Goal: Task Accomplishment & Management: Complete application form

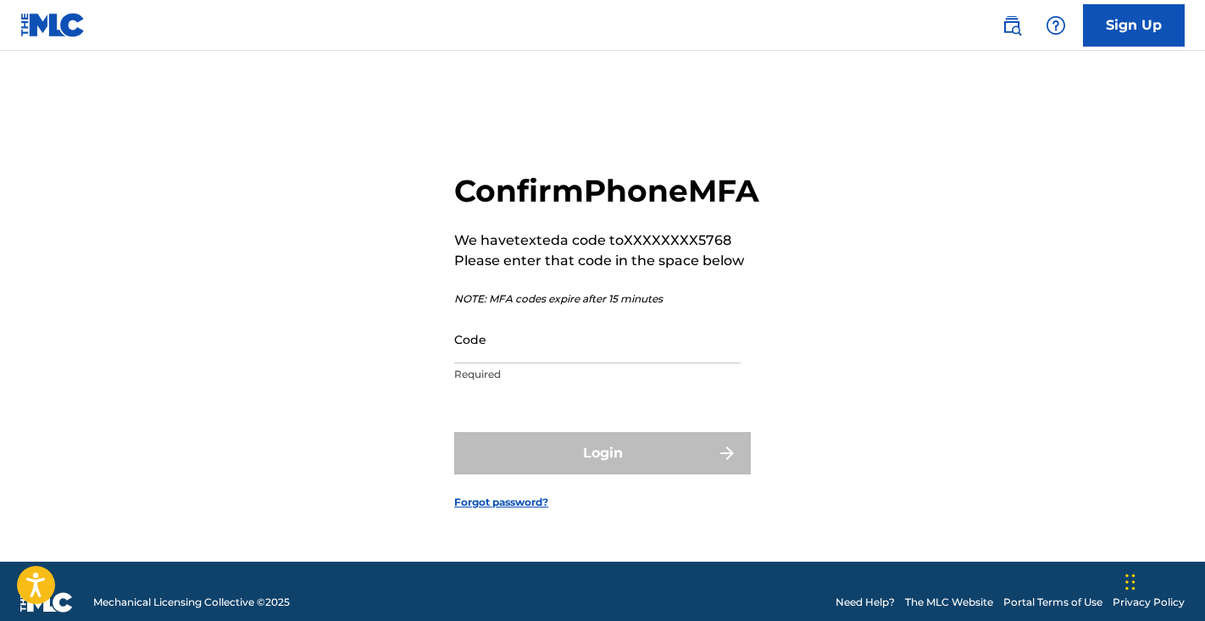
click at [569, 364] on input "Code" at bounding box center [597, 339] width 287 height 48
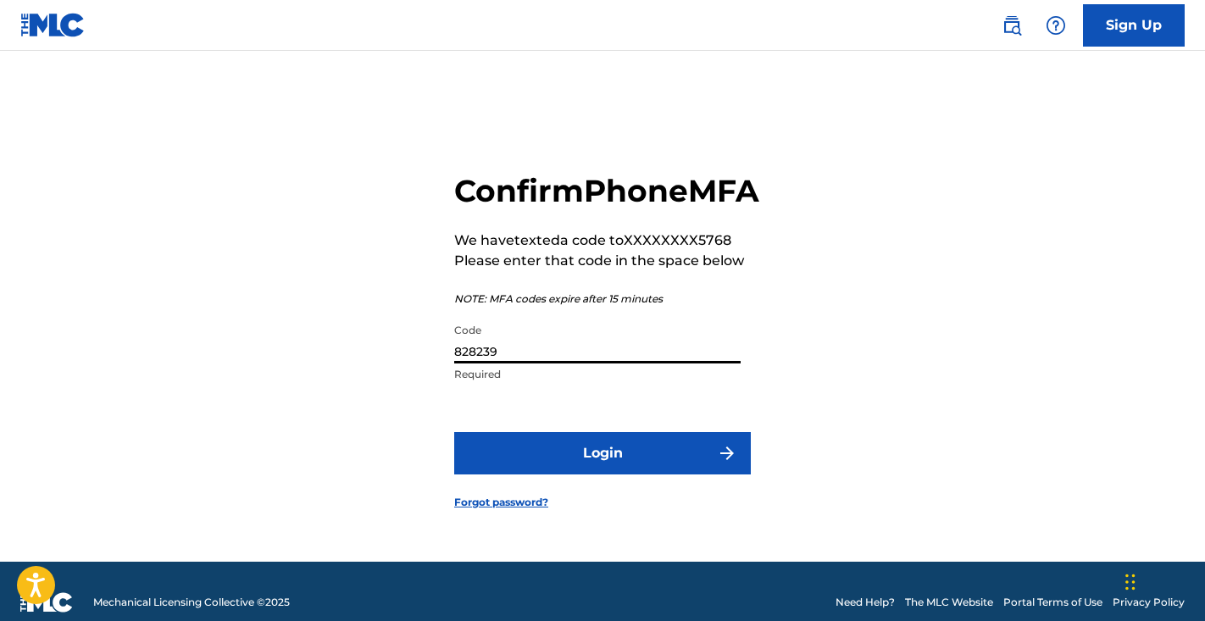
type input "828239"
click at [603, 472] on button "Login" at bounding box center [602, 453] width 297 height 42
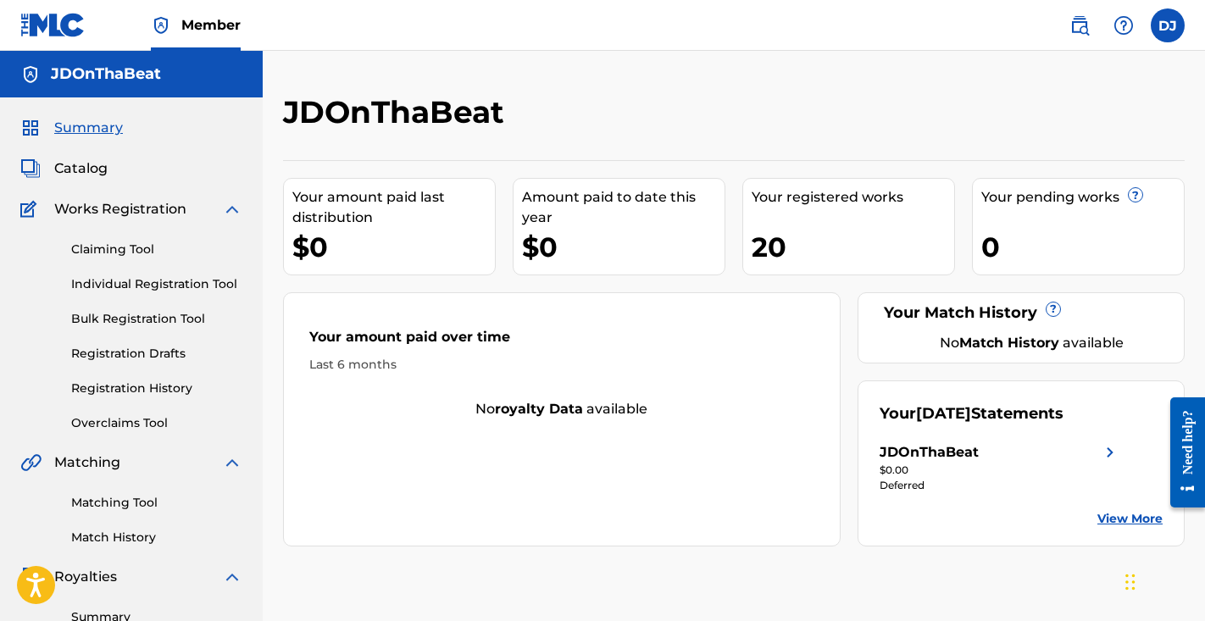
click at [922, 481] on div "Deferred" at bounding box center [1000, 485] width 241 height 15
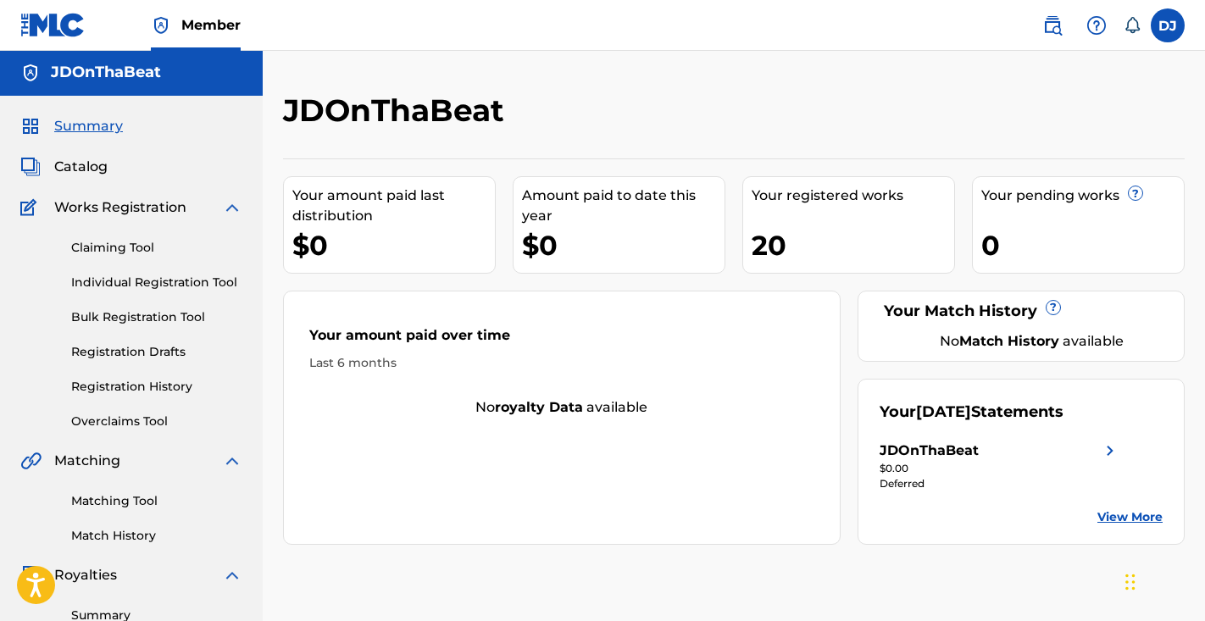
scroll to position [4, 0]
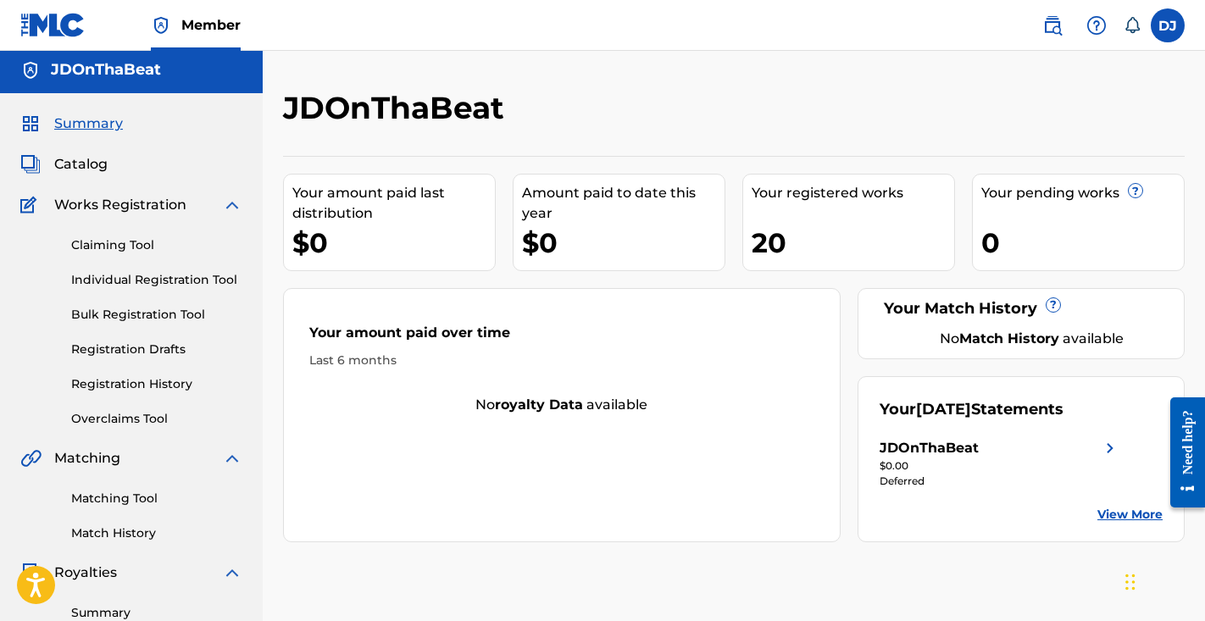
click at [1131, 515] on link "View More" at bounding box center [1130, 515] width 65 height 18
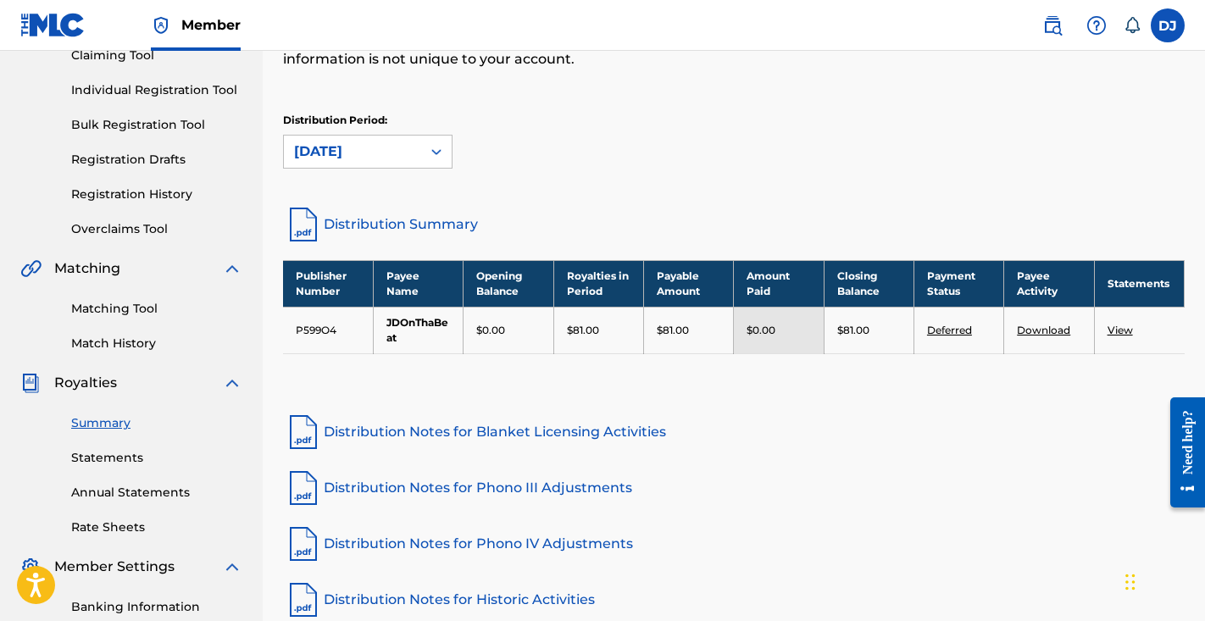
scroll to position [287, 0]
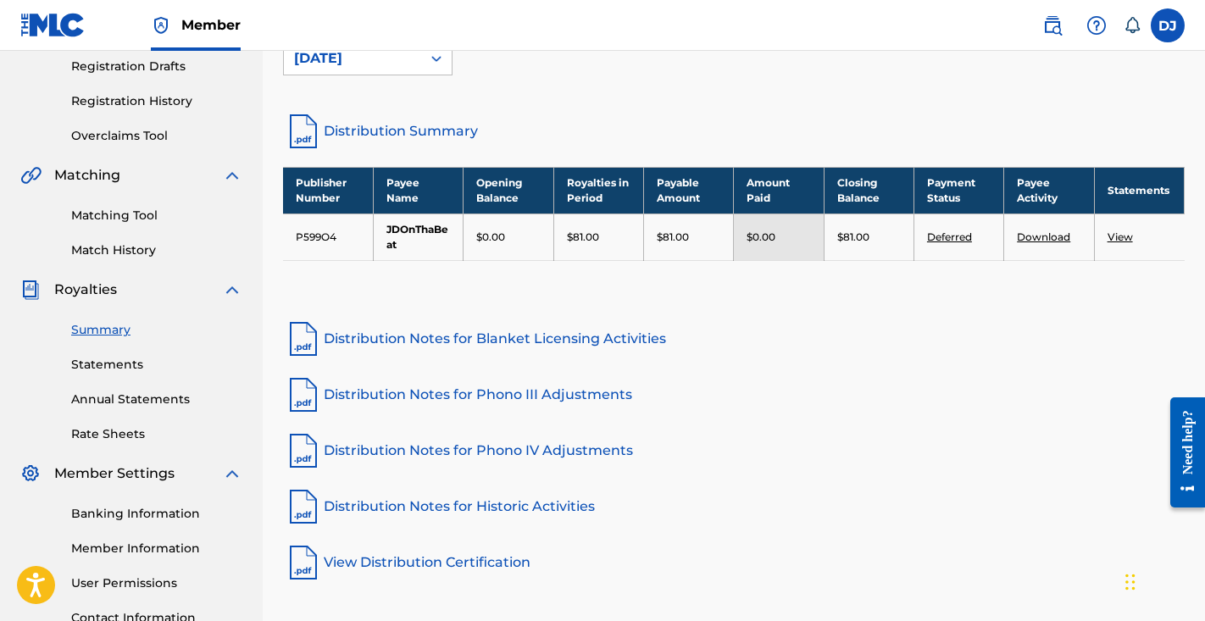
click at [954, 239] on link "Deferred" at bounding box center [949, 237] width 45 height 13
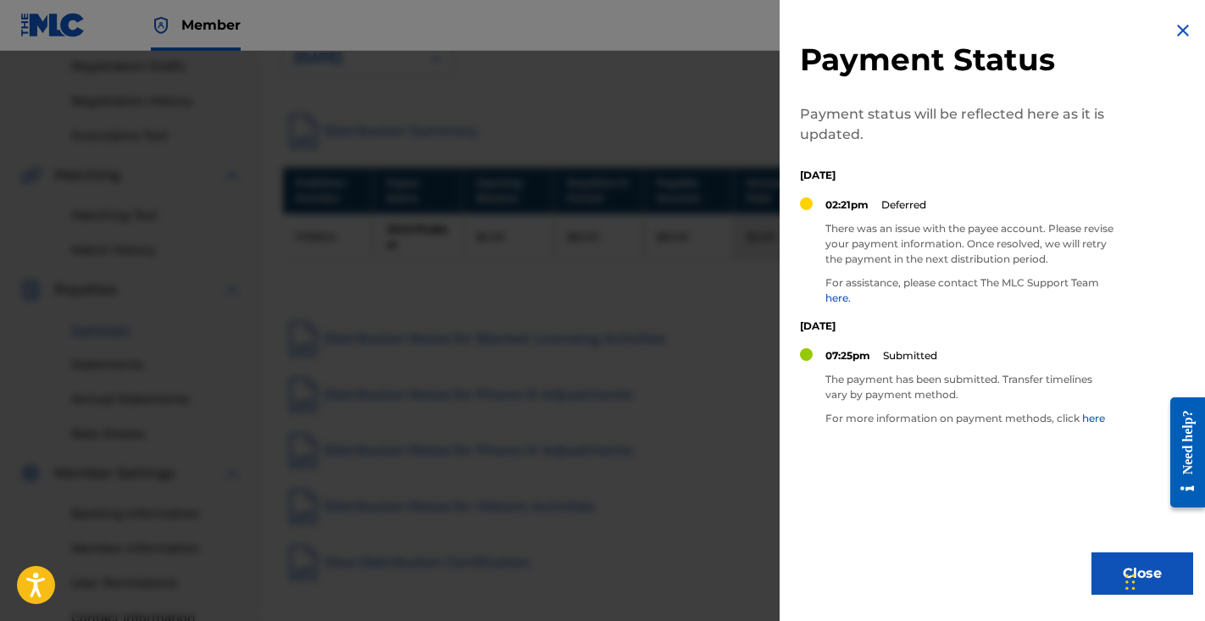
click at [1184, 32] on img at bounding box center [1183, 30] width 20 height 20
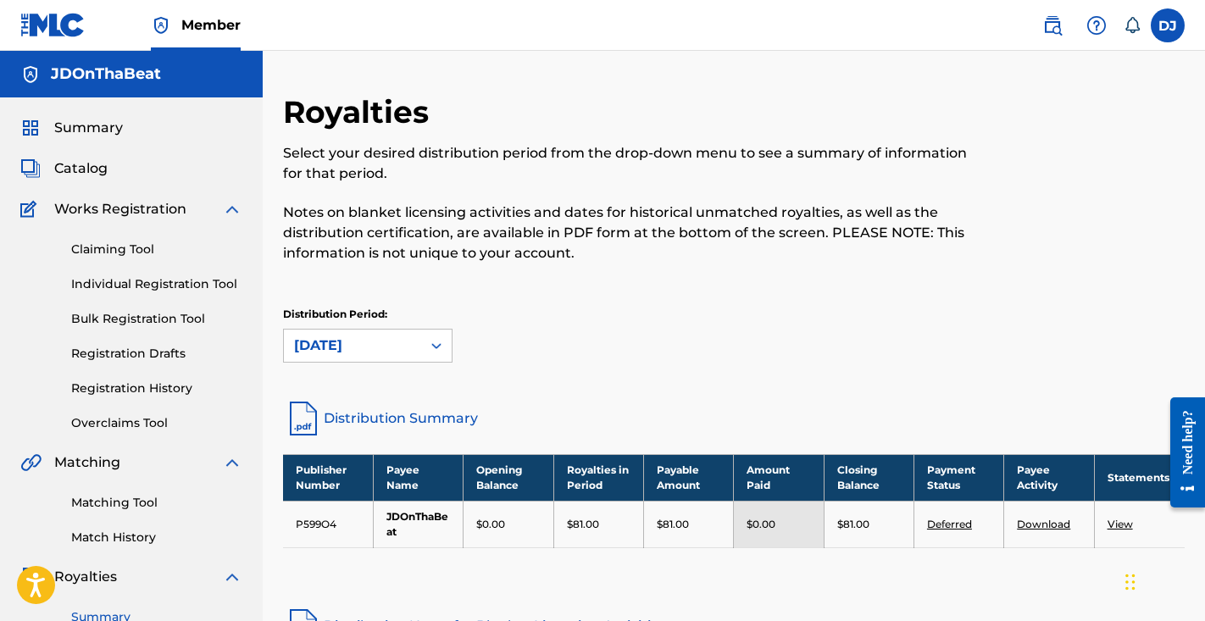
scroll to position [0, 0]
click at [159, 281] on link "Individual Registration Tool" at bounding box center [156, 284] width 171 height 18
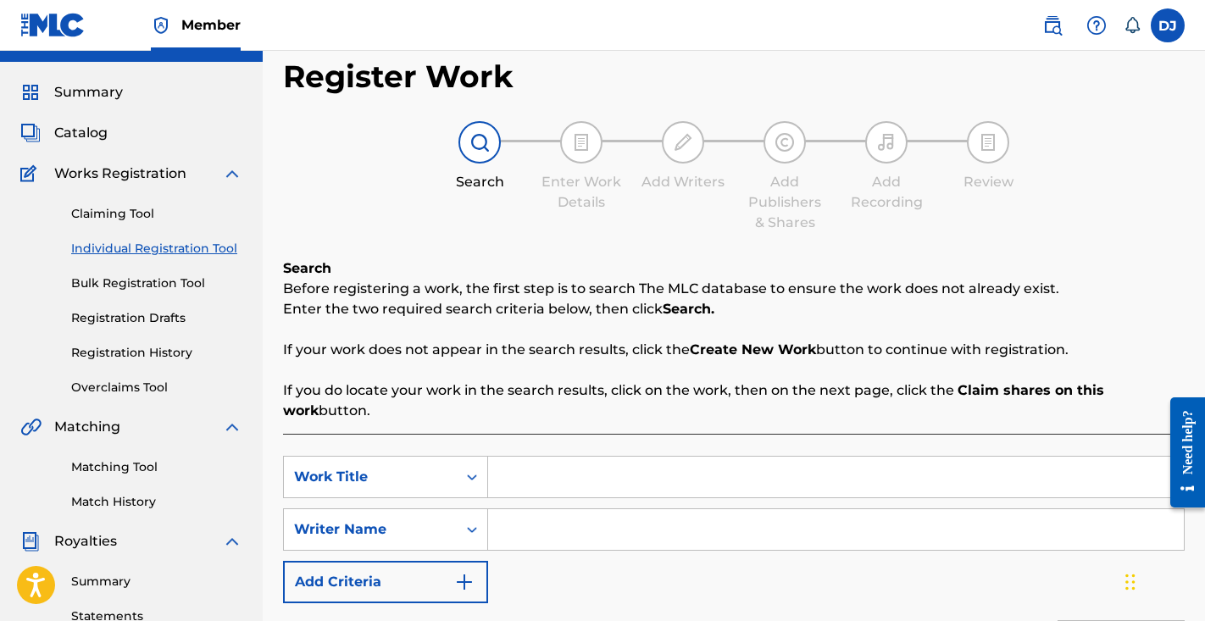
scroll to position [24, 0]
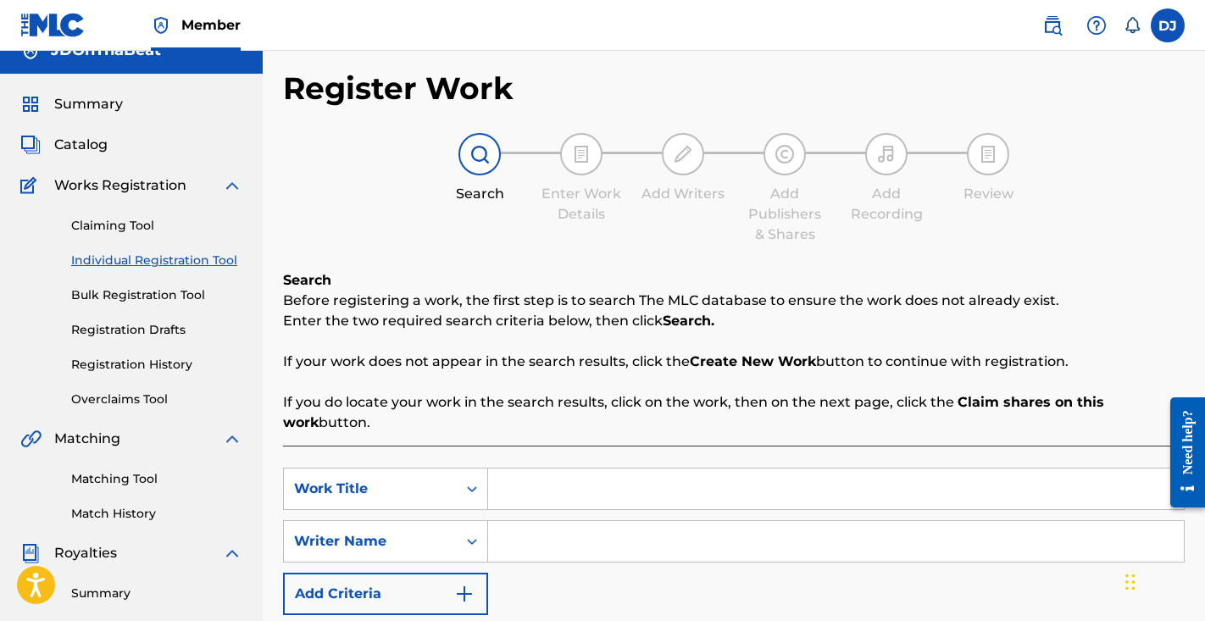
click at [145, 241] on div "Claiming Tool Individual Registration Tool Bulk Registration Tool Registration …" at bounding box center [131, 302] width 222 height 213
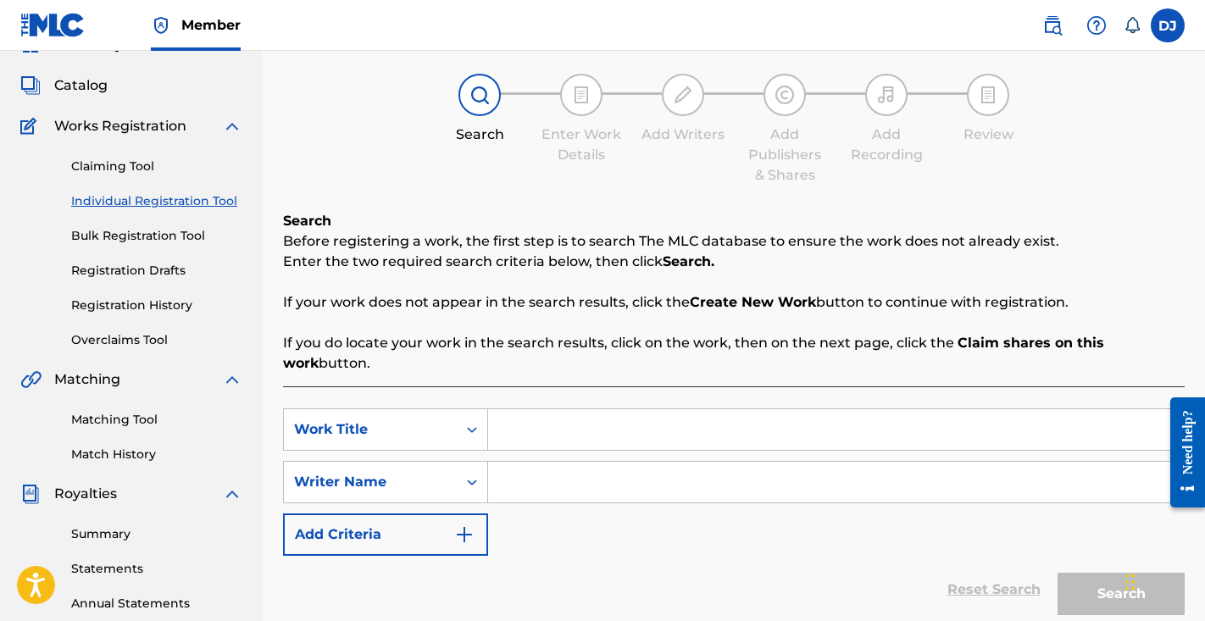
scroll to position [74, 0]
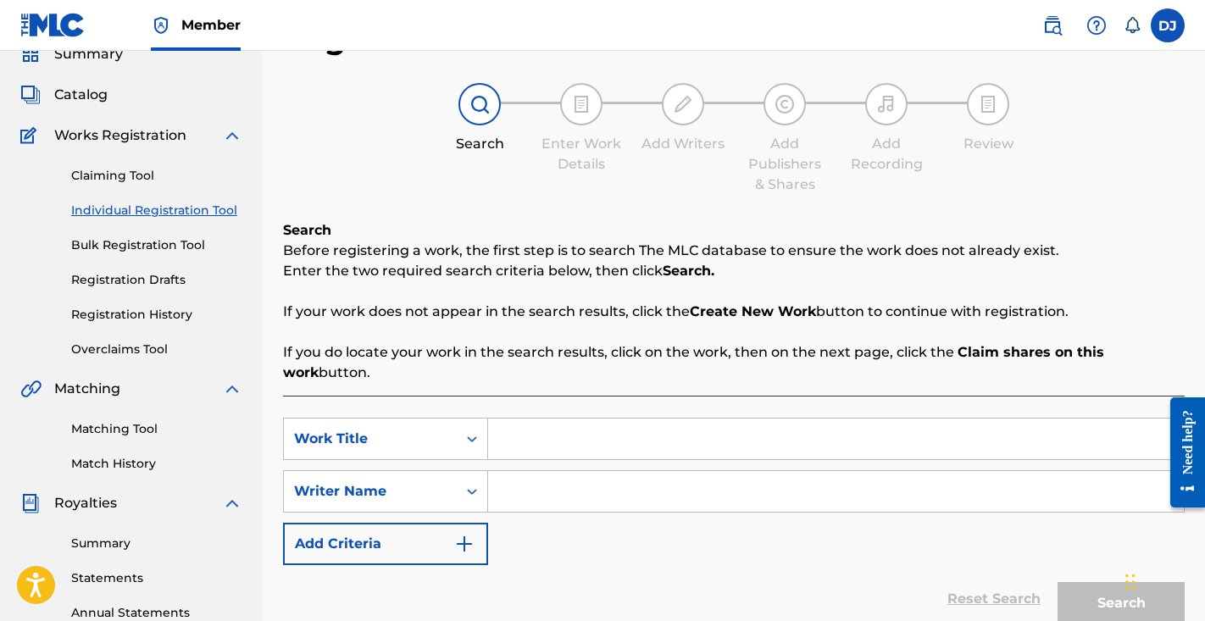
click at [142, 175] on link "Claiming Tool" at bounding box center [156, 176] width 171 height 18
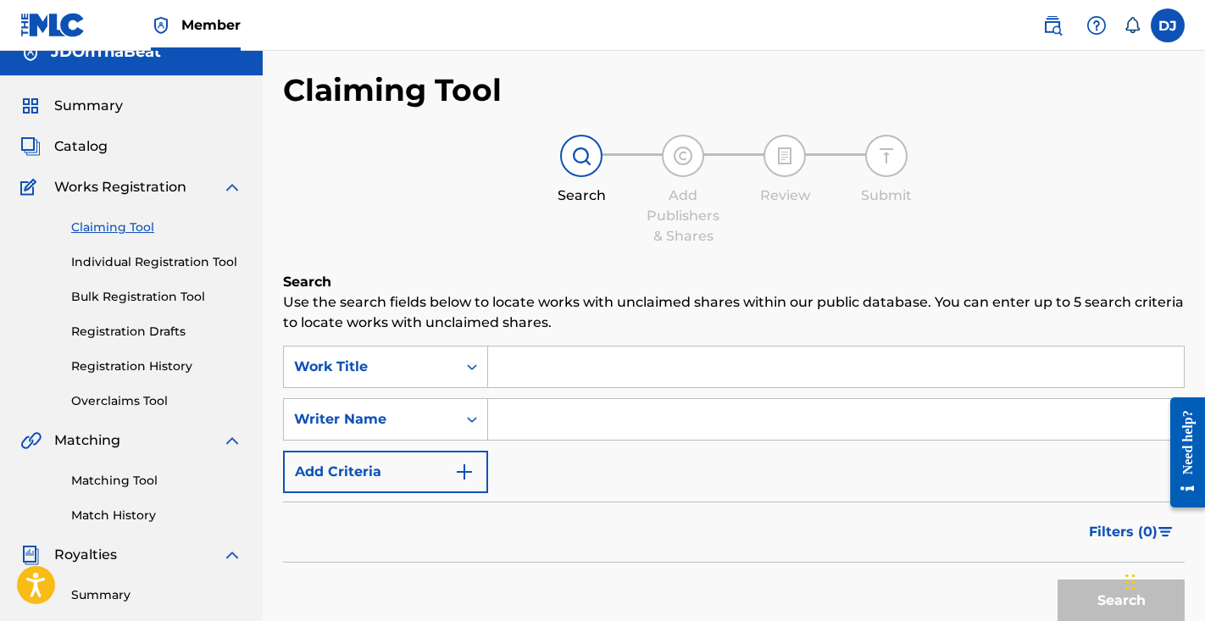
scroll to position [40, 0]
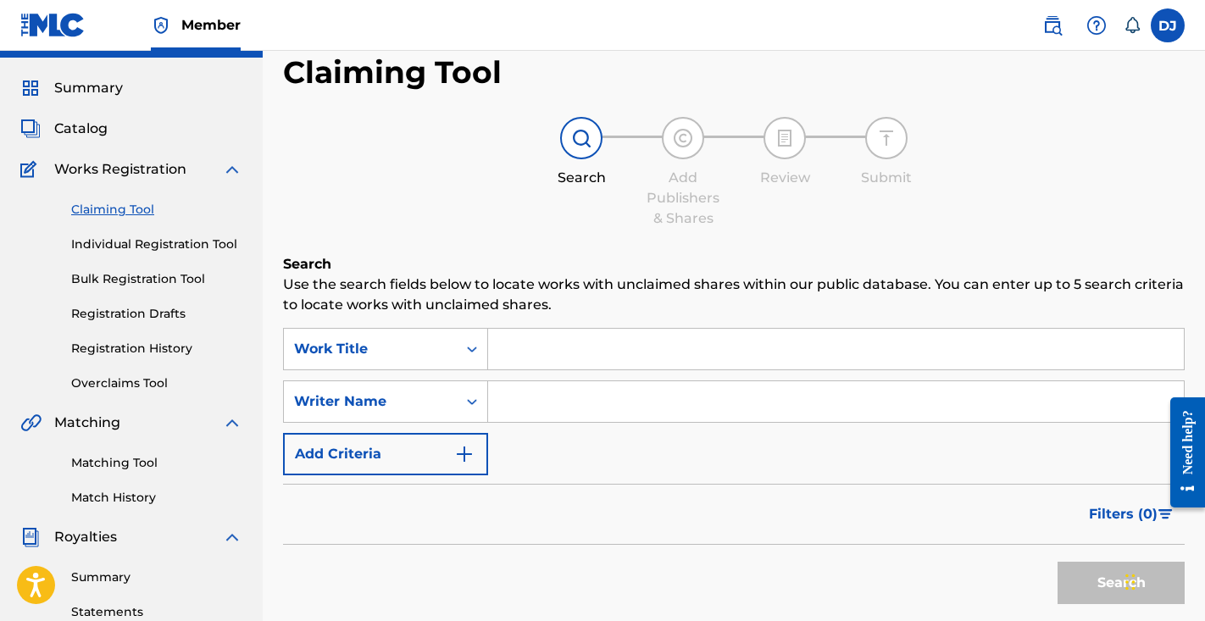
click at [192, 241] on link "Individual Registration Tool" at bounding box center [156, 245] width 171 height 18
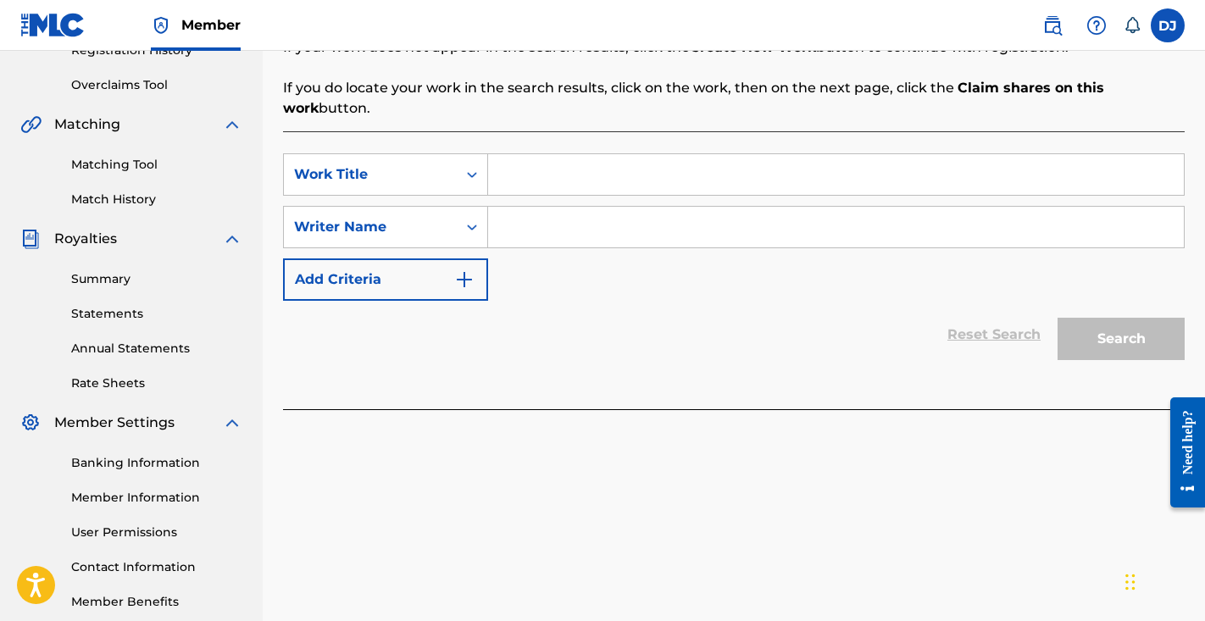
scroll to position [337, 0]
click at [518, 218] on input "Search Form" at bounding box center [836, 229] width 696 height 41
type input "D"
click at [549, 190] on input "Search Form" at bounding box center [836, 176] width 696 height 41
type input "Damn"
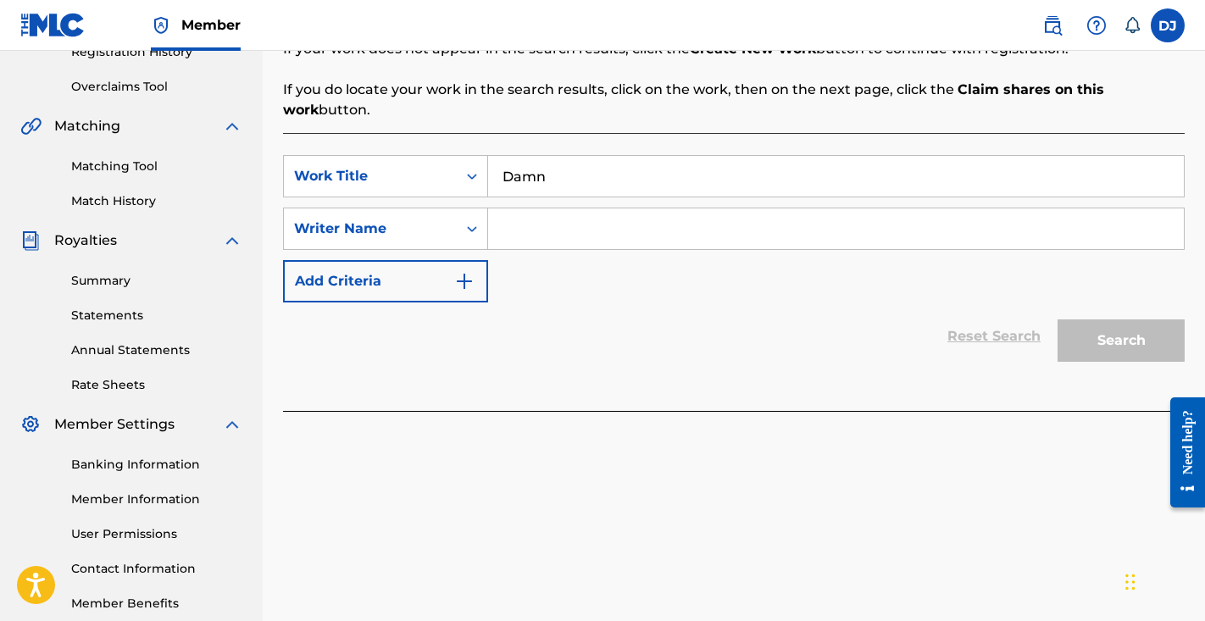
click at [591, 231] on input "Search Form" at bounding box center [836, 229] width 696 height 41
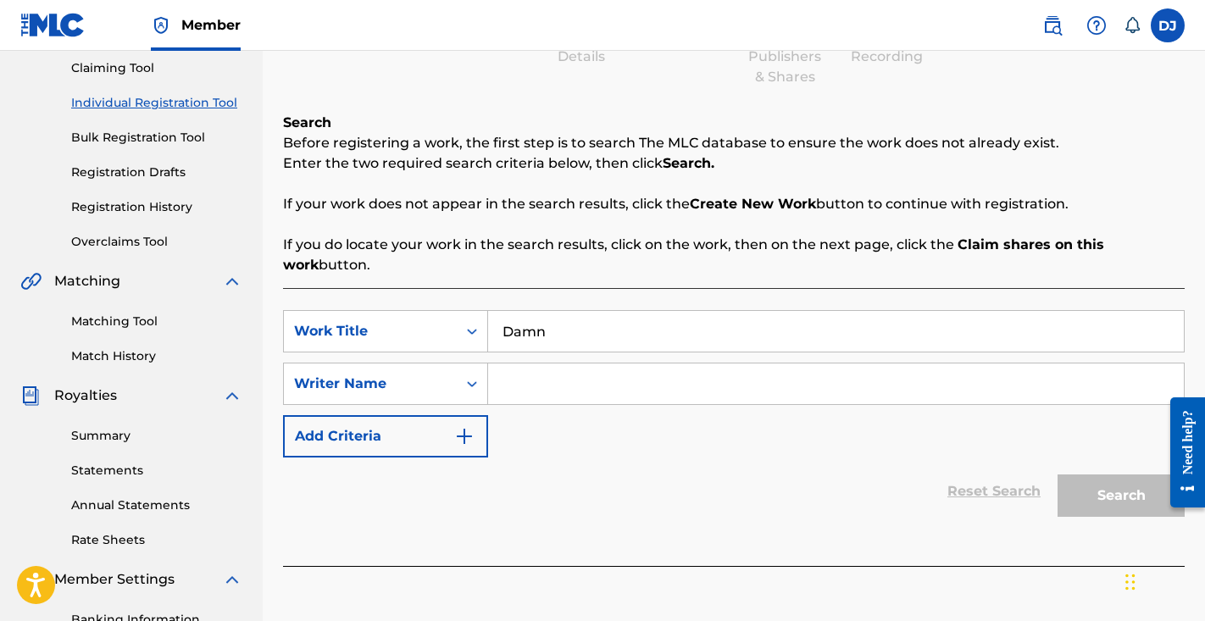
scroll to position [227, 0]
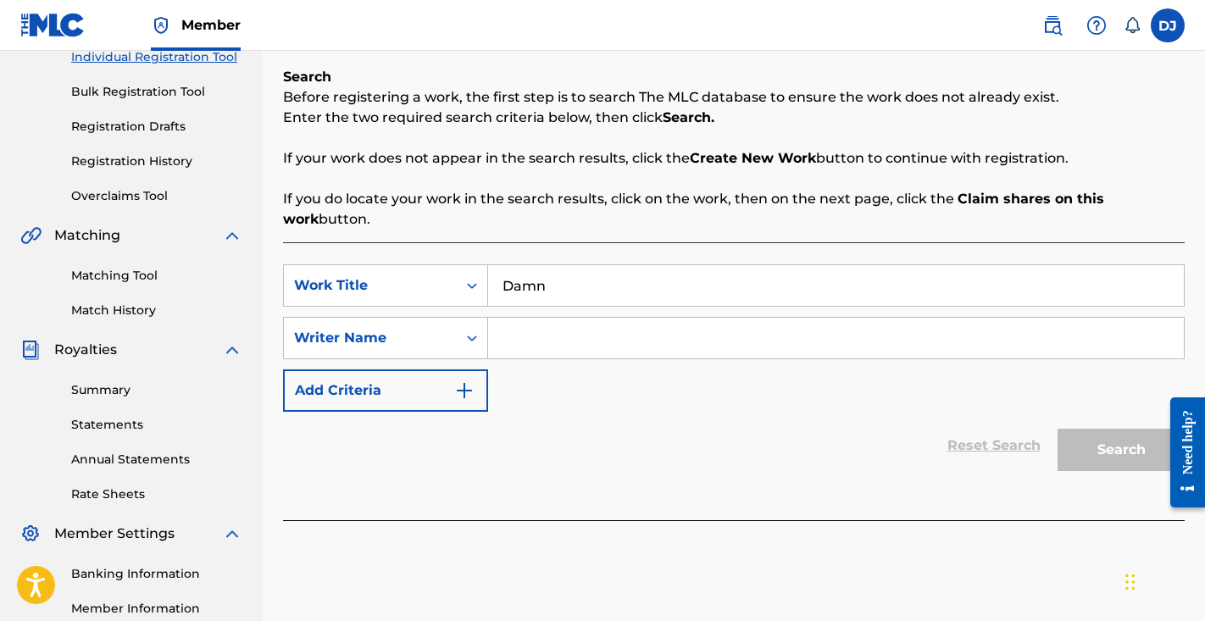
click at [467, 404] on button "Add Criteria" at bounding box center [385, 391] width 205 height 42
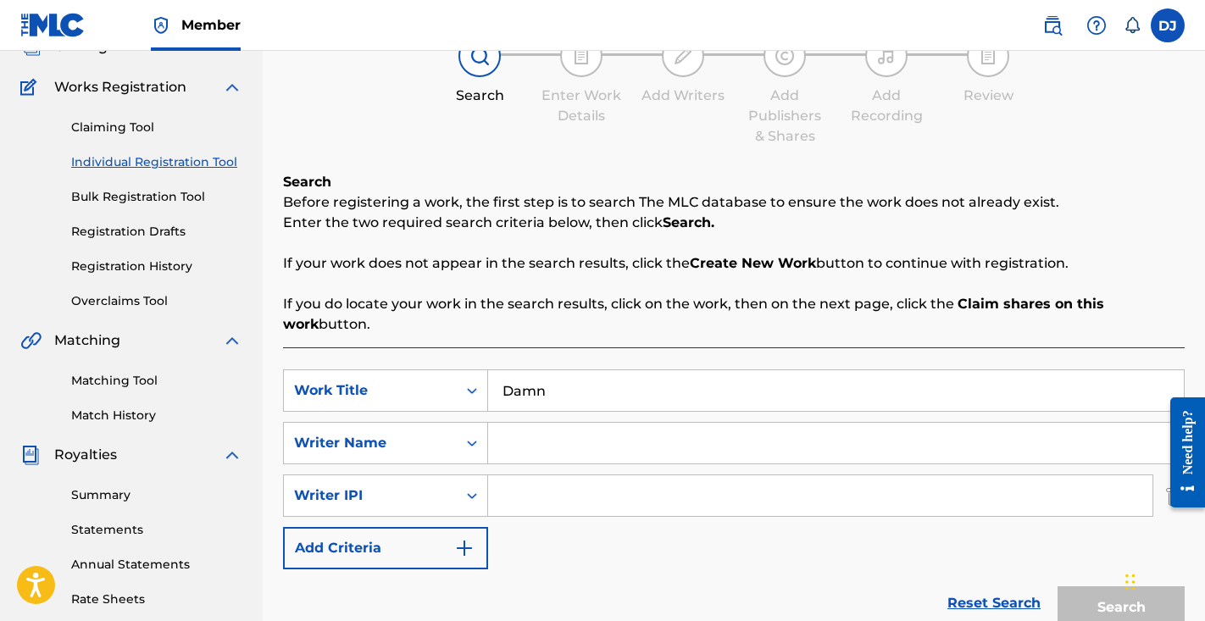
scroll to position [75, 0]
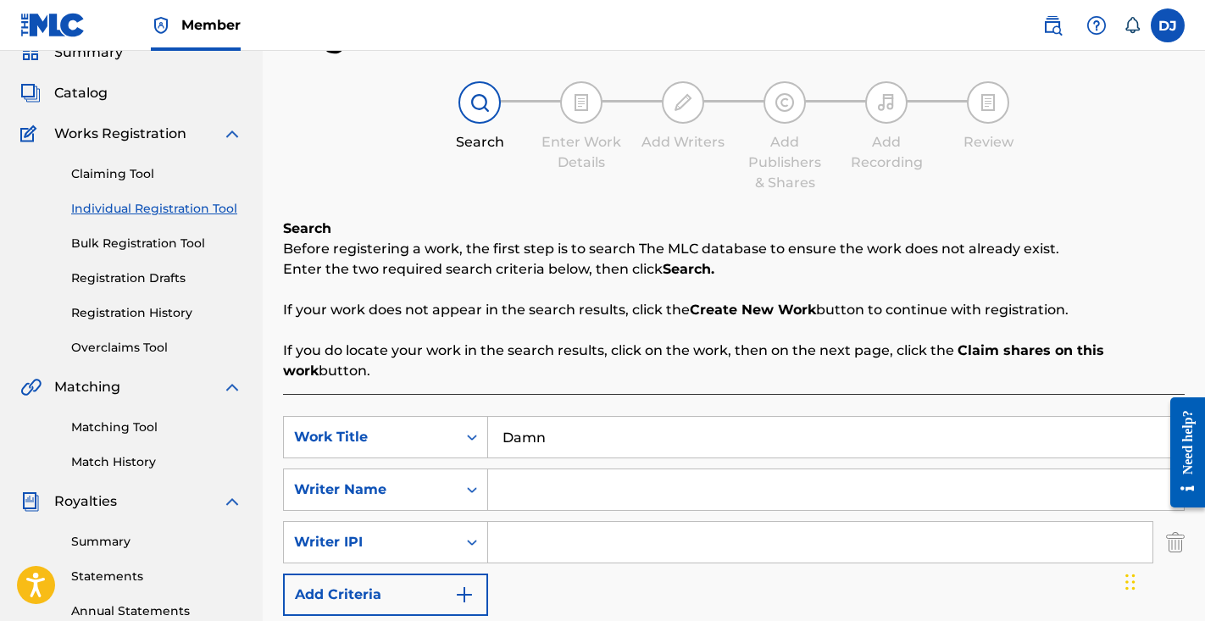
click at [209, 249] on link "Bulk Registration Tool" at bounding box center [156, 244] width 171 height 18
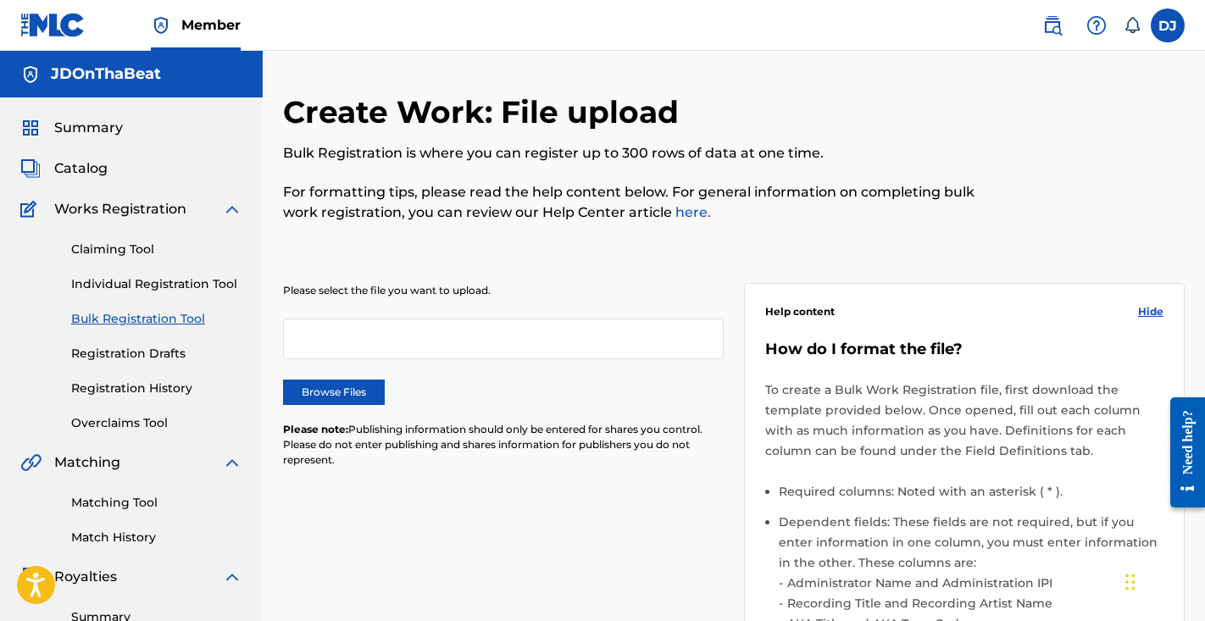
scroll to position [75, 0]
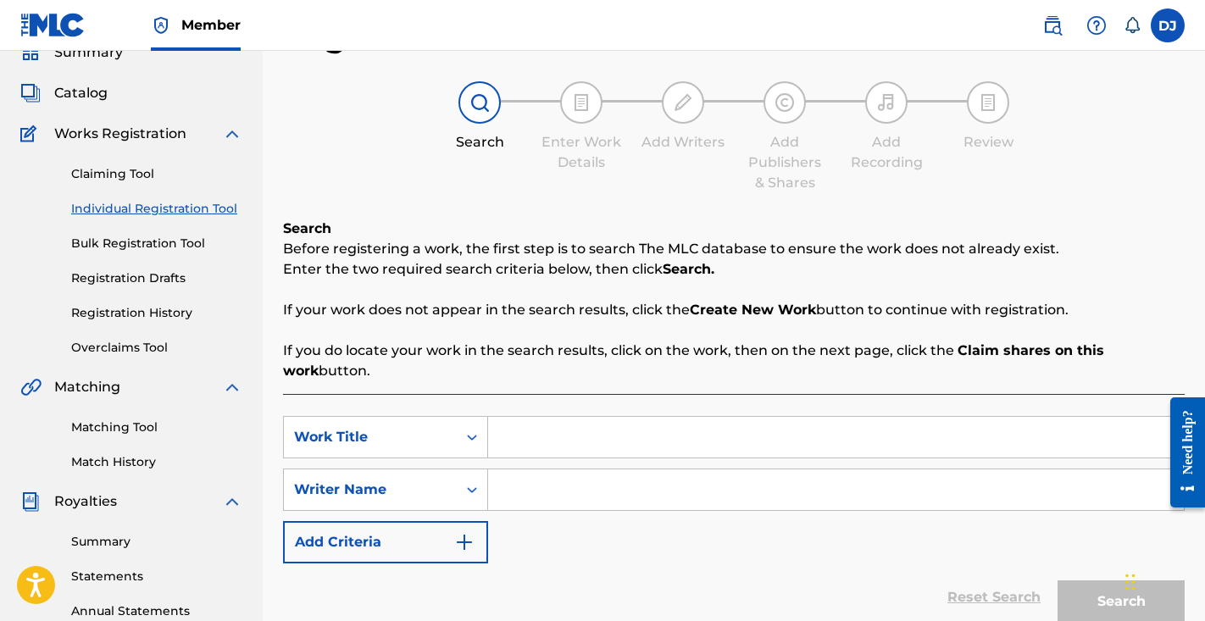
click at [159, 277] on link "Registration Drafts" at bounding box center [156, 279] width 171 height 18
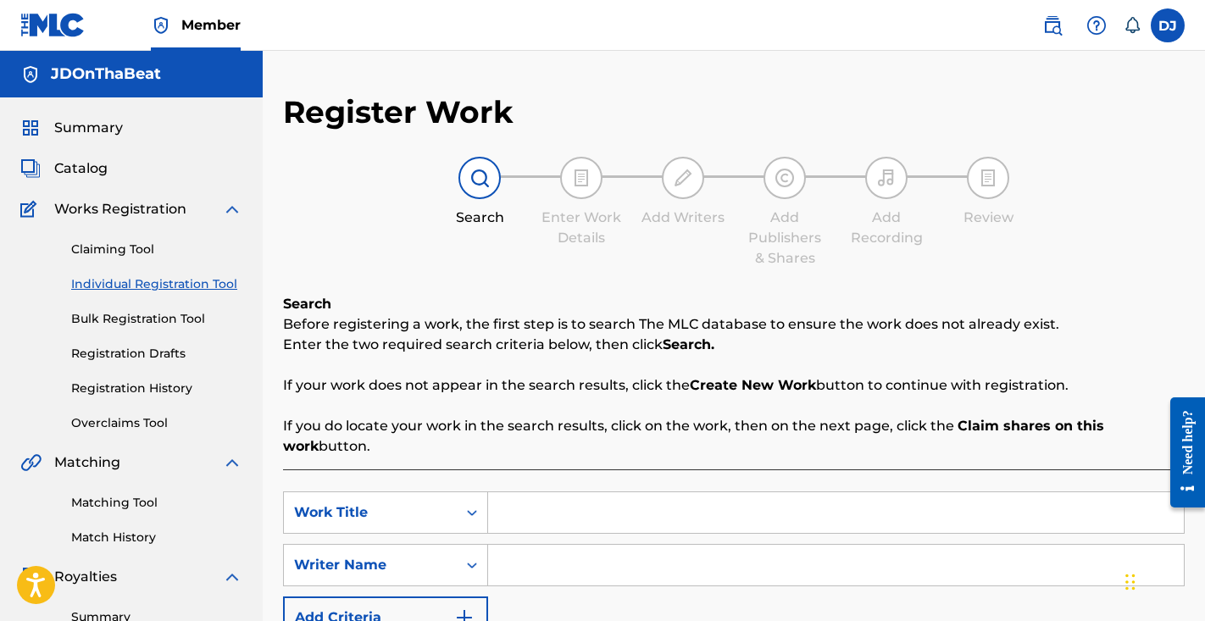
scroll to position [75, 0]
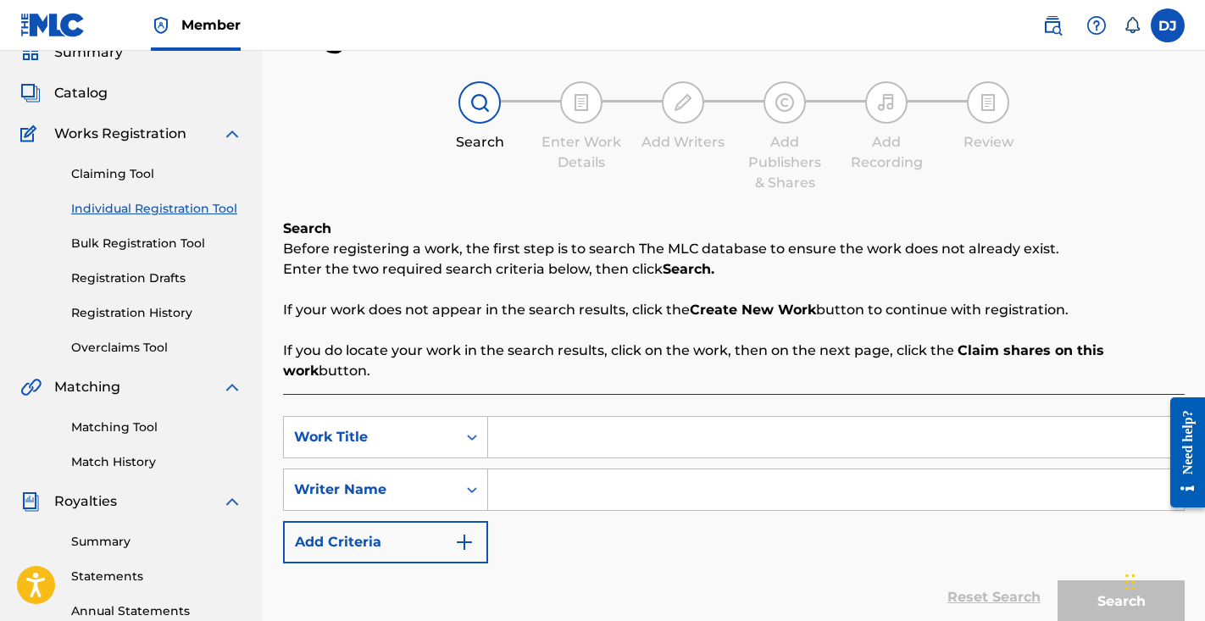
click at [528, 442] on input "Search Form" at bounding box center [836, 437] width 696 height 41
type input "d"
type input "Damn"
click at [561, 474] on input "Search Form" at bounding box center [836, 490] width 696 height 41
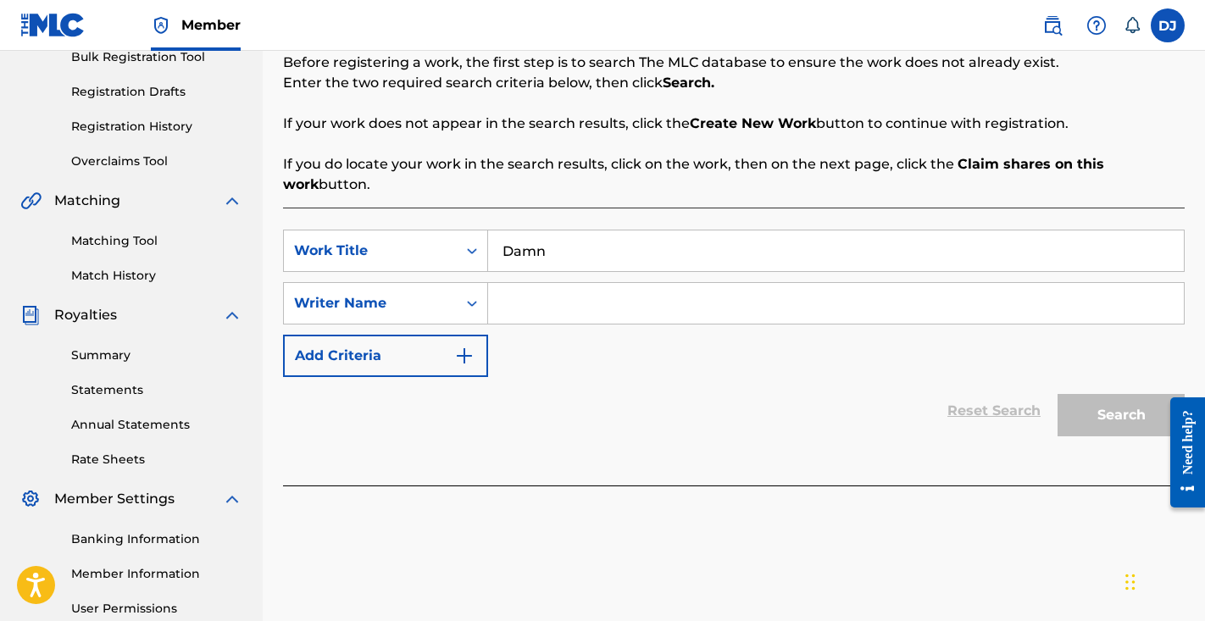
scroll to position [264, 0]
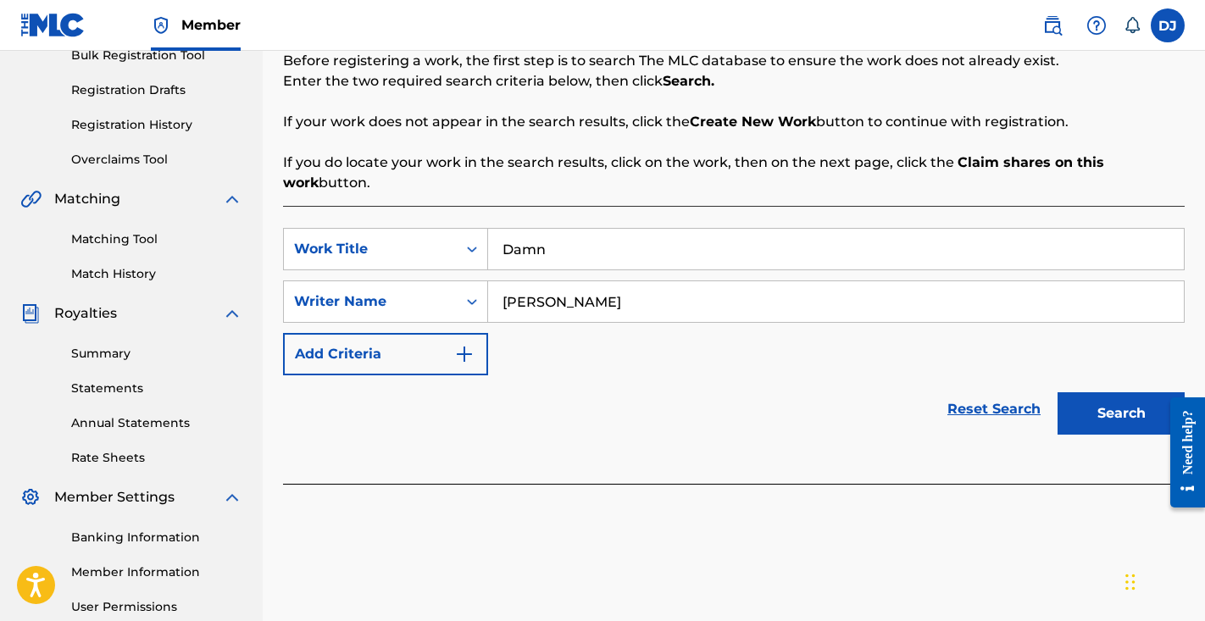
type input "Deonte Gaines"
click at [415, 348] on button "Add Criteria" at bounding box center [385, 354] width 205 height 42
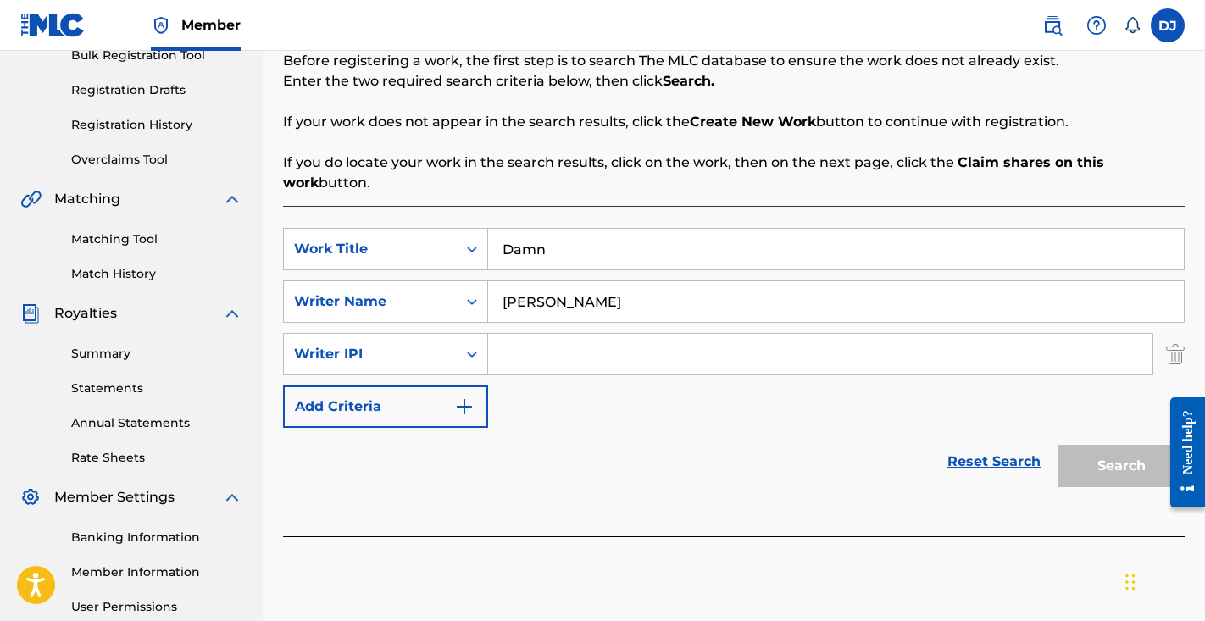
click at [580, 354] on input "Search Form" at bounding box center [820, 354] width 665 height 41
click at [444, 415] on button "Add Criteria" at bounding box center [385, 407] width 205 height 42
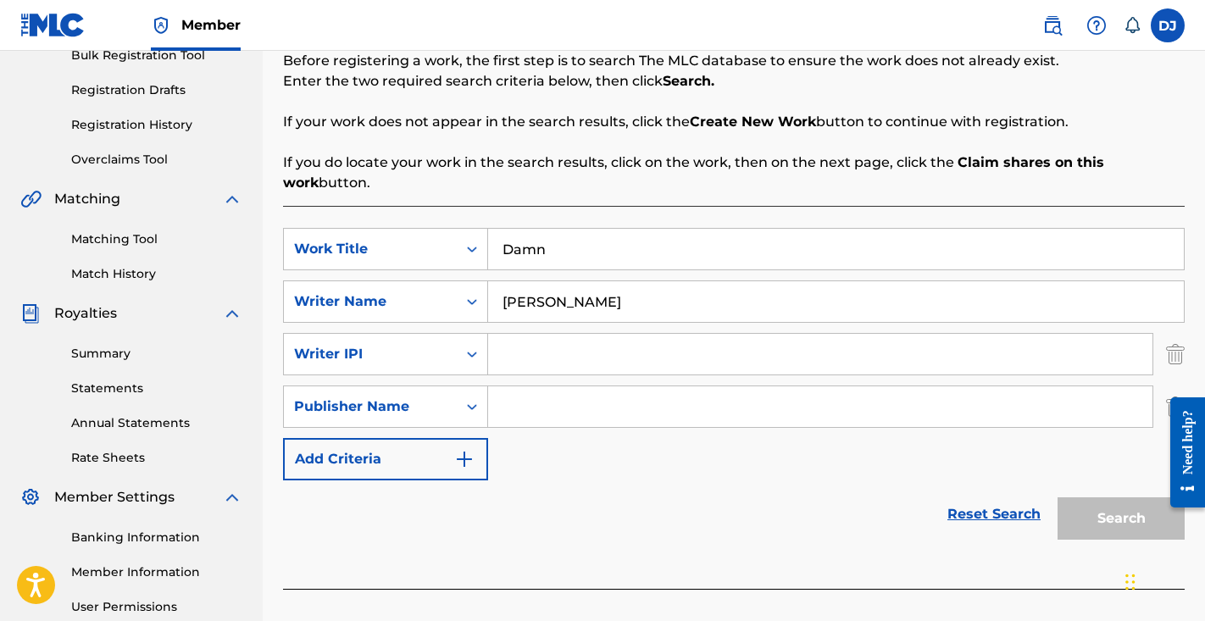
click at [676, 341] on input "Search Form" at bounding box center [820, 354] width 665 height 41
click at [1195, 350] on div "Register Work Search Enter Work Details Add Writers Add Publishers & Shares Add…" at bounding box center [734, 268] width 943 height 876
click at [1181, 352] on img "Search Form" at bounding box center [1175, 354] width 19 height 42
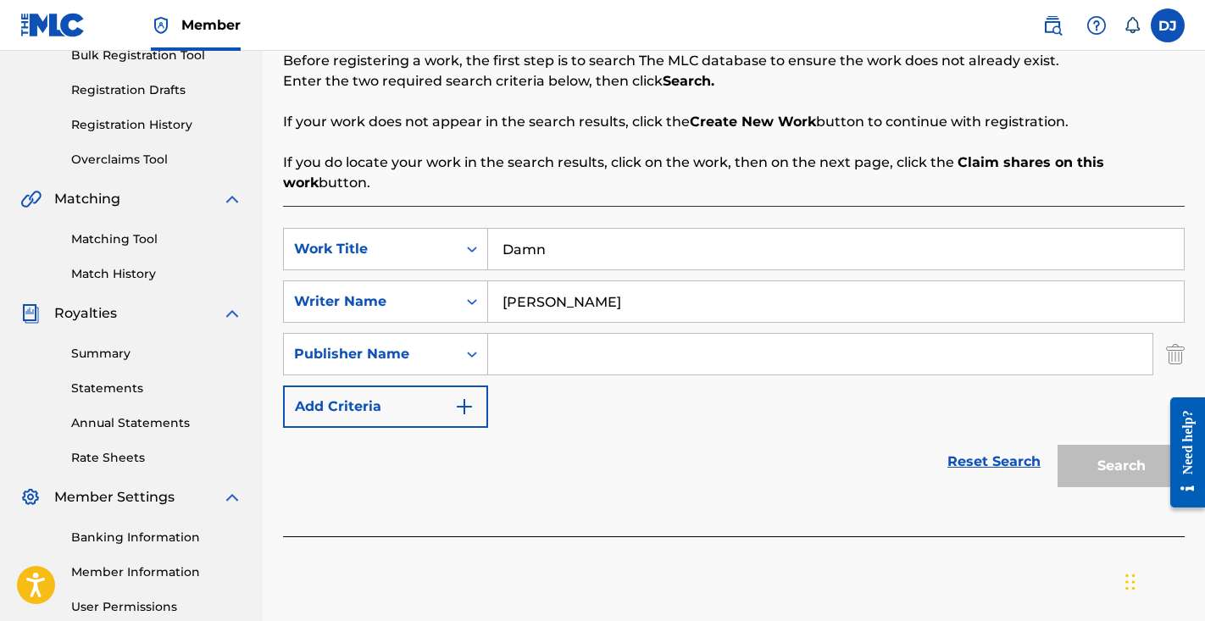
click at [1179, 350] on img "Search Form" at bounding box center [1175, 354] width 19 height 42
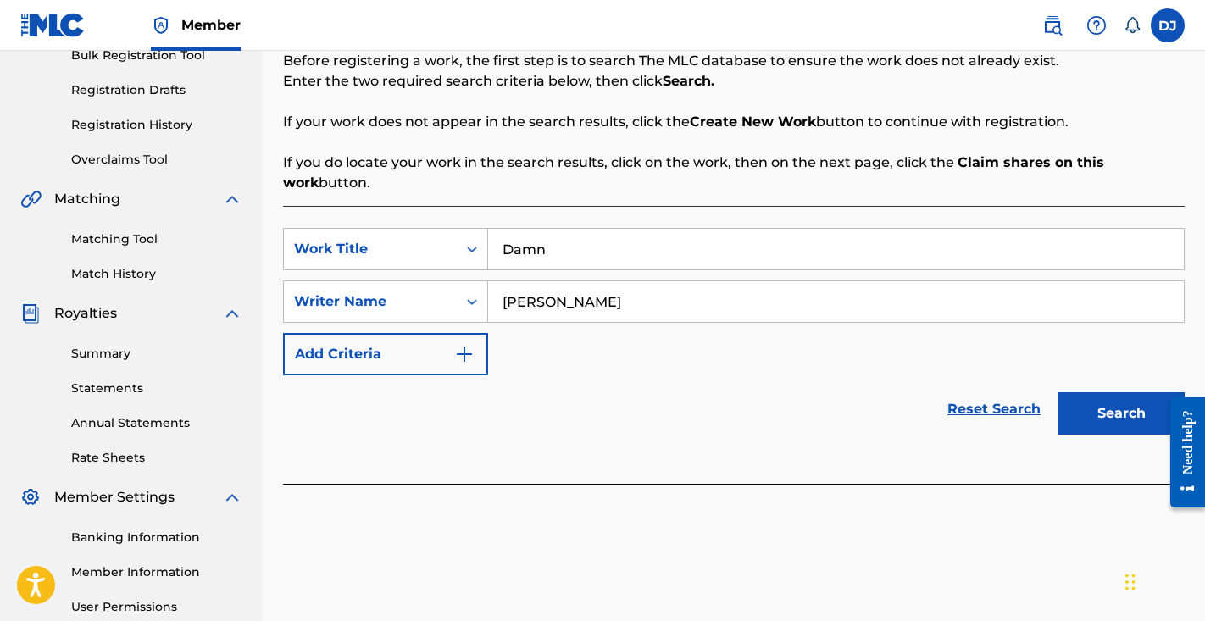
click at [1088, 417] on button "Search" at bounding box center [1121, 413] width 127 height 42
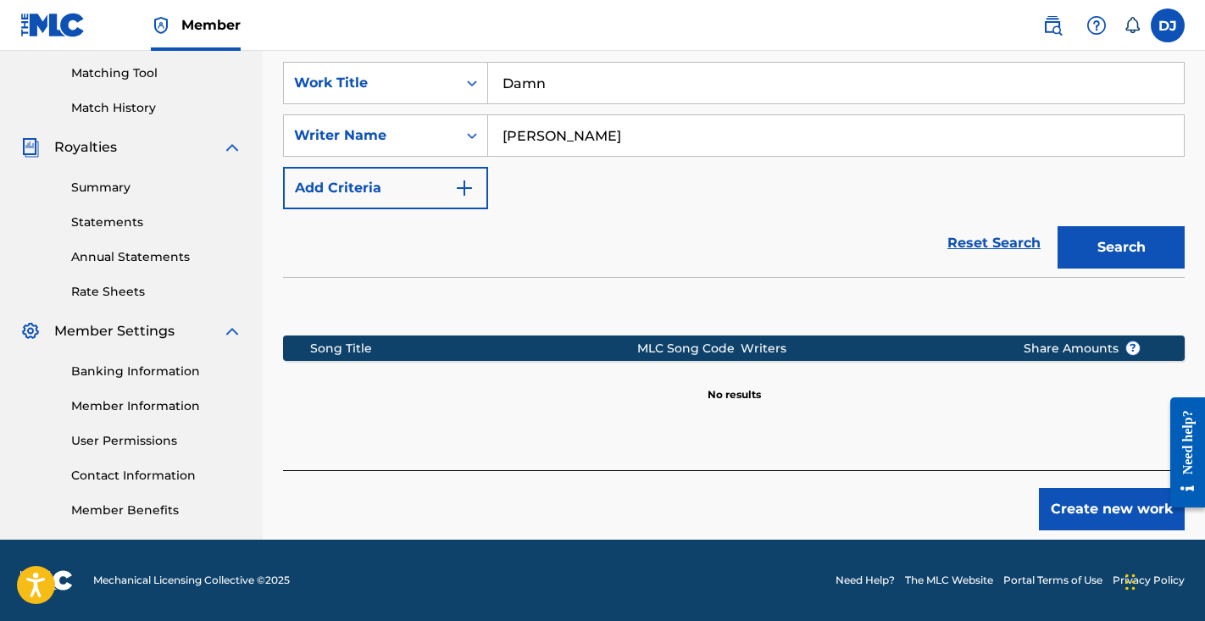
scroll to position [430, 0]
click at [1076, 504] on button "Create new work" at bounding box center [1112, 509] width 146 height 42
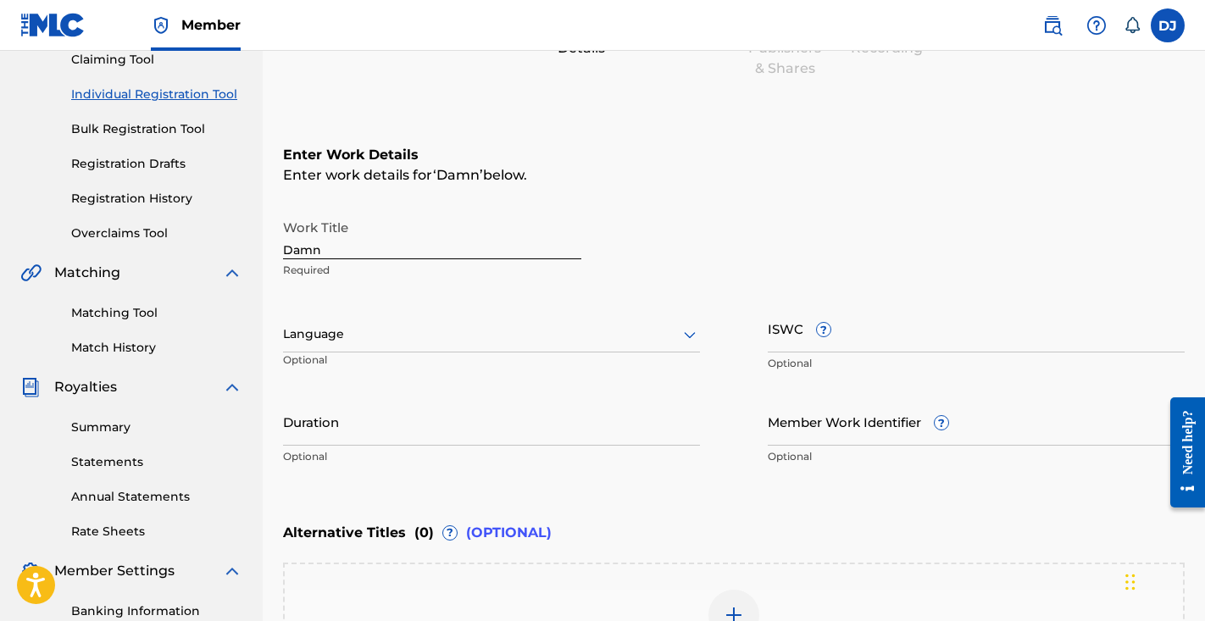
scroll to position [154, 0]
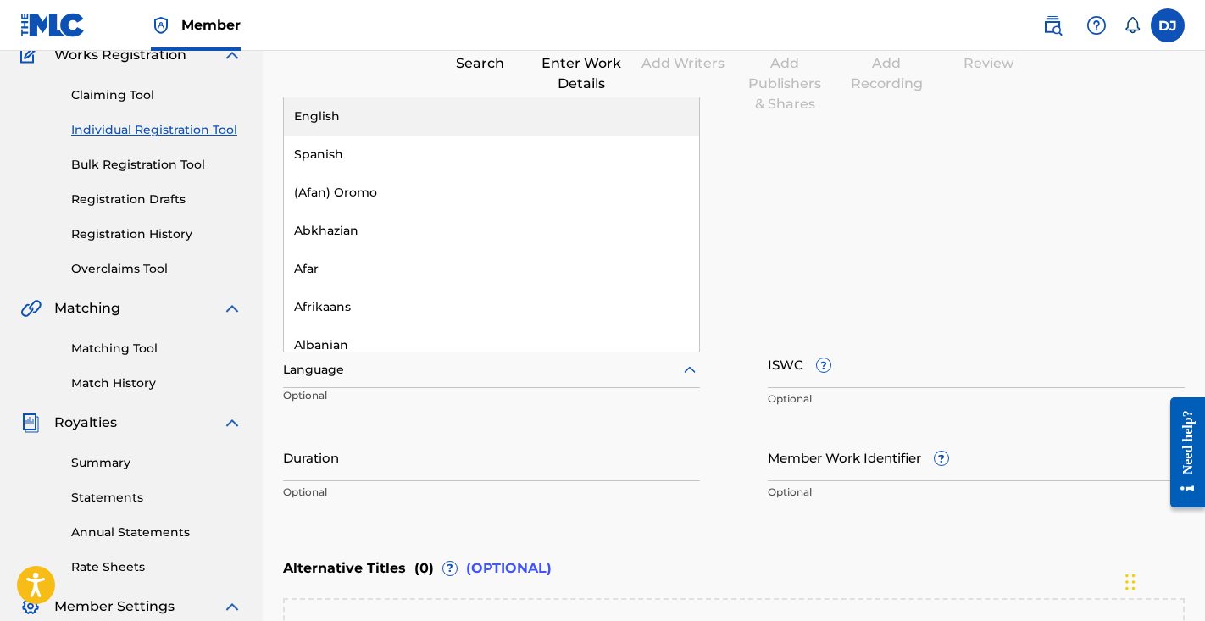
click at [360, 370] on div at bounding box center [491, 369] width 417 height 21
click at [726, 376] on div "Work Title Damn Required English, 1 of 153. 153 results available. Use Up and D…" at bounding box center [734, 378] width 902 height 263
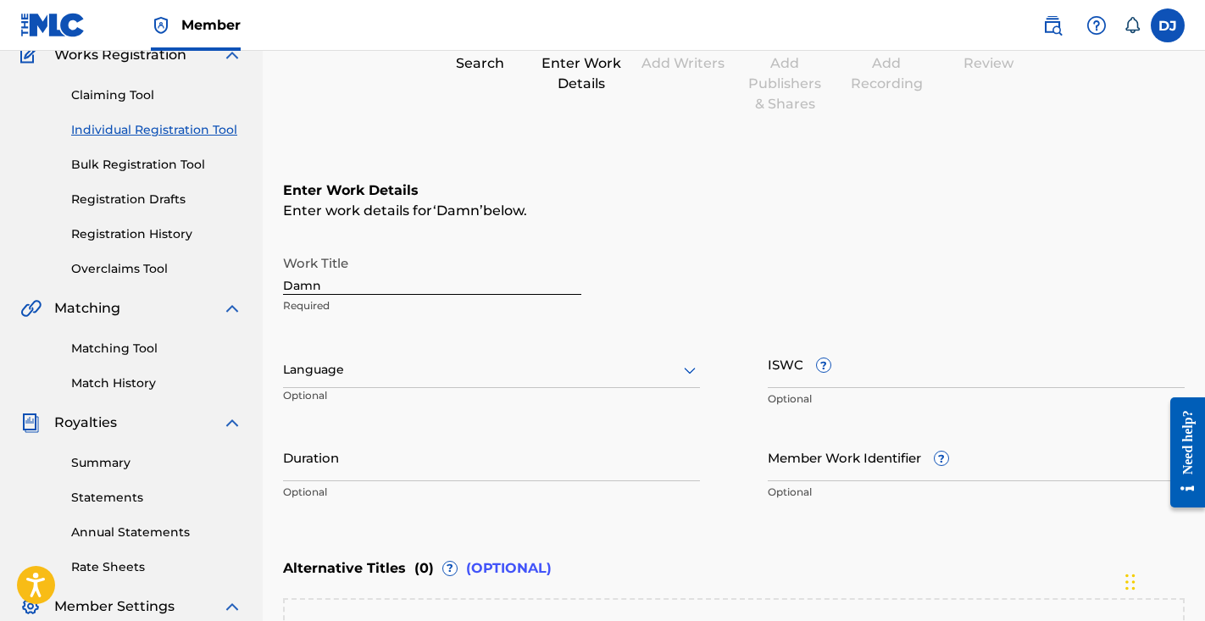
click at [437, 478] on input "Duration" at bounding box center [491, 457] width 417 height 48
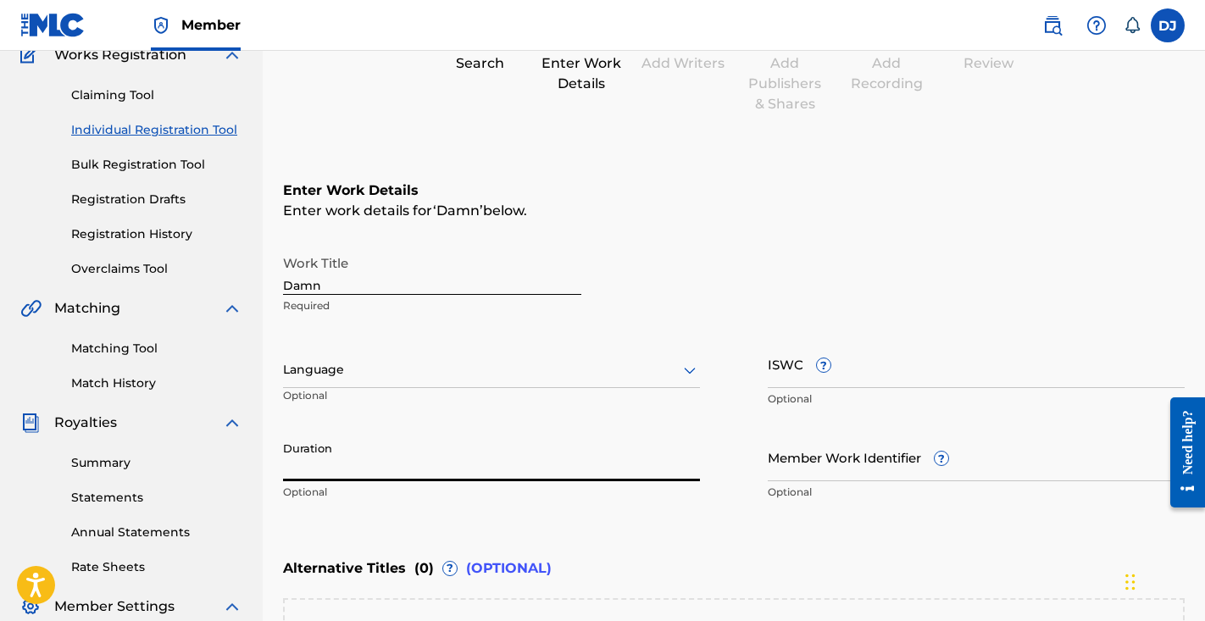
type input "s"
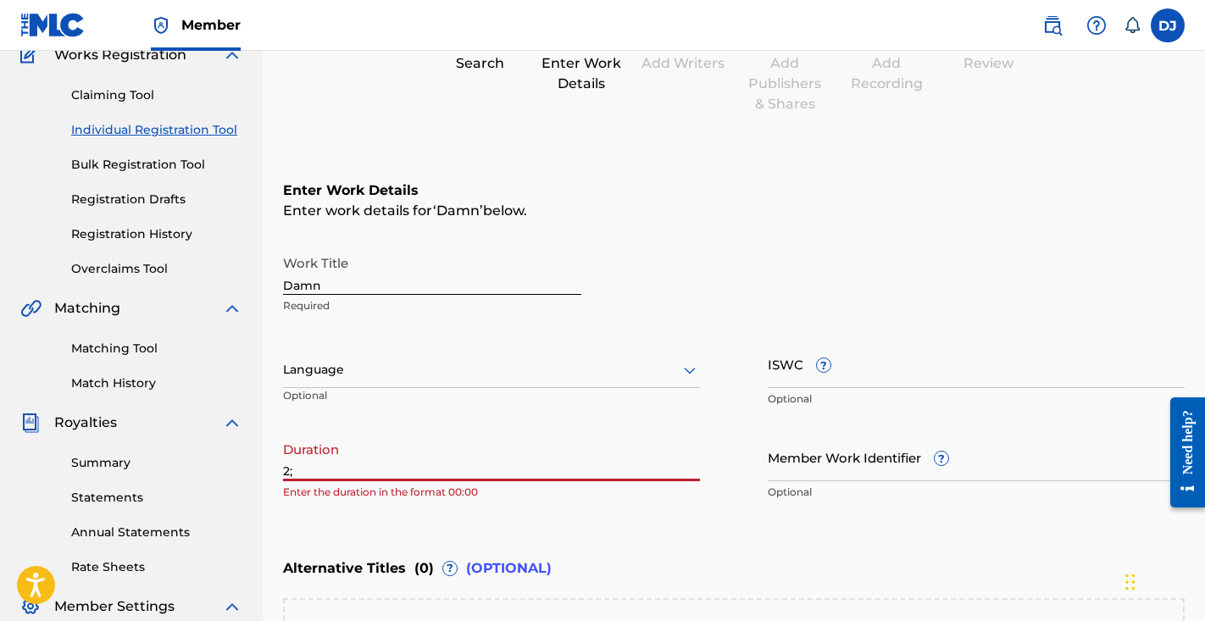
type input "2"
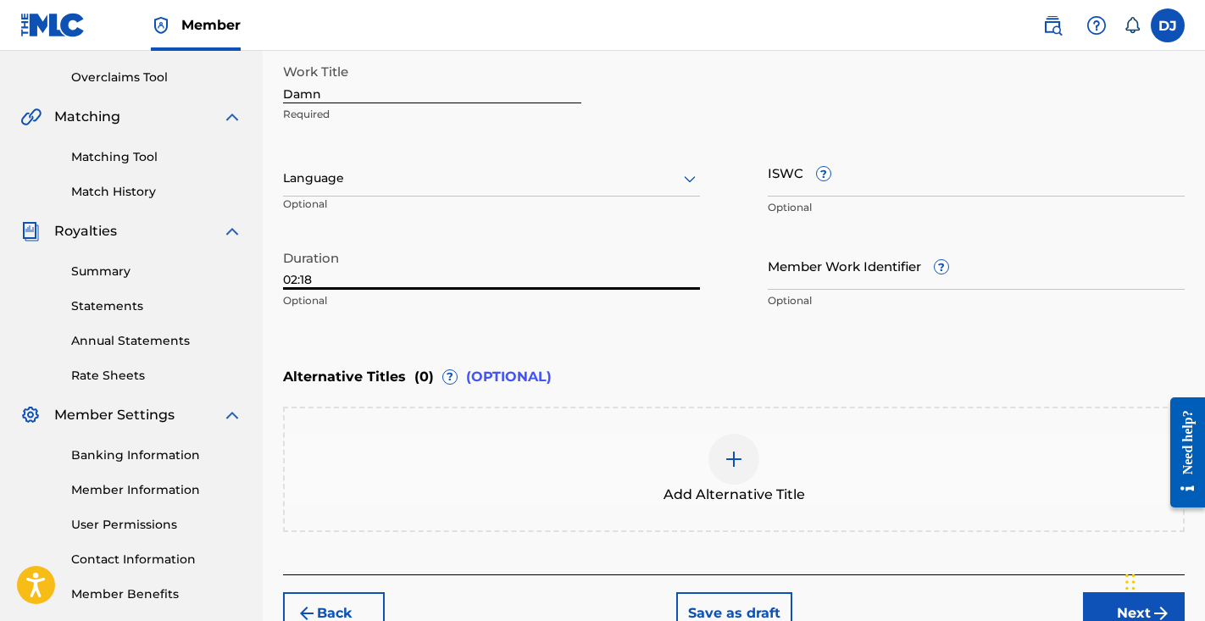
scroll to position [367, 0]
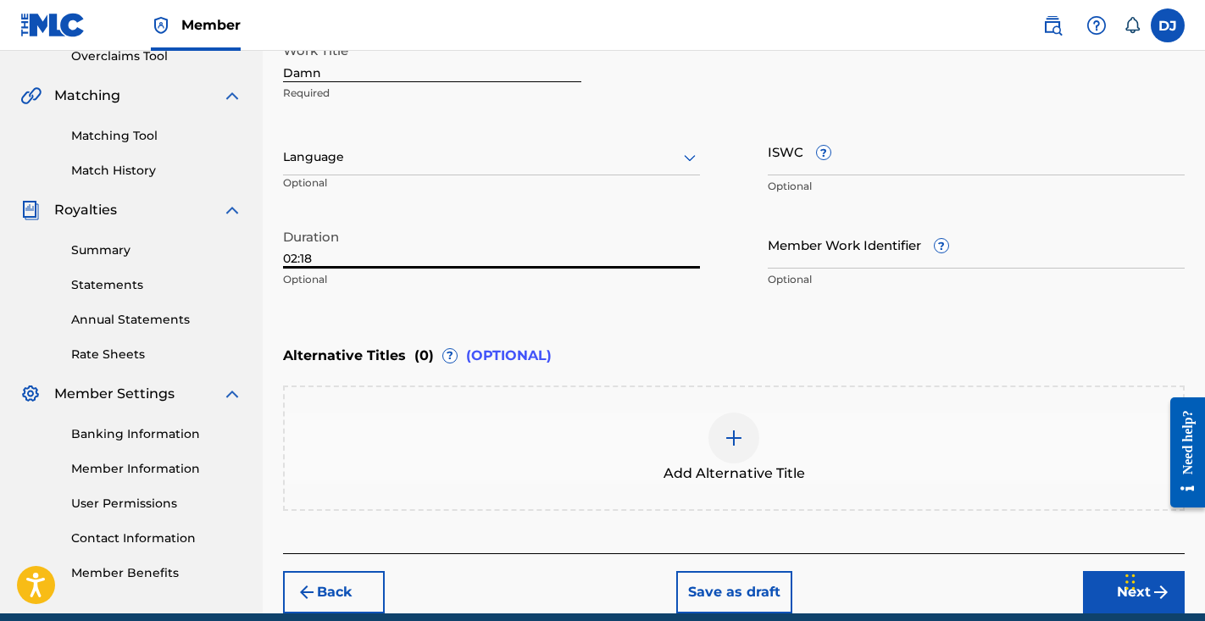
type input "02:18"
click at [810, 269] on div "Member Work Identifier ? Optional" at bounding box center [976, 258] width 417 height 76
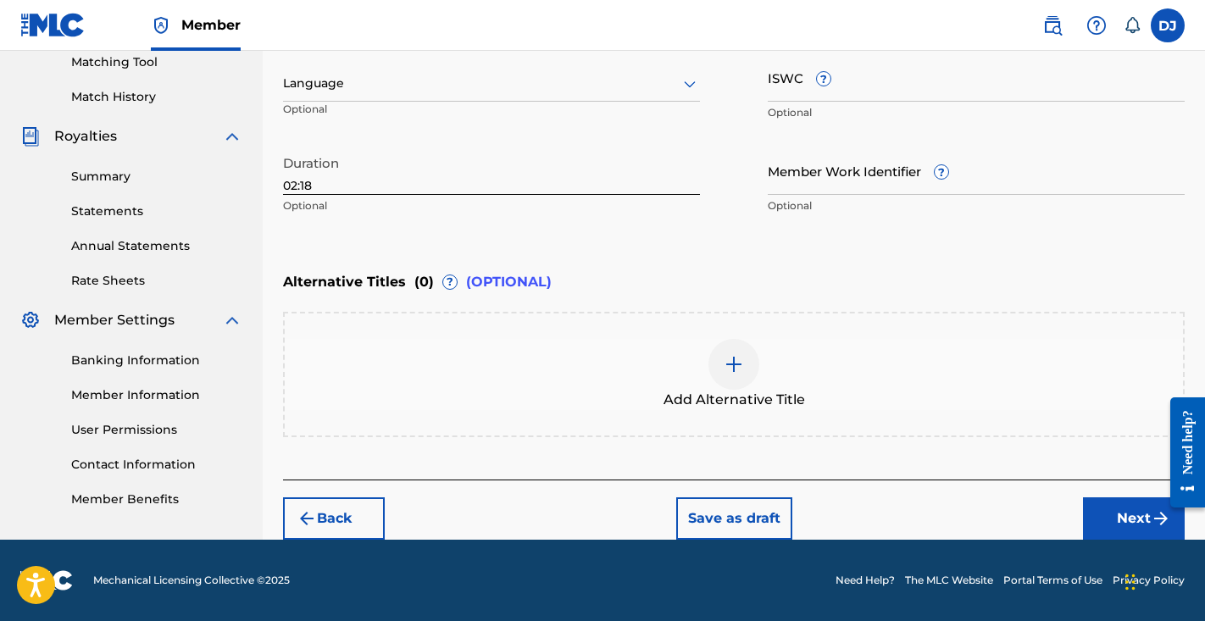
scroll to position [441, 0]
click at [1125, 512] on button "Next" at bounding box center [1134, 519] width 102 height 42
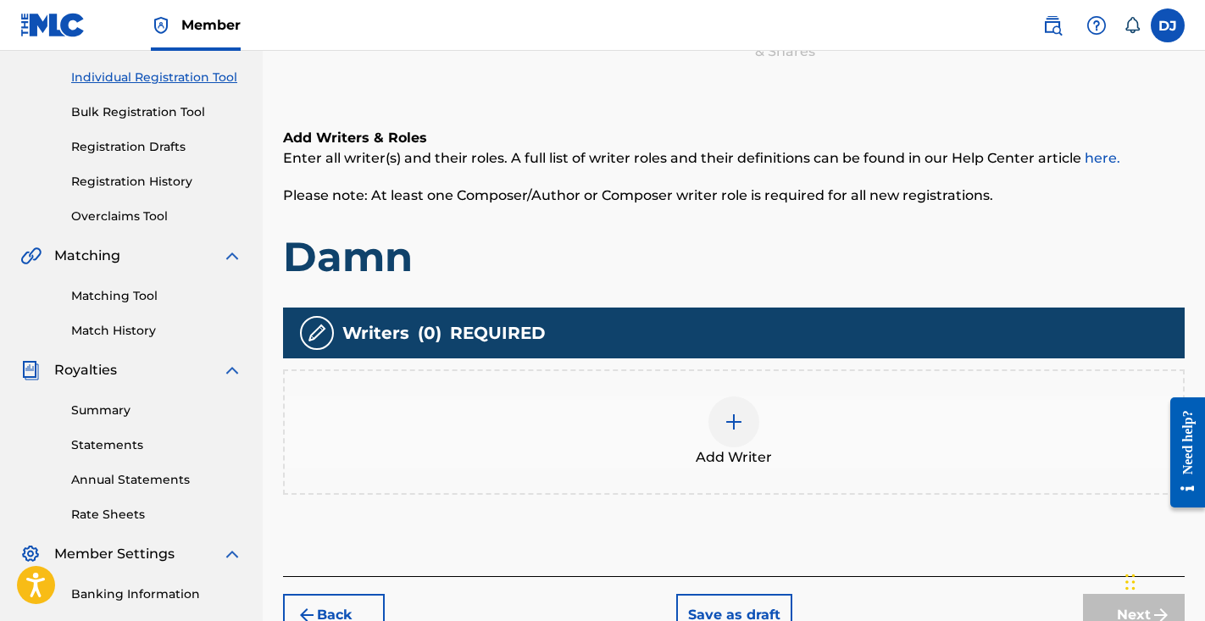
scroll to position [270, 0]
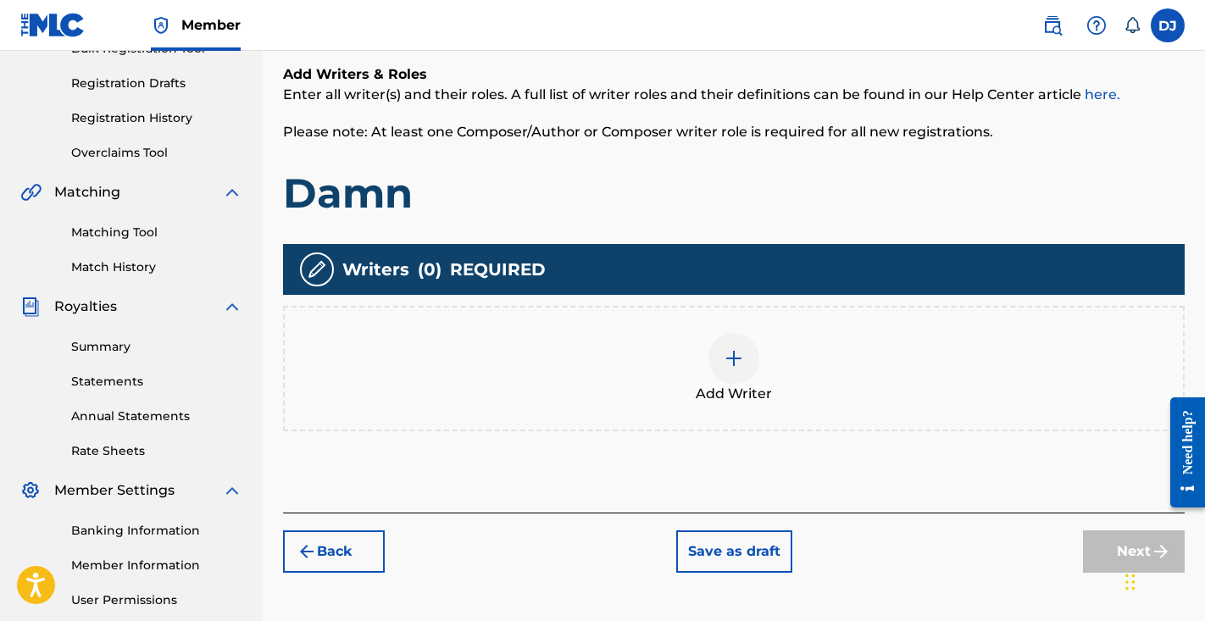
click at [752, 371] on div at bounding box center [734, 358] width 51 height 51
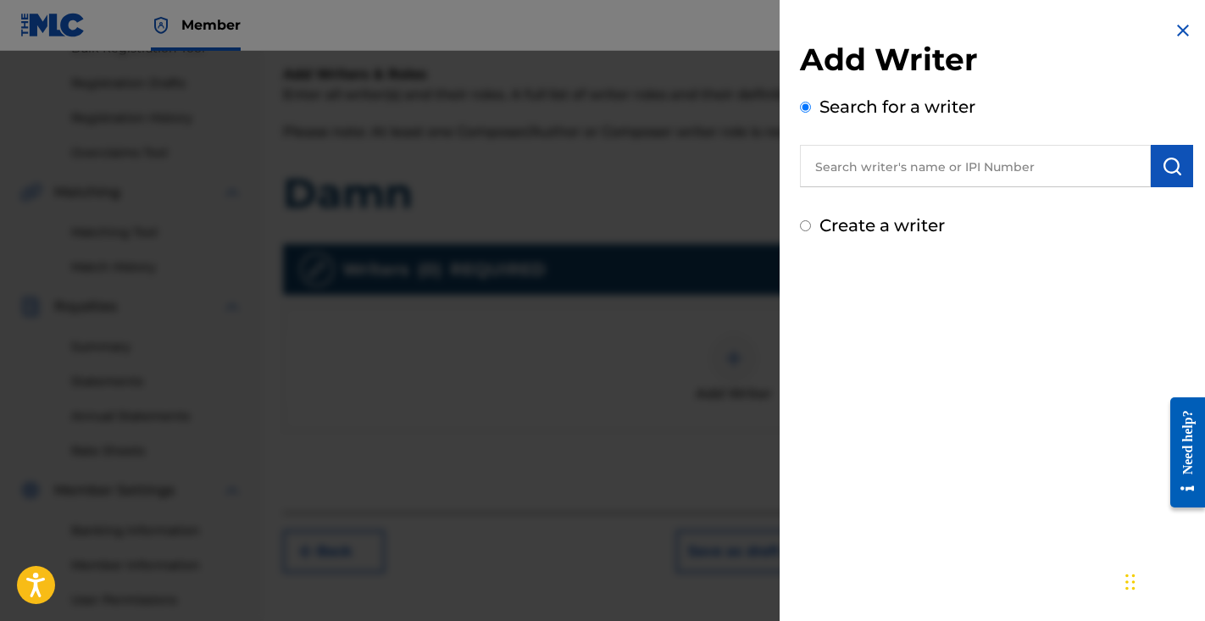
click at [919, 170] on input "text" at bounding box center [975, 166] width 351 height 42
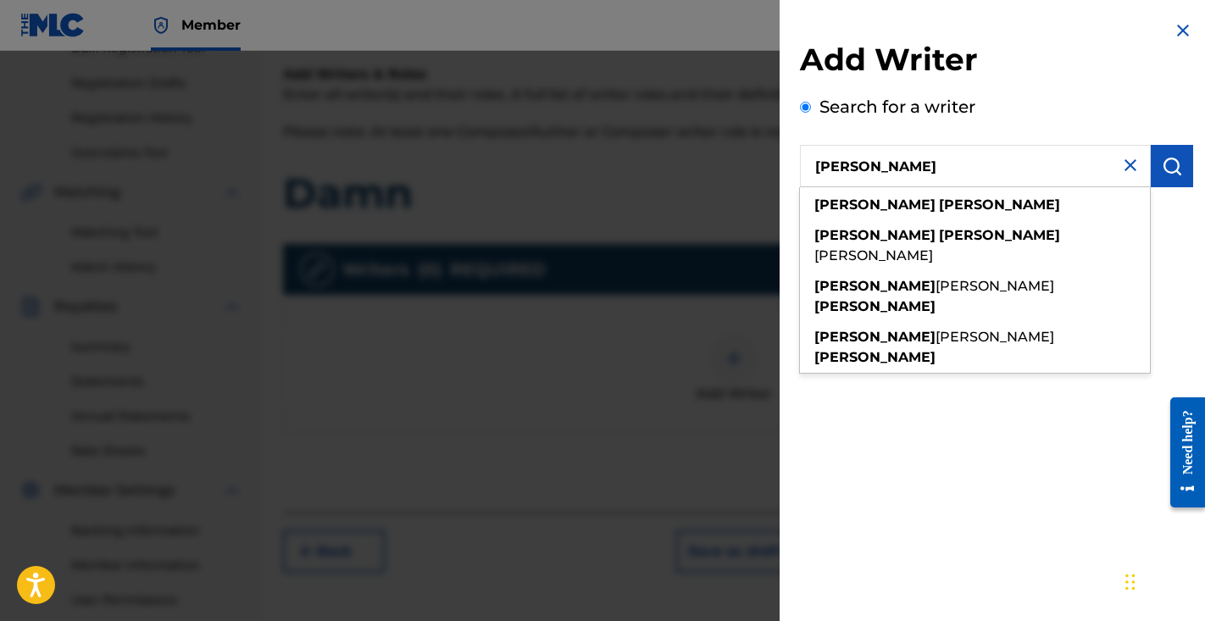
type input "Deonte Gaines"
click at [1151, 167] on button "submit" at bounding box center [1172, 166] width 42 height 42
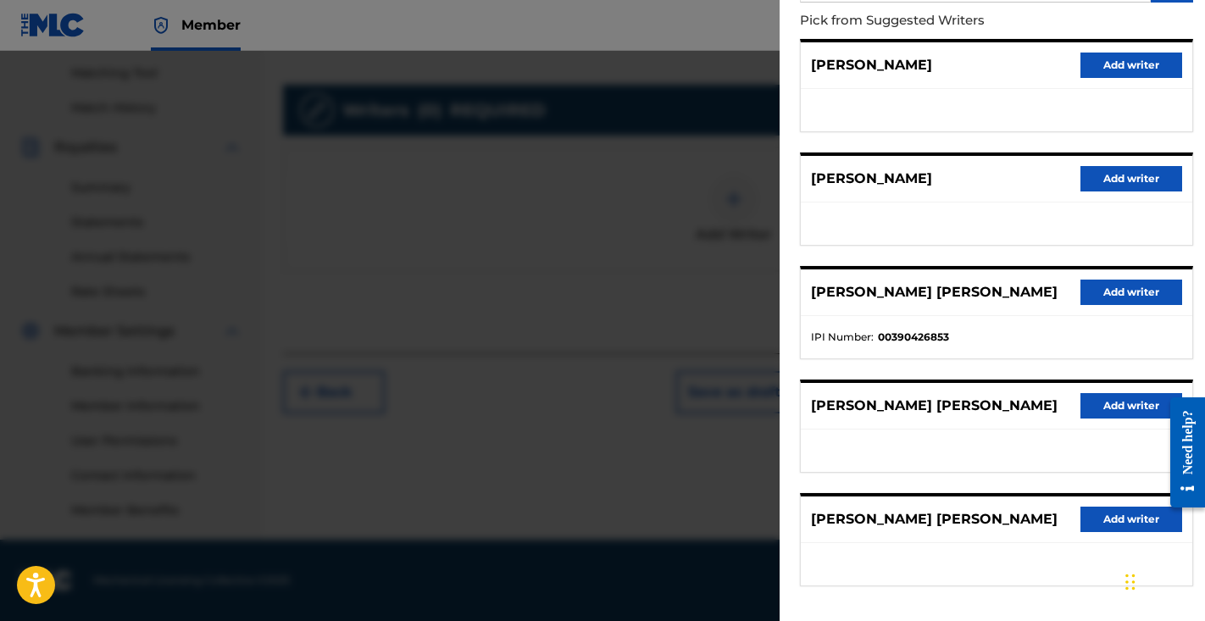
scroll to position [171, 0]
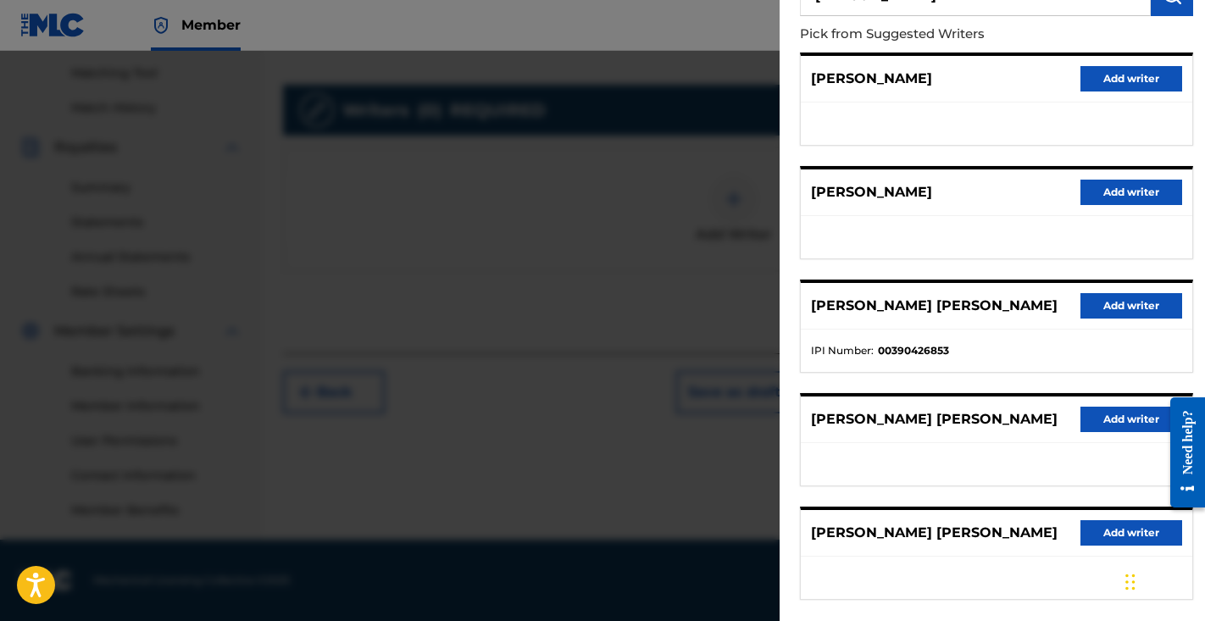
click at [1127, 183] on button "Add writer" at bounding box center [1132, 192] width 102 height 25
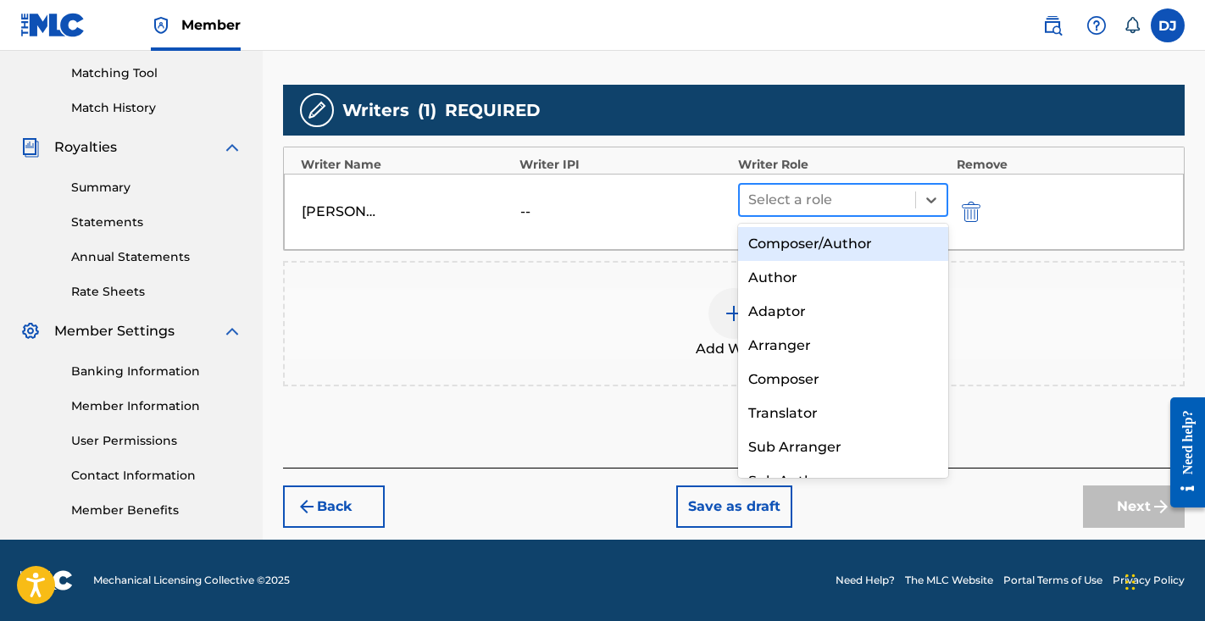
click at [893, 206] on div at bounding box center [827, 200] width 159 height 24
click at [845, 248] on div "Composer/Author" at bounding box center [843, 244] width 210 height 34
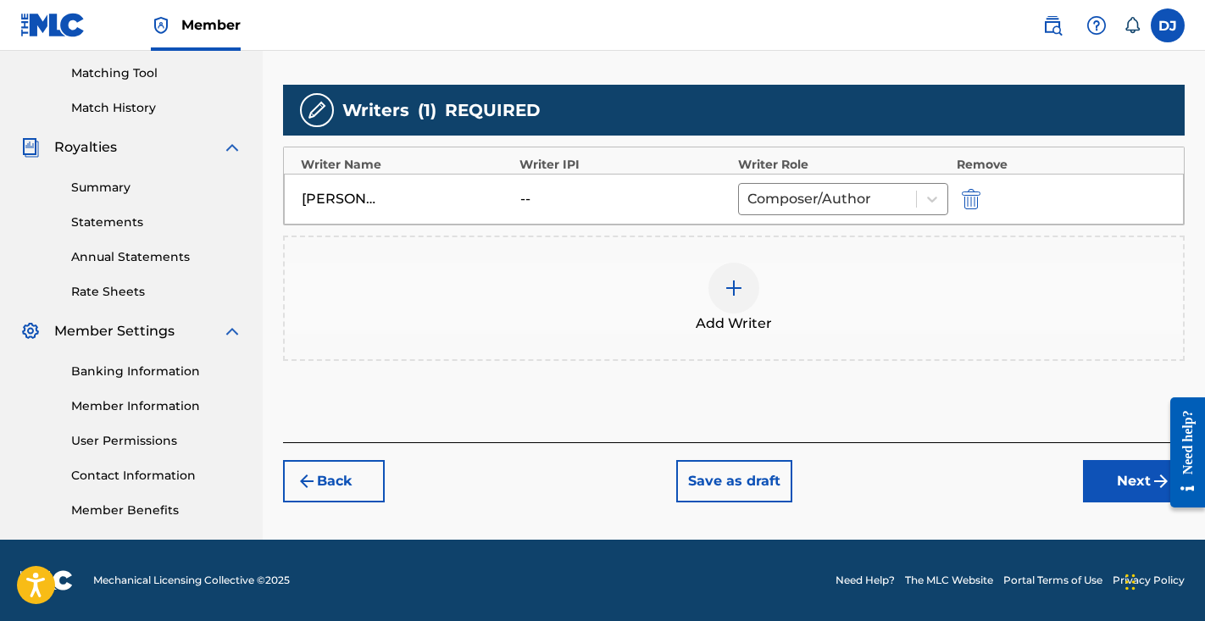
click at [722, 311] on div at bounding box center [734, 288] width 51 height 51
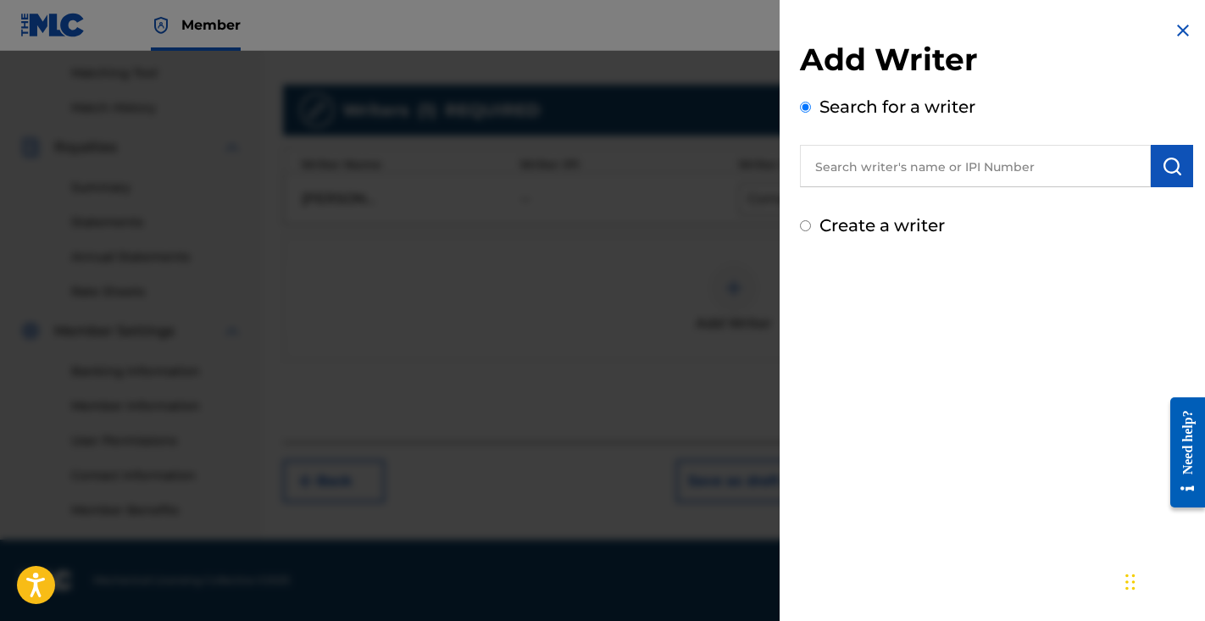
click at [954, 158] on input "text" at bounding box center [975, 166] width 351 height 42
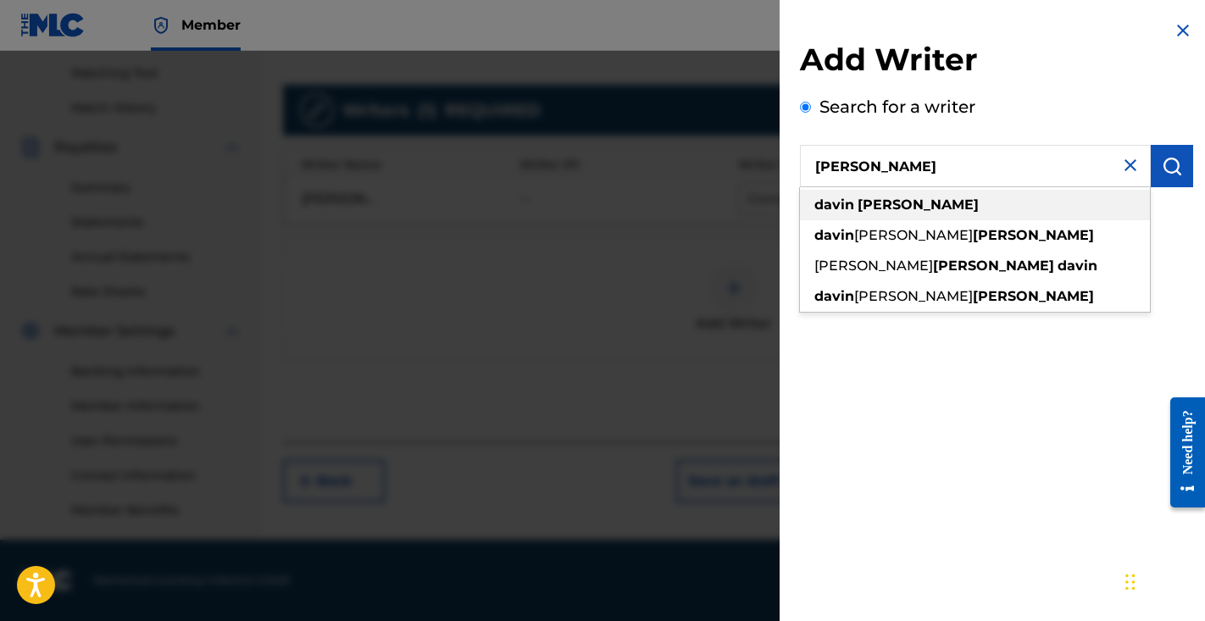
click at [947, 192] on div "[PERSON_NAME]" at bounding box center [975, 205] width 350 height 31
type input "[PERSON_NAME]"
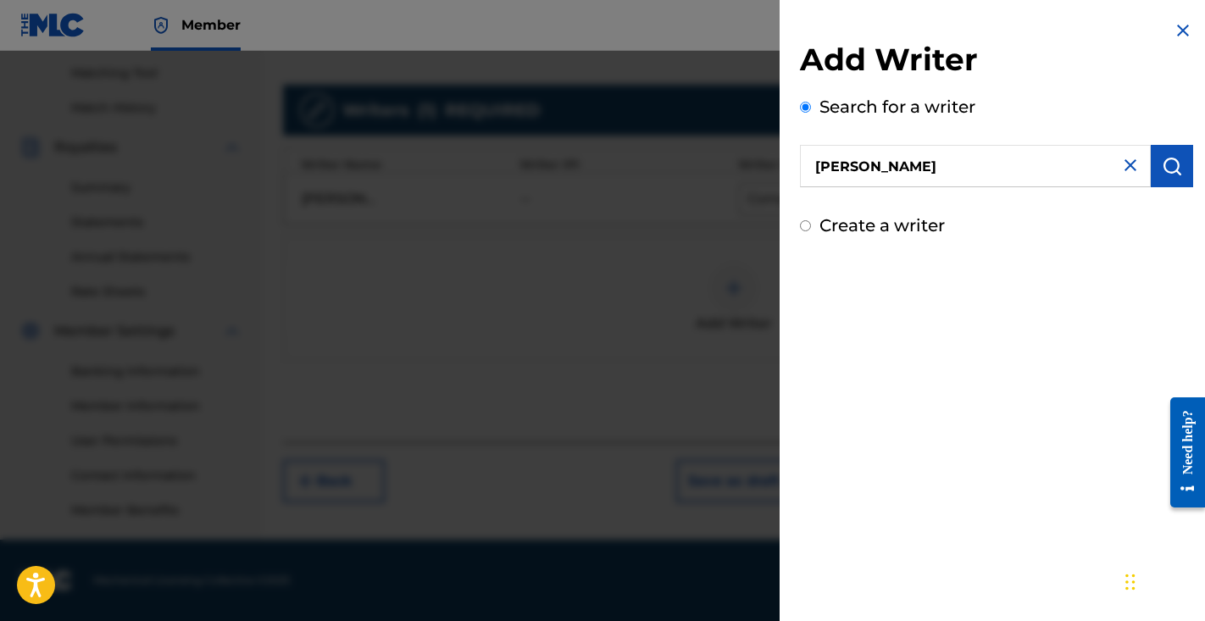
click at [1162, 169] on img "submit" at bounding box center [1172, 166] width 20 height 20
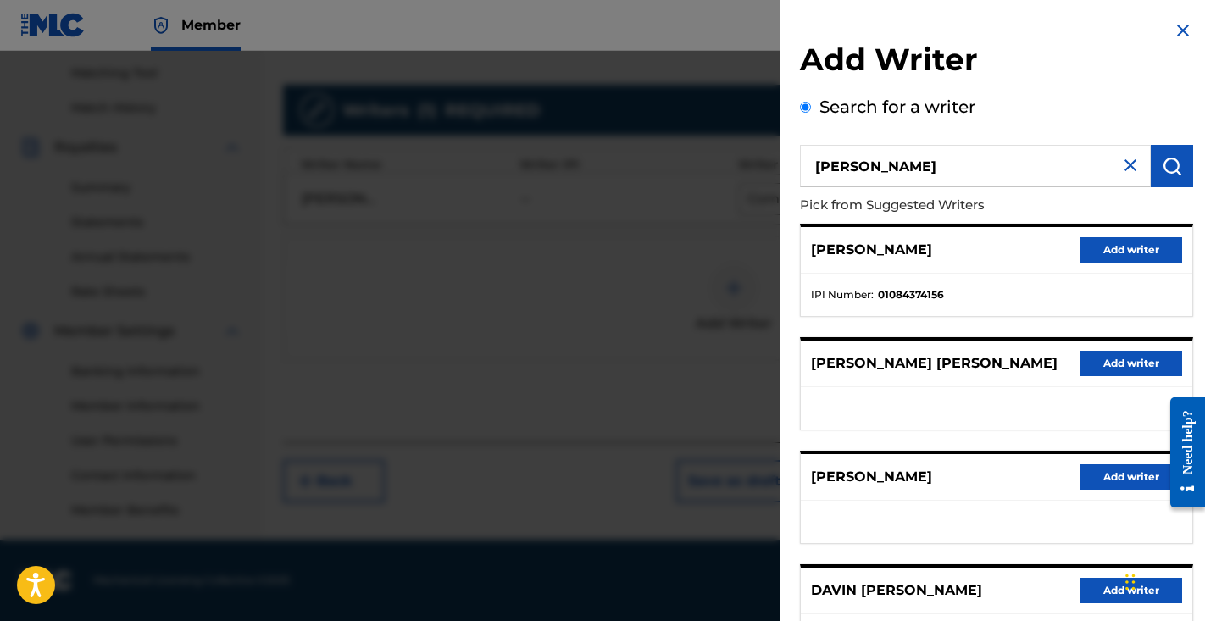
click at [1102, 255] on button "Add writer" at bounding box center [1132, 249] width 102 height 25
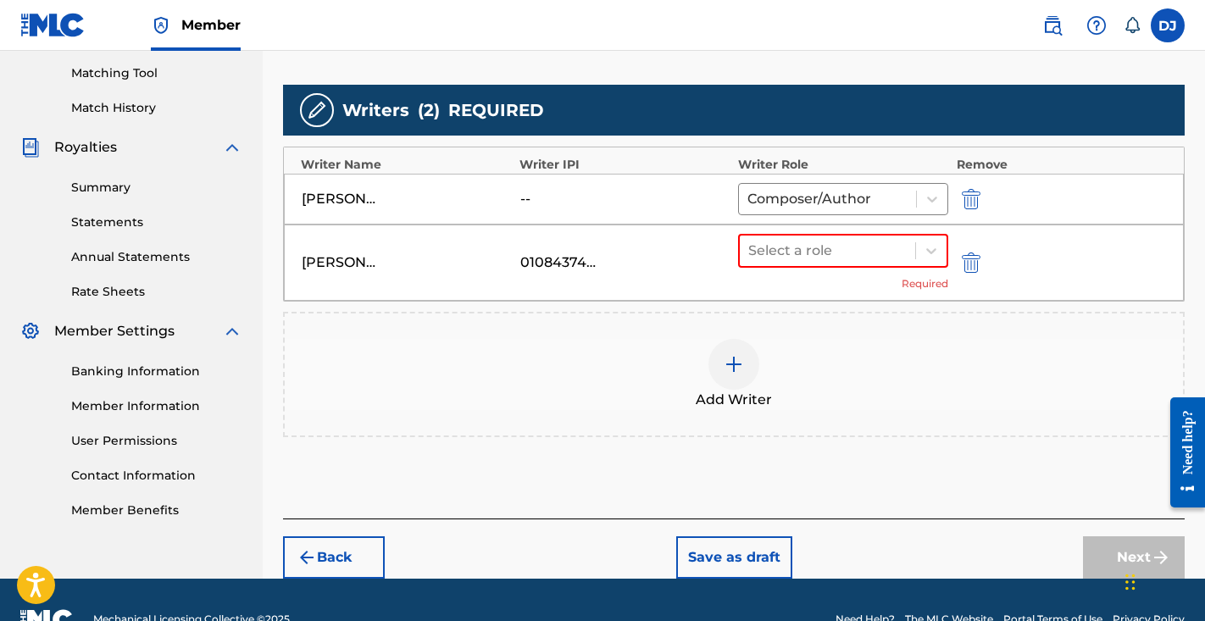
click at [711, 390] on span "Add Writer" at bounding box center [734, 400] width 76 height 20
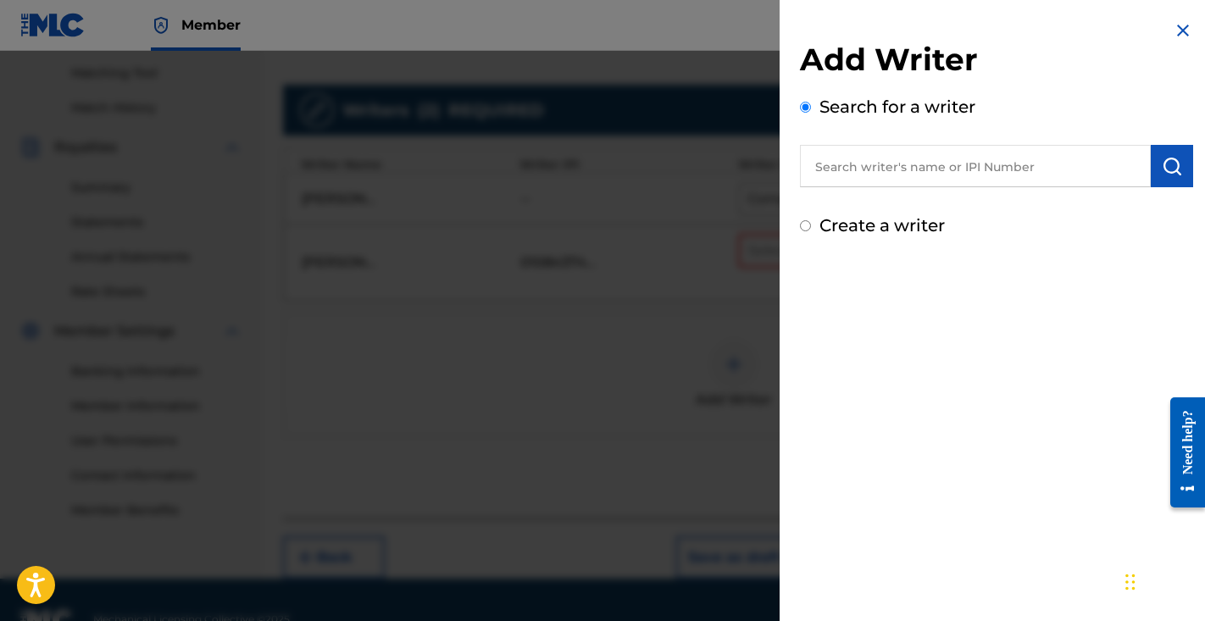
click at [961, 153] on input "text" at bounding box center [975, 166] width 351 height 42
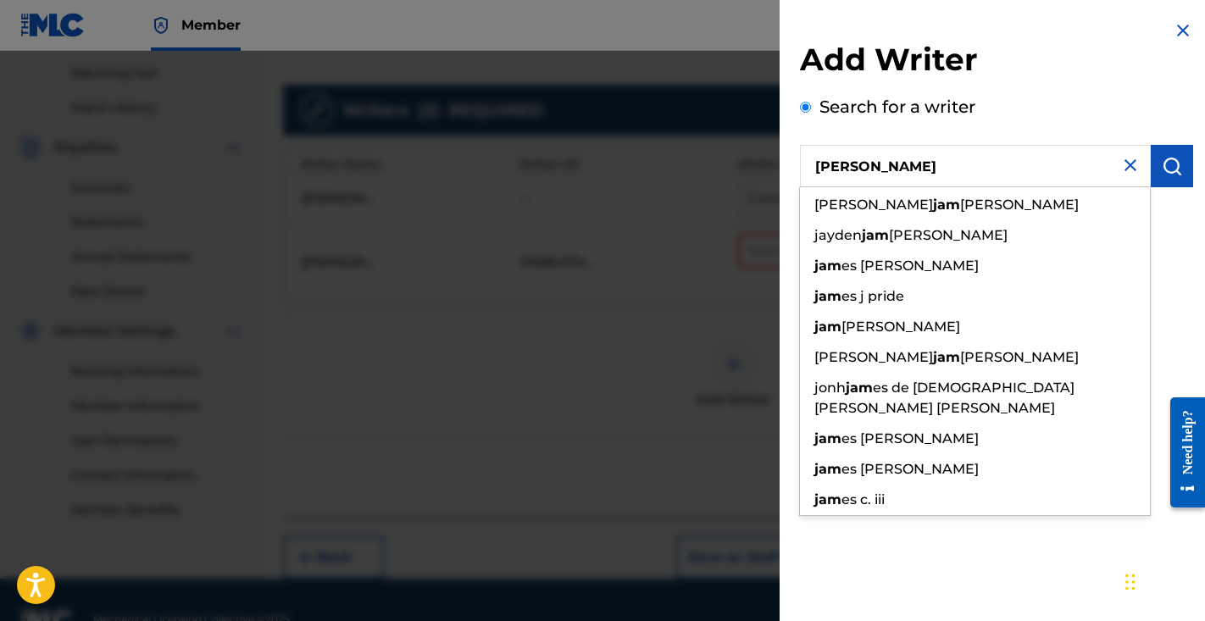
type input "J"
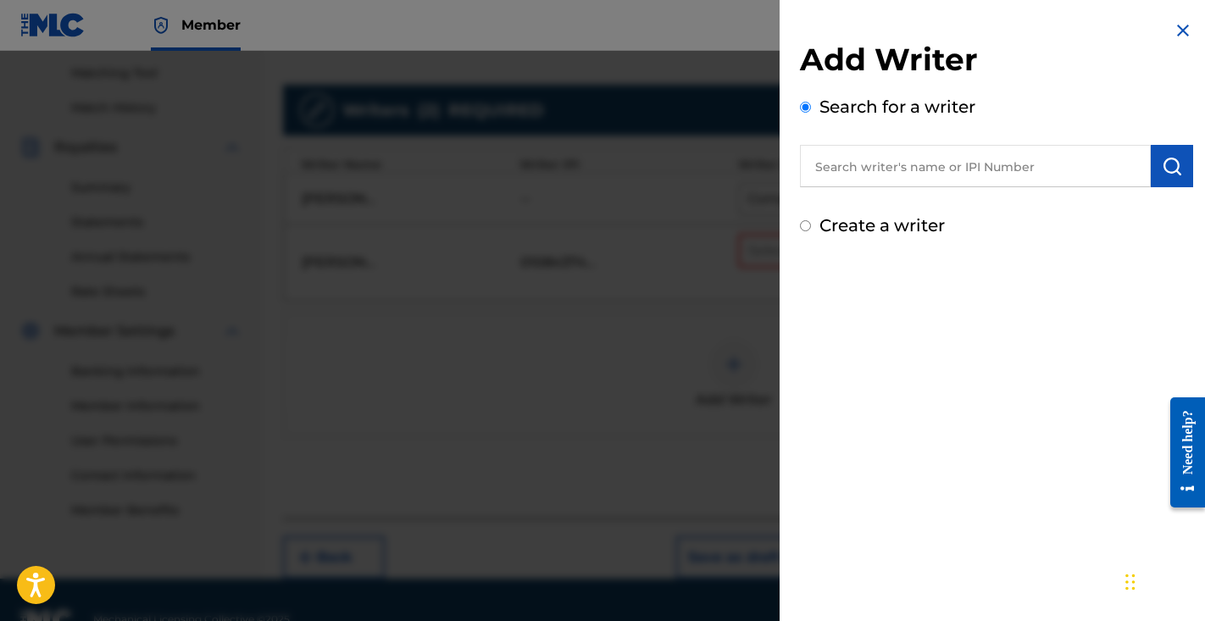
click at [743, 296] on div at bounding box center [602, 361] width 1205 height 621
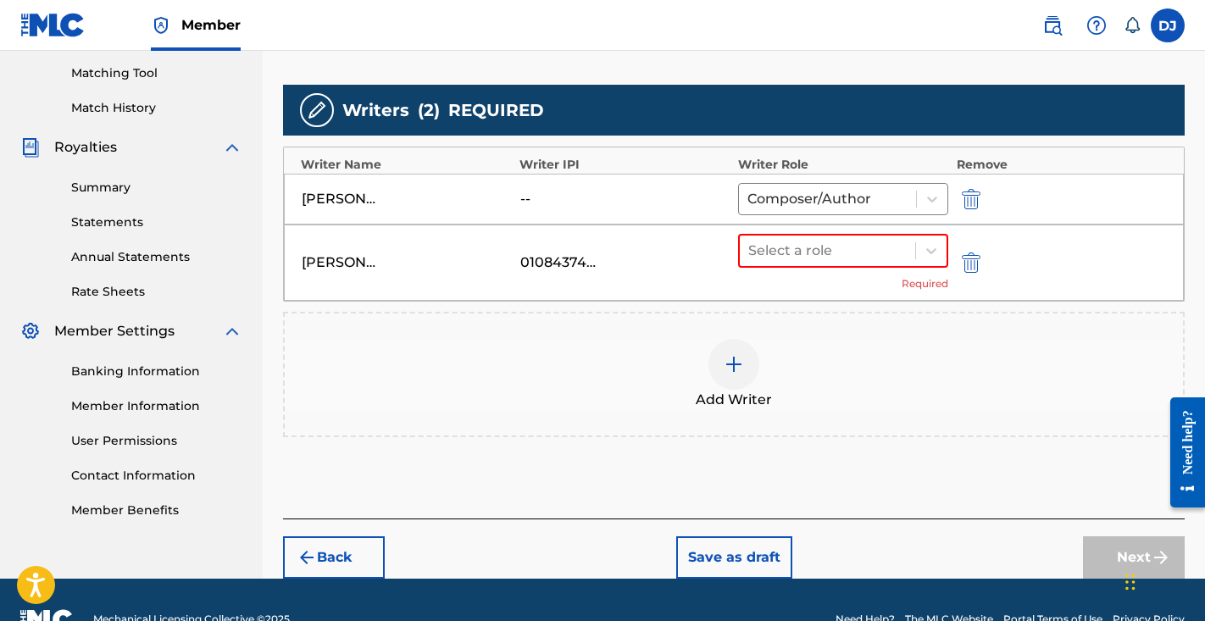
click at [832, 231] on div "DAVIN JACKSON 01084374156 Select a role Required" at bounding box center [734, 263] width 900 height 76
click at [831, 244] on div at bounding box center [827, 251] width 159 height 24
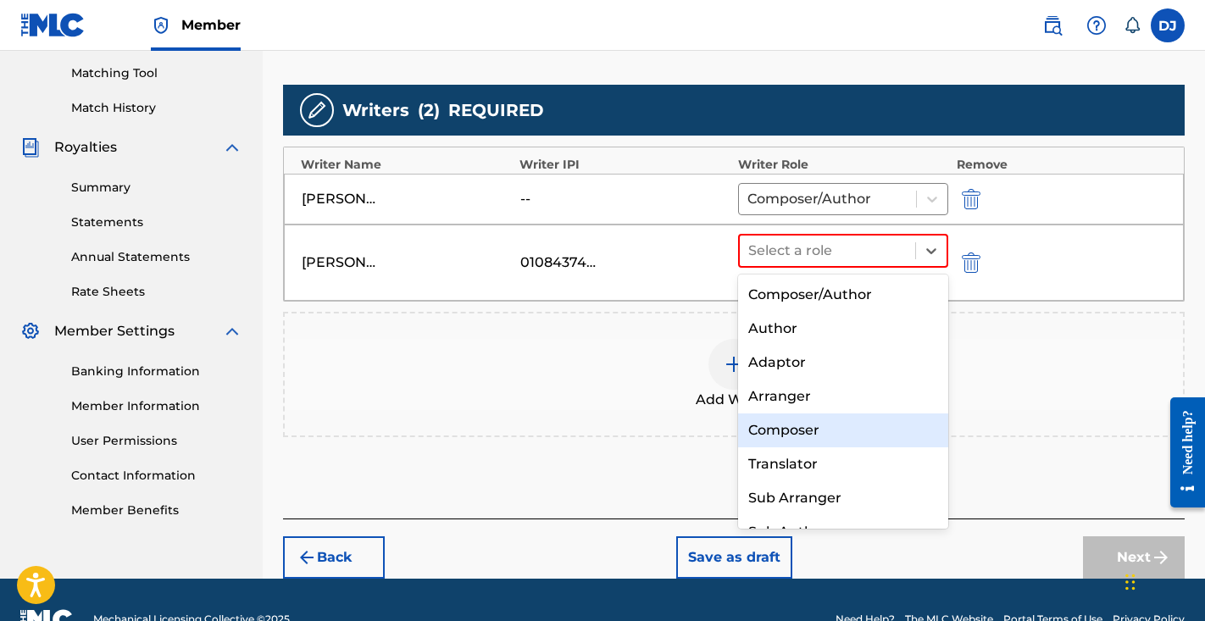
drag, startPoint x: 812, startPoint y: 309, endPoint x: 813, endPoint y: 425, distance: 115.3
click at [813, 425] on div "Composer/Author Author Adaptor Arranger Composer Translator Sub Arranger Sub Au…" at bounding box center [843, 402] width 210 height 254
click at [808, 437] on div "Composer" at bounding box center [843, 431] width 210 height 34
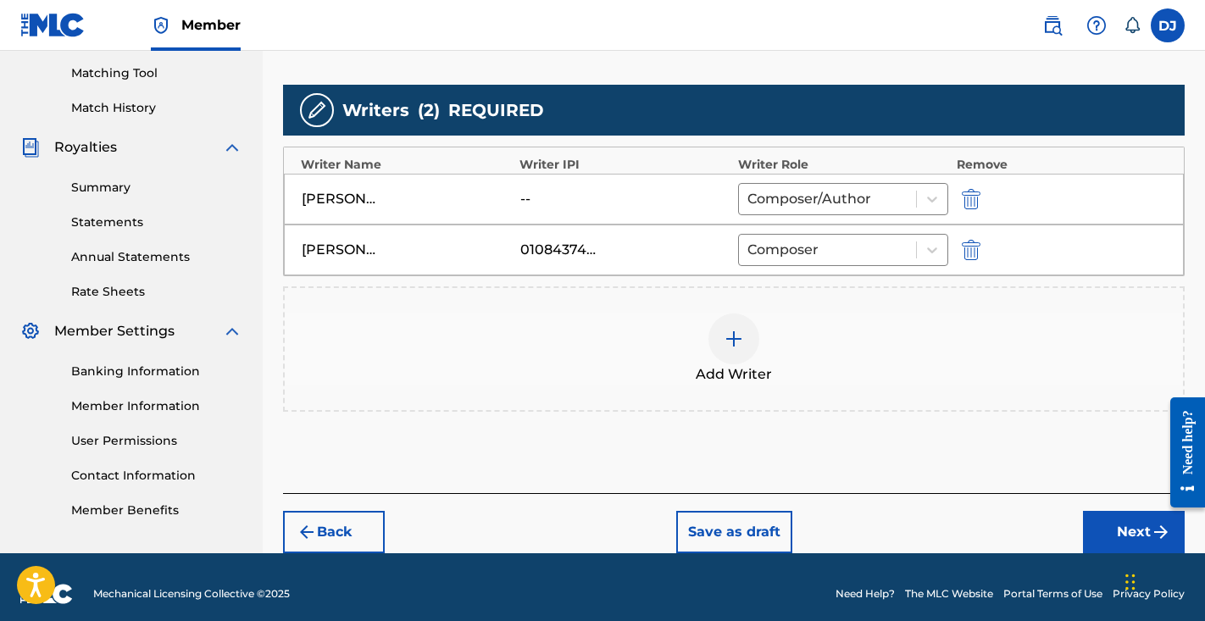
click at [1120, 520] on button "Next" at bounding box center [1134, 532] width 102 height 42
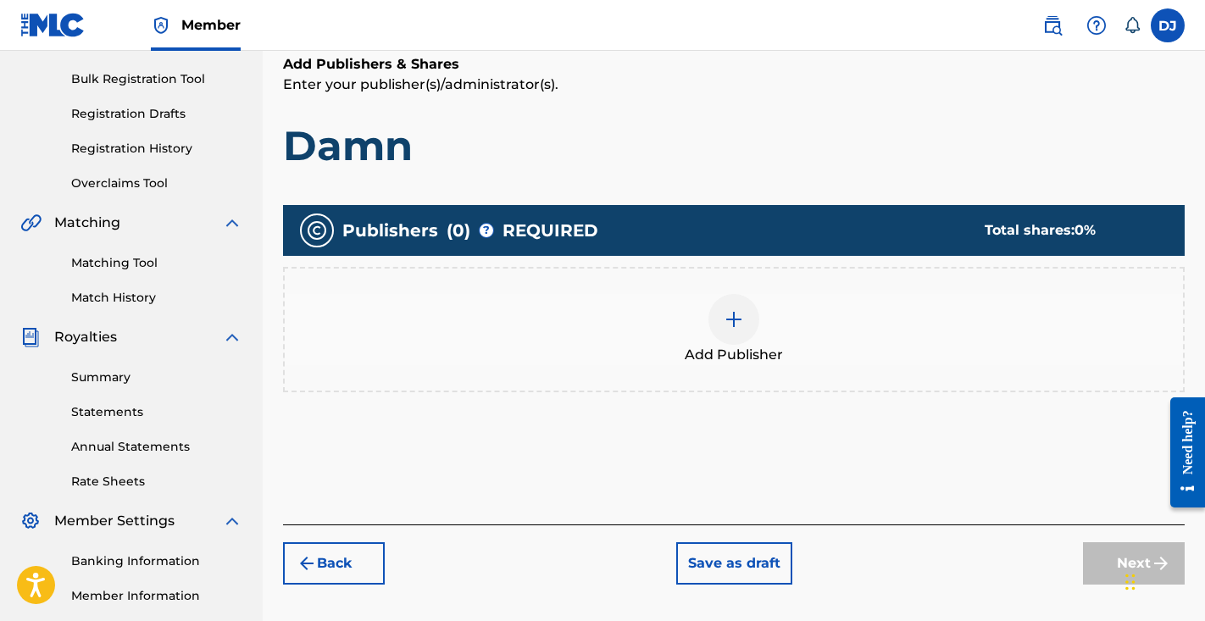
scroll to position [301, 0]
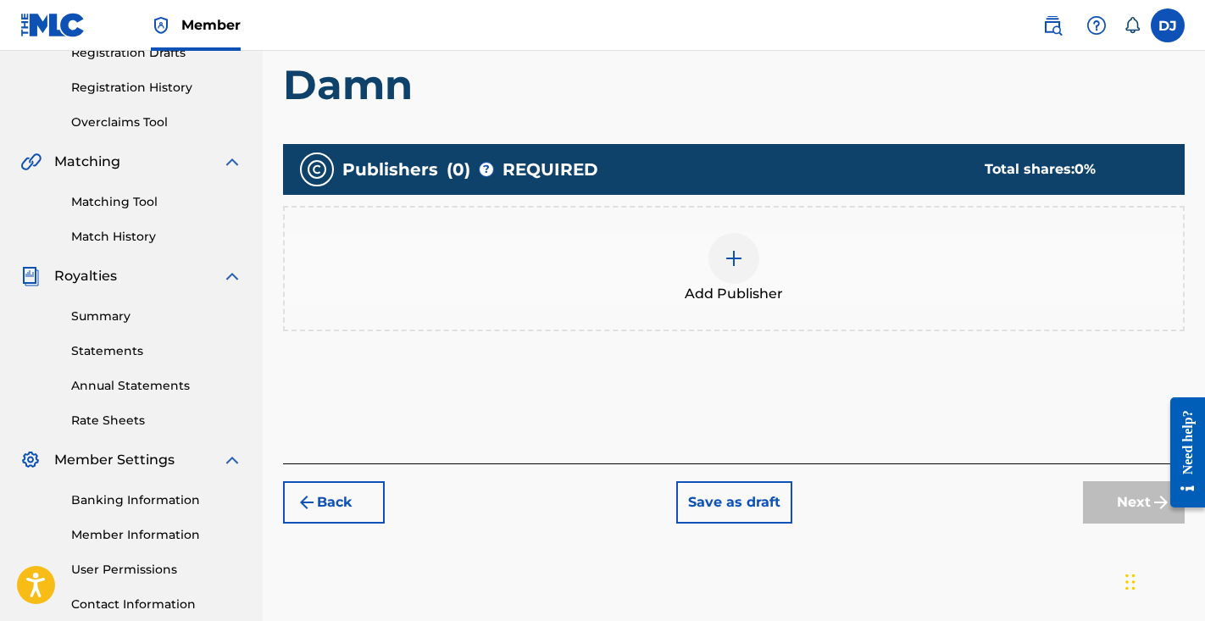
click at [745, 281] on div at bounding box center [734, 258] width 51 height 51
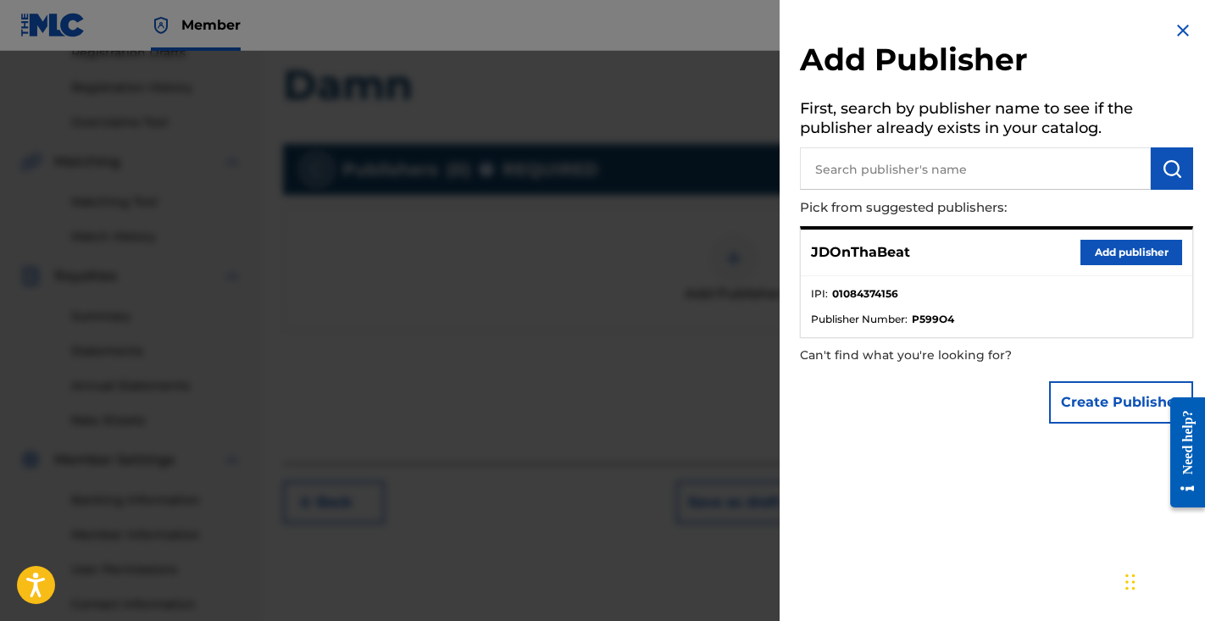
click at [1118, 253] on button "Add publisher" at bounding box center [1132, 252] width 102 height 25
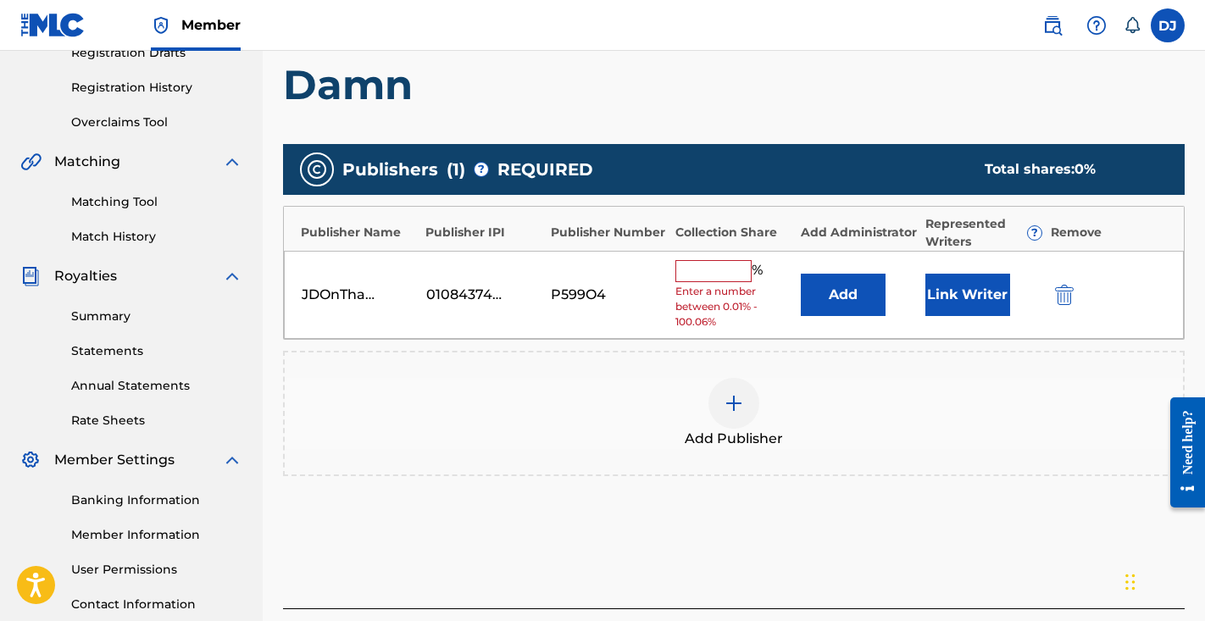
click at [728, 277] on div "%" at bounding box center [722, 271] width 92 height 22
click at [726, 270] on input "text" at bounding box center [714, 271] width 76 height 22
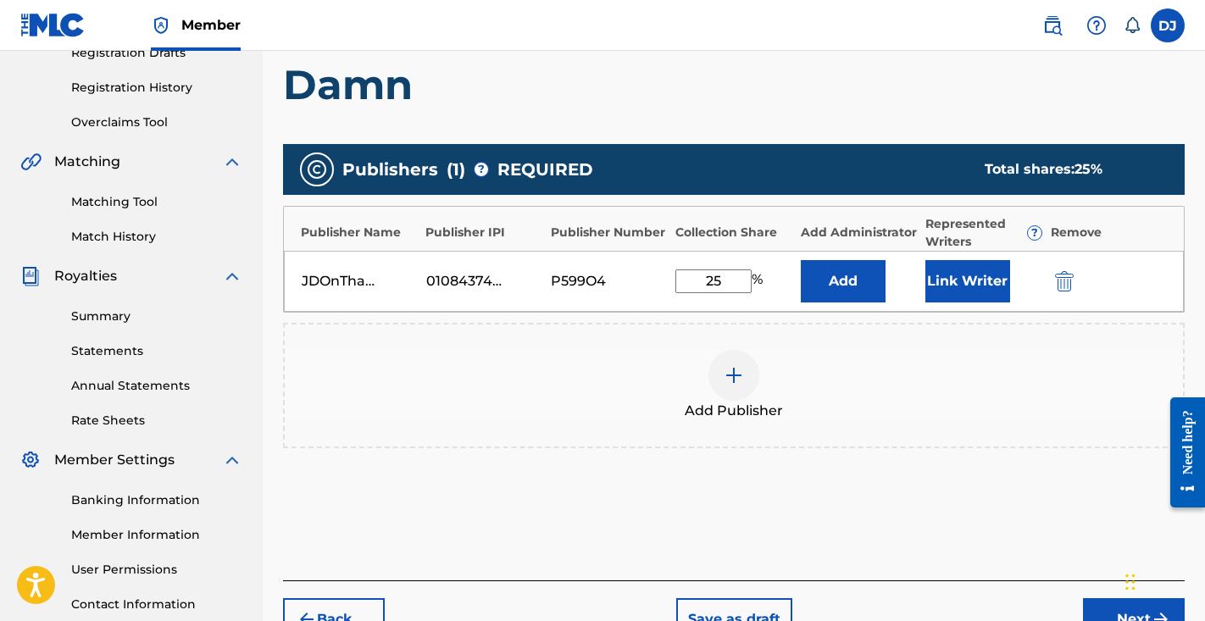
type input "25"
click at [962, 290] on button "Link Writer" at bounding box center [968, 281] width 85 height 42
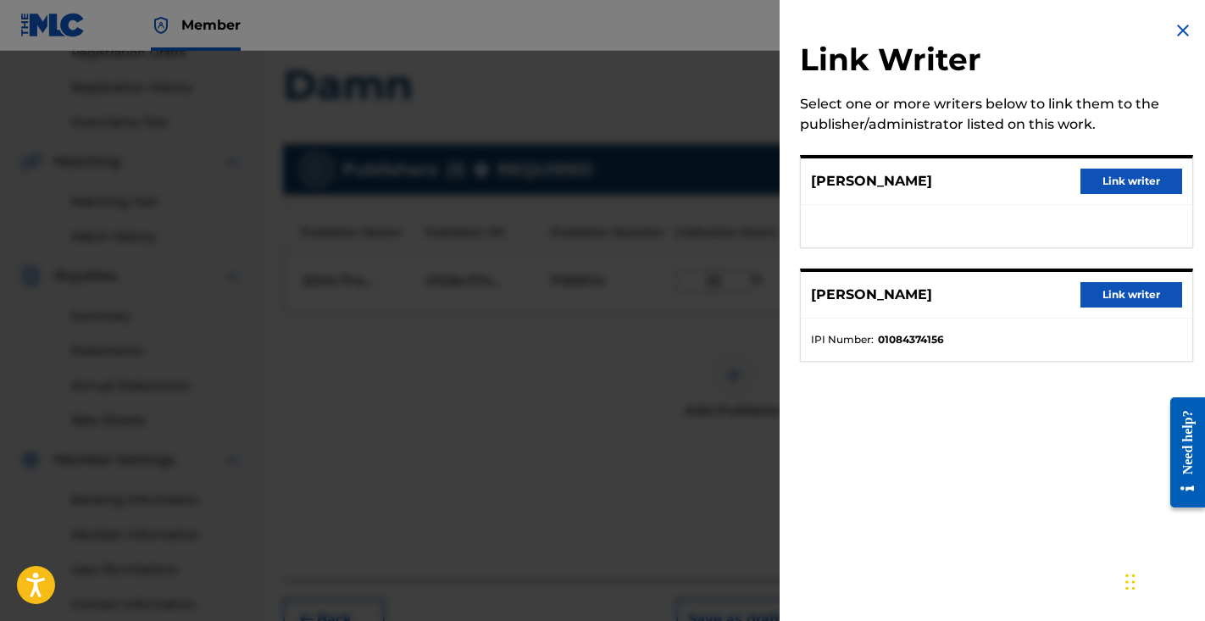
click at [1116, 294] on button "Link writer" at bounding box center [1132, 294] width 102 height 25
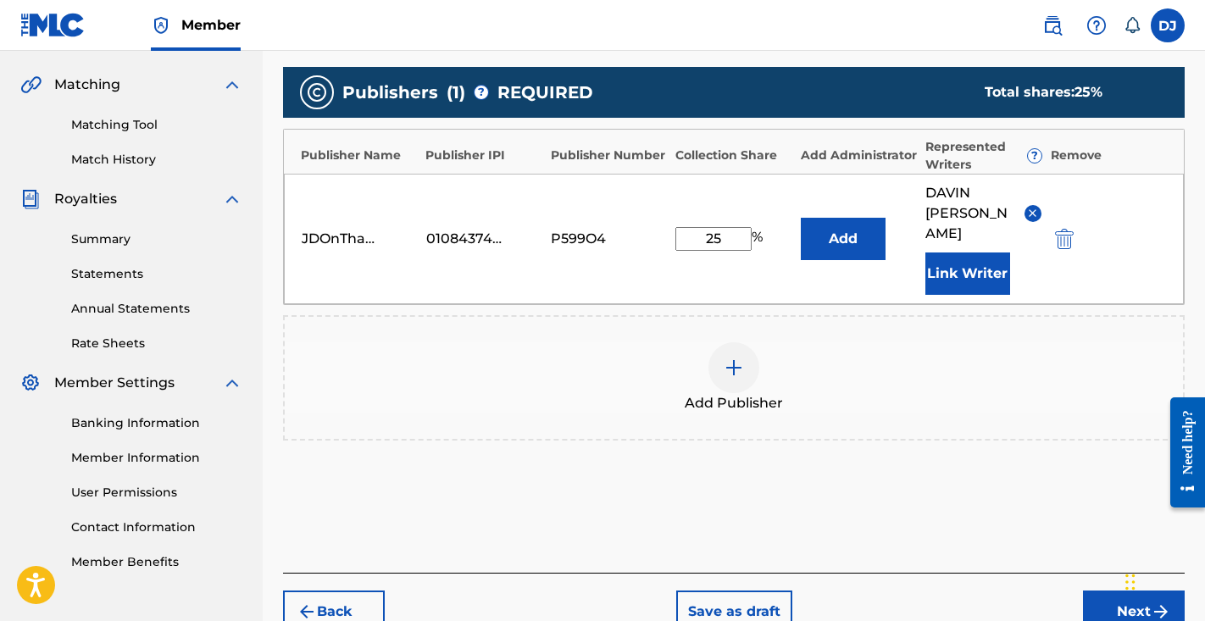
scroll to position [381, 0]
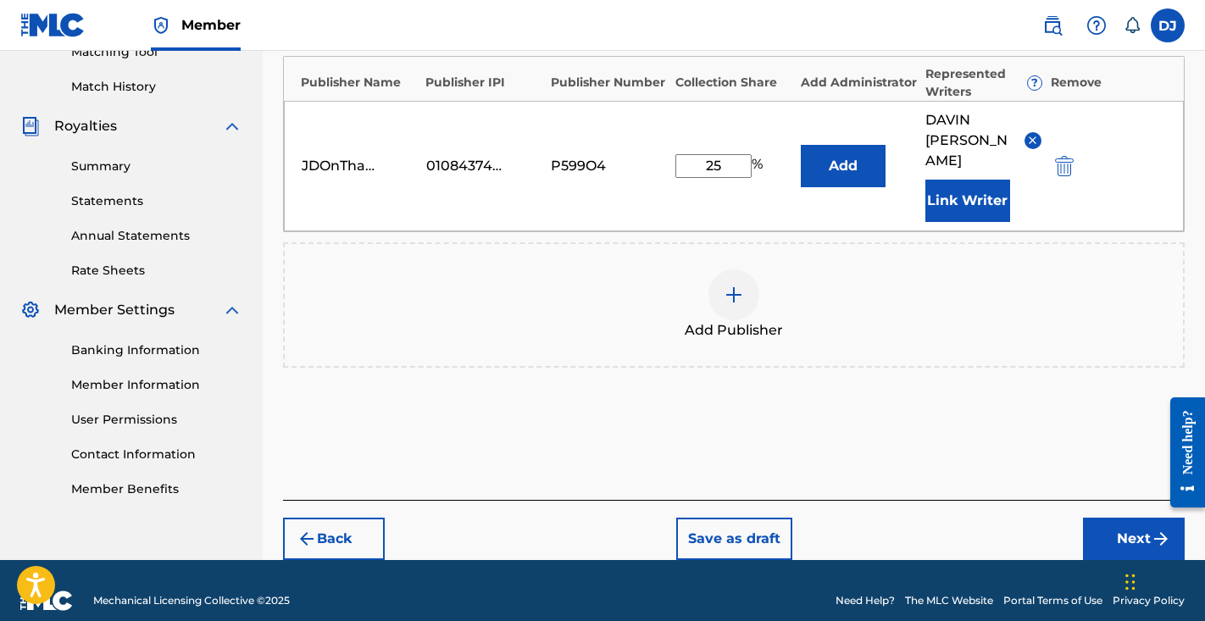
click at [1117, 521] on button "Next" at bounding box center [1134, 539] width 102 height 42
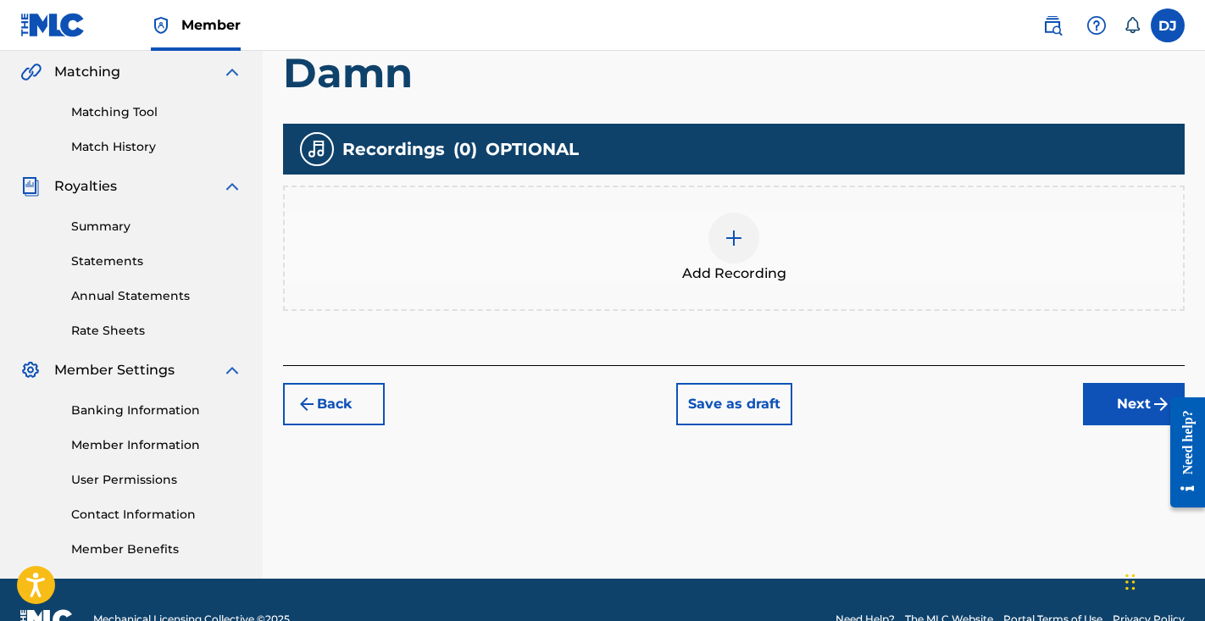
scroll to position [342, 0]
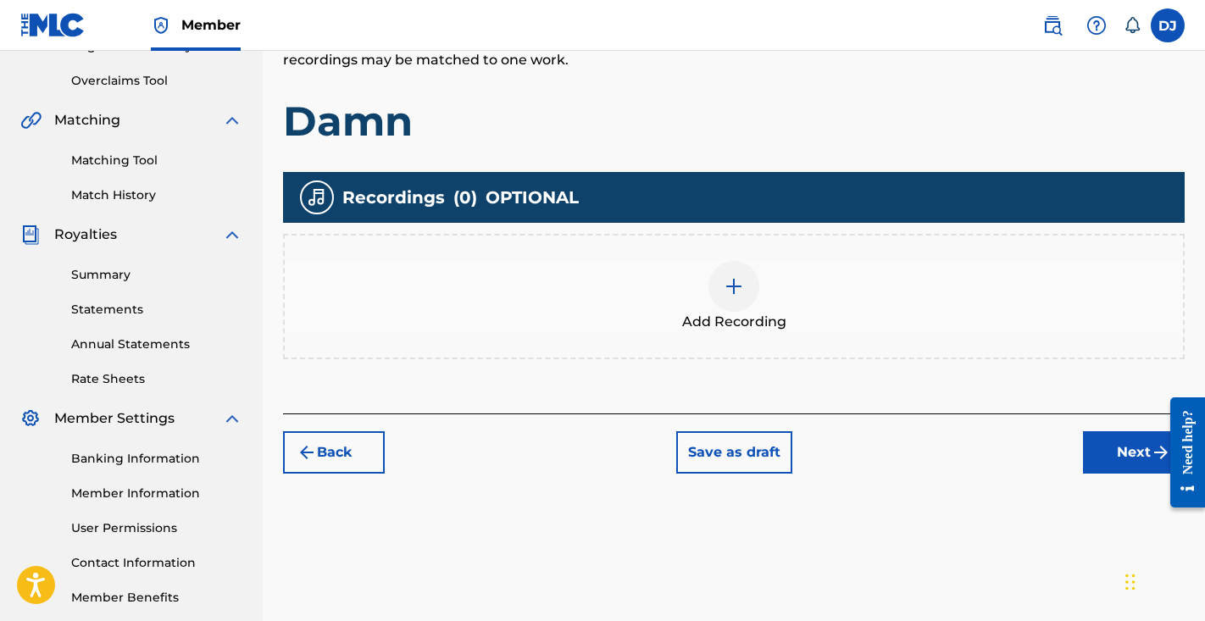
click at [732, 297] on div at bounding box center [734, 286] width 51 height 51
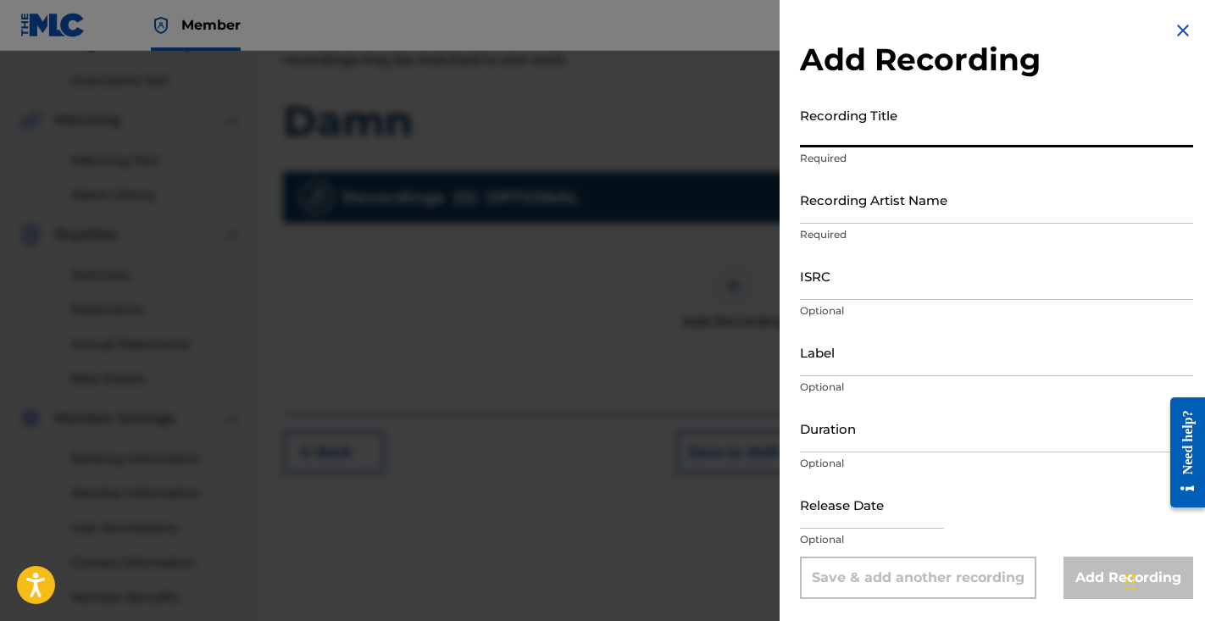
click at [872, 127] on input "Recording Title" at bounding box center [996, 123] width 393 height 48
type input "Damn"
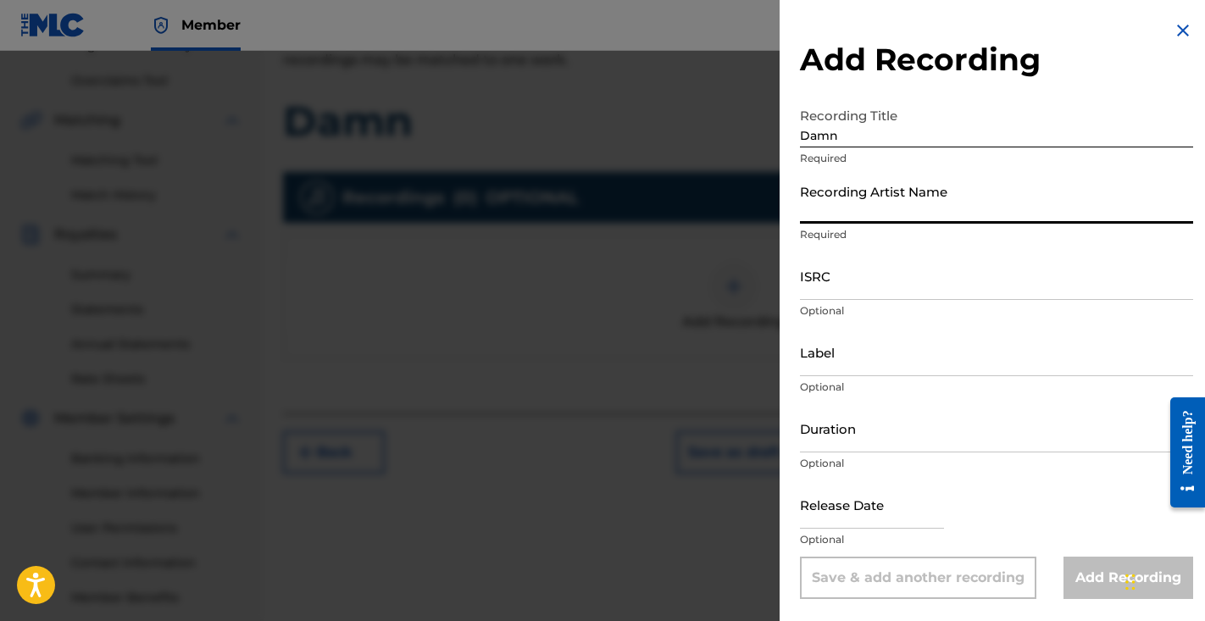
click at [899, 194] on input "Recording Artist Name" at bounding box center [996, 199] width 393 height 48
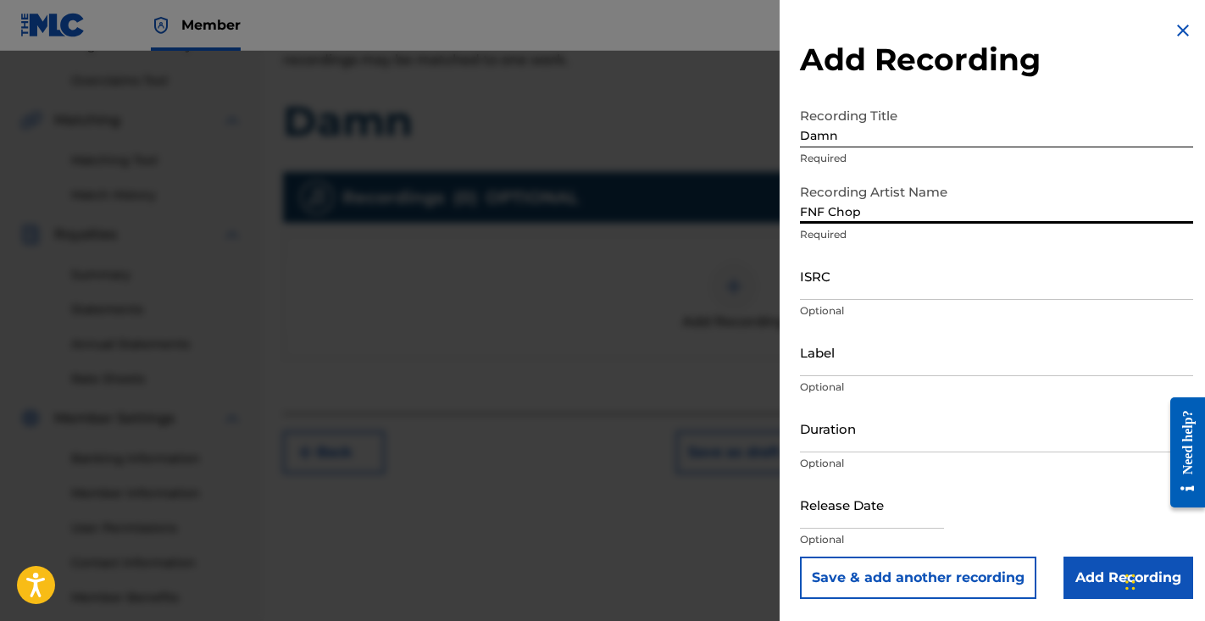
type input "FNF Chop"
click at [851, 287] on input "ISRC" at bounding box center [996, 276] width 393 height 48
paste input "US3DF2510377"
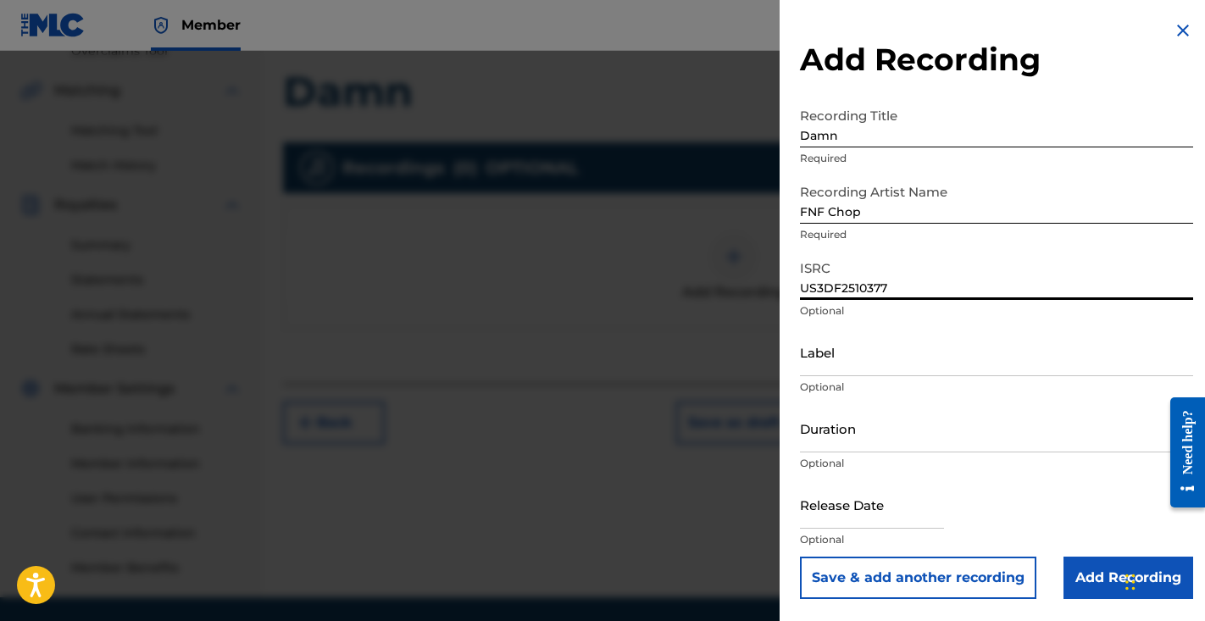
scroll to position [430, 0]
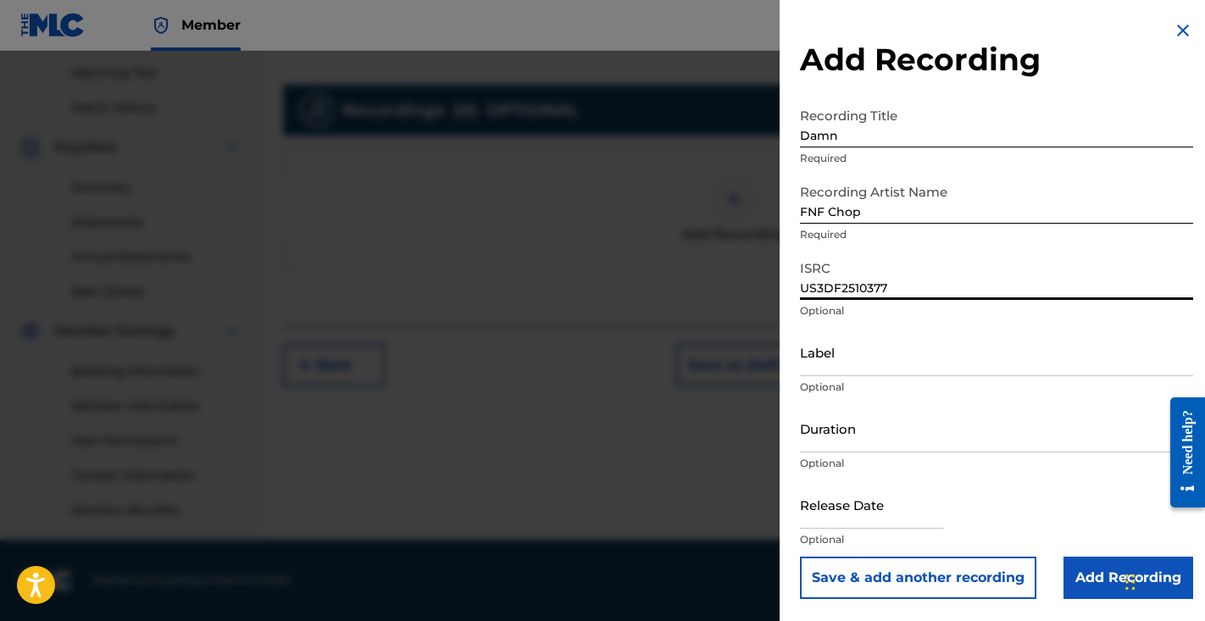
type input "US3DF2510377"
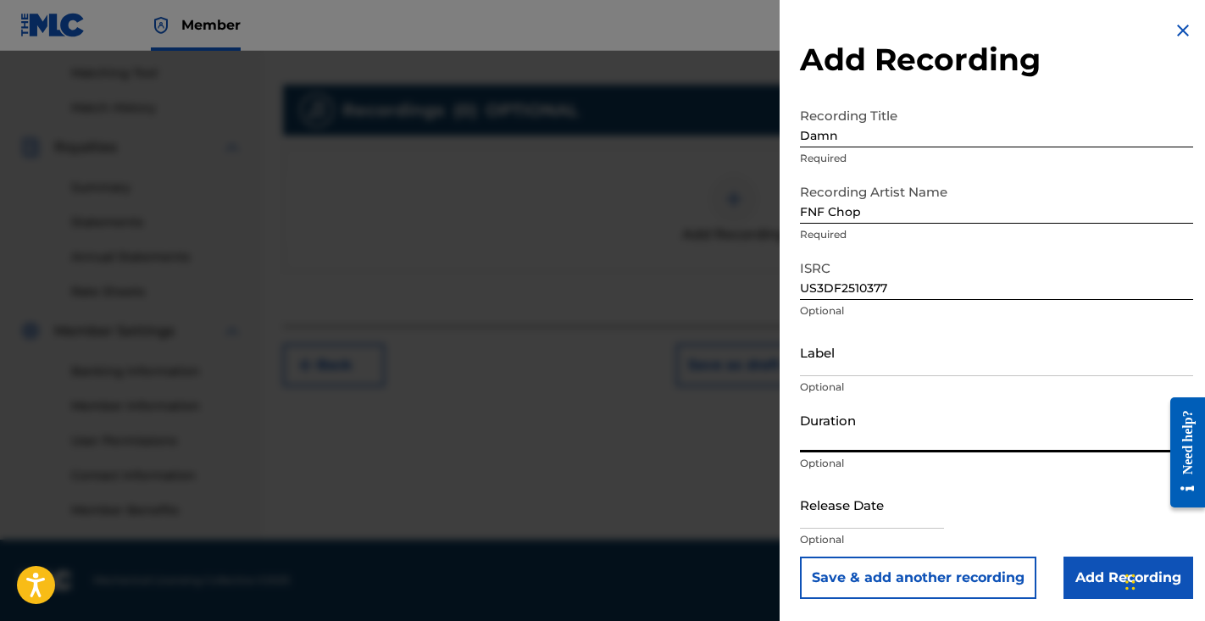
click at [825, 436] on input "Duration" at bounding box center [996, 428] width 393 height 48
type input "02:18"
click at [851, 498] on input "text" at bounding box center [872, 505] width 144 height 48
select select "7"
select select "2025"
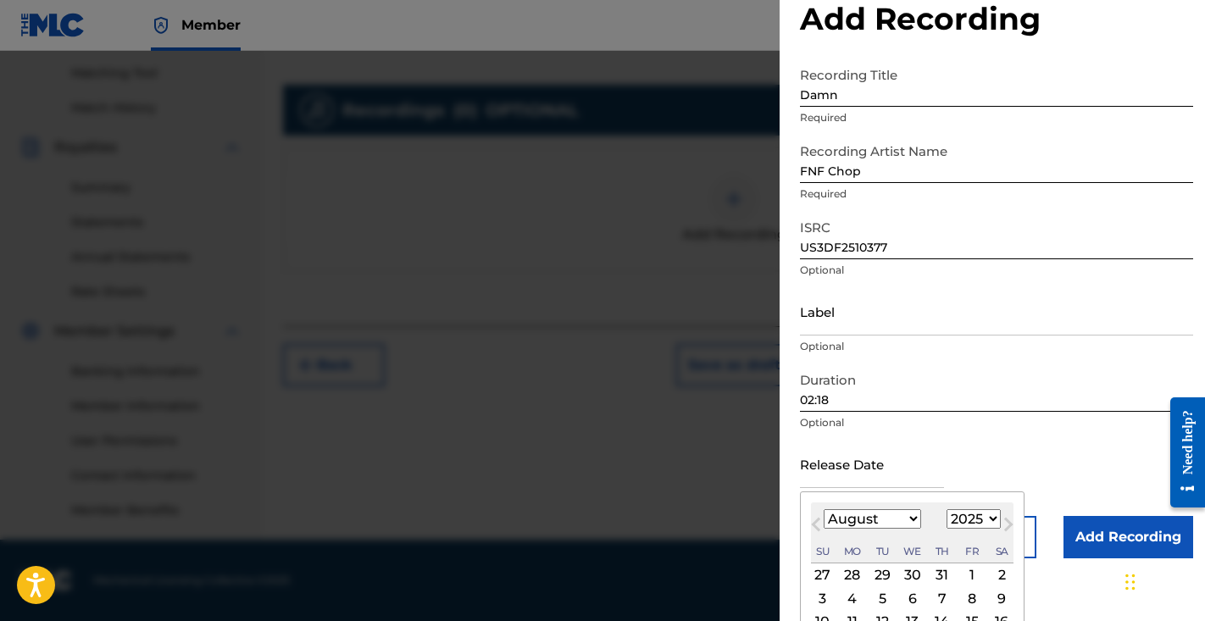
scroll to position [50, 0]
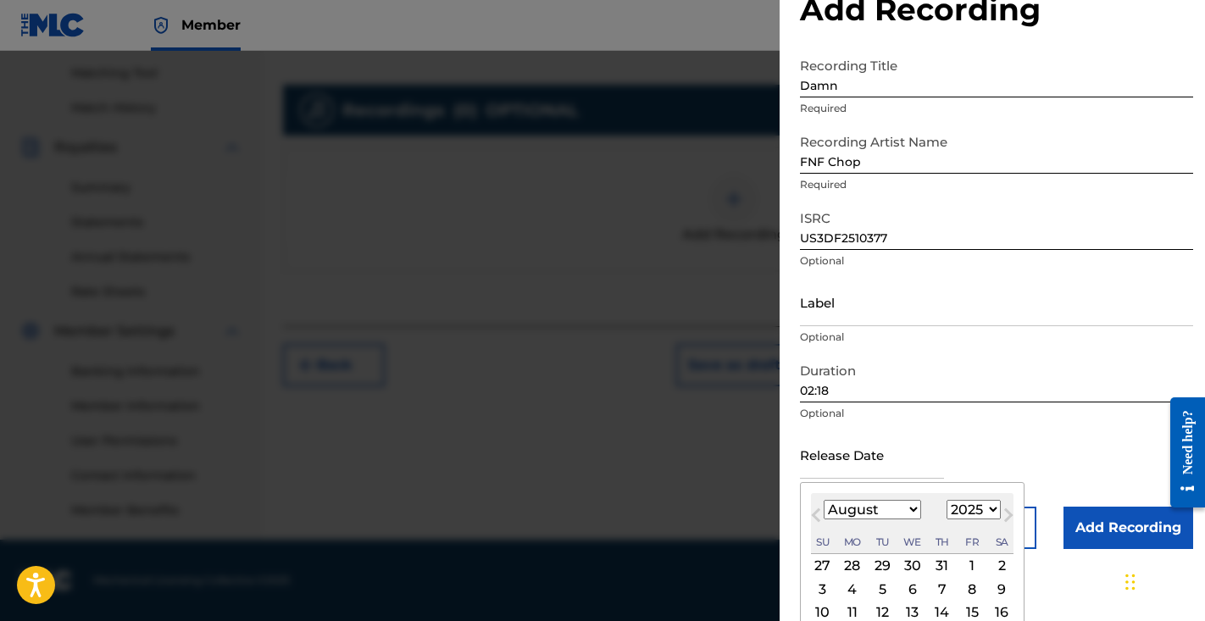
select select "1"
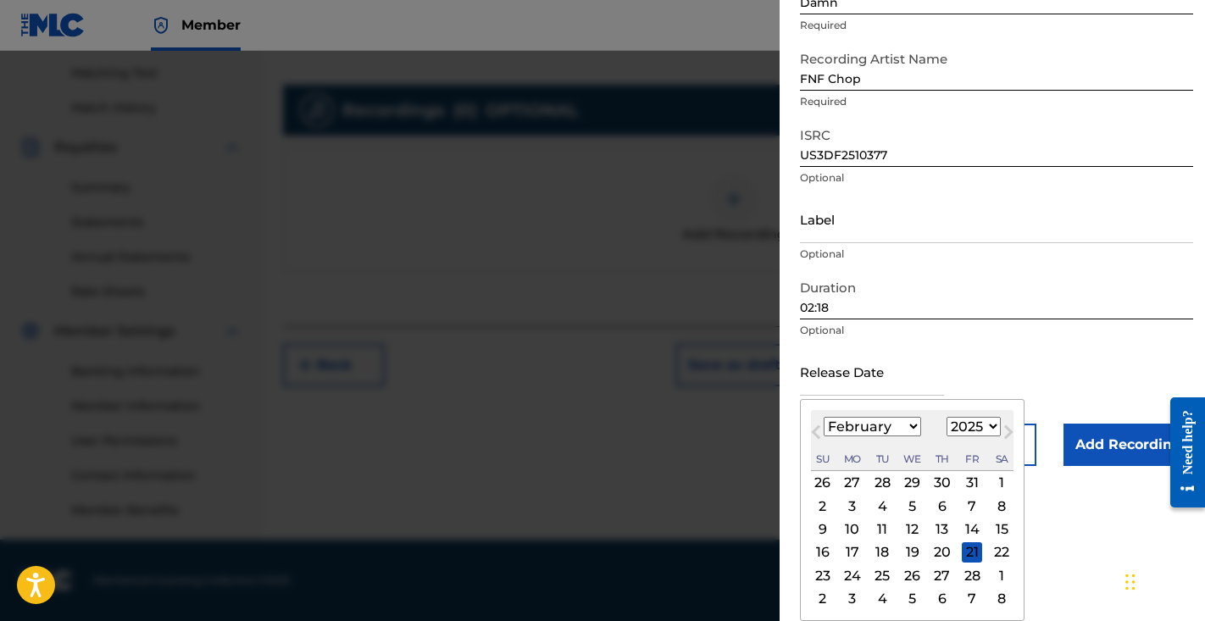
scroll to position [133, 0]
click at [962, 509] on div "7" at bounding box center [972, 506] width 20 height 20
type input "February 7 2025"
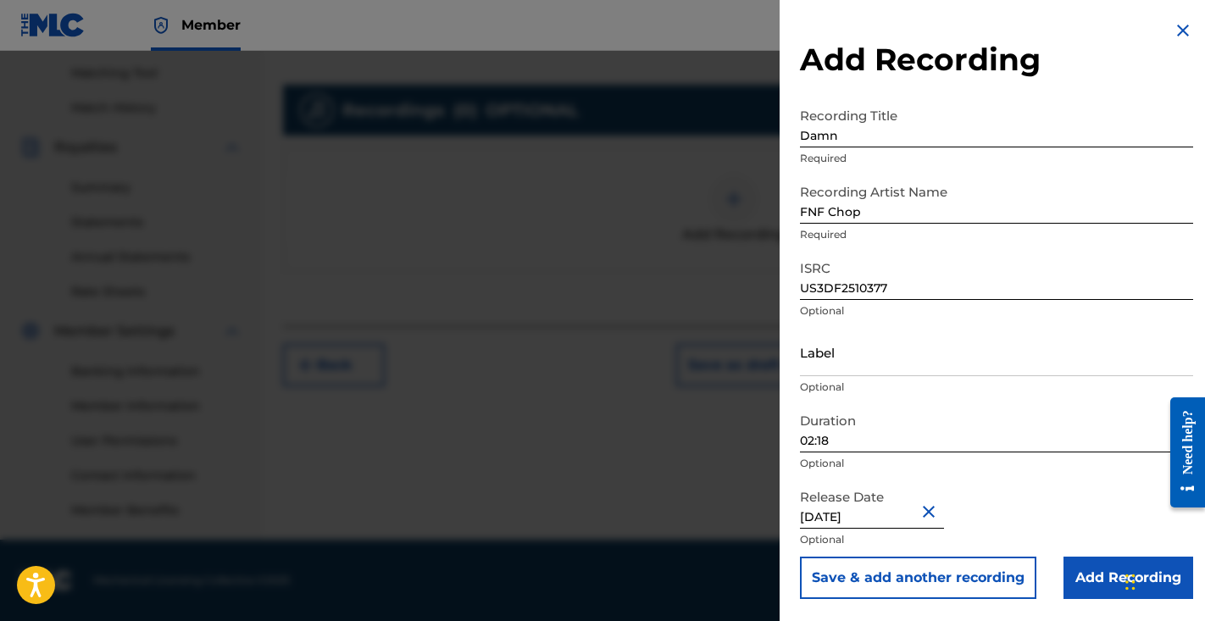
scroll to position [430, 0]
click at [1095, 576] on input "Add Recording" at bounding box center [1129, 578] width 130 height 42
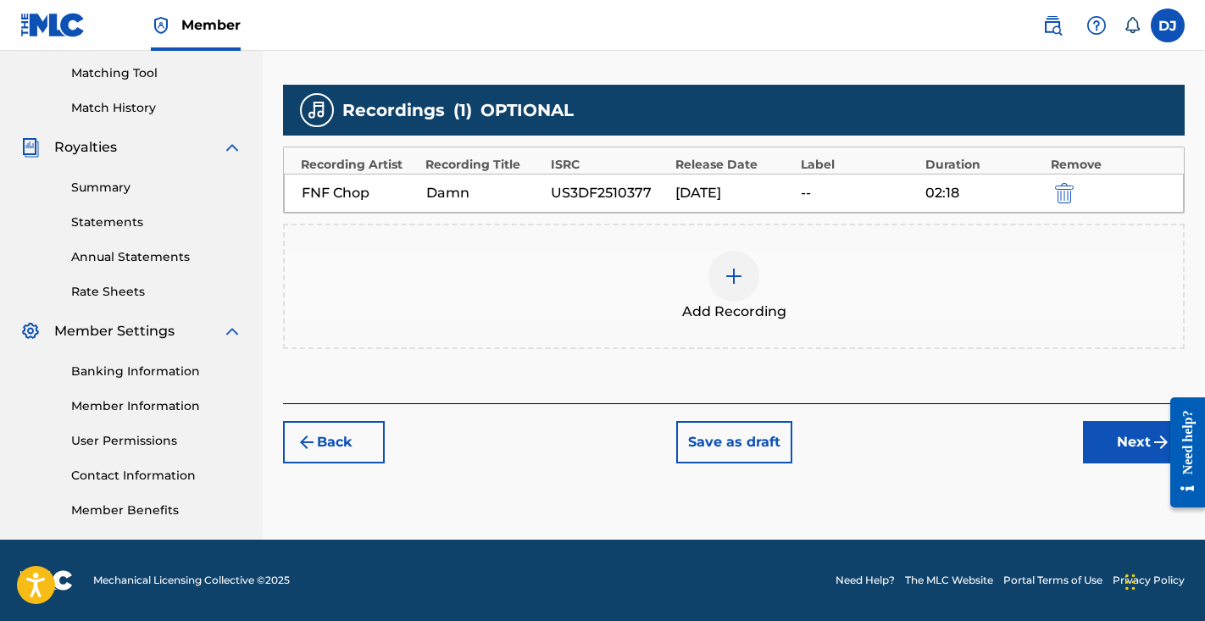
click at [1104, 456] on button "Next" at bounding box center [1134, 442] width 102 height 42
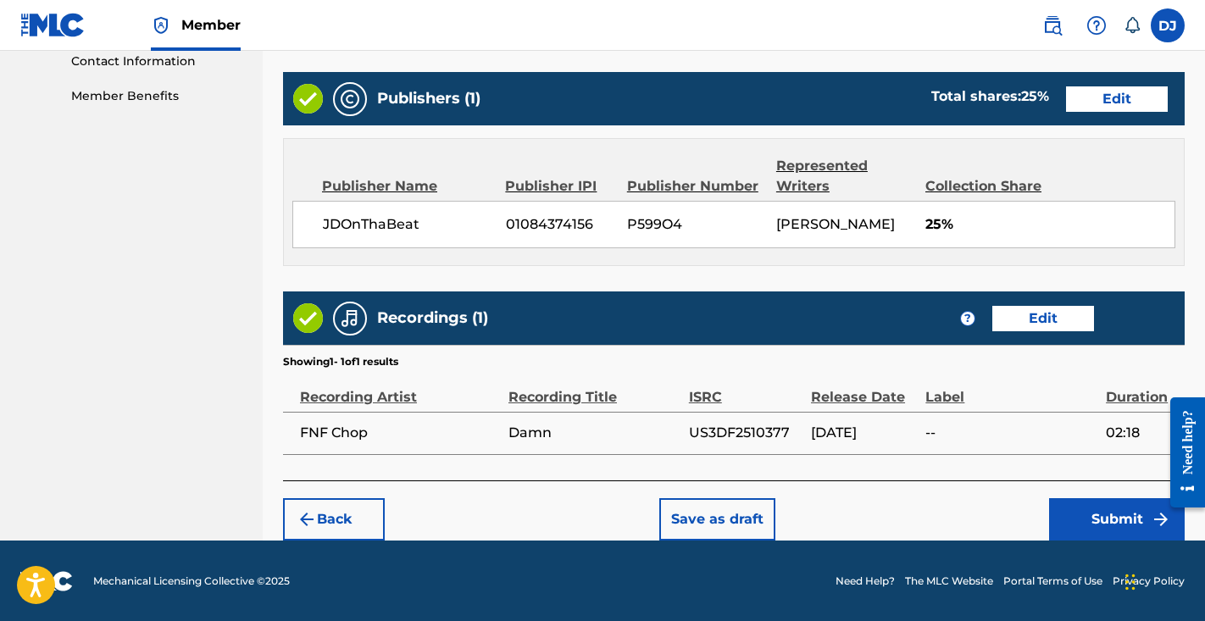
scroll to position [843, 0]
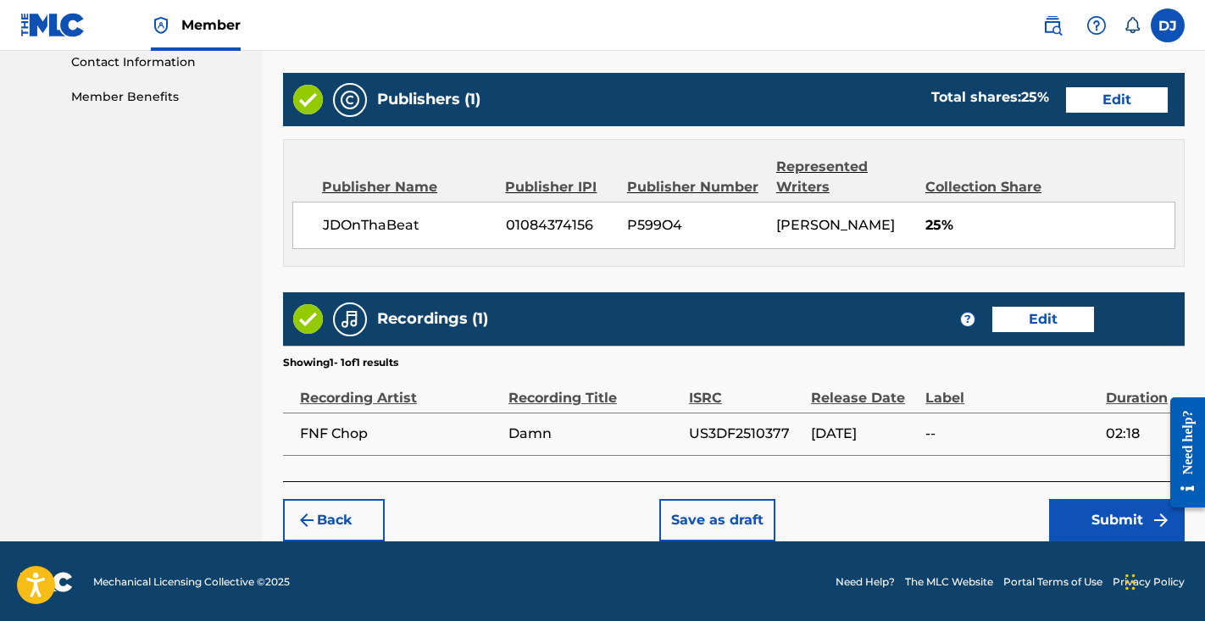
click at [1097, 518] on button "Submit" at bounding box center [1117, 520] width 136 height 42
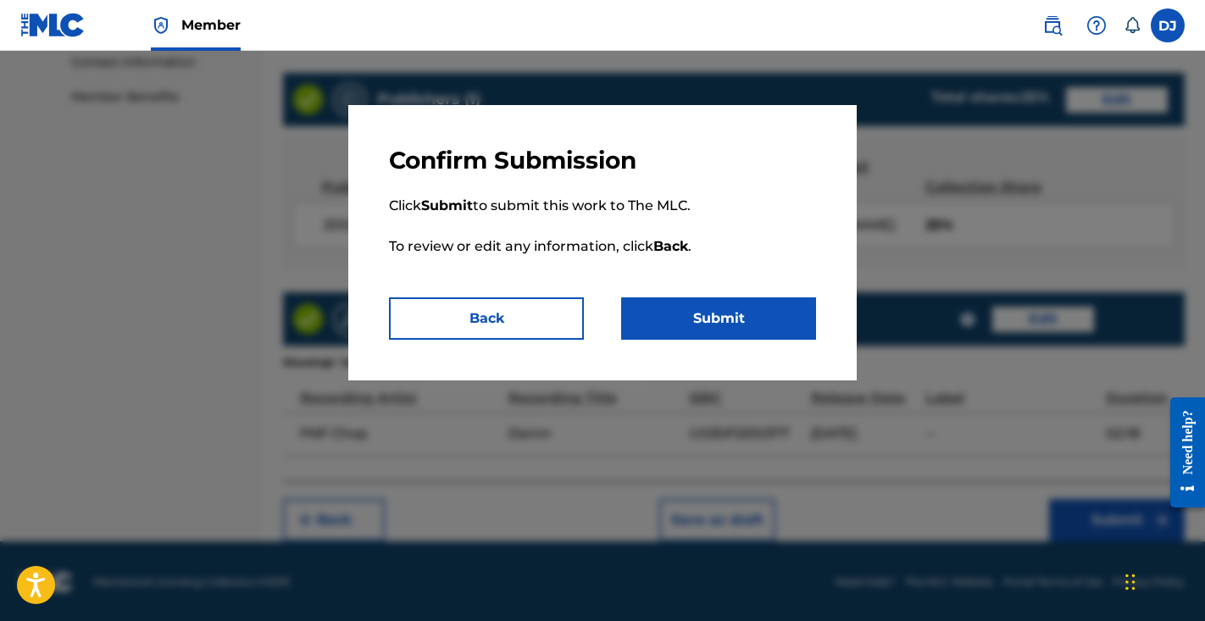
click at [788, 309] on button "Submit" at bounding box center [718, 319] width 195 height 42
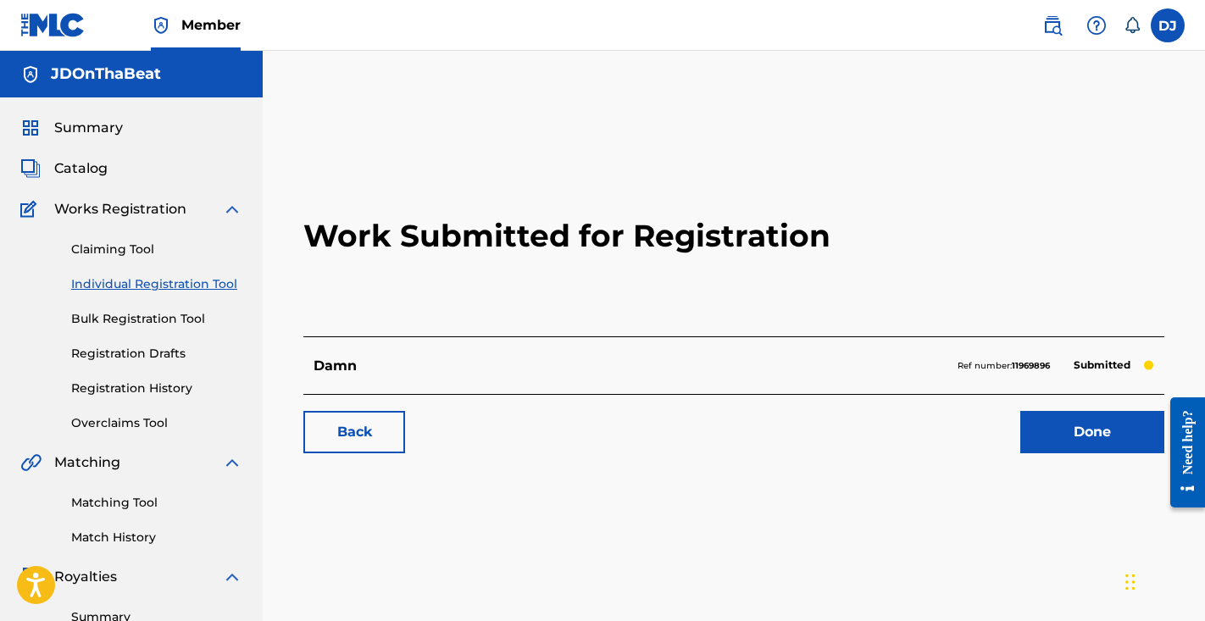
click at [1054, 433] on link "Done" at bounding box center [1093, 432] width 144 height 42
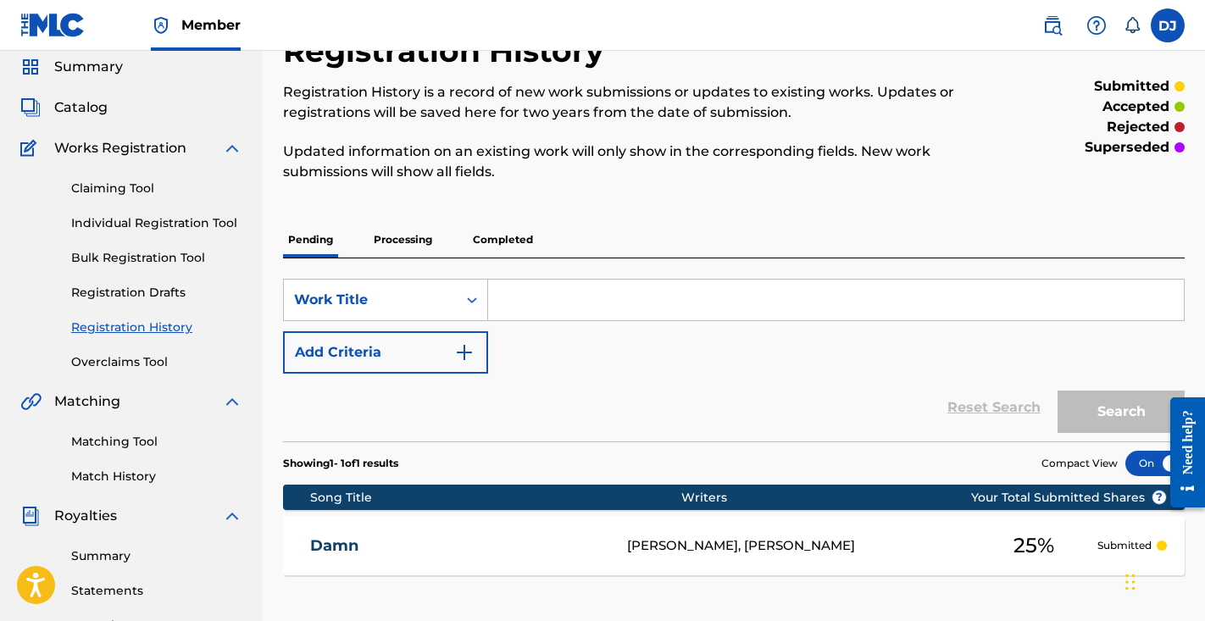
scroll to position [57, 0]
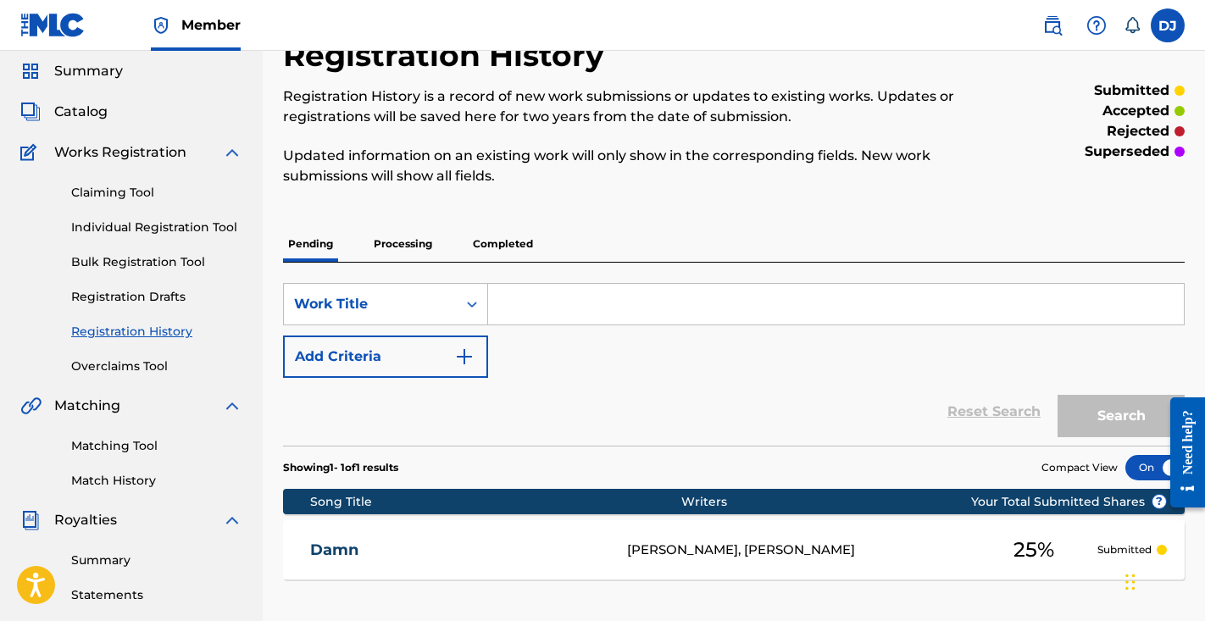
click at [424, 236] on p "Processing" at bounding box center [403, 244] width 69 height 36
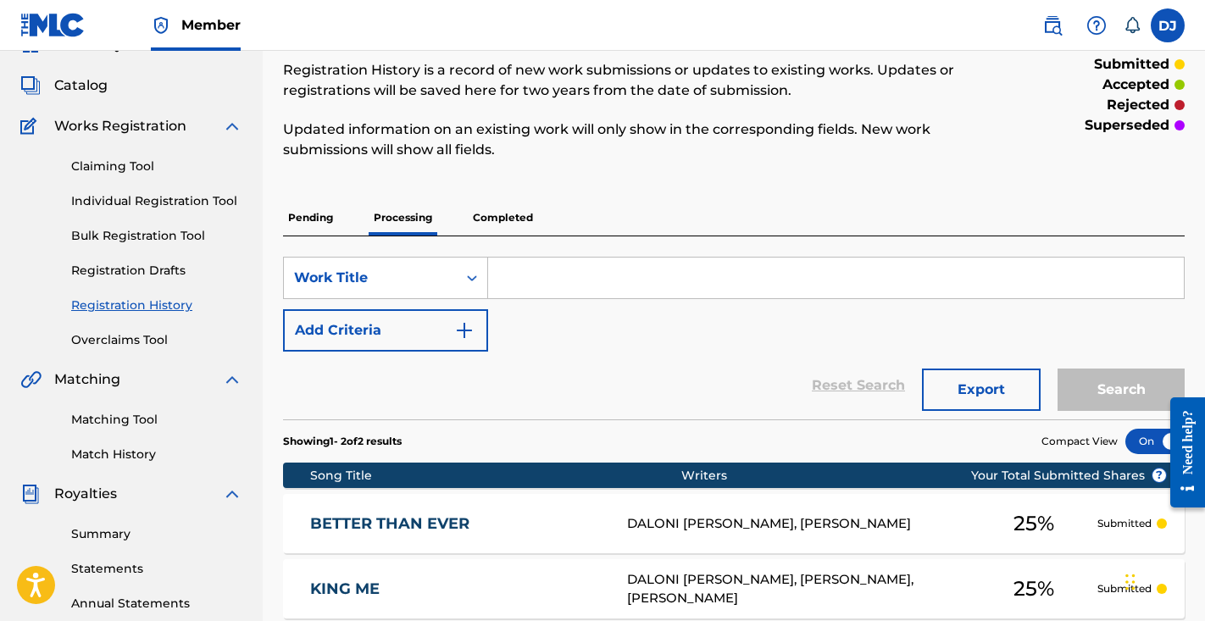
scroll to position [27, 0]
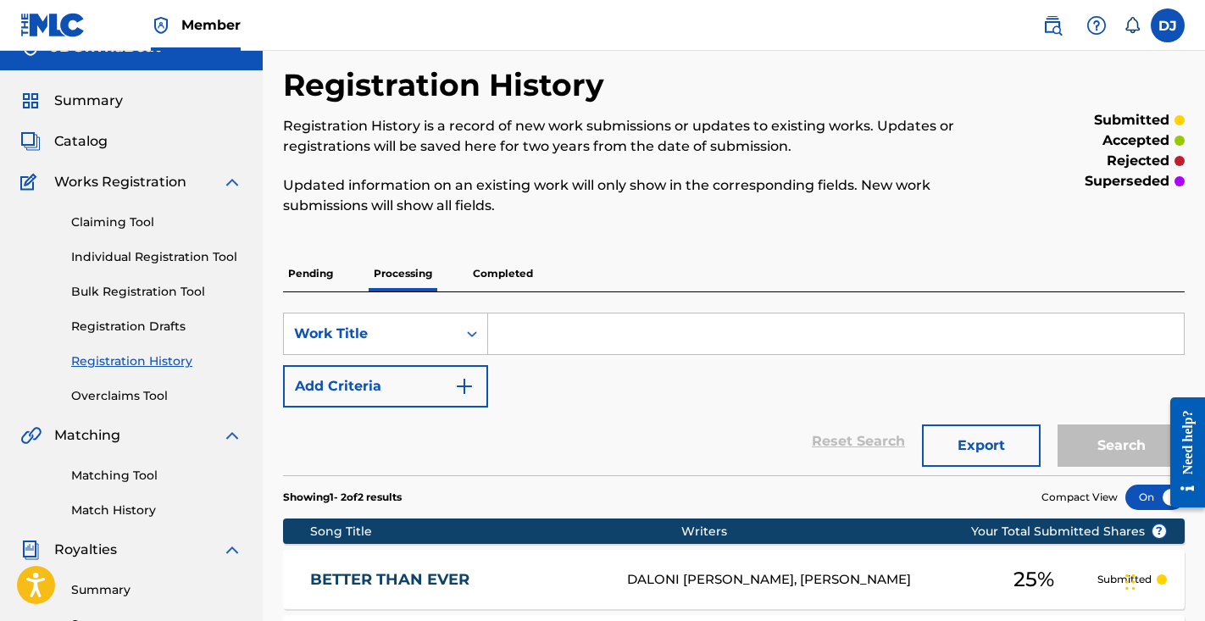
click at [574, 344] on input "Search Form" at bounding box center [836, 334] width 696 height 41
paste input "Bruce Smith"
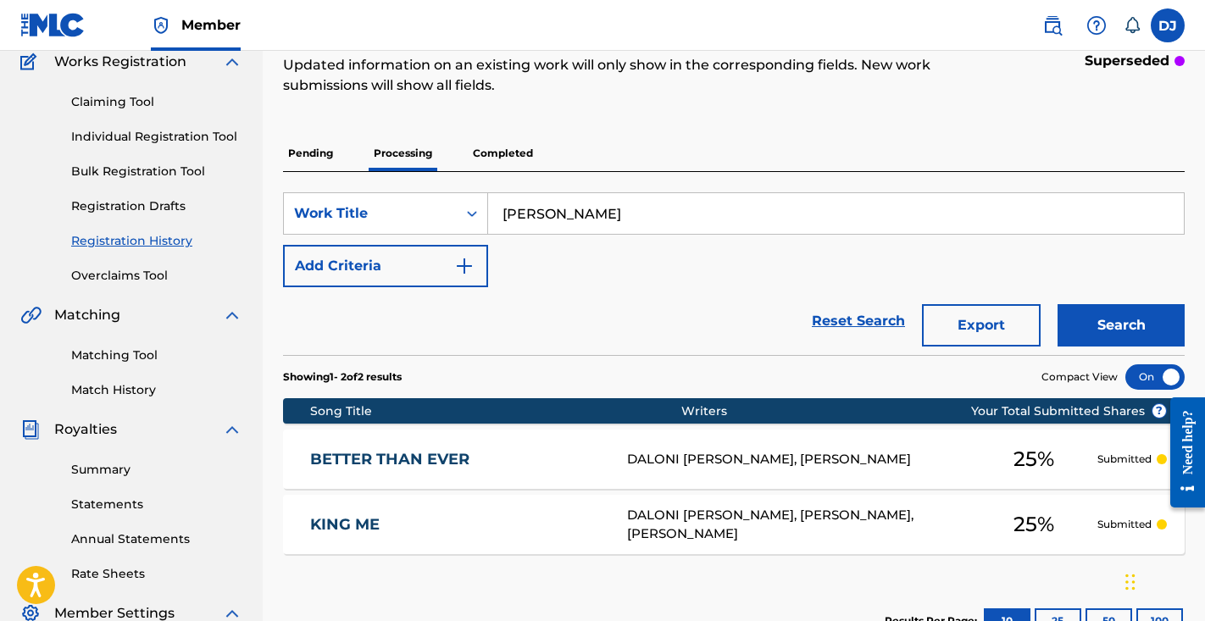
scroll to position [149, 0]
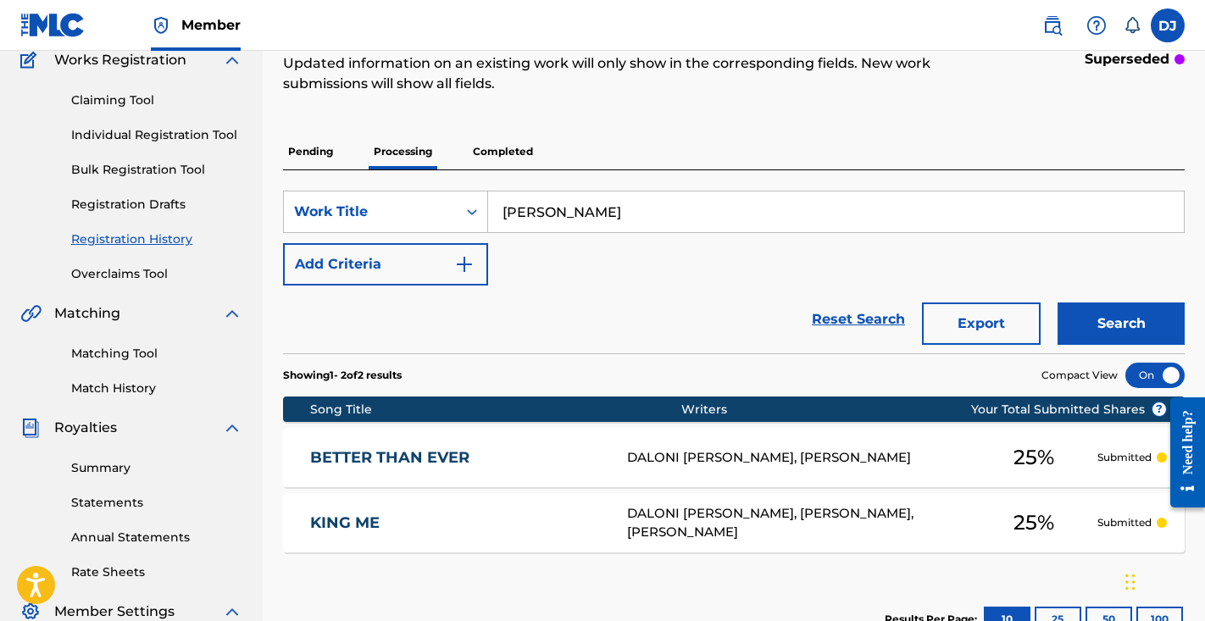
drag, startPoint x: 604, startPoint y: 200, endPoint x: 442, endPoint y: 189, distance: 161.4
click at [442, 189] on div "SearchWithCriteria0297ef2c-2bdb-4103-967c-c297c679e380 Work Title Bruce Smith A…" at bounding box center [734, 261] width 902 height 183
drag, startPoint x: 587, startPoint y: 216, endPoint x: 459, endPoint y: 200, distance: 129.8
click at [459, 200] on div "SearchWithCriteria0297ef2c-2bdb-4103-967c-c297c679e380 Work Title Bruce Smith" at bounding box center [734, 212] width 902 height 42
type input "\"
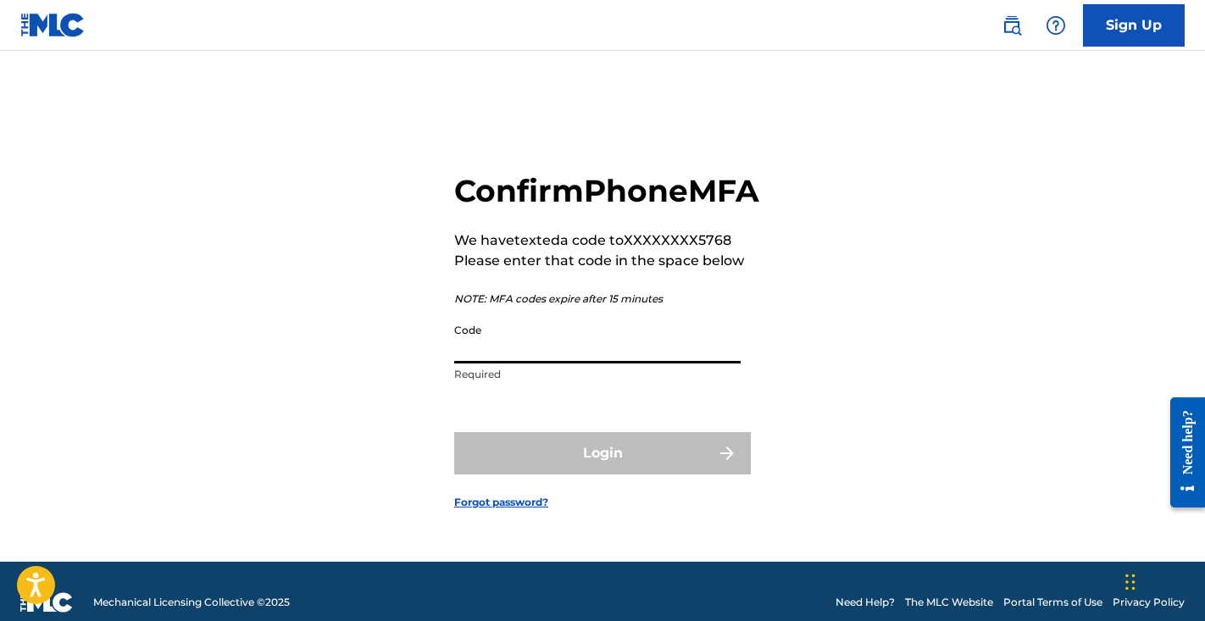
click at [508, 364] on input "Code" at bounding box center [597, 339] width 287 height 48
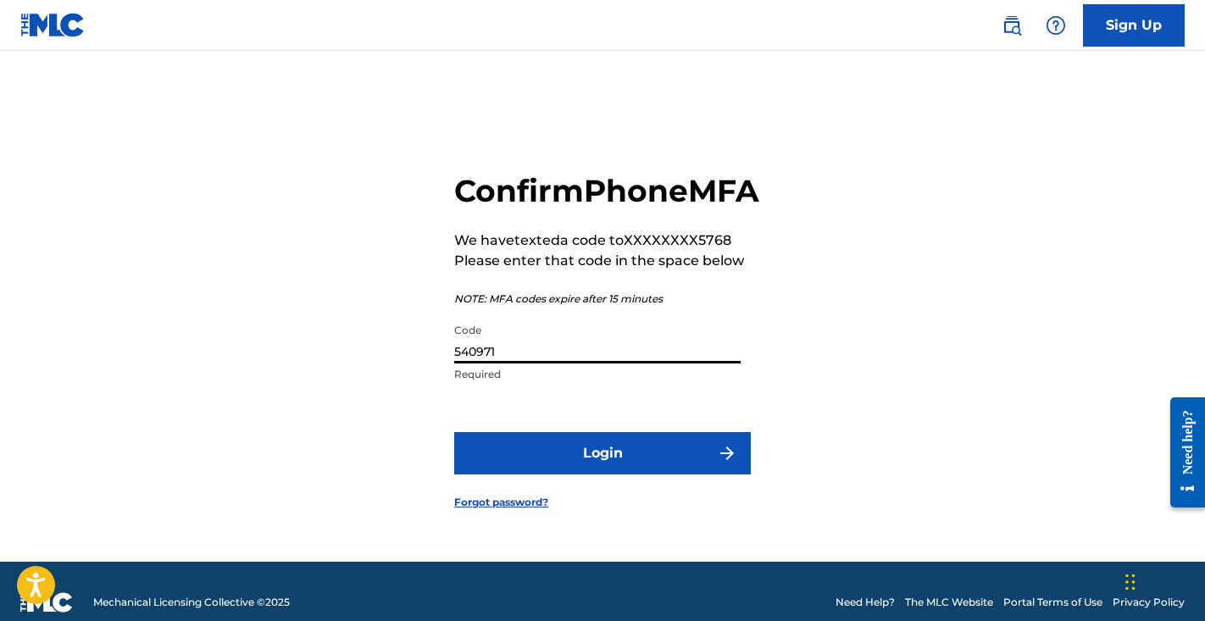
type input "540971"
click at [703, 455] on button "Login" at bounding box center [602, 453] width 297 height 42
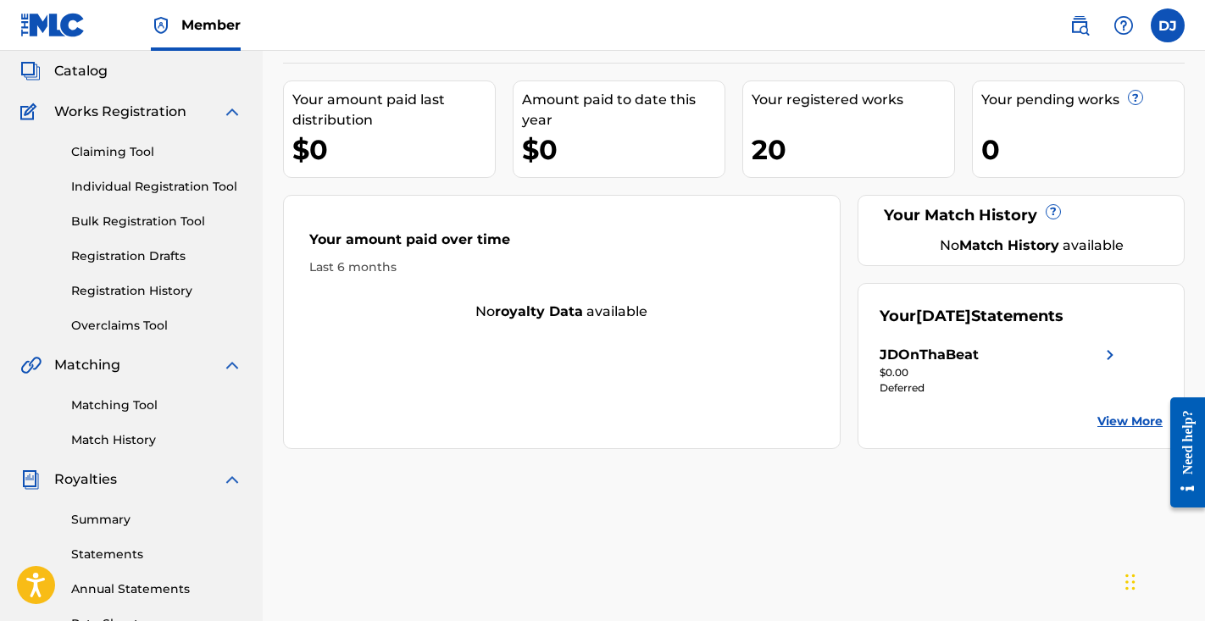
scroll to position [1, 0]
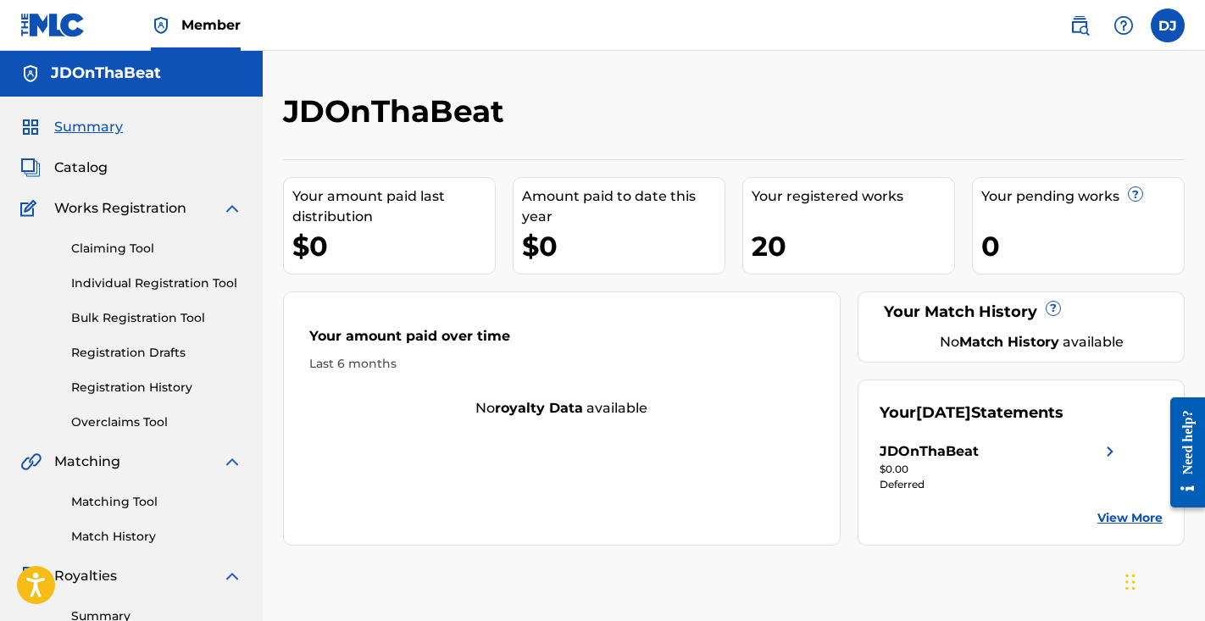
click at [156, 356] on link "Registration Drafts" at bounding box center [156, 353] width 171 height 18
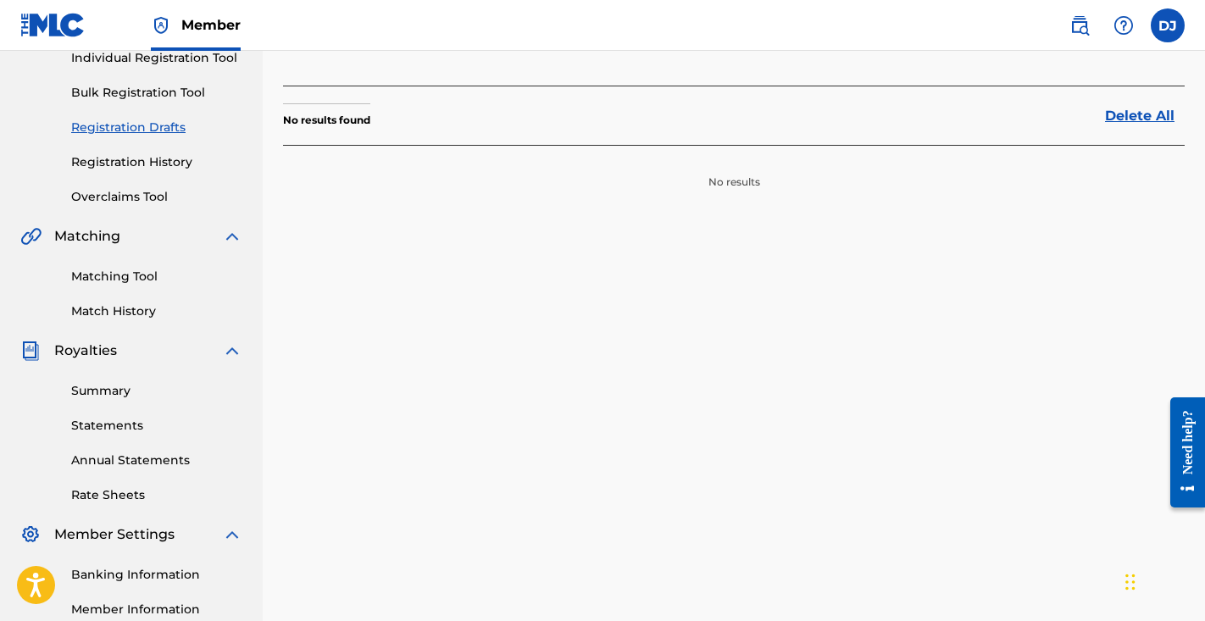
scroll to position [196, 0]
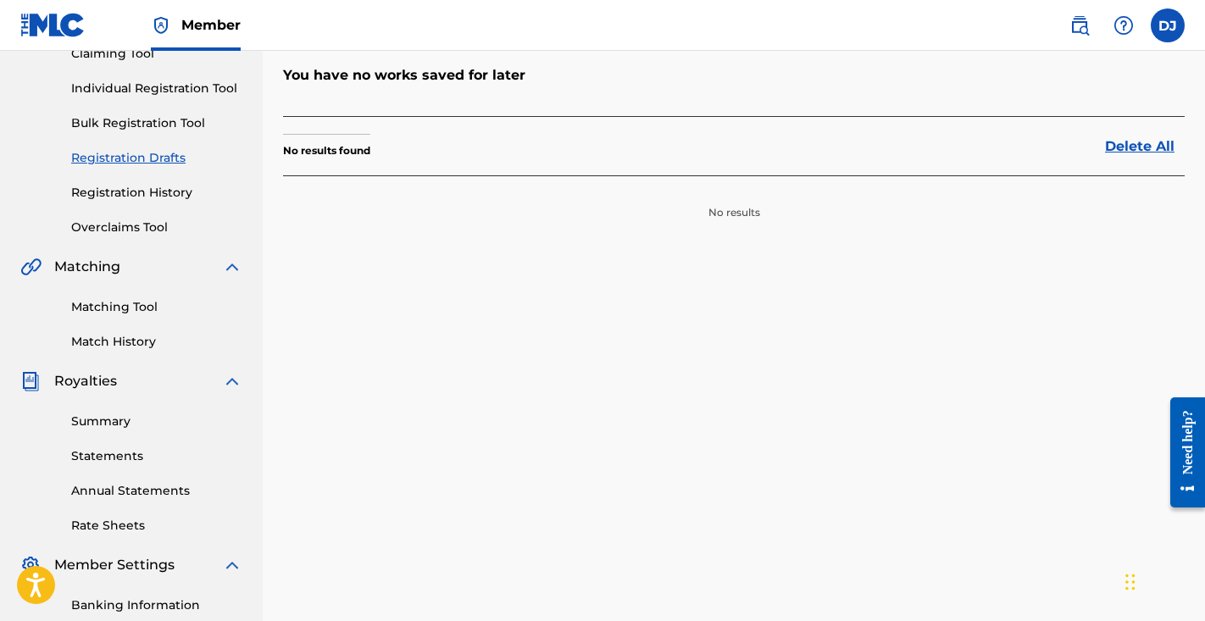
click at [140, 344] on link "Match History" at bounding box center [156, 342] width 171 height 18
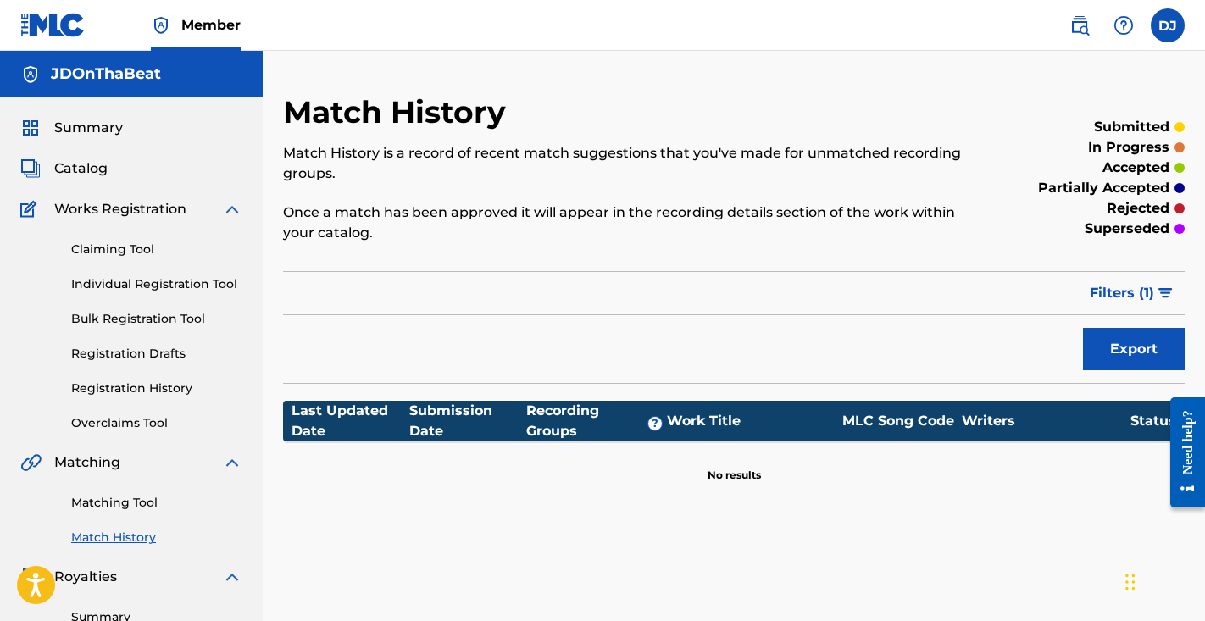
click at [143, 383] on link "Registration History" at bounding box center [156, 389] width 171 height 18
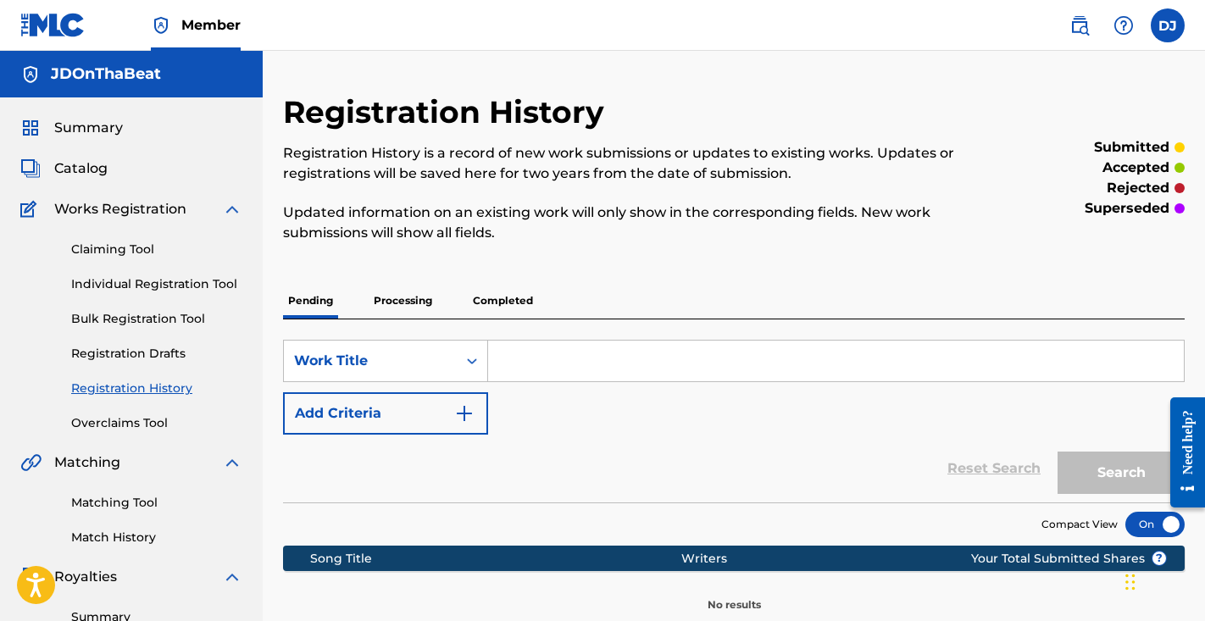
click at [489, 299] on p "Completed" at bounding box center [503, 301] width 70 height 36
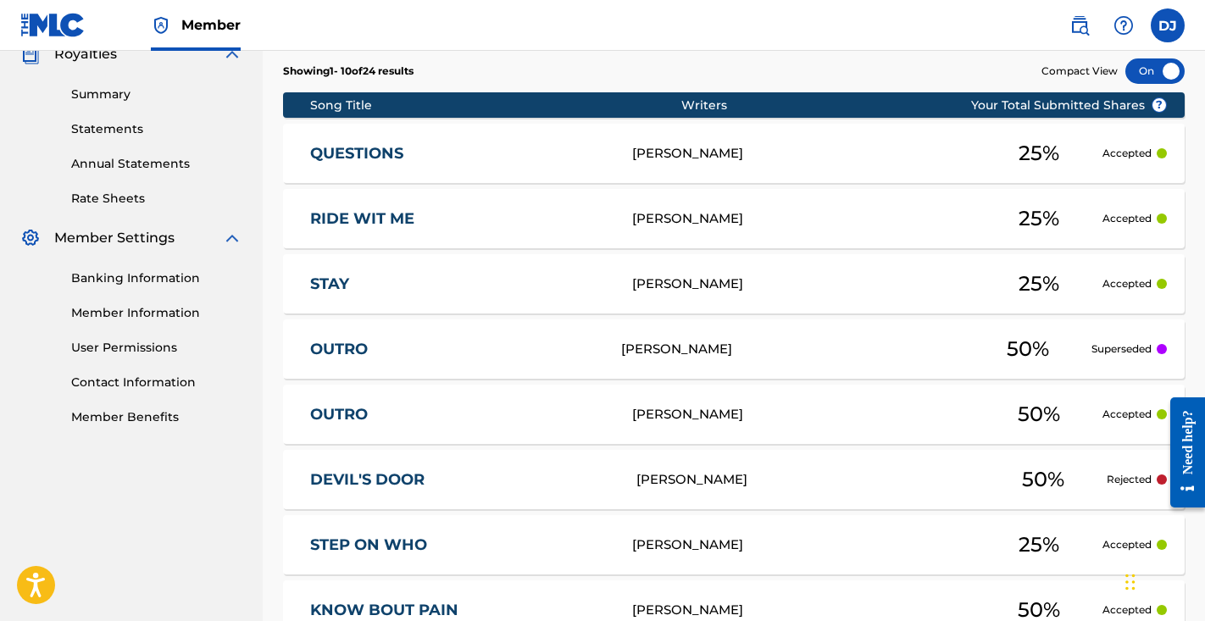
scroll to position [517, 0]
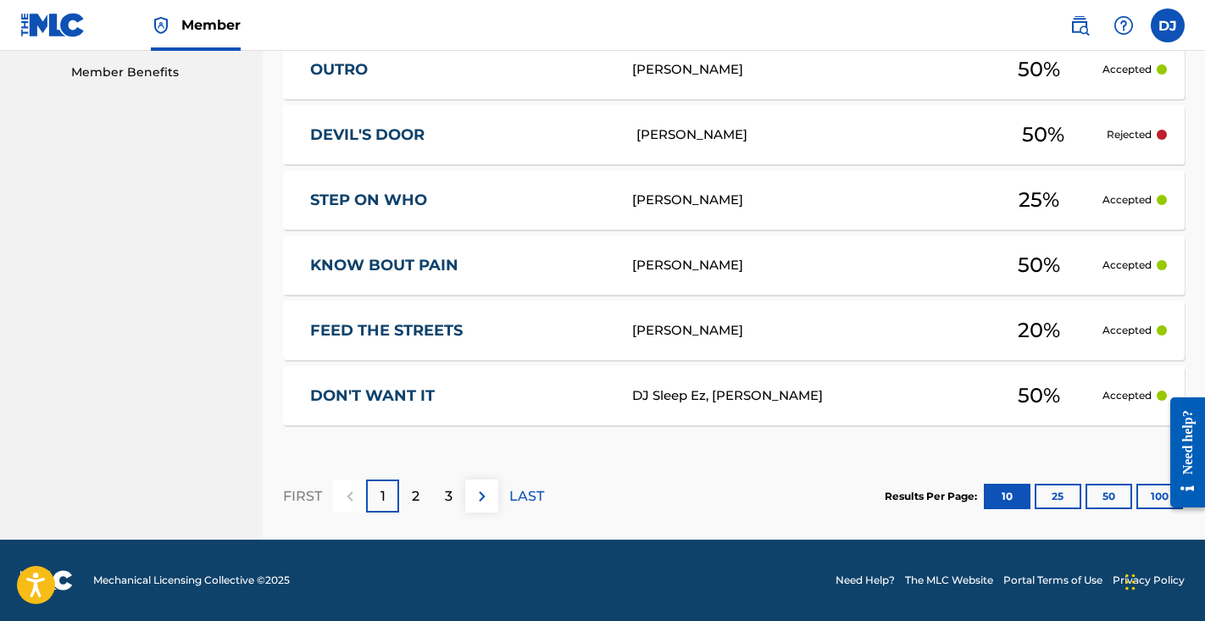
click at [1050, 495] on button "25" at bounding box center [1058, 496] width 47 height 25
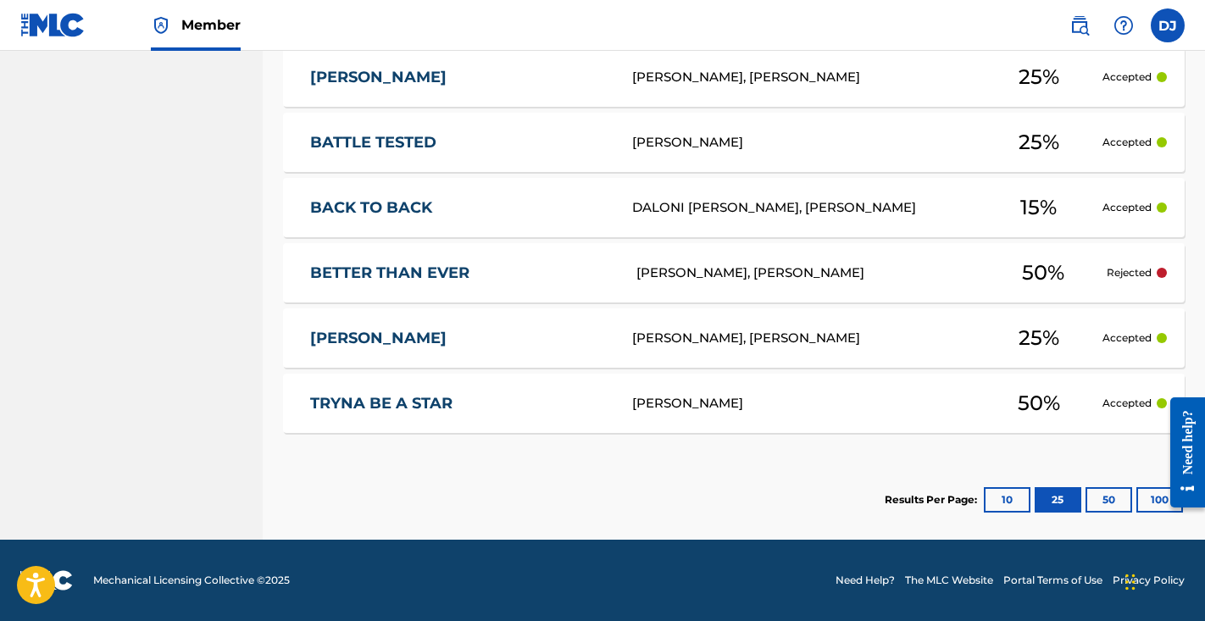
scroll to position [1774, 0]
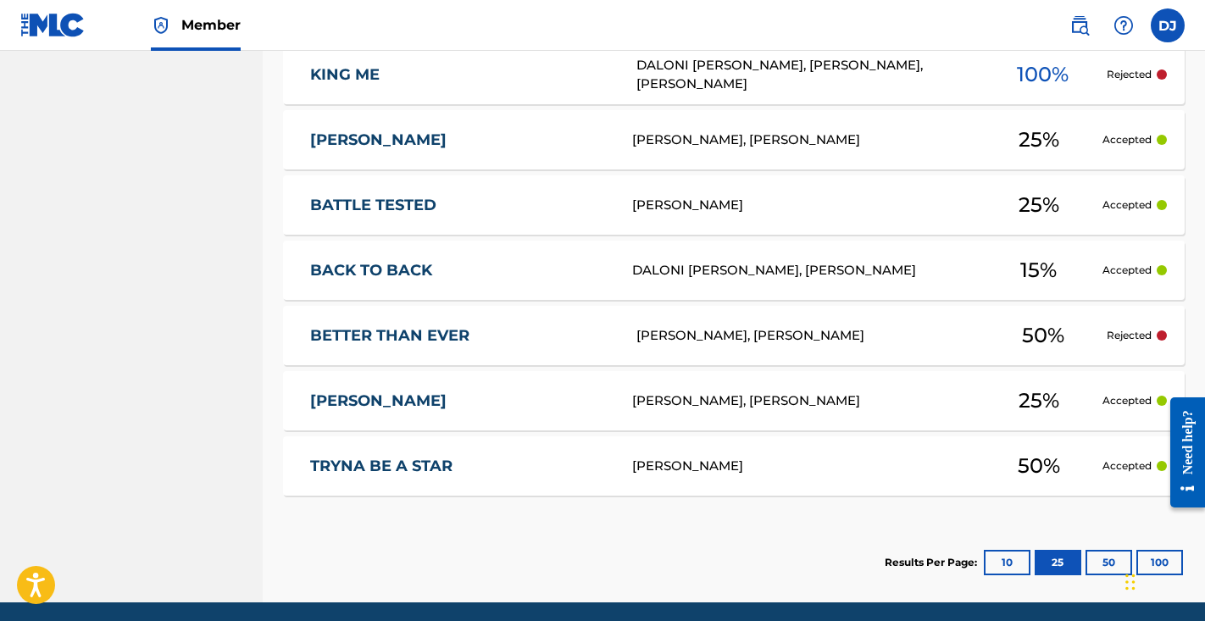
click at [1101, 551] on button "50" at bounding box center [1109, 562] width 47 height 25
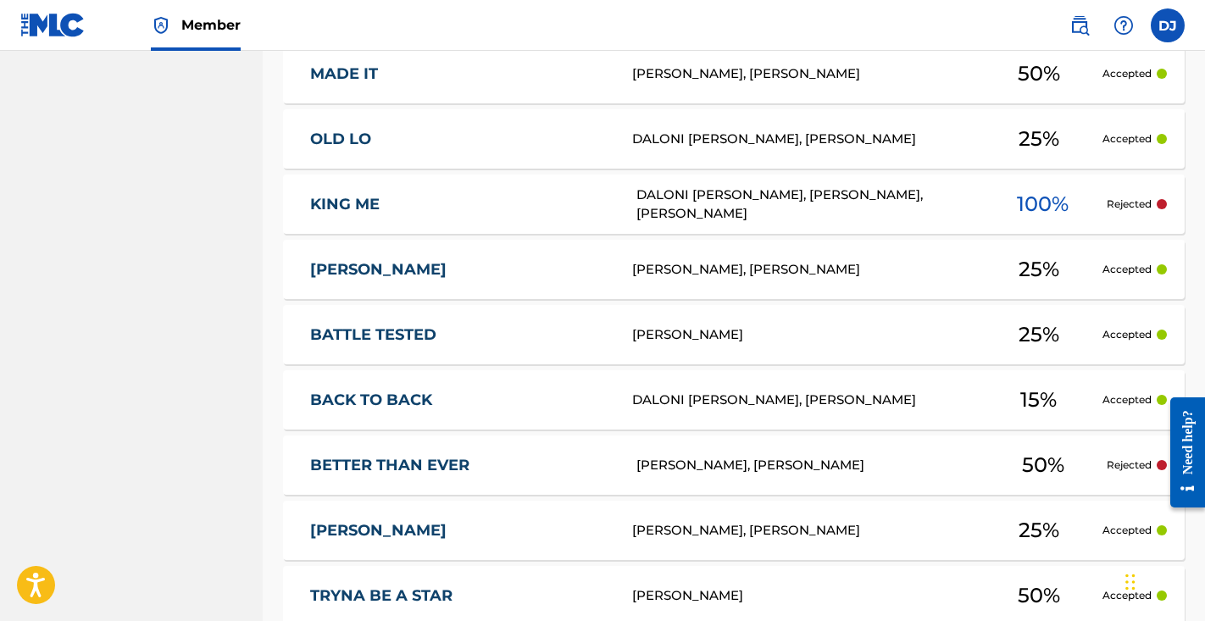
scroll to position [1564, 0]
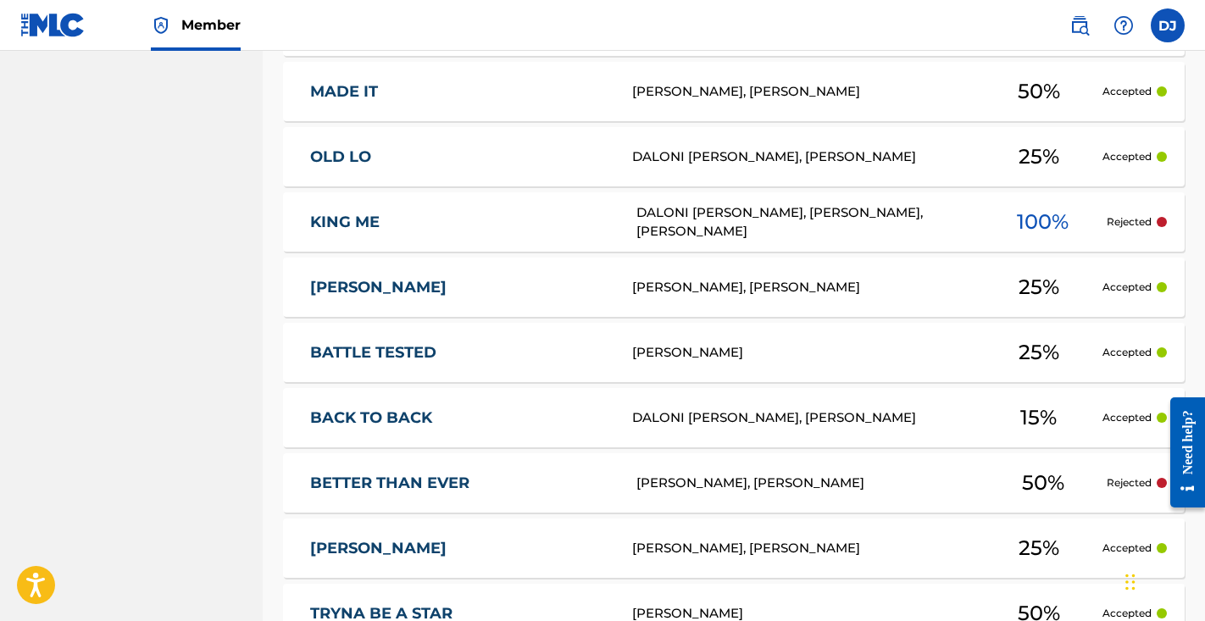
click at [704, 220] on div "DALONI JERMAINE WILLIAMS, CONNER PRESTON, DAVIN JACKSON" at bounding box center [808, 222] width 342 height 38
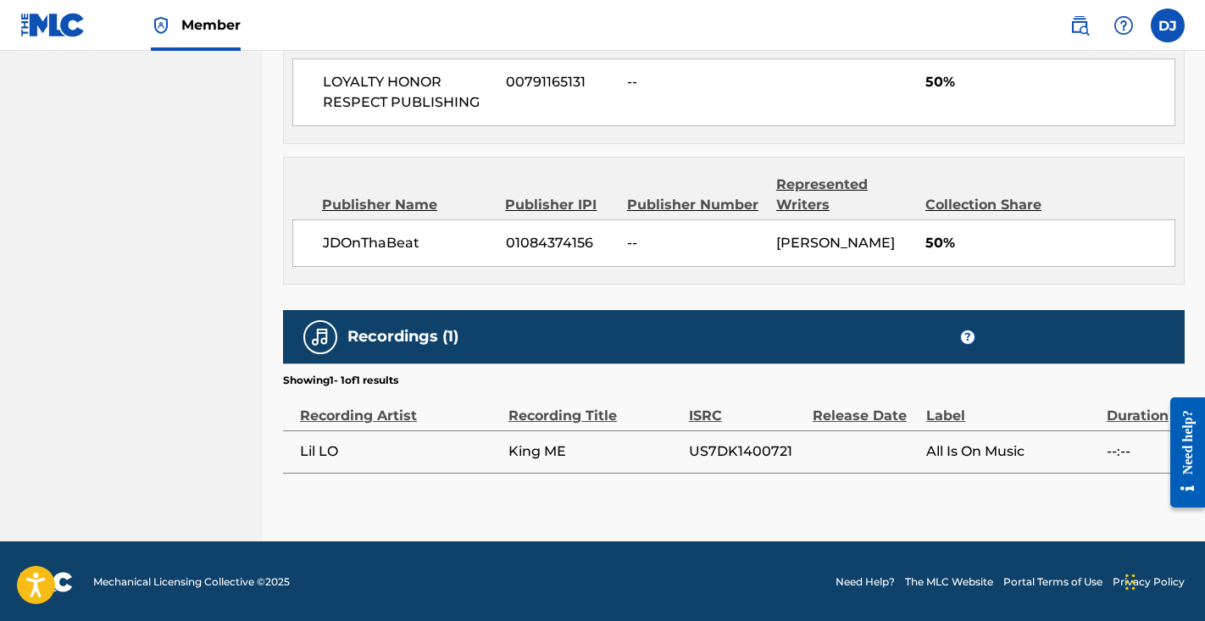
scroll to position [898, 0]
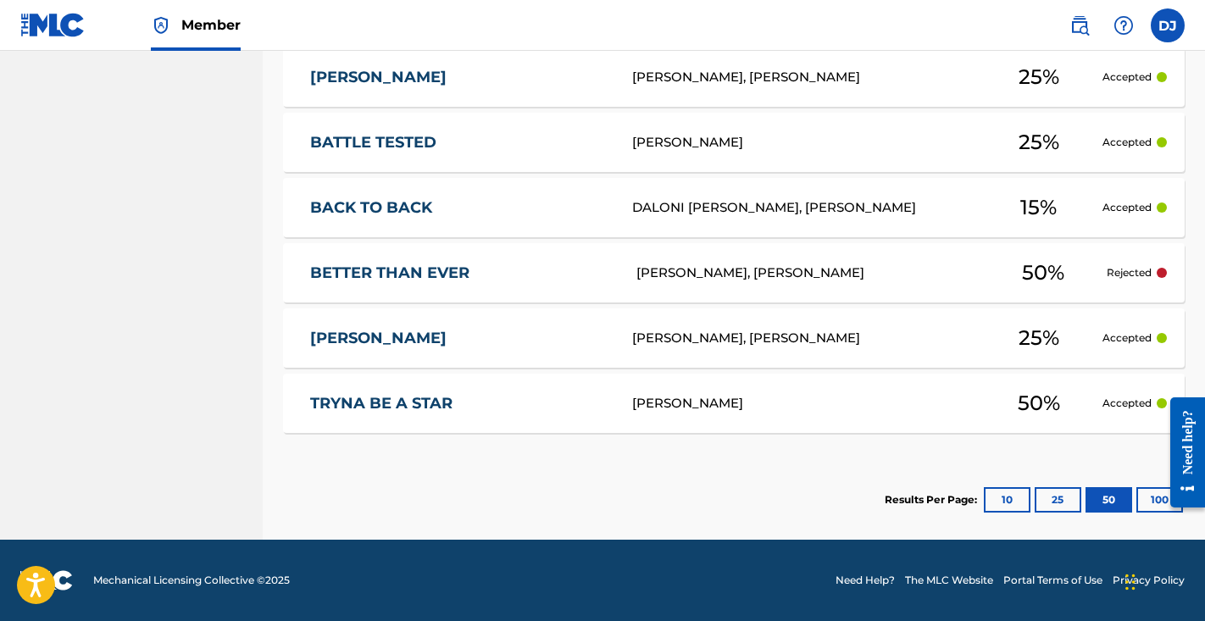
scroll to position [1774, 0]
click at [1151, 506] on button "100" at bounding box center [1160, 499] width 47 height 25
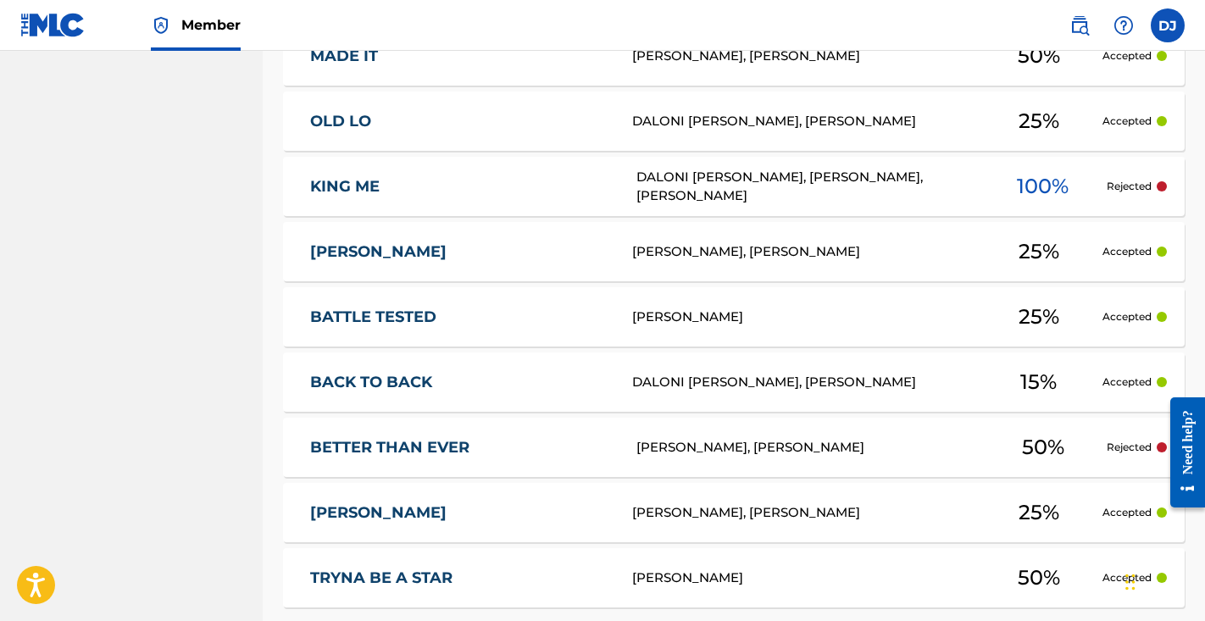
scroll to position [1583, 0]
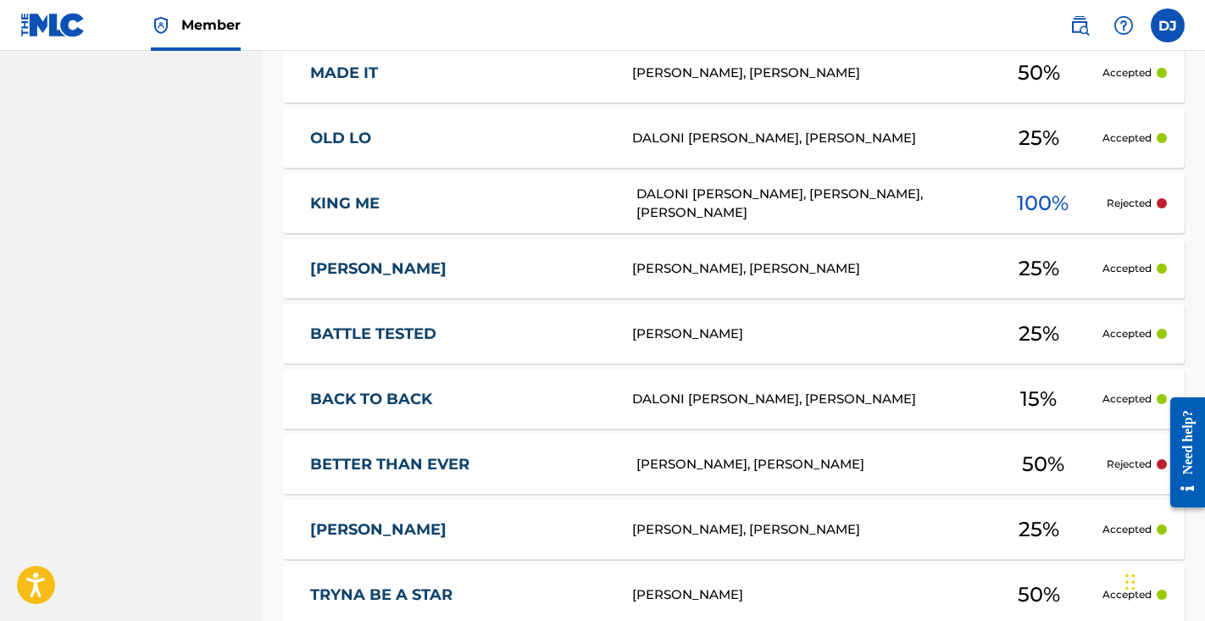
click at [1157, 201] on div at bounding box center [1162, 203] width 10 height 10
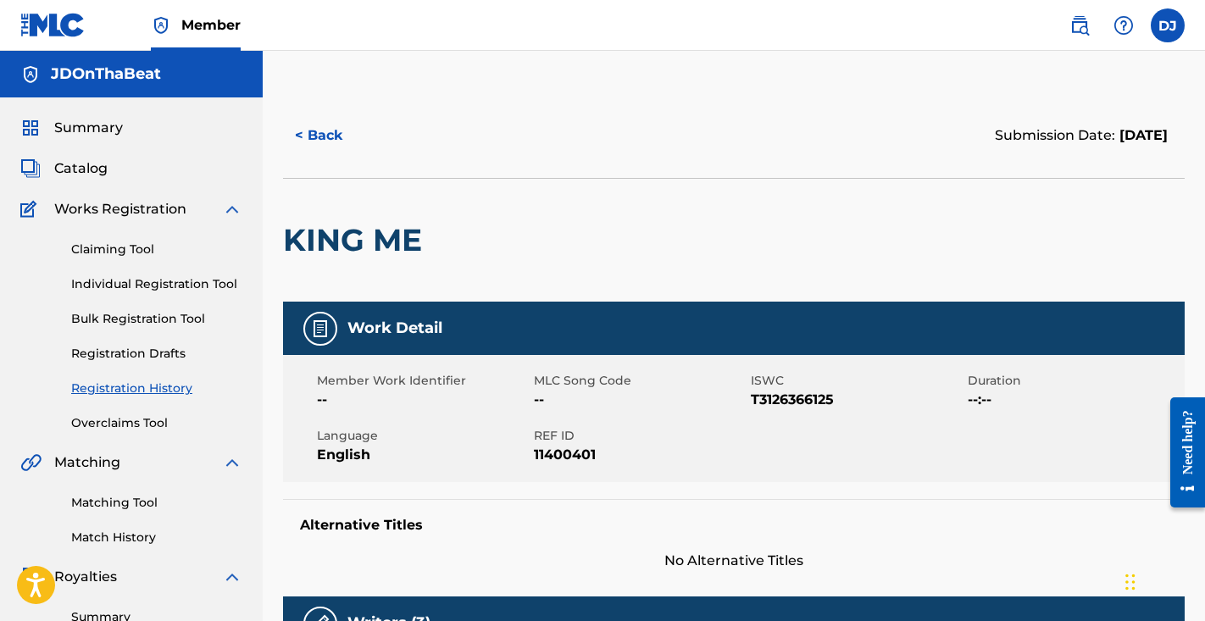
click at [331, 126] on button "< Back" at bounding box center [334, 135] width 102 height 42
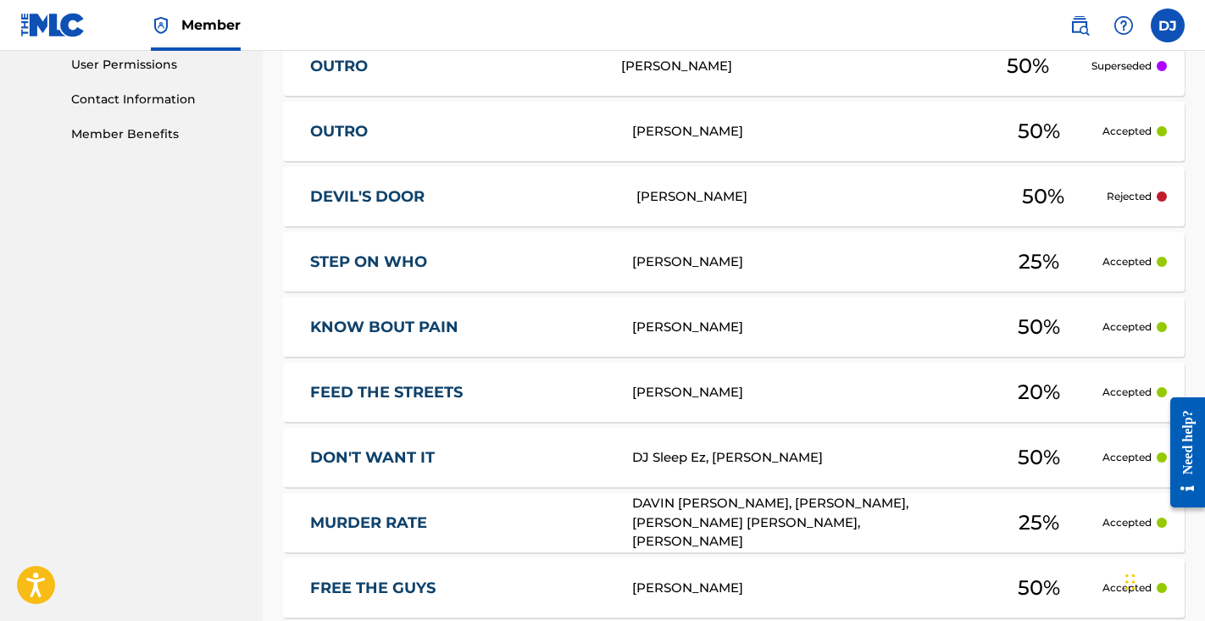
scroll to position [783, 0]
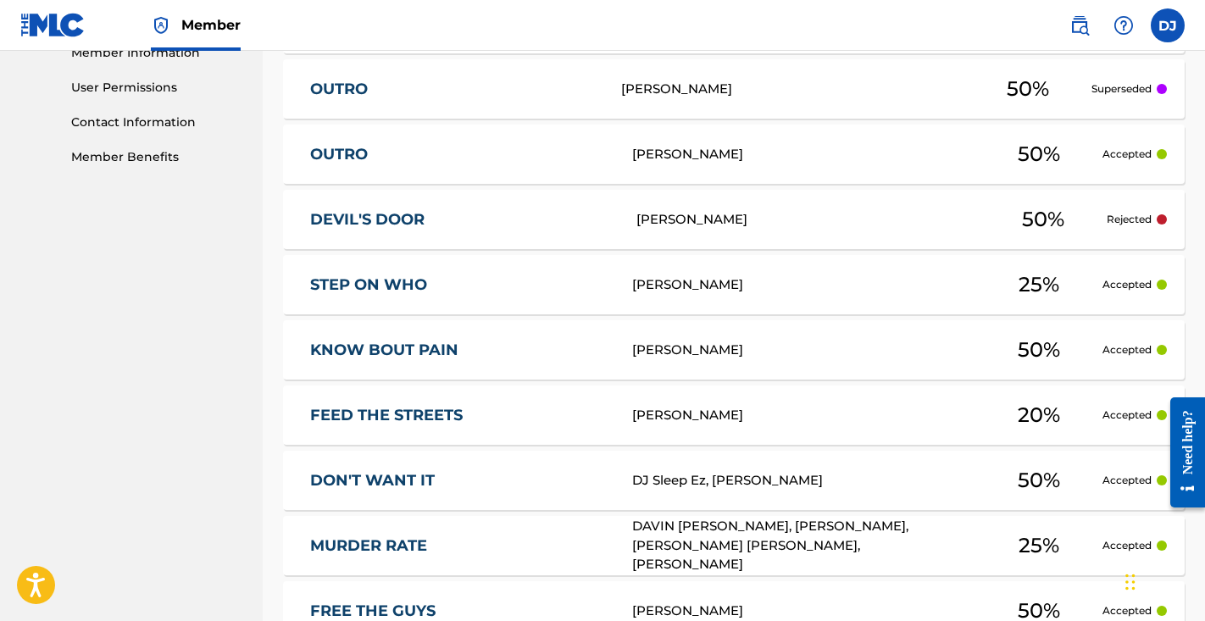
click at [409, 284] on link "STEP ON WHO" at bounding box center [460, 284] width 300 height 19
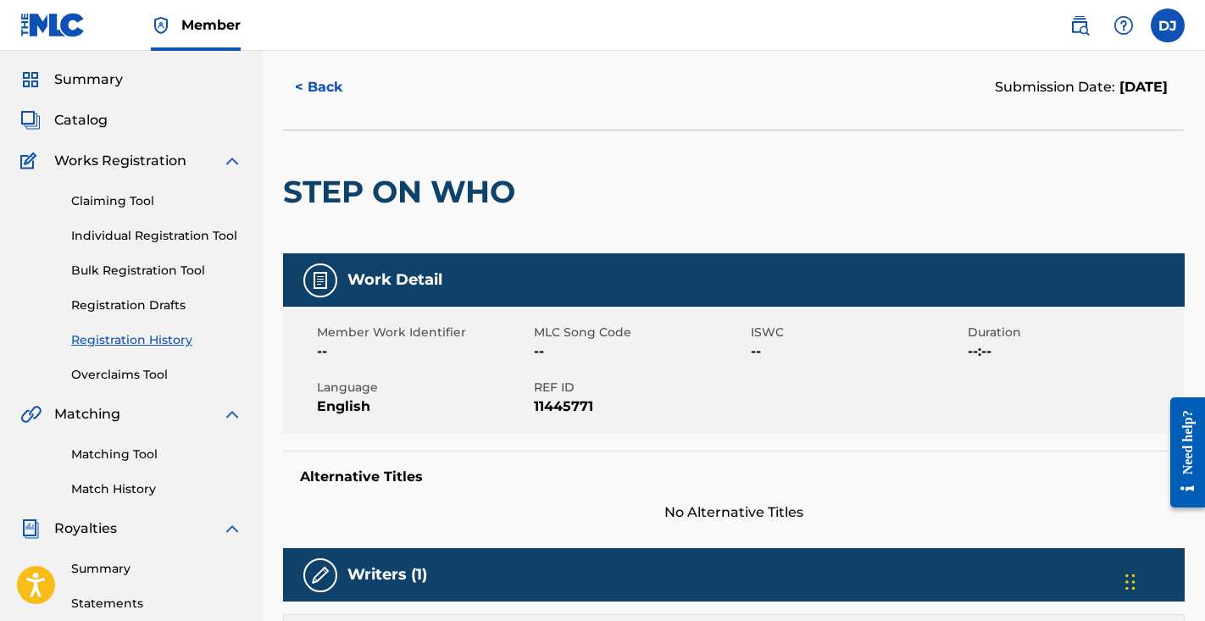
scroll to position [1, 0]
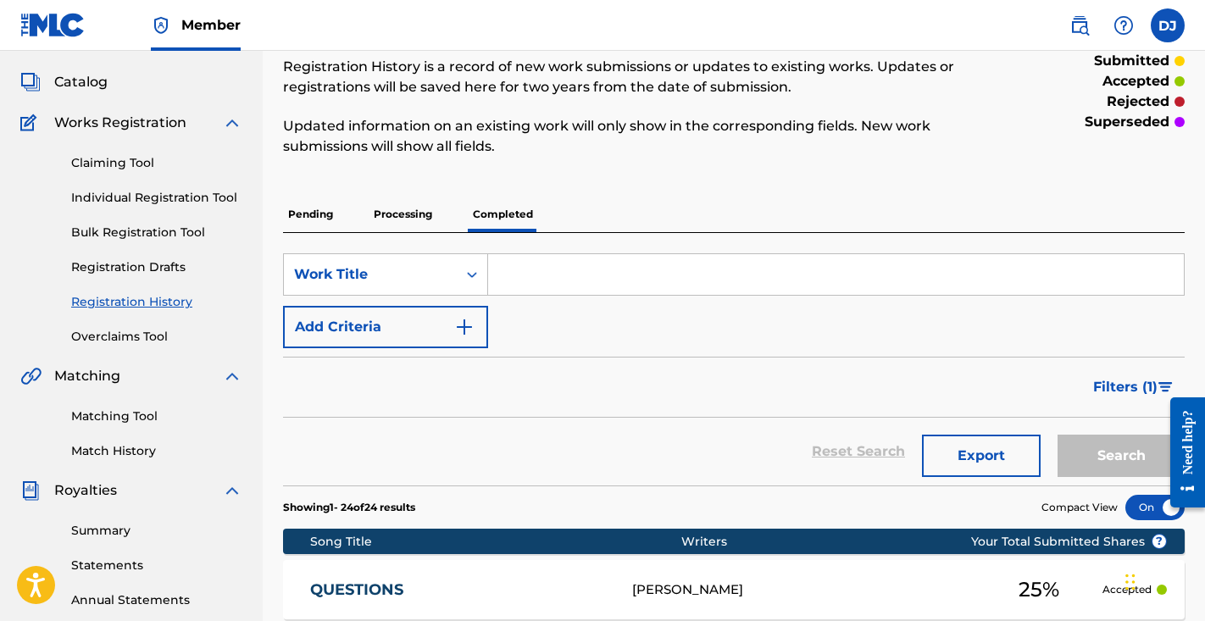
scroll to position [72, 0]
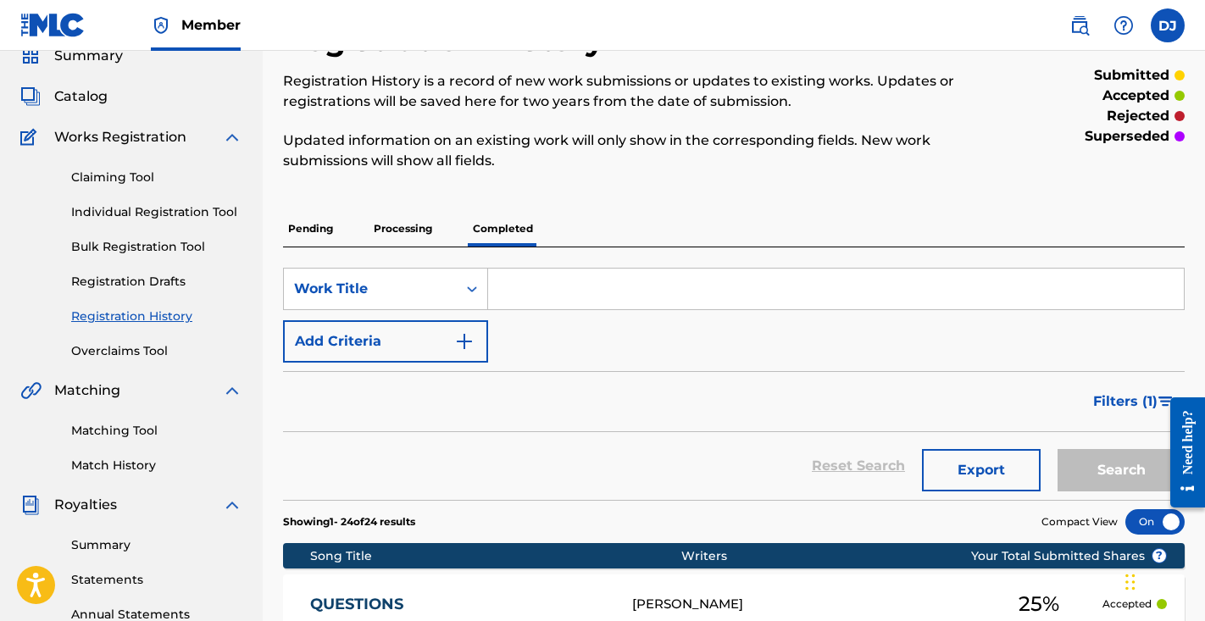
click at [414, 240] on p "Processing" at bounding box center [403, 229] width 69 height 36
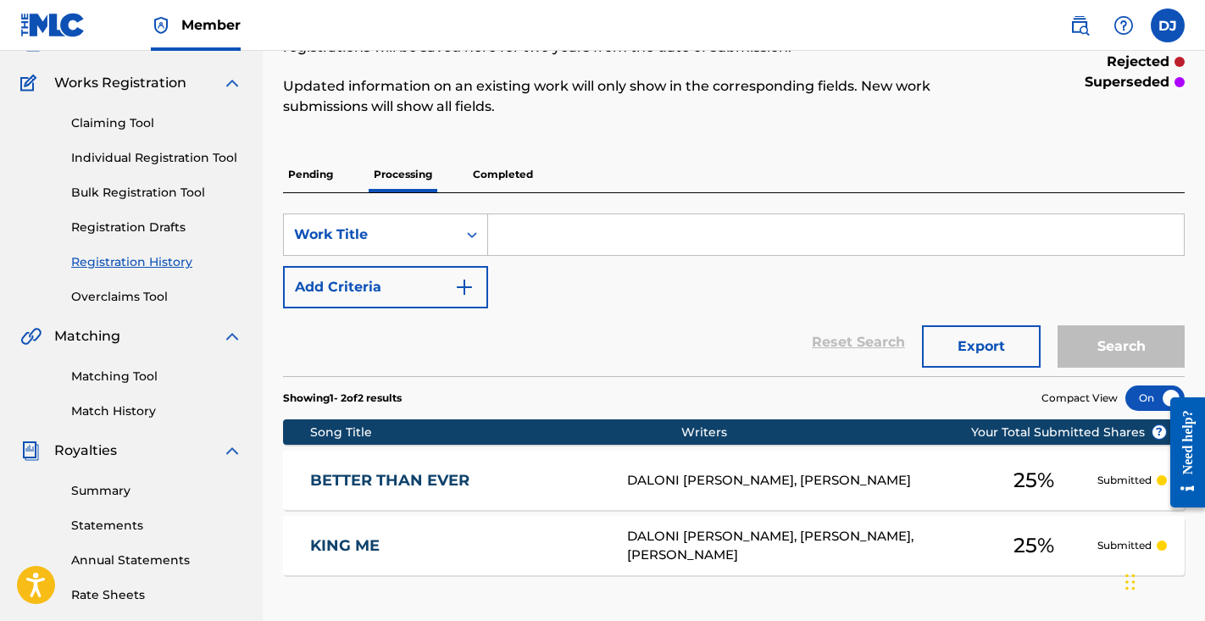
scroll to position [113, 0]
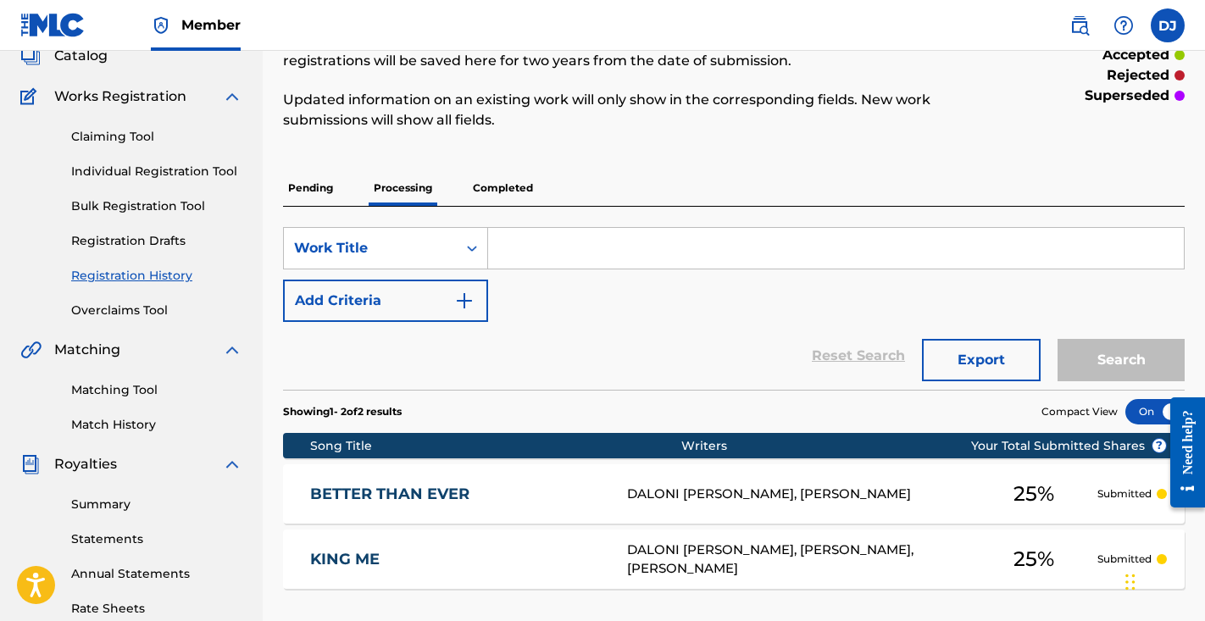
click at [494, 200] on p "Completed" at bounding box center [503, 188] width 70 height 36
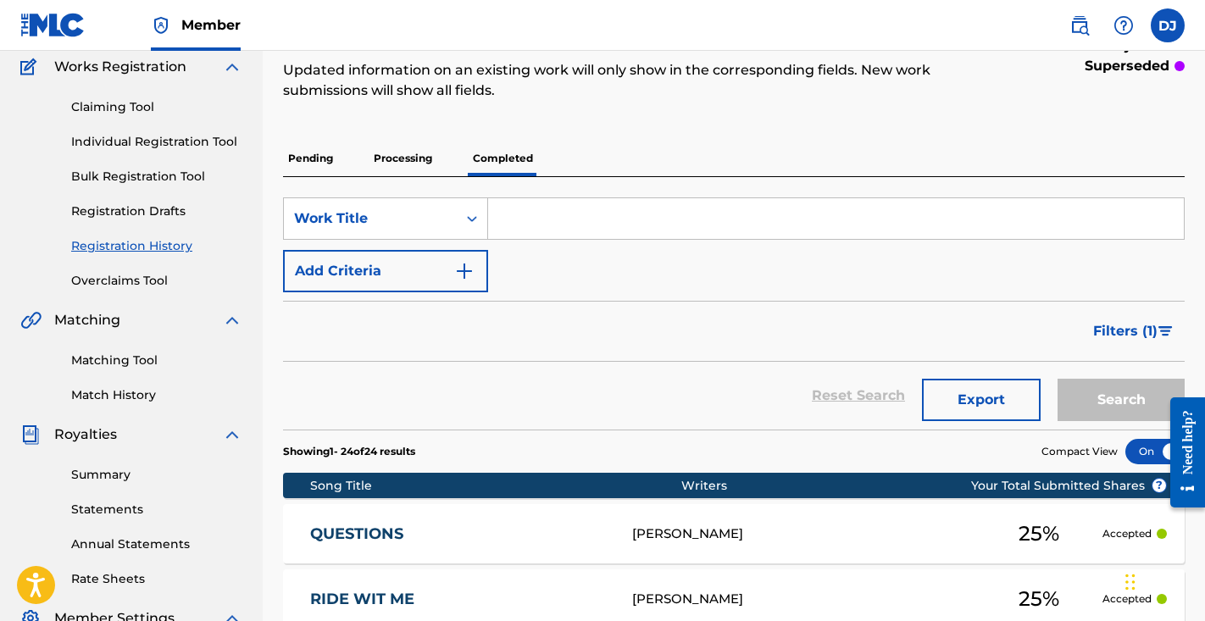
scroll to position [106, 0]
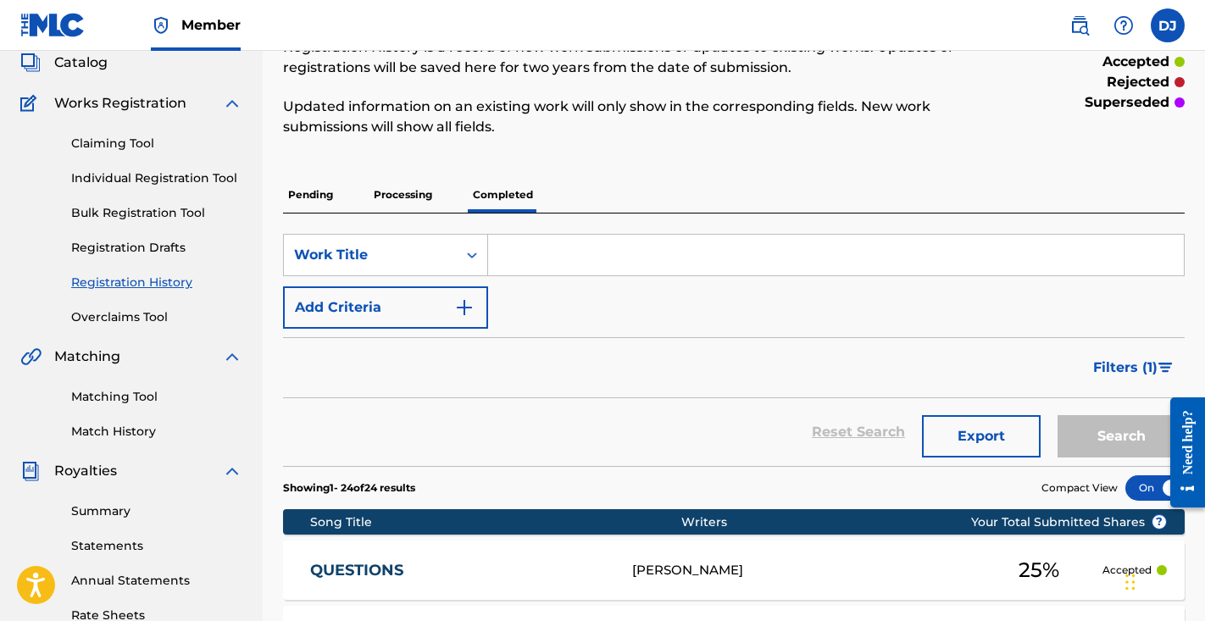
click at [590, 260] on input "Search Form" at bounding box center [836, 255] width 696 height 41
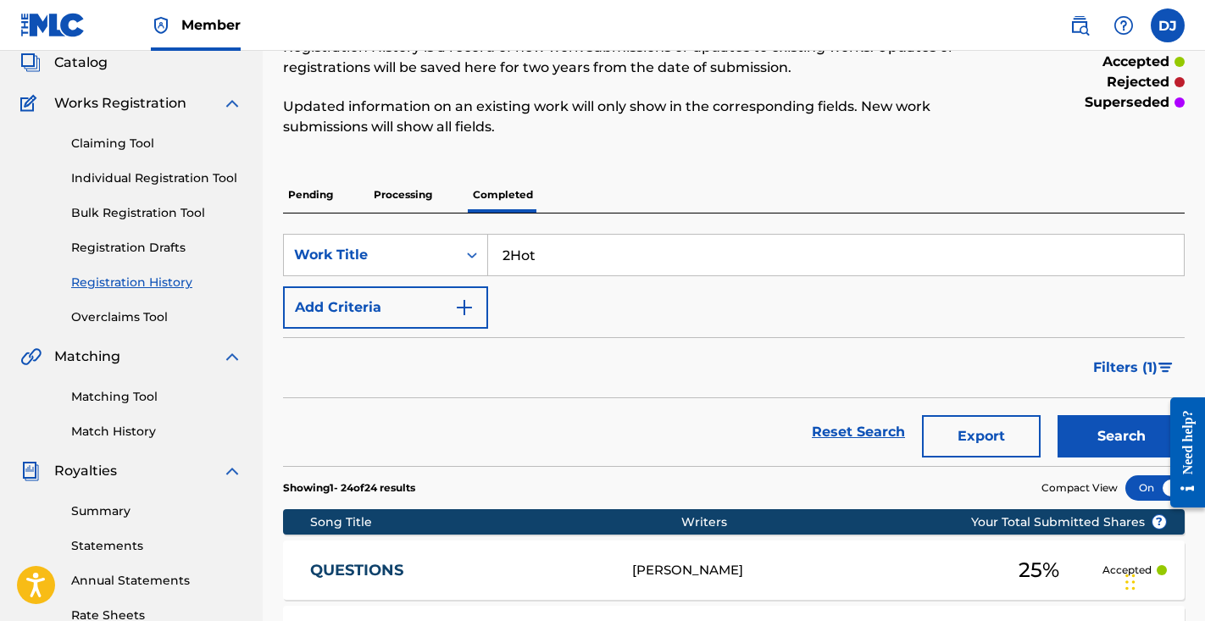
type input "2Hot"
click at [578, 319] on div "SearchWithCriteria207b0489-8ff7-489a-a4d1-15170bae8e61 Work Title 2Hot Add Crit…" at bounding box center [734, 281] width 902 height 95
click at [469, 311] on img "Search Form" at bounding box center [464, 308] width 20 height 20
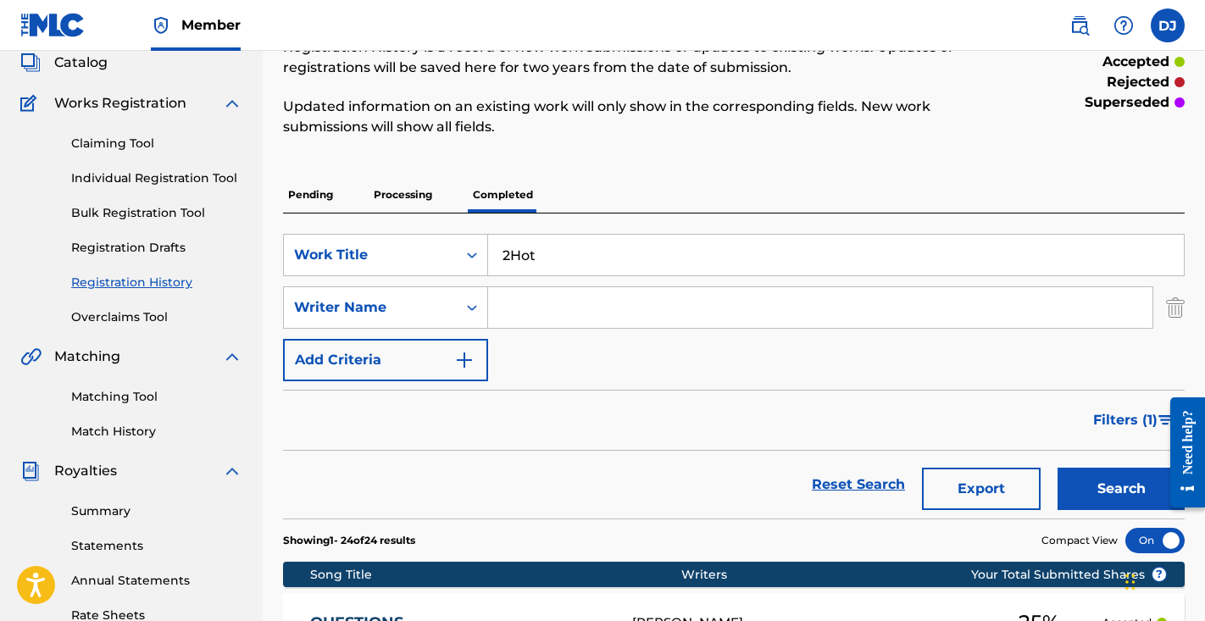
click at [543, 314] on input "Search Form" at bounding box center [820, 307] width 665 height 41
type input "Josiah Corry"
click at [1127, 487] on button "Search" at bounding box center [1121, 489] width 127 height 42
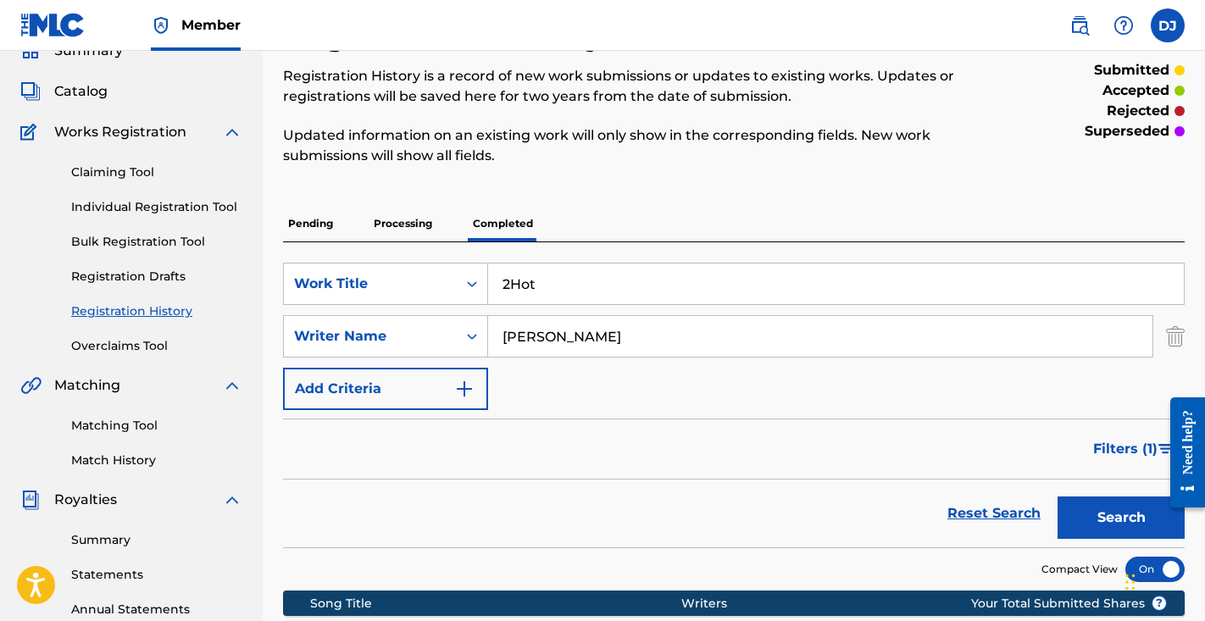
scroll to position [54, 0]
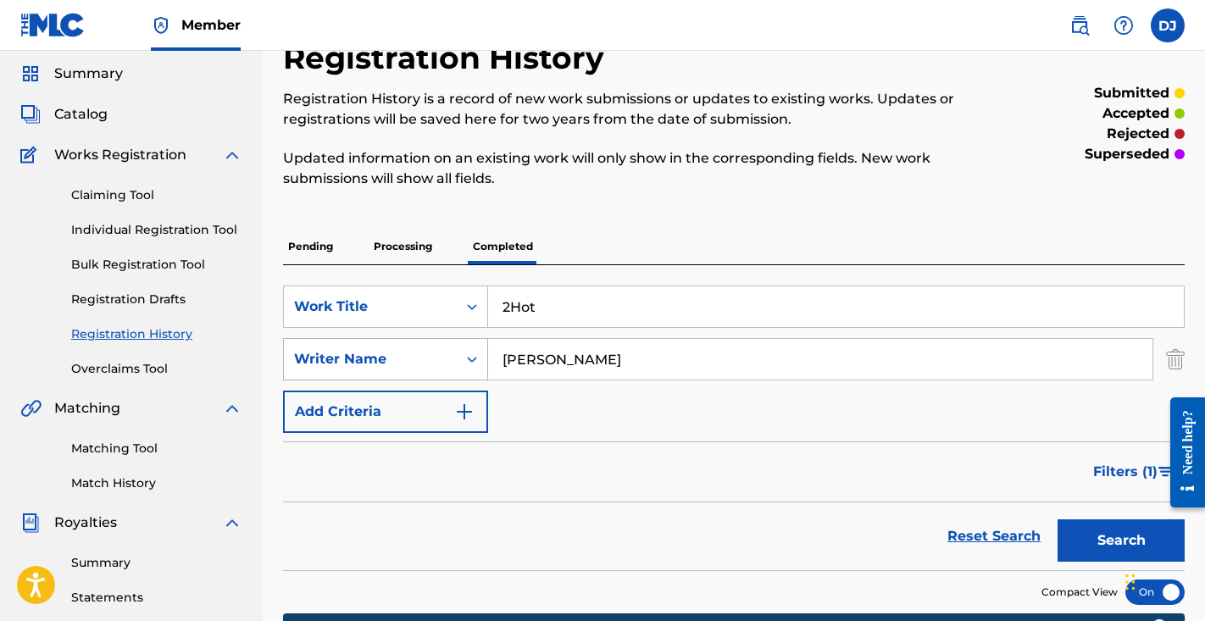
drag, startPoint x: 595, startPoint y: 359, endPoint x: 380, endPoint y: 357, distance: 215.3
click at [380, 357] on div "SearchWithCriteriae5a261c2-bd43-4700-878f-18b5bb061c9d Writer Name Josiah Corry" at bounding box center [734, 359] width 902 height 42
click at [310, 249] on p "Pending" at bounding box center [310, 247] width 55 height 36
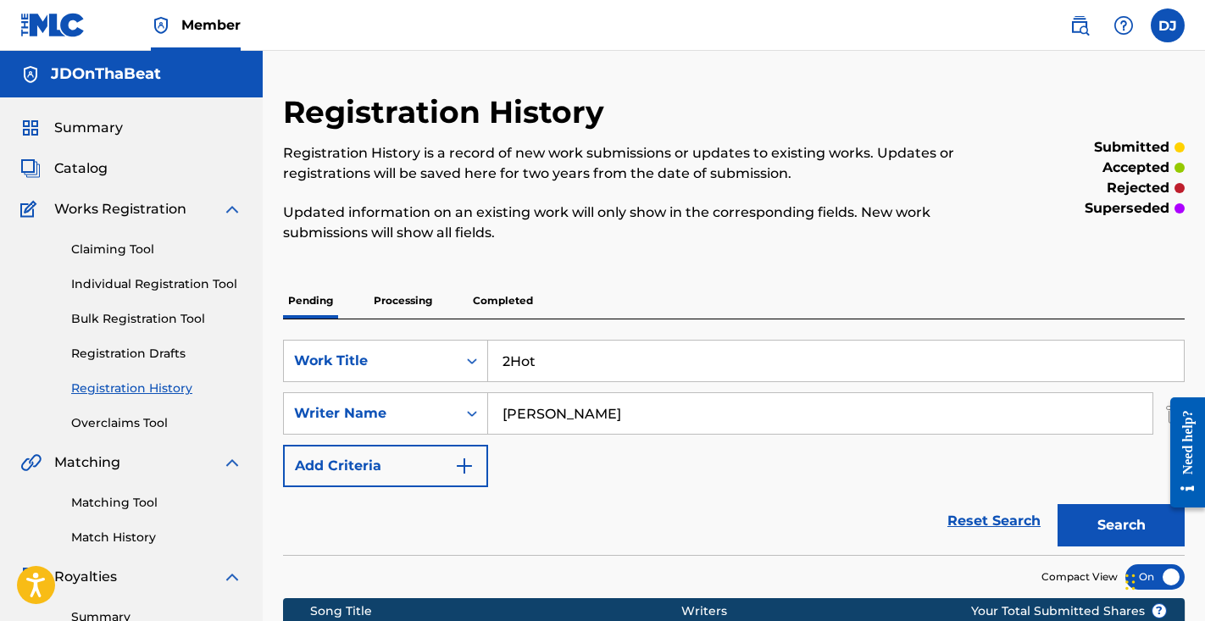
click at [171, 236] on div "Claiming Tool Individual Registration Tool Bulk Registration Tool Registration …" at bounding box center [131, 326] width 222 height 213
click at [170, 282] on link "Individual Registration Tool" at bounding box center [156, 284] width 171 height 18
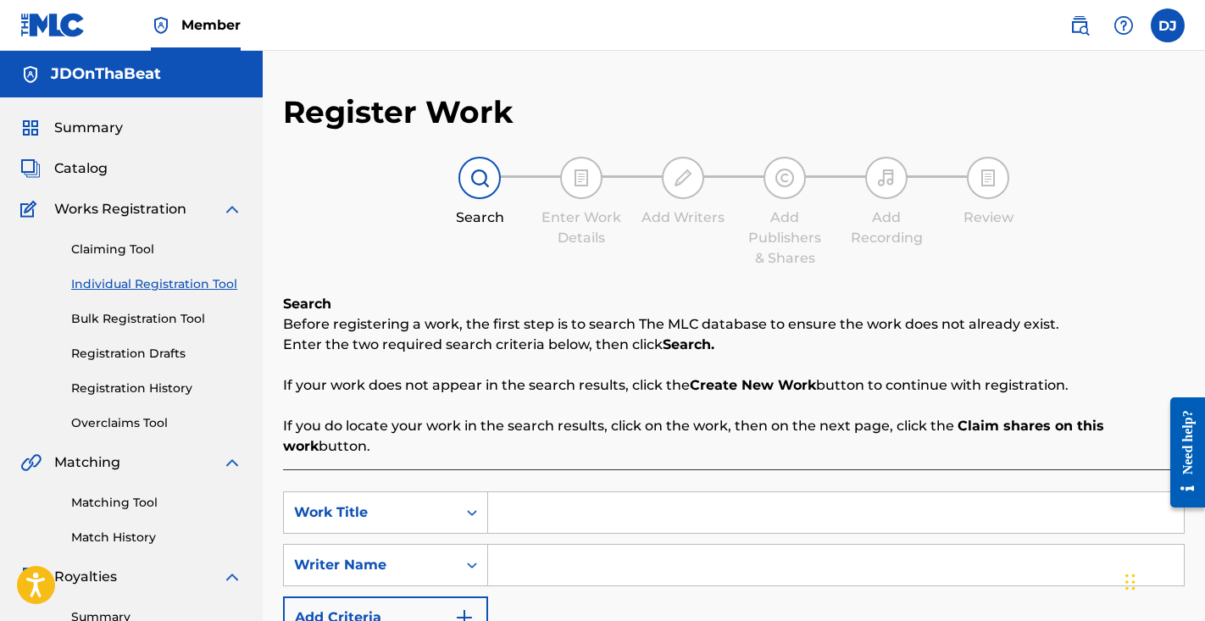
click at [622, 501] on input "Search Form" at bounding box center [836, 512] width 696 height 41
paste input "Josiah Corry"
drag, startPoint x: 603, startPoint y: 511, endPoint x: 482, endPoint y: 512, distance: 120.4
click at [482, 512] on div "SearchWithCriteria5f183436-0fb3-4b3c-8fef-9cd8f9f5bf81 Work Title Josiah Corry" at bounding box center [734, 513] width 902 height 42
type input "Josiah Corry"
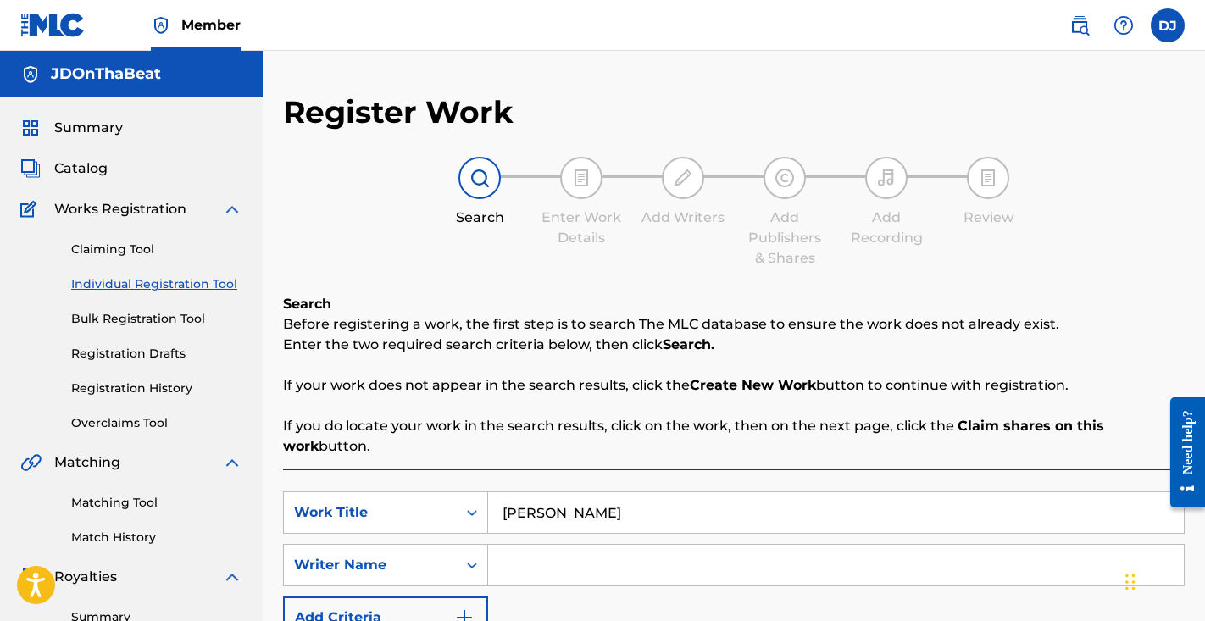
click at [537, 565] on input "Search Form" at bounding box center [836, 565] width 696 height 41
paste input "Josiah Corry"
type input "Josiah Corry"
drag, startPoint x: 590, startPoint y: 528, endPoint x: 429, endPoint y: 492, distance: 165.1
click at [429, 492] on div "SearchWithCriteria5f183436-0fb3-4b3c-8fef-9cd8f9f5bf81 Work Title Josiah Corry" at bounding box center [734, 513] width 902 height 42
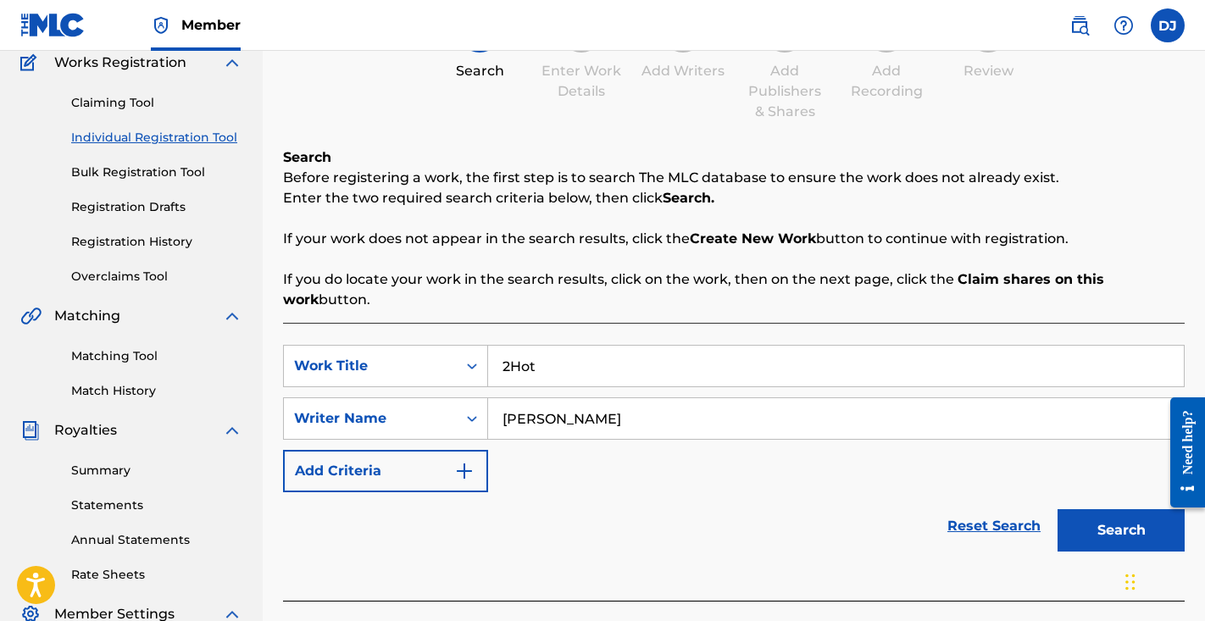
scroll to position [161, 0]
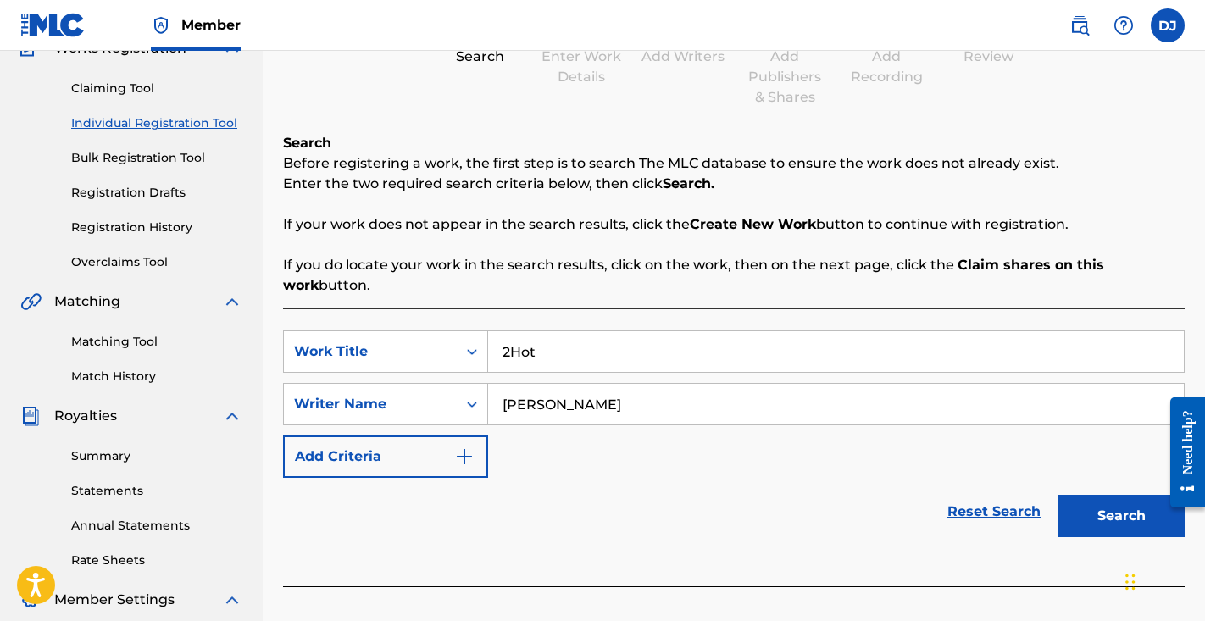
type input "2Hot"
click at [1118, 514] on button "Search" at bounding box center [1121, 516] width 127 height 42
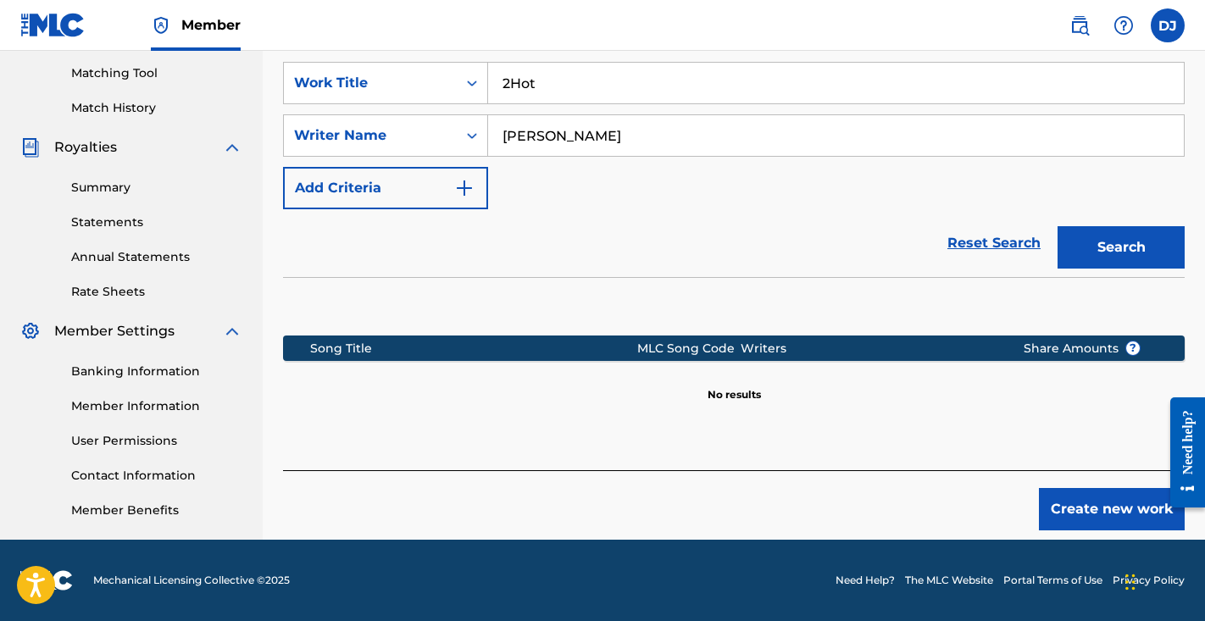
scroll to position [430, 0]
click at [1089, 490] on button "Create new work" at bounding box center [1112, 509] width 146 height 42
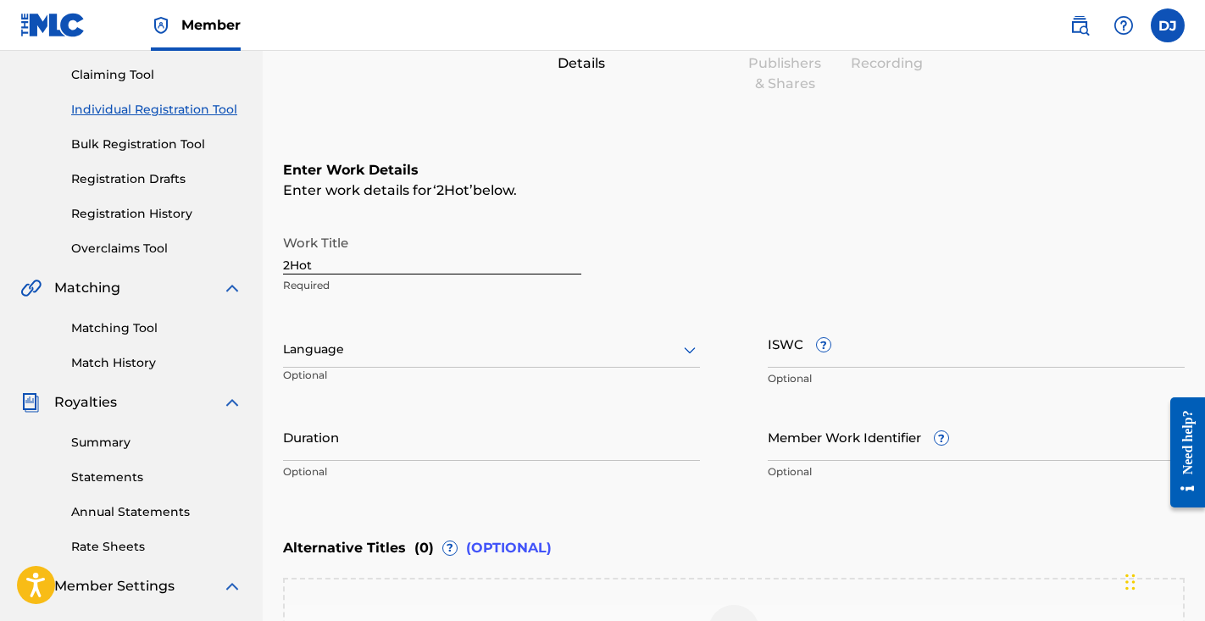
scroll to position [209, 0]
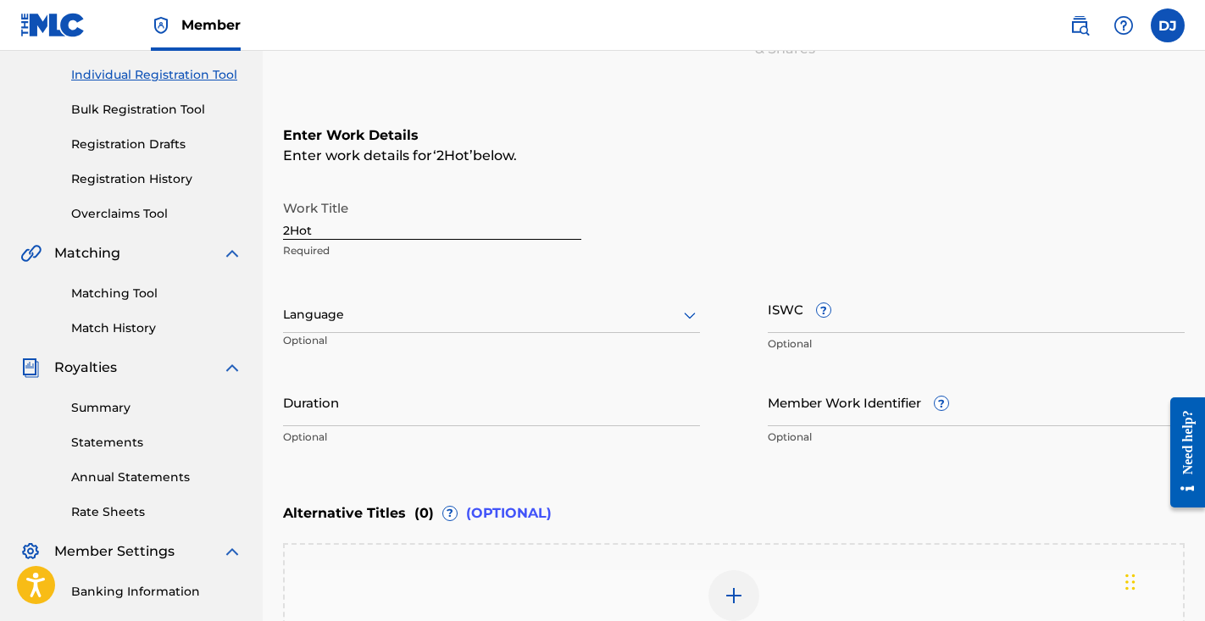
click at [397, 412] on input "Duration" at bounding box center [491, 402] width 417 height 48
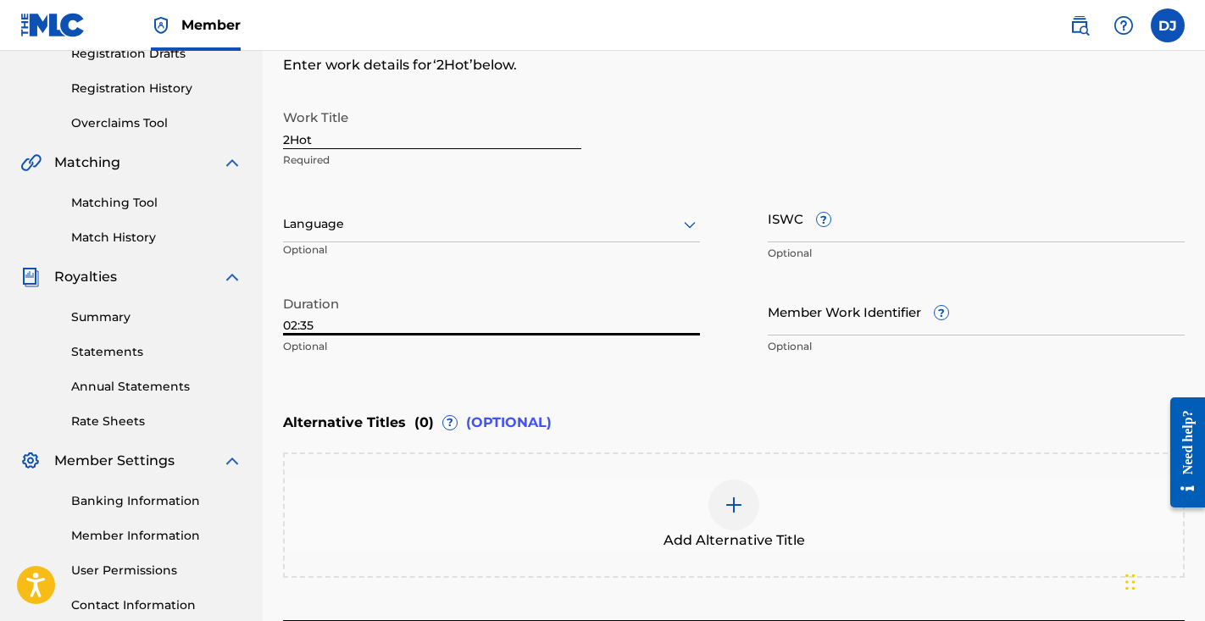
scroll to position [307, 0]
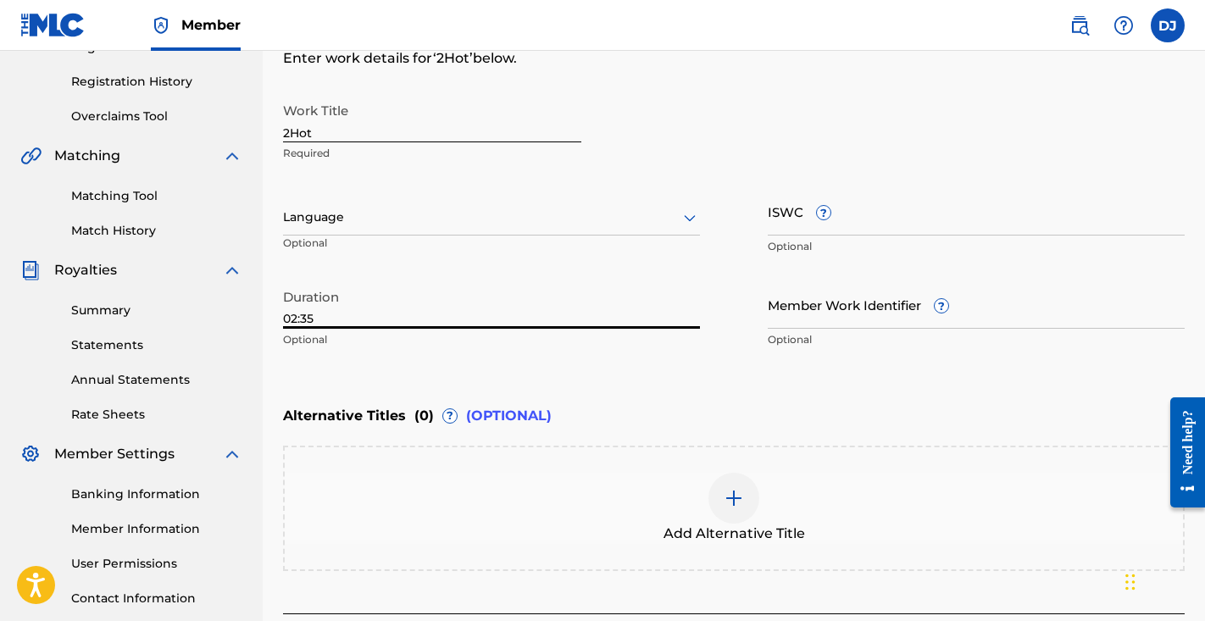
type input "02:35"
click at [748, 504] on div at bounding box center [734, 498] width 51 height 51
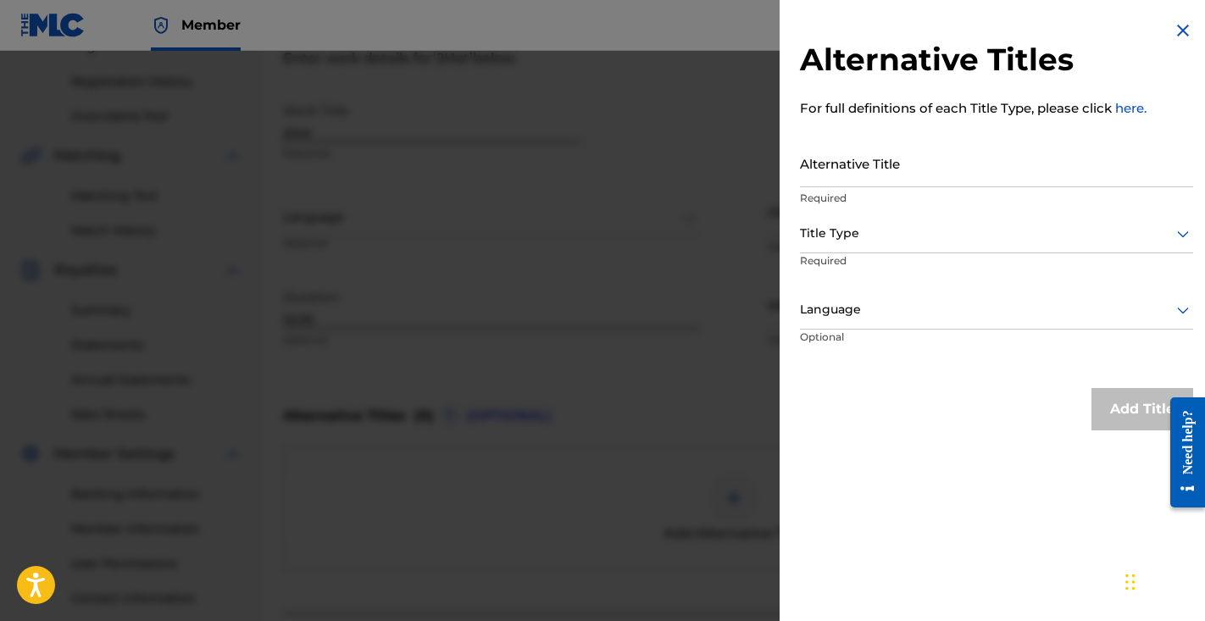
click at [1179, 27] on img at bounding box center [1183, 30] width 20 height 20
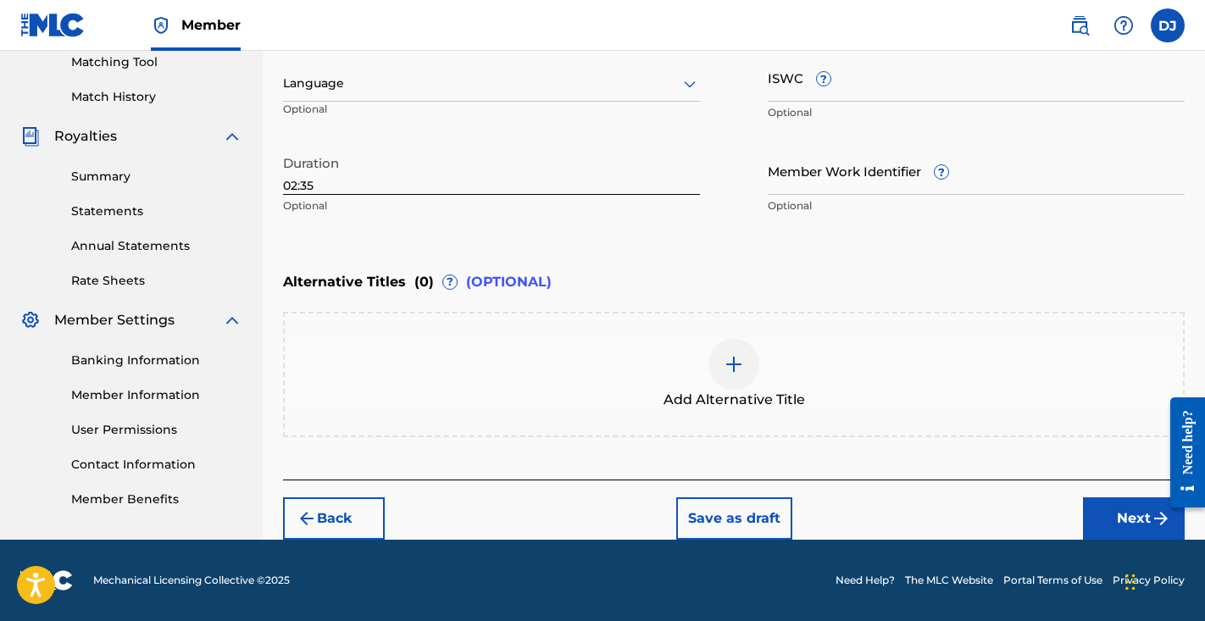
click at [1120, 525] on button "Next" at bounding box center [1134, 519] width 102 height 42
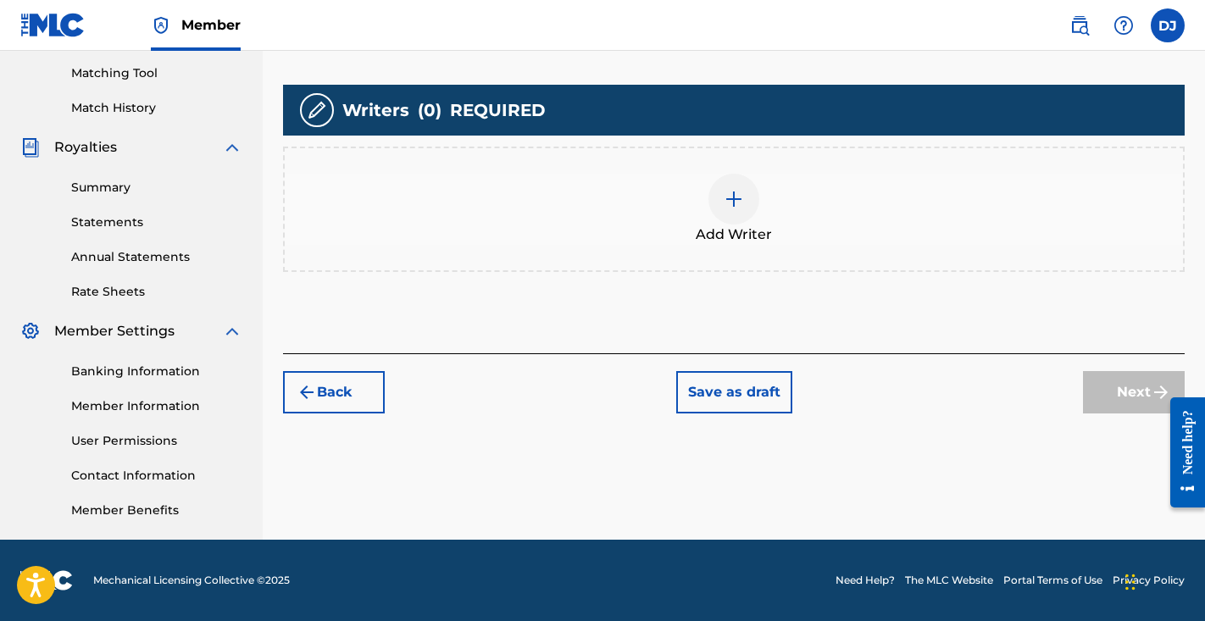
click at [742, 194] on img at bounding box center [734, 199] width 20 height 20
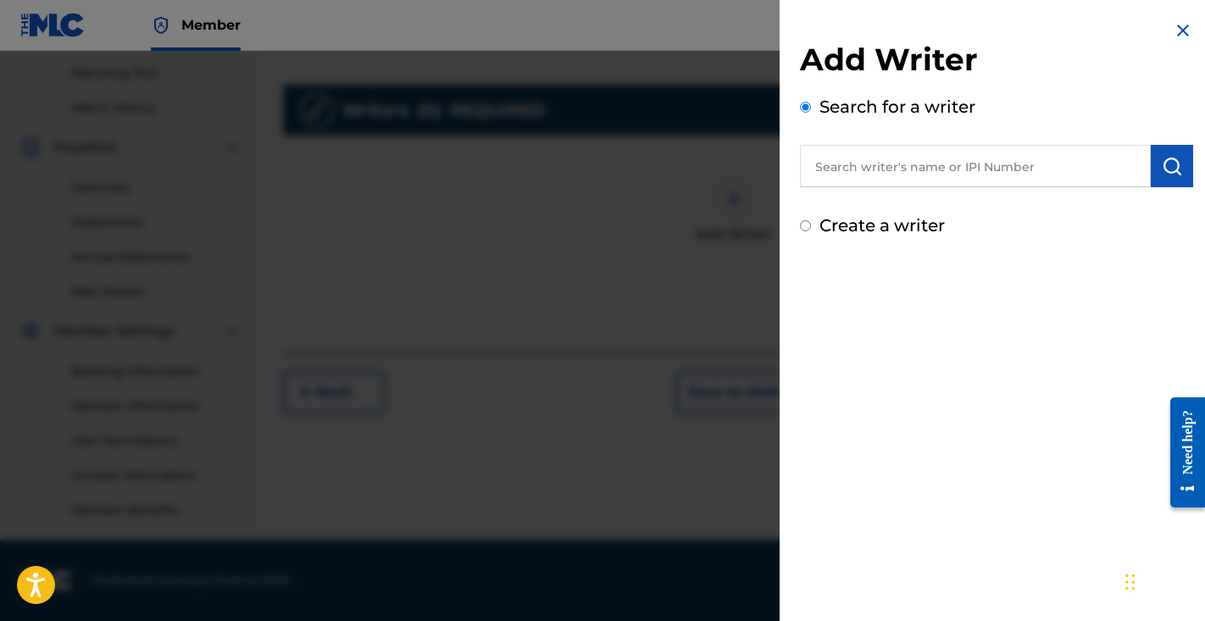
click at [960, 150] on input "text" at bounding box center [975, 166] width 351 height 42
paste input "Josiah Corry"
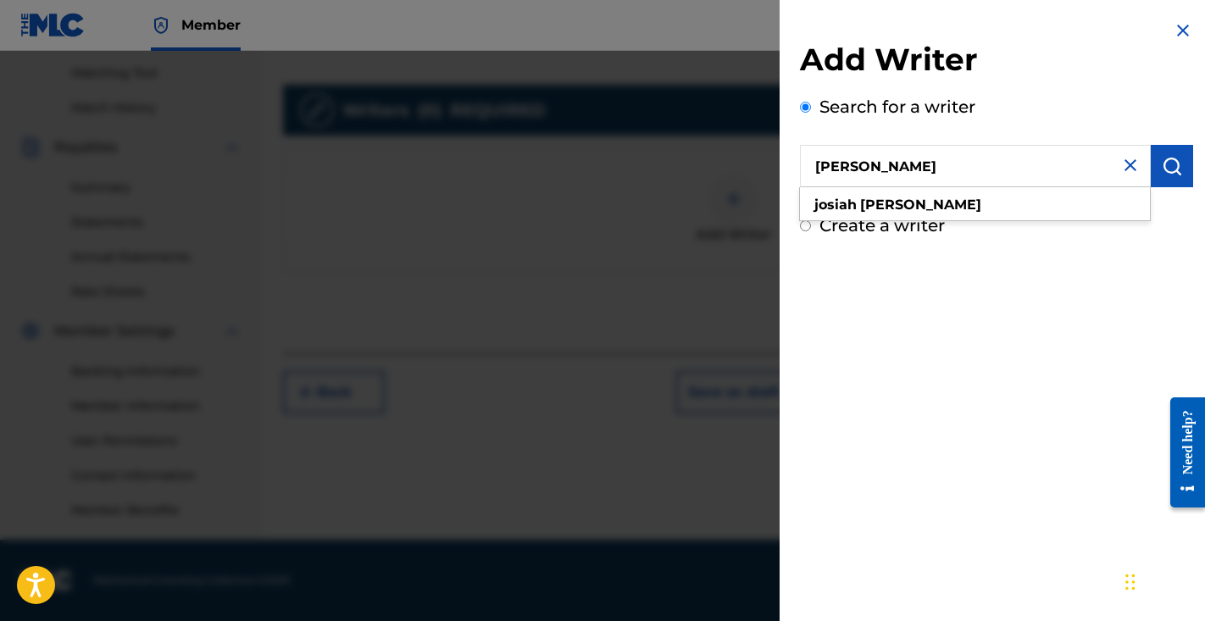
type input "Josiah Corry"
click at [1175, 156] on img "submit" at bounding box center [1172, 166] width 20 height 20
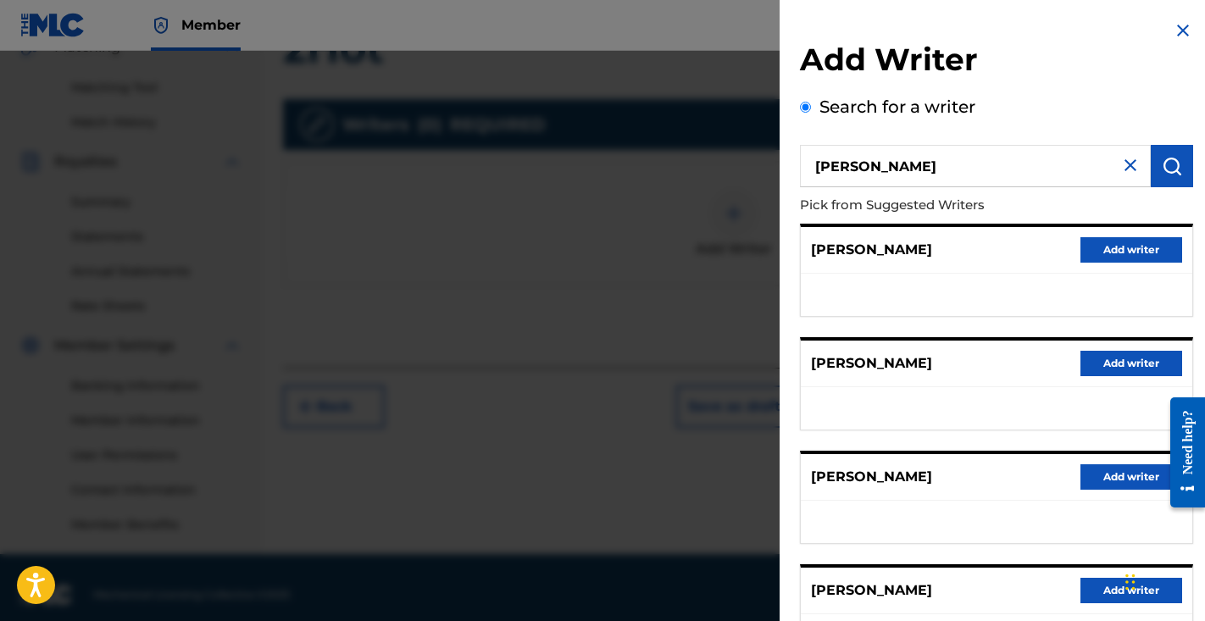
scroll to position [413, 0]
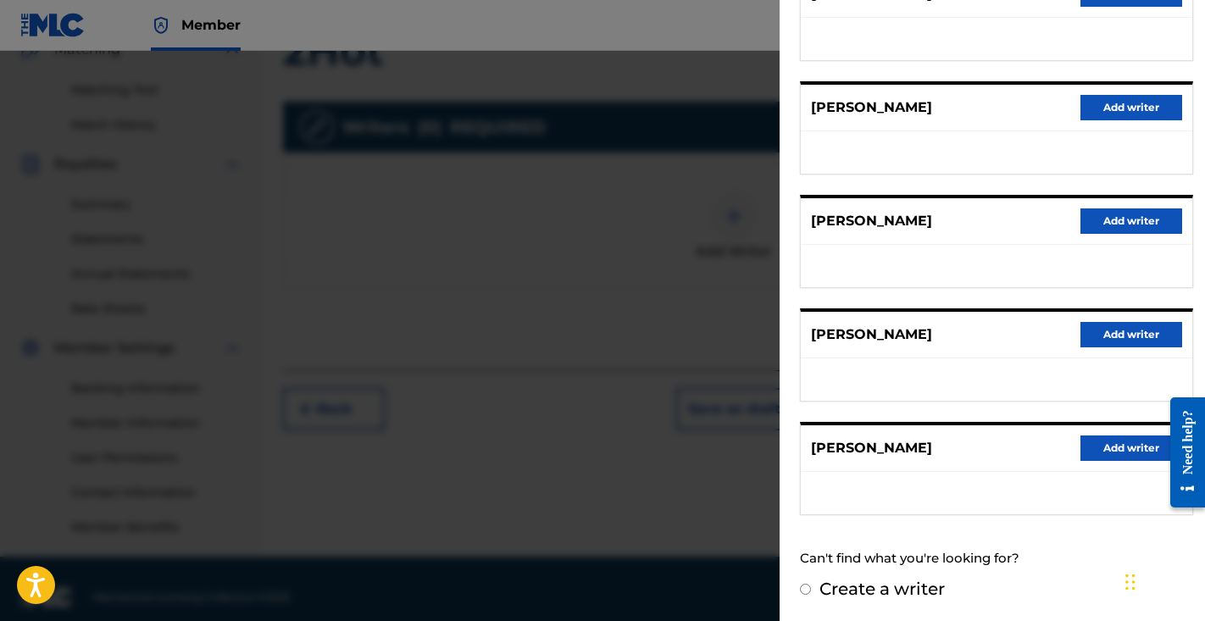
click at [810, 584] on div "Create a writer" at bounding box center [996, 588] width 393 height 25
click at [806, 594] on input "Create a writer" at bounding box center [805, 589] width 11 height 11
radio input "false"
radio input "true"
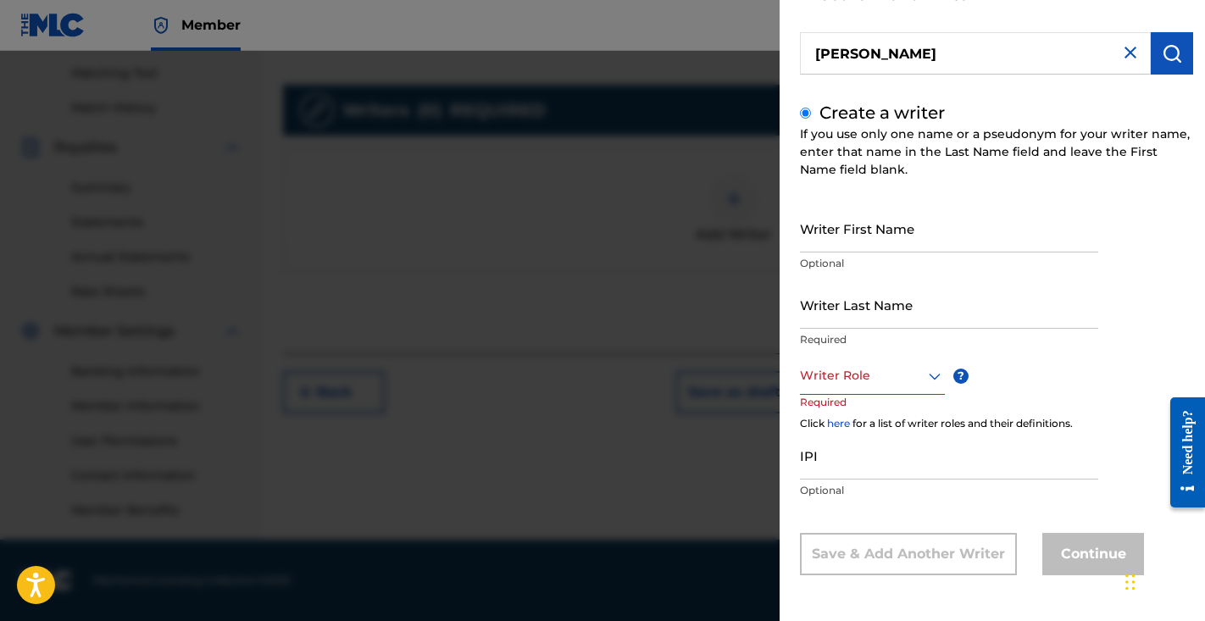
scroll to position [430, 0]
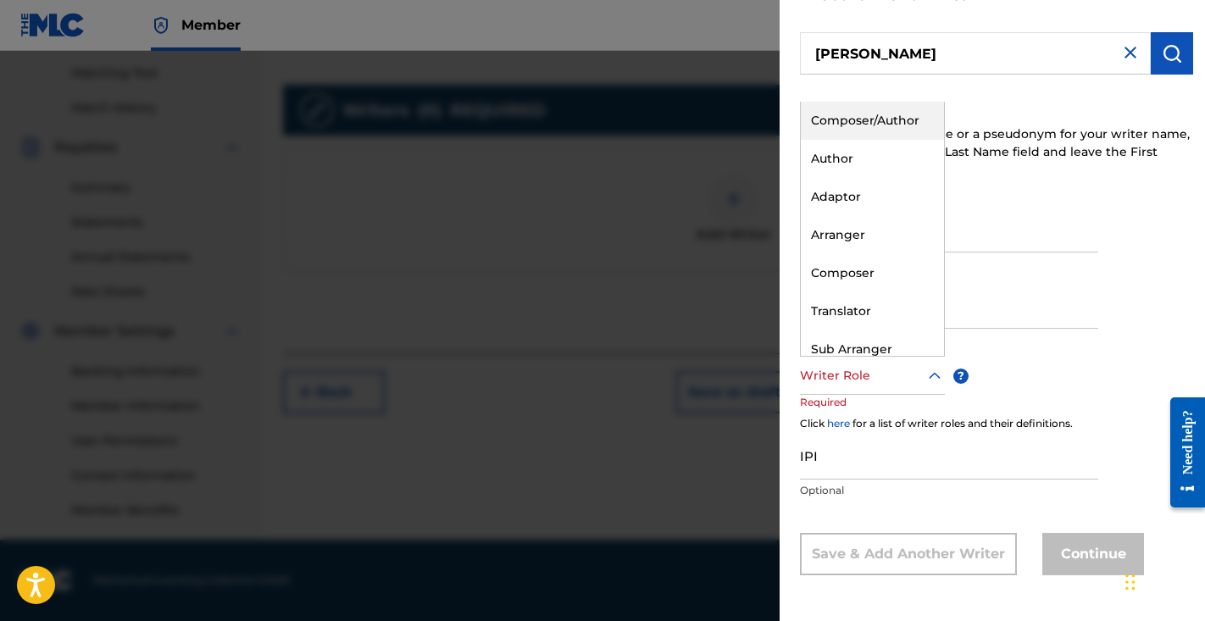
click at [882, 376] on div at bounding box center [872, 375] width 145 height 21
click at [914, 125] on div "Composer/Author" at bounding box center [872, 121] width 143 height 38
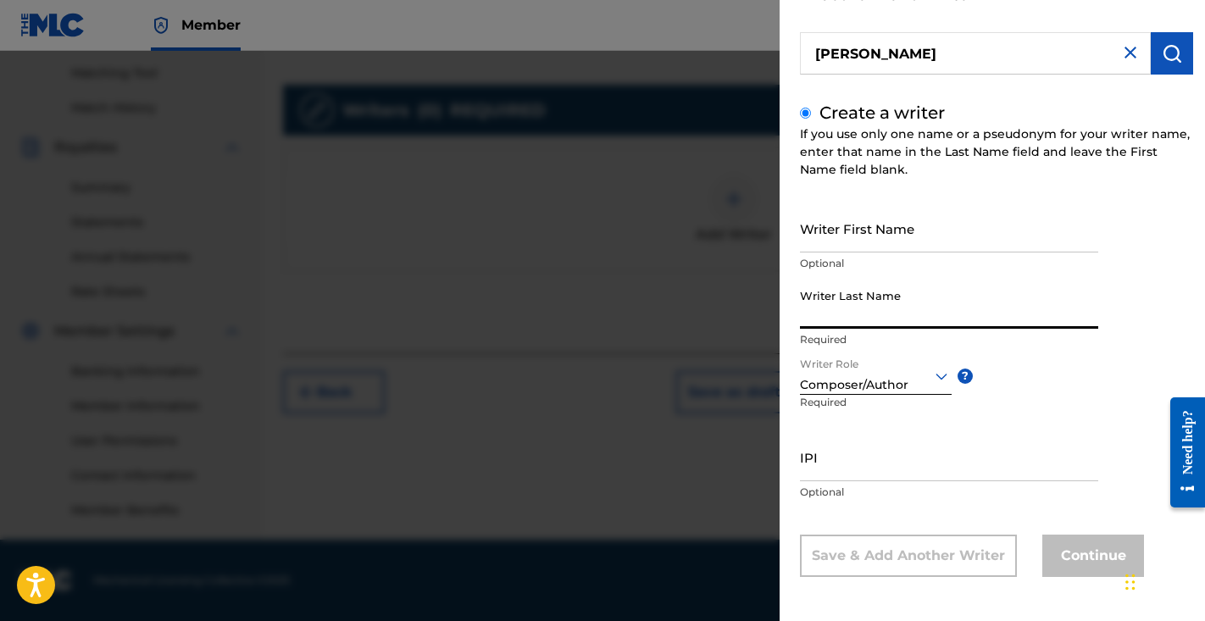
click at [875, 306] on input "Writer Last Name" at bounding box center [949, 305] width 298 height 48
paste input "Josiah Corry"
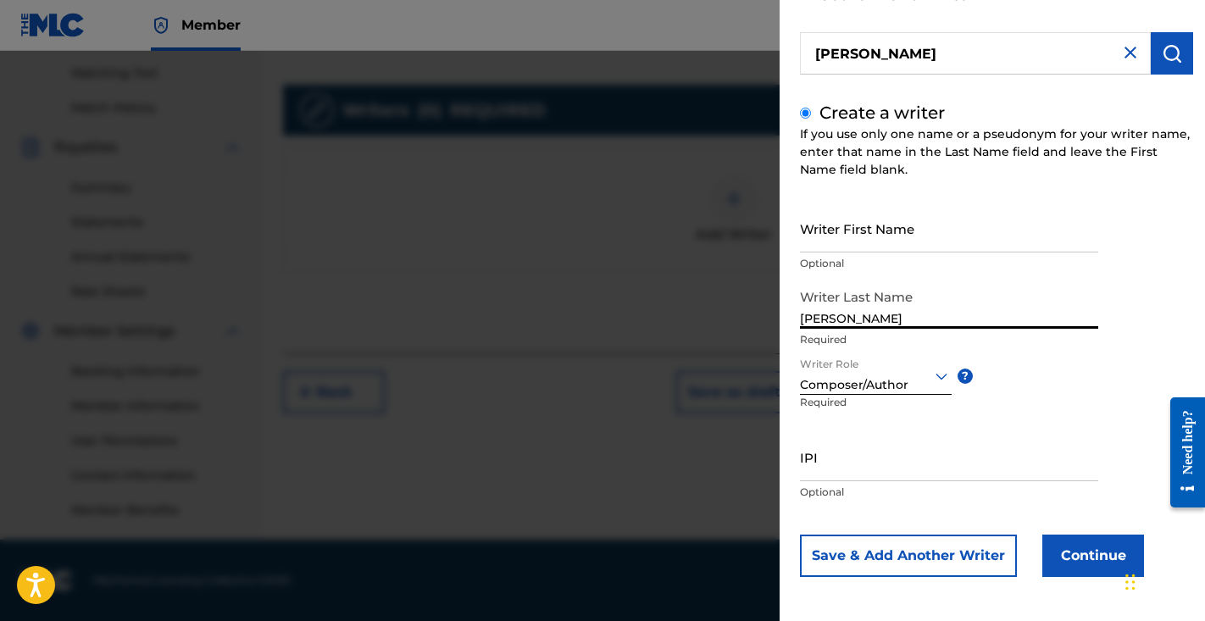
type input "Josiah Corry"
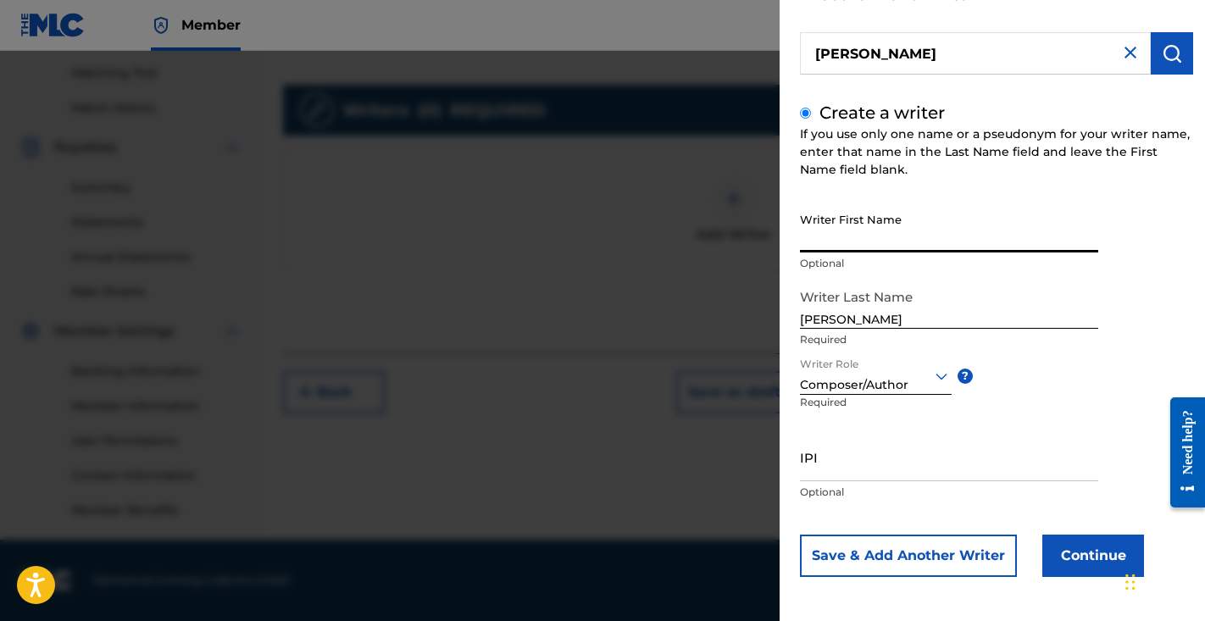
click at [881, 235] on input "Writer First Name" at bounding box center [949, 228] width 298 height 48
paste input "Josiah Corry"
type input "Josiah Corry"
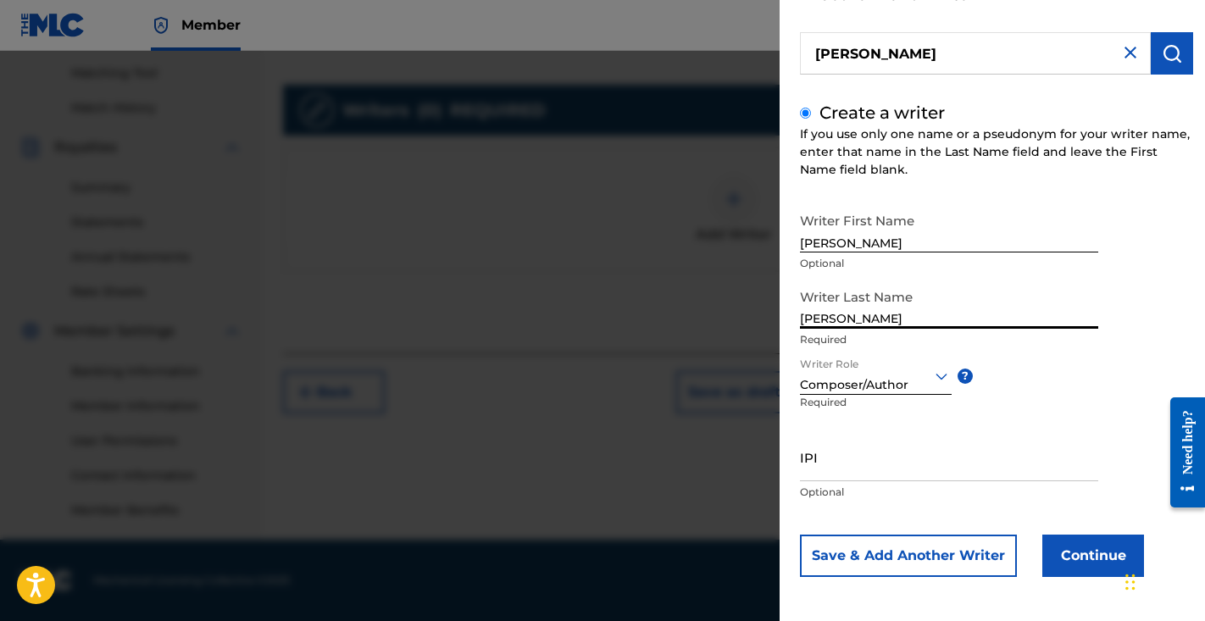
drag, startPoint x: 839, startPoint y: 318, endPoint x: 760, endPoint y: 318, distance: 78.8
click at [760, 318] on div "Add Writer Search for a writer Josiah Corry Create a writer If you use only one…" at bounding box center [602, 336] width 1205 height 570
type input "Corry"
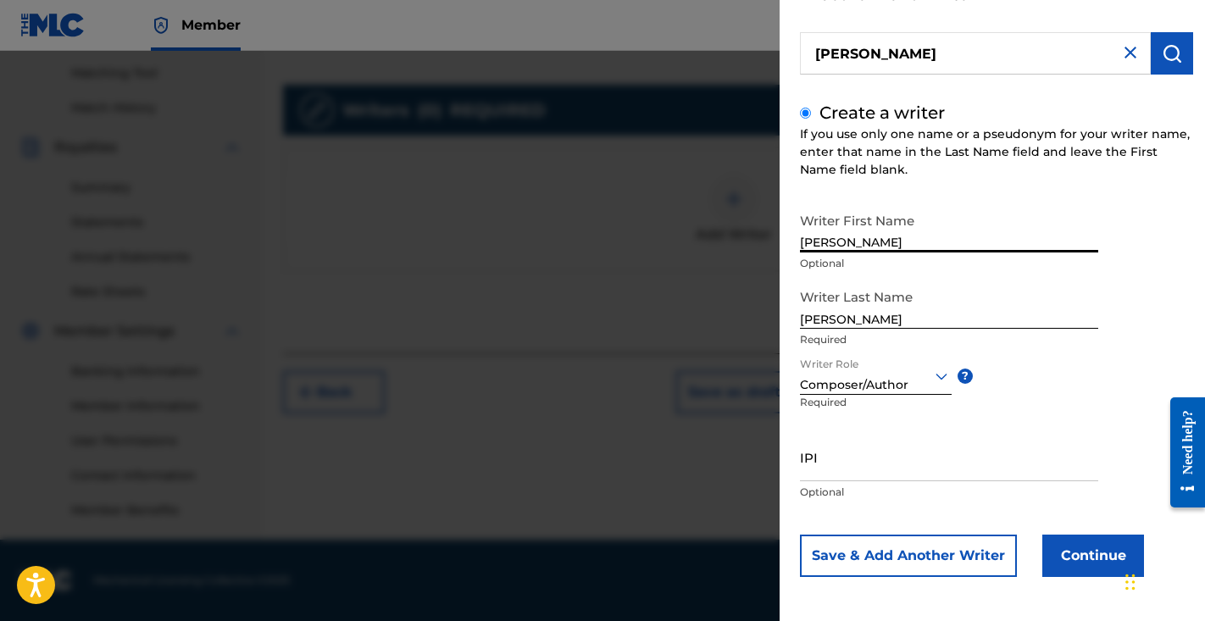
click at [868, 246] on input "Josiah Corry" at bounding box center [949, 228] width 298 height 48
click at [867, 246] on input "Josiah Corry" at bounding box center [949, 228] width 298 height 48
type input "Josiah"
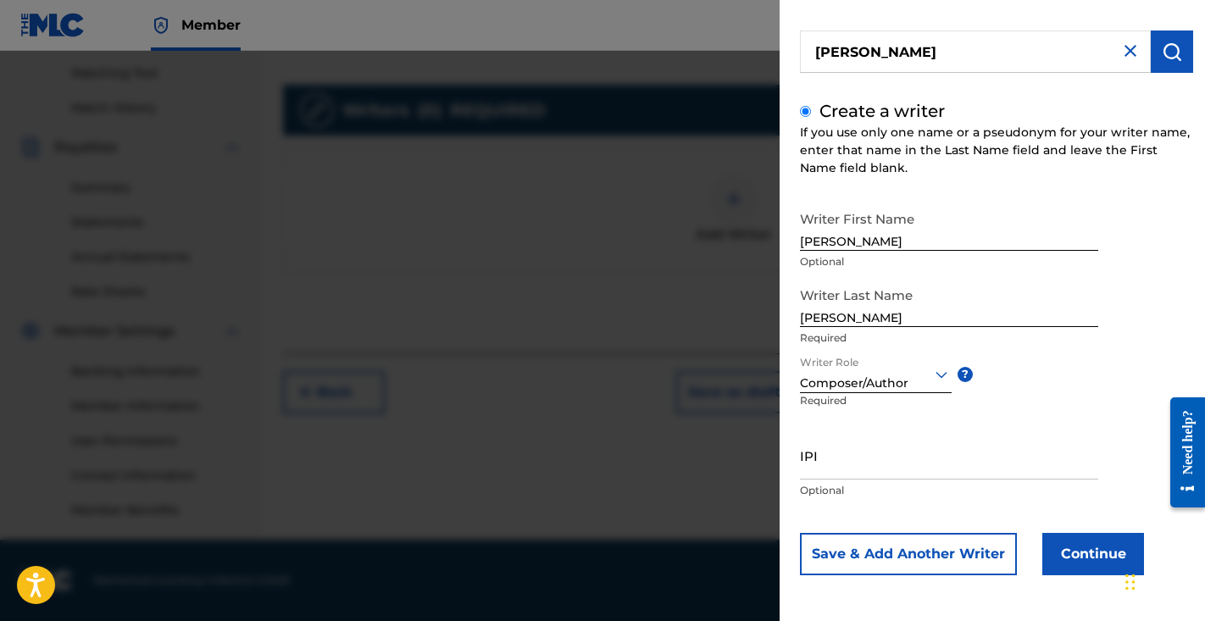
click at [1077, 544] on button "Continue" at bounding box center [1094, 554] width 102 height 42
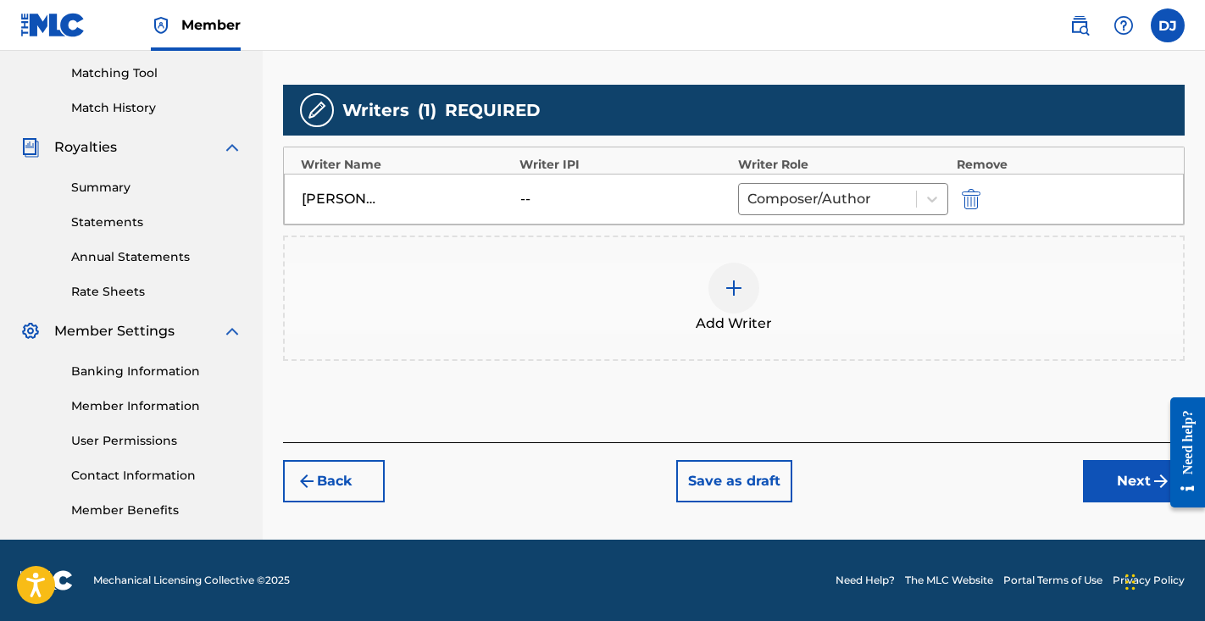
click at [743, 284] on img at bounding box center [734, 288] width 20 height 20
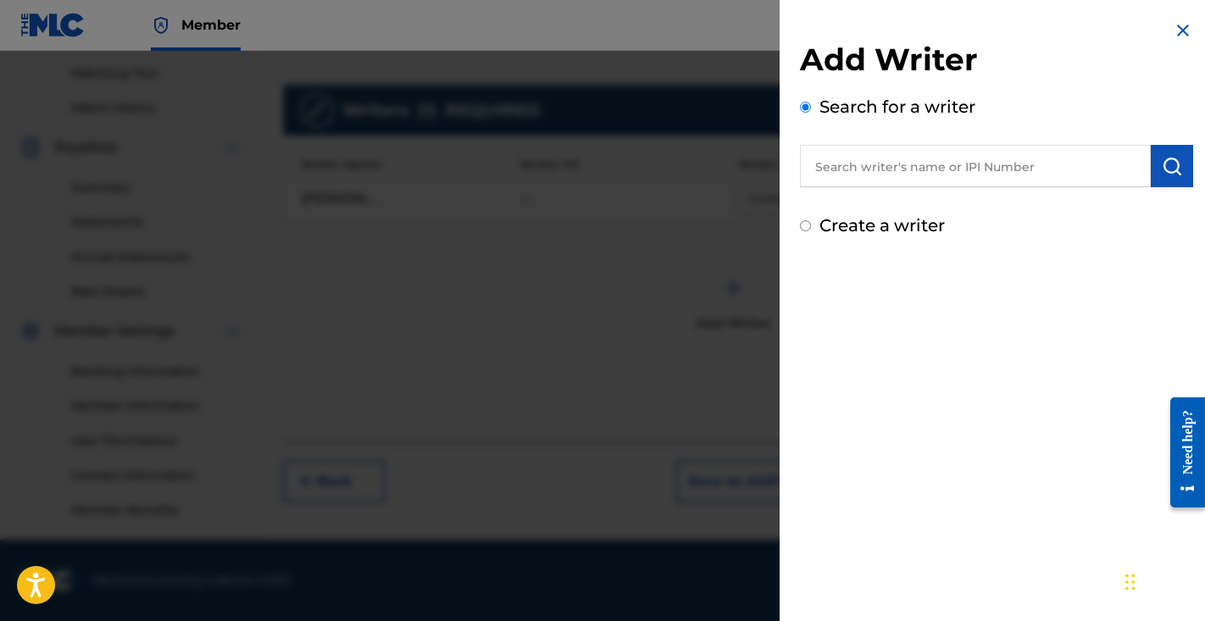
click at [953, 158] on input "text" at bounding box center [975, 166] width 351 height 42
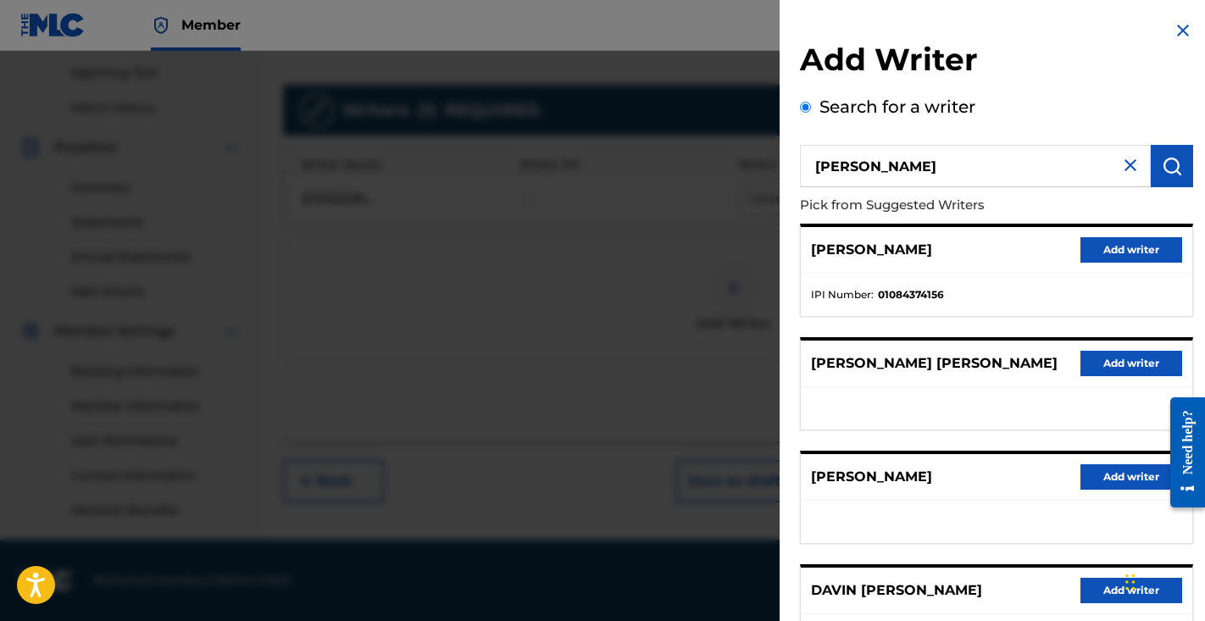
type input "davin luther jackson"
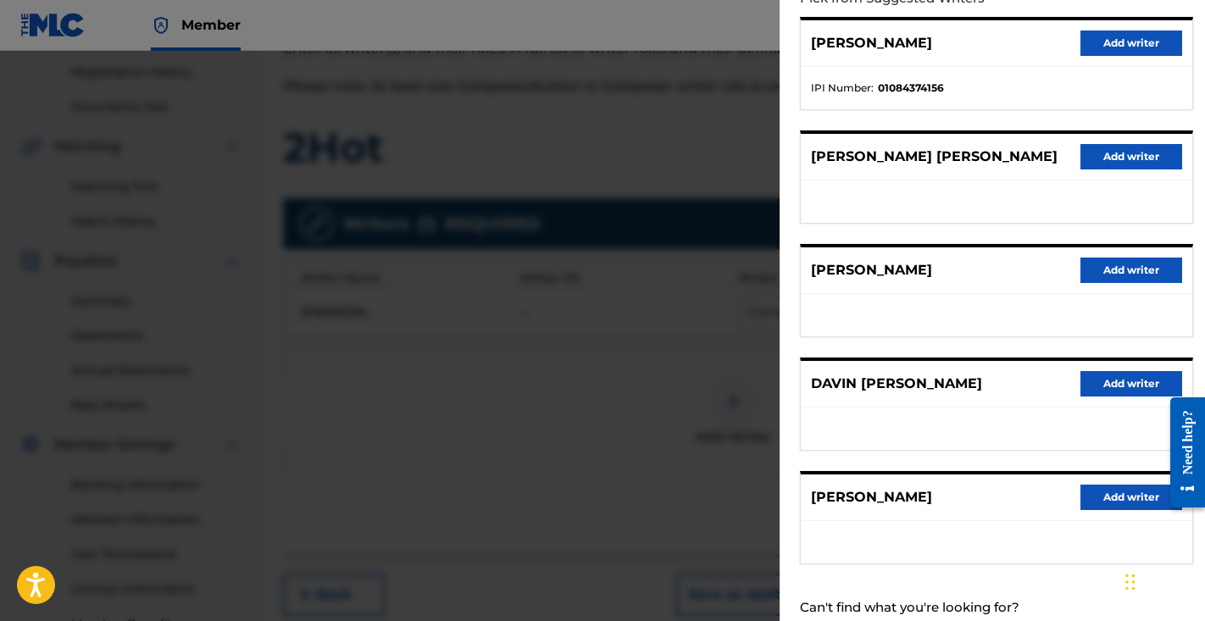
scroll to position [136, 0]
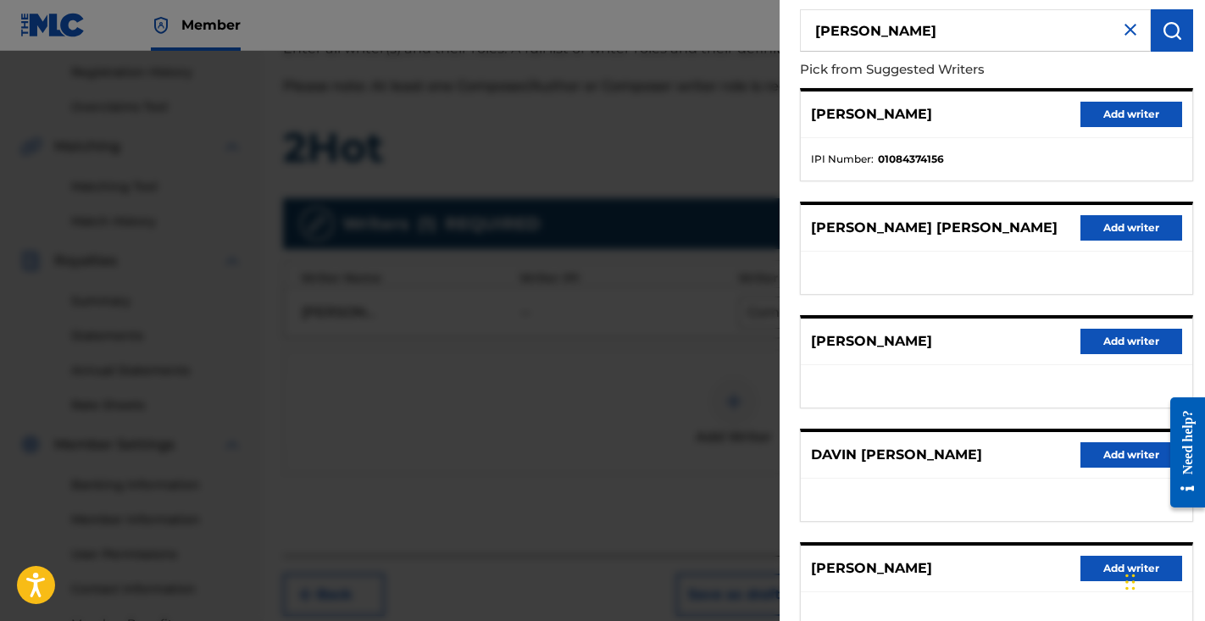
click at [1145, 114] on button "Add writer" at bounding box center [1132, 114] width 102 height 25
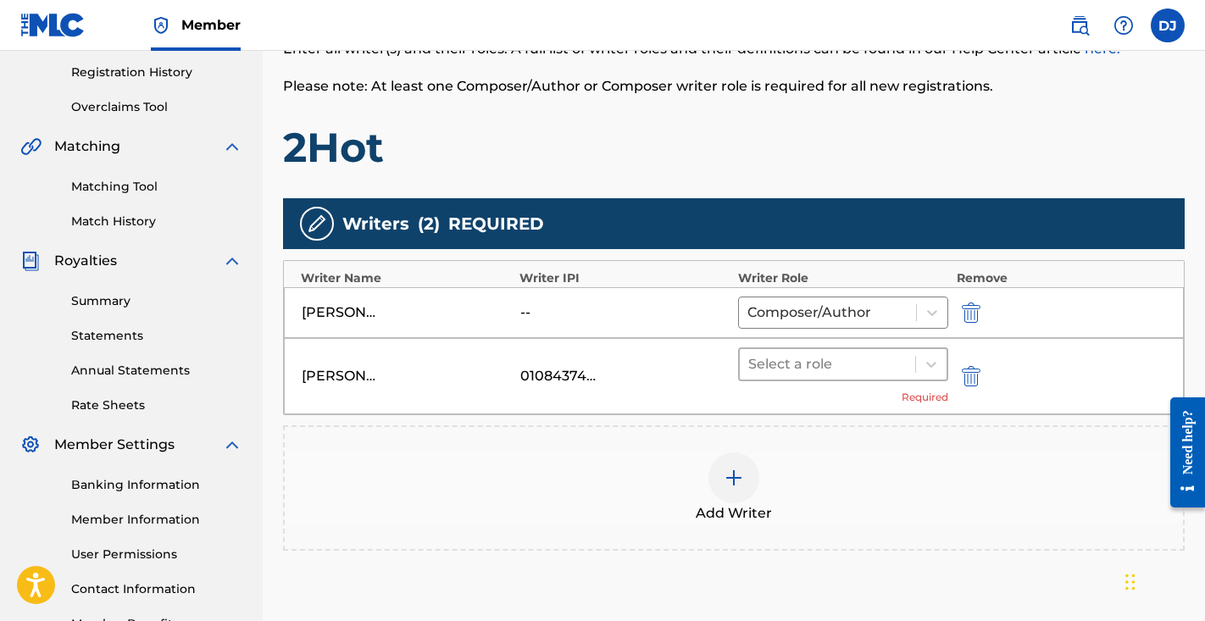
click at [887, 349] on div "Select a role" at bounding box center [827, 364] width 175 height 31
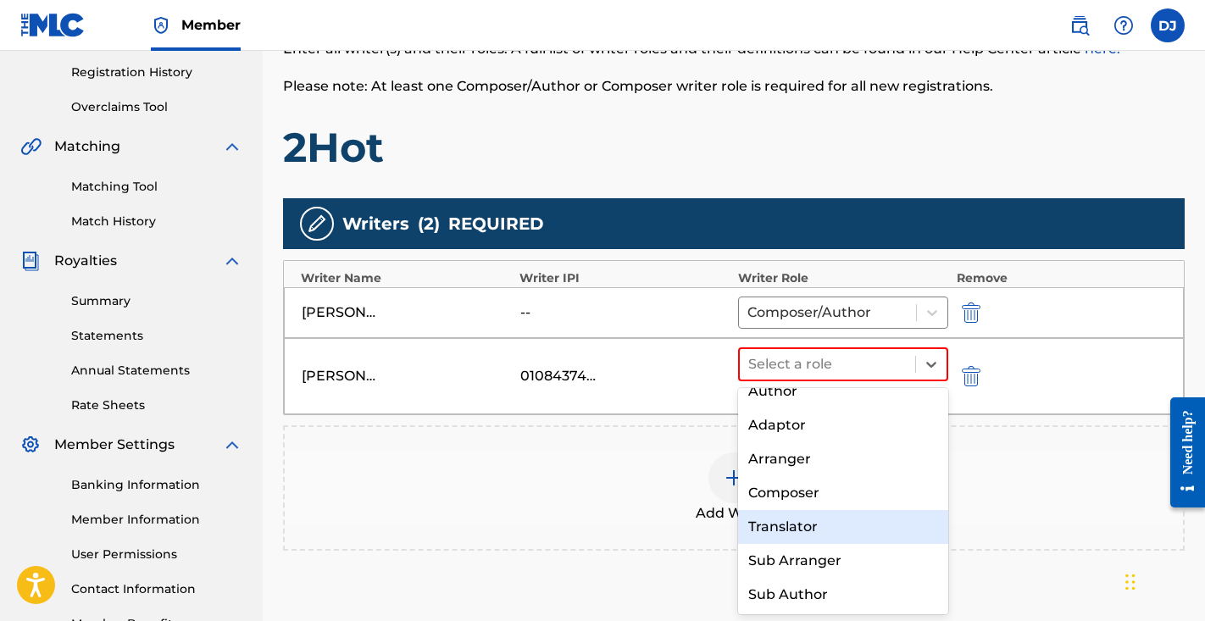
scroll to position [17, 0]
click at [791, 526] on div "Composer" at bounding box center [843, 527] width 210 height 34
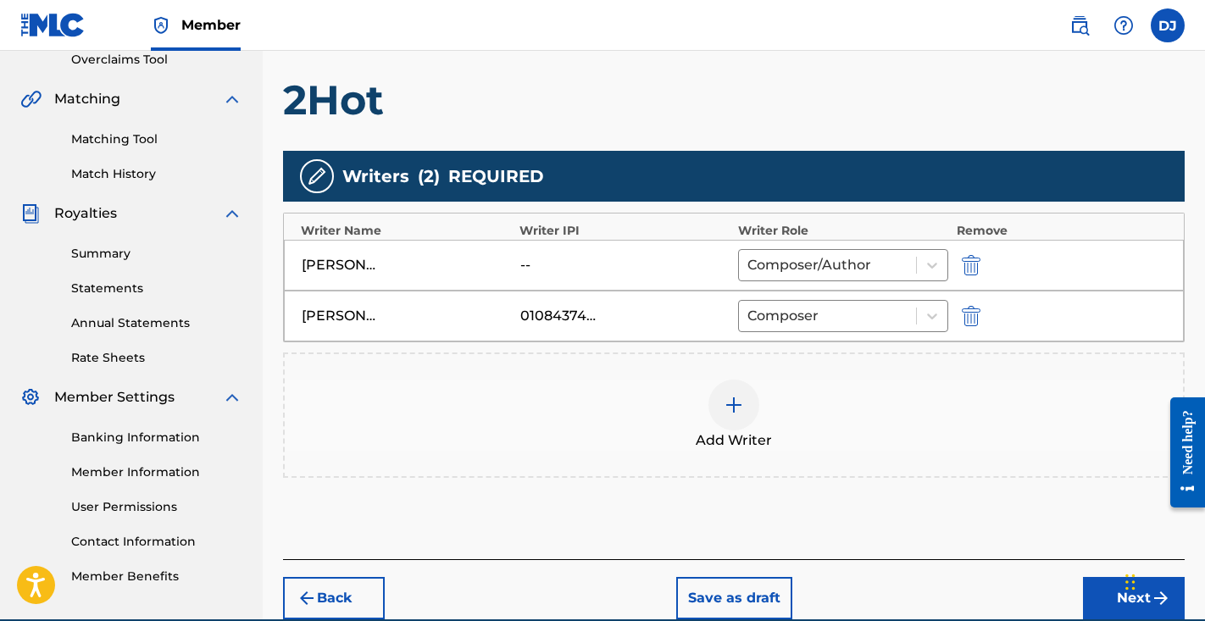
scroll to position [391, 0]
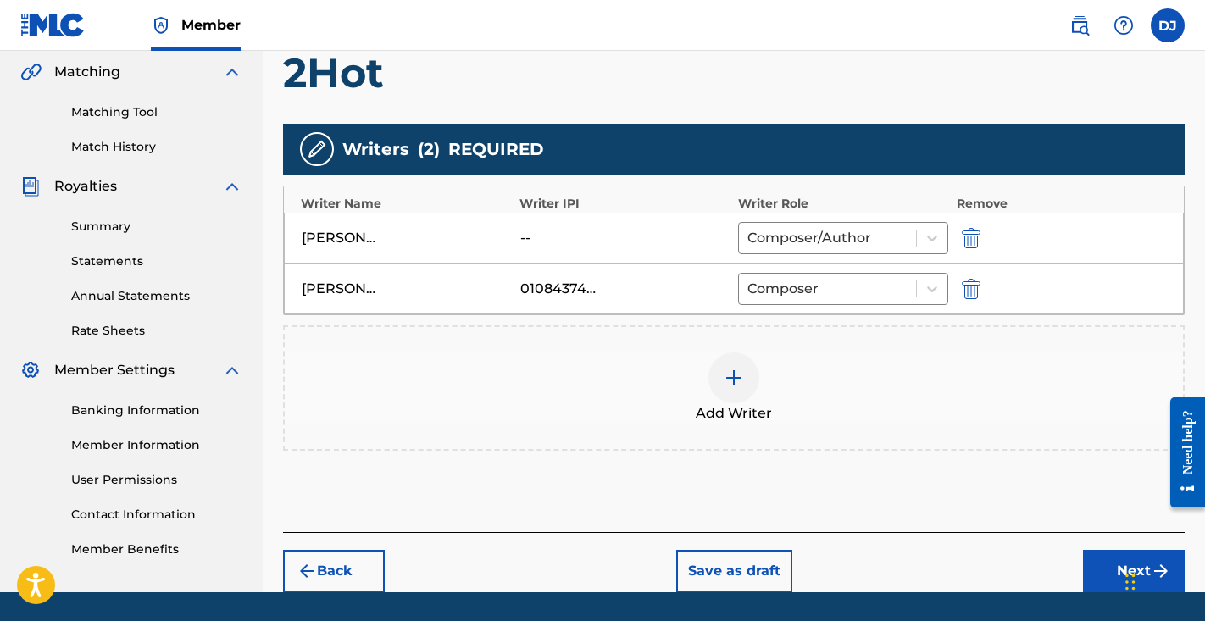
click at [1118, 559] on button "Next" at bounding box center [1134, 571] width 102 height 42
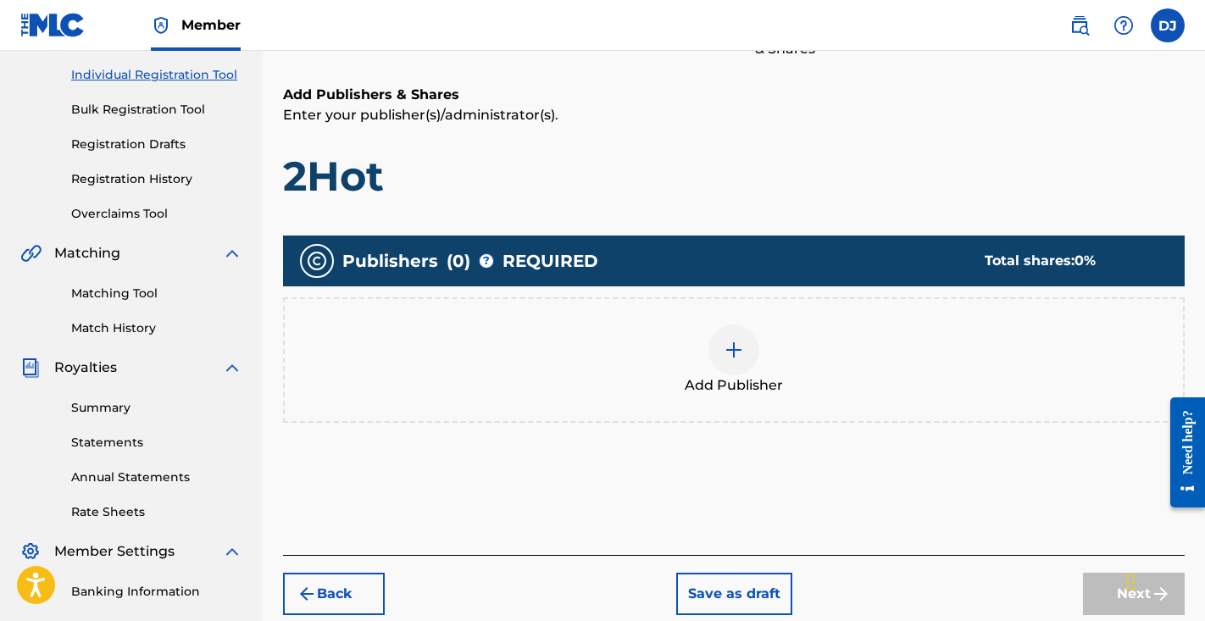
scroll to position [235, 0]
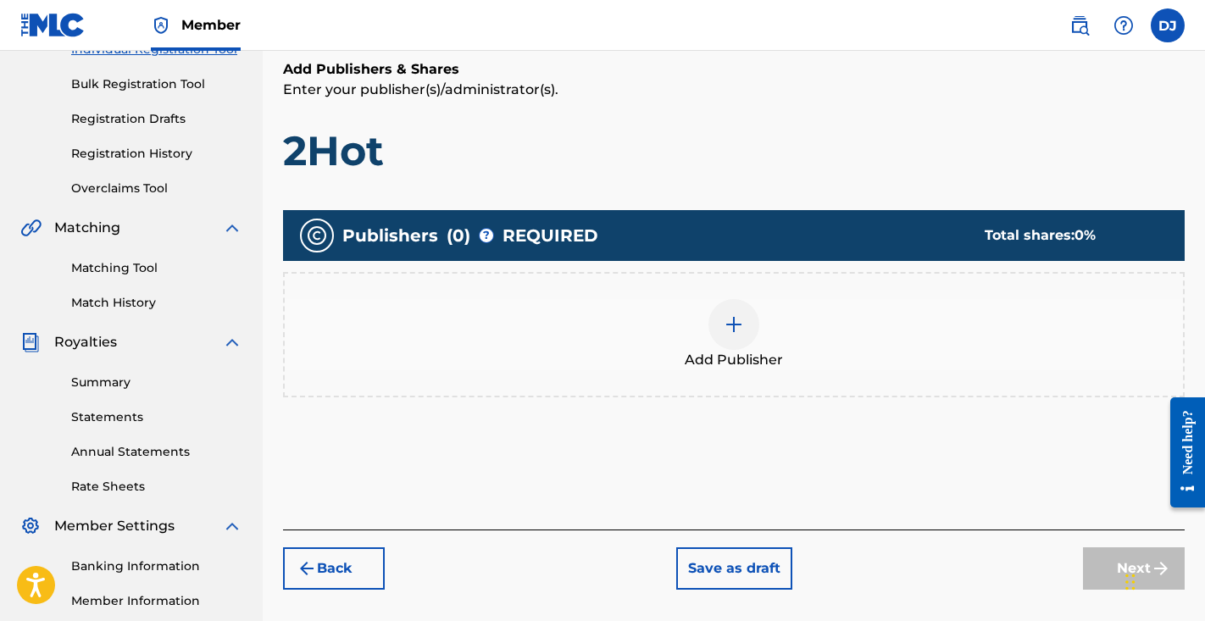
click at [725, 345] on div at bounding box center [734, 324] width 51 height 51
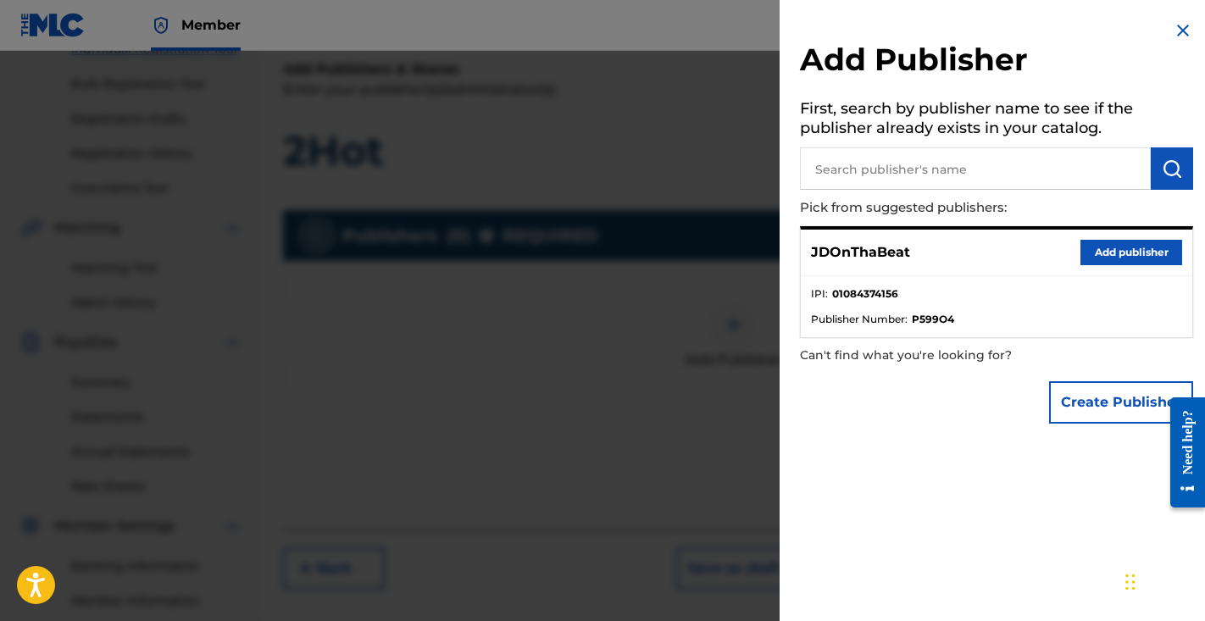
click at [1153, 261] on button "Add publisher" at bounding box center [1132, 252] width 102 height 25
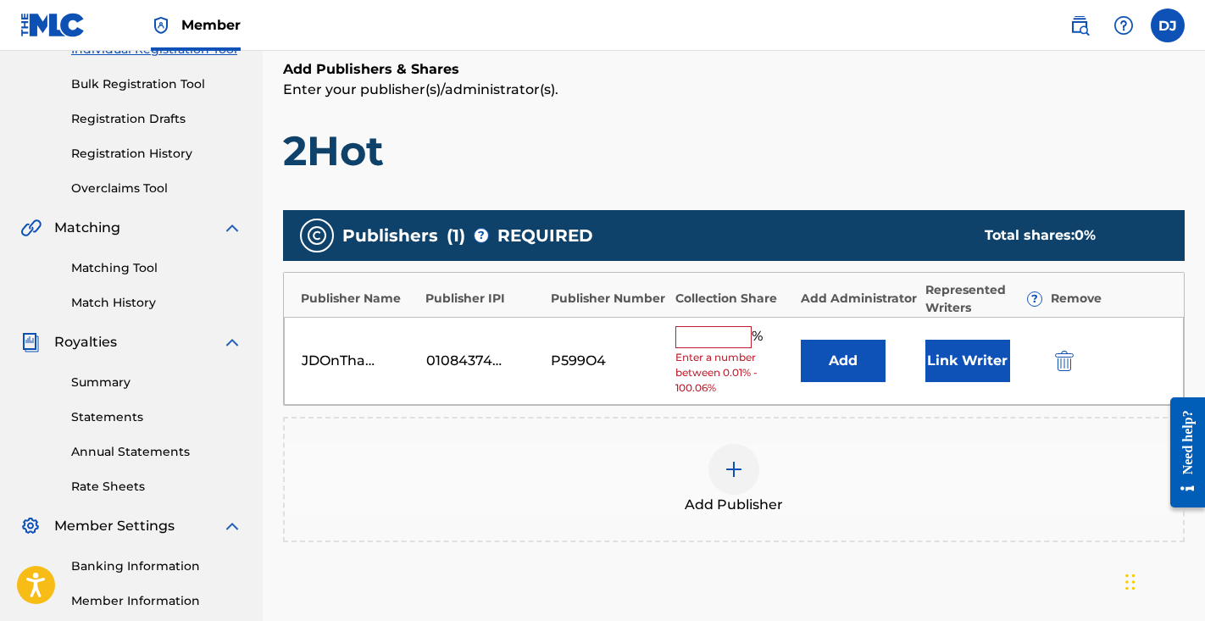
click at [843, 372] on button "Add" at bounding box center [843, 361] width 85 height 42
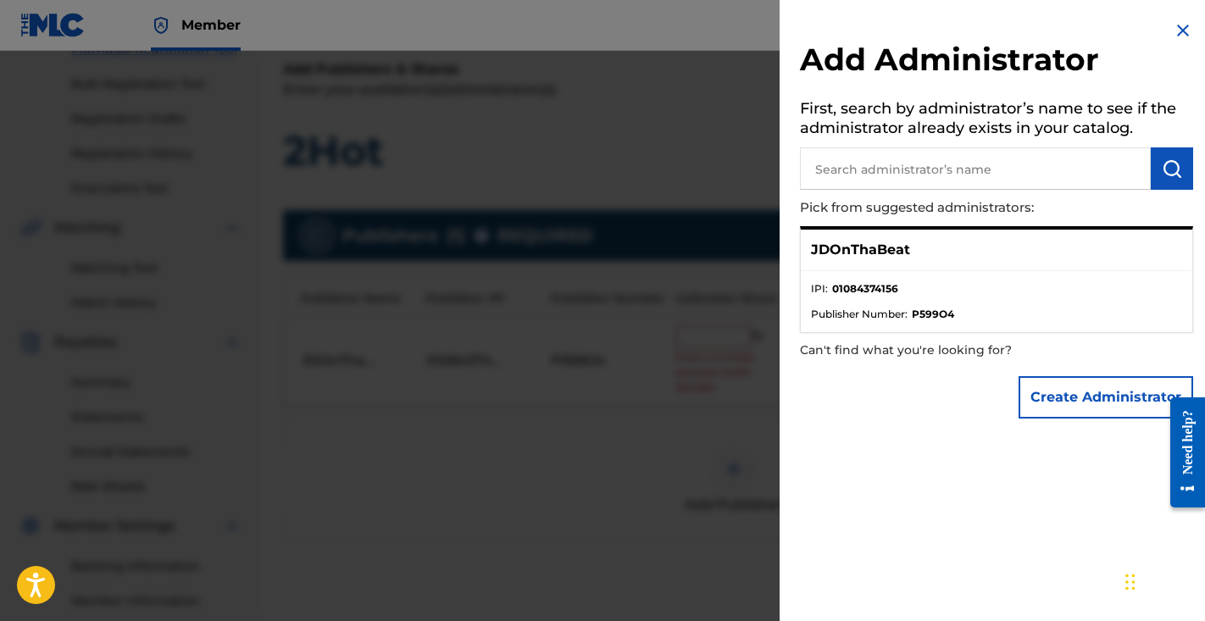
click at [1177, 13] on div "Add Administrator First, search by administrator’s name to see if the administr…" at bounding box center [997, 224] width 434 height 448
click at [1175, 33] on img at bounding box center [1183, 30] width 20 height 20
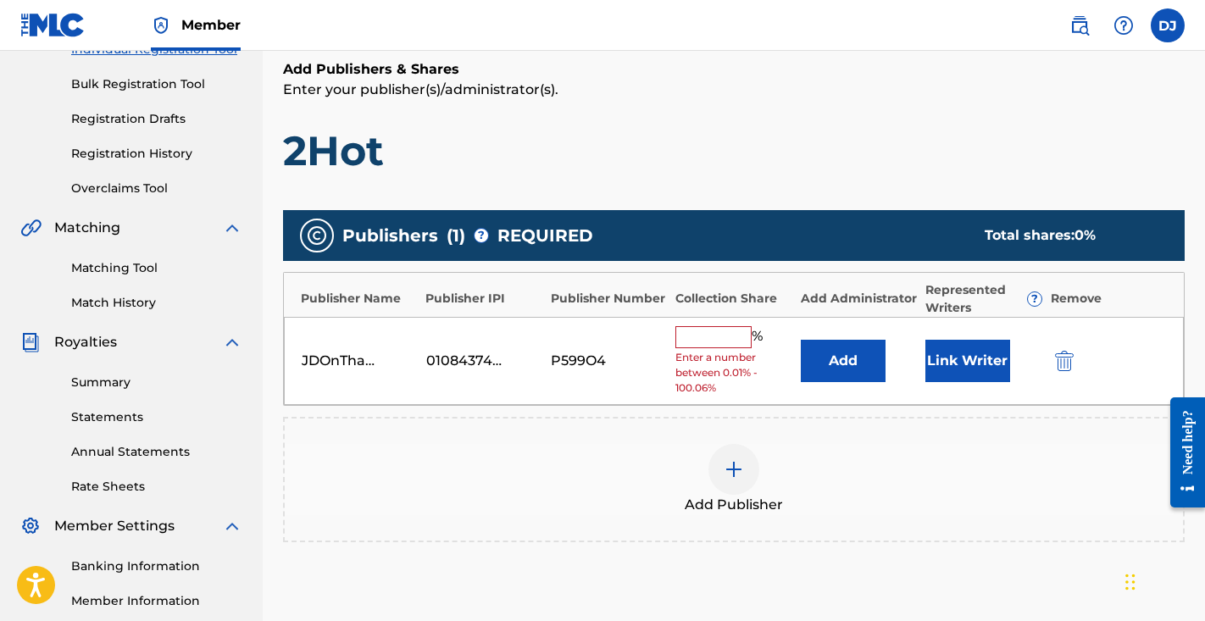
click at [944, 359] on button "Link Writer" at bounding box center [968, 361] width 85 height 42
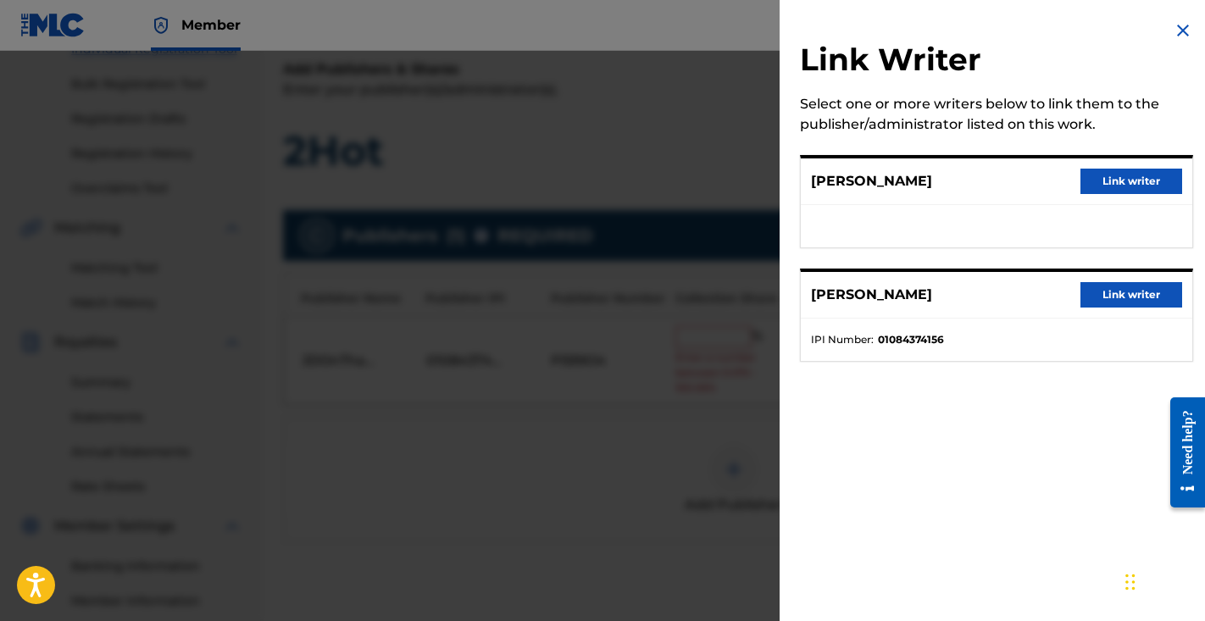
click at [1100, 292] on button "Link writer" at bounding box center [1132, 294] width 102 height 25
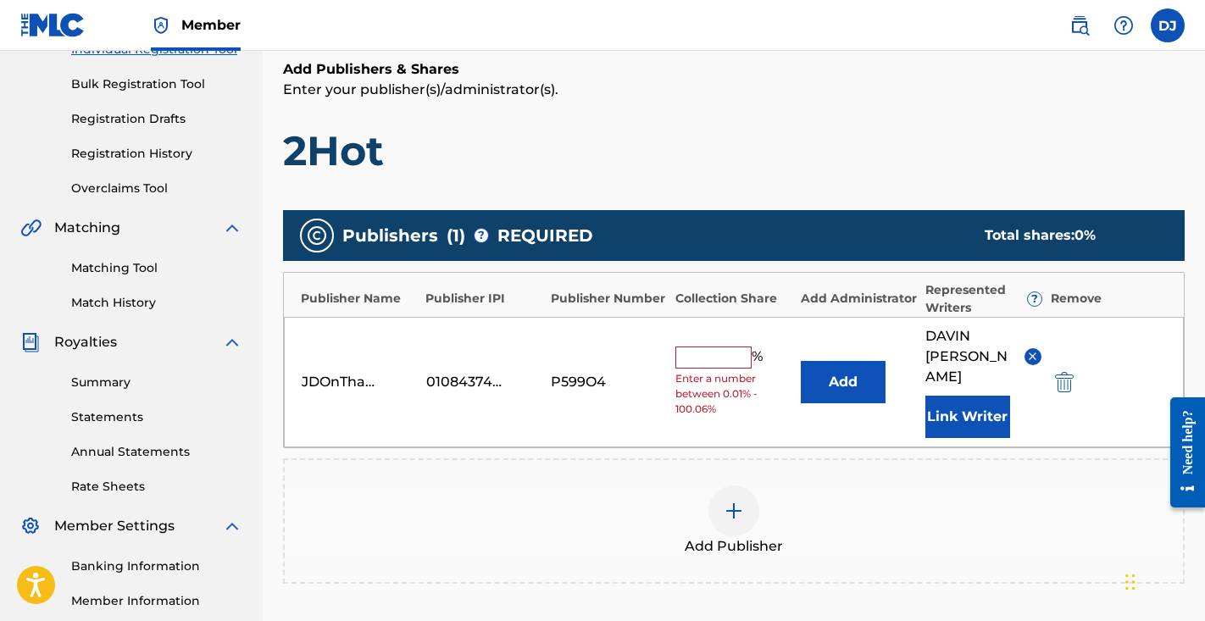
click at [715, 355] on input "text" at bounding box center [714, 358] width 76 height 22
type input "2"
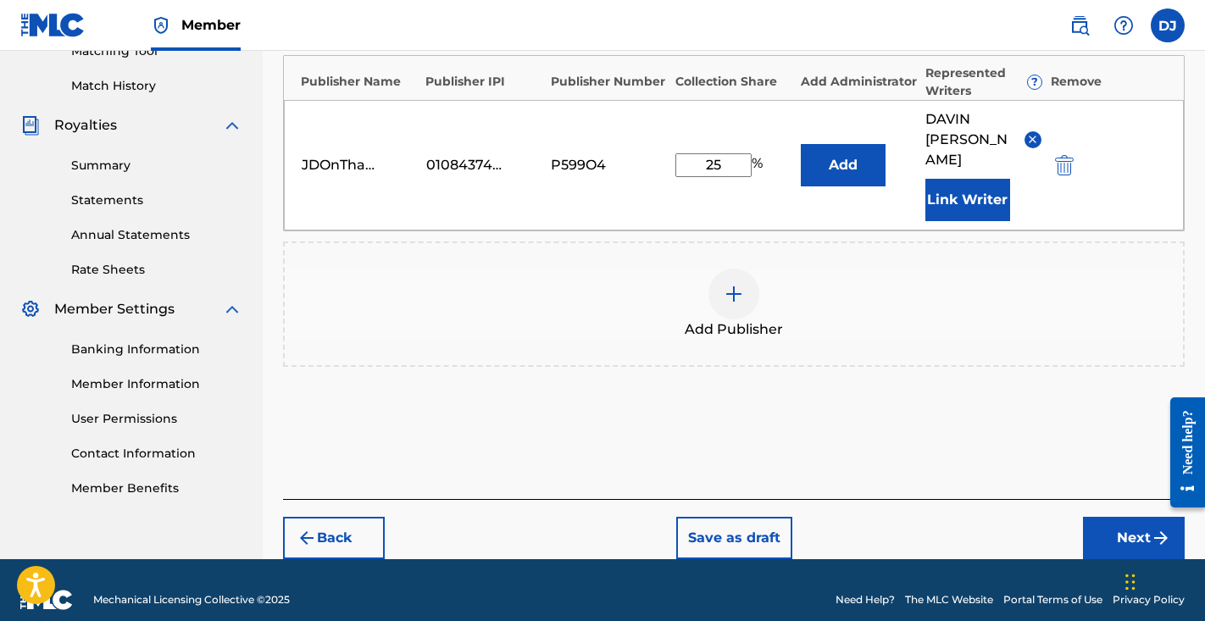
scroll to position [451, 0]
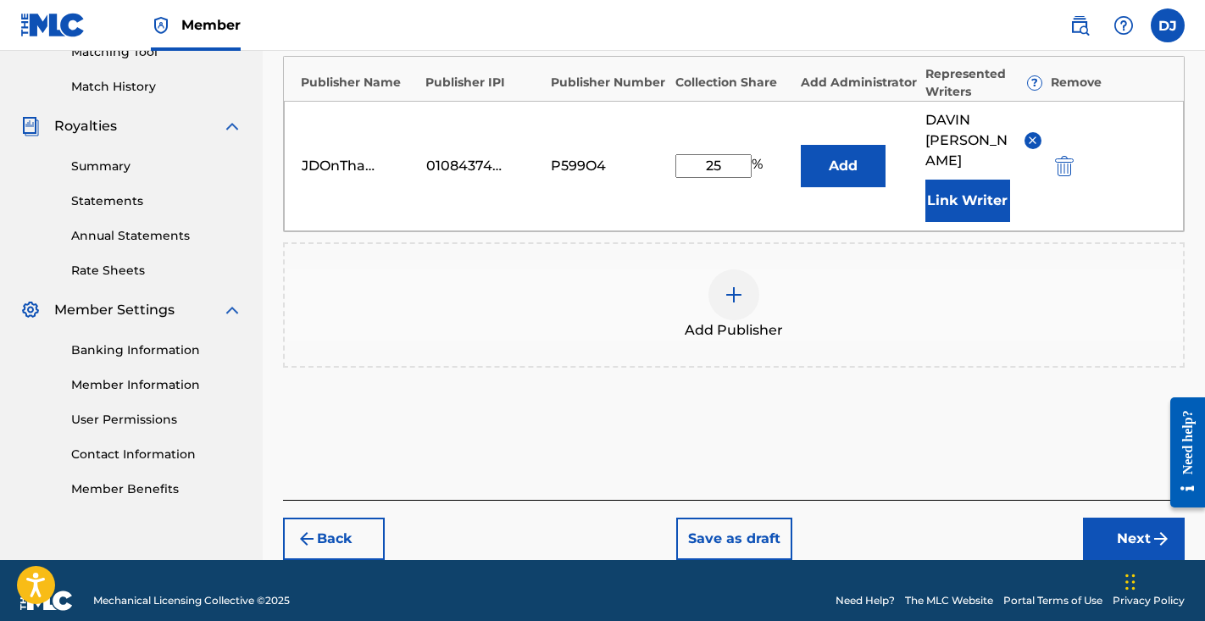
type input "25"
click at [1123, 518] on button "Next" at bounding box center [1134, 539] width 102 height 42
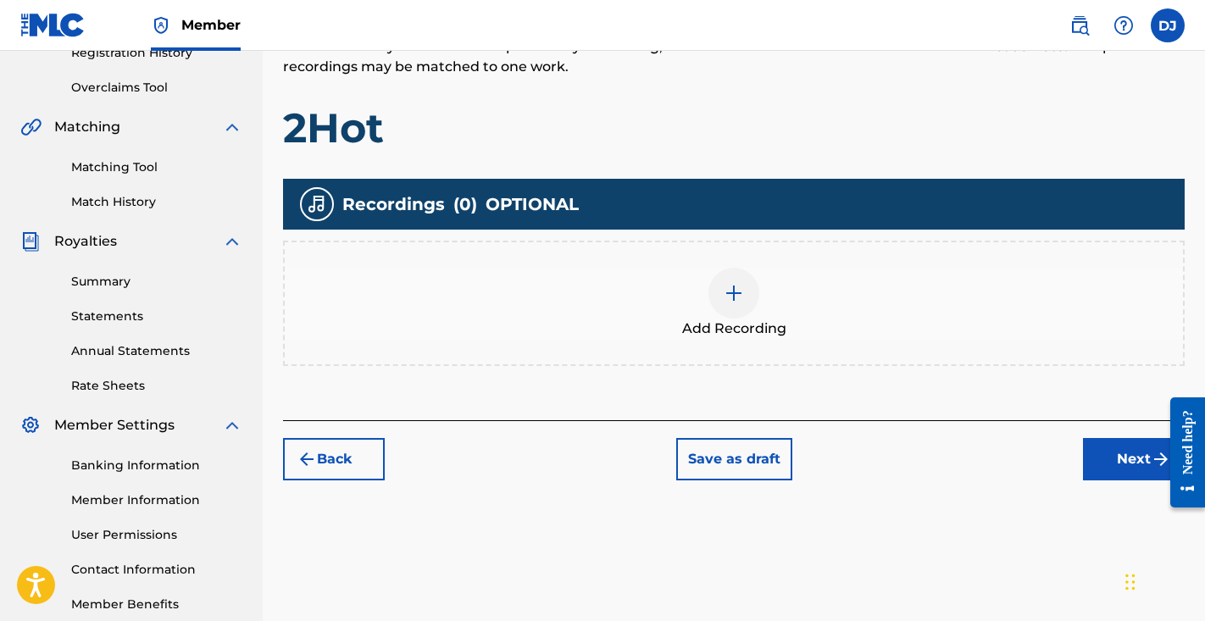
scroll to position [331, 0]
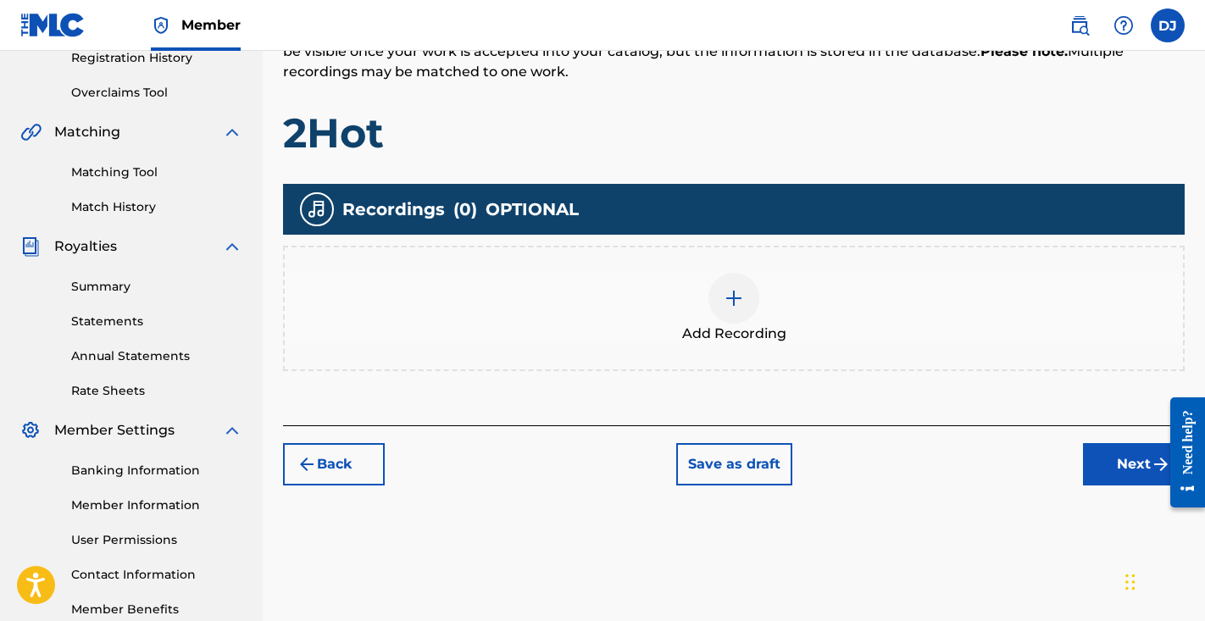
click at [745, 292] on div at bounding box center [734, 298] width 51 height 51
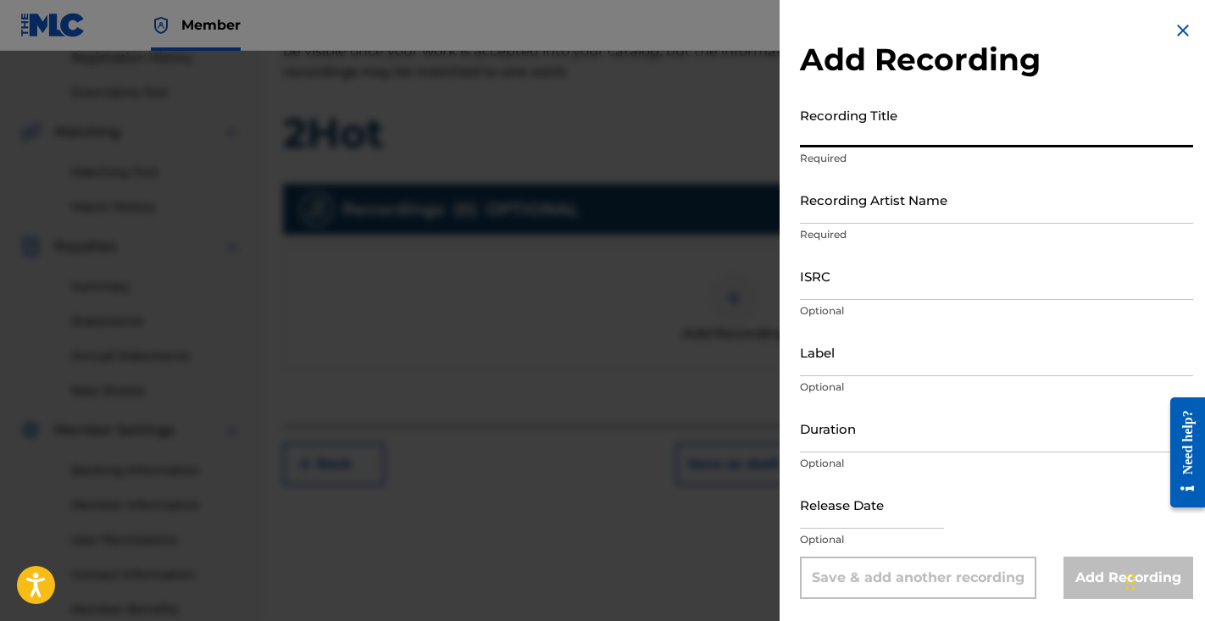
click at [869, 132] on input "Recording Title" at bounding box center [996, 123] width 393 height 48
type input "2Hot"
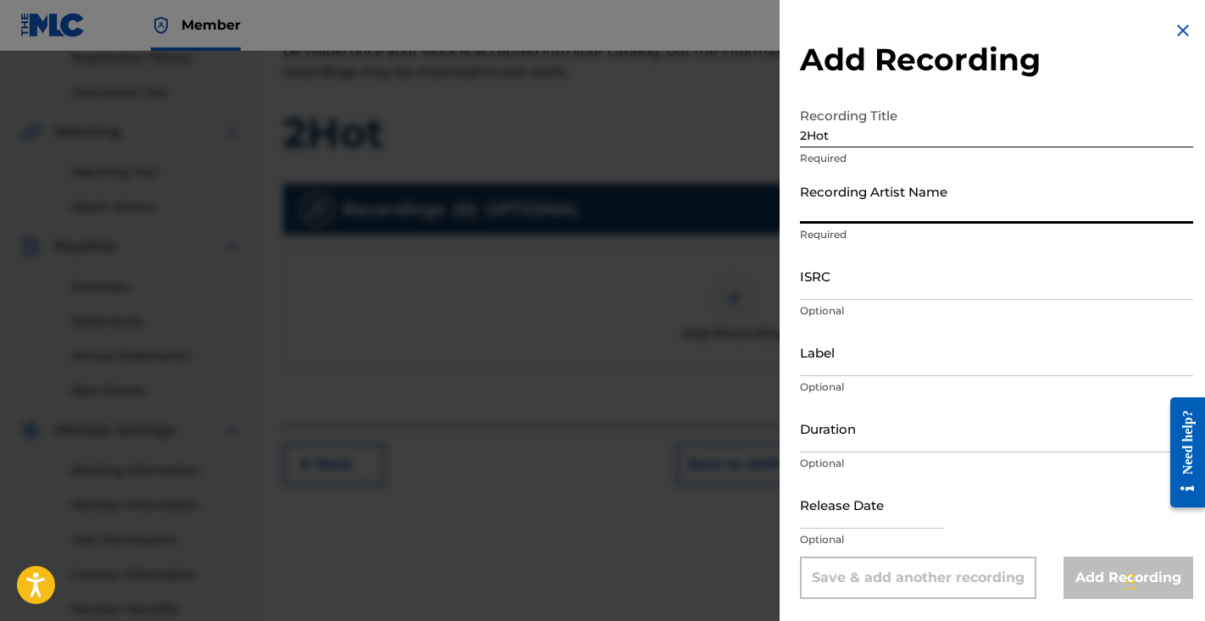
click at [905, 209] on input "Recording Artist Name" at bounding box center [996, 199] width 393 height 48
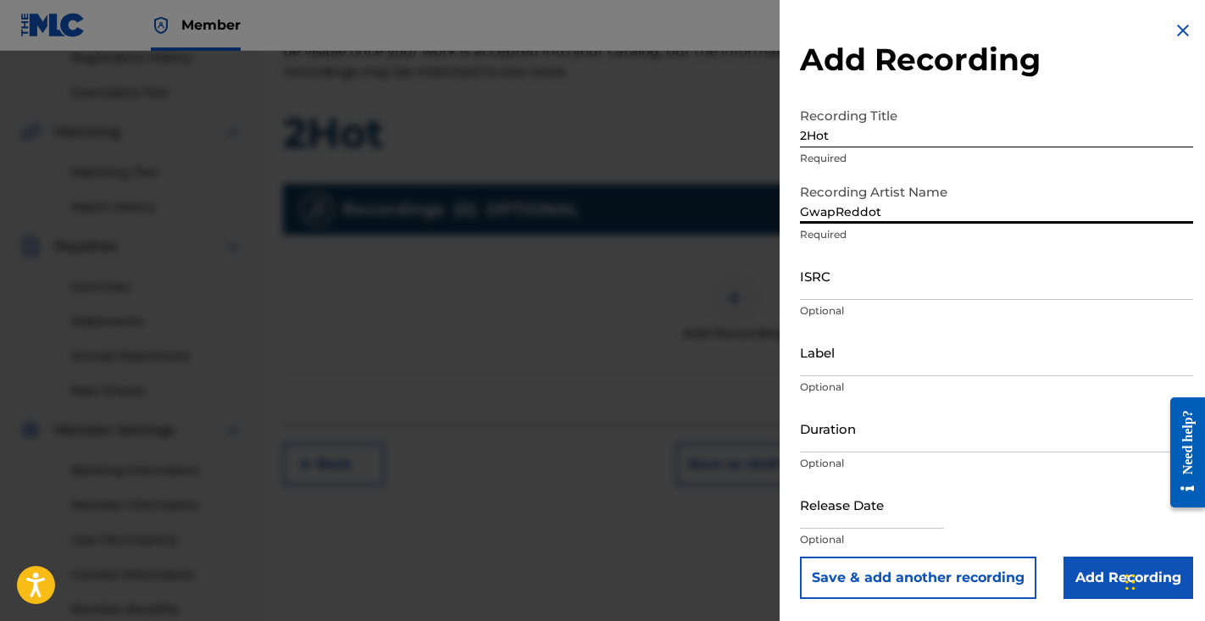
type input "GwapReddot"
click at [976, 279] on input "ISRC" at bounding box center [996, 276] width 393 height 48
click at [637, 463] on div at bounding box center [602, 361] width 1205 height 621
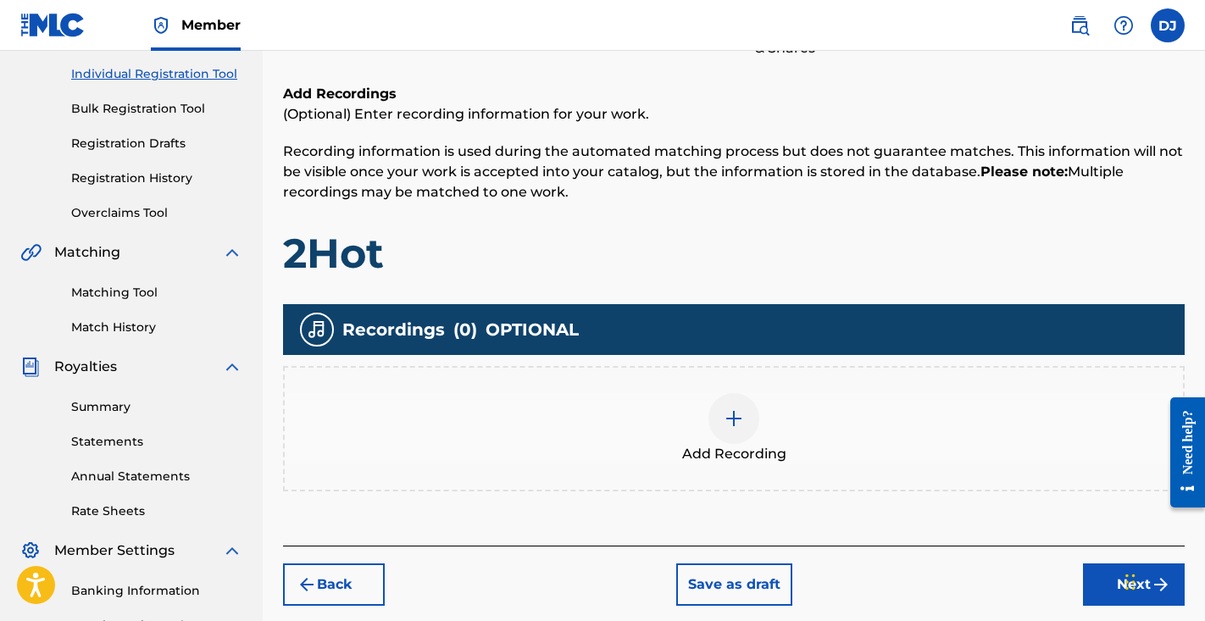
scroll to position [381, 0]
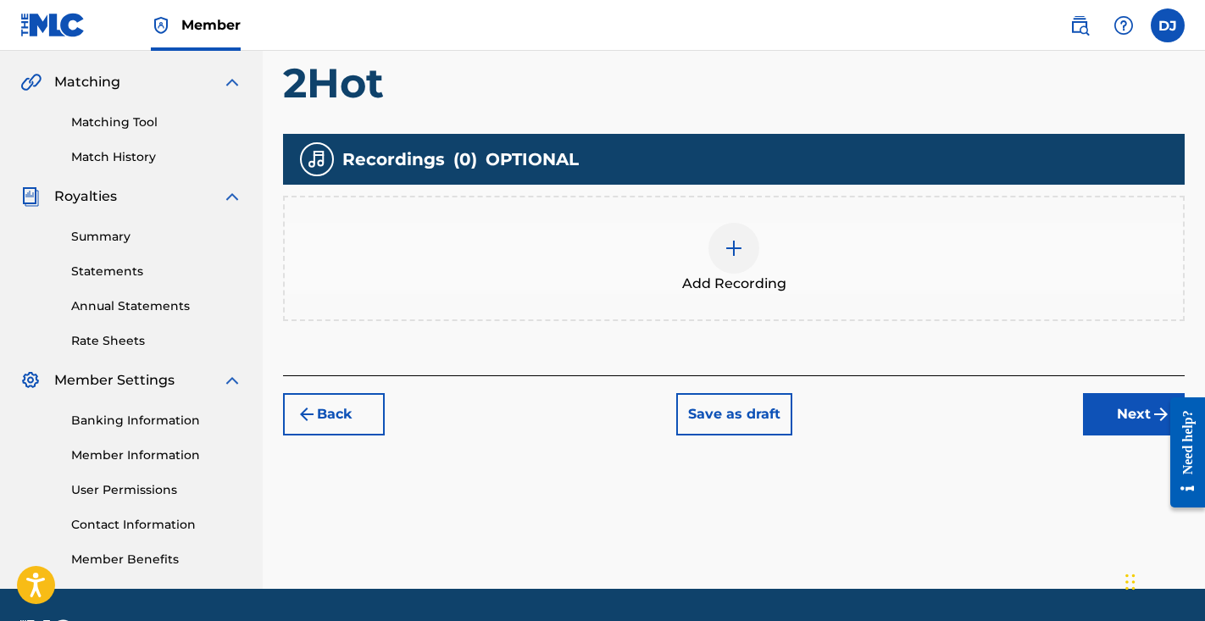
click at [752, 263] on div at bounding box center [734, 248] width 51 height 51
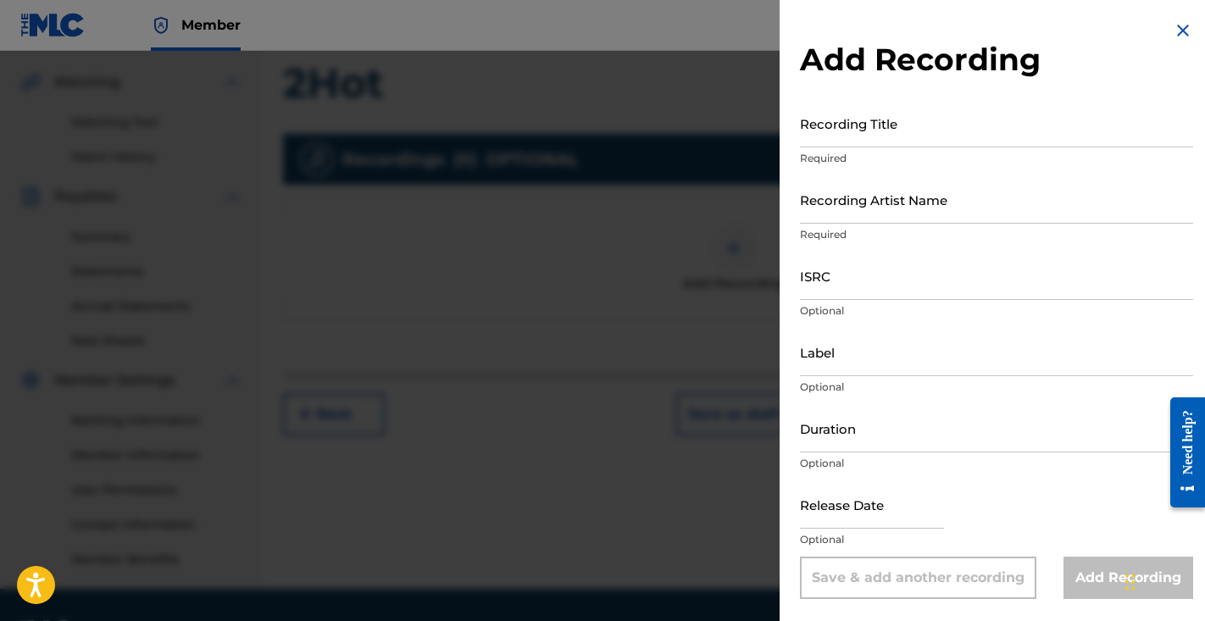
click at [904, 282] on input "ISRC" at bounding box center [996, 276] width 393 height 48
paste input "QZNMW2465735"
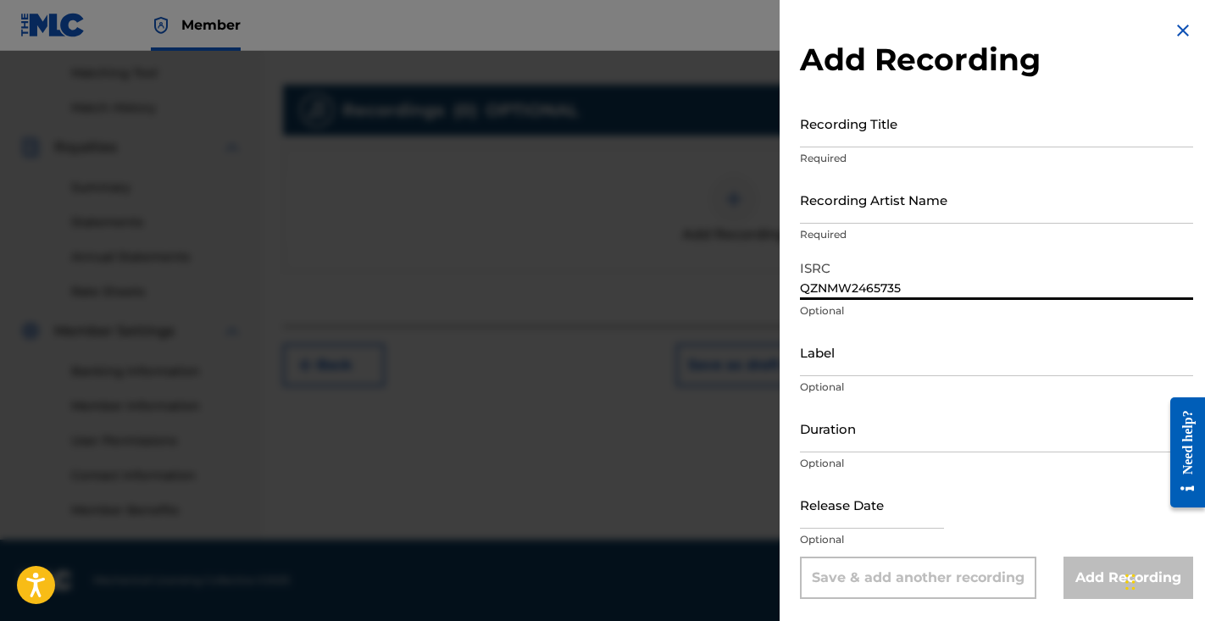
scroll to position [430, 0]
type input "QZNMW2465735"
click at [927, 136] on input "Recording Title" at bounding box center [996, 123] width 393 height 48
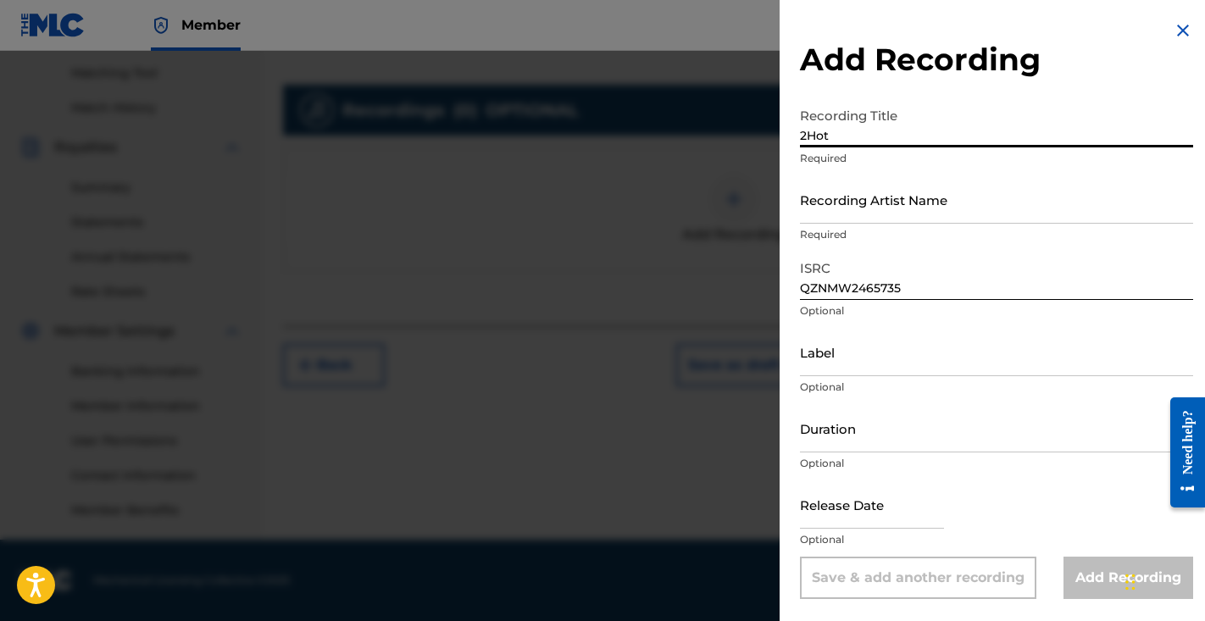
type input "2Hot"
click at [910, 220] on input "Recording Artist Name" at bounding box center [996, 199] width 393 height 48
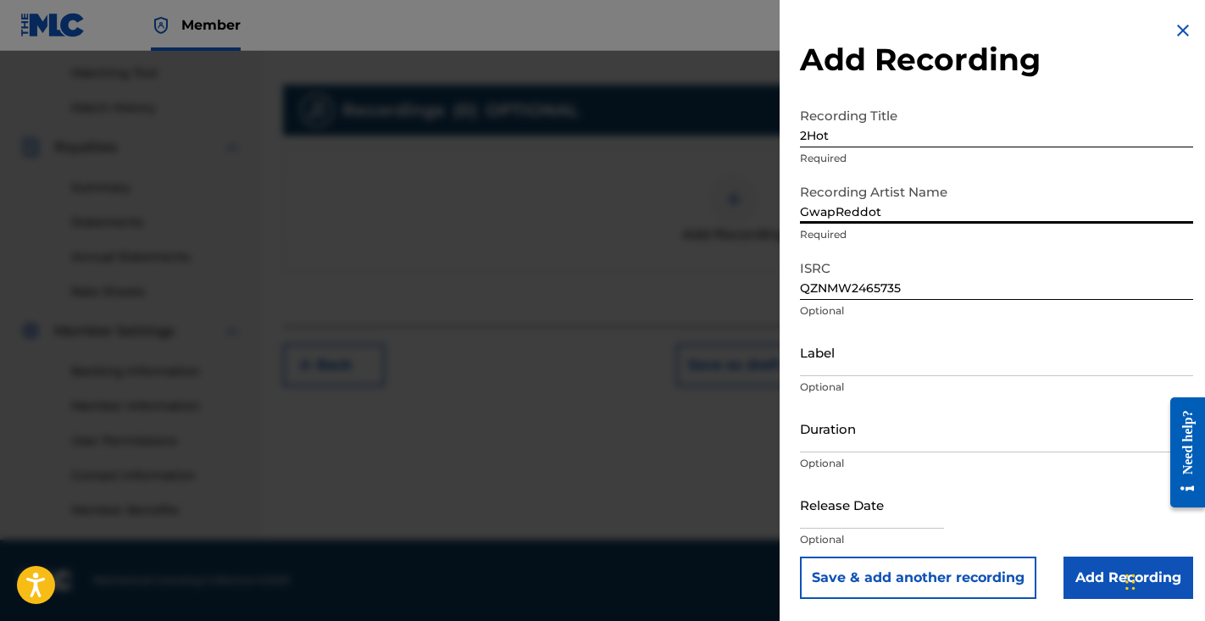
drag, startPoint x: 911, startPoint y: 211, endPoint x: 704, endPoint y: 211, distance: 206.8
click at [704, 211] on div "Add Recording Recording Title 2Hot Required Recording Artist Name GwapReddot Re…" at bounding box center [602, 336] width 1205 height 570
type input "GwapReddot"
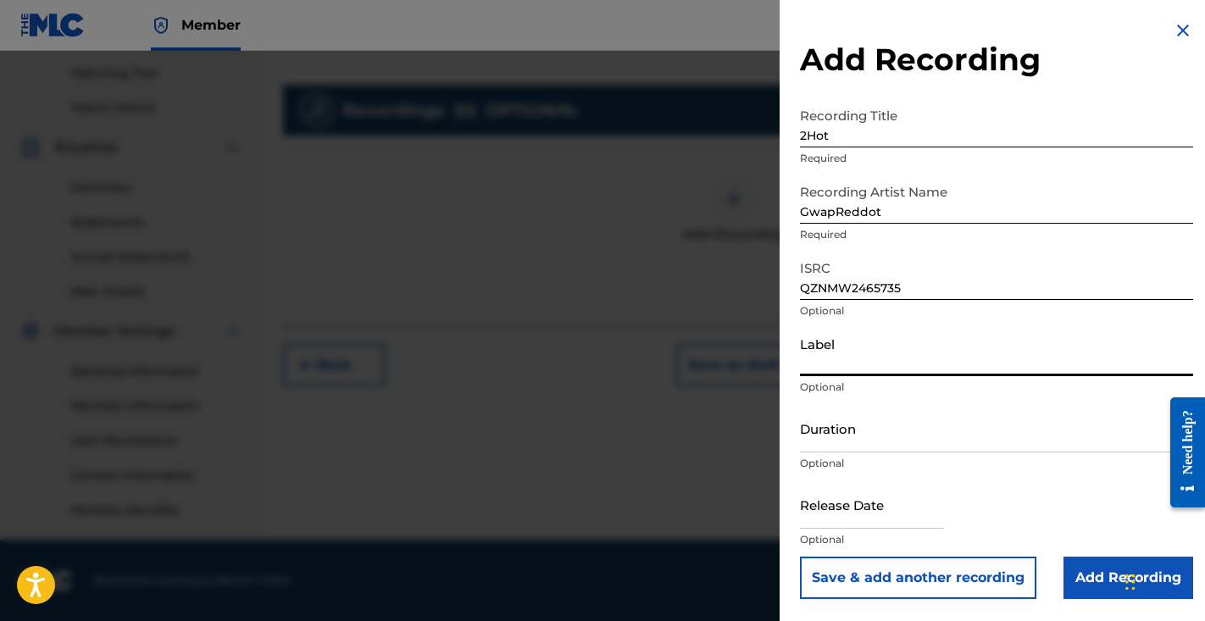
click at [880, 348] on input "Label" at bounding box center [996, 352] width 393 height 48
paste input "GwapReddot"
type input "GwapReddot"
click at [856, 439] on input "Duration" at bounding box center [996, 428] width 393 height 48
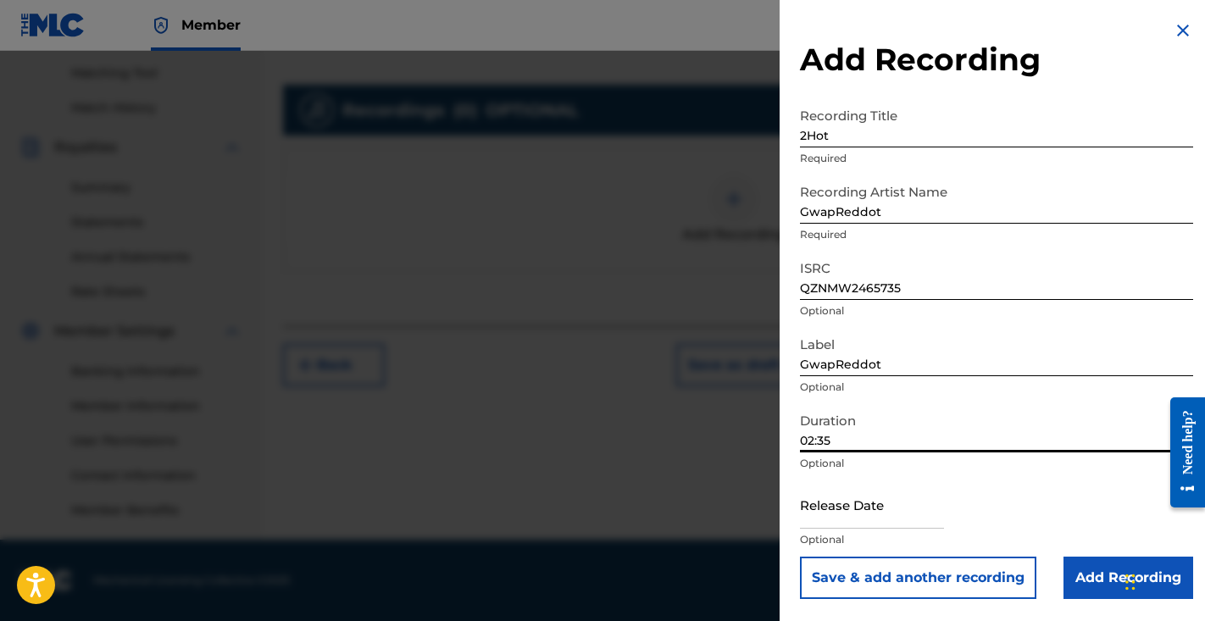
type input "02:35"
click at [887, 520] on input "text" at bounding box center [872, 505] width 144 height 48
select select "7"
select select "2025"
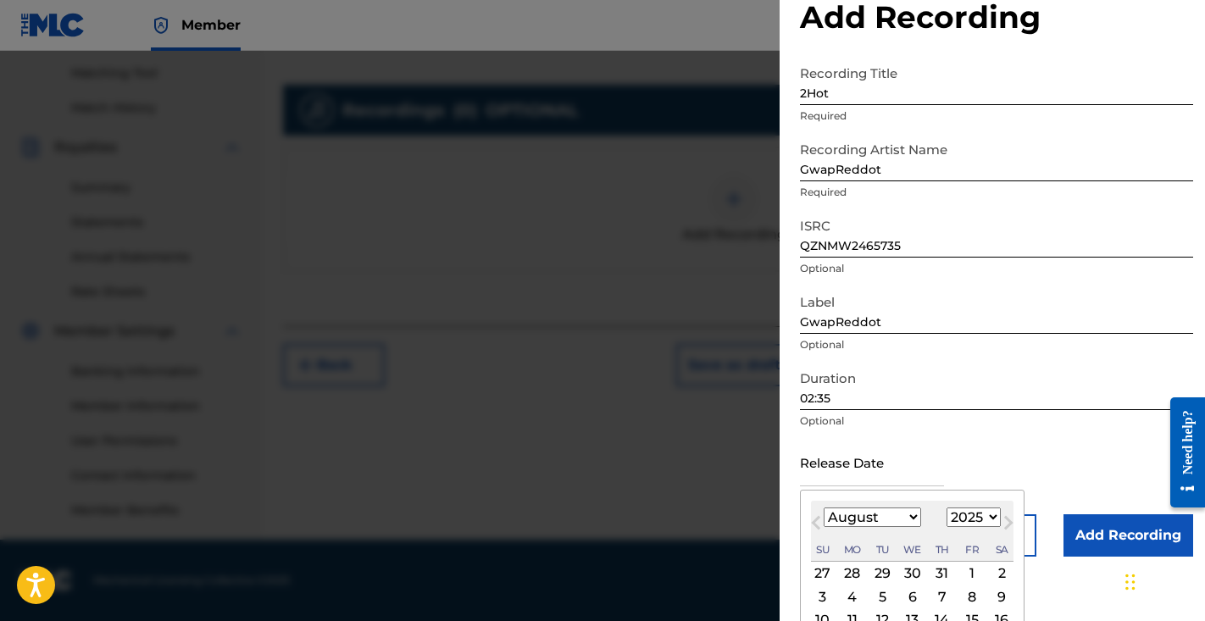
scroll to position [136, 0]
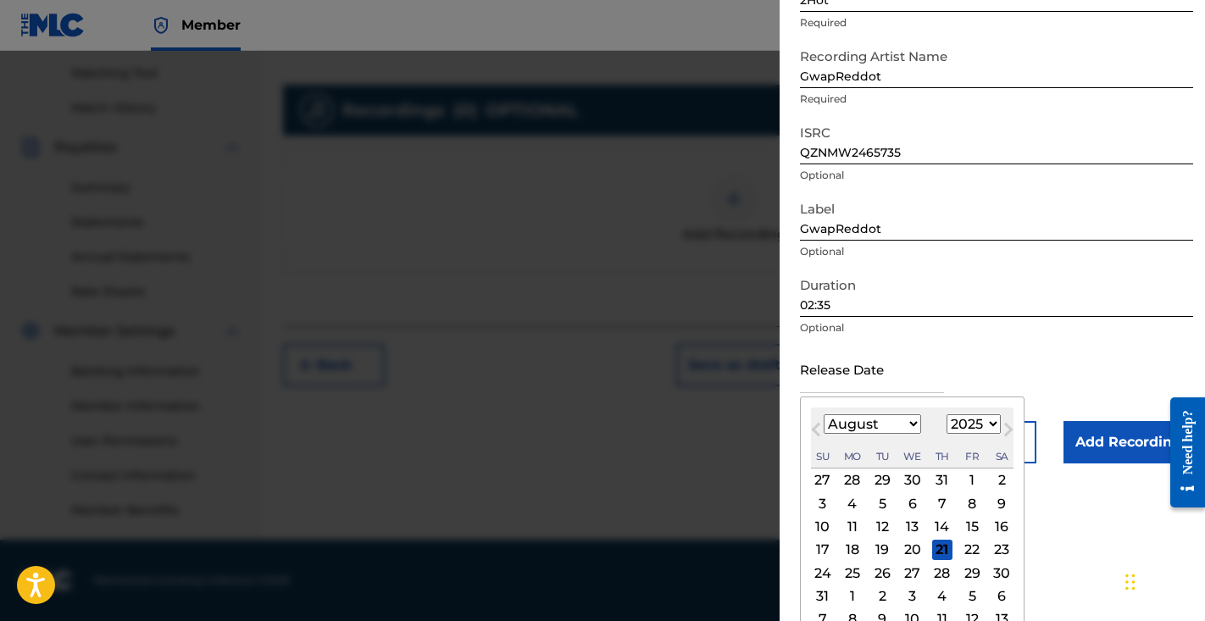
select select "9"
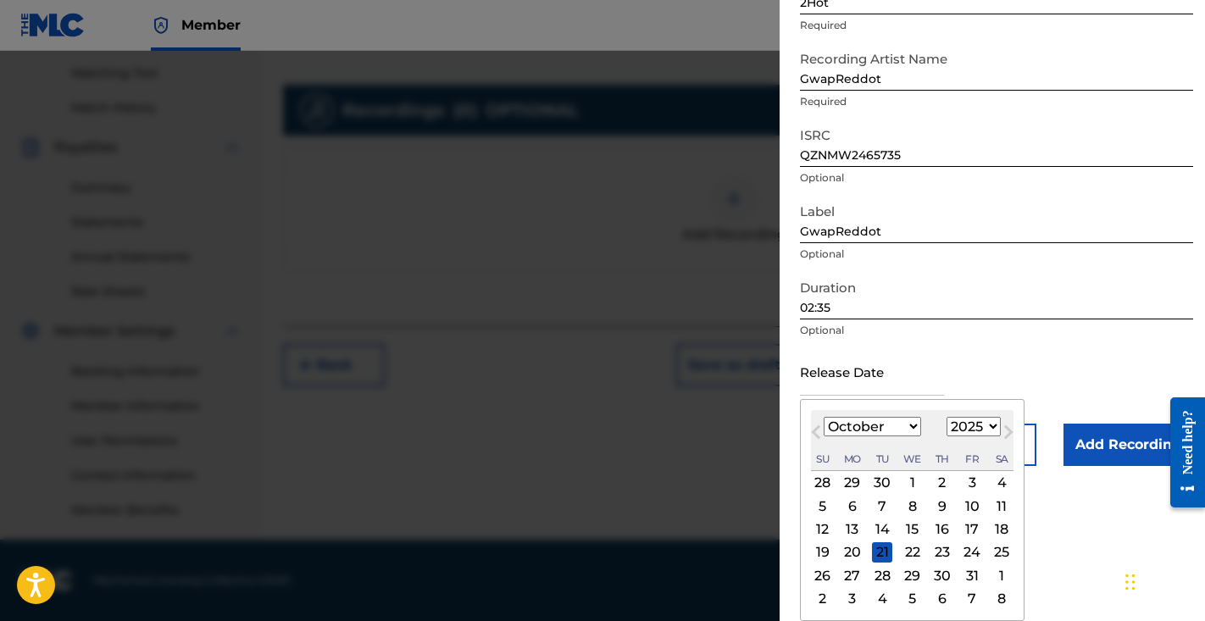
scroll to position [133, 0]
click at [932, 512] on div "9" at bounding box center [942, 506] width 20 height 20
type input "October 9 2025"
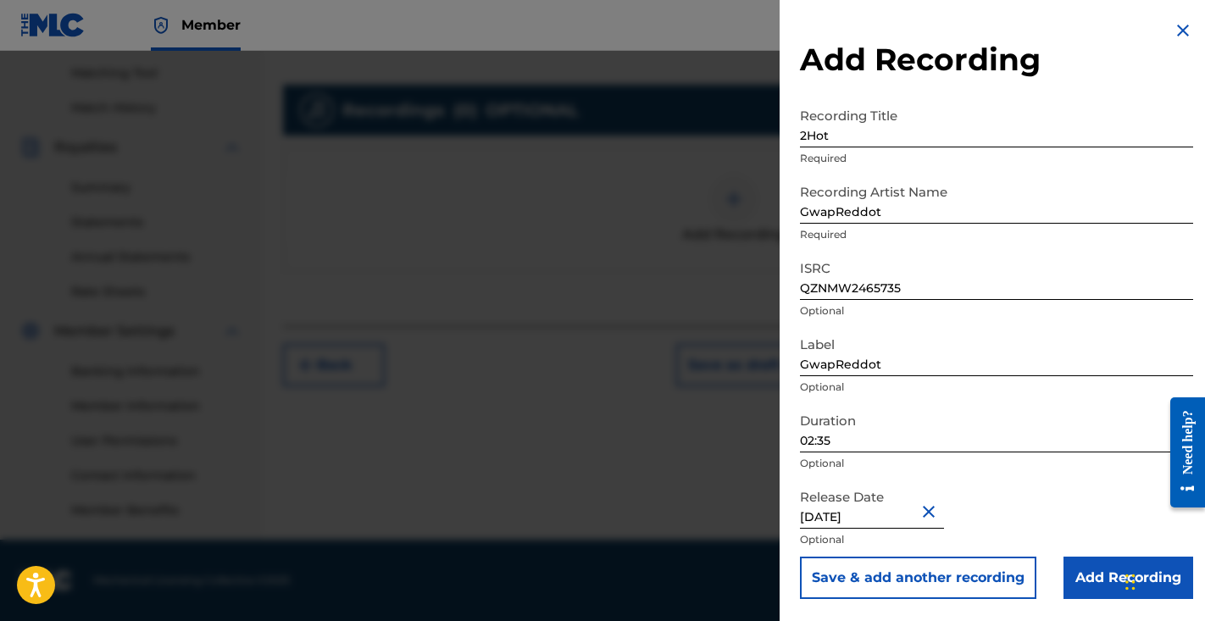
scroll to position [430, 0]
click at [871, 525] on input "October 9 2025" at bounding box center [872, 505] width 144 height 48
select select "9"
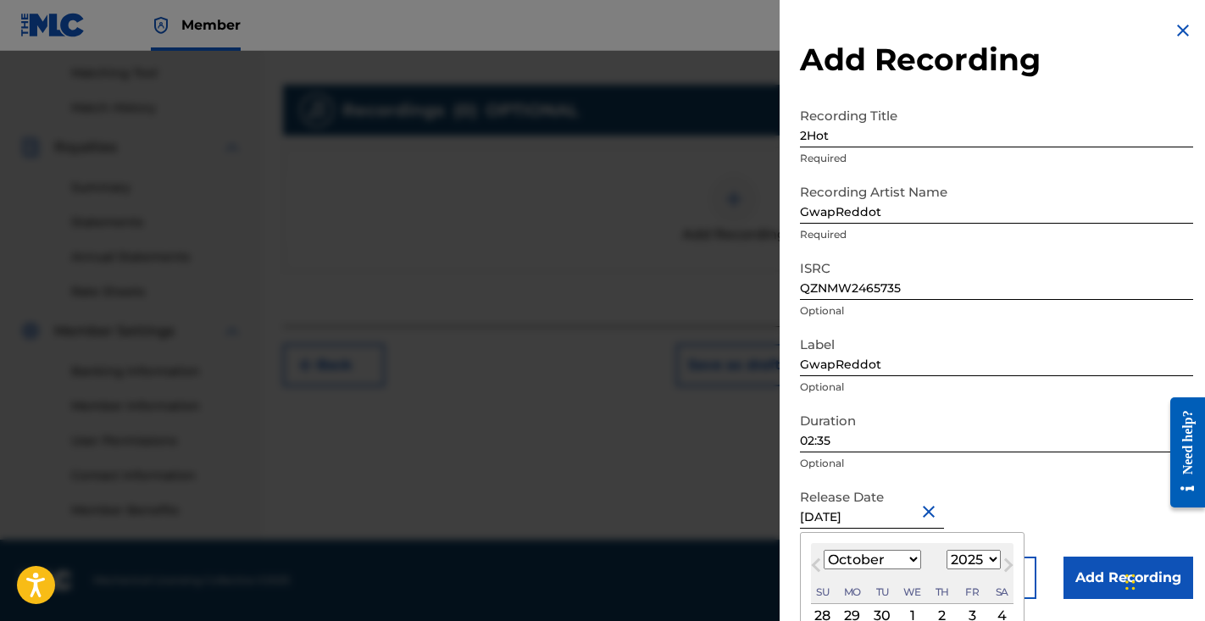
select select "2024"
click at [1011, 473] on div "Duration 02:35 Optional" at bounding box center [996, 442] width 393 height 76
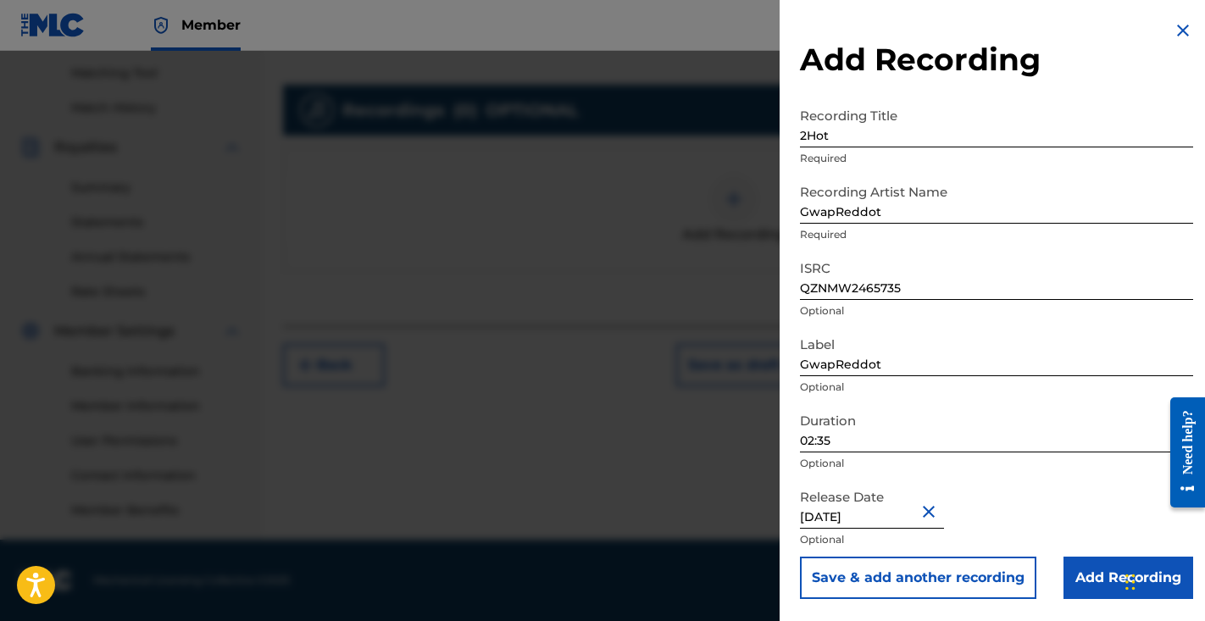
click at [910, 508] on input "October 9 2025" at bounding box center [872, 505] width 144 height 48
select select "9"
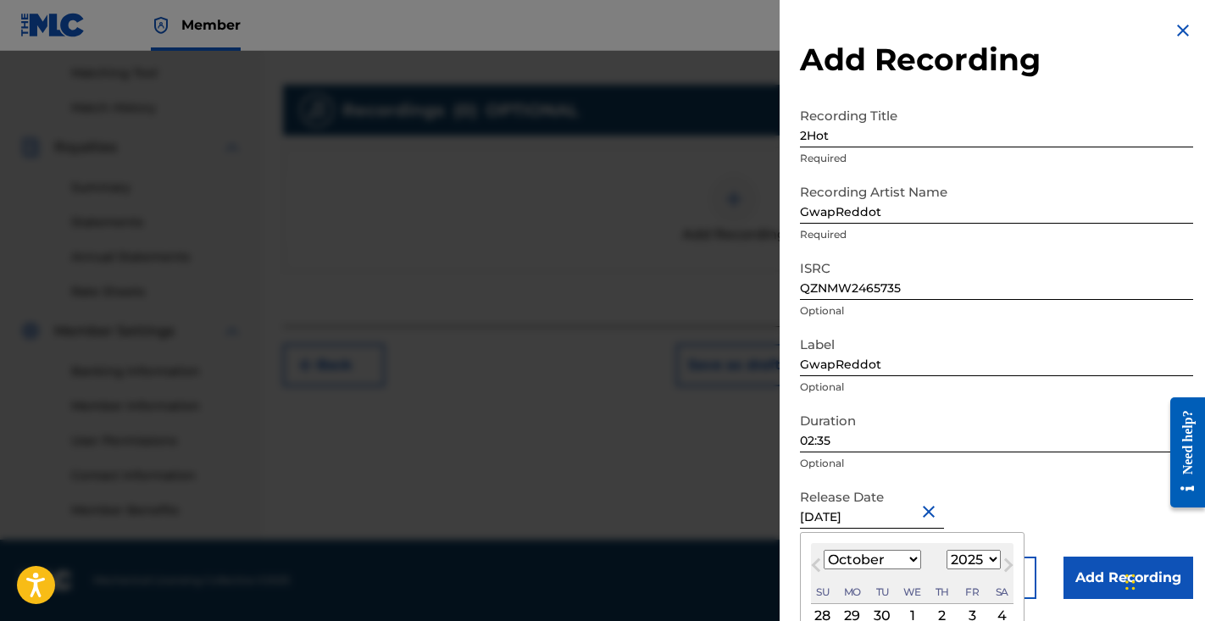
select select "2024"
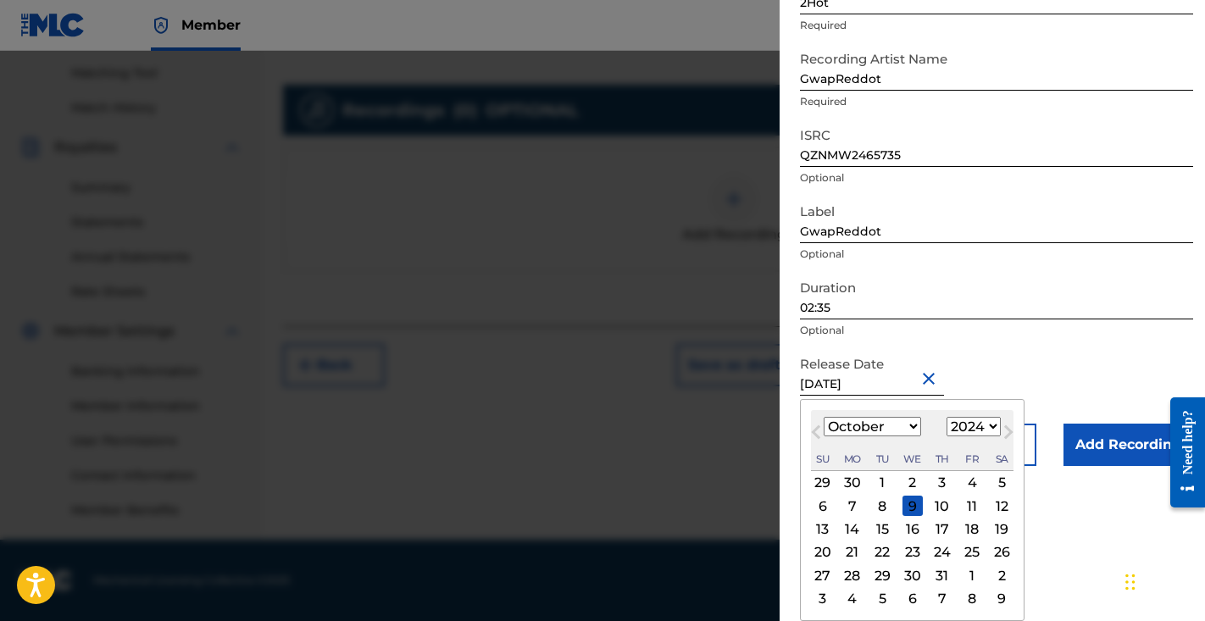
click at [913, 381] on input "October 9 2025" at bounding box center [872, 372] width 144 height 48
type input "October 9 2023"
select select "2023"
type input "October 9 2024"
select select "2024"
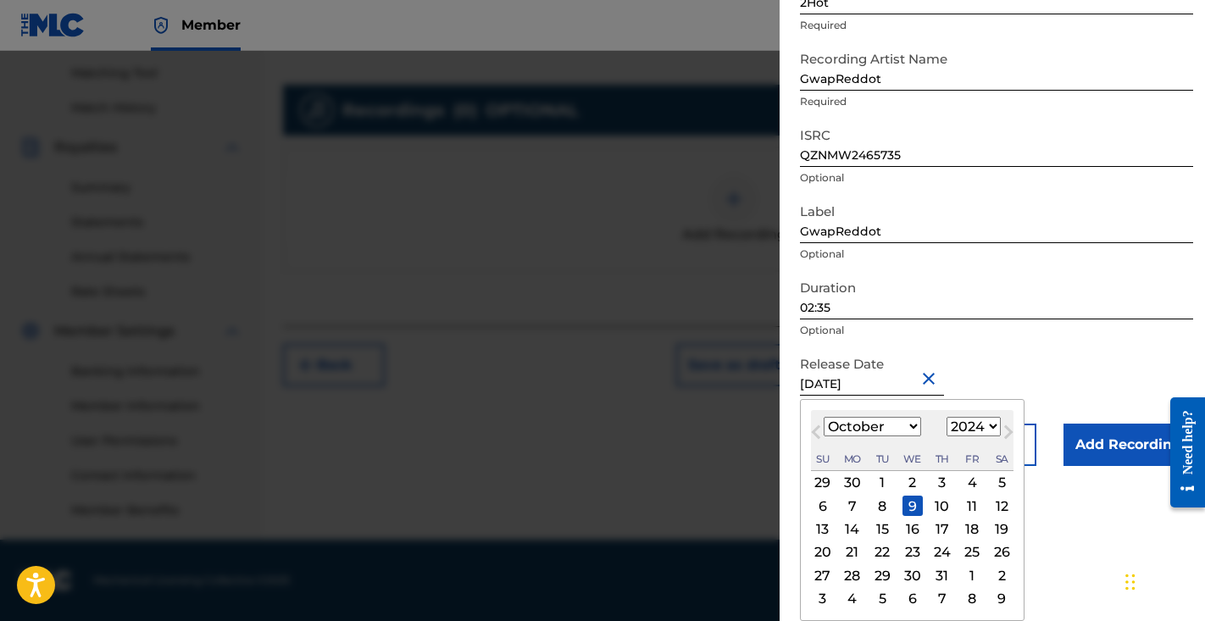
type input "October 9 2024"
click at [1080, 362] on div "Release Date October 9 2024 October 2024 Previous Month Next Month October 2024…" at bounding box center [996, 386] width 393 height 76
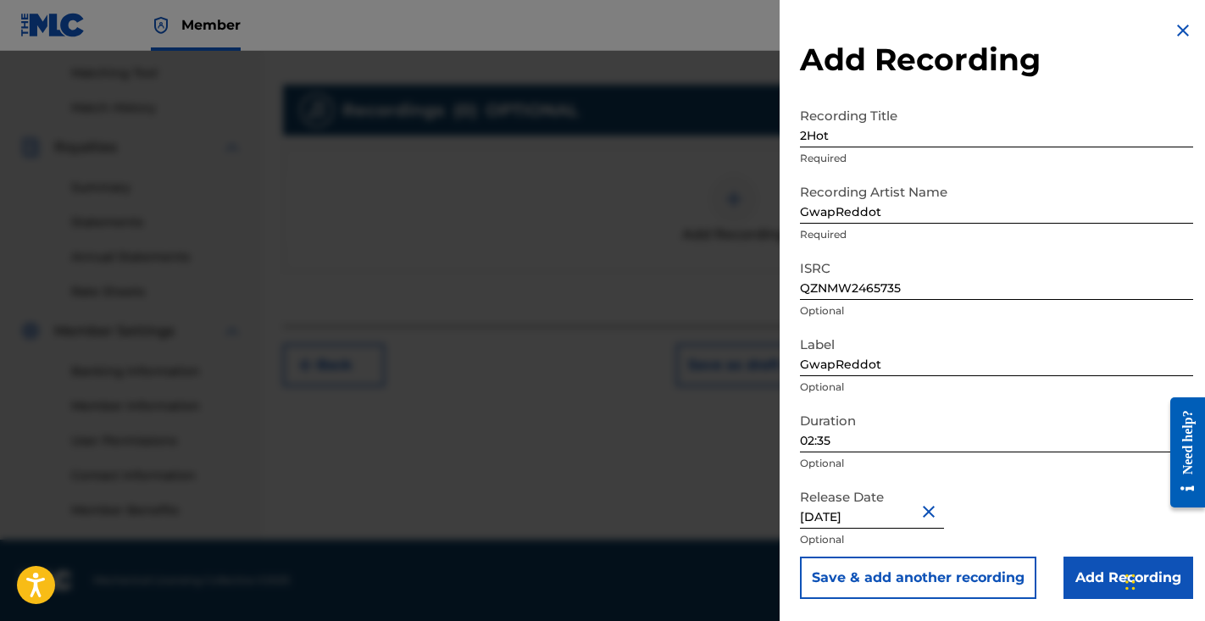
click at [1110, 571] on input "Add Recording" at bounding box center [1129, 578] width 130 height 42
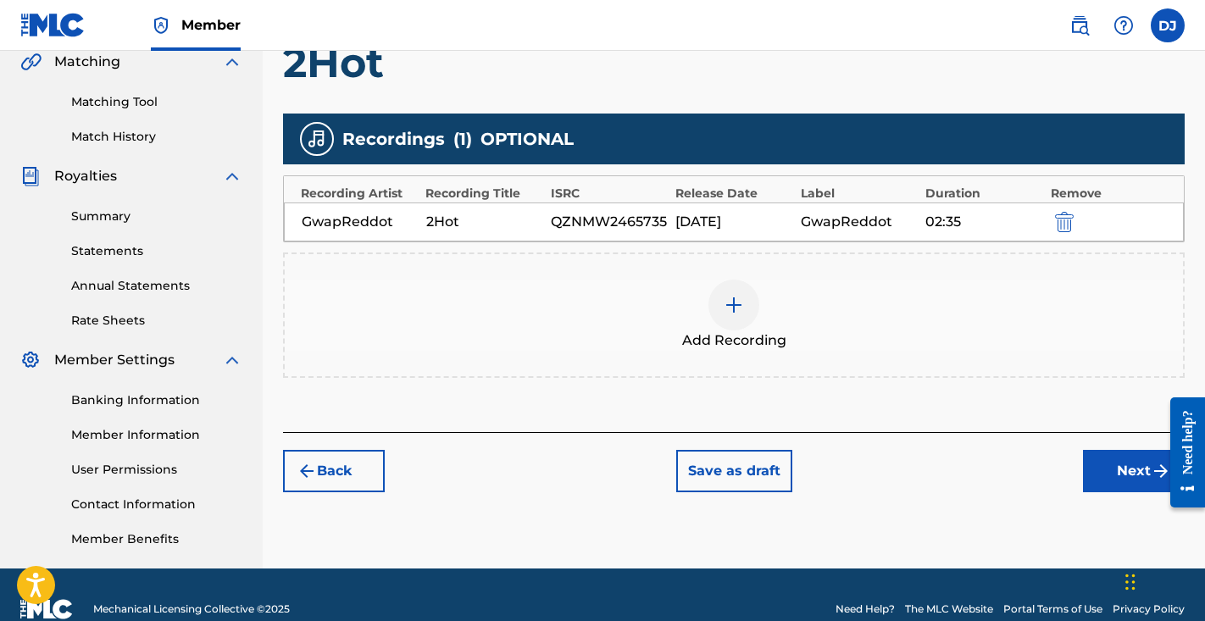
scroll to position [359, 0]
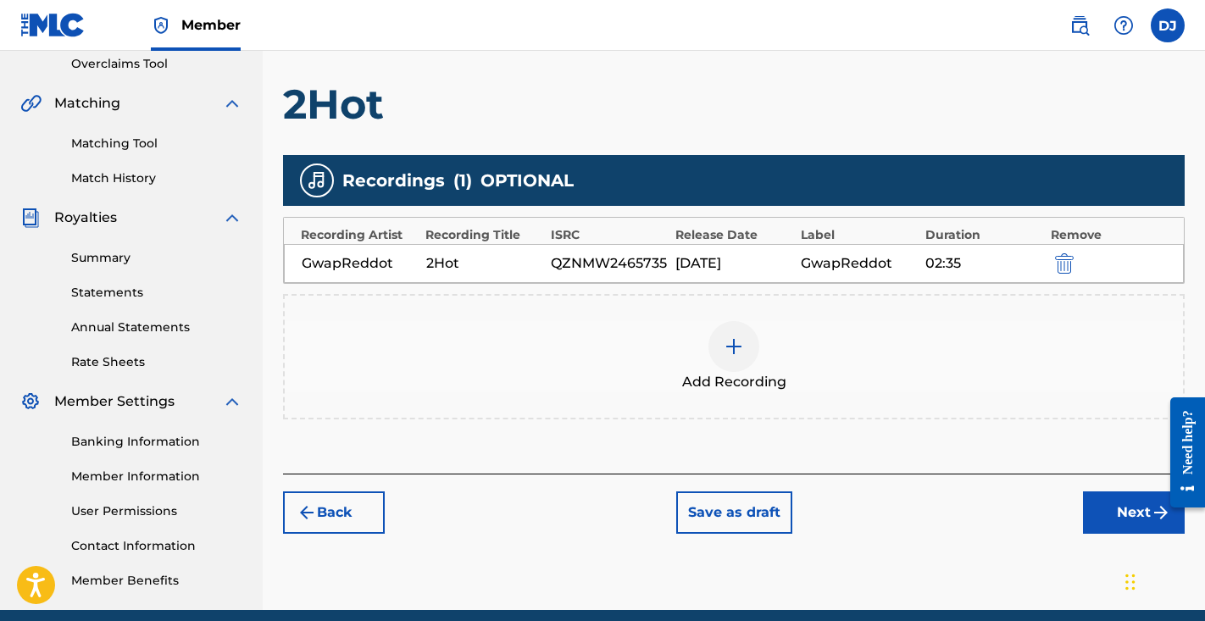
click at [1127, 508] on button "Next" at bounding box center [1134, 513] width 102 height 42
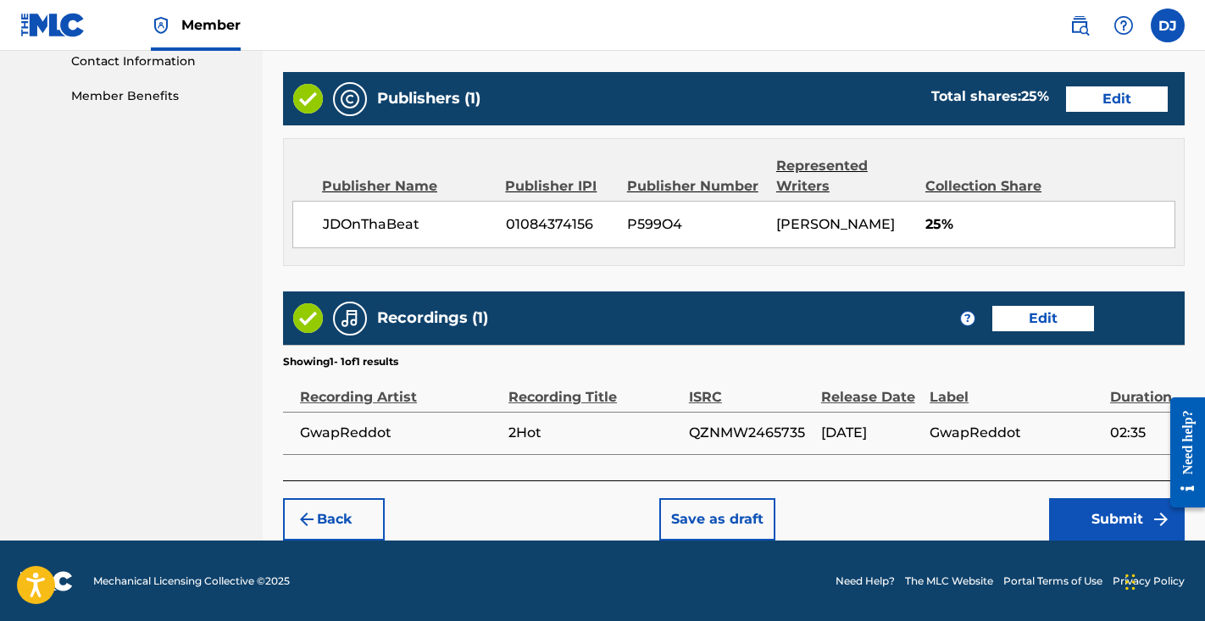
scroll to position [843, 0]
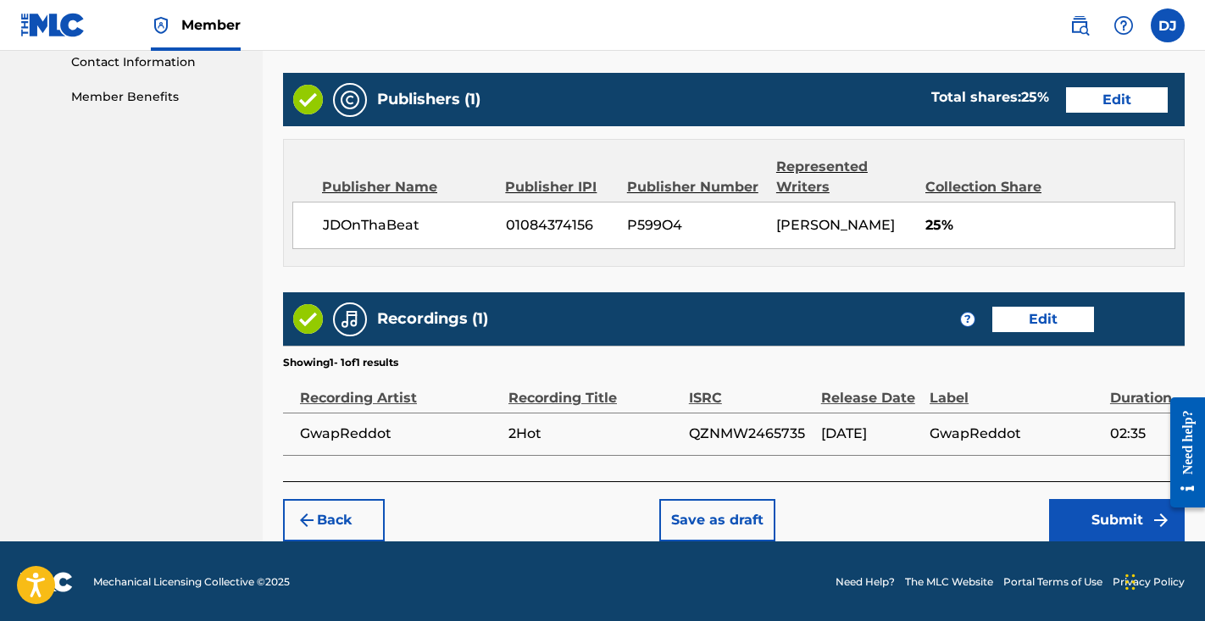
click at [1090, 505] on button "Submit" at bounding box center [1117, 520] width 136 height 42
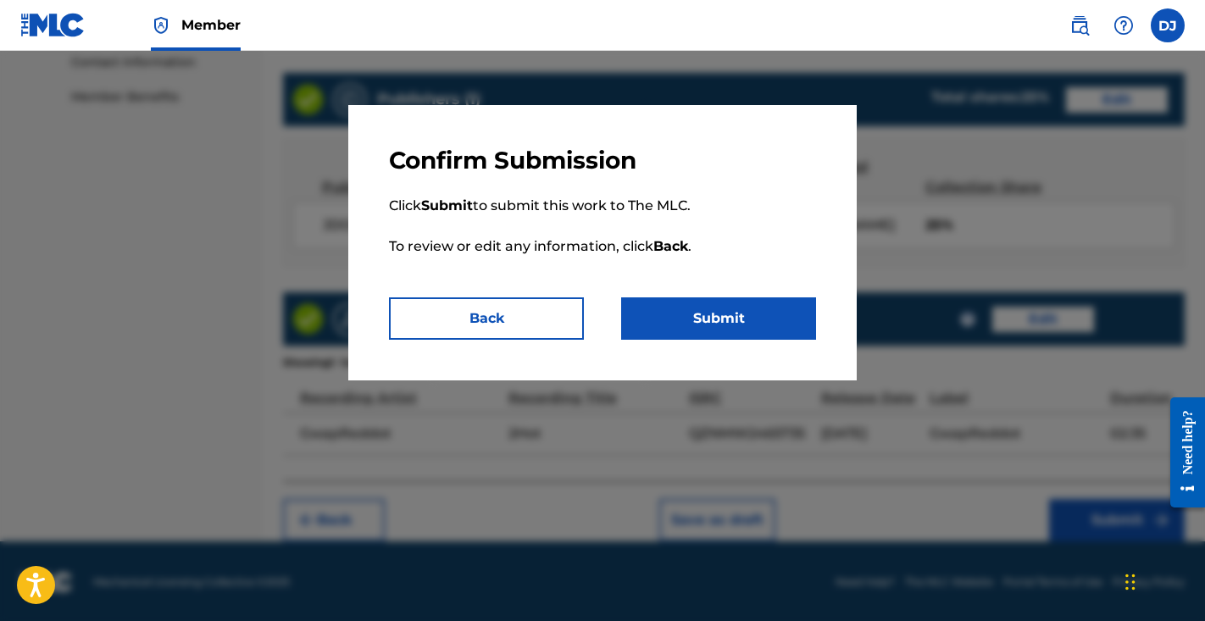
click at [676, 303] on button "Submit" at bounding box center [718, 319] width 195 height 42
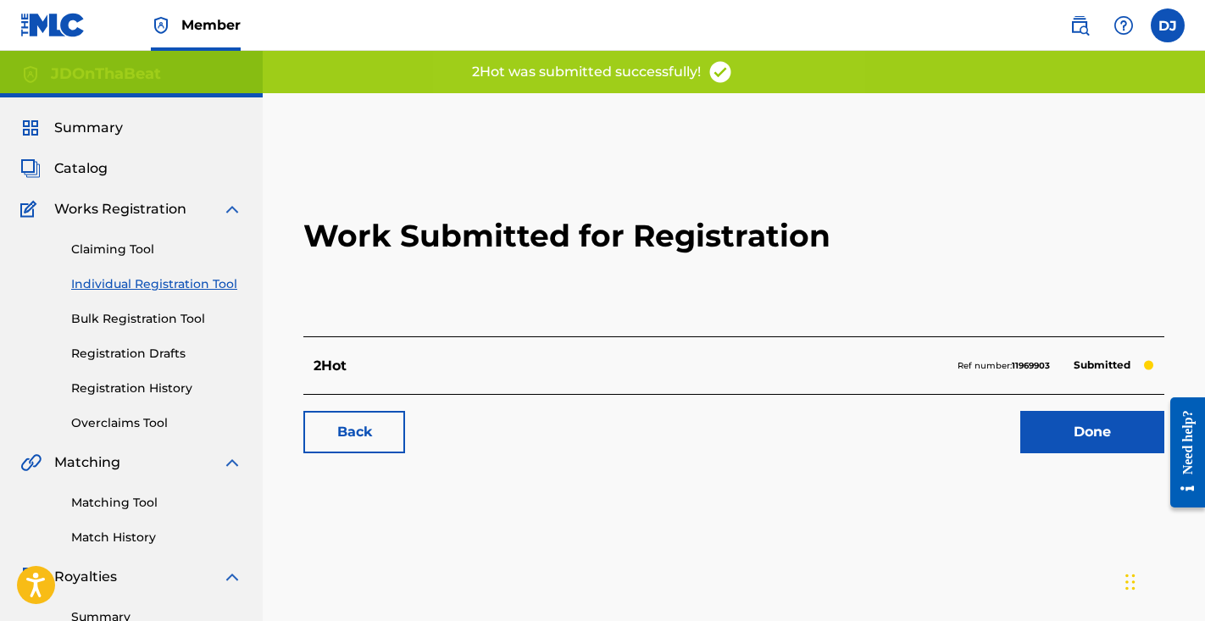
click at [1046, 456] on div "Work Submitted for Registration 2Hot Ref number: 11969903 Submitted Back Done" at bounding box center [734, 303] width 902 height 335
click at [1046, 442] on link "Done" at bounding box center [1093, 432] width 144 height 42
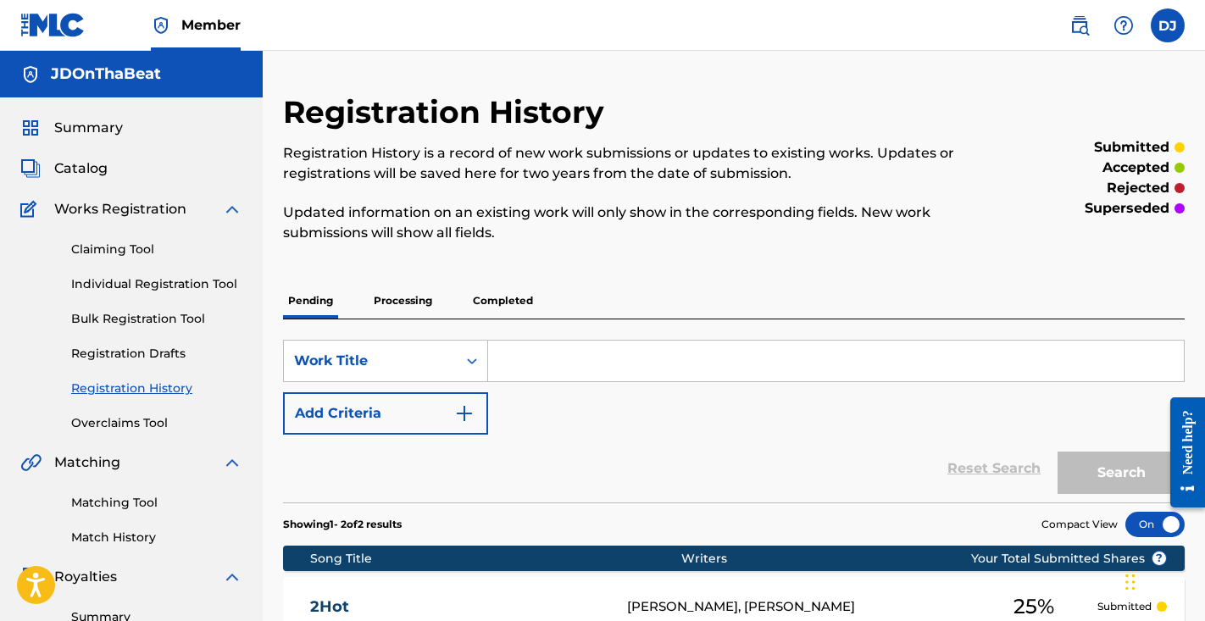
click at [634, 359] on input "Search Form" at bounding box center [836, 361] width 696 height 41
click at [393, 413] on button "Add Criteria" at bounding box center [385, 413] width 205 height 42
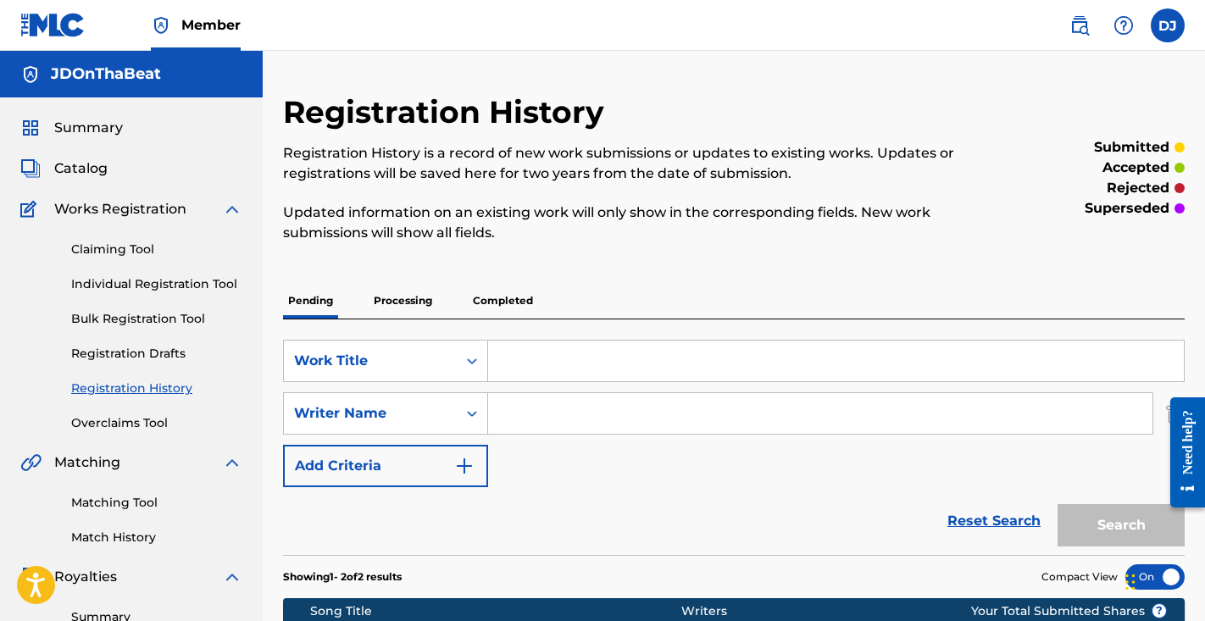
click at [567, 417] on input "Search Form" at bounding box center [820, 413] width 665 height 41
paste input "Jason Andrew Brooks"
type input "Jason Andrew Brooks"
click at [568, 370] on input "Search Form" at bounding box center [836, 361] width 696 height 41
click at [686, 331] on div "SearchWithCriteria207b0489-8ff7-489a-a4d1-15170bae8e61 Work Title SearchWithCri…" at bounding box center [734, 438] width 902 height 236
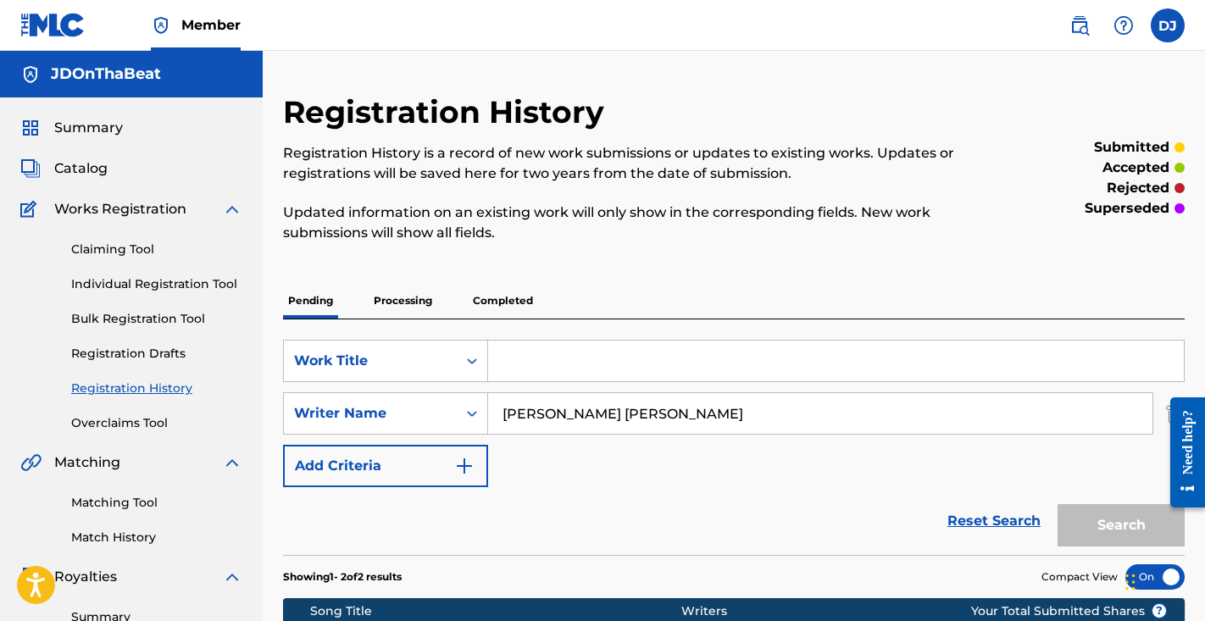
click at [670, 348] on input "Search Form" at bounding box center [836, 361] width 696 height 41
paste input "Bruce Smith"
type input "Bruce Smith"
click at [1100, 510] on button "Search" at bounding box center [1121, 525] width 127 height 42
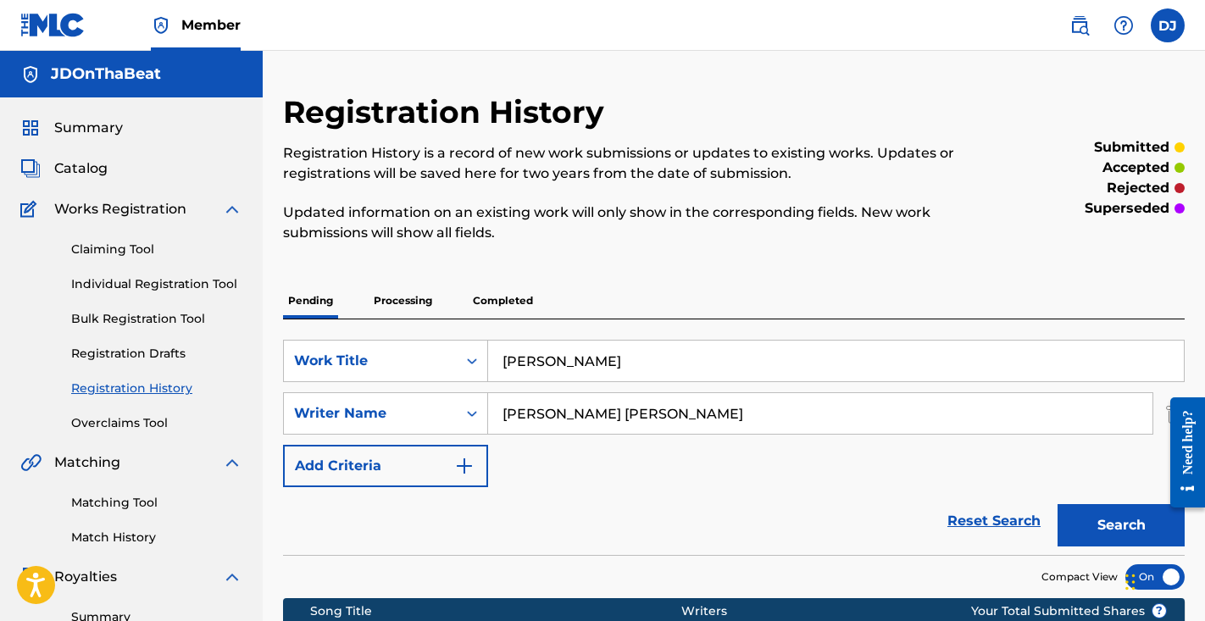
click at [179, 293] on div "Claiming Tool Individual Registration Tool Bulk Registration Tool Registration …" at bounding box center [131, 326] width 222 height 213
click at [182, 287] on link "Individual Registration Tool" at bounding box center [156, 284] width 171 height 18
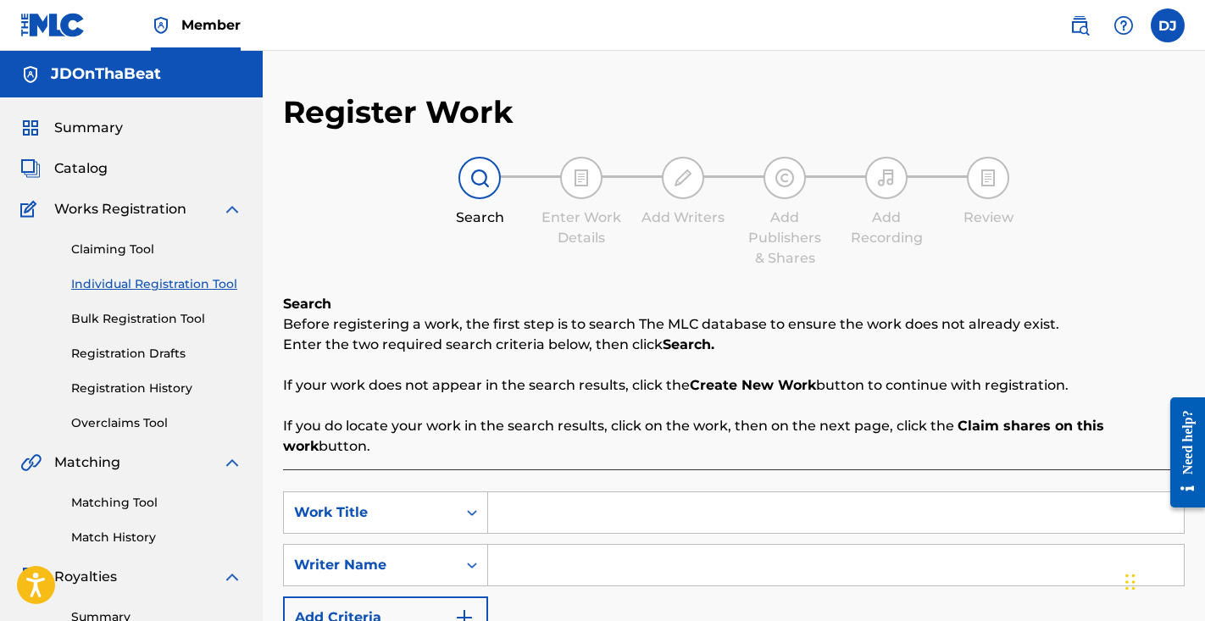
click at [589, 514] on input "Search Form" at bounding box center [836, 512] width 696 height 41
paste input "Bruce Smith"
type input "Bruce Smith"
click at [635, 565] on input "Search Form" at bounding box center [836, 565] width 696 height 41
paste input "Jason Andrew Brooks"
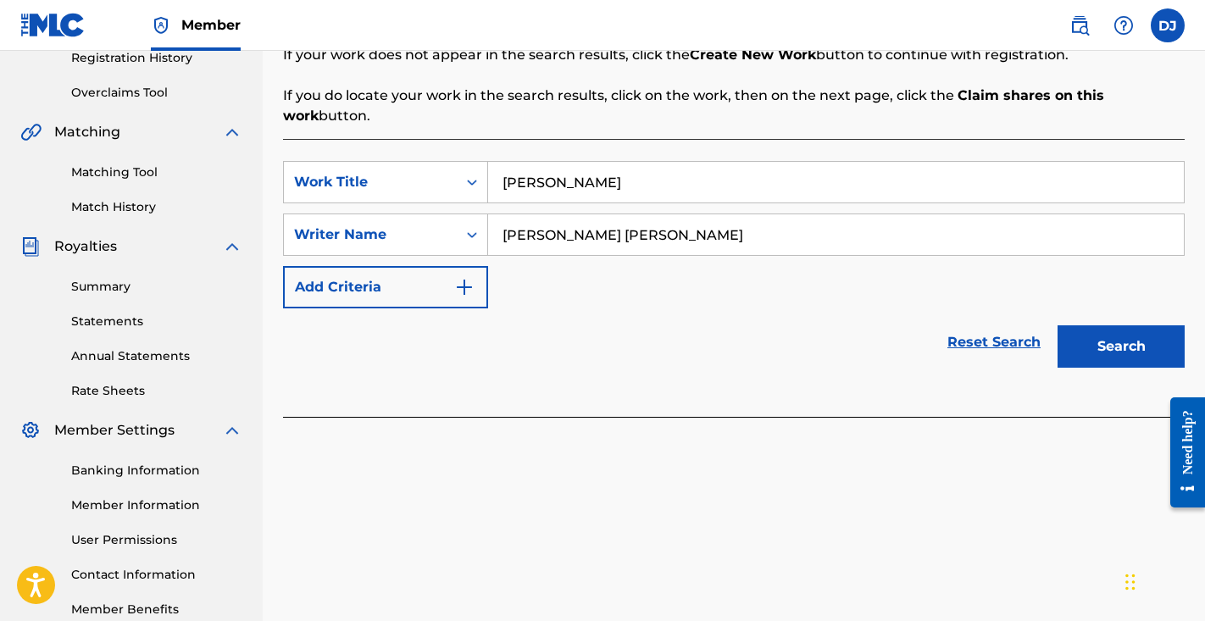
scroll to position [427, 0]
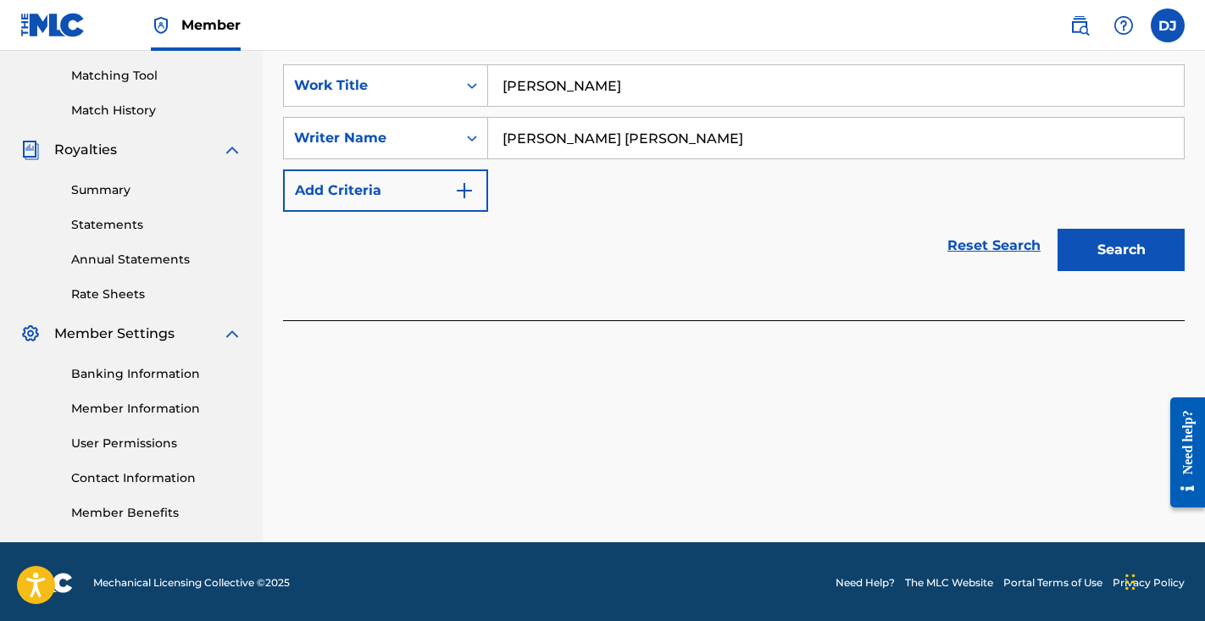
type input "Jason Andrew Brooks"
click at [1110, 264] on button "Search" at bounding box center [1121, 250] width 127 height 42
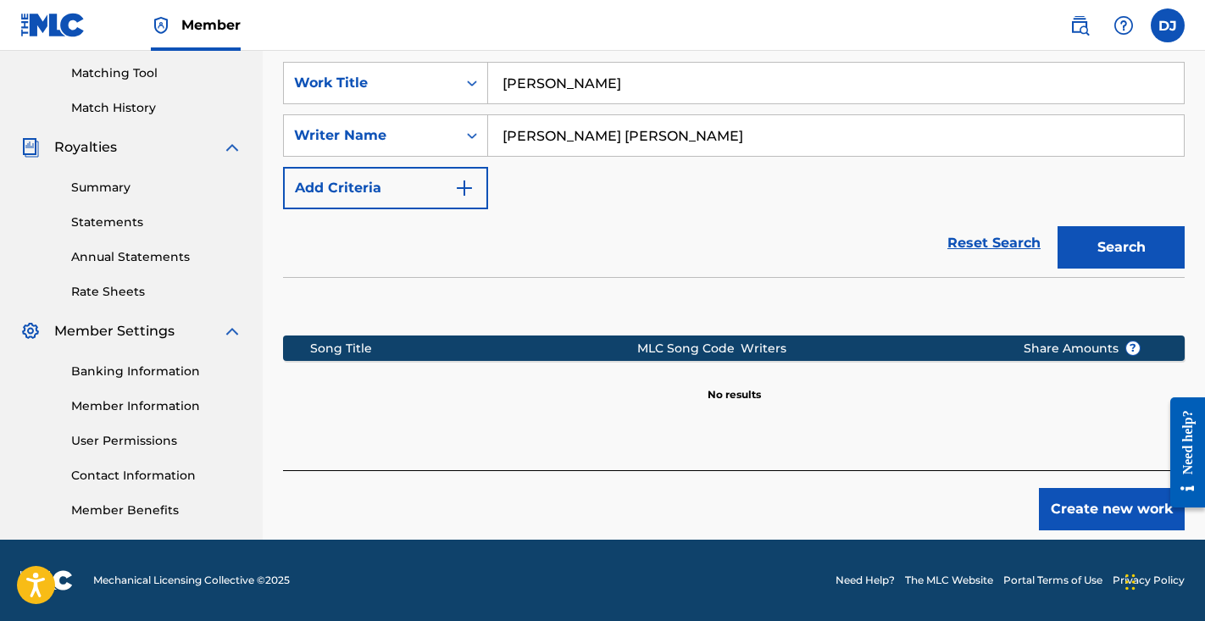
scroll to position [430, 0]
click at [1132, 518] on button "Create new work" at bounding box center [1112, 509] width 146 height 42
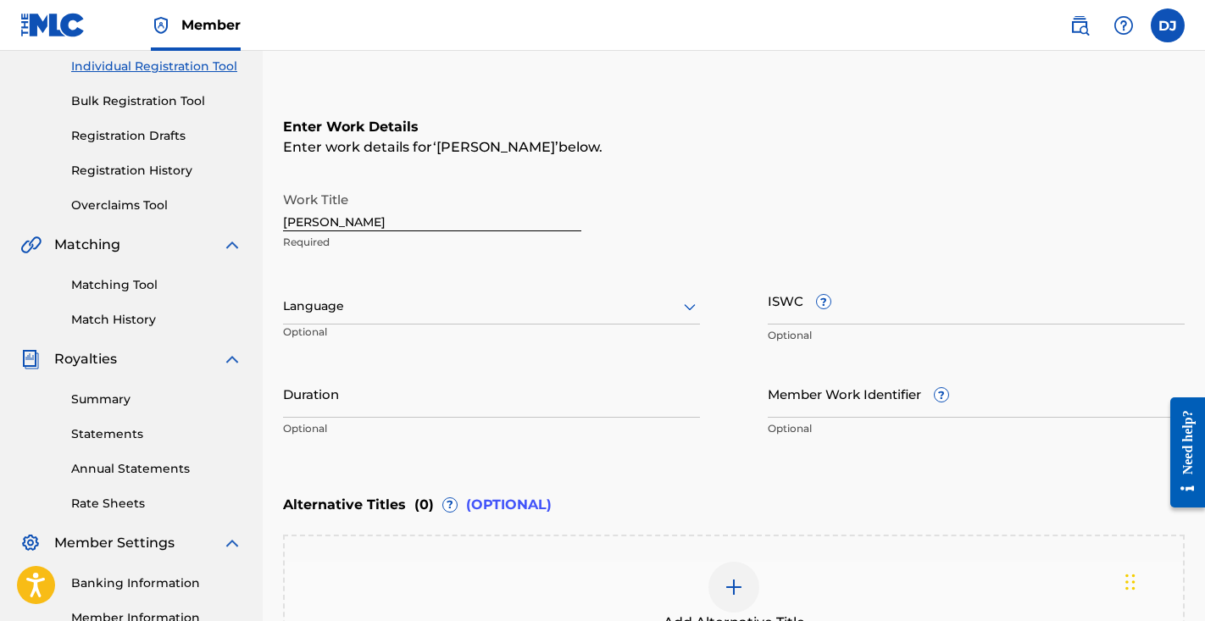
scroll to position [232, 0]
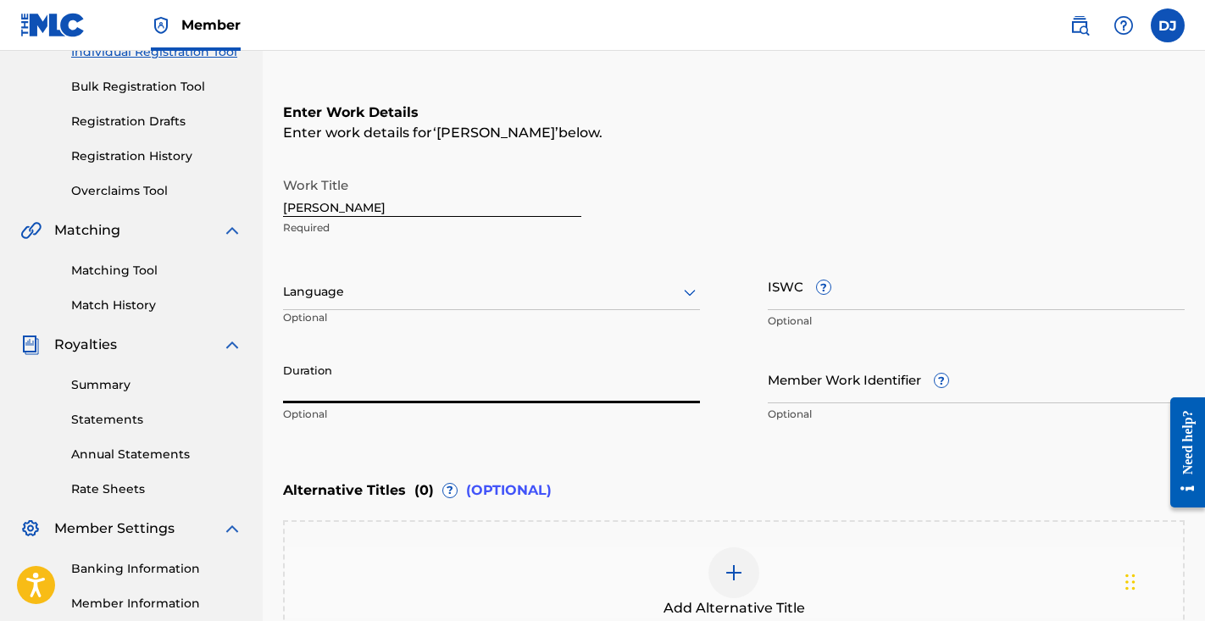
click at [424, 376] on input "Duration" at bounding box center [491, 379] width 417 height 48
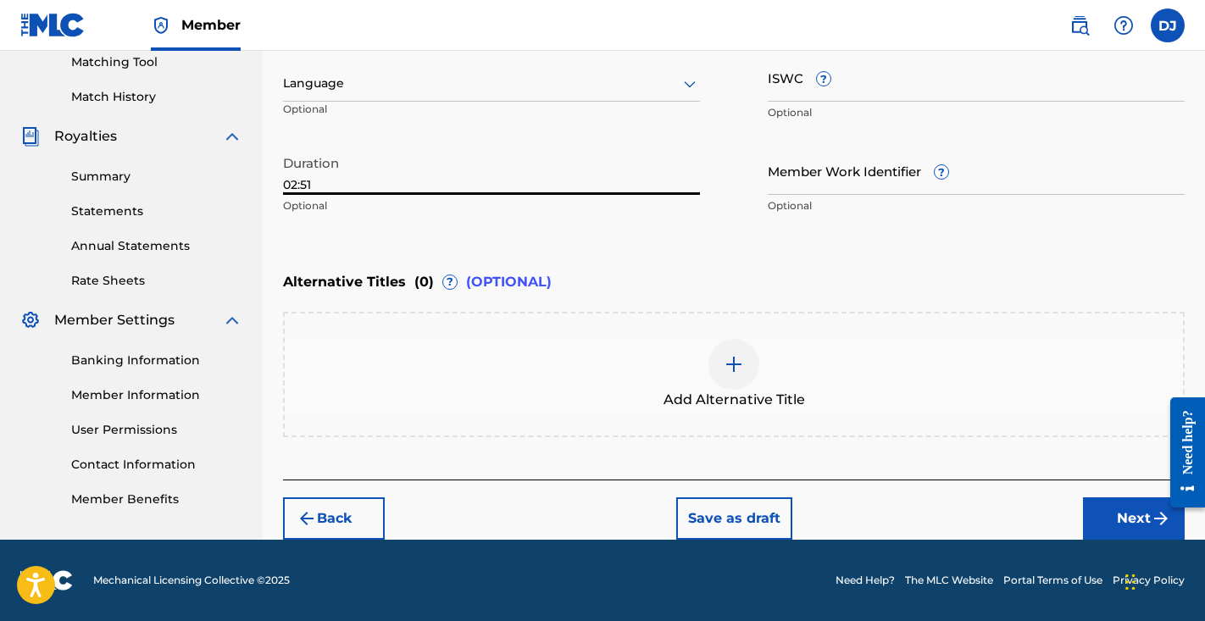
scroll to position [441, 0]
type input "02:51"
click at [1138, 503] on button "Next" at bounding box center [1134, 519] width 102 height 42
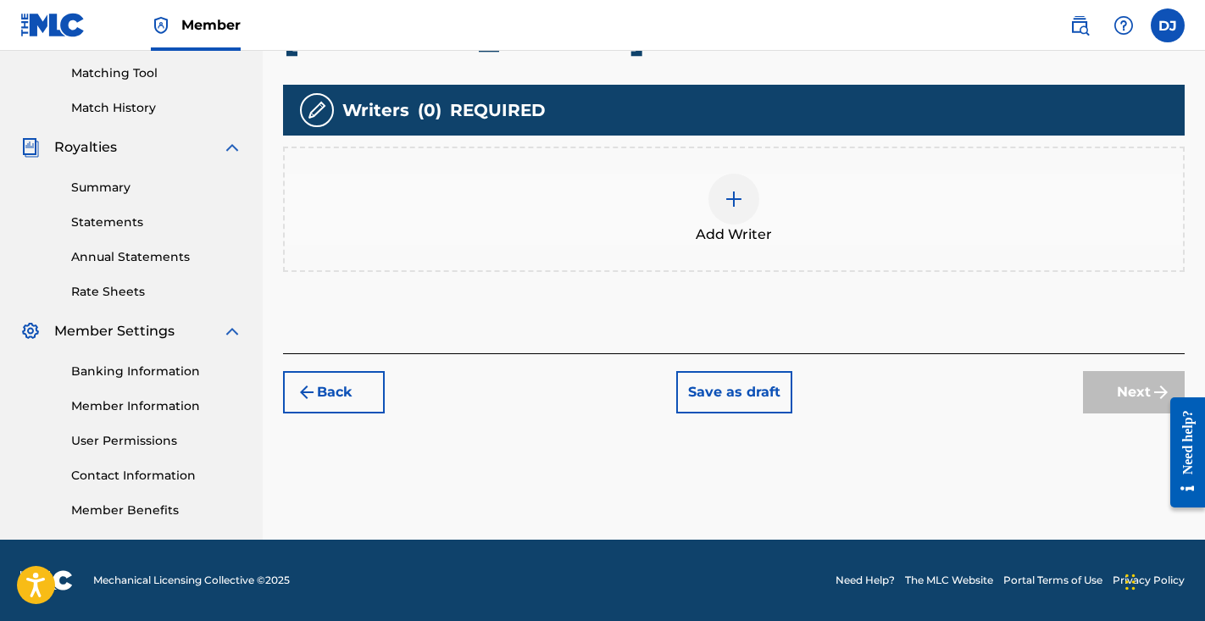
scroll to position [355, 0]
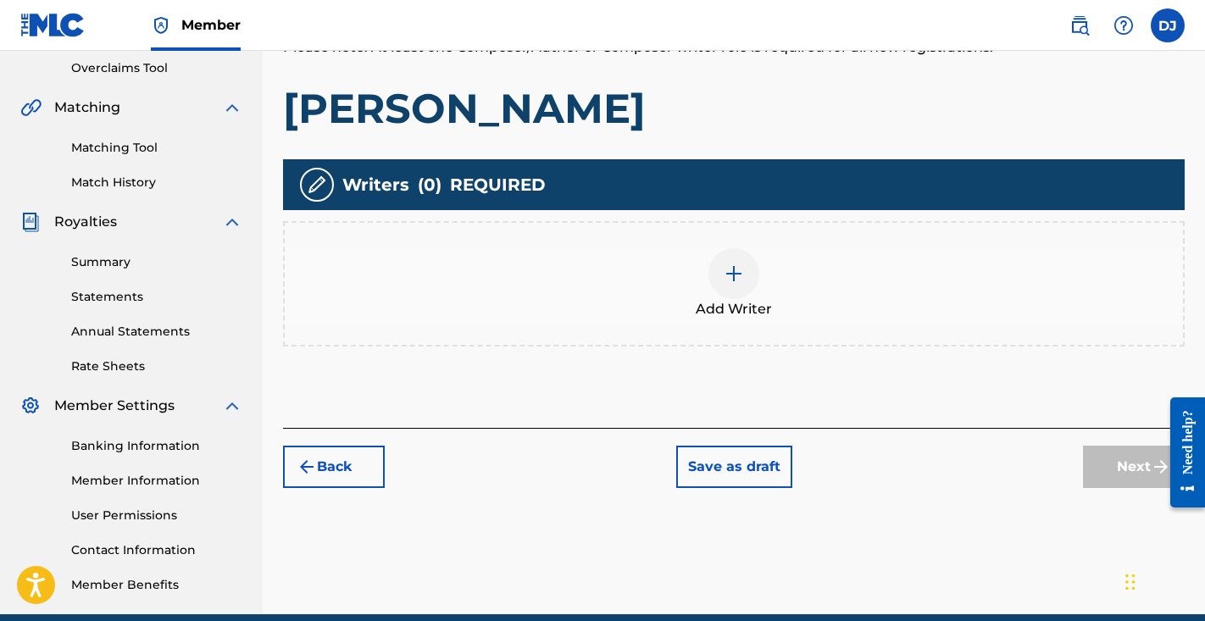
click at [763, 289] on div "Add Writer" at bounding box center [734, 283] width 899 height 71
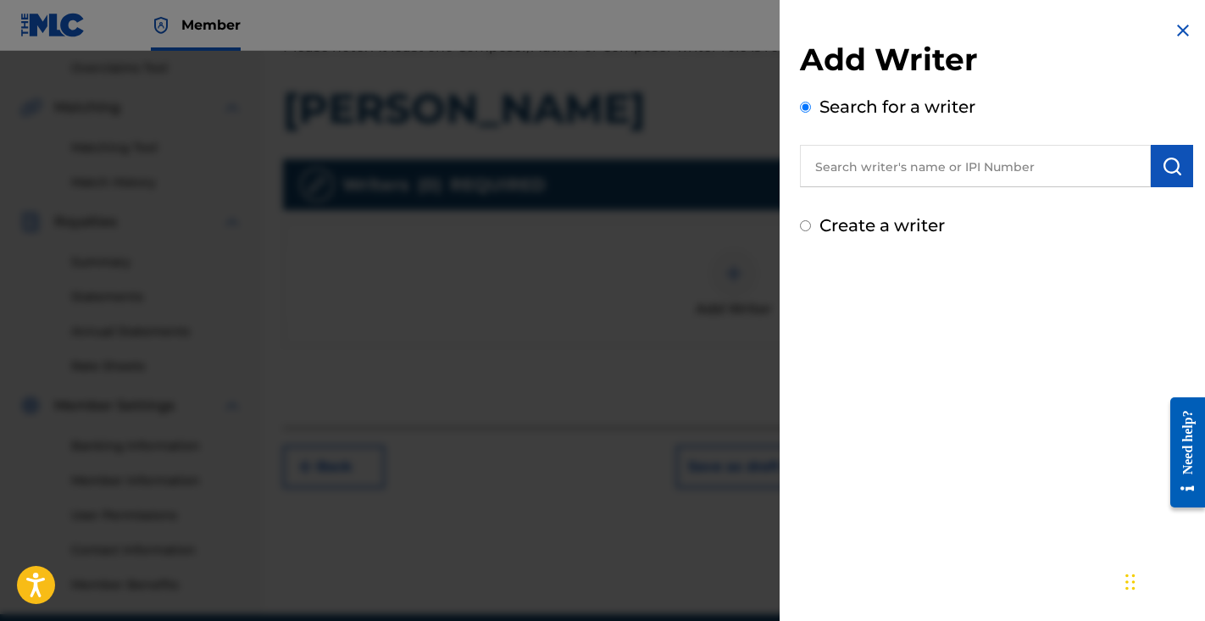
click at [928, 185] on input "text" at bounding box center [975, 166] width 351 height 42
paste input "Jason Andrew Brooks"
type input "Jason Andrew Brooks"
click at [1173, 157] on img "submit" at bounding box center [1172, 166] width 20 height 20
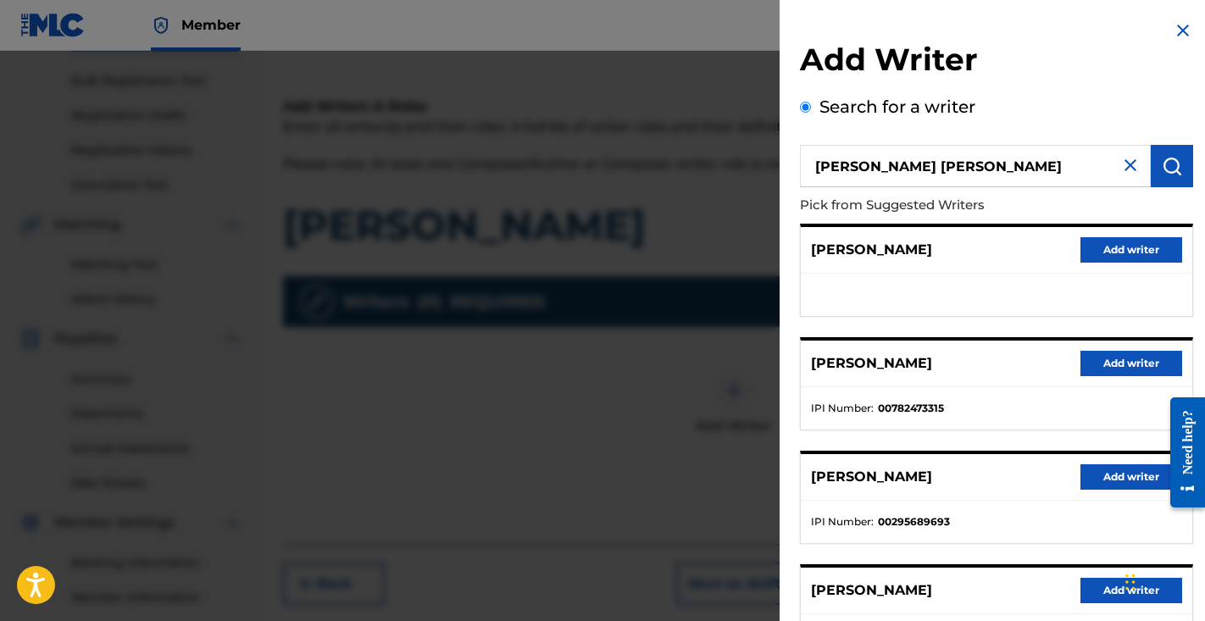
scroll to position [215, 0]
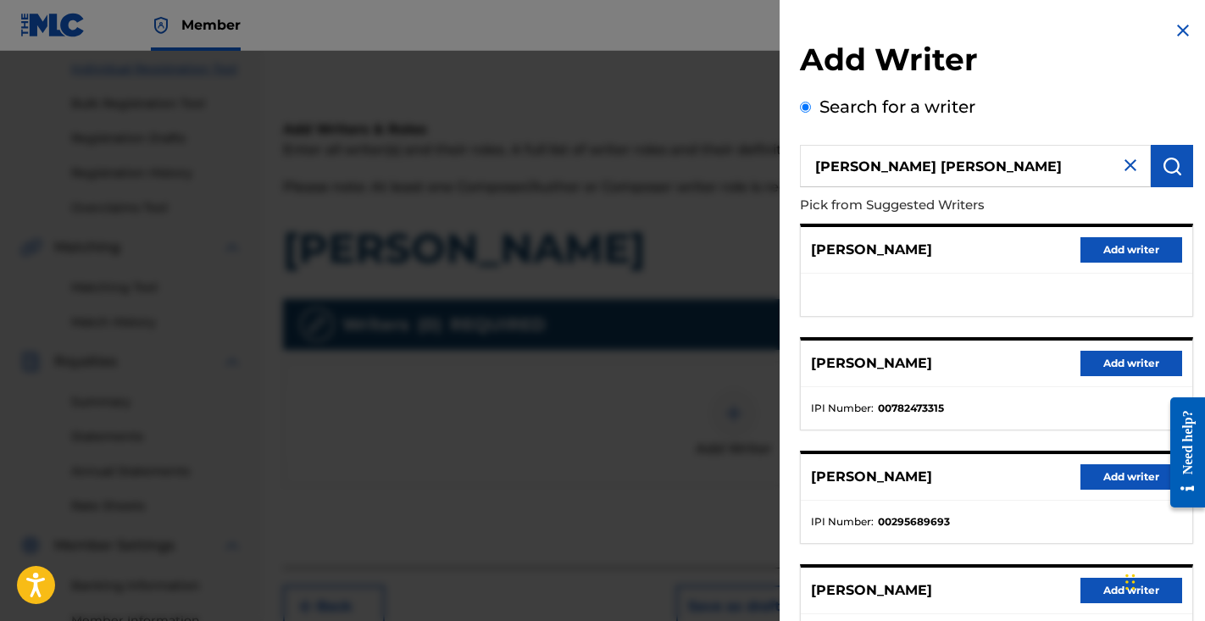
click at [1173, 38] on img at bounding box center [1183, 30] width 20 height 20
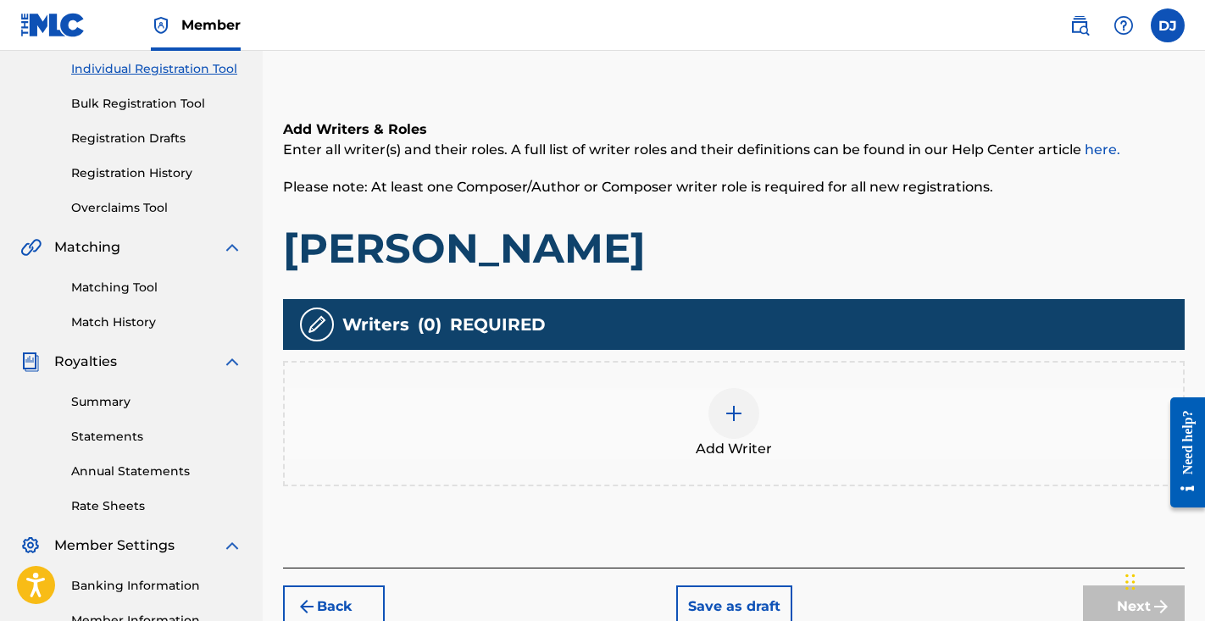
click at [802, 429] on div "Add Writer" at bounding box center [734, 423] width 899 height 71
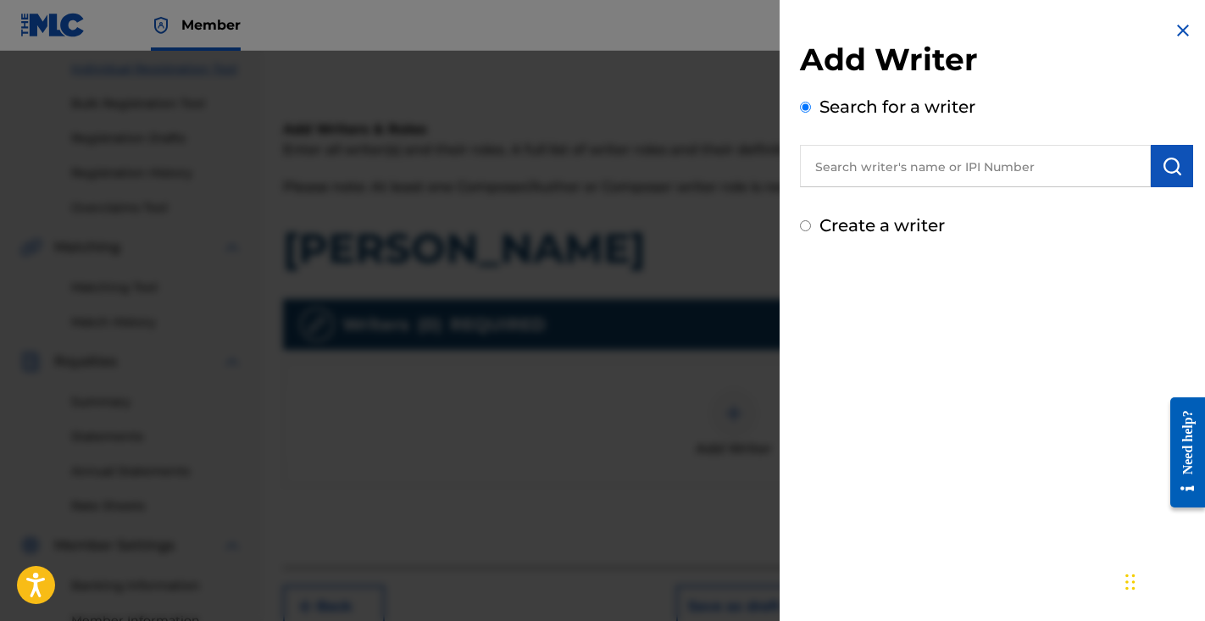
click at [1081, 181] on input "text" at bounding box center [975, 166] width 351 height 42
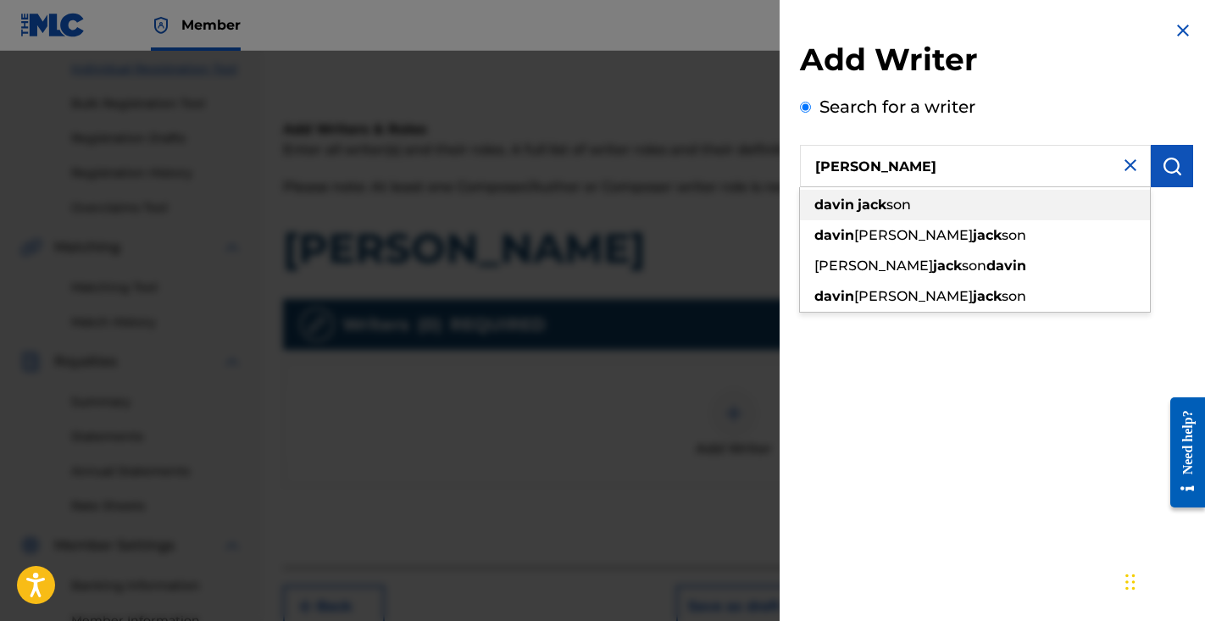
click at [1088, 206] on div "davin jack son" at bounding box center [975, 205] width 350 height 31
type input "davin jackson"
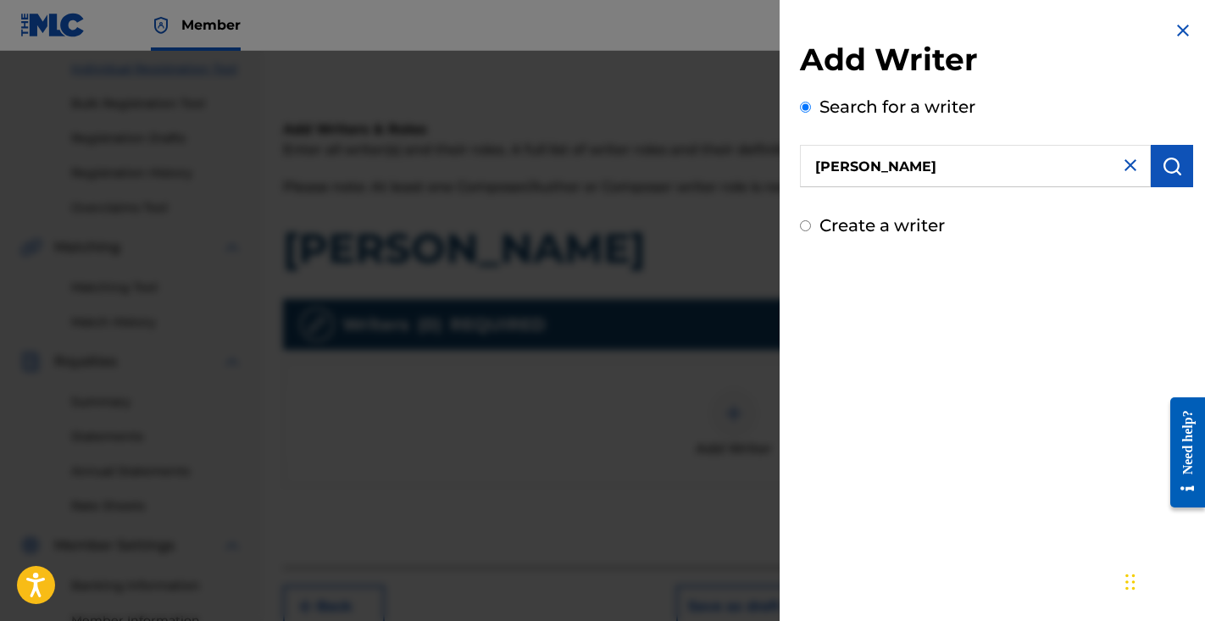
click at [1185, 153] on button "submit" at bounding box center [1172, 166] width 42 height 42
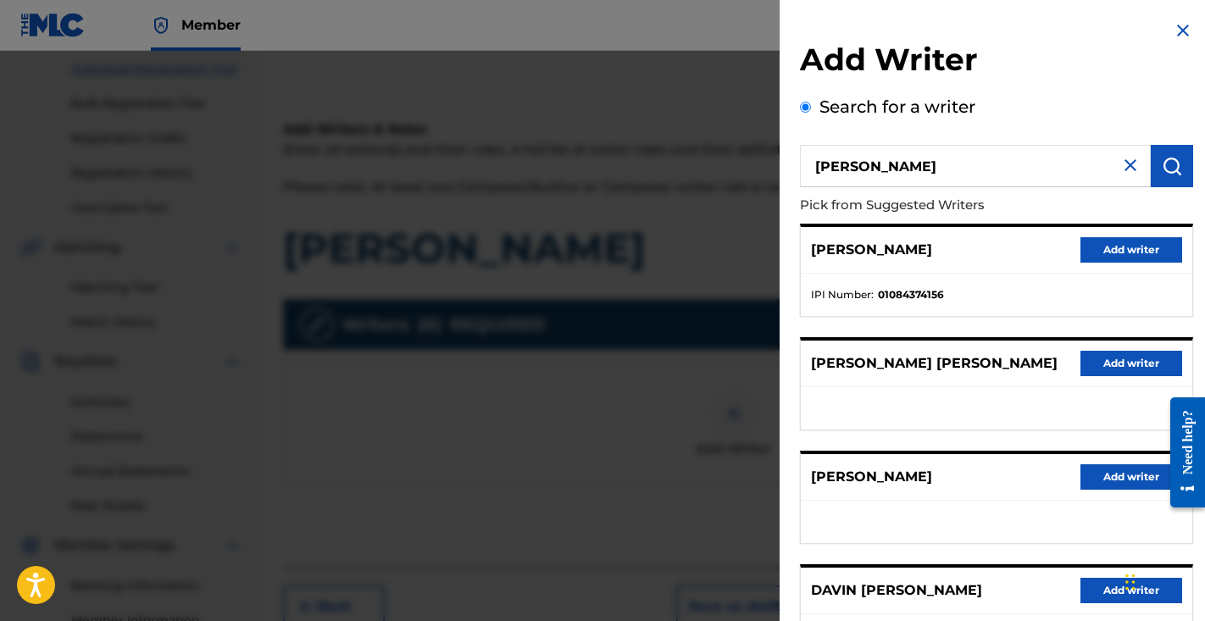
click at [1149, 251] on button "Add writer" at bounding box center [1132, 249] width 102 height 25
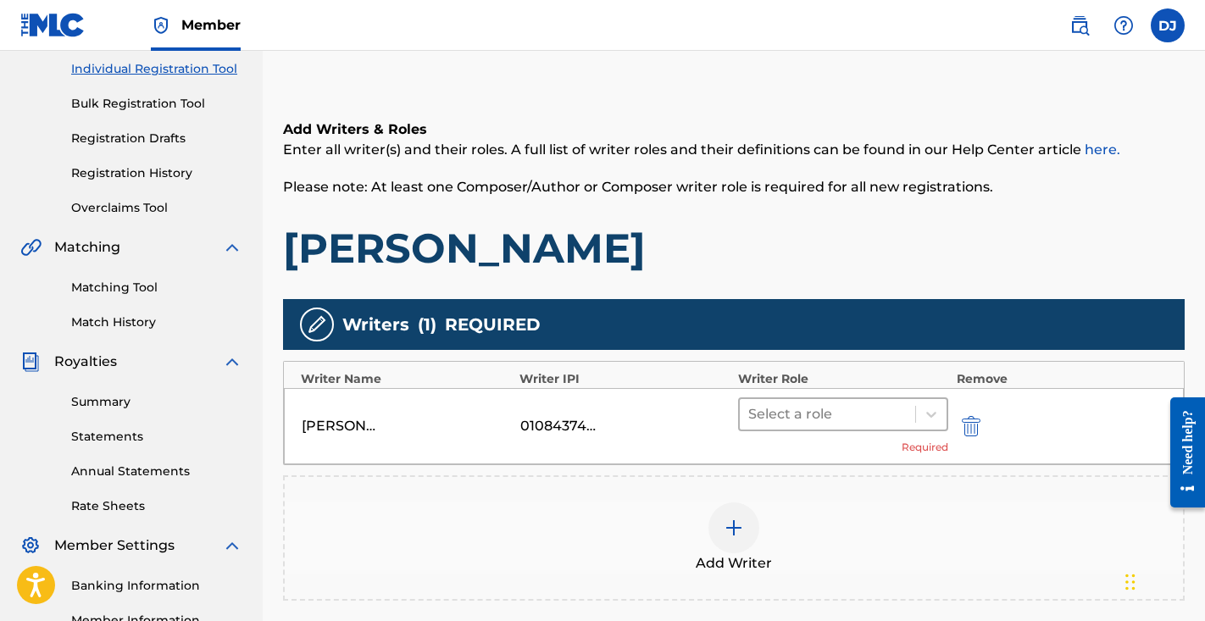
click at [832, 417] on div at bounding box center [827, 415] width 159 height 24
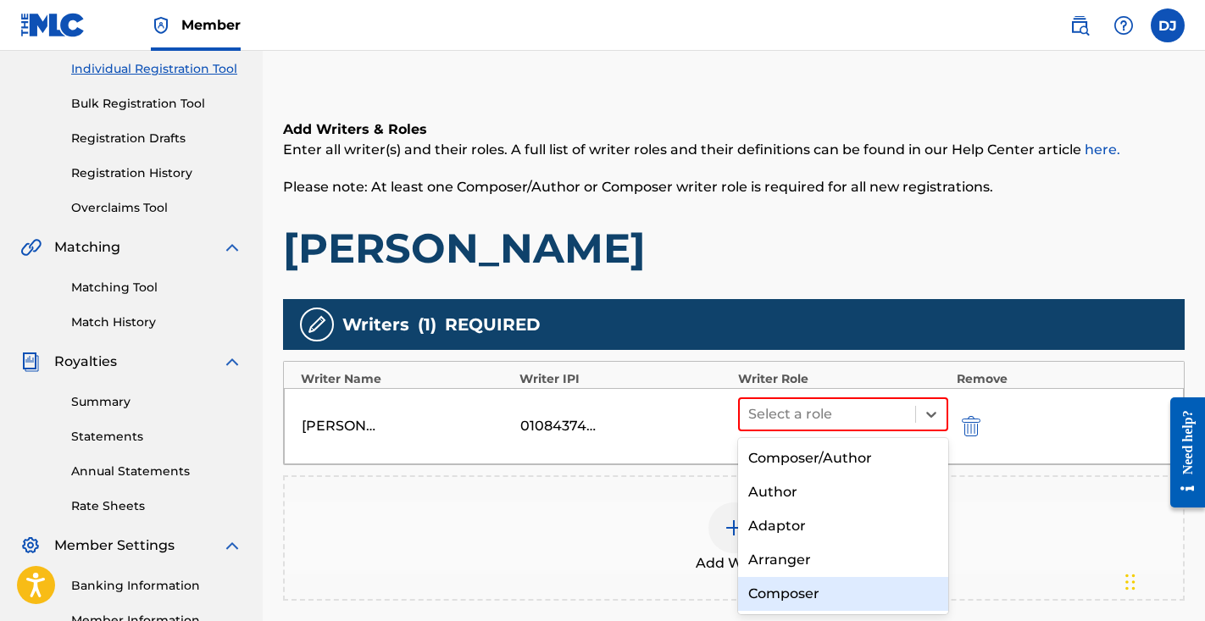
click at [801, 588] on div "Composer" at bounding box center [843, 594] width 210 height 34
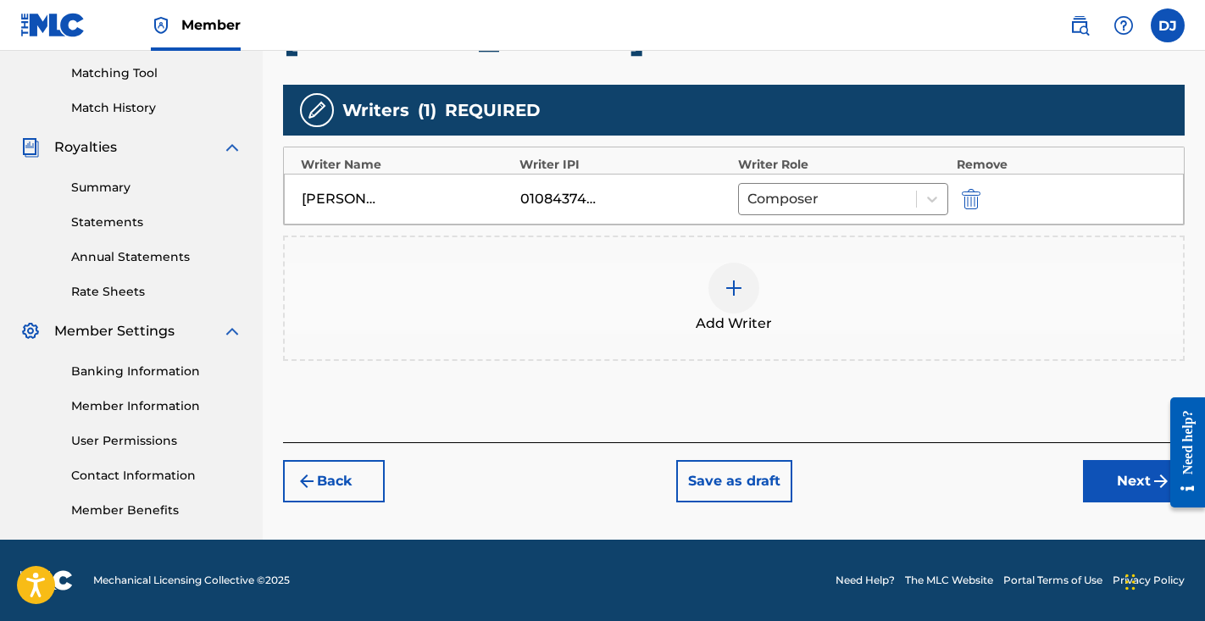
click at [1117, 486] on button "Next" at bounding box center [1134, 481] width 102 height 42
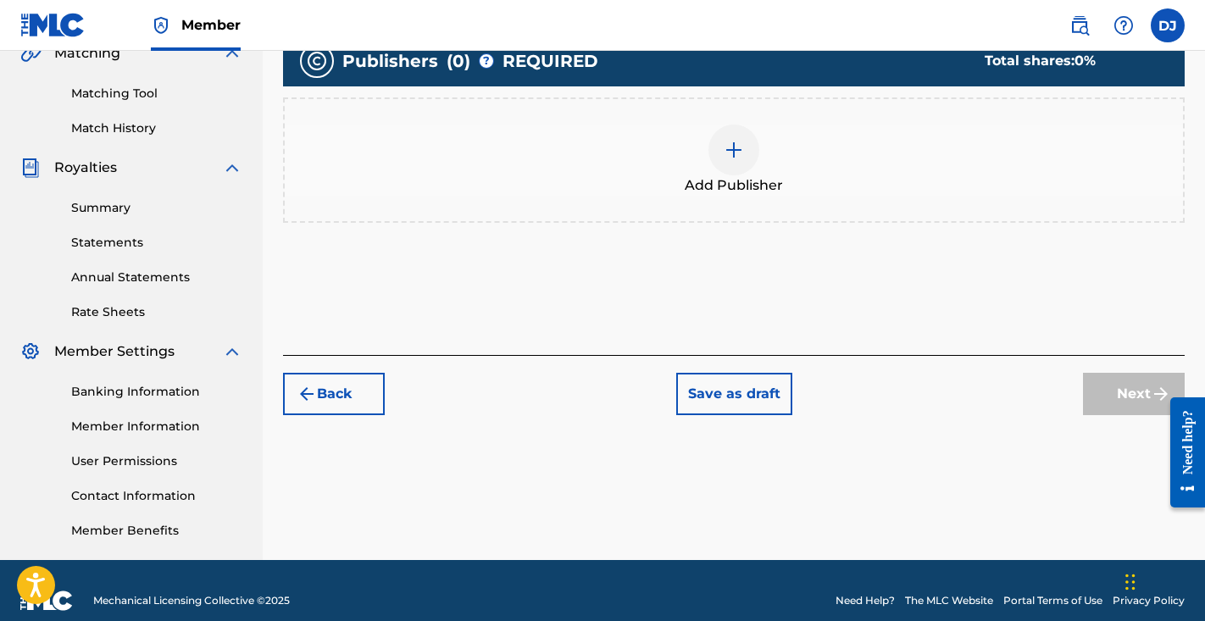
scroll to position [426, 0]
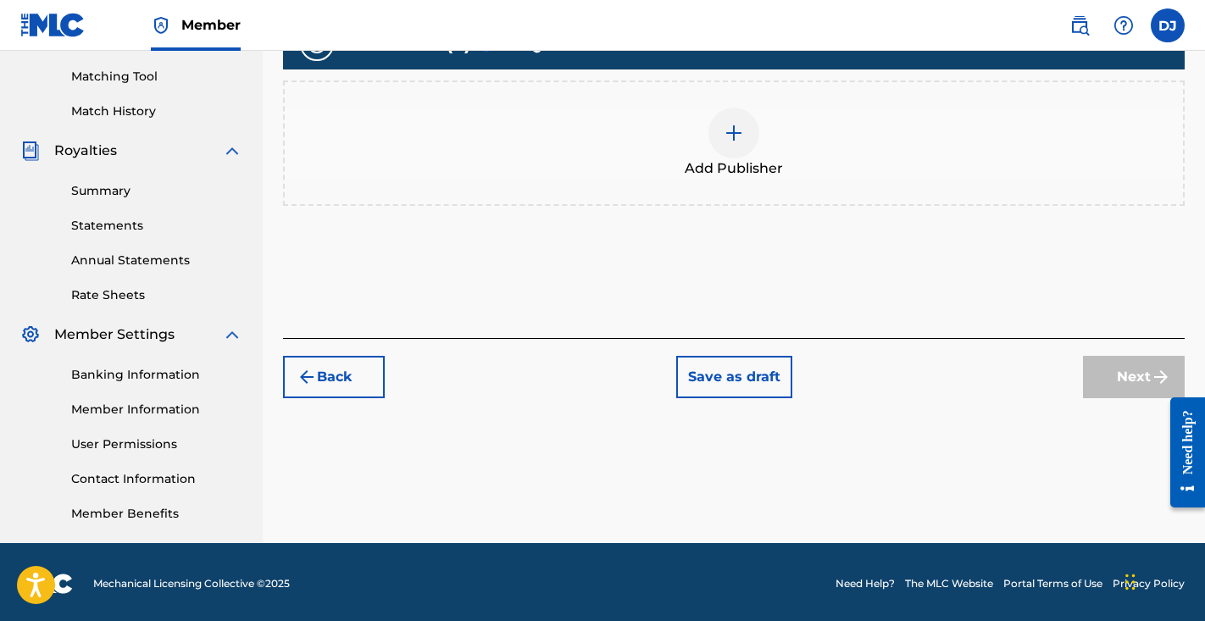
click at [771, 148] on div "Add Publisher" at bounding box center [734, 143] width 899 height 71
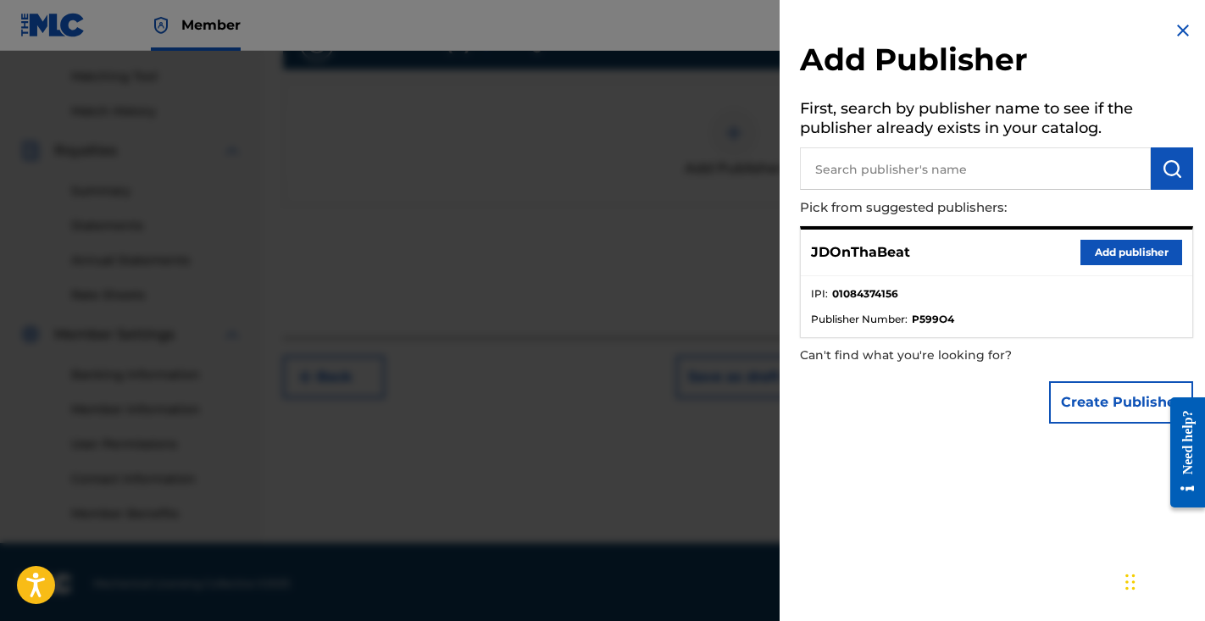
click at [1101, 242] on button "Add publisher" at bounding box center [1132, 252] width 102 height 25
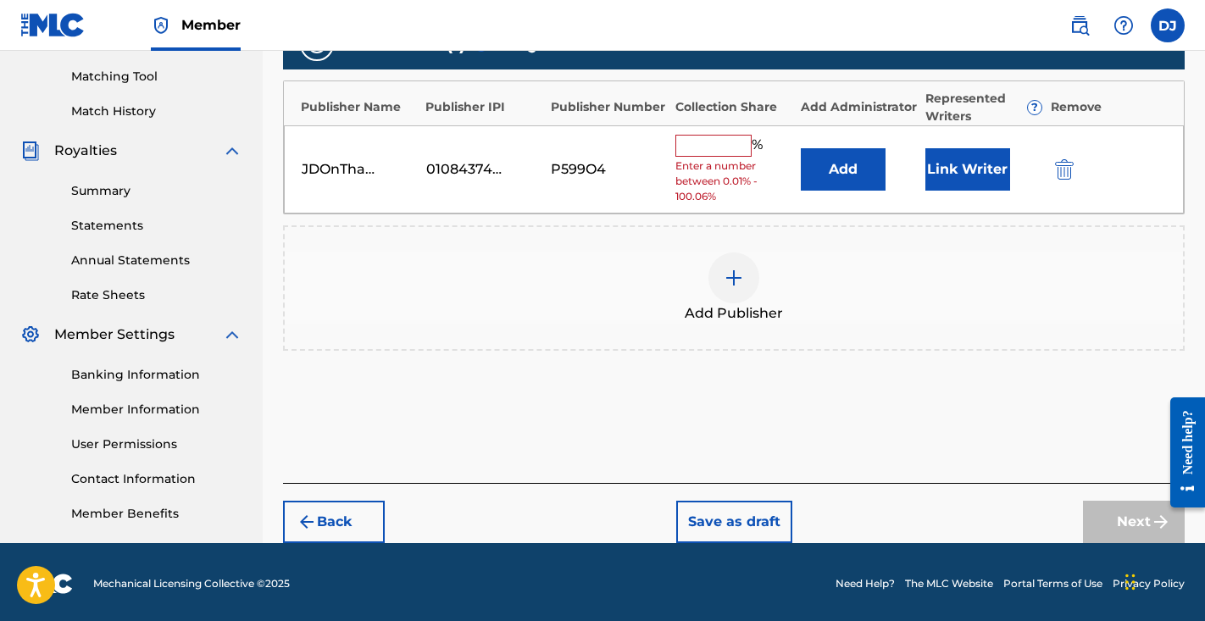
click at [729, 147] on input "text" at bounding box center [714, 146] width 76 height 22
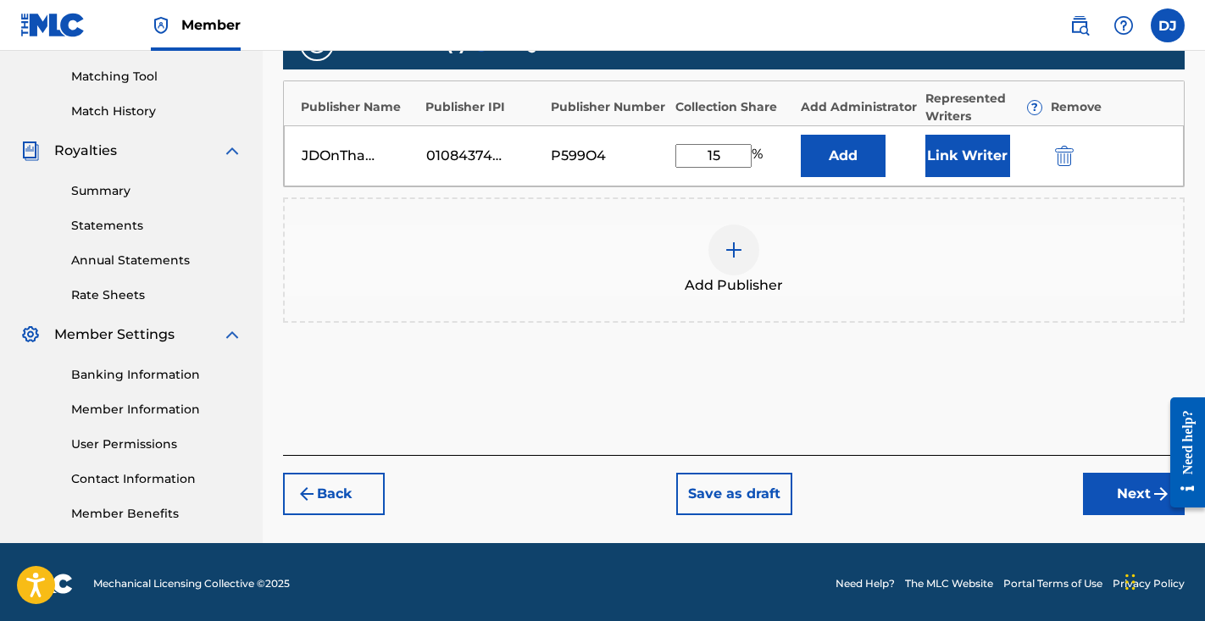
type input "15"
click at [858, 156] on button "Add" at bounding box center [843, 156] width 85 height 42
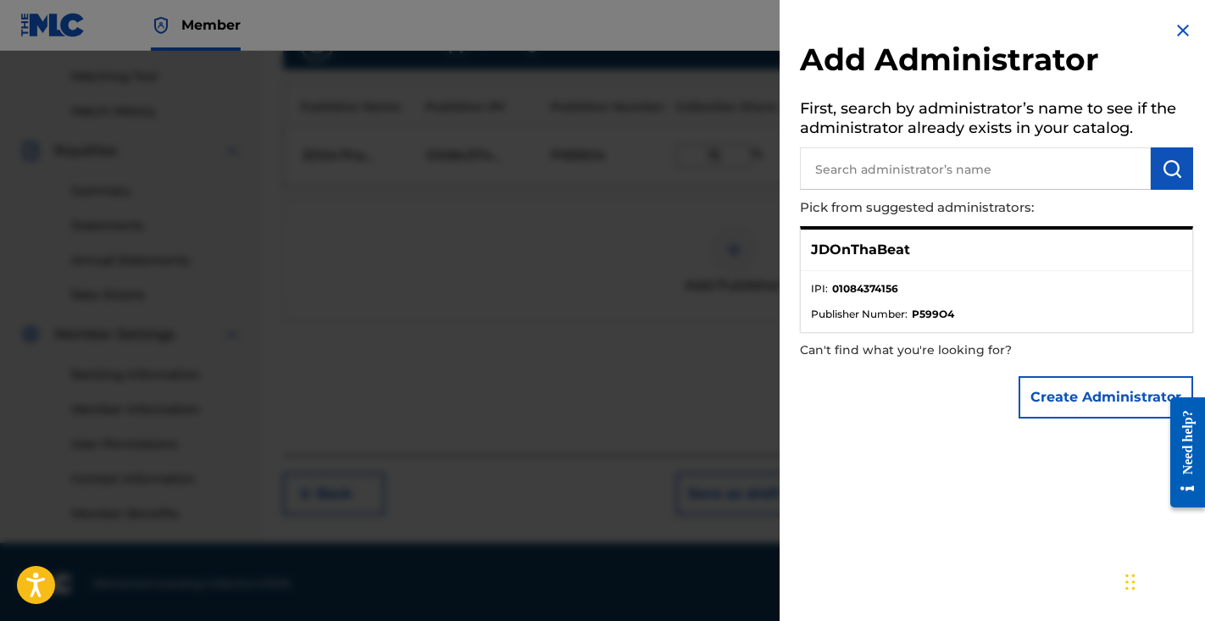
click at [976, 253] on div "JDOnThaBeat" at bounding box center [997, 251] width 392 height 42
click at [976, 269] on div "JDOnThaBeat" at bounding box center [997, 251] width 392 height 42
click at [988, 264] on div "JDOnThaBeat" at bounding box center [997, 251] width 392 height 42
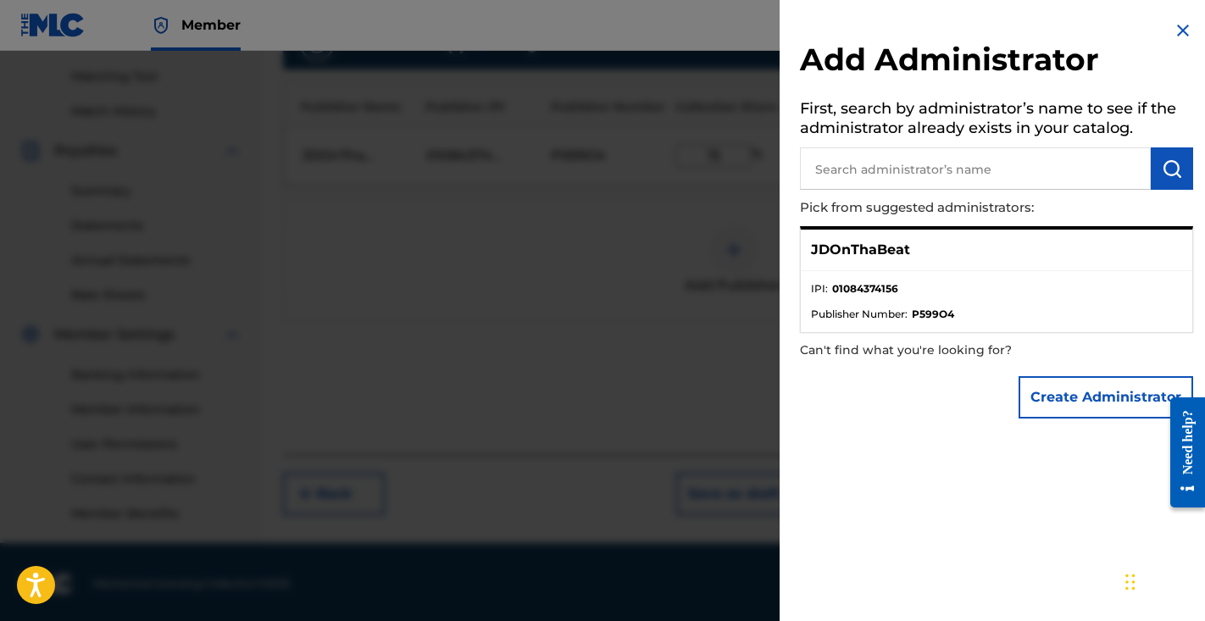
click at [1190, 31] on div "Add Administrator First, search by administrator’s name to see if the administr…" at bounding box center [997, 224] width 434 height 448
click at [1181, 22] on img at bounding box center [1183, 30] width 20 height 20
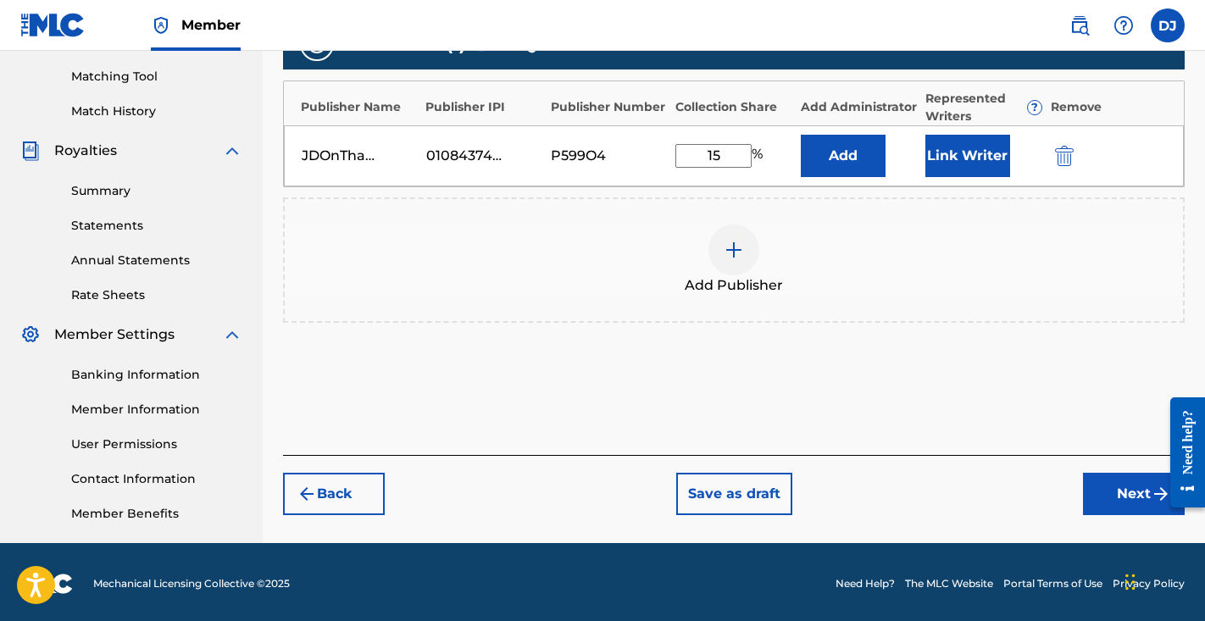
click at [970, 156] on button "Link Writer" at bounding box center [968, 156] width 85 height 42
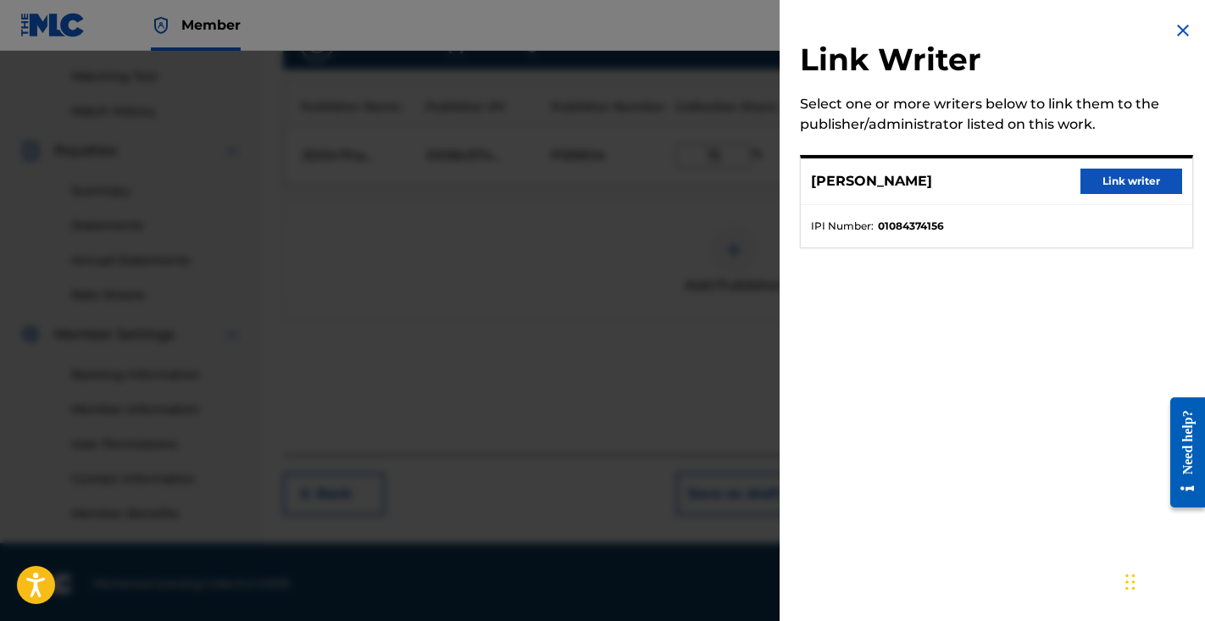
click at [1138, 185] on button "Link writer" at bounding box center [1132, 181] width 102 height 25
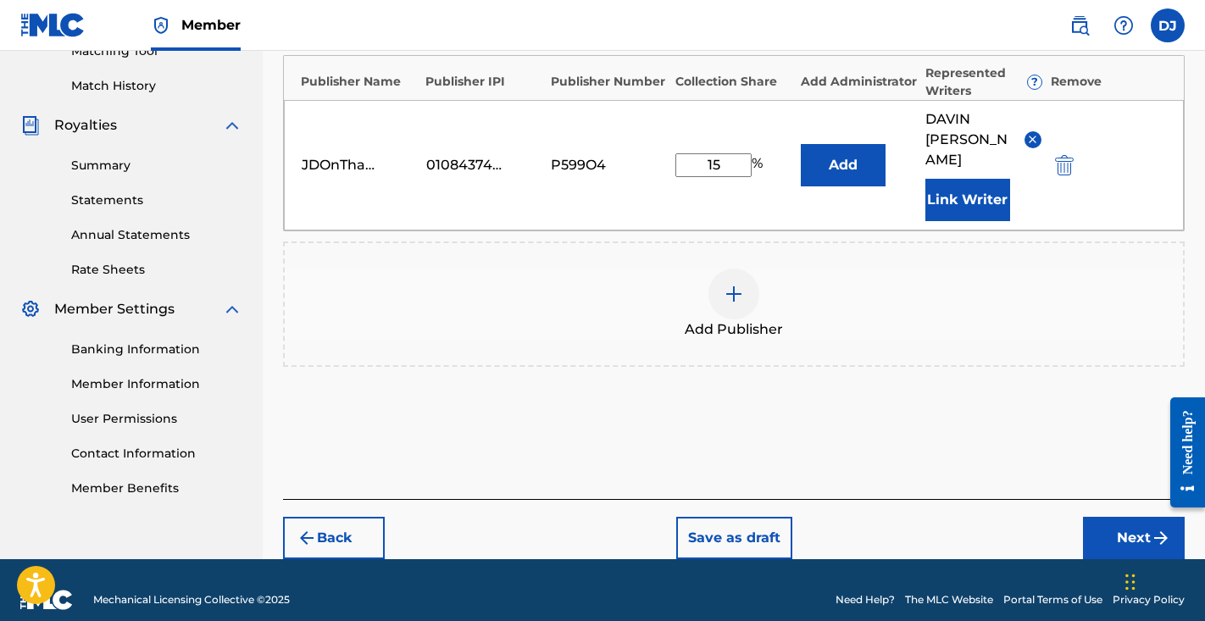
scroll to position [451, 0]
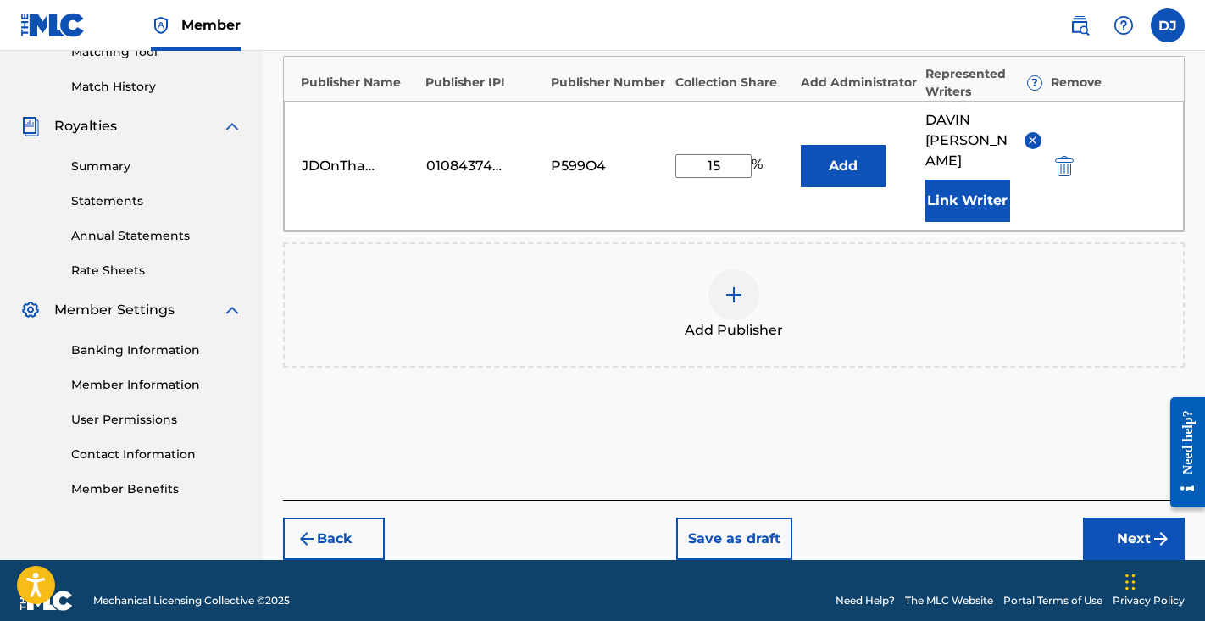
click at [1124, 526] on button "Next" at bounding box center [1134, 539] width 102 height 42
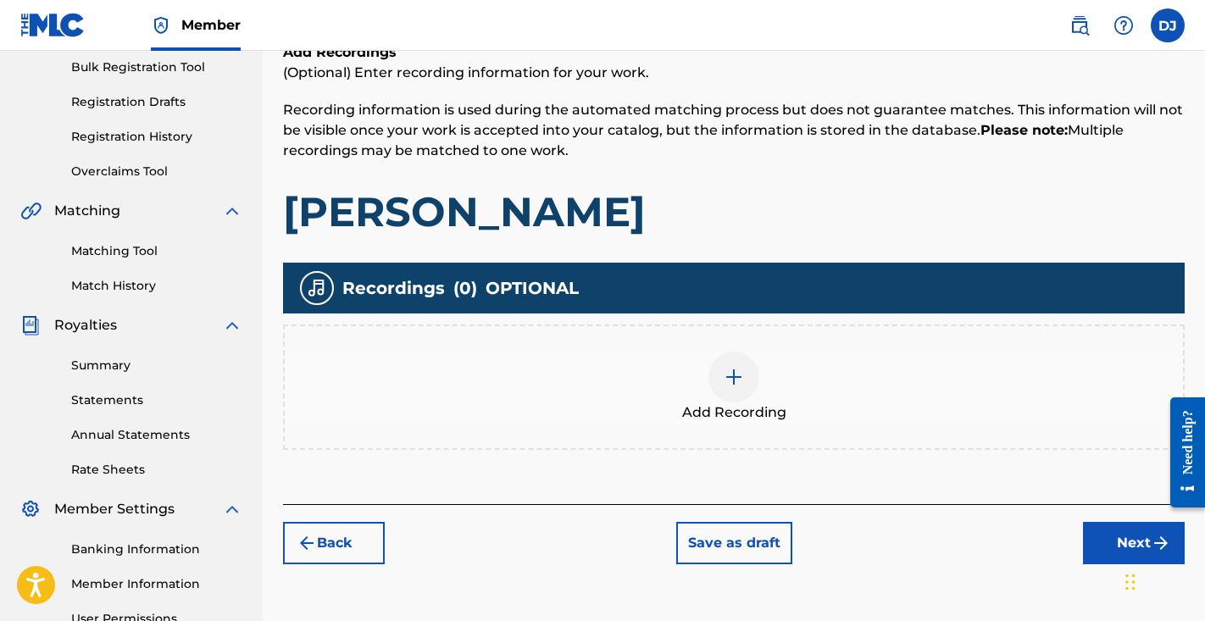
scroll to position [231, 0]
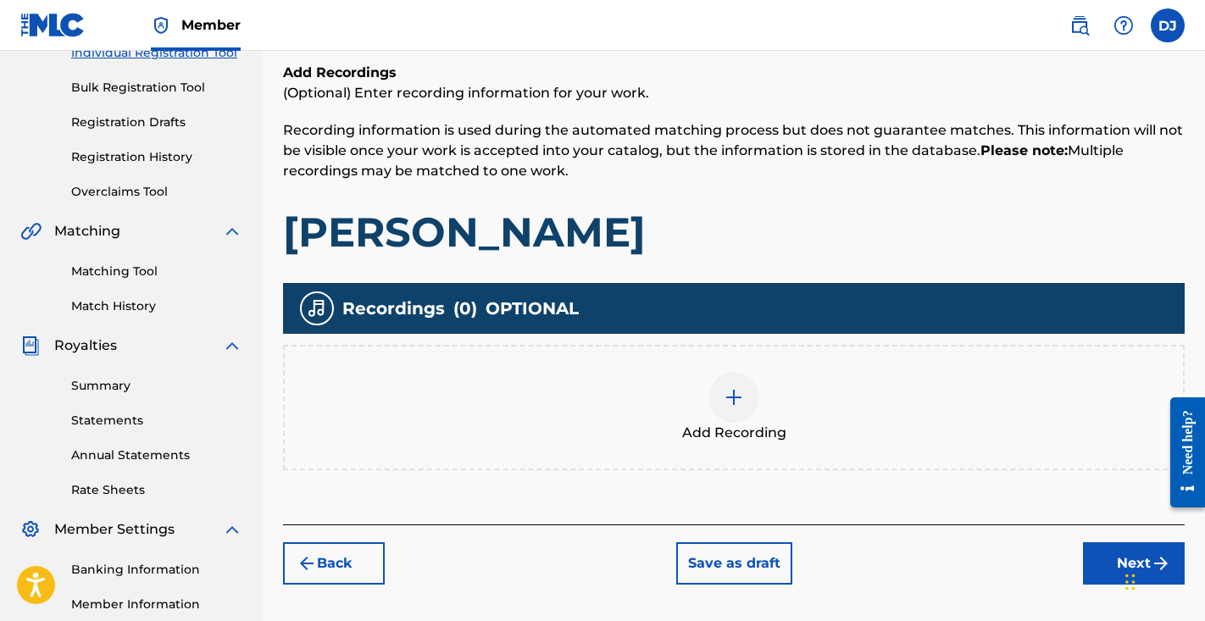
click at [731, 402] on img at bounding box center [734, 397] width 20 height 20
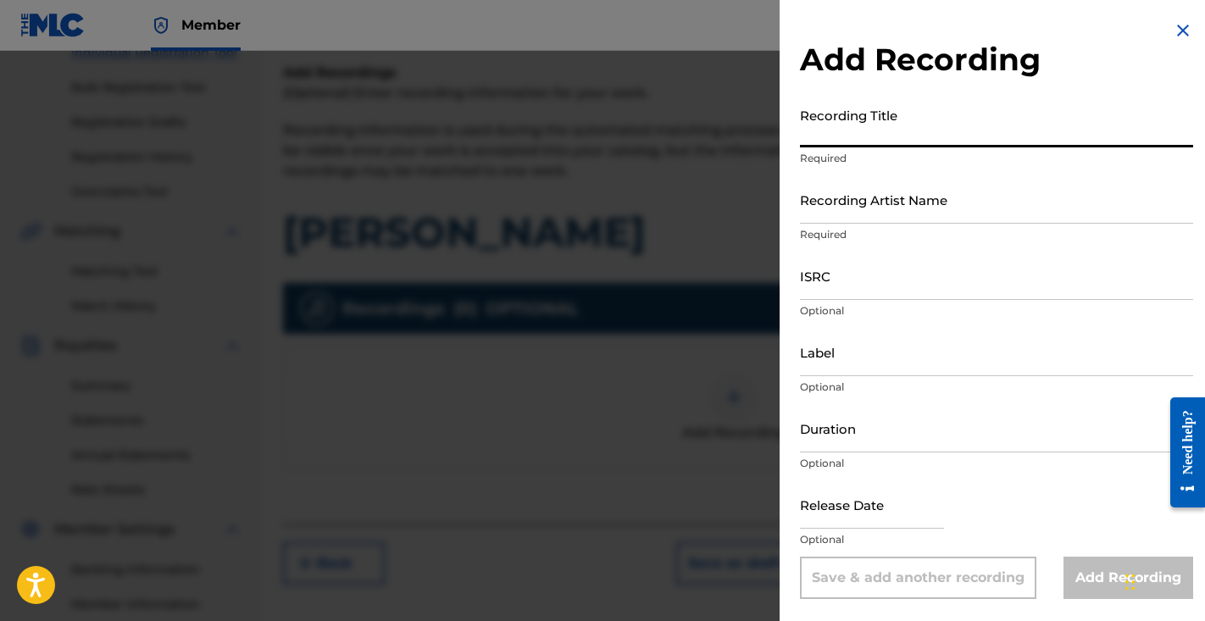
click at [851, 125] on input "Recording Title" at bounding box center [996, 123] width 393 height 48
type input "Bruce Smith"
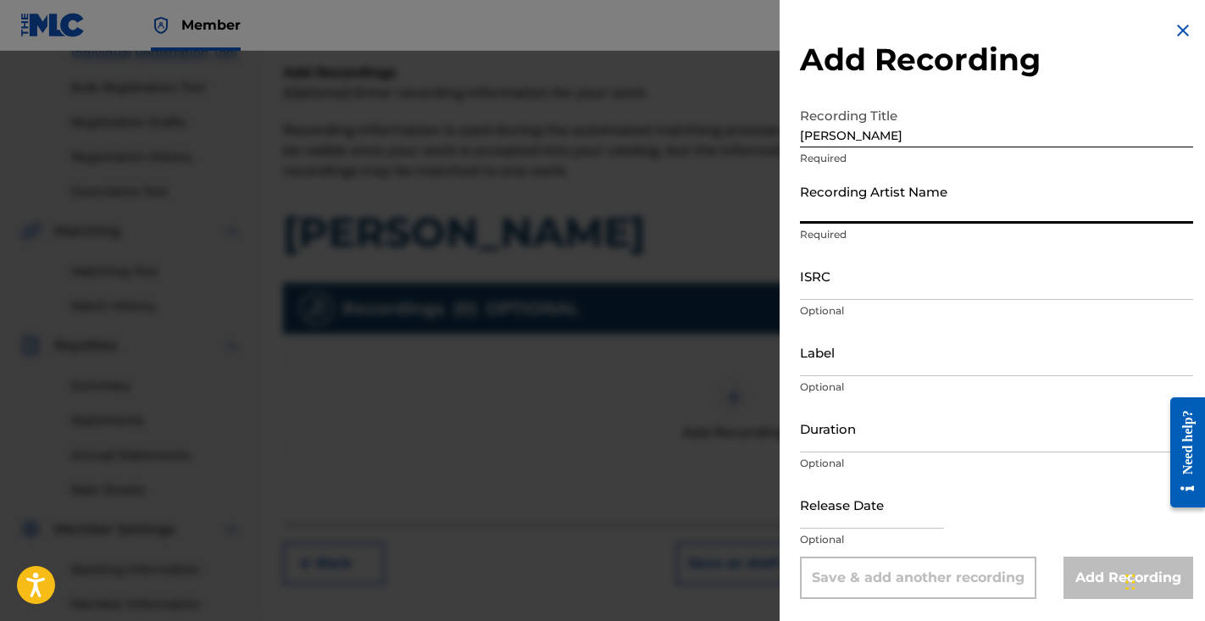
click at [847, 201] on input "Recording Artist Name" at bounding box center [996, 199] width 393 height 48
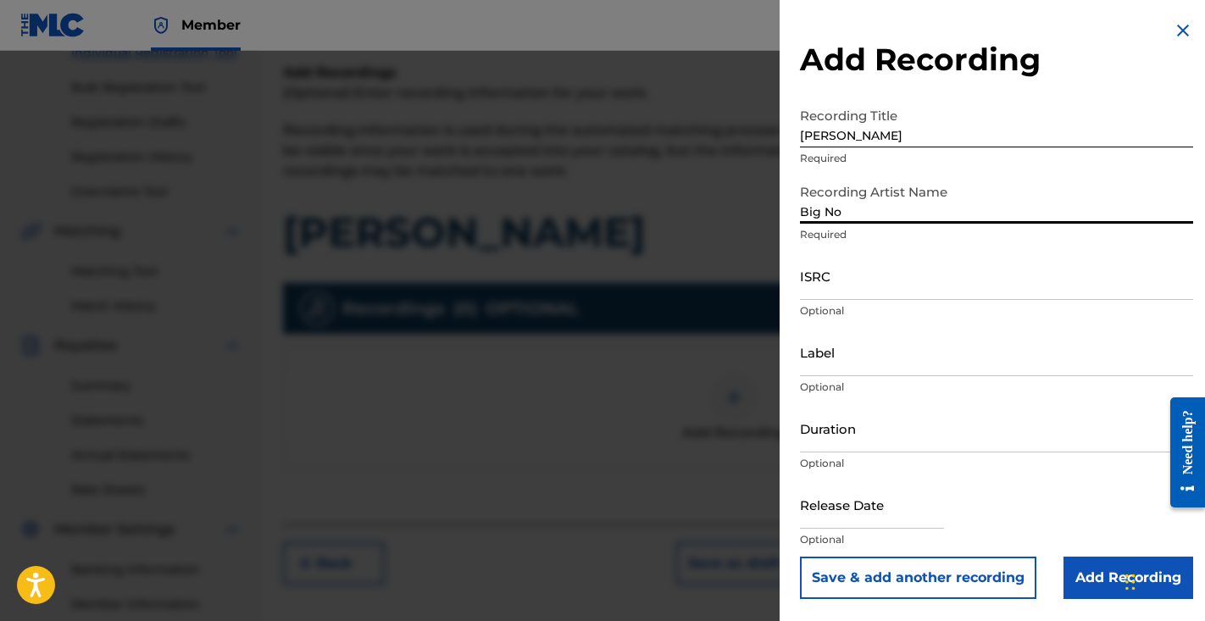
type input "Big No"
click at [857, 298] on input "ISRC" at bounding box center [996, 276] width 393 height 48
paste input "QZTAS2594749"
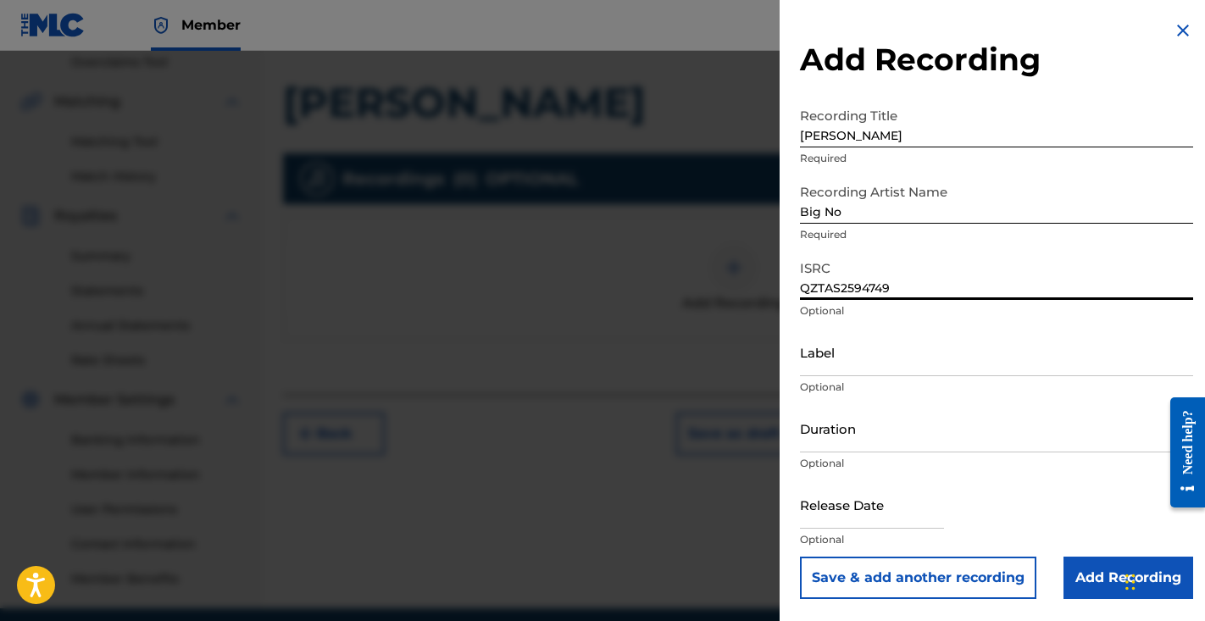
scroll to position [364, 0]
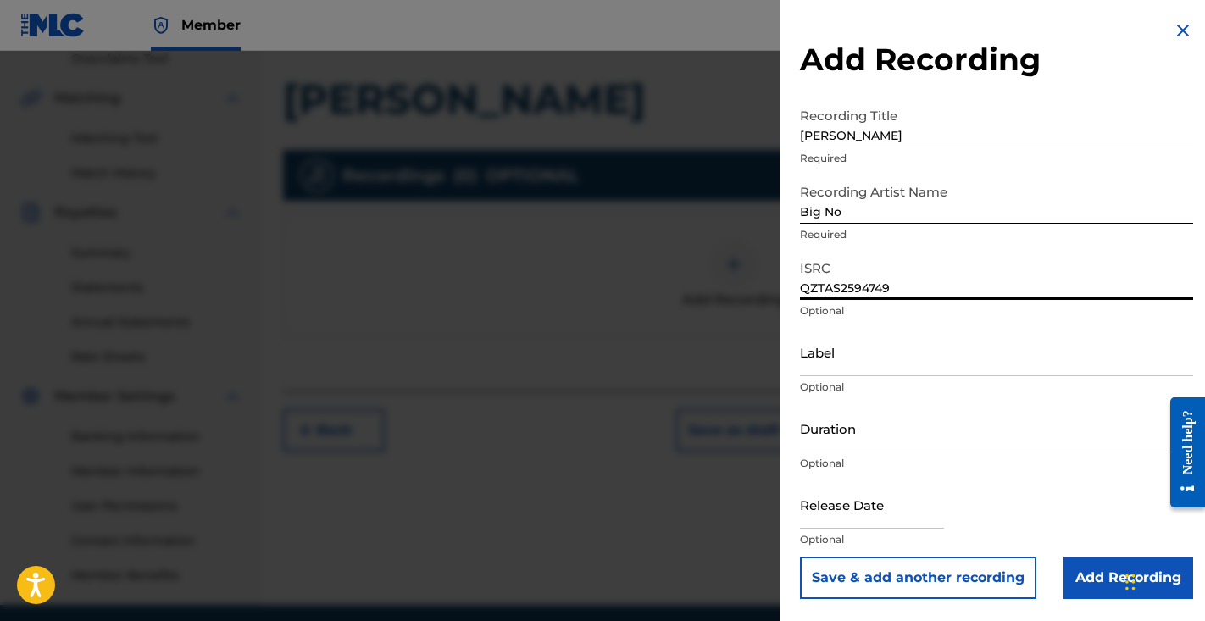
type input "QZTAS2594749"
click at [851, 366] on input "Label" at bounding box center [996, 352] width 393 height 48
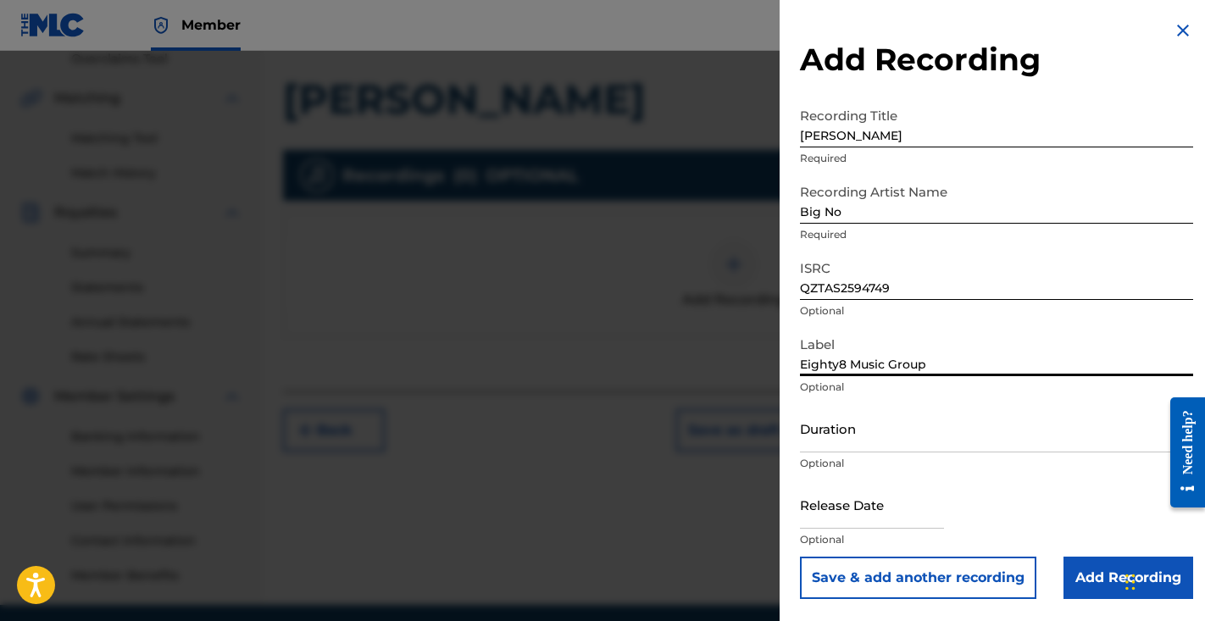
type input "Eighty8 Music Group"
click at [862, 440] on input "Duration" at bounding box center [996, 428] width 393 height 48
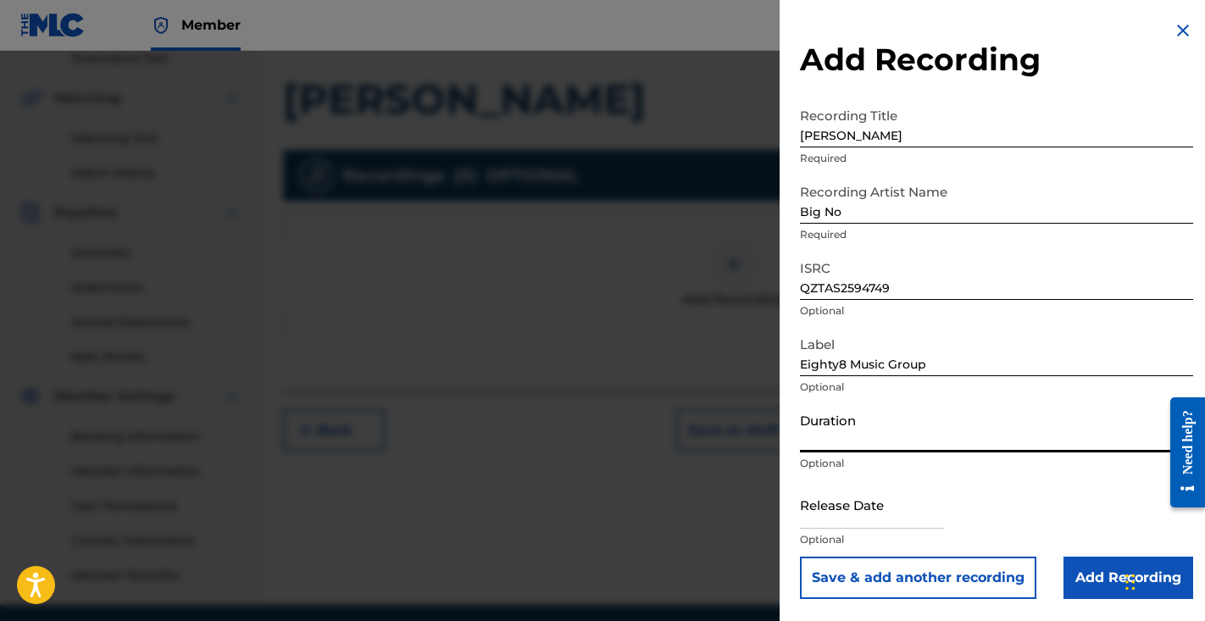
click at [882, 516] on input "text" at bounding box center [872, 505] width 144 height 48
select select "7"
select select "2025"
click at [874, 426] on input "Duration" at bounding box center [996, 428] width 393 height 48
type input "02:51"
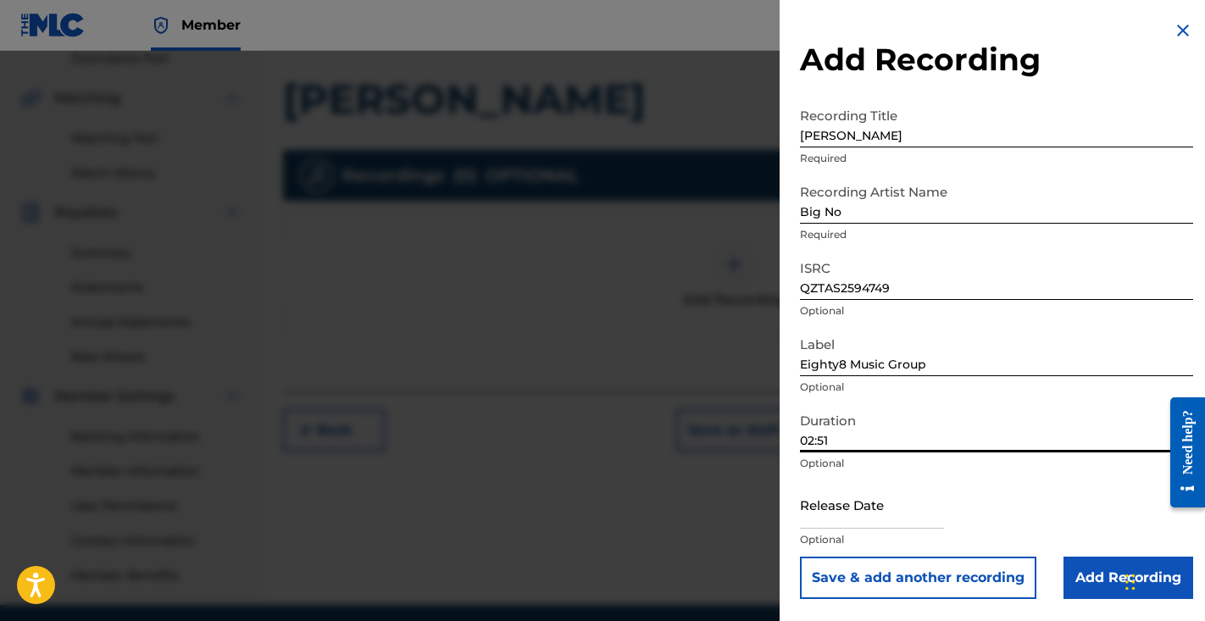
click at [851, 519] on input "text" at bounding box center [872, 505] width 144 height 48
select select "7"
select select "2025"
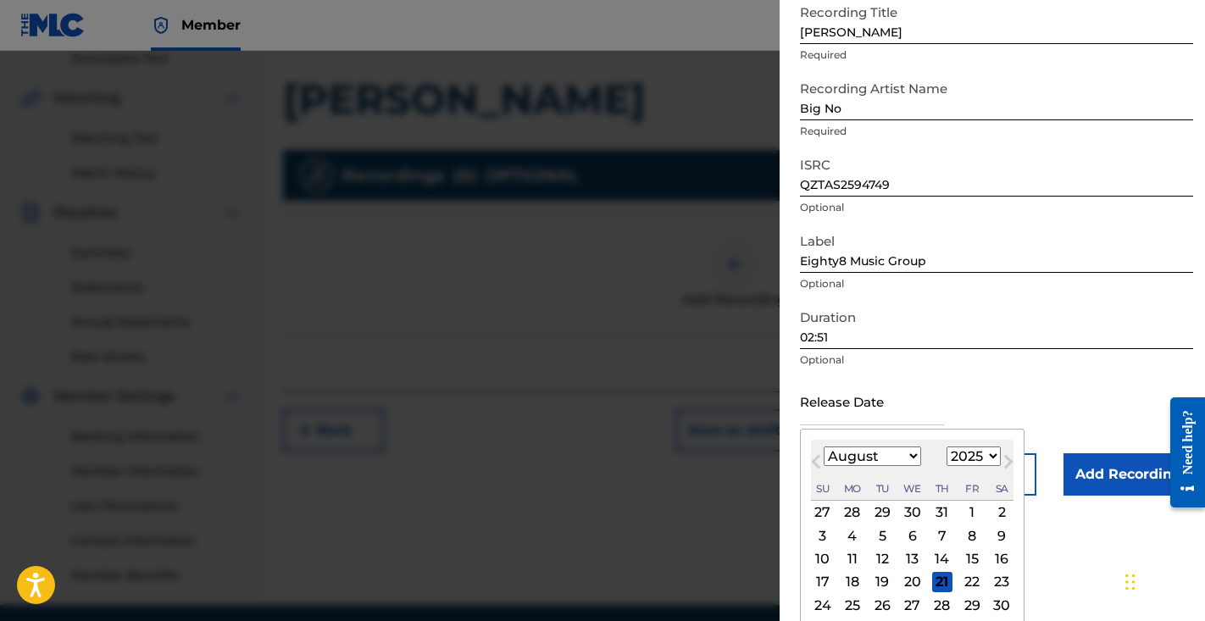
scroll to position [116, 0]
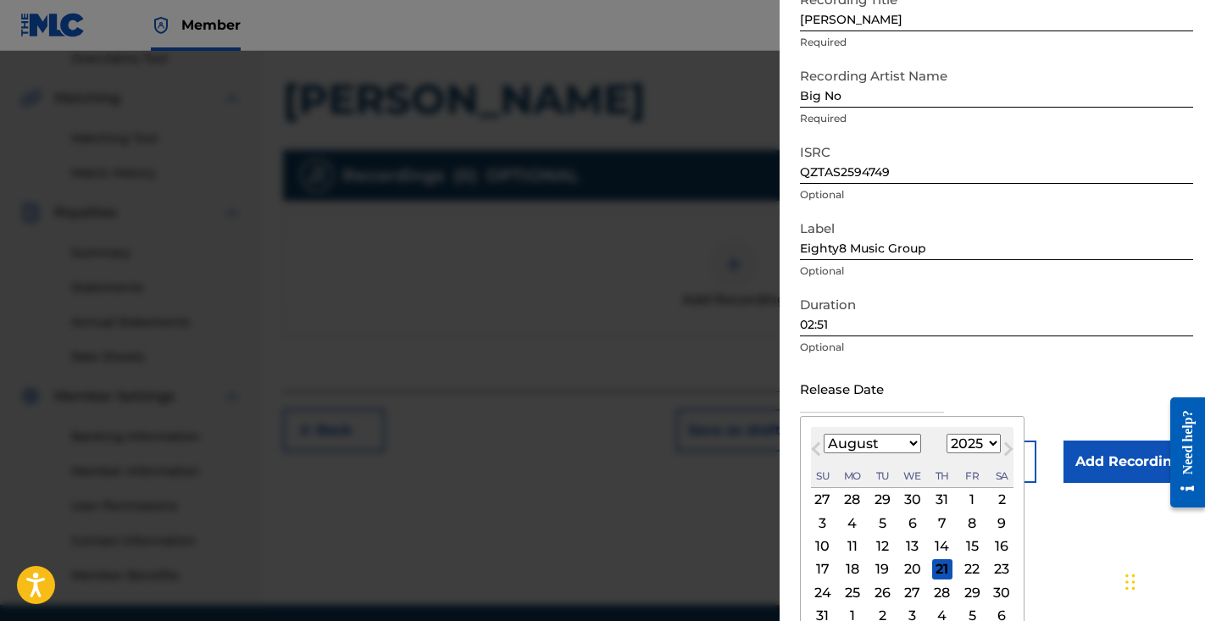
click at [864, 455] on div "August 2025 January February March April May June July August September October…" at bounding box center [912, 457] width 203 height 61
select select "4"
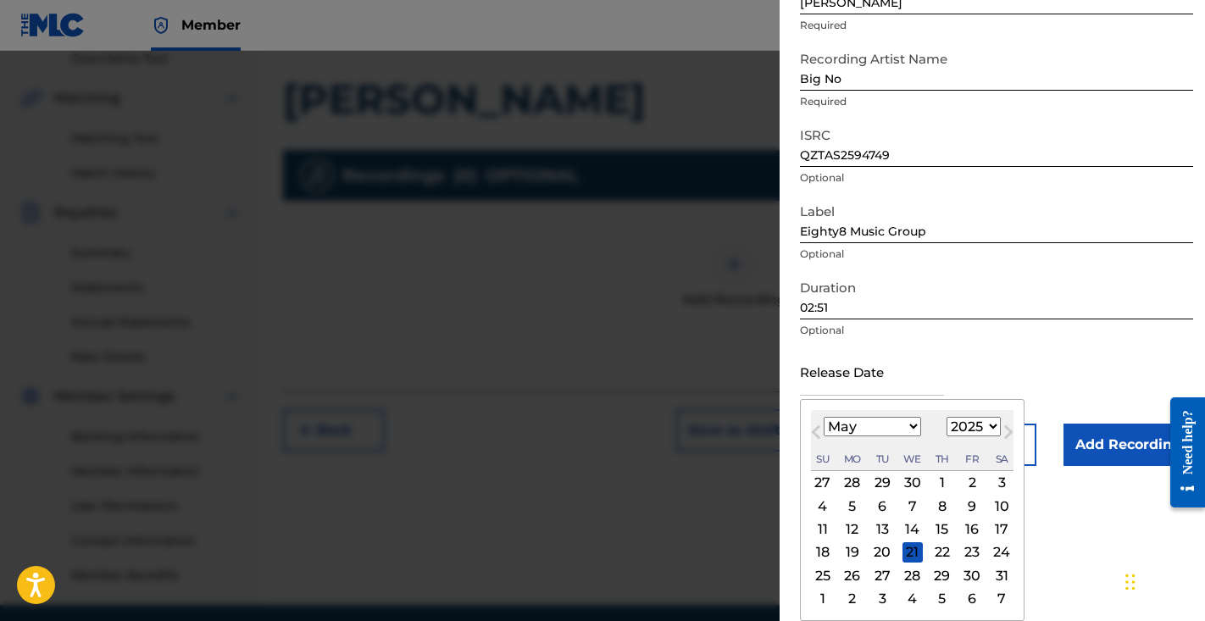
scroll to position [133, 0]
click at [936, 578] on div "29" at bounding box center [942, 575] width 20 height 20
type input "May 29 2025"
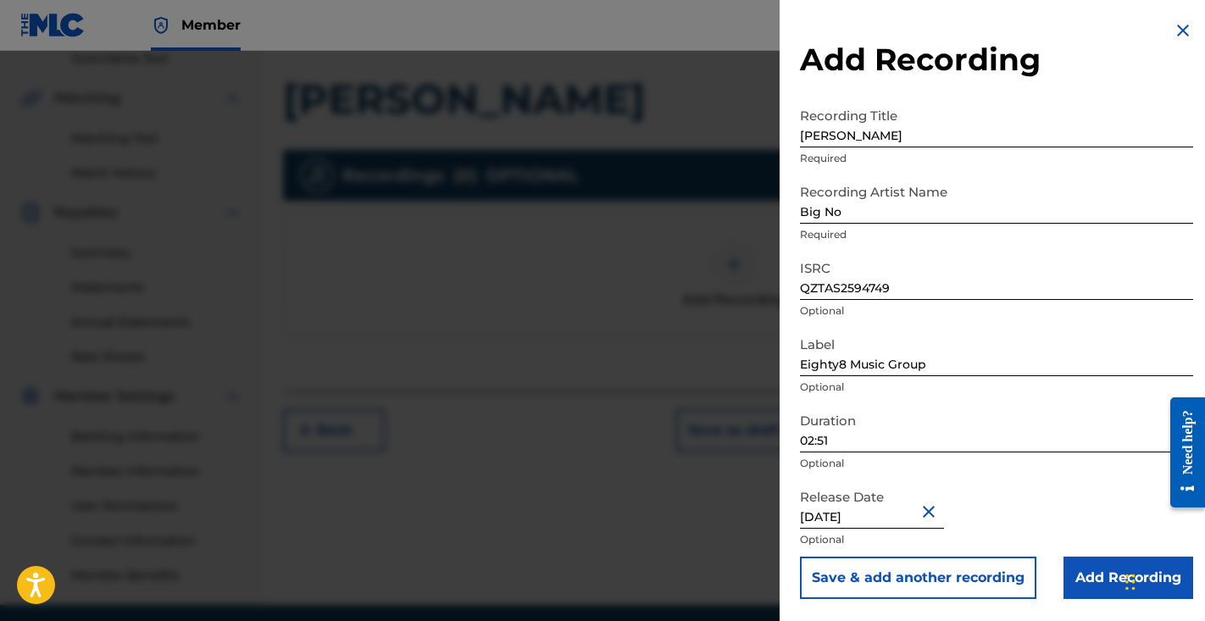
scroll to position [0, 0]
click at [1097, 568] on input "Add Recording" at bounding box center [1129, 578] width 130 height 42
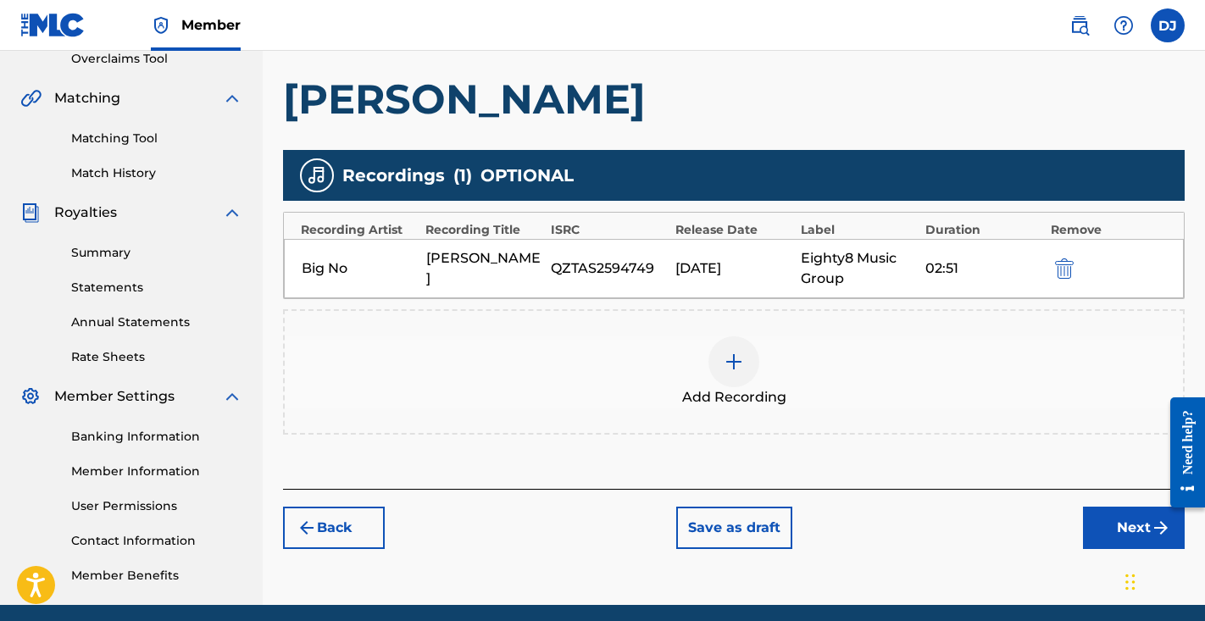
click at [1099, 527] on button "Next" at bounding box center [1134, 528] width 102 height 42
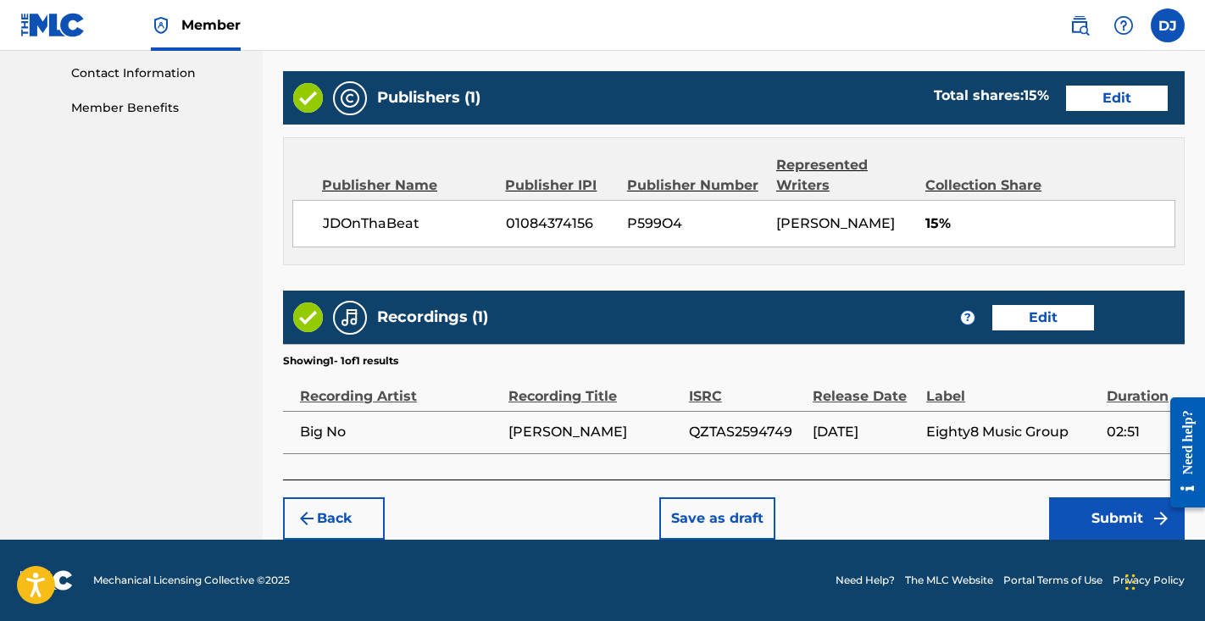
scroll to position [832, 0]
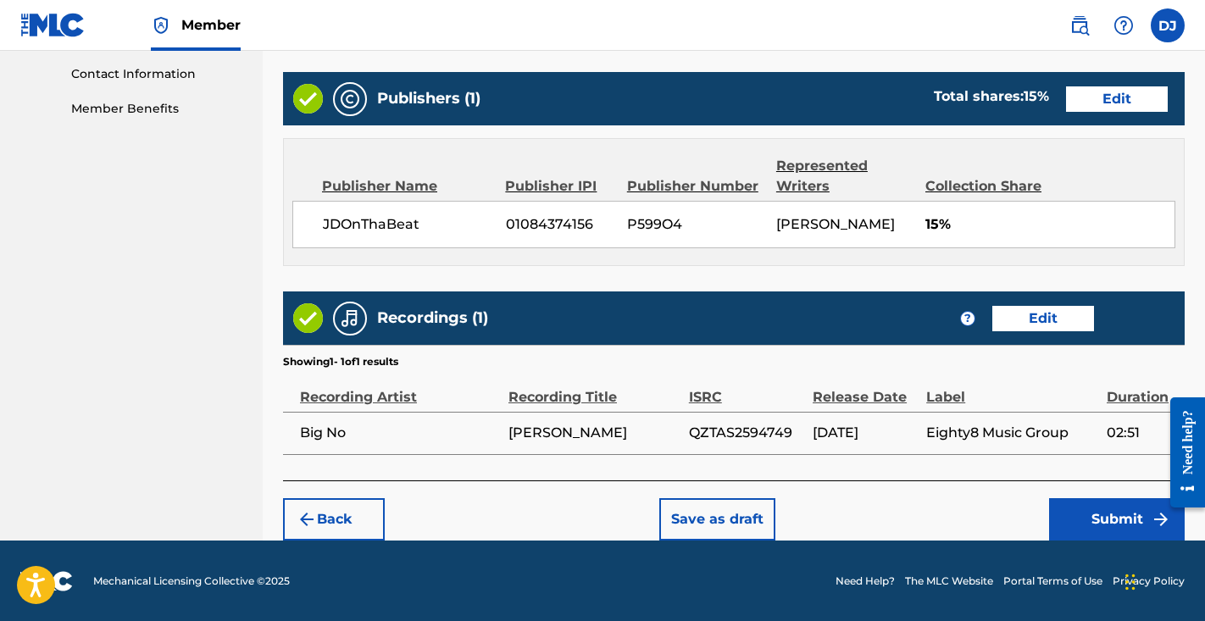
click at [1099, 521] on button "Submit" at bounding box center [1117, 519] width 136 height 42
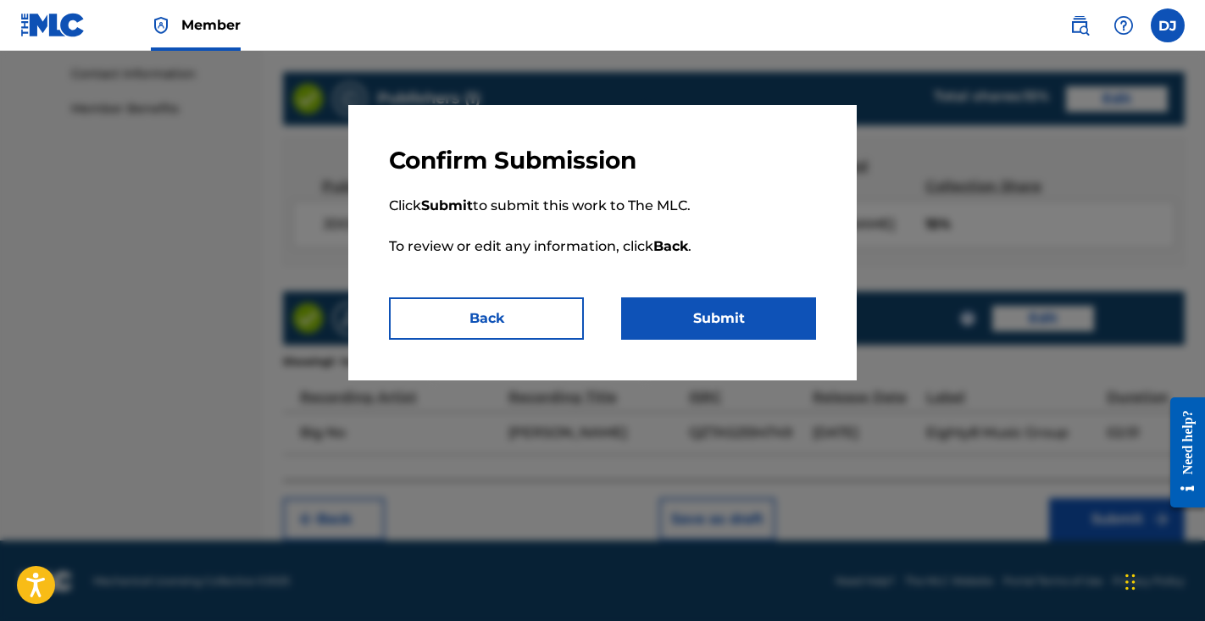
click at [753, 293] on p "Click Submit to submit this work to The MLC. To review or edit any information,…" at bounding box center [602, 236] width 427 height 122
click at [753, 314] on button "Submit" at bounding box center [718, 319] width 195 height 42
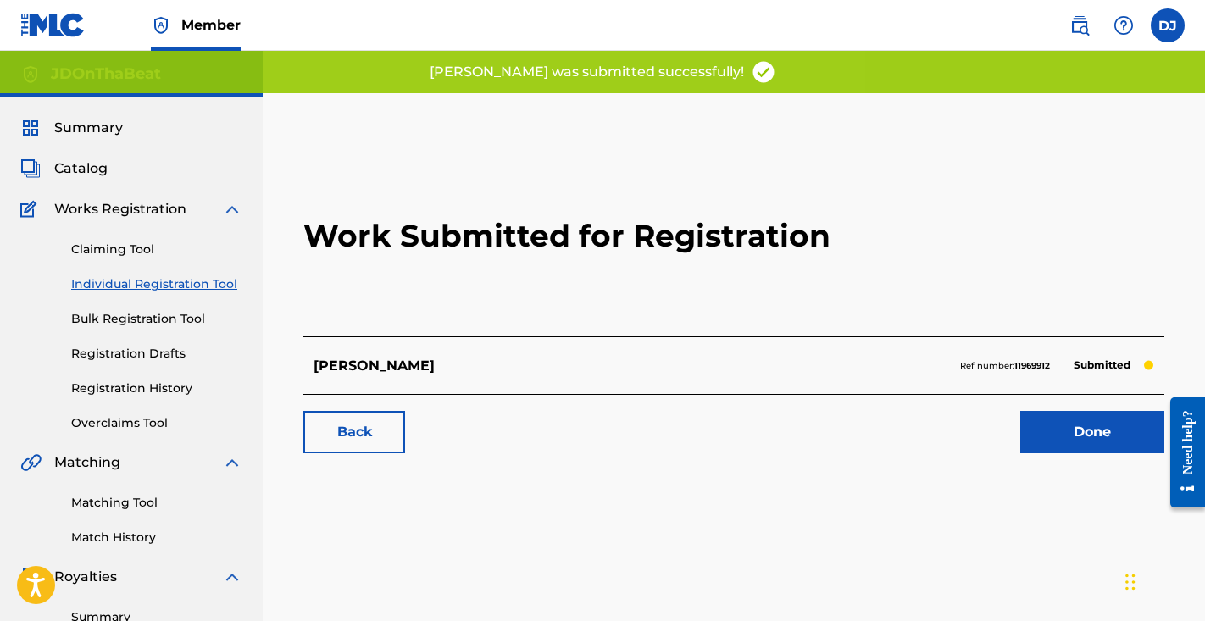
click at [1061, 448] on link "Done" at bounding box center [1093, 432] width 144 height 42
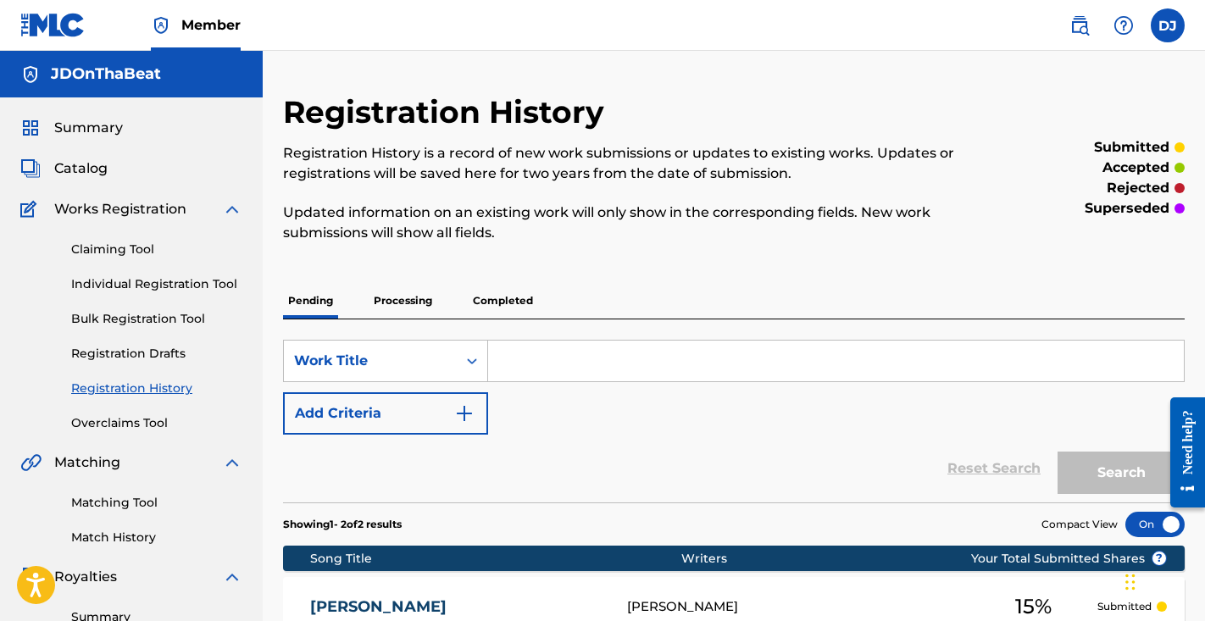
click at [151, 278] on link "Individual Registration Tool" at bounding box center [156, 284] width 171 height 18
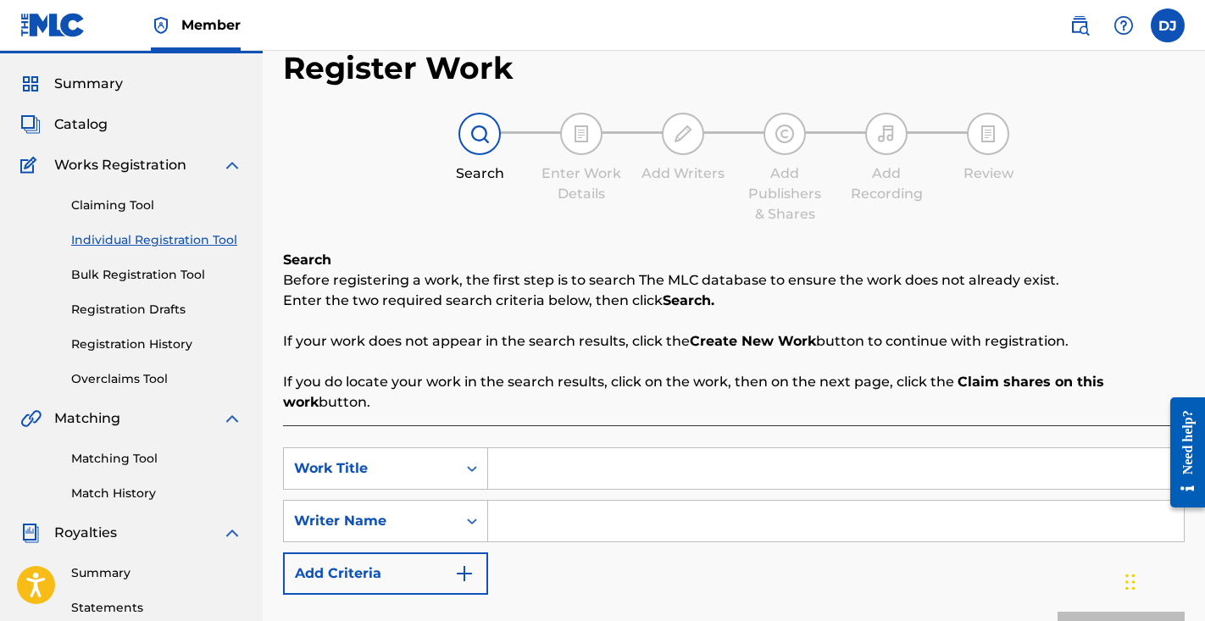
scroll to position [50, 0]
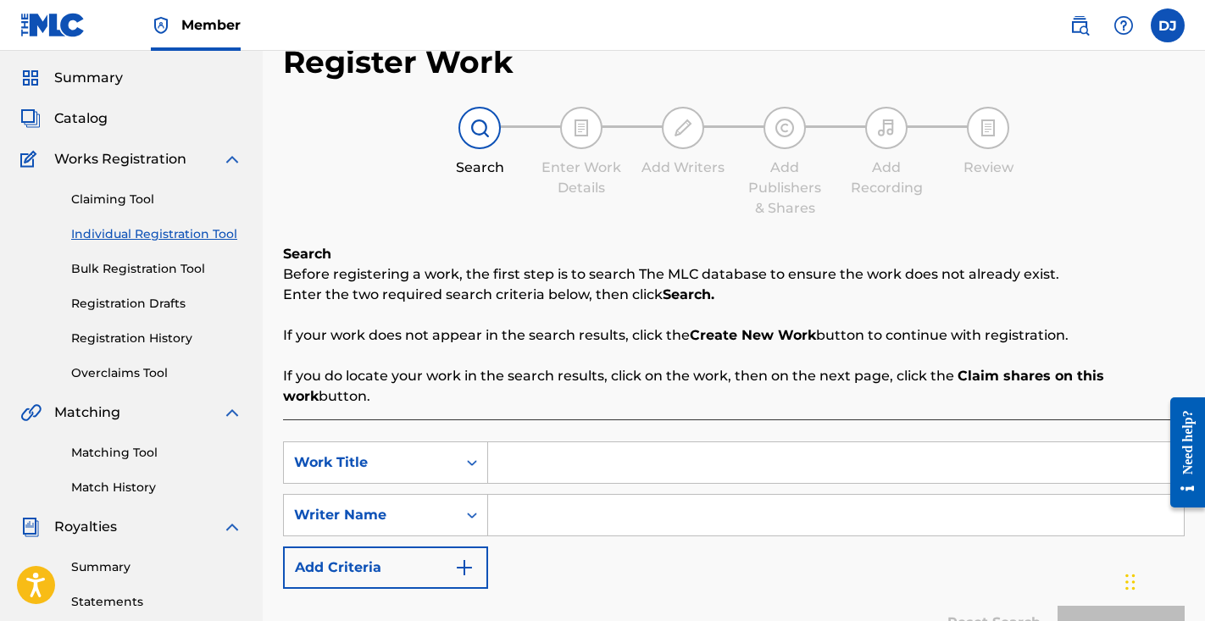
click at [509, 457] on input "Search Form" at bounding box center [836, 462] width 696 height 41
click at [512, 525] on input "Search Form" at bounding box center [836, 515] width 696 height 41
paste input "Cedric Jones"
type input "Cedric Jones"
click at [554, 445] on input "Search Form" at bounding box center [836, 462] width 696 height 41
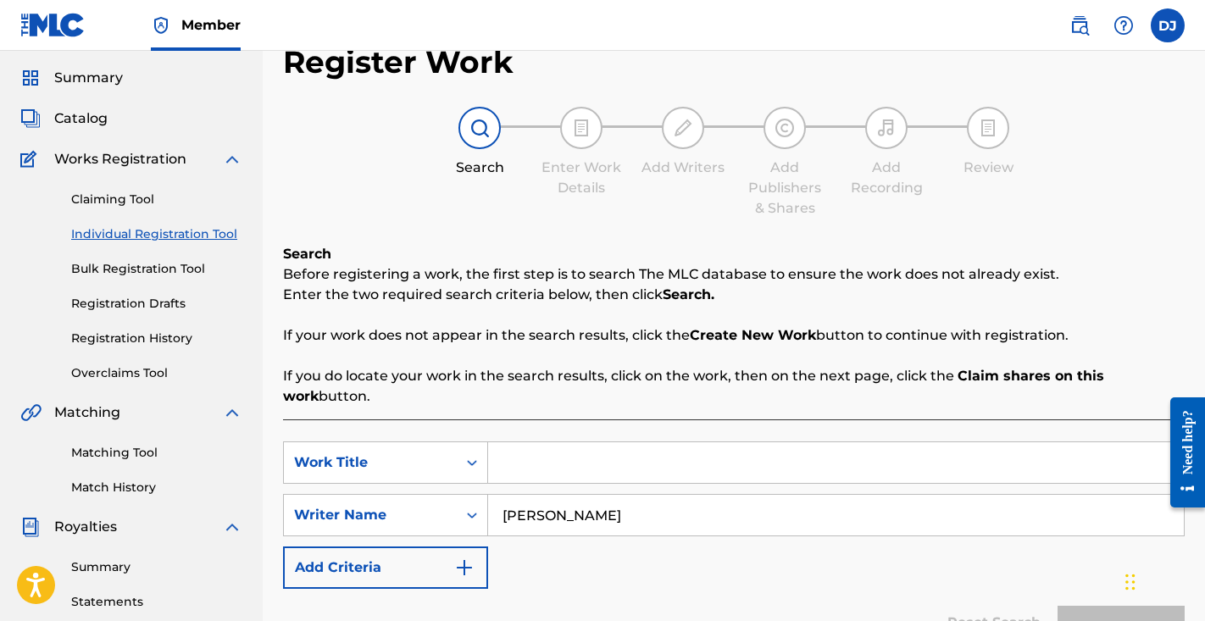
click at [502, 2] on nav "Member DJ DJ Davin Jackson jdonthabeat2002@gmail.com Notification Preferences P…" at bounding box center [602, 25] width 1205 height 51
click at [527, 474] on input "Search Form" at bounding box center [836, 462] width 696 height 41
paste input "Wake Up Mama"
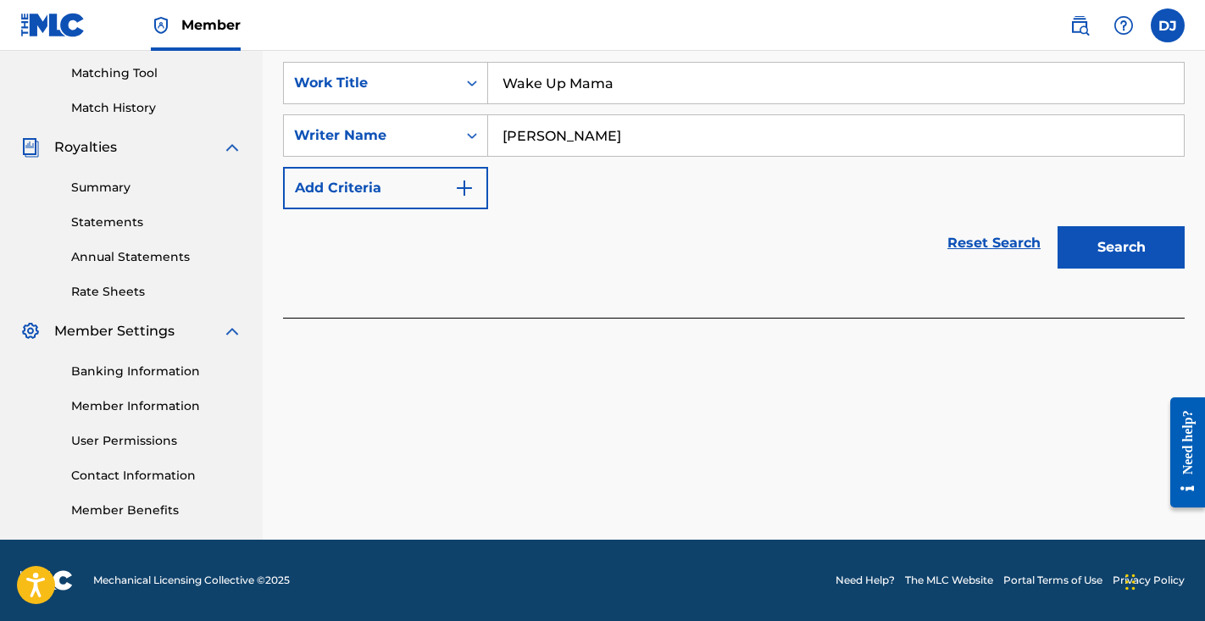
type input "Wake Up Mama"
click at [1113, 260] on button "Search" at bounding box center [1121, 247] width 127 height 42
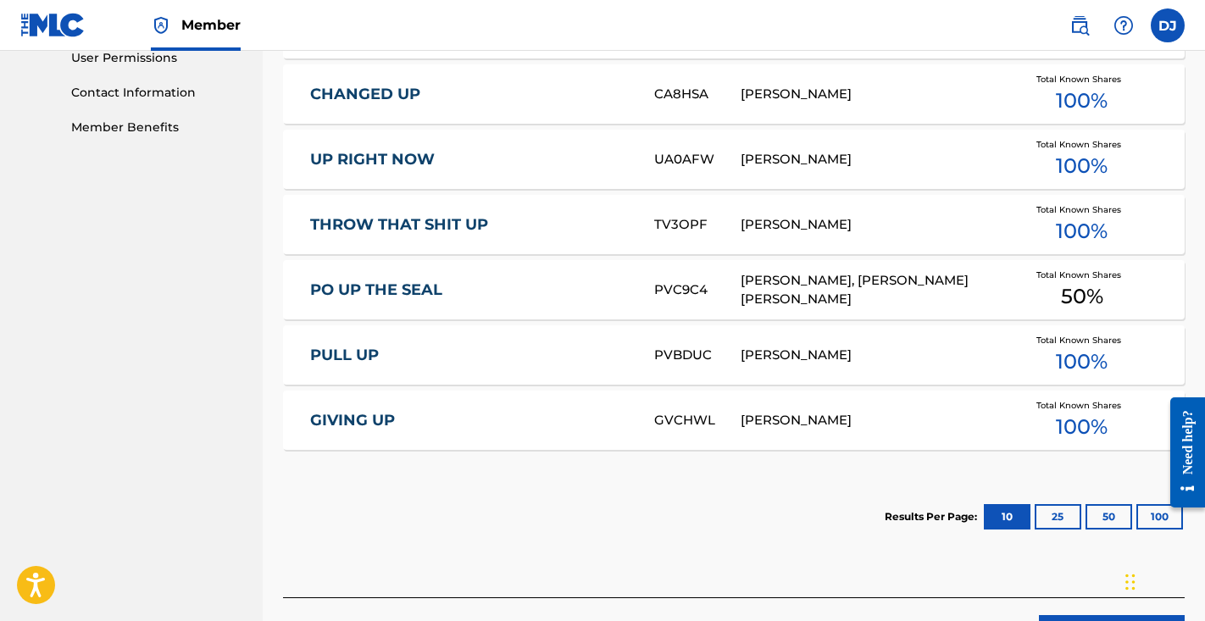
scroll to position [815, 0]
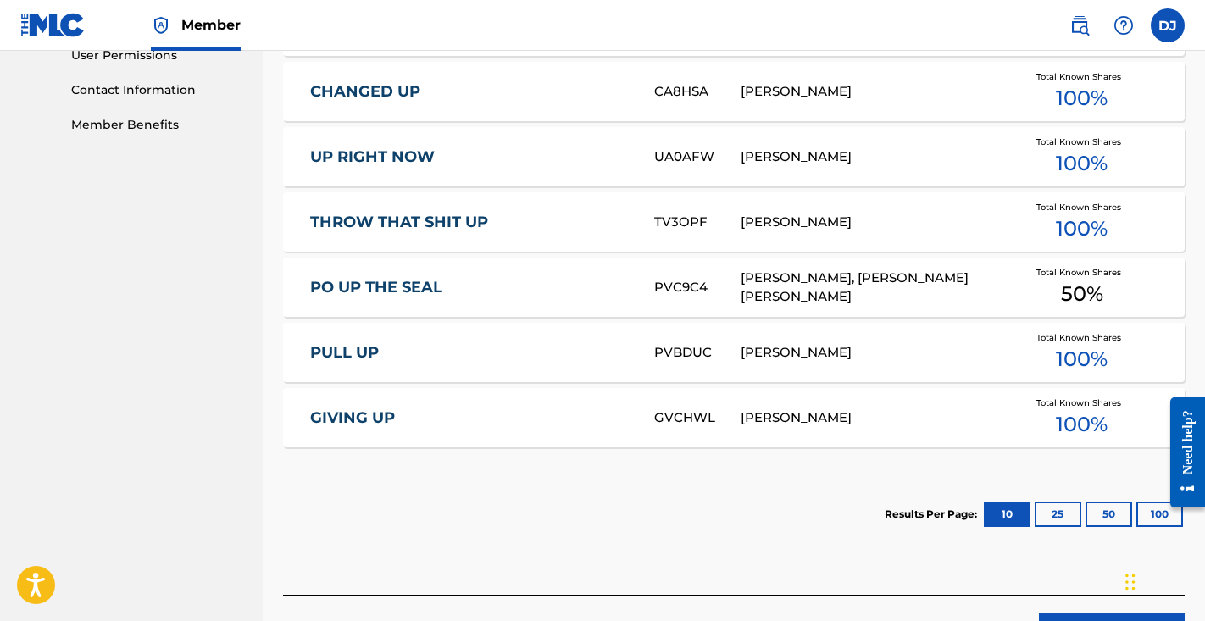
click at [1066, 521] on button "25" at bounding box center [1058, 514] width 47 height 25
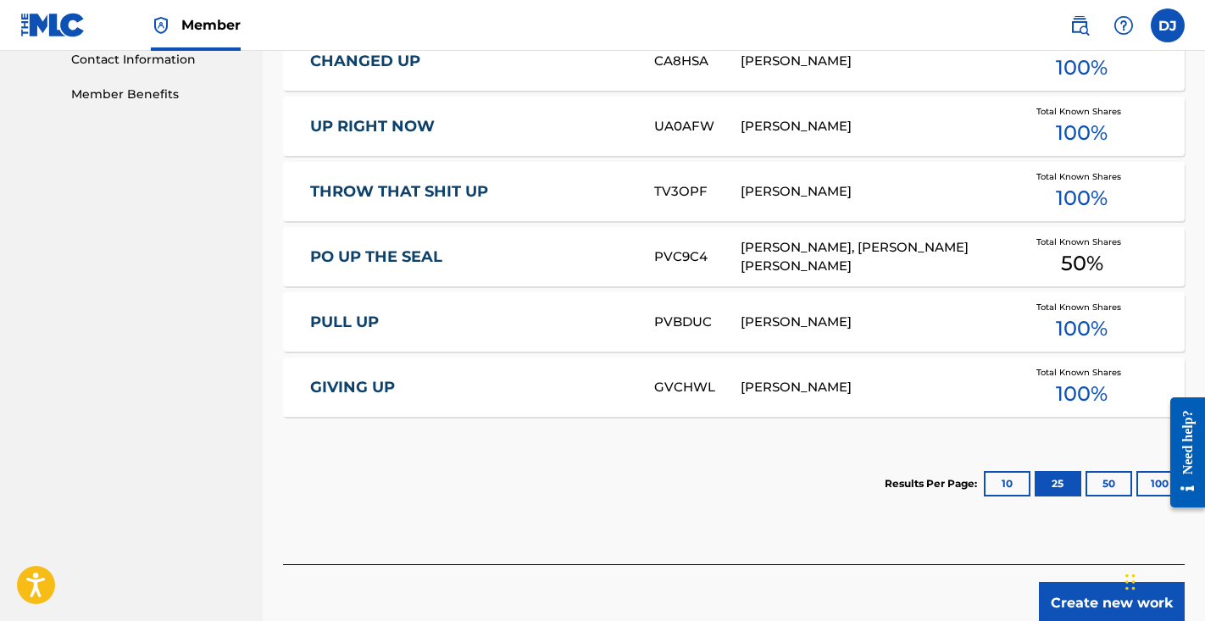
scroll to position [869, 0]
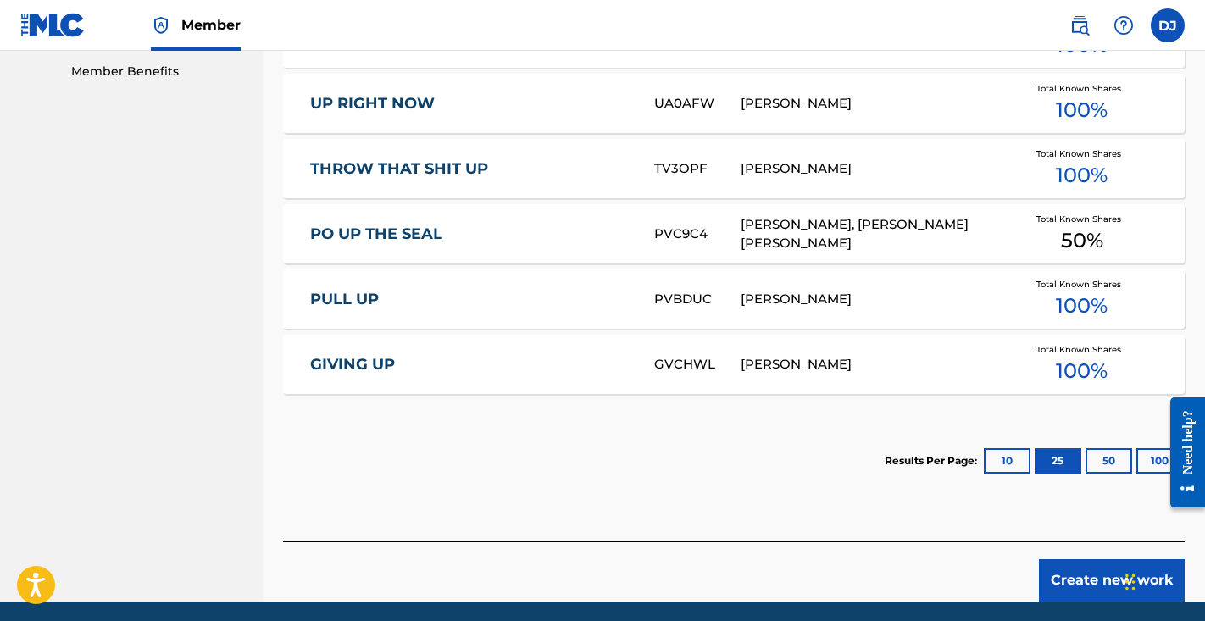
click at [1112, 453] on button "50" at bounding box center [1109, 460] width 47 height 25
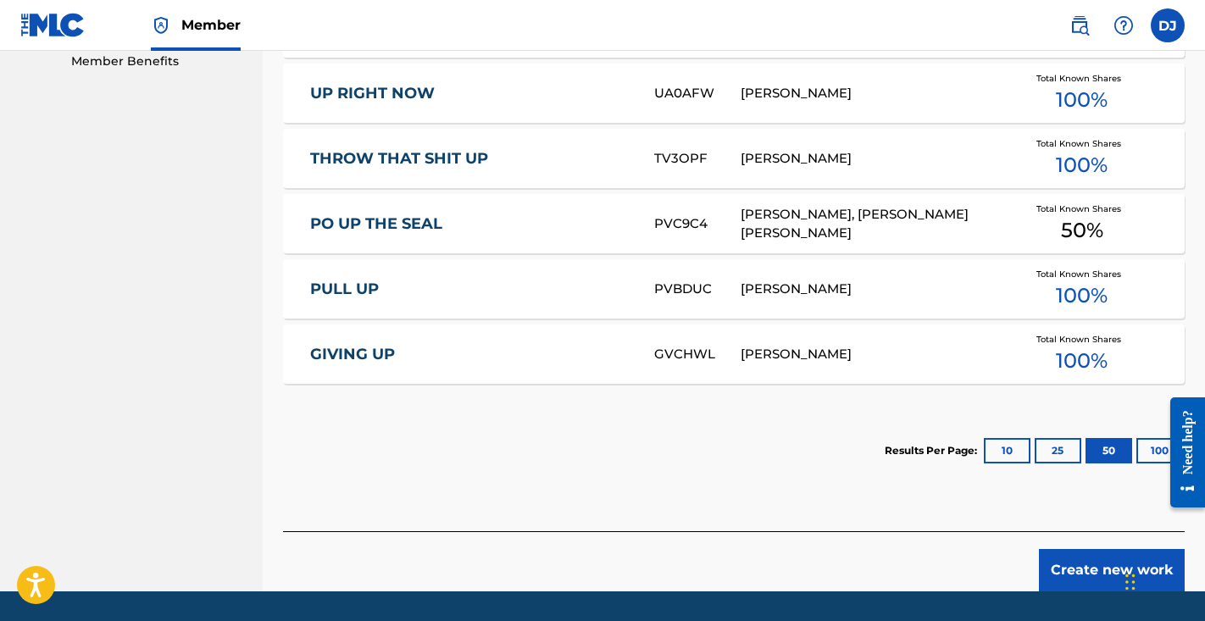
scroll to position [922, 0]
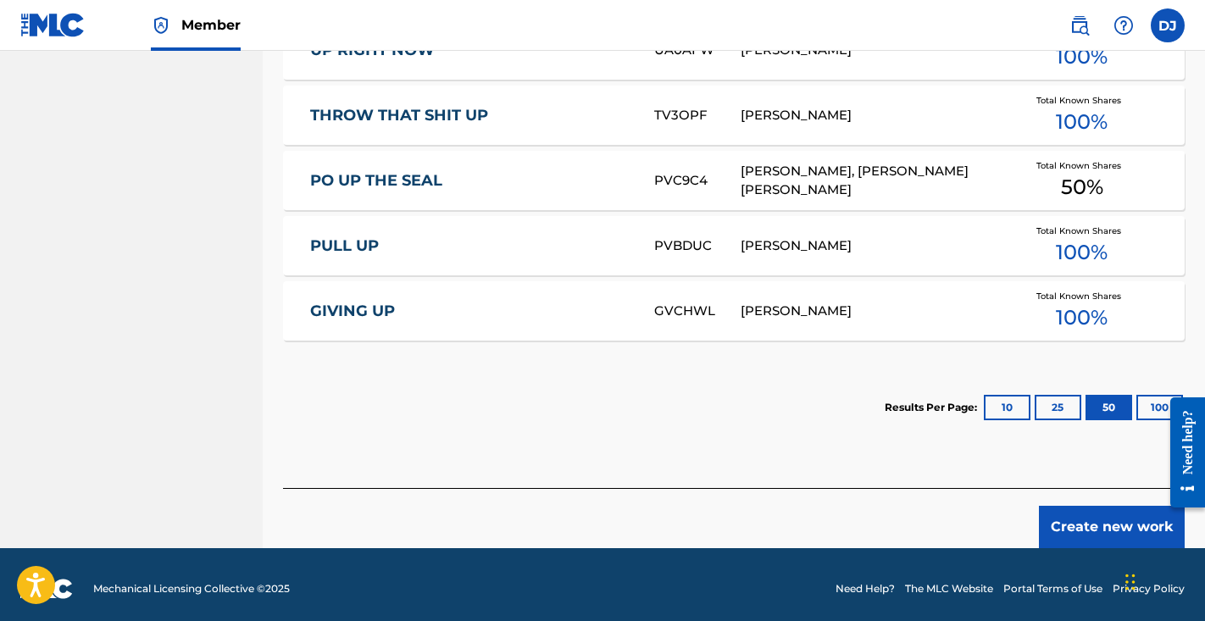
click at [1161, 399] on div at bounding box center [1181, 453] width 47 height 145
click at [1160, 400] on div at bounding box center [1181, 453] width 47 height 145
click at [1154, 412] on button "100" at bounding box center [1160, 407] width 47 height 25
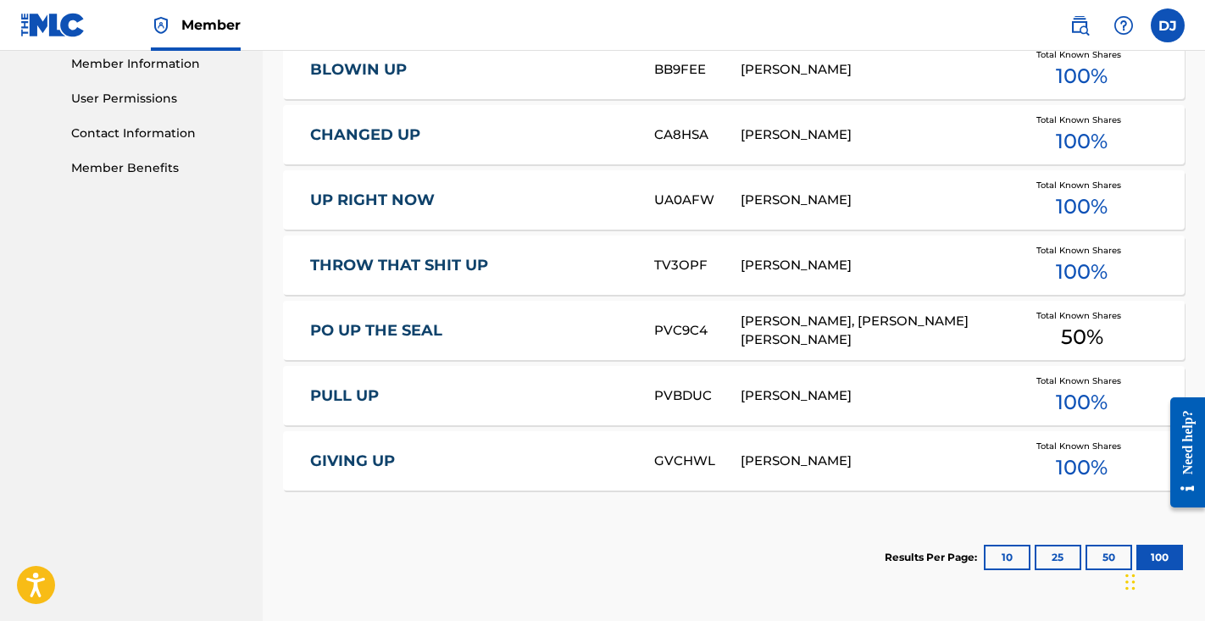
scroll to position [780, 0]
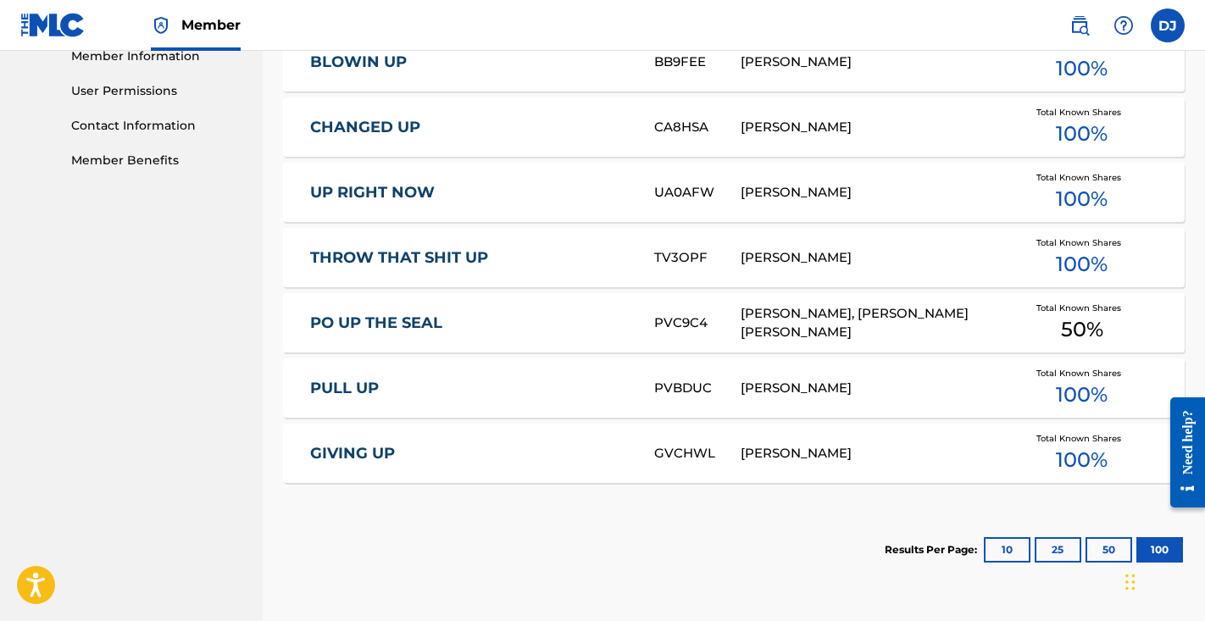
click at [994, 550] on button "10" at bounding box center [1007, 549] width 47 height 25
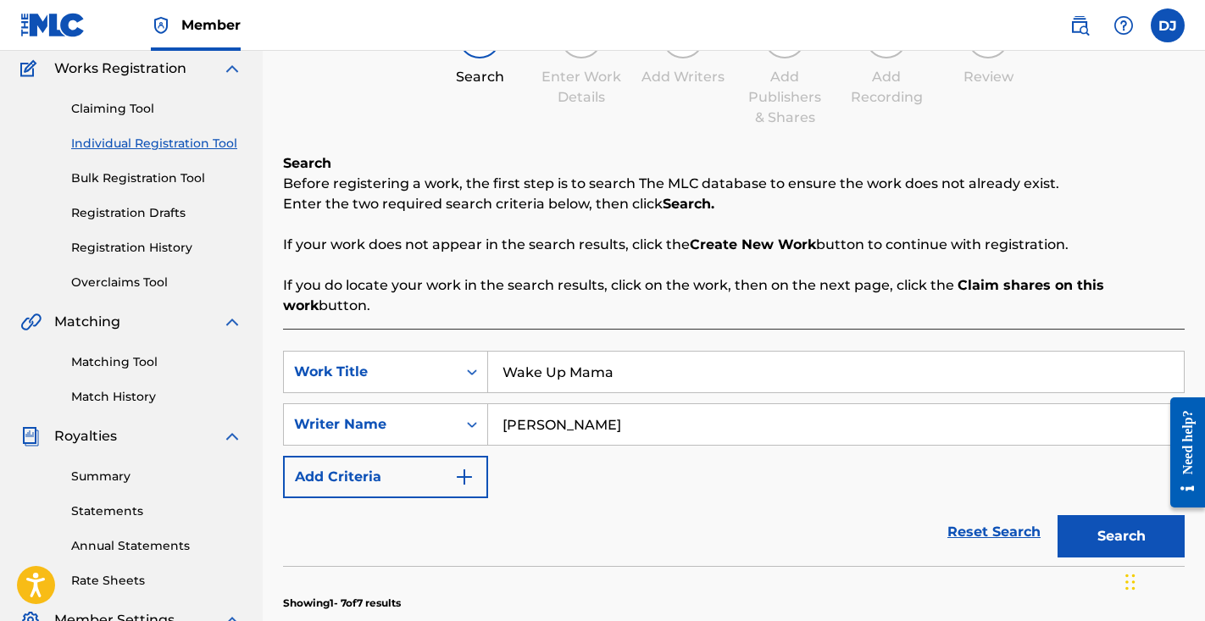
scroll to position [186, 0]
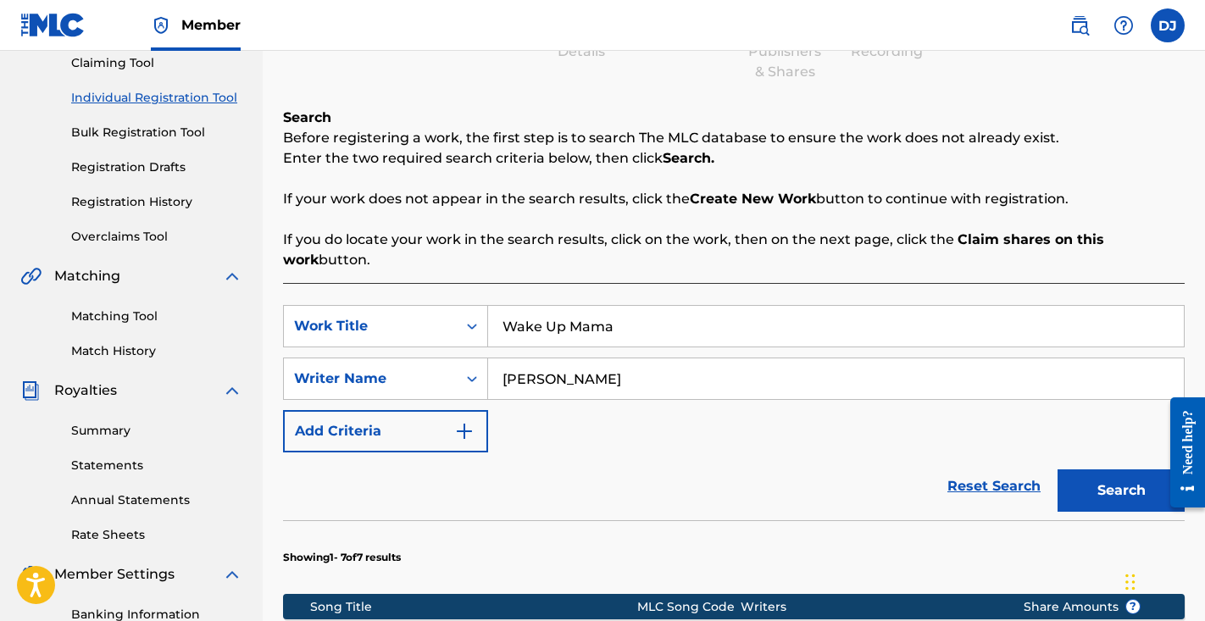
click at [1080, 498] on button "Search" at bounding box center [1121, 491] width 127 height 42
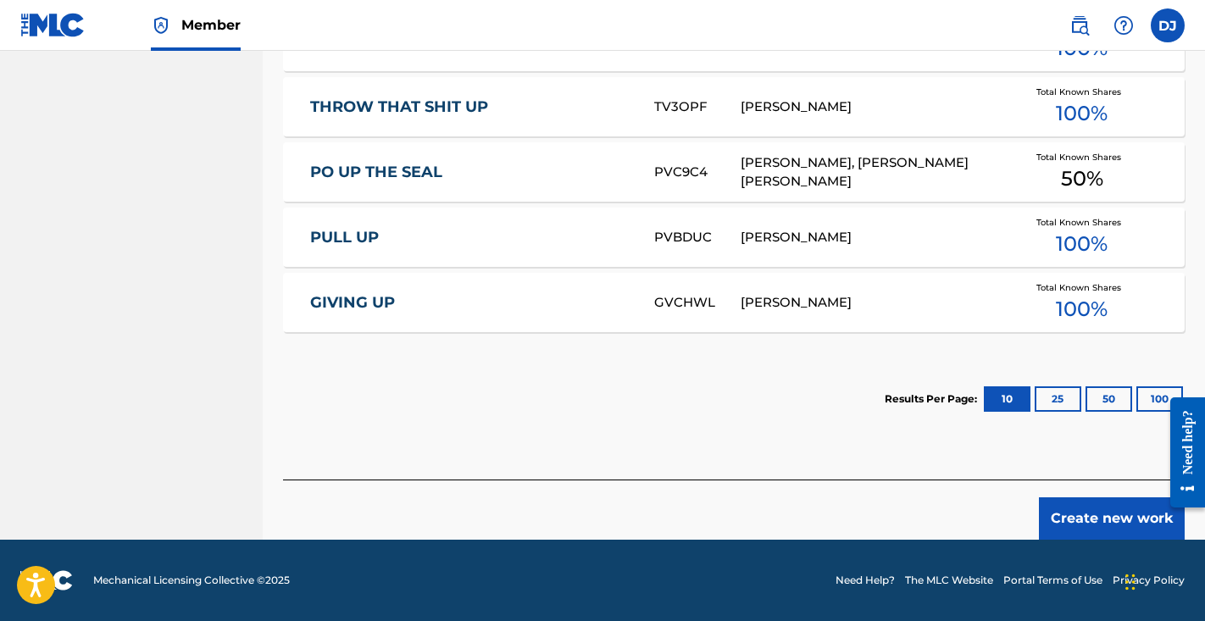
scroll to position [932, -2]
click at [1087, 504] on button "Create new work" at bounding box center [1112, 519] width 146 height 42
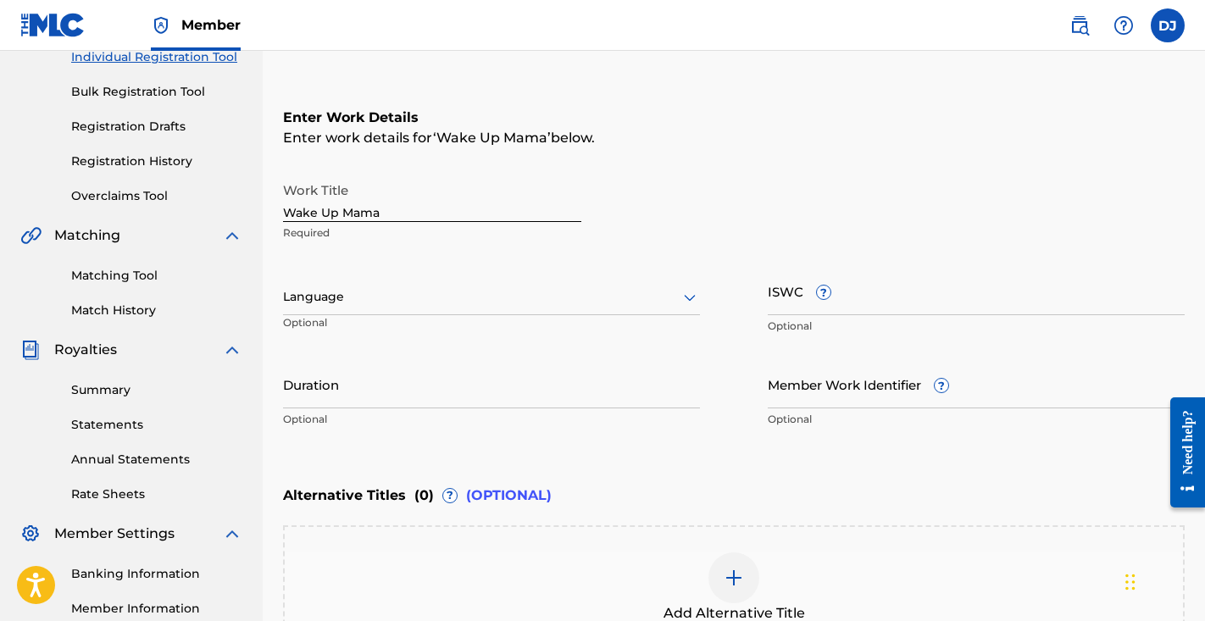
scroll to position [222, 0]
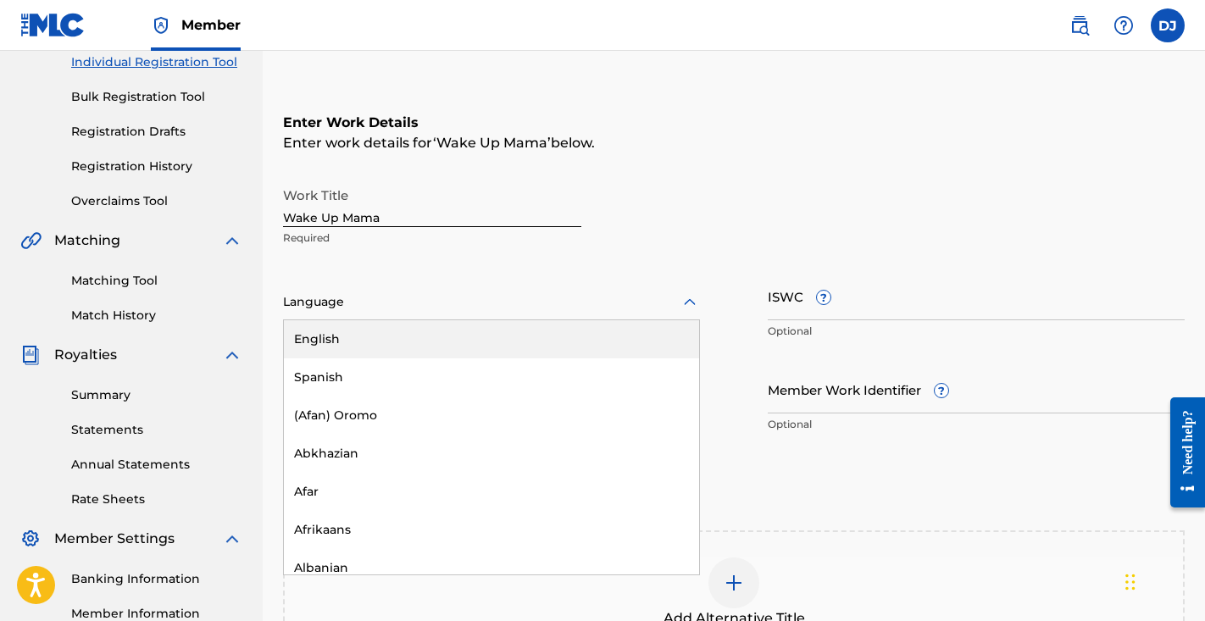
click at [457, 303] on div at bounding box center [491, 302] width 417 height 21
click at [489, 295] on div at bounding box center [491, 302] width 417 height 21
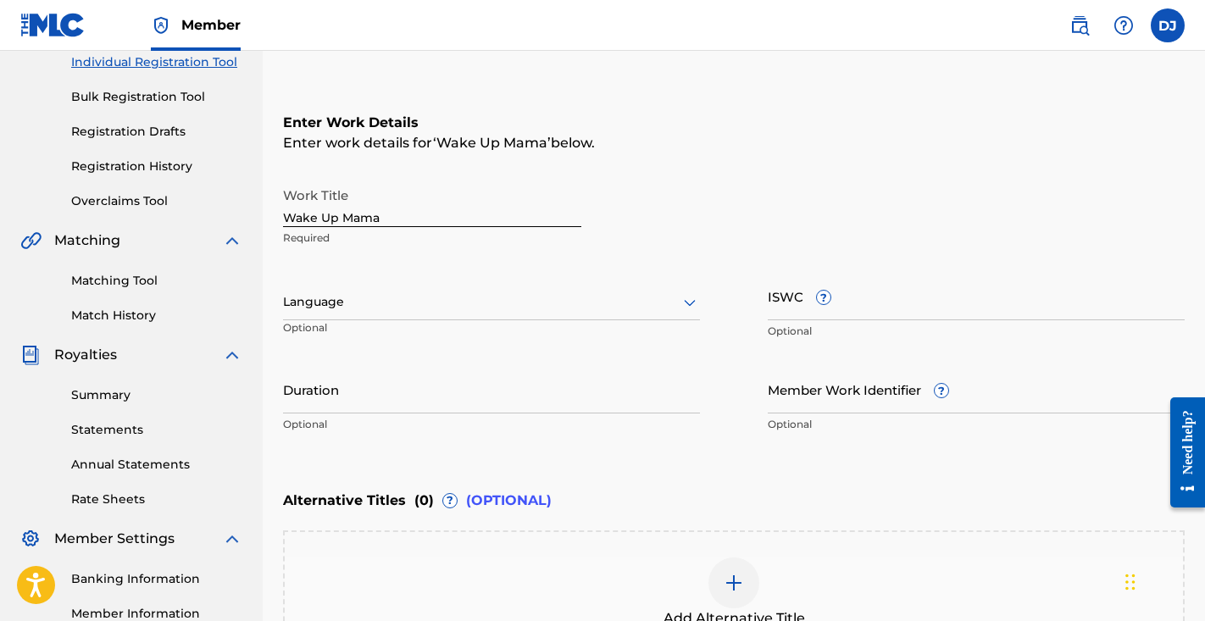
click at [385, 392] on input "Duration" at bounding box center [491, 389] width 417 height 48
type input "3"
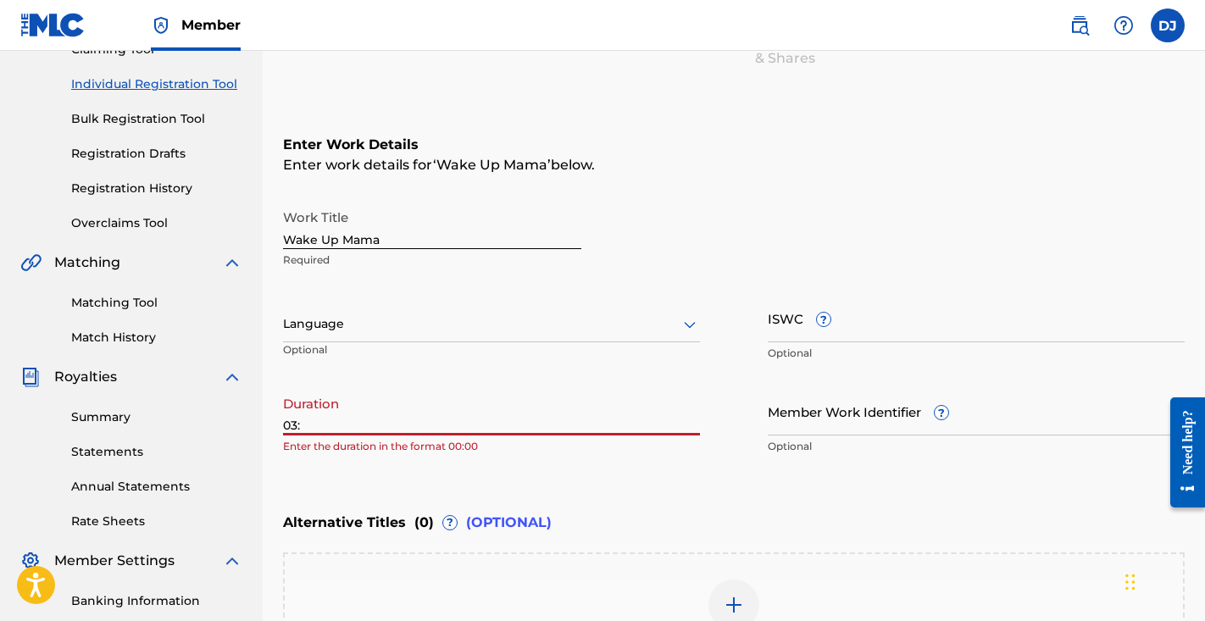
scroll to position [194, 0]
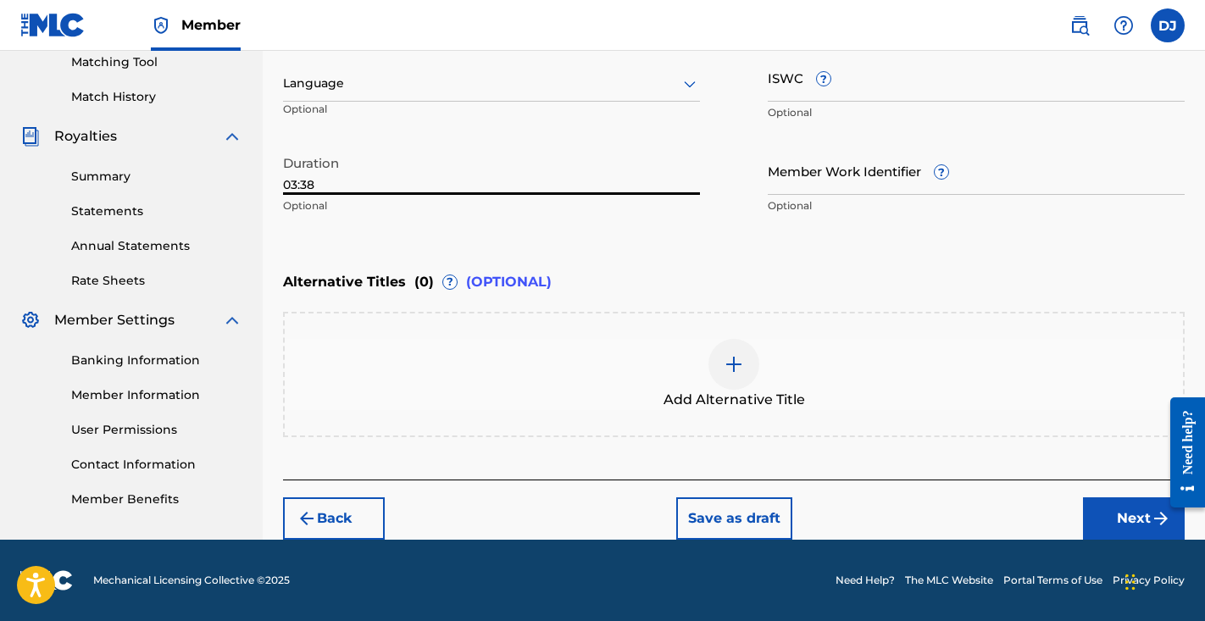
type input "03:38"
click at [1105, 512] on button "Next" at bounding box center [1134, 519] width 102 height 42
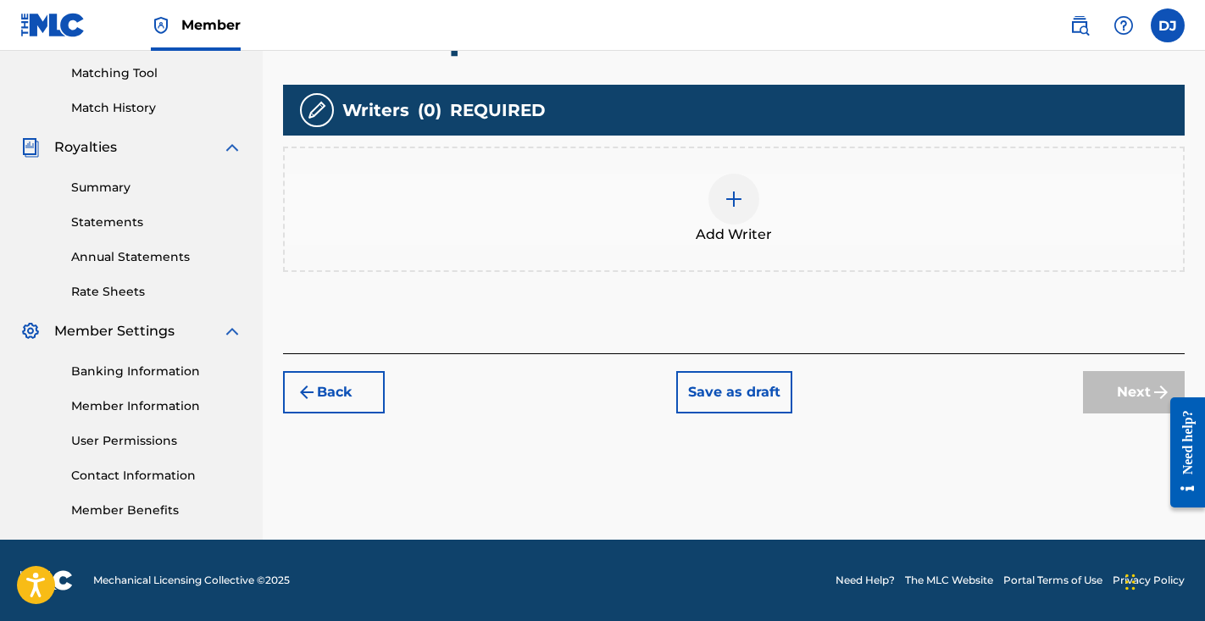
scroll to position [201, 0]
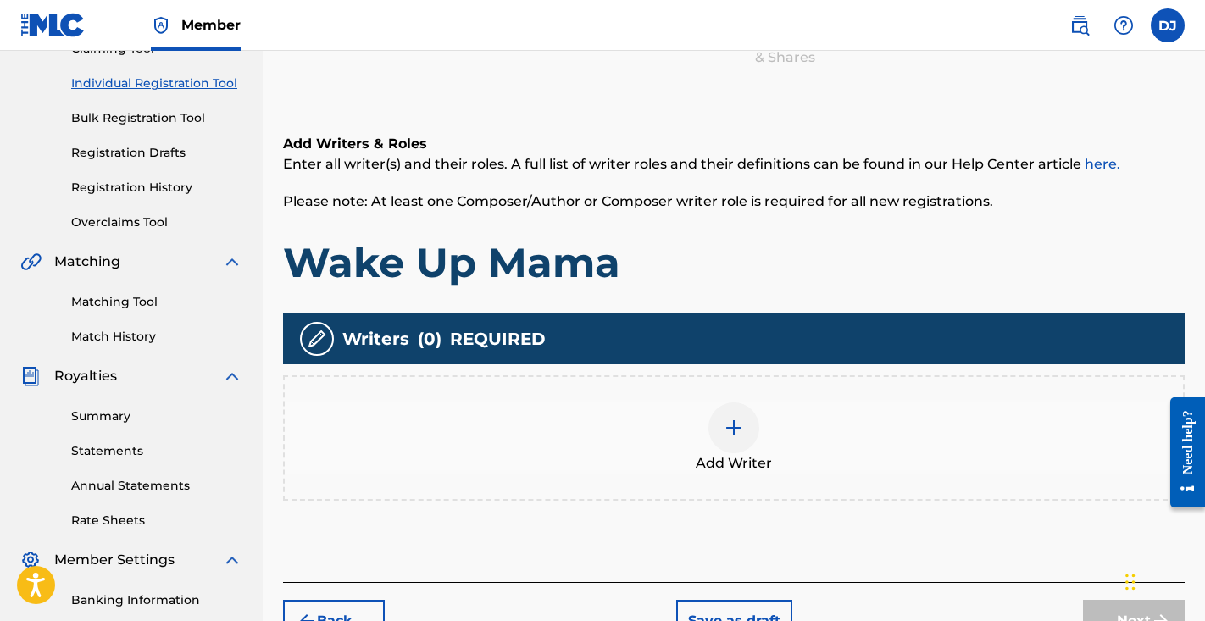
click at [715, 446] on div "Add Writer" at bounding box center [734, 438] width 899 height 71
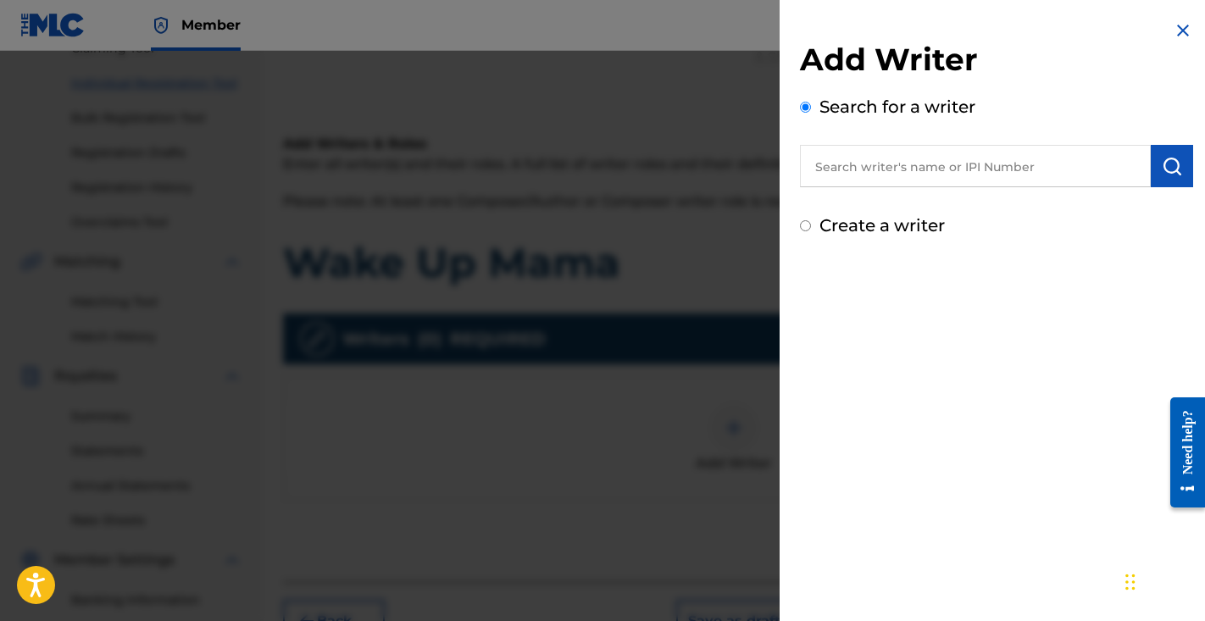
click at [961, 164] on input "text" at bounding box center [975, 166] width 351 height 42
paste input ": ____________________________"
type input ": ___"
drag, startPoint x: 879, startPoint y: 182, endPoint x: 809, endPoint y: 158, distance: 74.5
click at [809, 158] on input ": ___" at bounding box center [975, 166] width 351 height 42
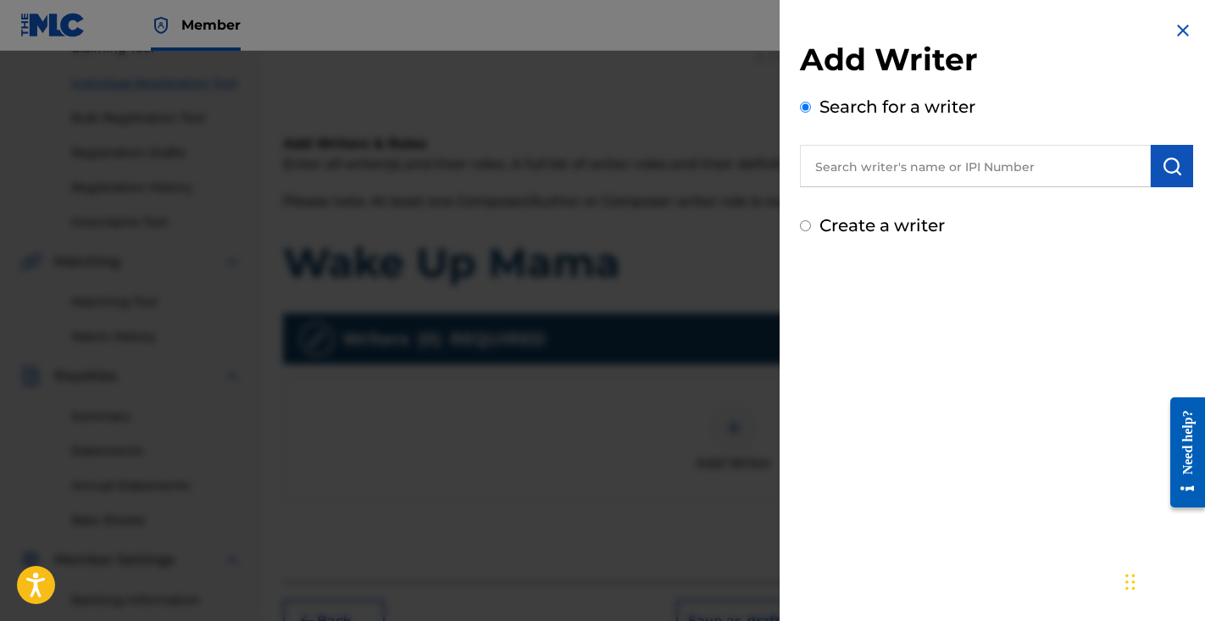
paste input "Cedric Jones"
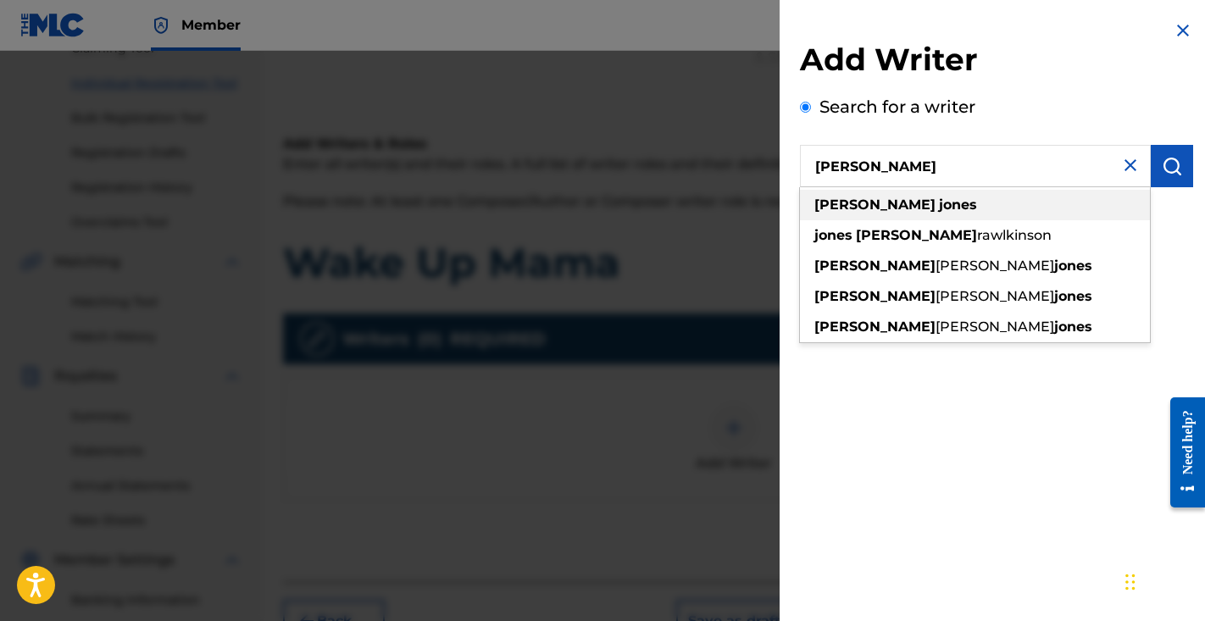
click at [991, 205] on div "cedric jones" at bounding box center [975, 205] width 350 height 31
type input "cedric jones"
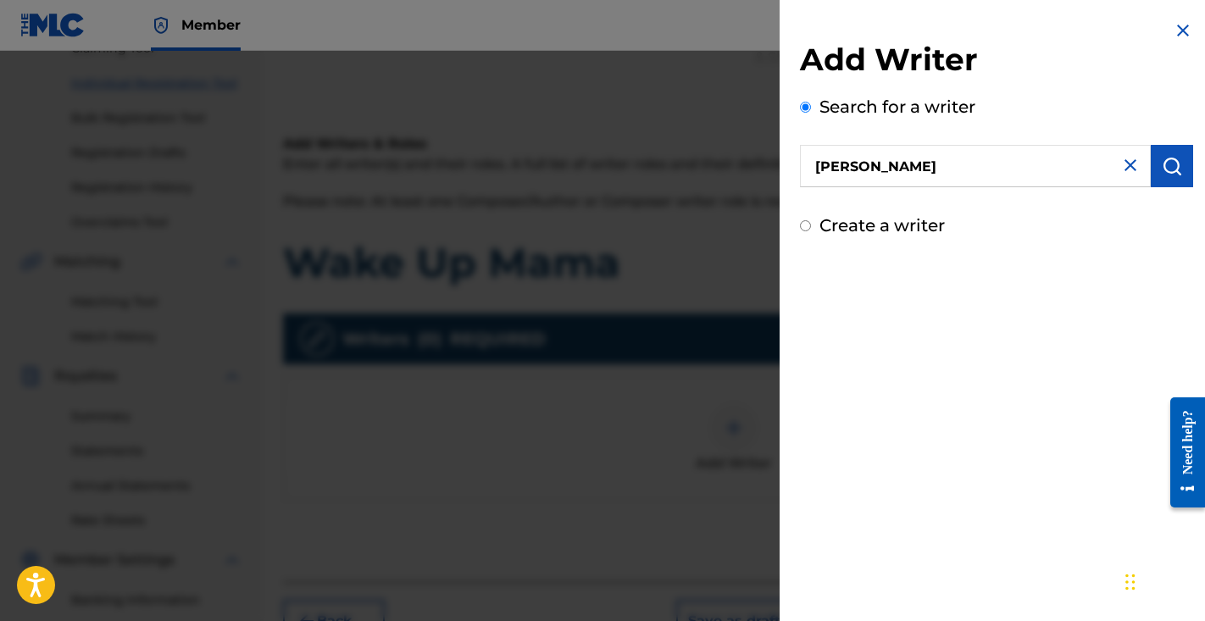
click at [1180, 164] on button "submit" at bounding box center [1172, 166] width 42 height 42
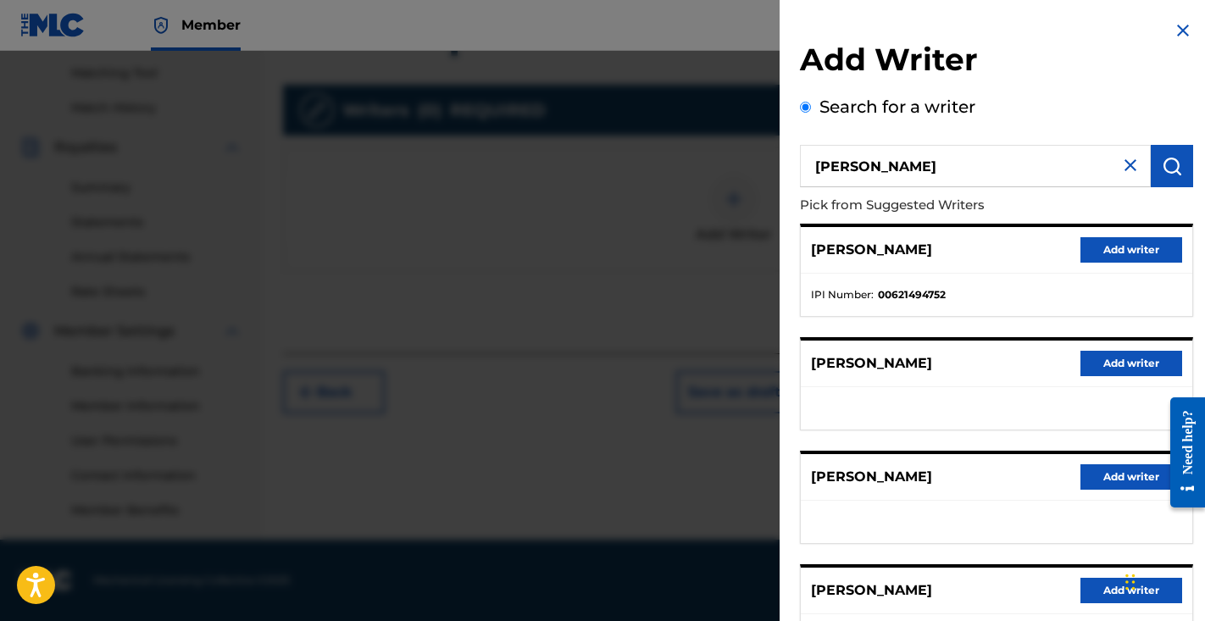
scroll to position [0, 0]
click at [1178, 20] on img at bounding box center [1183, 30] width 20 height 20
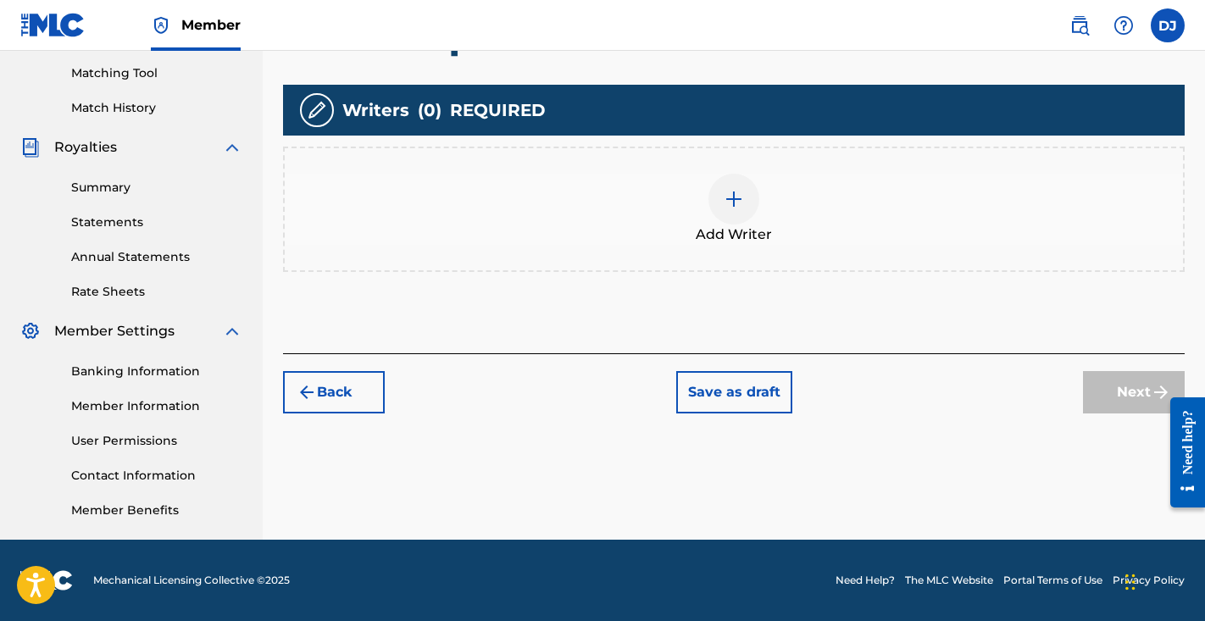
click at [860, 202] on div "Add Writer" at bounding box center [734, 209] width 899 height 71
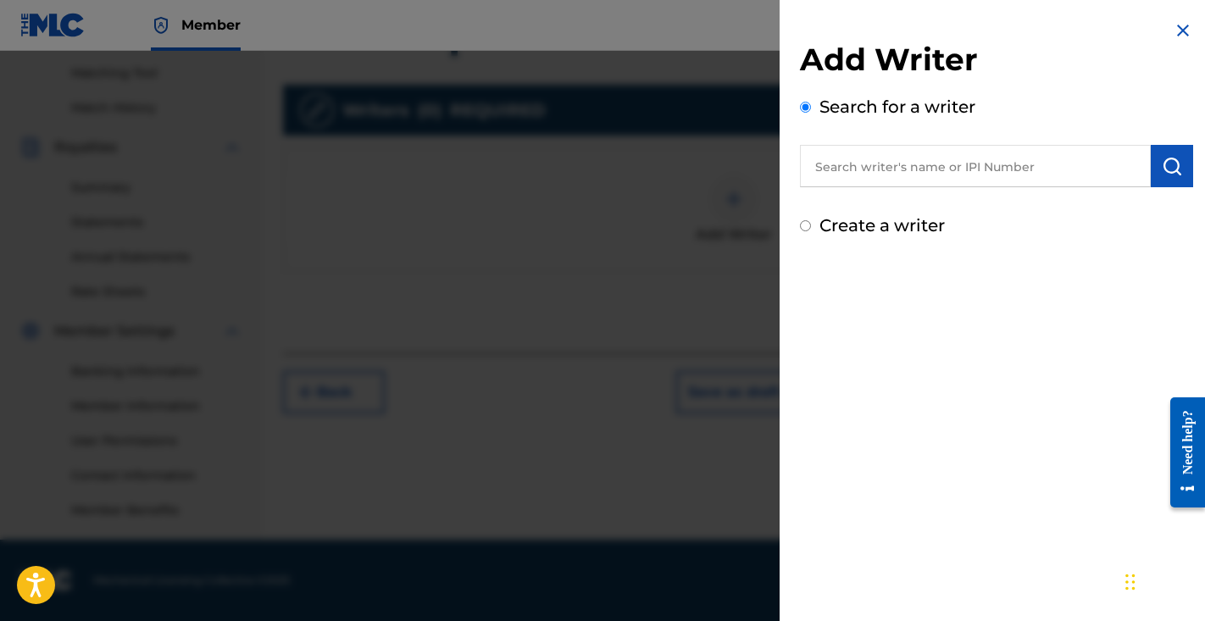
click at [923, 174] on input "text" at bounding box center [975, 166] width 351 height 42
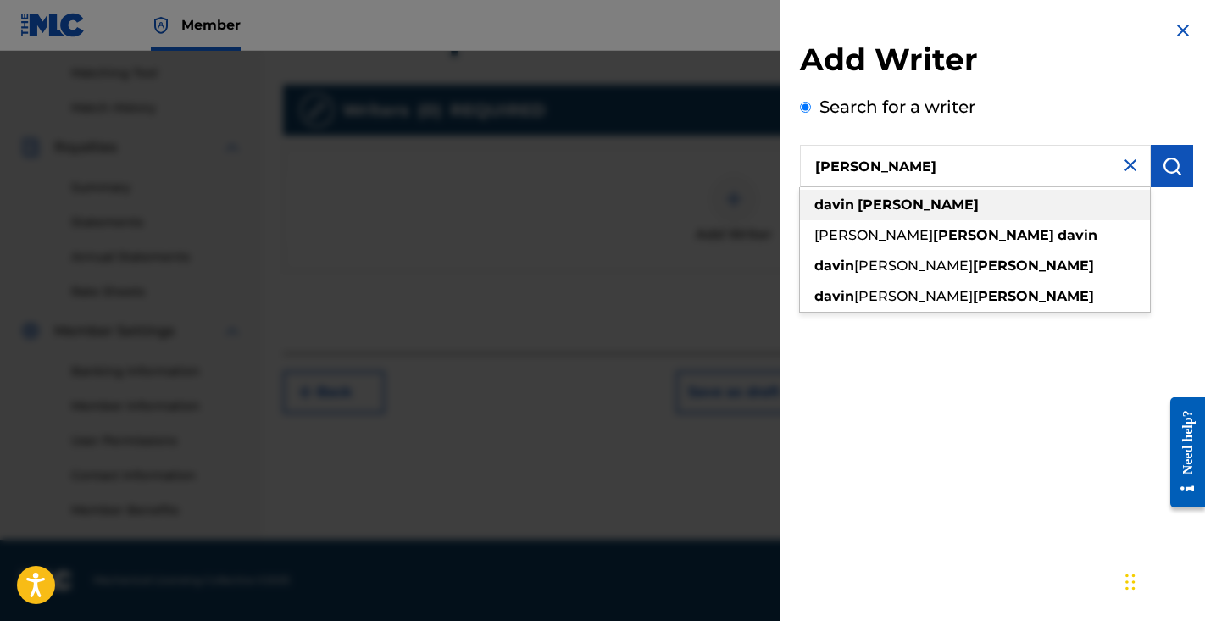
click at [1060, 208] on div "davin jackson" at bounding box center [975, 205] width 350 height 31
type input "davin jackson"
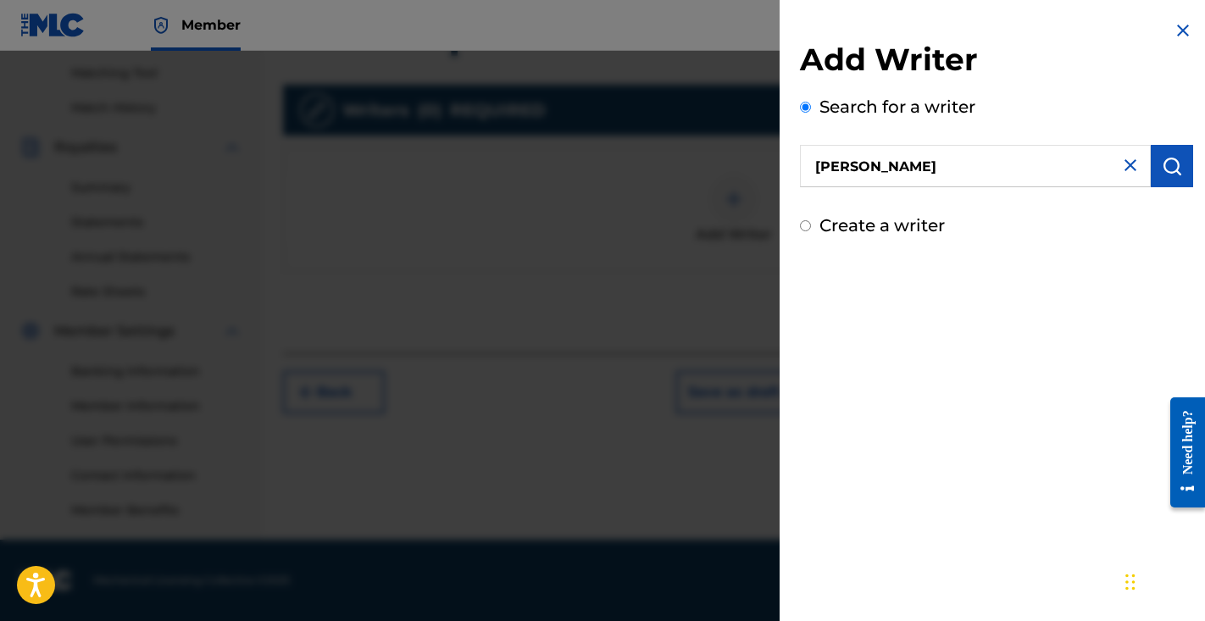
click at [1179, 179] on button "submit" at bounding box center [1172, 166] width 42 height 42
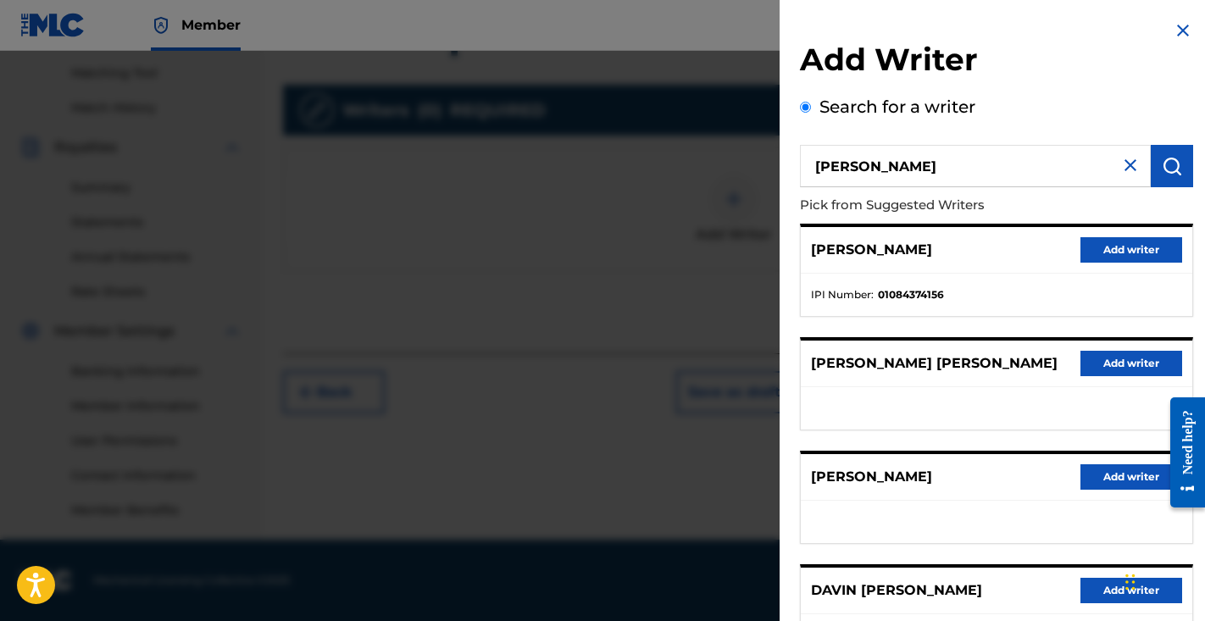
click at [1121, 253] on button "Add writer" at bounding box center [1132, 249] width 102 height 25
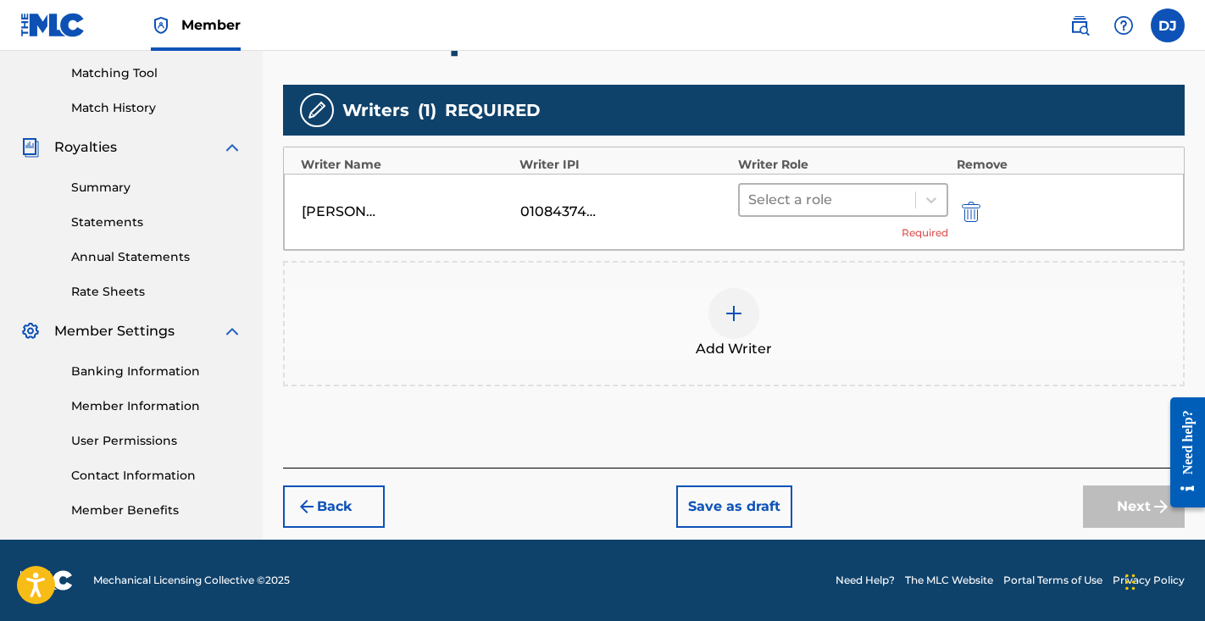
click at [864, 188] on div at bounding box center [827, 200] width 159 height 24
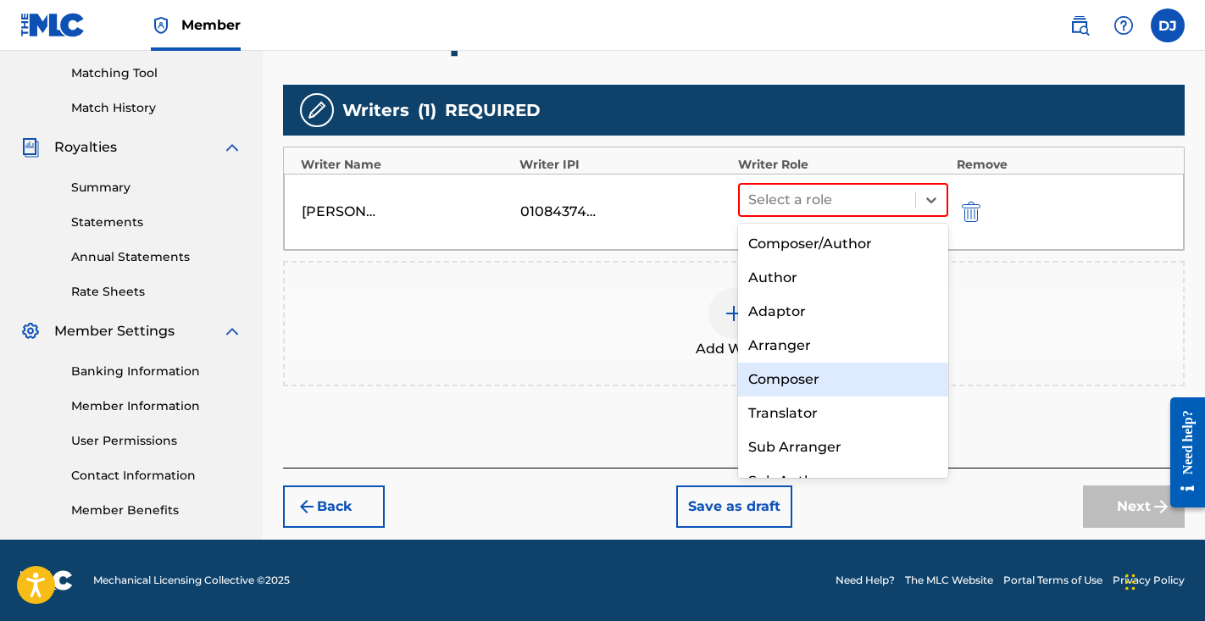
click at [805, 381] on div "Composer" at bounding box center [843, 380] width 210 height 34
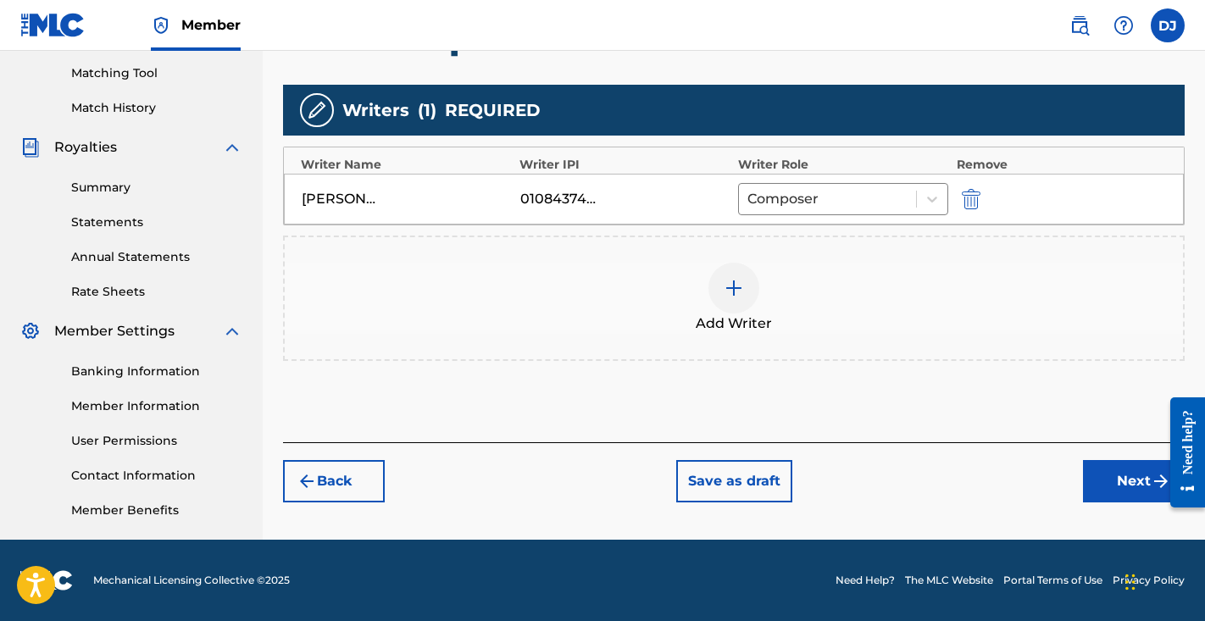
click at [1121, 472] on button "Next" at bounding box center [1134, 481] width 102 height 42
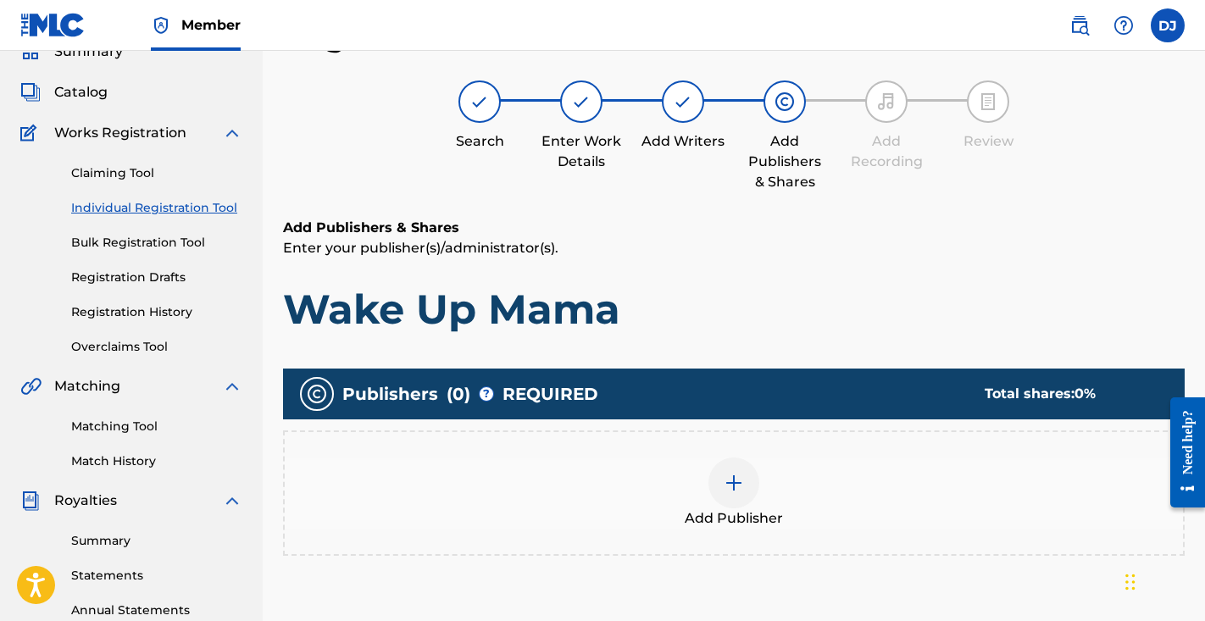
scroll to position [220, 0]
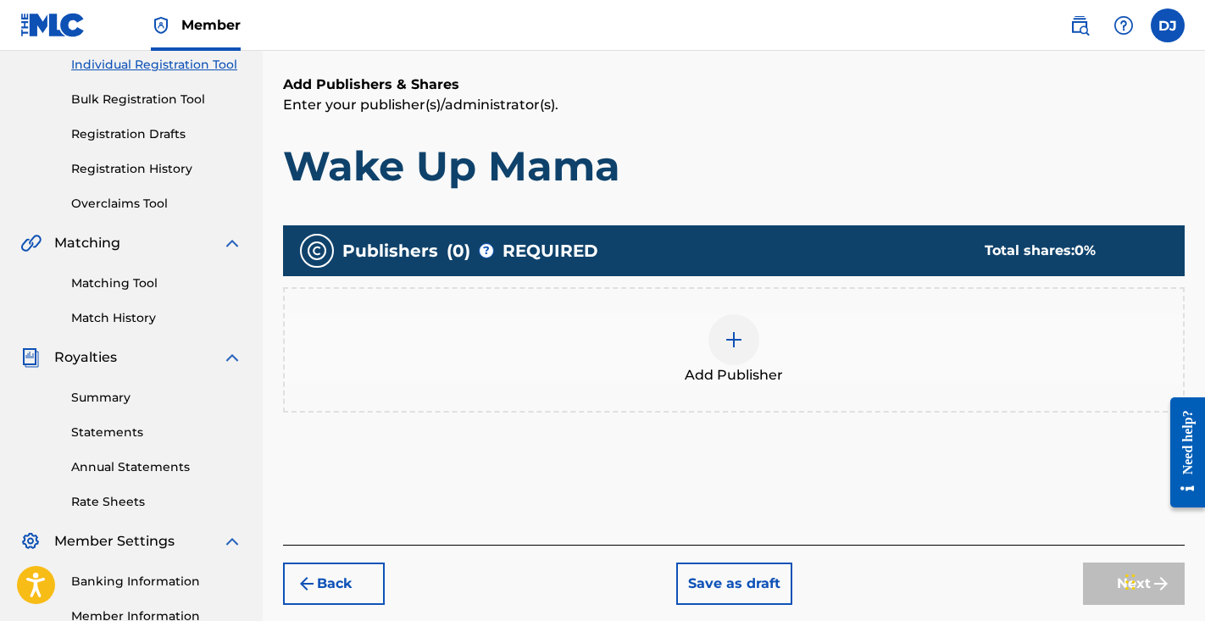
click at [743, 358] on div at bounding box center [734, 339] width 51 height 51
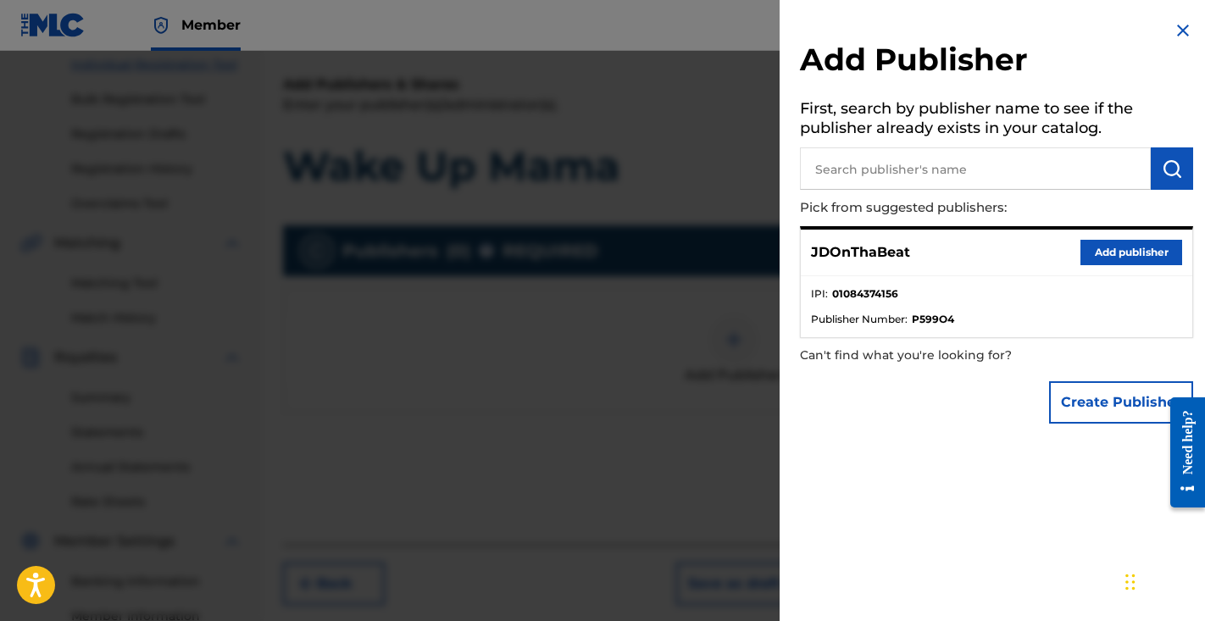
click at [1101, 253] on button "Add publisher" at bounding box center [1132, 252] width 102 height 25
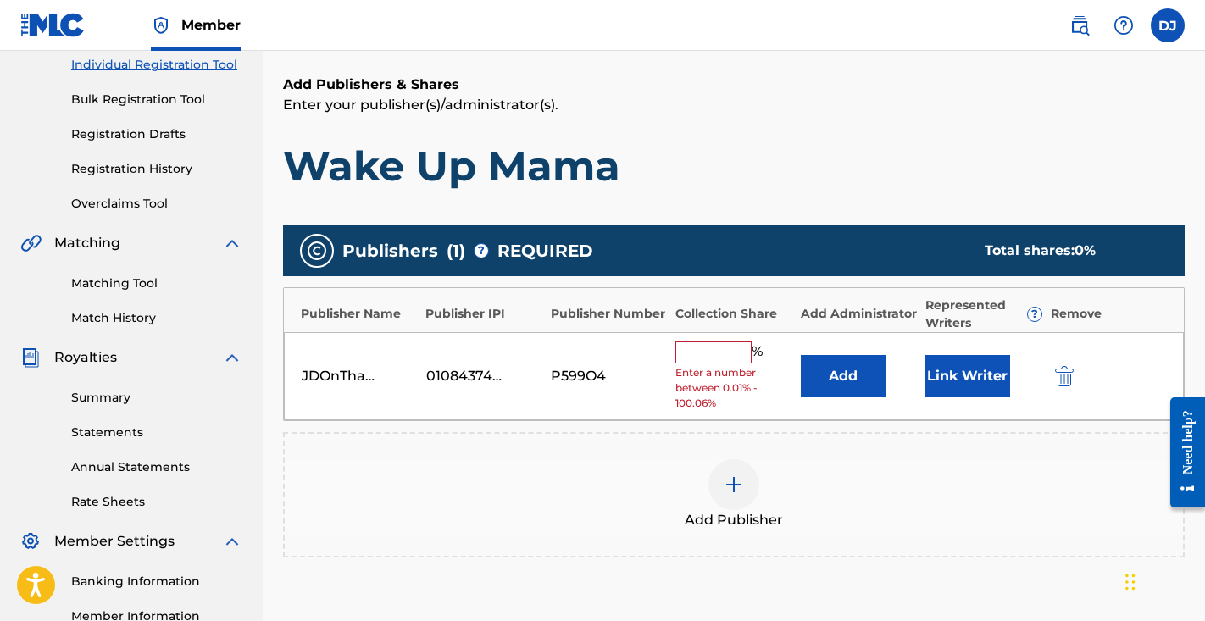
click at [721, 355] on input "text" at bounding box center [714, 353] width 76 height 22
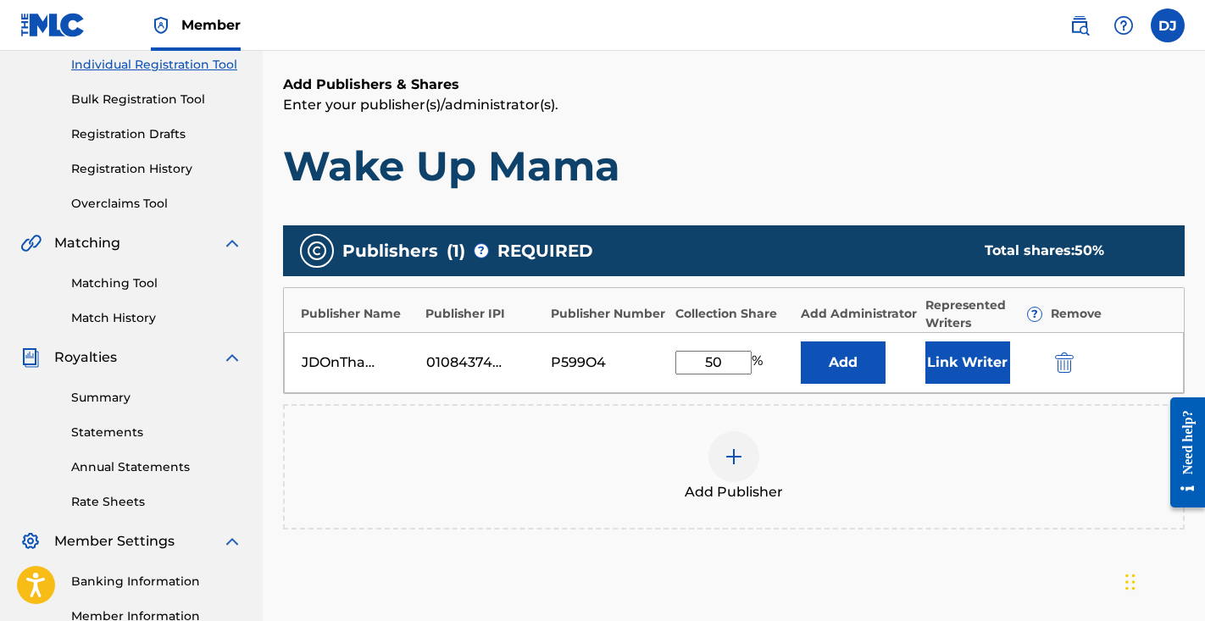
type input "5"
click at [855, 364] on button "Add" at bounding box center [843, 363] width 85 height 42
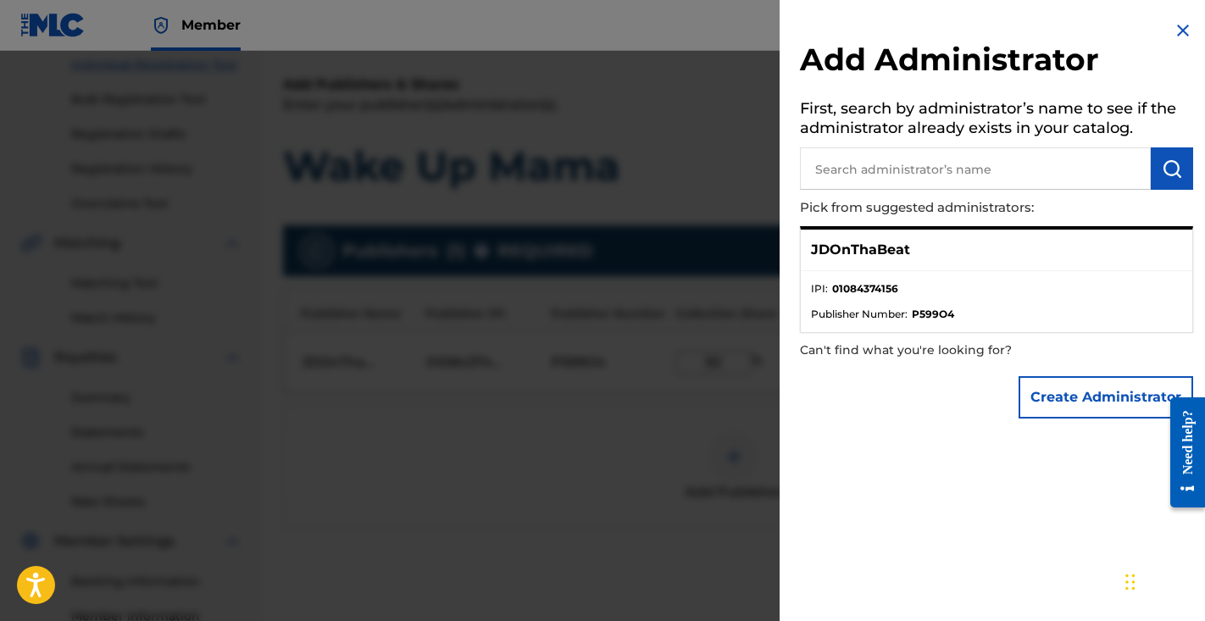
click at [1175, 33] on img at bounding box center [1183, 30] width 20 height 20
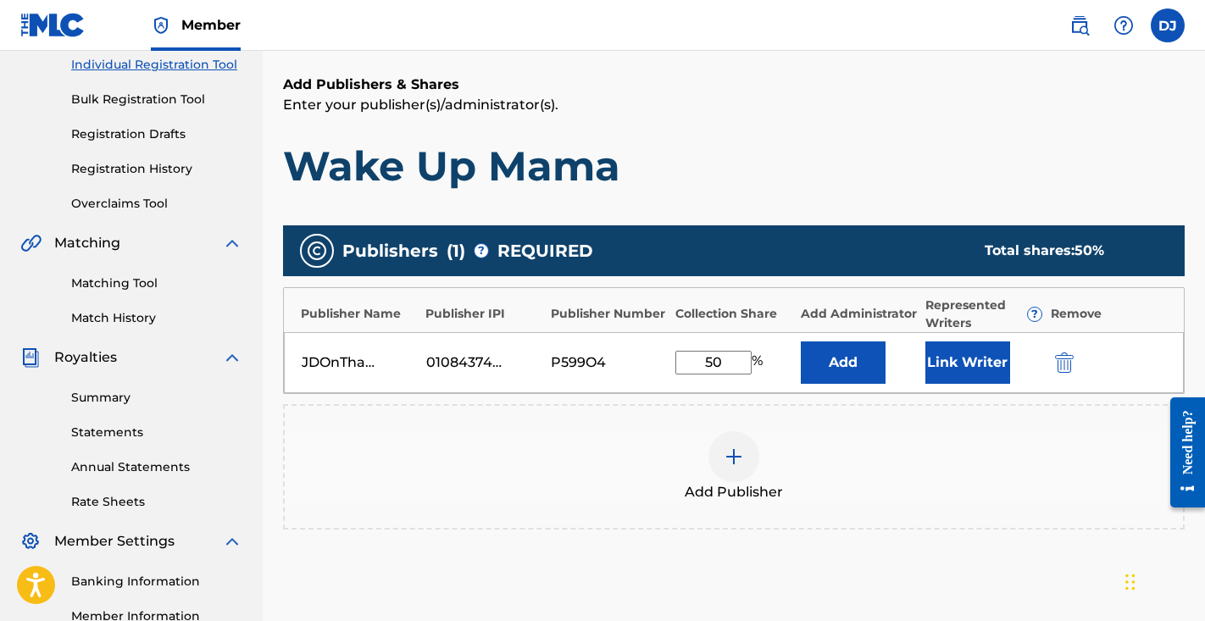
click at [960, 361] on button "Link Writer" at bounding box center [968, 363] width 85 height 42
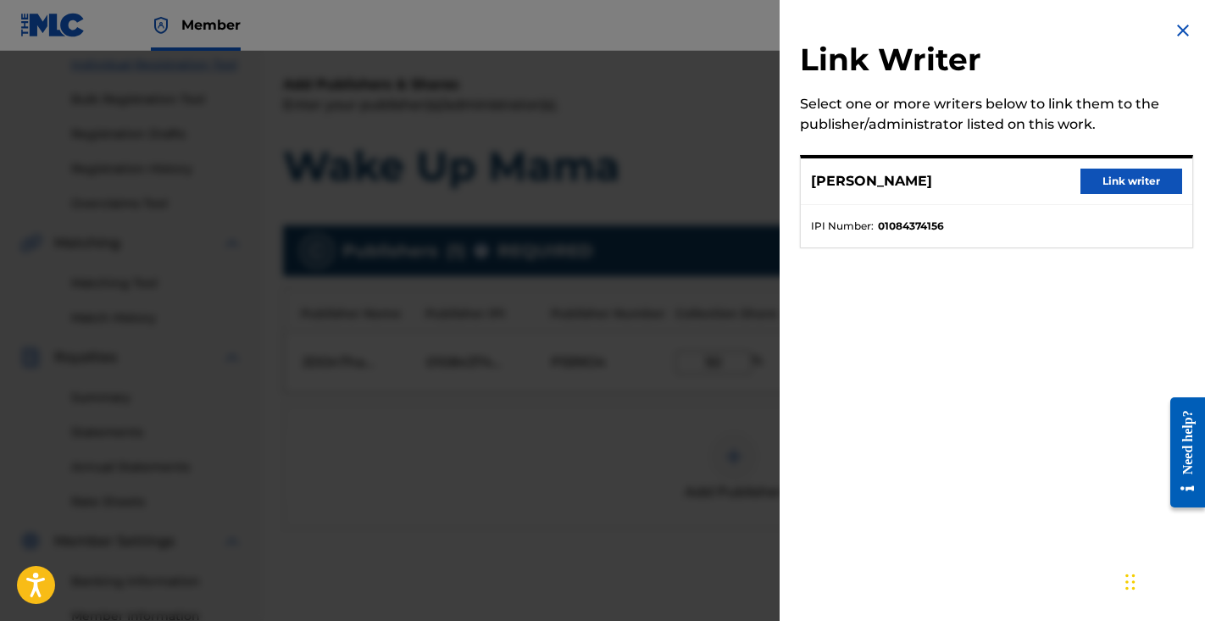
click at [1182, 28] on img at bounding box center [1183, 30] width 20 height 20
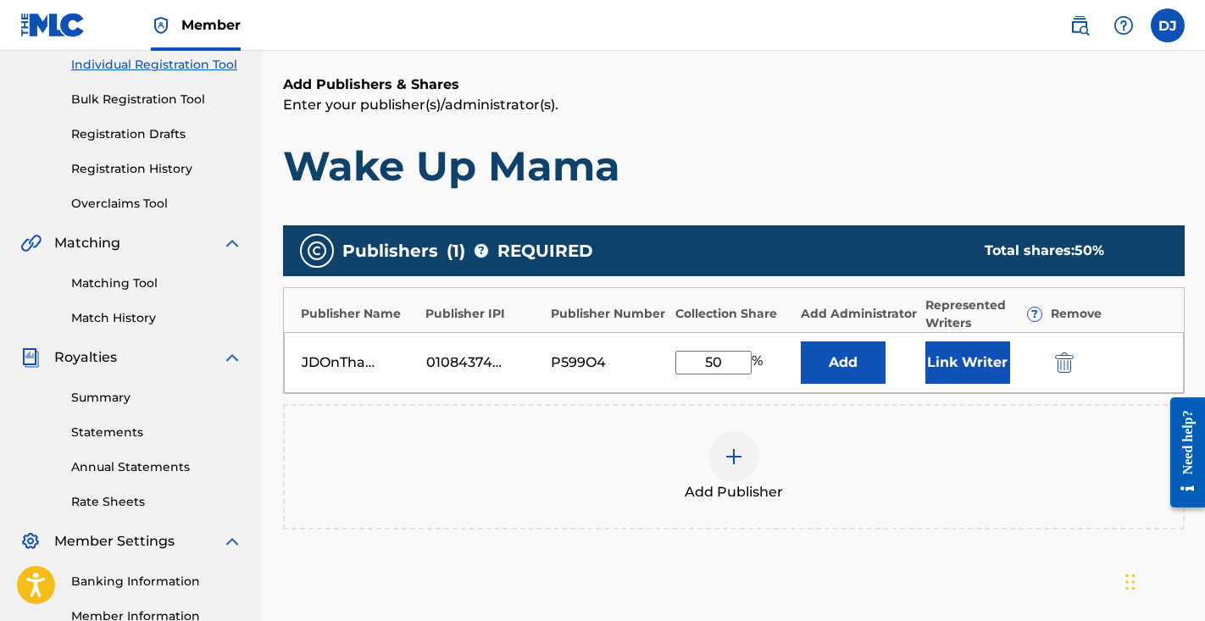
click at [722, 368] on input "50" at bounding box center [714, 363] width 76 height 24
type input "5"
type input "25"
click at [975, 379] on button "Link Writer" at bounding box center [968, 363] width 85 height 42
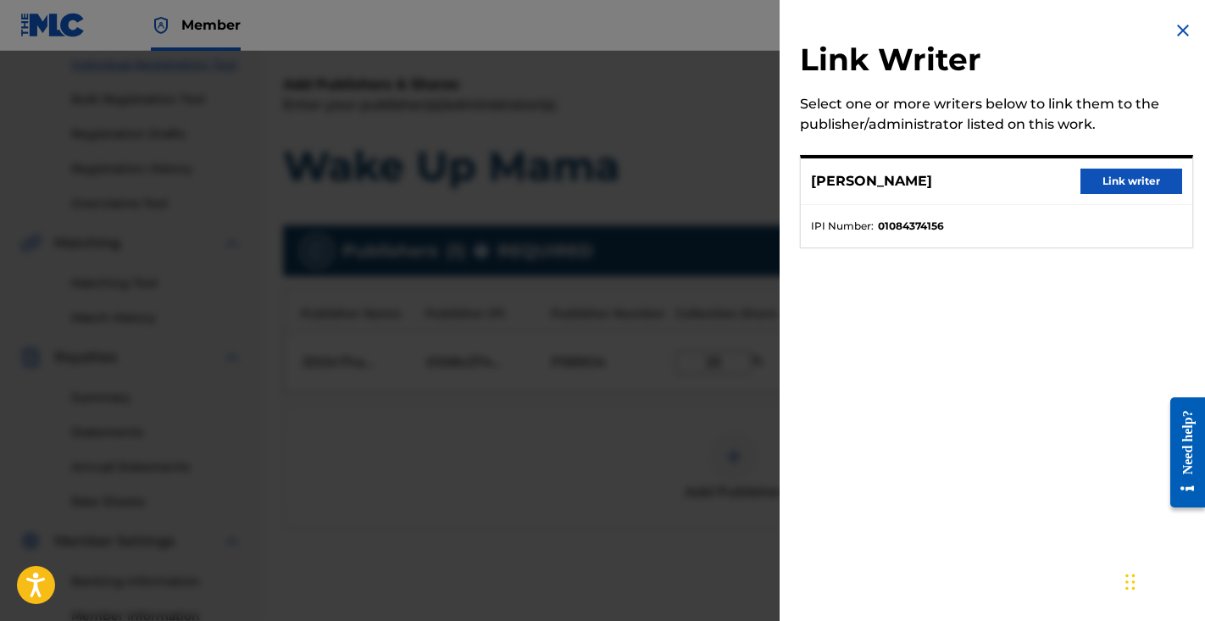
click at [1113, 182] on button "Link writer" at bounding box center [1132, 181] width 102 height 25
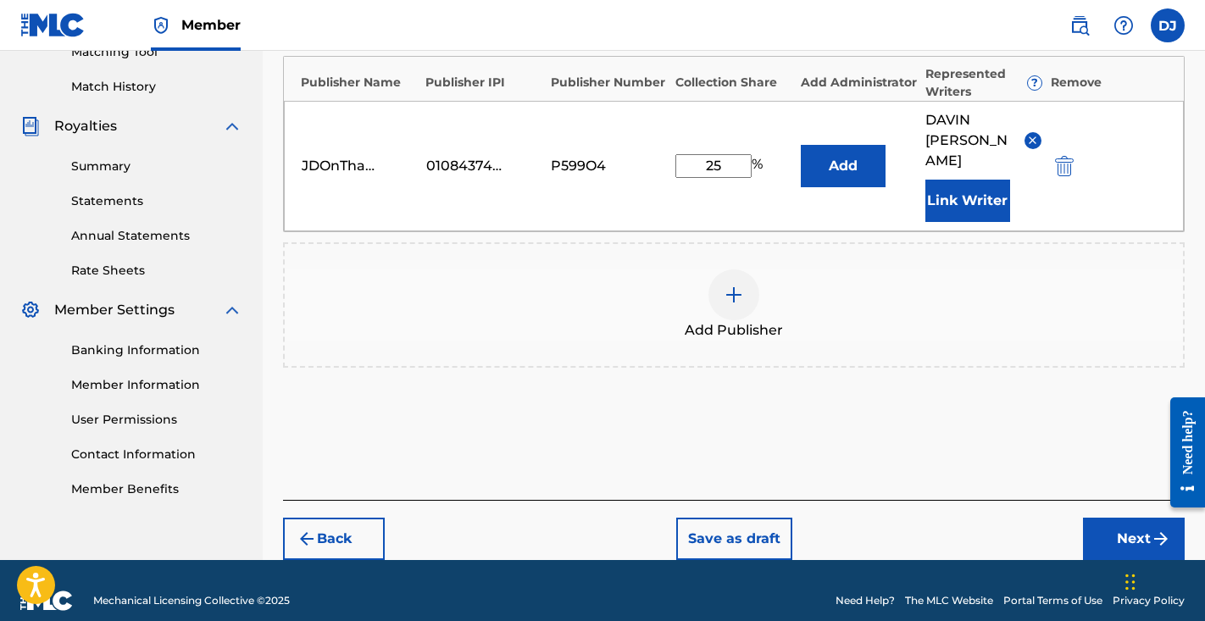
click at [1110, 500] on div "Back Save as draft Next" at bounding box center [734, 530] width 902 height 60
click at [1111, 518] on button "Next" at bounding box center [1134, 539] width 102 height 42
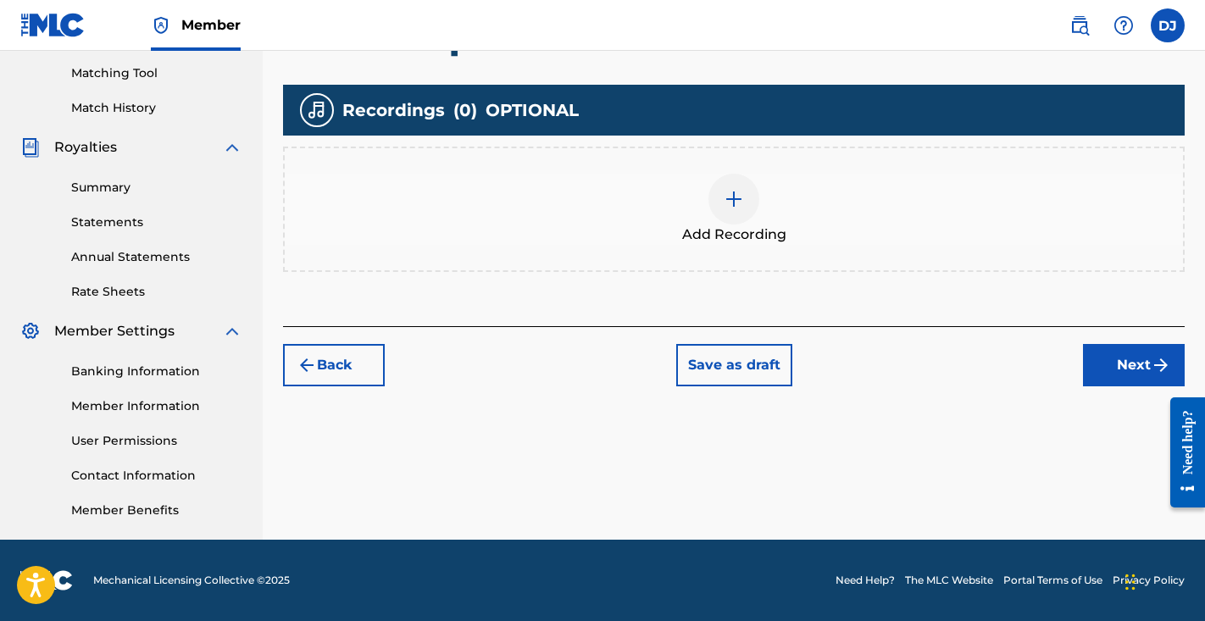
scroll to position [430, 0]
click at [792, 223] on div "Add Recording" at bounding box center [734, 209] width 899 height 71
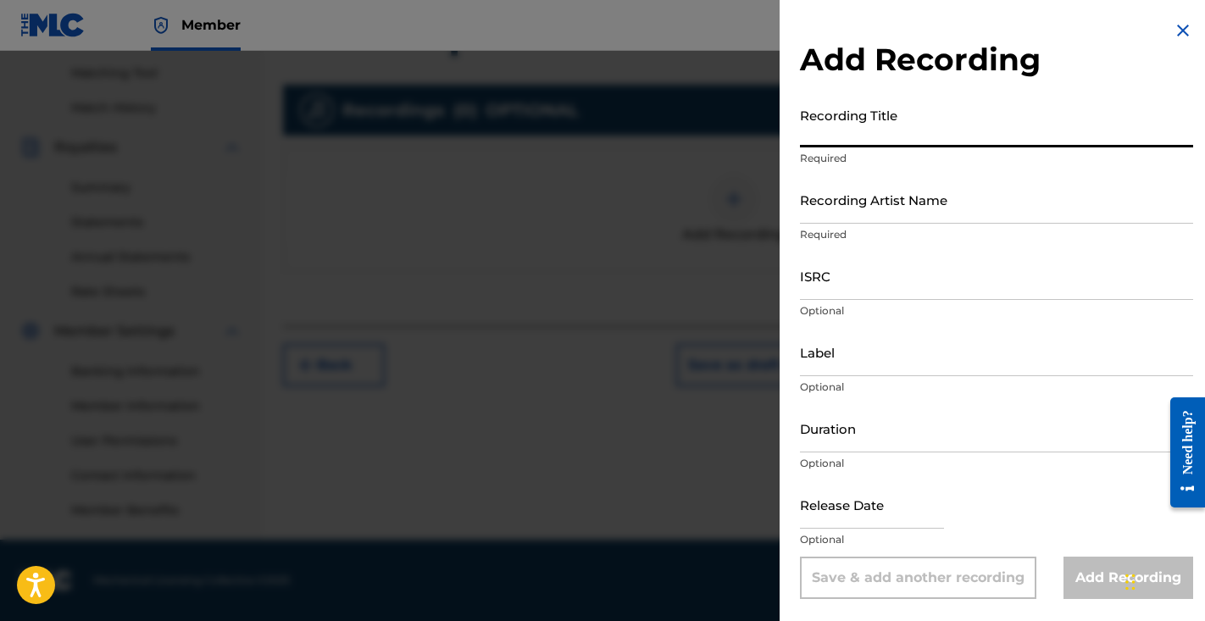
click at [873, 119] on input "Recording Title" at bounding box center [996, 123] width 393 height 48
type input "Wake Up Mama"
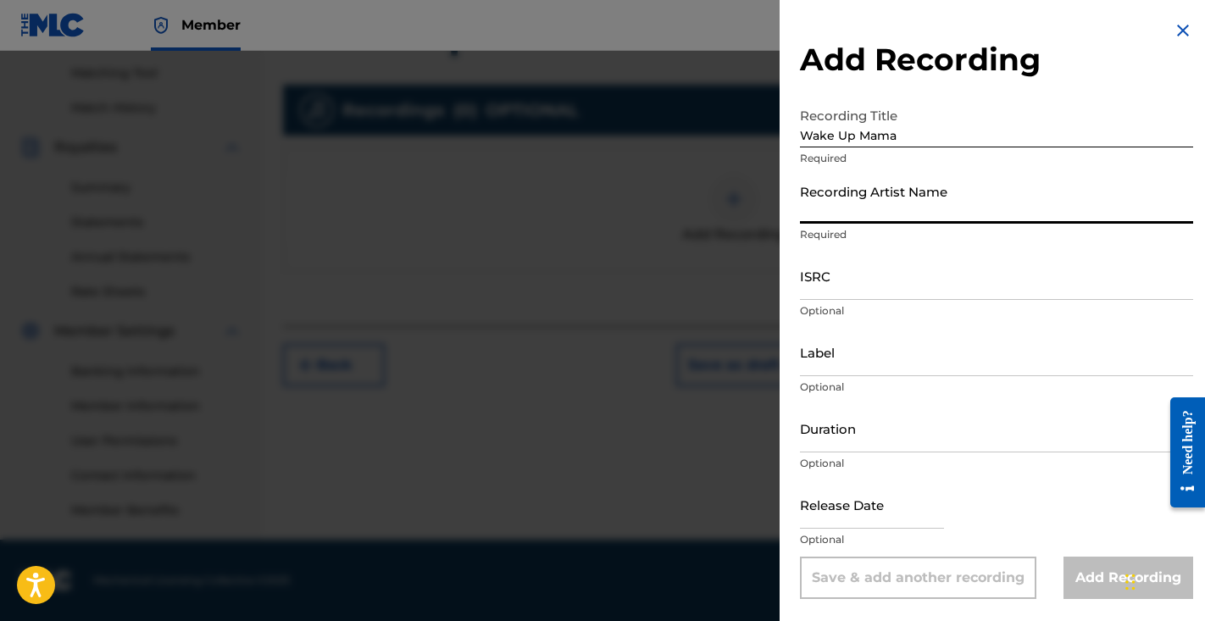
click at [893, 220] on input "Recording Artist Name" at bounding box center [996, 199] width 393 height 48
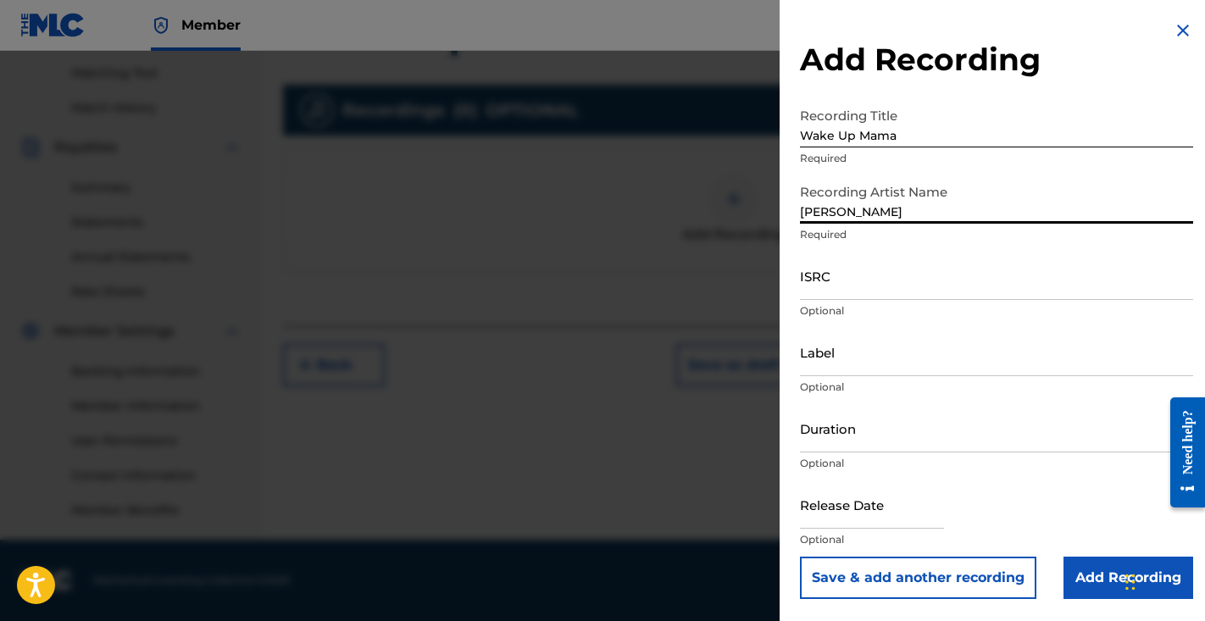
type input "Luh Kiddo"
click at [860, 290] on input "ISRC" at bounding box center [996, 276] width 393 height 48
paste input "QT4K52561847"
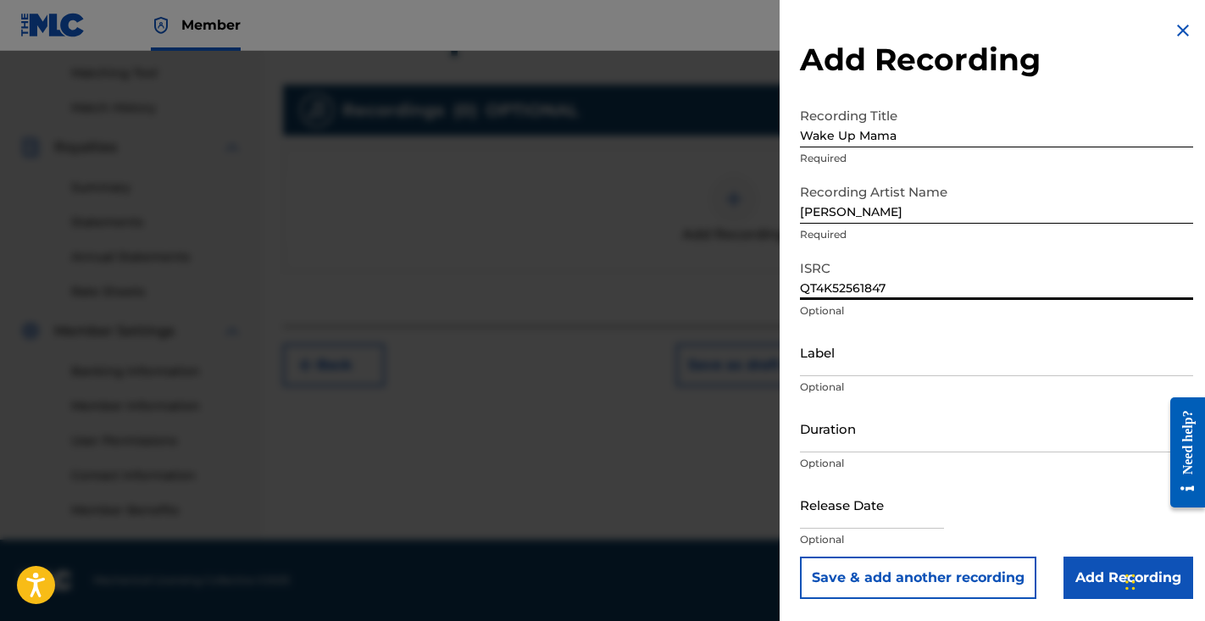
type input "QT4K52561847"
click at [863, 359] on input "Label" at bounding box center [996, 352] width 393 height 48
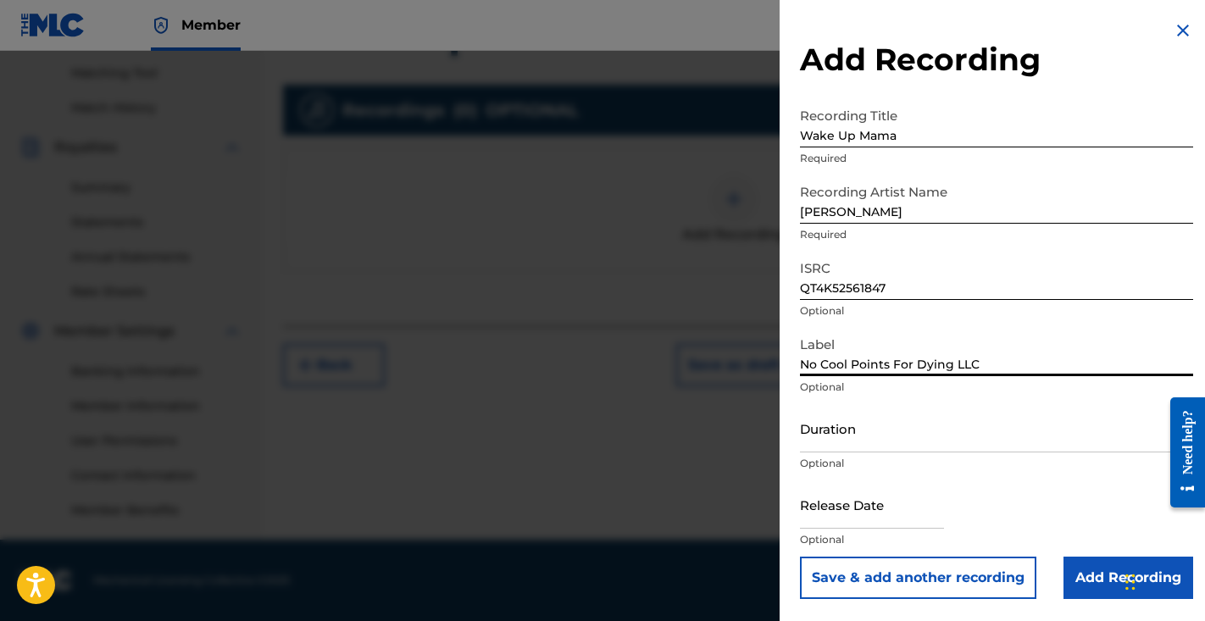
type input "No Cool Points For Dying LLC"
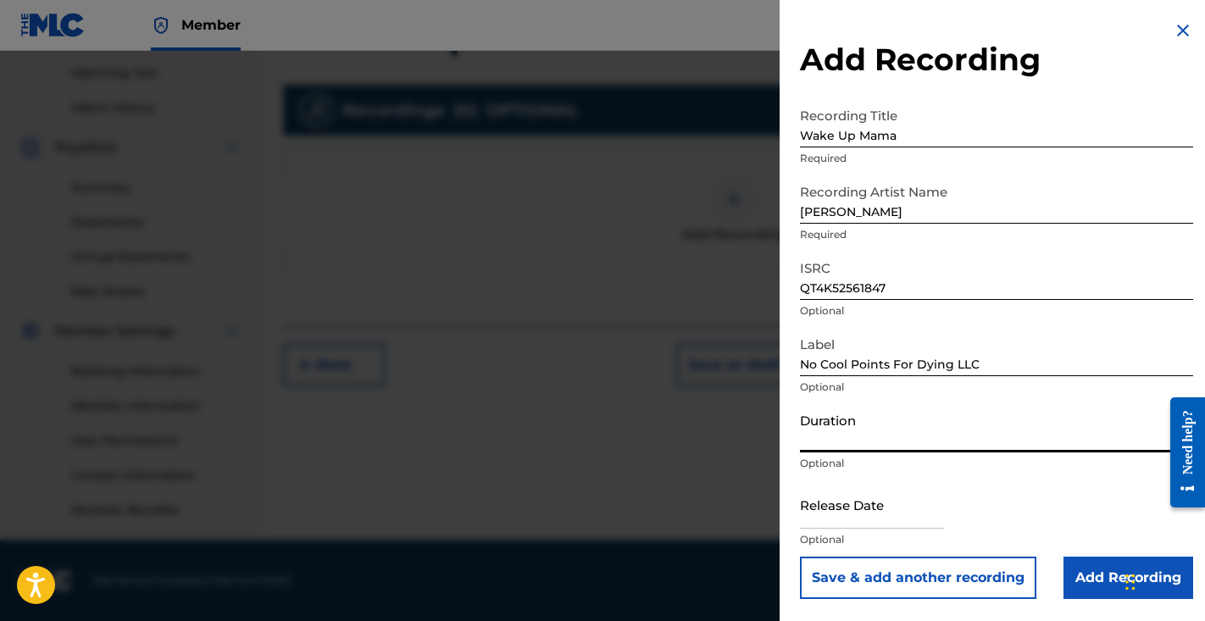
click at [899, 415] on input "Duration" at bounding box center [996, 428] width 393 height 48
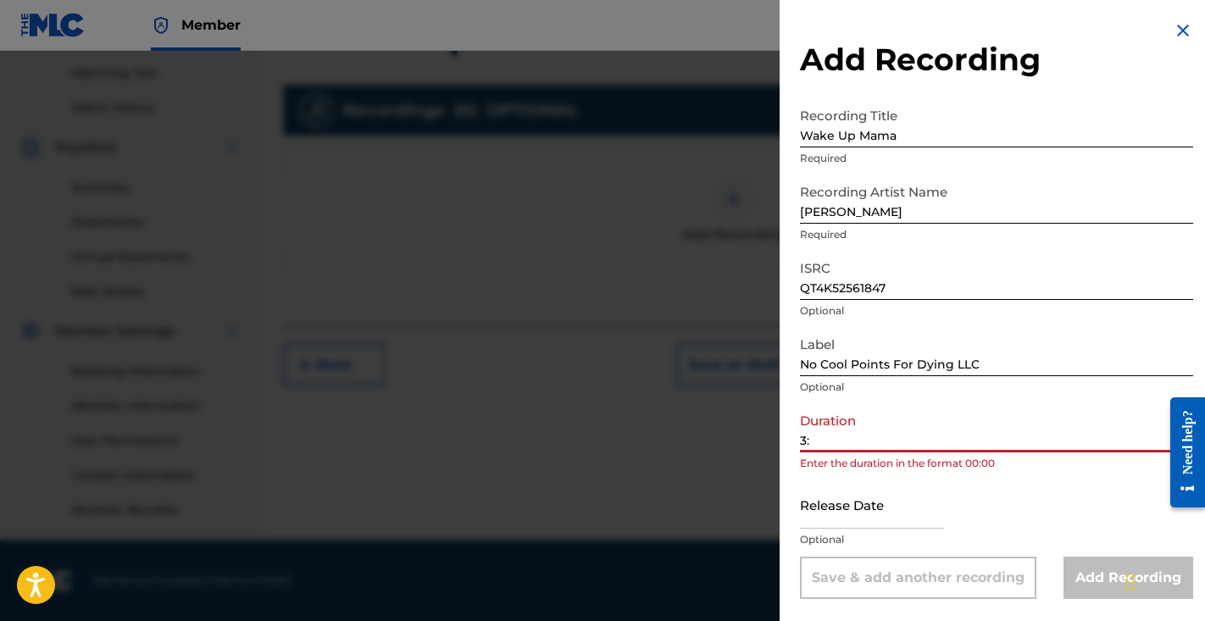
type input "3"
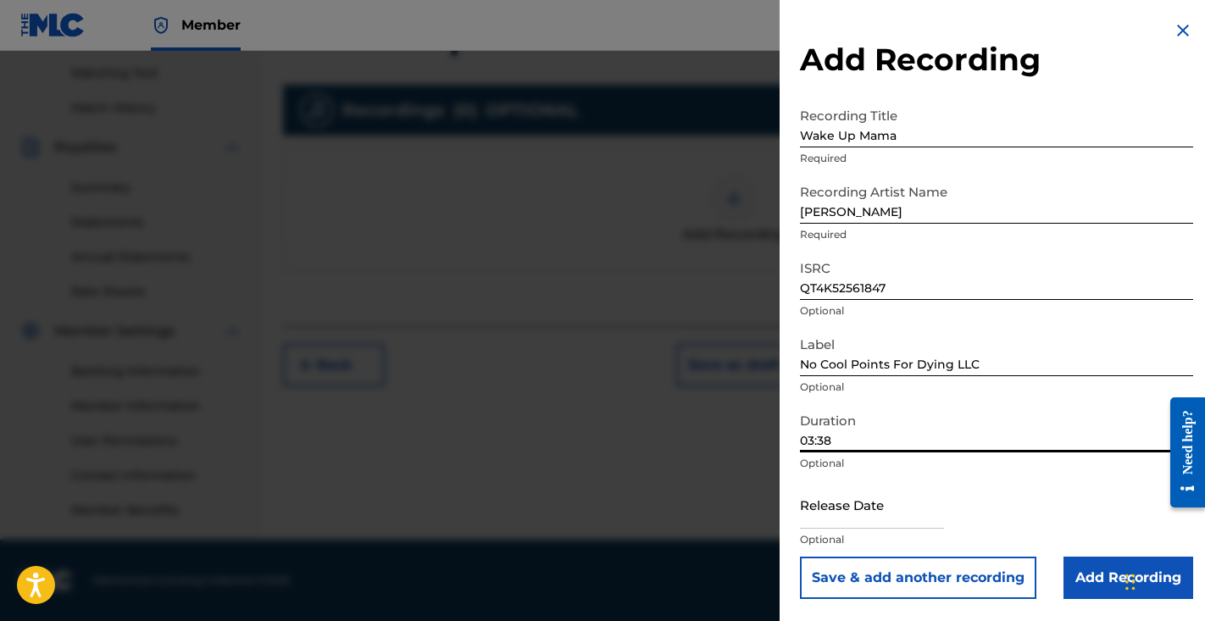
type input "03:38"
click at [1098, 582] on input "Add Recording" at bounding box center [1129, 578] width 130 height 42
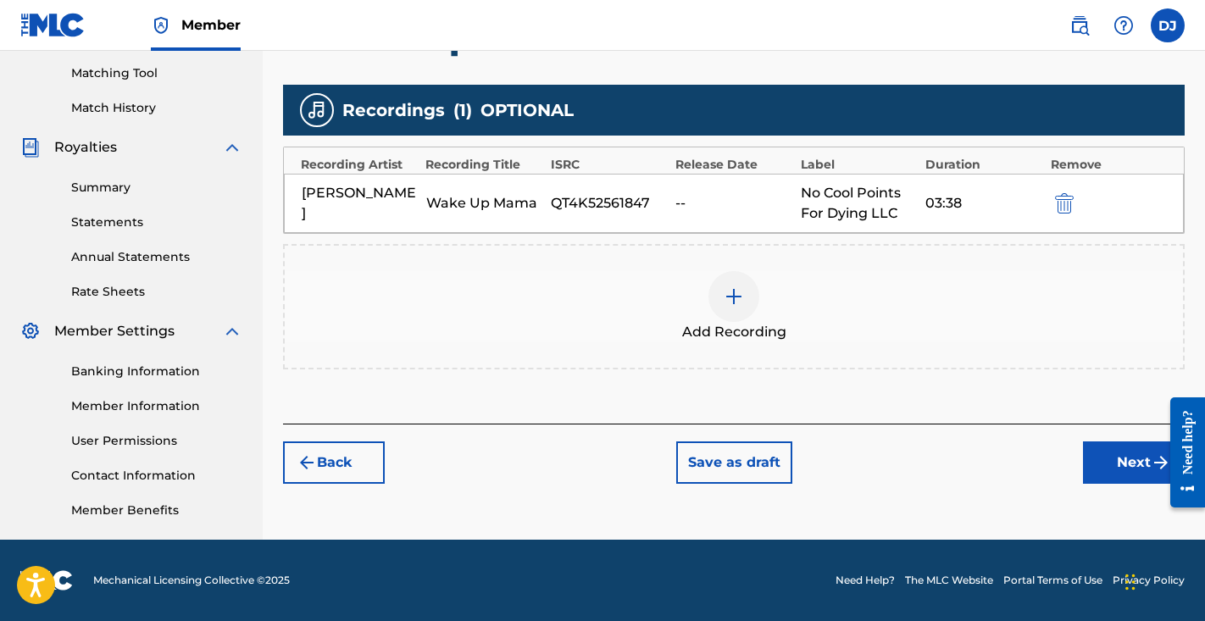
click at [1117, 459] on button "Next" at bounding box center [1134, 463] width 102 height 42
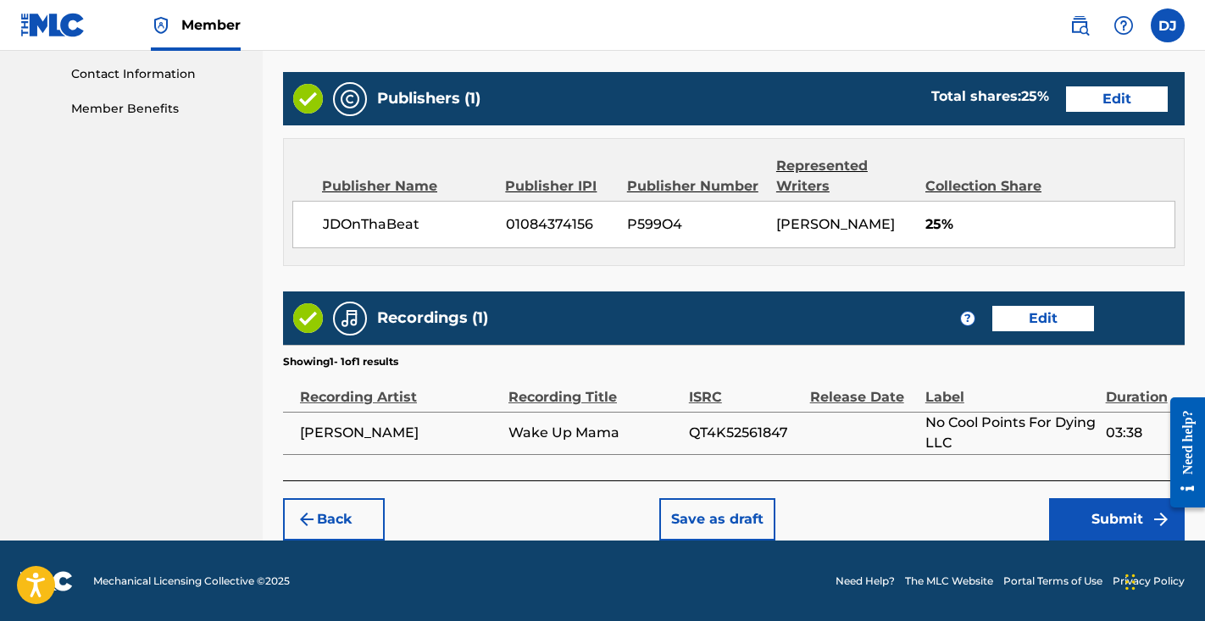
click at [1032, 316] on button "Edit" at bounding box center [1044, 318] width 102 height 25
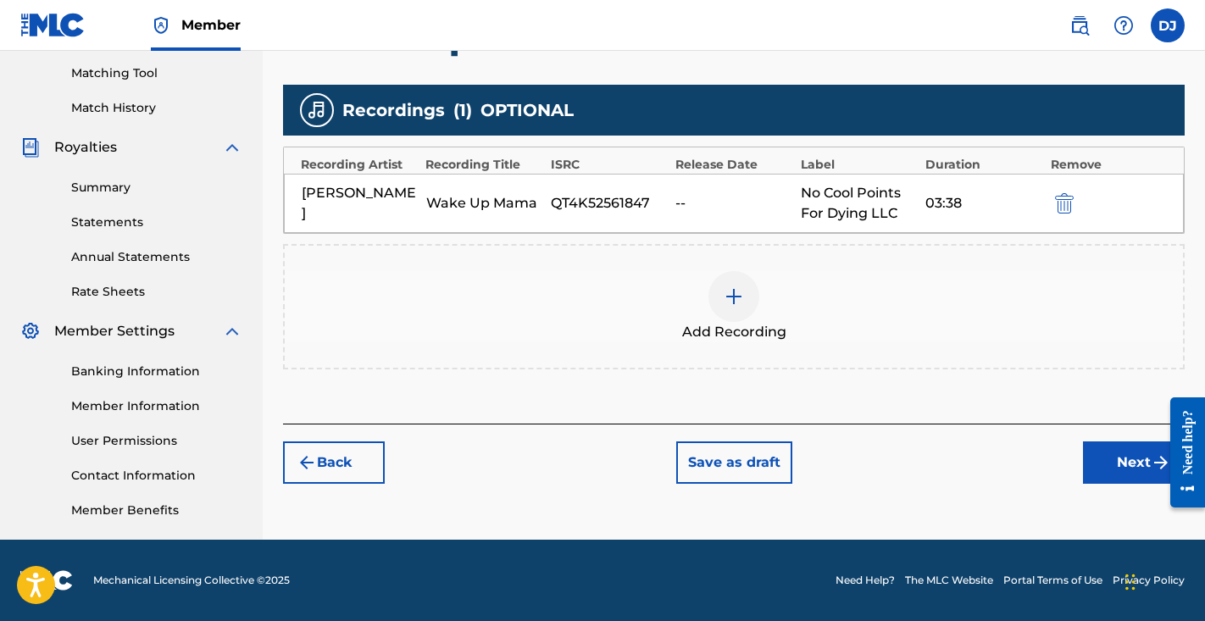
click at [732, 183] on div "Luh Kiddo Wake Up Mama QT4K52561847 -- No Cool Points For Dying LLC 03:38" at bounding box center [734, 203] width 900 height 59
click at [956, 204] on div "03:38" at bounding box center [984, 203] width 116 height 20
click at [601, 194] on div "QT4K52561847" at bounding box center [609, 203] width 116 height 20
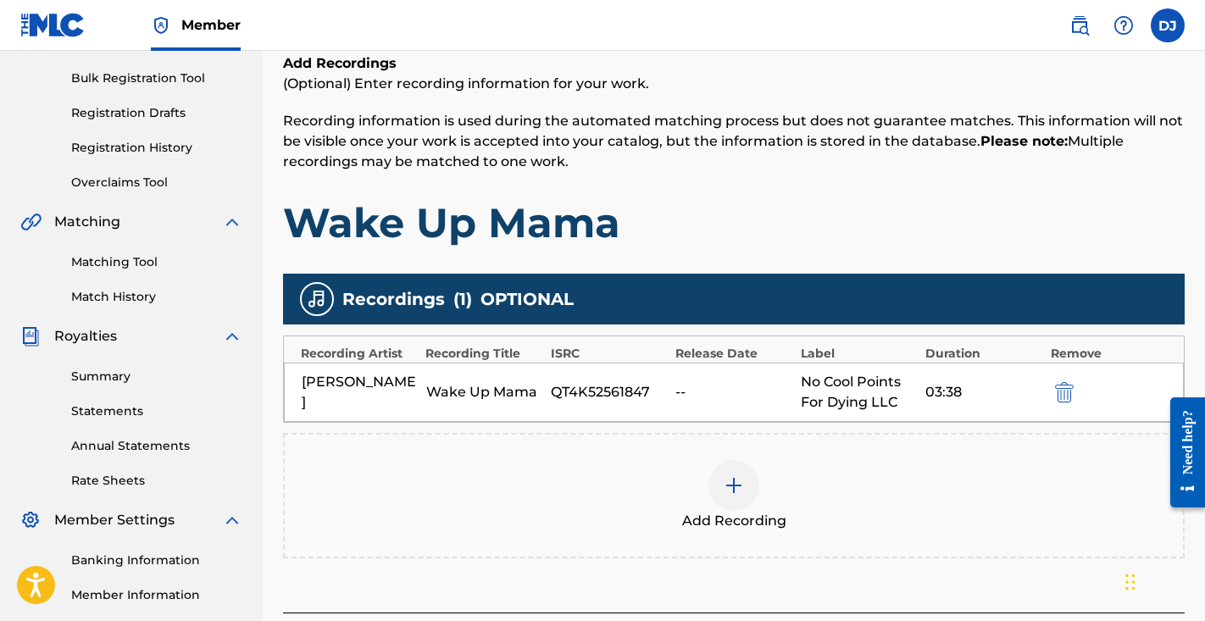
scroll to position [426, 0]
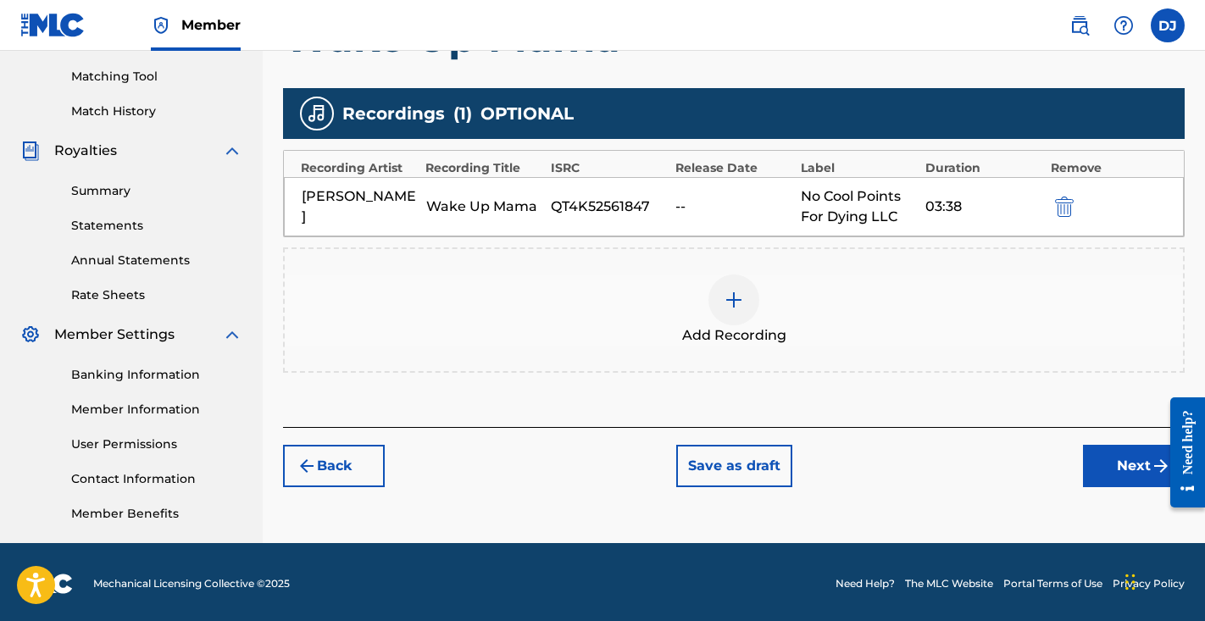
click at [628, 203] on div "QT4K52561847" at bounding box center [609, 207] width 116 height 20
click at [703, 216] on div "--" at bounding box center [734, 207] width 116 height 20
click at [703, 197] on div "--" at bounding box center [734, 207] width 116 height 20
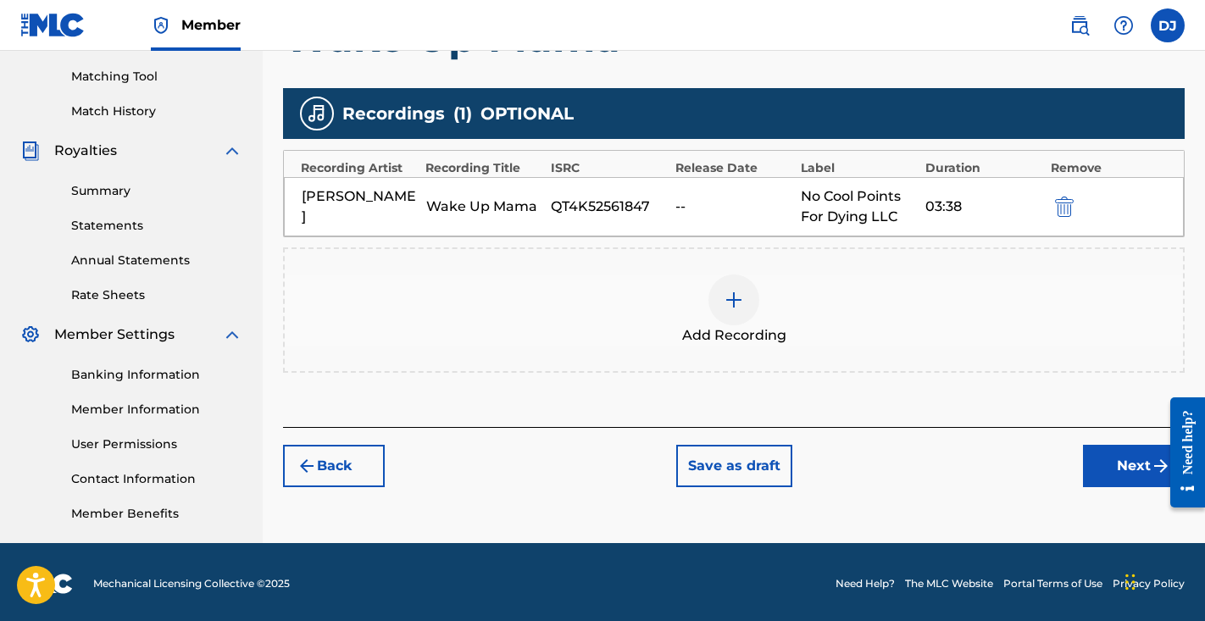
click at [1058, 204] on img "submit" at bounding box center [1064, 207] width 19 height 20
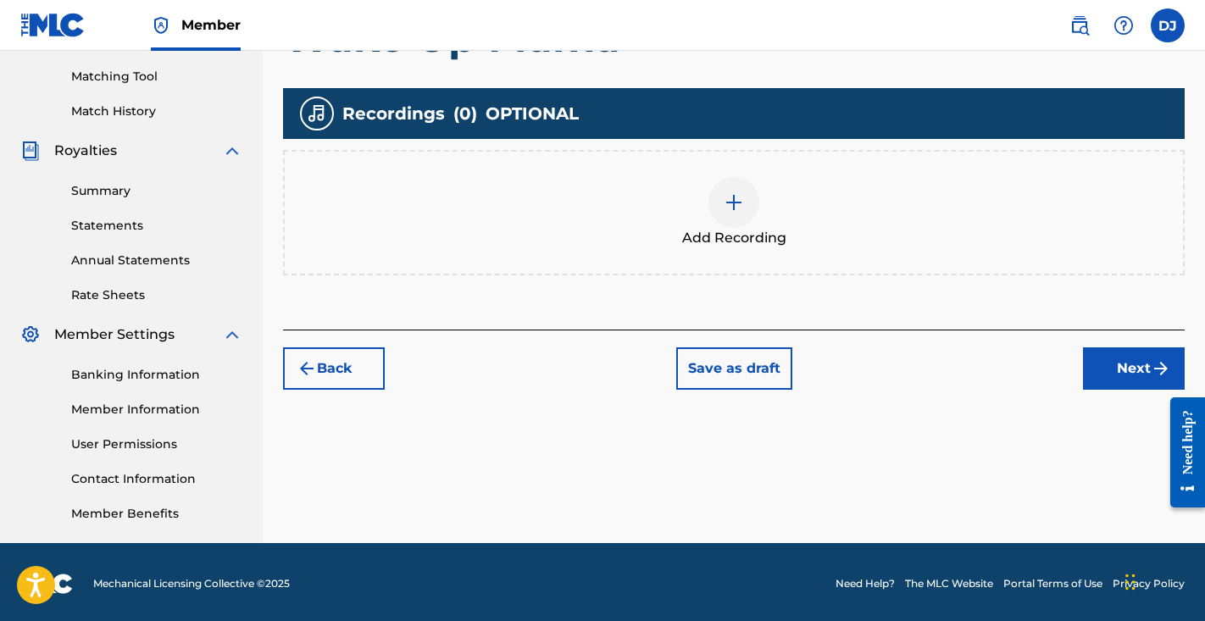
click at [710, 225] on div "Add Recording" at bounding box center [734, 212] width 899 height 71
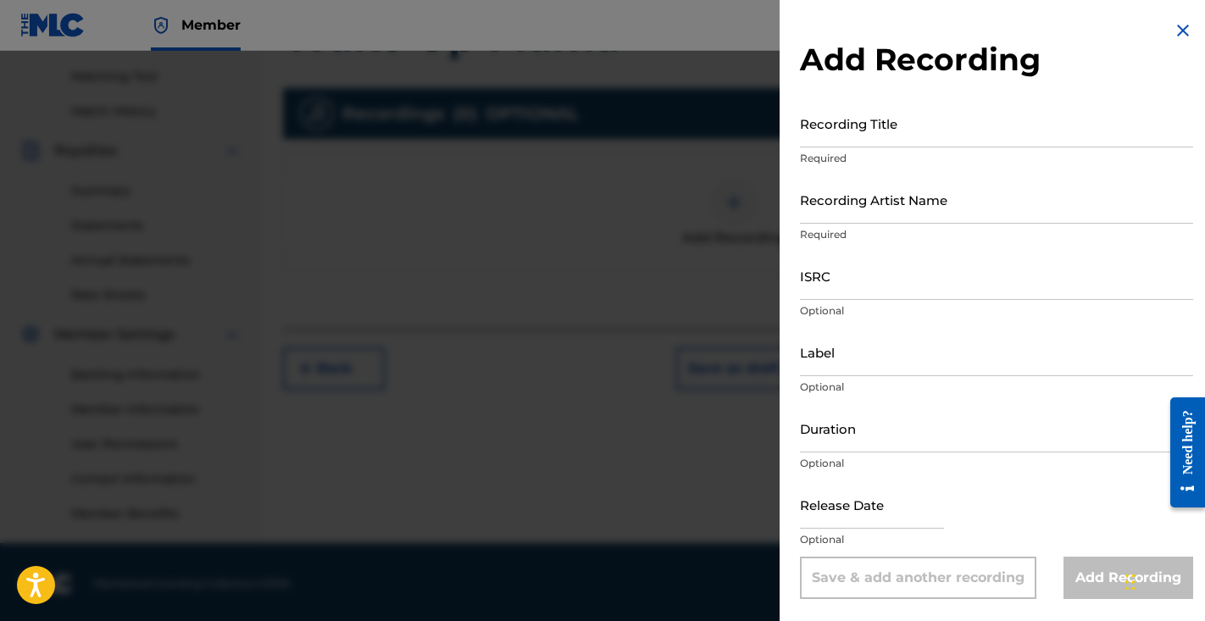
click at [904, 114] on input "Recording Title" at bounding box center [996, 123] width 393 height 48
type input "Wake Up Mama"
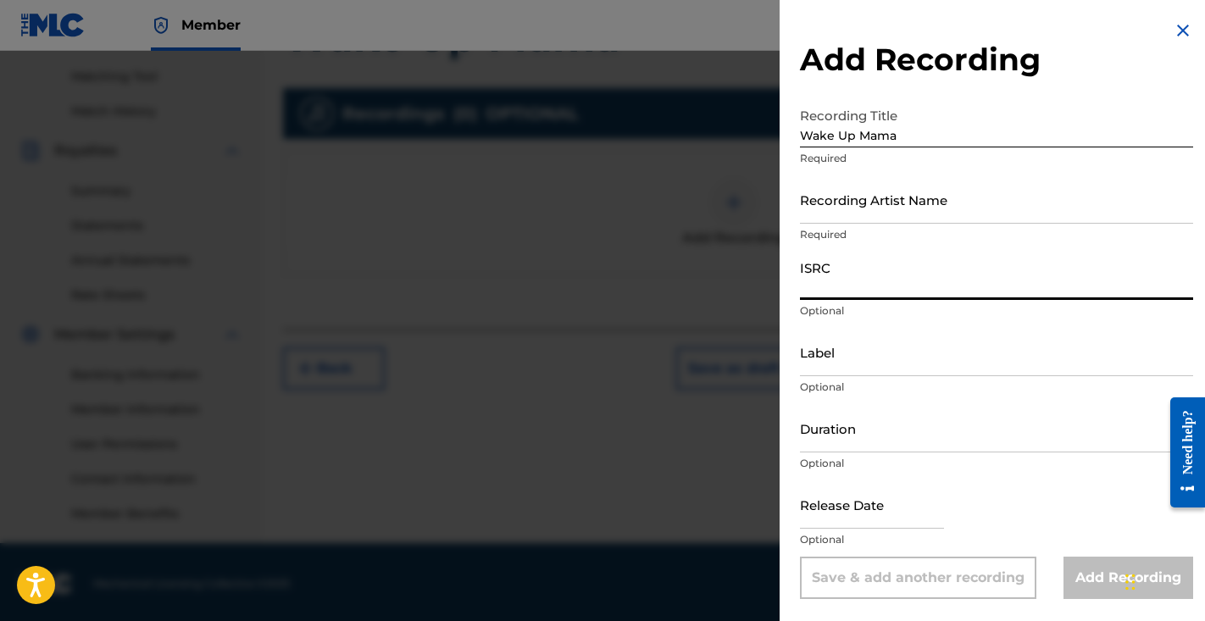
click at [882, 276] on input "ISRC" at bounding box center [996, 276] width 393 height 48
paste input "QT4K52561847"
type input "QT4K52561847"
click at [915, 205] on input "Recording Artist Name" at bounding box center [996, 199] width 393 height 48
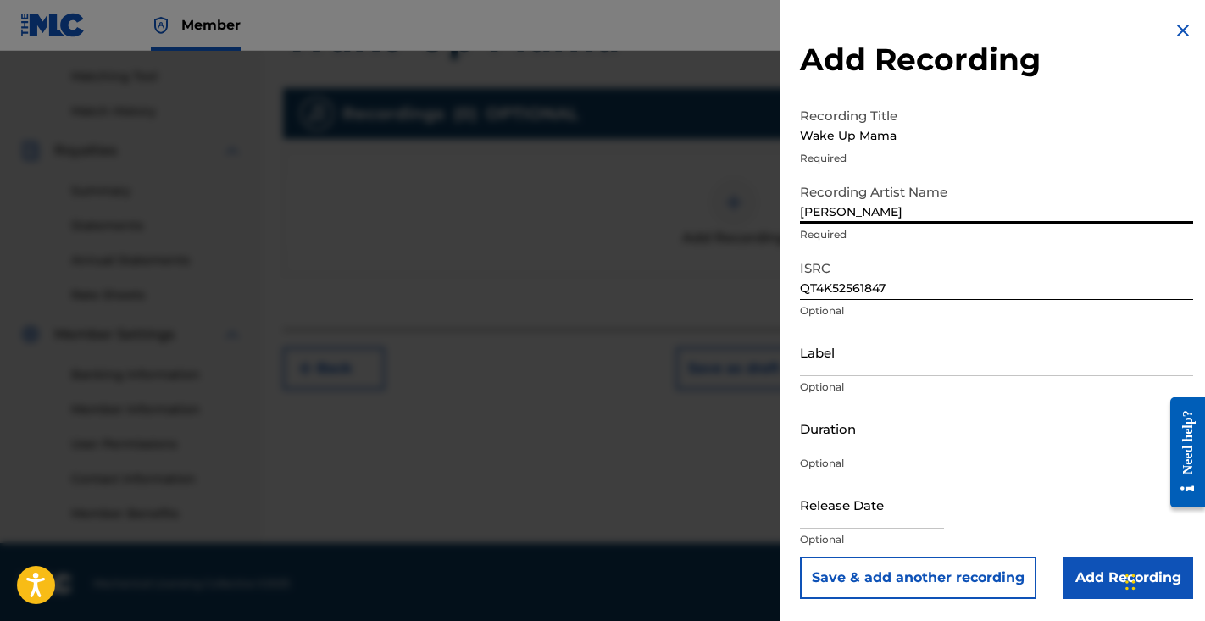
type input "Luh Kiddo"
click at [889, 358] on input "Label" at bounding box center [996, 352] width 393 height 48
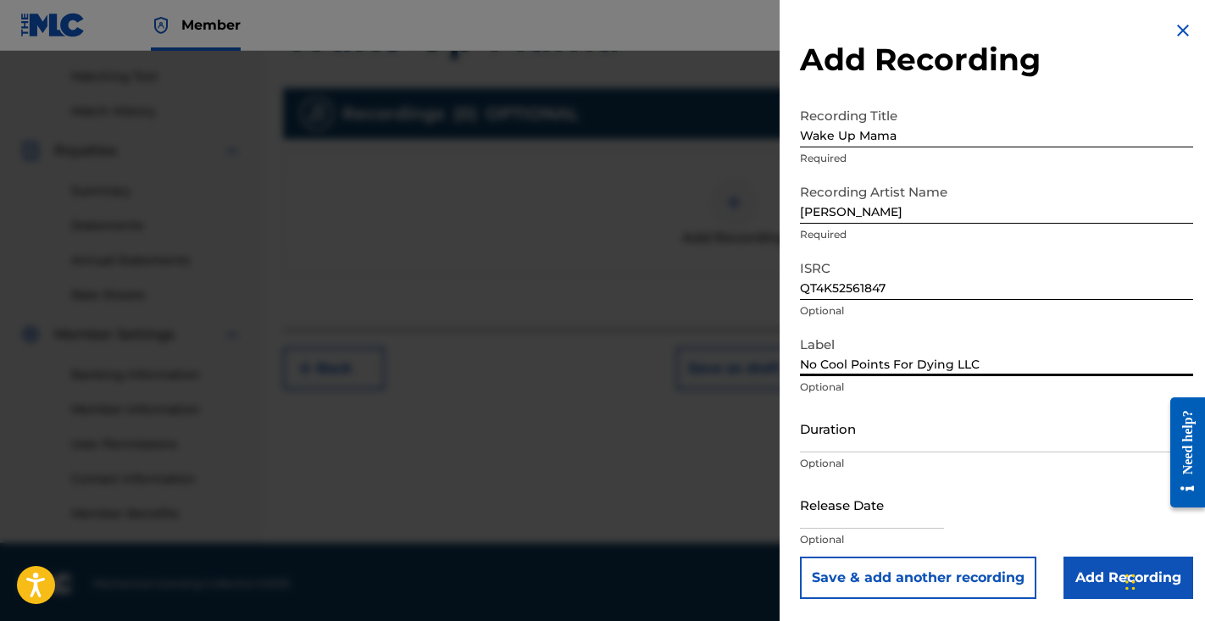
type input "No Cool Points For Dying LLC"
click at [870, 441] on input "Duration" at bounding box center [996, 428] width 393 height 48
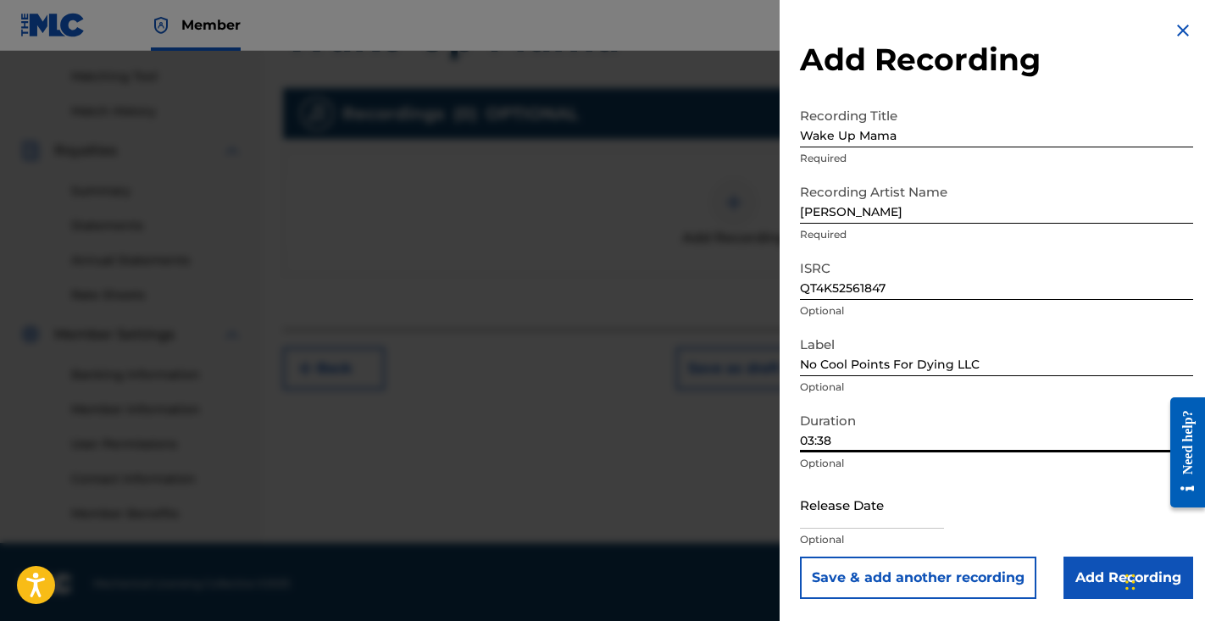
type input "03:38"
select select "7"
select select "2025"
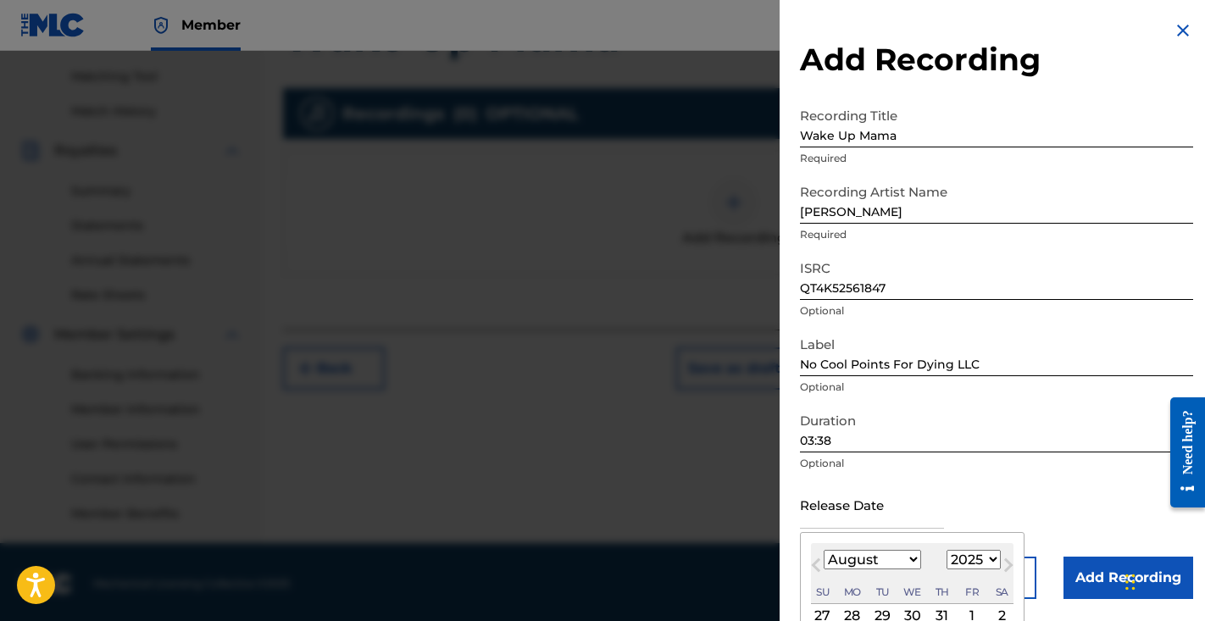
click at [871, 512] on input "text" at bounding box center [872, 505] width 144 height 48
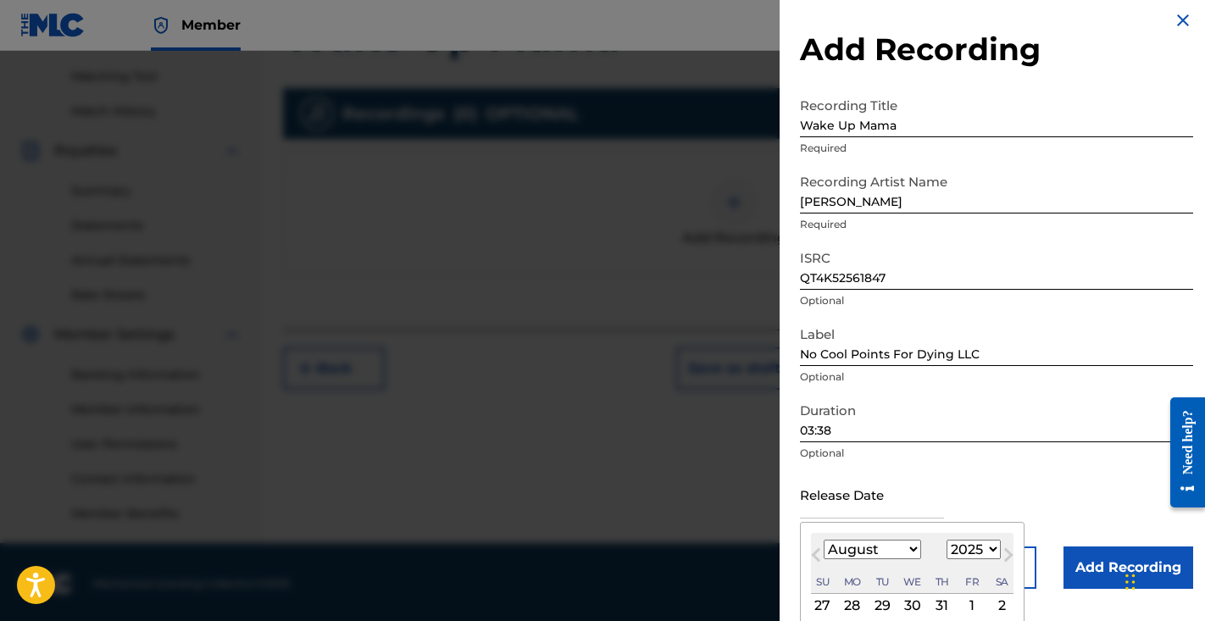
select select "6"
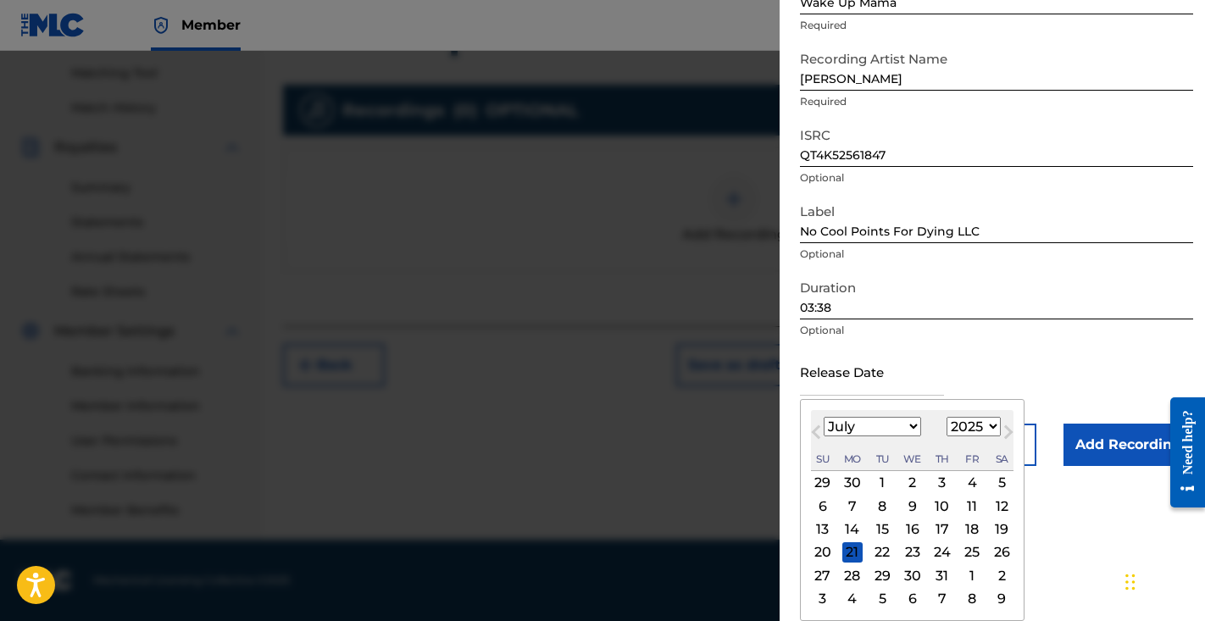
scroll to position [430, 0]
click at [911, 531] on div "16" at bounding box center [913, 530] width 20 height 20
type input "July 16 2025"
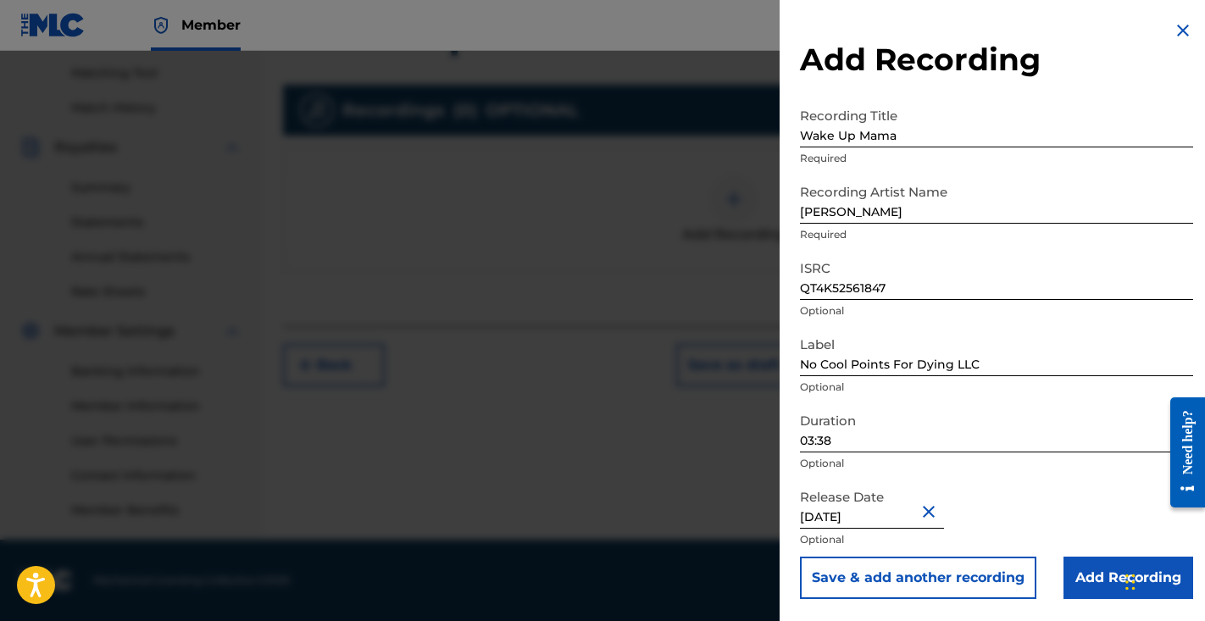
click at [1116, 574] on input "Add Recording" at bounding box center [1129, 578] width 130 height 42
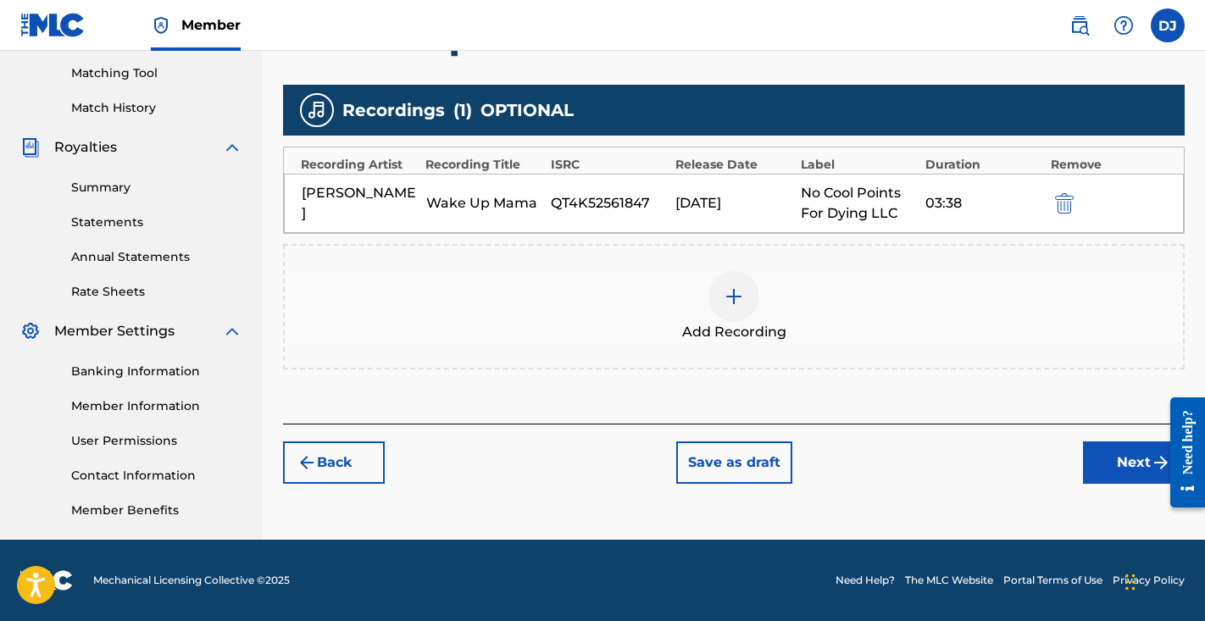
click at [1109, 464] on button "Next" at bounding box center [1134, 463] width 102 height 42
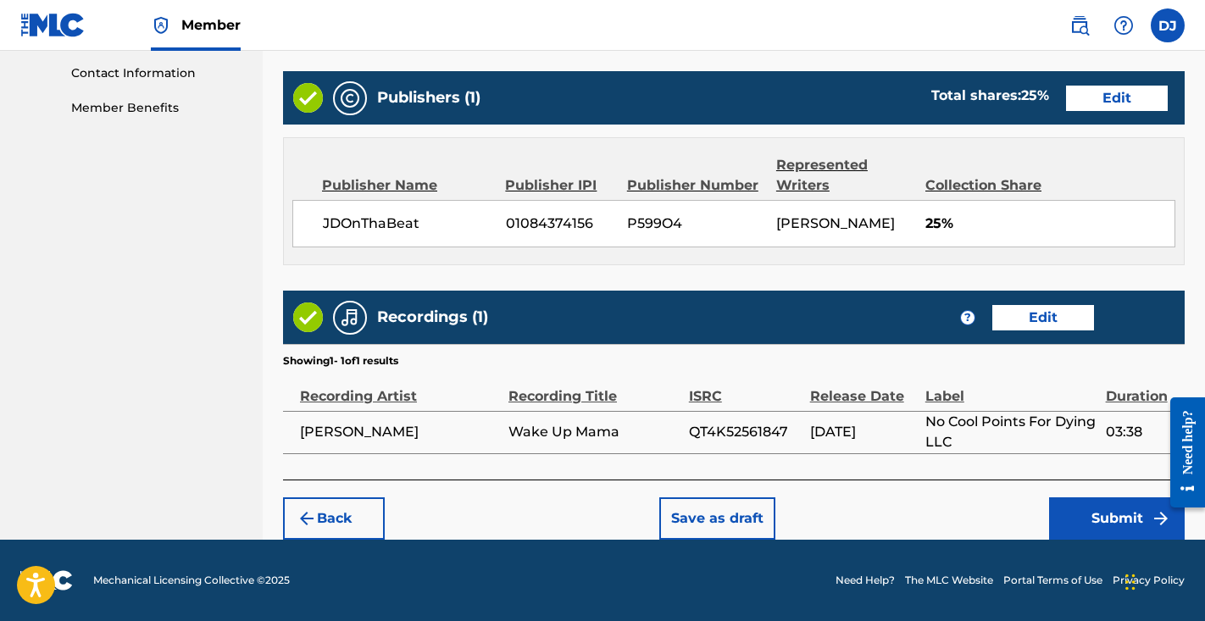
scroll to position [832, 0]
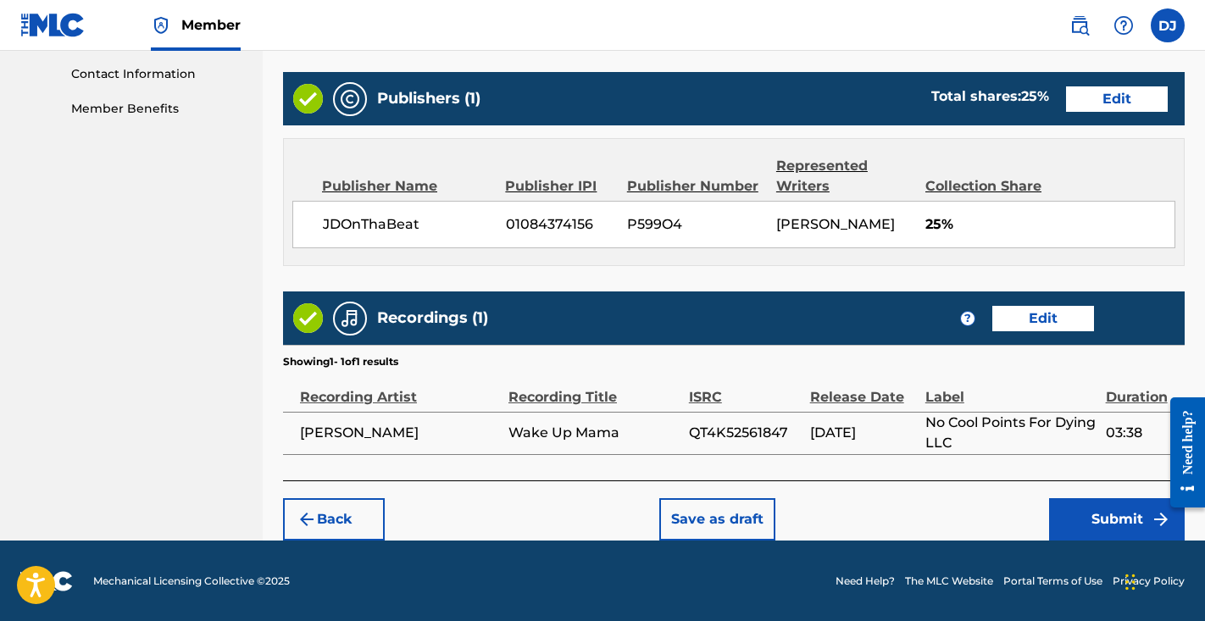
click at [1107, 493] on div "Back Save as draft Submit" at bounding box center [734, 511] width 902 height 60
click at [1105, 505] on button "Submit" at bounding box center [1117, 519] width 136 height 42
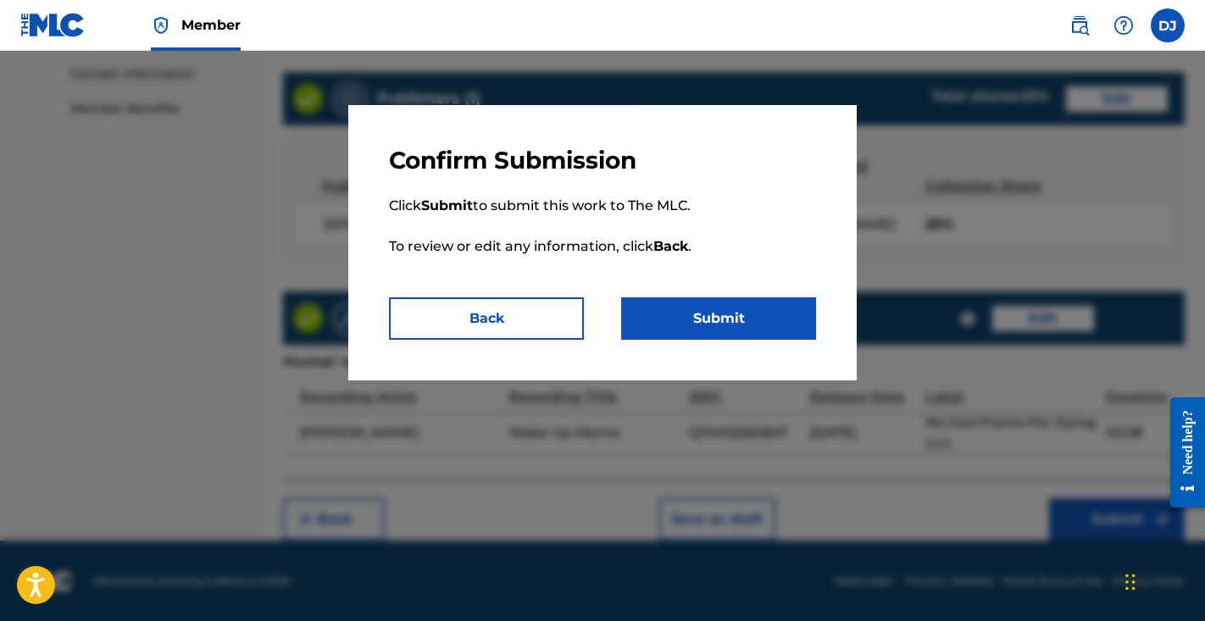
click at [760, 331] on button "Submit" at bounding box center [718, 319] width 195 height 42
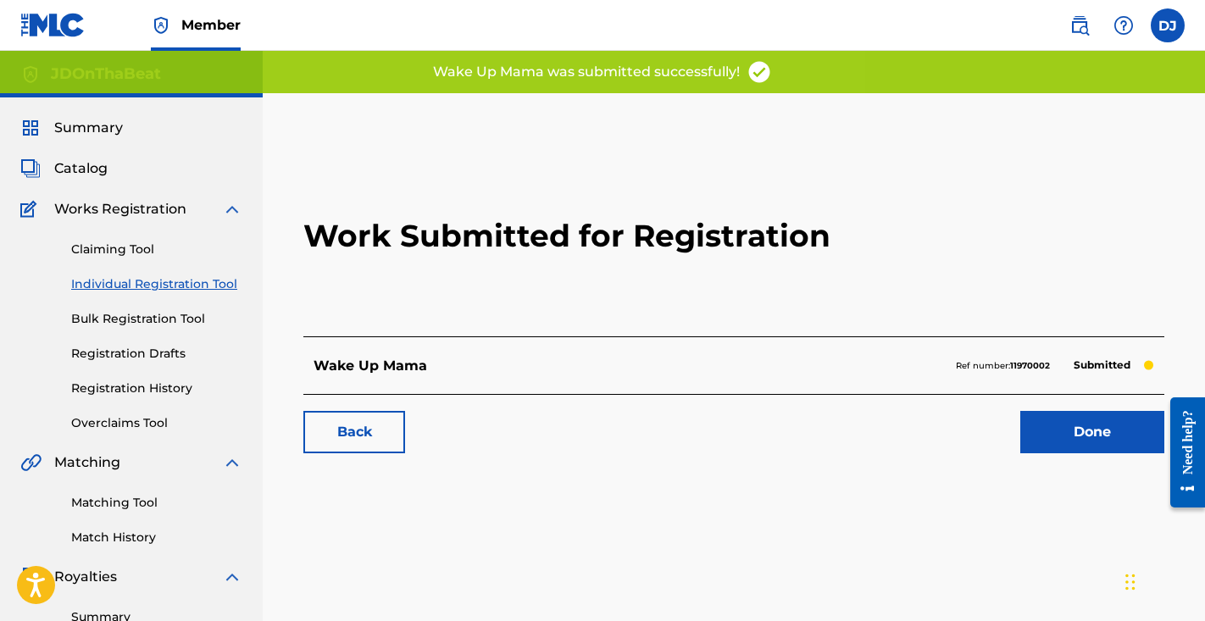
click at [1077, 430] on link "Done" at bounding box center [1093, 432] width 144 height 42
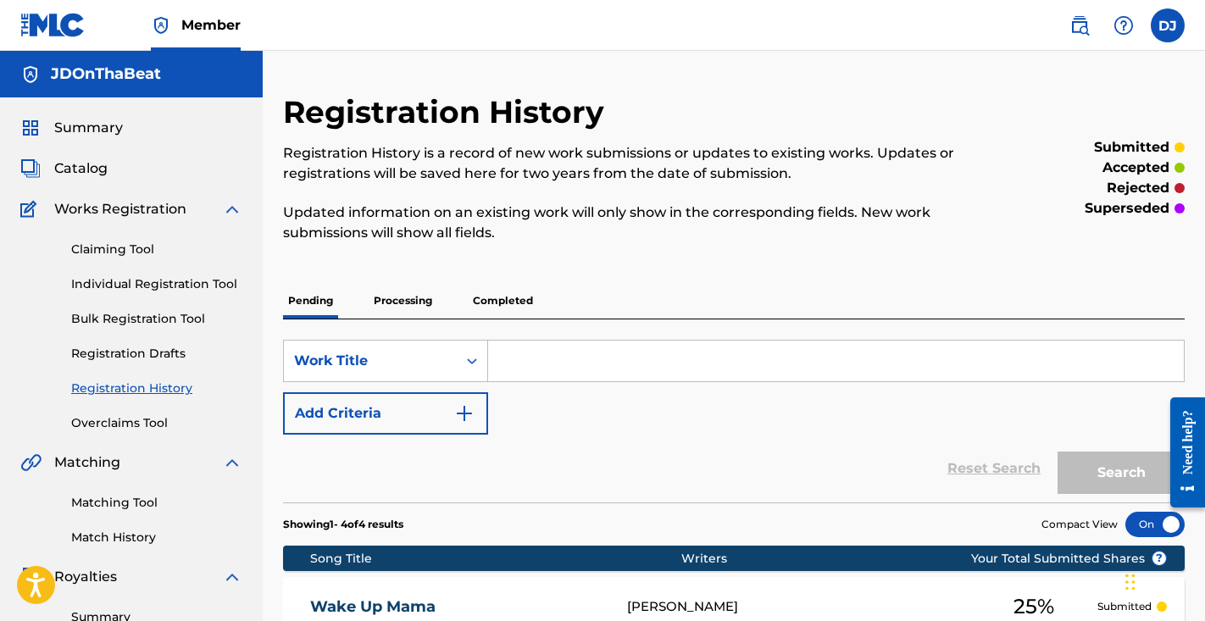
click at [152, 288] on link "Individual Registration Tool" at bounding box center [156, 284] width 171 height 18
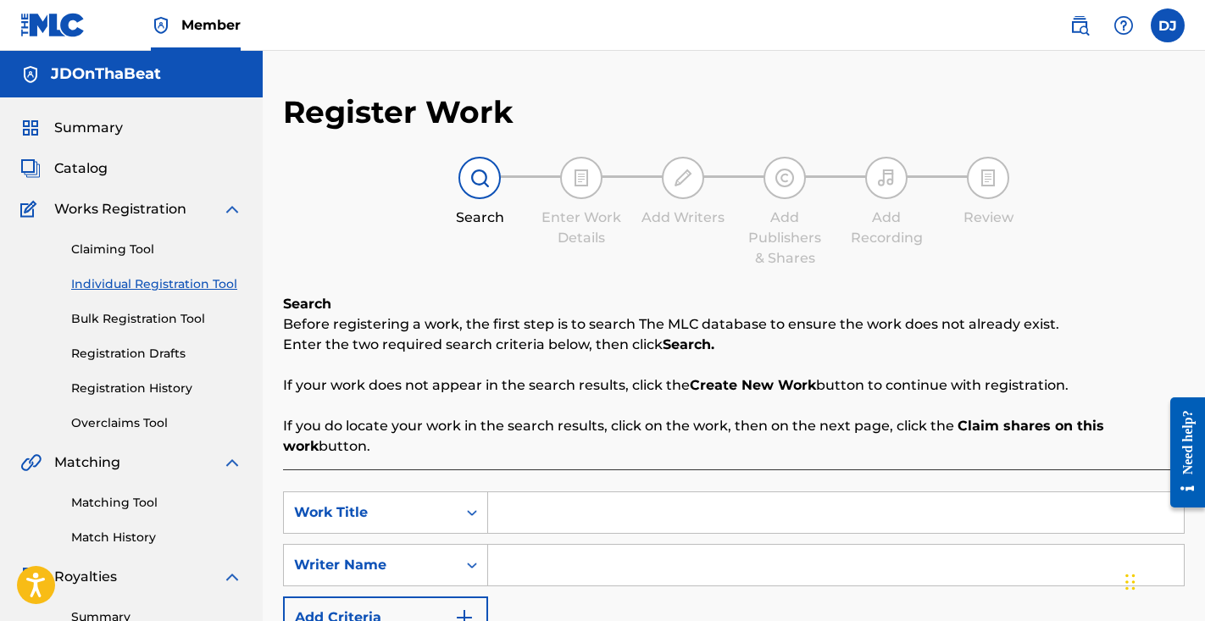
click at [551, 519] on input "Search Form" at bounding box center [836, 512] width 696 height 41
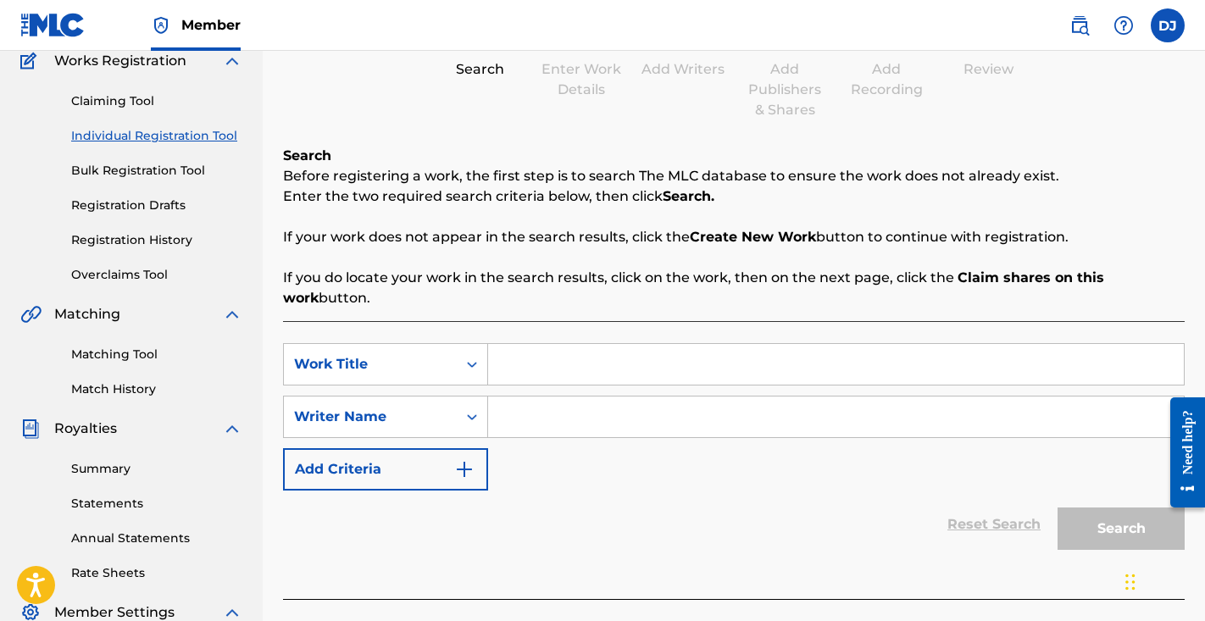
scroll to position [150, 0]
click at [570, 435] on input "Search Form" at bounding box center [836, 415] width 696 height 41
type input "Cedric Jones"
click at [560, 365] on input "Search Form" at bounding box center [836, 362] width 696 height 41
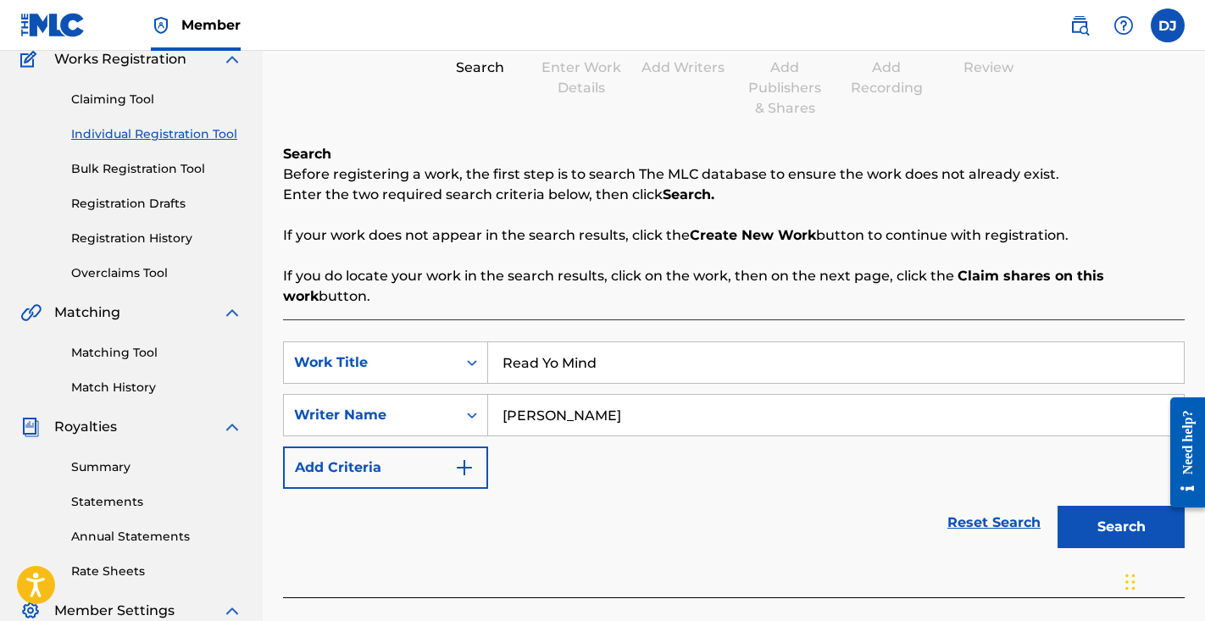
type input "Read Yo Mind"
click at [1104, 531] on button "Search" at bounding box center [1121, 527] width 127 height 42
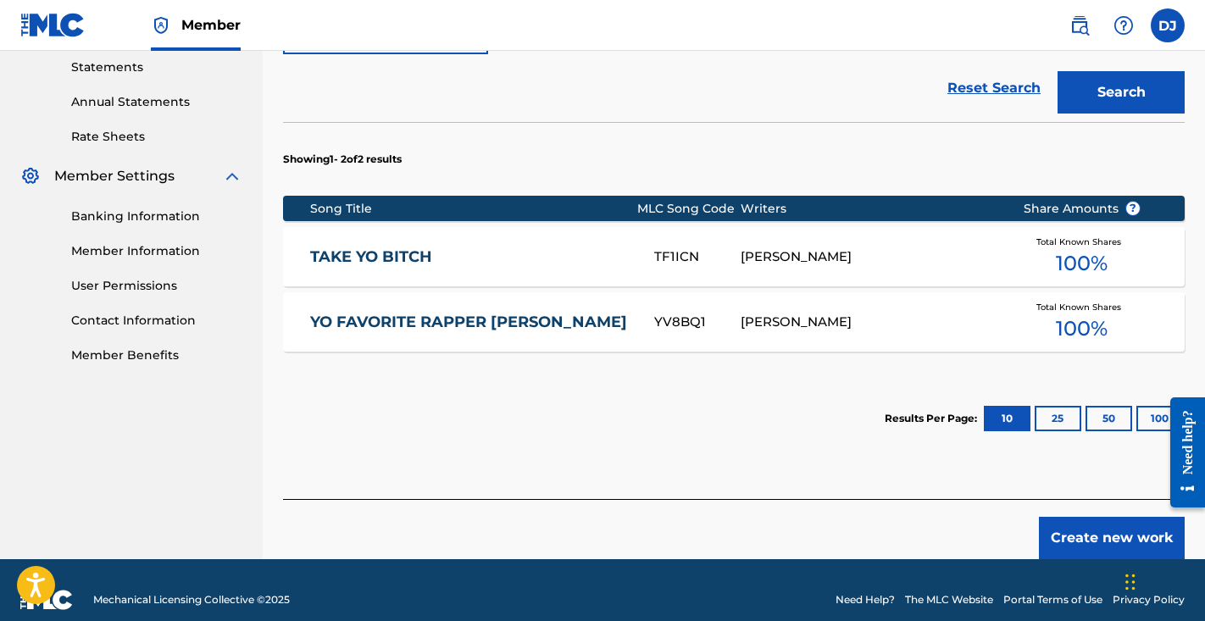
scroll to position [587, 0]
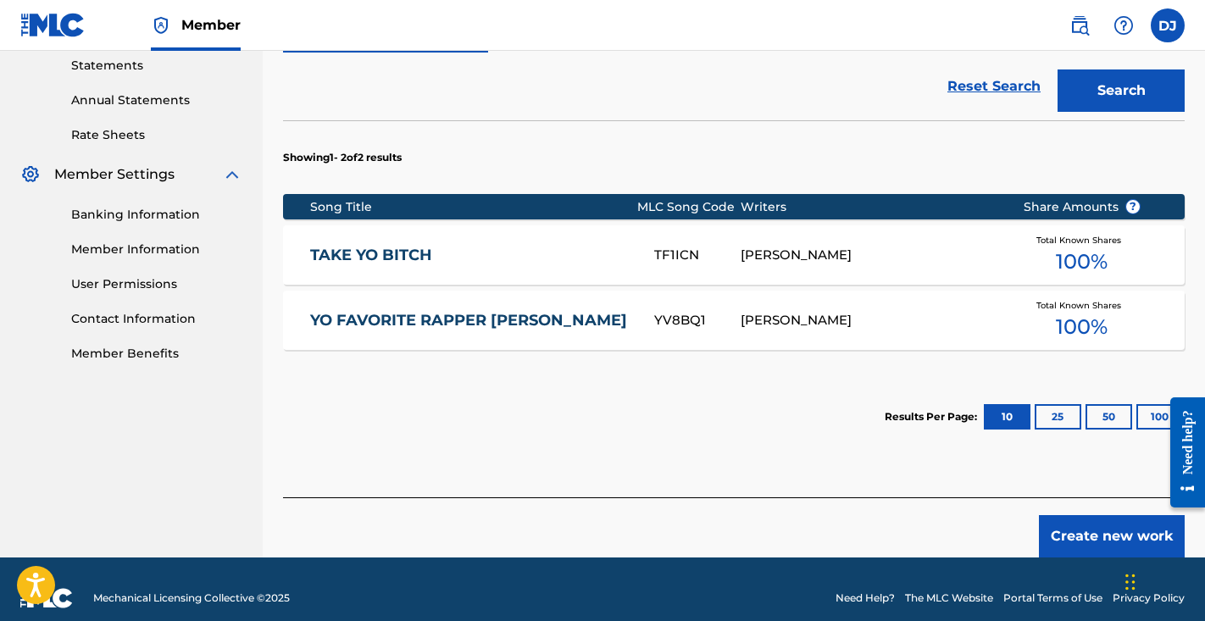
click at [1079, 529] on button "Create new work" at bounding box center [1112, 536] width 146 height 42
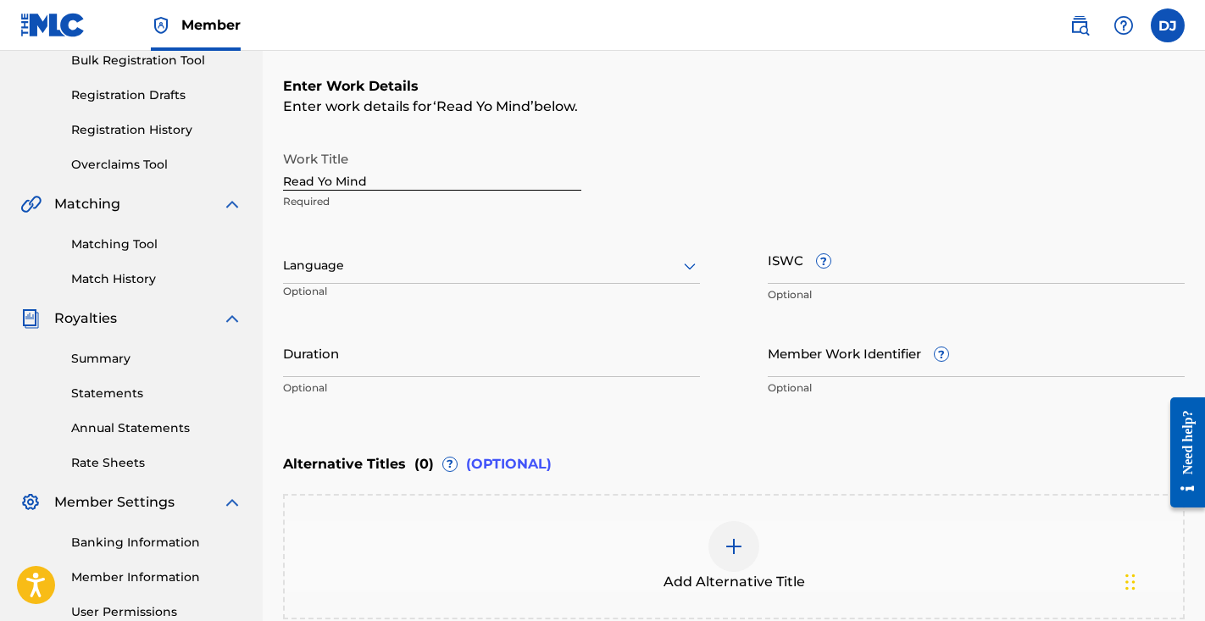
scroll to position [190, 0]
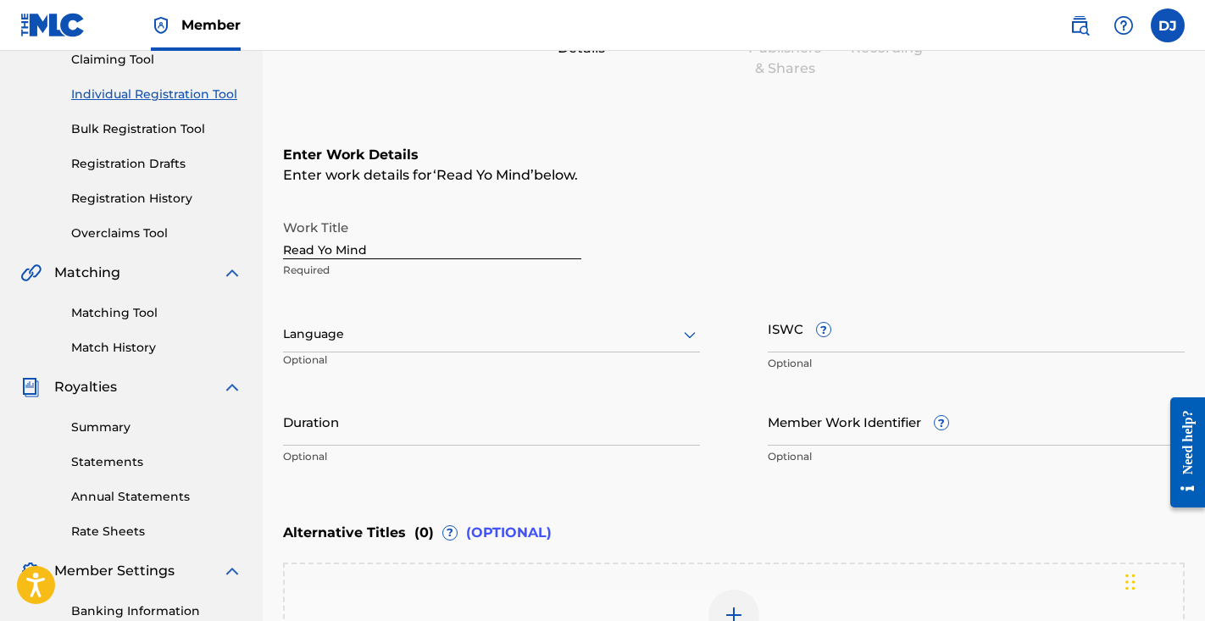
click at [539, 336] on div at bounding box center [491, 334] width 417 height 21
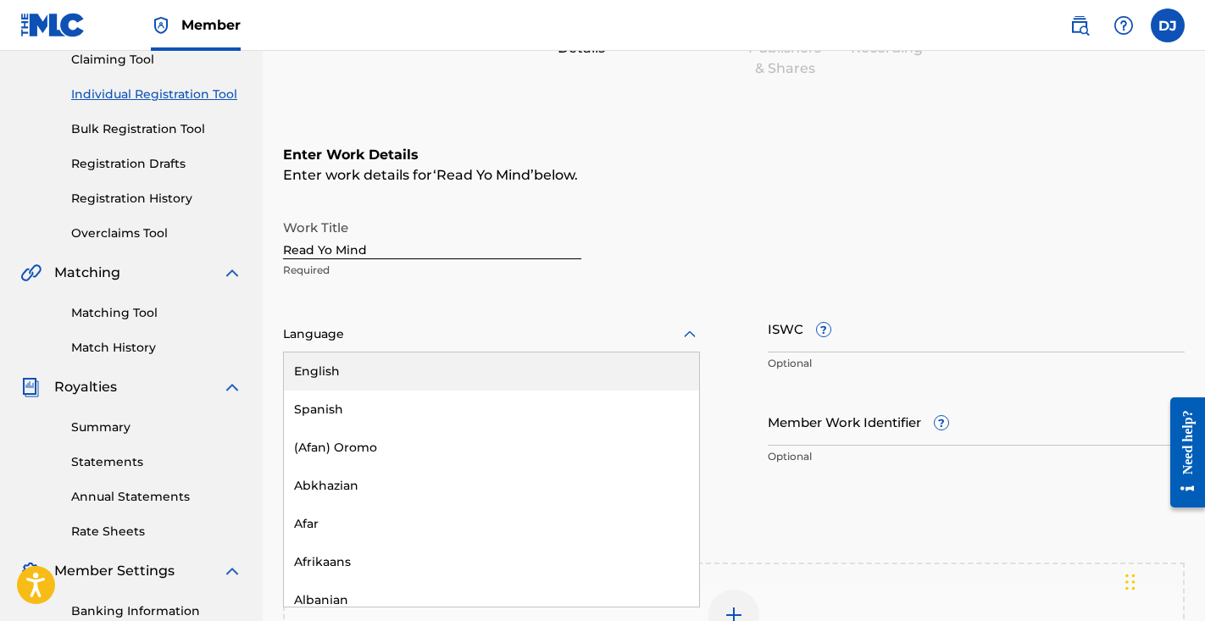
click at [547, 276] on p "Required" at bounding box center [432, 270] width 298 height 15
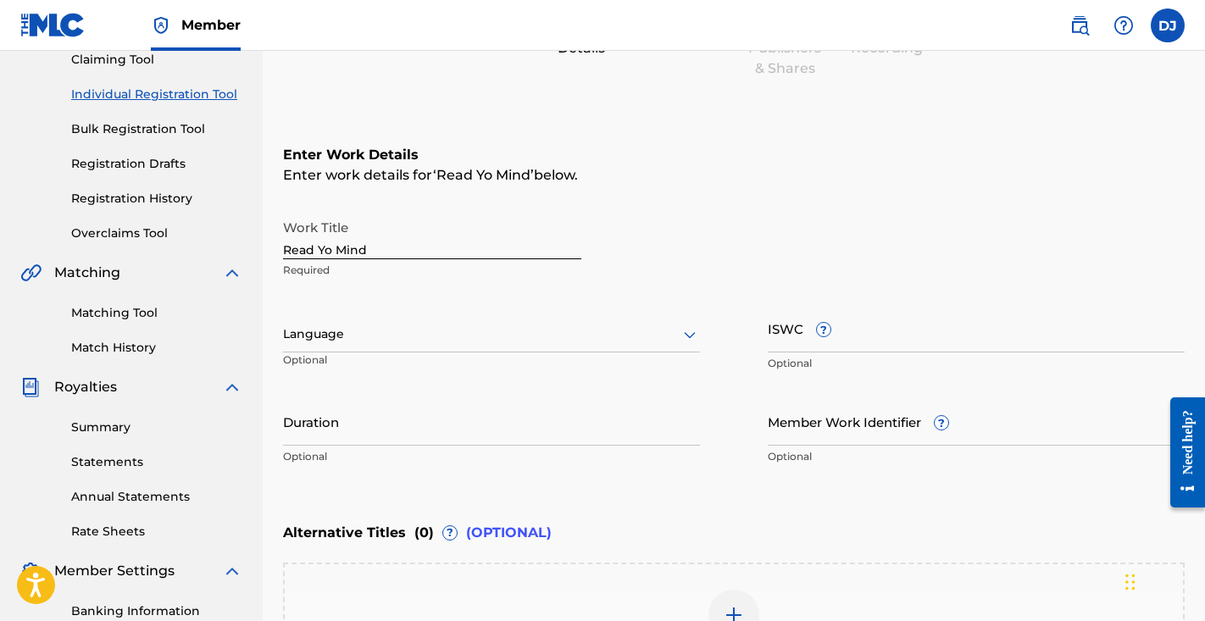
click at [489, 432] on input "Duration" at bounding box center [491, 422] width 417 height 48
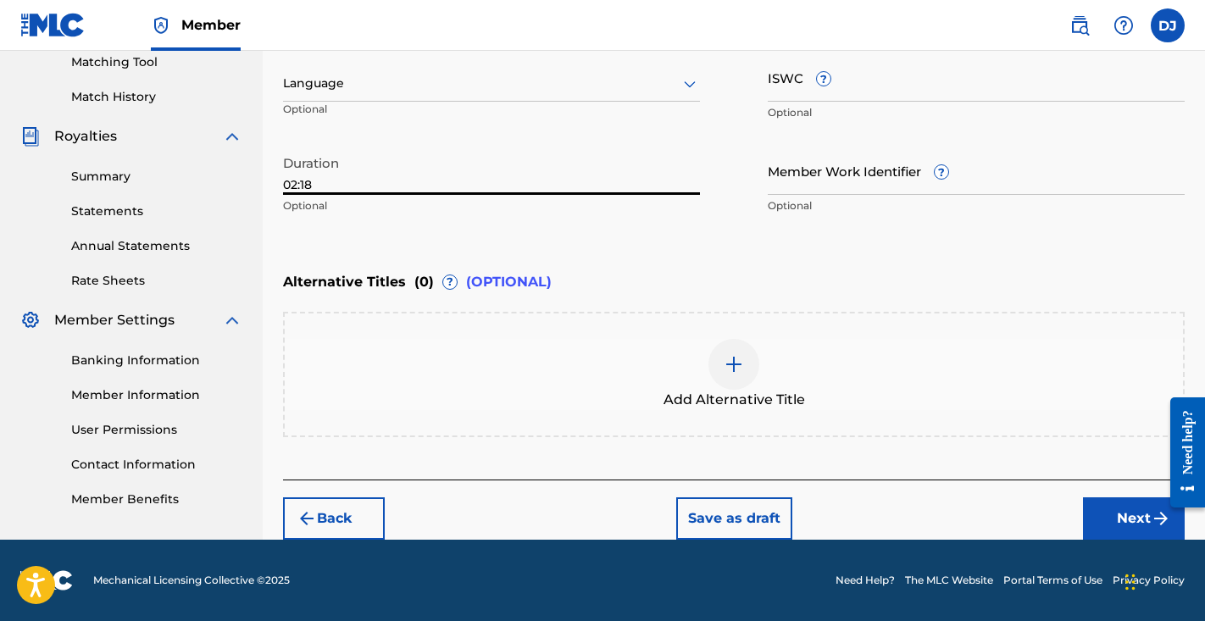
scroll to position [441, 0]
type input "02:18"
click at [1114, 516] on button "Next" at bounding box center [1134, 519] width 102 height 42
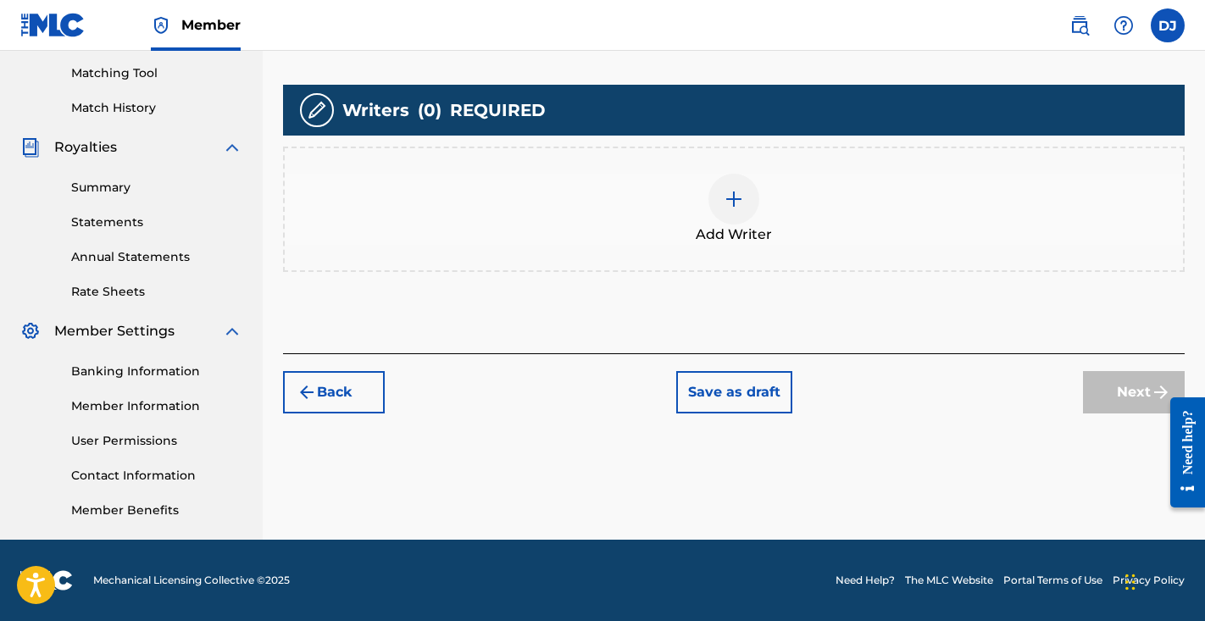
click at [771, 212] on div "Add Writer" at bounding box center [734, 209] width 899 height 71
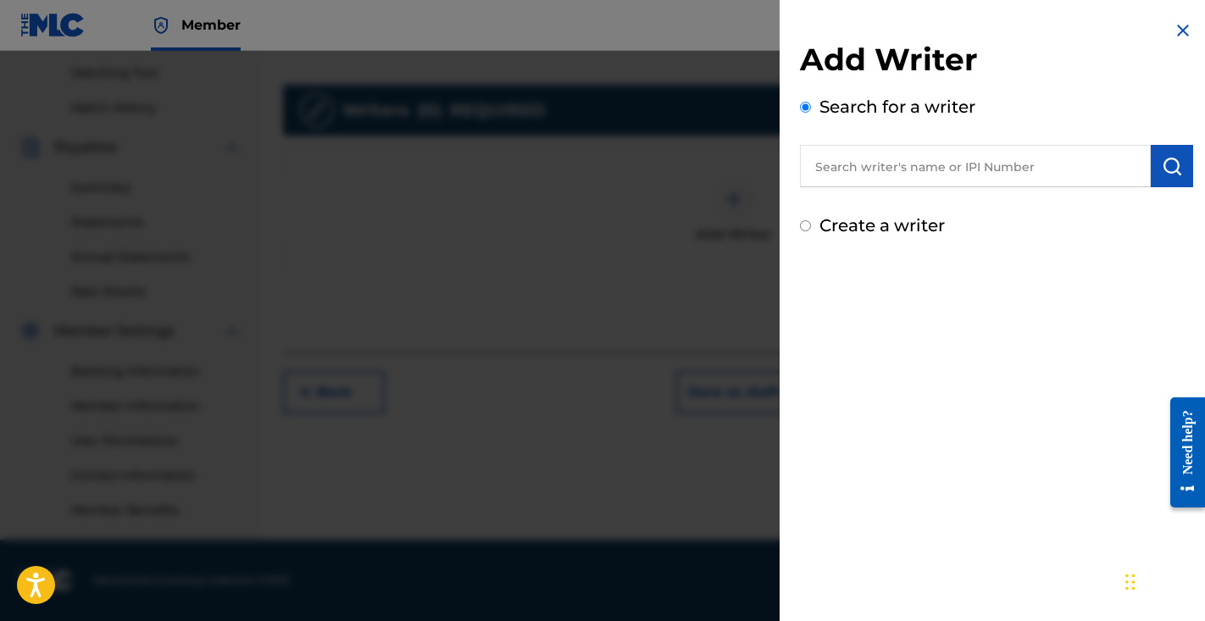
click at [932, 170] on input "text" at bounding box center [975, 166] width 351 height 42
type input "s"
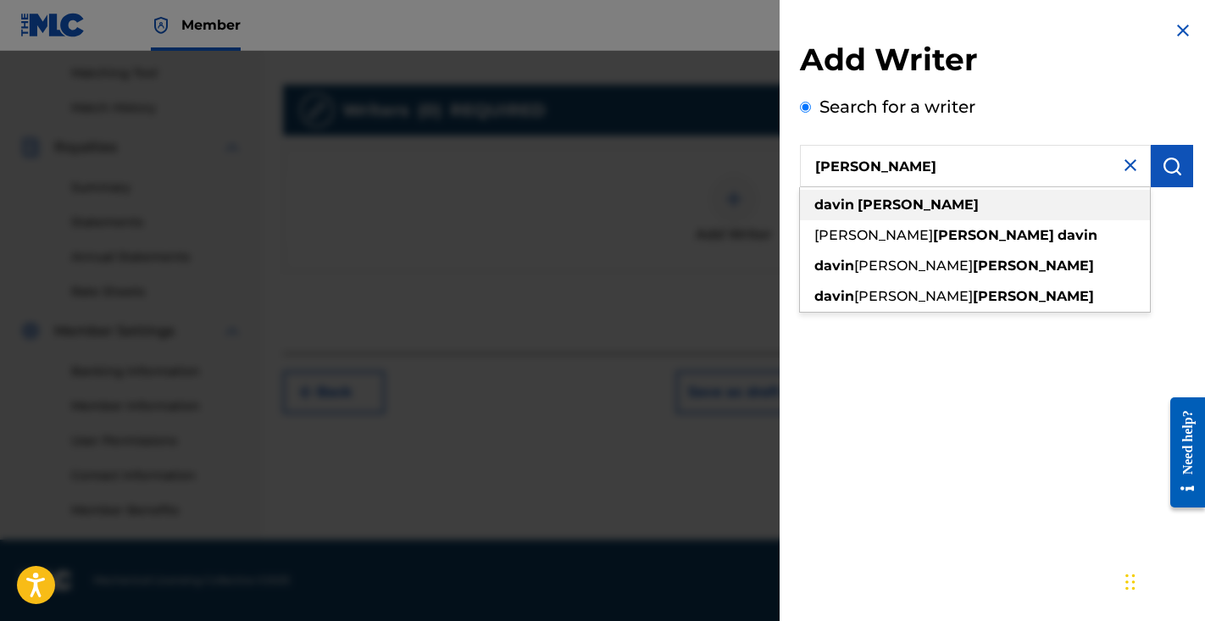
drag, startPoint x: 954, startPoint y: 170, endPoint x: 1018, endPoint y: 214, distance: 77.4
click at [1018, 214] on div "davin jackson" at bounding box center [975, 205] width 350 height 31
type input "davin jackson"
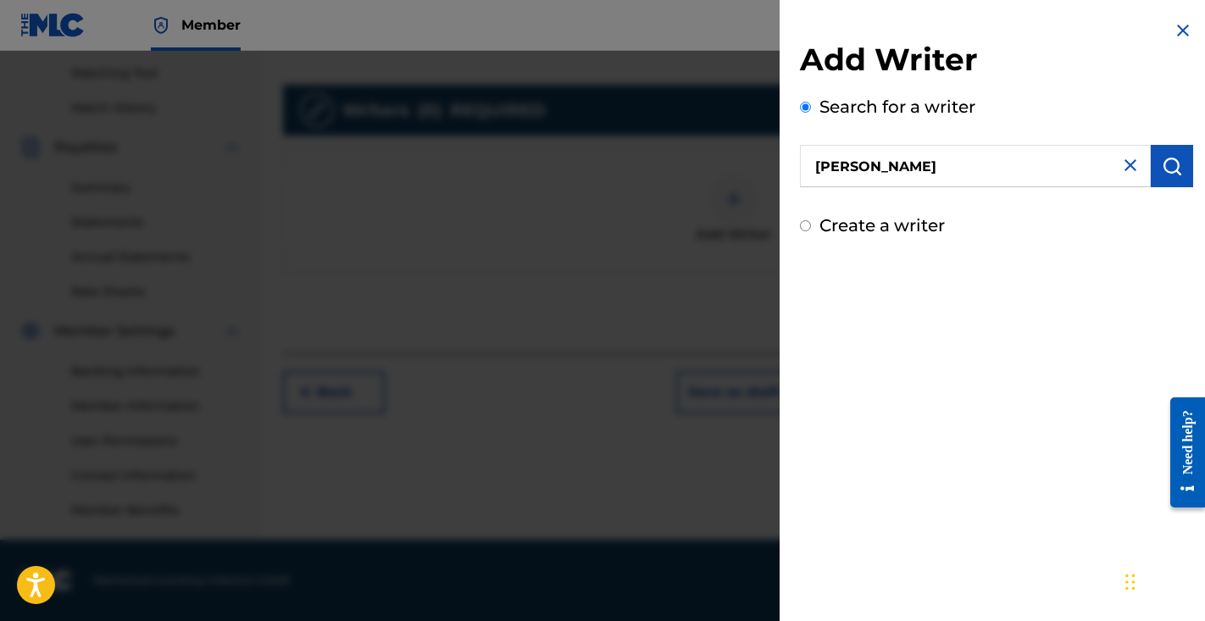
click at [1163, 165] on img "submit" at bounding box center [1172, 166] width 20 height 20
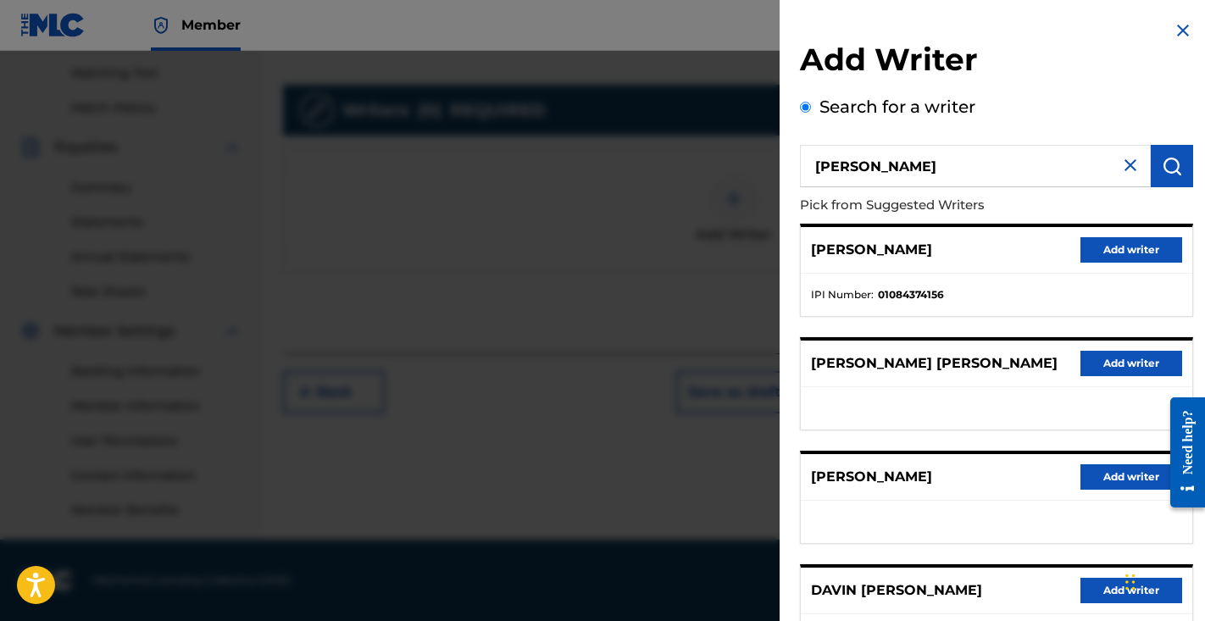
click at [1118, 254] on button "Add writer" at bounding box center [1132, 249] width 102 height 25
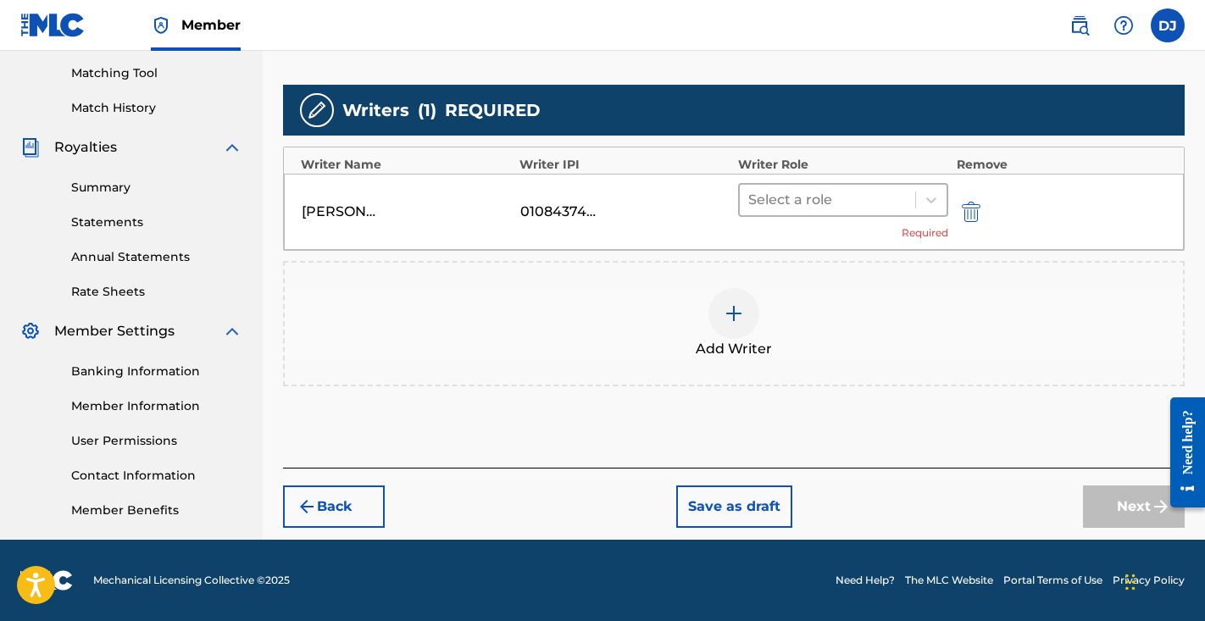
click at [879, 191] on div at bounding box center [827, 200] width 159 height 24
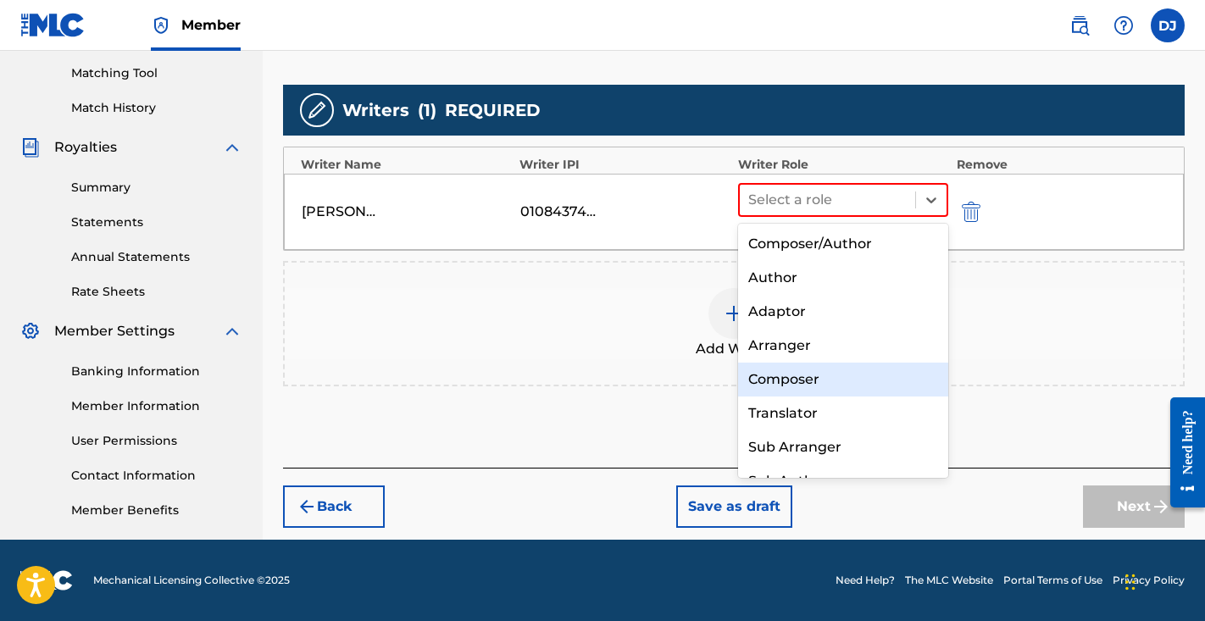
click at [804, 390] on div "Composer" at bounding box center [843, 380] width 210 height 34
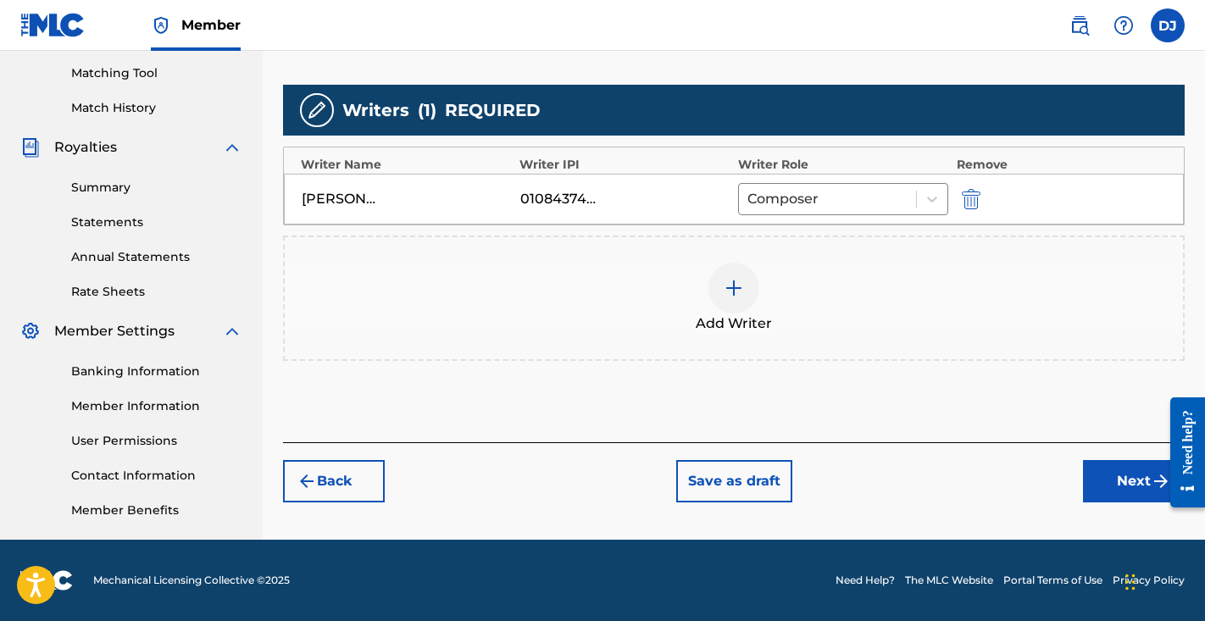
click at [742, 301] on div at bounding box center [734, 288] width 51 height 51
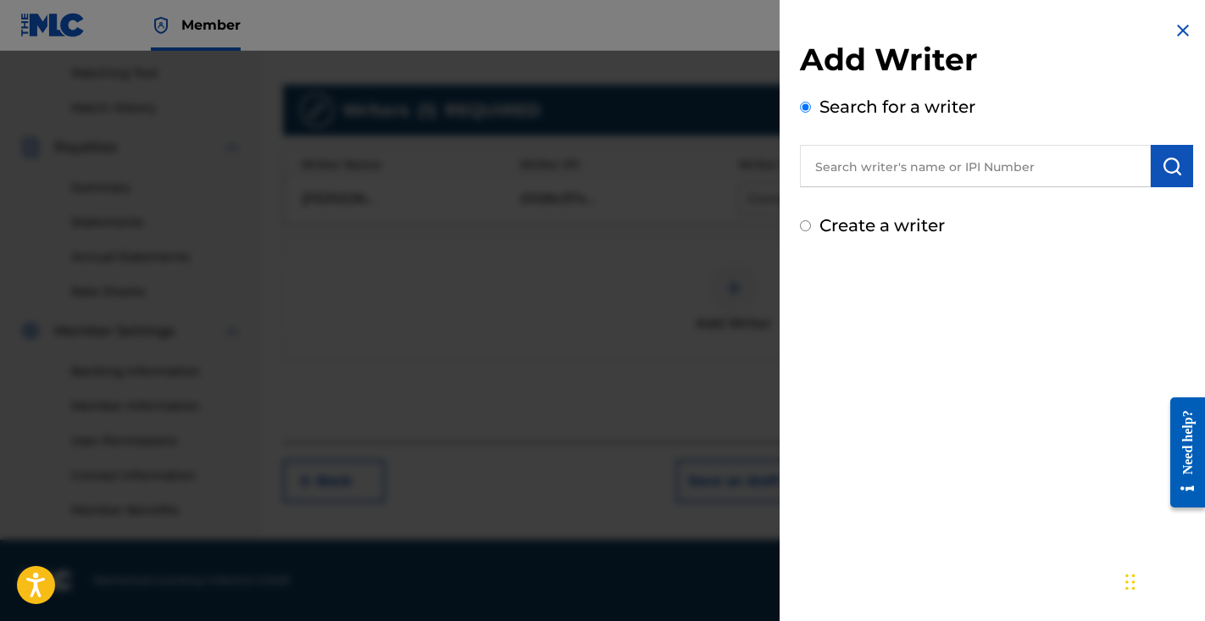
click at [1002, 173] on input "text" at bounding box center [975, 166] width 351 height 42
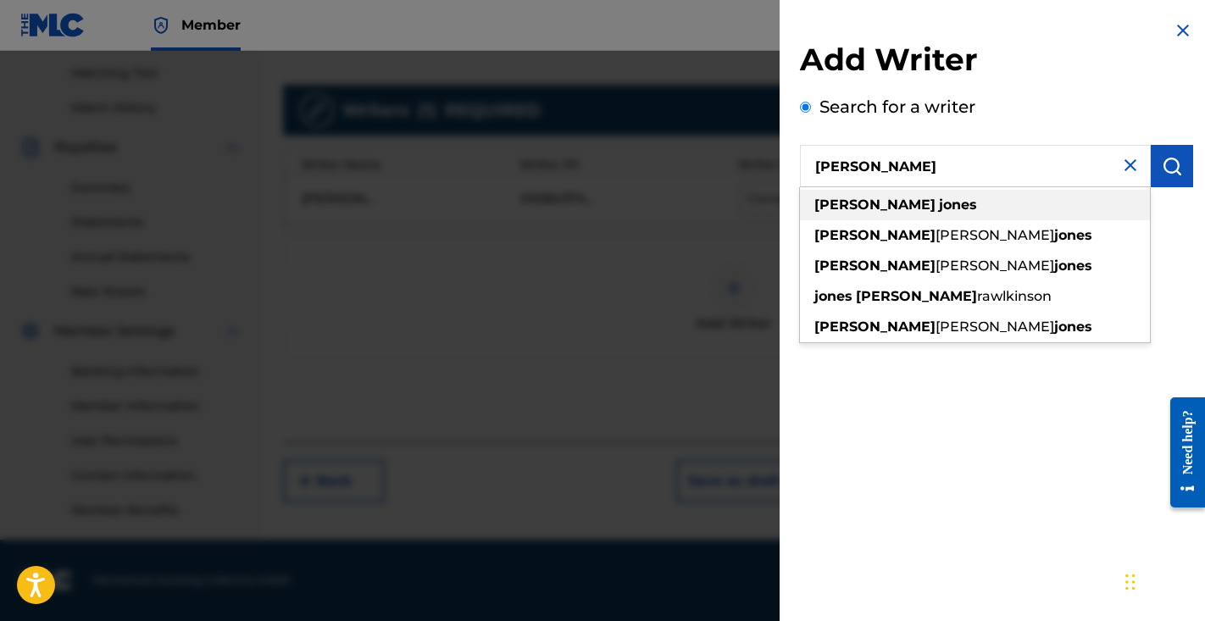
click at [979, 196] on div "cedric jones" at bounding box center [975, 205] width 350 height 31
type input "cedric jones"
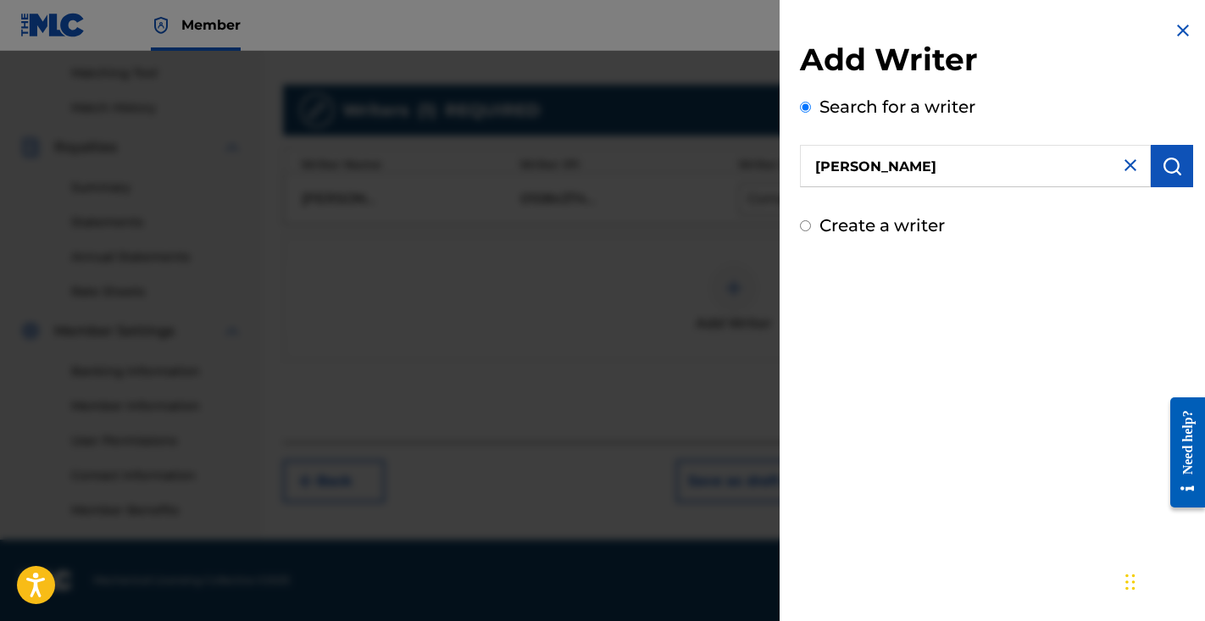
click at [1166, 153] on button "submit" at bounding box center [1172, 166] width 42 height 42
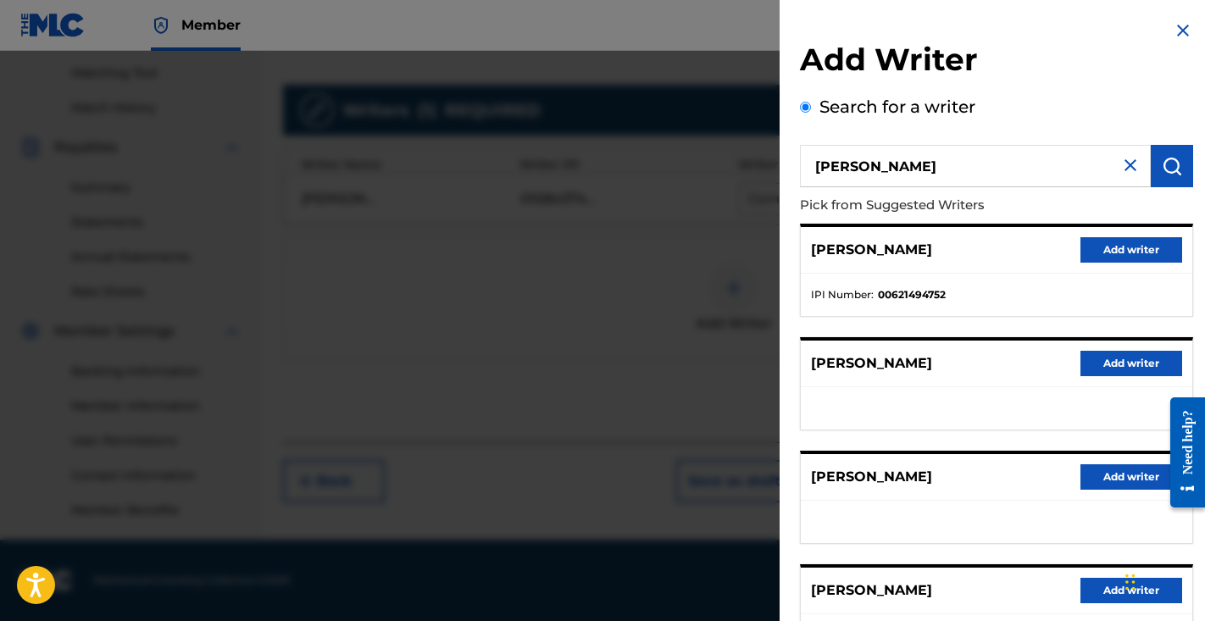
scroll to position [0, 0]
click at [1128, 164] on img at bounding box center [1131, 165] width 20 height 20
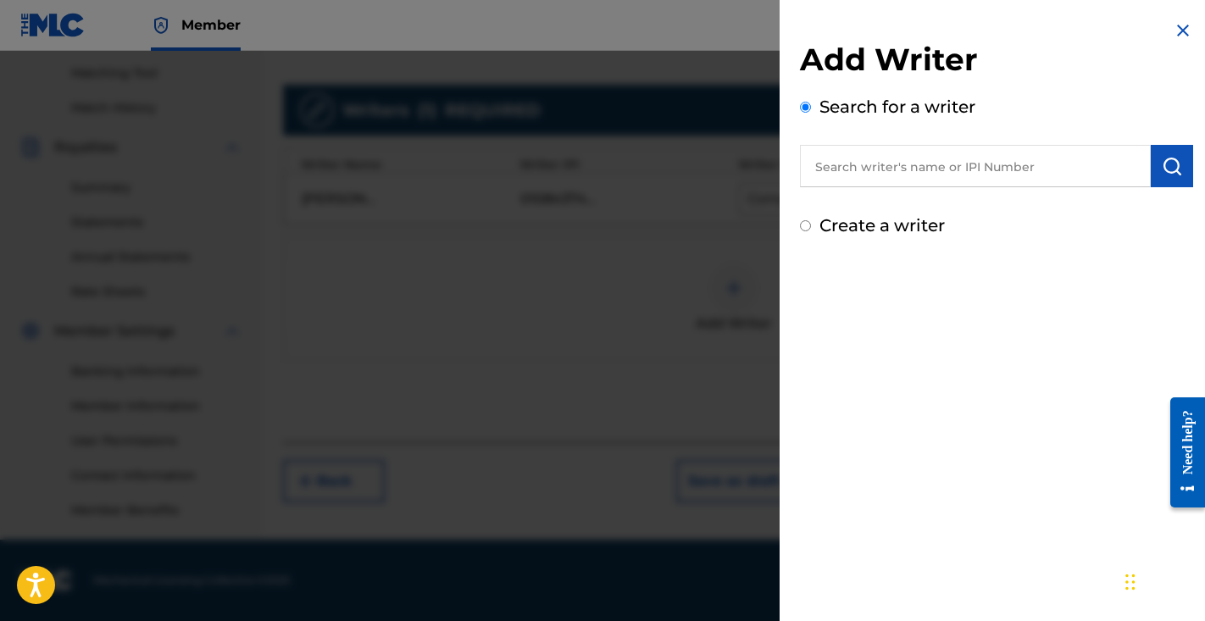
click at [1177, 37] on img at bounding box center [1183, 30] width 20 height 20
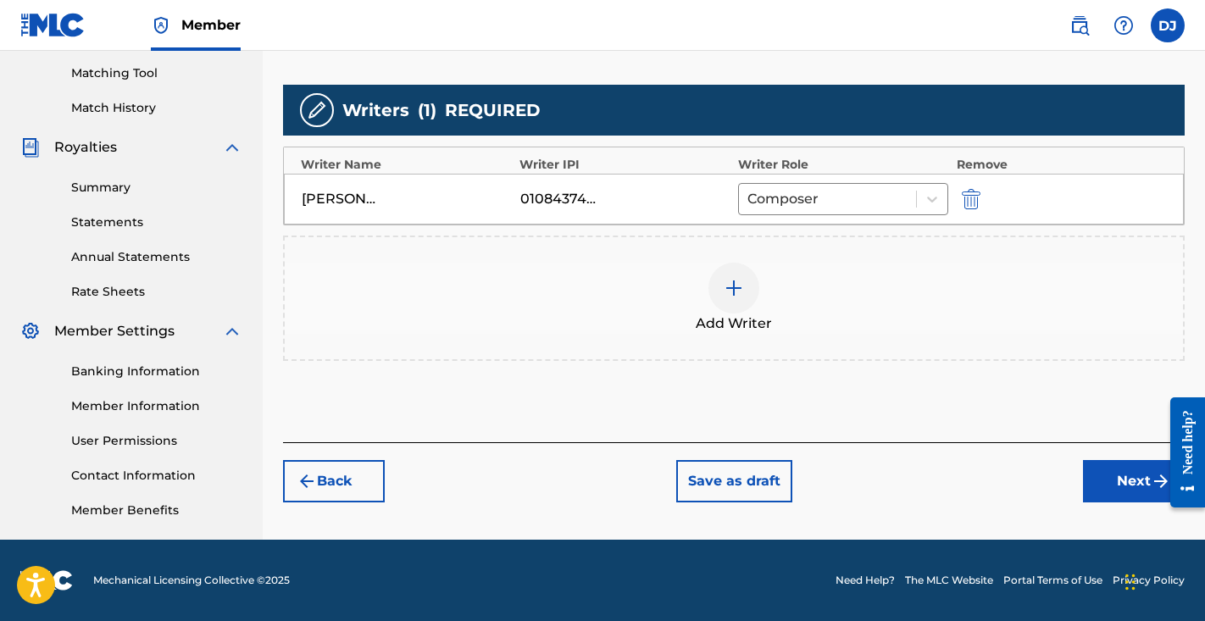
click at [1100, 481] on button "Next" at bounding box center [1134, 481] width 102 height 42
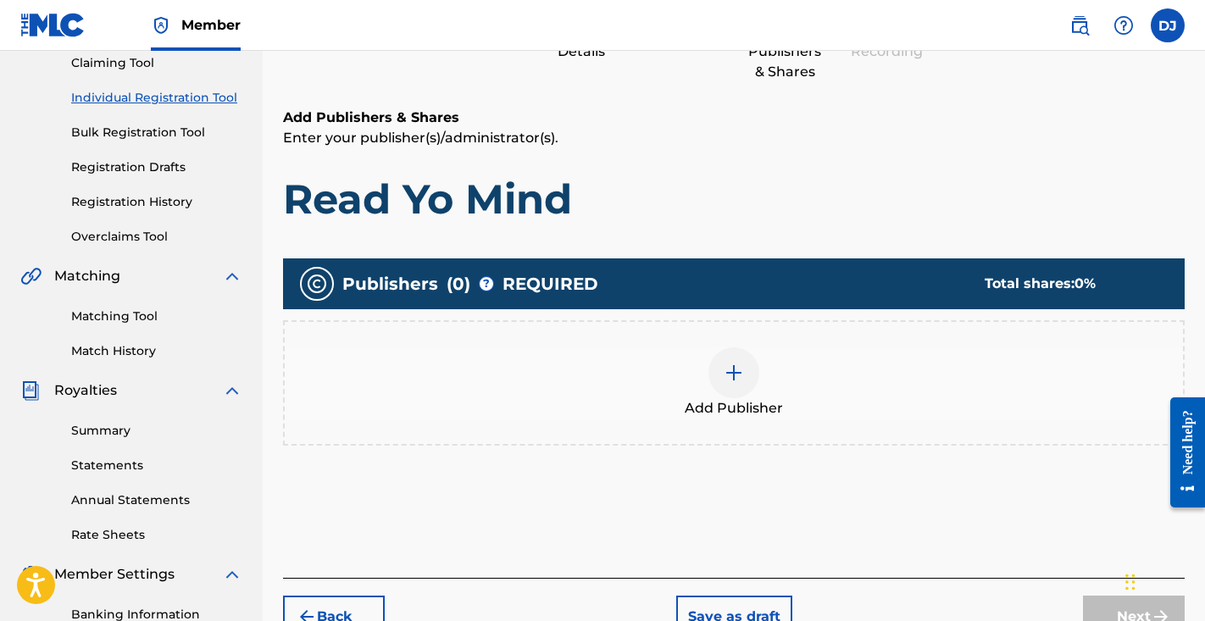
scroll to position [296, 0]
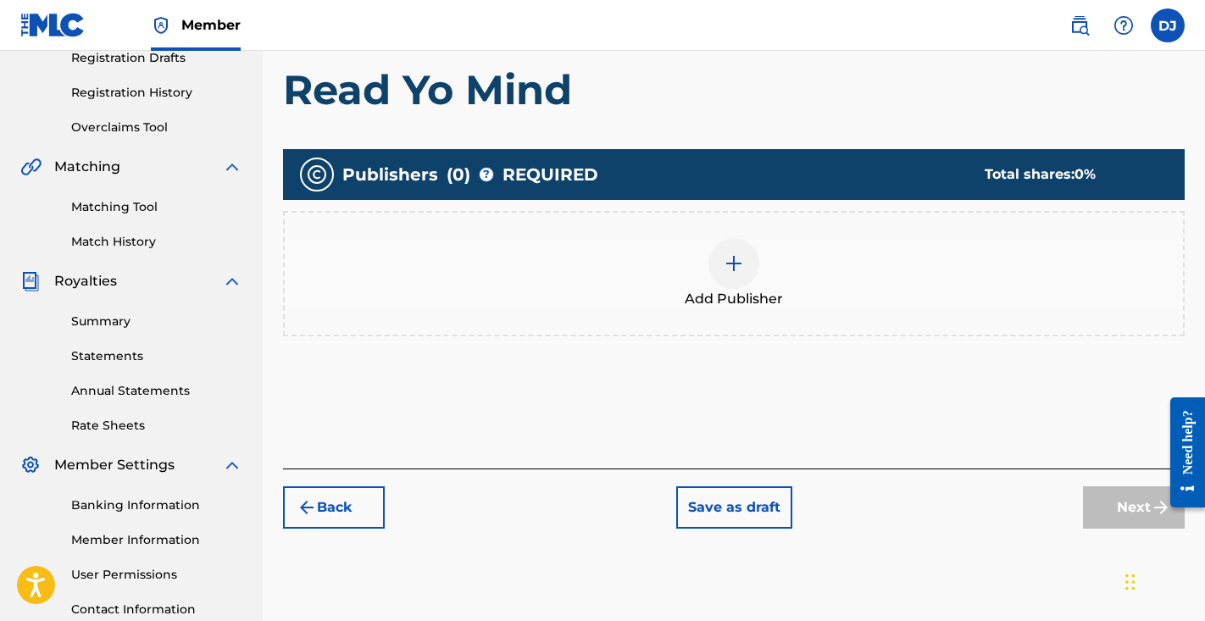
click at [738, 262] on img at bounding box center [734, 263] width 20 height 20
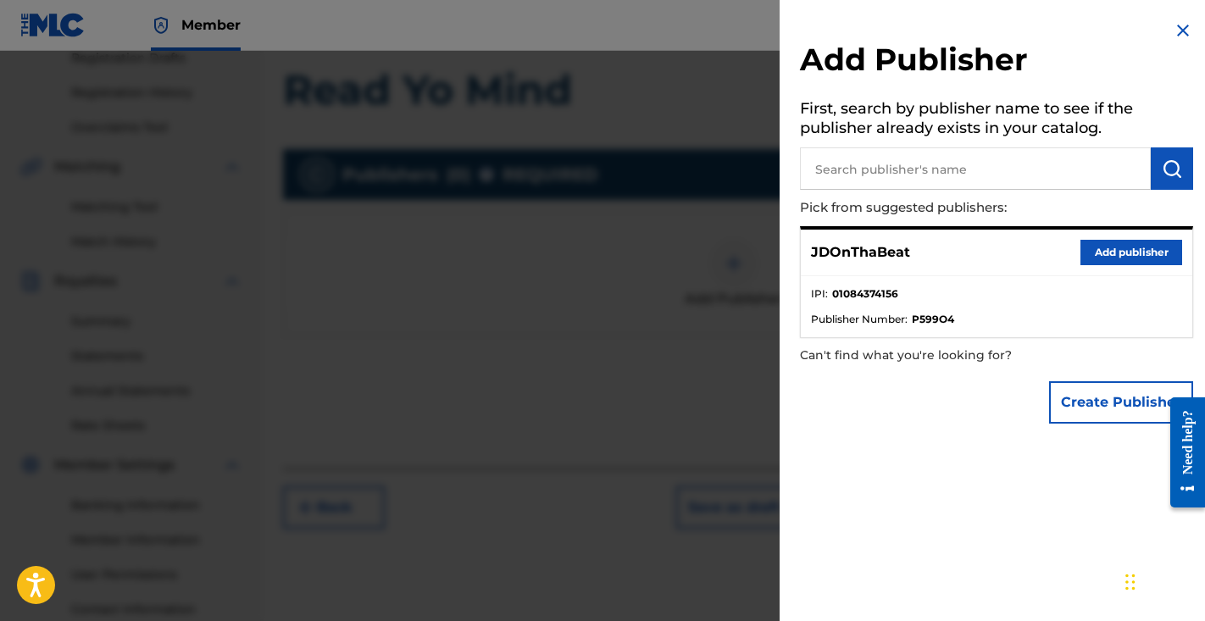
click at [1115, 253] on button "Add publisher" at bounding box center [1132, 252] width 102 height 25
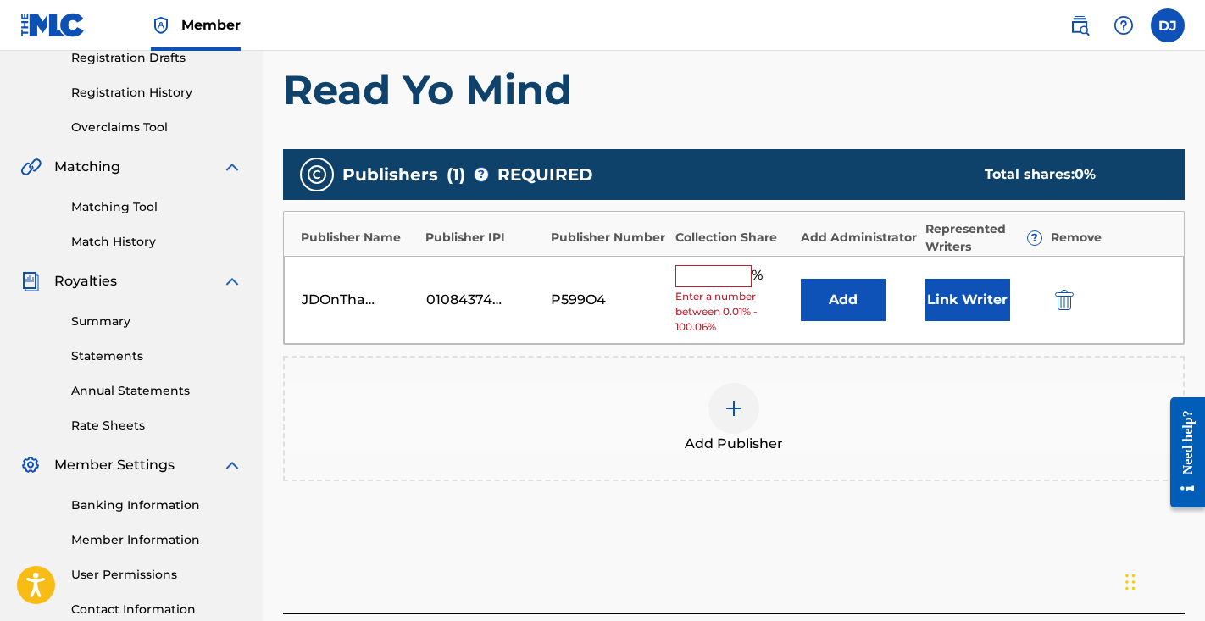
click at [942, 302] on button "Link Writer" at bounding box center [968, 300] width 85 height 42
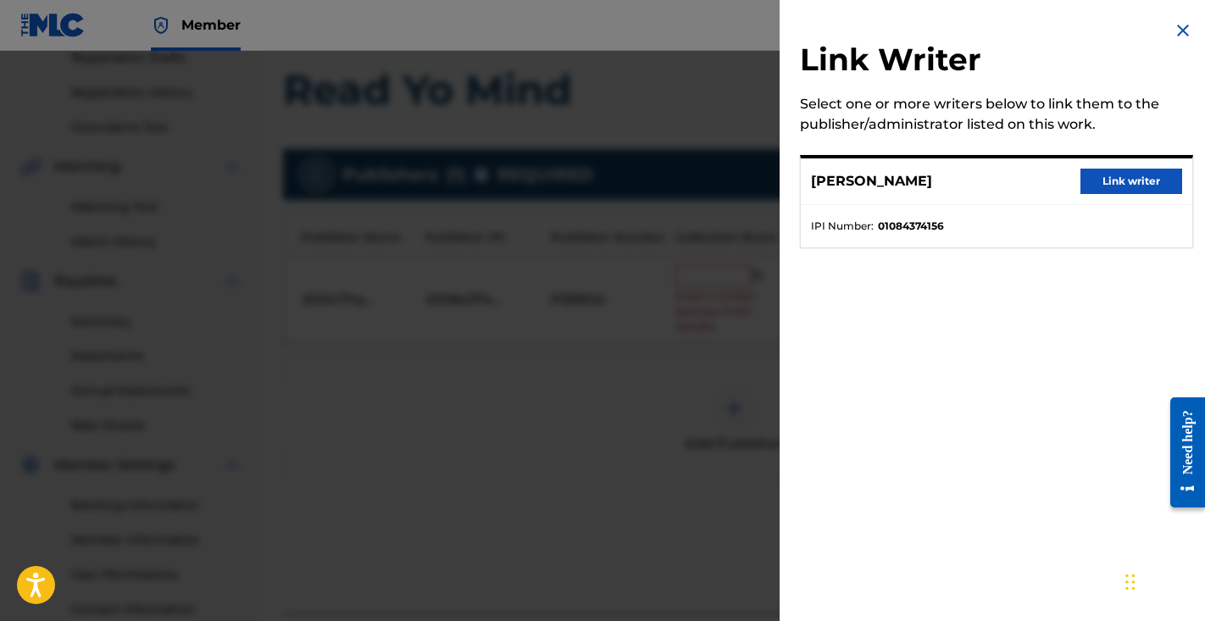
click at [1113, 176] on button "Link writer" at bounding box center [1132, 181] width 102 height 25
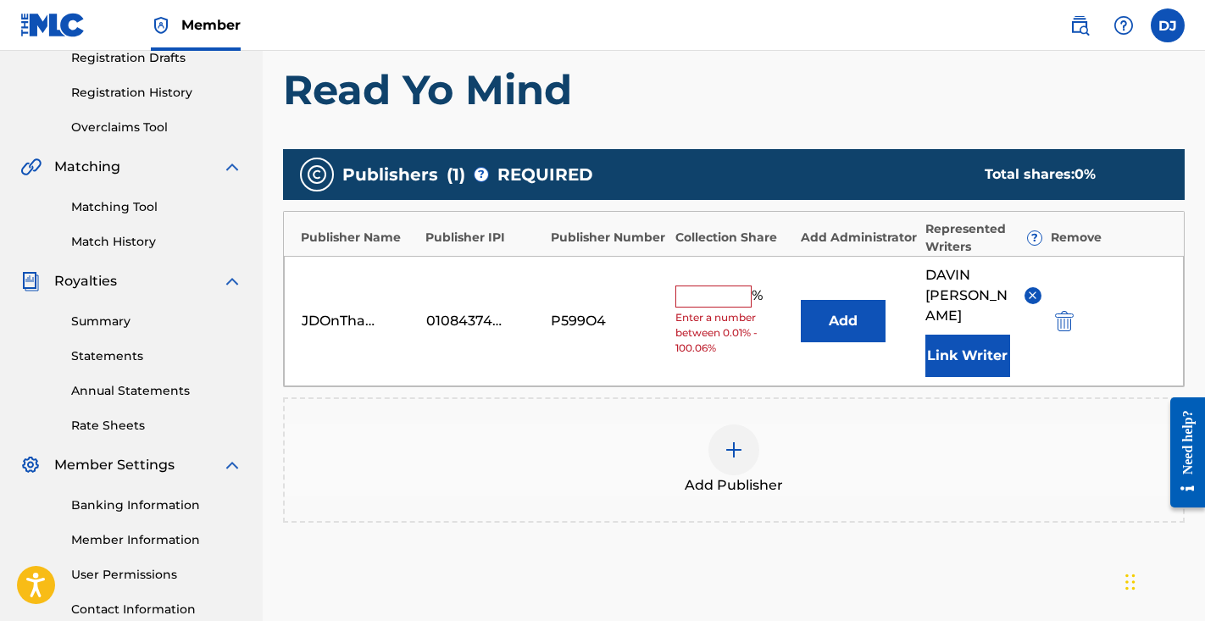
click at [730, 286] on input "text" at bounding box center [714, 297] width 76 height 22
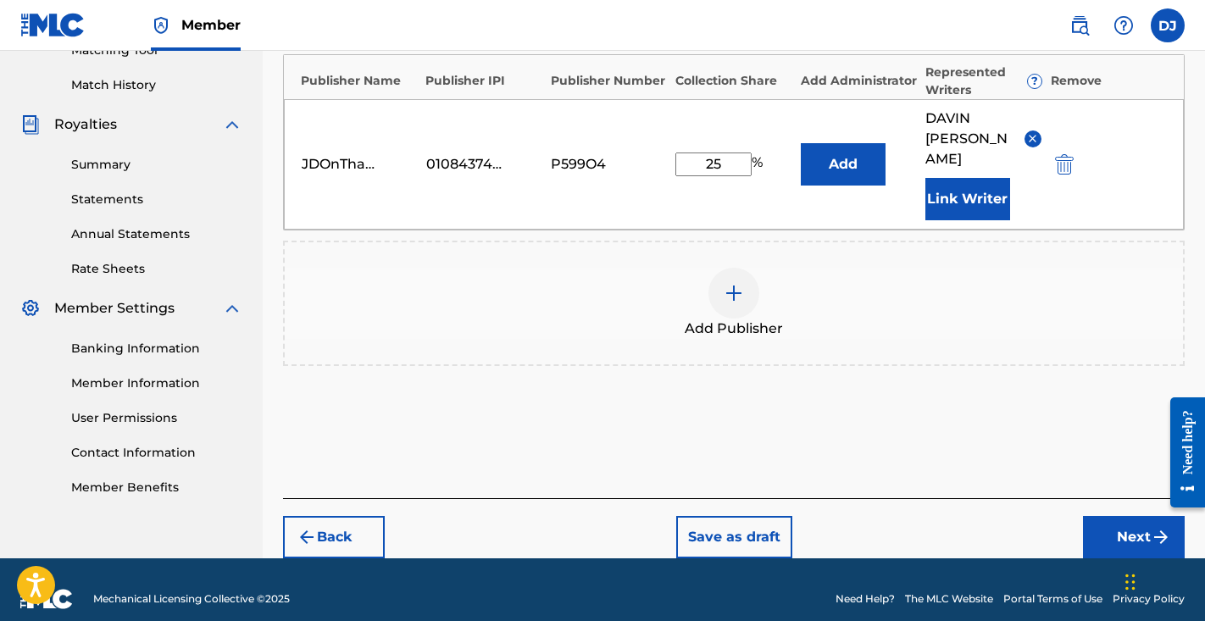
type input "25"
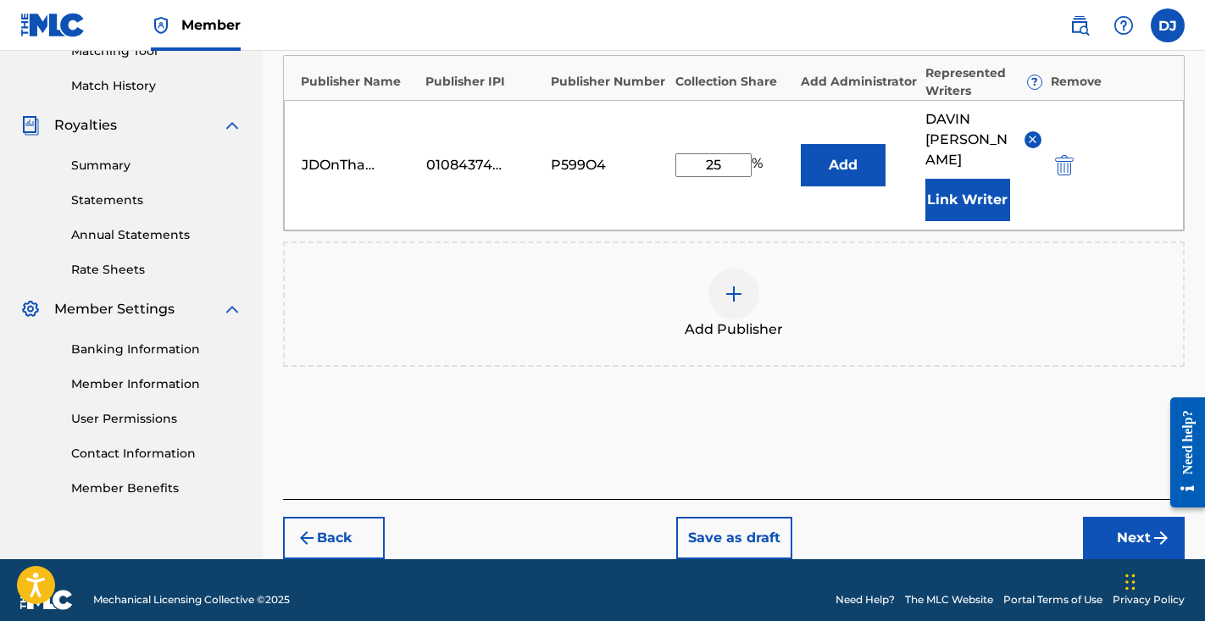
click at [1138, 517] on button "Next" at bounding box center [1134, 538] width 102 height 42
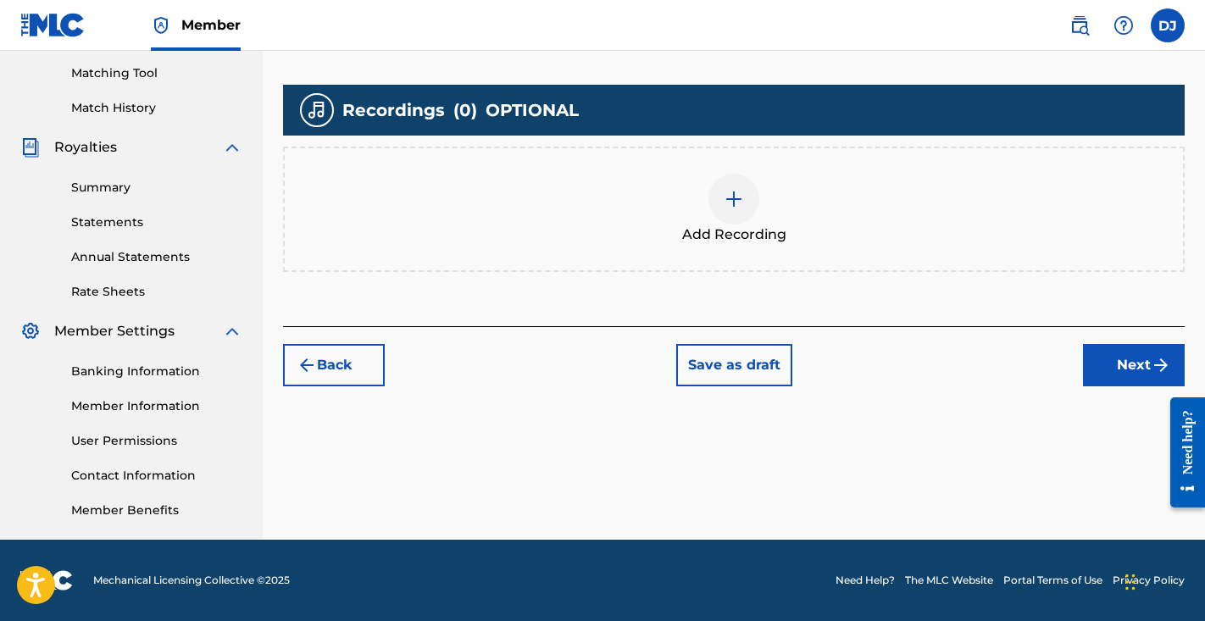
click at [730, 196] on img at bounding box center [734, 199] width 20 height 20
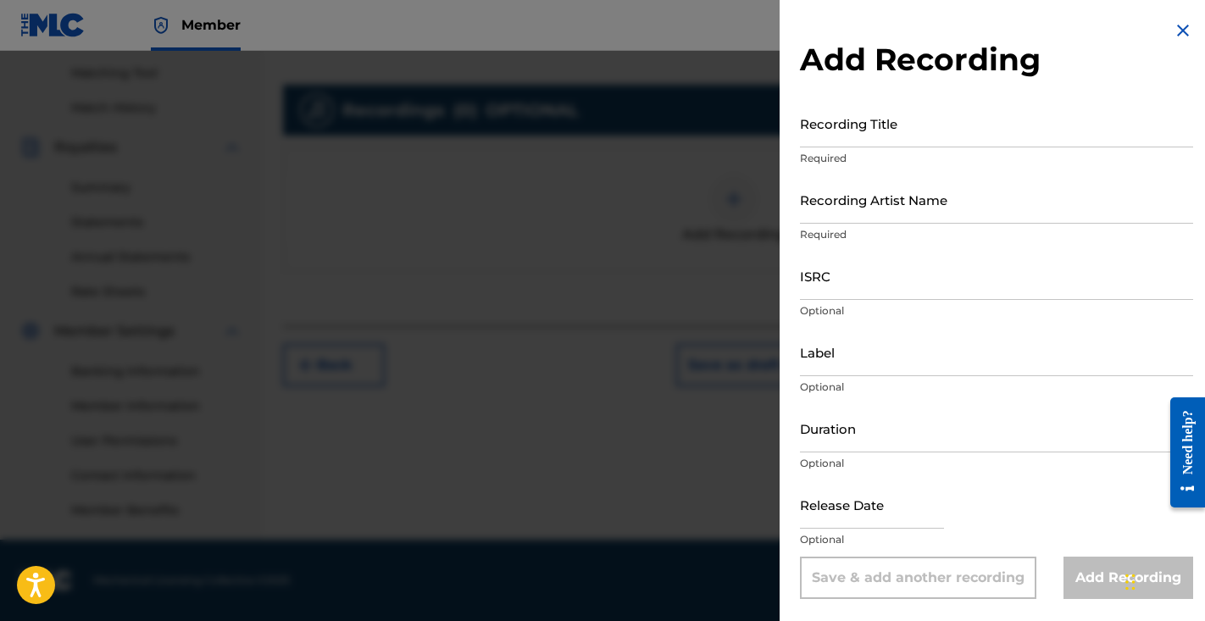
click at [860, 131] on input "Recording Title" at bounding box center [996, 123] width 393 height 48
type input "Read Yo Mind"
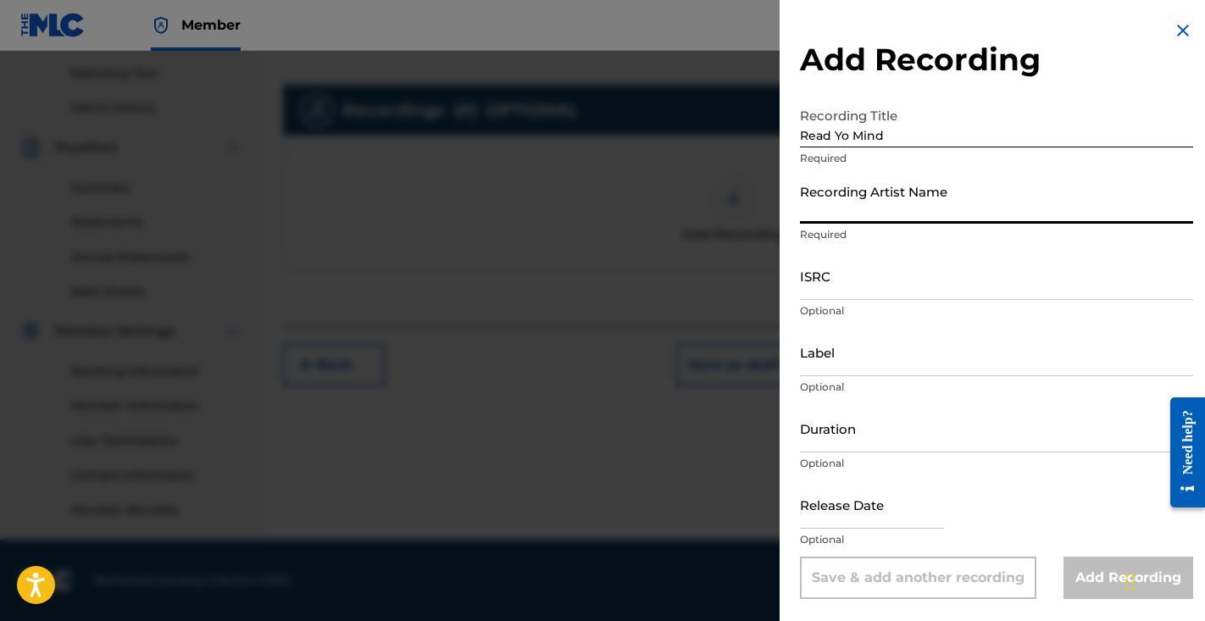
click at [901, 192] on input "Recording Artist Name" at bounding box center [996, 199] width 393 height 48
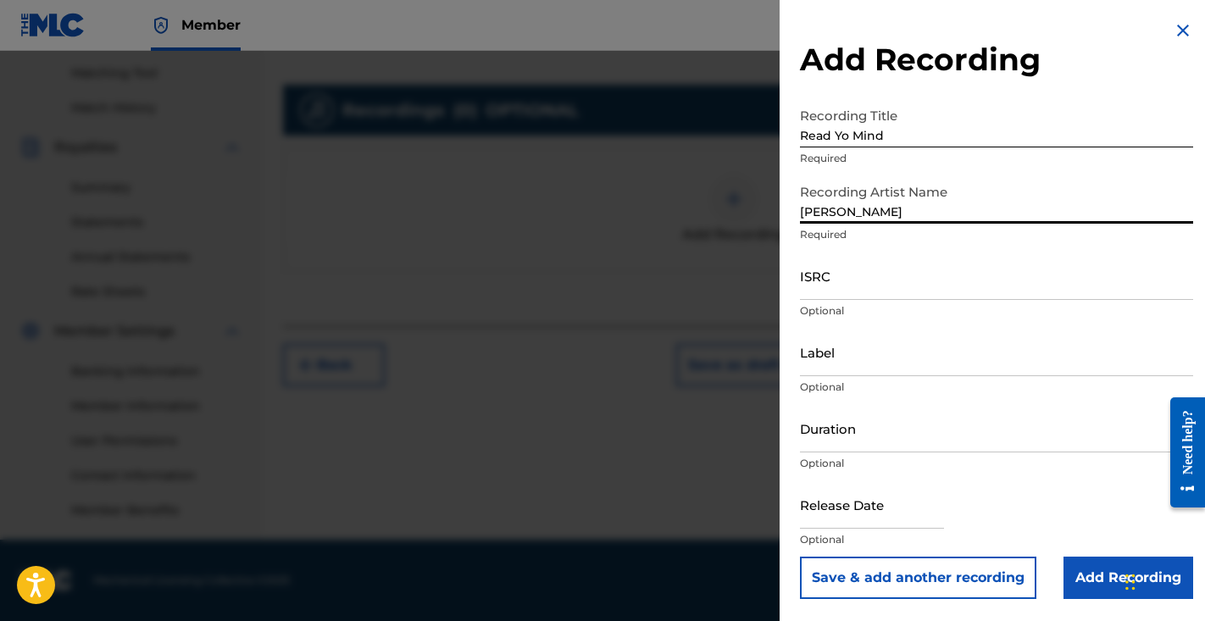
type input "Luh Kiddo"
click at [817, 290] on input "ISRC" at bounding box center [996, 276] width 393 height 48
paste input "https://open.spotify.com/track/4IXWzB0h8Nf0Xlq22N2NuZ?si=8ad54f3801f24d3b"
type input "https://open.spotify.com/track/4IXWzB0h8Nf0Xlq22N2NuZ?si=8ad54f3801f24d3b"
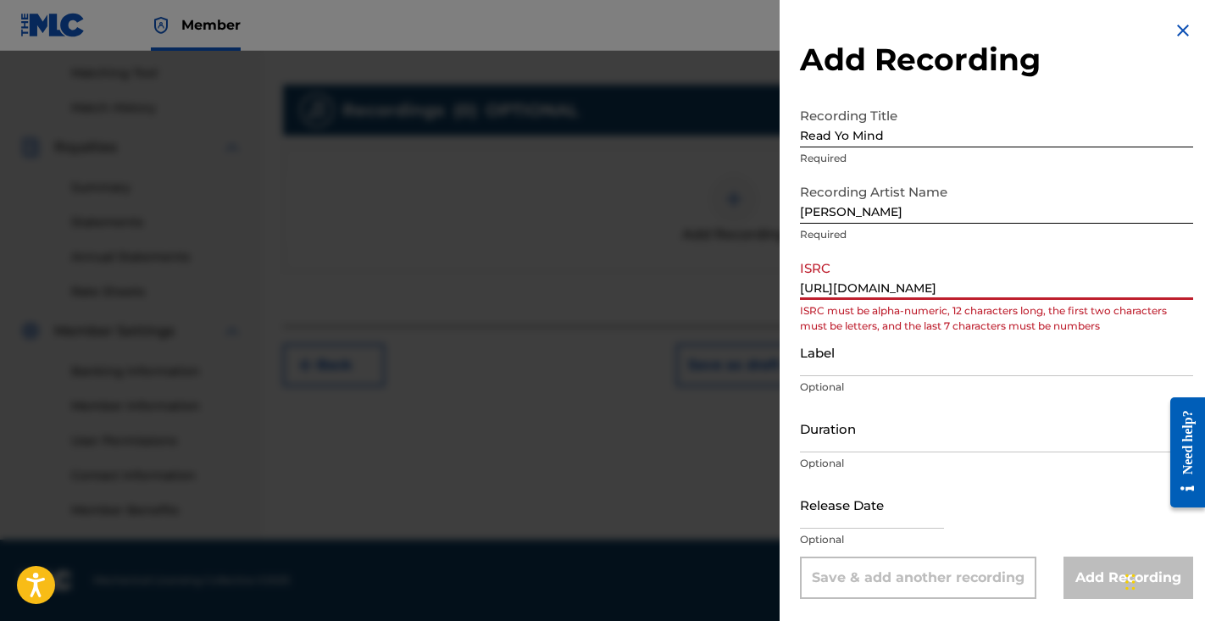
drag, startPoint x: 1184, startPoint y: 289, endPoint x: 653, endPoint y: 272, distance: 531.8
click at [653, 272] on div "Add Recording Recording Title Read Yo Mind Required Recording Artist Name Luh K…" at bounding box center [602, 336] width 1205 height 570
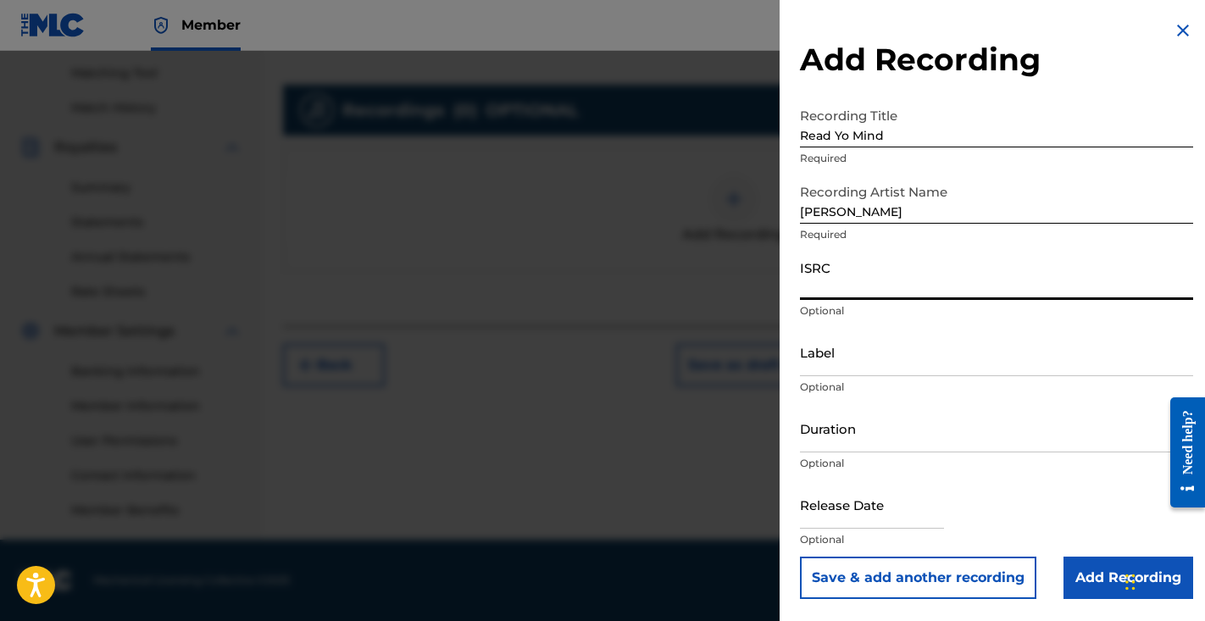
paste input "QT4K52561845"
type input "QT4K52561845"
click at [875, 359] on input "Label" at bounding box center [996, 352] width 393 height 48
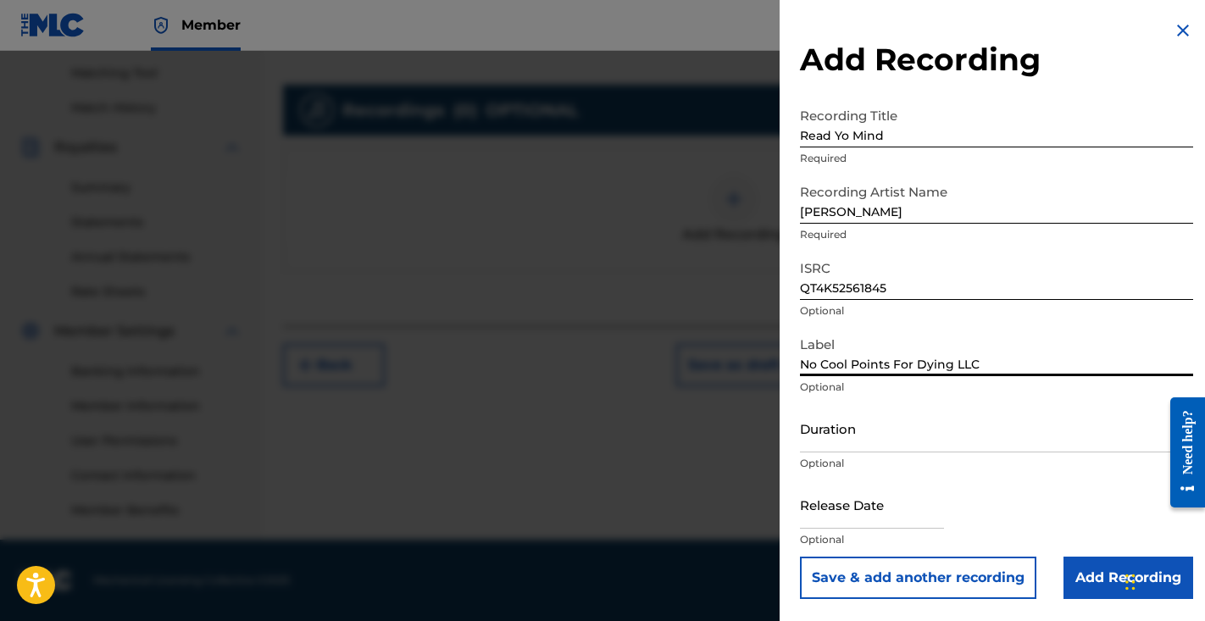
type input "No Cool Points For Dying LLC"
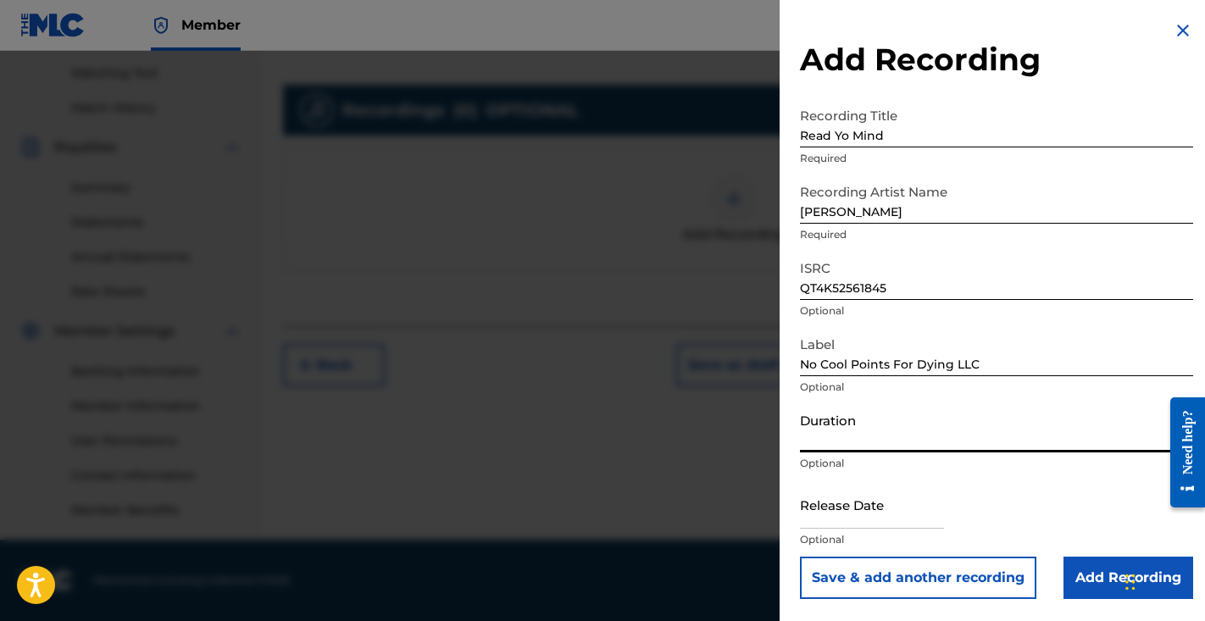
click at [893, 428] on input "Duration" at bounding box center [996, 428] width 393 height 48
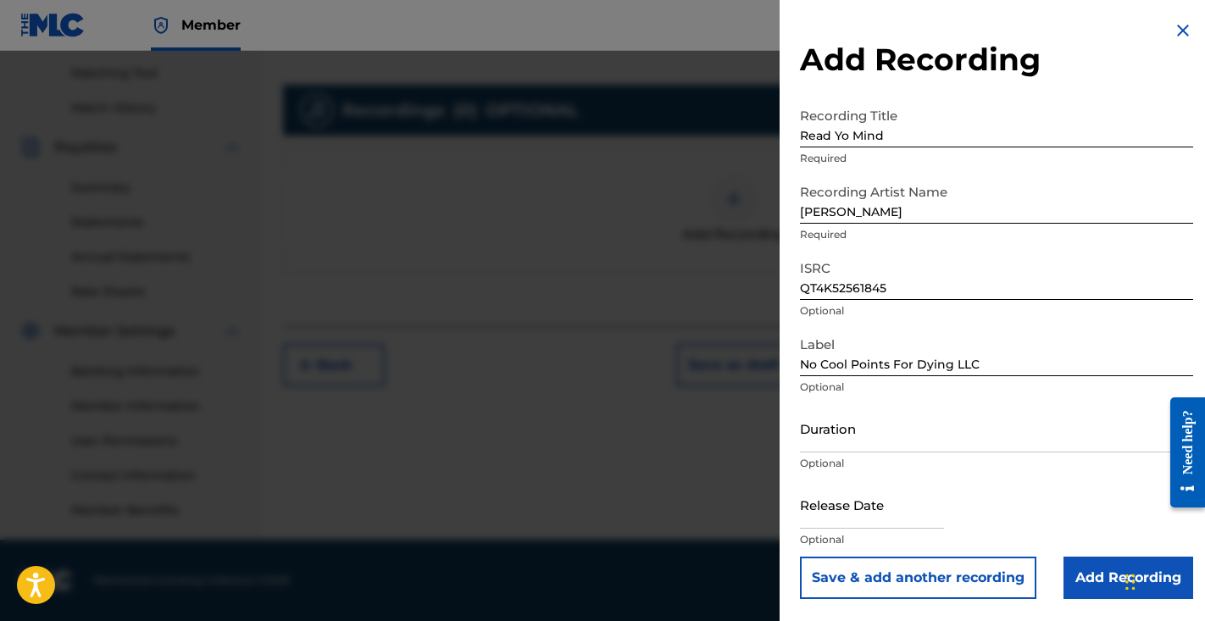
click at [850, 495] on input "text" at bounding box center [872, 505] width 144 height 48
select select "7"
select select "2025"
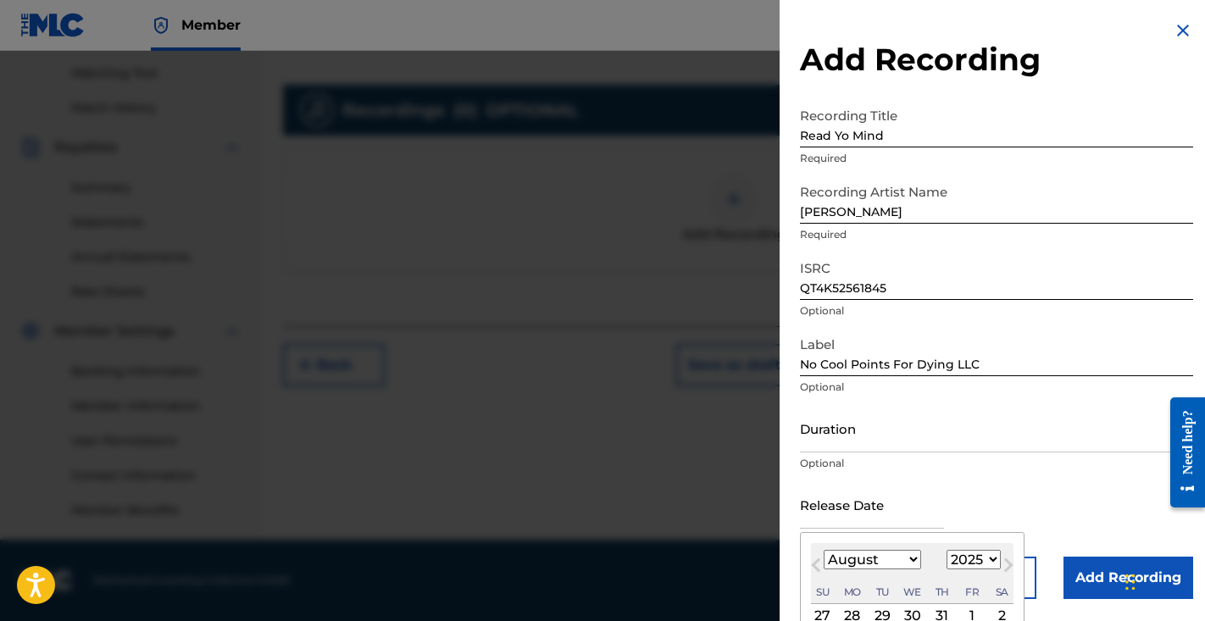
select select "6"
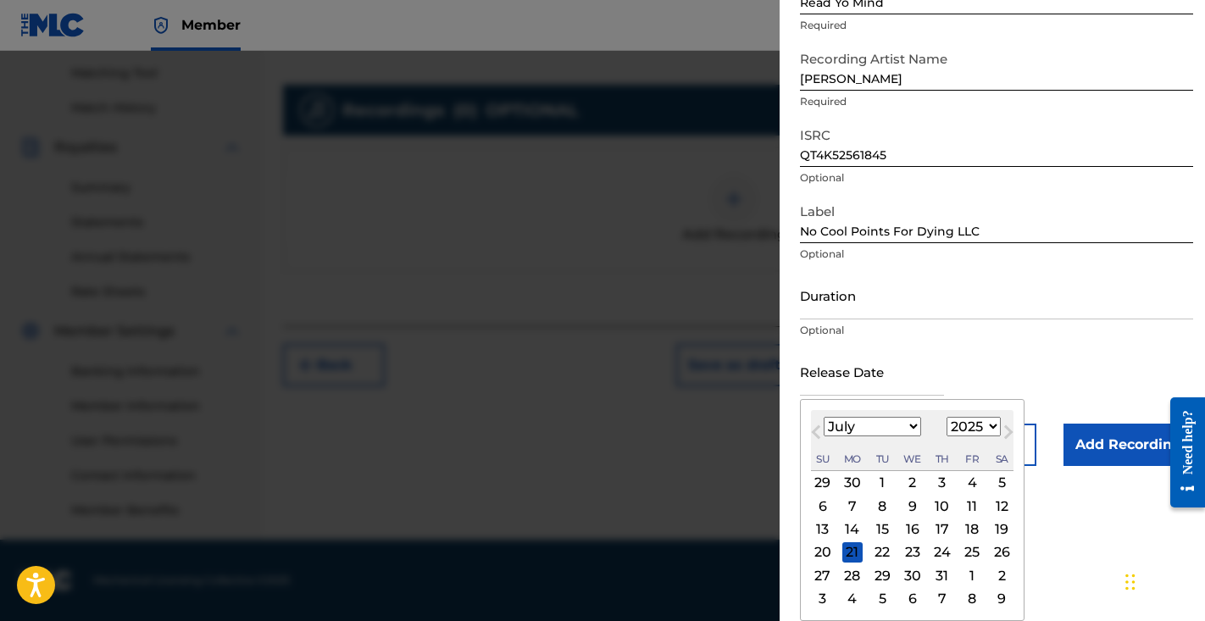
click at [903, 530] on div "16" at bounding box center [913, 530] width 20 height 20
type input "July 16 2025"
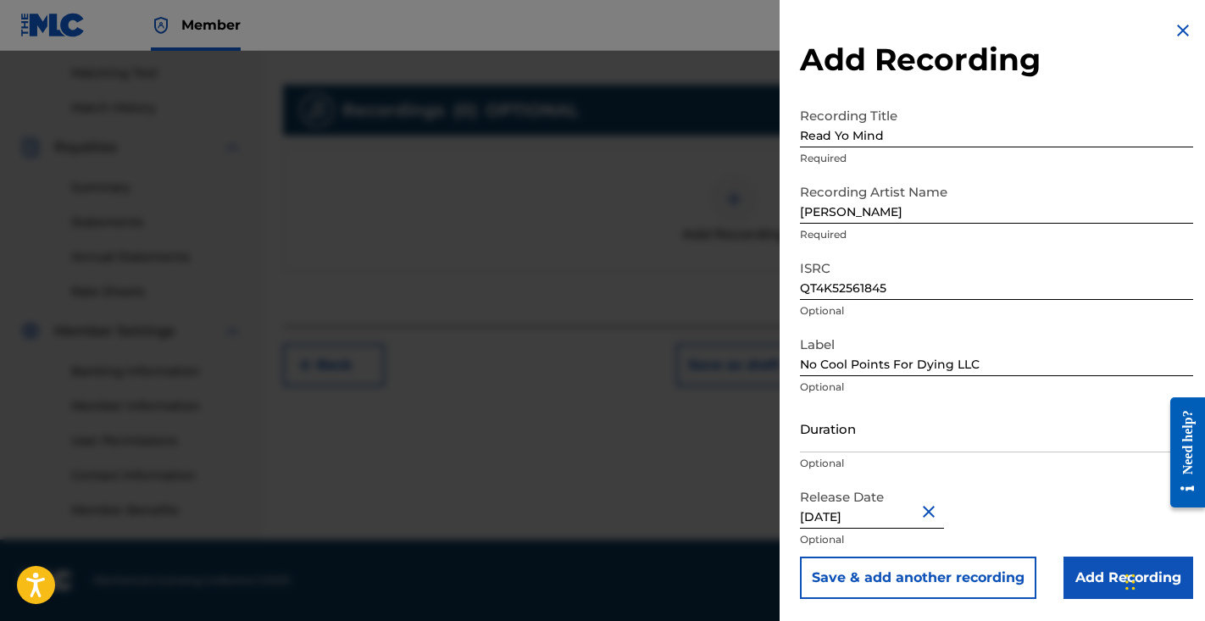
click at [852, 429] on input "Duration" at bounding box center [996, 428] width 393 height 48
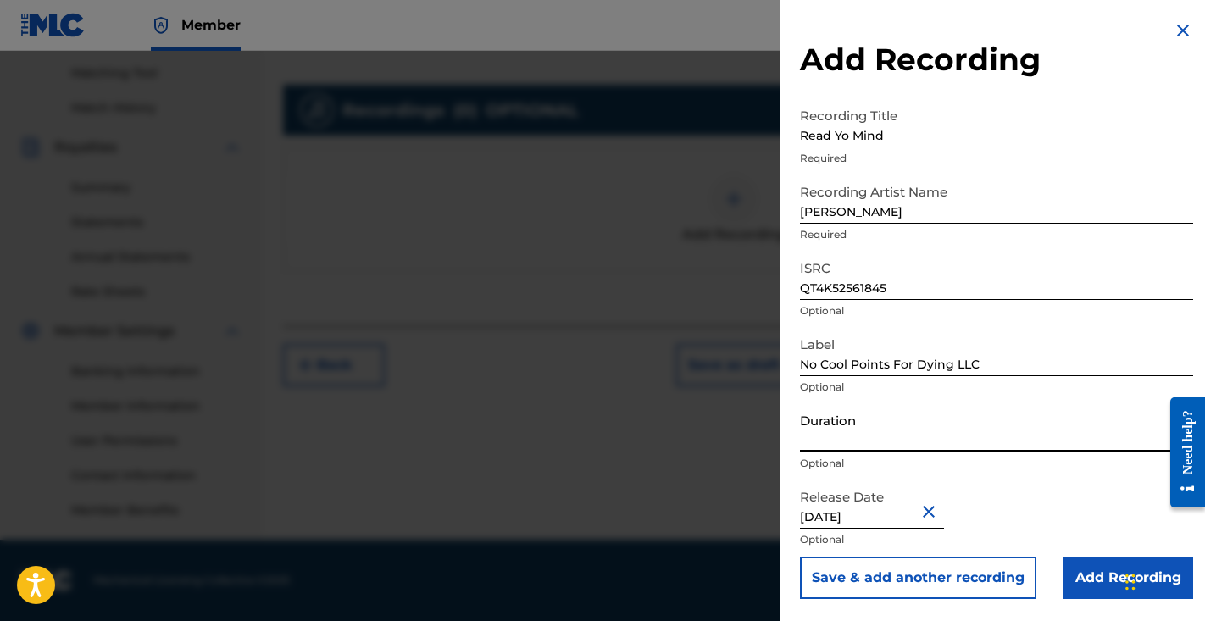
click at [571, 398] on div at bounding box center [602, 361] width 1205 height 621
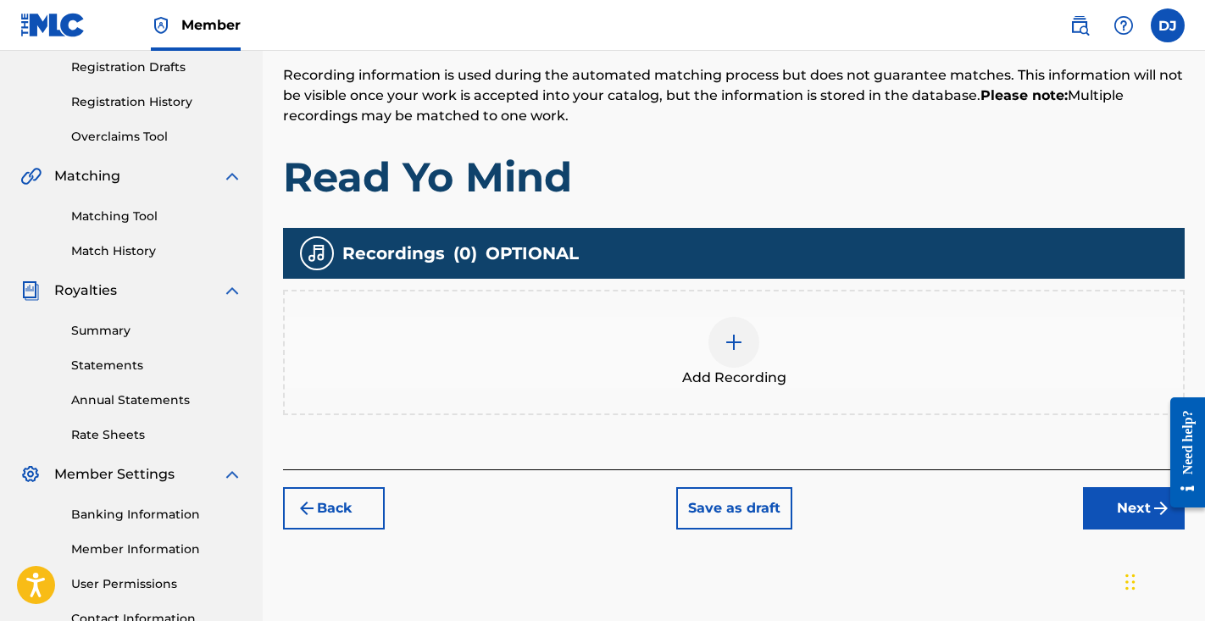
scroll to position [270, 0]
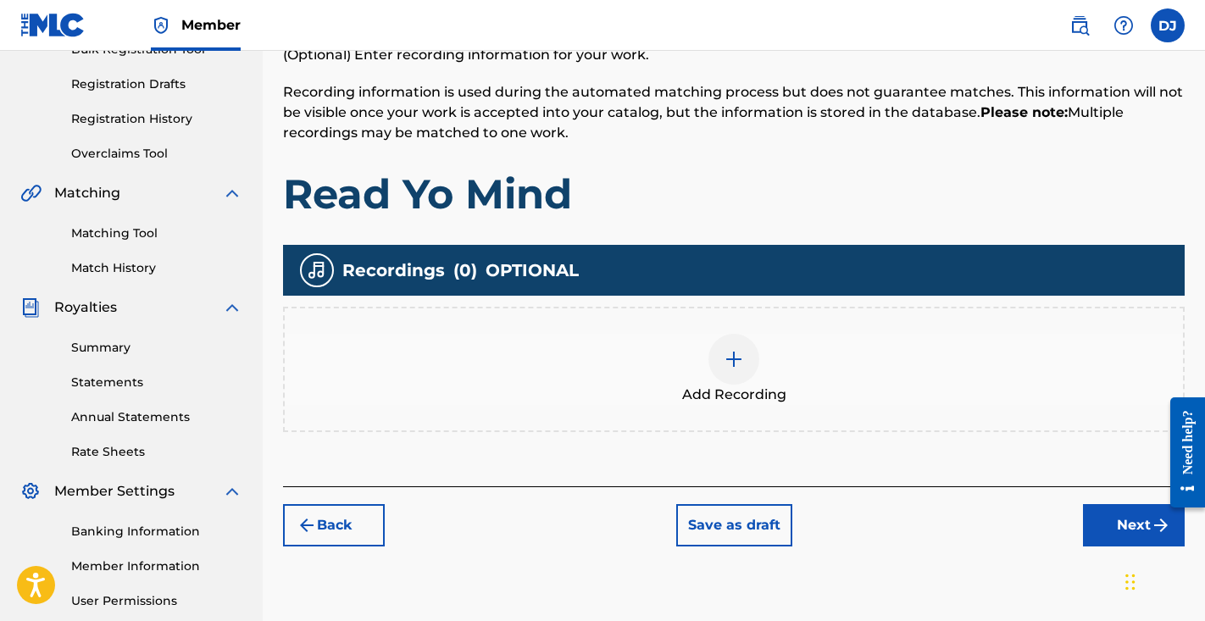
click at [729, 385] on span "Add Recording" at bounding box center [734, 395] width 104 height 20
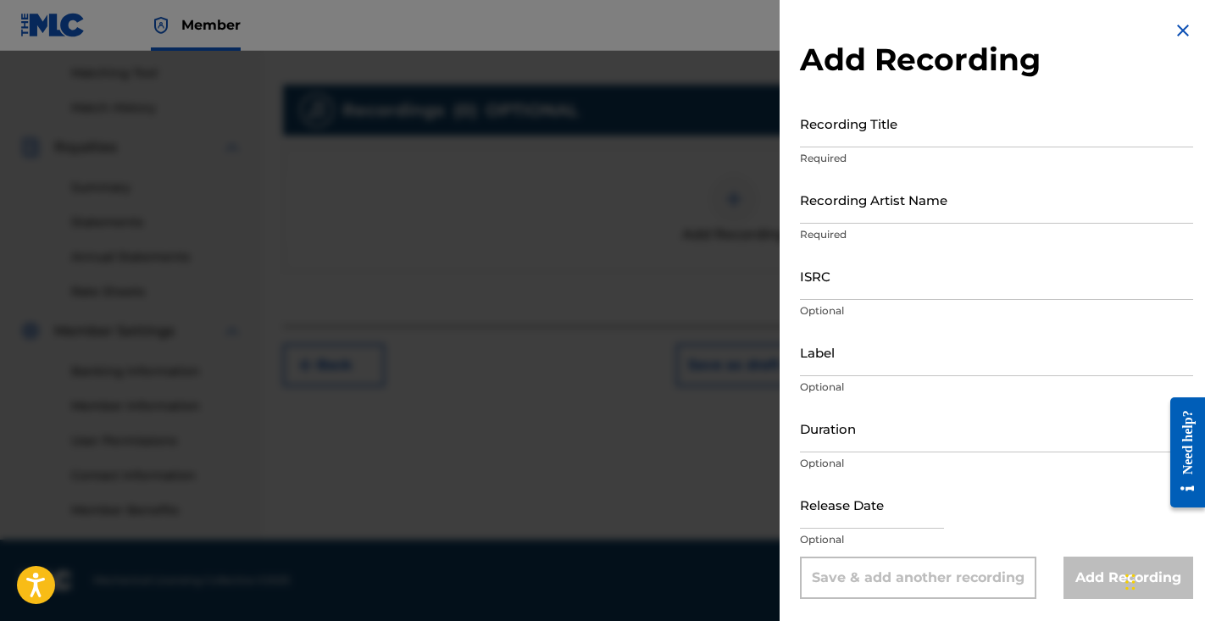
scroll to position [430, 0]
click at [837, 505] on input "text" at bounding box center [872, 505] width 144 height 48
select select "7"
select select "2025"
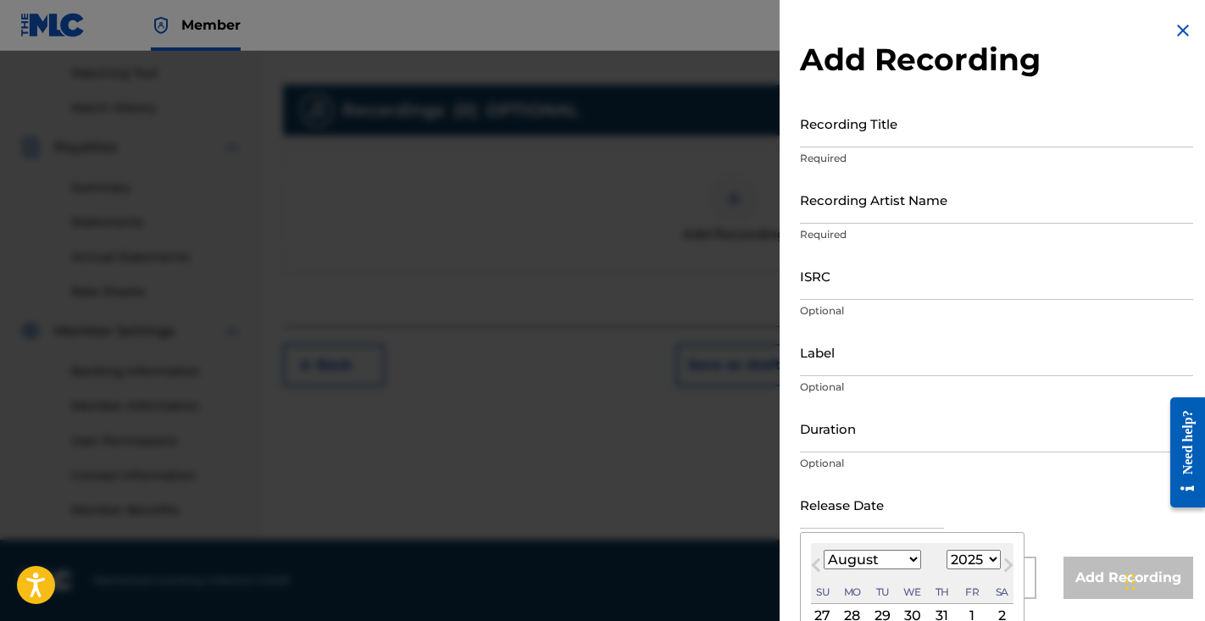
select select "6"
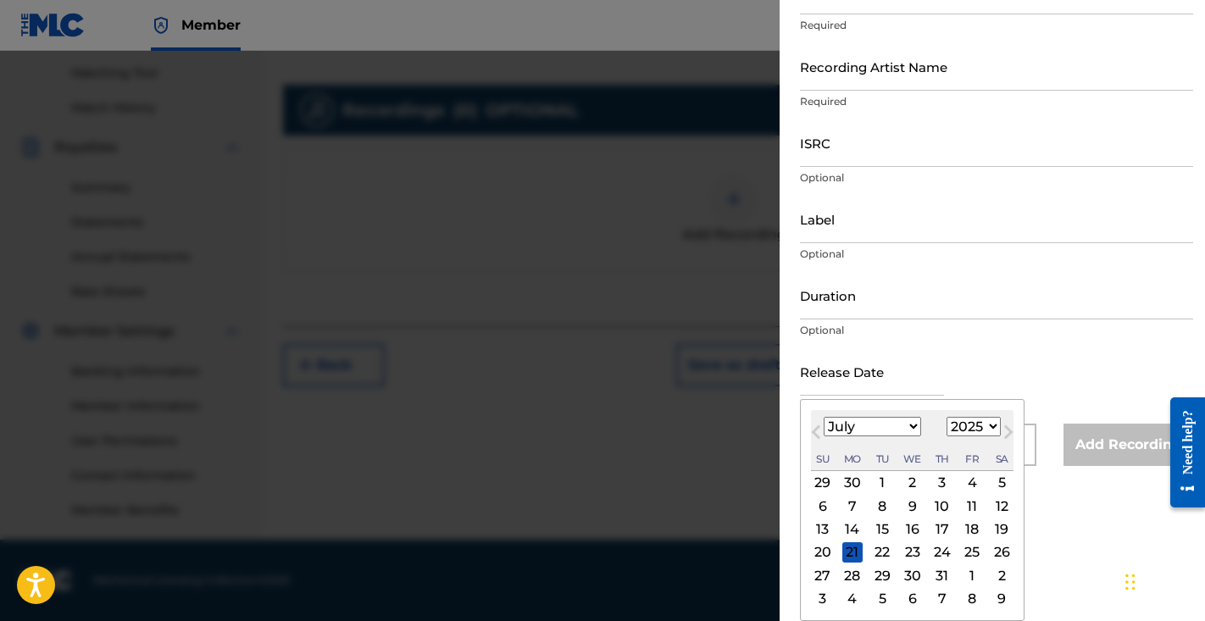
scroll to position [133, 0]
click at [909, 530] on div "16" at bounding box center [913, 530] width 20 height 20
type input "July 16 2025"
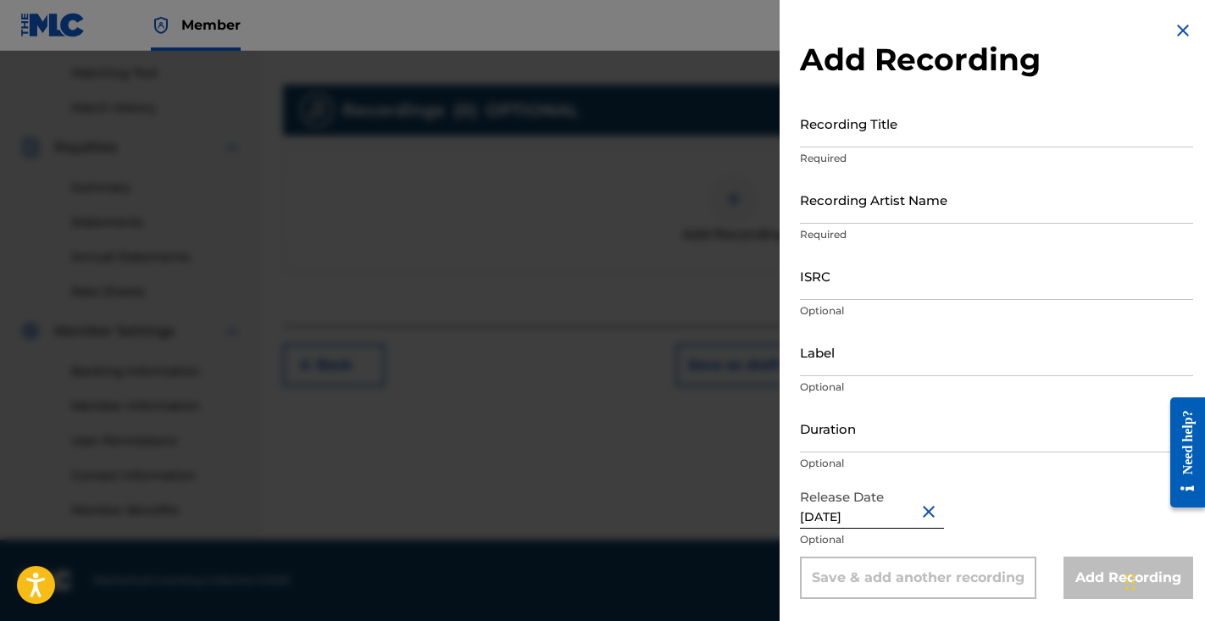
click at [838, 431] on input "Duration" at bounding box center [996, 428] width 393 height 48
type input "02:18"
click at [879, 363] on input "Label" at bounding box center [996, 352] width 393 height 48
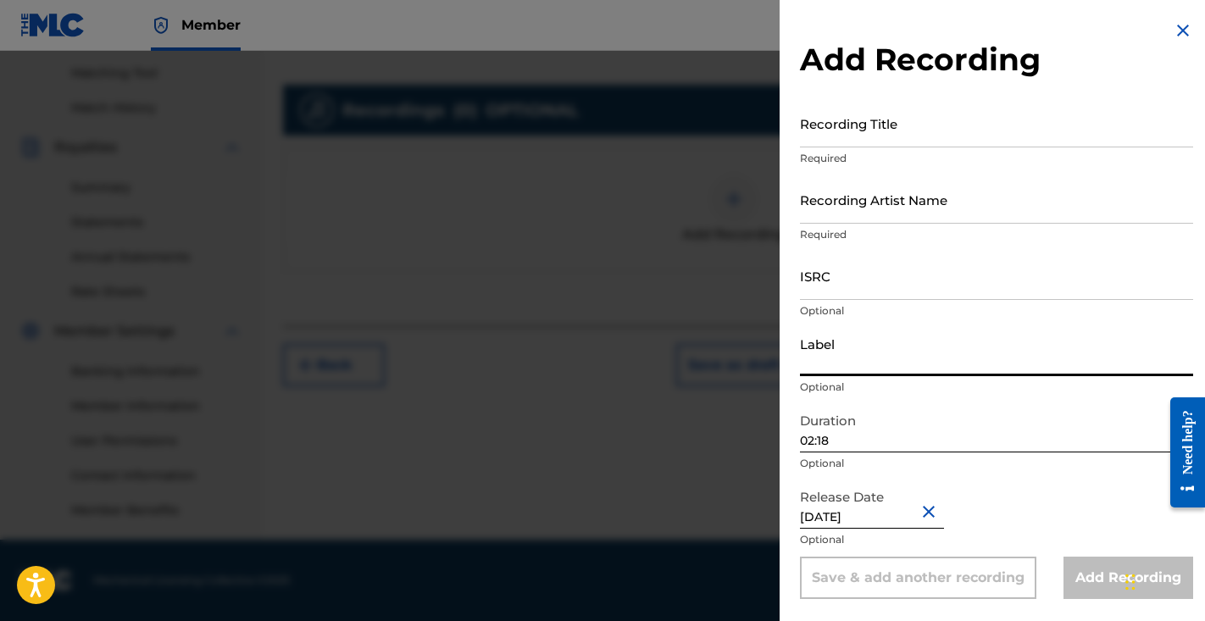
type input "B"
type input "No Cool Points For Dying LLC"
click at [832, 294] on input "ISRC" at bounding box center [996, 276] width 393 height 48
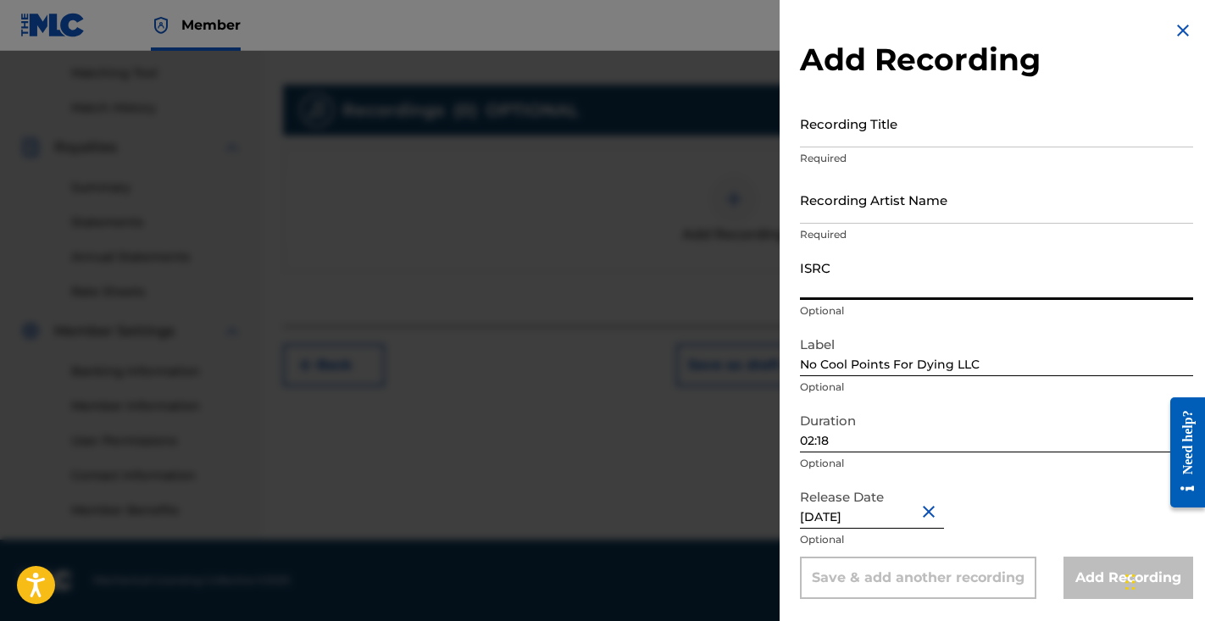
paste input "QT4K52561845"
type input "QT4K52561845"
click at [877, 203] on input "Recording Artist Name" at bounding box center [996, 199] width 393 height 48
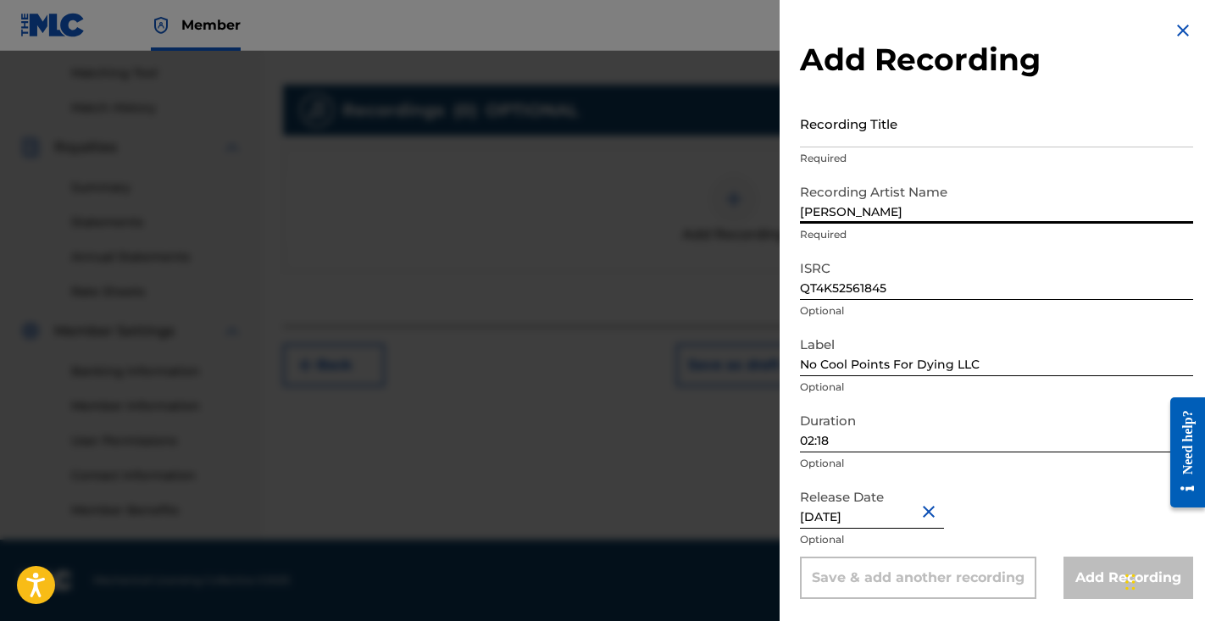
type input "Luh Kiddo"
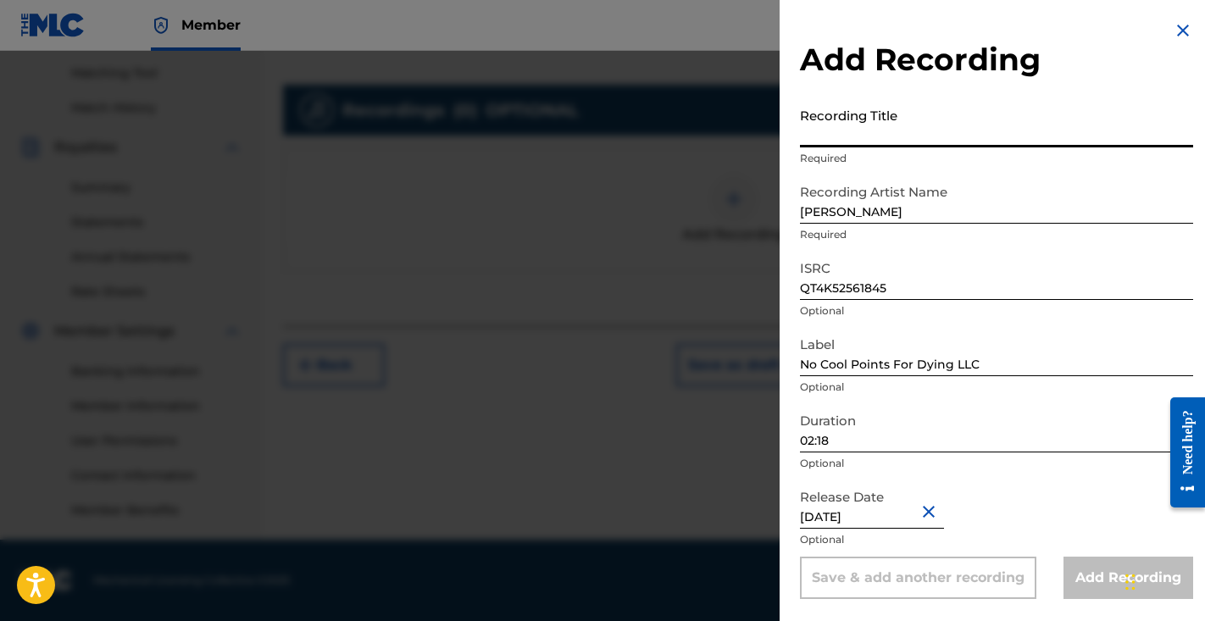
click at [911, 122] on input "Recording Title" at bounding box center [996, 123] width 393 height 48
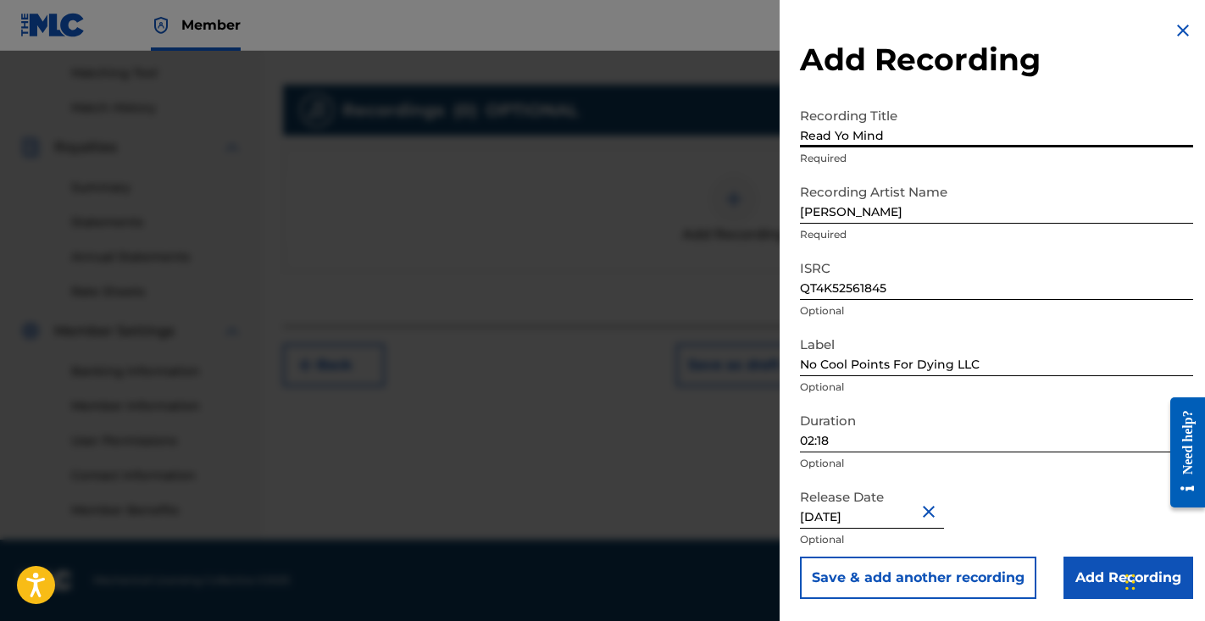
scroll to position [430, 0]
type input "Read Yo Mind"
click at [1102, 570] on input "Add Recording" at bounding box center [1129, 578] width 130 height 42
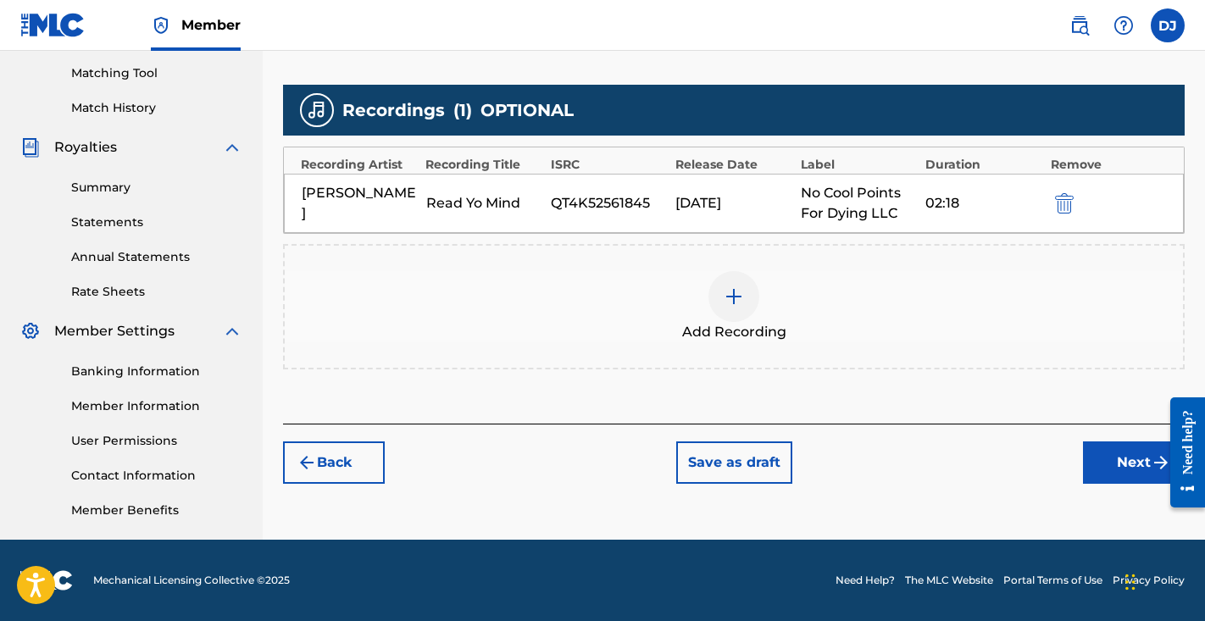
click at [1110, 463] on button "Next" at bounding box center [1134, 463] width 102 height 42
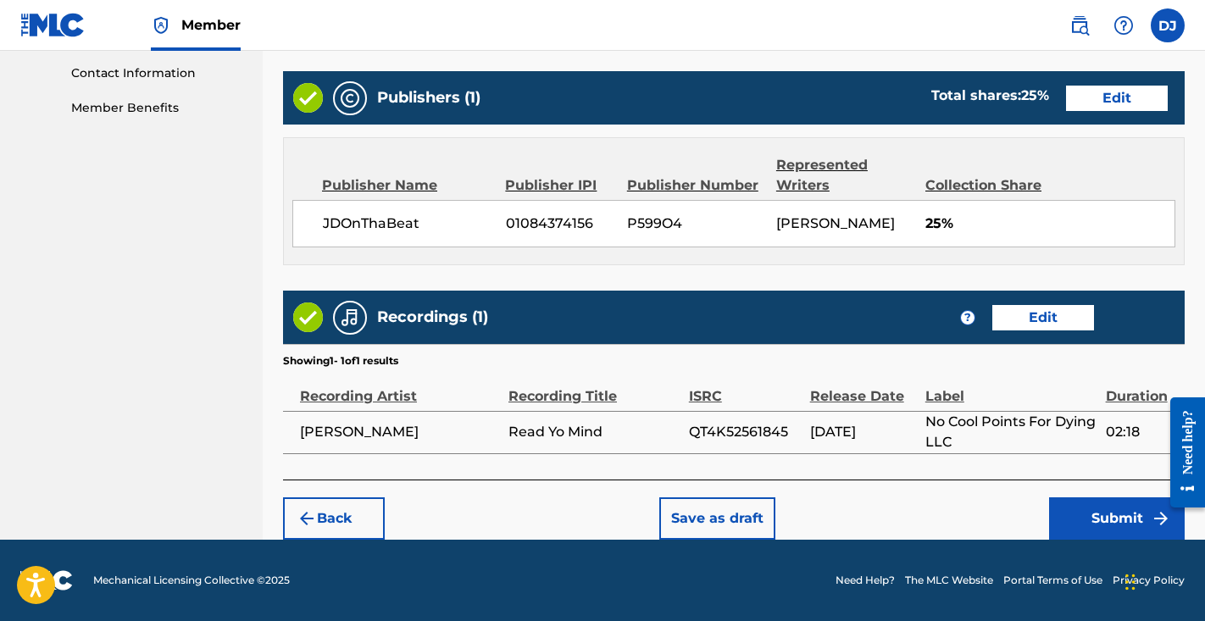
scroll to position [832, 0]
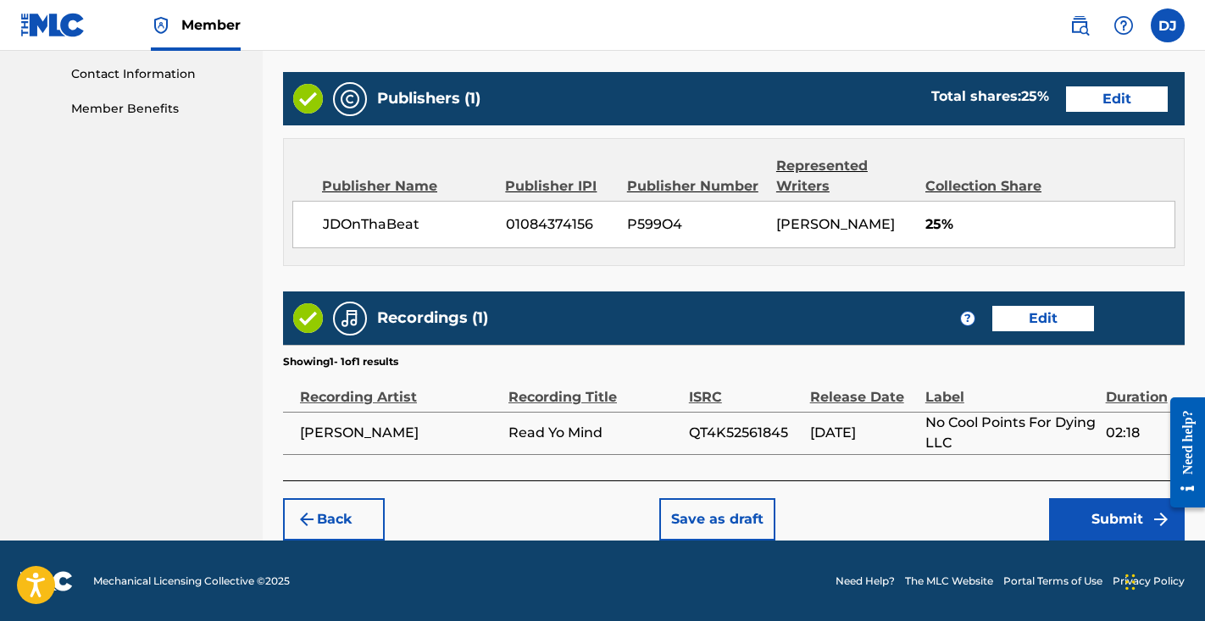
click at [1110, 529] on button "Submit" at bounding box center [1117, 519] width 136 height 42
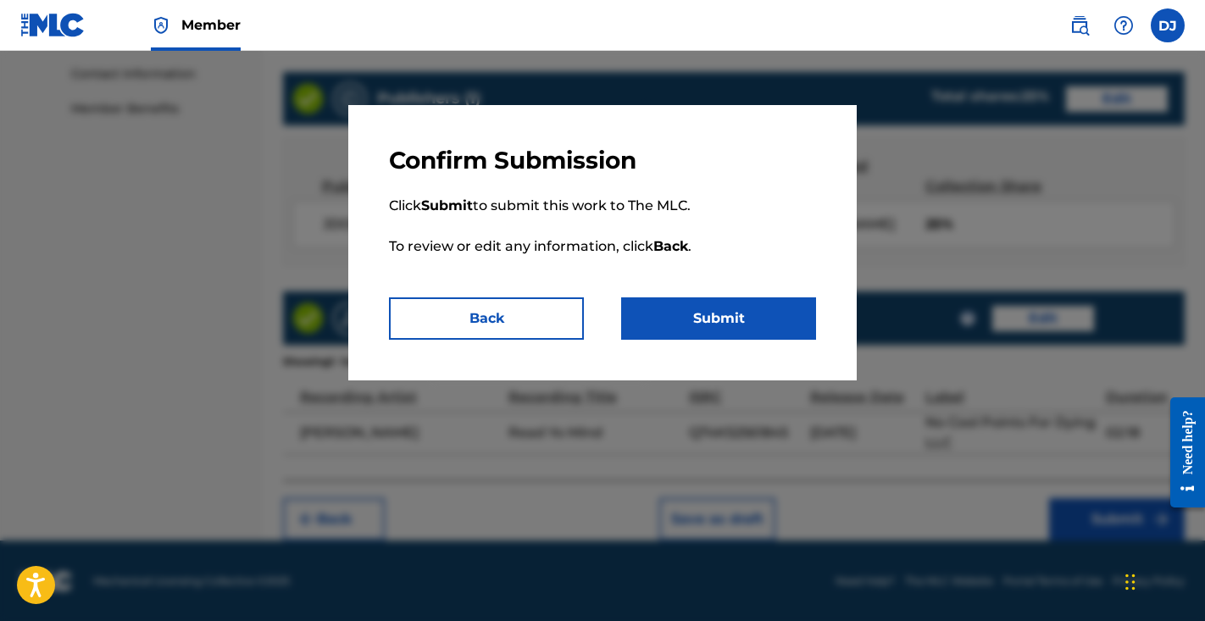
click at [770, 330] on button "Submit" at bounding box center [718, 319] width 195 height 42
click at [767, 314] on button "Submit" at bounding box center [718, 319] width 195 height 42
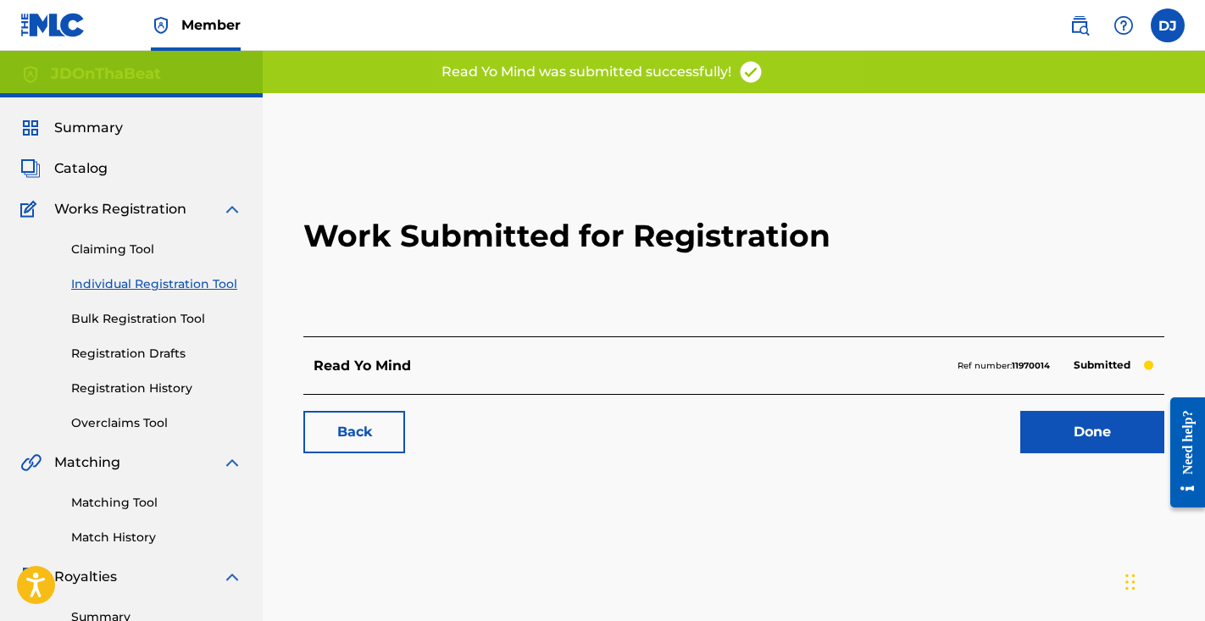
click at [1057, 443] on link "Done" at bounding box center [1093, 432] width 144 height 42
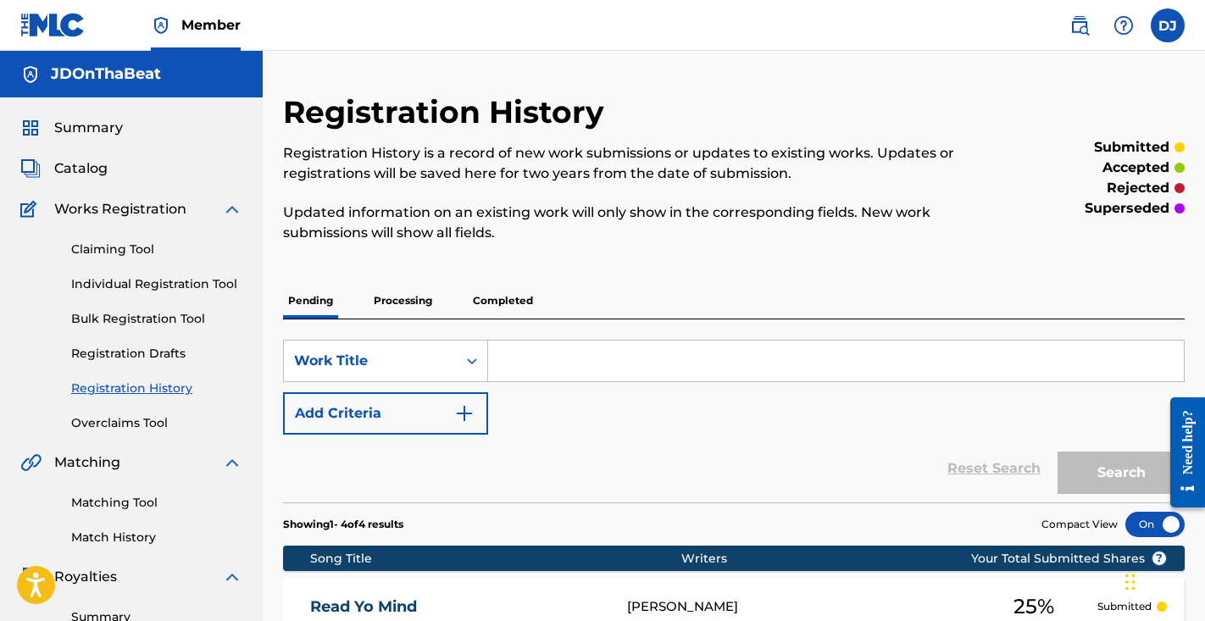
click at [182, 280] on link "Individual Registration Tool" at bounding box center [156, 284] width 171 height 18
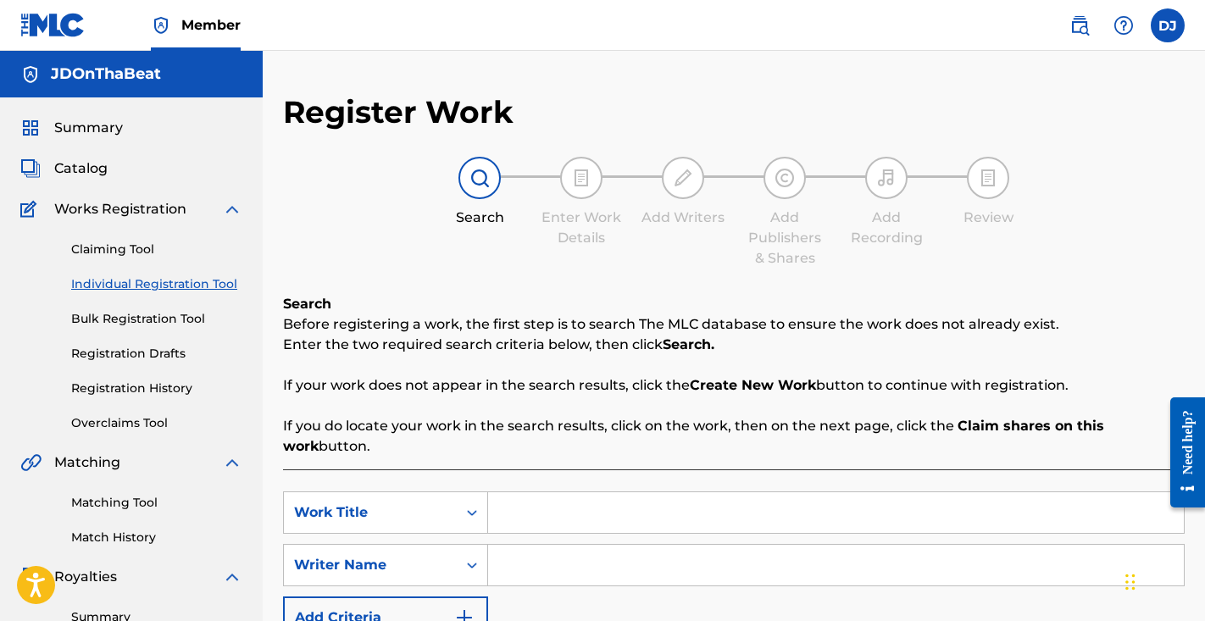
click at [579, 517] on input "Search Form" at bounding box center [836, 512] width 696 height 41
type input "V"
type input "Bar"
click at [554, 560] on input "Search Form" at bounding box center [836, 565] width 696 height 41
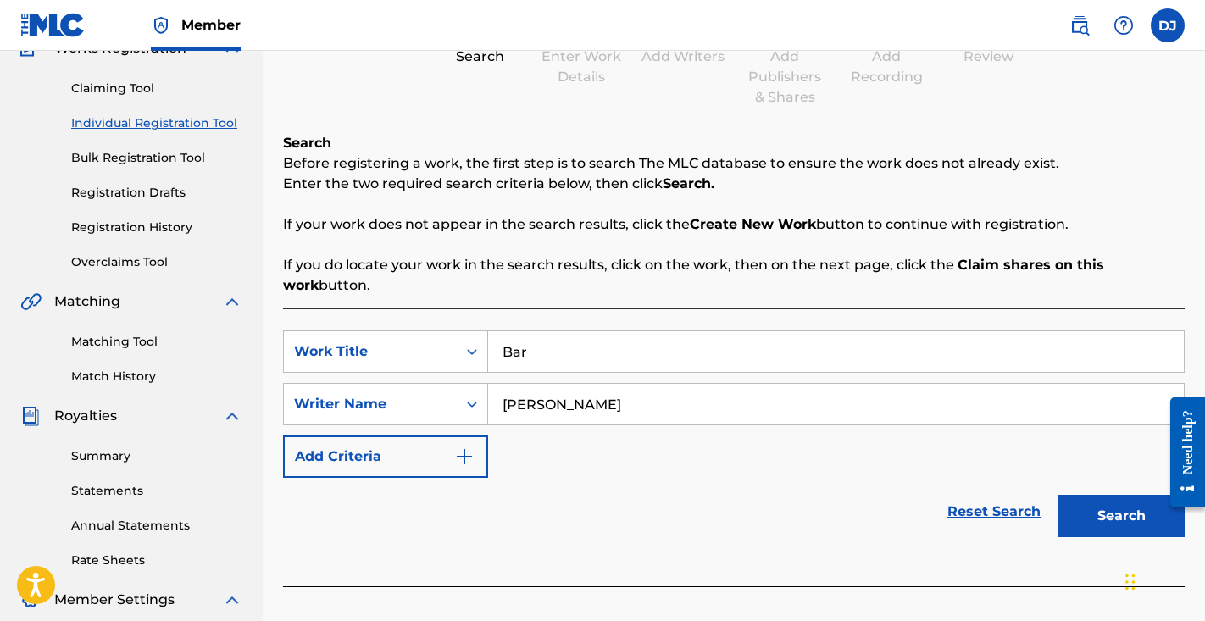
type input "Charles Ferguson"
click at [1120, 525] on button "Search" at bounding box center [1121, 516] width 127 height 42
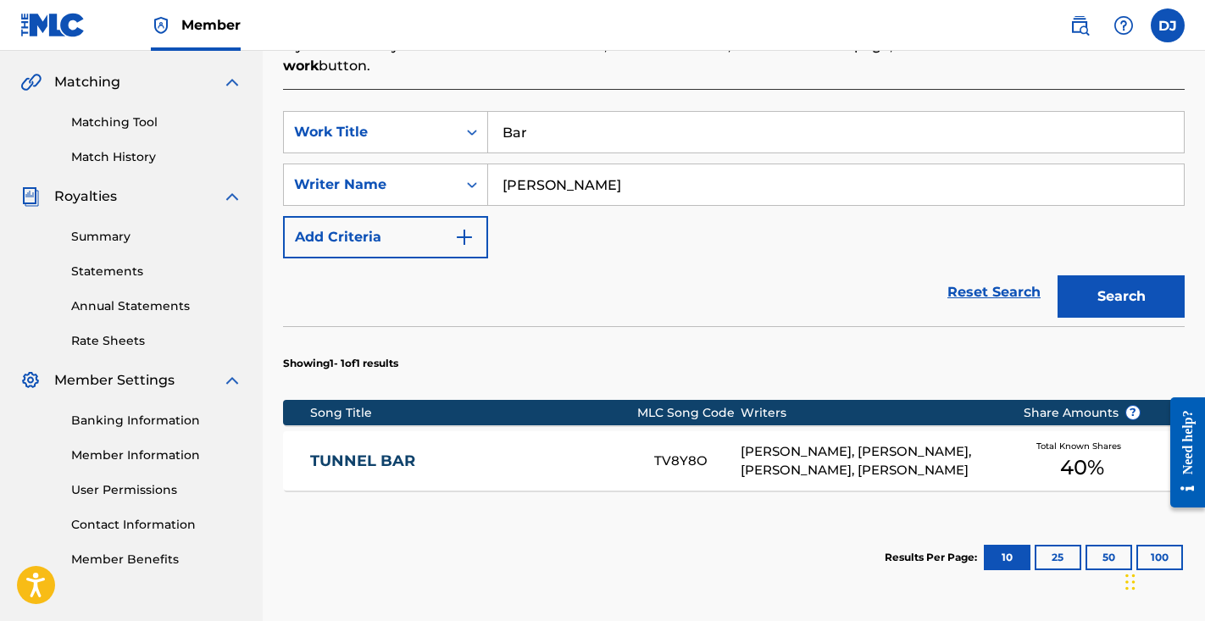
scroll to position [365, 0]
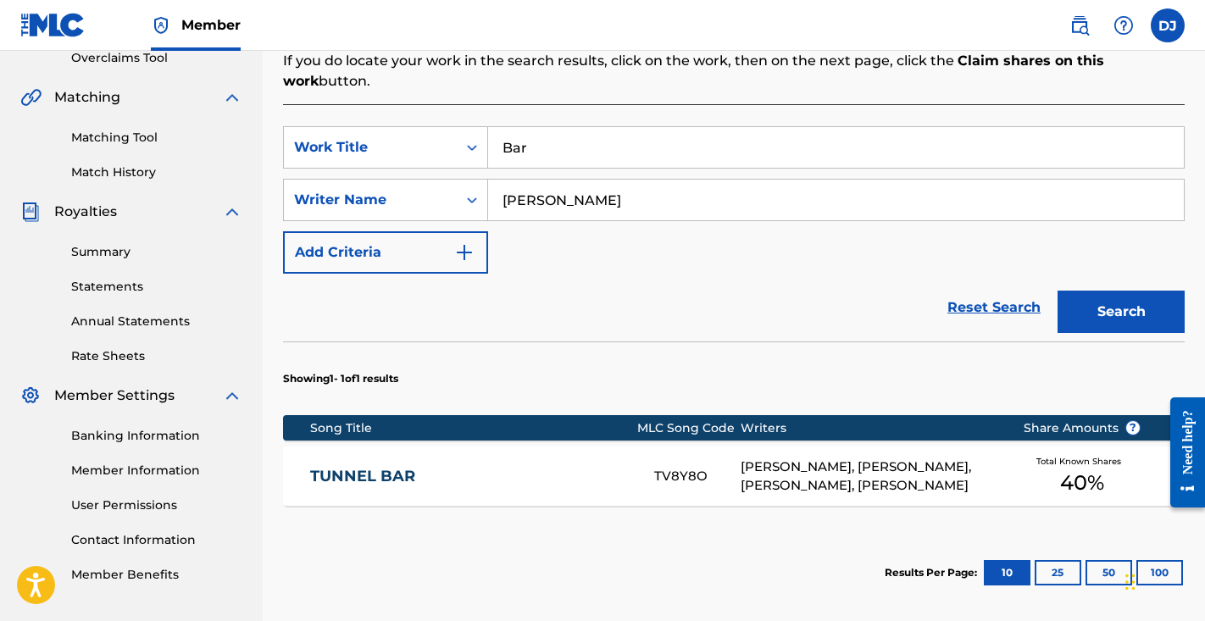
click at [471, 261] on img "Search Form" at bounding box center [464, 252] width 20 height 20
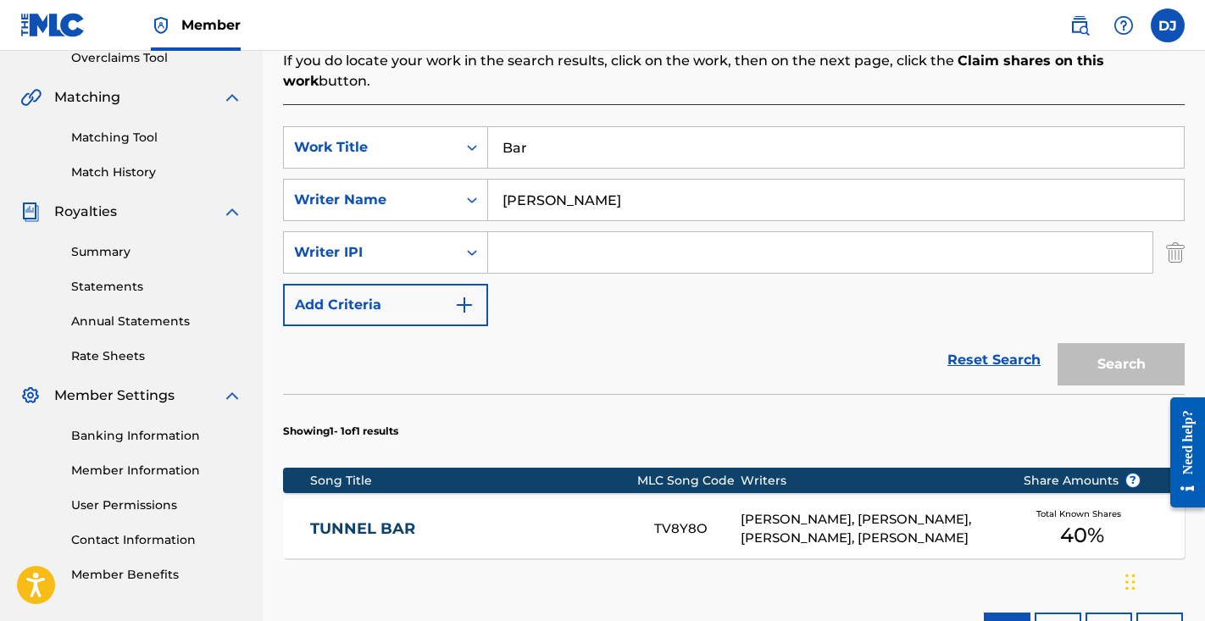
click at [425, 310] on button "Add Criteria" at bounding box center [385, 305] width 205 height 42
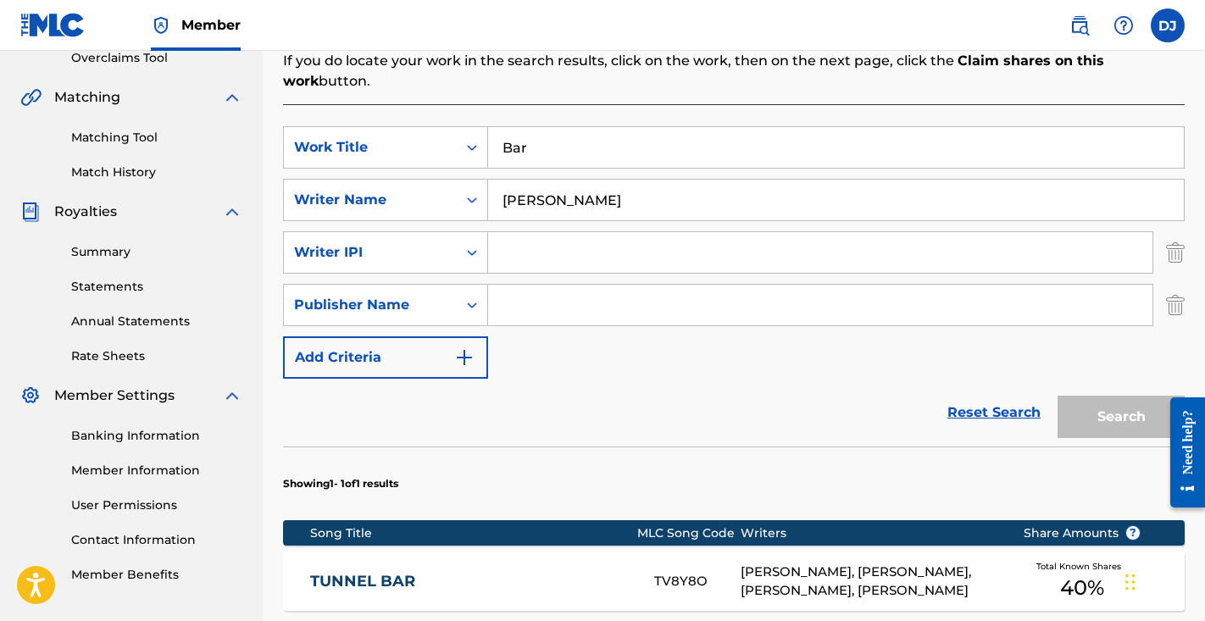
click at [1179, 311] on img "Search Form" at bounding box center [1175, 305] width 19 height 42
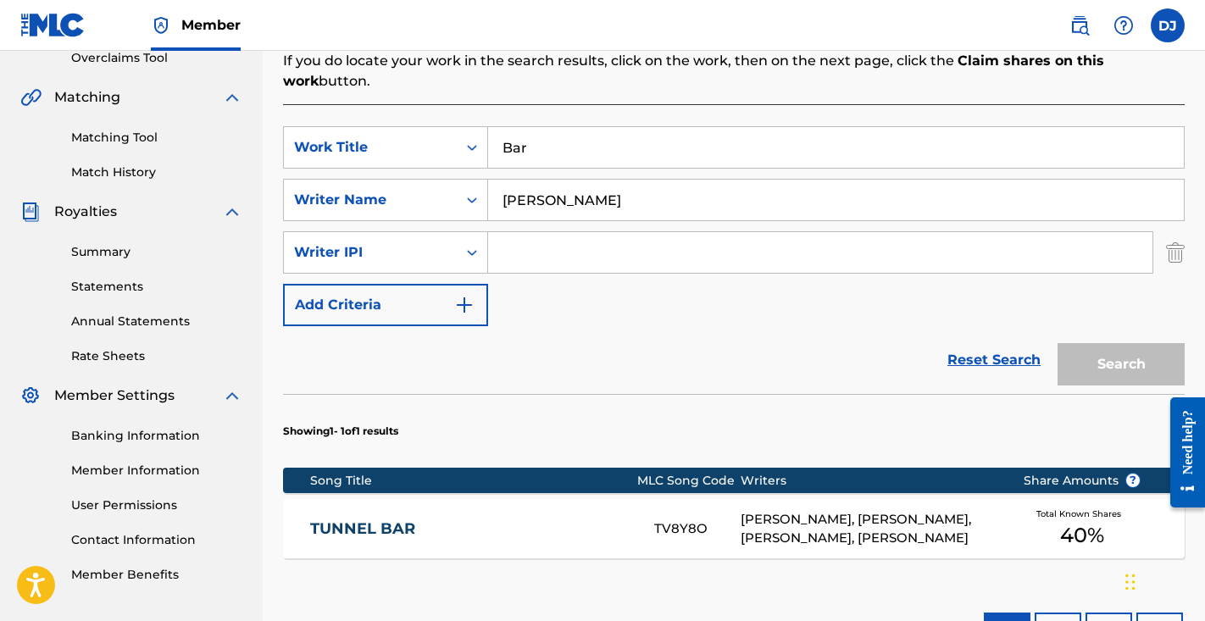
click at [1175, 250] on img "Search Form" at bounding box center [1175, 252] width 19 height 42
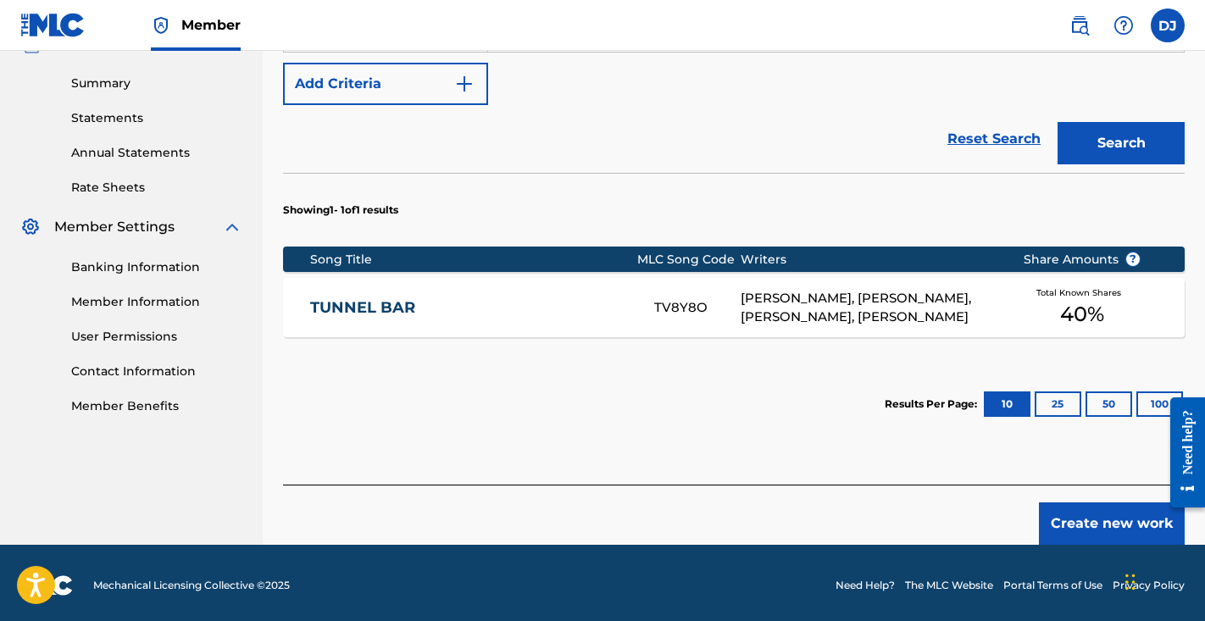
click at [1077, 524] on button "Create new work" at bounding box center [1112, 524] width 146 height 42
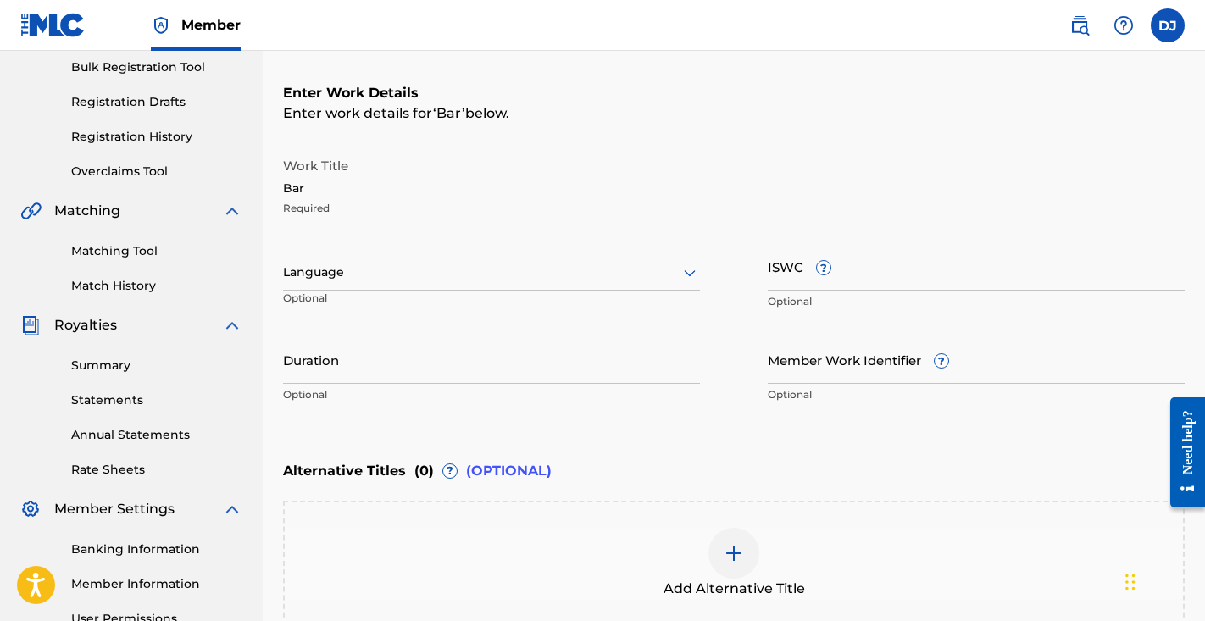
scroll to position [220, 0]
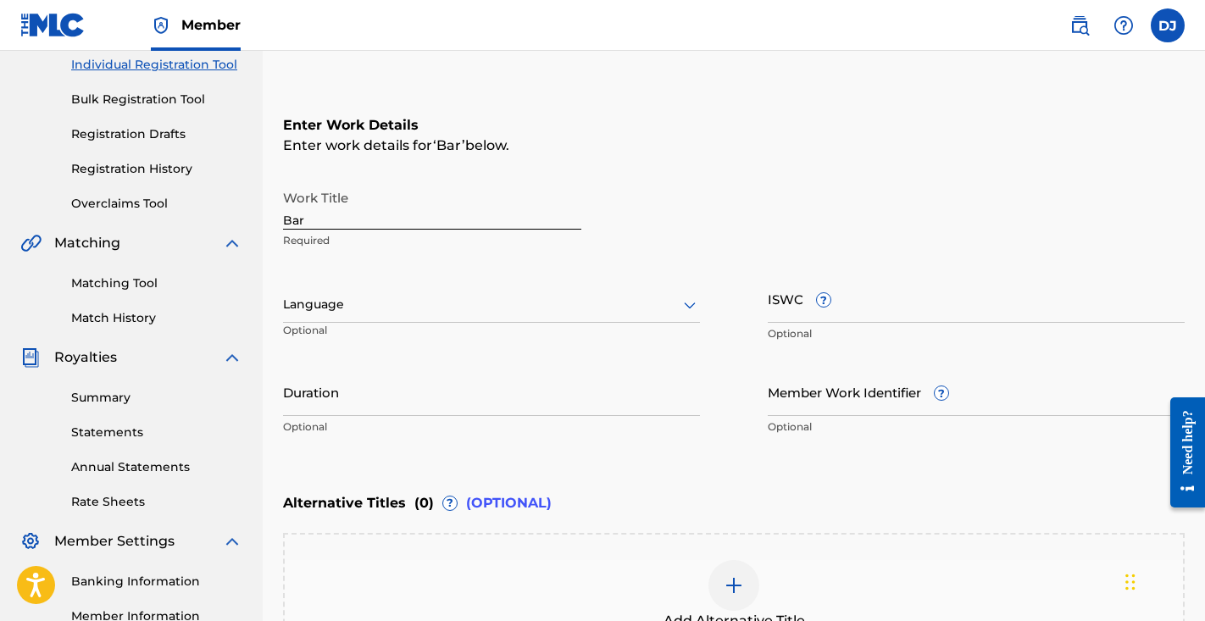
click at [413, 225] on input "Bar" at bounding box center [432, 205] width 298 height 48
click at [376, 393] on input "Duration" at bounding box center [491, 392] width 417 height 48
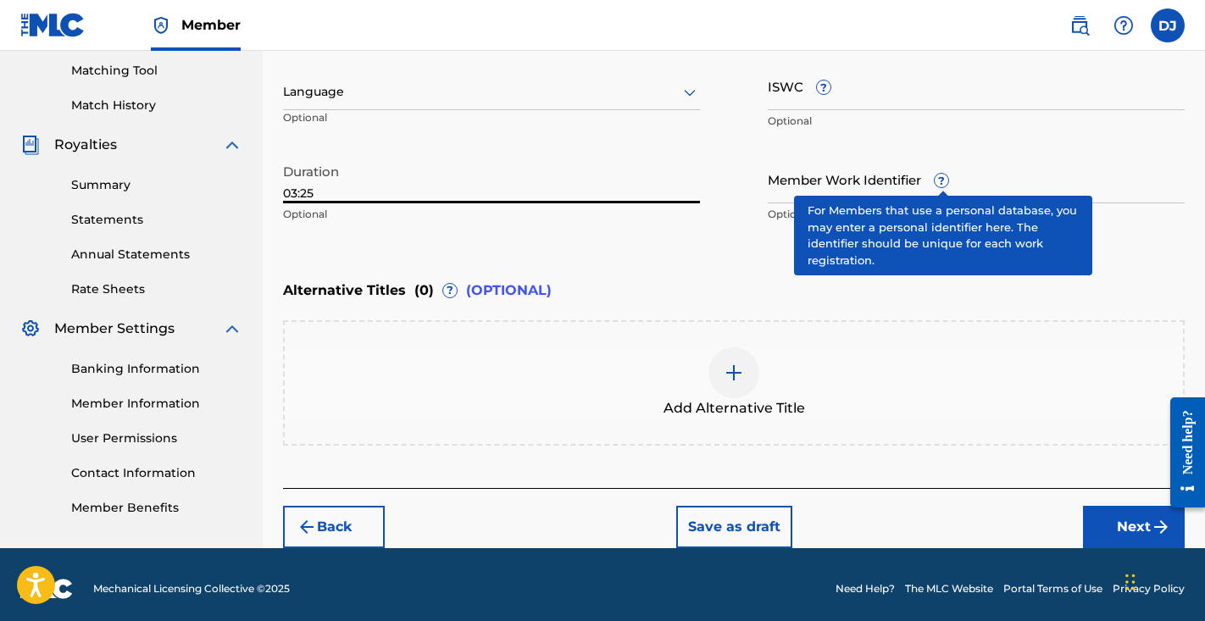
scroll to position [441, 0]
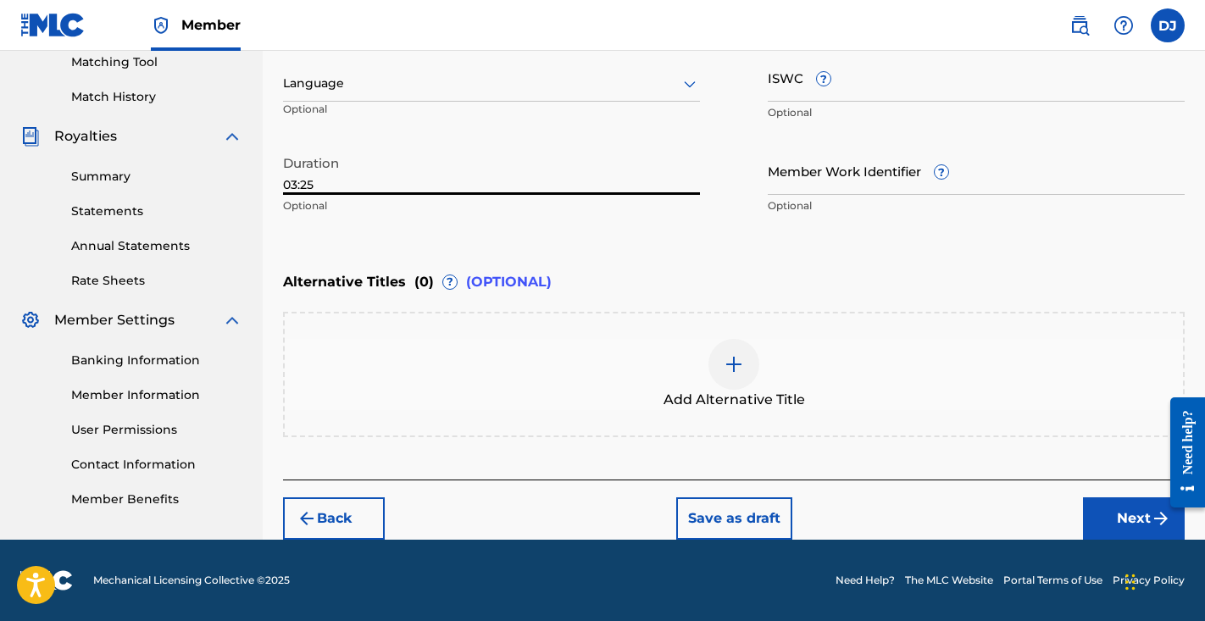
type input "03:25"
click at [1100, 501] on button "Next" at bounding box center [1134, 519] width 102 height 42
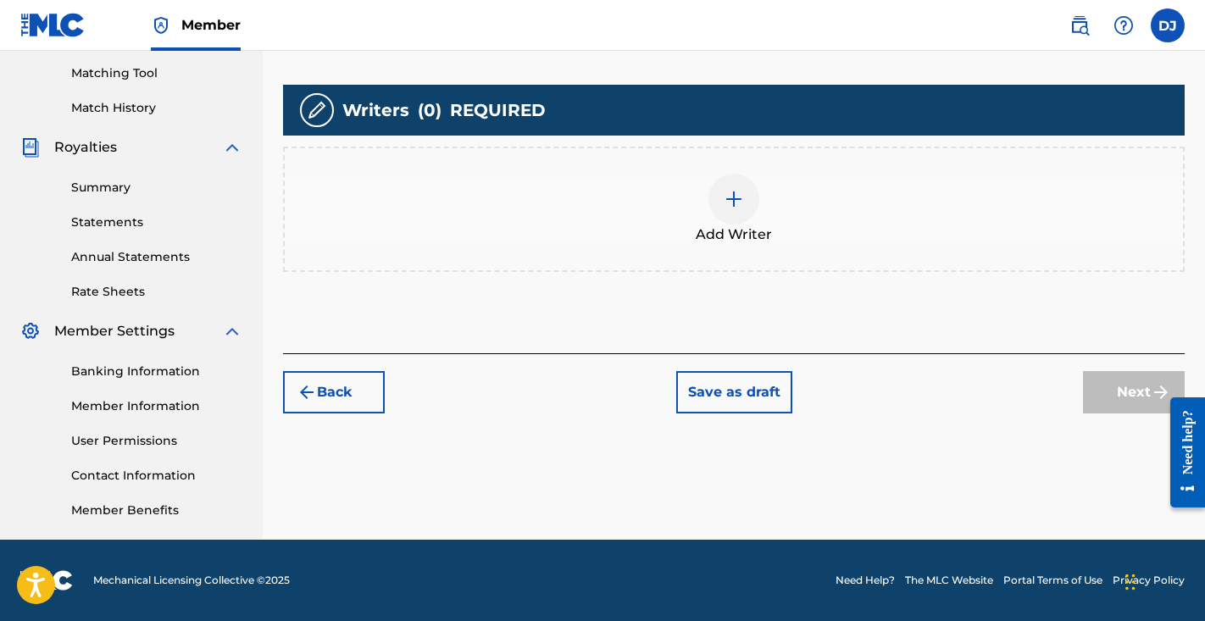
scroll to position [430, 0]
click at [665, 198] on div "Add Writer" at bounding box center [734, 209] width 899 height 71
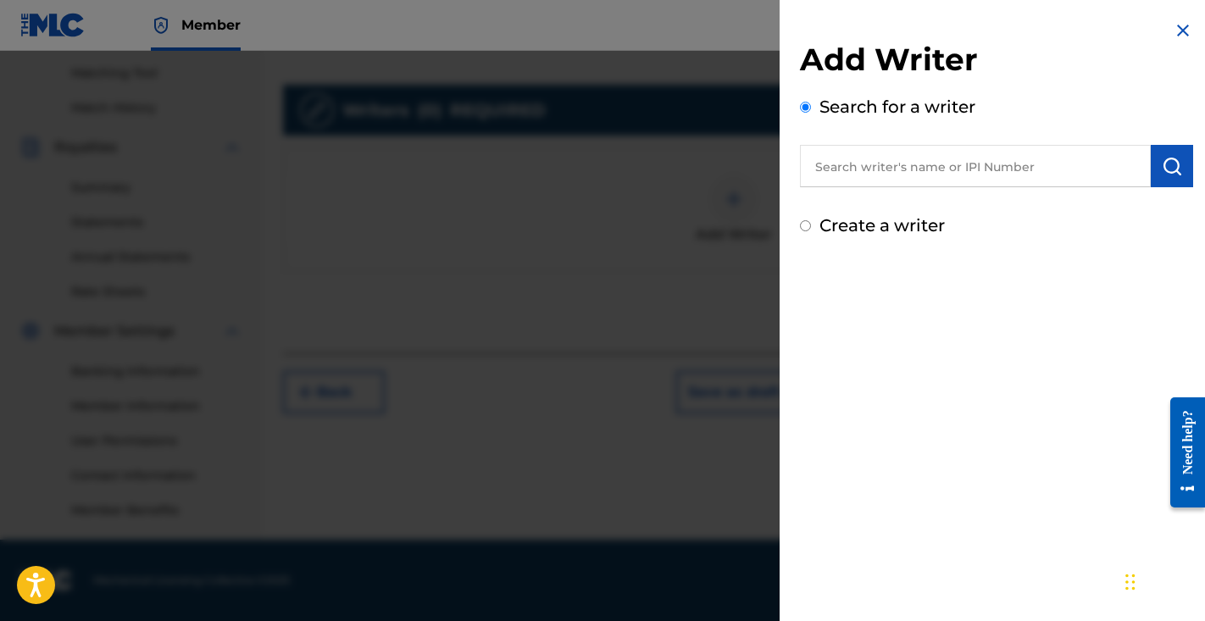
click at [873, 177] on input "text" at bounding box center [975, 166] width 351 height 42
paste input "QZTAY2570840"
type input "QZTAY2570840"
click at [1124, 159] on img at bounding box center [1131, 165] width 20 height 20
click at [1103, 165] on input "text" at bounding box center [975, 166] width 351 height 42
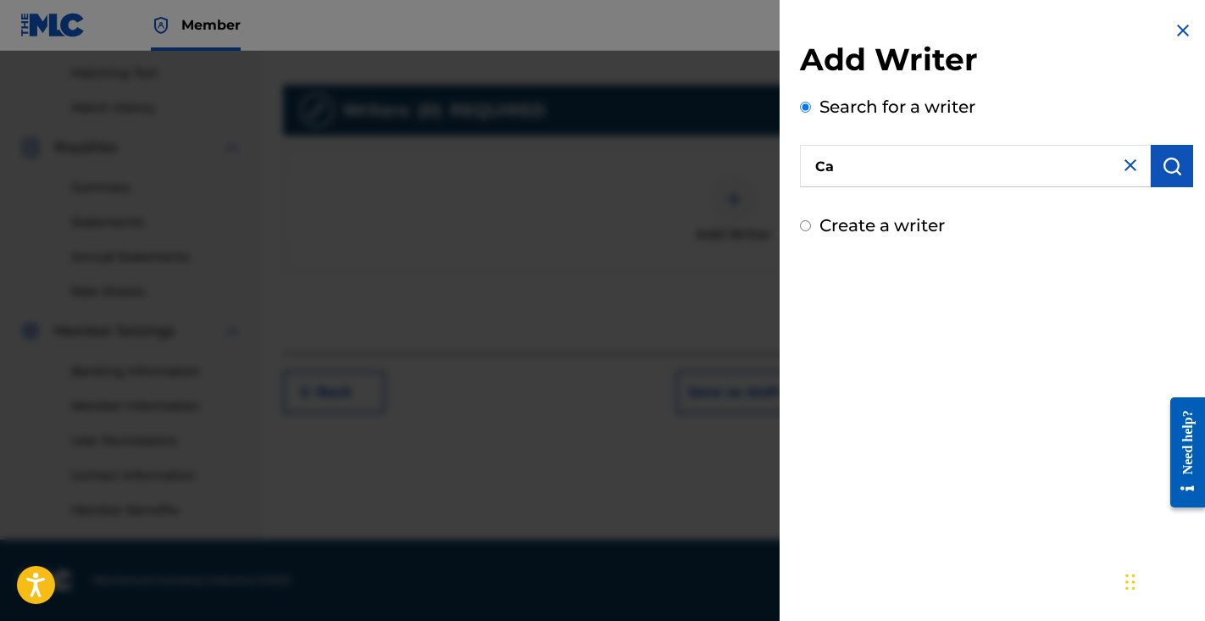
type input "C"
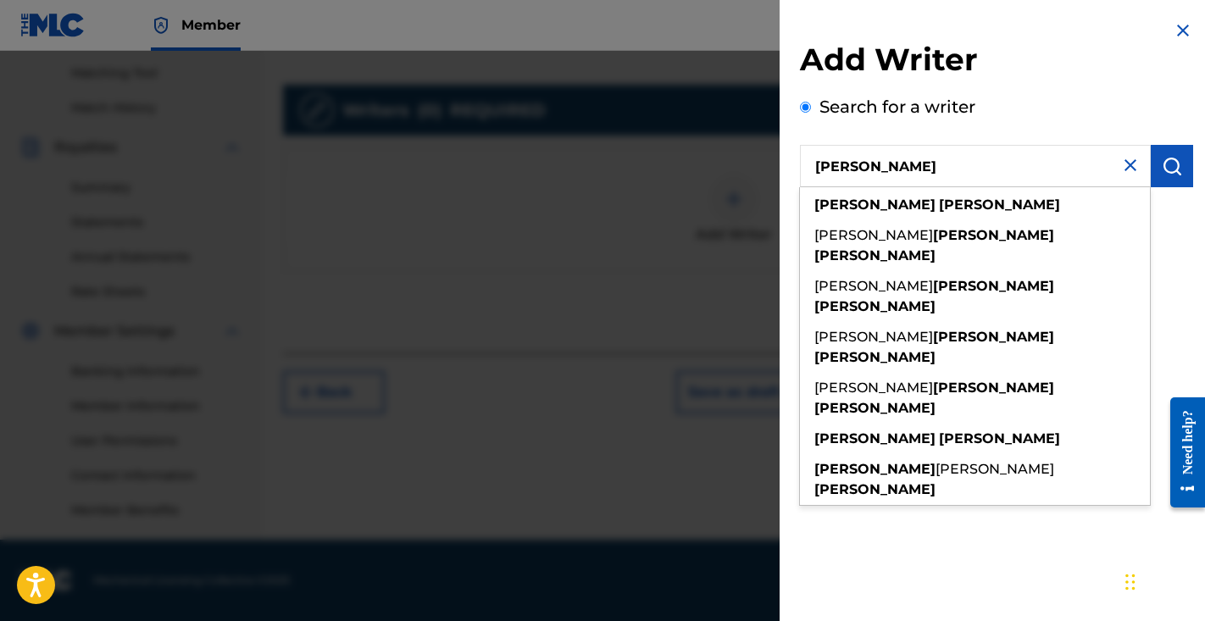
type input "Charles Ferguson"
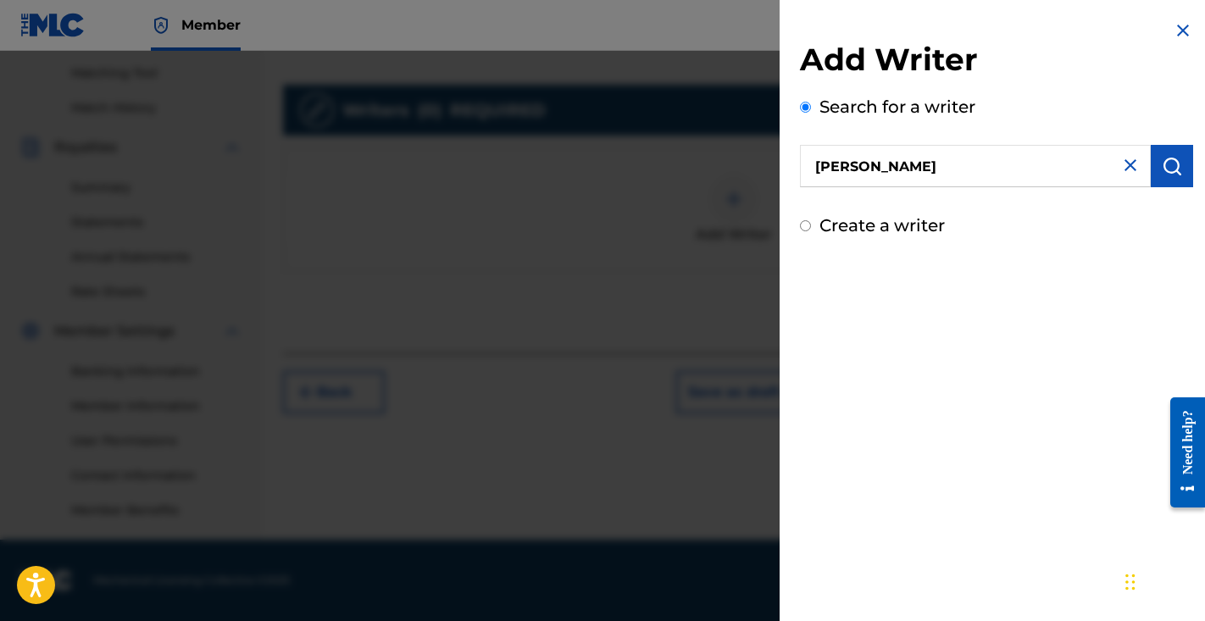
click at [1164, 142] on div "Search for a writer Charles Ferguson" at bounding box center [996, 140] width 393 height 93
click at [1165, 150] on button "submit" at bounding box center [1172, 166] width 42 height 42
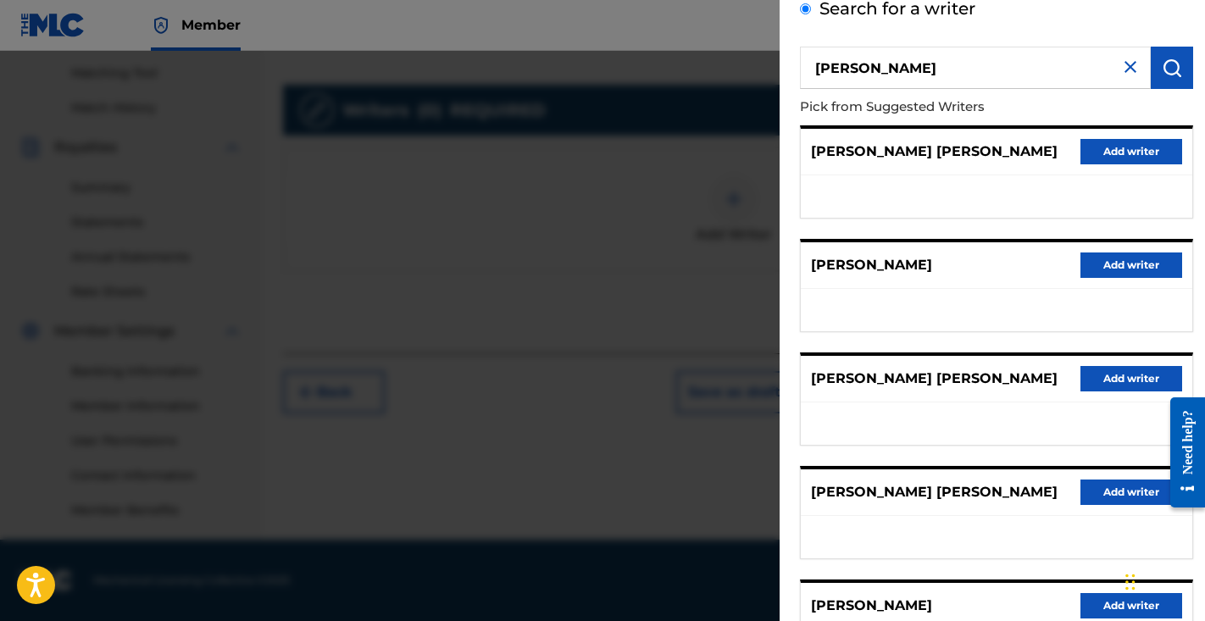
scroll to position [92, 0]
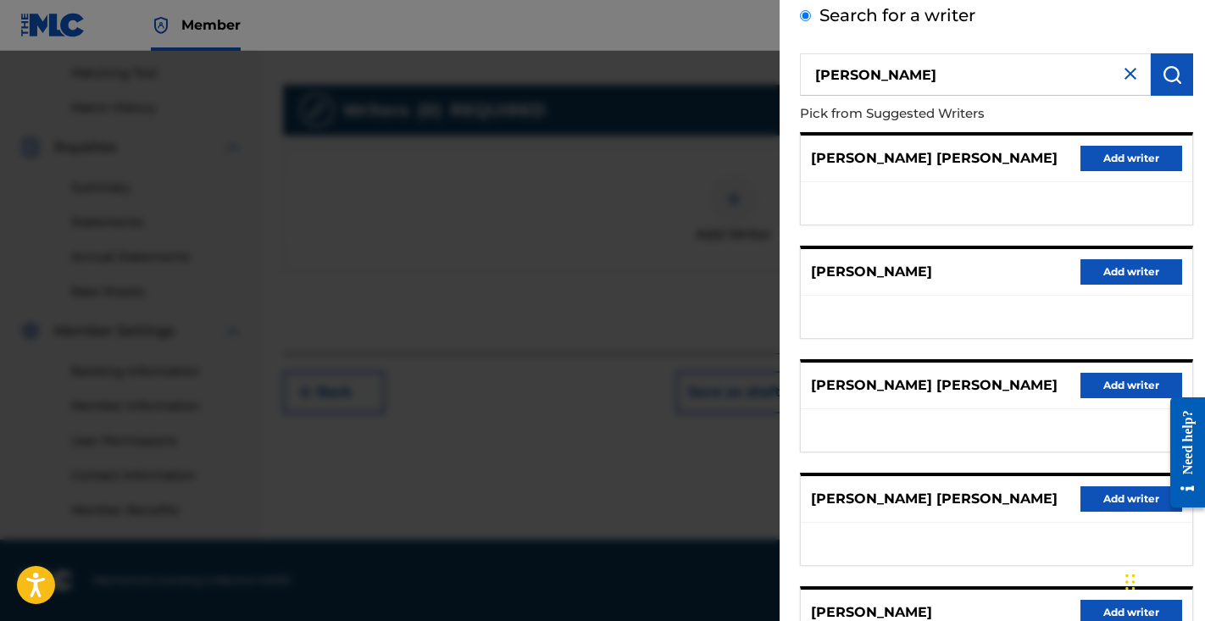
click at [1123, 78] on img at bounding box center [1131, 74] width 20 height 20
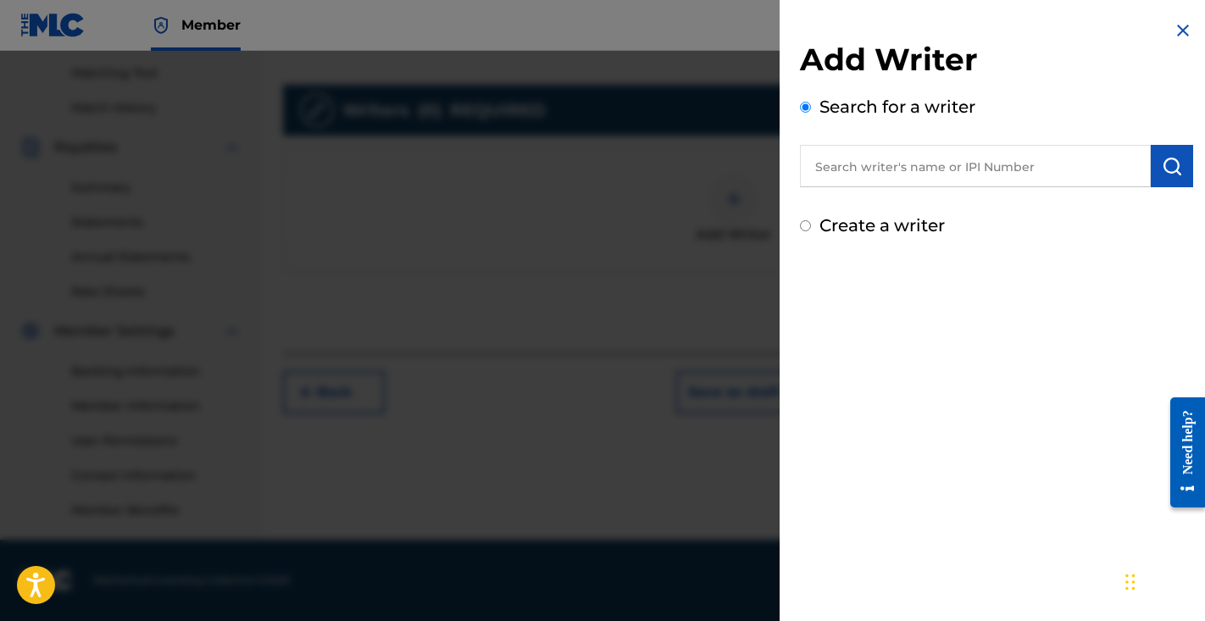
scroll to position [0, 0]
click at [1062, 182] on input "text" at bounding box center [975, 166] width 351 height 42
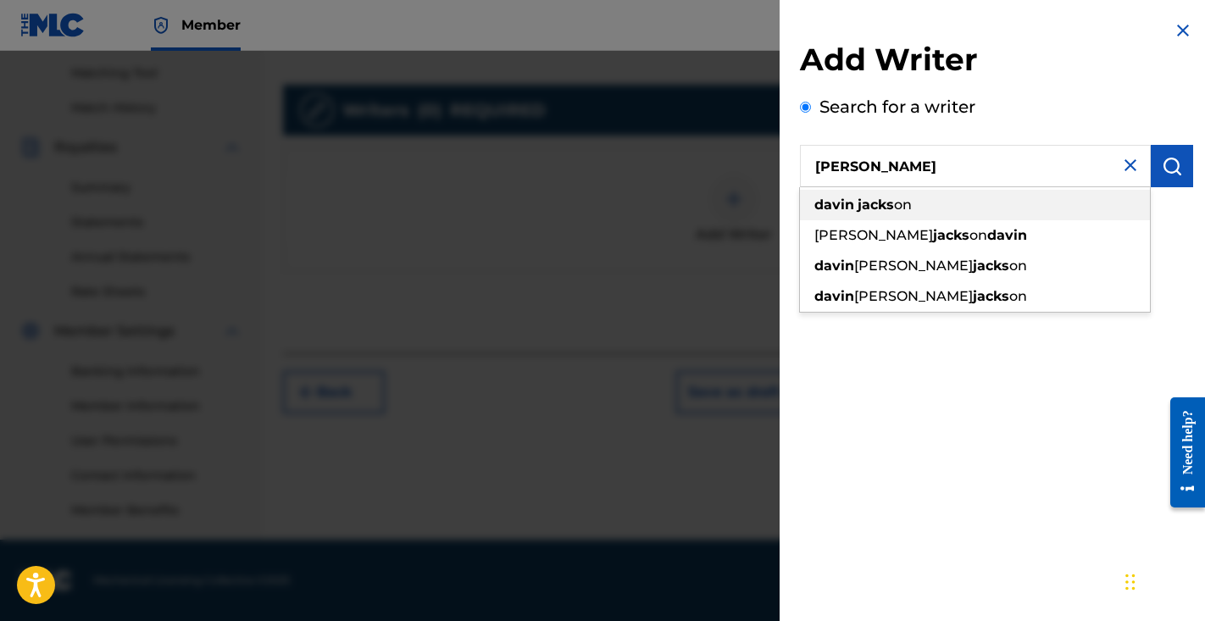
click at [1032, 207] on div "davin jacks on" at bounding box center [975, 205] width 350 height 31
type input "davin jackson"
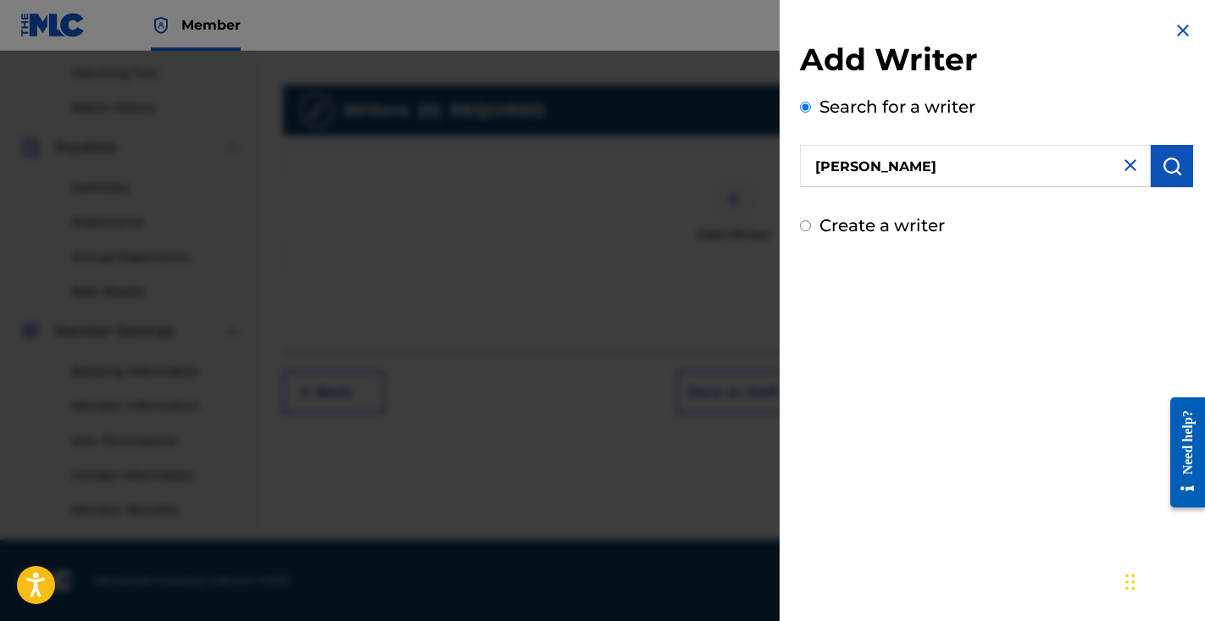
click at [1164, 151] on button "submit" at bounding box center [1172, 166] width 42 height 42
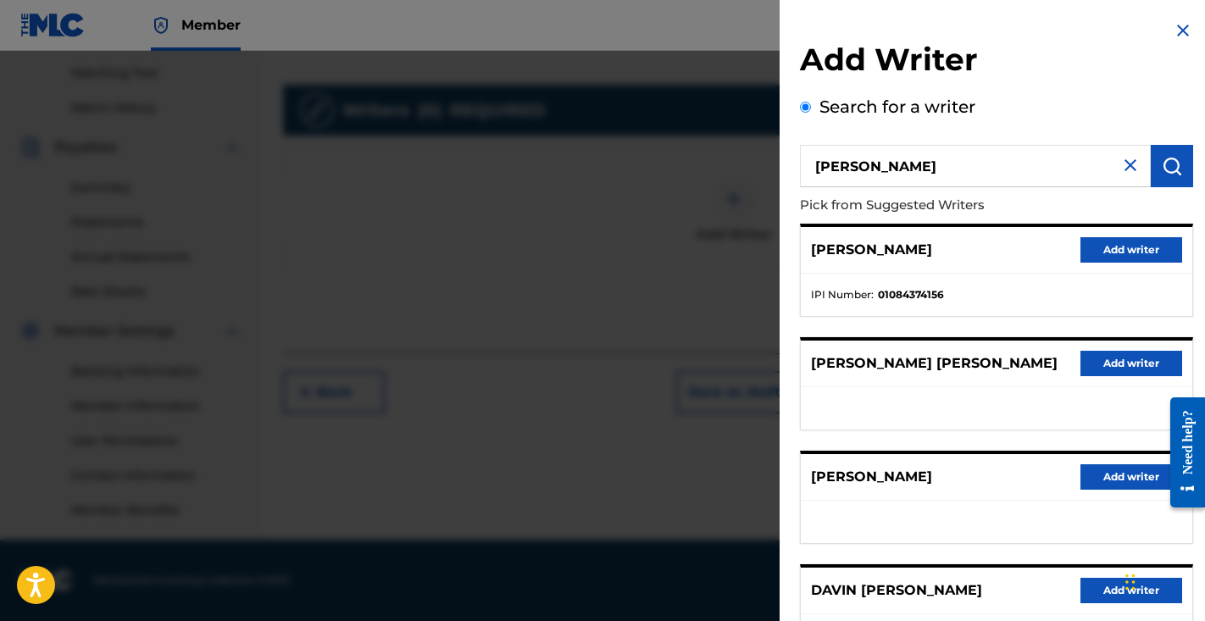
click at [1127, 249] on button "Add writer" at bounding box center [1132, 249] width 102 height 25
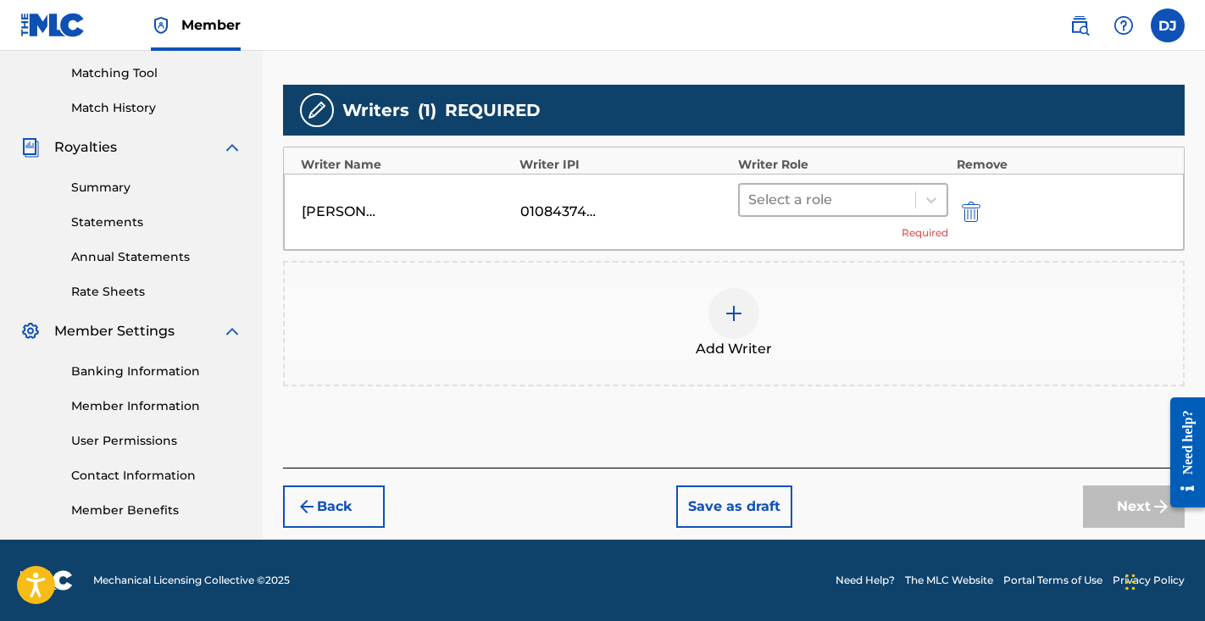
click at [878, 203] on div at bounding box center [827, 200] width 159 height 24
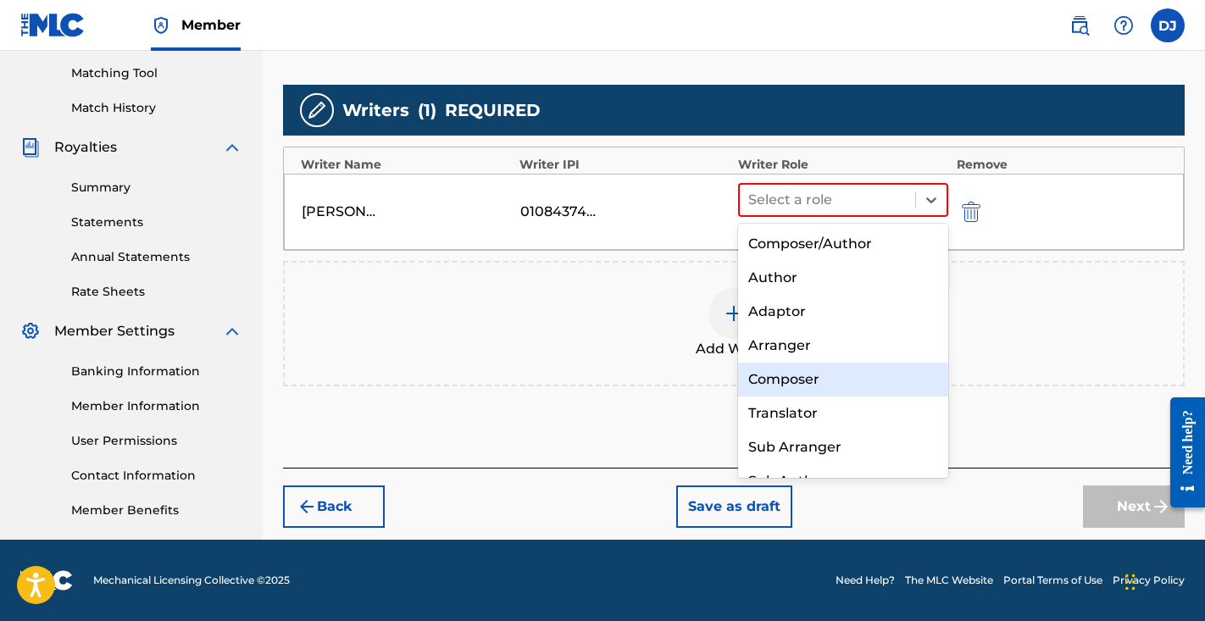
click at [809, 389] on div "Composer" at bounding box center [843, 380] width 210 height 34
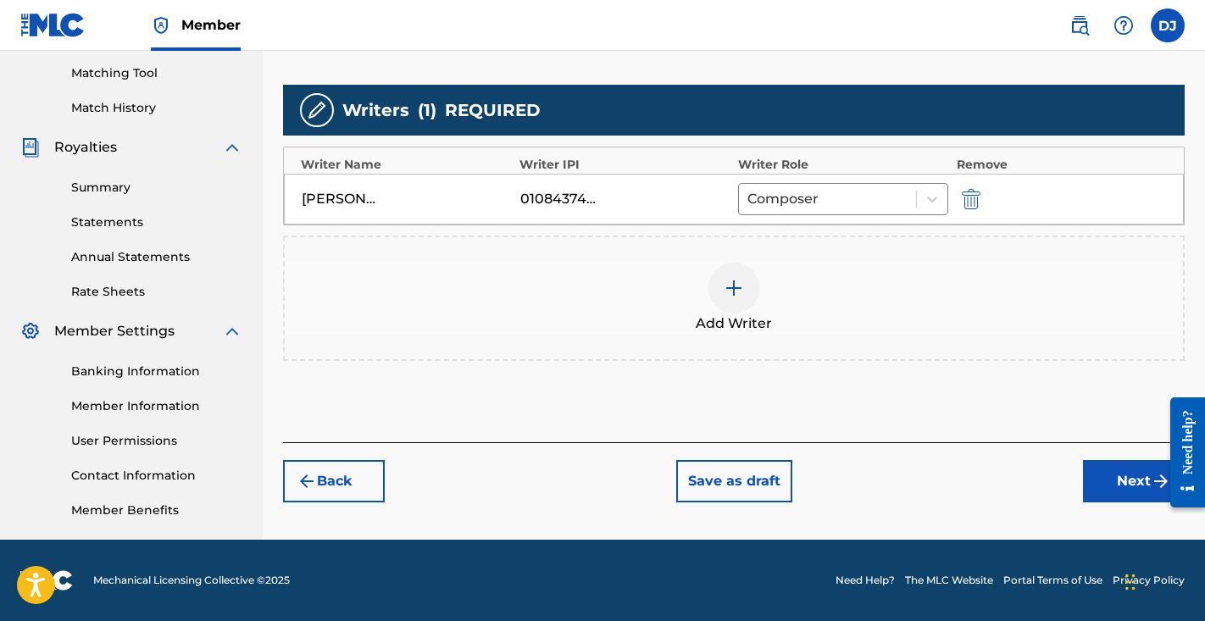
click at [1116, 482] on button "Next" at bounding box center [1134, 481] width 102 height 42
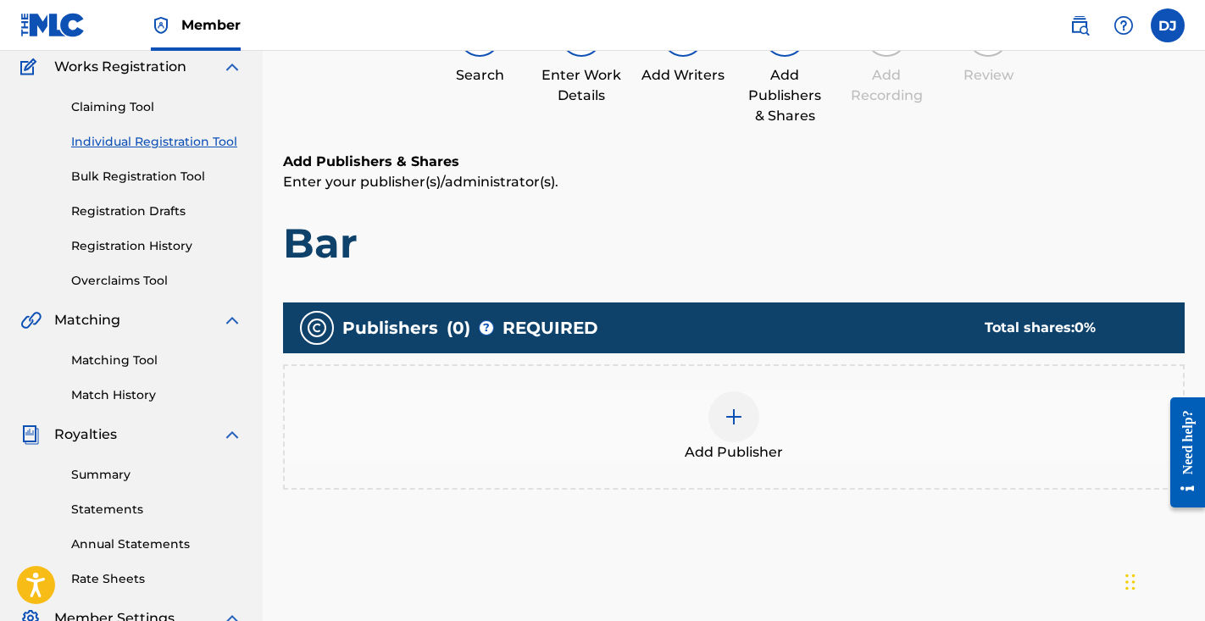
scroll to position [185, 0]
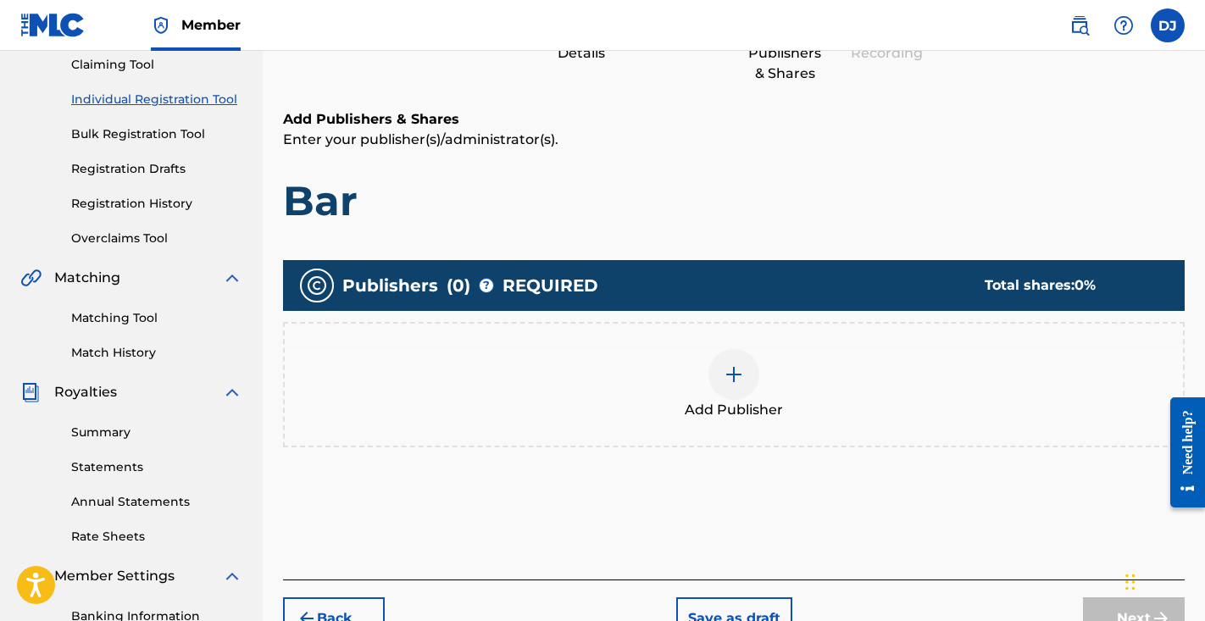
click at [737, 393] on div at bounding box center [734, 374] width 51 height 51
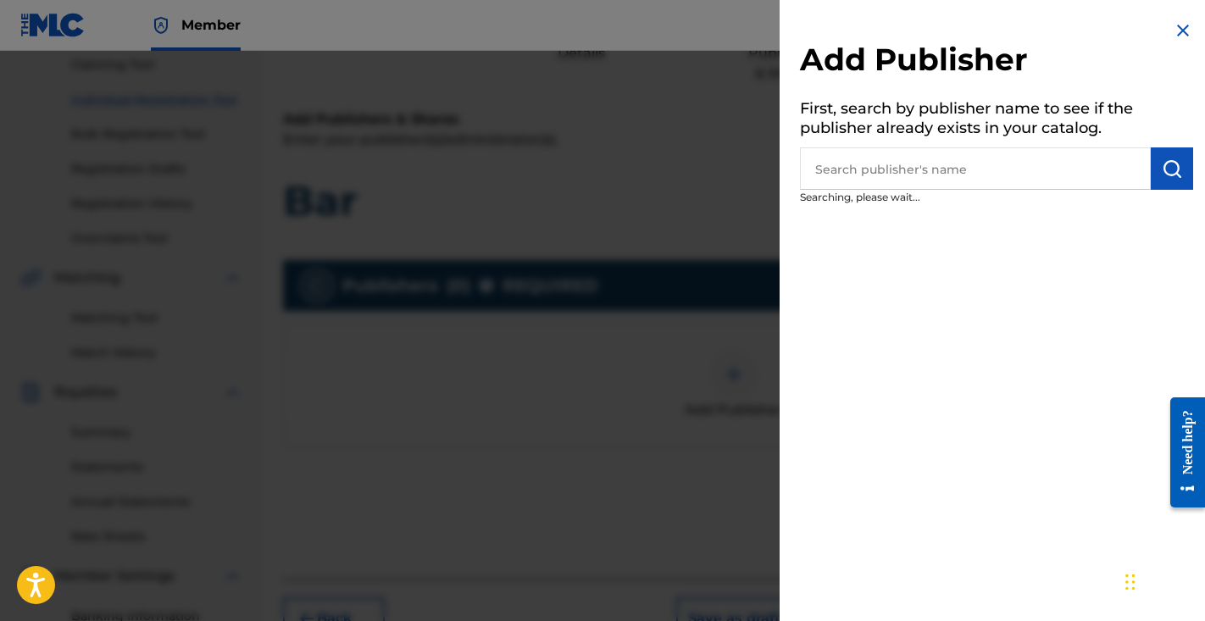
click at [931, 174] on input "text" at bounding box center [975, 168] width 351 height 42
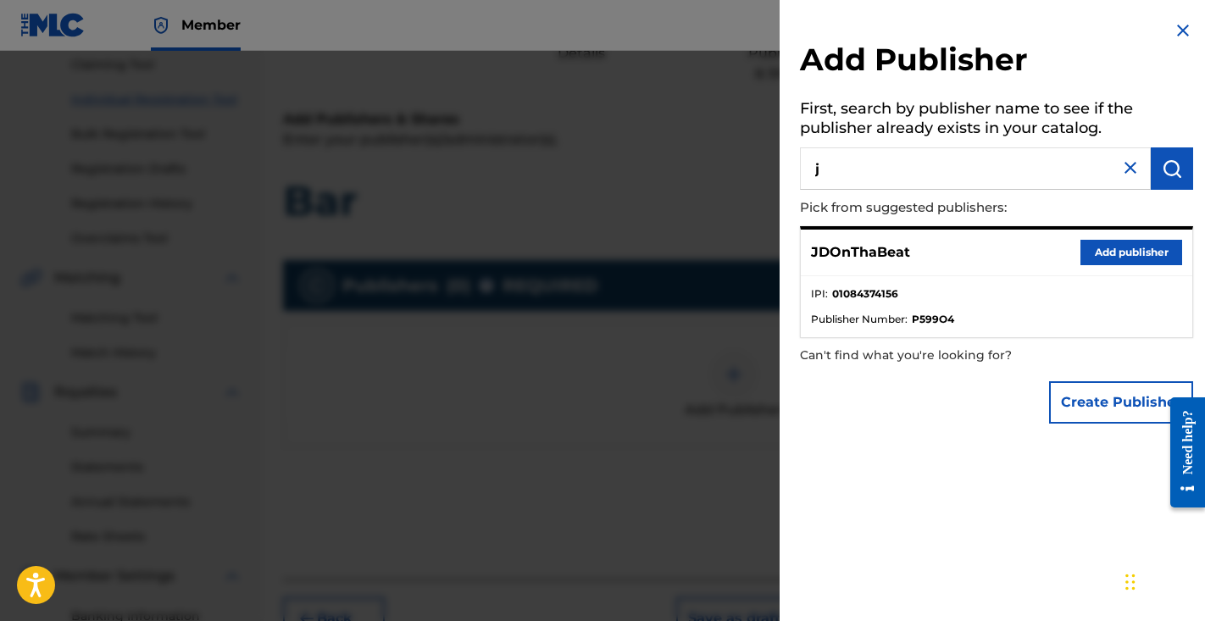
type input "j"
click at [1110, 250] on button "Add publisher" at bounding box center [1132, 252] width 102 height 25
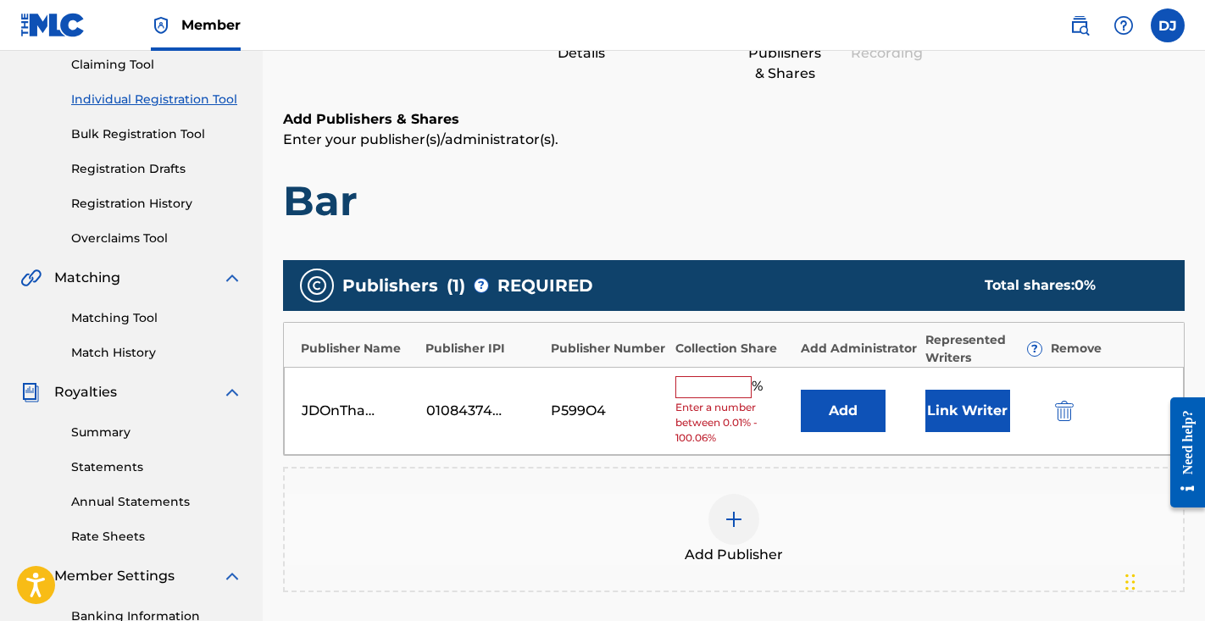
click at [987, 393] on button "Link Writer" at bounding box center [968, 411] width 85 height 42
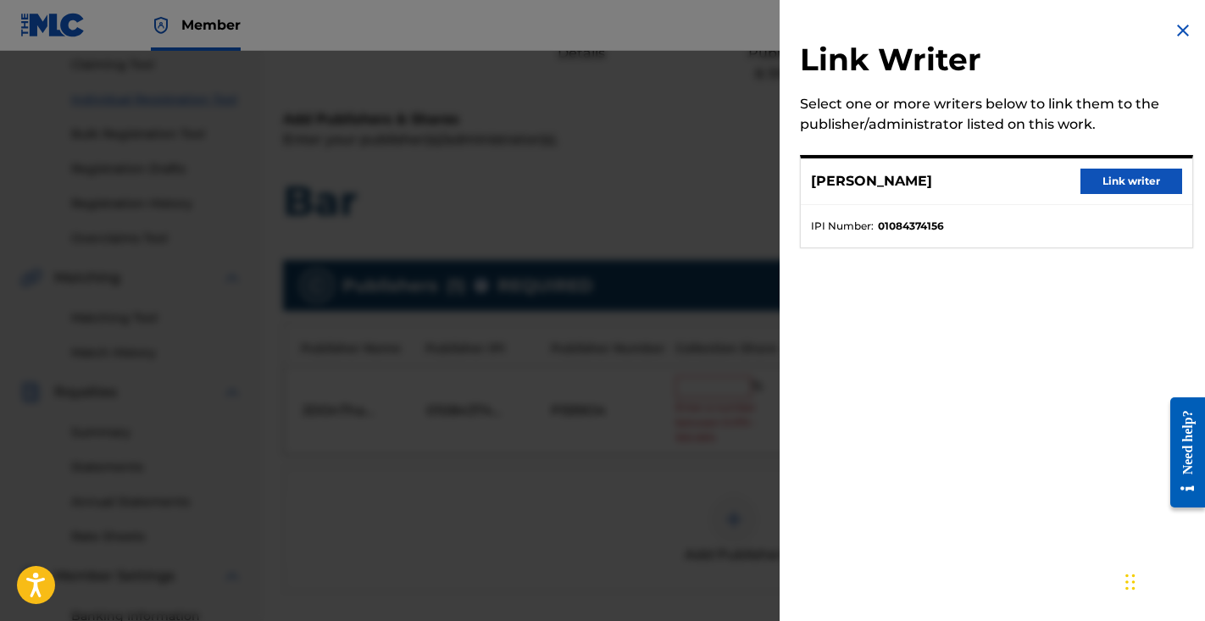
click at [1116, 197] on div "DAVIN JACKSON Link writer" at bounding box center [997, 182] width 392 height 47
click at [1119, 185] on button "Link writer" at bounding box center [1132, 181] width 102 height 25
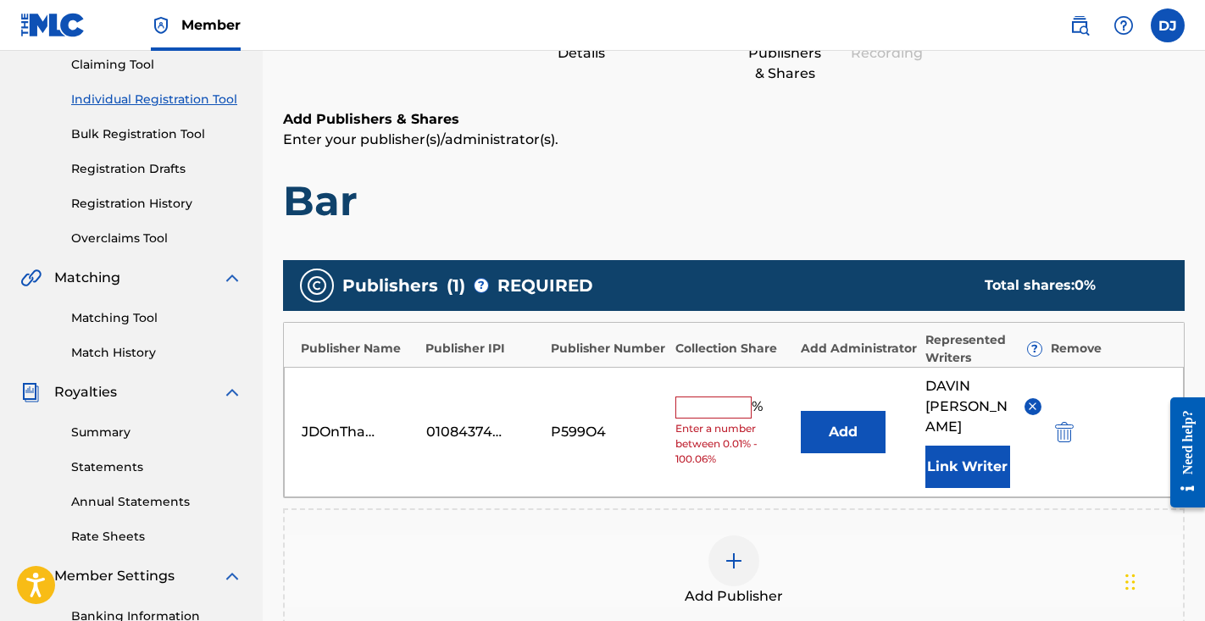
click at [721, 403] on input "text" at bounding box center [714, 408] width 76 height 22
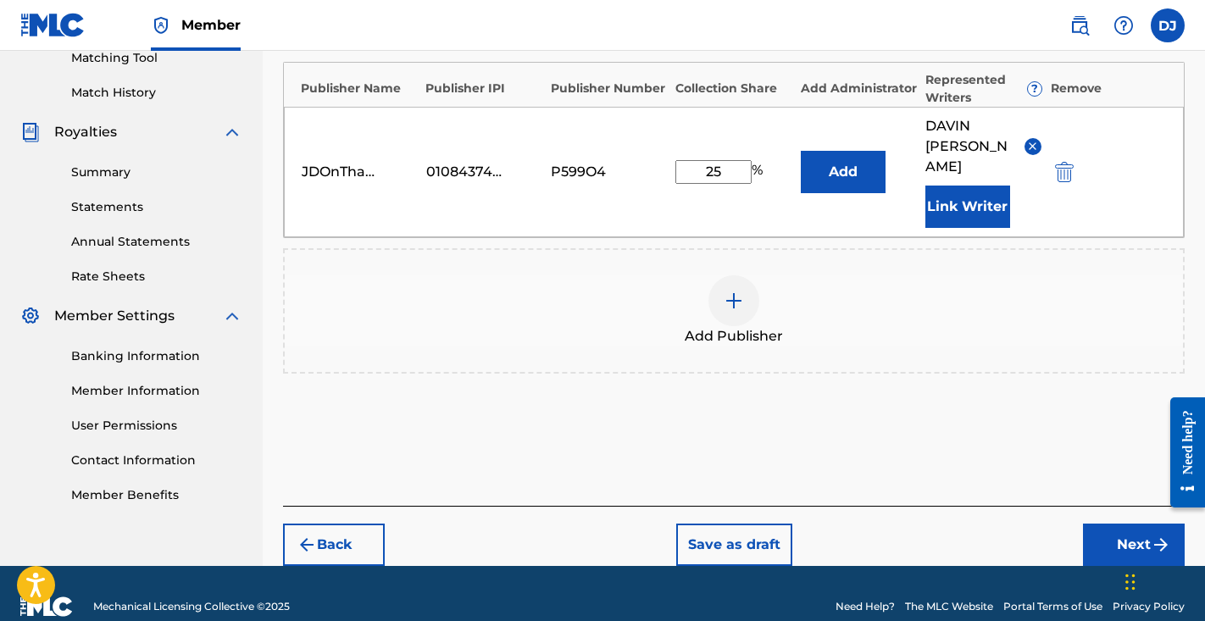
type input "25"
click at [1136, 534] on button "Next" at bounding box center [1134, 545] width 102 height 42
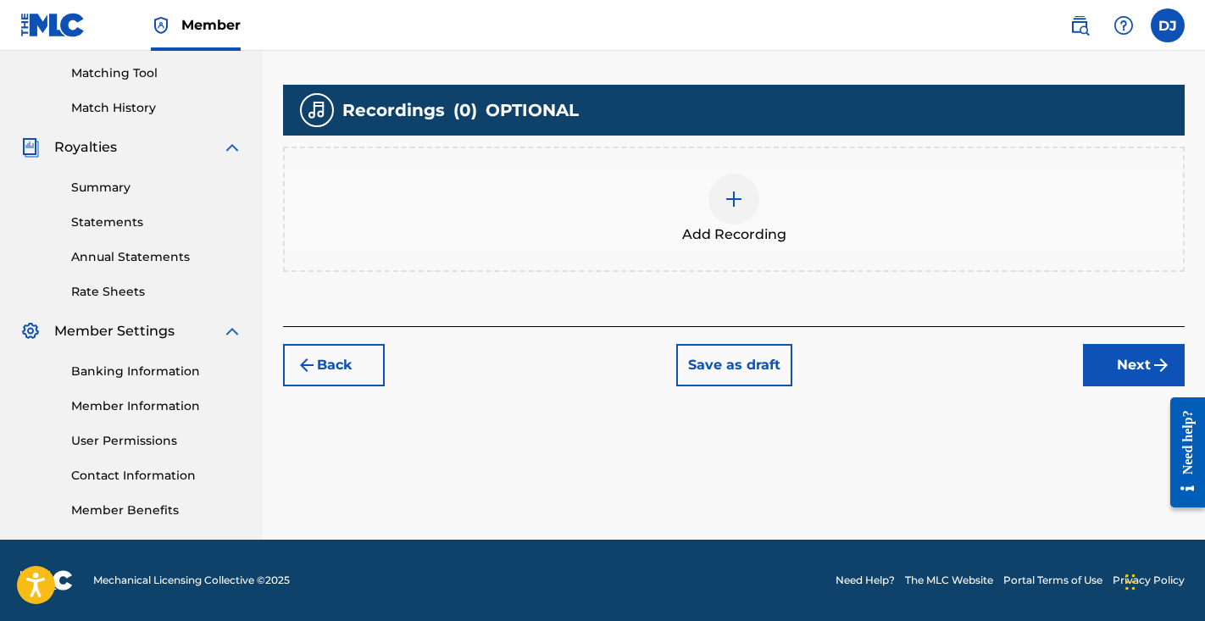
click at [728, 212] on div at bounding box center [734, 199] width 51 height 51
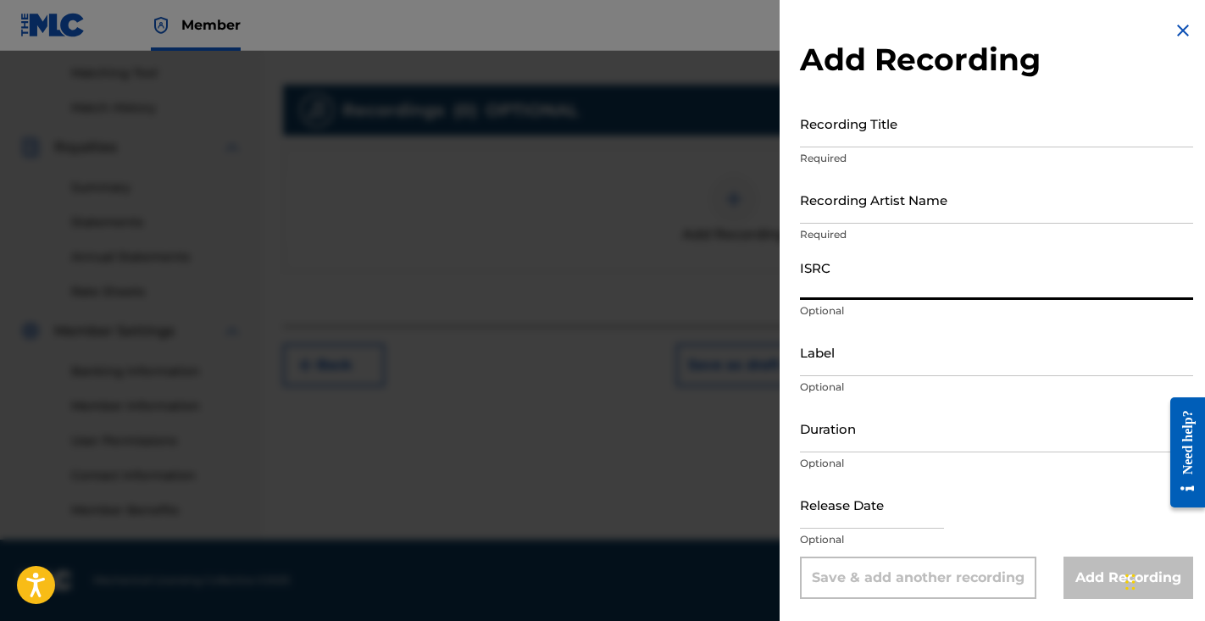
click at [866, 274] on input "ISRC" at bounding box center [996, 276] width 393 height 48
paste input "QZTAY2570840"
type input "QZTAY2570840"
click at [862, 371] on input "Label" at bounding box center [996, 352] width 393 height 48
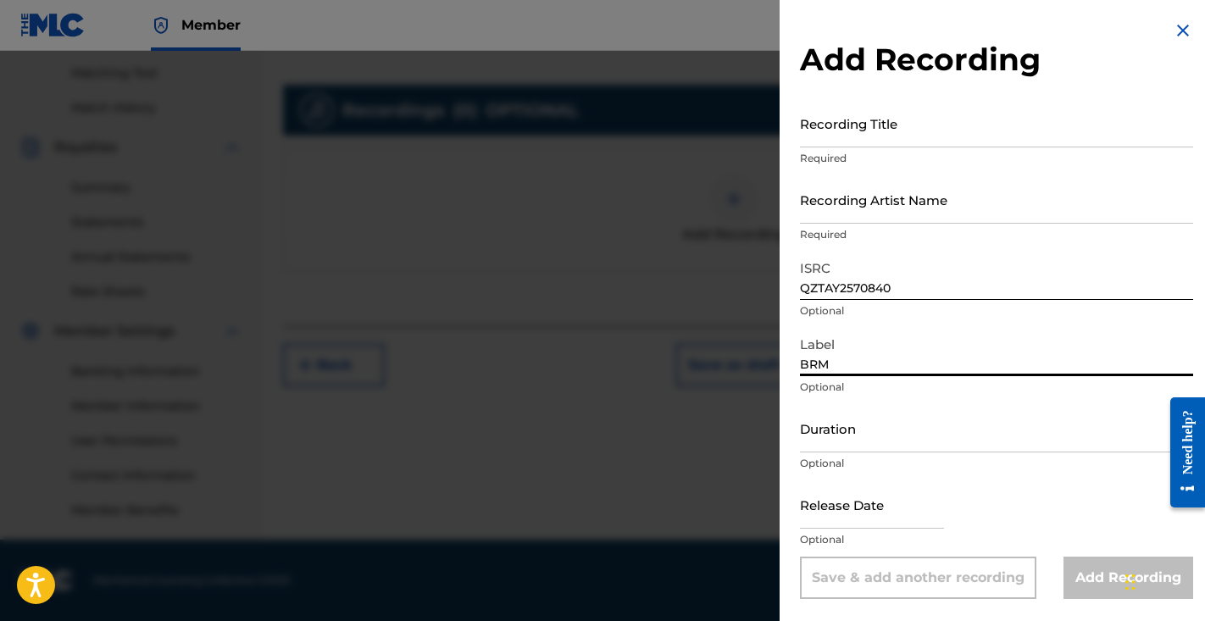
type input "BRM"
click at [892, 441] on input "Duration" at bounding box center [996, 428] width 393 height 48
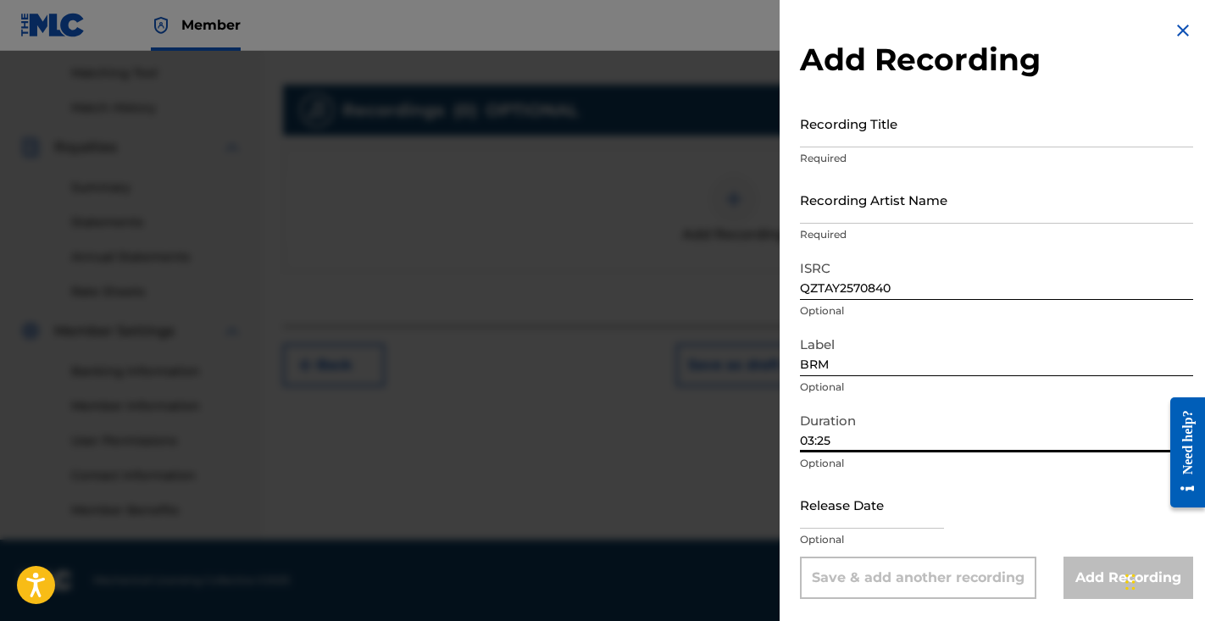
type input "03:25"
click at [858, 126] on input "Recording Title" at bounding box center [996, 123] width 393 height 48
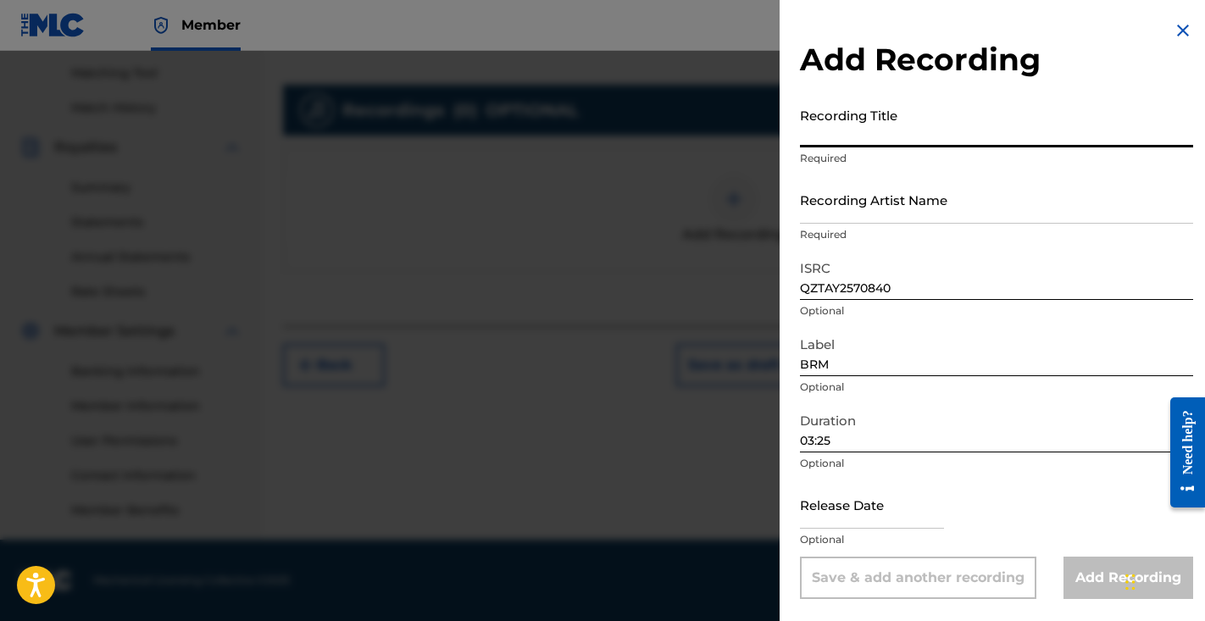
type input "V"
type input "Bar"
click at [872, 206] on input "Recording Artist Name" at bounding box center [996, 199] width 393 height 48
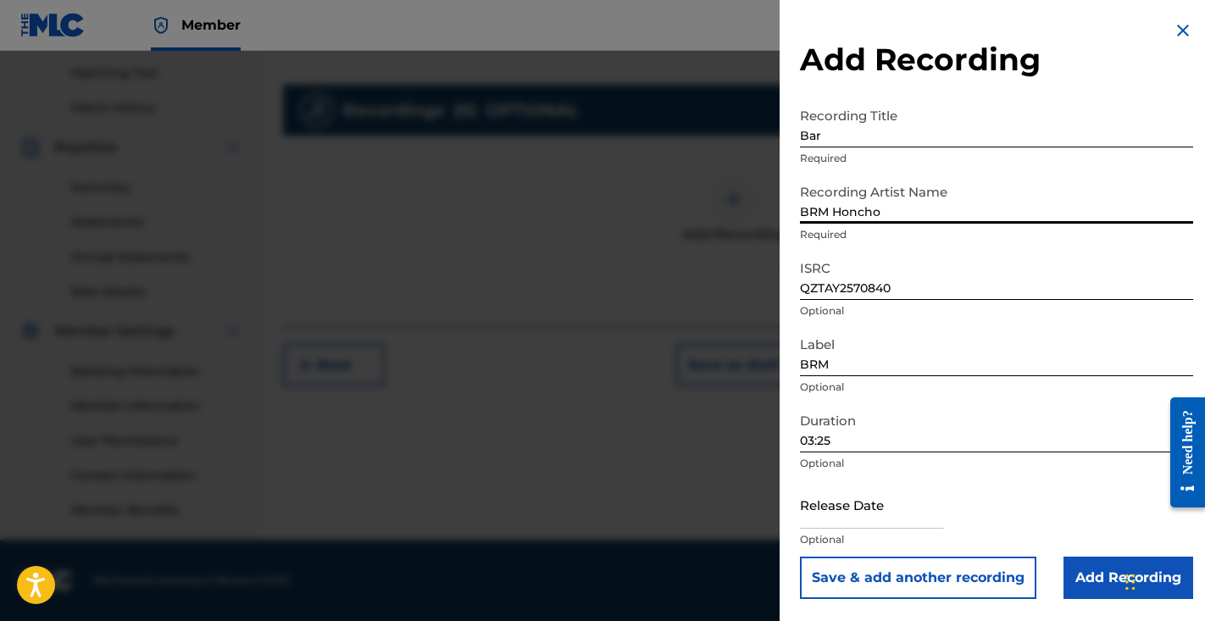
type input "BRM Honcho"
click at [889, 521] on input "text" at bounding box center [872, 505] width 144 height 48
select select "7"
select select "2025"
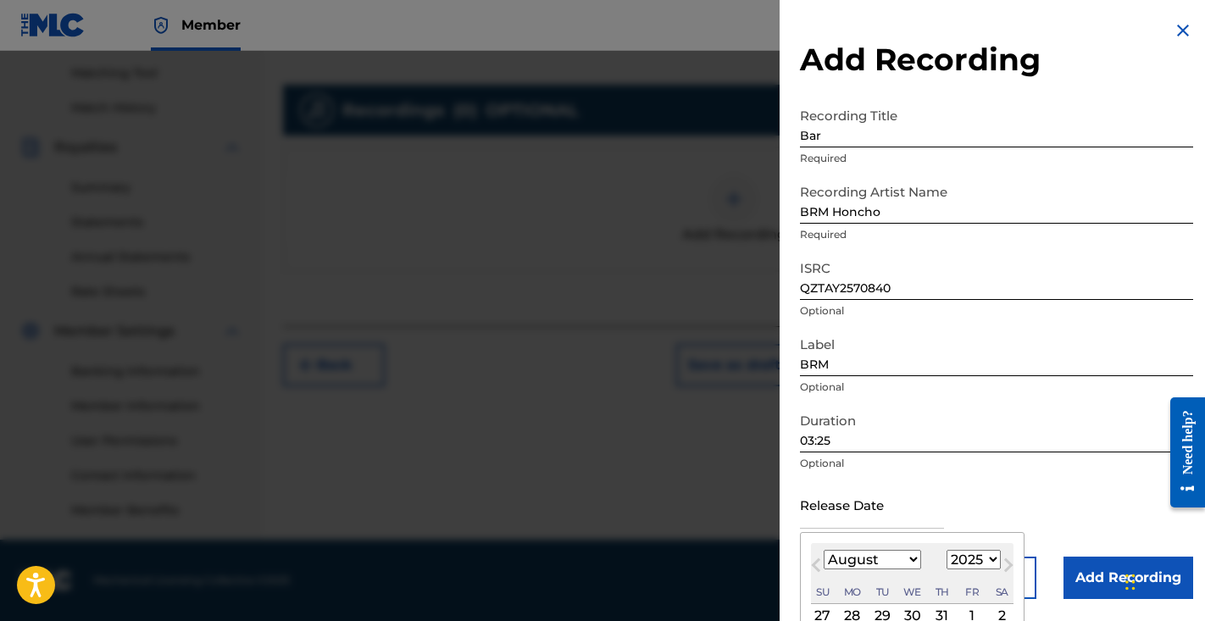
select select "5"
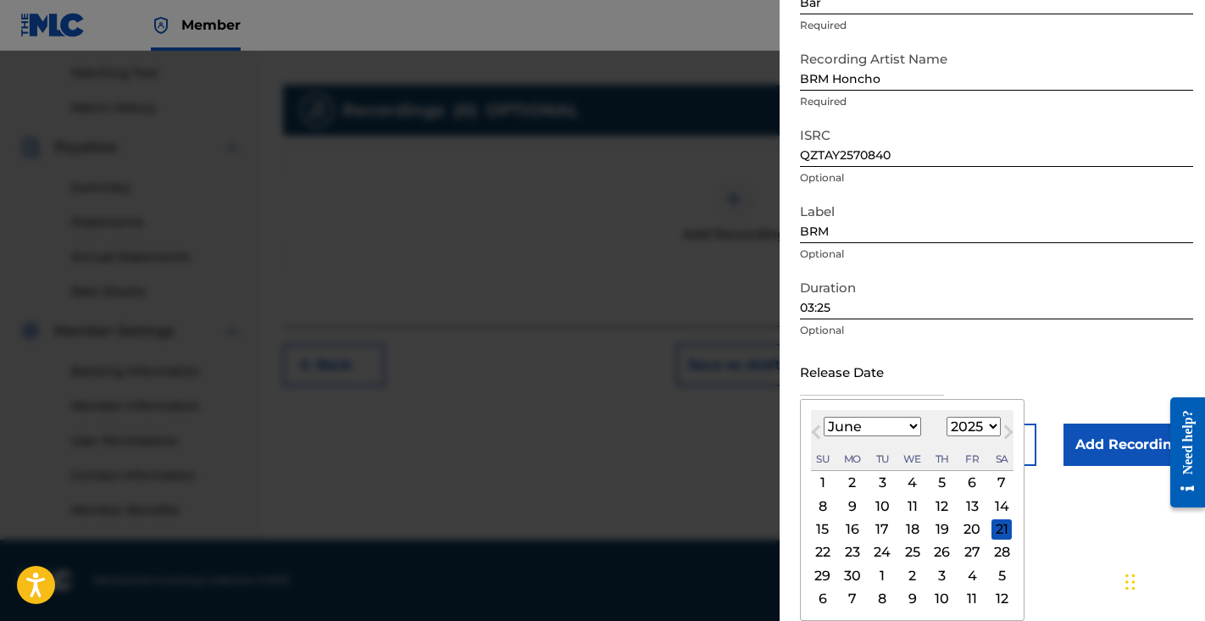
scroll to position [133, 0]
click at [937, 506] on div "12" at bounding box center [942, 506] width 20 height 20
type input "June 12 2025"
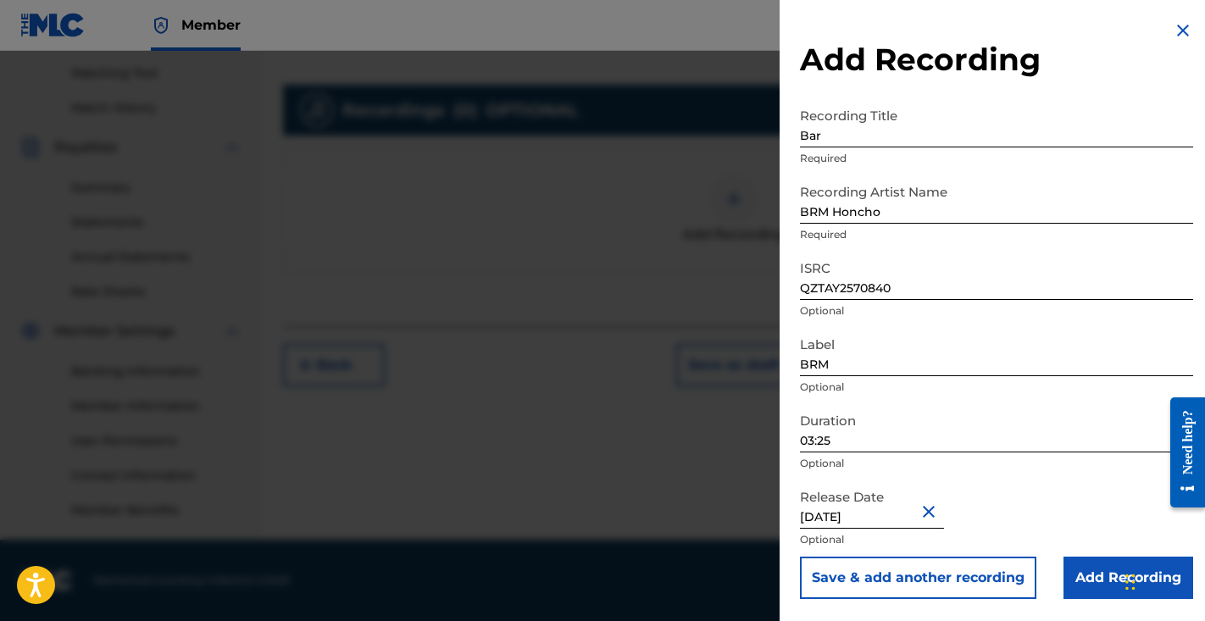
scroll to position [430, 0]
click at [1087, 581] on input "Add Recording" at bounding box center [1129, 578] width 130 height 42
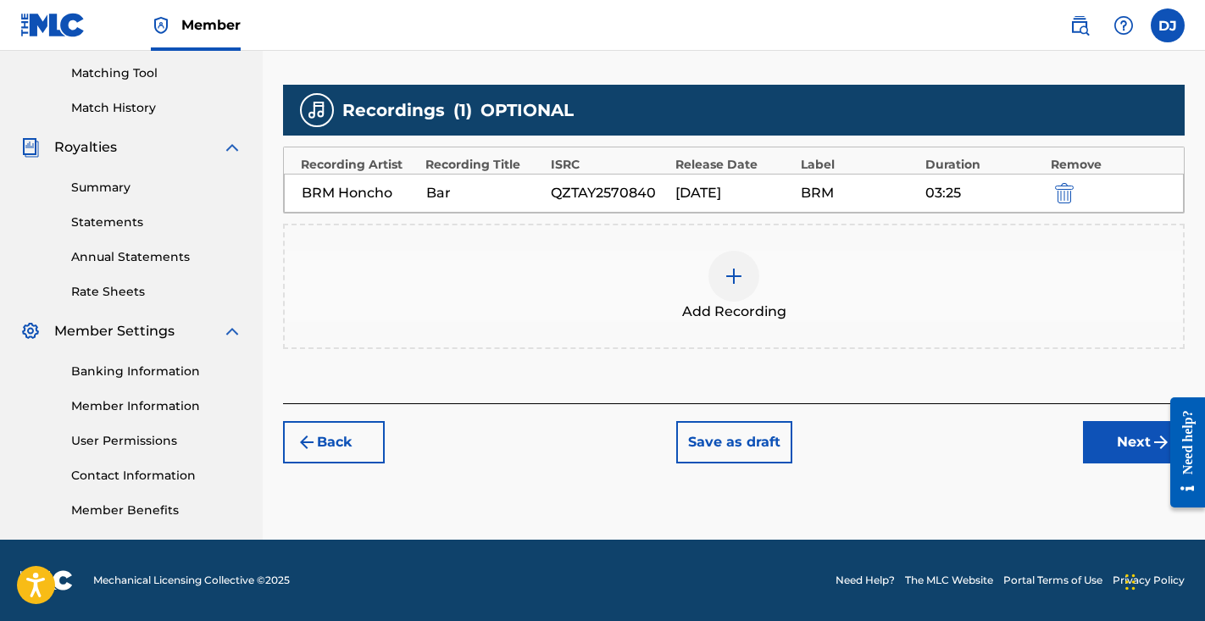
click at [1106, 449] on button "Next" at bounding box center [1134, 442] width 102 height 42
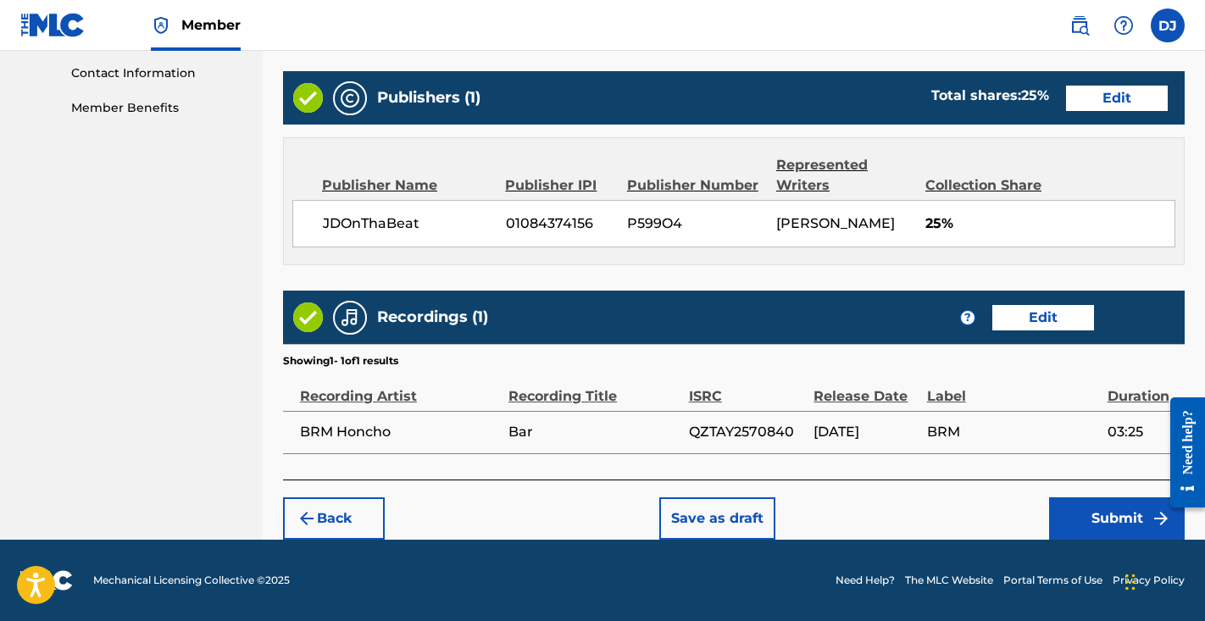
scroll to position [832, 0]
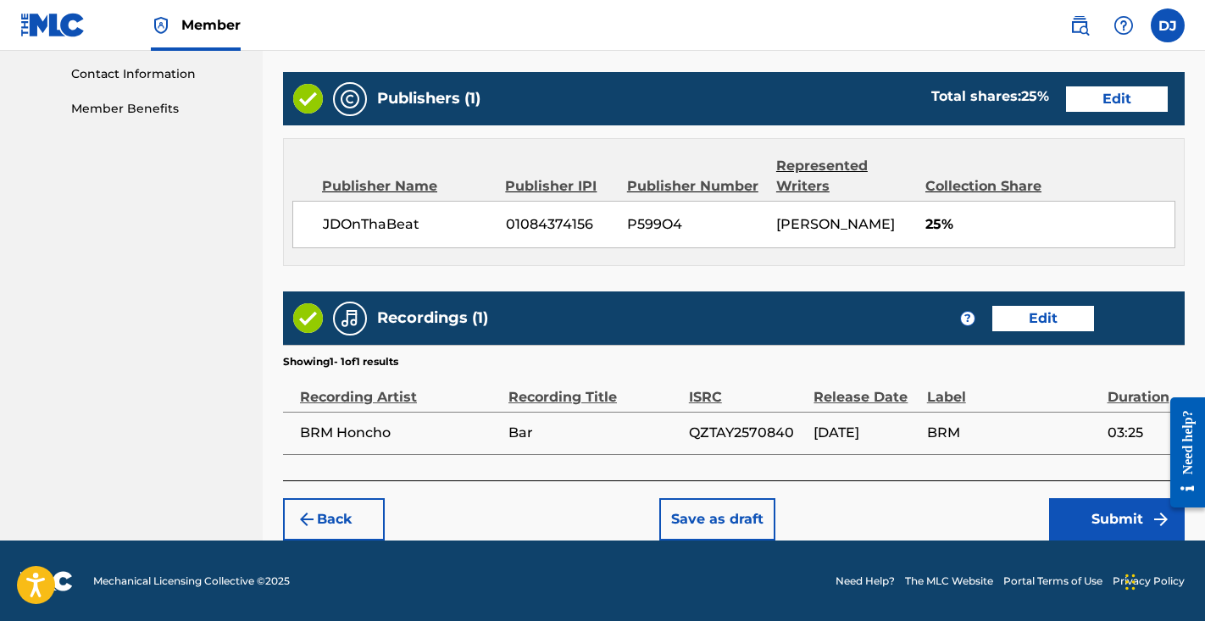
click at [1096, 496] on div "Back Save as draft Submit" at bounding box center [734, 511] width 902 height 60
click at [1088, 516] on button "Submit" at bounding box center [1117, 519] width 136 height 42
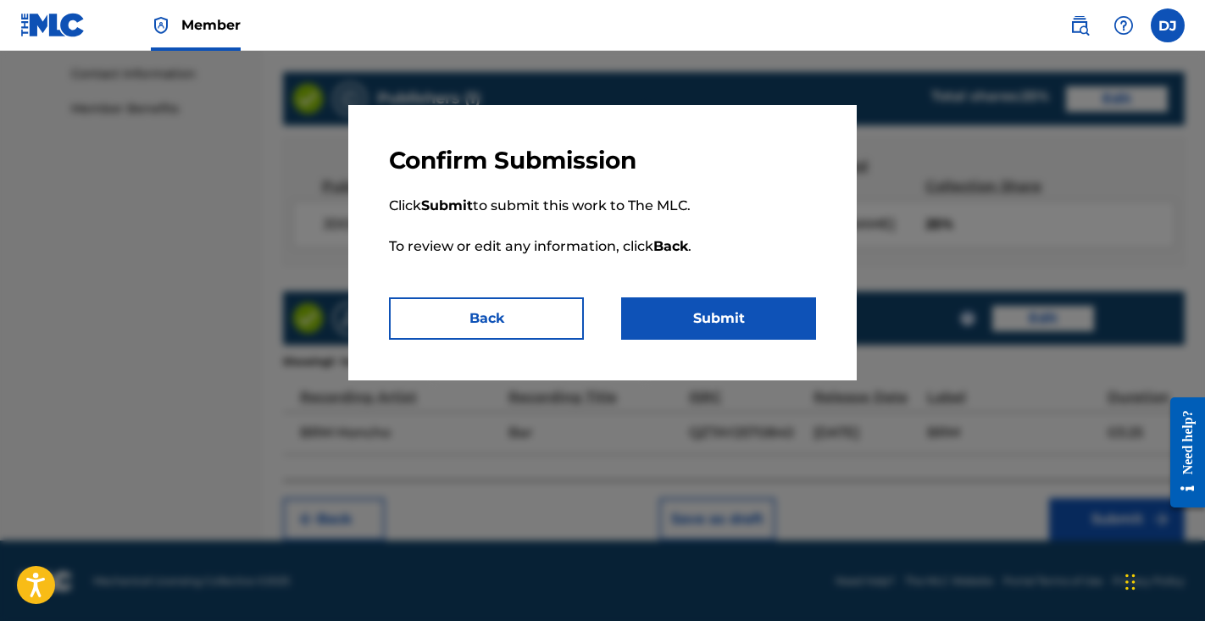
click at [798, 328] on button "Submit" at bounding box center [718, 319] width 195 height 42
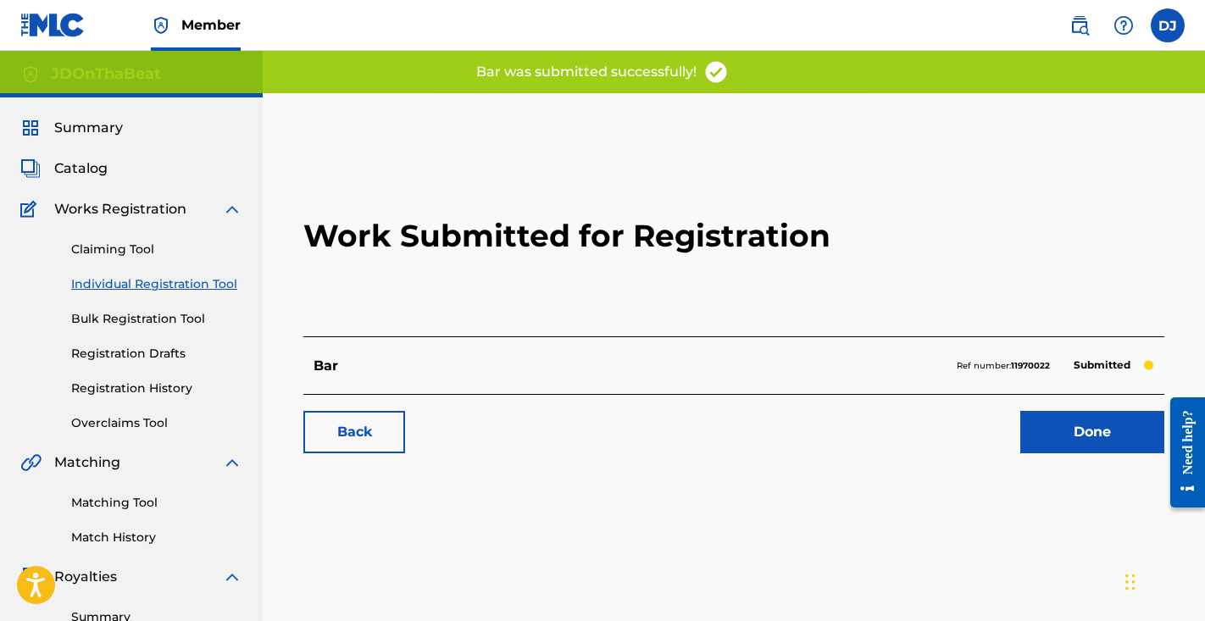
click at [1032, 185] on h2 "Work Submitted for Registration" at bounding box center [733, 236] width 861 height 201
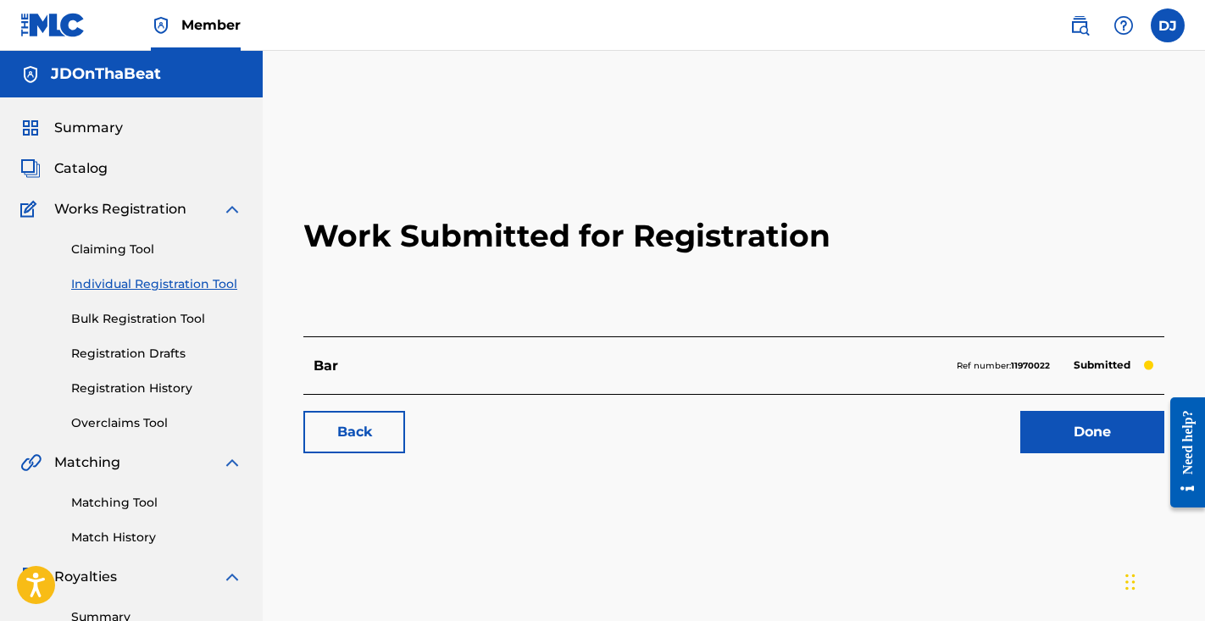
click at [1077, 446] on link "Done" at bounding box center [1093, 432] width 144 height 42
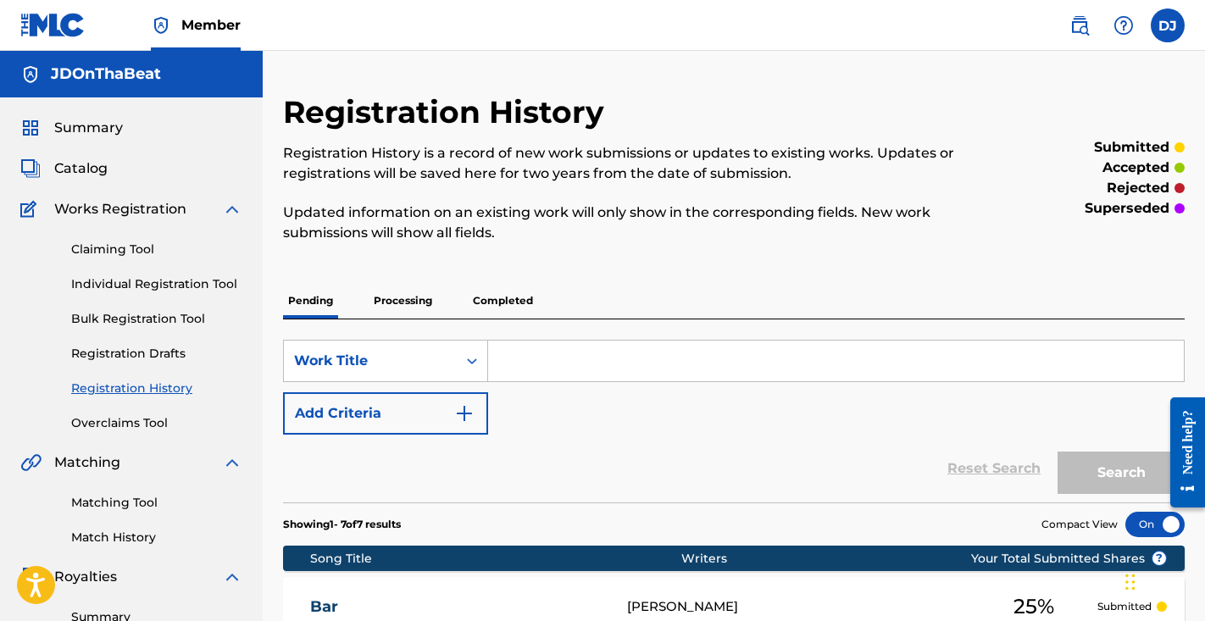
click at [226, 282] on link "Individual Registration Tool" at bounding box center [156, 284] width 171 height 18
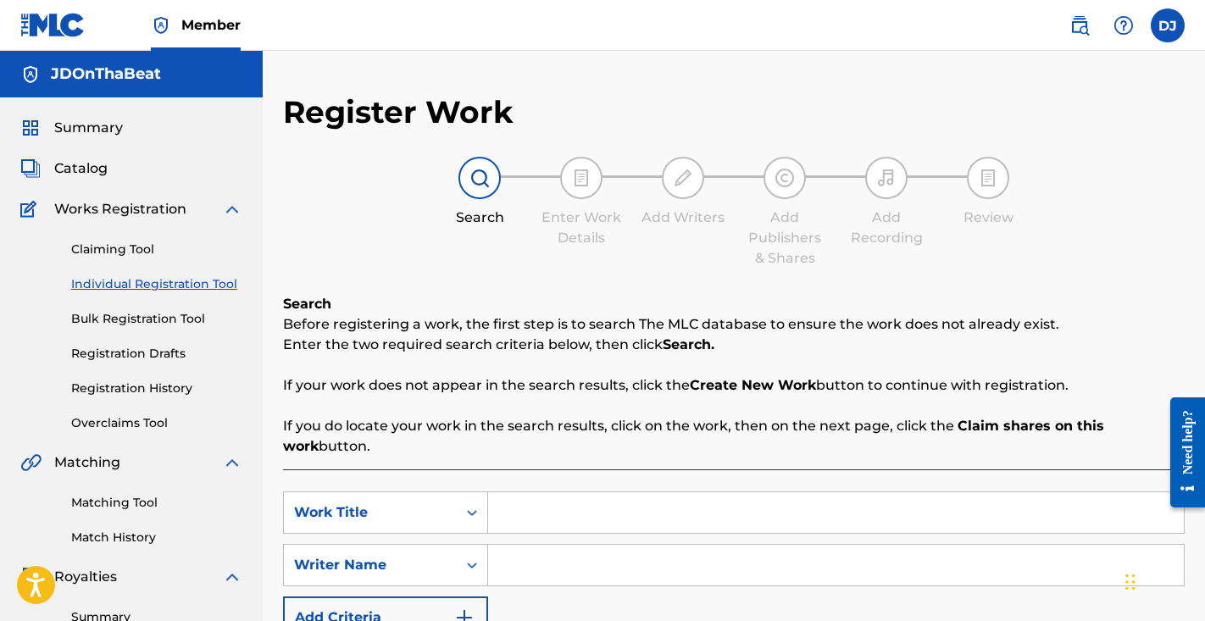
click at [576, 512] on input "Search Form" at bounding box center [836, 512] width 696 height 41
paste input "https://open.spotify.com/track/0kHOMj9ZbQonbKDhEtU5tx?si=8abf41cf6d734292"
type input "https://open.spotify.com/track/0kHOMj9ZbQonbKDhEtU5tx?si=8abf41cf6d734292"
drag, startPoint x: 1067, startPoint y: 509, endPoint x: 338, endPoint y: 516, distance: 729.0
click at [338, 516] on div "SearchWithCriteria5f183436-0fb3-4b3c-8fef-9cd8f9f5bf81 Work Title https://open.…" at bounding box center [734, 513] width 902 height 42
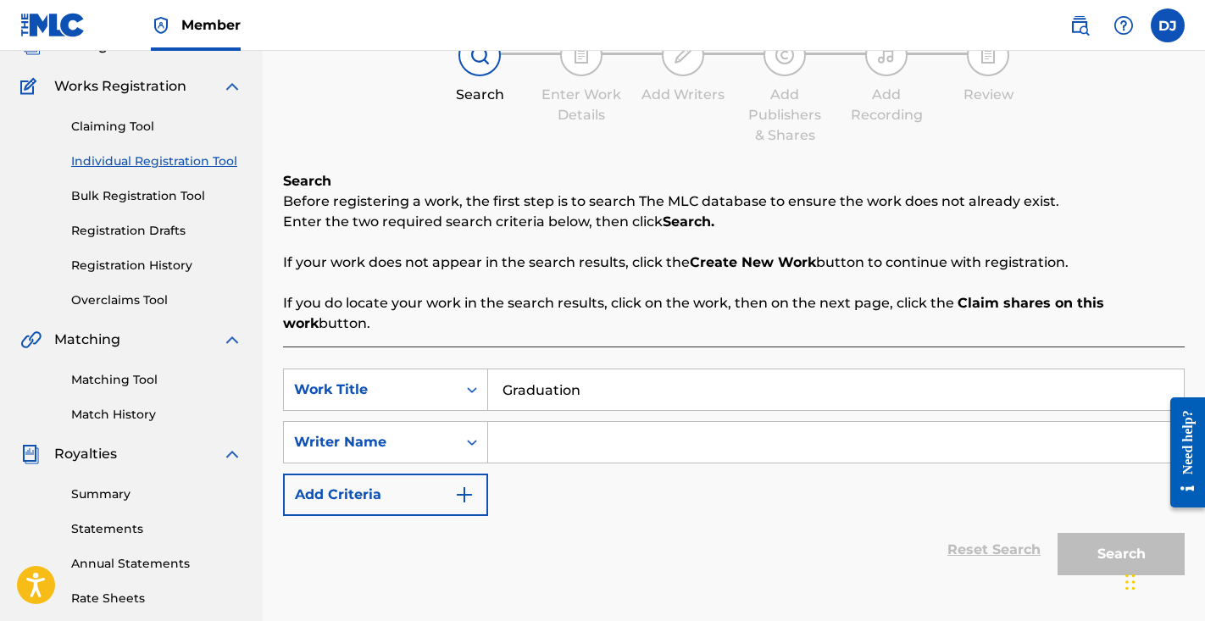
scroll to position [182, 0]
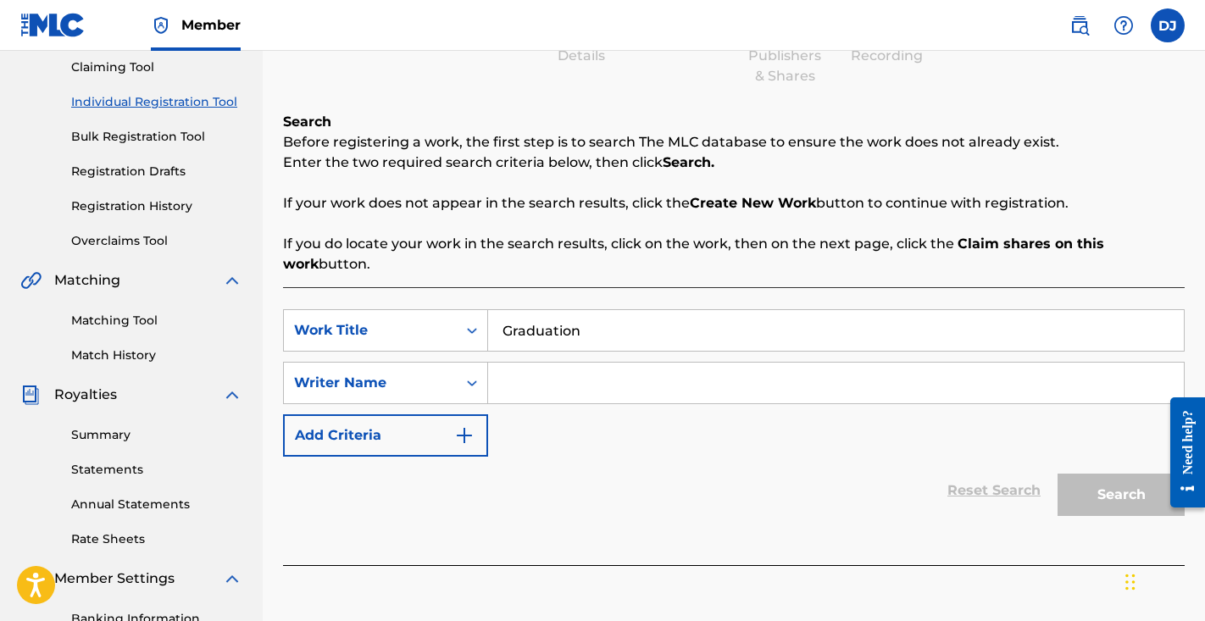
type input "Graduation"
click at [629, 388] on input "Search Form" at bounding box center [836, 383] width 696 height 41
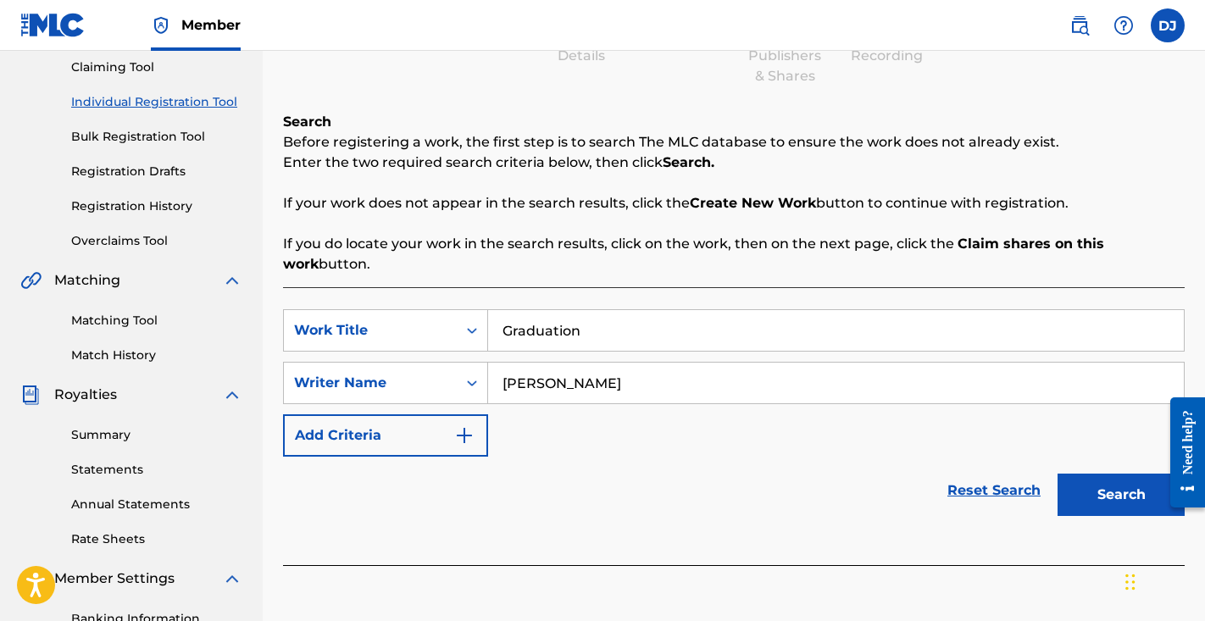
type input "Charles Ferguson"
click at [1110, 490] on button "Search" at bounding box center [1121, 495] width 127 height 42
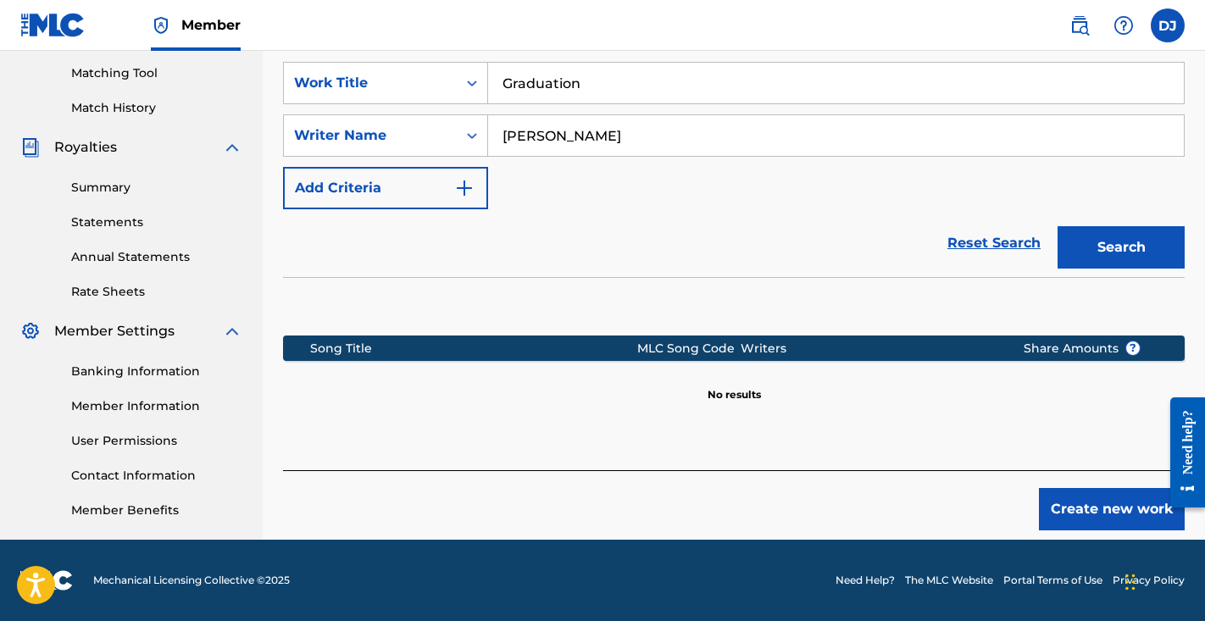
scroll to position [430, 0]
click at [1091, 505] on button "Create new work" at bounding box center [1112, 509] width 146 height 42
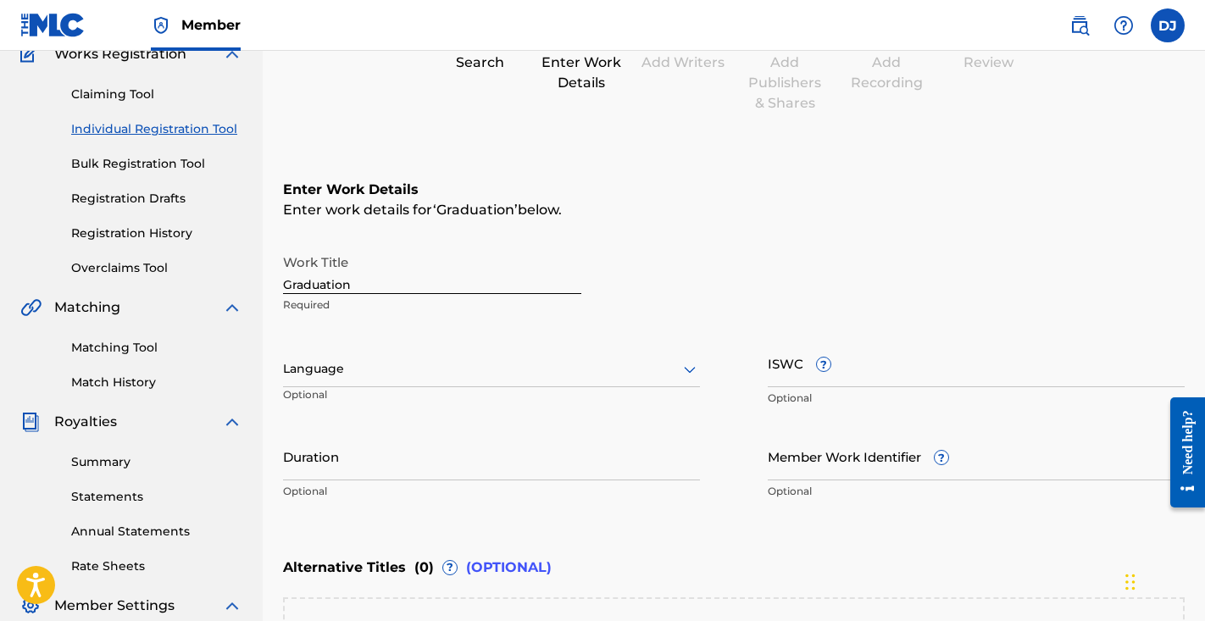
scroll to position [149, 0]
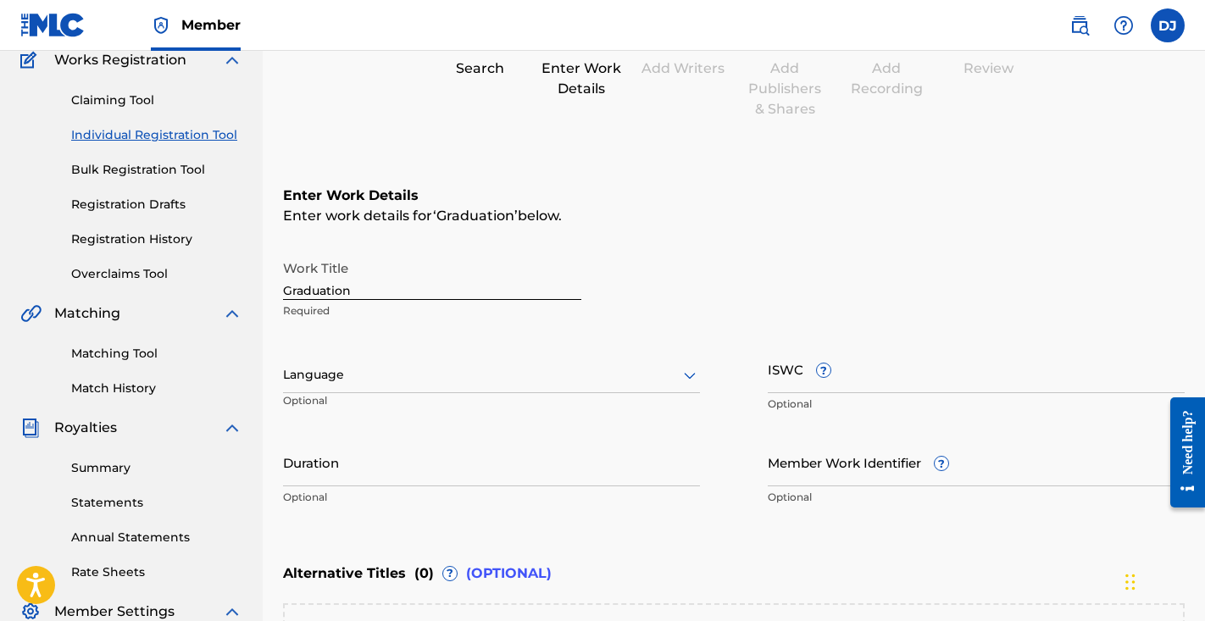
click at [410, 389] on div "Language" at bounding box center [491, 376] width 417 height 36
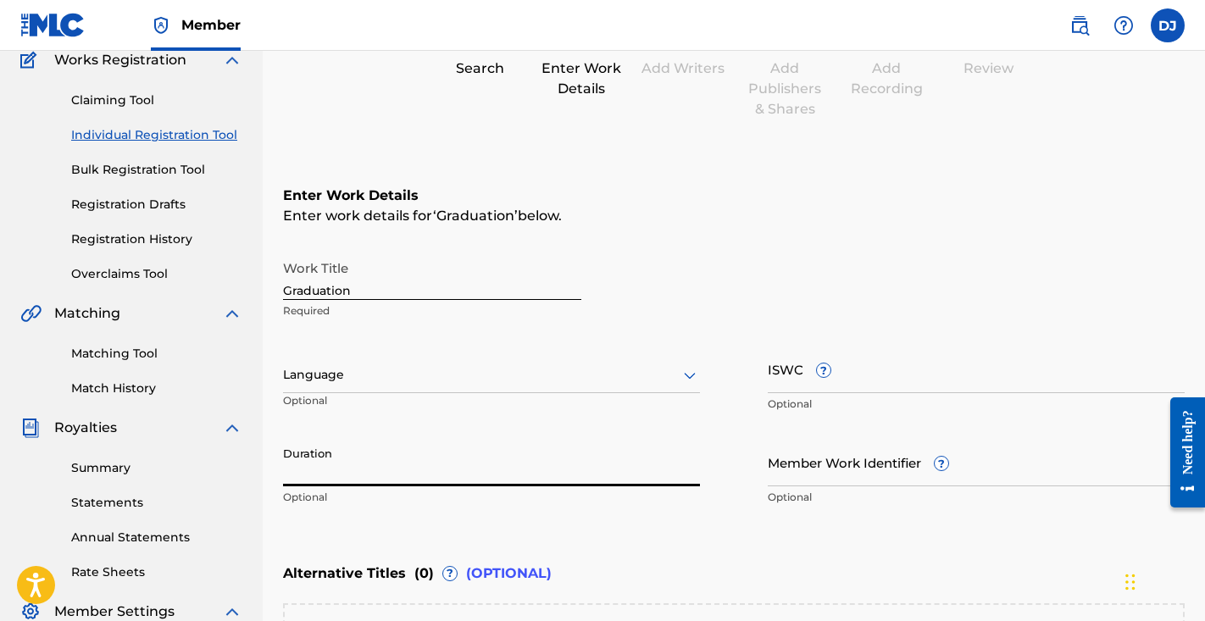
click at [402, 450] on input "Duration" at bounding box center [491, 462] width 417 height 48
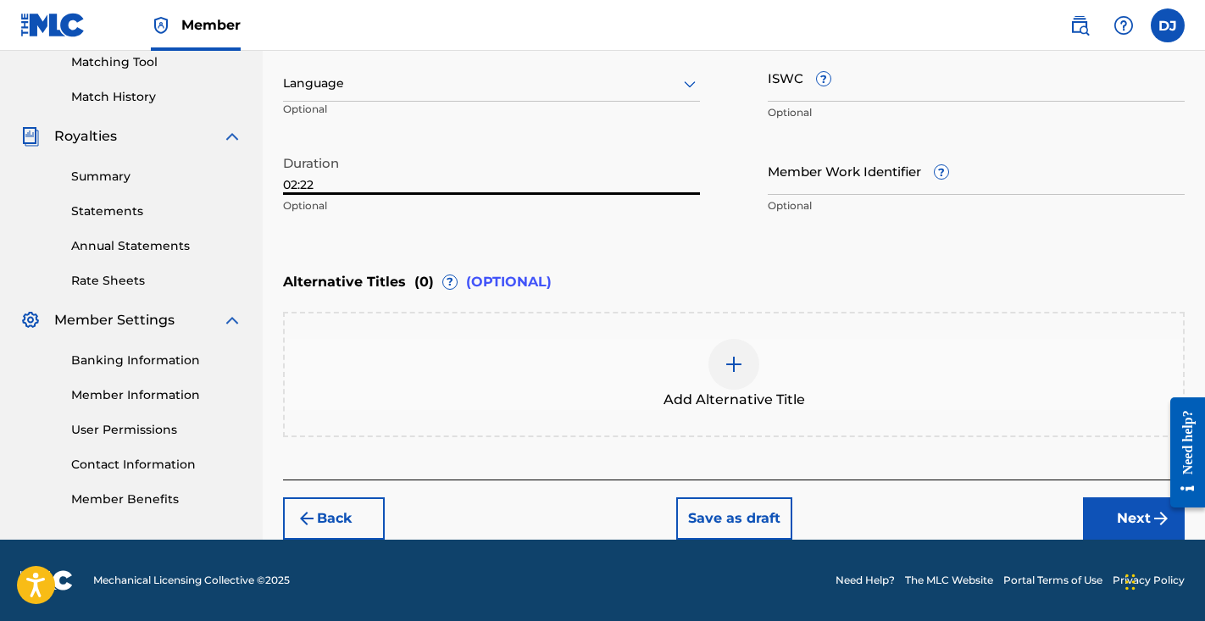
type input "02:22"
click at [1104, 525] on button "Next" at bounding box center [1134, 519] width 102 height 42
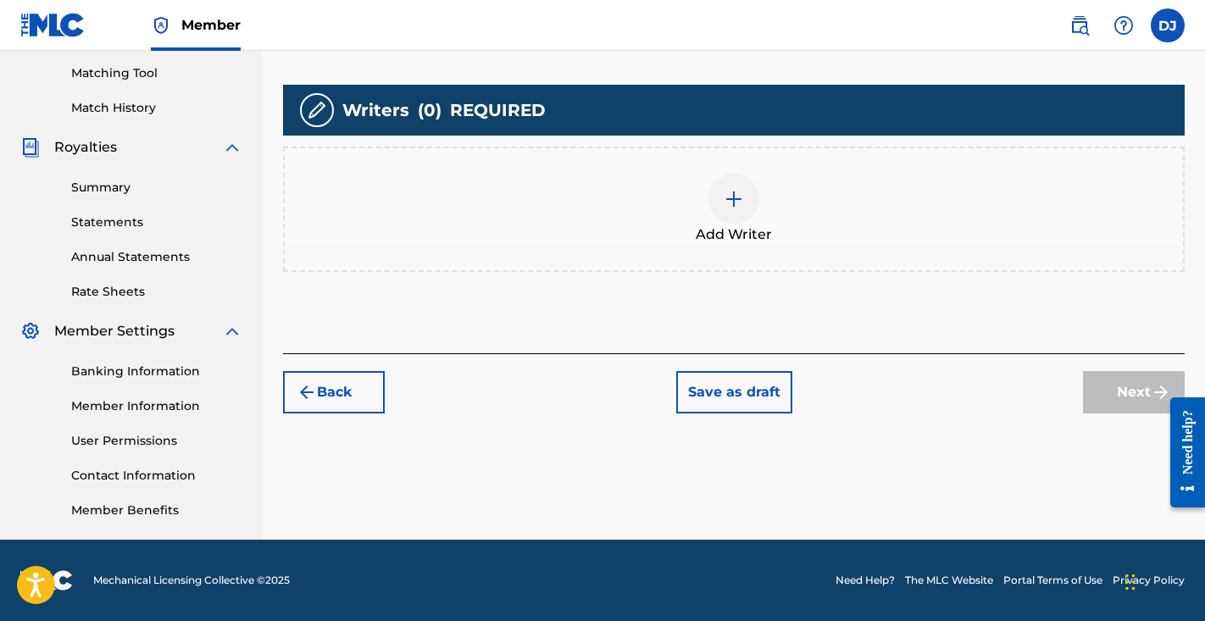
scroll to position [430, 0]
click at [766, 242] on span "Add Writer" at bounding box center [734, 235] width 76 height 20
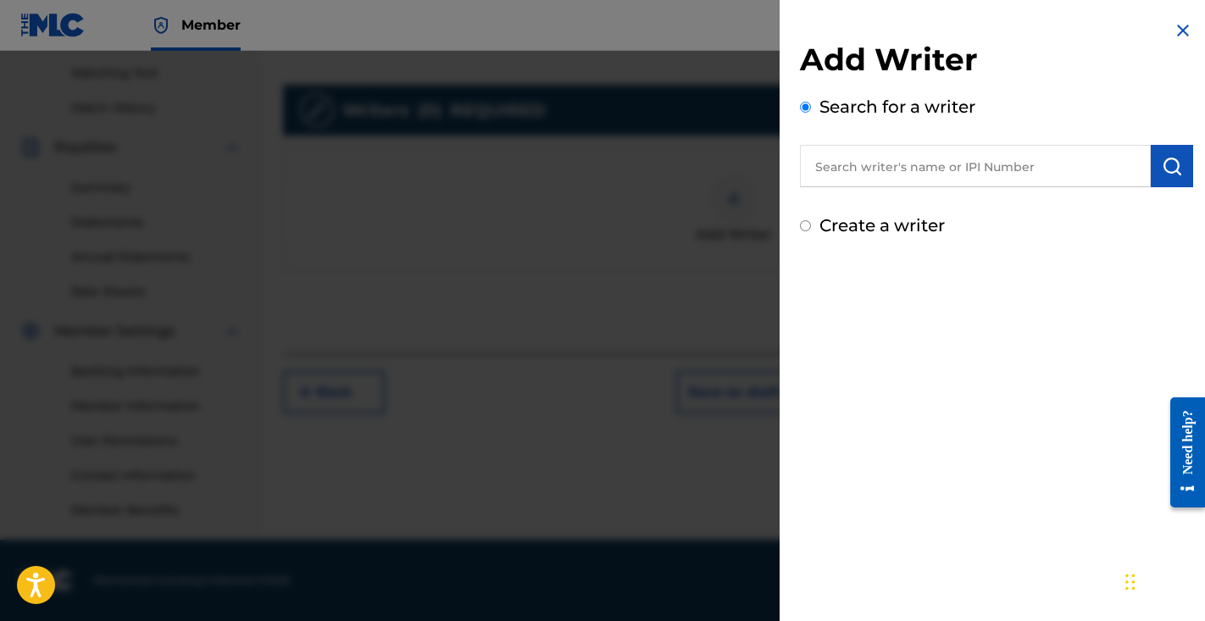
click at [890, 178] on input "text" at bounding box center [975, 166] width 351 height 42
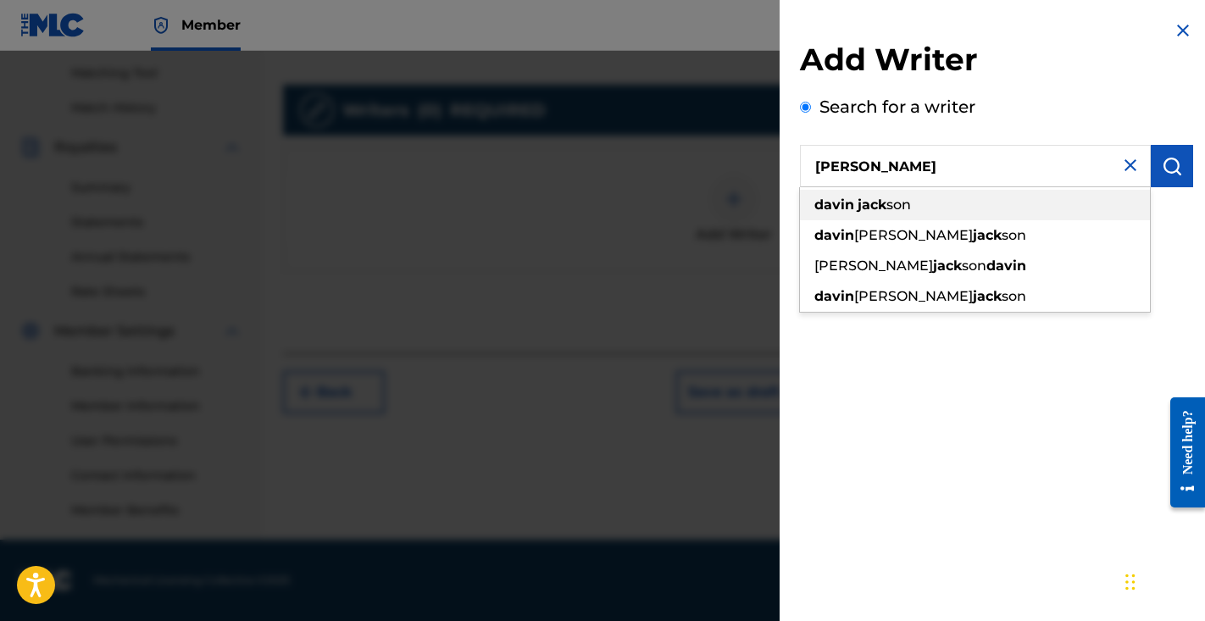
click at [996, 203] on div "davin jack son" at bounding box center [975, 205] width 350 height 31
type input "davin jackson"
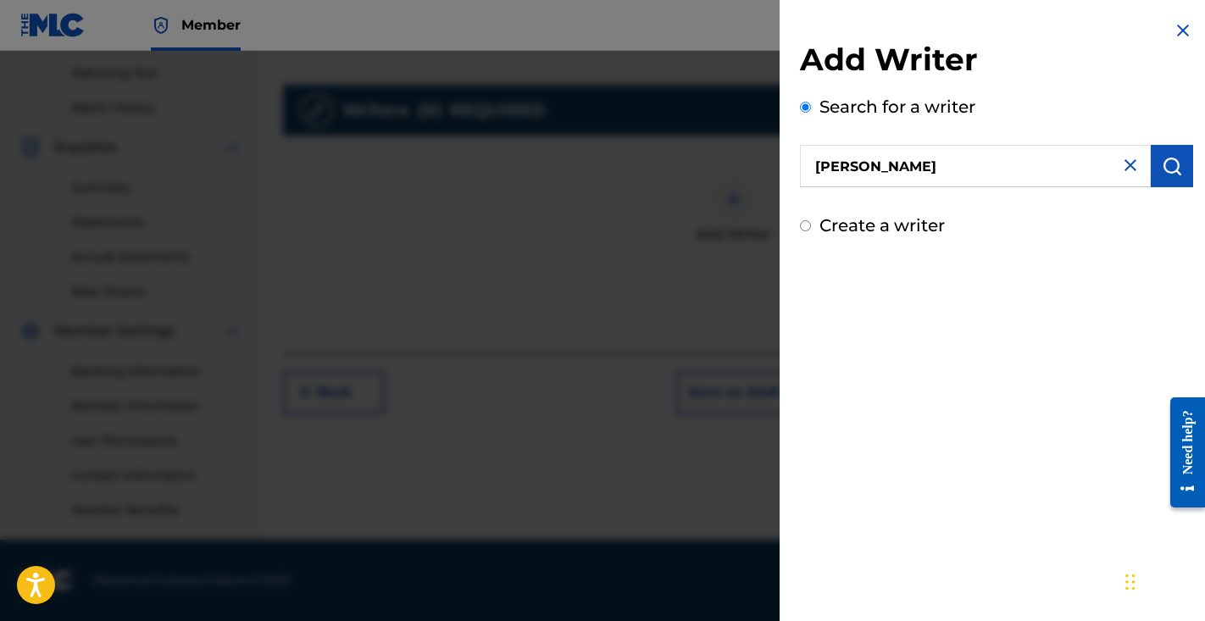
click at [1189, 159] on div "Add Writer Search for a writer davin jackson Create a writer" at bounding box center [997, 129] width 434 height 259
click at [1174, 164] on img "submit" at bounding box center [1172, 166] width 20 height 20
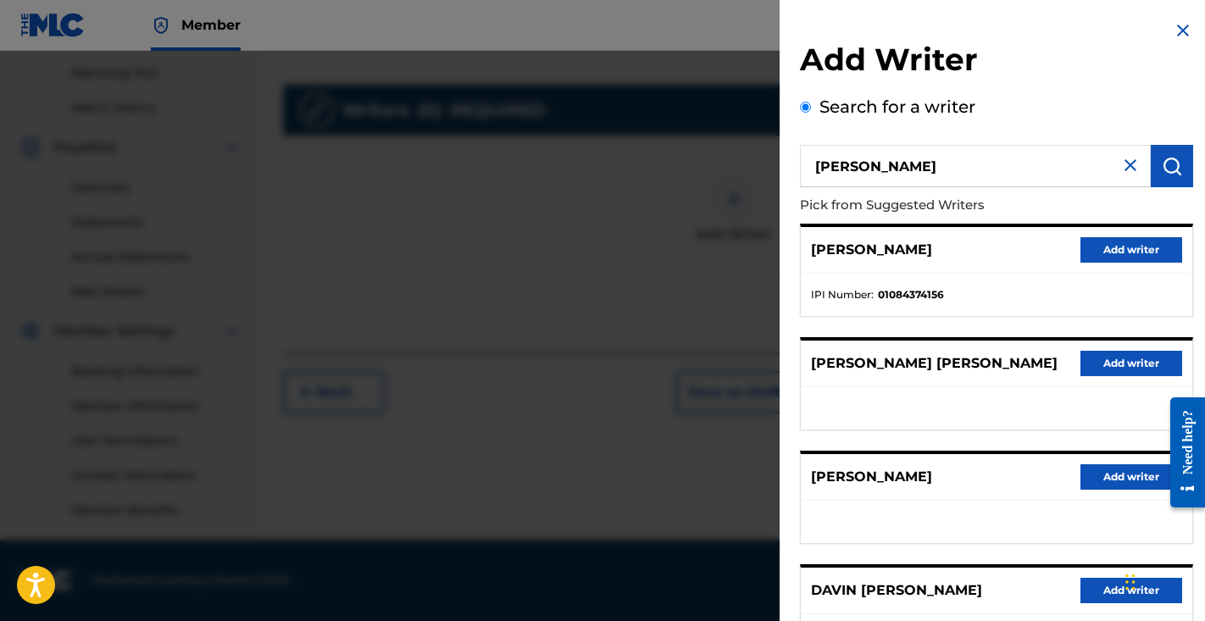
click at [1110, 251] on button "Add writer" at bounding box center [1132, 249] width 102 height 25
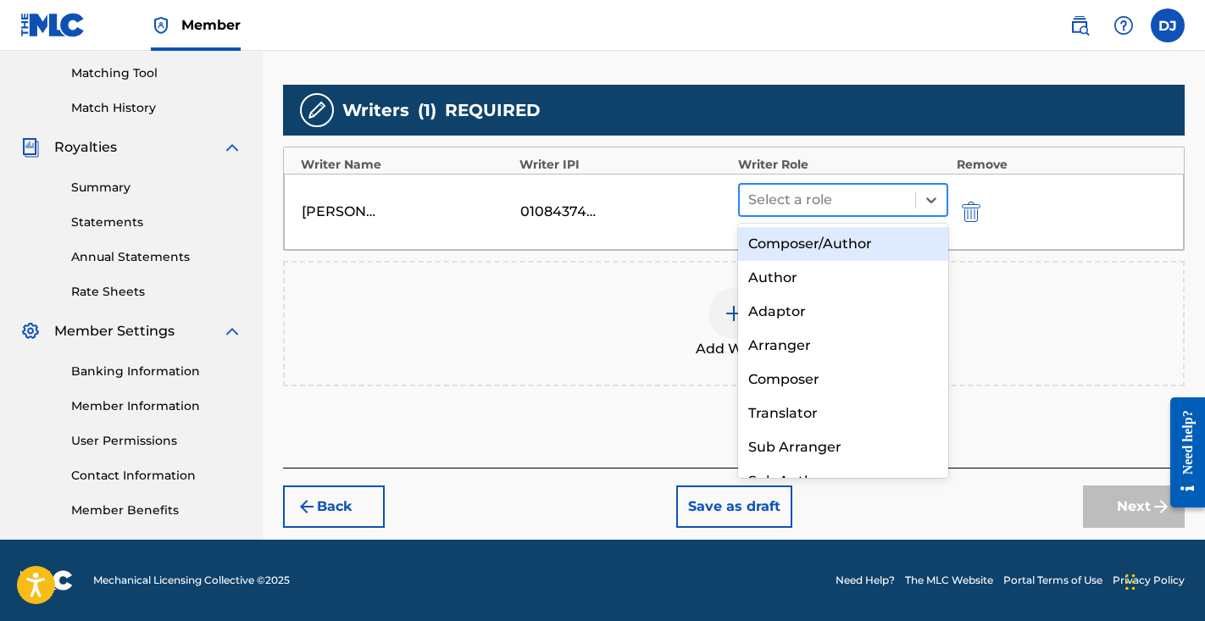
click at [896, 198] on div at bounding box center [827, 200] width 159 height 24
click at [843, 251] on div "Composer/Author" at bounding box center [843, 244] width 210 height 34
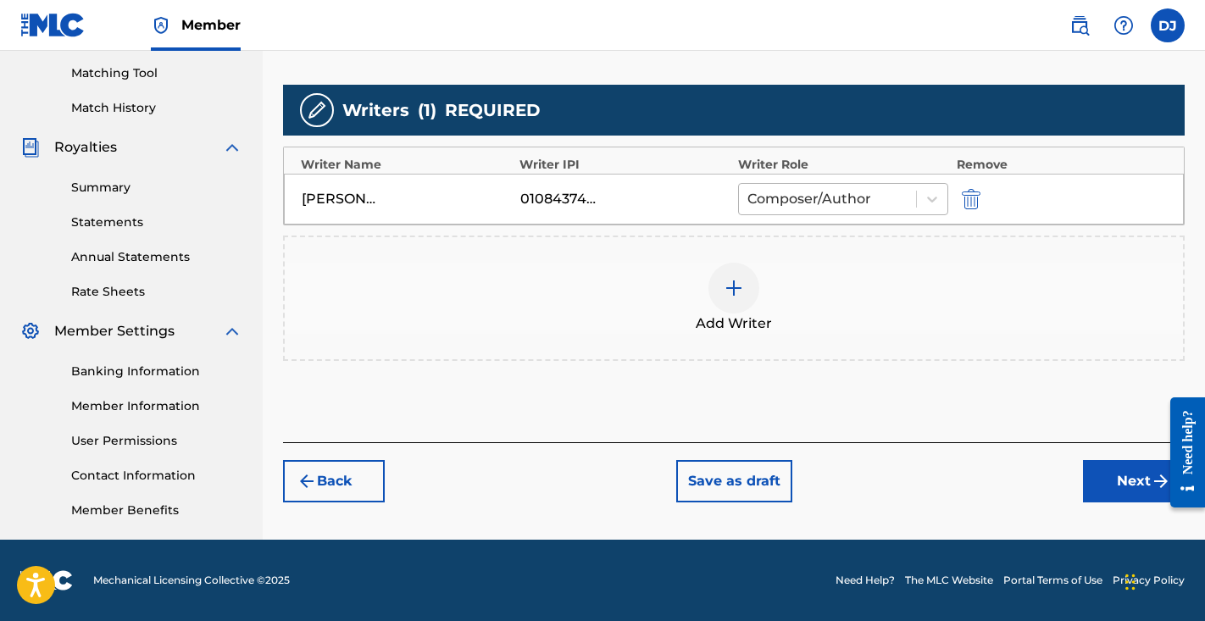
click at [837, 207] on div at bounding box center [828, 199] width 160 height 24
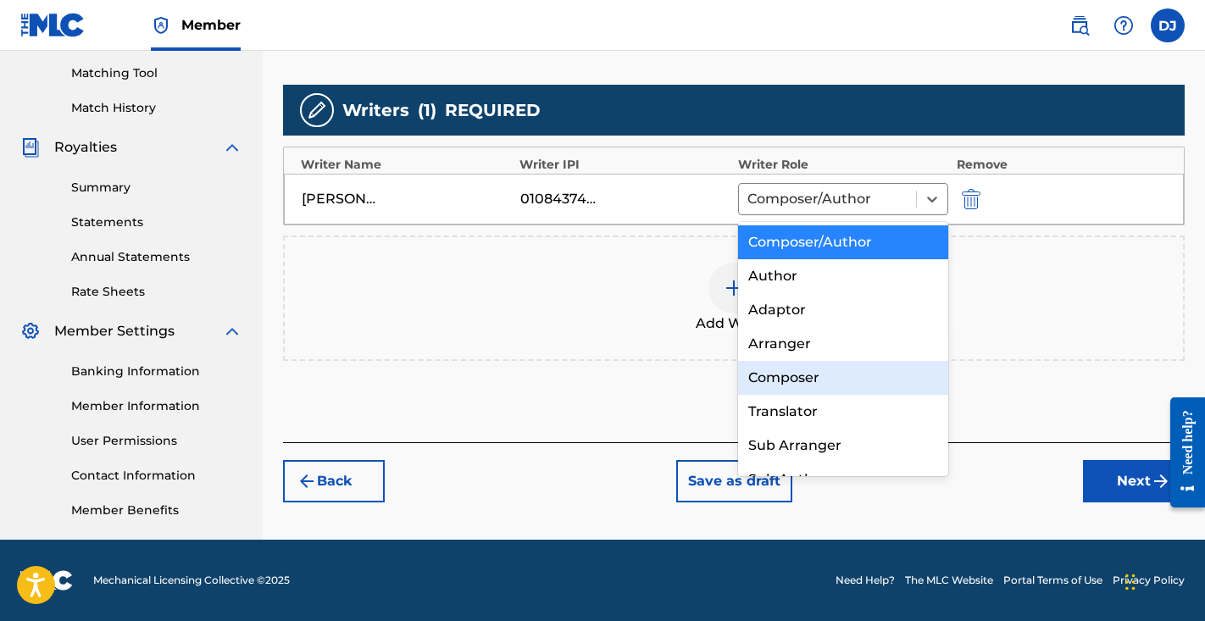
click at [787, 368] on div "Composer" at bounding box center [843, 378] width 210 height 34
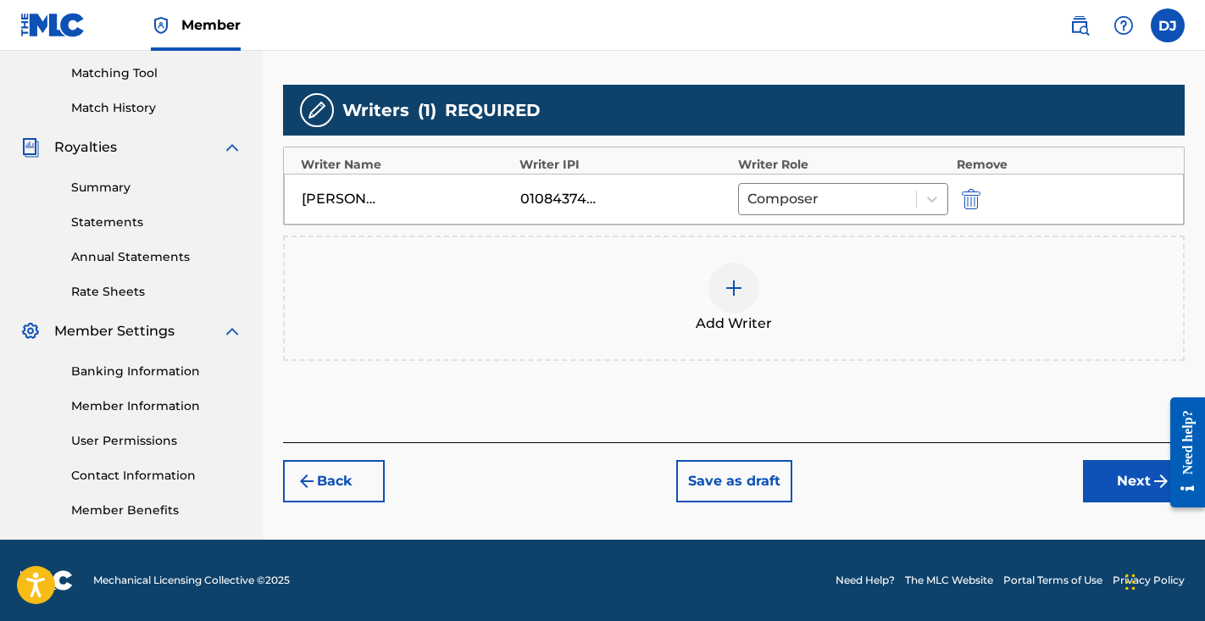
click at [1127, 476] on button "Next" at bounding box center [1134, 481] width 102 height 42
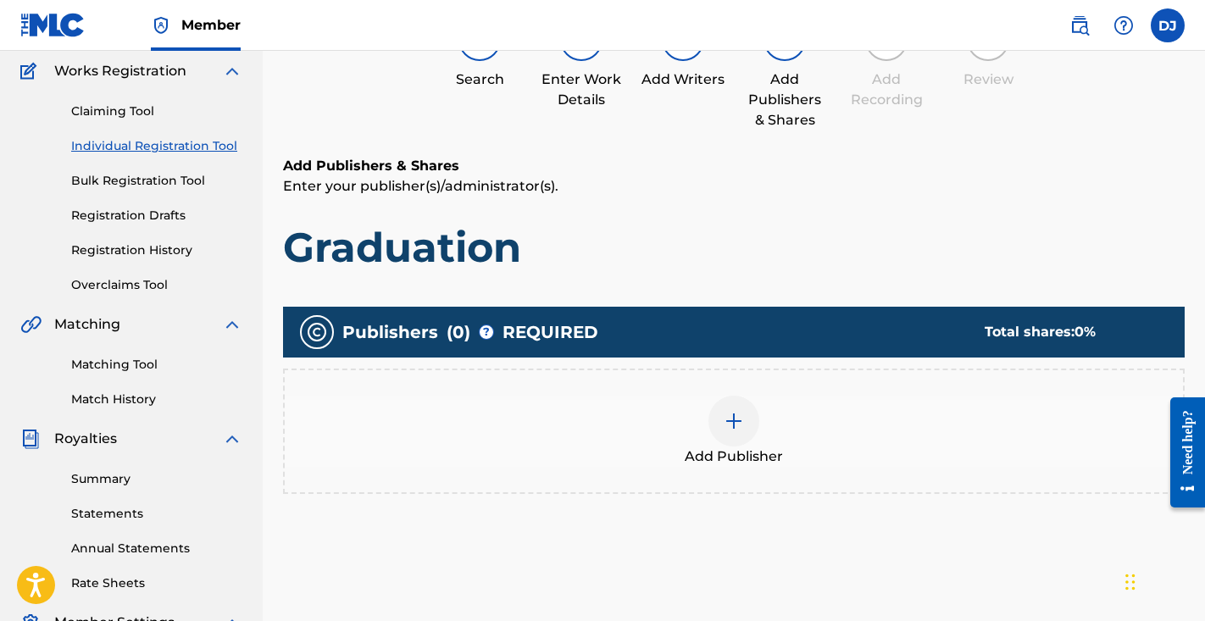
scroll to position [76, 0]
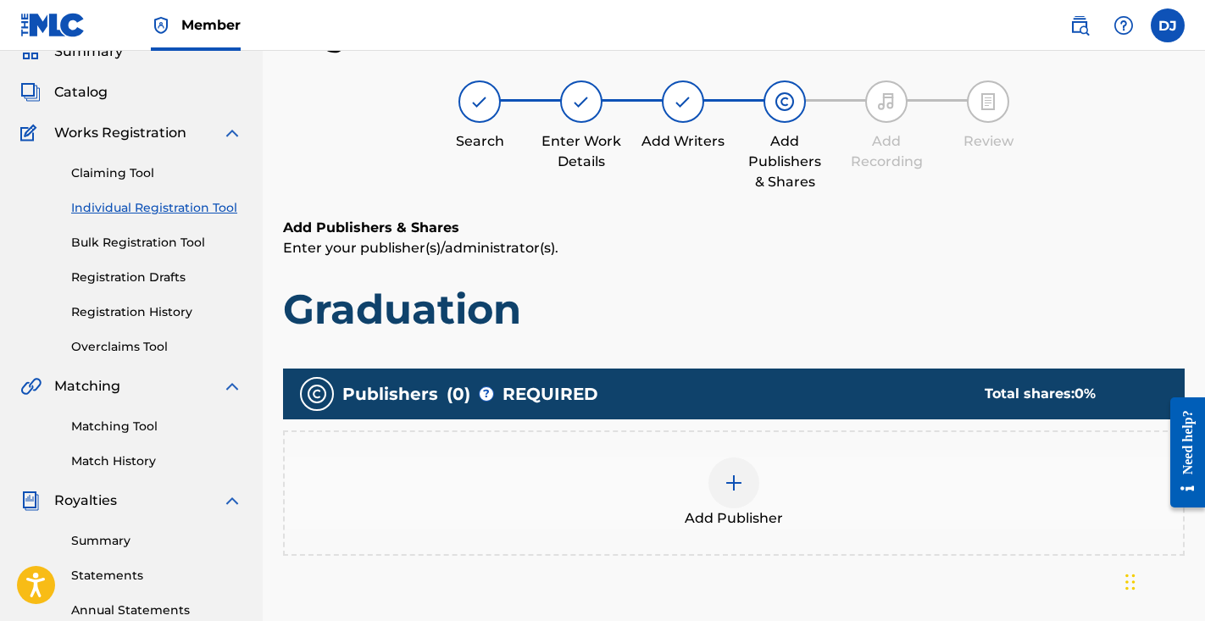
click at [836, 479] on div "Add Publisher" at bounding box center [734, 493] width 899 height 71
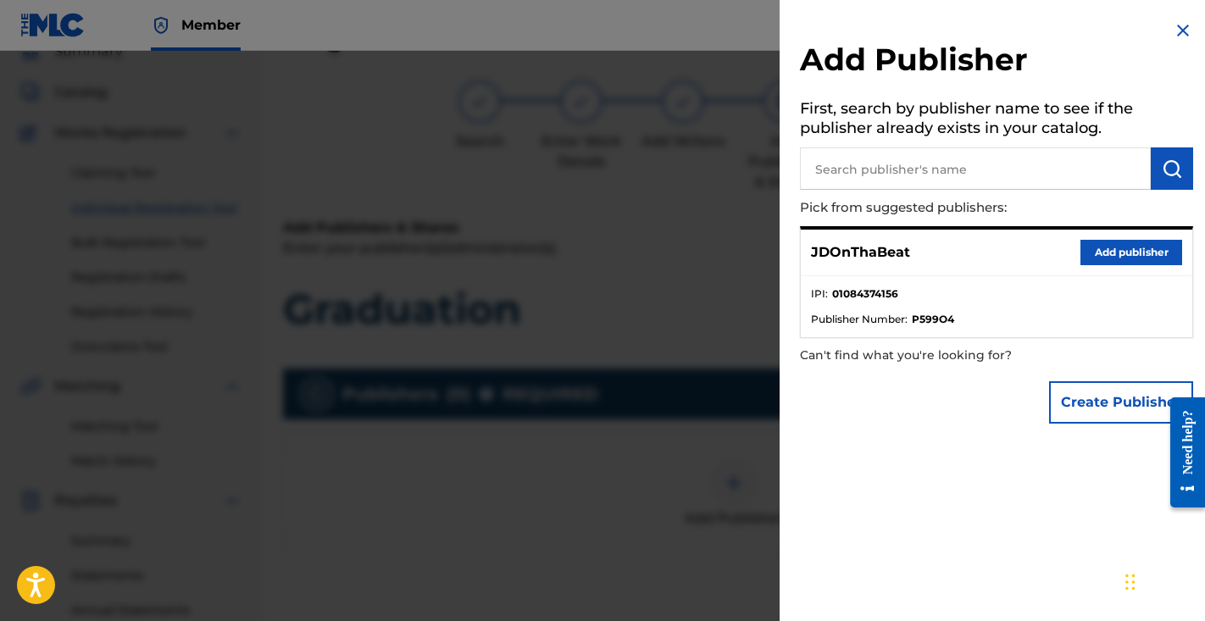
click at [1132, 240] on button "Add publisher" at bounding box center [1132, 252] width 102 height 25
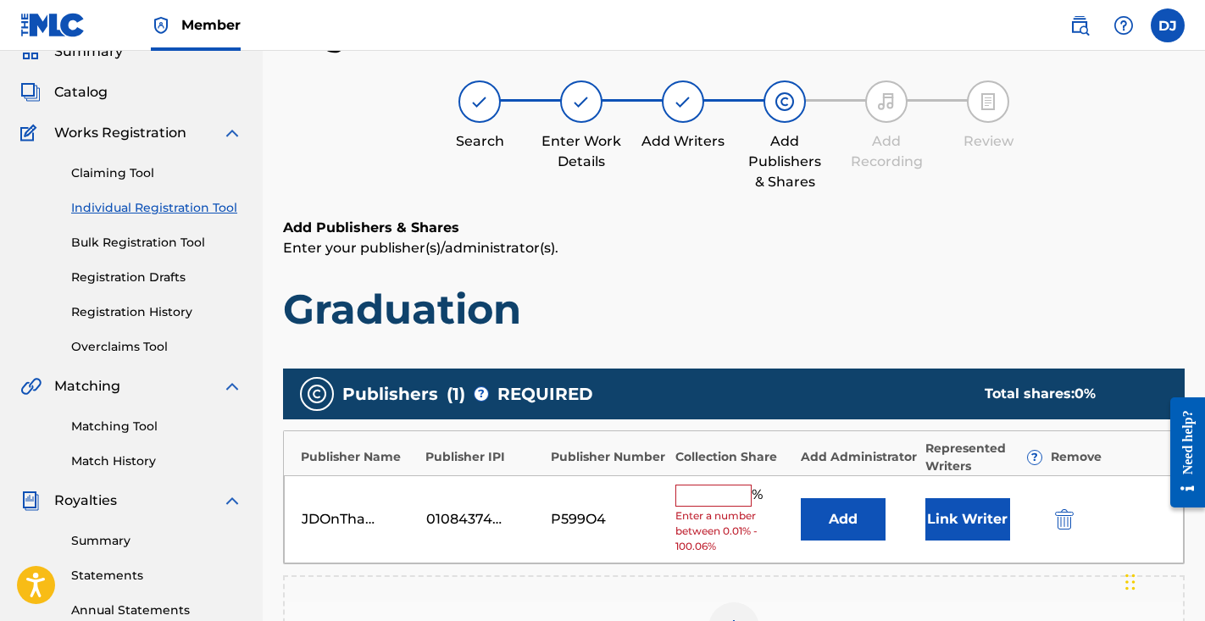
click at [960, 536] on button "Link Writer" at bounding box center [968, 519] width 85 height 42
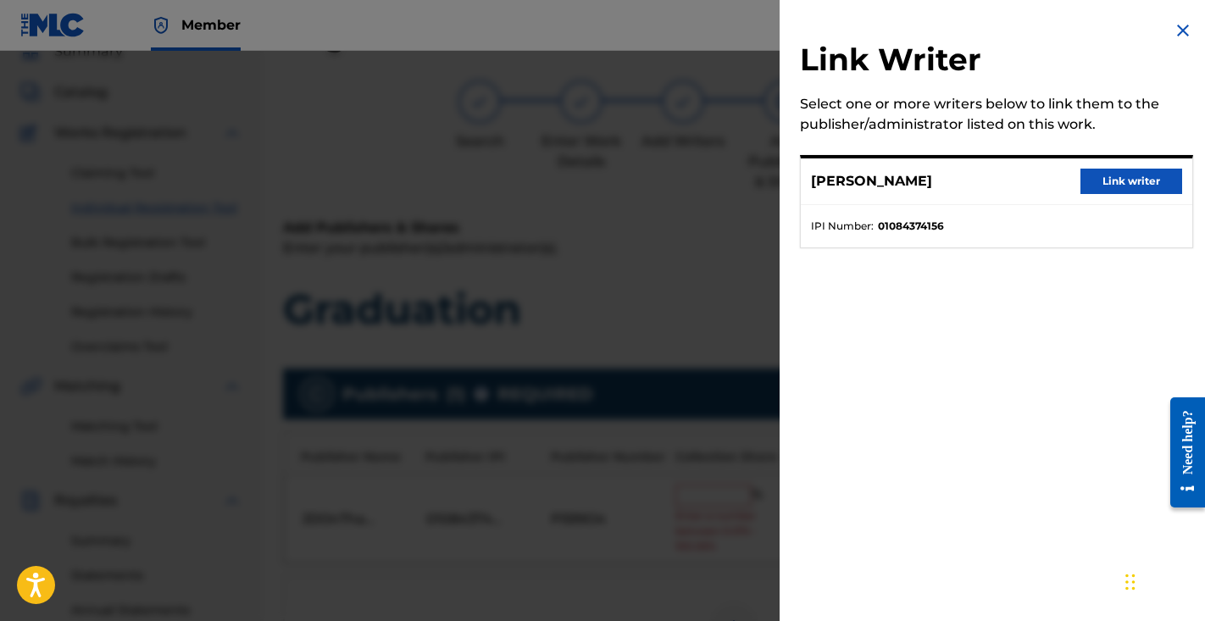
click at [1130, 191] on button "Link writer" at bounding box center [1132, 181] width 102 height 25
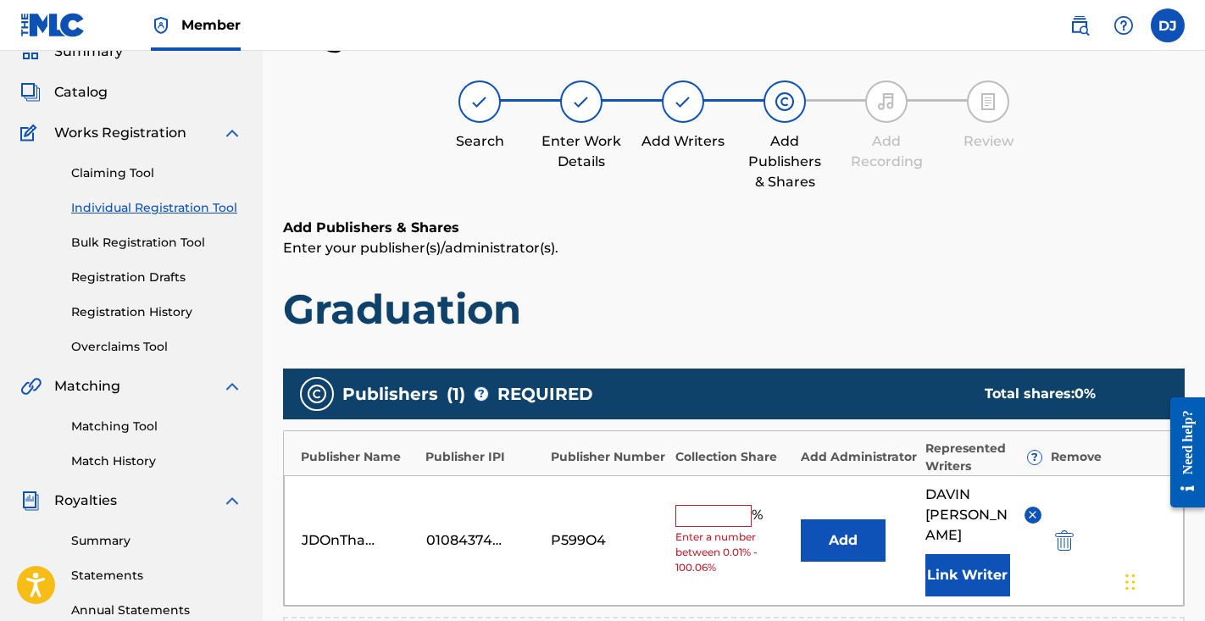
click at [709, 509] on input "text" at bounding box center [714, 516] width 76 height 22
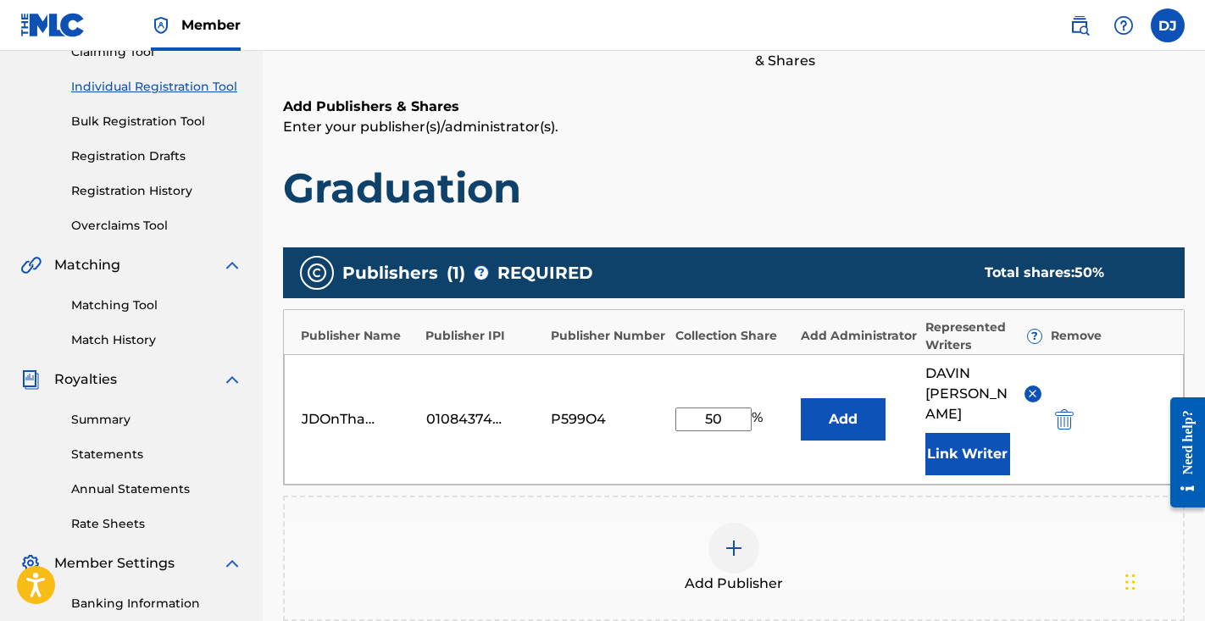
scroll to position [448, 0]
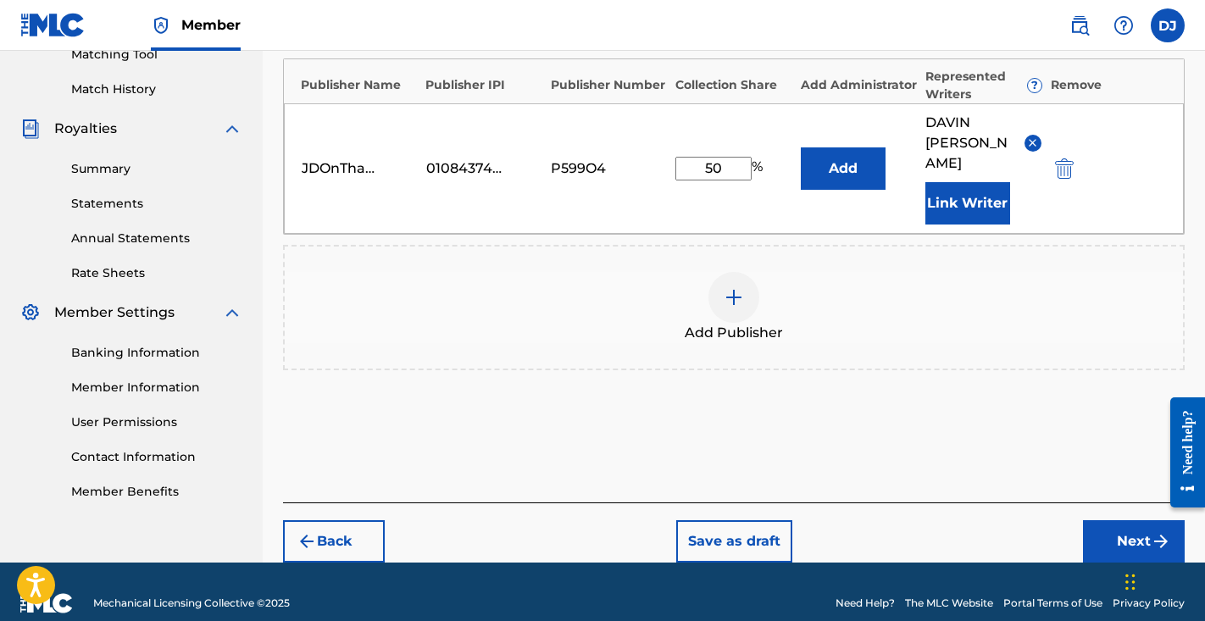
type input "50"
click at [1110, 520] on button "Next" at bounding box center [1134, 541] width 102 height 42
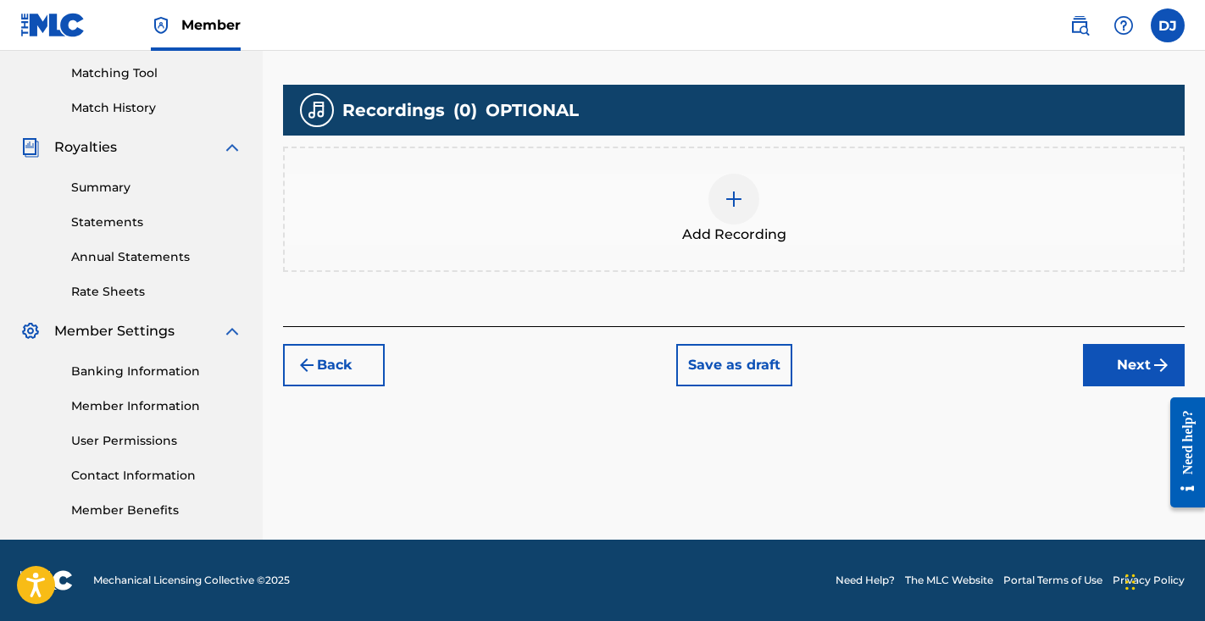
click at [731, 205] on img at bounding box center [734, 199] width 20 height 20
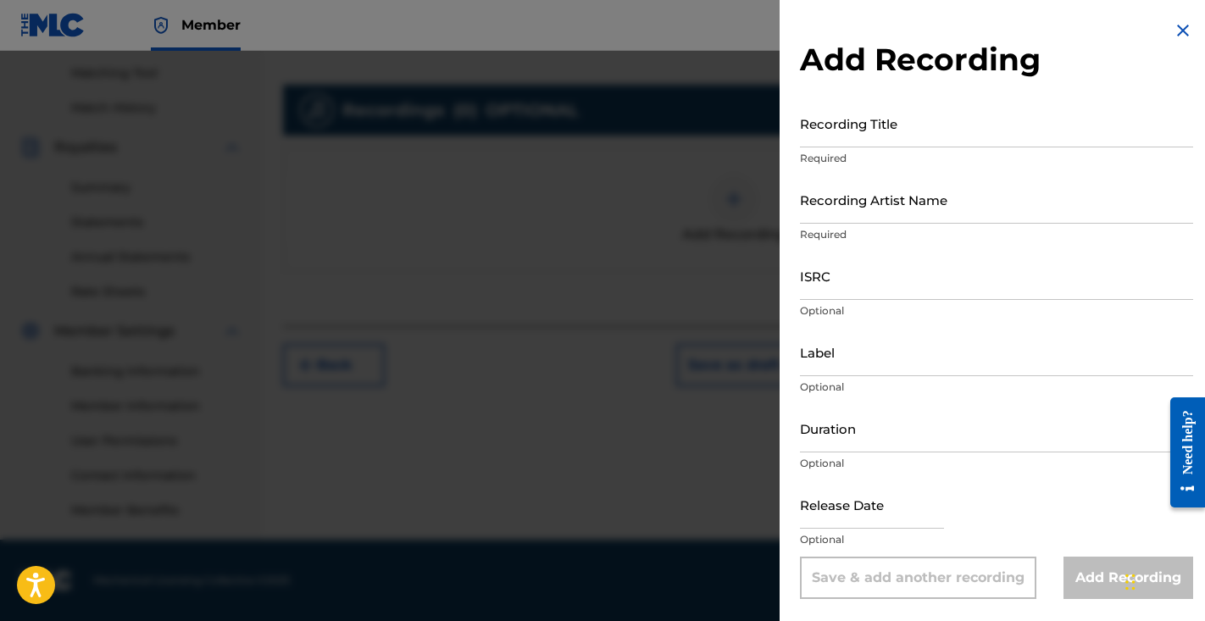
click at [814, 279] on input "ISRC" at bounding box center [996, 276] width 393 height 48
paste input "QZTAY2570834"
type input "QZTAY2570834"
click at [910, 185] on input "Recording Artist Name" at bounding box center [996, 199] width 393 height 48
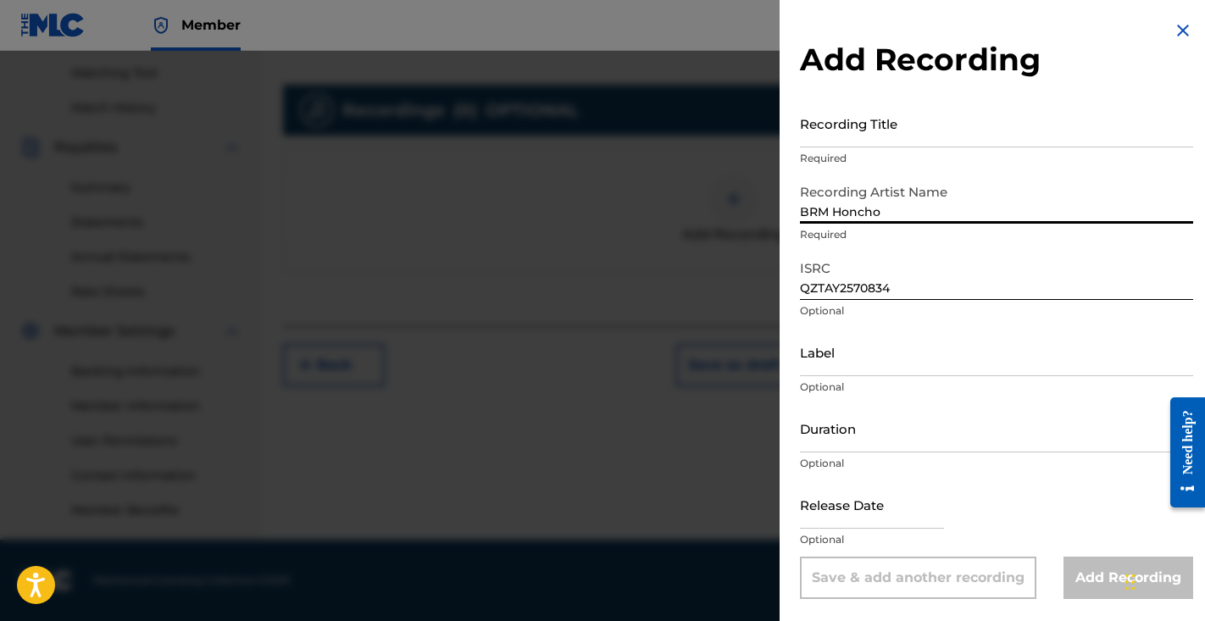
type input "BRM Honcho"
click at [949, 131] on input "Recording Title" at bounding box center [996, 123] width 393 height 48
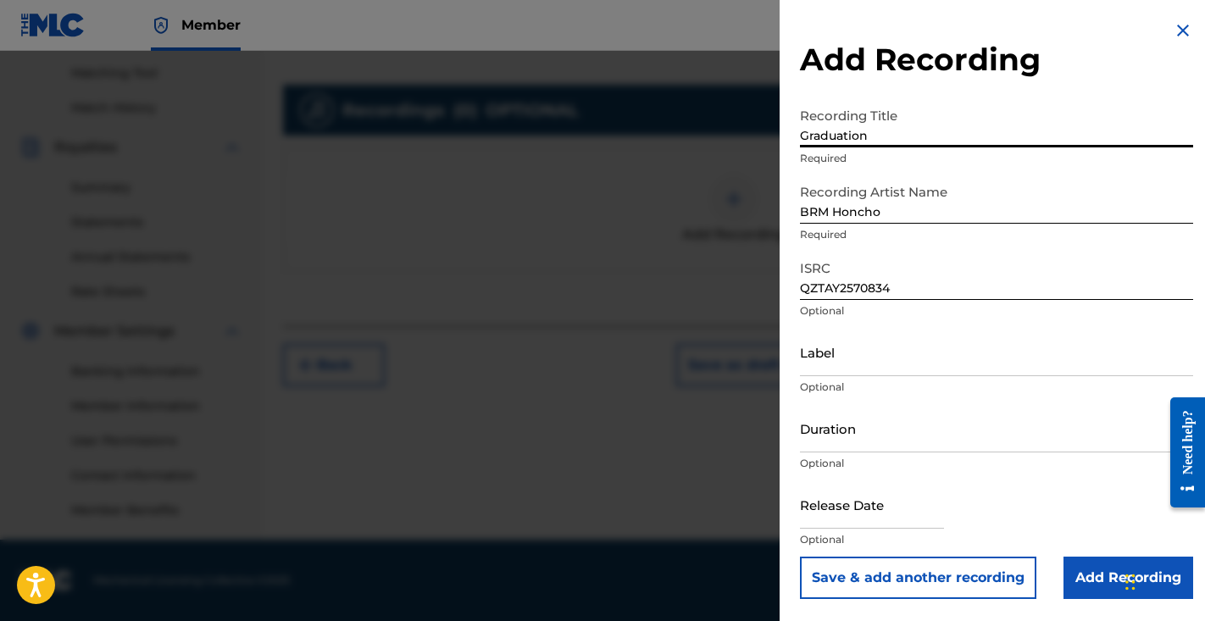
type input "Graduation"
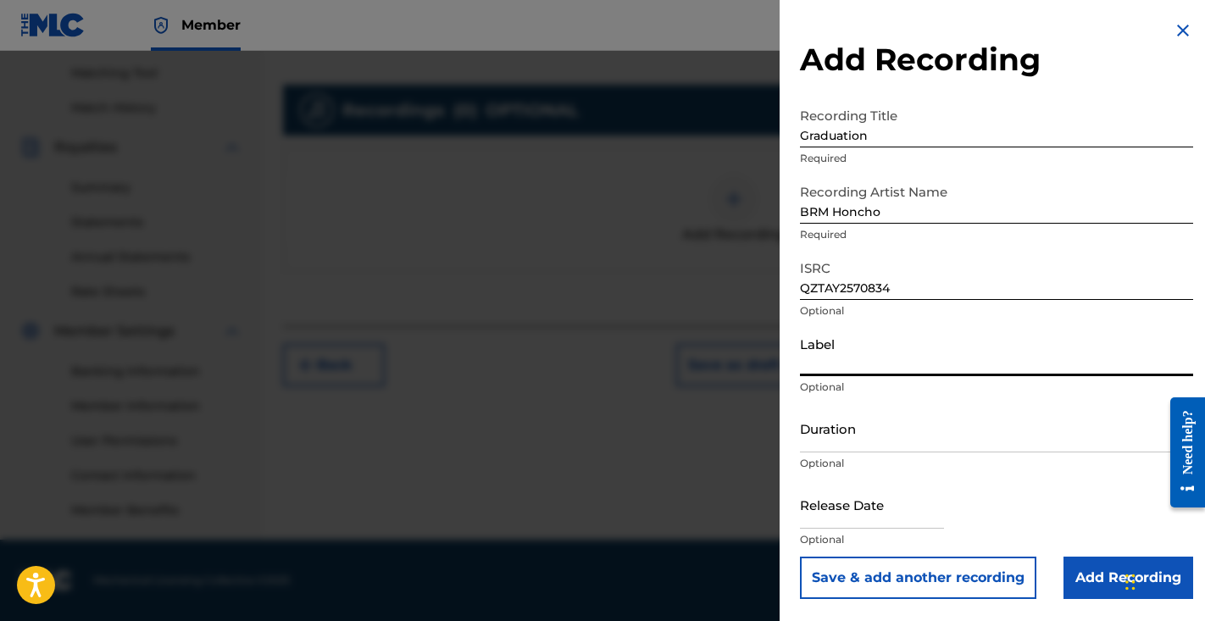
click at [884, 369] on input "Label" at bounding box center [996, 352] width 393 height 48
type input "BRM"
click at [854, 438] on input "Duration" at bounding box center [996, 428] width 393 height 48
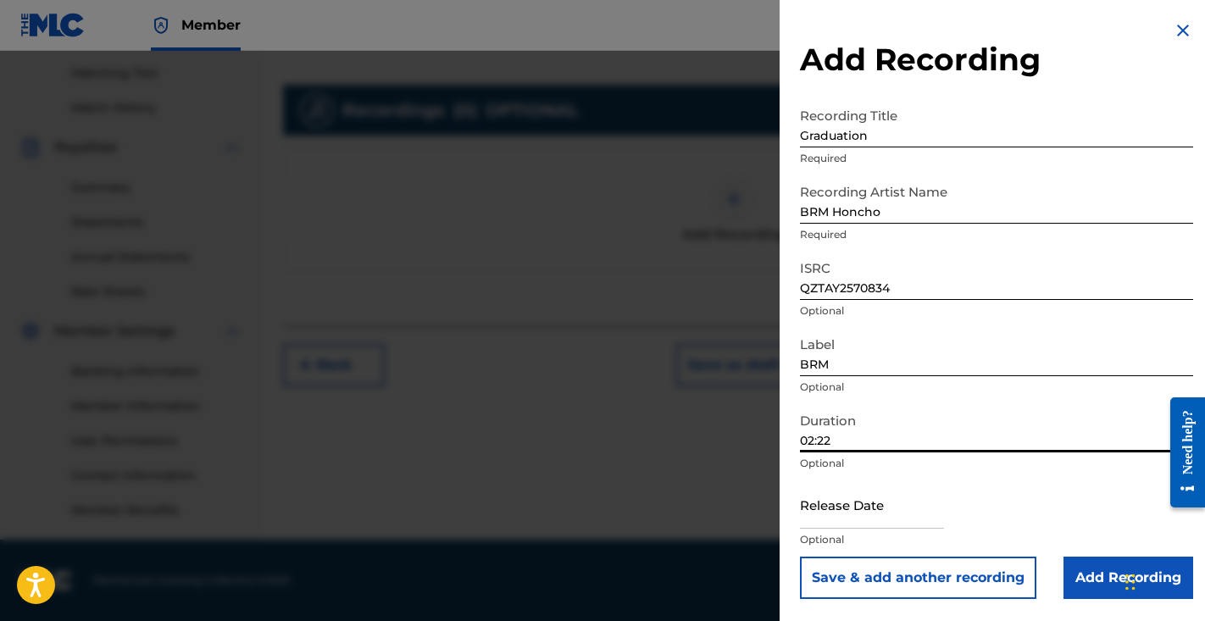
type input "02:22"
click at [856, 498] on input "text" at bounding box center [872, 505] width 144 height 48
select select "7"
select select "2025"
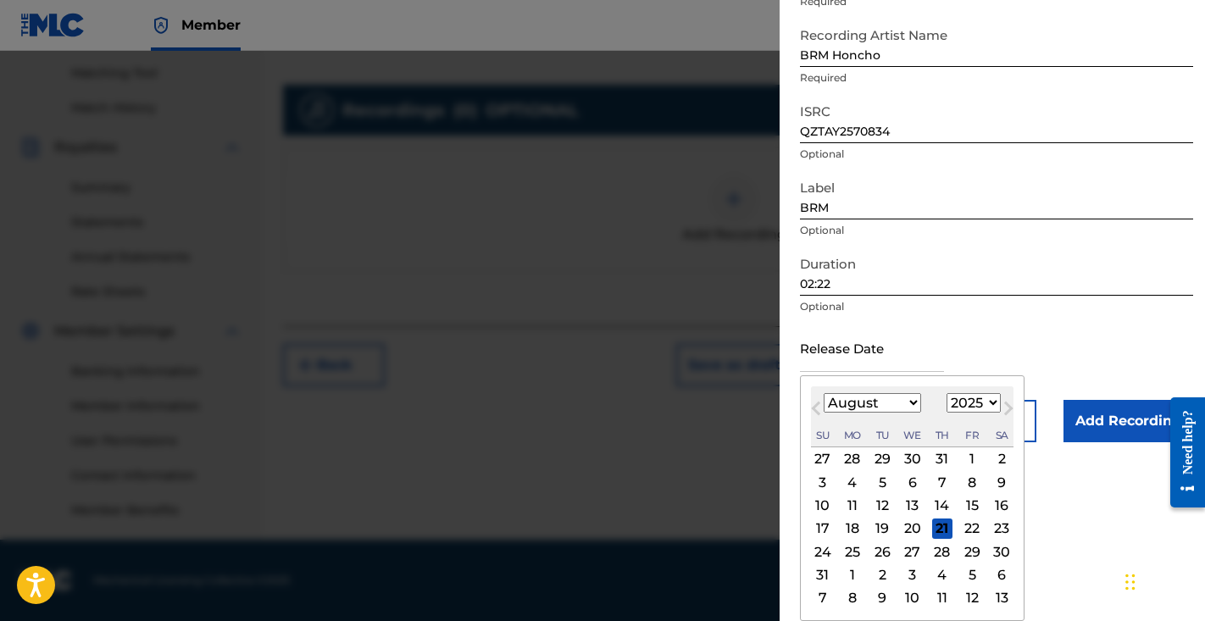
scroll to position [157, 0]
select select "5"
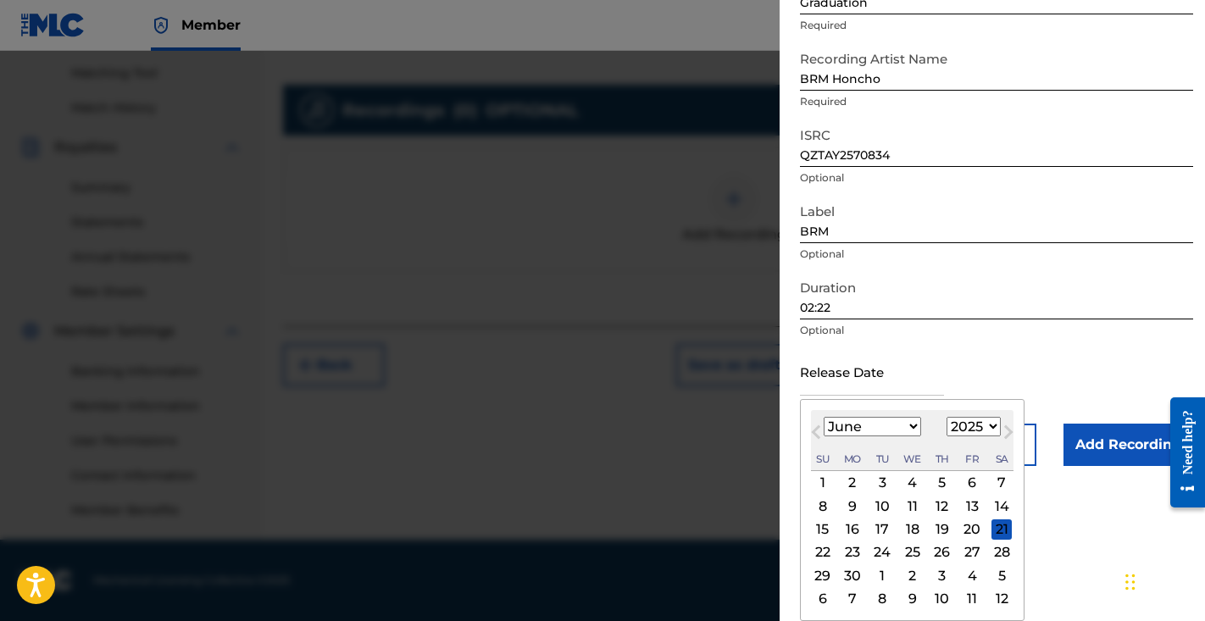
scroll to position [133, 0]
click at [932, 509] on div "12" at bounding box center [942, 506] width 20 height 20
type input "June 12 2025"
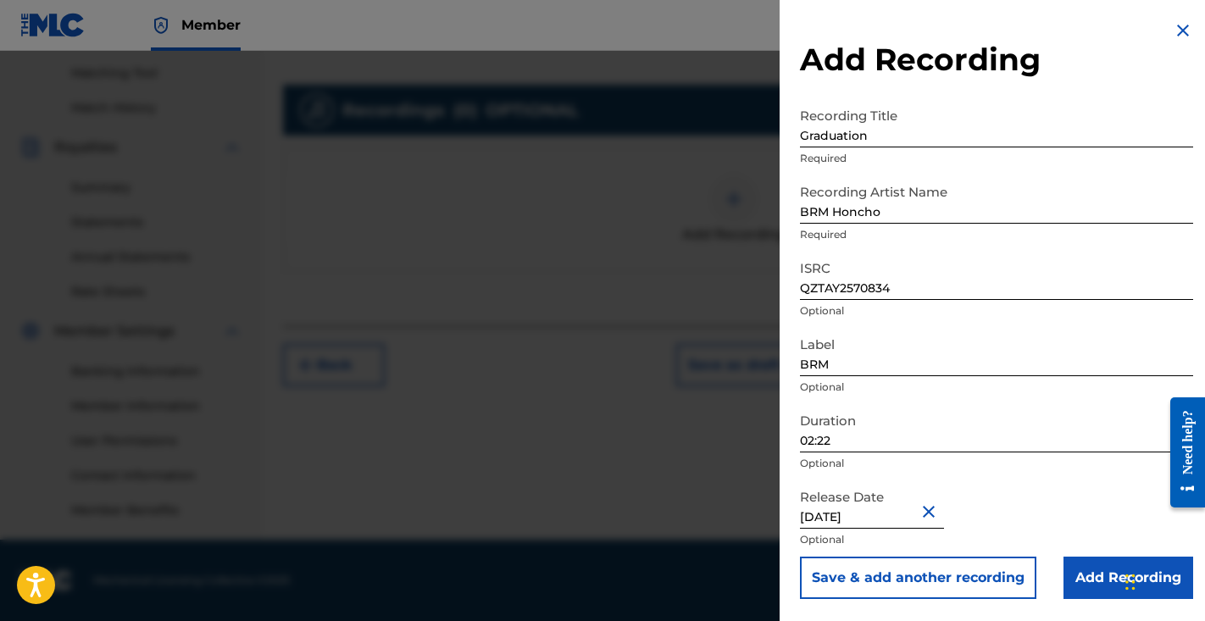
scroll to position [430, 0]
click at [1074, 565] on input "Add Recording" at bounding box center [1129, 578] width 130 height 42
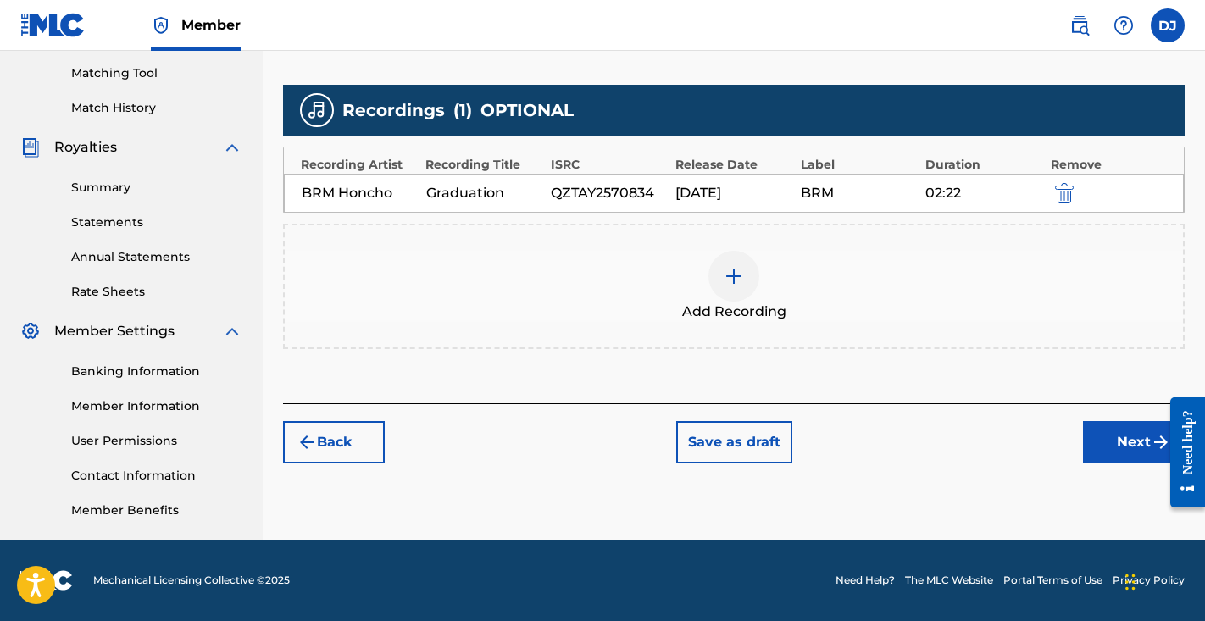
click at [1098, 426] on button "Next" at bounding box center [1134, 442] width 102 height 42
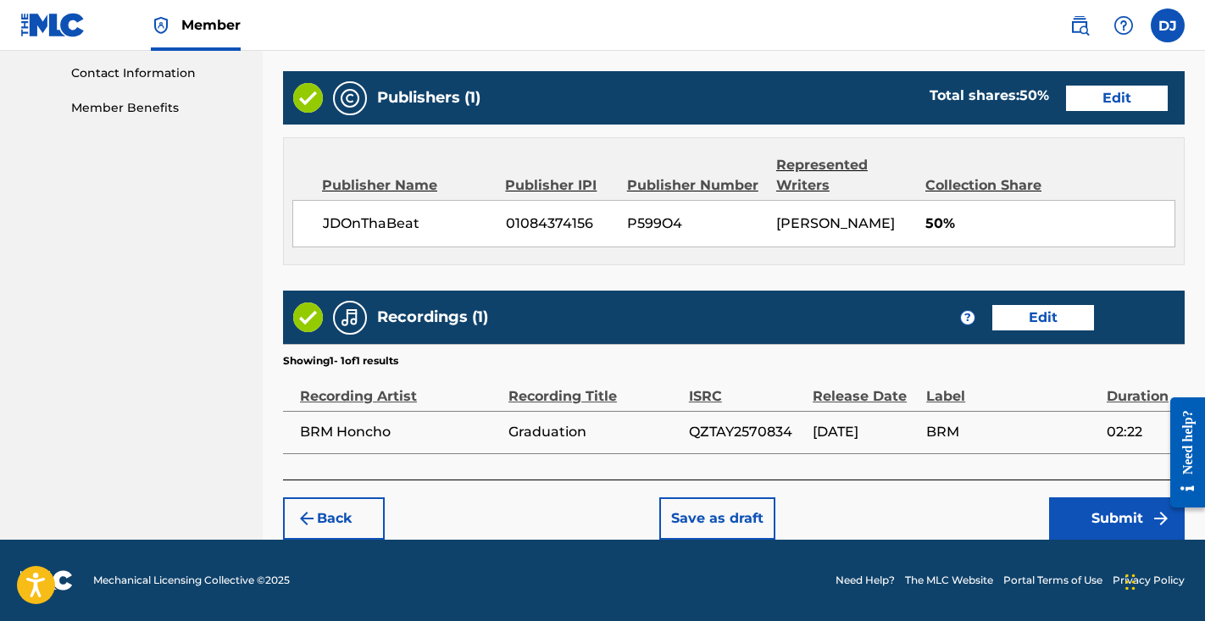
scroll to position [832, 0]
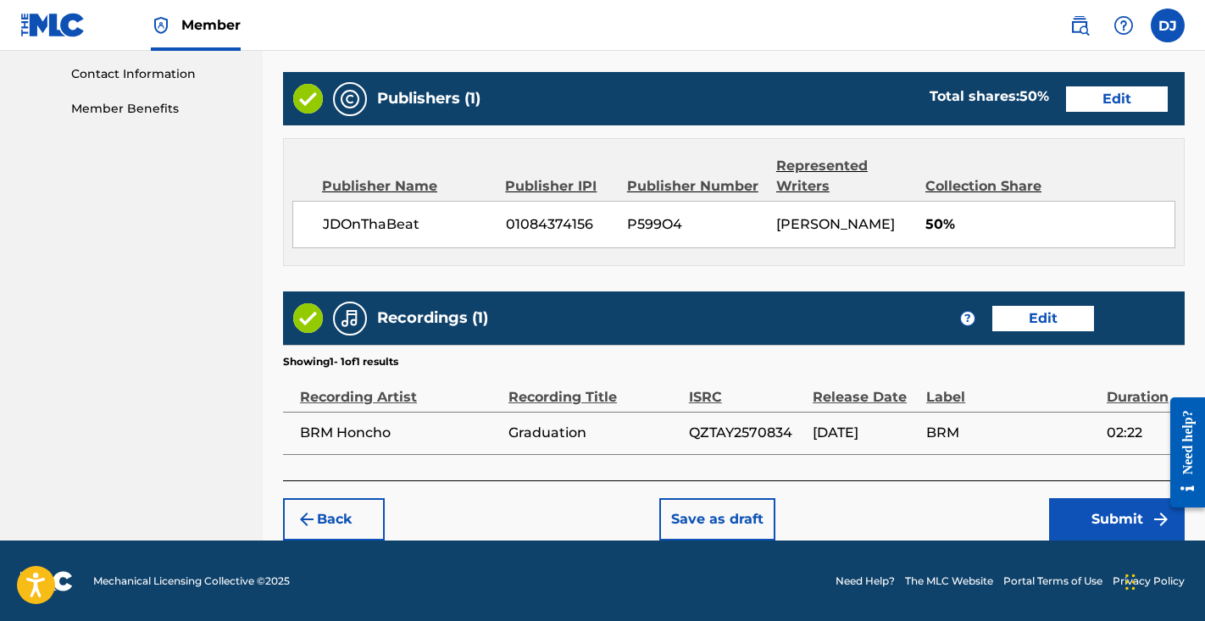
click at [1073, 523] on button "Submit" at bounding box center [1117, 519] width 136 height 42
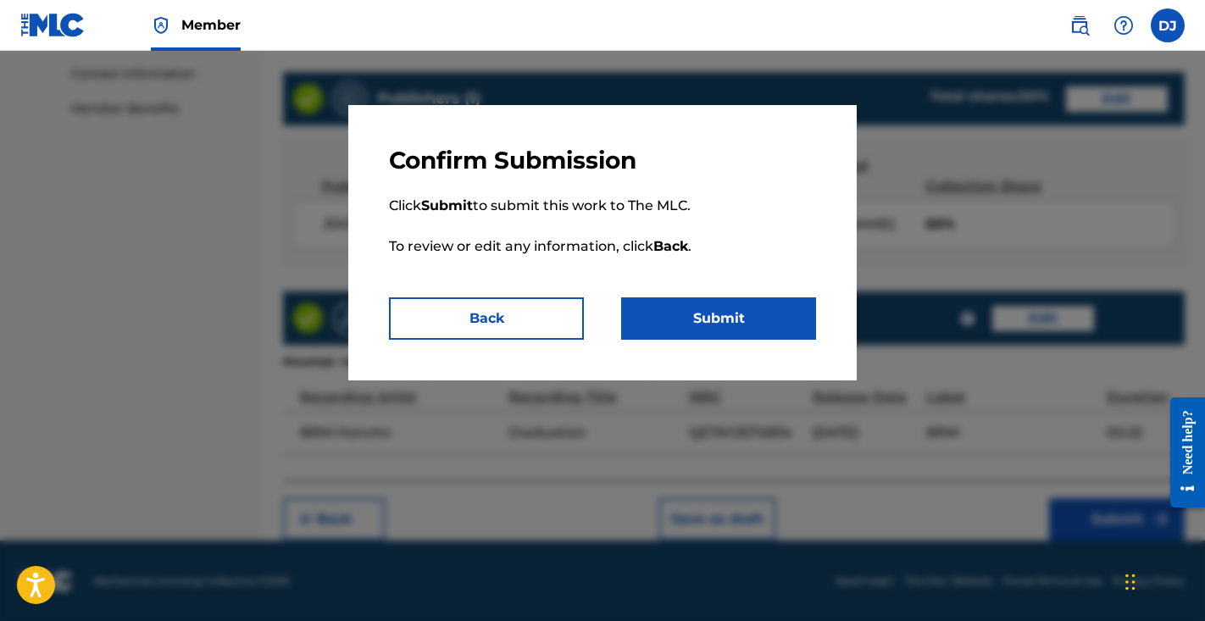
click at [689, 314] on button "Submit" at bounding box center [718, 319] width 195 height 42
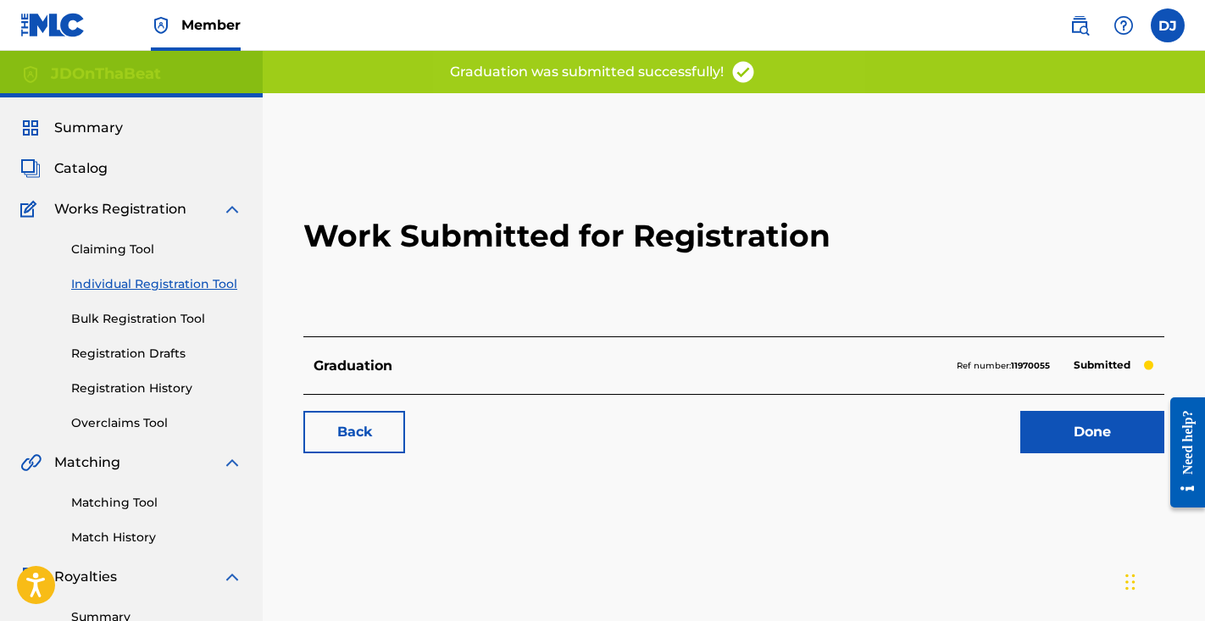
click at [1116, 419] on link "Done" at bounding box center [1093, 432] width 144 height 42
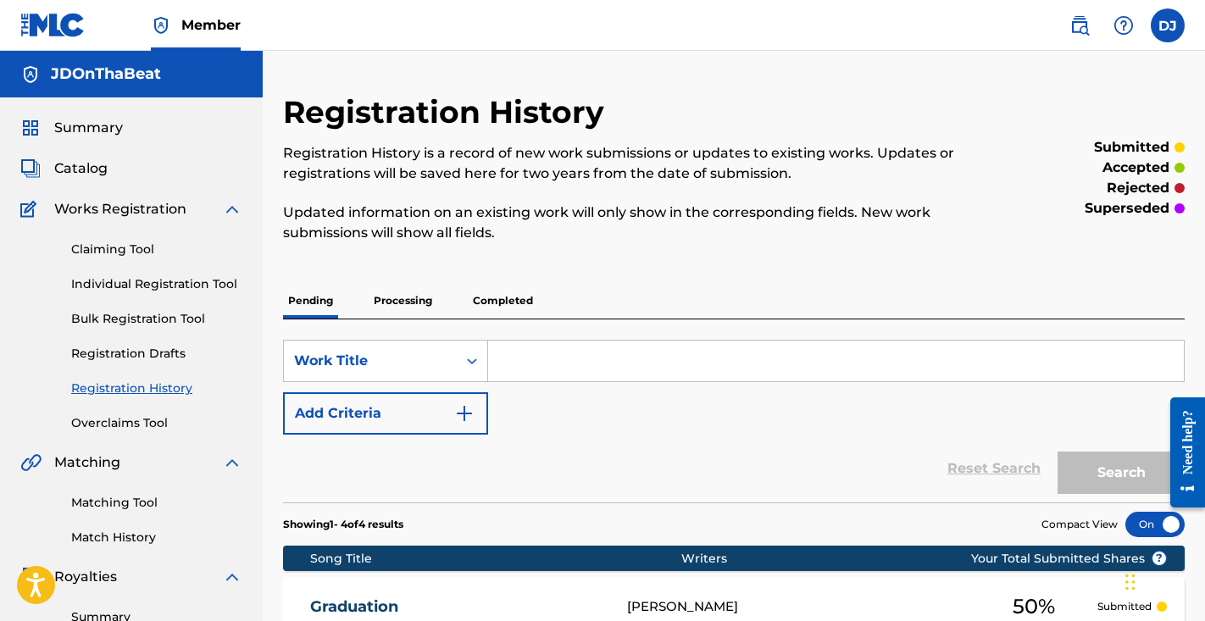
click at [214, 286] on link "Individual Registration Tool" at bounding box center [156, 284] width 171 height 18
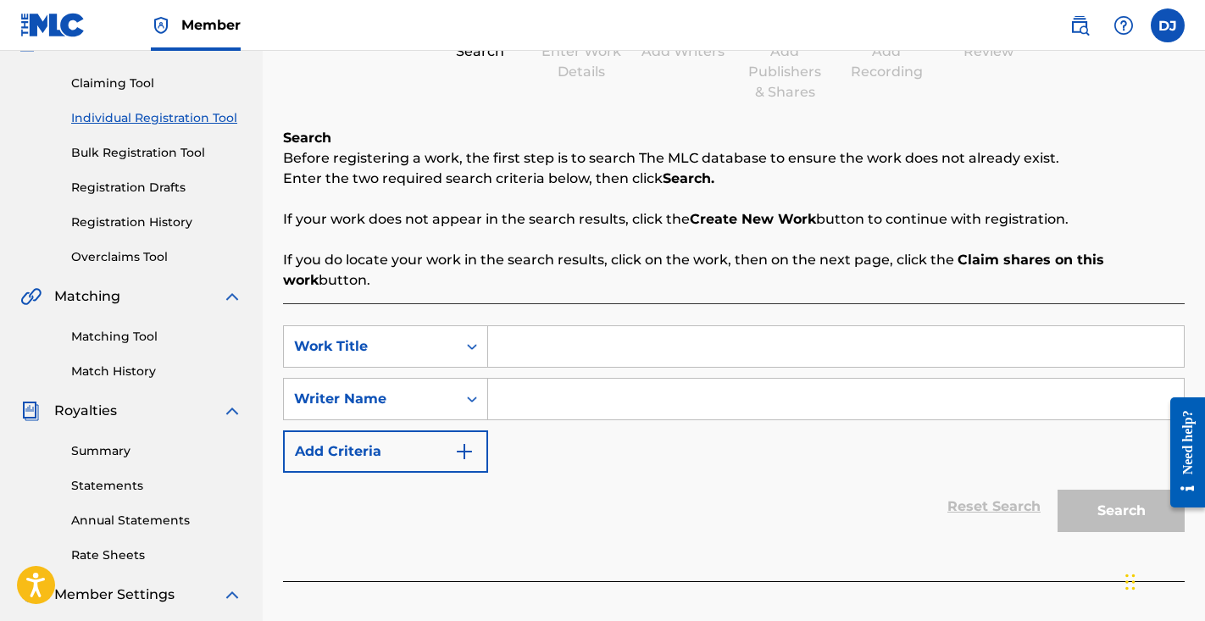
scroll to position [167, 0]
click at [548, 393] on input "Search Form" at bounding box center [836, 398] width 696 height 41
click at [582, 351] on input "Search Form" at bounding box center [836, 346] width 696 height 41
click at [593, 409] on input "Search Form" at bounding box center [836, 398] width 696 height 41
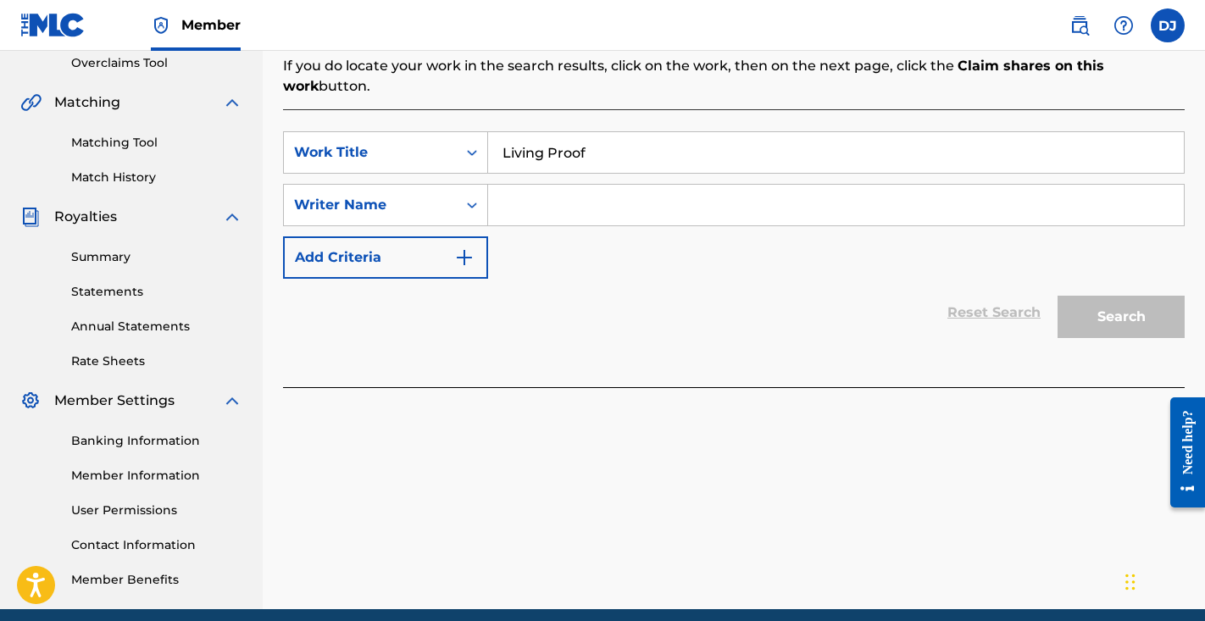
scroll to position [381, 0]
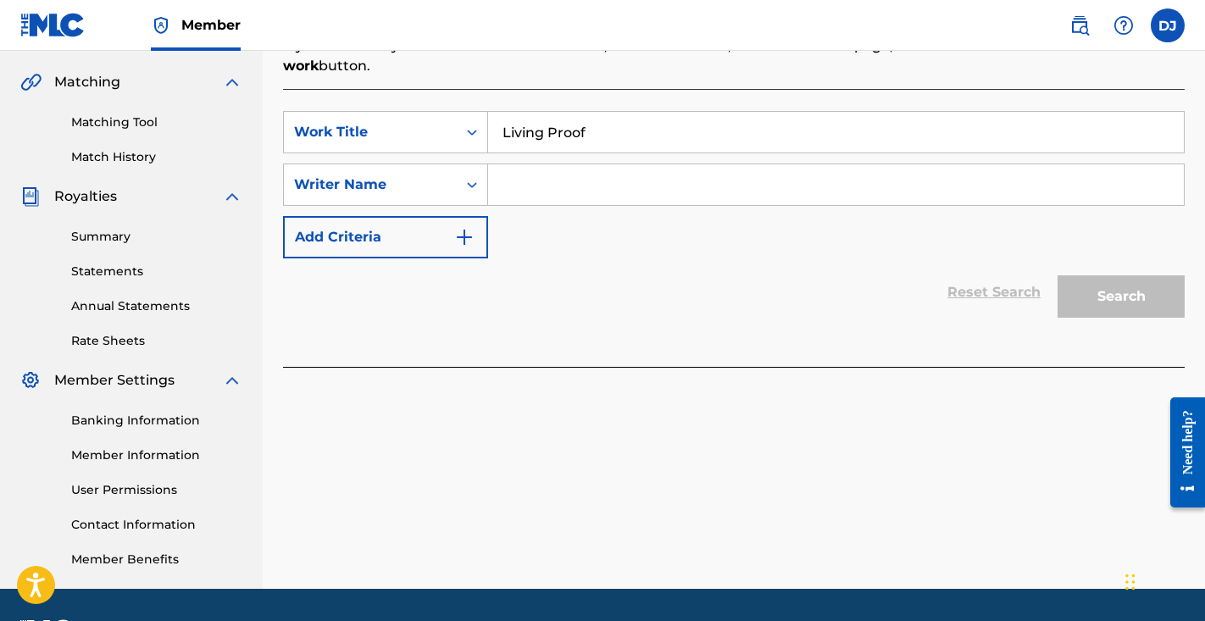
click at [790, 137] on input "Living Proof" at bounding box center [836, 132] width 696 height 41
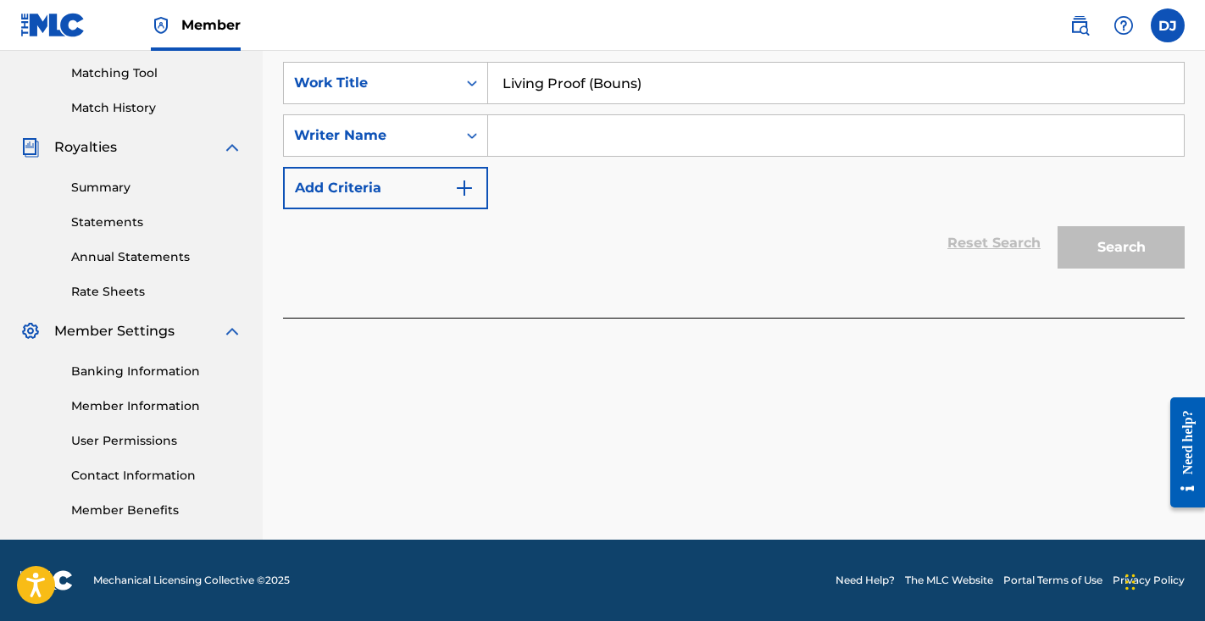
scroll to position [430, 0]
type input "Living Proof (Bonus)"
click at [870, 129] on input "Search Form" at bounding box center [836, 135] width 696 height 41
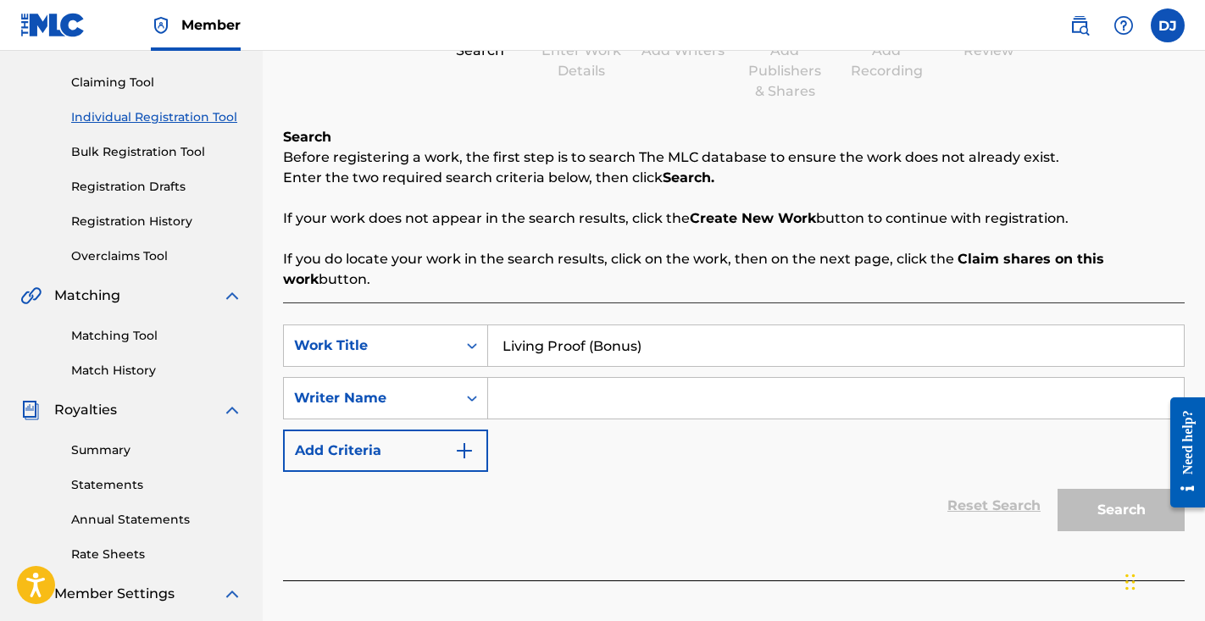
scroll to position [137, 0]
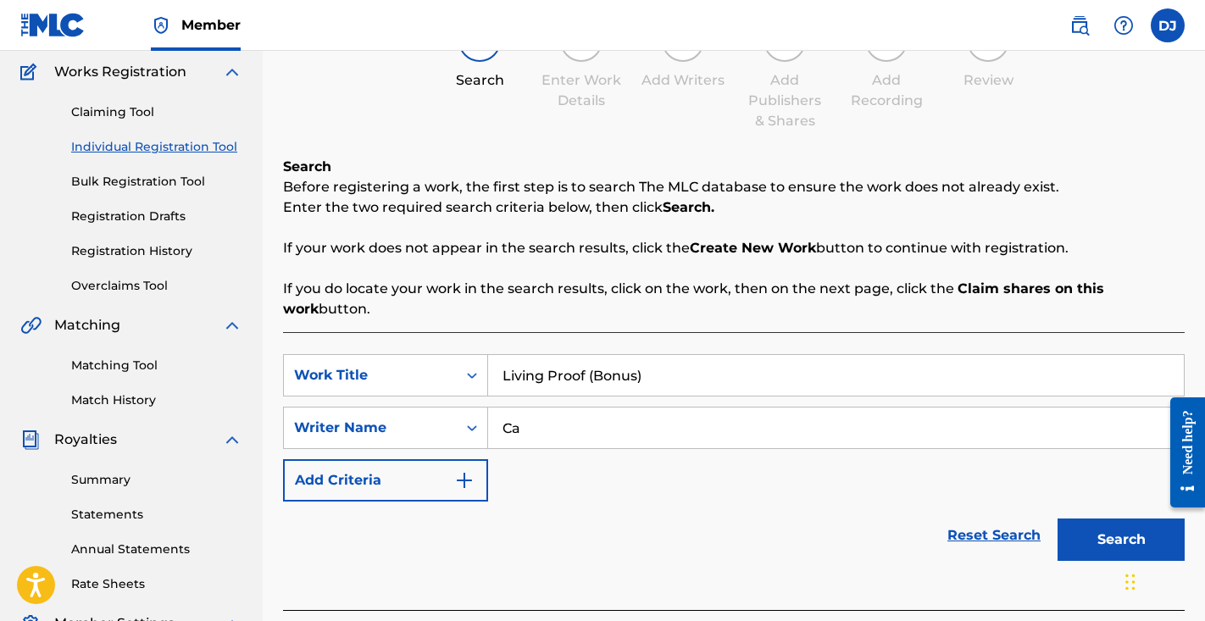
type input "C"
type input "Brm honcho"
click at [1106, 549] on button "Search" at bounding box center [1121, 540] width 127 height 42
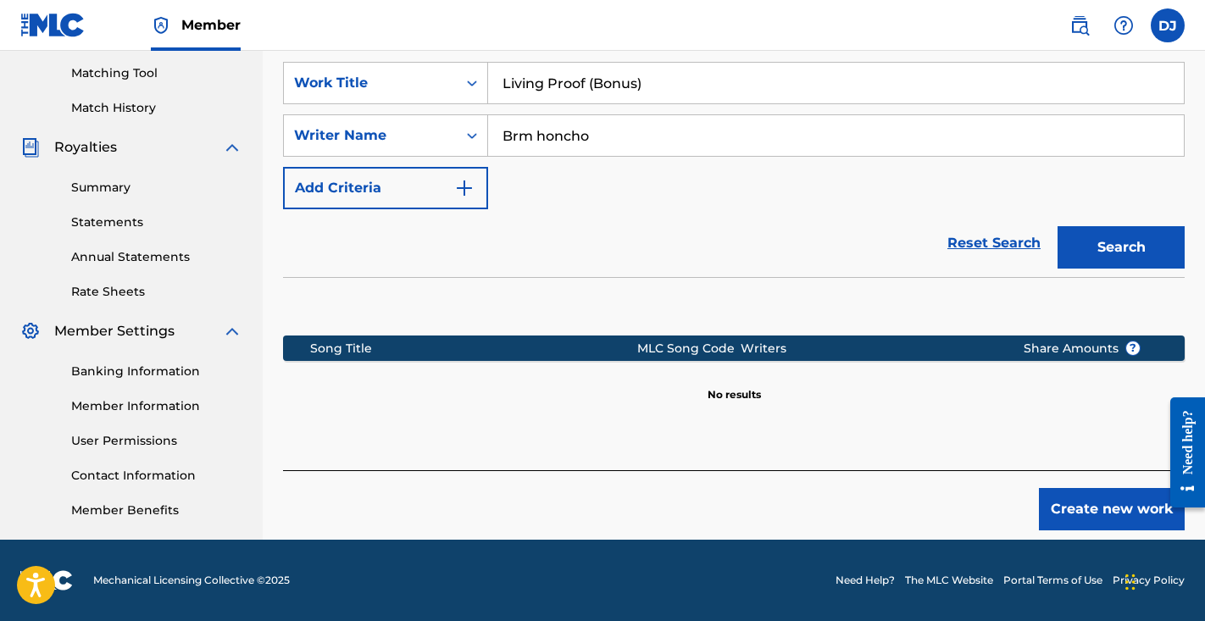
scroll to position [430, 0]
click at [1093, 510] on button "Create new work" at bounding box center [1112, 509] width 146 height 42
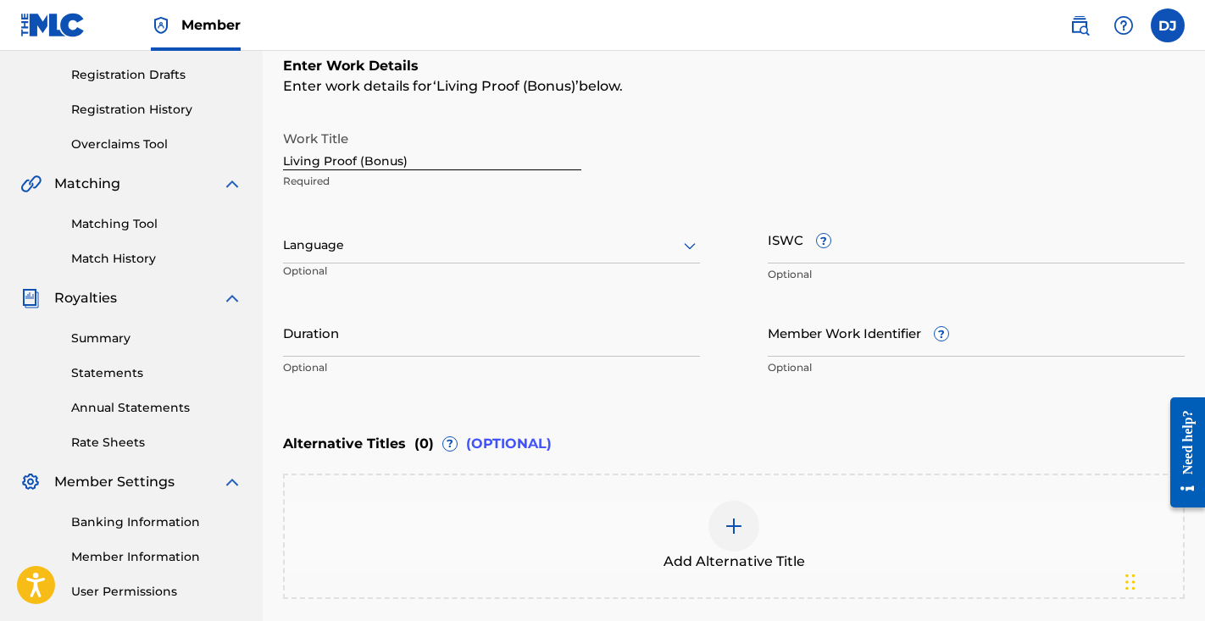
scroll to position [273, 0]
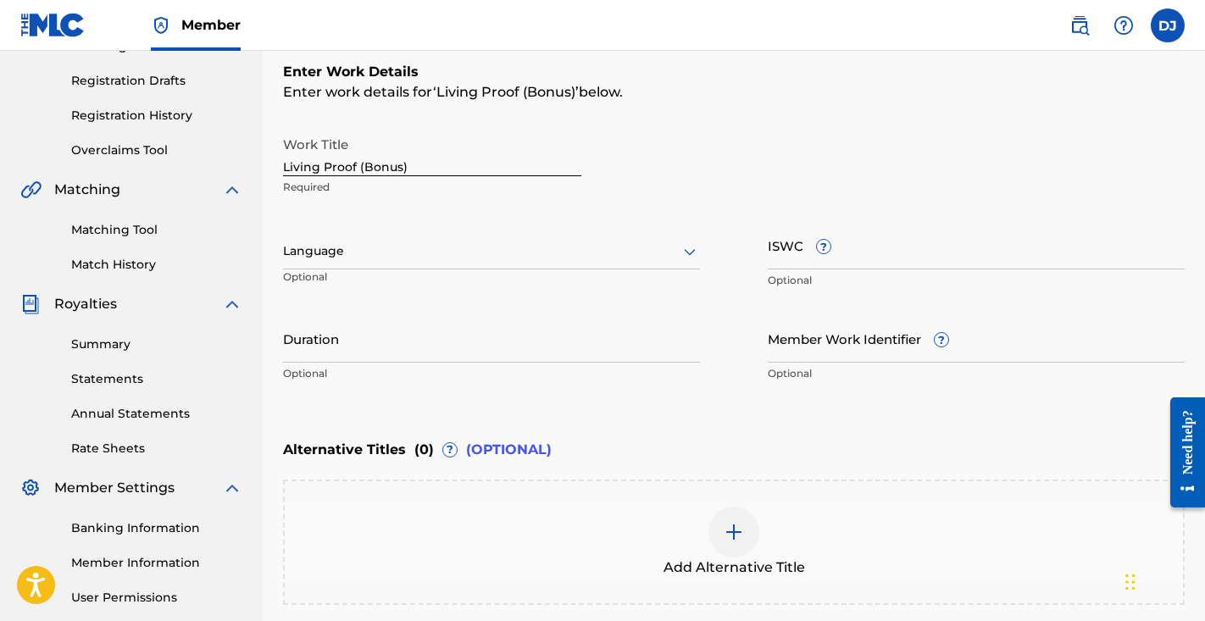
click at [488, 253] on div at bounding box center [491, 251] width 417 height 21
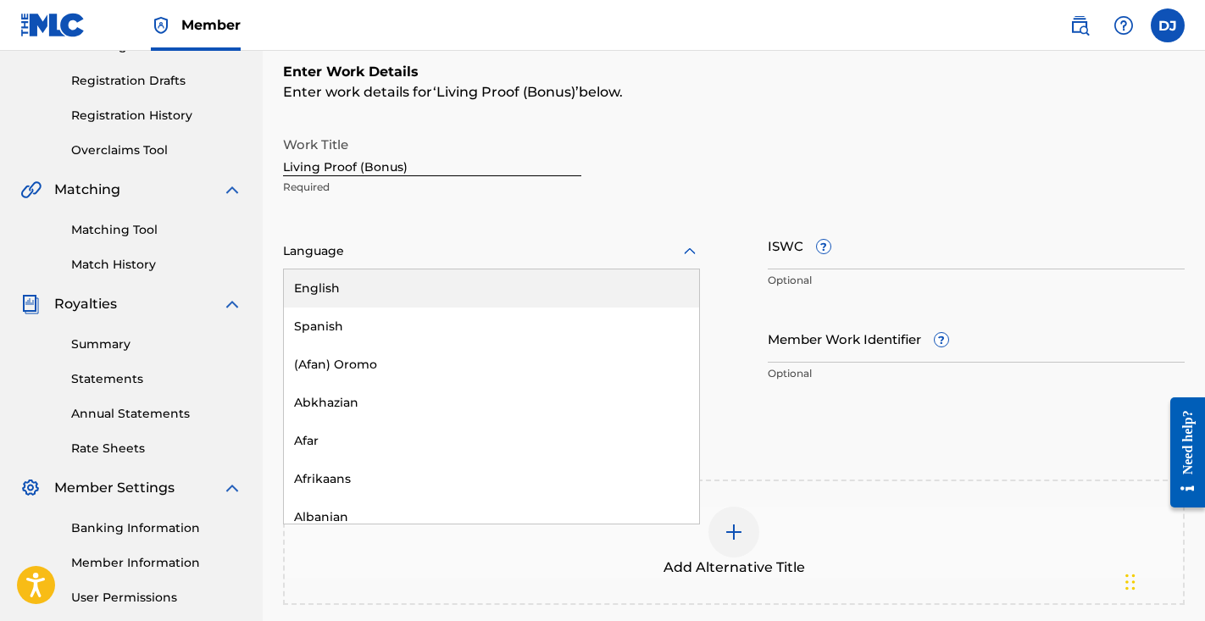
click at [609, 146] on div "Work Title Living Proof (Bonus) Required" at bounding box center [734, 166] width 902 height 76
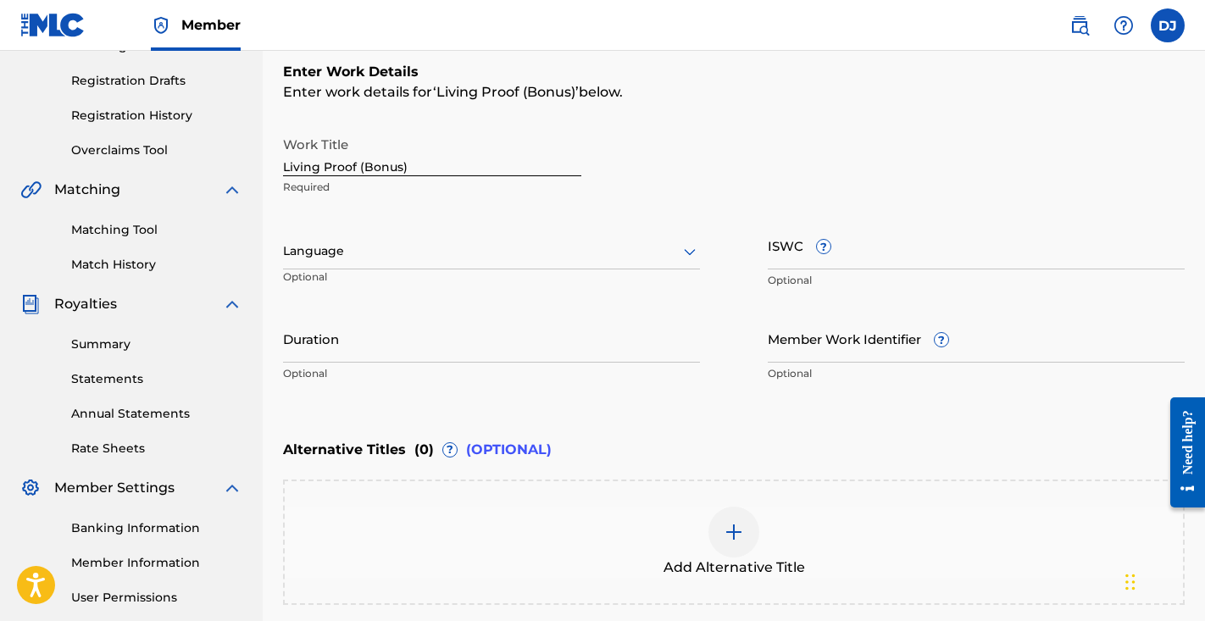
click at [482, 327] on input "Duration" at bounding box center [491, 338] width 417 height 48
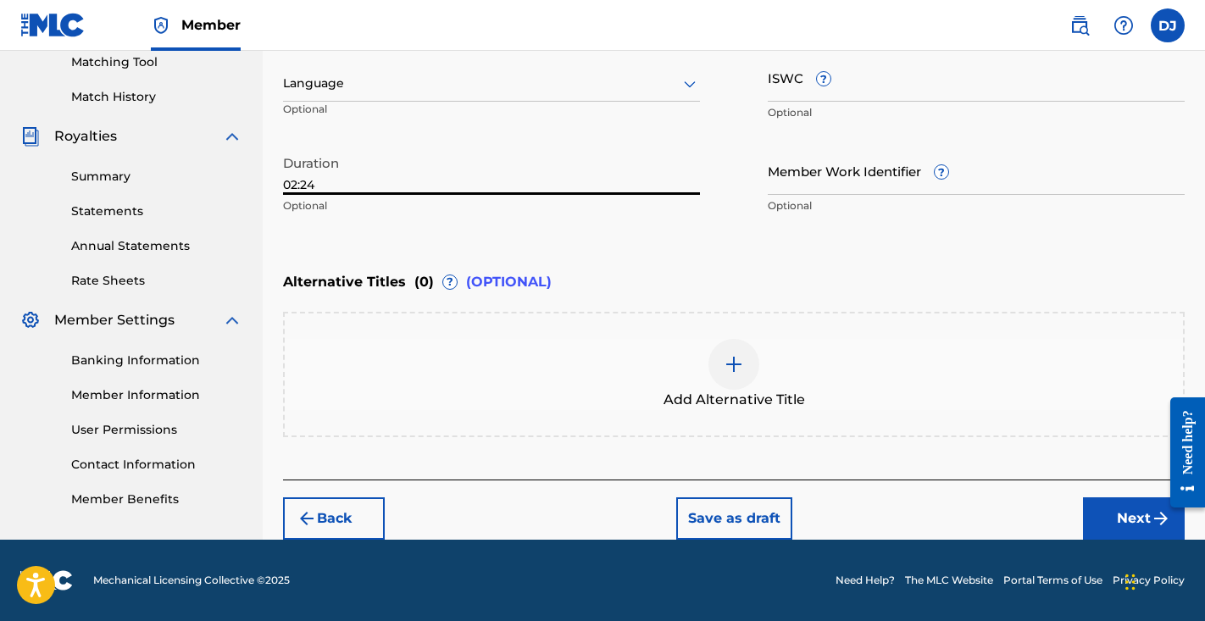
type input "02:24"
click at [1117, 518] on button "Next" at bounding box center [1134, 519] width 102 height 42
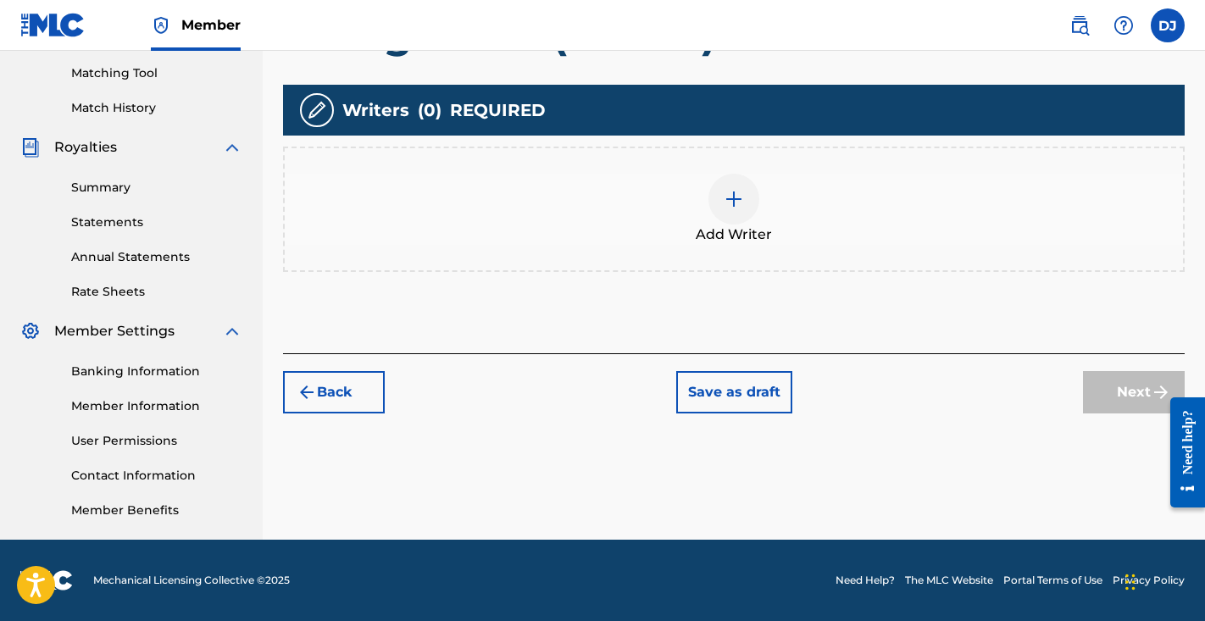
scroll to position [430, 0]
click at [793, 245] on div "Add Writer" at bounding box center [734, 209] width 902 height 125
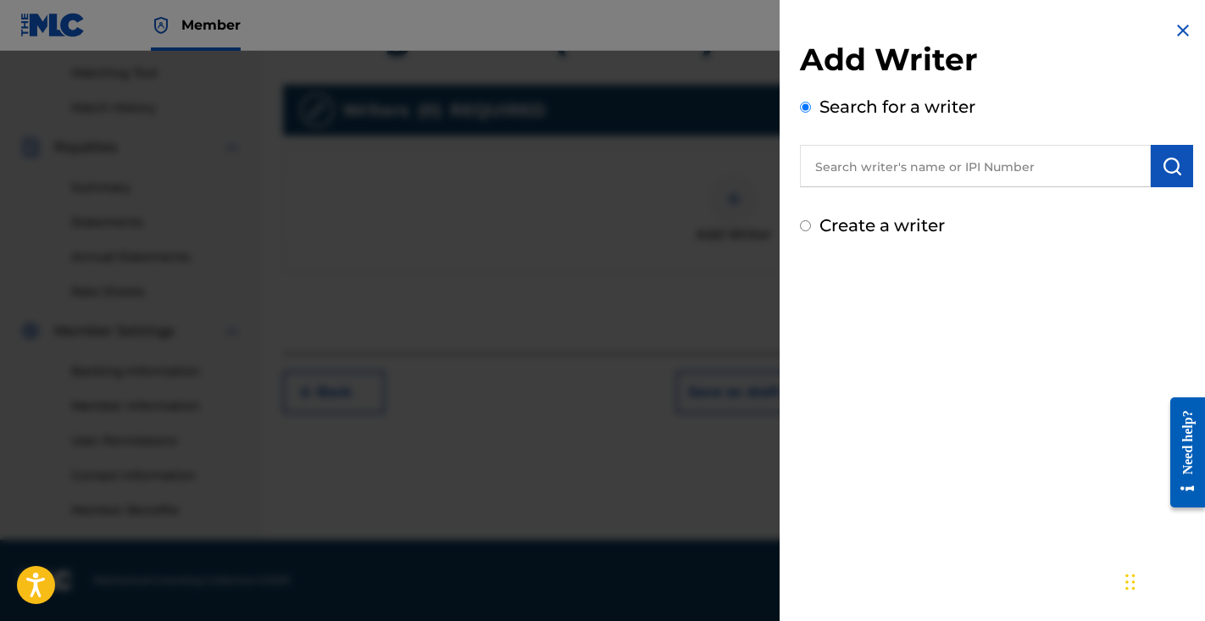
click at [1032, 154] on input "text" at bounding box center [975, 166] width 351 height 42
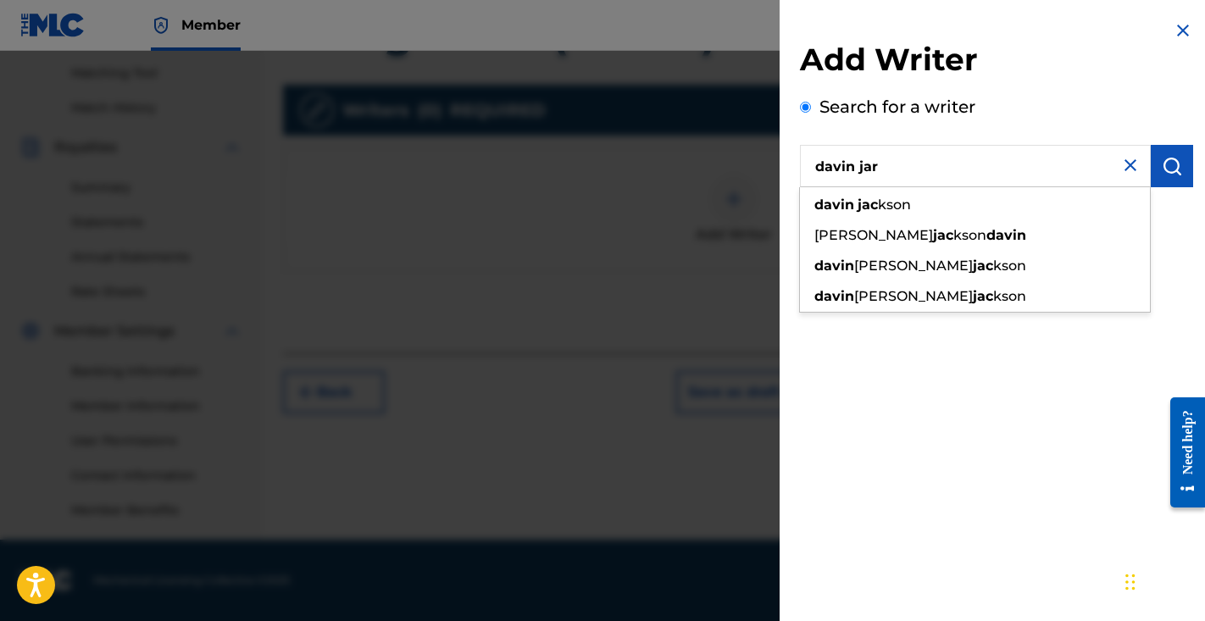
drag, startPoint x: 998, startPoint y: 258, endPoint x: 961, endPoint y: 212, distance: 58.5
click at [961, 212] on div "davin jac kson" at bounding box center [975, 205] width 350 height 31
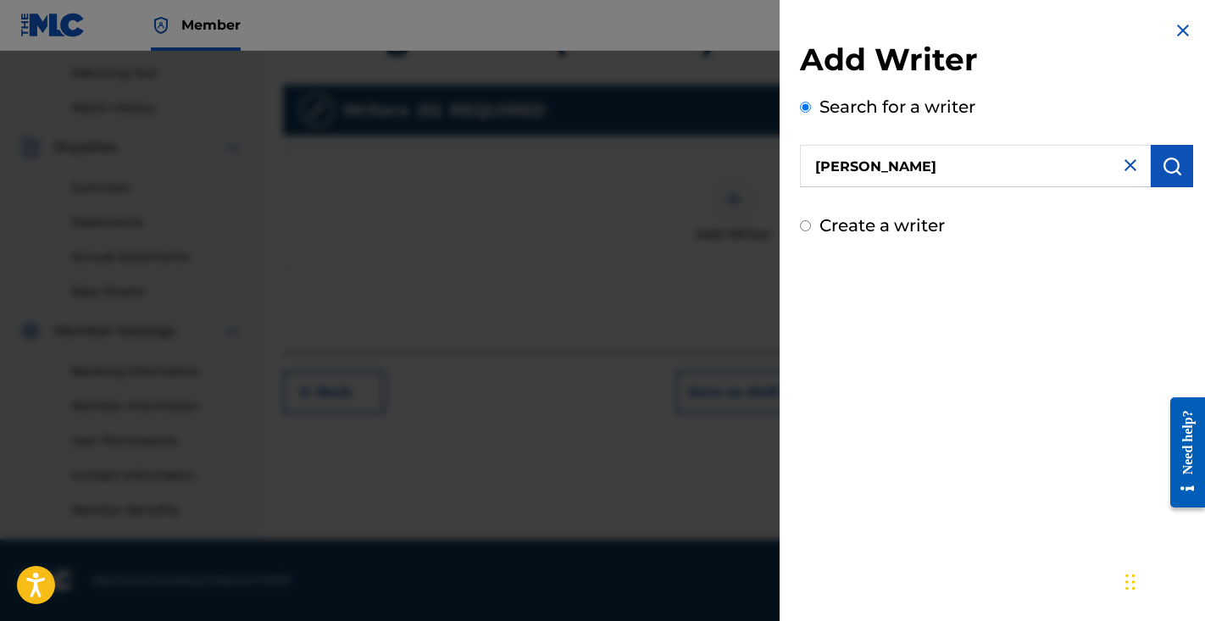
click at [1031, 164] on input "jarom davin hansen" at bounding box center [975, 166] width 351 height 42
drag, startPoint x: 1031, startPoint y: 164, endPoint x: 798, endPoint y: 145, distance: 233.9
click at [798, 145] on div "Add Writer Search for a writer jarom davin hansen Create a writer" at bounding box center [997, 129] width 434 height 259
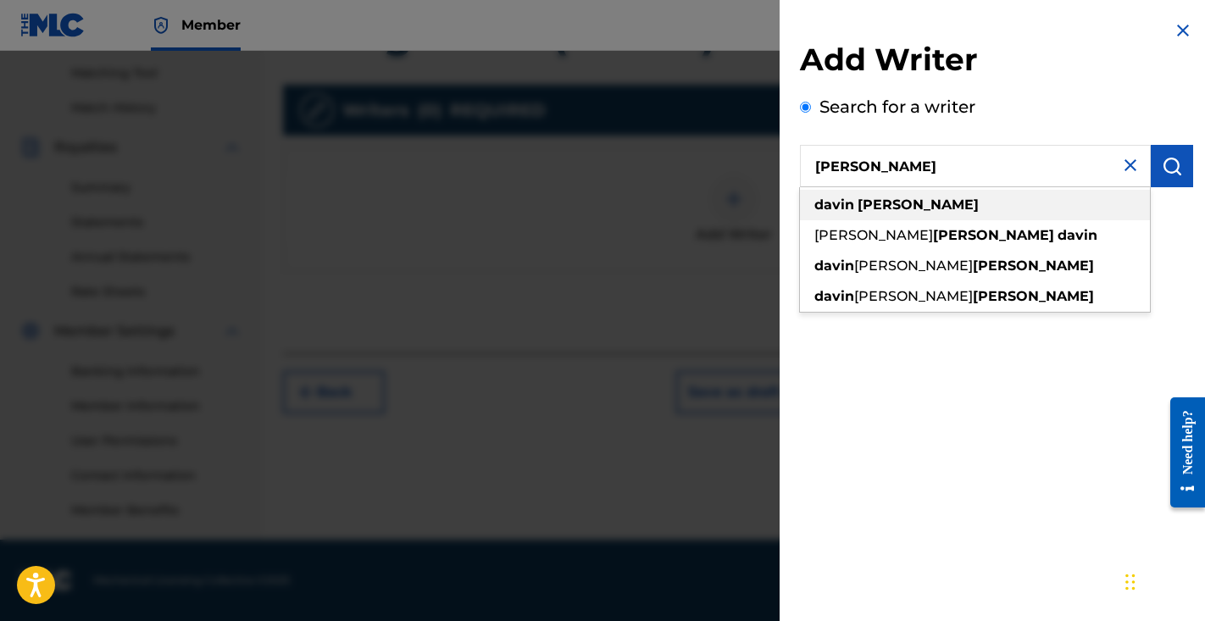
click at [906, 202] on strong "jackson" at bounding box center [918, 205] width 121 height 16
type input "davin jackson"
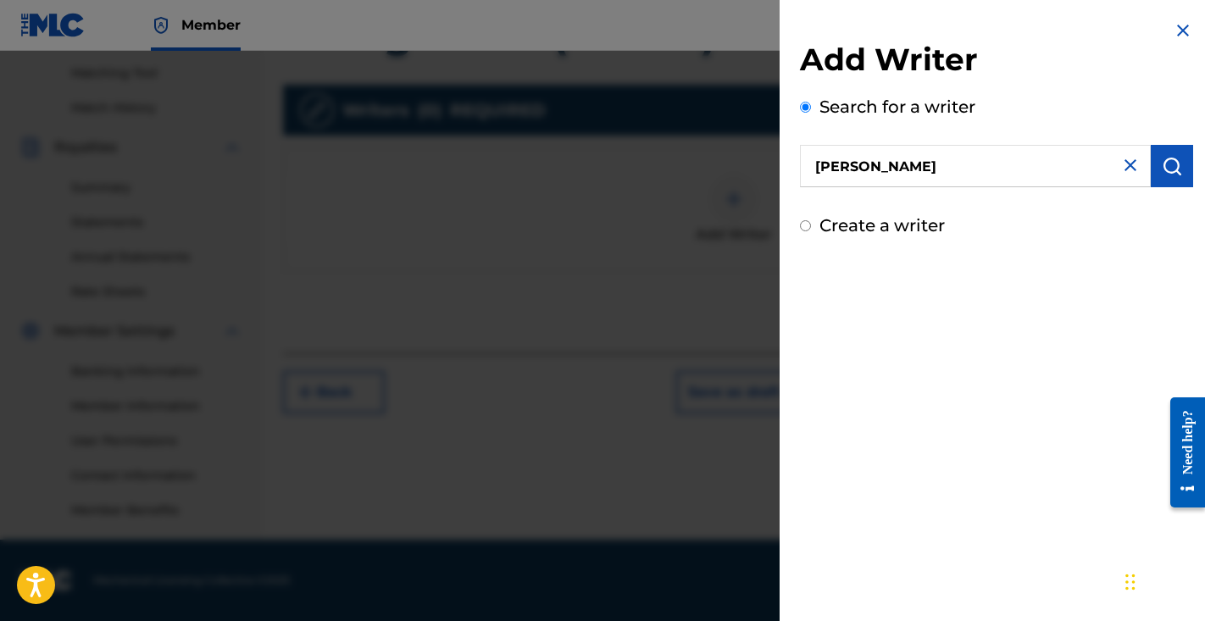
click at [1151, 181] on button "submit" at bounding box center [1172, 166] width 42 height 42
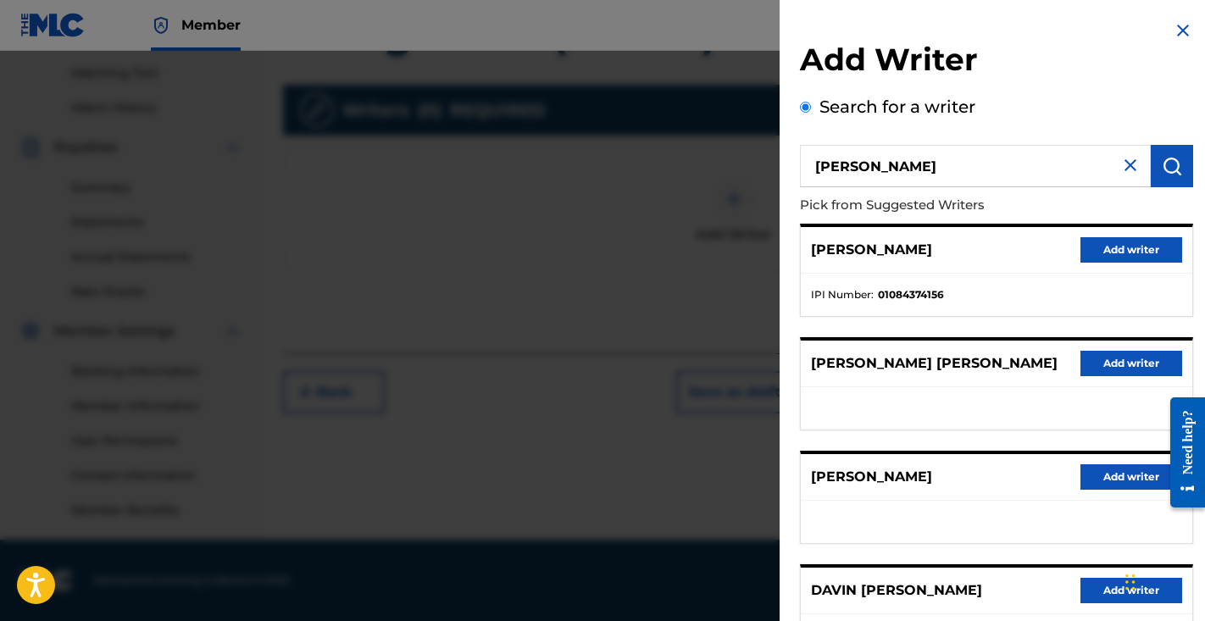
click at [1121, 255] on button "Add writer" at bounding box center [1132, 249] width 102 height 25
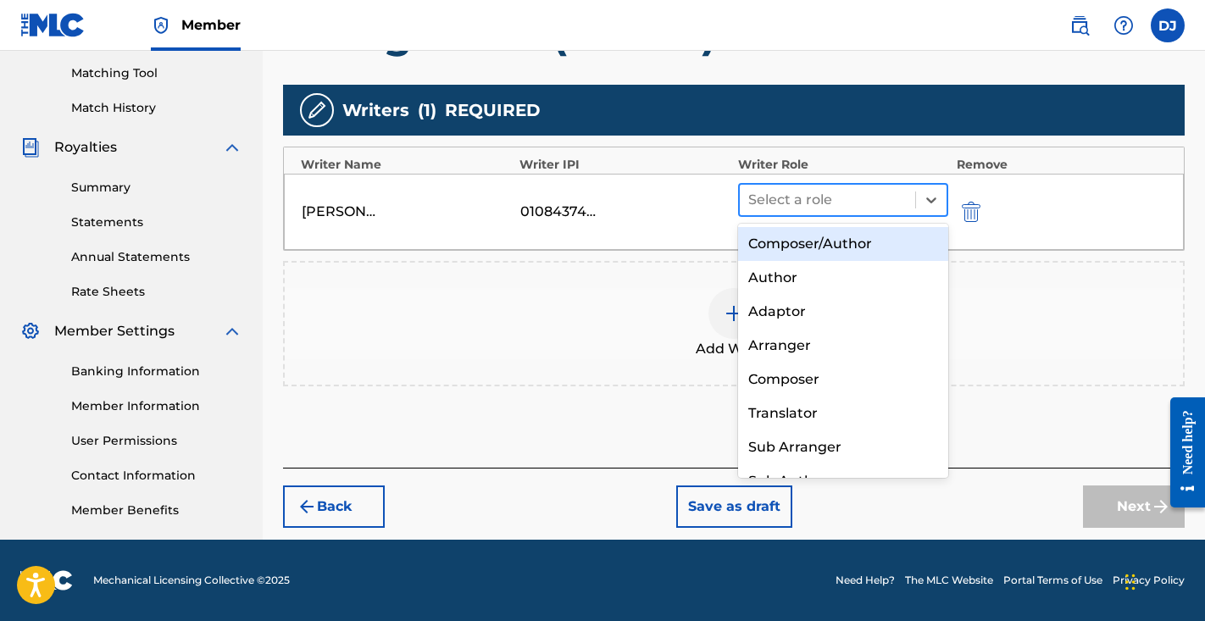
click at [829, 191] on div at bounding box center [827, 200] width 159 height 24
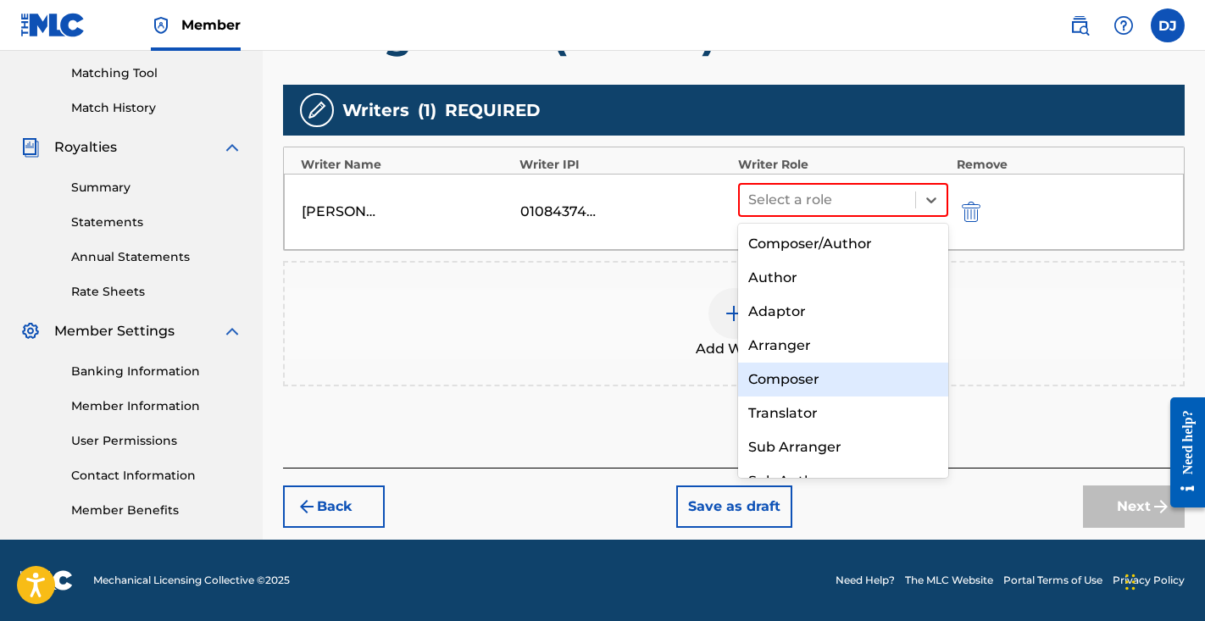
click at [806, 372] on div "Composer" at bounding box center [843, 380] width 210 height 34
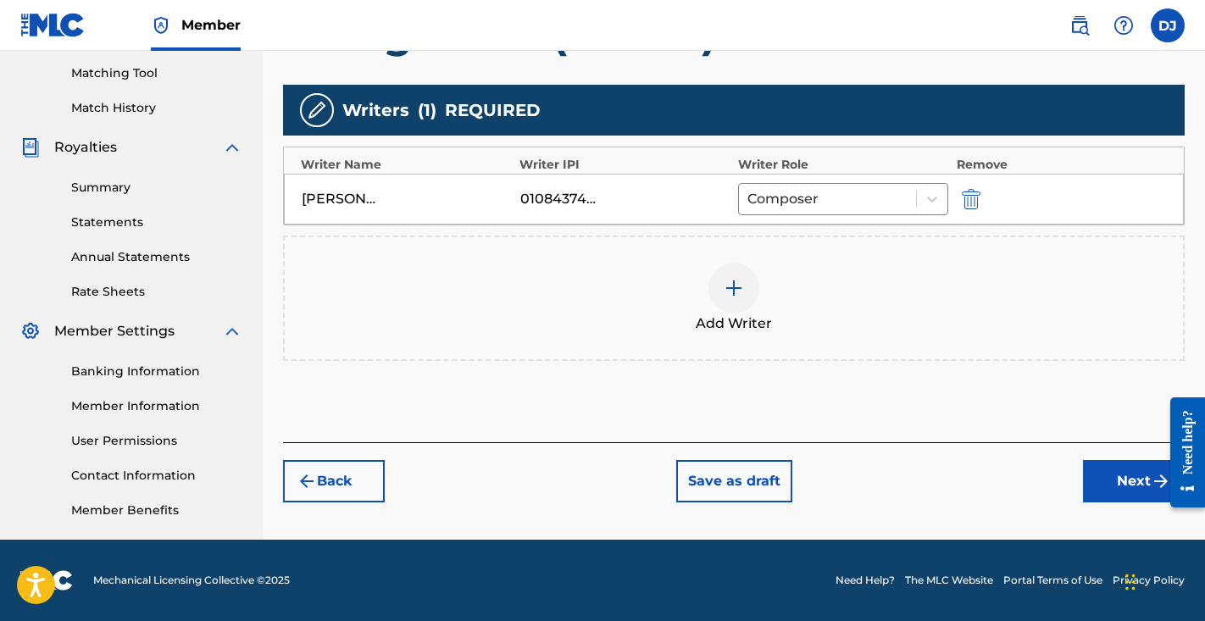
click at [1153, 493] on button "Next" at bounding box center [1134, 481] width 102 height 42
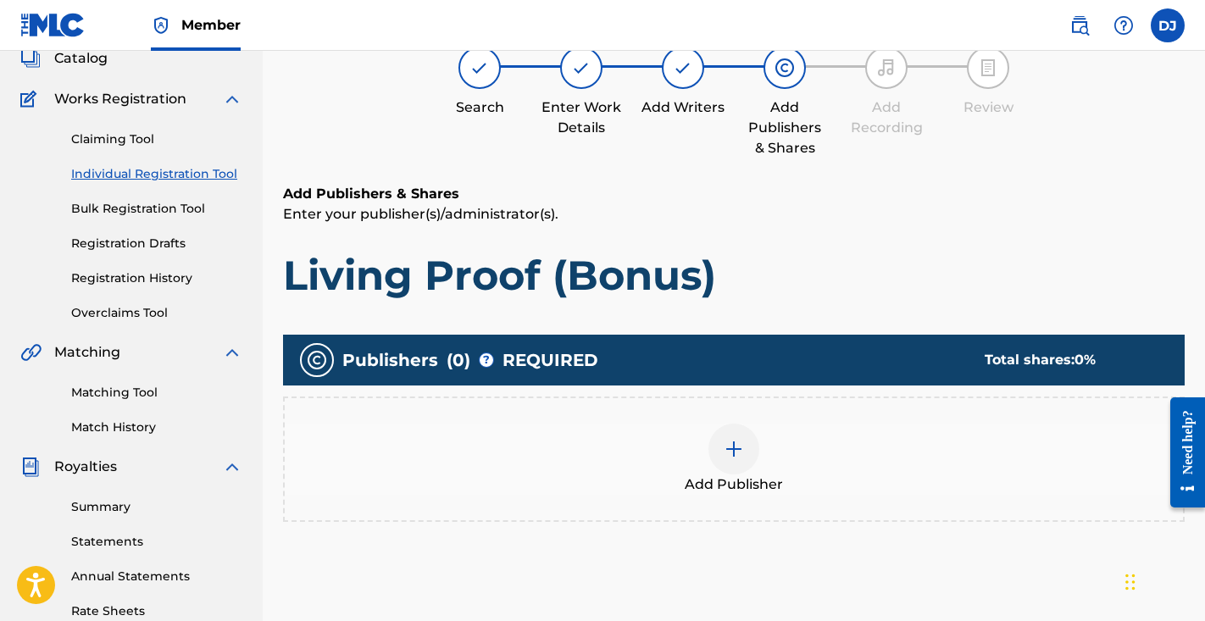
scroll to position [116, 0]
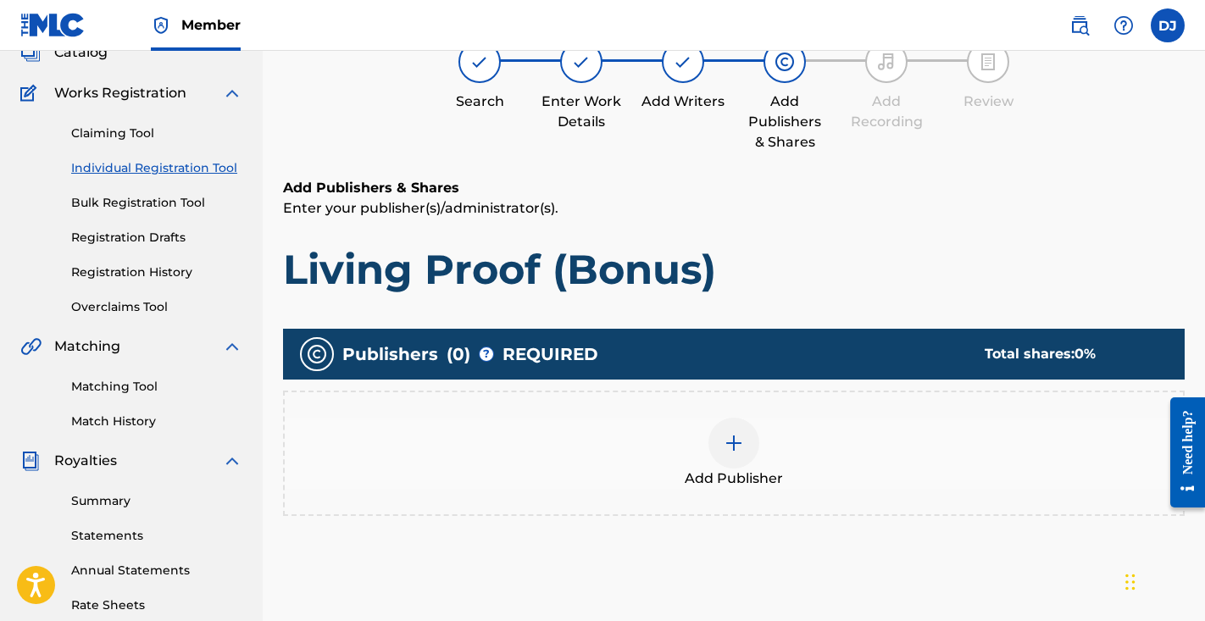
click at [756, 398] on div "Add Publisher" at bounding box center [734, 453] width 902 height 125
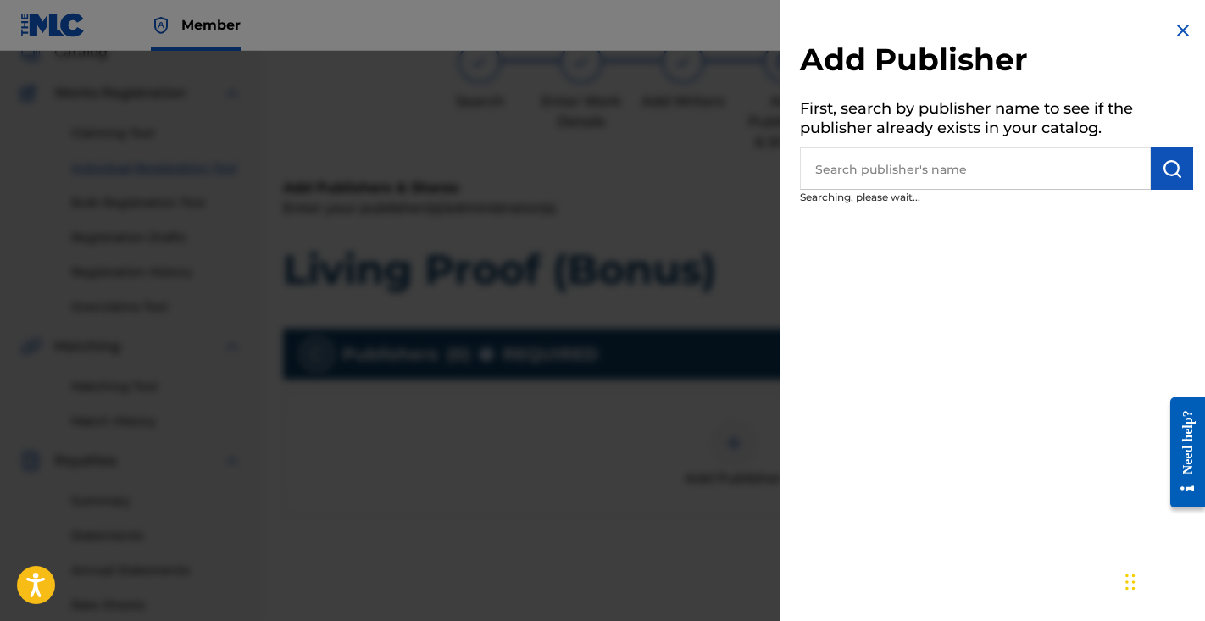
click at [863, 170] on input "text" at bounding box center [975, 168] width 351 height 42
type input "j"
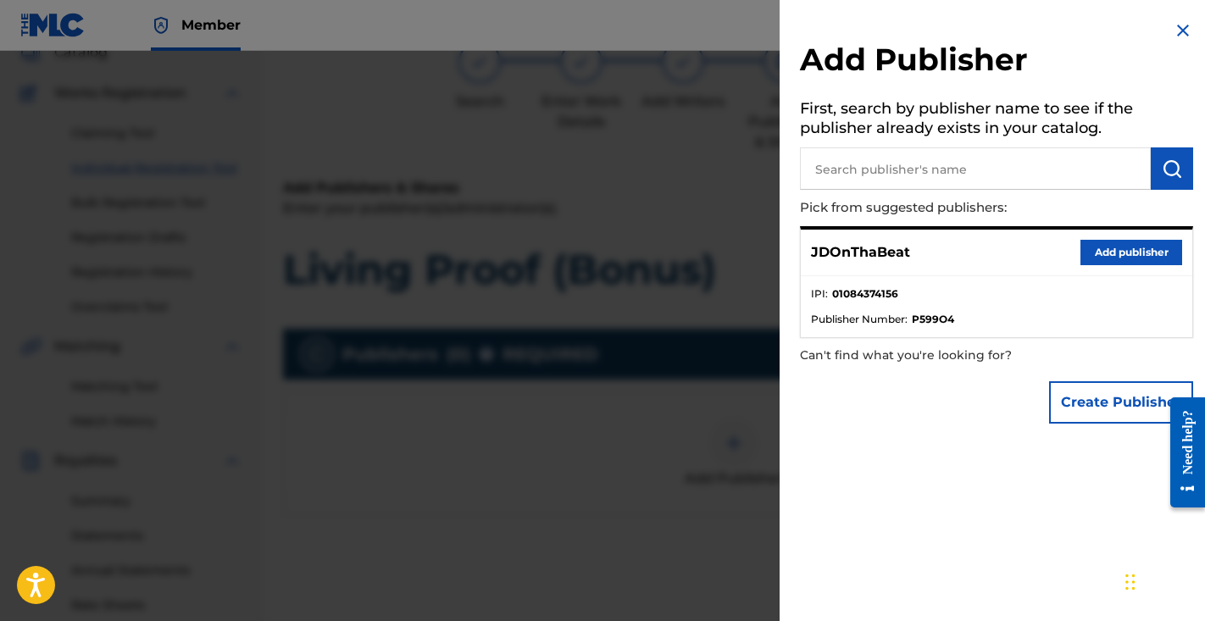
click at [1138, 244] on button "Add publisher" at bounding box center [1132, 252] width 102 height 25
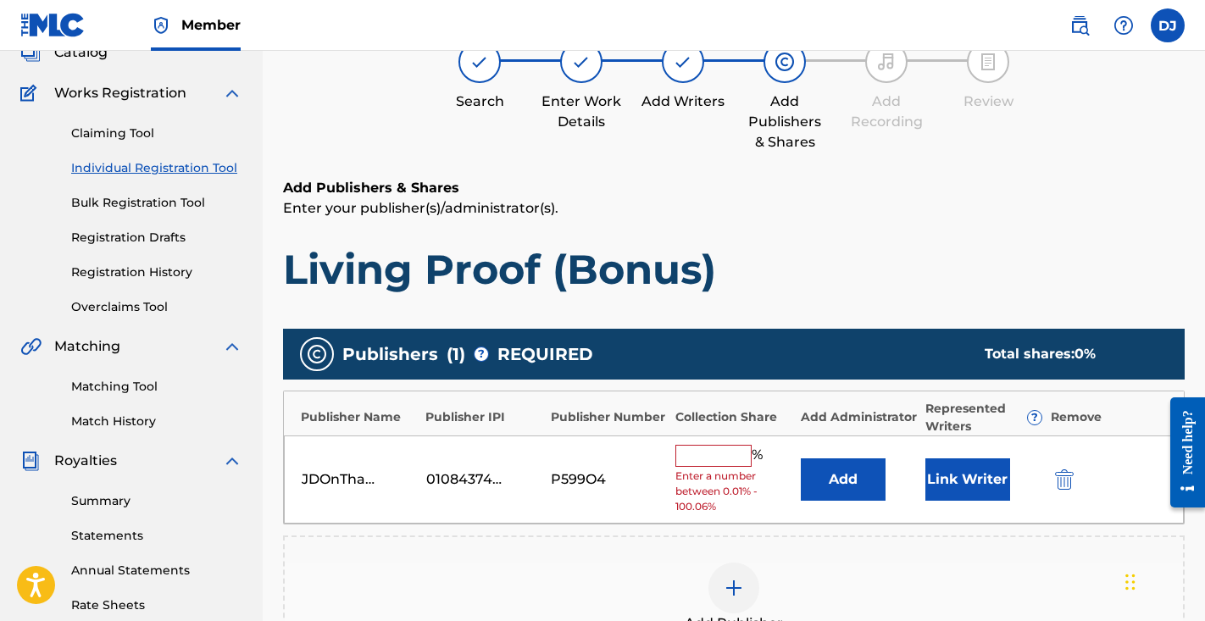
click at [963, 465] on button "Link Writer" at bounding box center [968, 480] width 85 height 42
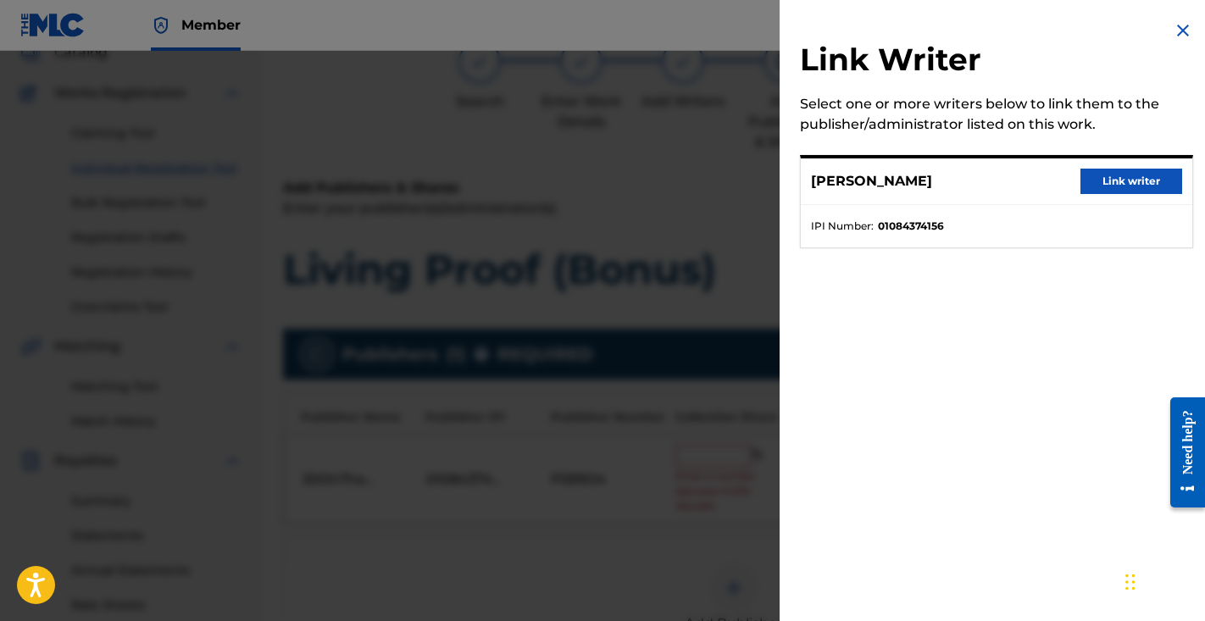
click at [1081, 175] on button "Link writer" at bounding box center [1132, 181] width 102 height 25
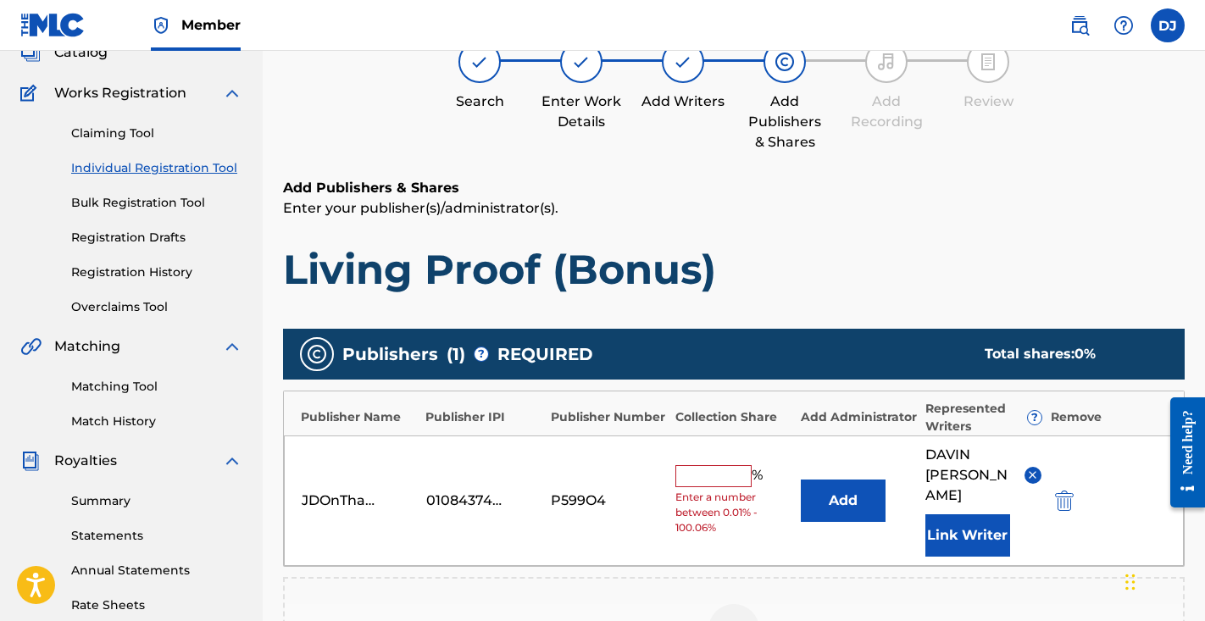
click at [708, 453] on div "JDOnThaBeat 01084374156 P599O4 % Enter a number between 0.01% - 100.06% Add DAV…" at bounding box center [734, 501] width 900 height 131
click at [707, 465] on input "text" at bounding box center [714, 476] width 76 height 22
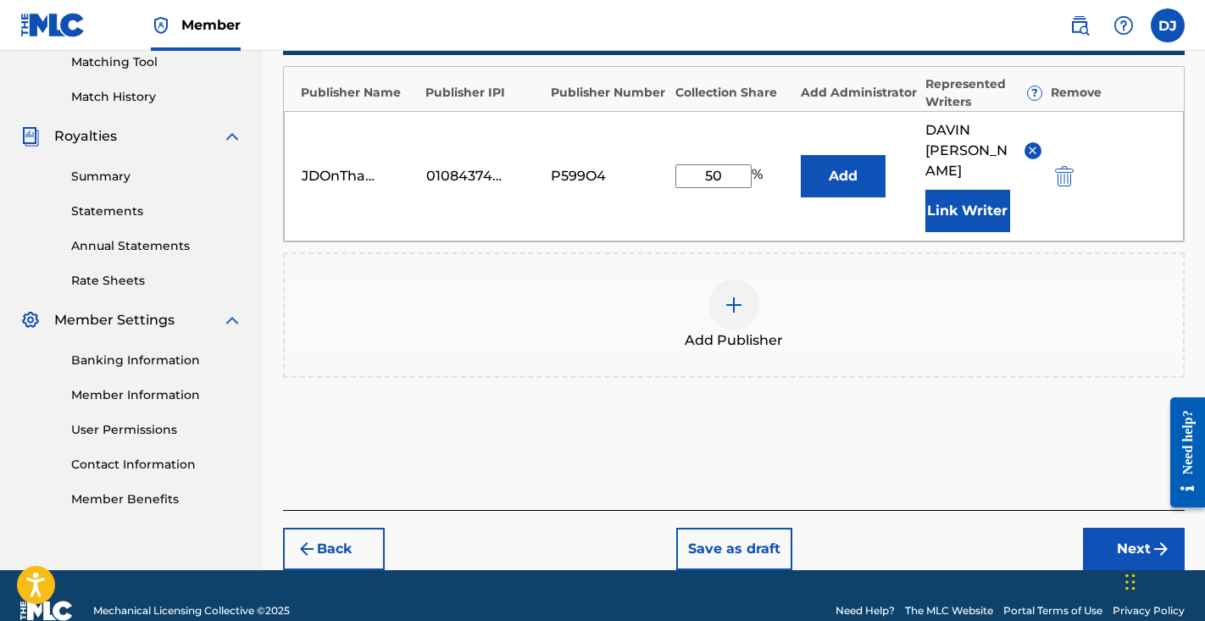
type input "50"
click at [1104, 528] on button "Next" at bounding box center [1134, 549] width 102 height 42
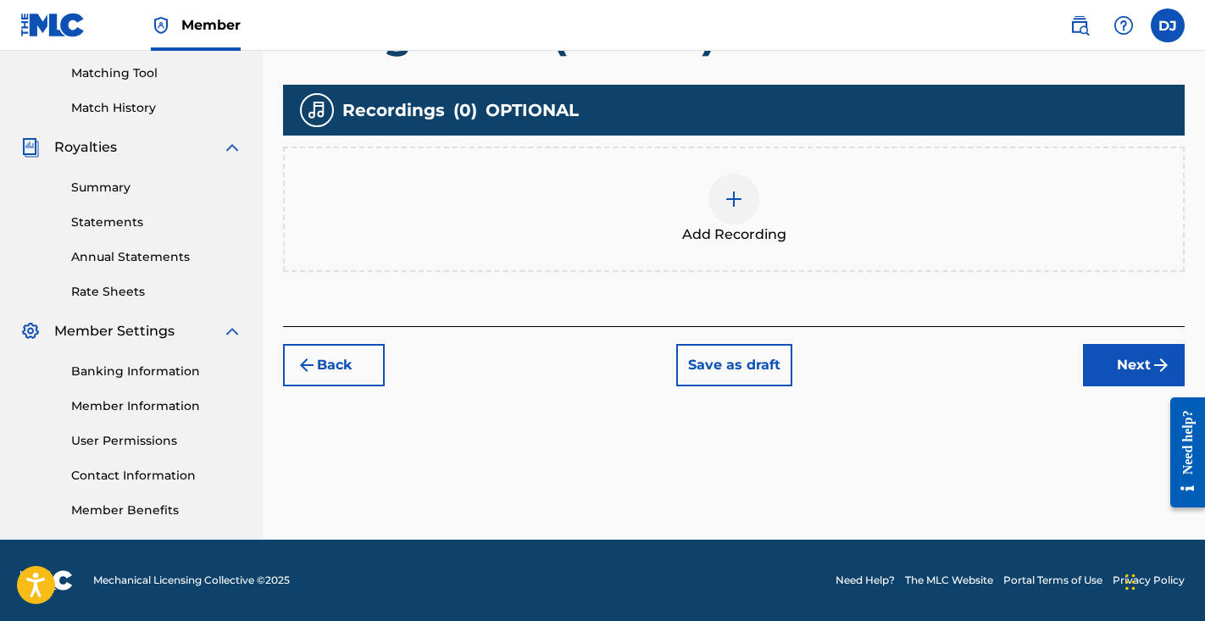
scroll to position [430, 0]
click at [737, 219] on div at bounding box center [734, 199] width 51 height 51
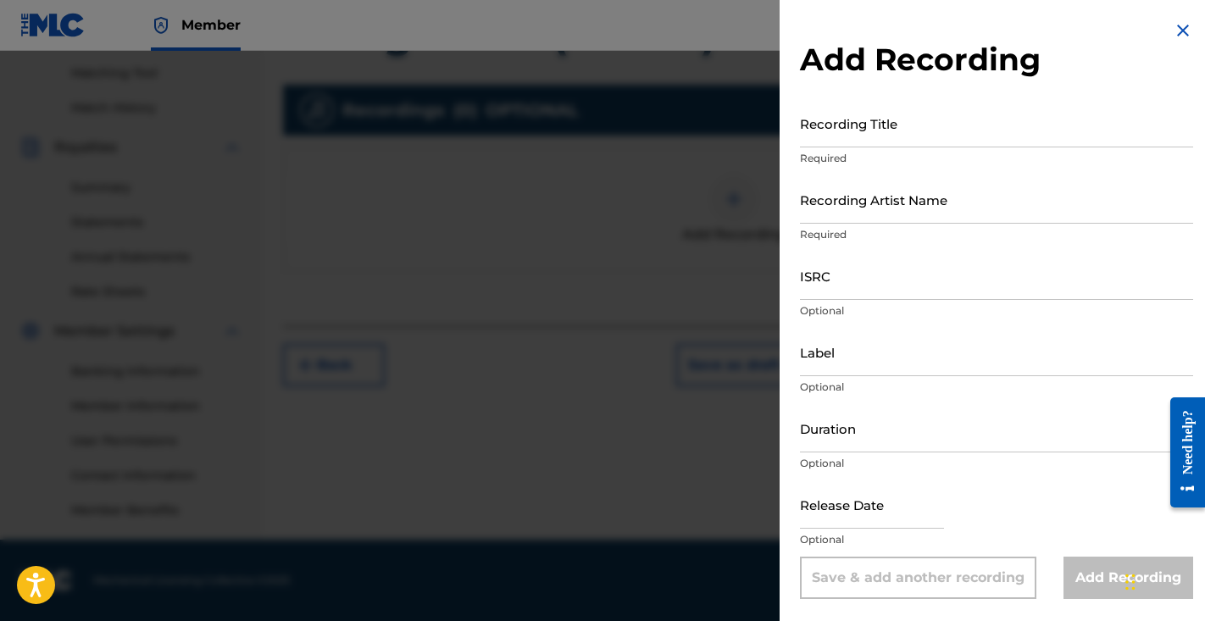
click at [903, 119] on input "Recording Title" at bounding box center [996, 123] width 393 height 48
click at [882, 278] on input "ISRC" at bounding box center [996, 276] width 393 height 48
paste input "QZTAY2570841"
type input "QZTAY2570841"
click at [860, 140] on input "Recording Title" at bounding box center [996, 123] width 393 height 48
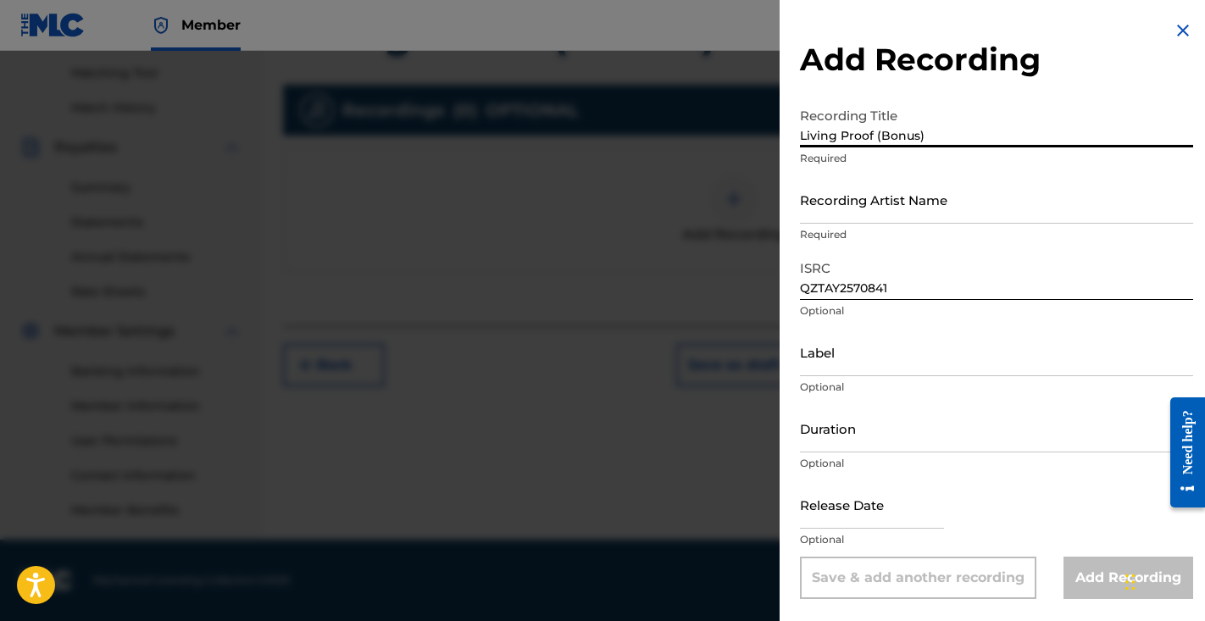
type input "Living Proof (Bonus)"
click at [910, 213] on input "Recording Artist Name" at bounding box center [996, 199] width 393 height 48
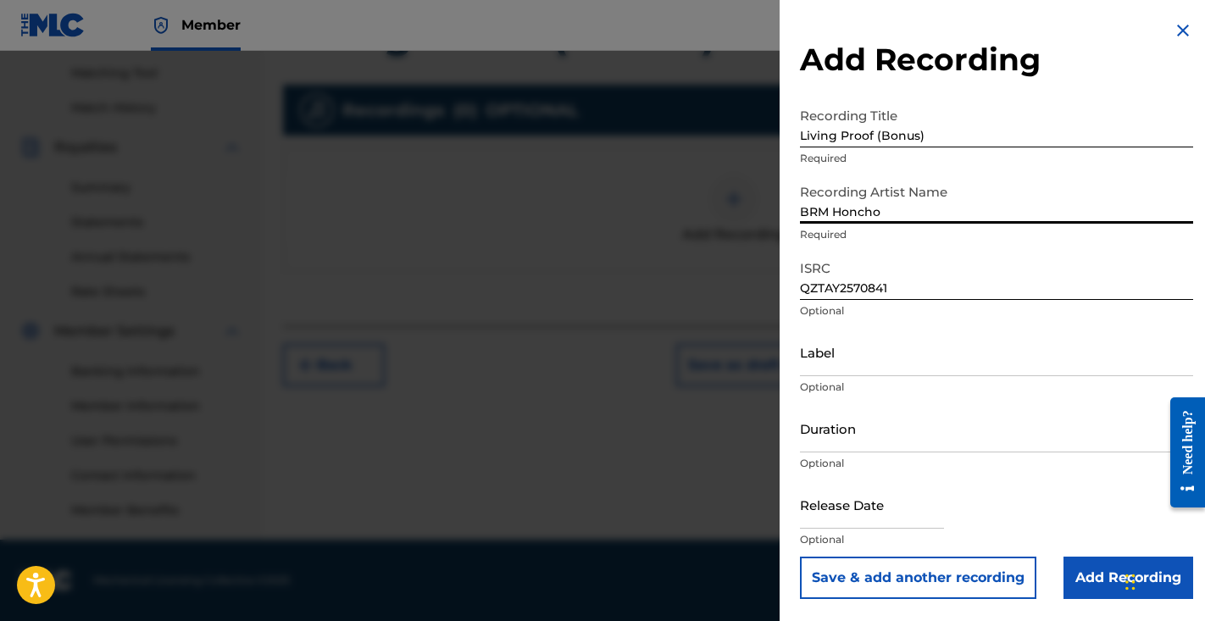
type input "BRM Honcho"
click at [861, 351] on input "Label" at bounding box center [996, 352] width 393 height 48
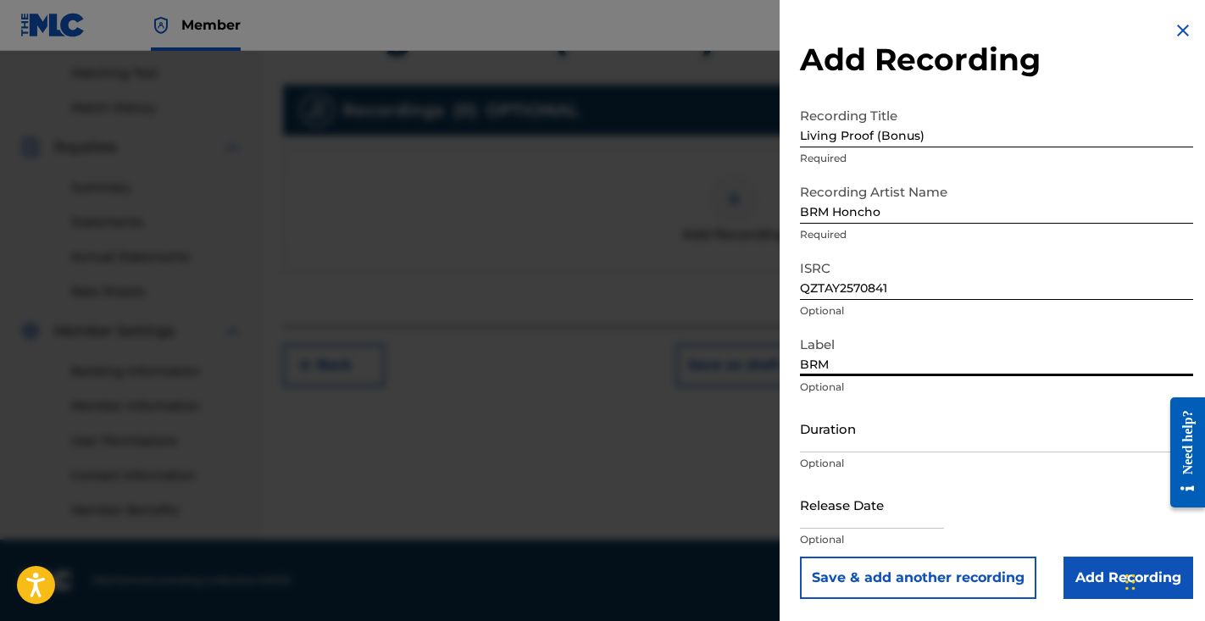
type input "BRM"
click at [857, 441] on input "Duration" at bounding box center [996, 428] width 393 height 48
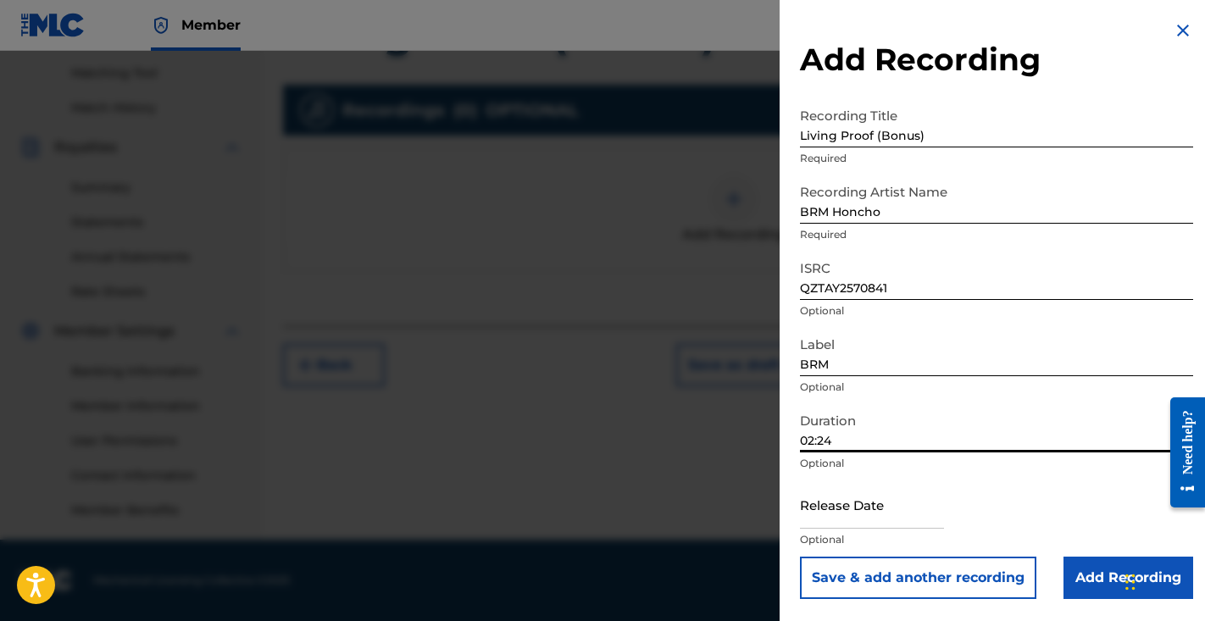
type input "02:24"
click at [828, 520] on input "text" at bounding box center [872, 505] width 144 height 48
select select "7"
select select "2025"
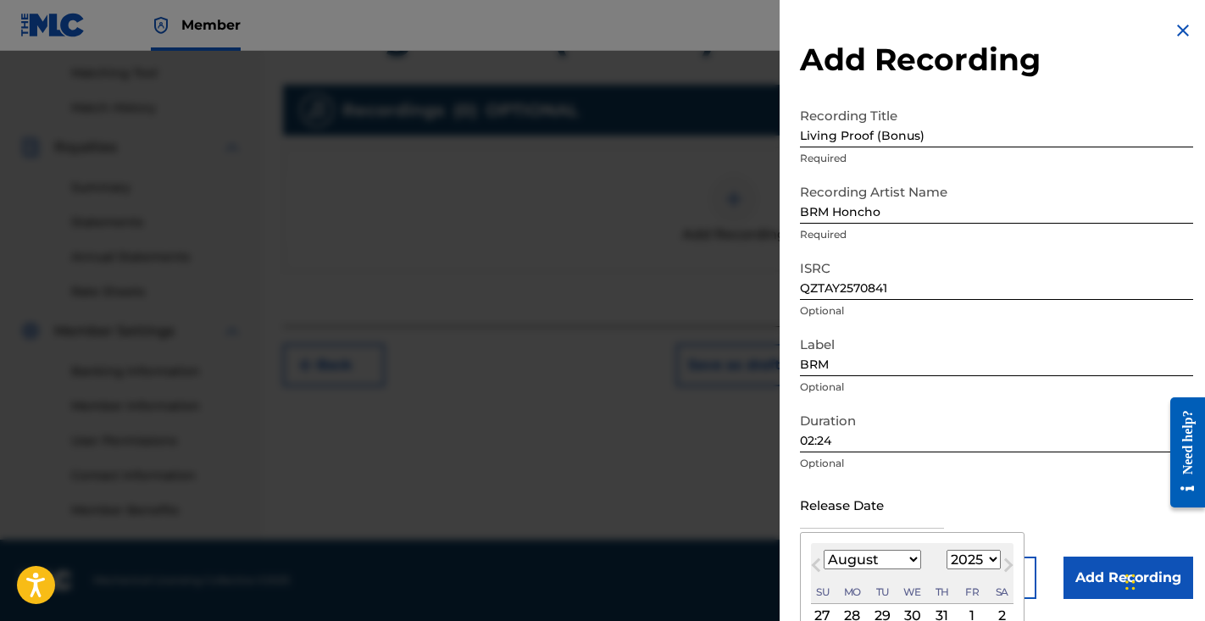
scroll to position [77, 0]
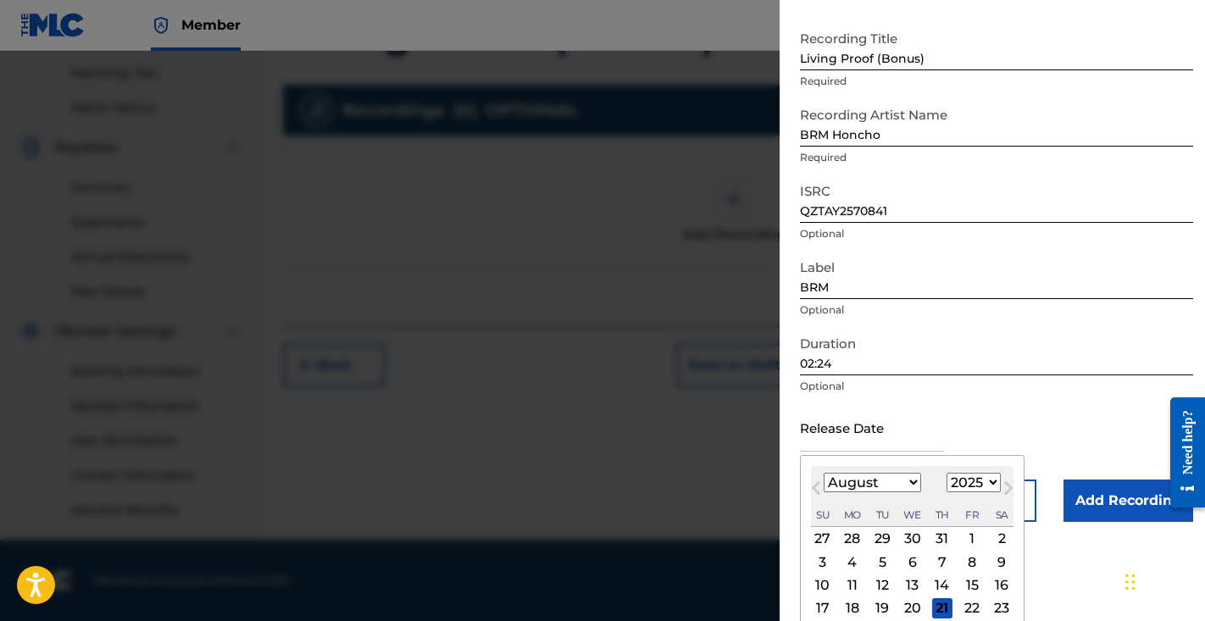
click at [877, 494] on div "August 2025 January February March April May June July August September October…" at bounding box center [912, 496] width 203 height 61
select select "5"
click at [932, 563] on div "12" at bounding box center [942, 562] width 20 height 20
type input "June 12 2025"
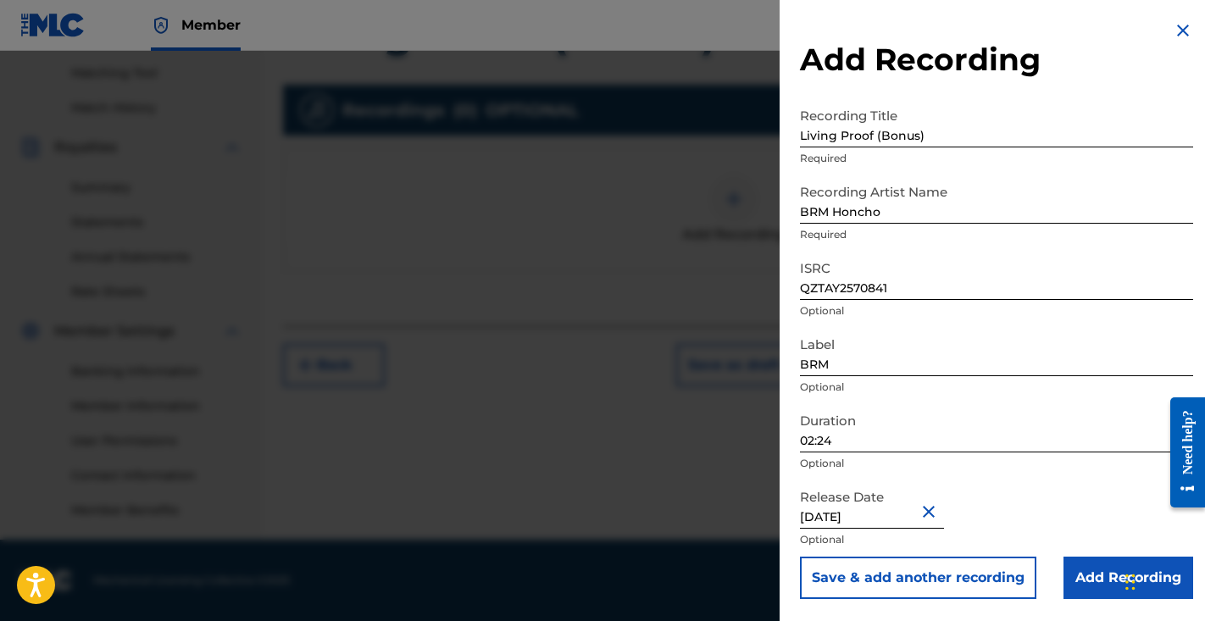
scroll to position [430, 0]
click at [1093, 570] on input "Add Recording" at bounding box center [1129, 578] width 130 height 42
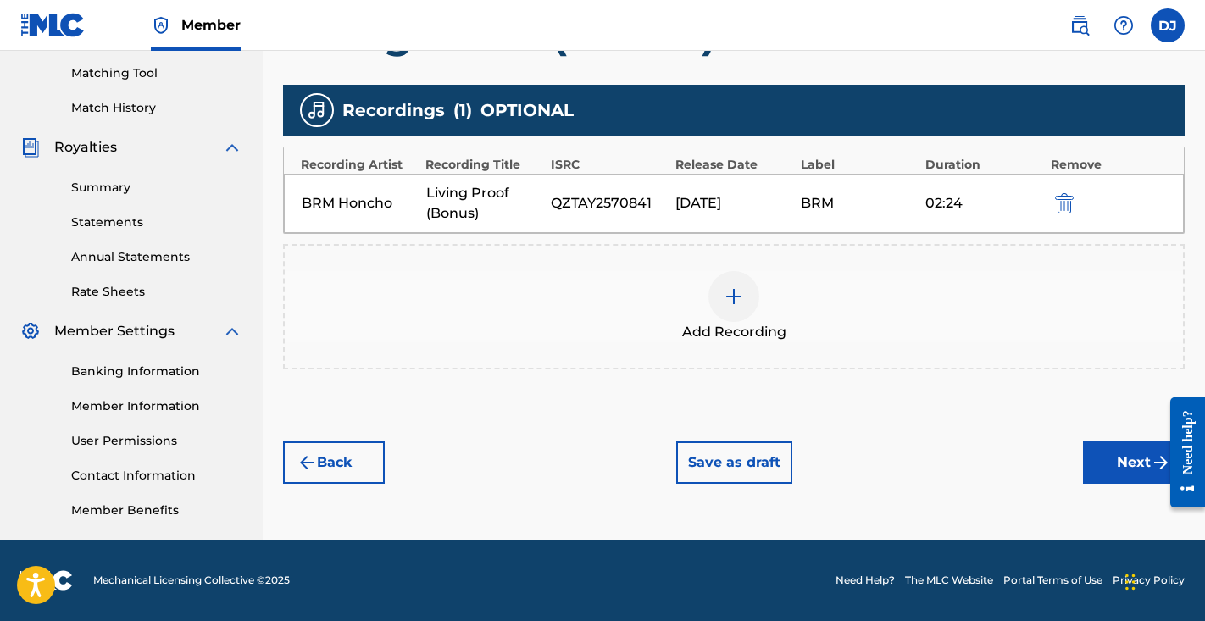
click at [1119, 466] on button "Next" at bounding box center [1134, 463] width 102 height 42
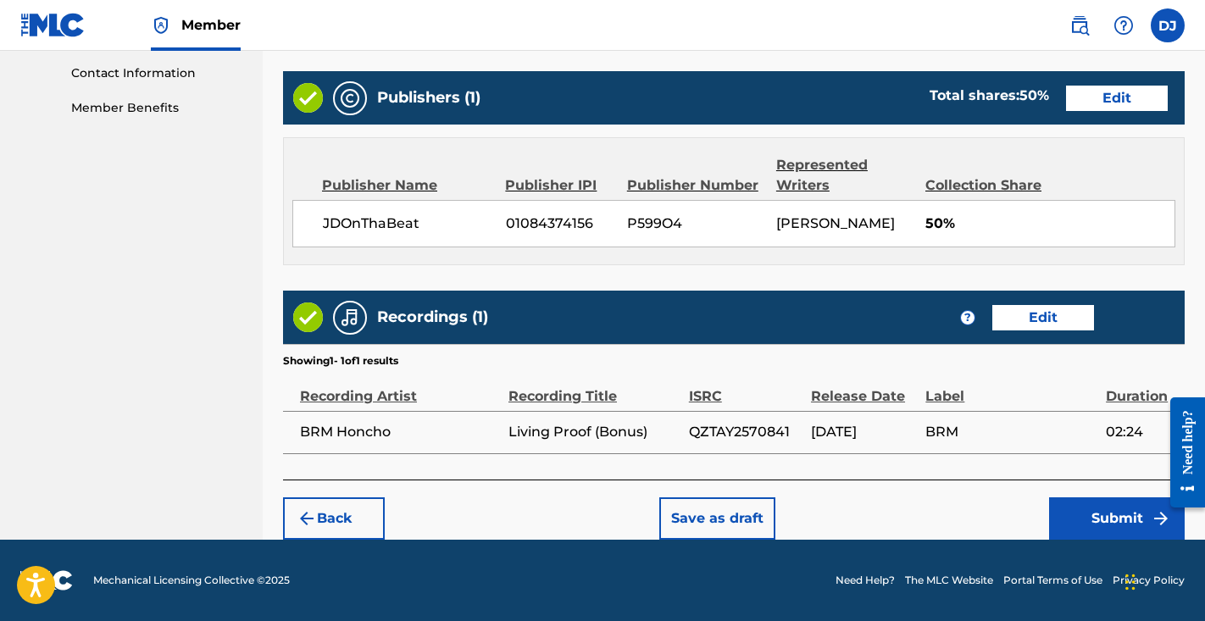
scroll to position [832, 0]
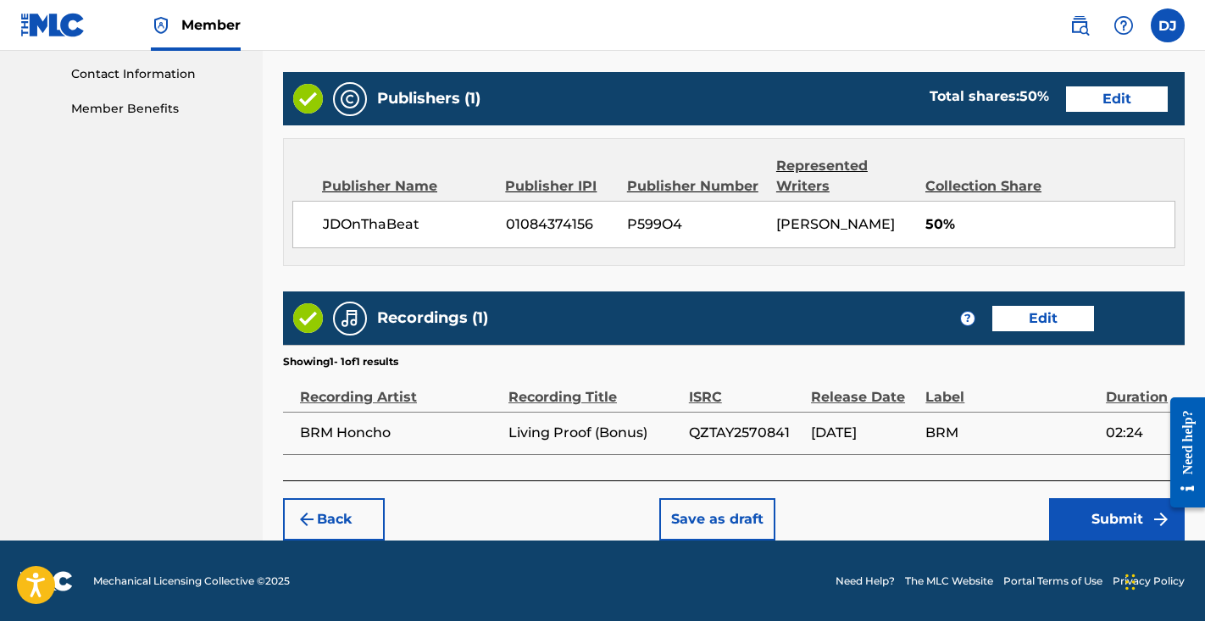
click at [1117, 494] on div "Back Save as draft Submit" at bounding box center [734, 511] width 902 height 60
click at [1114, 510] on button "Submit" at bounding box center [1117, 519] width 136 height 42
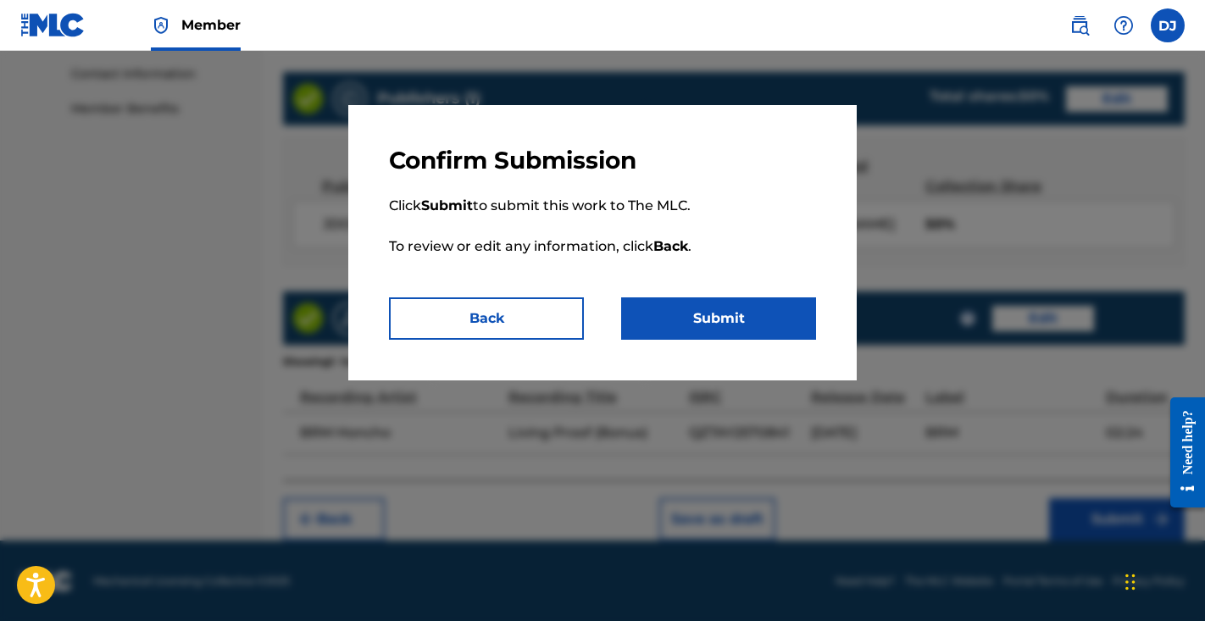
click at [733, 305] on button "Submit" at bounding box center [718, 319] width 195 height 42
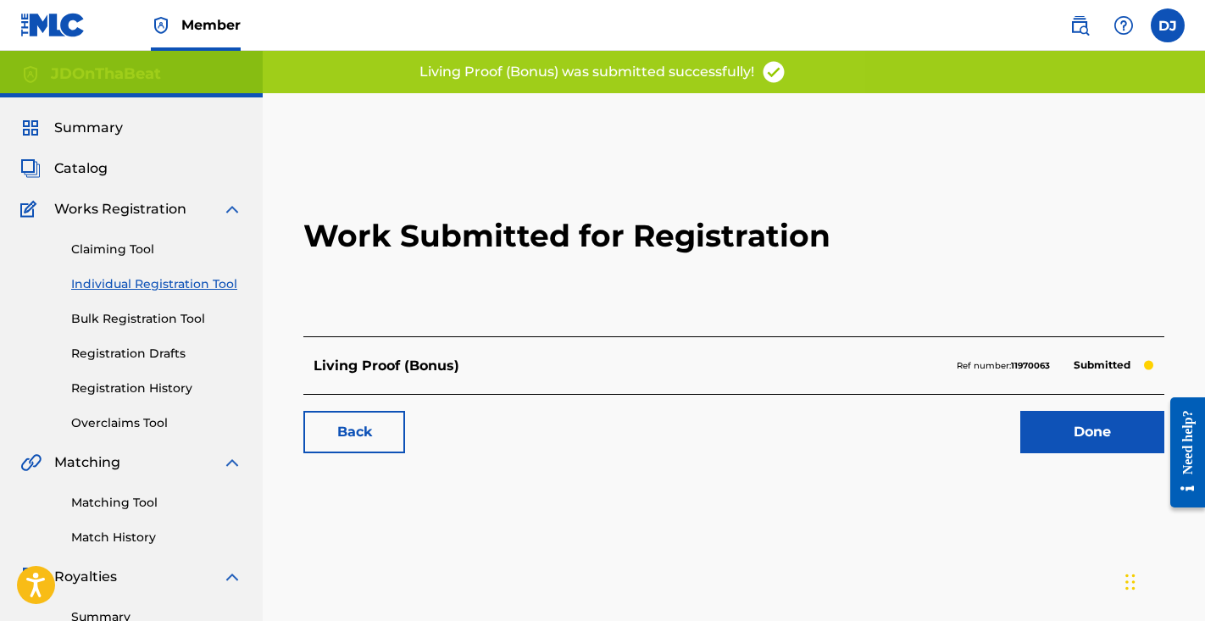
click at [1027, 192] on h2 "Work Submitted for Registration" at bounding box center [733, 236] width 861 height 201
click at [1114, 443] on link "Done" at bounding box center [1093, 432] width 144 height 42
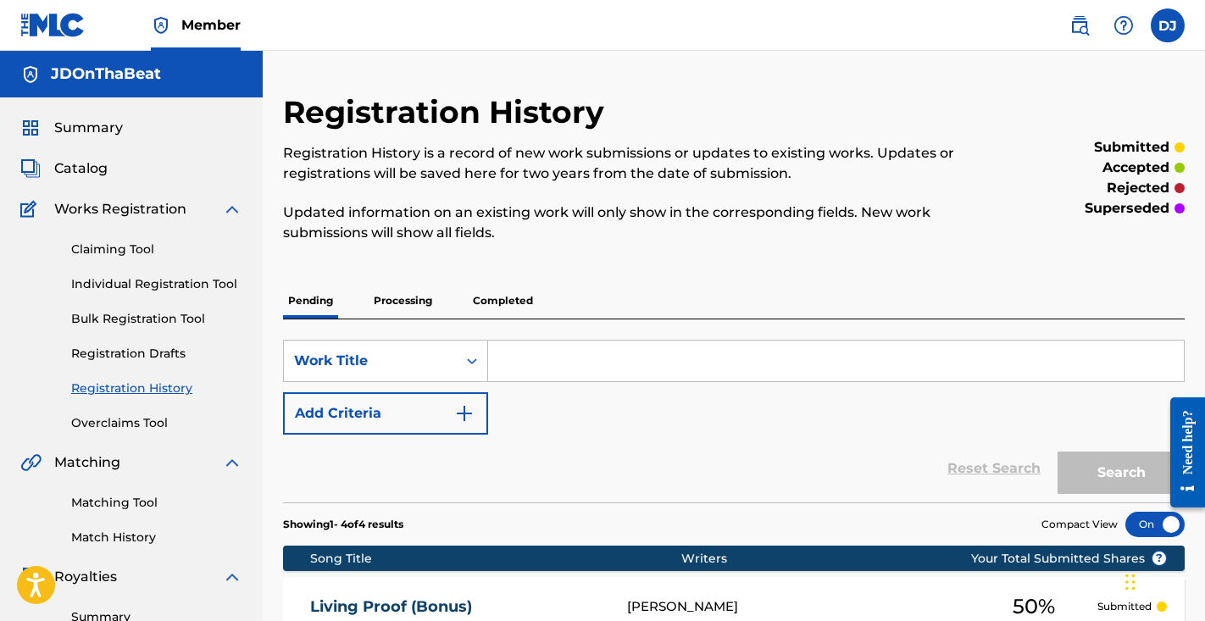
click at [426, 298] on p "Processing" at bounding box center [403, 301] width 69 height 36
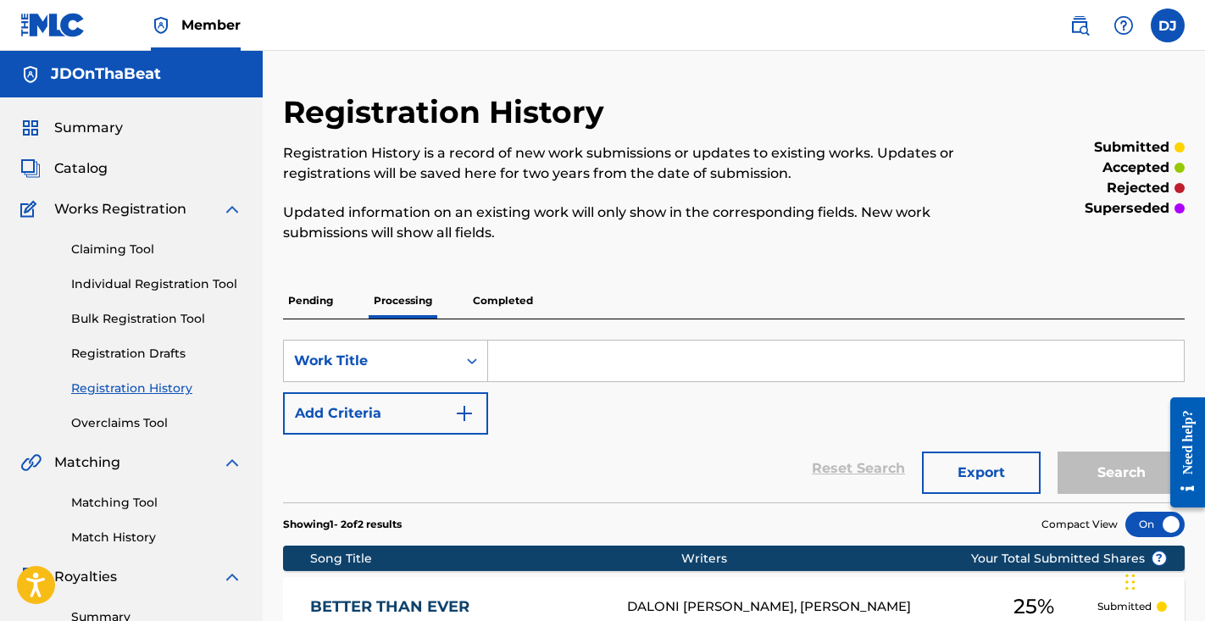
click at [500, 309] on p "Completed" at bounding box center [503, 301] width 70 height 36
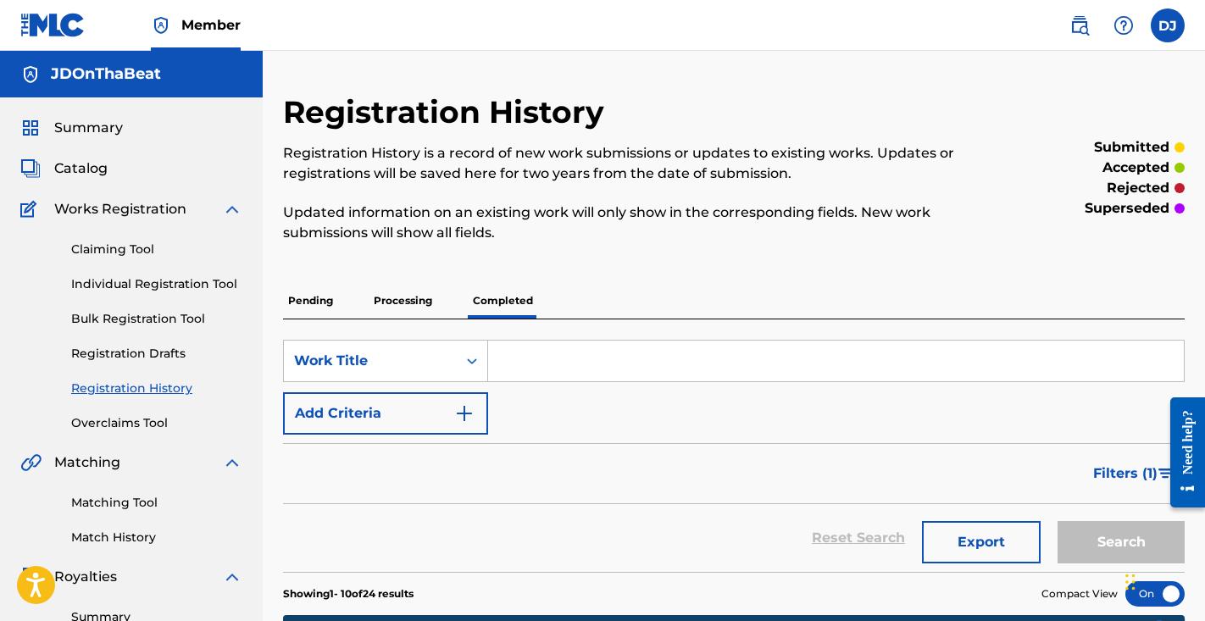
click at [423, 302] on p "Processing" at bounding box center [403, 301] width 69 height 36
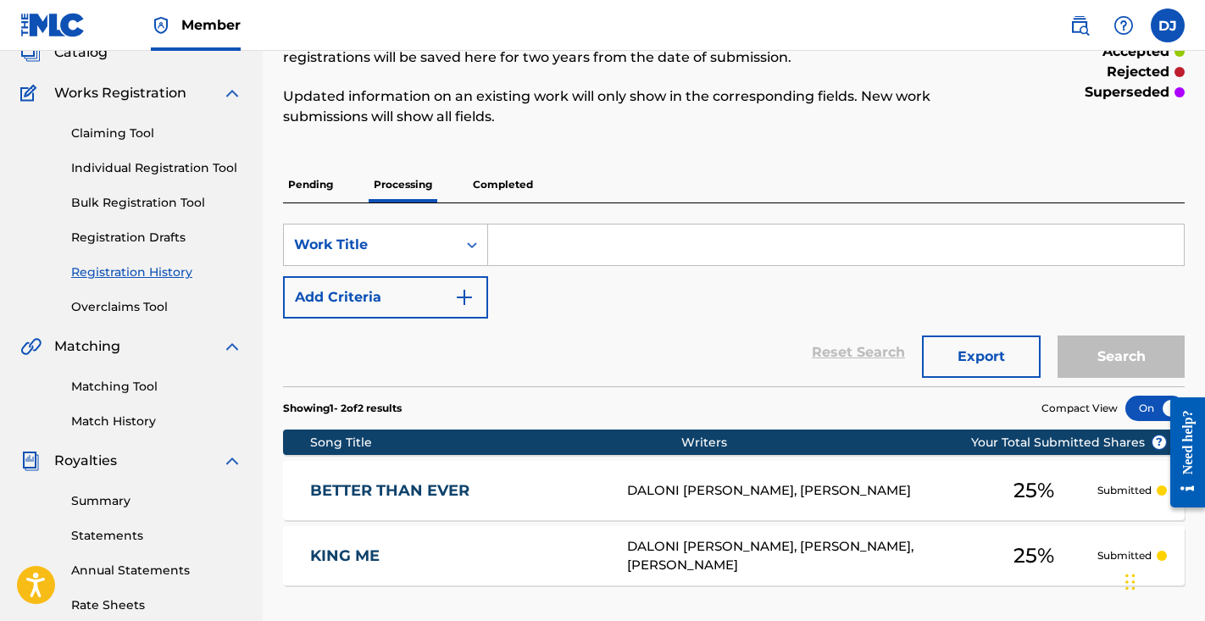
scroll to position [109, 0]
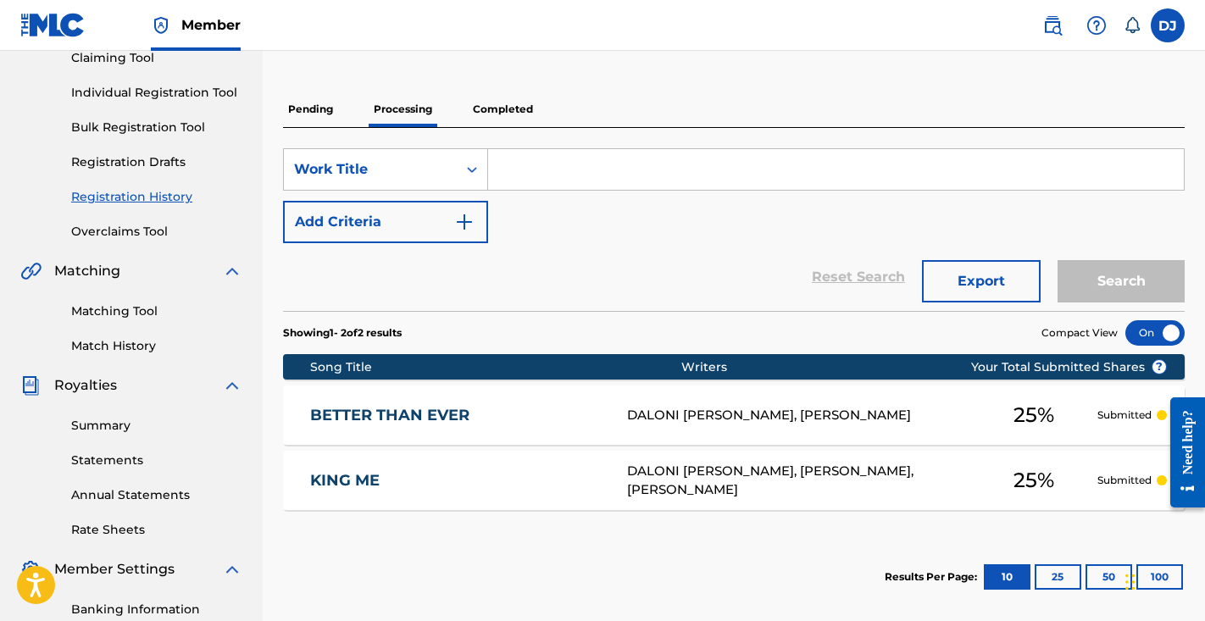
scroll to position [167, 0]
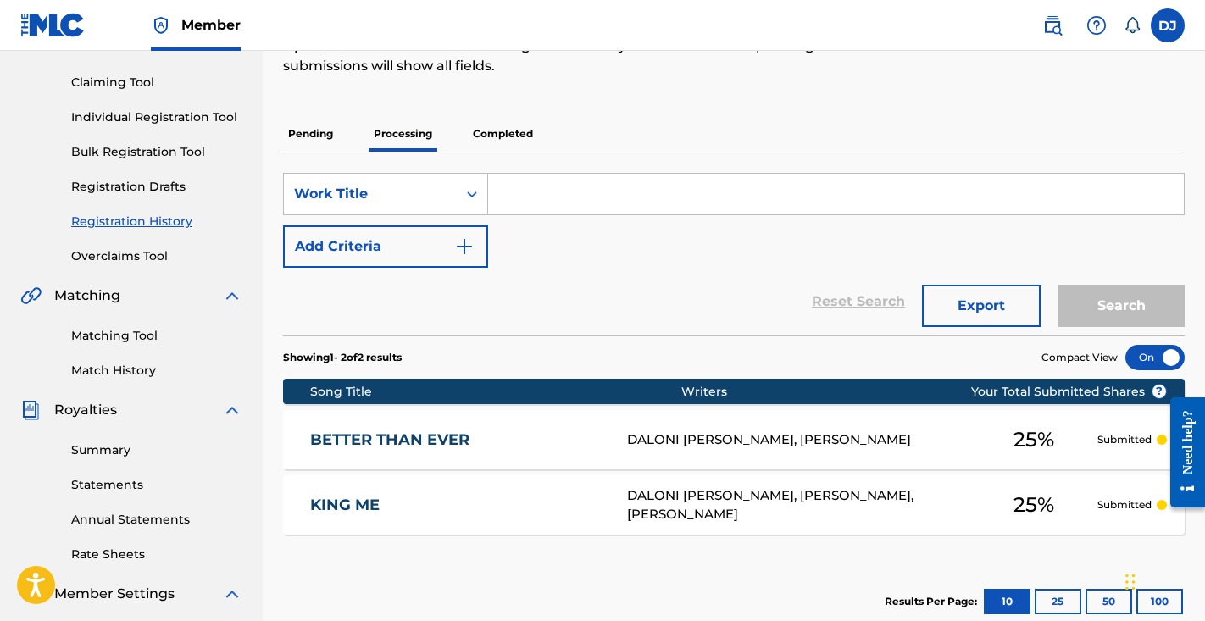
click at [331, 123] on p "Pending" at bounding box center [310, 134] width 55 height 36
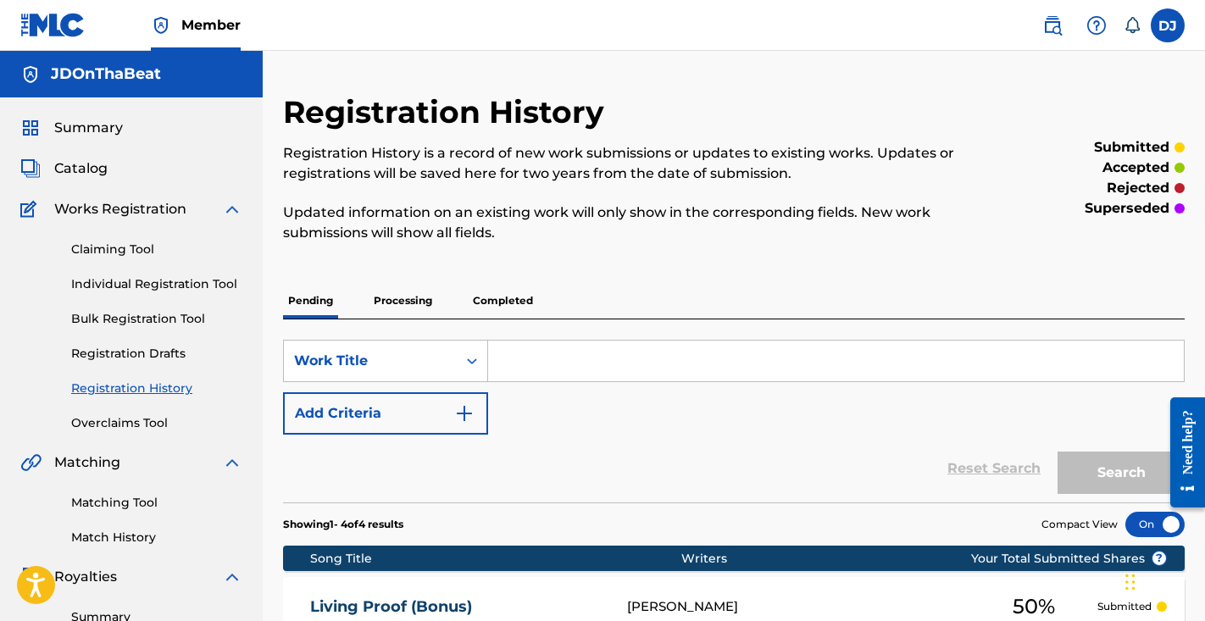
click at [498, 288] on p "Completed" at bounding box center [503, 301] width 70 height 36
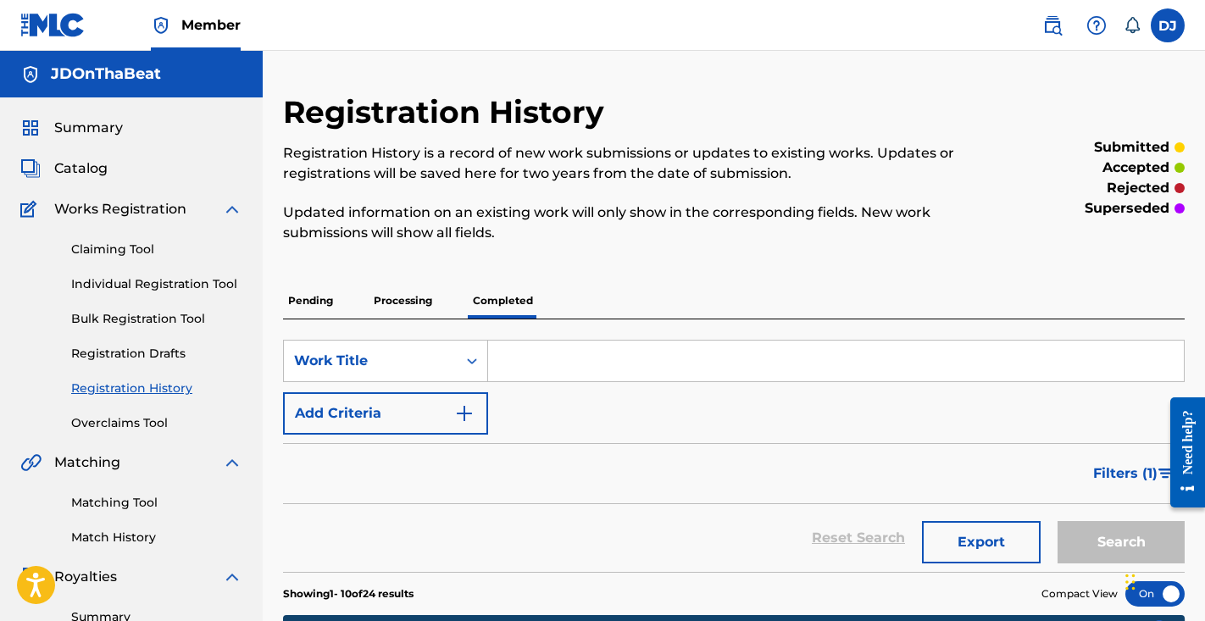
click at [375, 304] on p "Processing" at bounding box center [403, 301] width 69 height 36
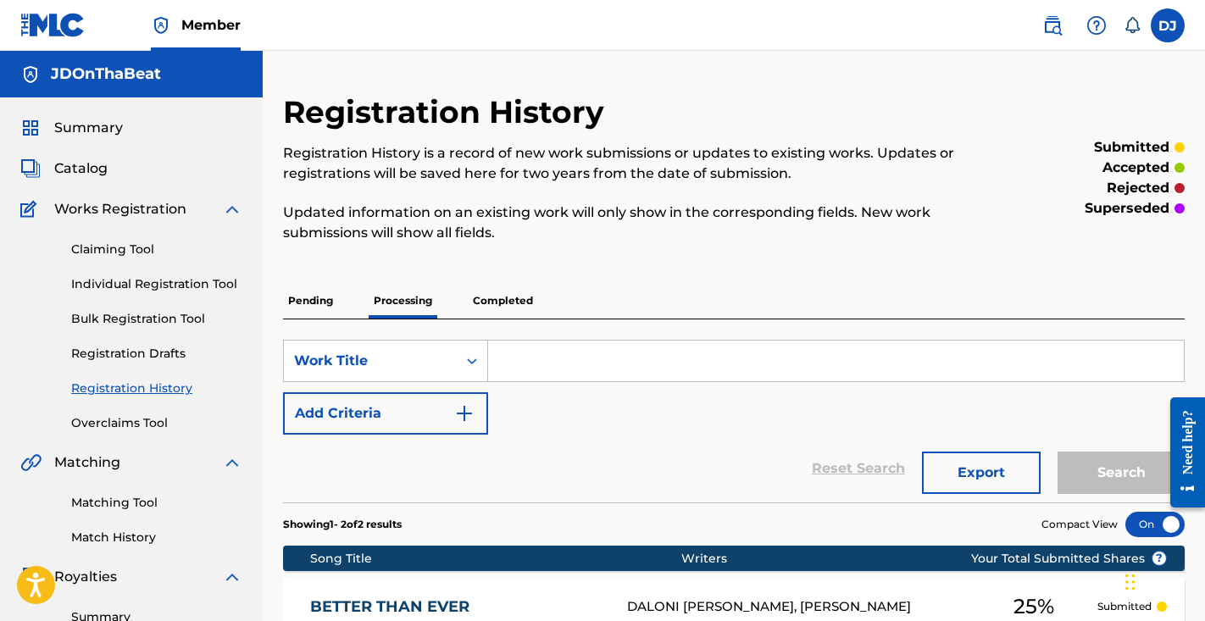
click at [317, 310] on p "Pending" at bounding box center [310, 301] width 55 height 36
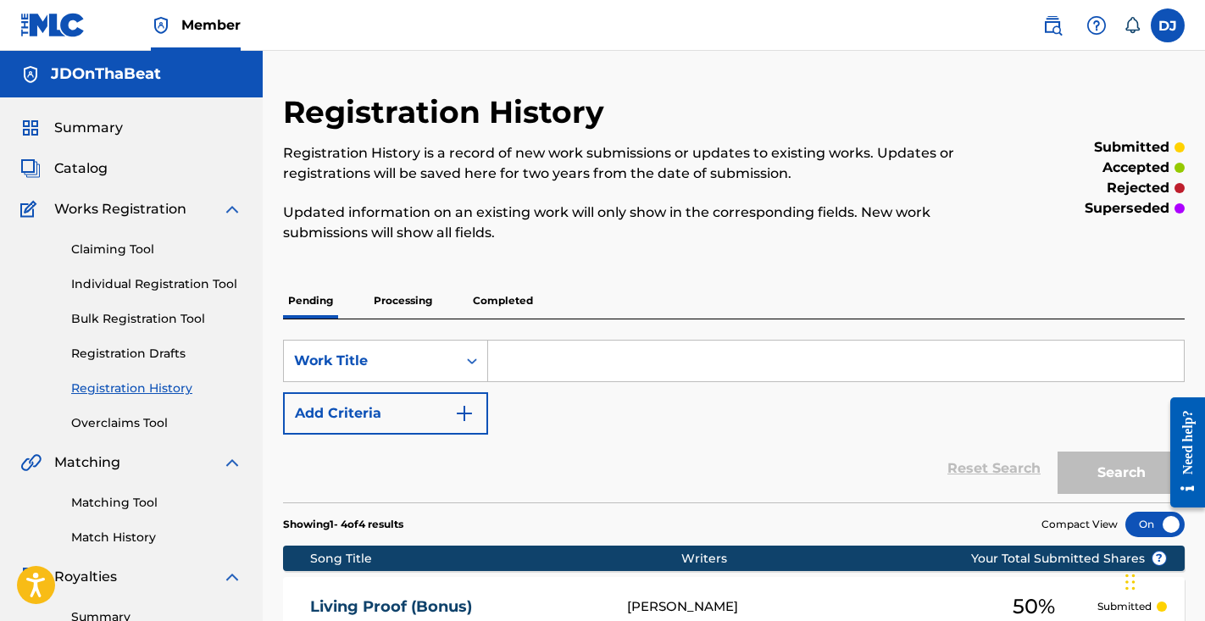
click at [203, 282] on link "Individual Registration Tool" at bounding box center [156, 284] width 171 height 18
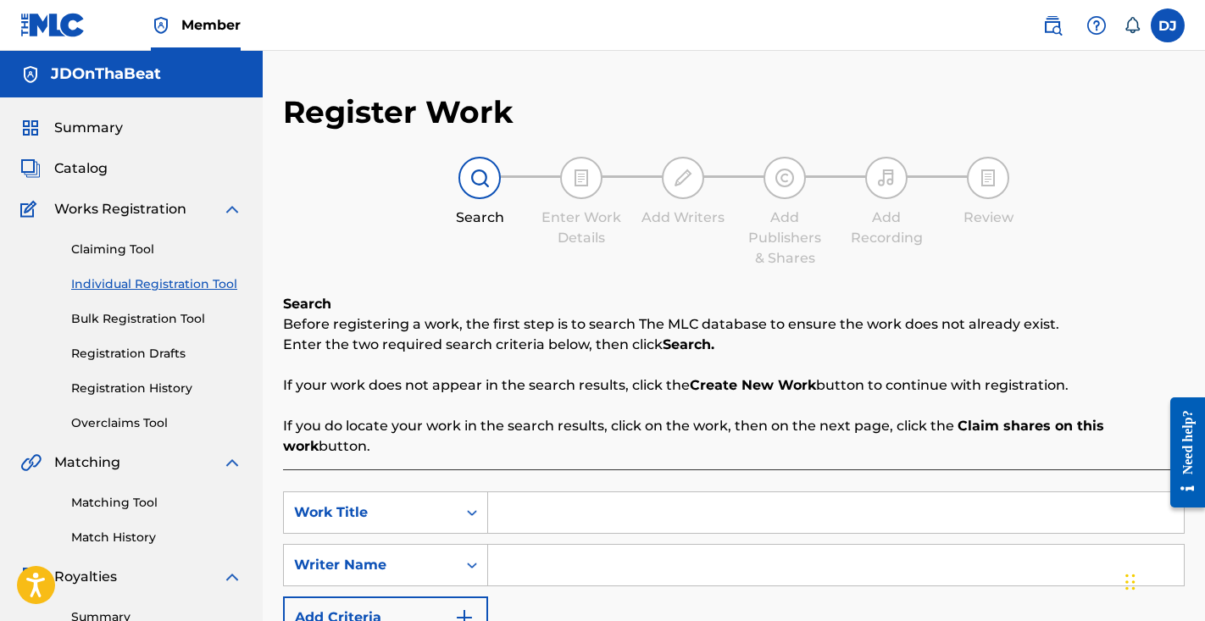
click at [521, 518] on input "Search Form" at bounding box center [836, 512] width 696 height 41
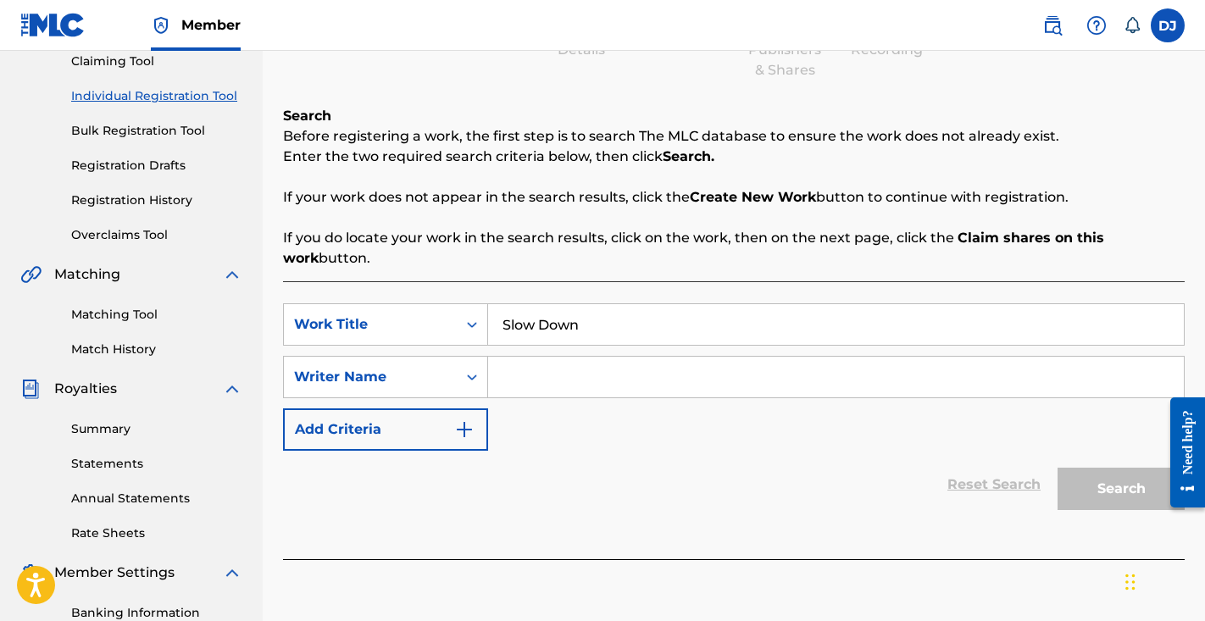
scroll to position [342, 0]
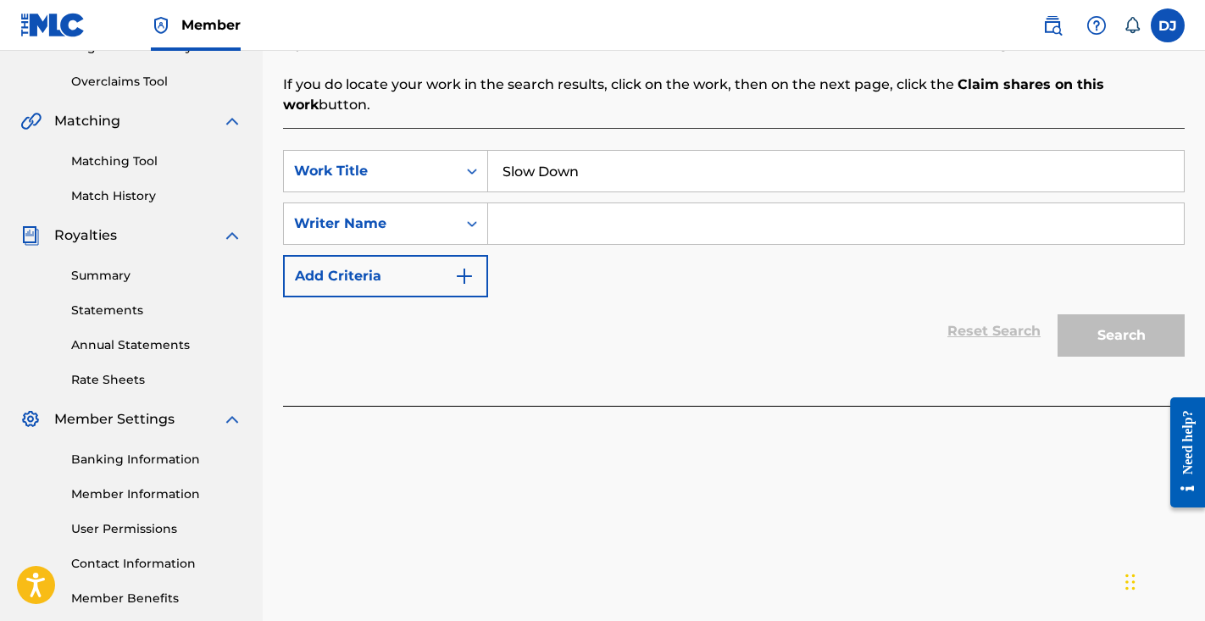
type input "Slow Down"
click at [1037, 232] on input "Search Form" at bounding box center [836, 223] width 696 height 41
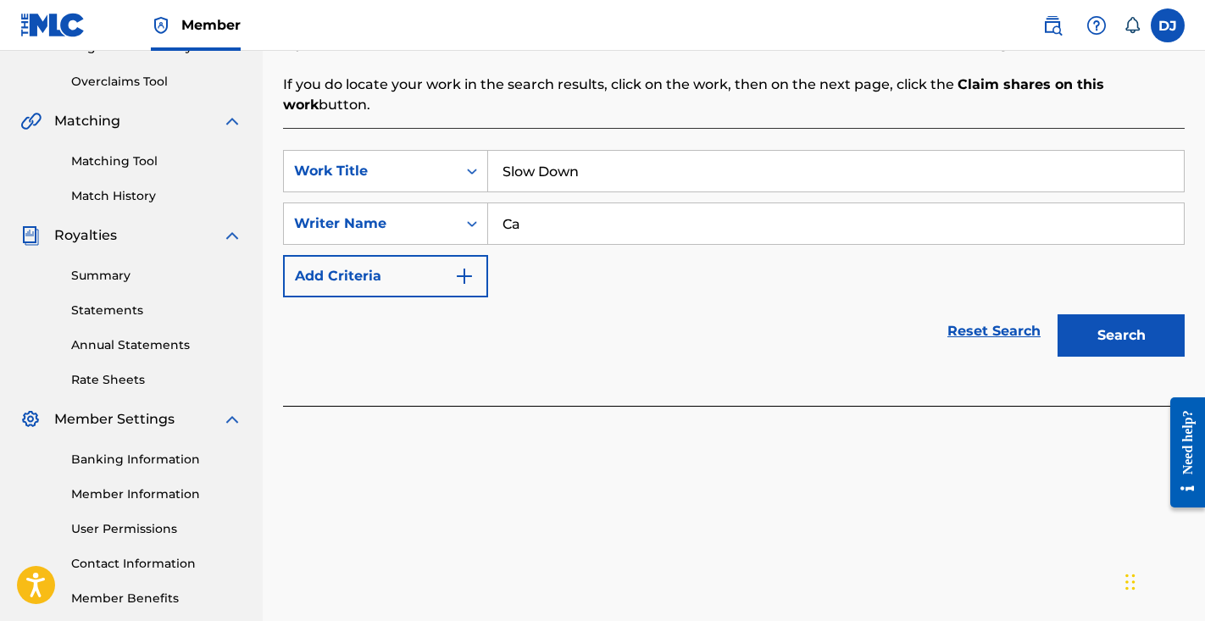
type input "C"
type input "[PERSON_NAME]"
click at [1158, 348] on button "Search" at bounding box center [1121, 335] width 127 height 42
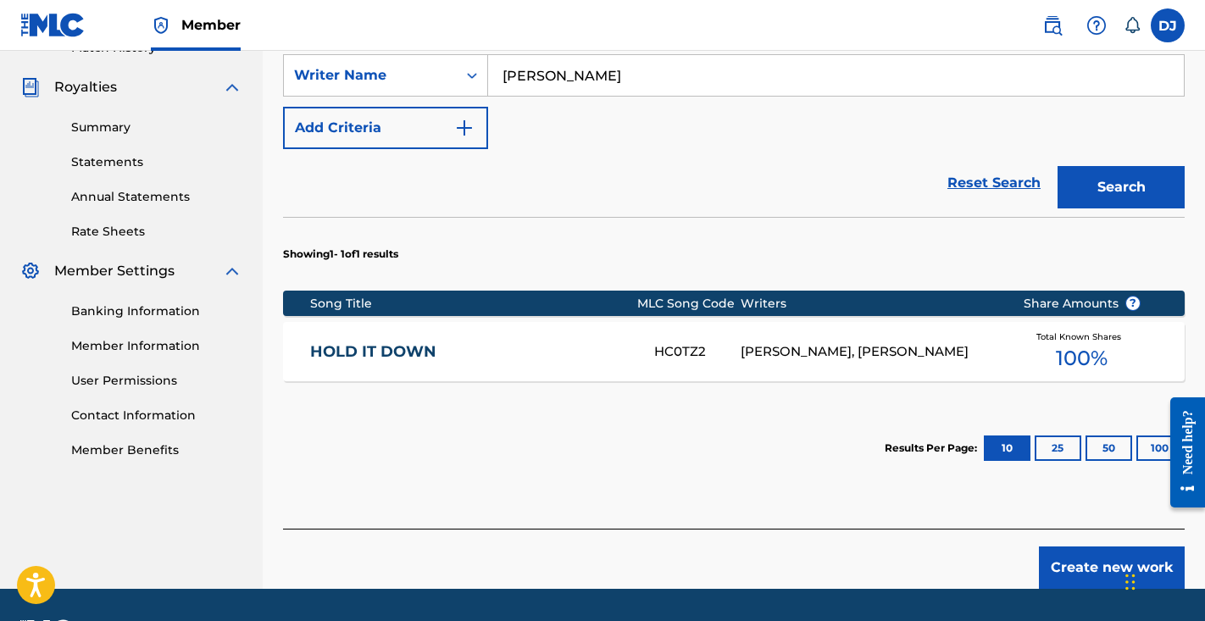
scroll to position [520, 0]
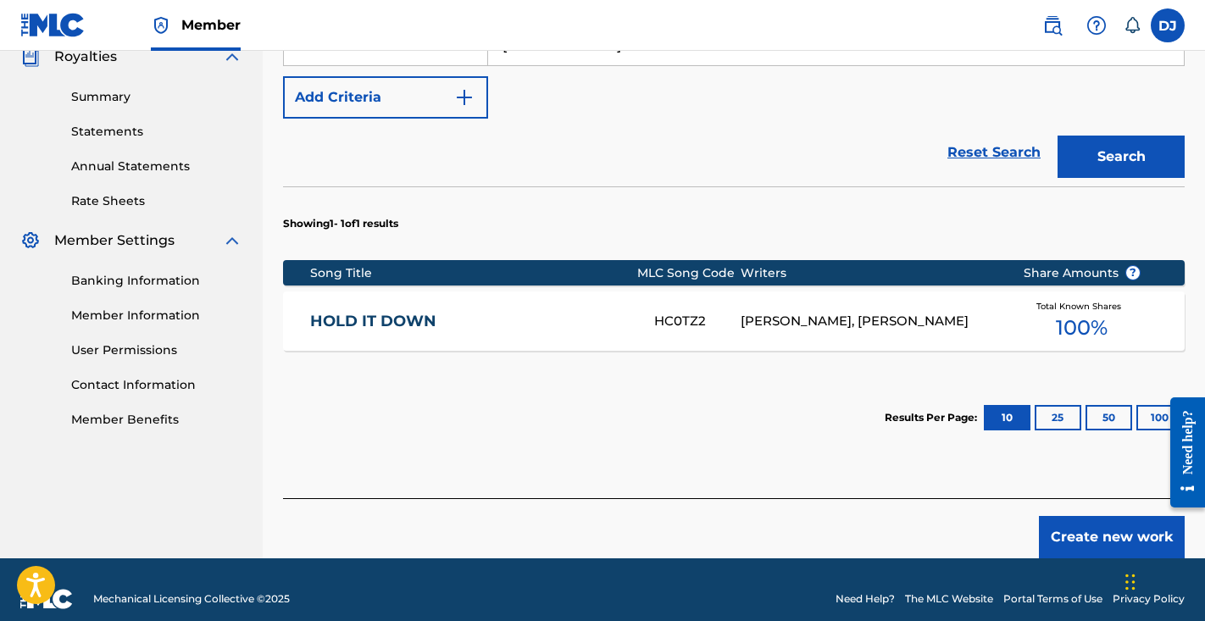
click at [1098, 542] on button "Create new work" at bounding box center [1112, 537] width 146 height 42
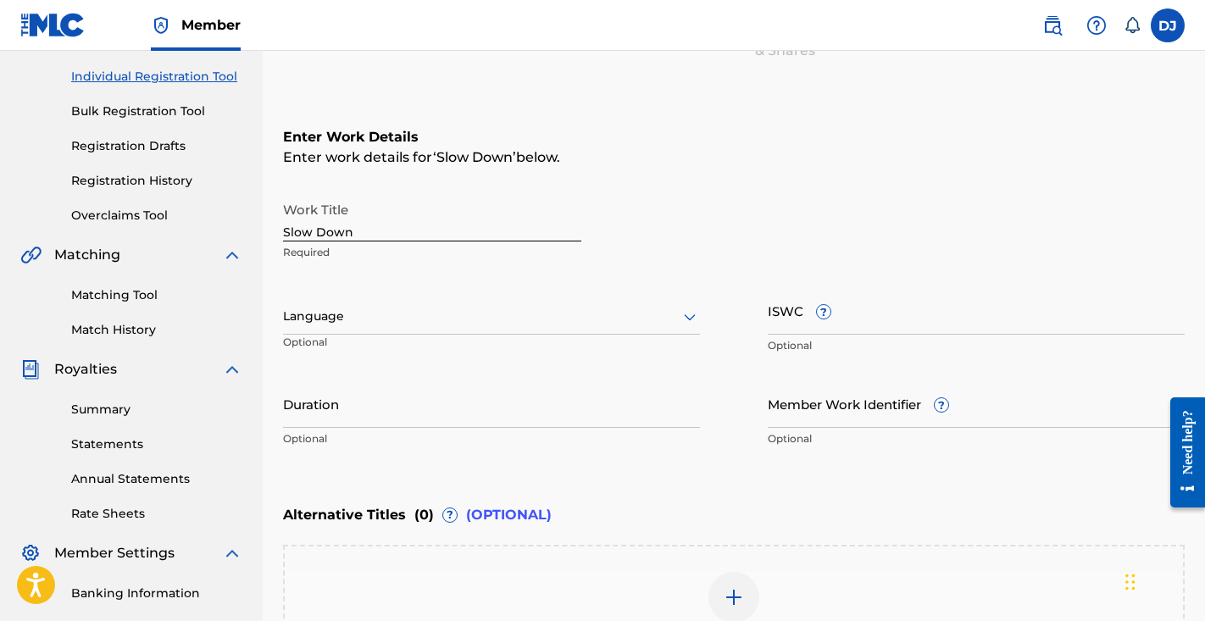
scroll to position [252, 0]
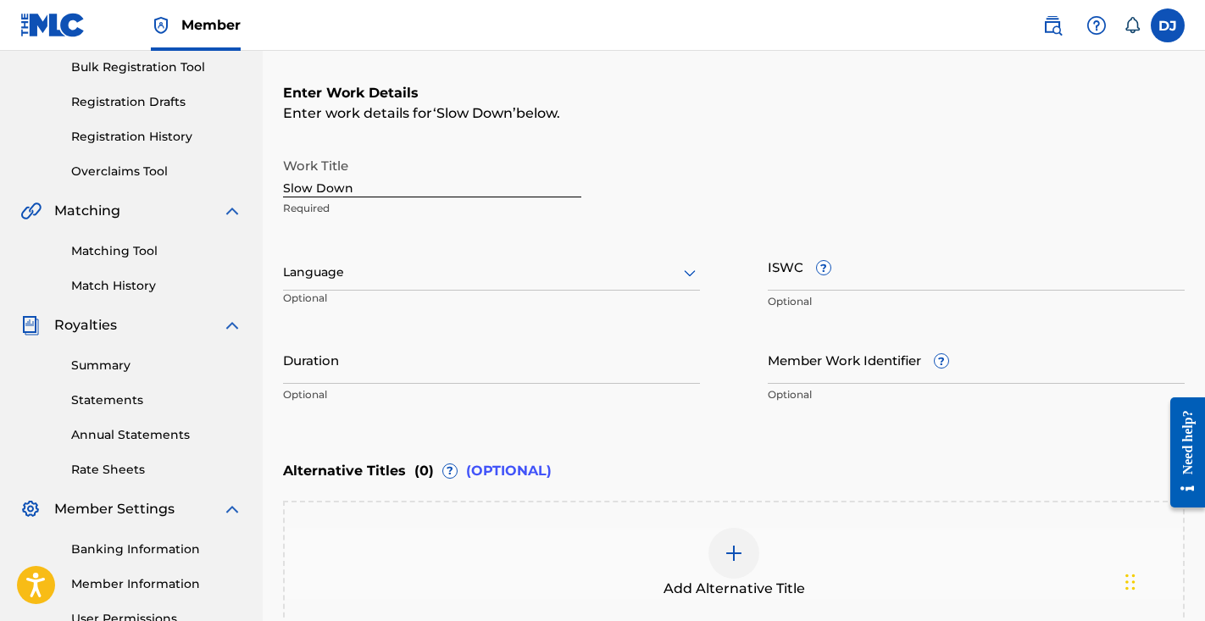
click at [387, 362] on input "Duration" at bounding box center [491, 360] width 417 height 48
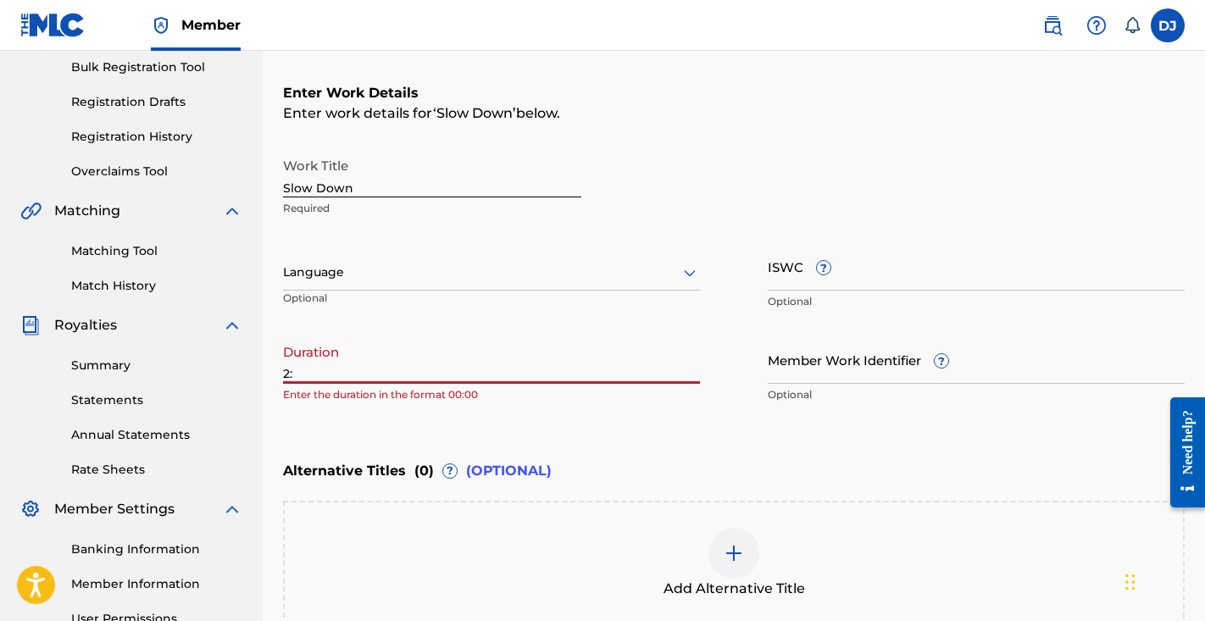
type input "2"
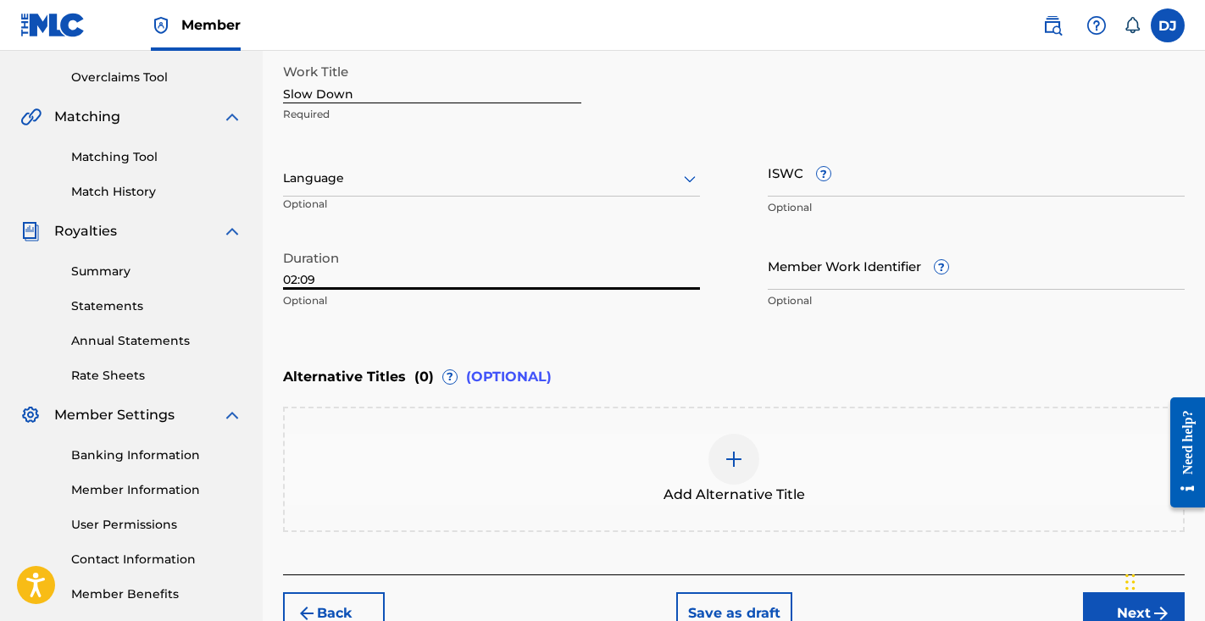
scroll to position [403, 0]
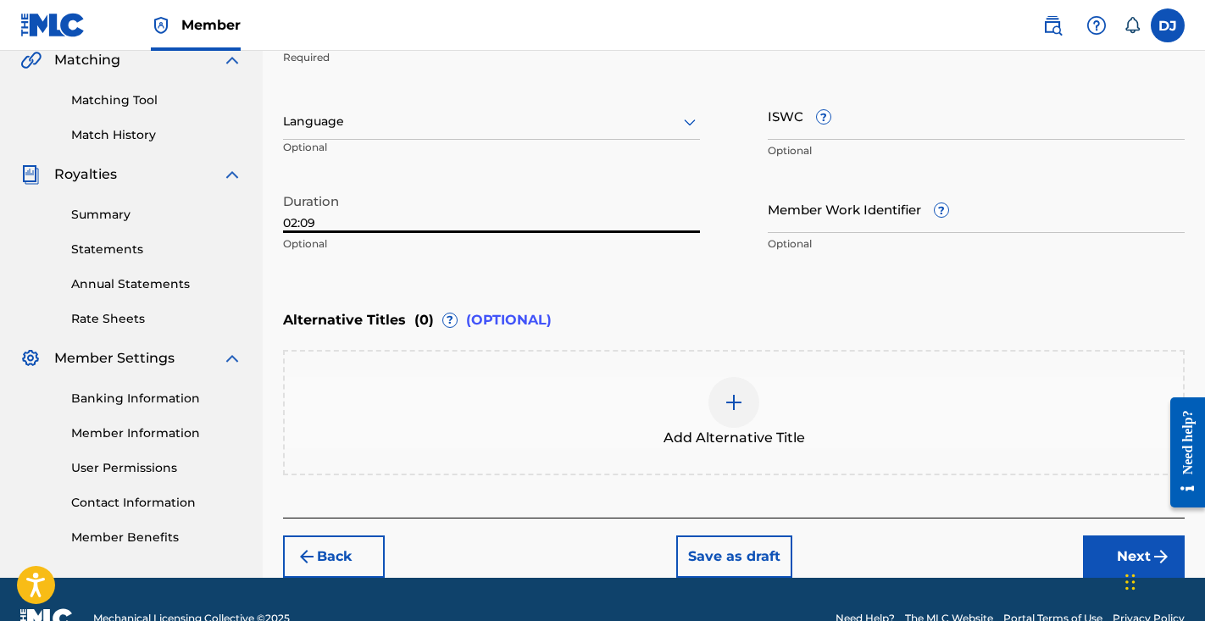
type input "02:09"
click at [1104, 554] on button "Next" at bounding box center [1134, 557] width 102 height 42
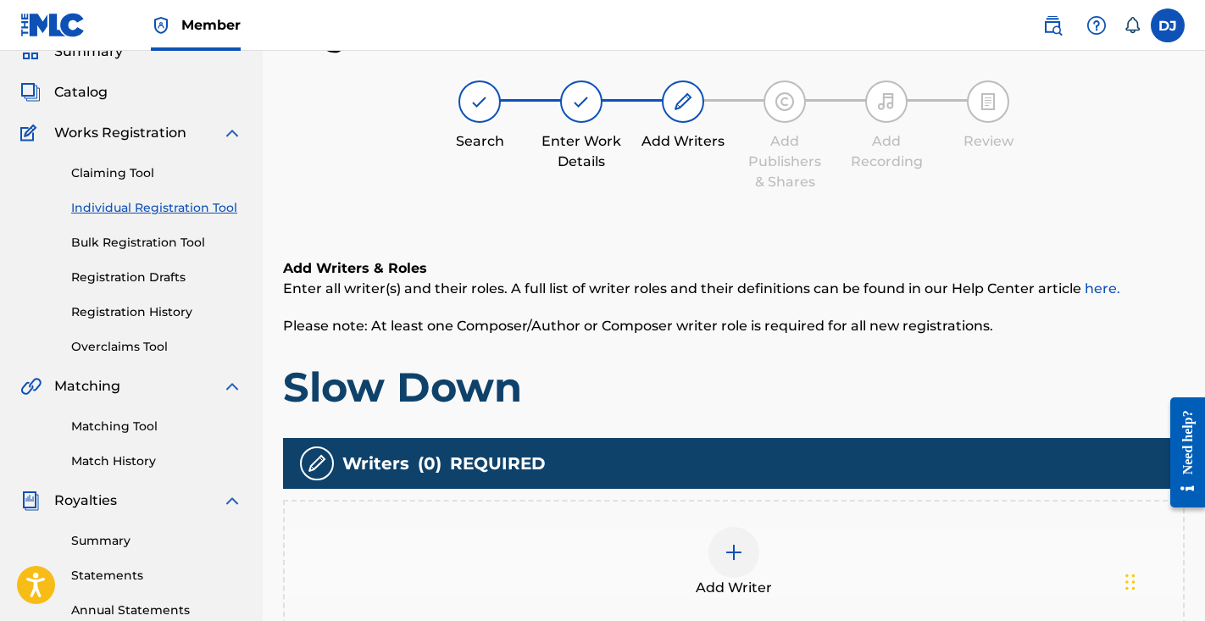
scroll to position [108, 0]
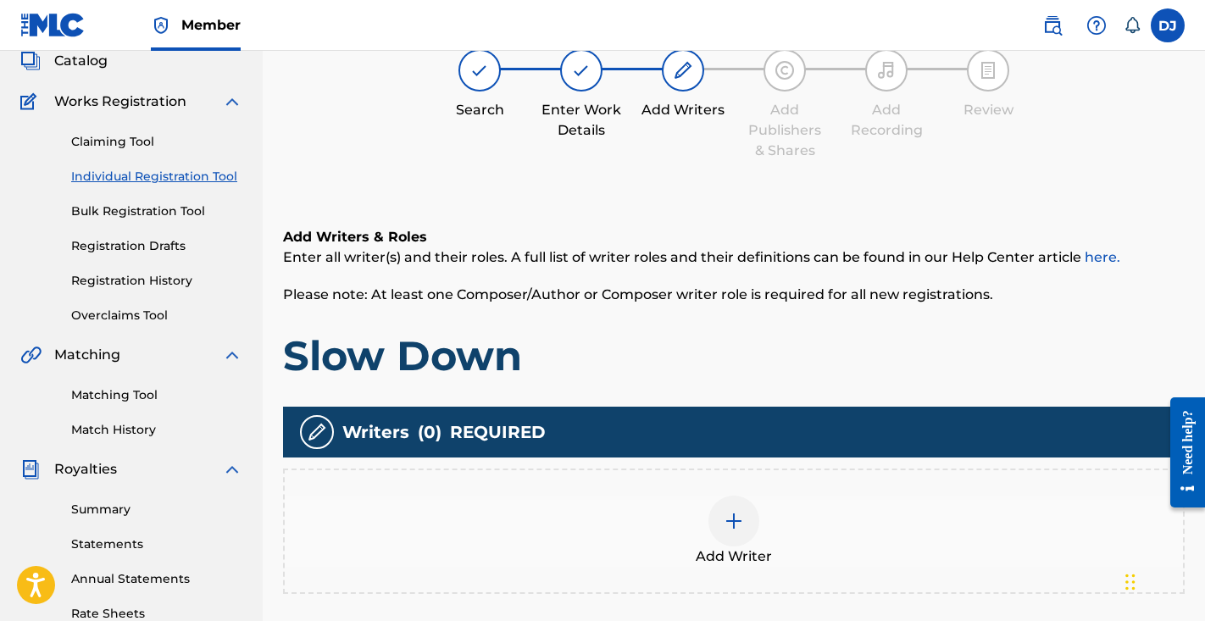
click at [737, 506] on div at bounding box center [734, 521] width 51 height 51
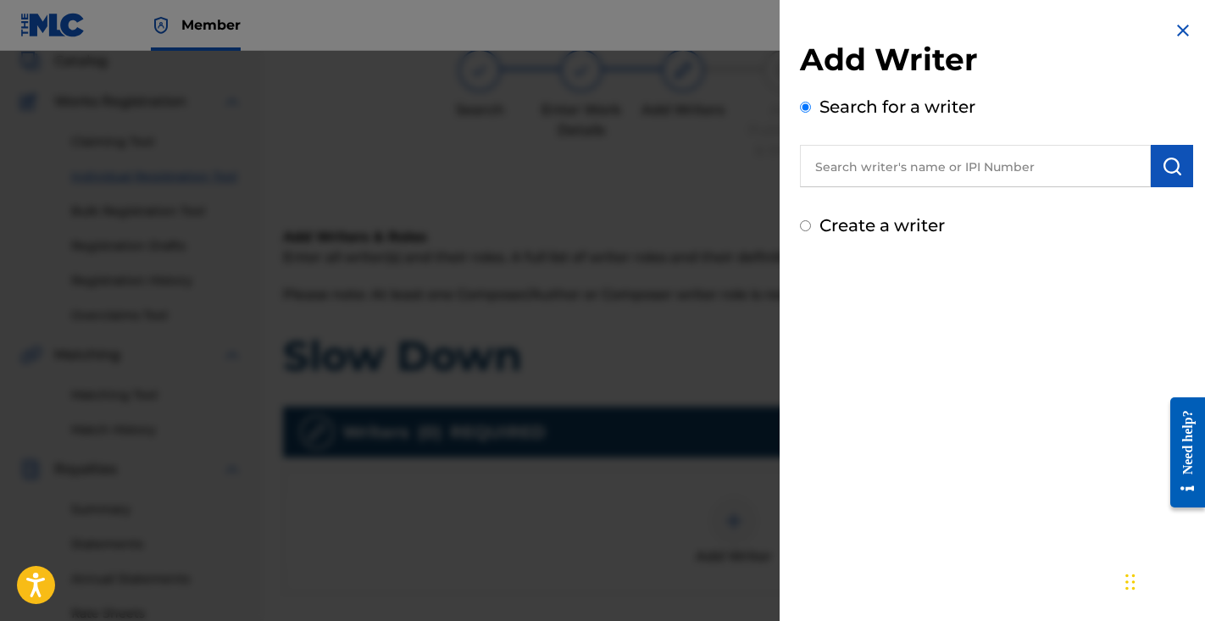
click at [932, 161] on input "text" at bounding box center [975, 166] width 351 height 42
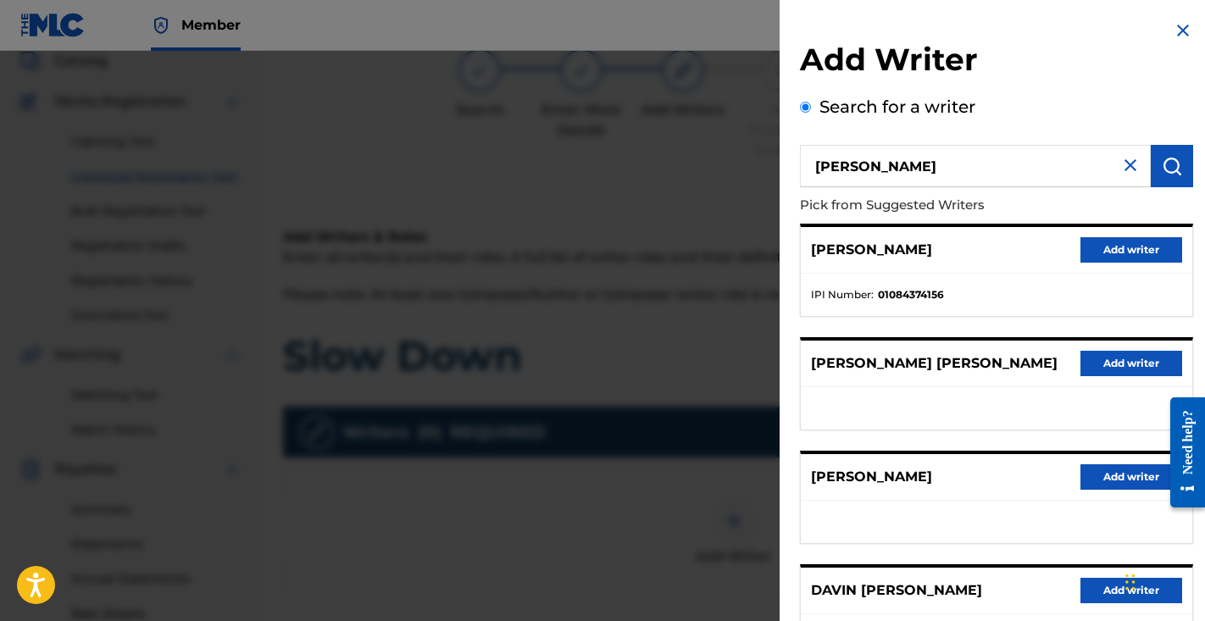
type input "[PERSON_NAME]"
drag, startPoint x: 872, startPoint y: 86, endPoint x: 1150, endPoint y: 250, distance: 323.0
click at [1150, 250] on button "Add writer" at bounding box center [1132, 249] width 102 height 25
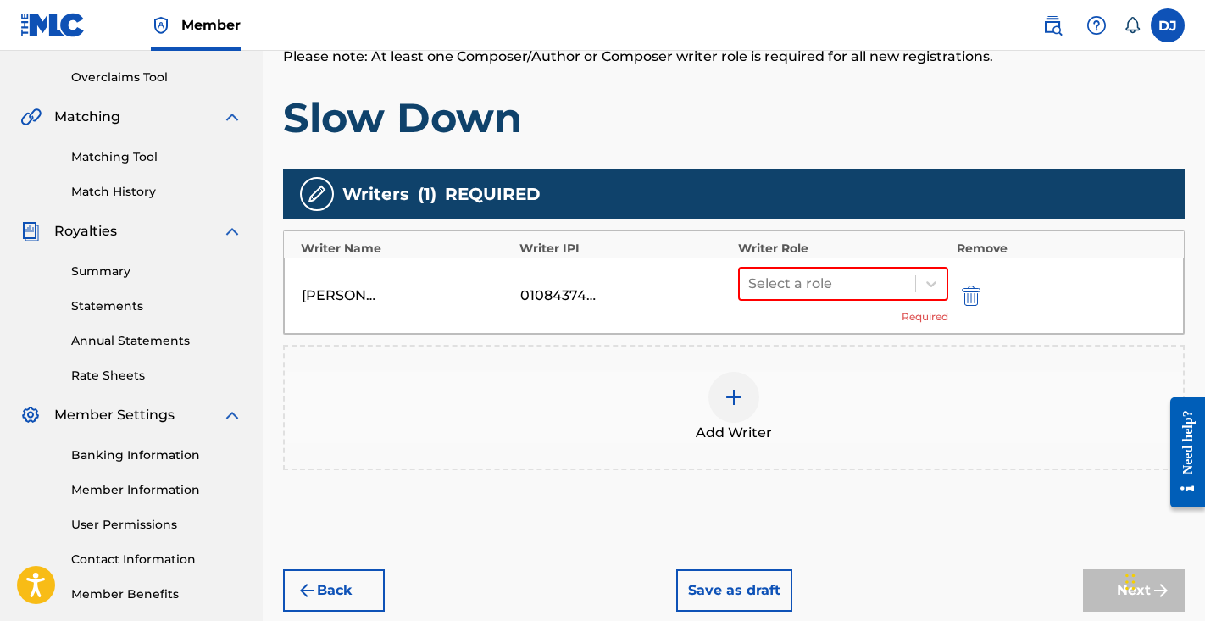
scroll to position [370, 0]
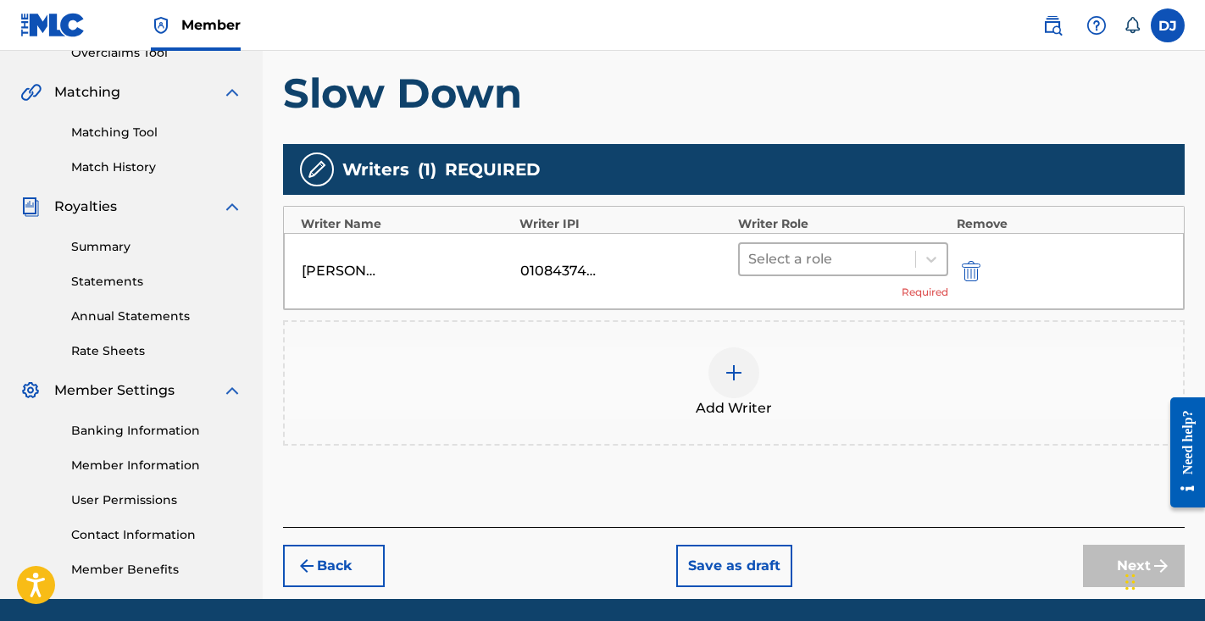
click at [898, 267] on div at bounding box center [827, 260] width 159 height 24
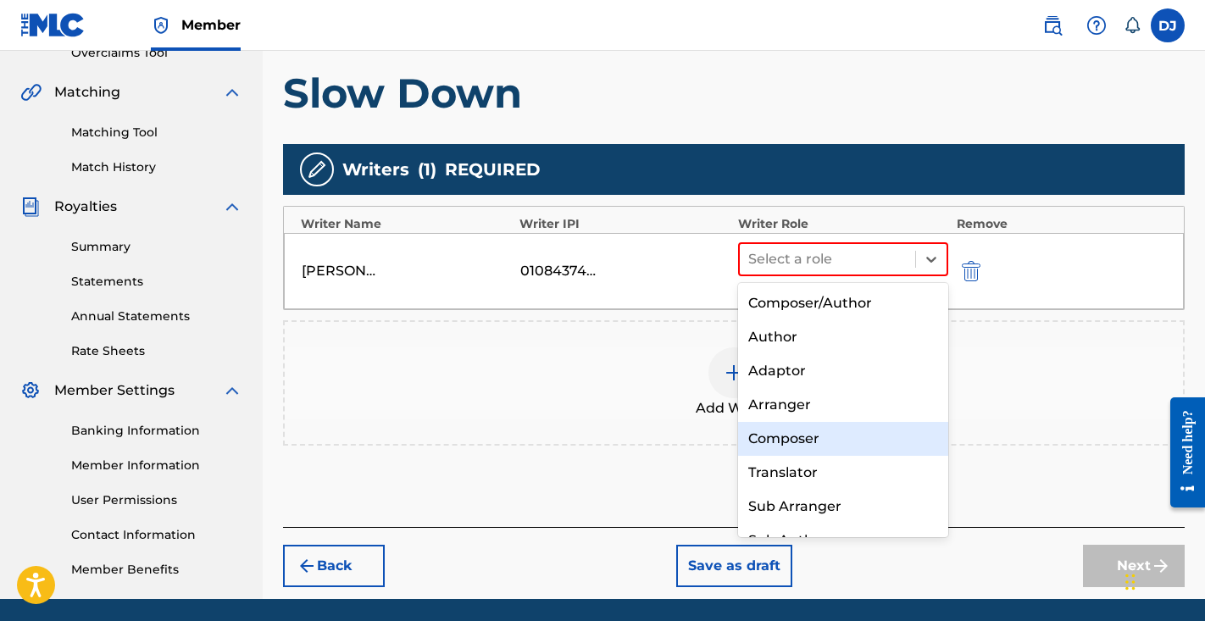
click at [802, 435] on div "Composer" at bounding box center [843, 439] width 210 height 34
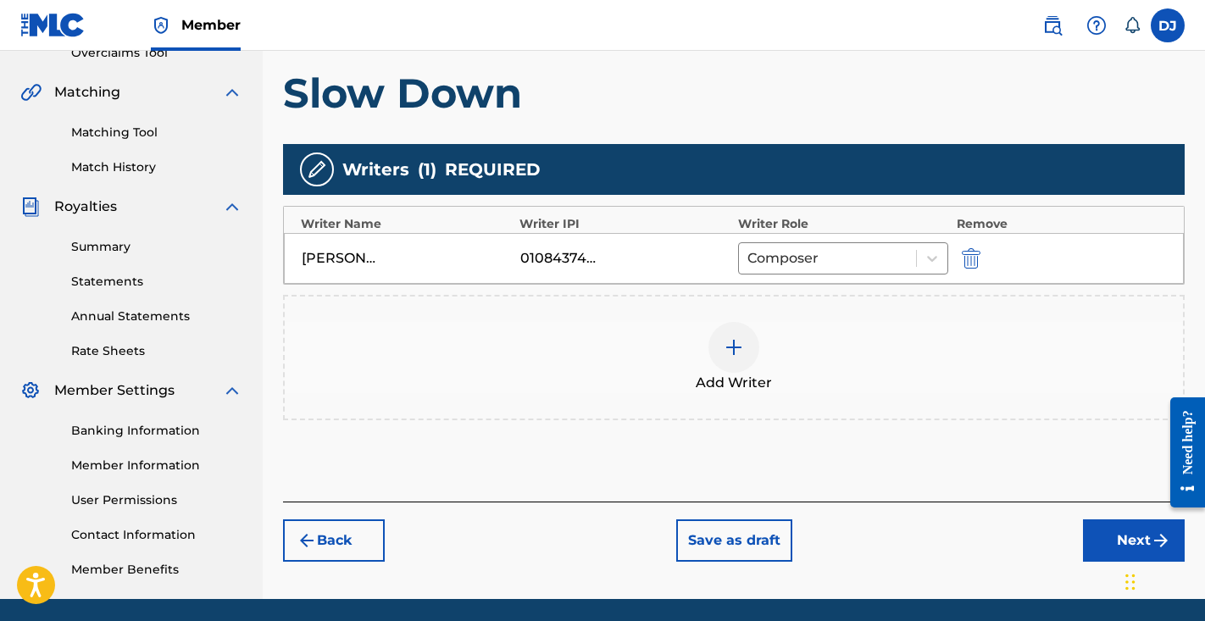
click at [1116, 534] on button "Next" at bounding box center [1134, 541] width 102 height 42
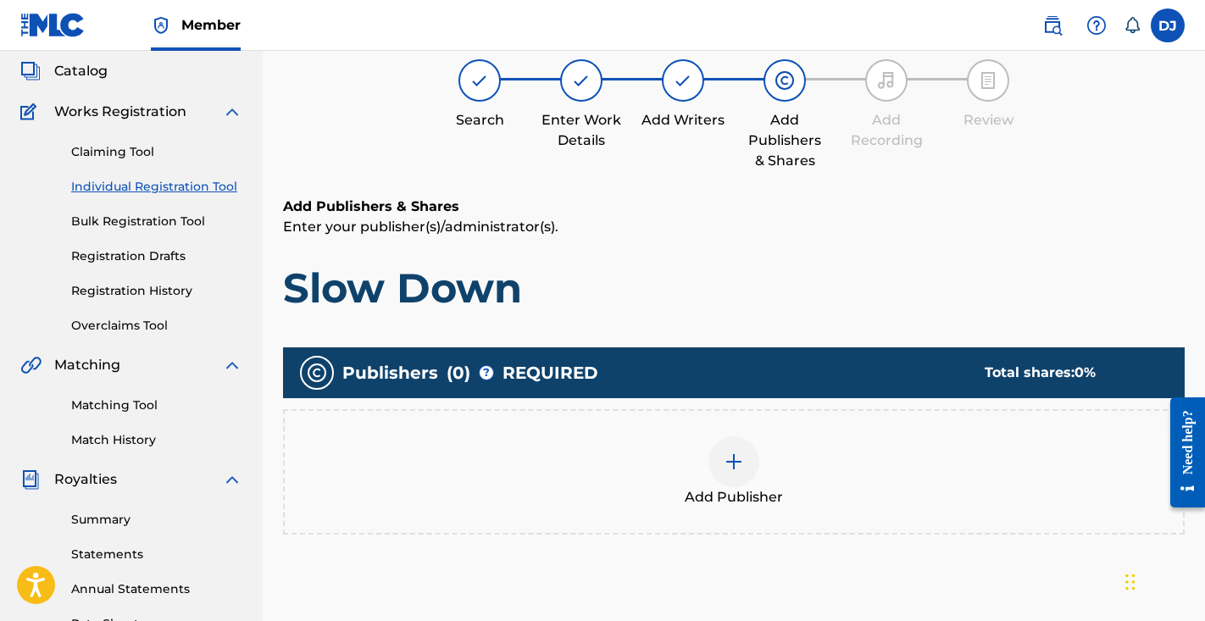
scroll to position [104, 0]
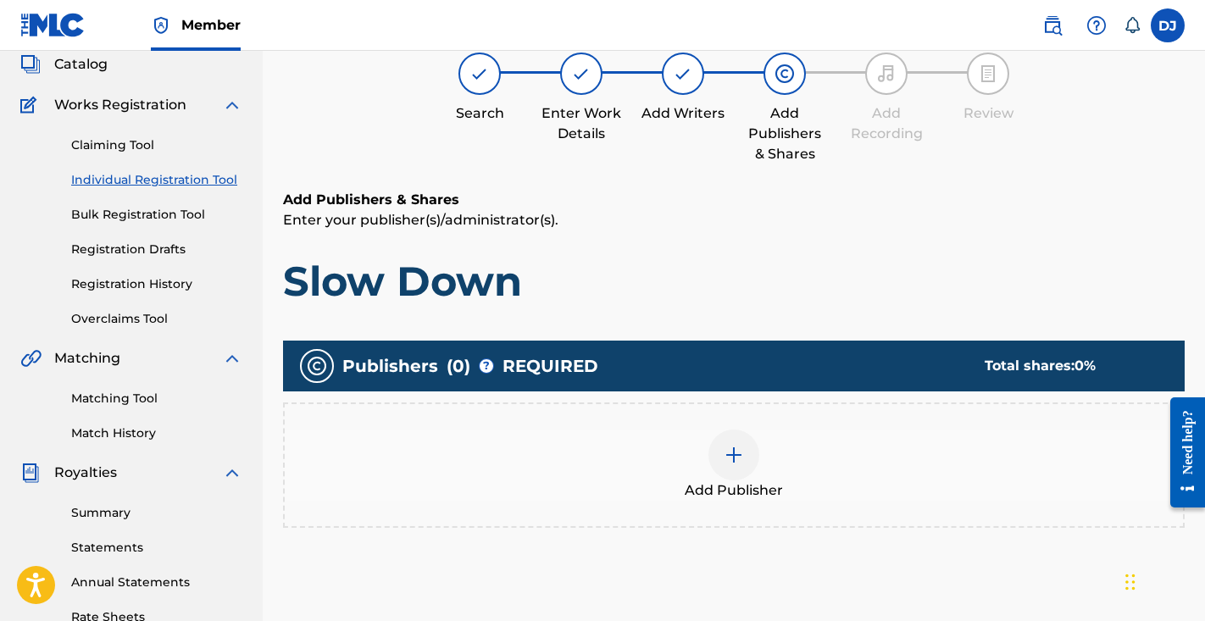
click at [748, 461] on div at bounding box center [734, 455] width 51 height 51
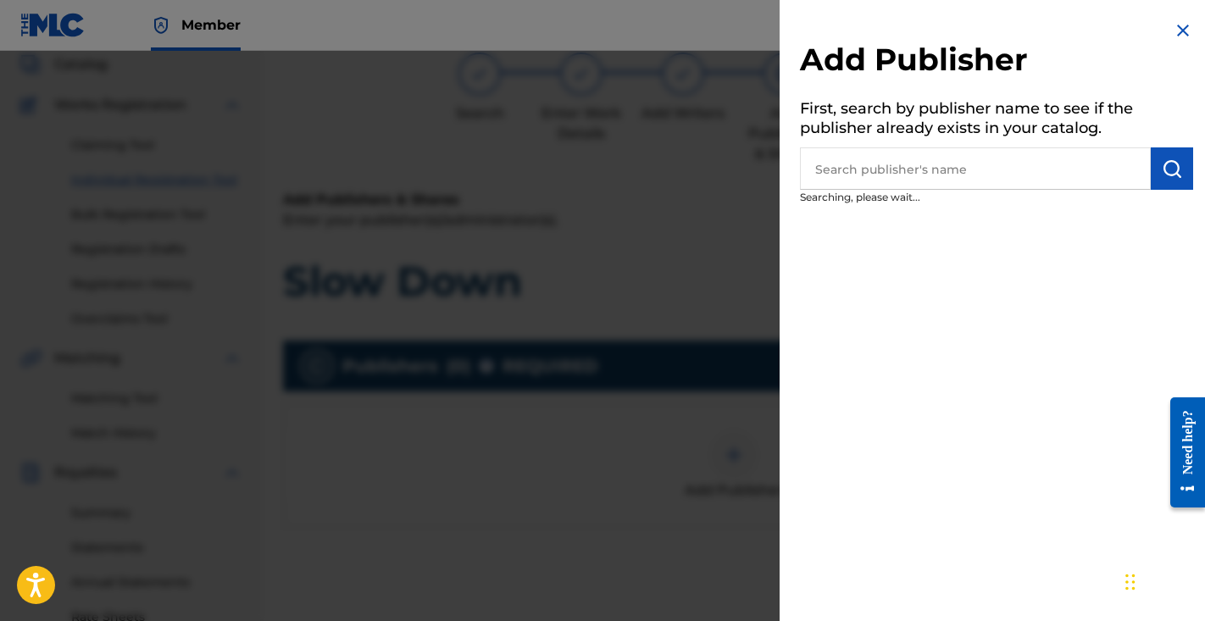
click at [893, 176] on input "text" at bounding box center [975, 168] width 351 height 42
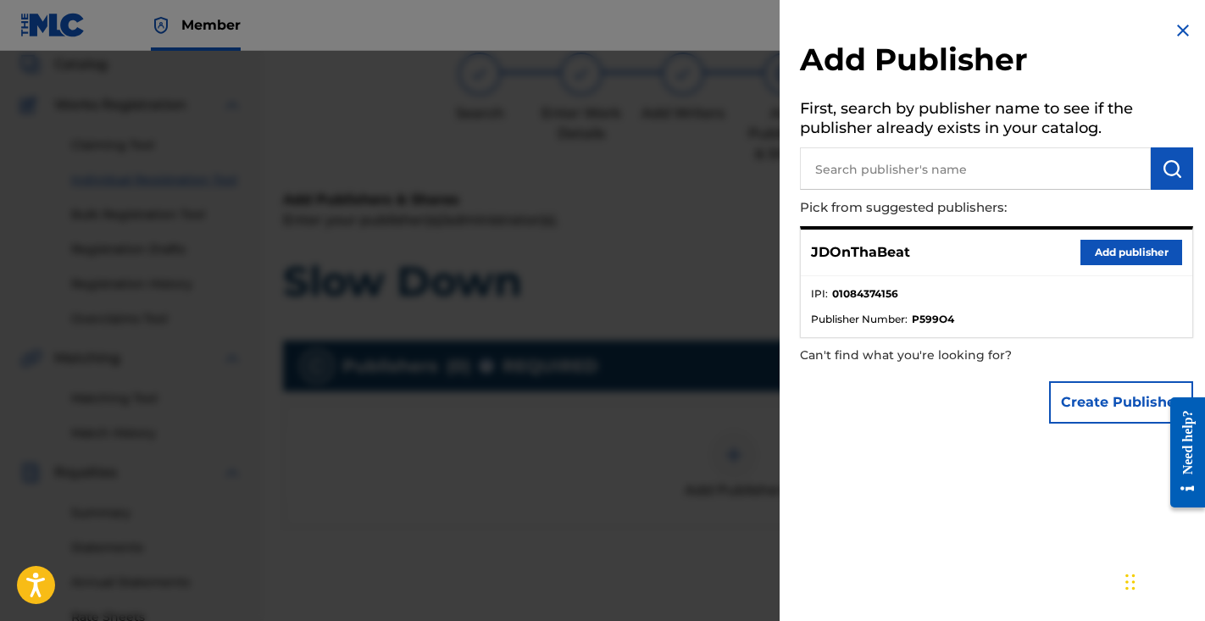
click at [1138, 251] on button "Add publisher" at bounding box center [1132, 252] width 102 height 25
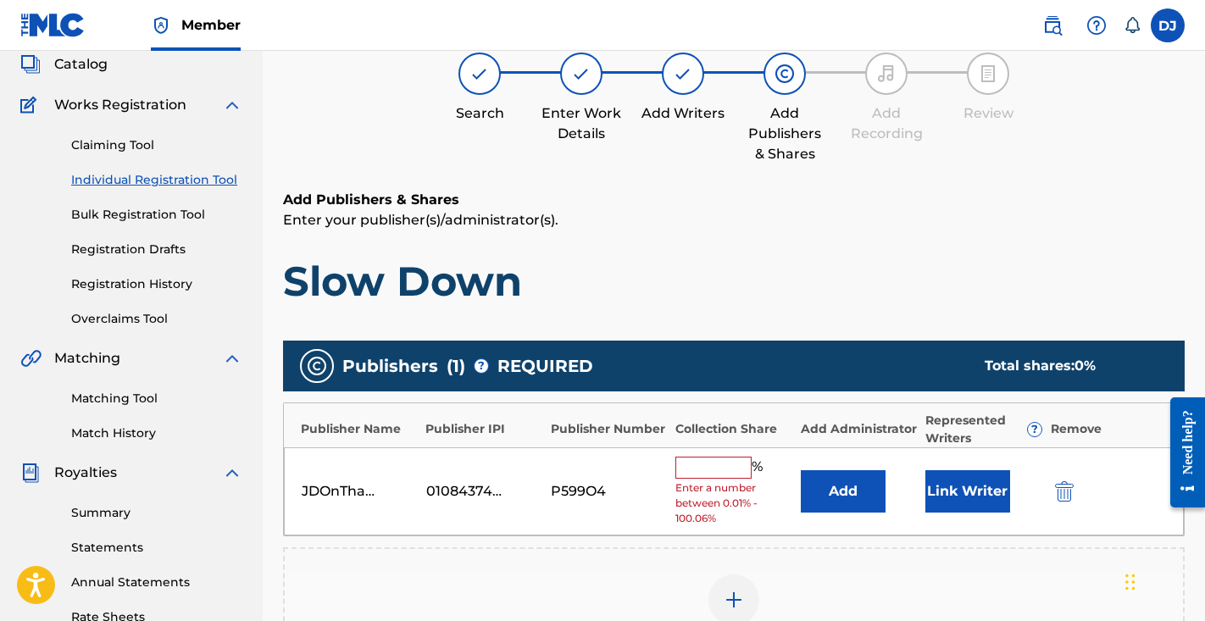
click at [948, 491] on button "Link Writer" at bounding box center [968, 491] width 85 height 42
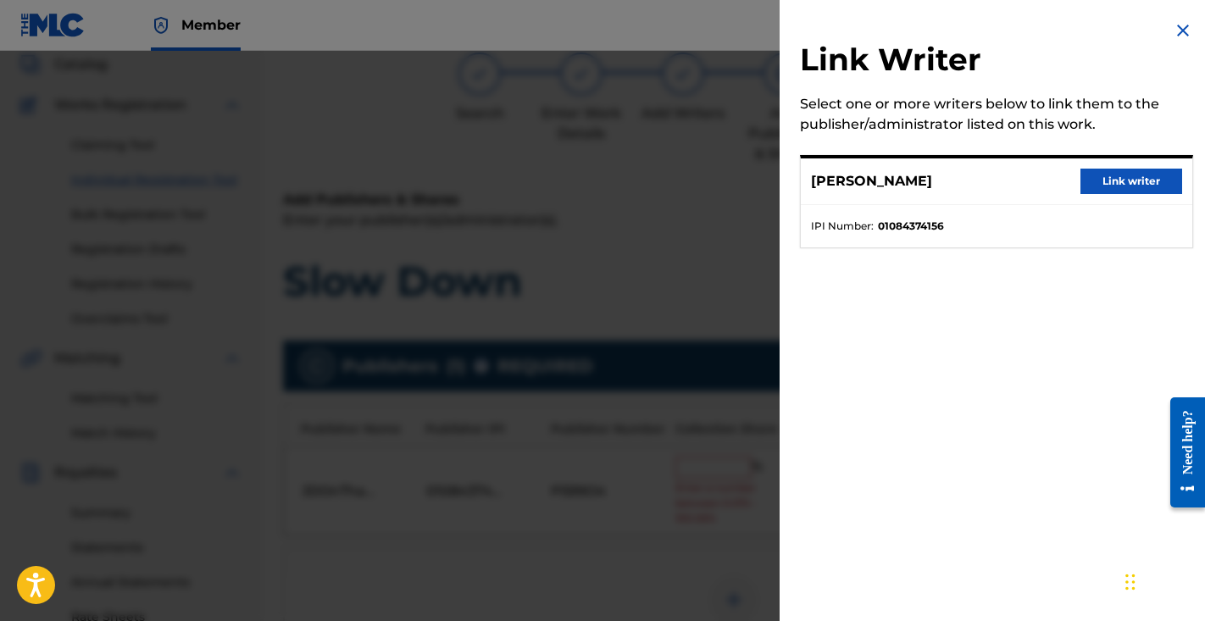
click at [1107, 190] on button "Link writer" at bounding box center [1132, 181] width 102 height 25
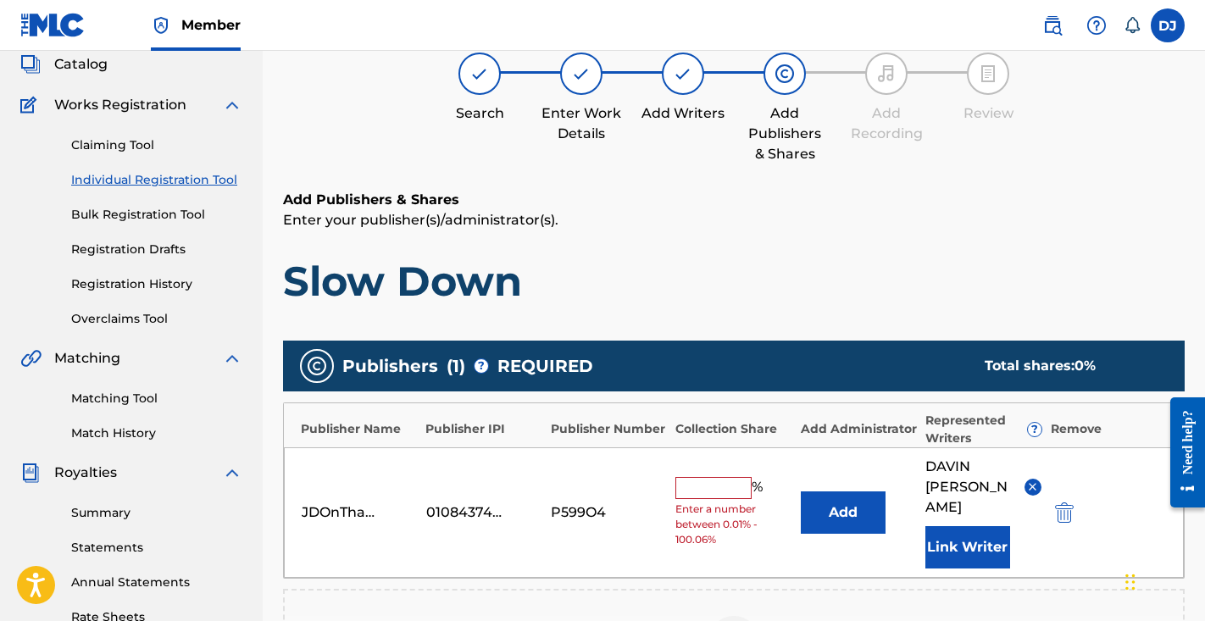
click at [717, 478] on input "text" at bounding box center [714, 488] width 76 height 22
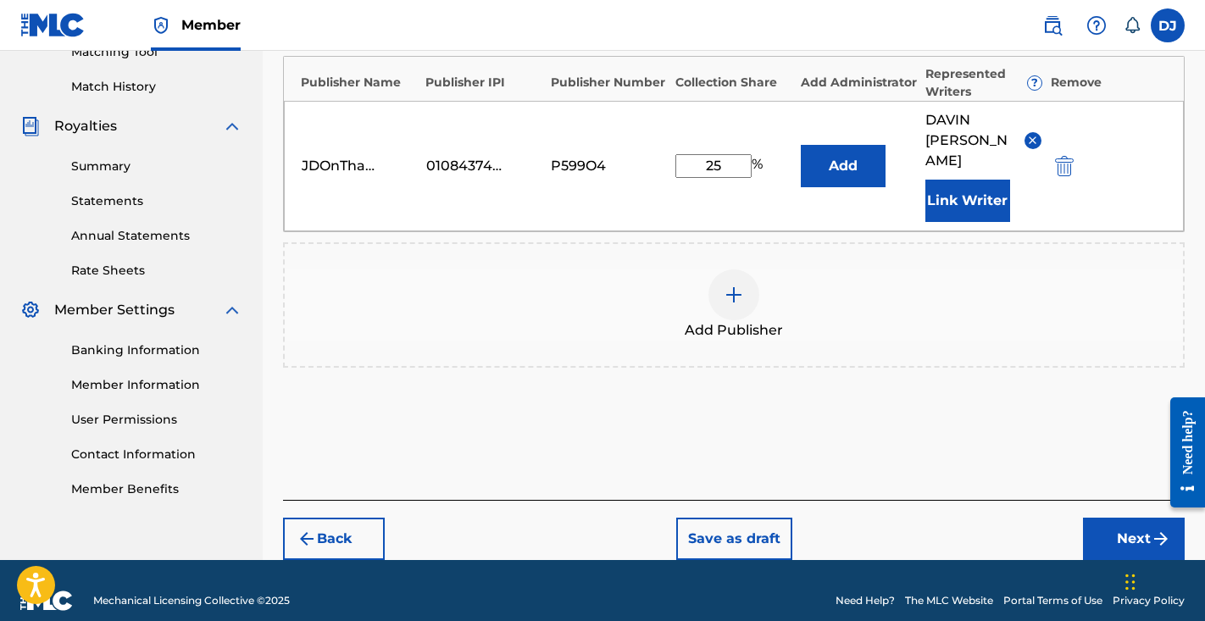
type input "25"
click at [1114, 519] on button "Next" at bounding box center [1134, 539] width 102 height 42
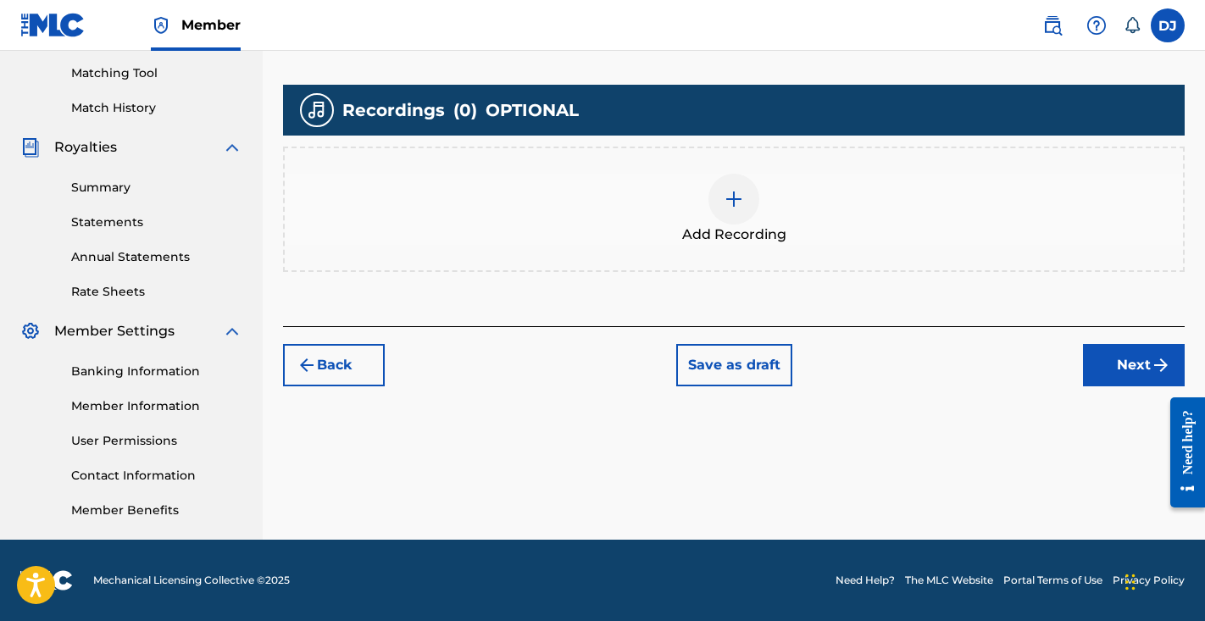
scroll to position [430, 0]
click at [753, 255] on div "Add Recording" at bounding box center [734, 209] width 902 height 125
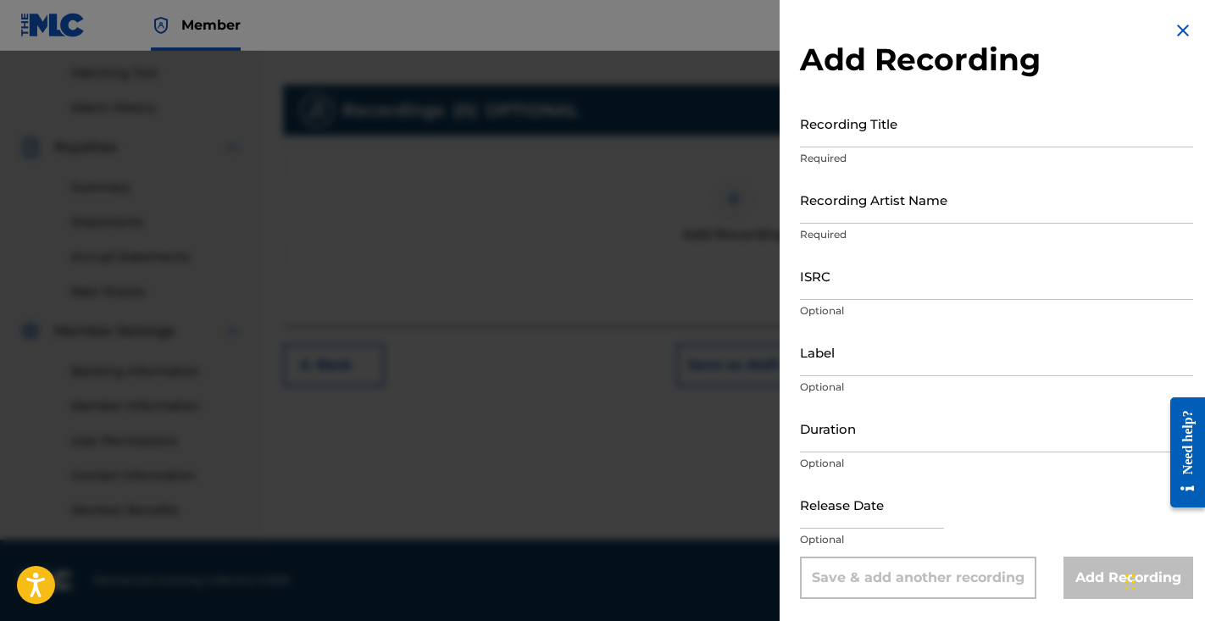
click at [878, 138] on input "Recording Title" at bounding box center [996, 123] width 393 height 48
type input "Slow Down"
click at [904, 213] on input "Recording Artist Name" at bounding box center [996, 199] width 393 height 48
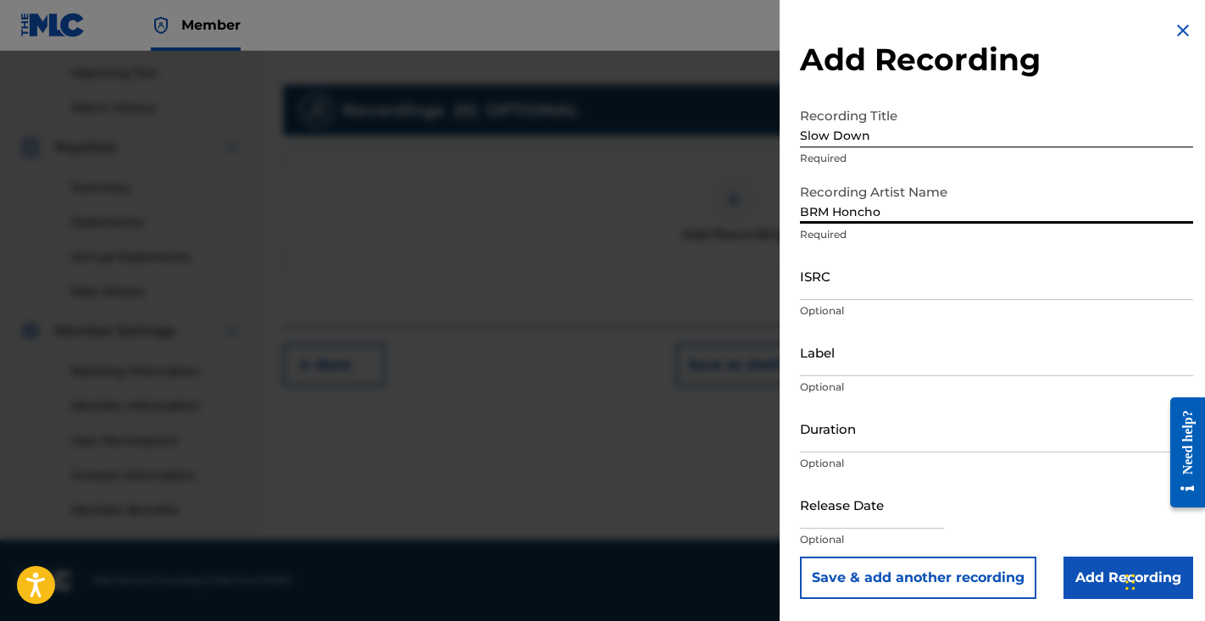
type input "BRM Honcho"
click at [895, 268] on input "ISRC" at bounding box center [996, 276] width 393 height 48
paste input "[URL][DOMAIN_NAME]"
type input "[URL][DOMAIN_NAME]"
paste input "QZTAY2570832"
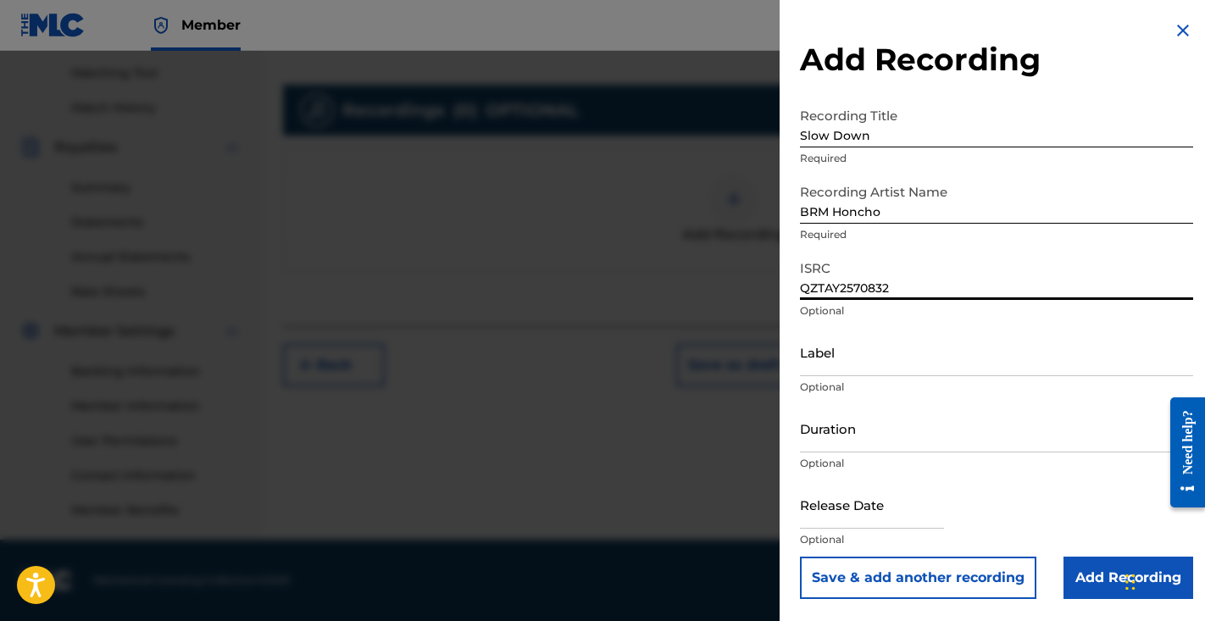
type input "QZTAY2570832"
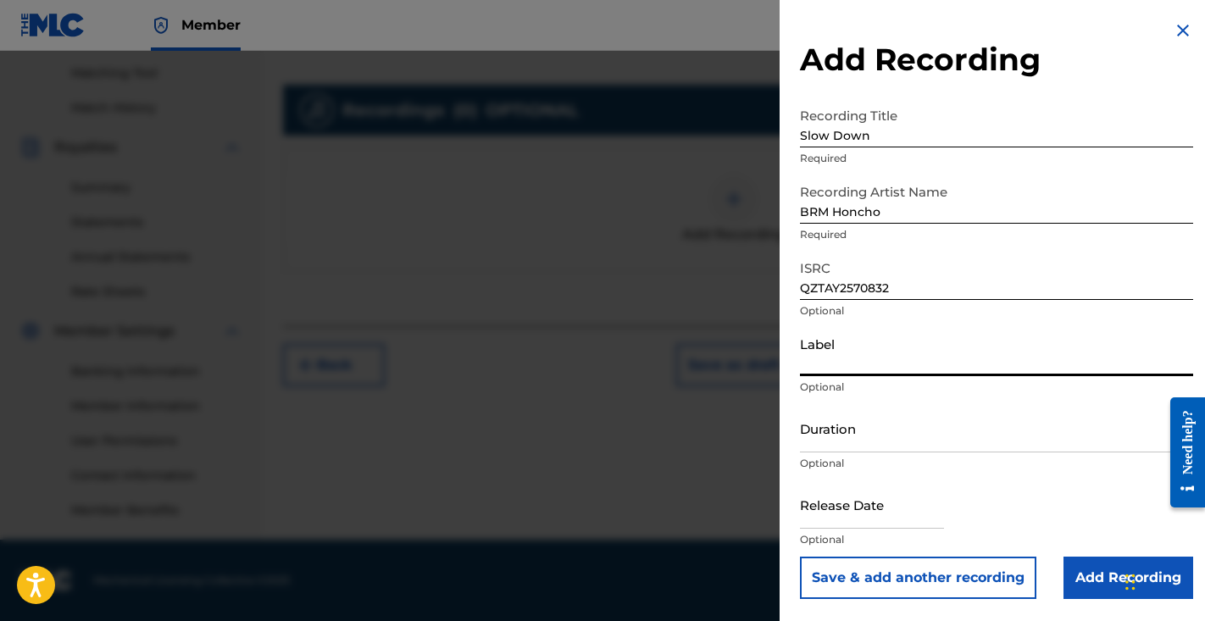
click at [916, 350] on input "Label" at bounding box center [996, 352] width 393 height 48
type input "BRM"
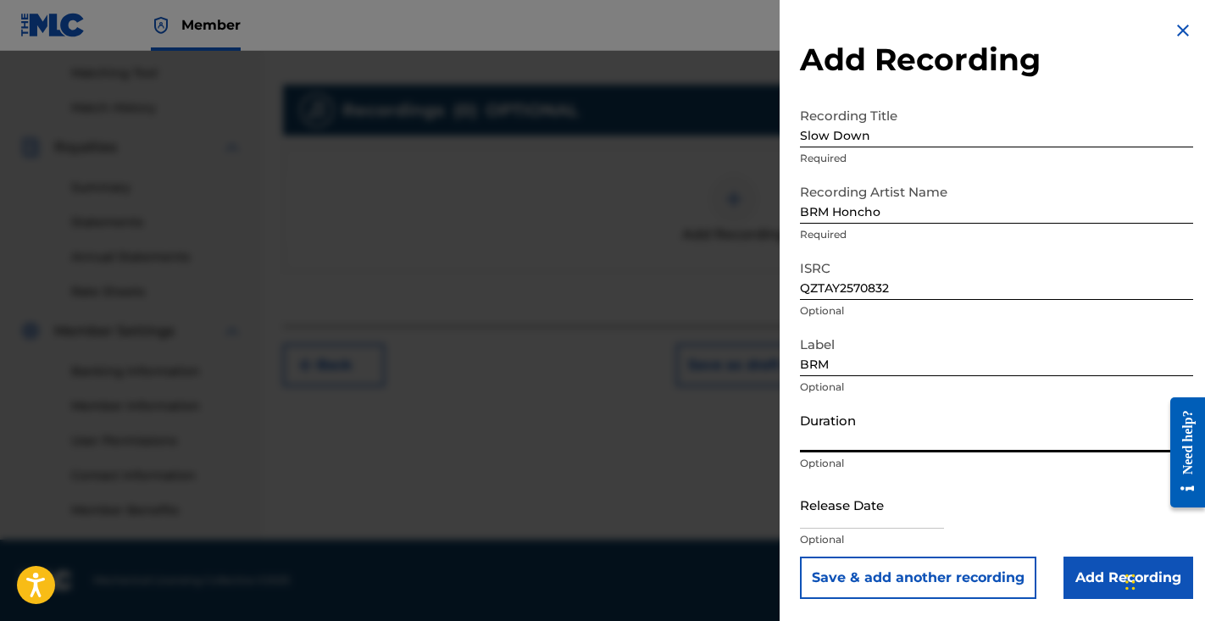
click at [842, 431] on input "Duration" at bounding box center [996, 428] width 393 height 48
type input "02:02"
click at [844, 516] on input "text" at bounding box center [872, 505] width 144 height 48
select select "7"
select select "2025"
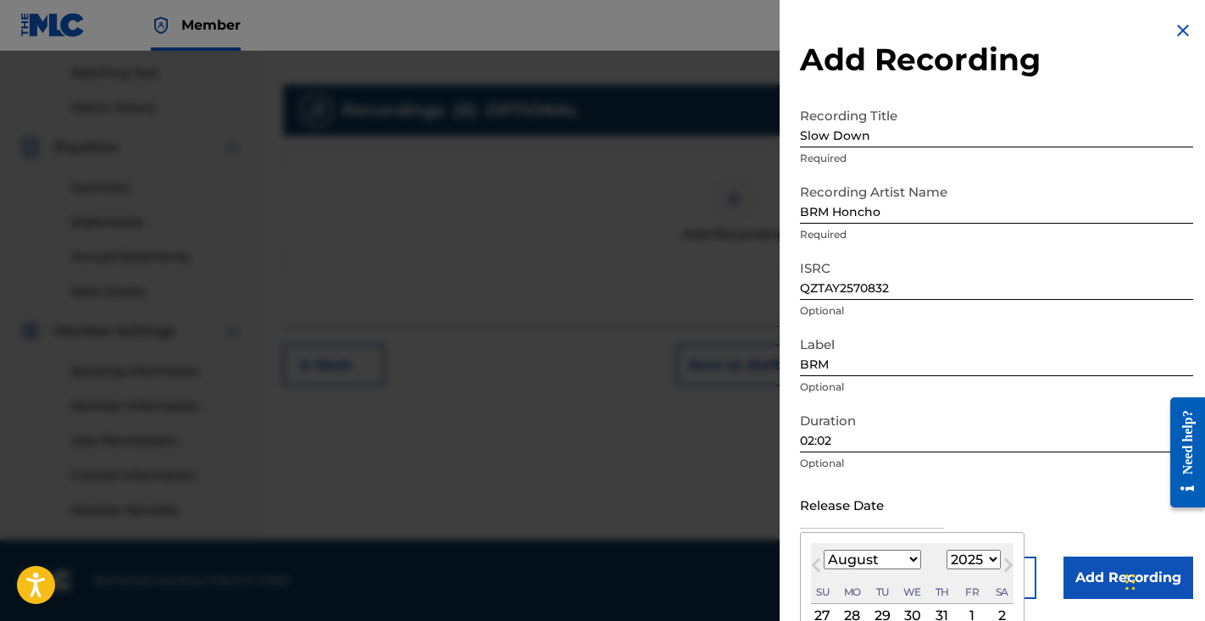
click at [857, 526] on input "text" at bounding box center [872, 505] width 144 height 48
click at [854, 570] on div "January February March April May June July August September October November De…" at bounding box center [872, 560] width 97 height 20
select select "5"
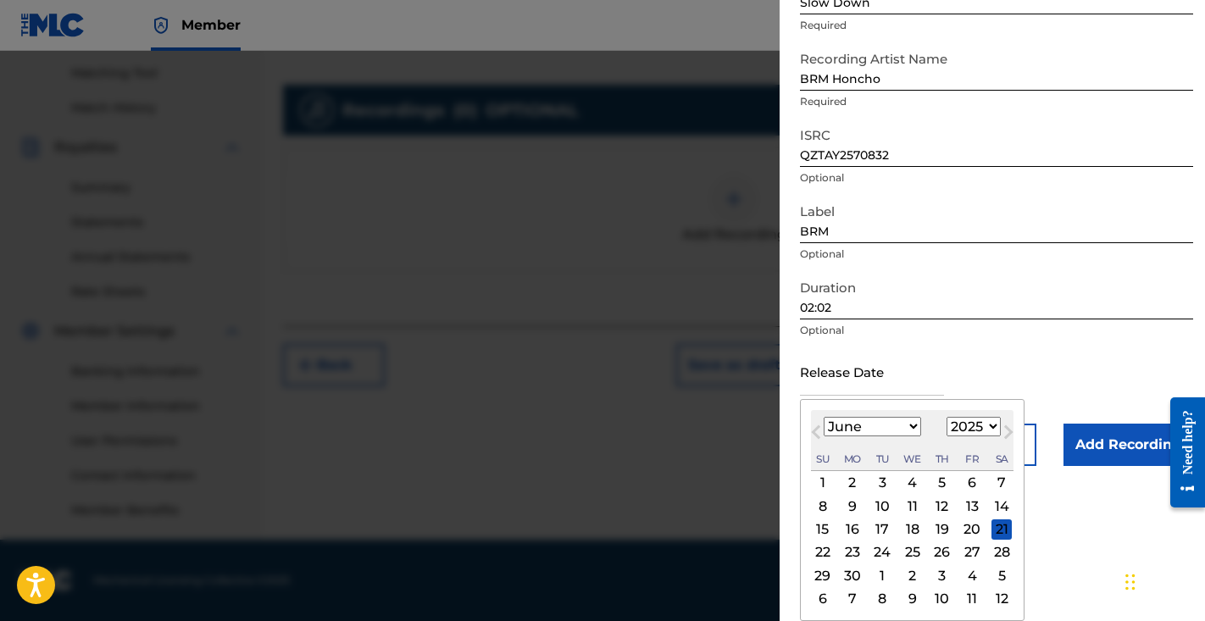
scroll to position [133, 0]
click at [932, 509] on div "12" at bounding box center [942, 506] width 20 height 20
type input "[DATE]"
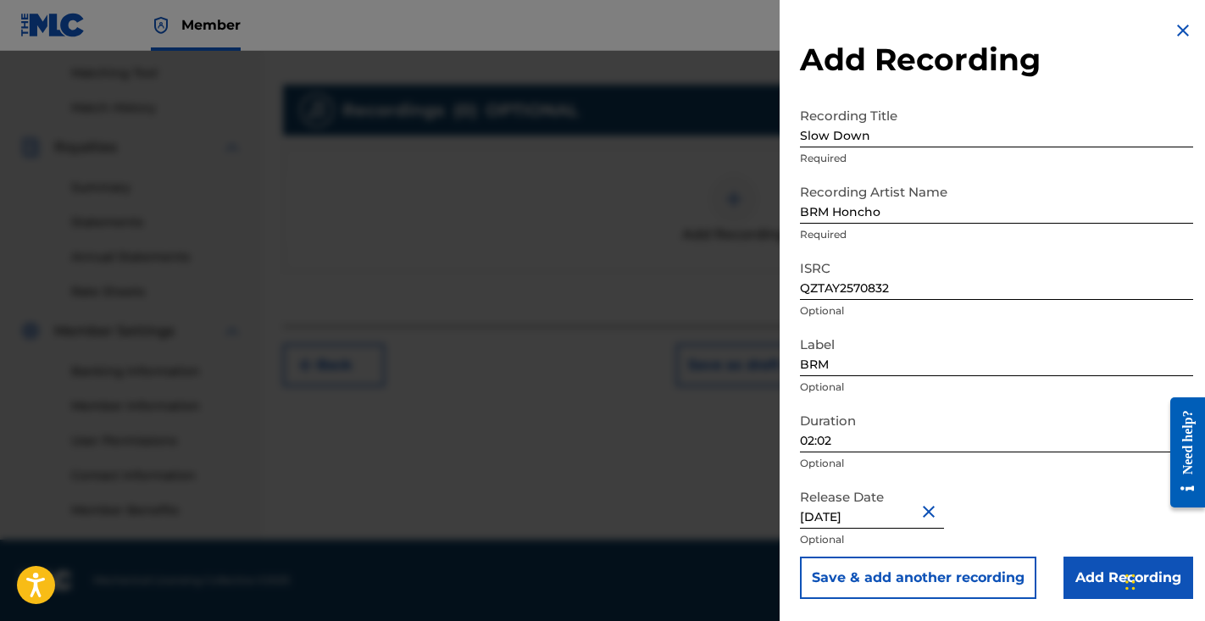
scroll to position [0, 0]
click at [1092, 577] on input "Add Recording" at bounding box center [1129, 578] width 130 height 42
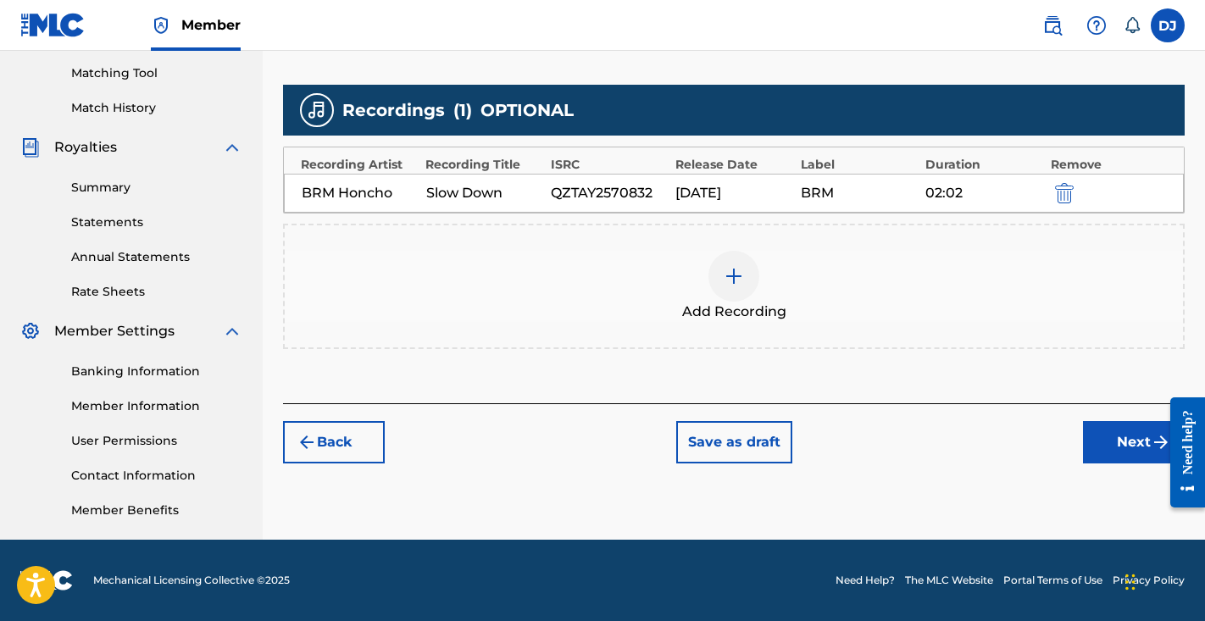
click at [1100, 426] on button "Next" at bounding box center [1134, 442] width 102 height 42
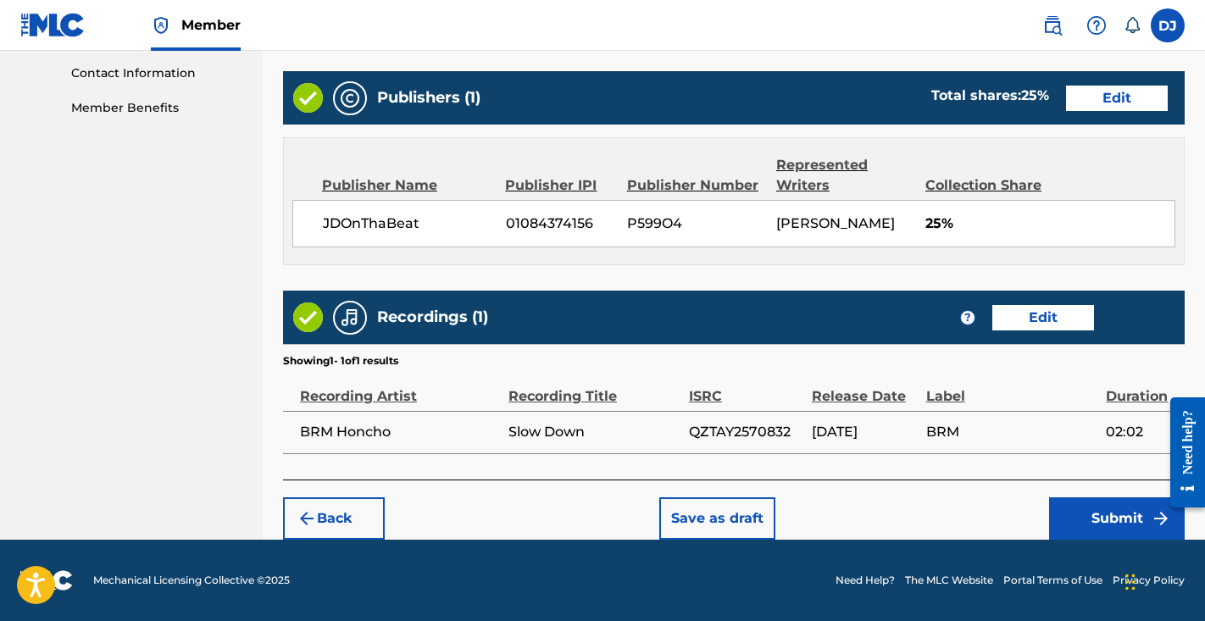
scroll to position [832, 0]
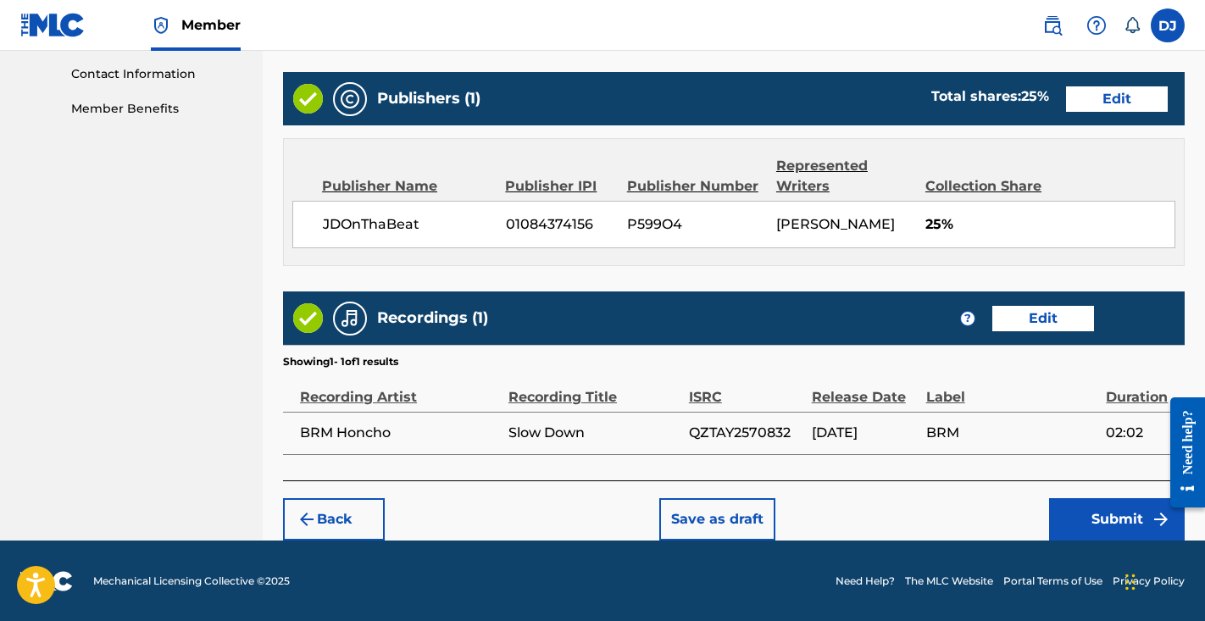
click at [1109, 520] on button "Submit" at bounding box center [1117, 519] width 136 height 42
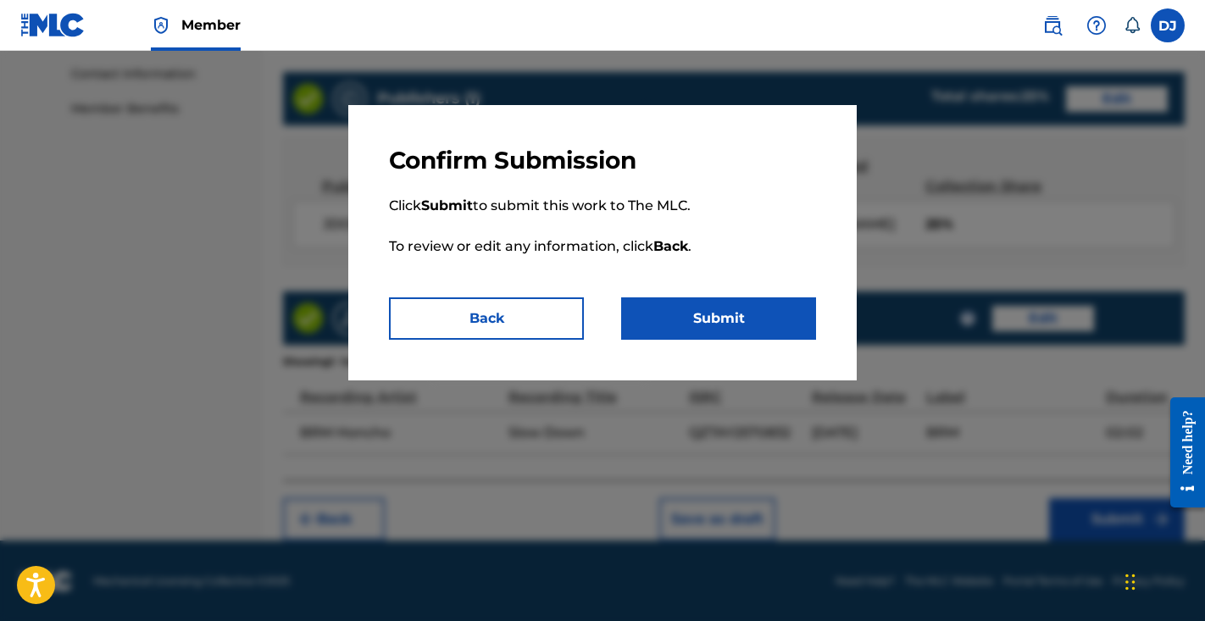
click at [732, 310] on button "Submit" at bounding box center [718, 319] width 195 height 42
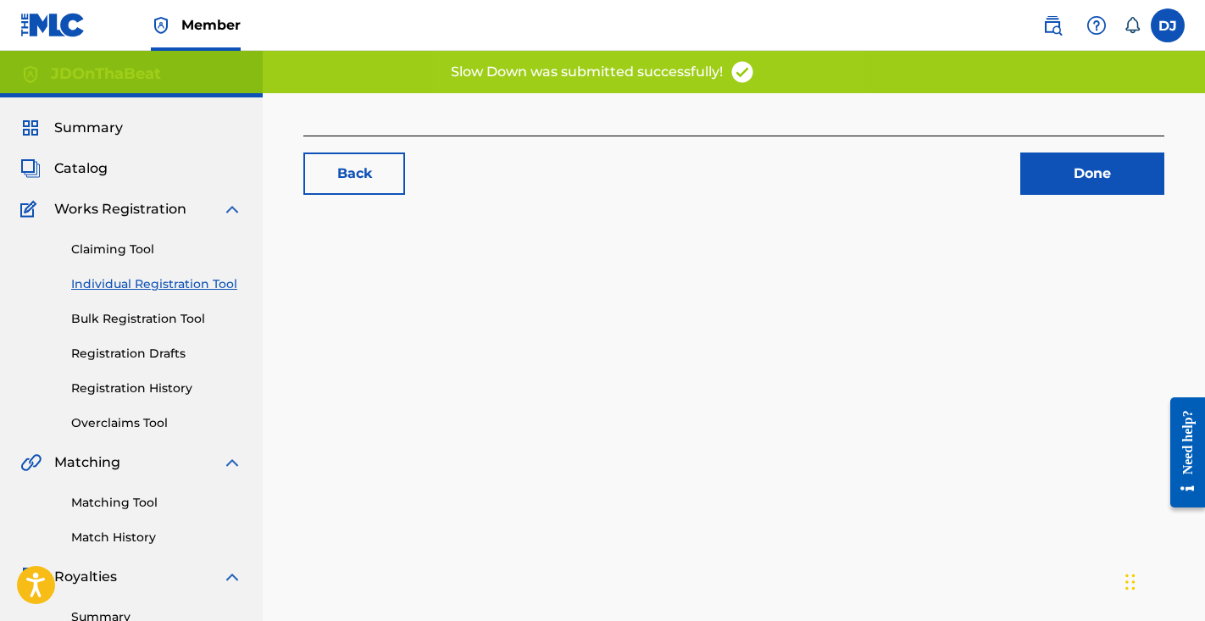
click at [732, 310] on div "Back Done" at bounding box center [734, 531] width 943 height 876
click at [1076, 192] on link "Done" at bounding box center [1093, 174] width 144 height 42
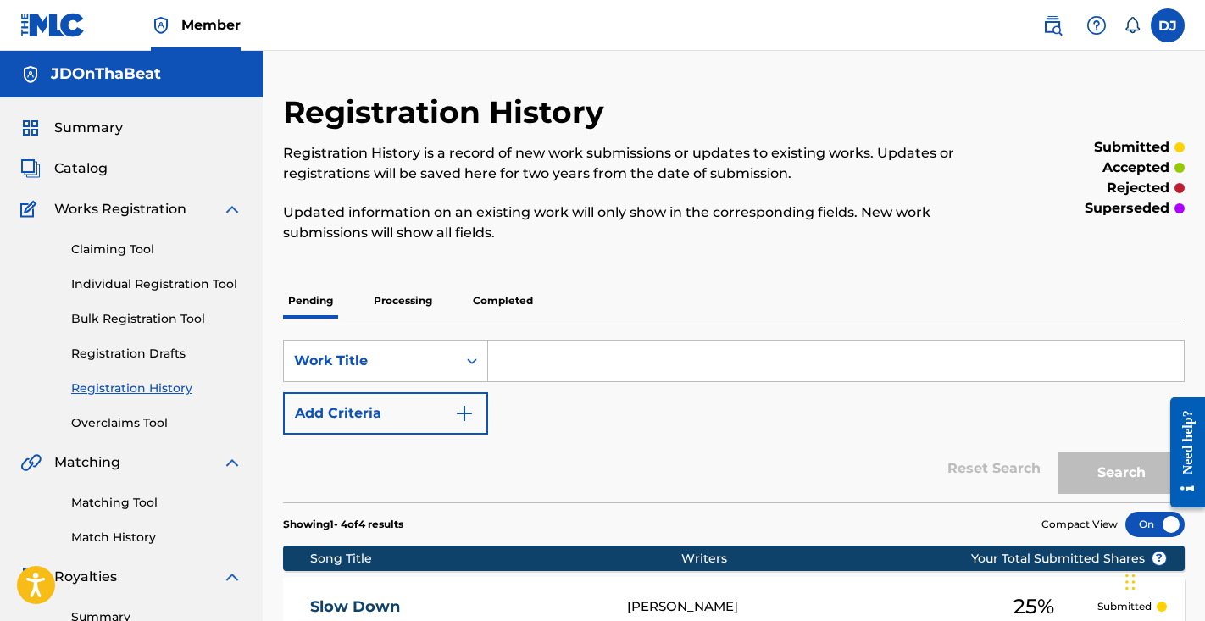
click at [170, 292] on link "Individual Registration Tool" at bounding box center [156, 284] width 171 height 18
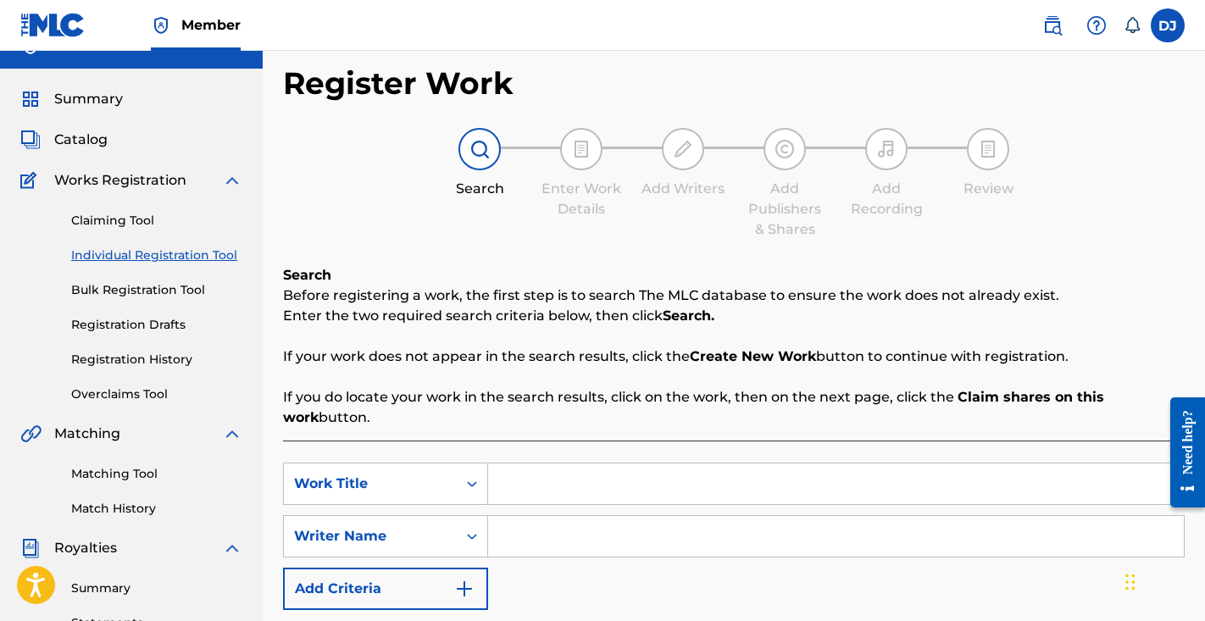
scroll to position [48, 0]
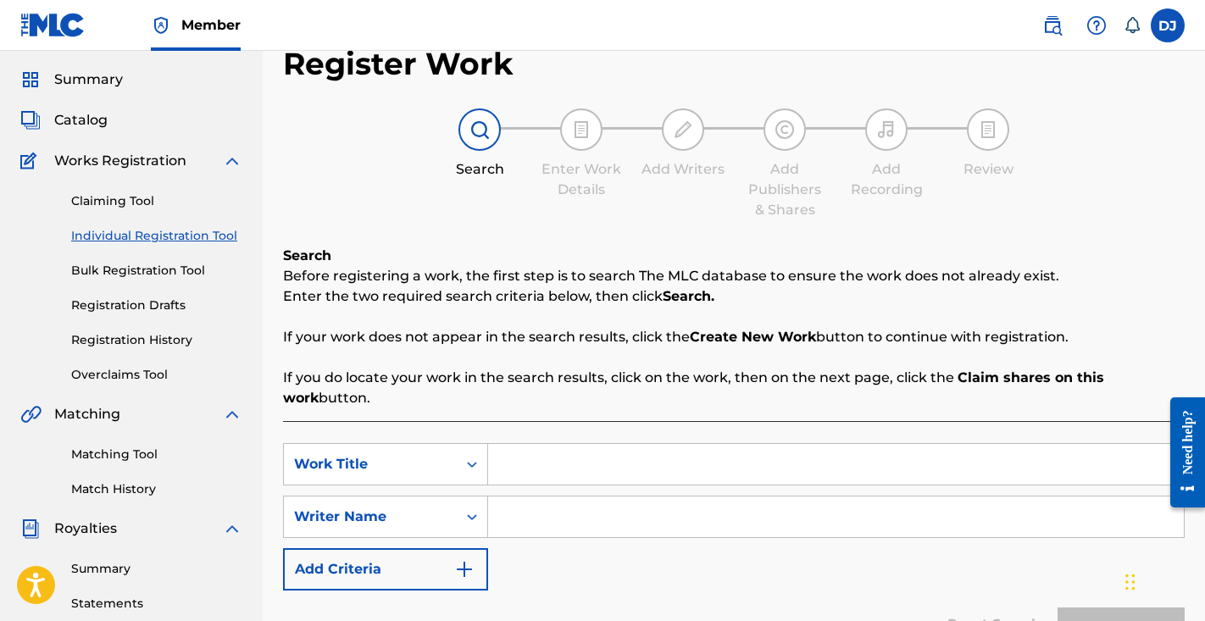
click at [596, 470] on input "Search Form" at bounding box center [836, 464] width 696 height 41
type input "Late Night Jammin"
click at [670, 509] on input "Search Form" at bounding box center [836, 517] width 696 height 41
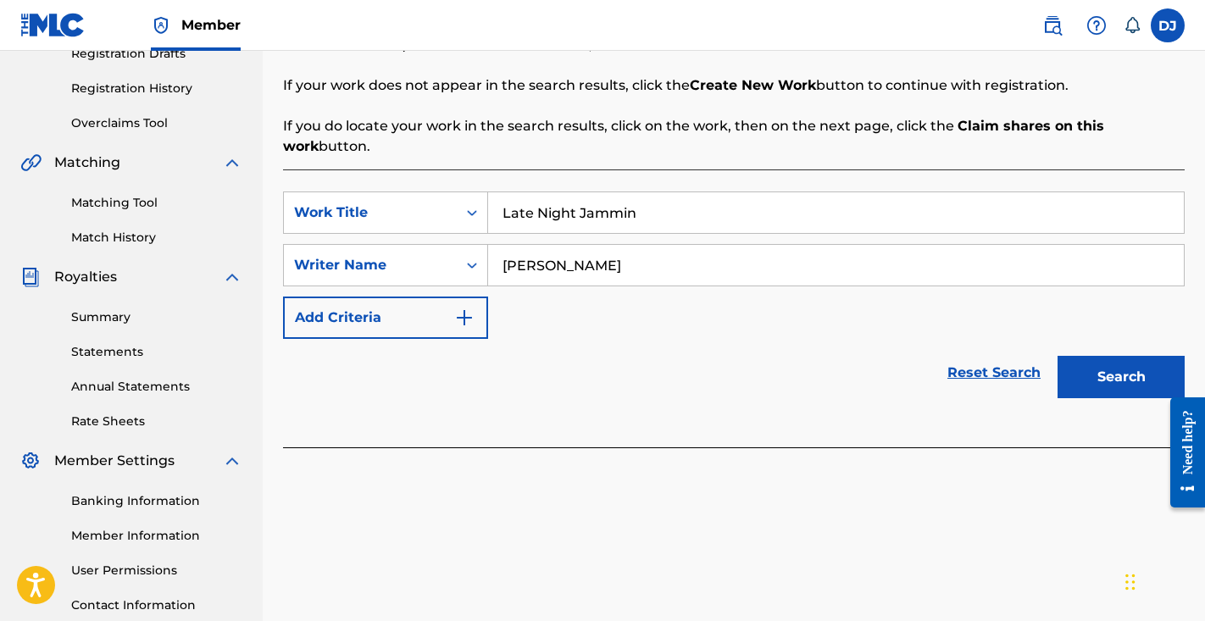
type input "[PERSON_NAME]"
click at [1116, 387] on button "Search" at bounding box center [1121, 377] width 127 height 42
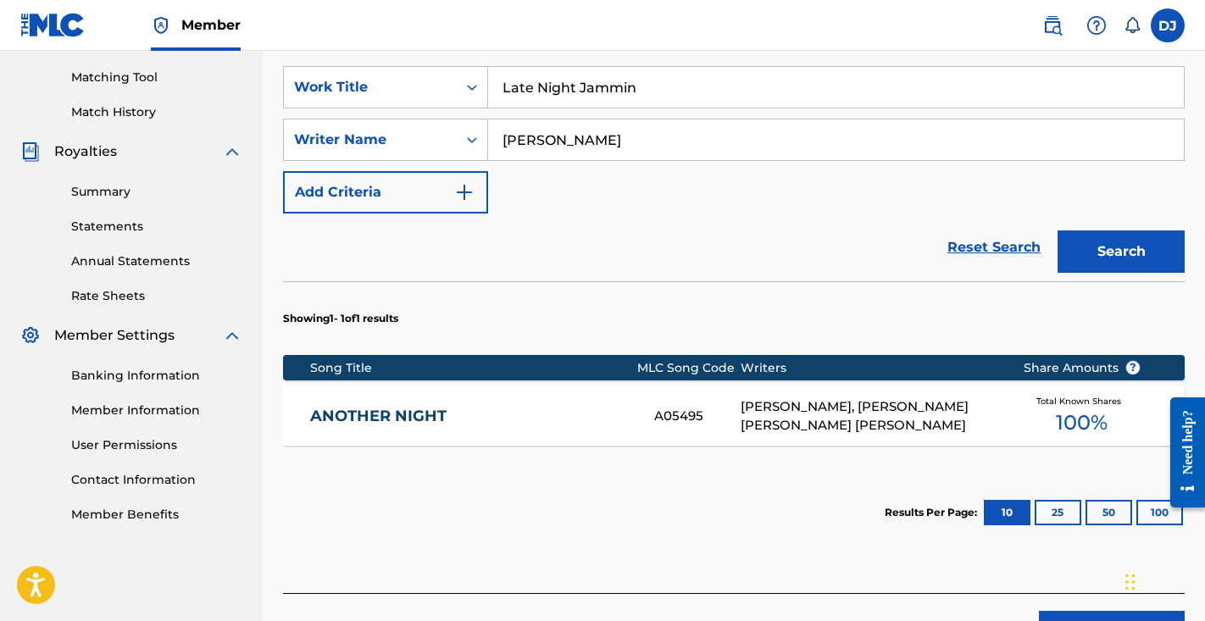
scroll to position [462, 0]
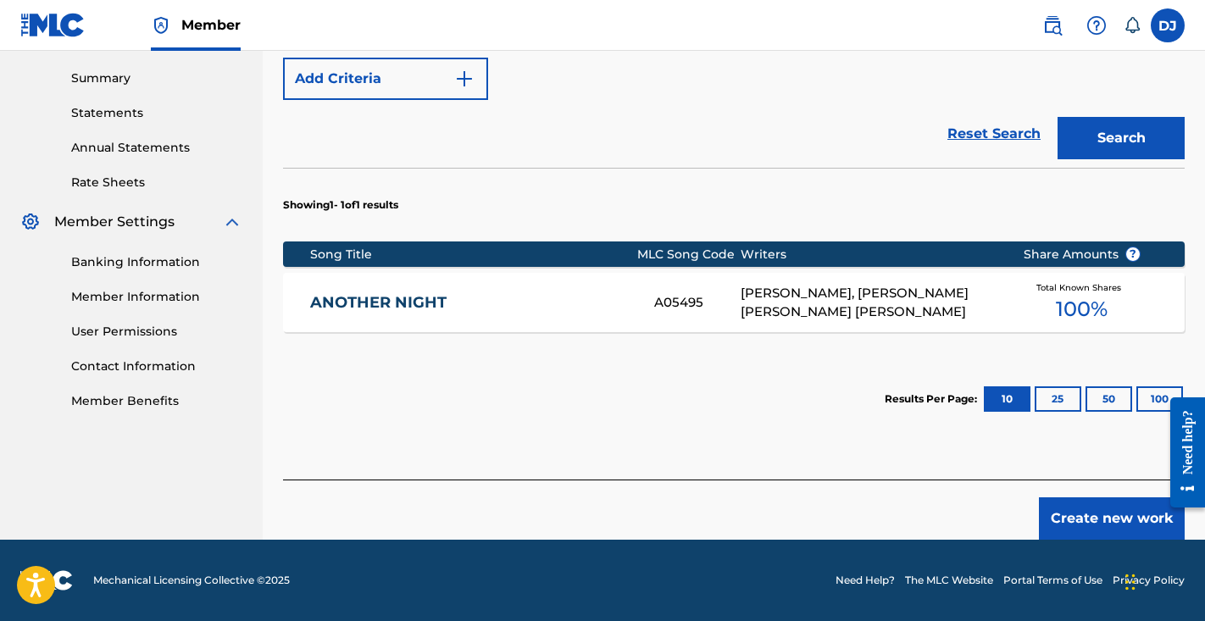
click at [1099, 516] on button "Create new work" at bounding box center [1112, 519] width 146 height 42
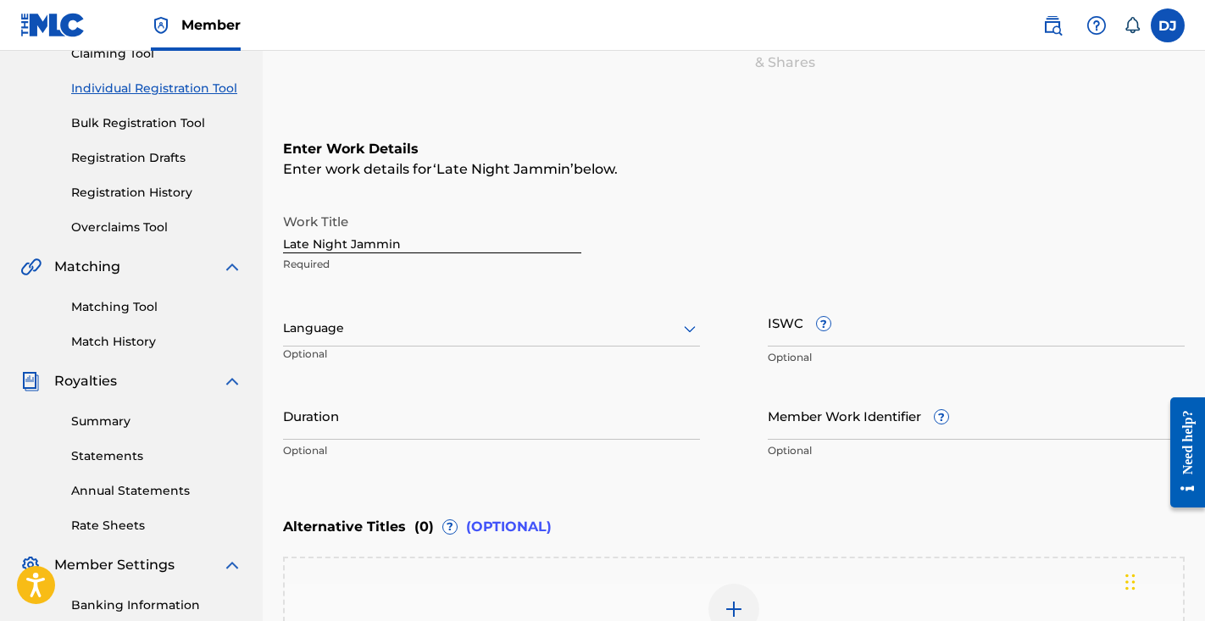
scroll to position [235, 0]
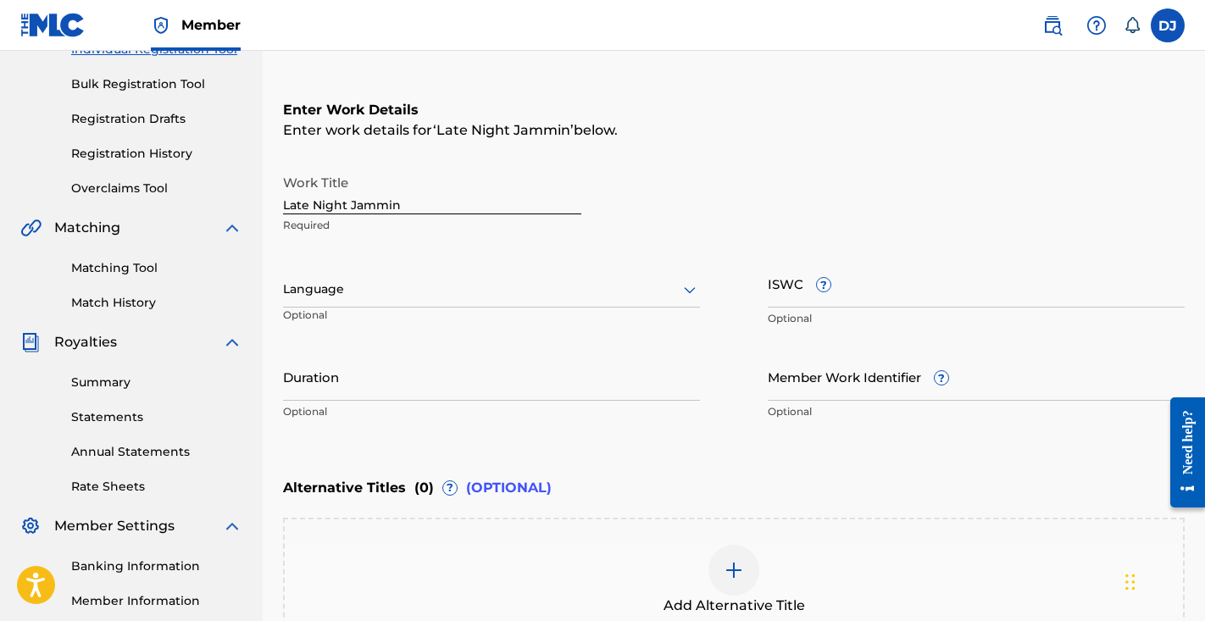
click at [424, 387] on input "Duration" at bounding box center [491, 377] width 417 height 48
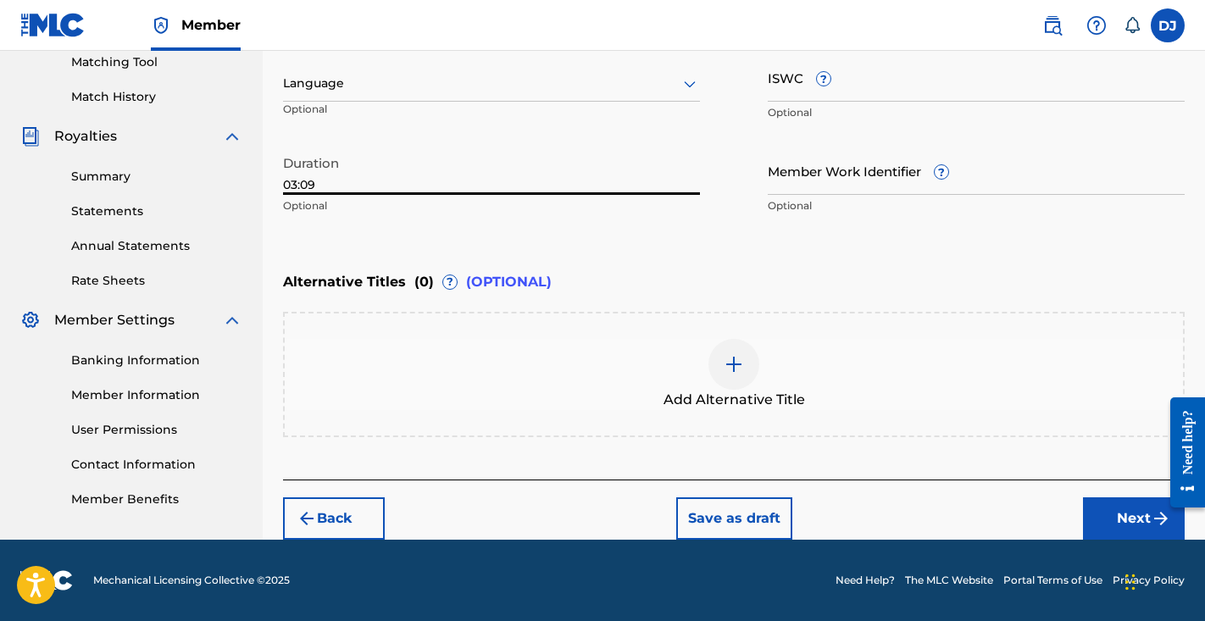
type input "03:09"
click at [1142, 515] on button "Next" at bounding box center [1134, 519] width 102 height 42
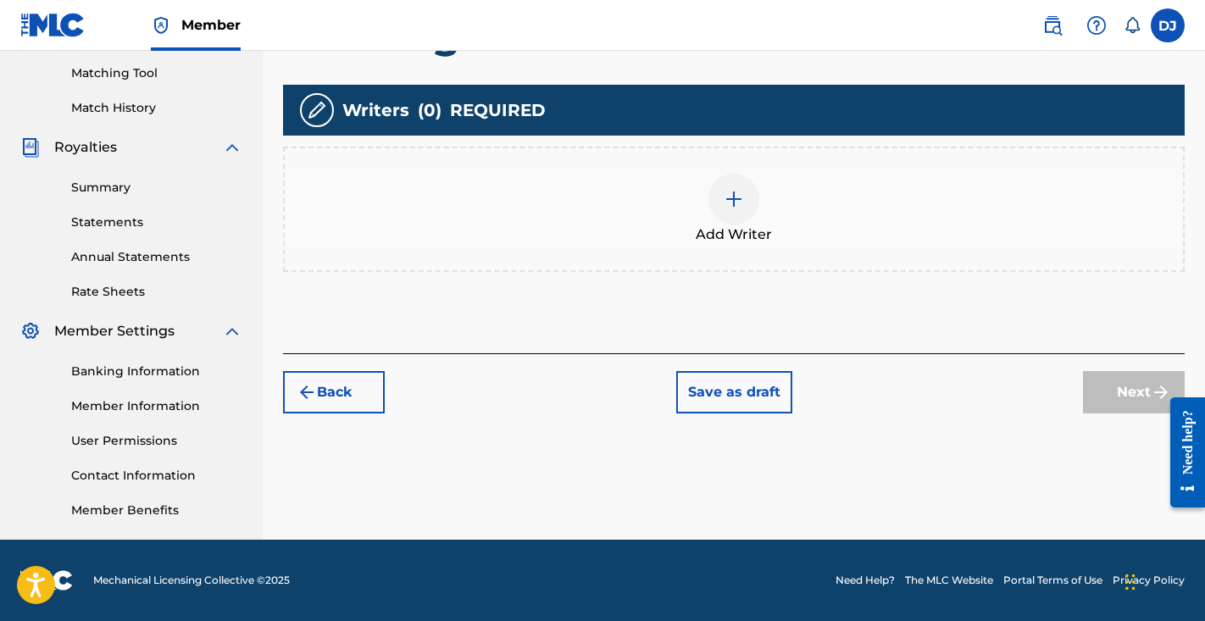
click at [791, 220] on div "Add Writer" at bounding box center [734, 209] width 899 height 71
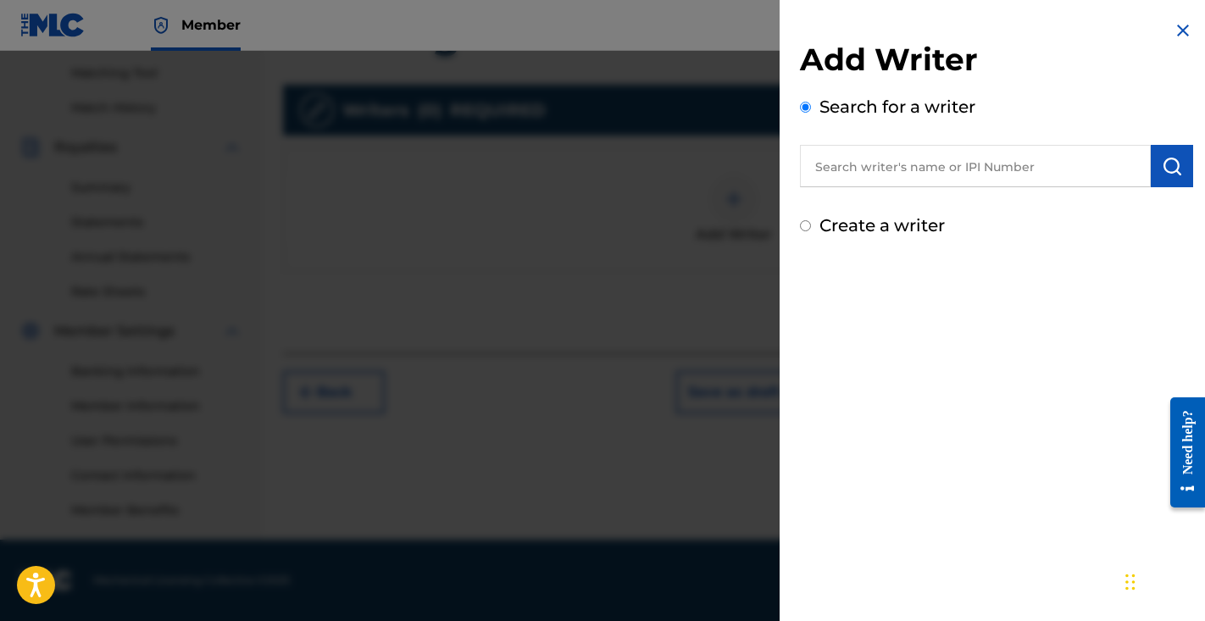
click at [915, 168] on input "text" at bounding box center [975, 166] width 351 height 42
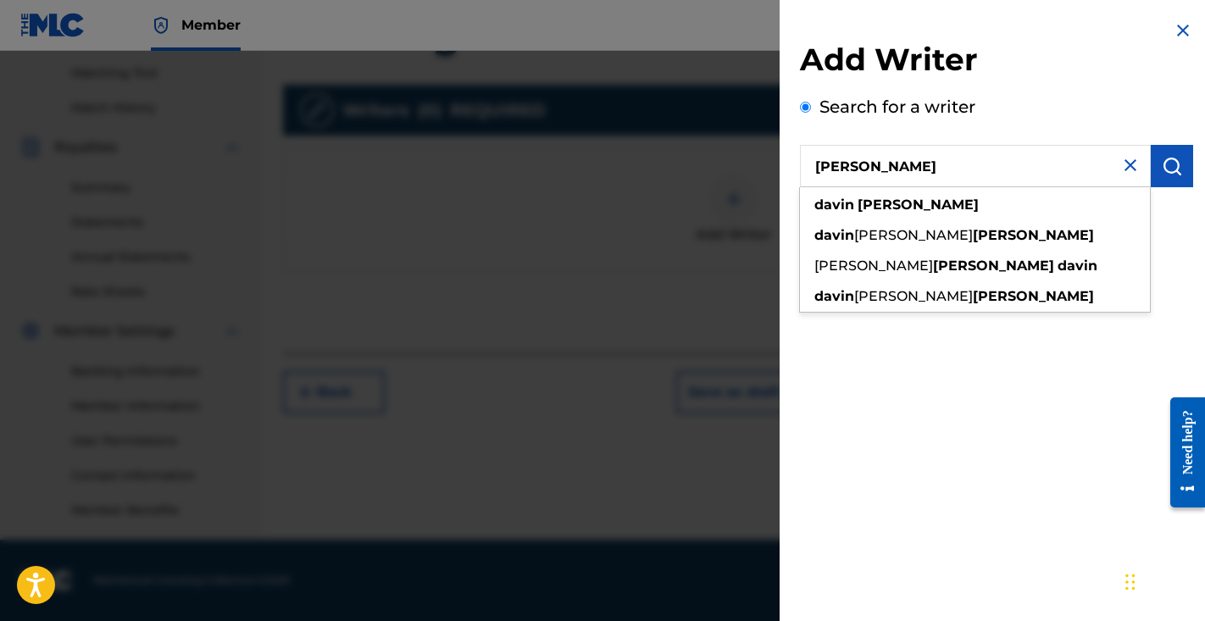
drag, startPoint x: 886, startPoint y: 129, endPoint x: 907, endPoint y: 211, distance: 84.9
click at [907, 211] on strong "[PERSON_NAME]" at bounding box center [918, 205] width 121 height 16
type input "[PERSON_NAME]"
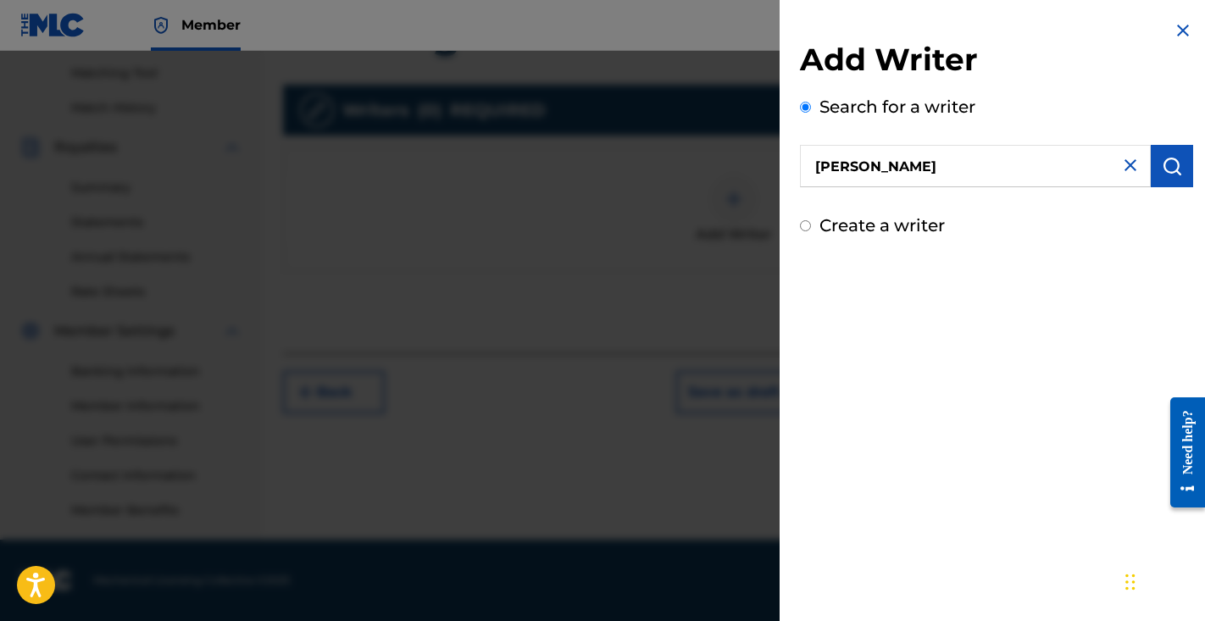
click at [1155, 162] on button "submit" at bounding box center [1172, 166] width 42 height 42
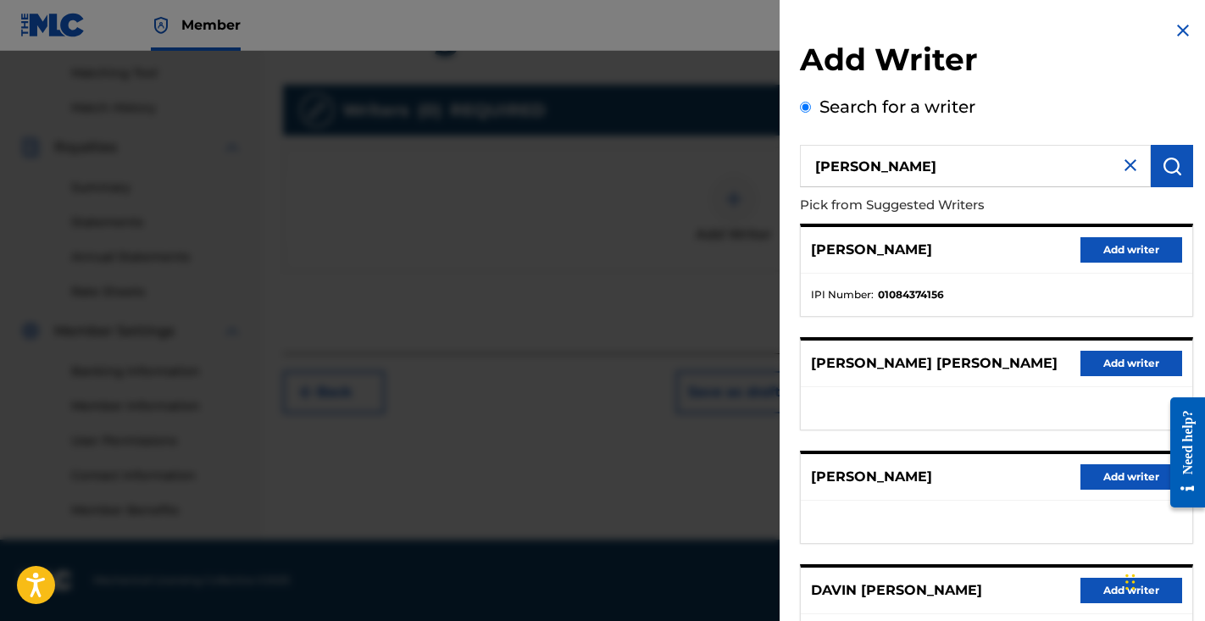
click at [1108, 250] on button "Add writer" at bounding box center [1132, 249] width 102 height 25
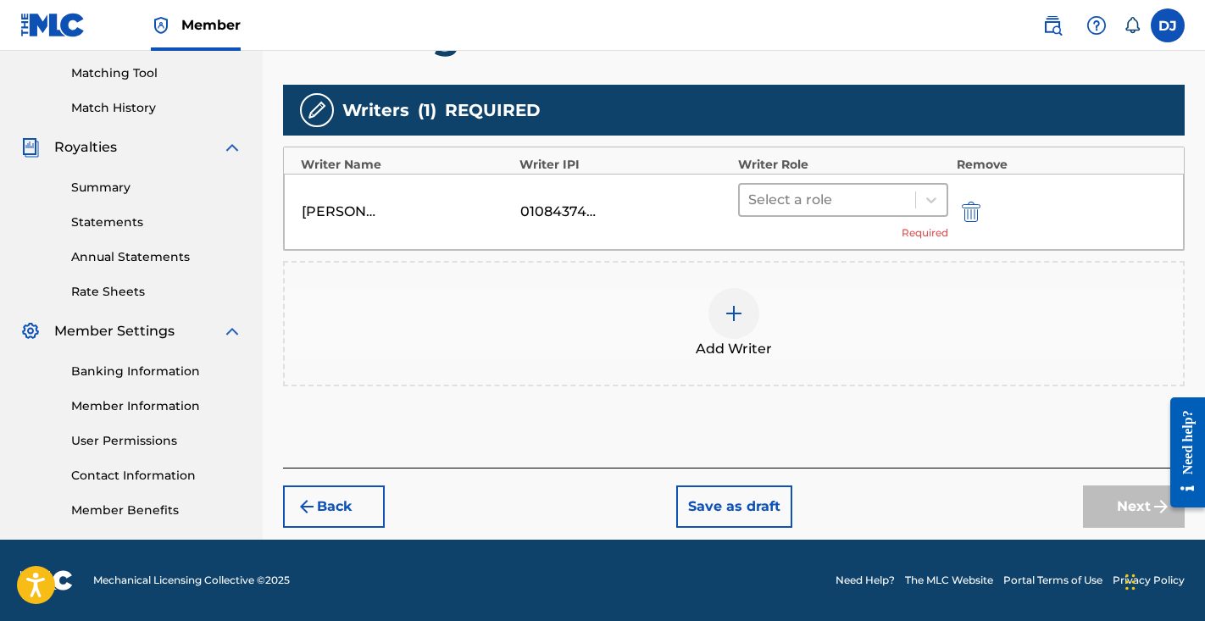
click at [843, 206] on div at bounding box center [827, 200] width 159 height 24
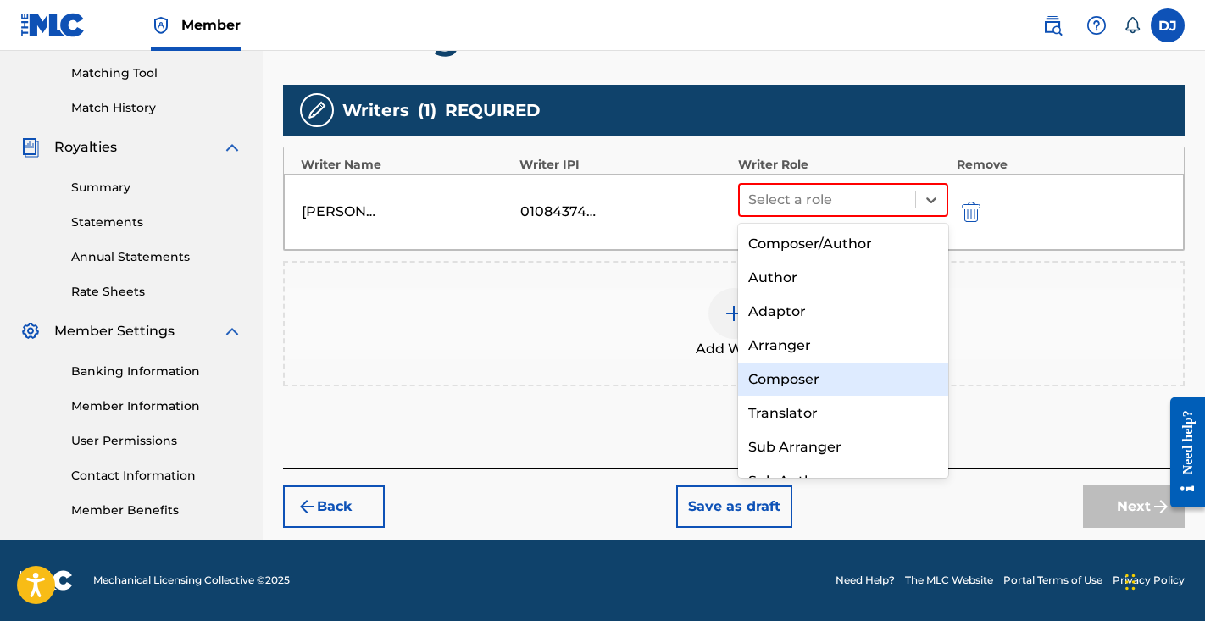
click at [788, 370] on div "Composer" at bounding box center [843, 380] width 210 height 34
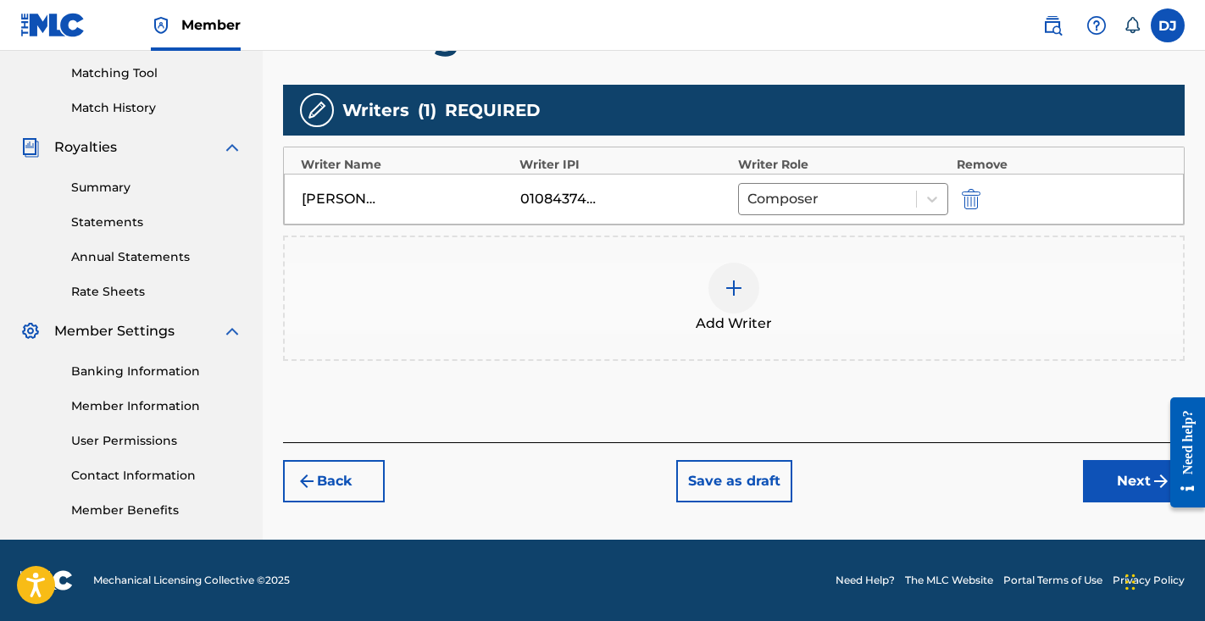
click at [1107, 462] on button "Next" at bounding box center [1134, 481] width 102 height 42
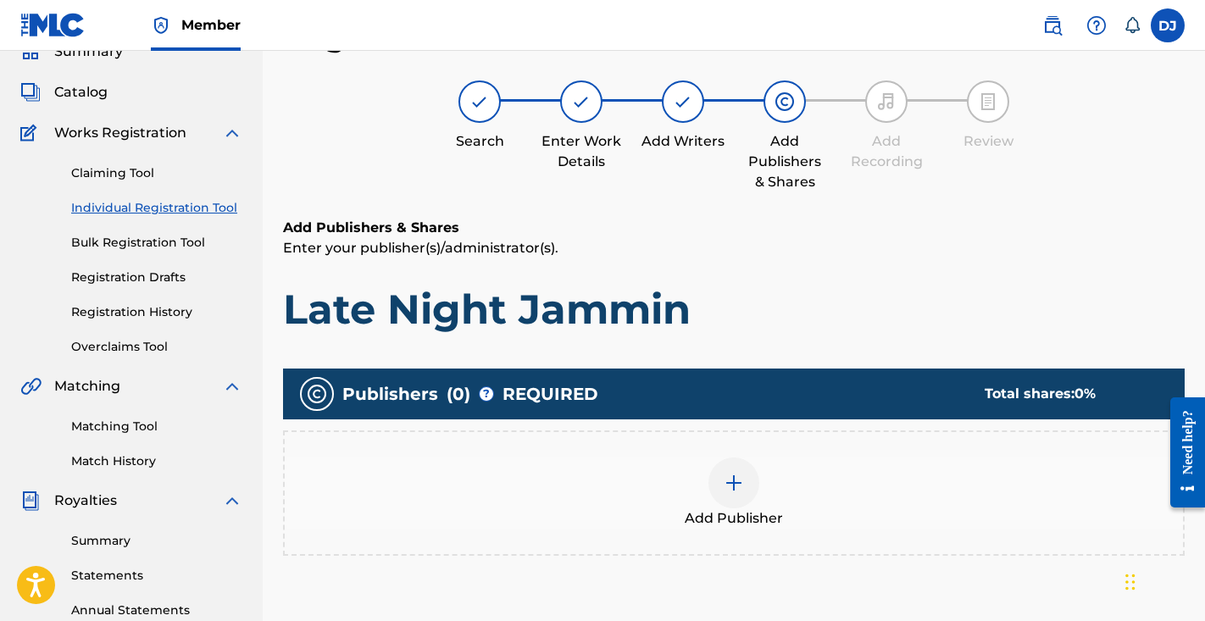
scroll to position [205, 0]
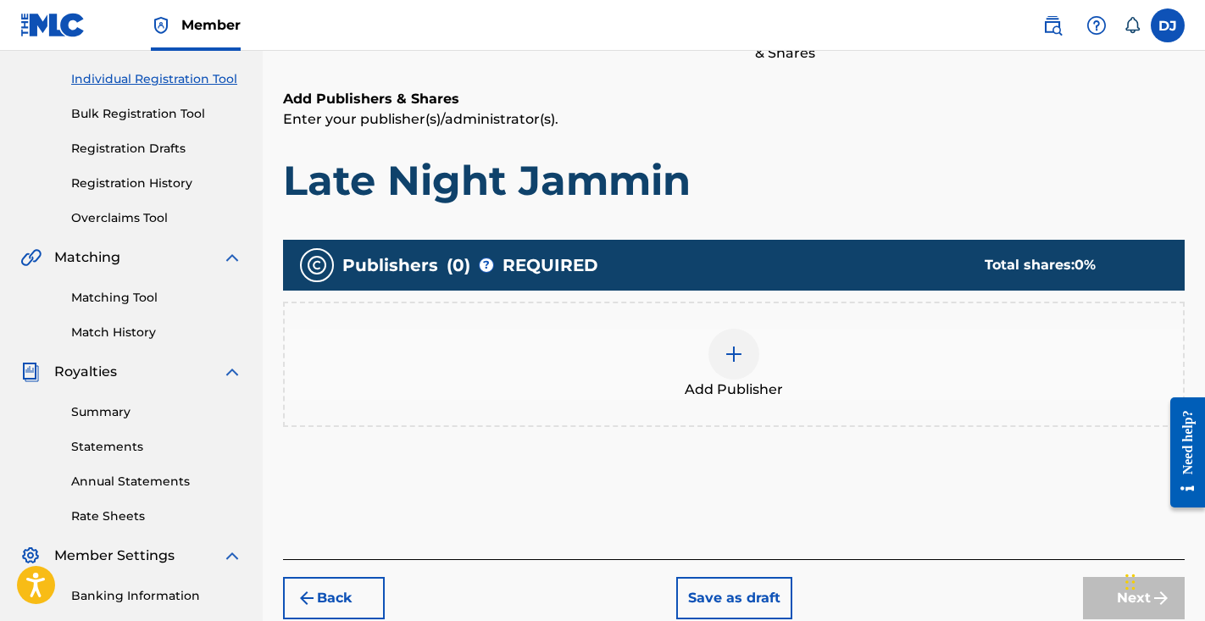
click at [739, 359] on img at bounding box center [734, 354] width 20 height 20
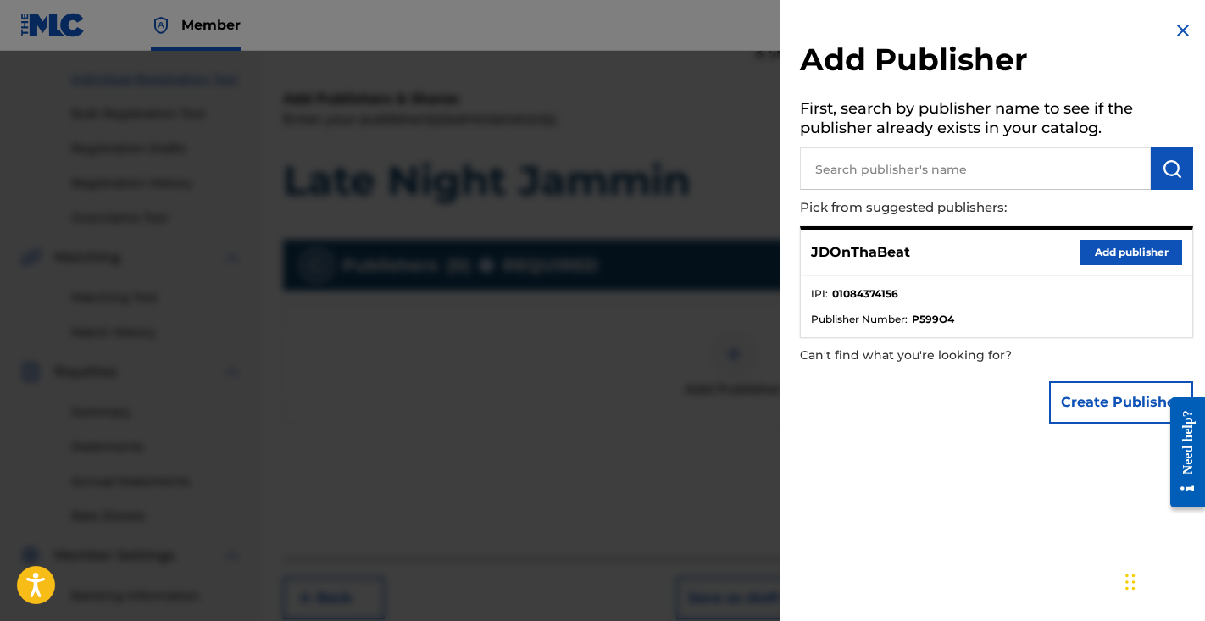
click at [1101, 250] on button "Add publisher" at bounding box center [1132, 252] width 102 height 25
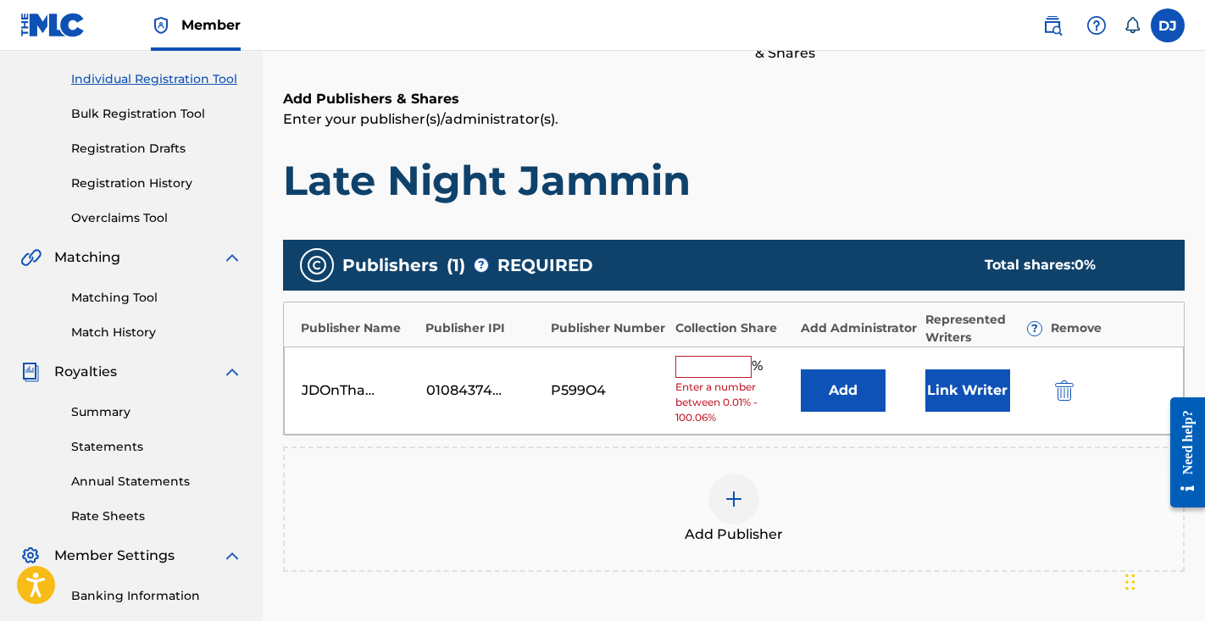
click at [732, 373] on input "text" at bounding box center [714, 367] width 76 height 22
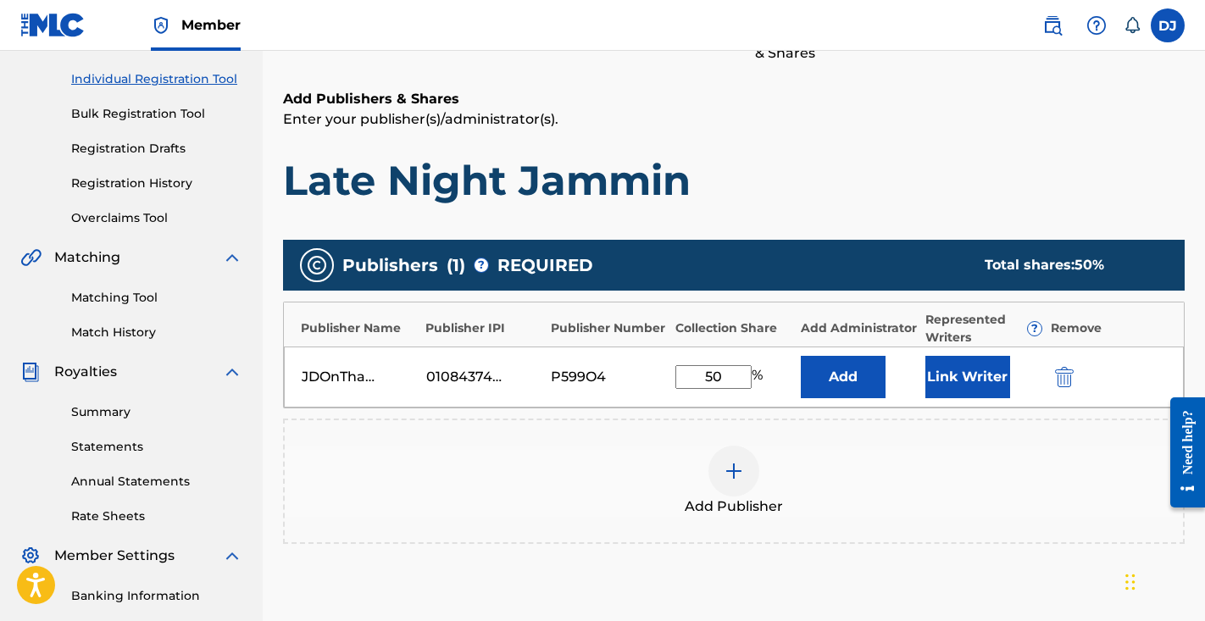
type input "50"
click at [954, 377] on button "Link Writer" at bounding box center [968, 377] width 85 height 42
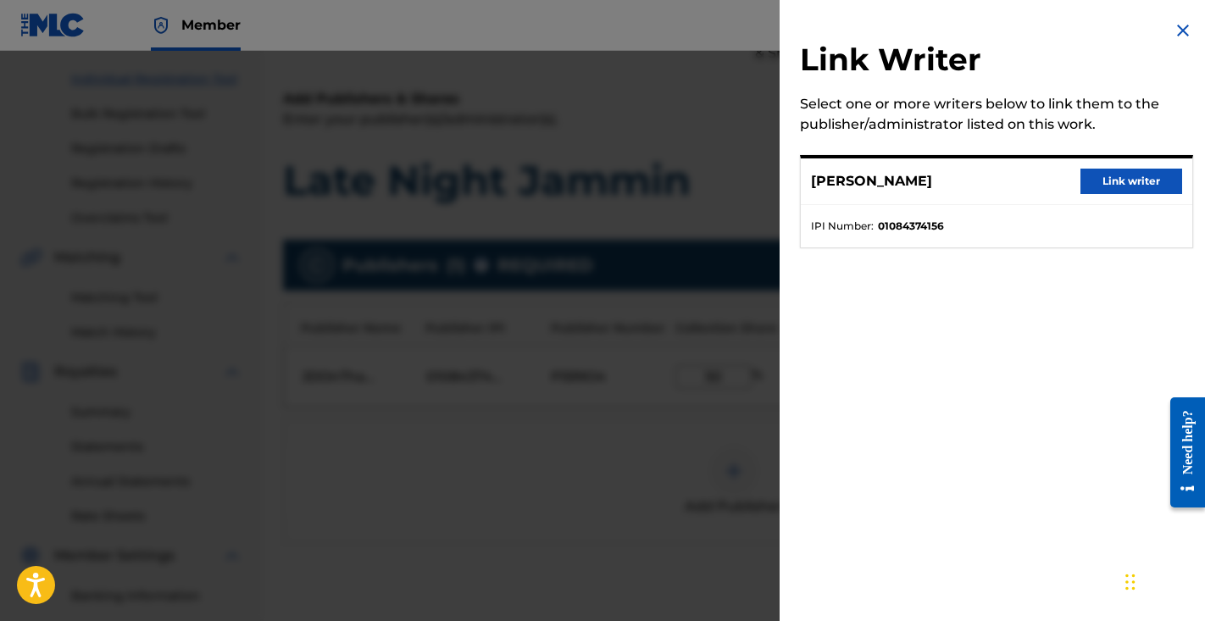
click at [1110, 176] on button "Link writer" at bounding box center [1132, 181] width 102 height 25
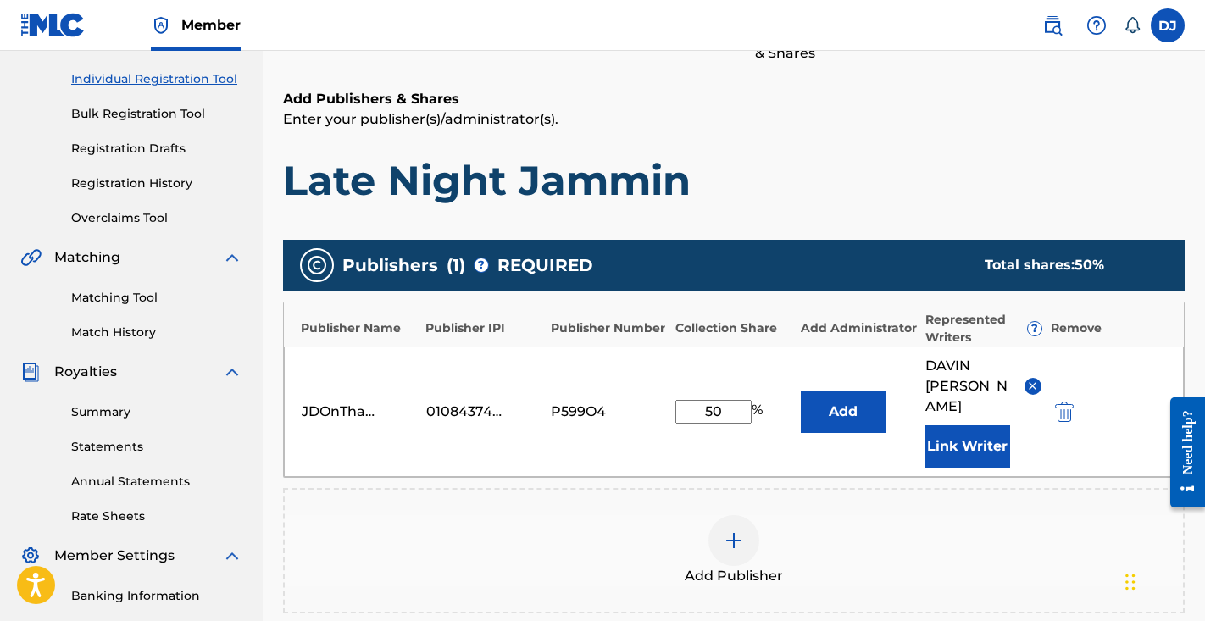
scroll to position [397, 0]
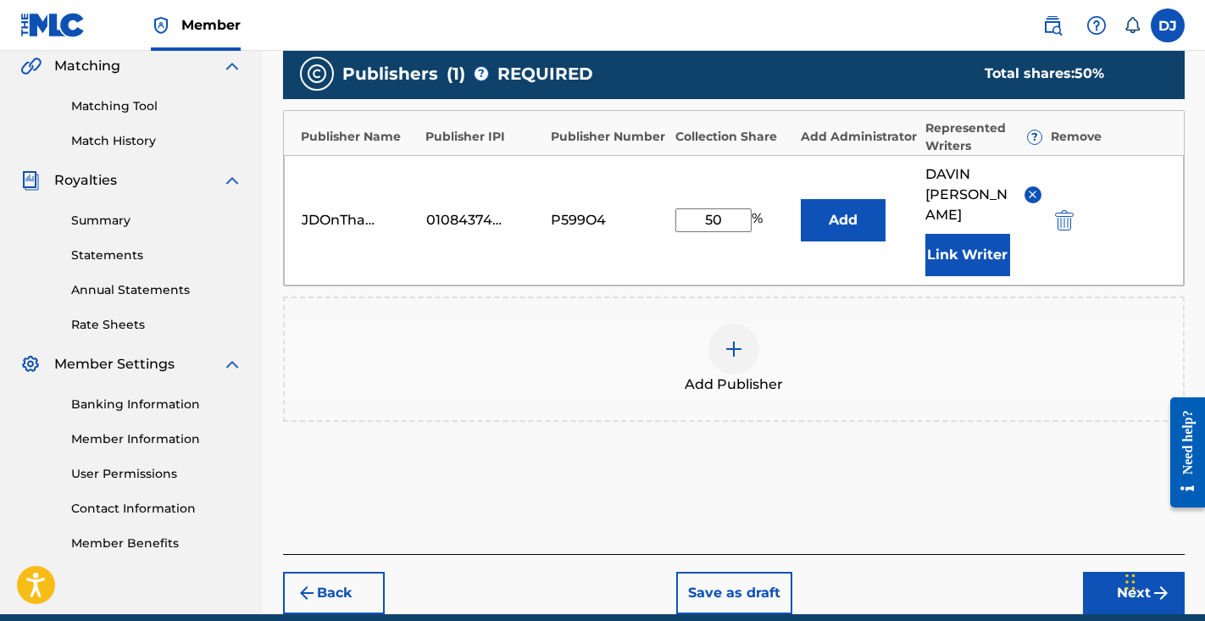
click at [1116, 574] on button "Next" at bounding box center [1134, 593] width 102 height 42
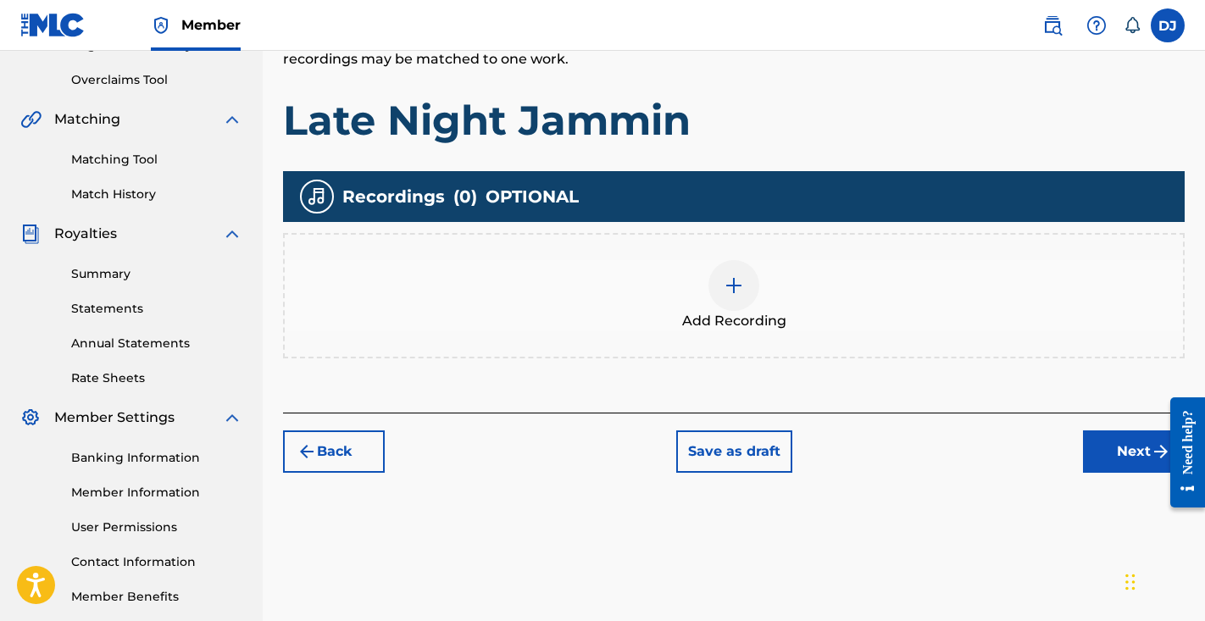
scroll to position [430, 0]
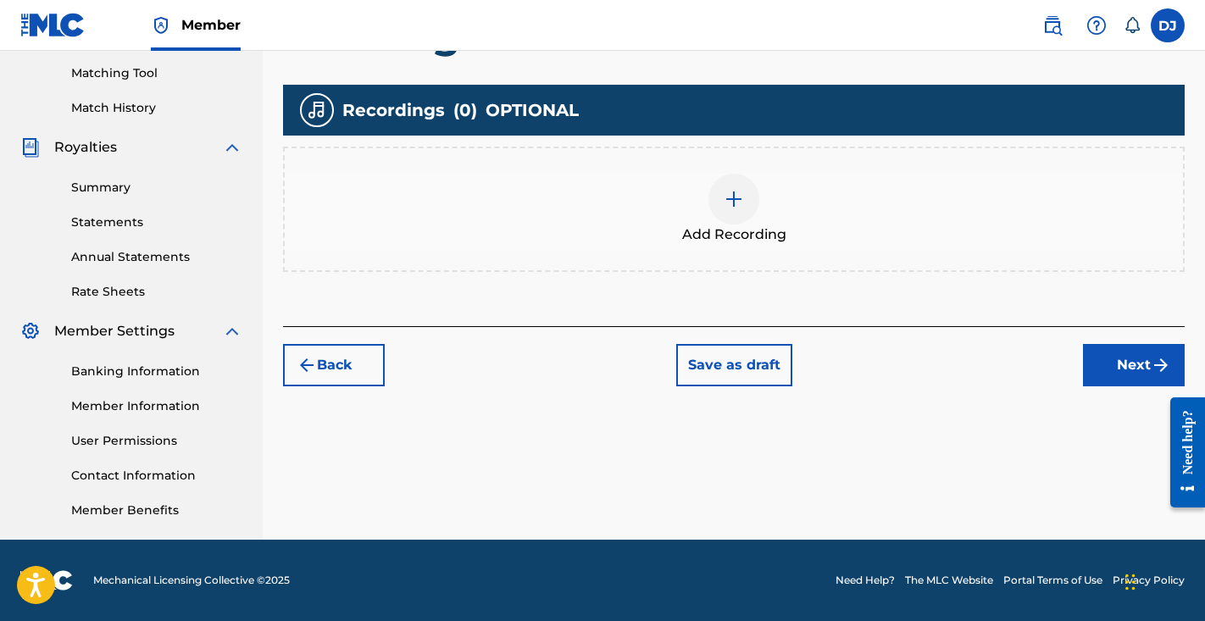
click at [711, 187] on div at bounding box center [734, 199] width 51 height 51
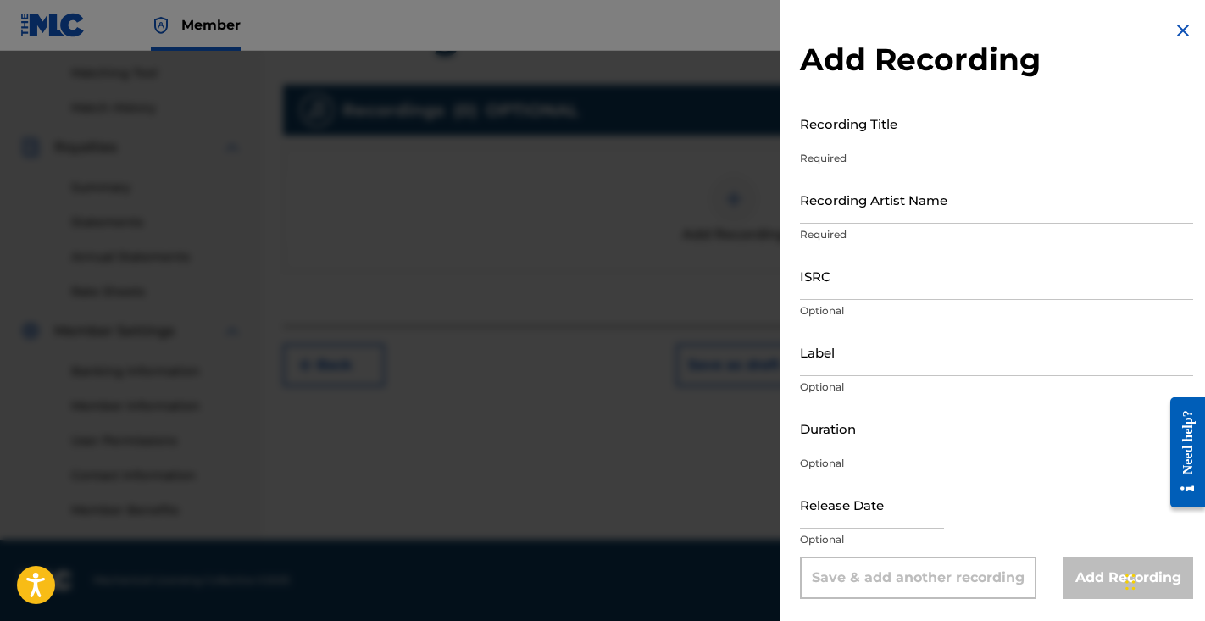
click at [854, 281] on input "ISRC" at bounding box center [996, 276] width 393 height 48
paste input "QZTAY2570836"
type input "QZTAY2570836"
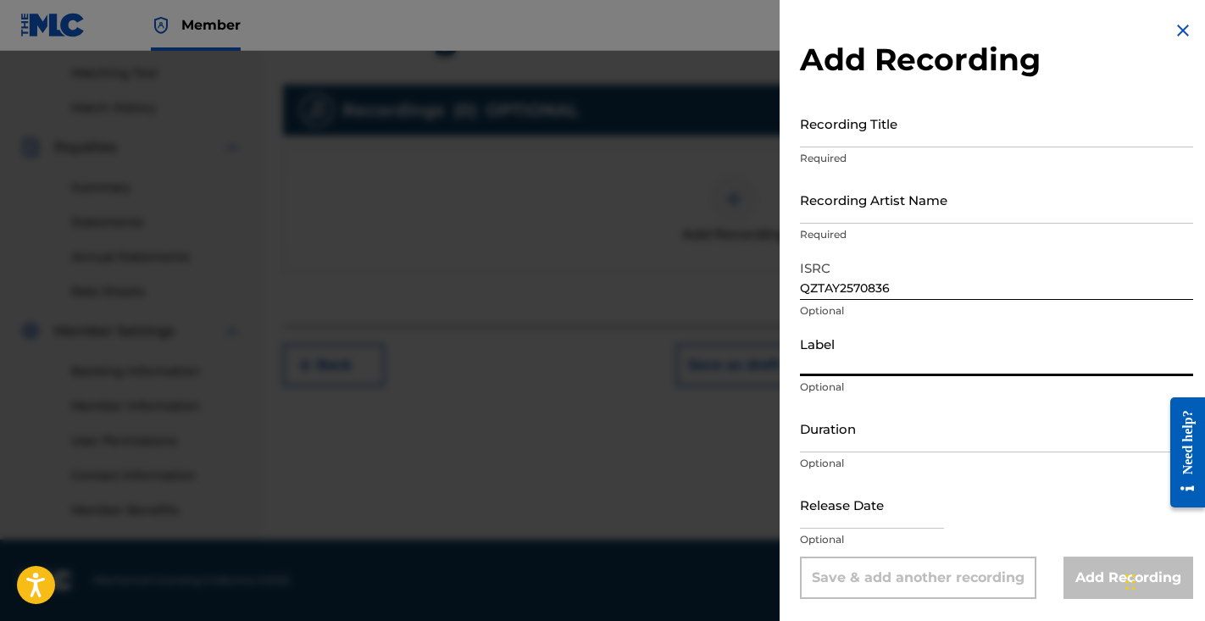
click at [854, 370] on input "Label" at bounding box center [996, 352] width 393 height 48
type input "BRM"
click at [854, 426] on input "Duration" at bounding box center [996, 428] width 393 height 48
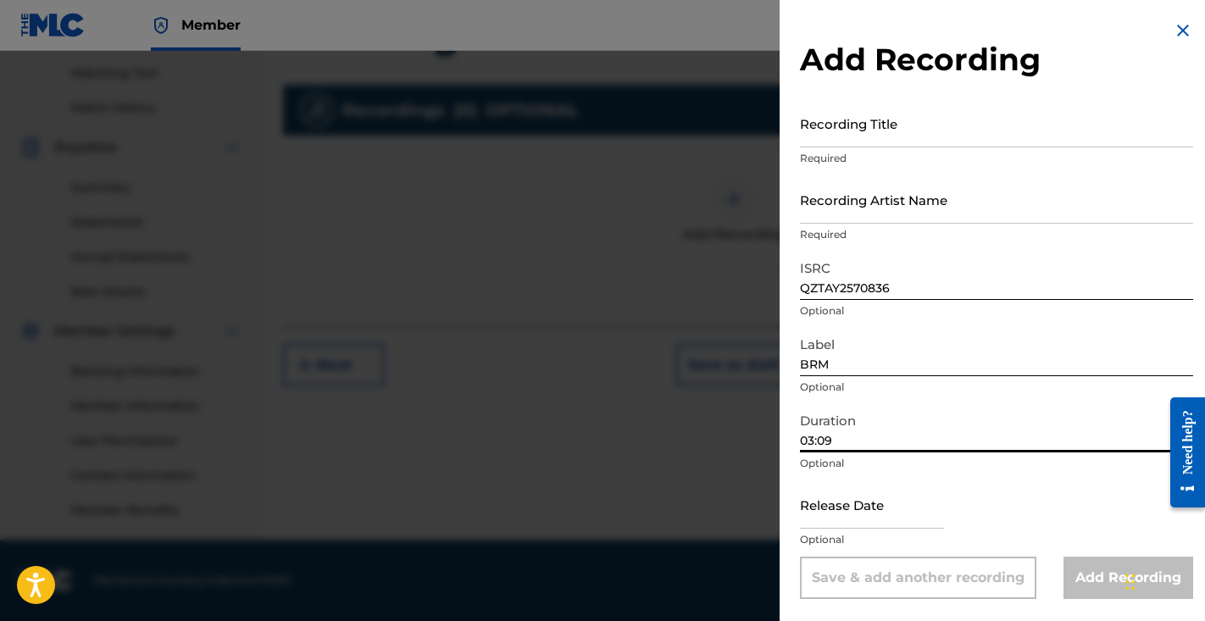
type input "03:09"
click at [879, 524] on input "text" at bounding box center [872, 505] width 144 height 48
select select "7"
select select "2025"
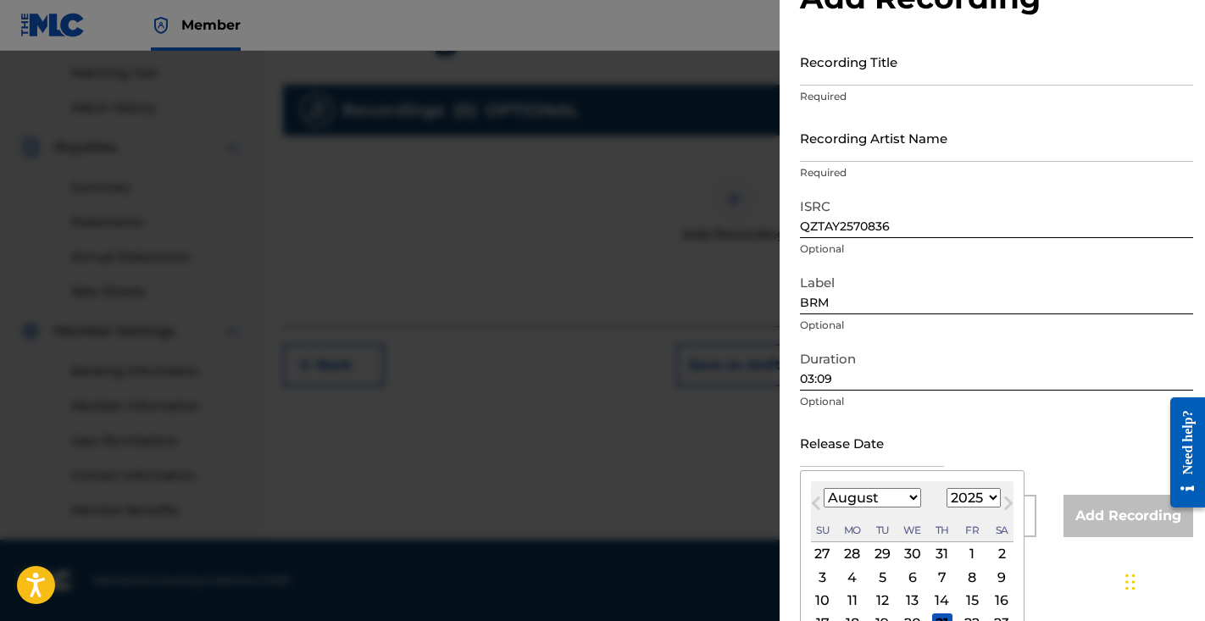
scroll to position [114, 0]
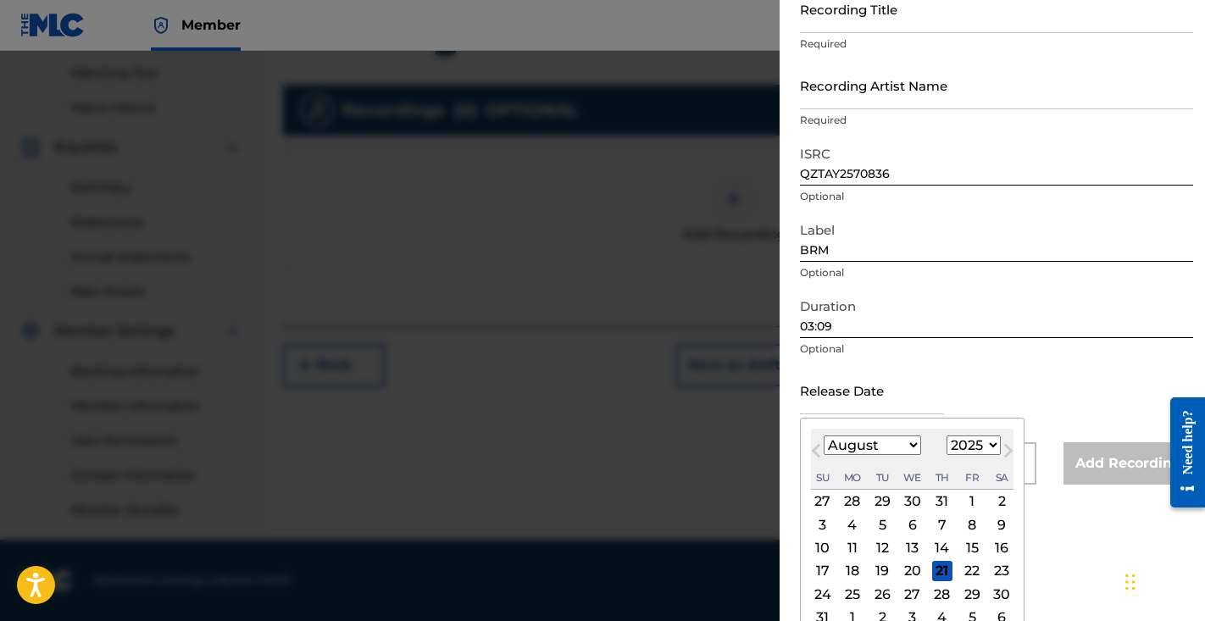
select select "5"
click at [934, 526] on div "12" at bounding box center [942, 525] width 20 height 20
type input "June 12 2025"
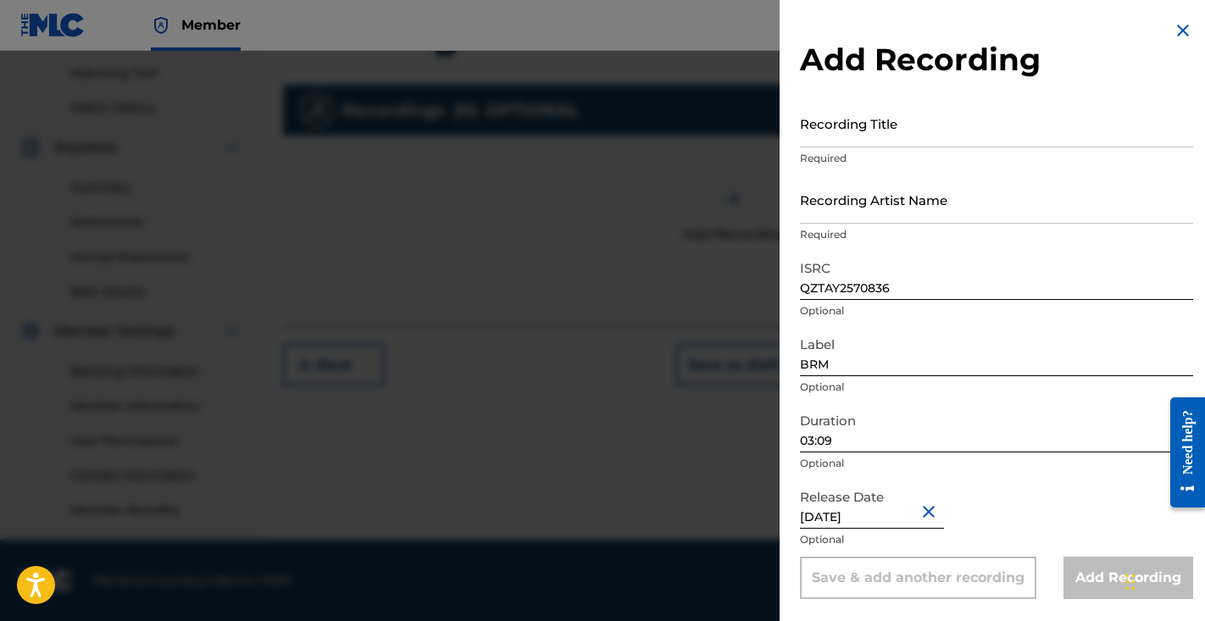
scroll to position [0, 0]
click at [883, 214] on input "Recording Artist Name" at bounding box center [996, 199] width 393 height 48
type input "BRM Honcho"
click at [915, 124] on input "Recording Title" at bounding box center [996, 123] width 393 height 48
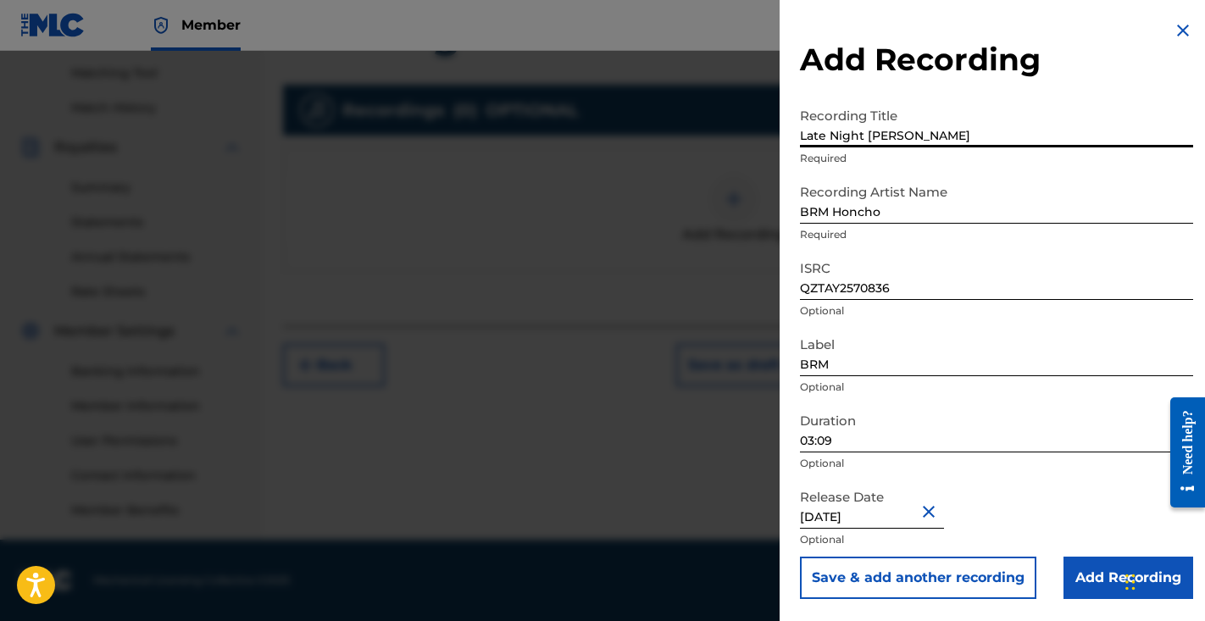
scroll to position [430, 0]
type input "Late Night Jammin"
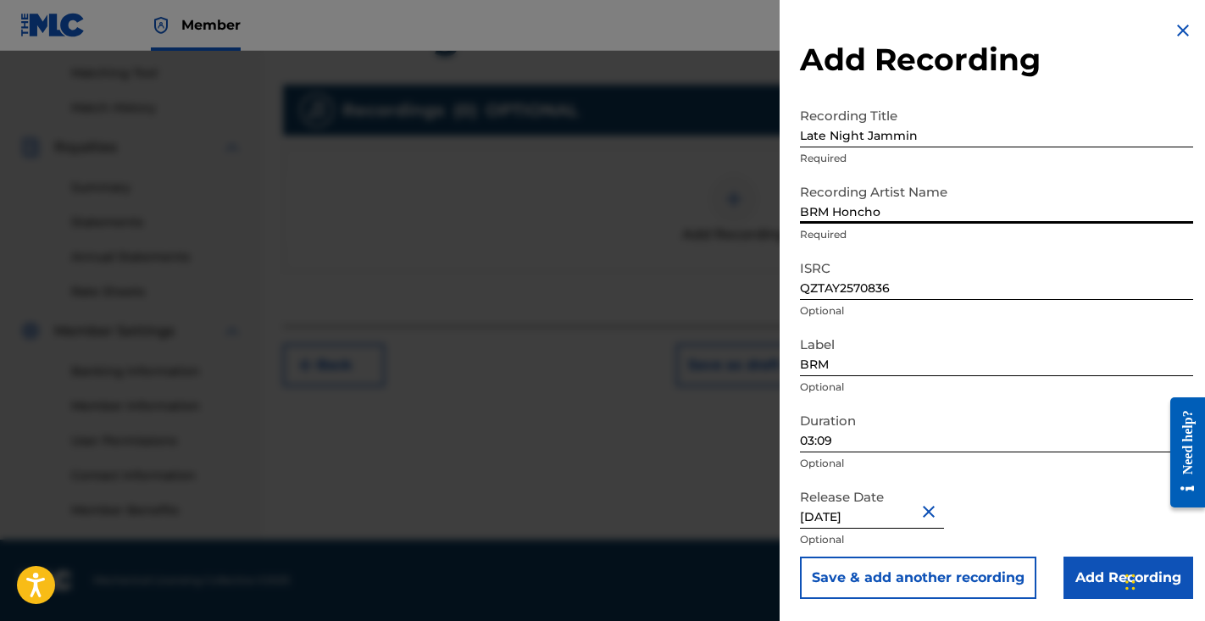
click at [1017, 217] on input "BRM Honcho" at bounding box center [996, 199] width 393 height 48
click at [1088, 562] on input "Add Recording" at bounding box center [1129, 578] width 130 height 42
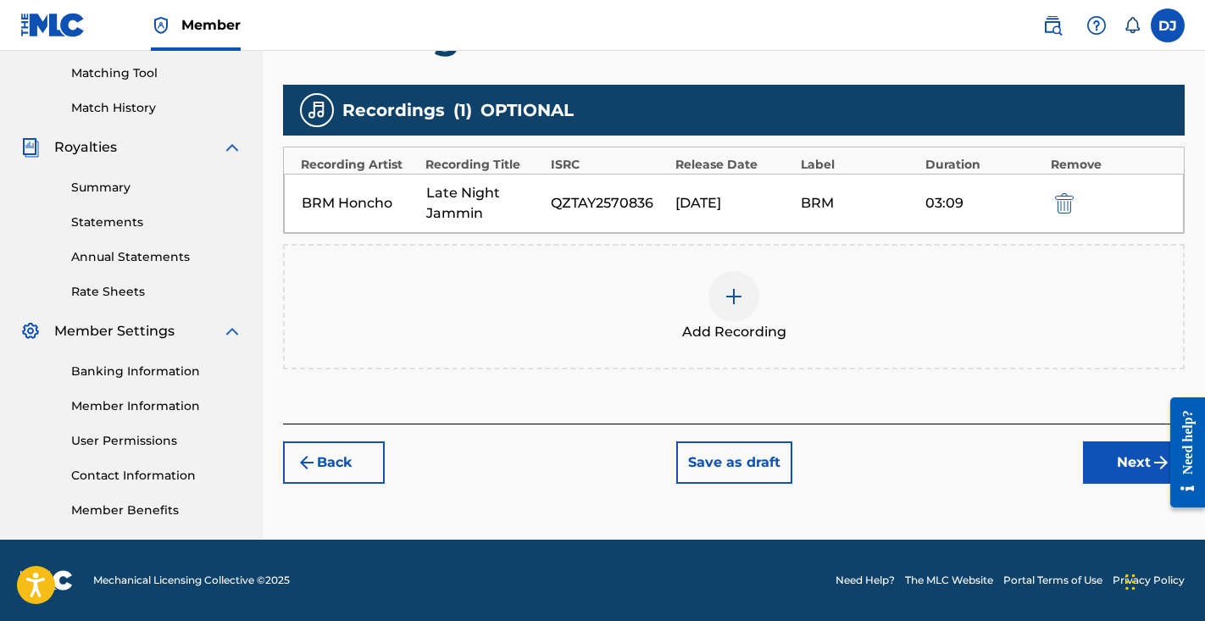
click at [1121, 460] on button "Next" at bounding box center [1134, 463] width 102 height 42
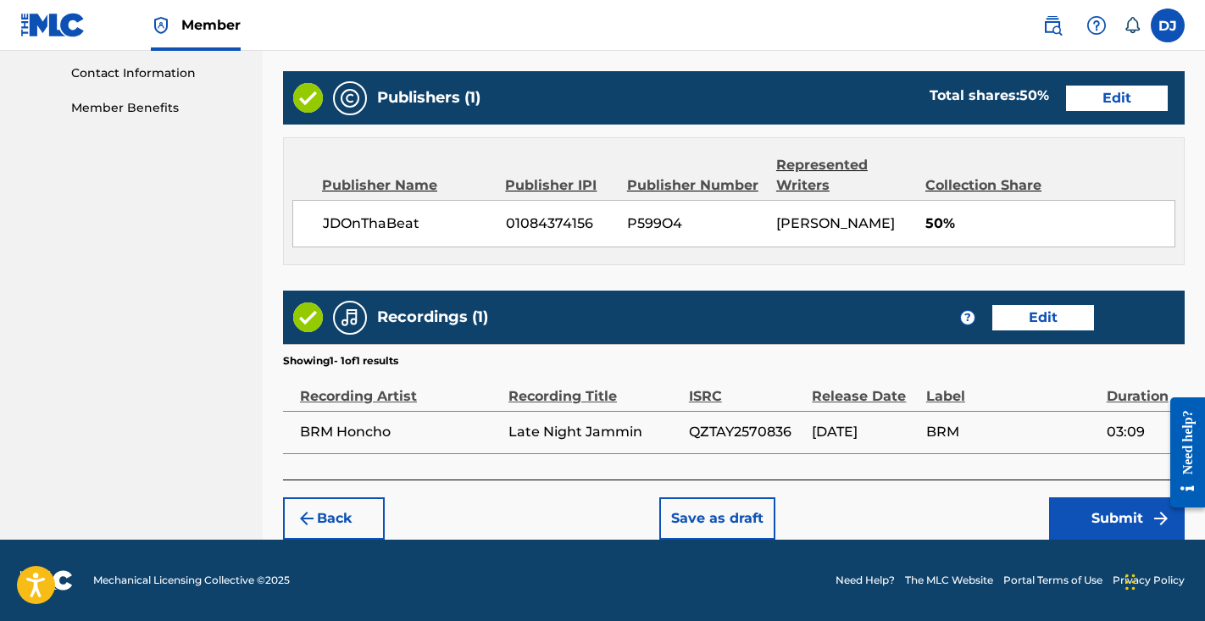
scroll to position [832, 0]
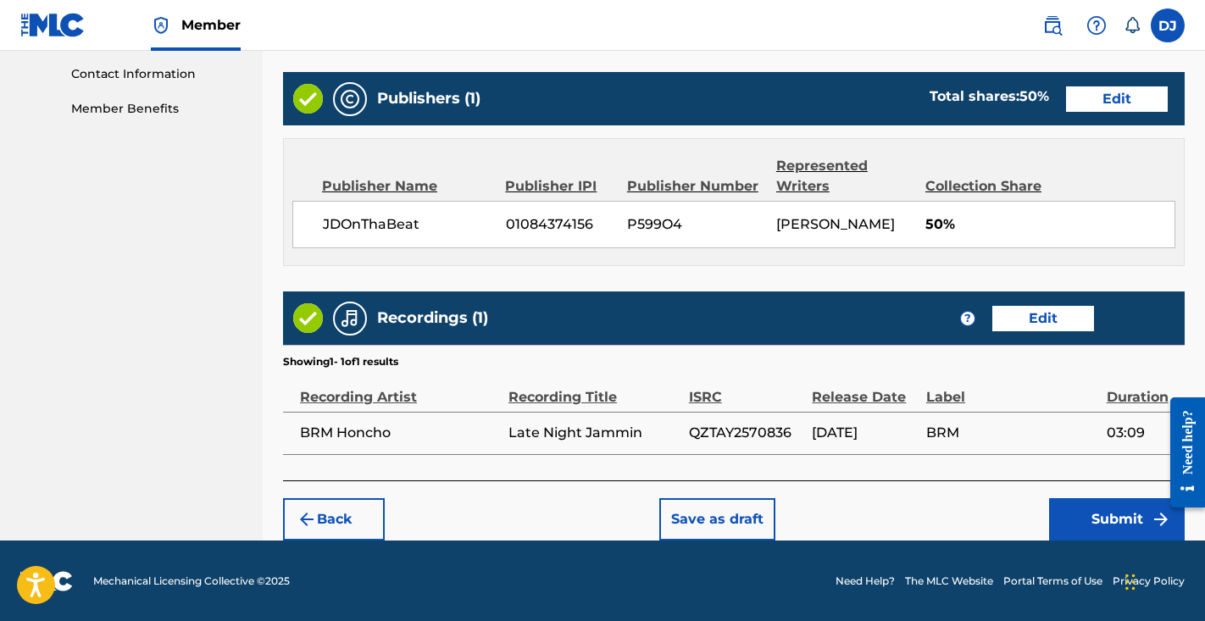
click at [1110, 524] on button "Submit" at bounding box center [1117, 519] width 136 height 42
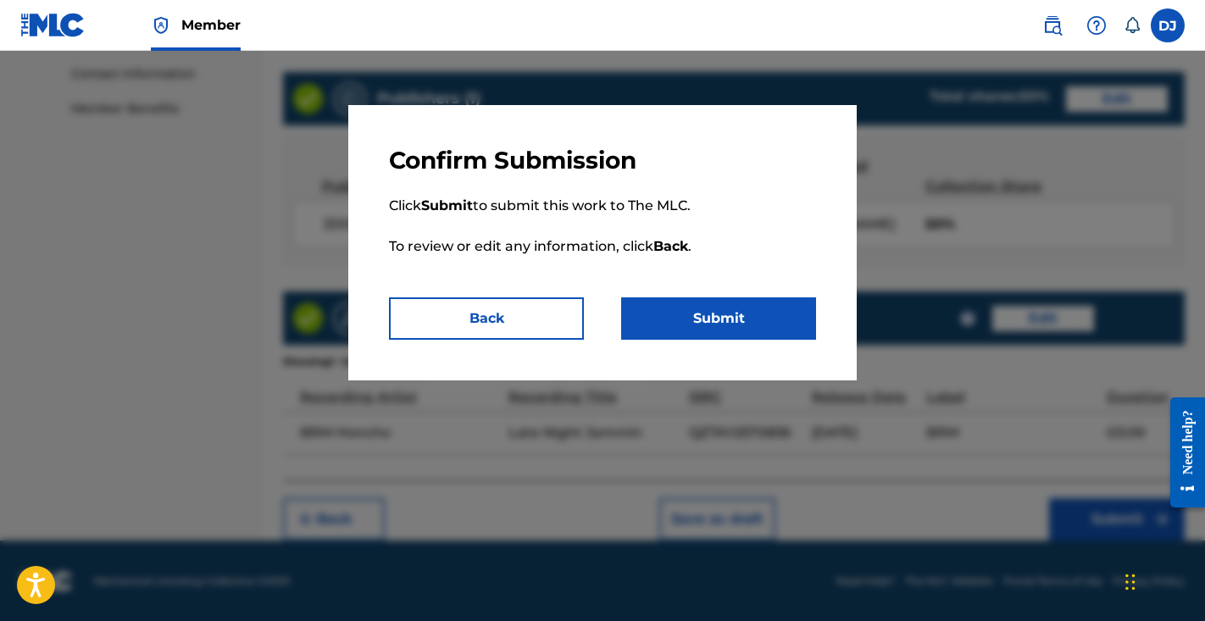
click at [820, 323] on div "Confirm Submission Click Submit to submit this work to The MLC. To review or ed…" at bounding box center [602, 242] width 509 height 275
click at [796, 325] on button "Submit" at bounding box center [718, 319] width 195 height 42
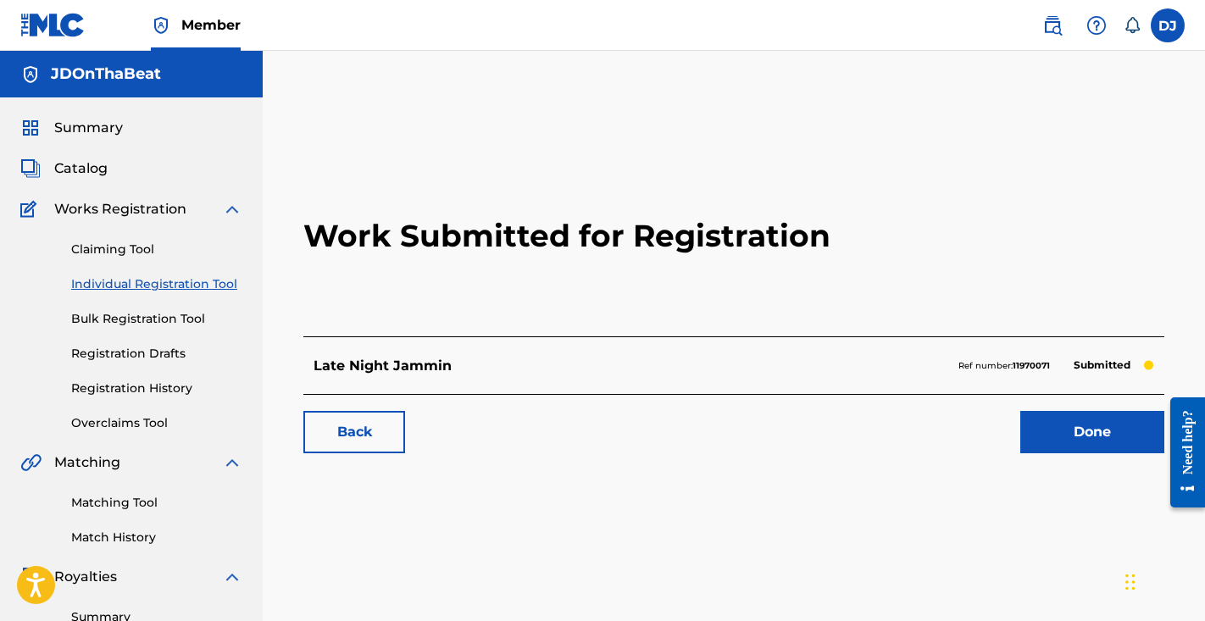
click at [1085, 433] on link "Done" at bounding box center [1093, 432] width 144 height 42
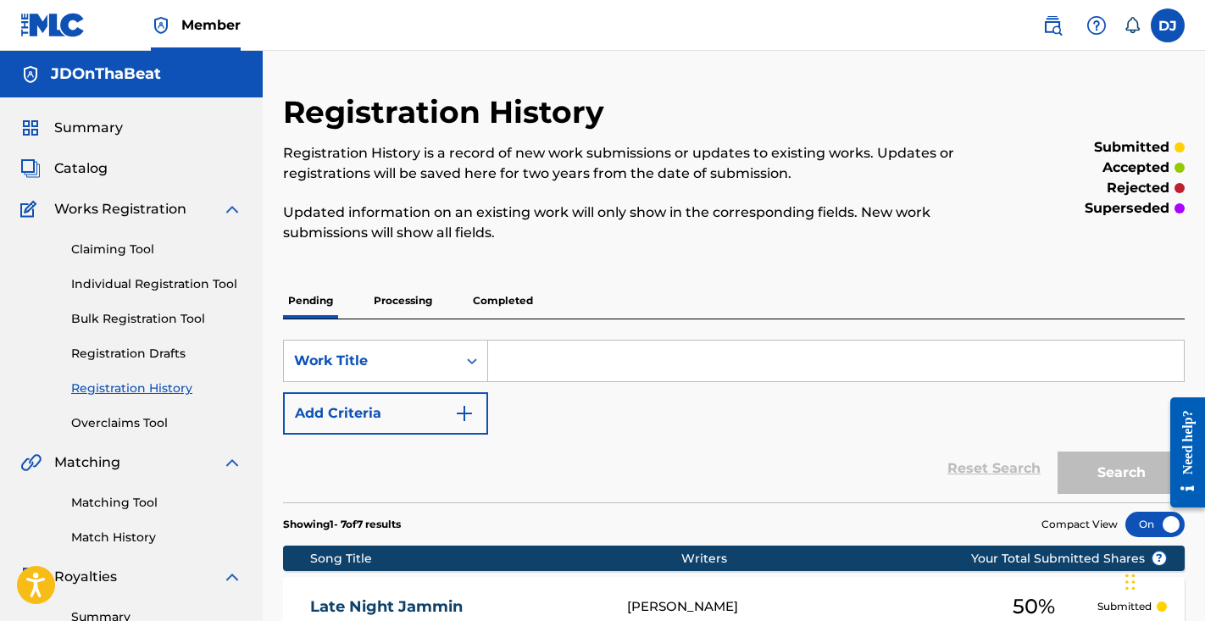
click at [222, 280] on link "Individual Registration Tool" at bounding box center [156, 284] width 171 height 18
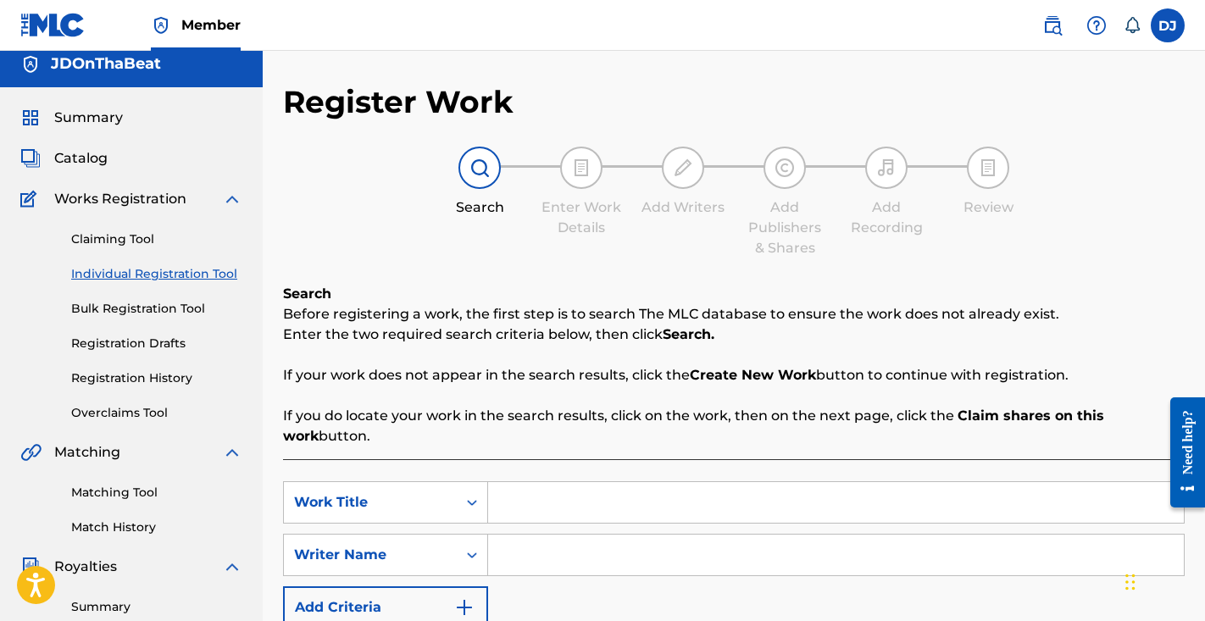
scroll to position [11, 0]
click at [539, 488] on input "Search Form" at bounding box center [836, 501] width 696 height 41
type input "Lesson"
click at [545, 553] on input "Search Form" at bounding box center [836, 554] width 696 height 41
type input "B"
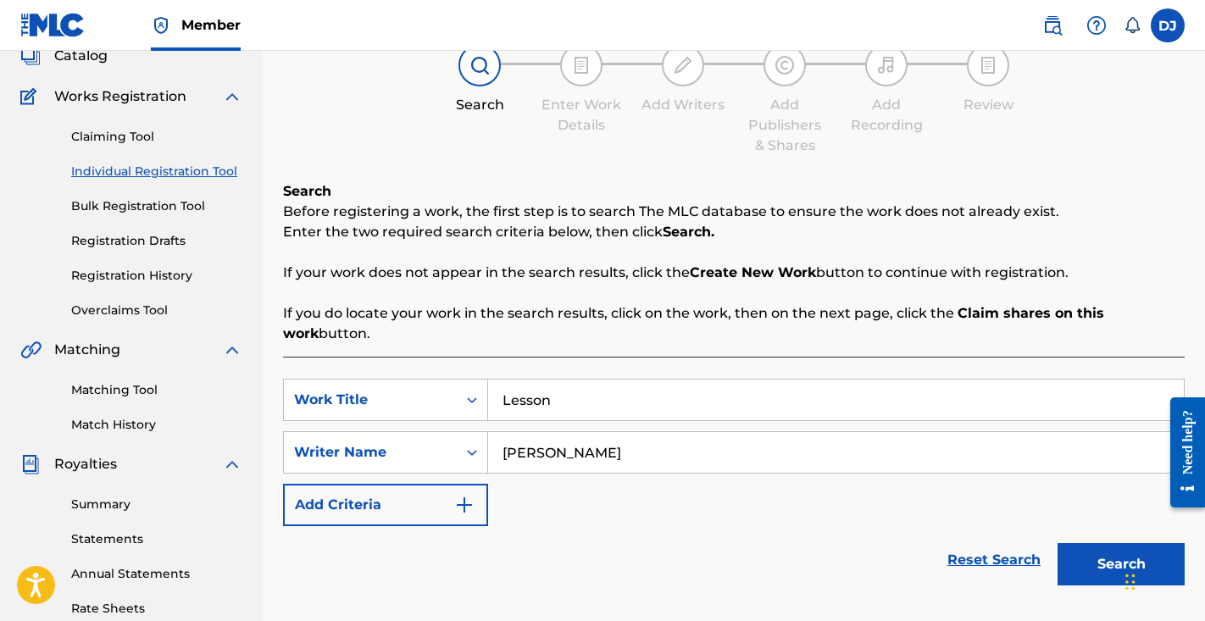
scroll to position [235, 0]
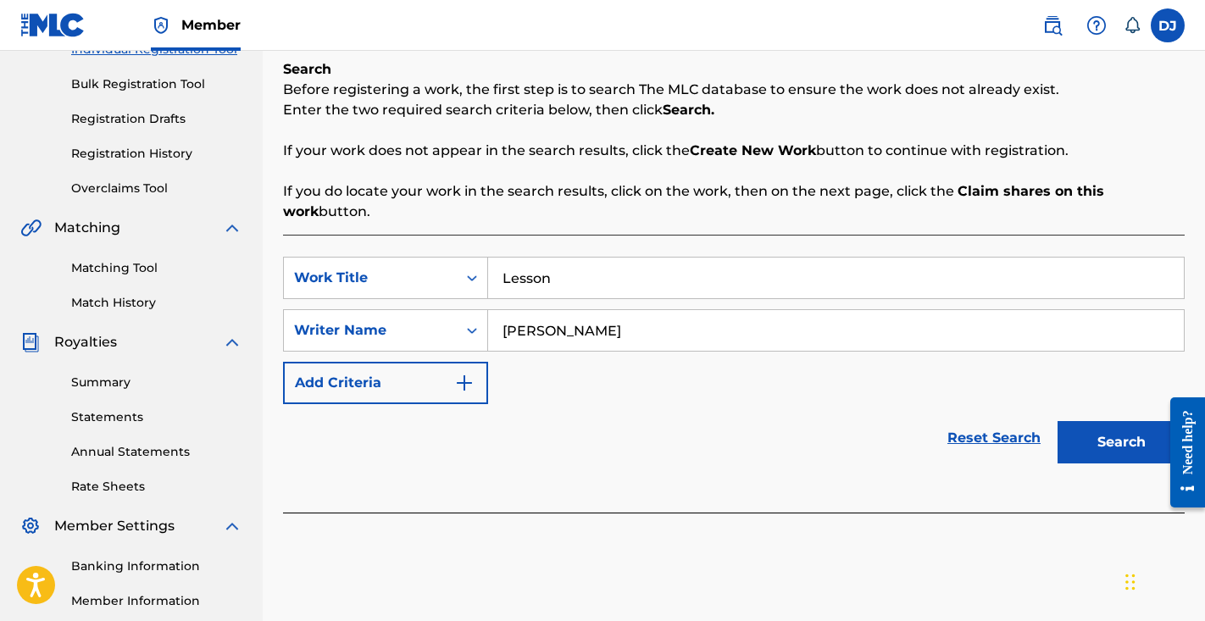
type input "Charles Ferguson"
click at [1100, 453] on button "Search" at bounding box center [1121, 442] width 127 height 42
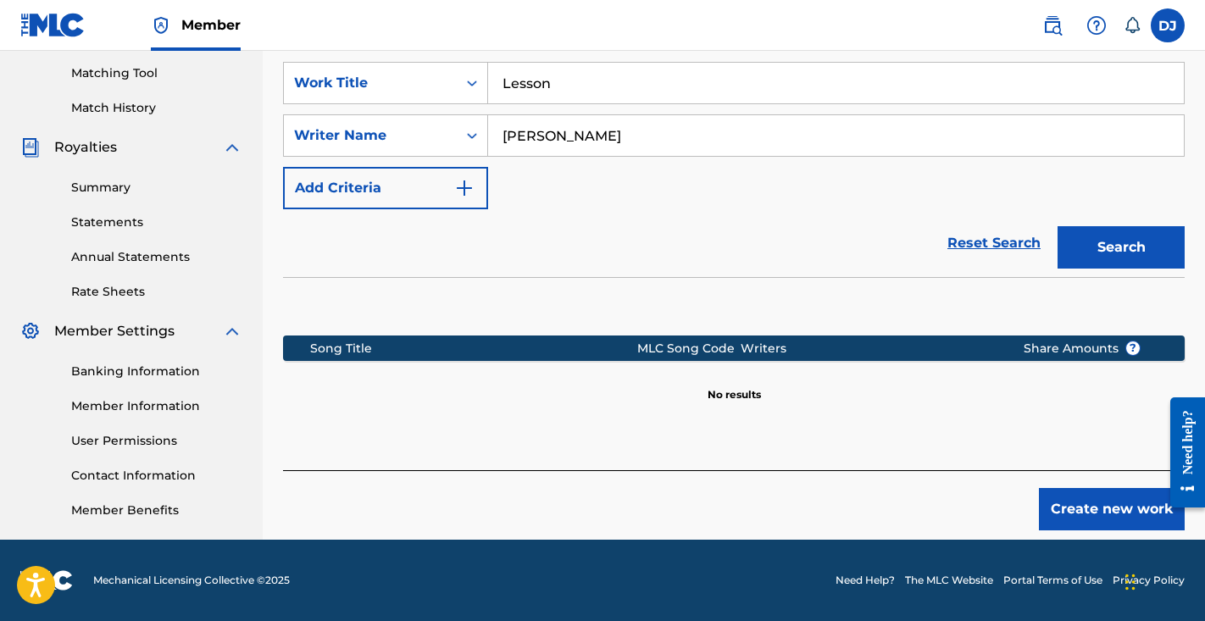
click at [1110, 510] on button "Create new work" at bounding box center [1112, 509] width 146 height 42
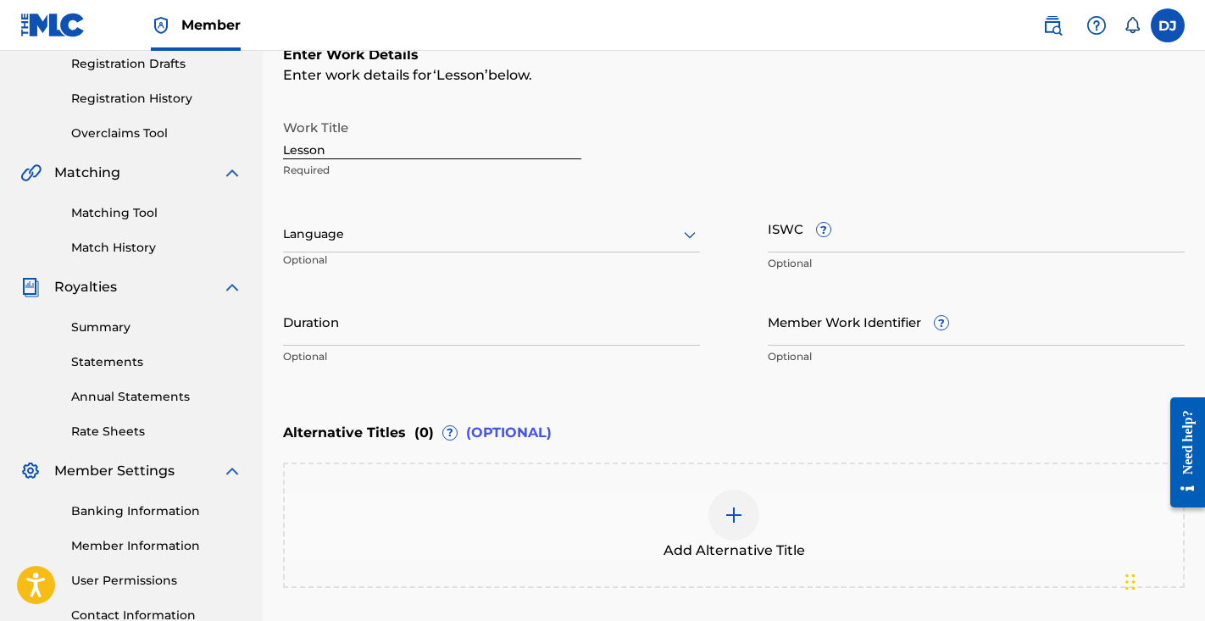
scroll to position [272, 0]
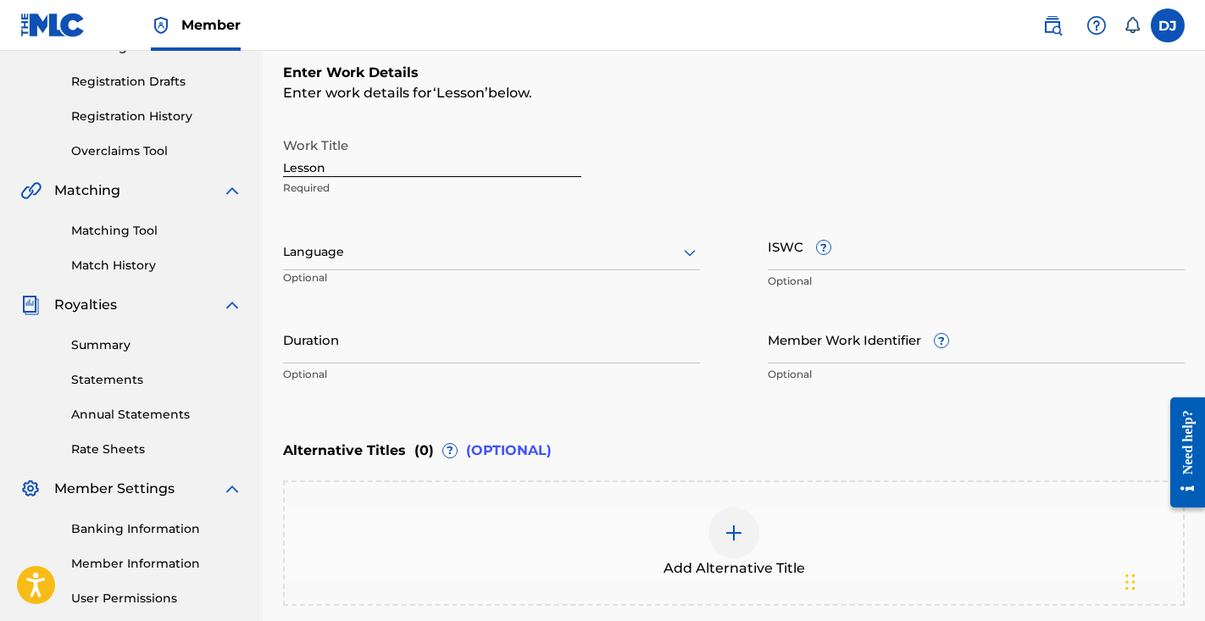
click at [497, 365] on div "Duration Optional" at bounding box center [491, 353] width 417 height 76
click at [503, 348] on input "Duration" at bounding box center [491, 339] width 417 height 48
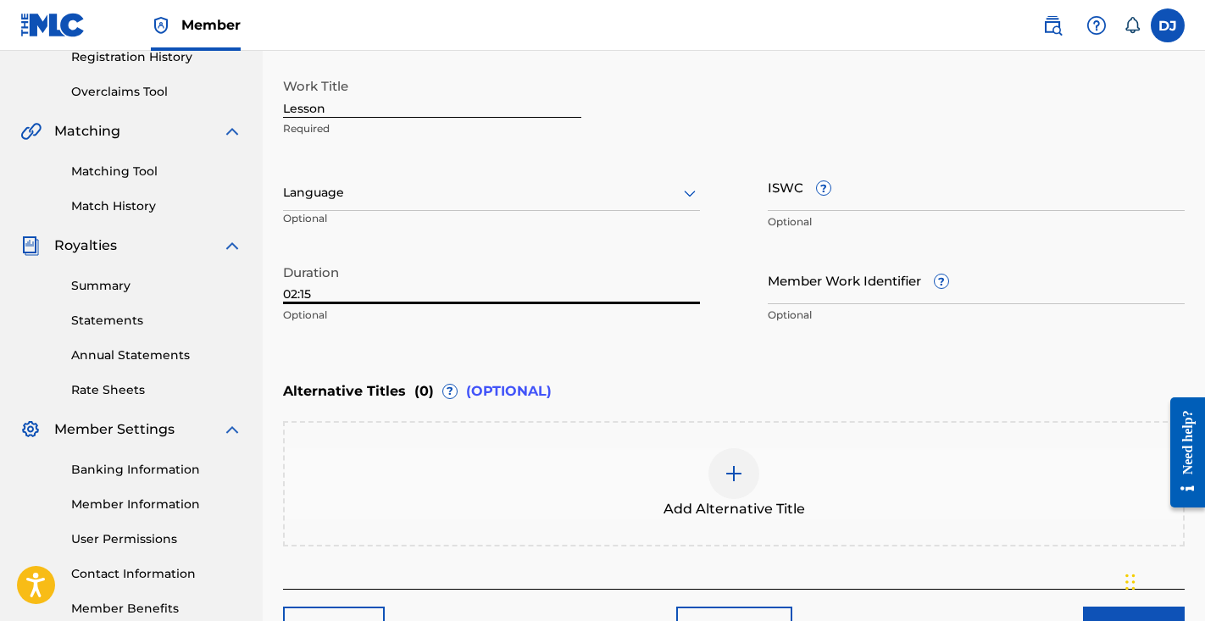
scroll to position [329, 0]
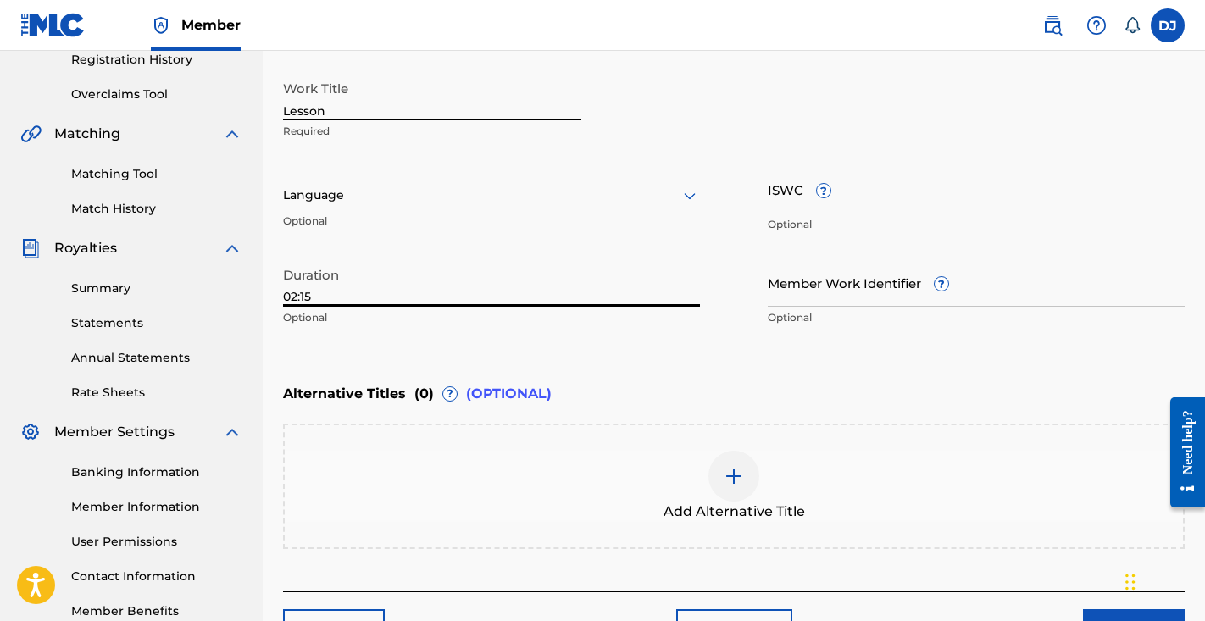
type input "02:15"
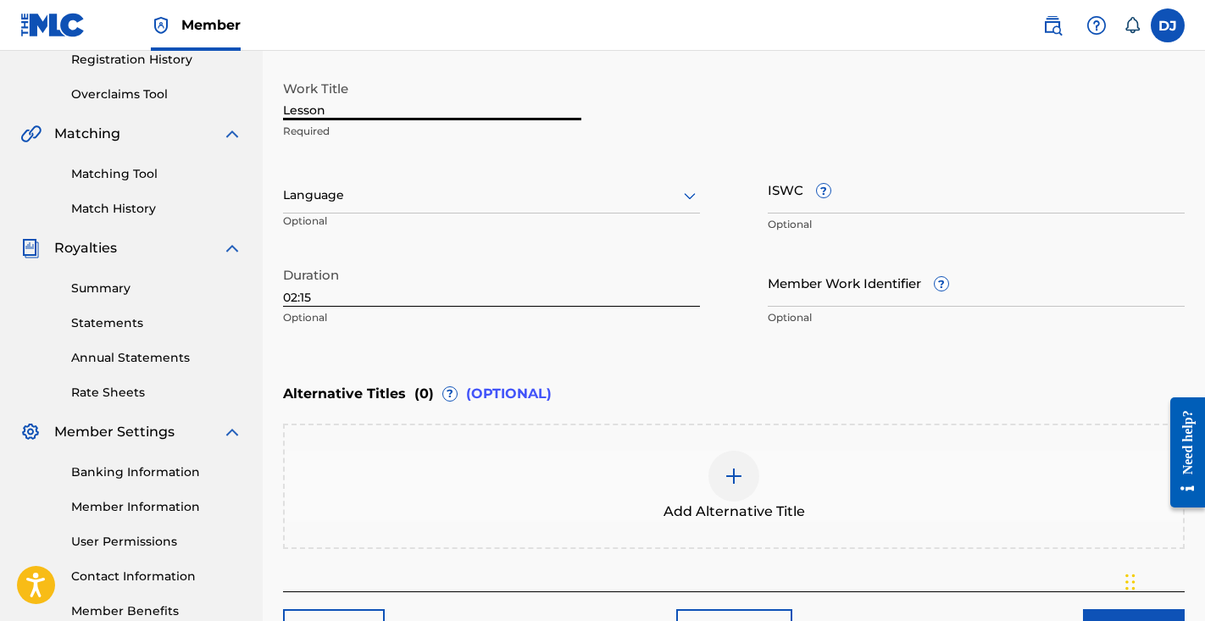
click at [397, 97] on input "Lesson" at bounding box center [432, 96] width 298 height 48
click at [398, 106] on input "Lesson" at bounding box center [432, 96] width 298 height 48
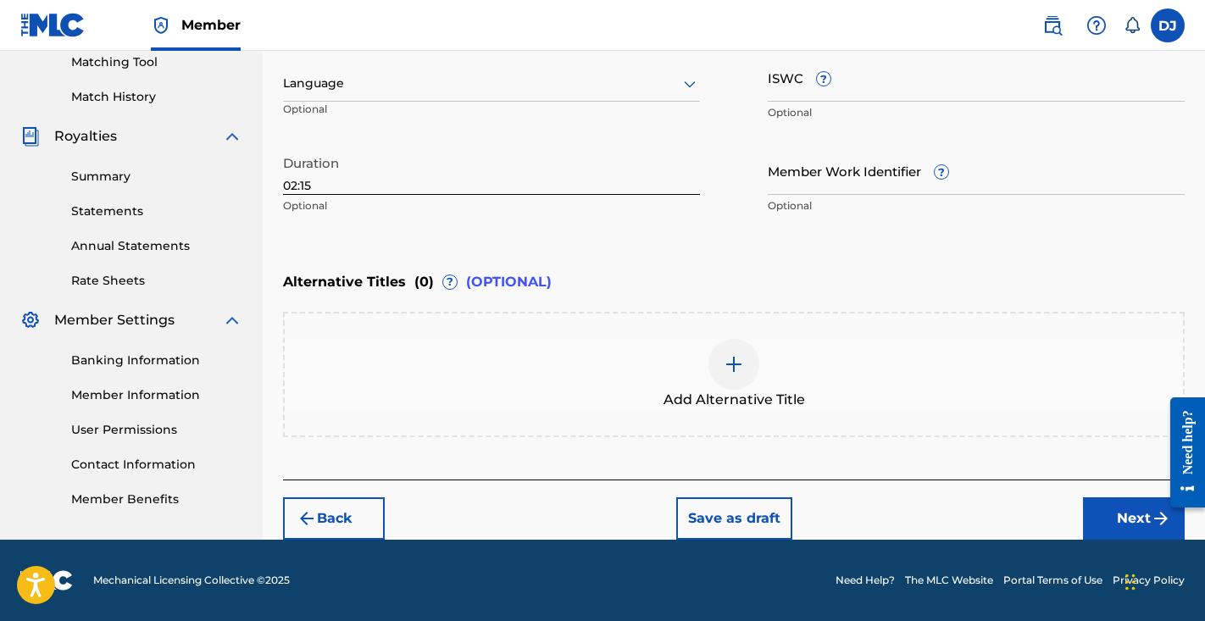
type input "Lessons"
click at [1141, 510] on button "Next" at bounding box center [1134, 519] width 102 height 42
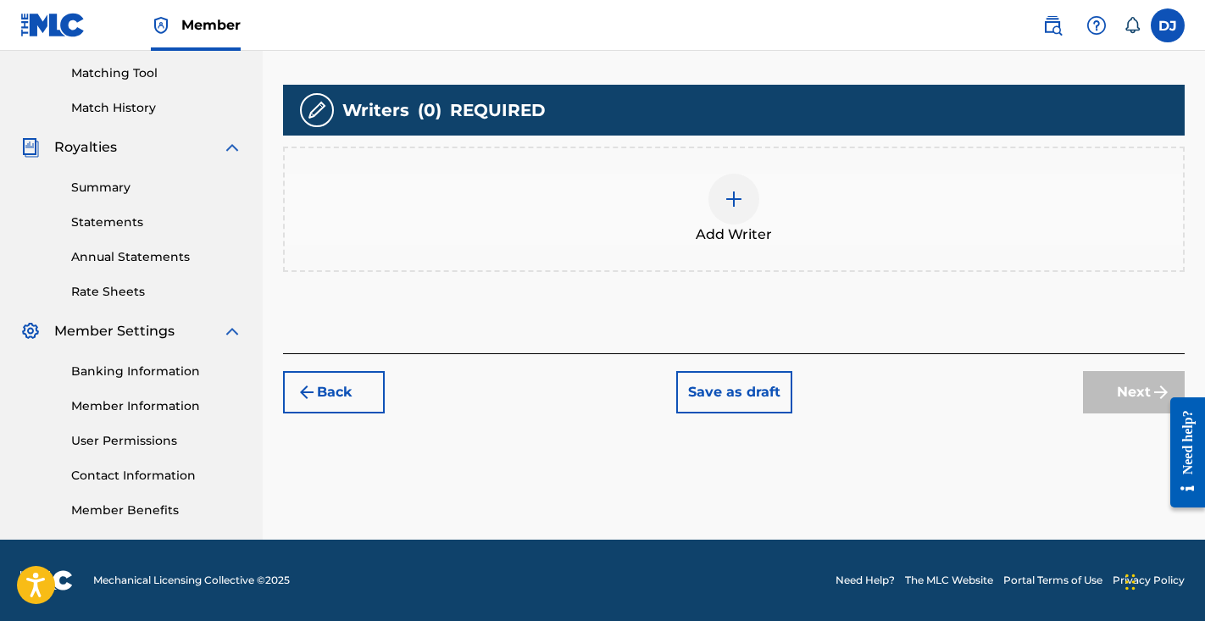
click at [773, 211] on div "Add Writer" at bounding box center [734, 209] width 899 height 71
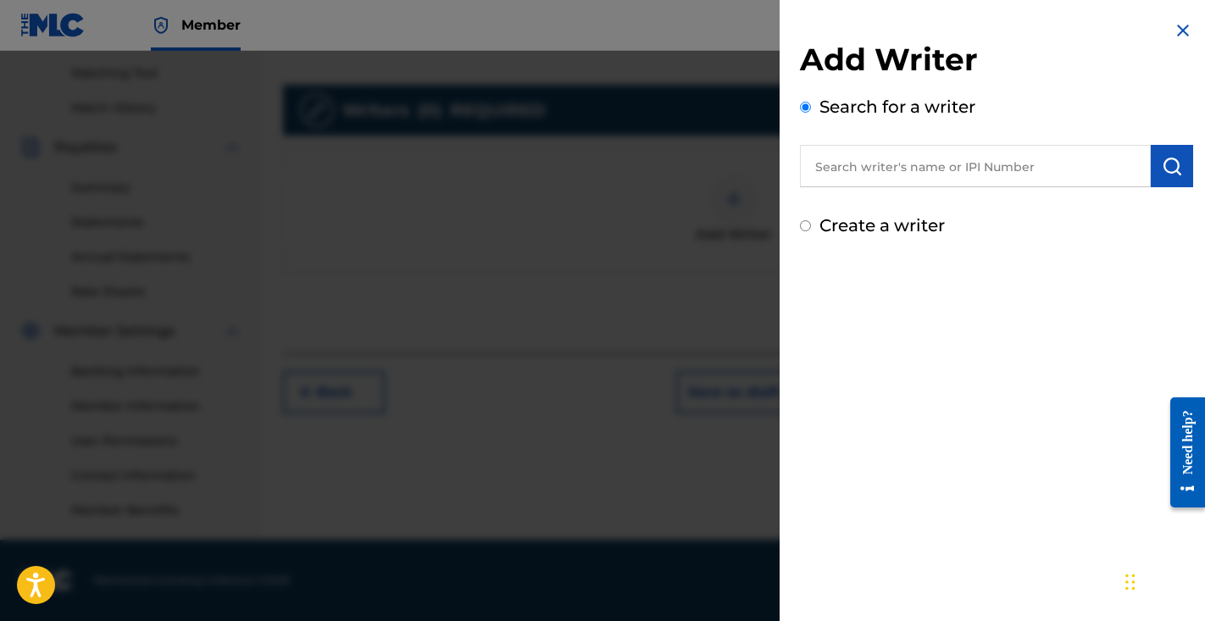
click at [960, 174] on input "text" at bounding box center [975, 166] width 351 height 42
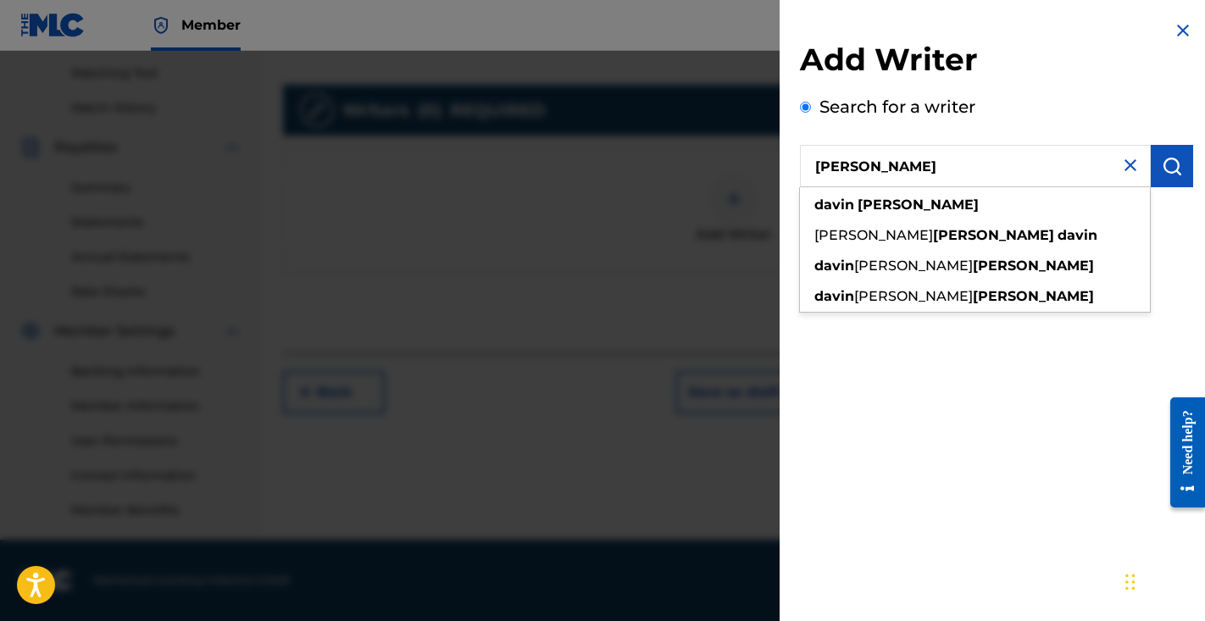
drag, startPoint x: 1154, startPoint y: 174, endPoint x: 1038, endPoint y: 205, distance: 119.5
click at [1038, 205] on div "davin jackson" at bounding box center [975, 205] width 350 height 31
type input "davin jackson"
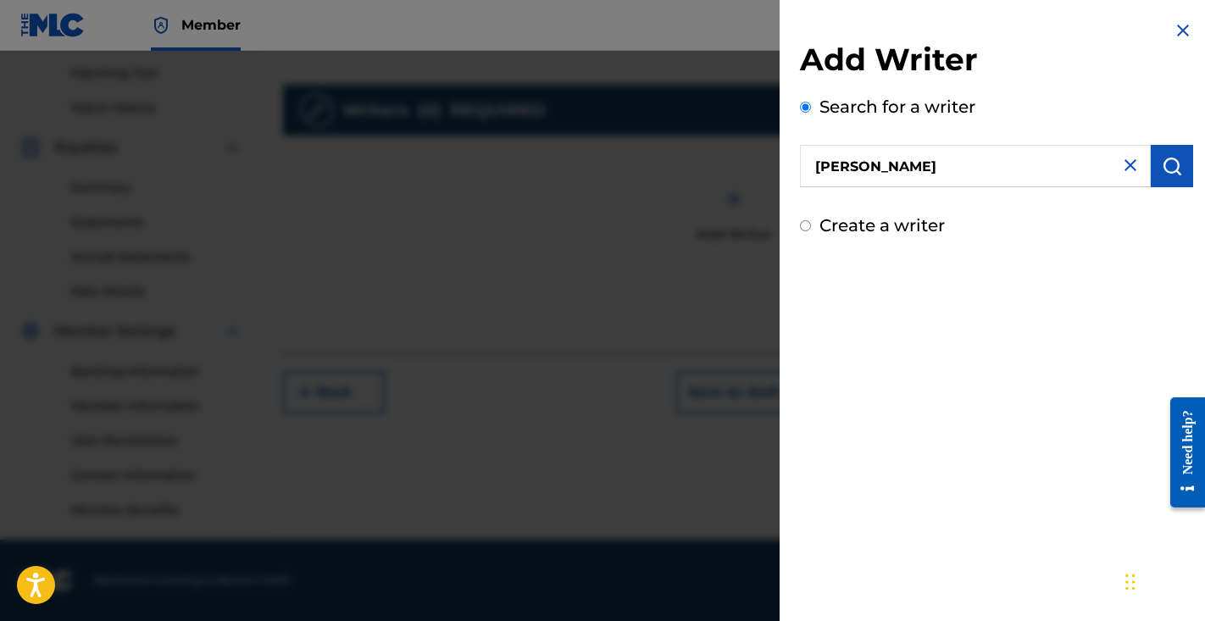
click at [1179, 171] on button "submit" at bounding box center [1172, 166] width 42 height 42
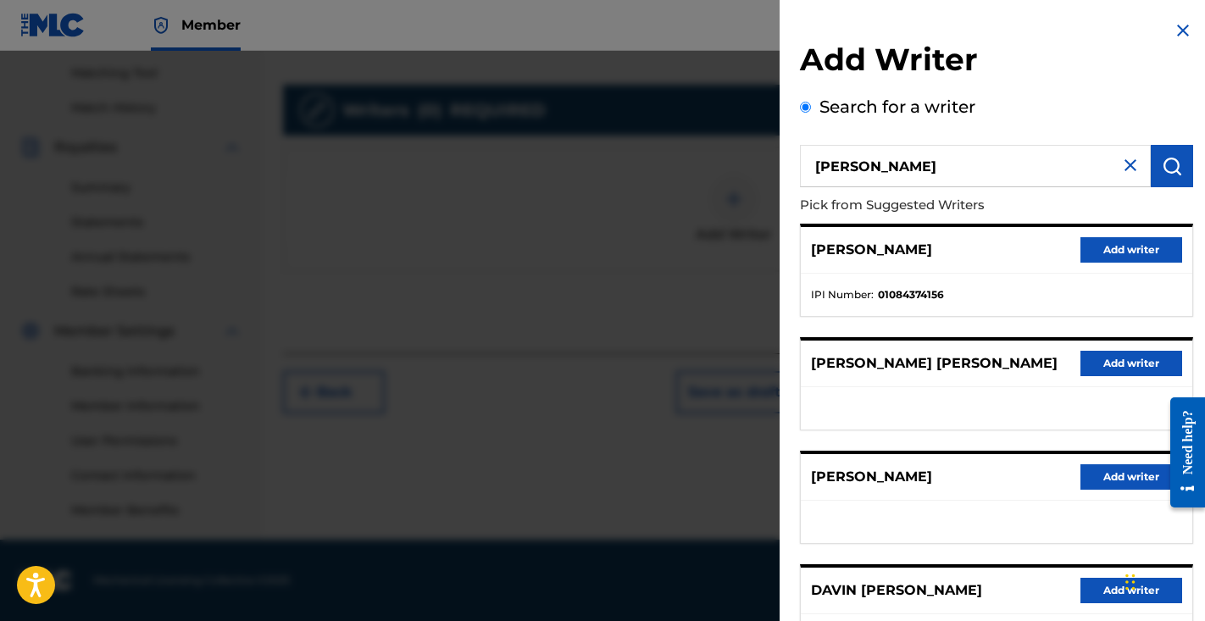
click at [1110, 248] on button "Add writer" at bounding box center [1132, 249] width 102 height 25
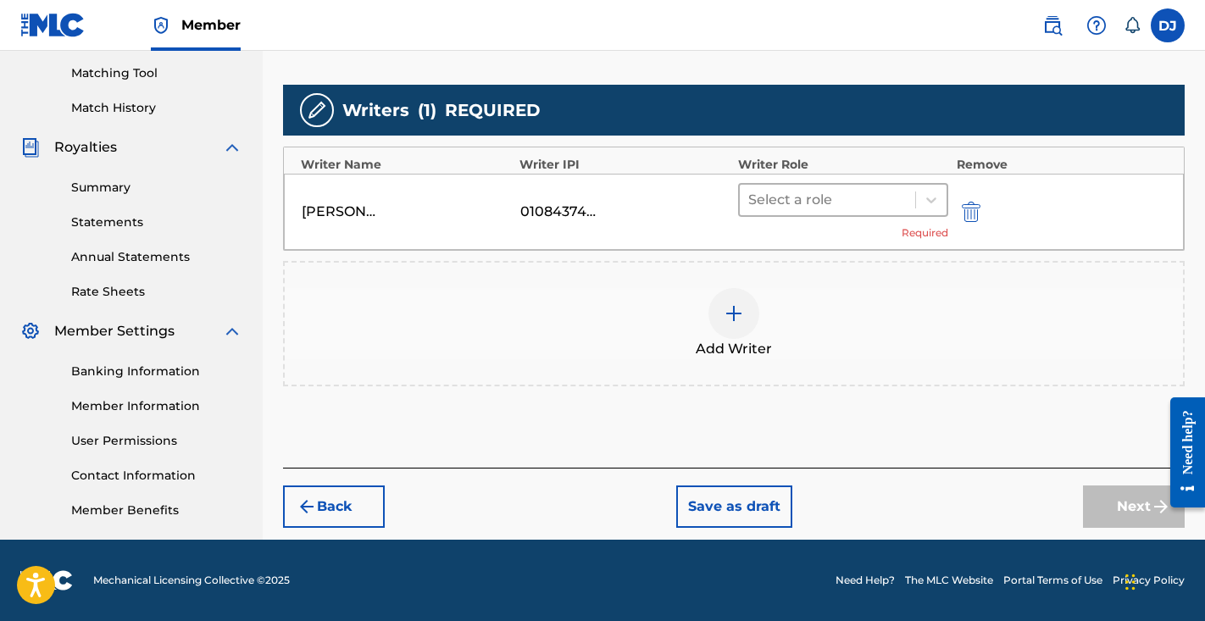
click at [877, 192] on div at bounding box center [827, 200] width 159 height 24
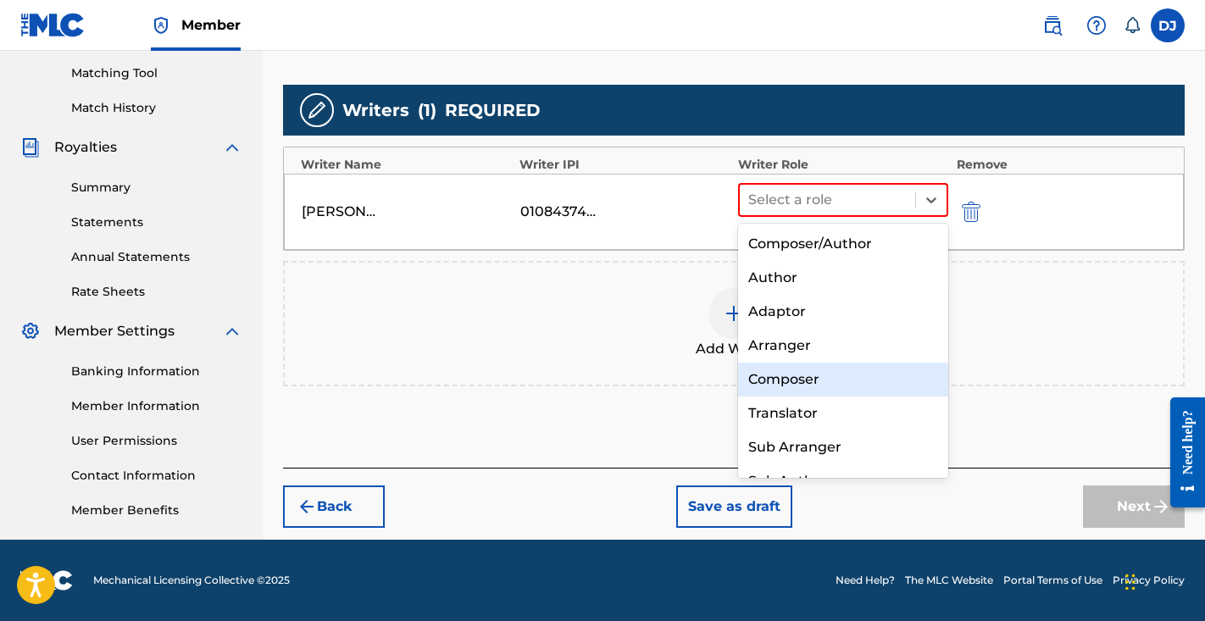
click at [813, 378] on div "Composer" at bounding box center [843, 380] width 210 height 34
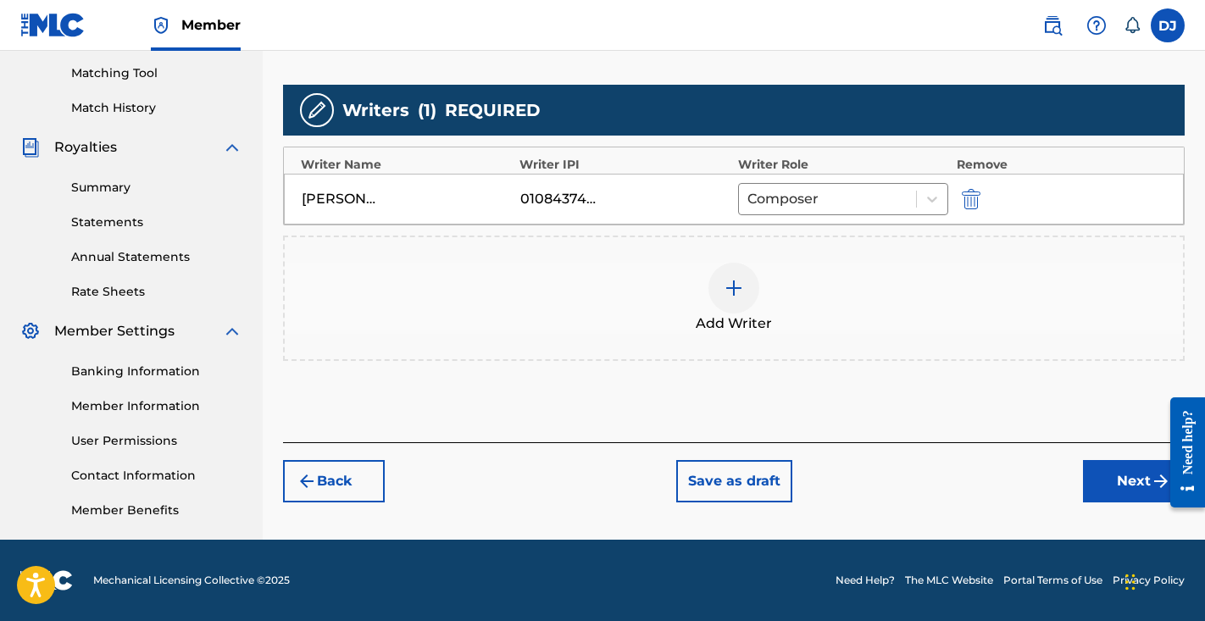
click at [1113, 482] on button "Next" at bounding box center [1134, 481] width 102 height 42
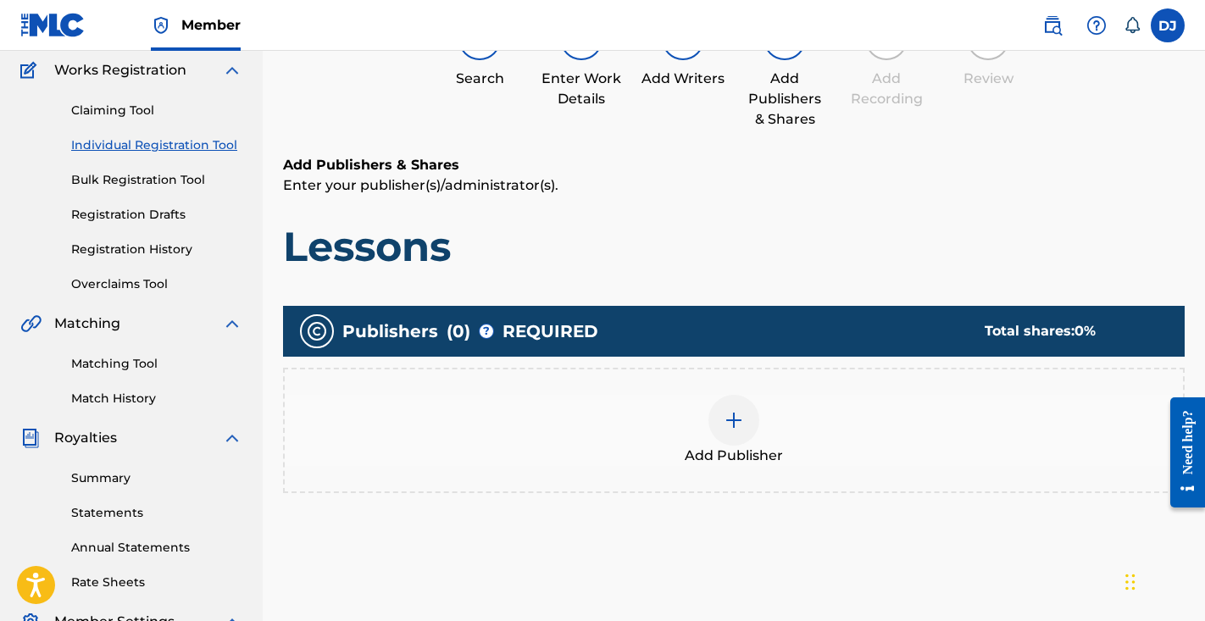
scroll to position [76, 0]
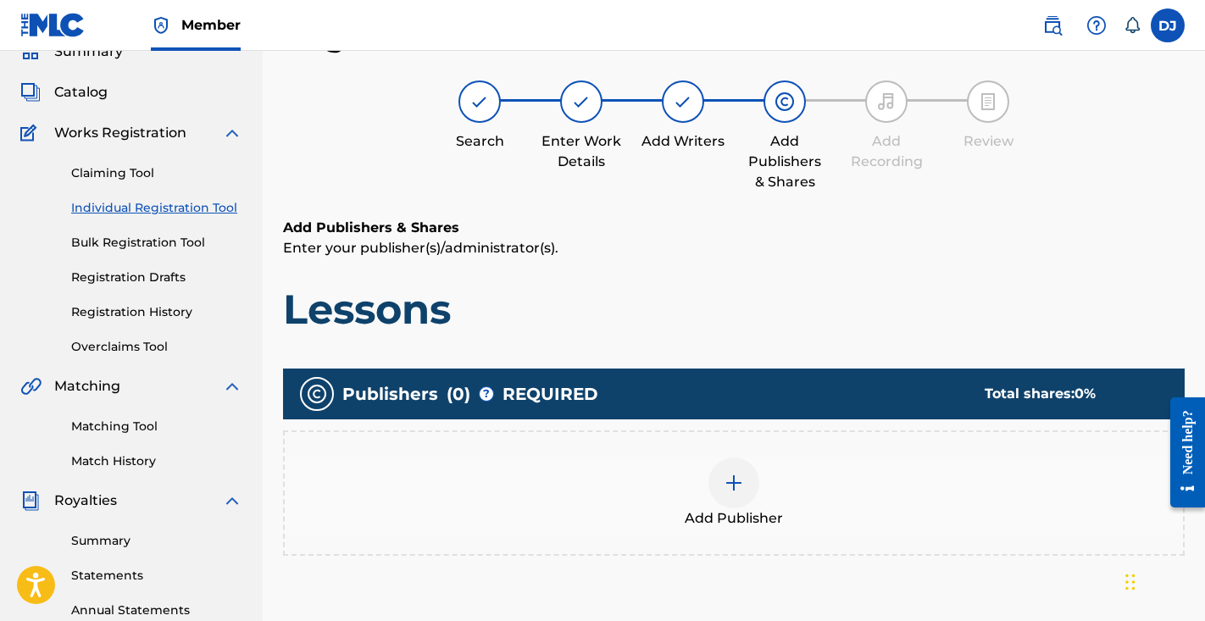
click at [738, 465] on div at bounding box center [734, 483] width 51 height 51
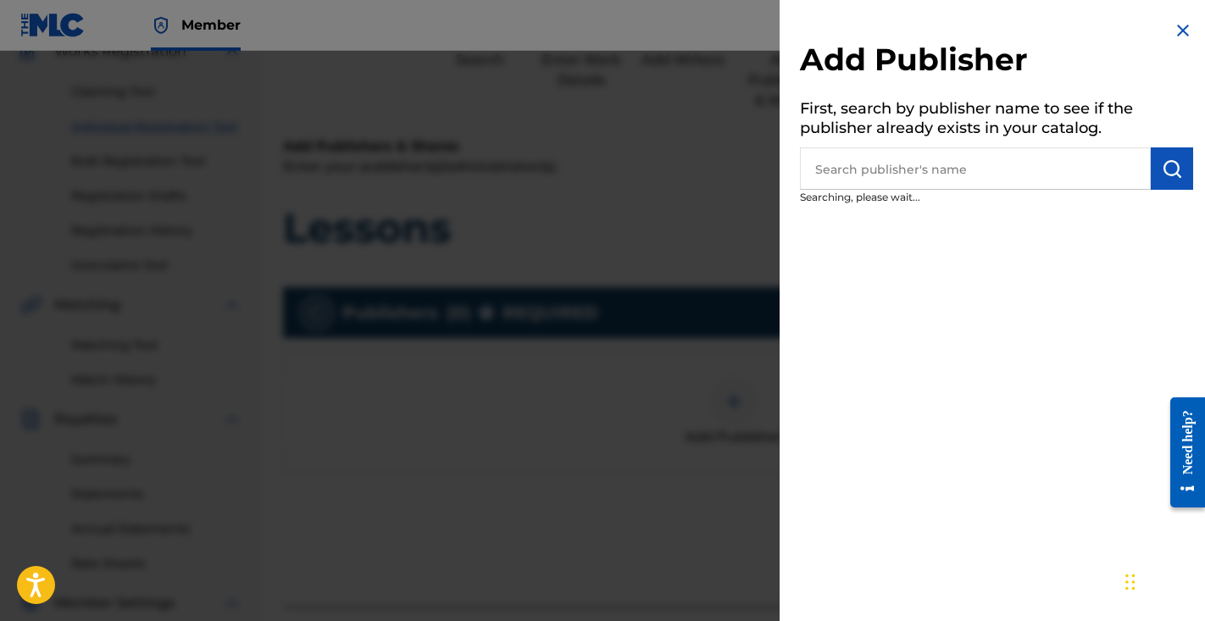
scroll to position [211, 0]
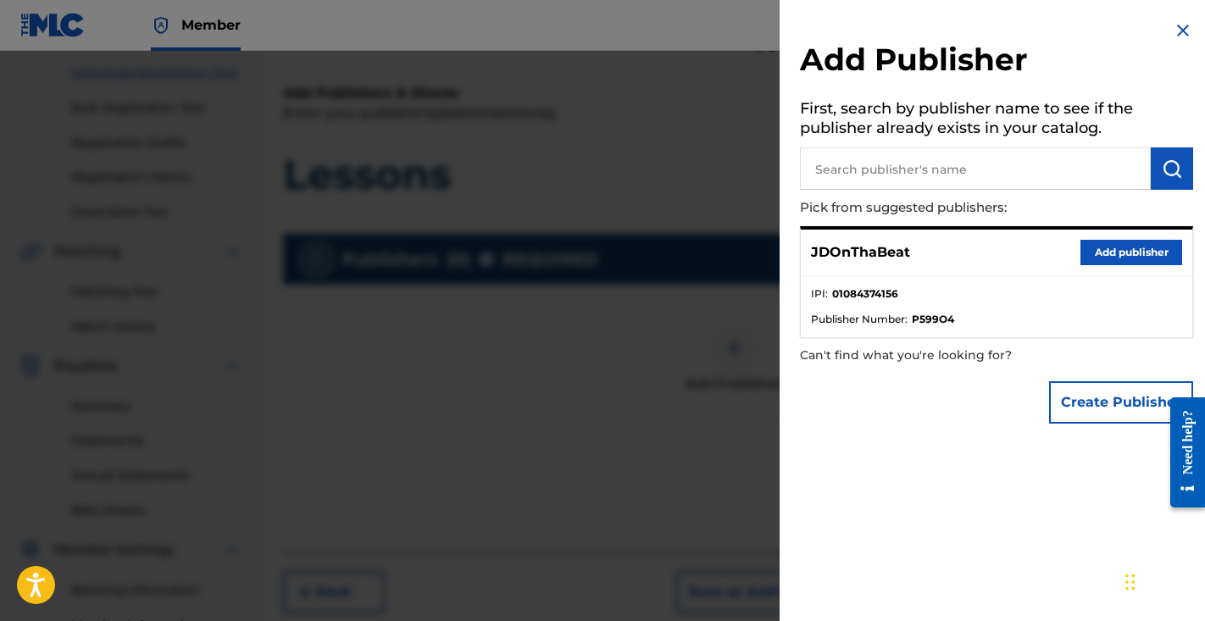
click at [857, 178] on input "text" at bounding box center [975, 168] width 351 height 42
click at [1097, 245] on button "Add publisher" at bounding box center [1132, 252] width 102 height 25
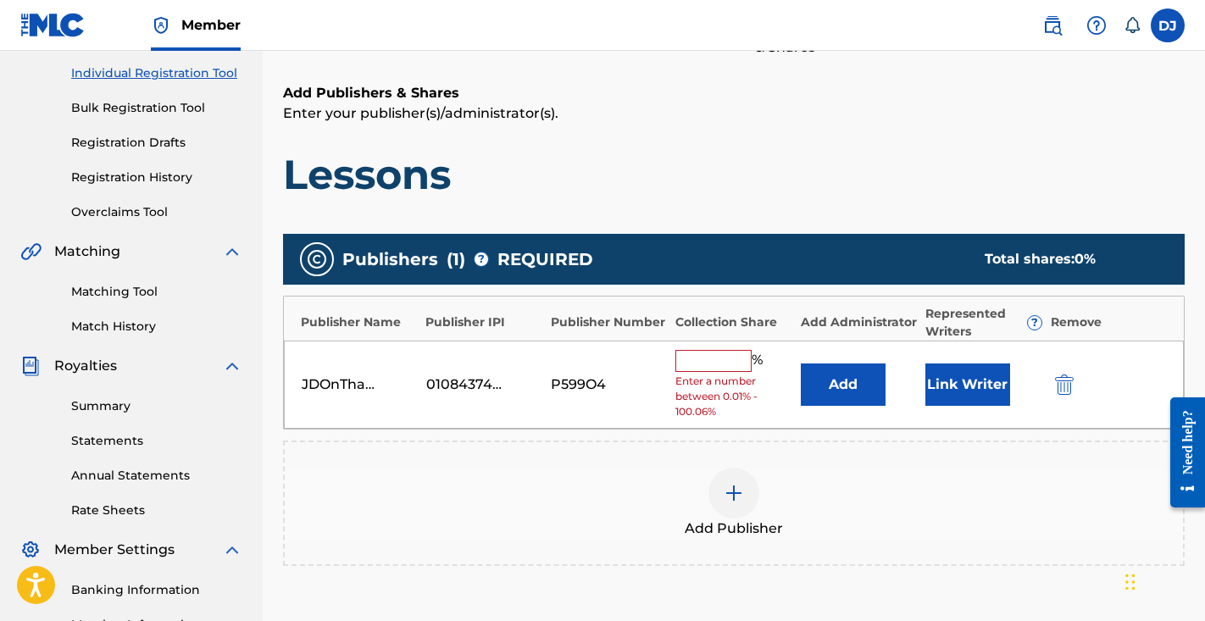
click at [739, 359] on input "text" at bounding box center [714, 361] width 76 height 22
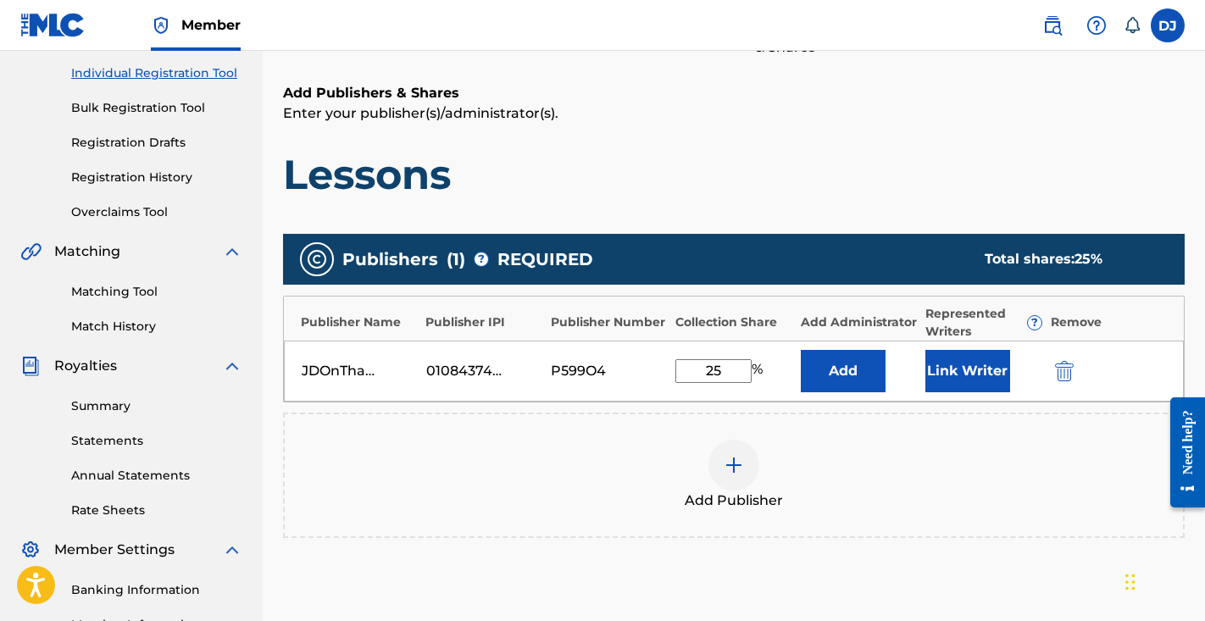
type input "25"
click at [958, 360] on button "Link Writer" at bounding box center [968, 371] width 85 height 42
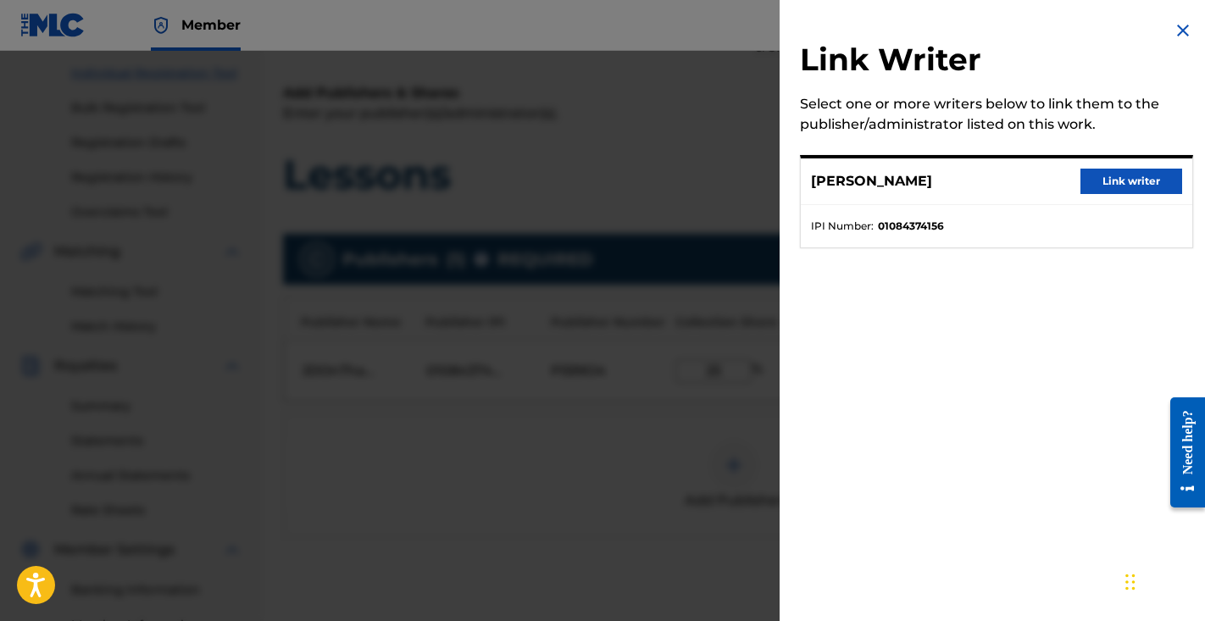
click at [1122, 187] on button "Link writer" at bounding box center [1132, 181] width 102 height 25
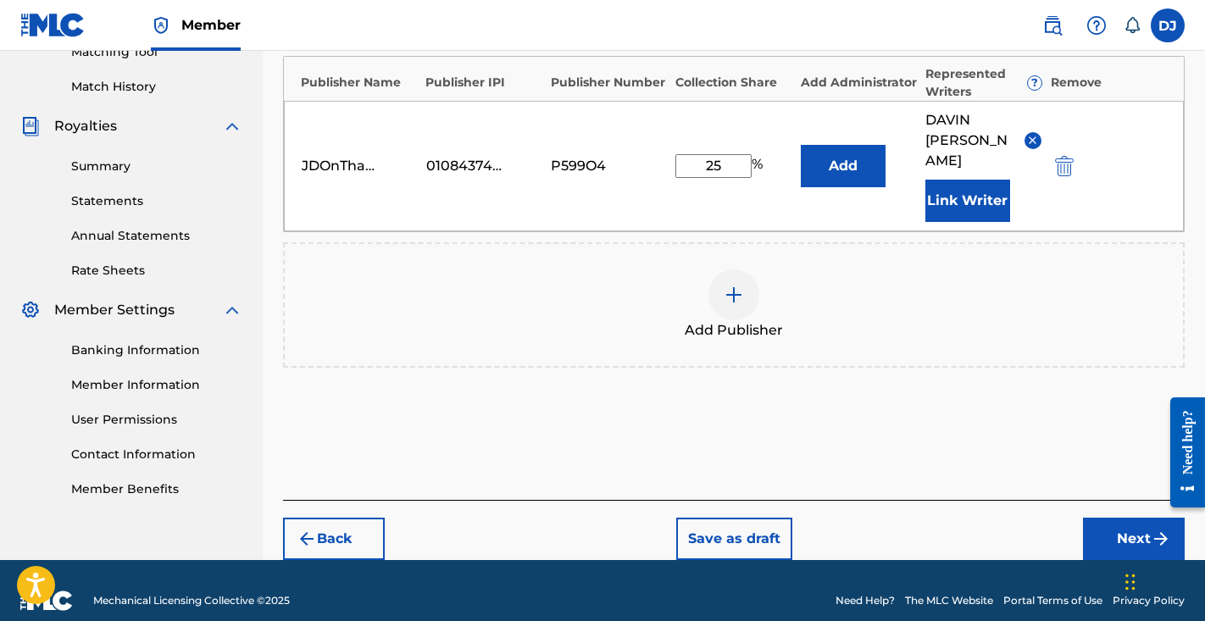
click at [1095, 529] on button "Next" at bounding box center [1134, 539] width 102 height 42
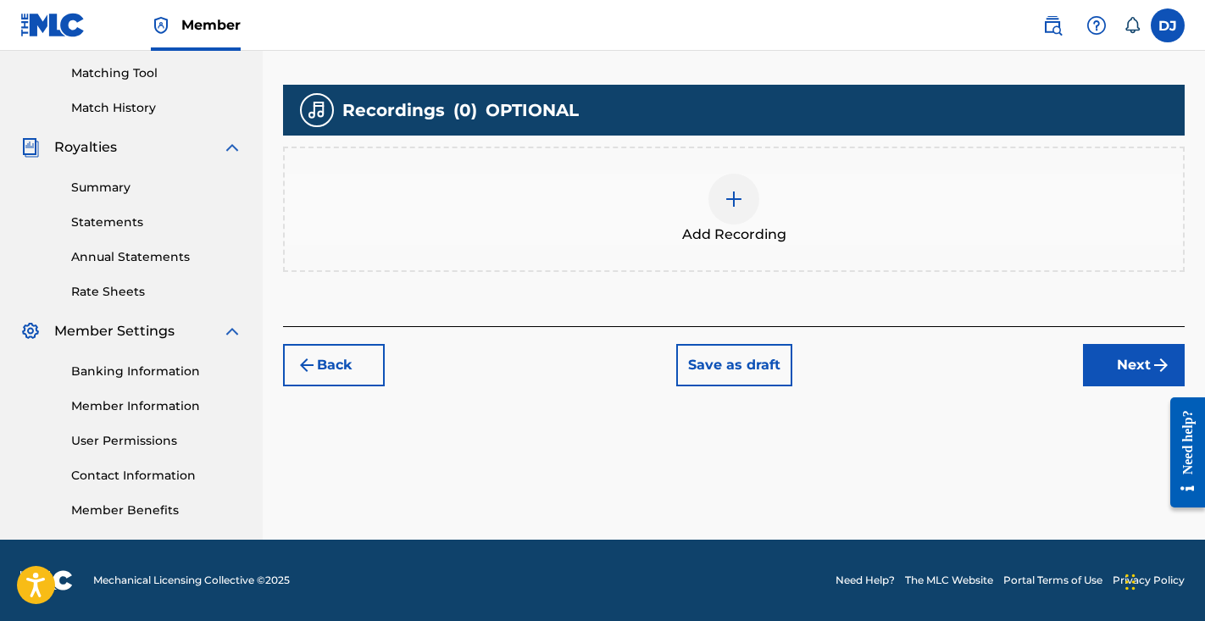
click at [739, 199] on img at bounding box center [734, 199] width 20 height 20
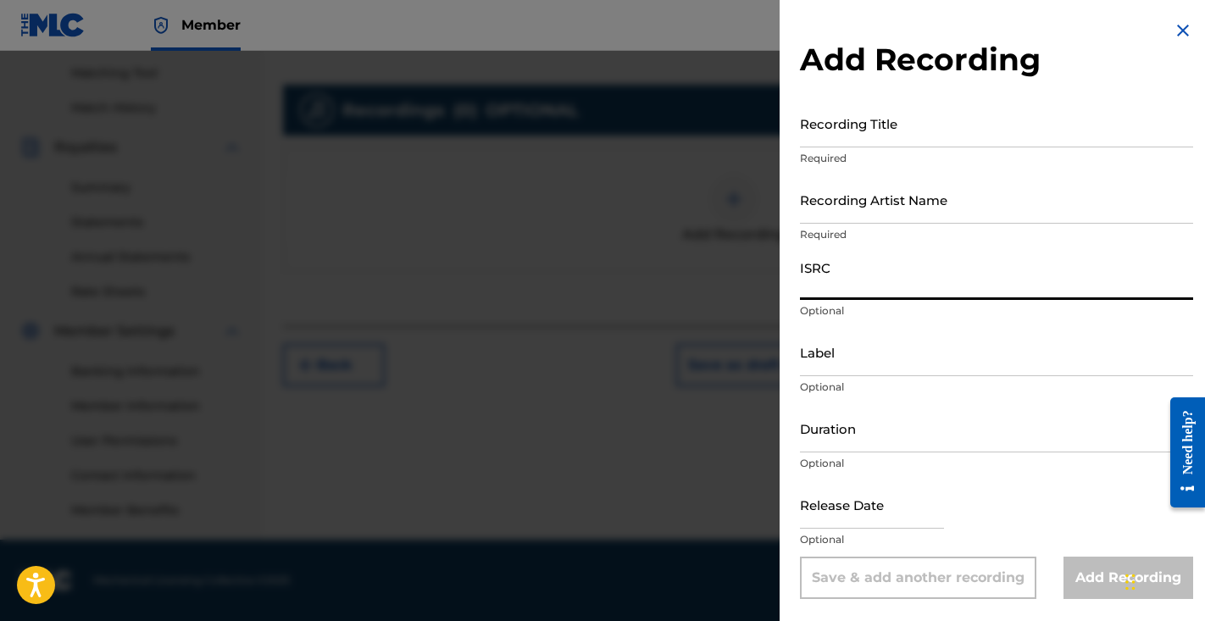
click at [839, 268] on input "ISRC" at bounding box center [996, 276] width 393 height 48
paste input "QZTAY2570831"
type input "QZTAY2570831"
click at [868, 363] on input "Label" at bounding box center [996, 352] width 393 height 48
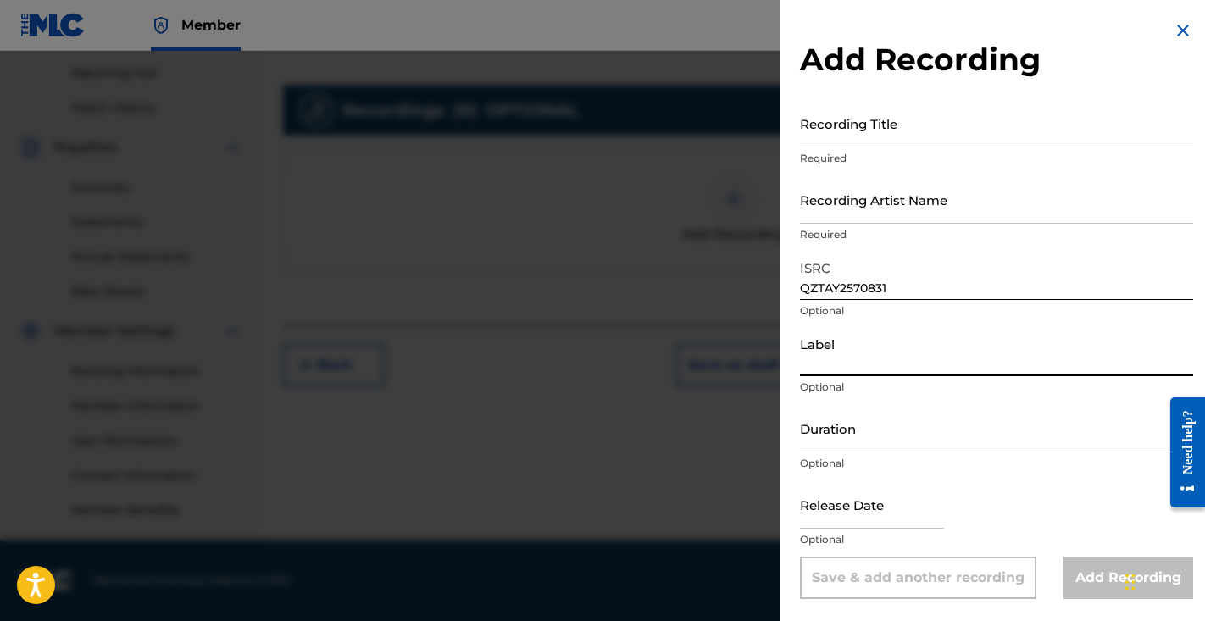
type input "2"
type input "02:15"
click at [849, 433] on input "Duration" at bounding box center [996, 428] width 393 height 48
drag, startPoint x: 854, startPoint y: 362, endPoint x: 776, endPoint y: 364, distance: 78.0
click at [776, 364] on div "Add Recording Recording Title Required Recording Artist Name Required ISRC QZTA…" at bounding box center [602, 336] width 1205 height 570
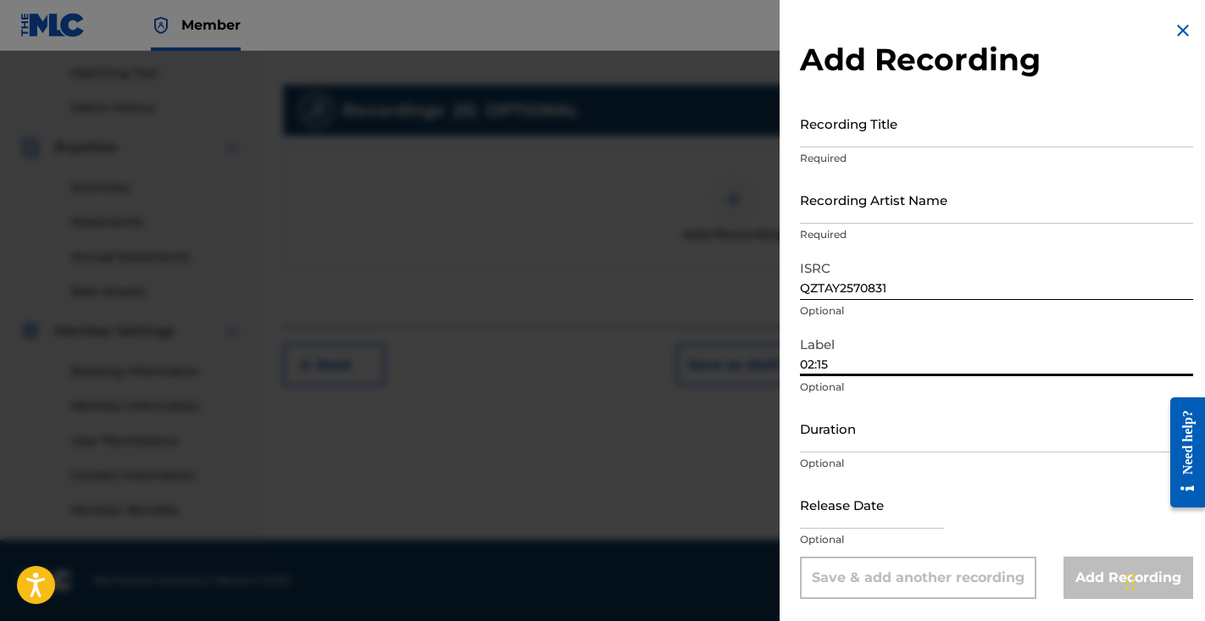
click at [859, 437] on input "Duration" at bounding box center [996, 428] width 393 height 48
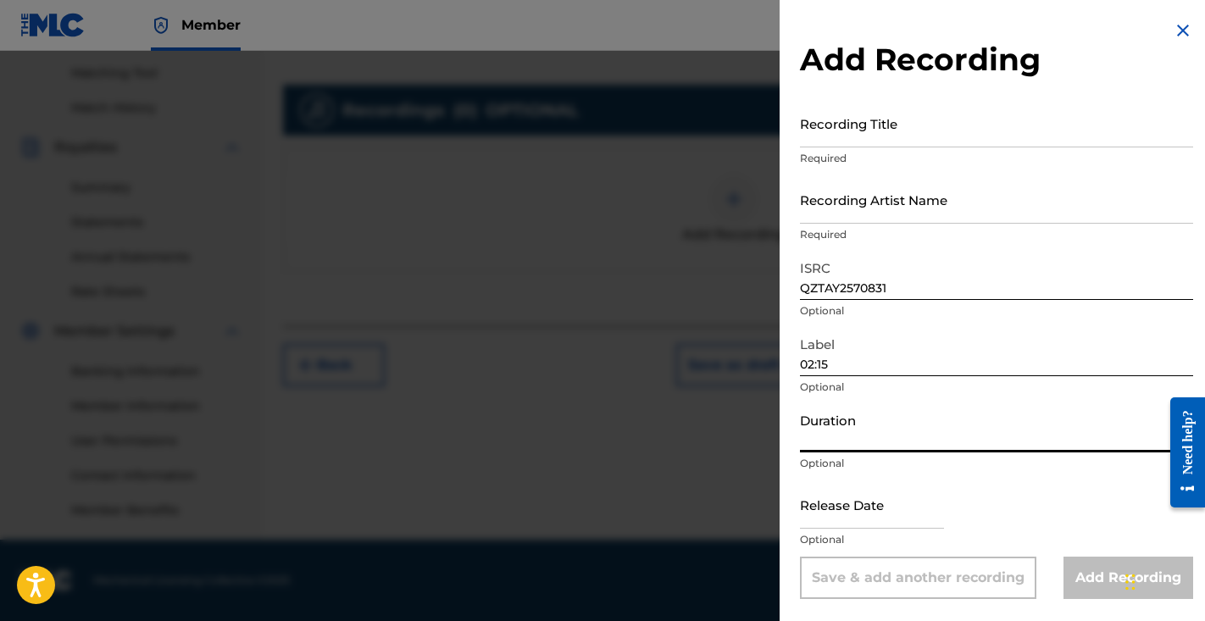
paste input "02:15"
type input "02:15"
drag, startPoint x: 841, startPoint y: 352, endPoint x: 899, endPoint y: 358, distance: 57.9
click at [899, 358] on input "02:15" at bounding box center [996, 352] width 393 height 48
type input "BRM"
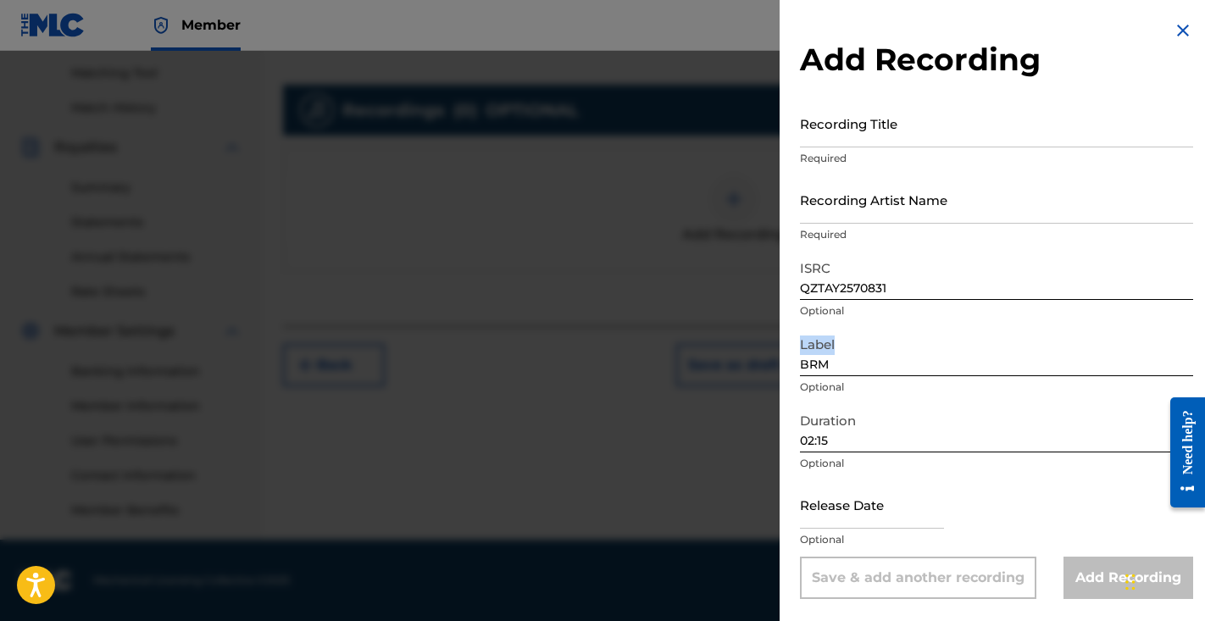
drag, startPoint x: 850, startPoint y: 377, endPoint x: 799, endPoint y: 359, distance: 54.2
click at [799, 359] on div "Add Recording Recording Title Required Recording Artist Name Required ISRC QZTA…" at bounding box center [997, 310] width 434 height 620
click at [843, 364] on input "BRM" at bounding box center [996, 352] width 393 height 48
drag, startPoint x: 843, startPoint y: 364, endPoint x: 784, endPoint y: 364, distance: 58.5
click at [784, 364] on div "Add Recording Recording Title Required Recording Artist Name Required ISRC QZTA…" at bounding box center [997, 310] width 434 height 620
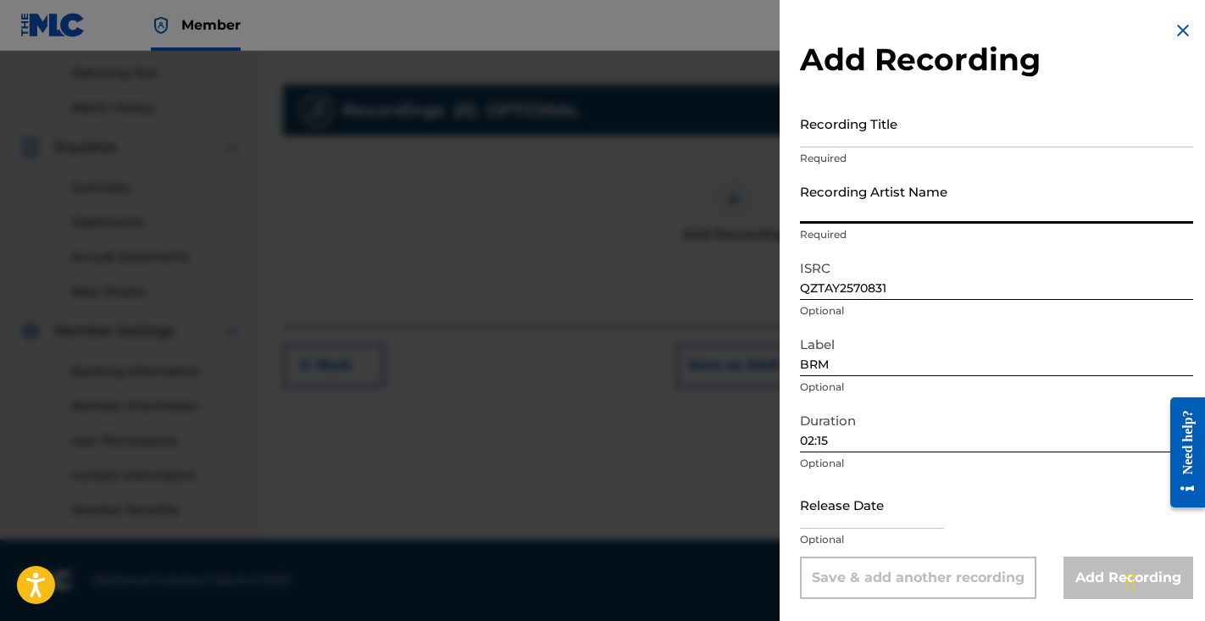
click at [855, 209] on input "Recording Artist Name" at bounding box center [996, 199] width 393 height 48
paste input "BRM"
type input "BRM Honcho"
click at [883, 124] on input "Recording Title" at bounding box center [996, 123] width 393 height 48
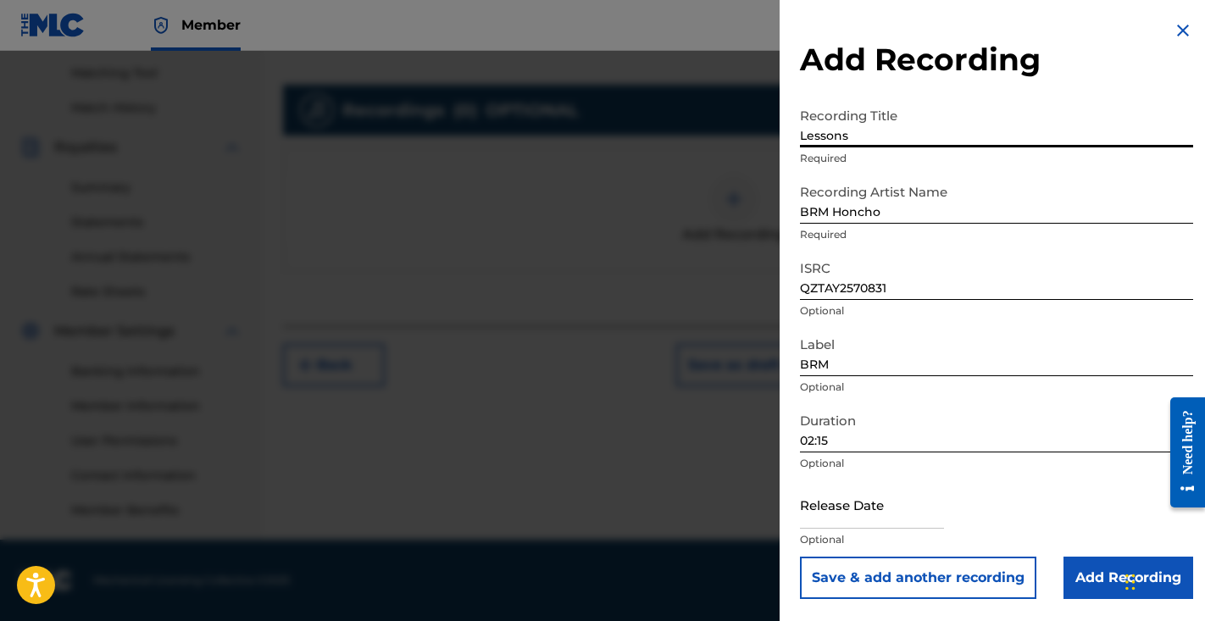
type input "Lessons"
click at [927, 511] on input "text" at bounding box center [872, 505] width 144 height 48
select select "7"
select select "2025"
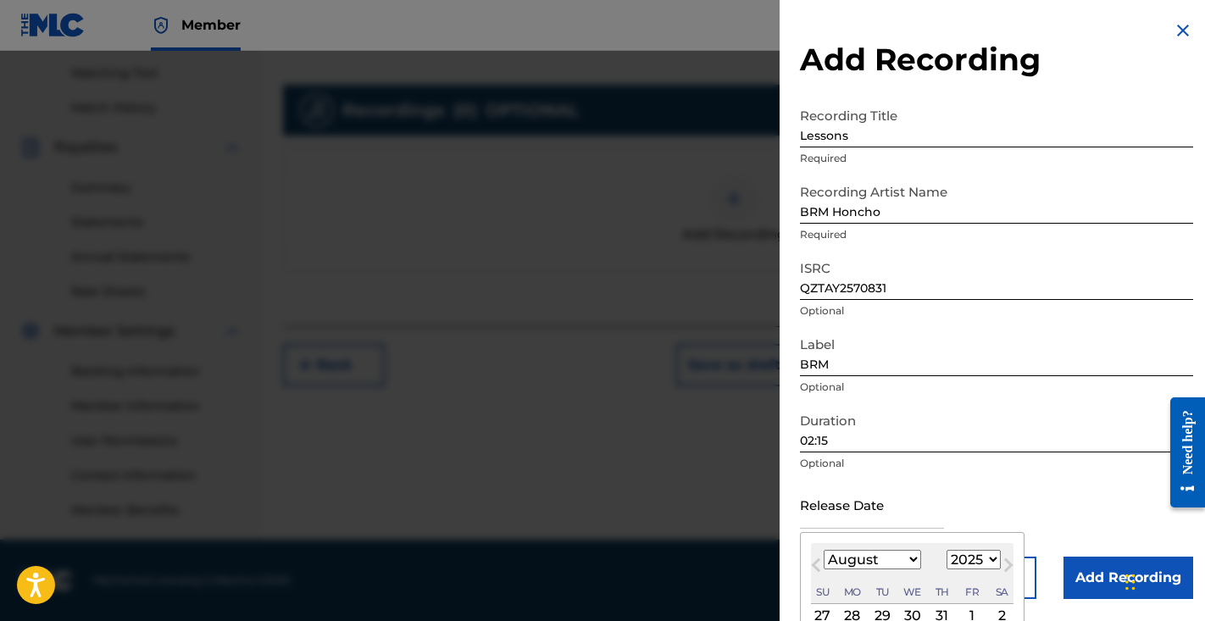
select select "5"
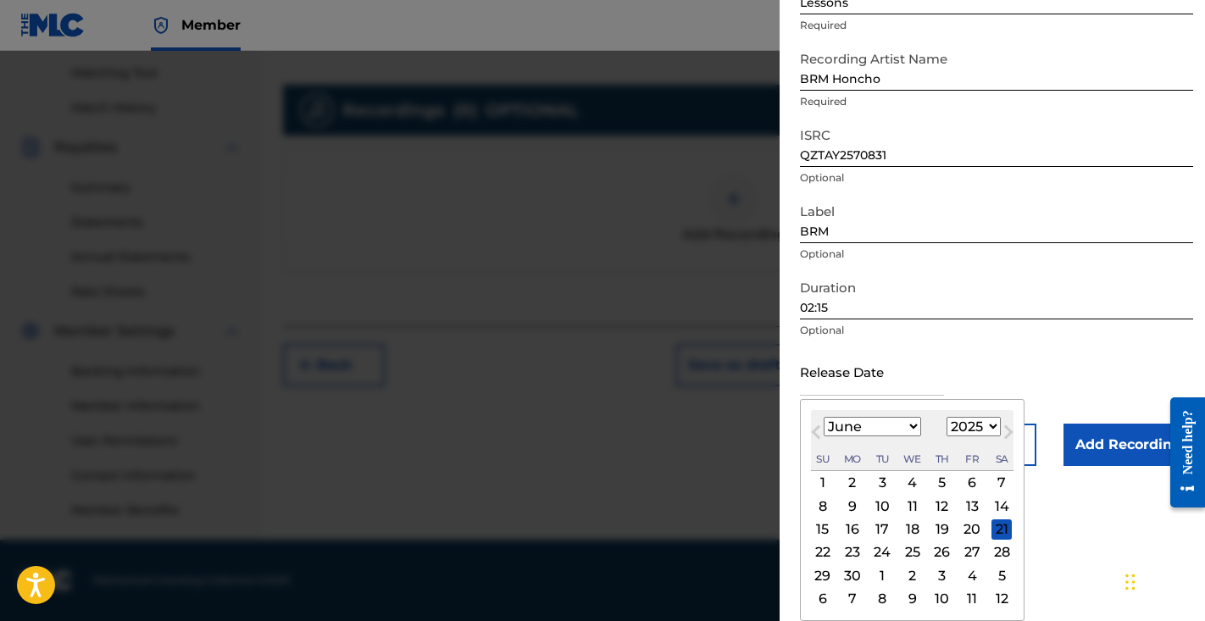
scroll to position [133, 0]
click at [932, 508] on div "12" at bounding box center [942, 506] width 20 height 20
type input "June 12 2025"
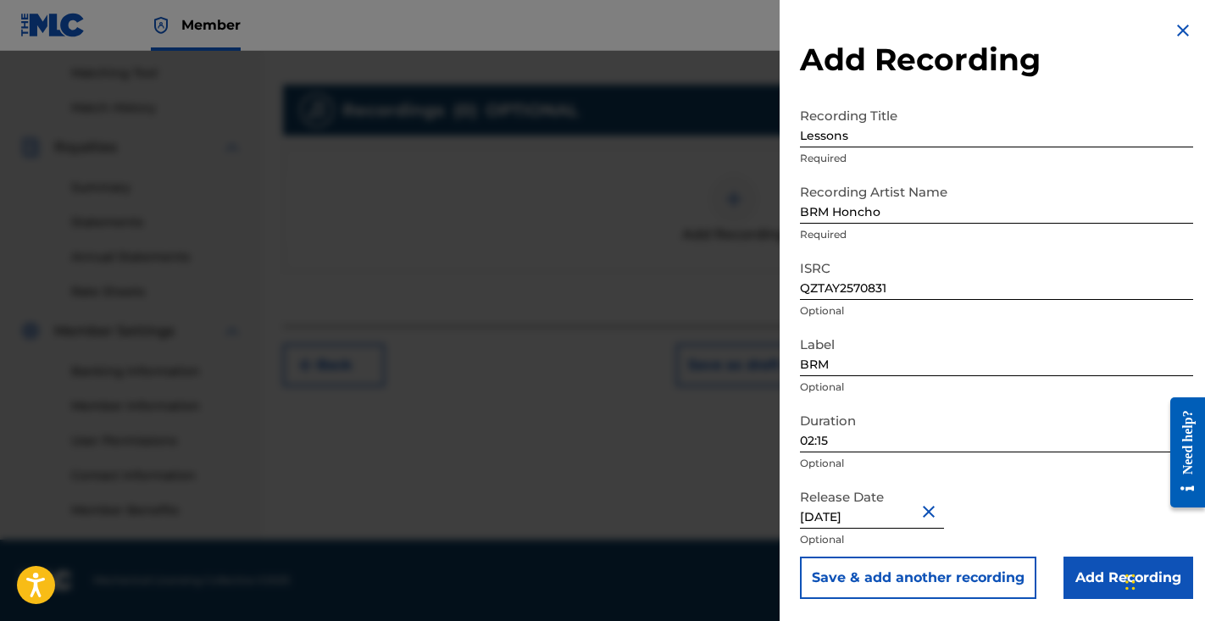
scroll to position [0, 0]
click at [1032, 439] on input "02:15" at bounding box center [996, 428] width 393 height 48
click at [1111, 589] on input "Add Recording" at bounding box center [1129, 578] width 130 height 42
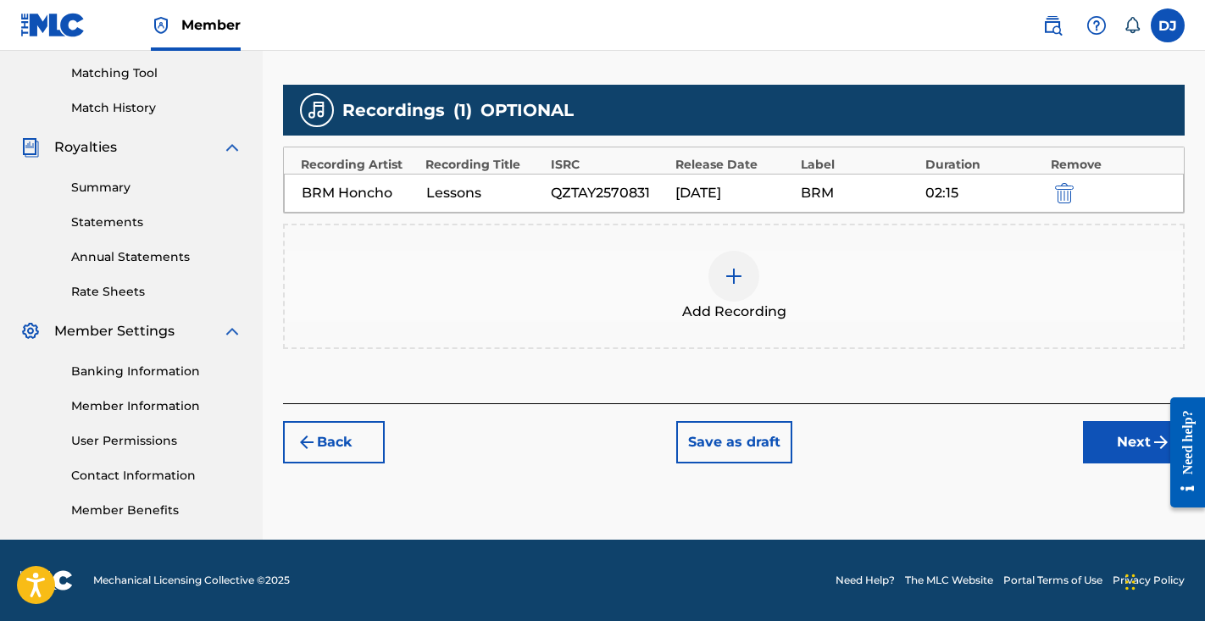
click at [1120, 440] on button "Next" at bounding box center [1134, 442] width 102 height 42
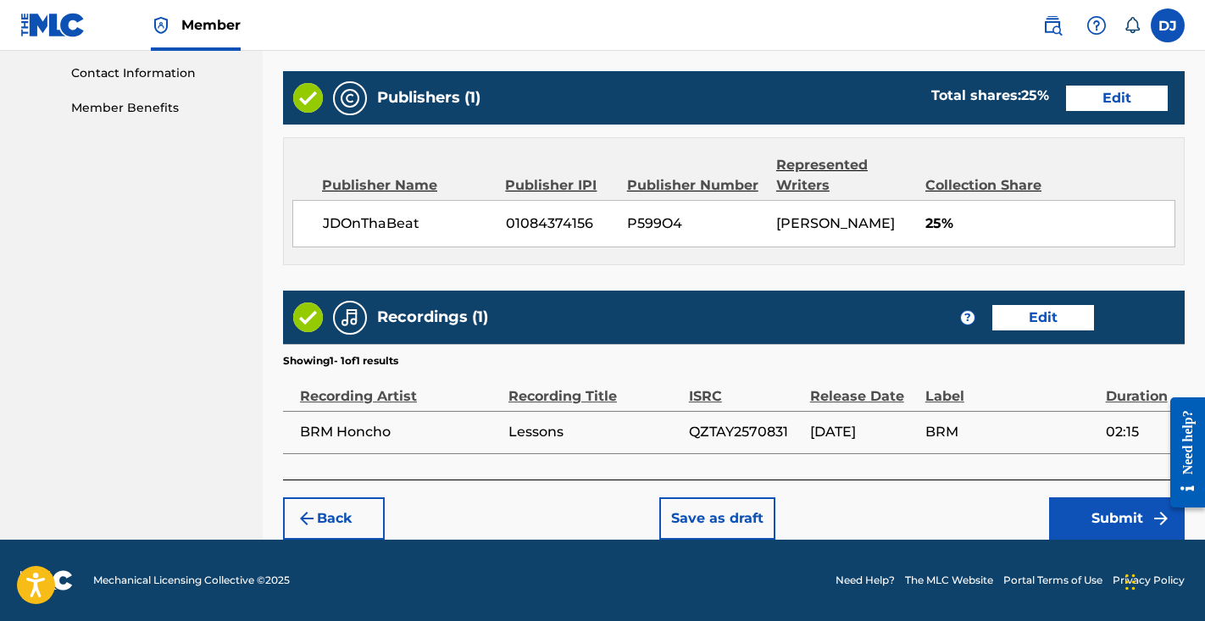
click at [1074, 485] on div "Back Save as draft Submit" at bounding box center [734, 510] width 902 height 60
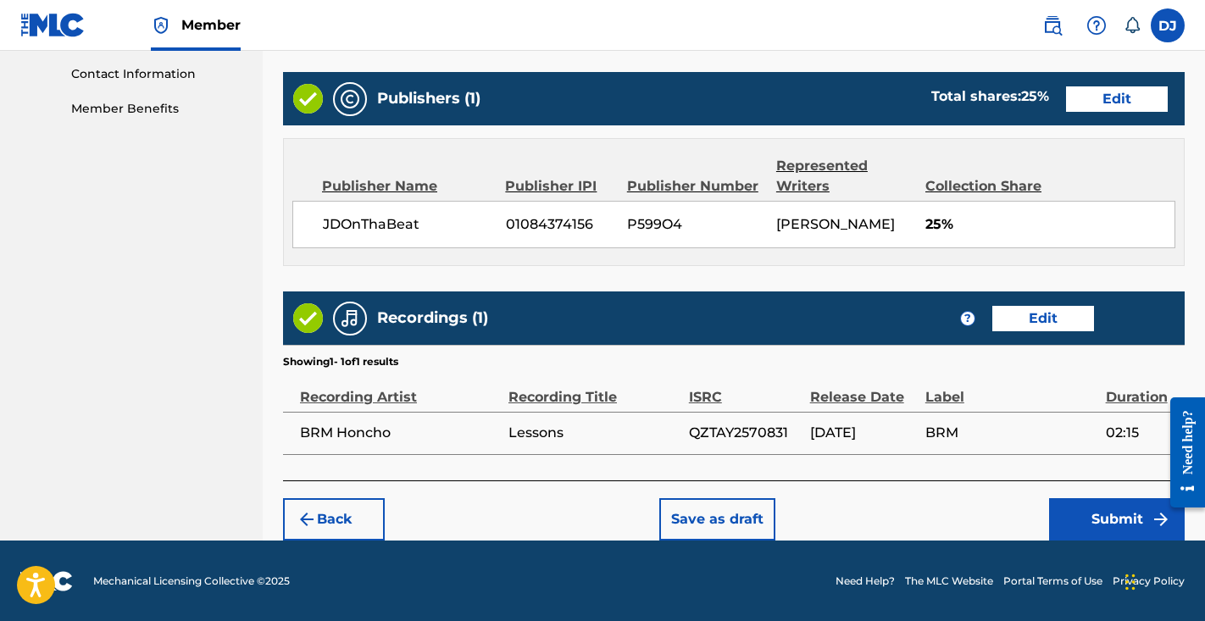
click at [1074, 508] on button "Submit" at bounding box center [1117, 519] width 136 height 42
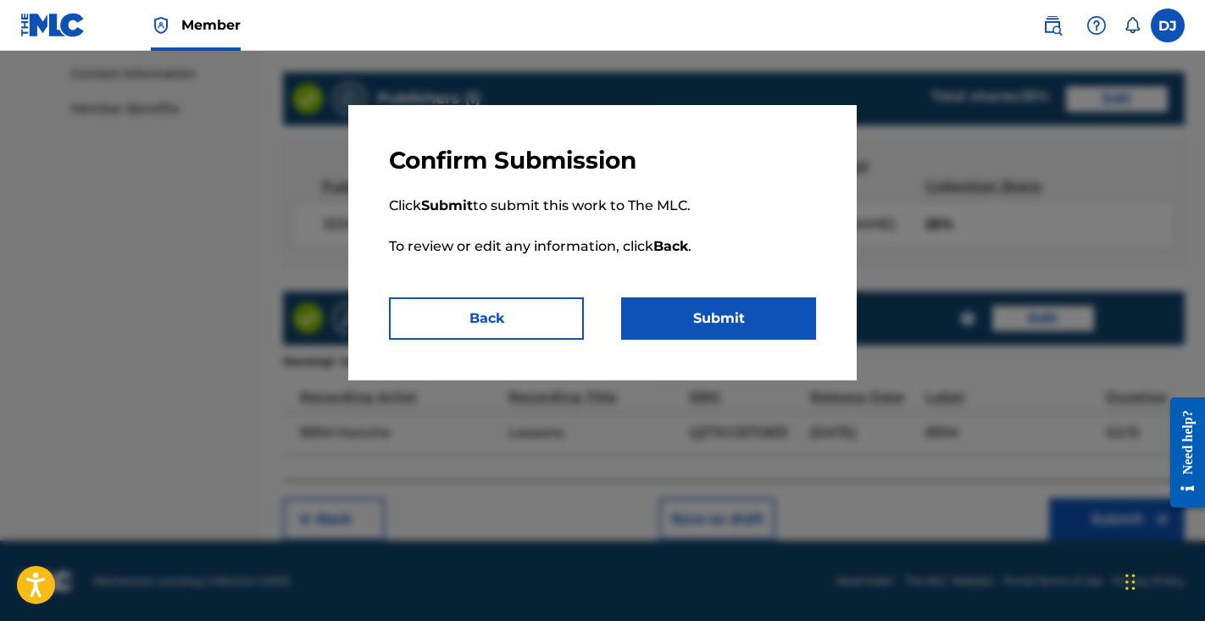
click at [813, 322] on button "Submit" at bounding box center [718, 319] width 195 height 42
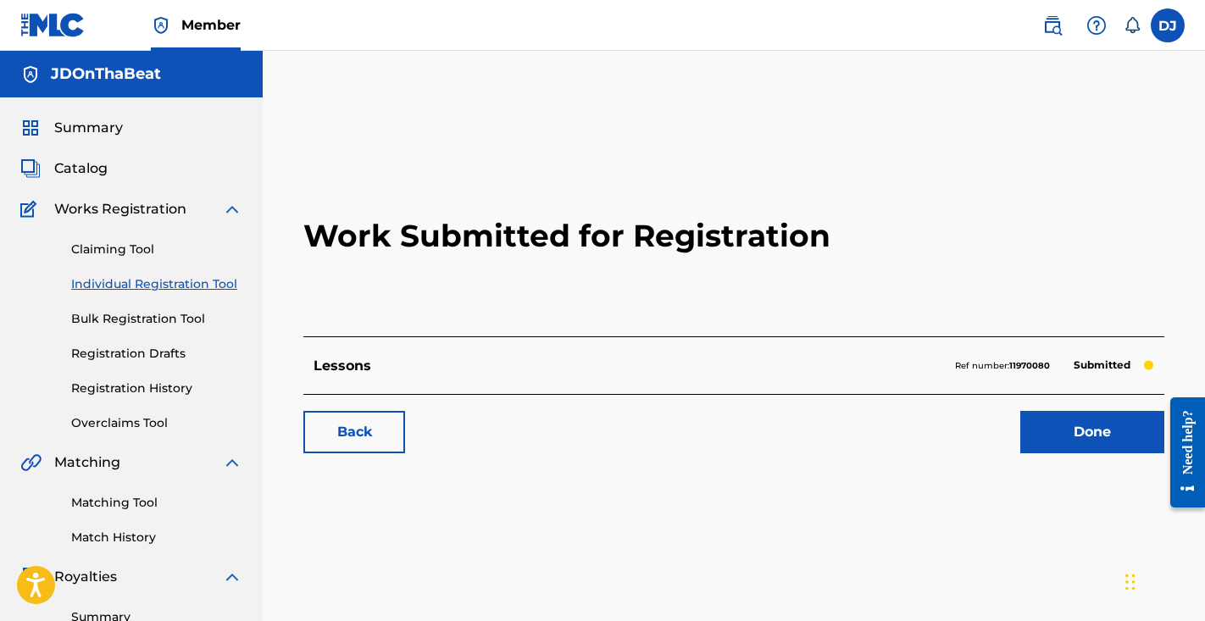
click at [1058, 415] on link "Done" at bounding box center [1093, 432] width 144 height 42
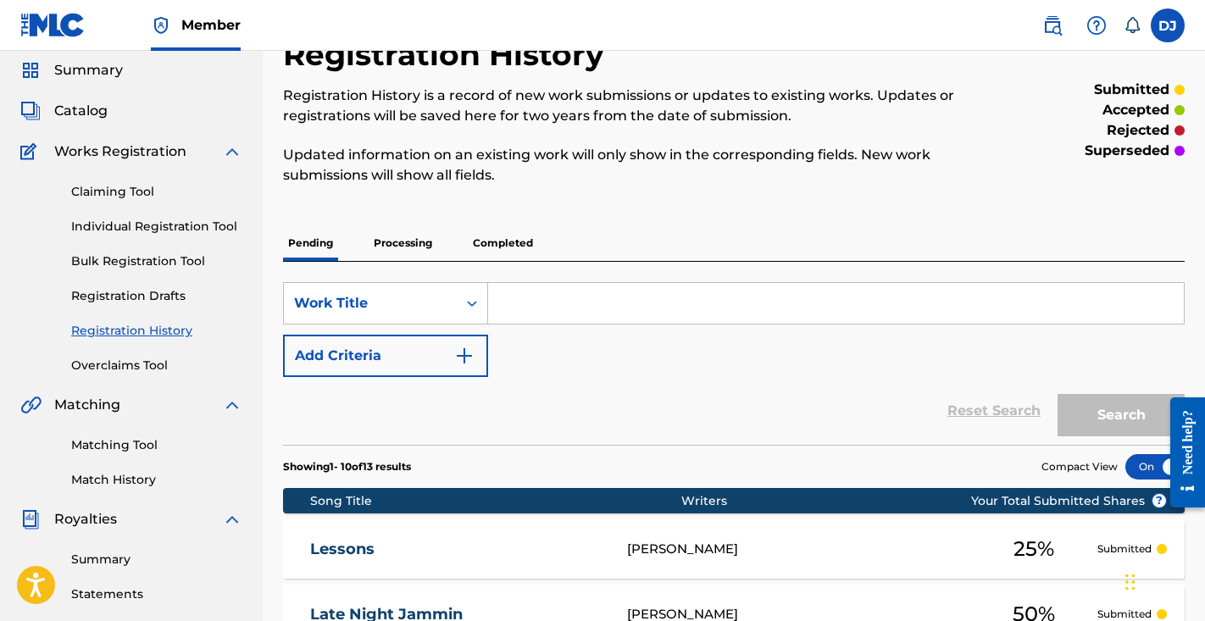
scroll to position [19, 0]
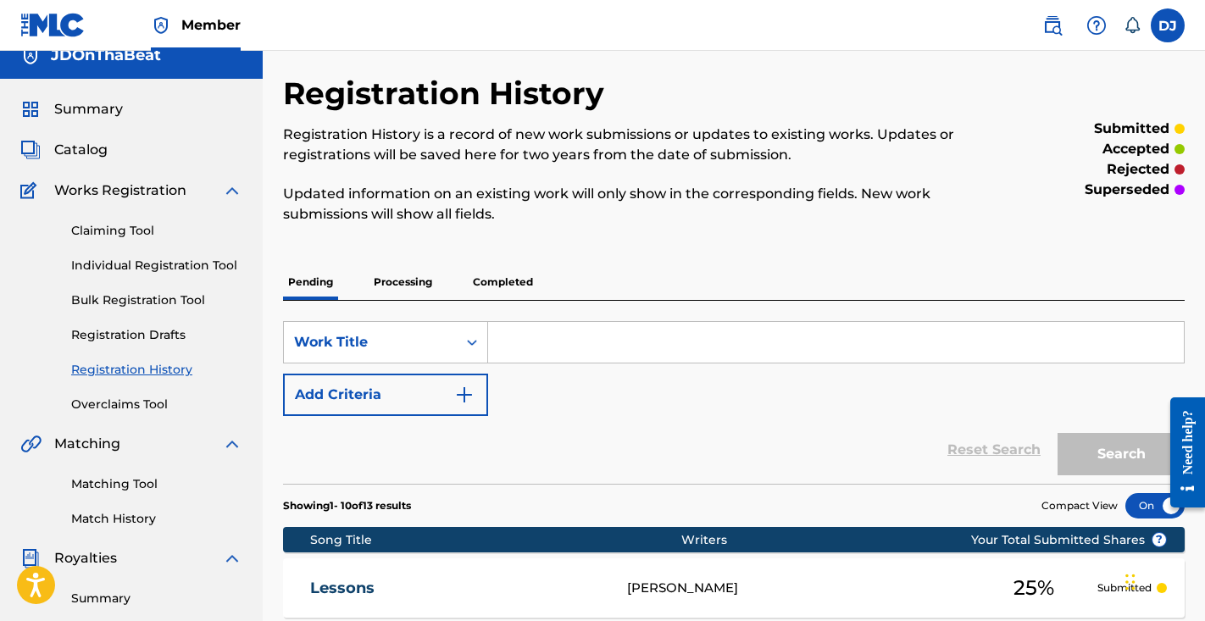
click at [191, 256] on div "Claiming Tool Individual Registration Tool Bulk Registration Tool Registration …" at bounding box center [131, 307] width 222 height 213
click at [195, 265] on link "Individual Registration Tool" at bounding box center [156, 266] width 171 height 18
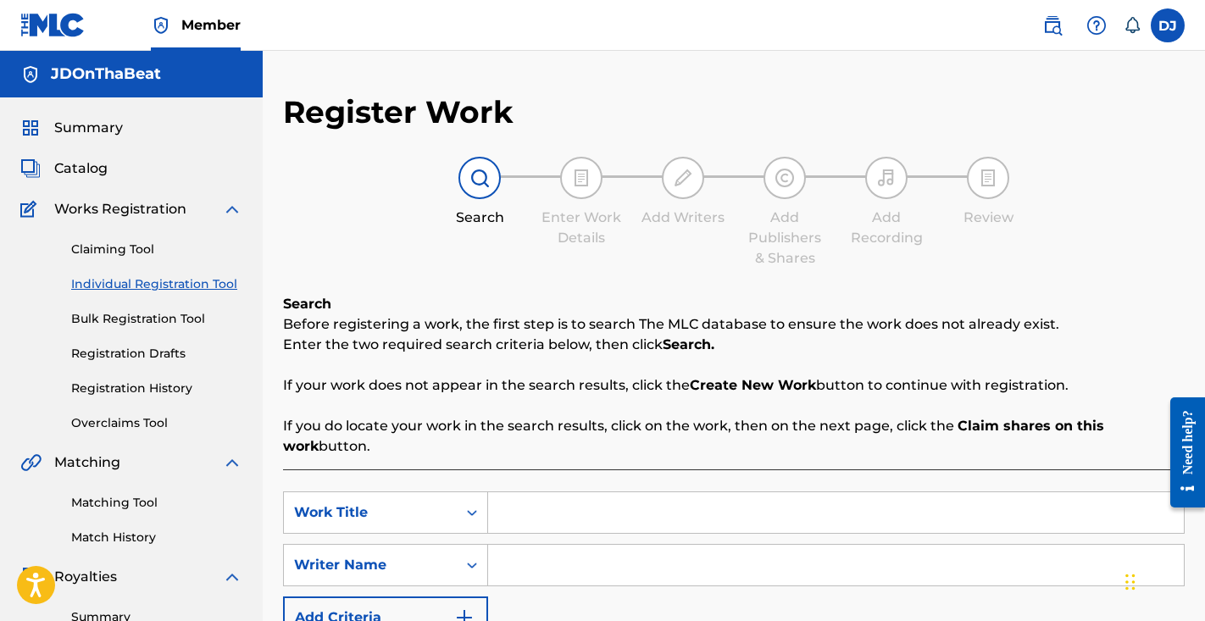
click at [525, 509] on input "Search Form" at bounding box center [836, 512] width 696 height 41
type input "Leave Me Alone"
click at [554, 583] on input "Search Form" at bounding box center [836, 565] width 696 height 41
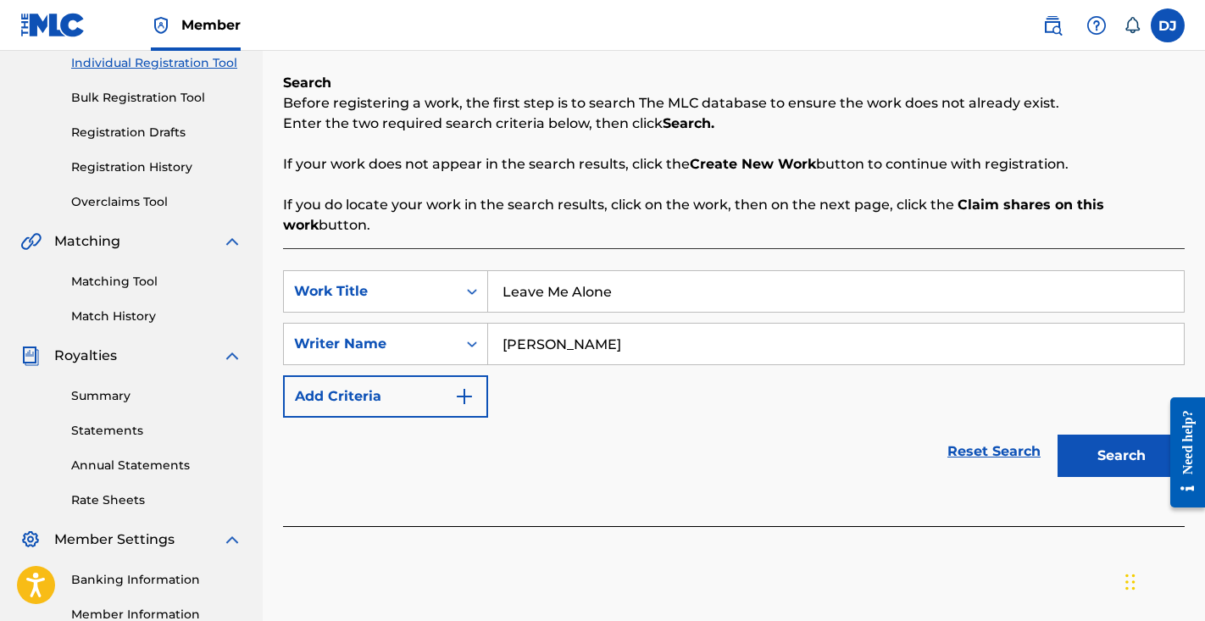
scroll to position [233, 0]
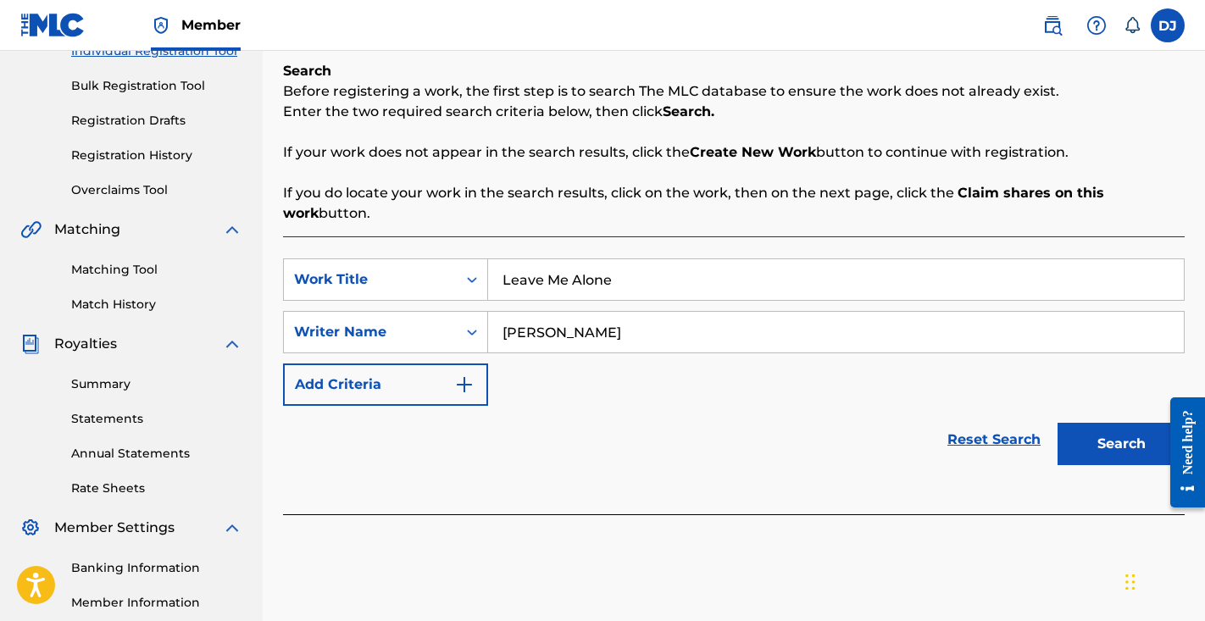
type input "Charles Ferguson"
click at [1107, 453] on button "Search" at bounding box center [1121, 444] width 127 height 42
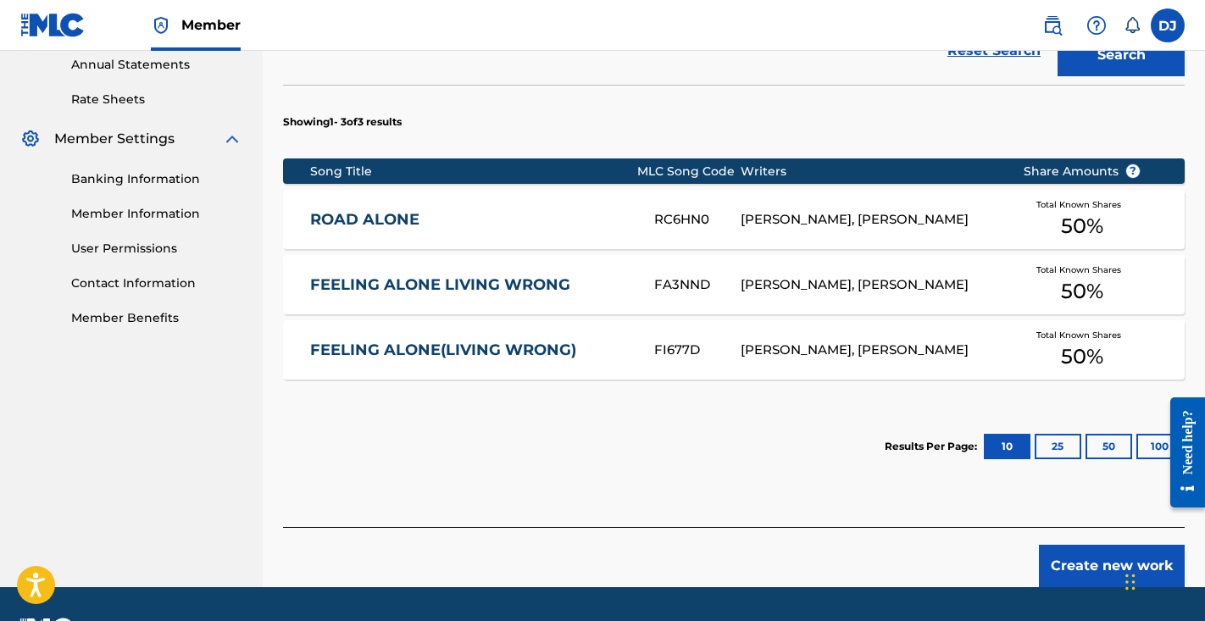
scroll to position [643, 0]
click at [1063, 566] on button "Create new work" at bounding box center [1112, 566] width 146 height 42
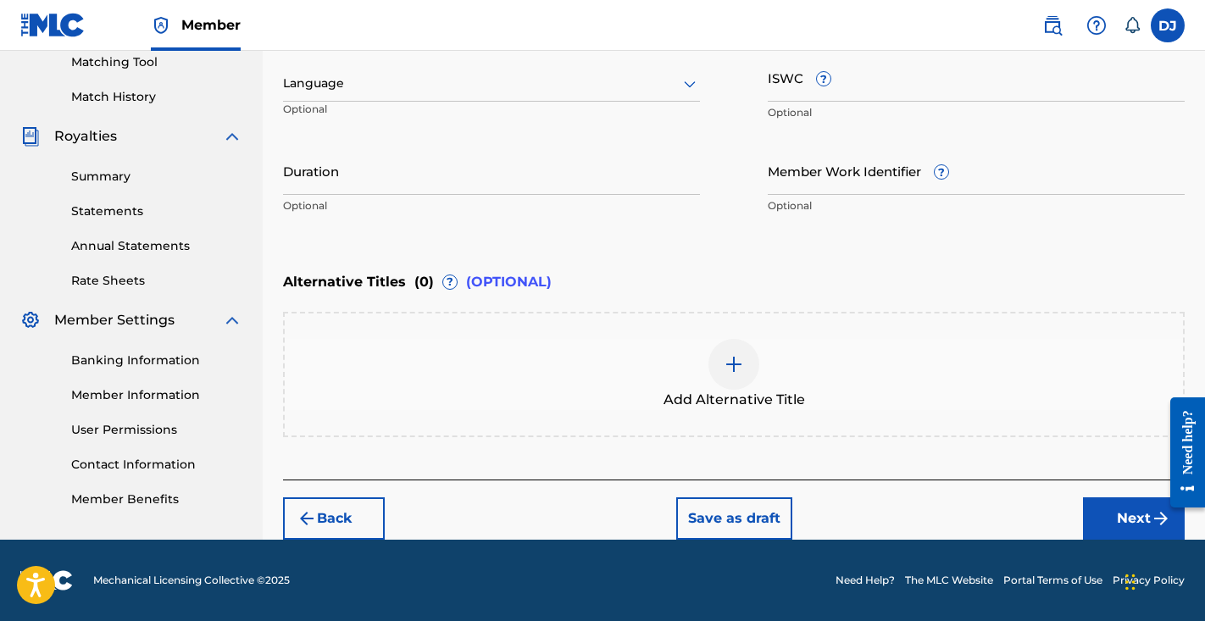
scroll to position [441, 0]
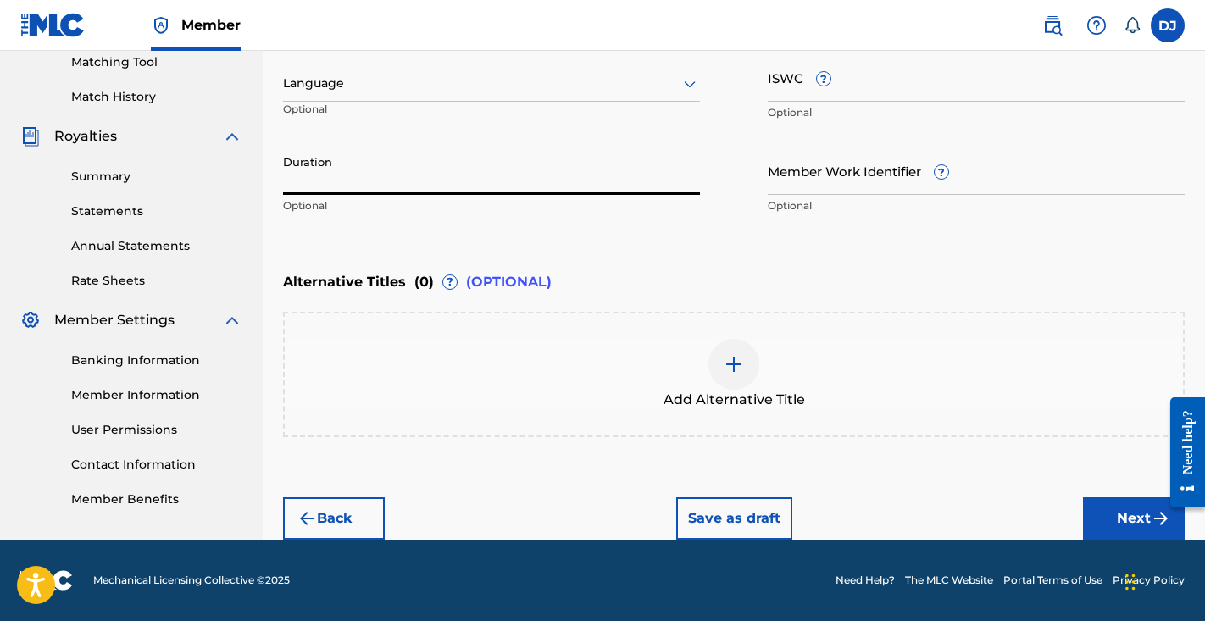
click at [550, 186] on input "Duration" at bounding box center [491, 171] width 417 height 48
type input "02:49"
click at [1133, 523] on button "Next" at bounding box center [1134, 519] width 102 height 42
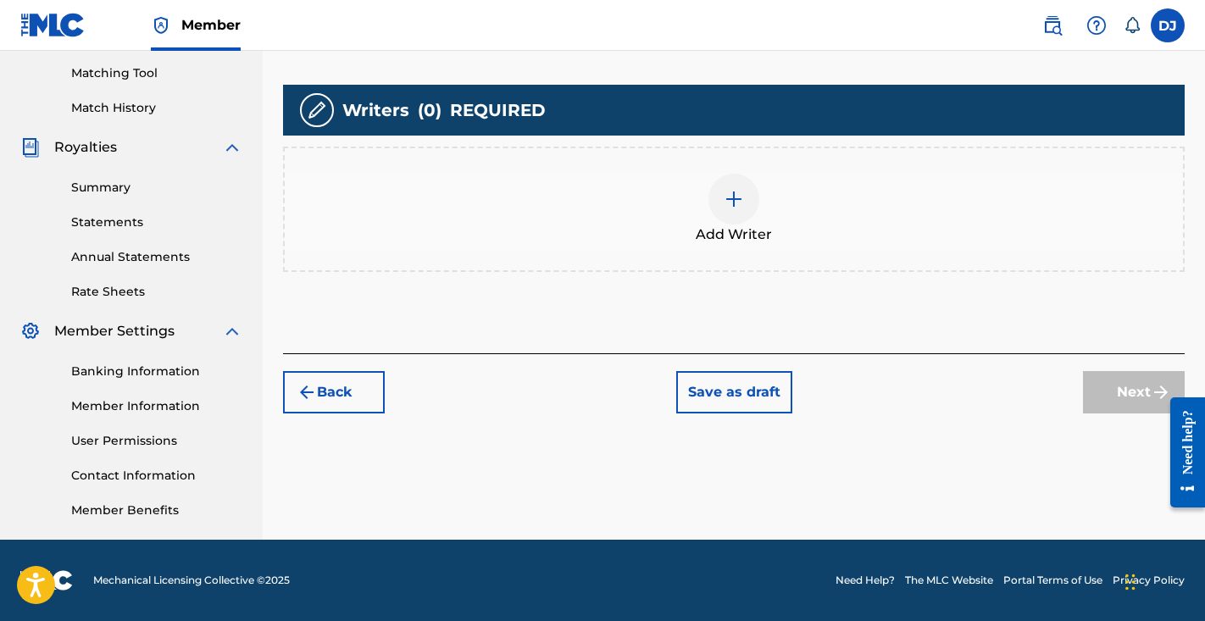
scroll to position [430, 0]
click at [843, 238] on div "Add Writer" at bounding box center [734, 209] width 899 height 71
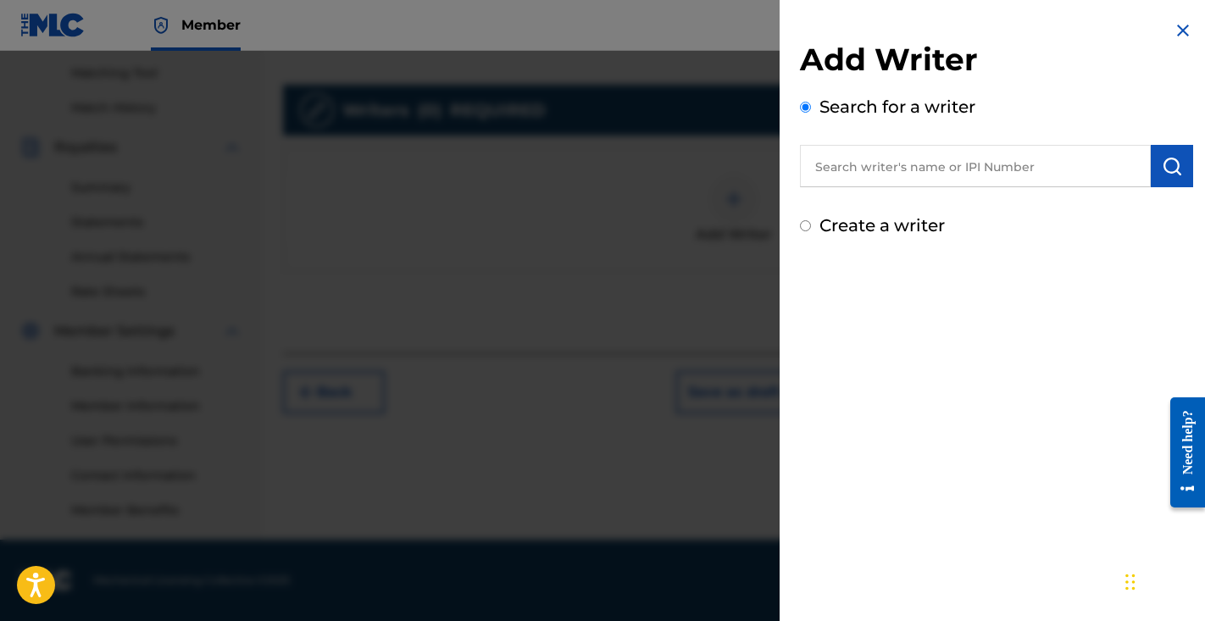
click at [912, 170] on input "text" at bounding box center [975, 166] width 351 height 42
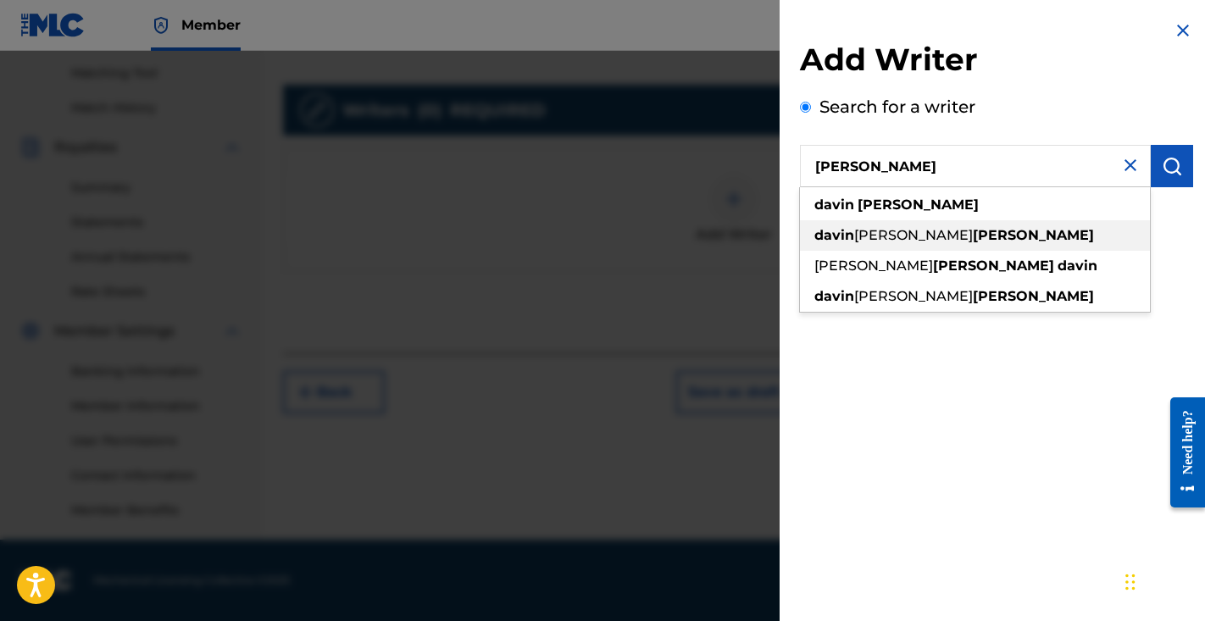
drag, startPoint x: 852, startPoint y: 236, endPoint x: 866, endPoint y: 205, distance: 34.5
click at [866, 205] on strong "jackson" at bounding box center [918, 205] width 121 height 16
type input "davin jackson"
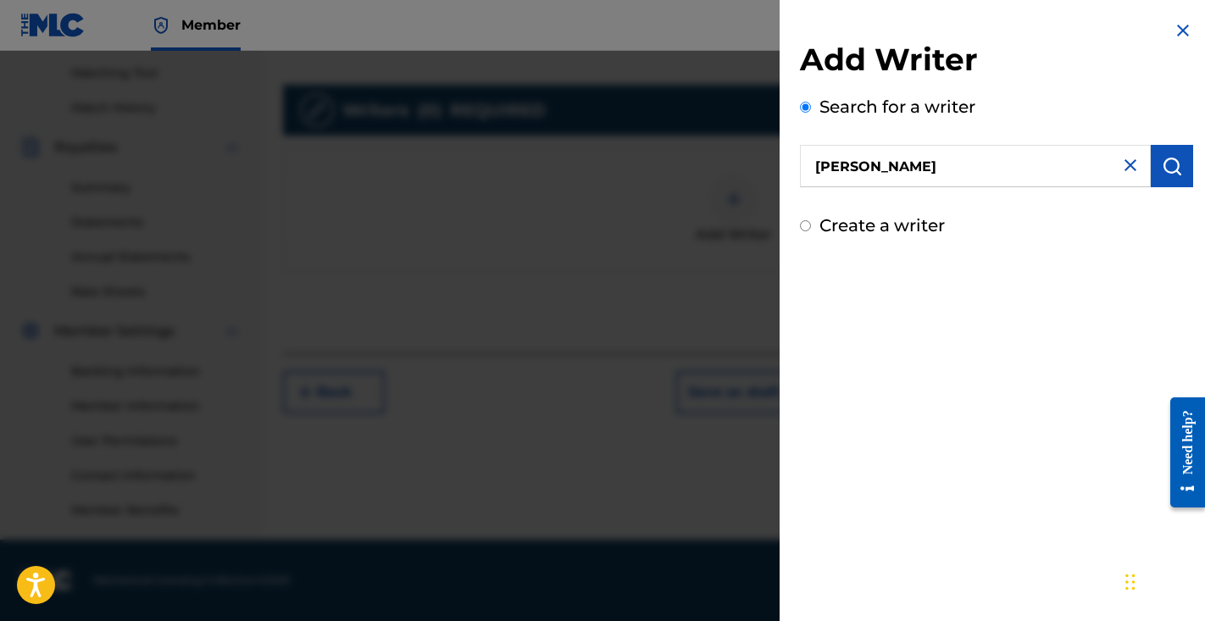
click at [1168, 160] on img "submit" at bounding box center [1172, 166] width 20 height 20
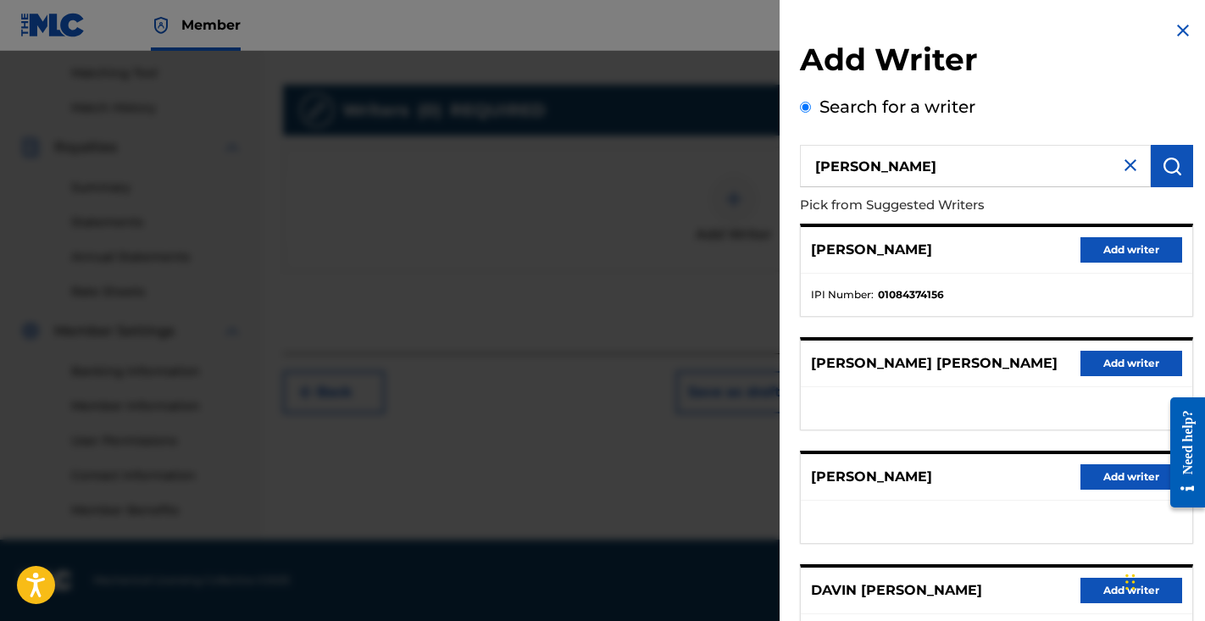
click at [1135, 247] on button "Add writer" at bounding box center [1132, 249] width 102 height 25
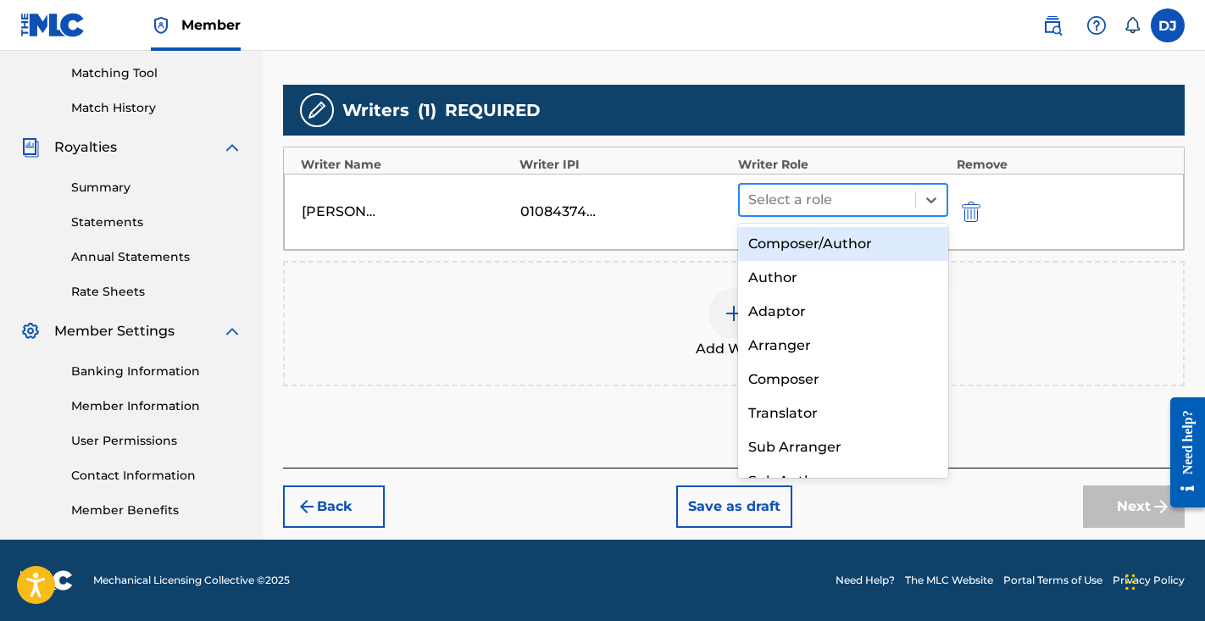
click at [844, 199] on div at bounding box center [827, 200] width 159 height 24
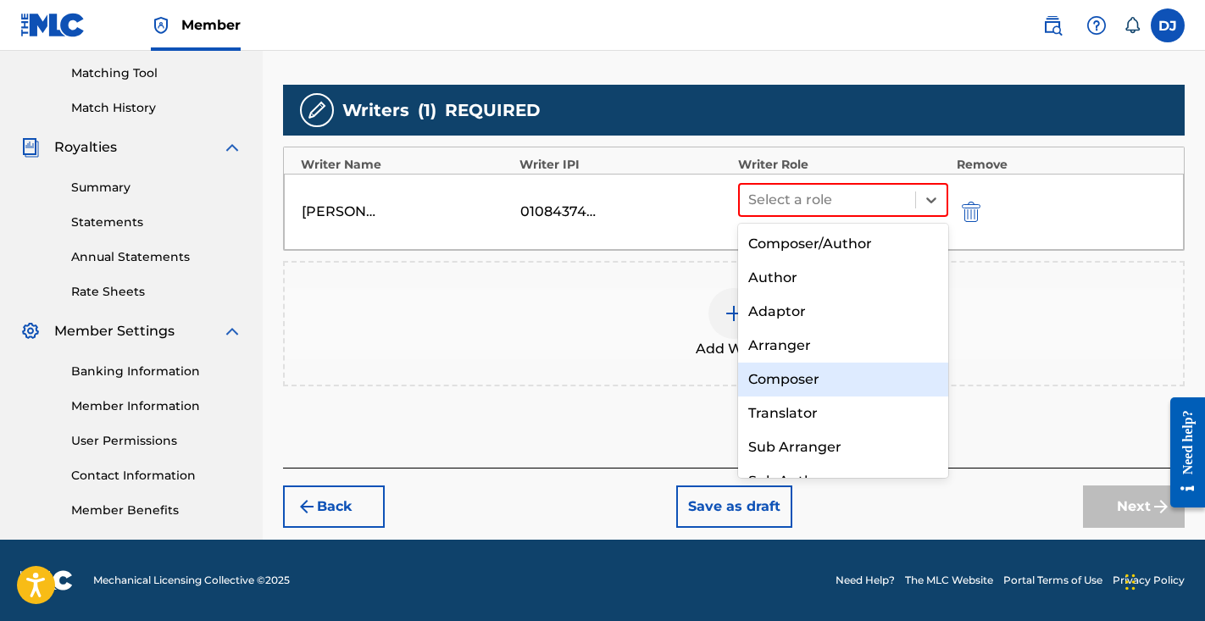
click at [810, 370] on div "Composer" at bounding box center [843, 380] width 210 height 34
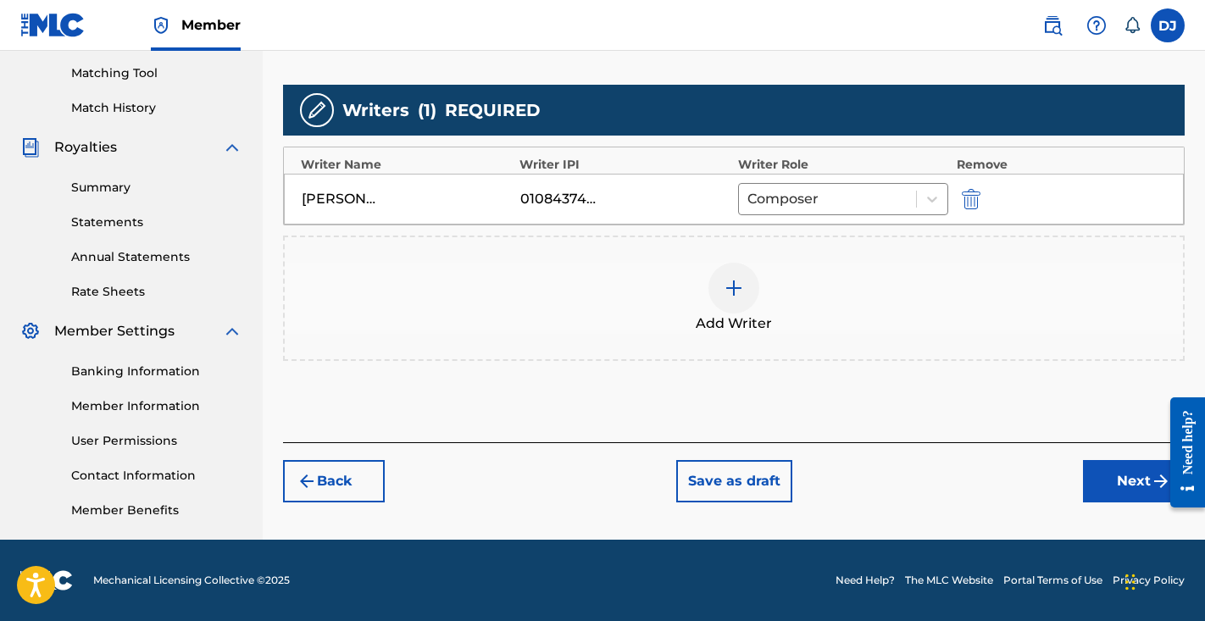
click at [1131, 493] on button "Next" at bounding box center [1134, 481] width 102 height 42
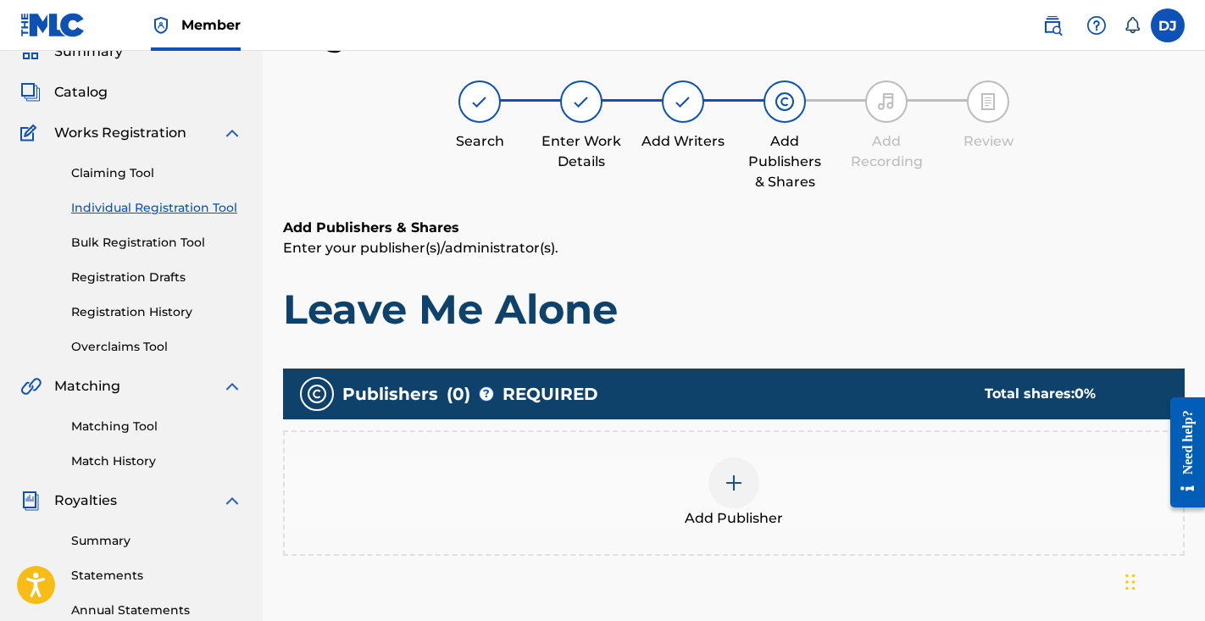
scroll to position [277, 0]
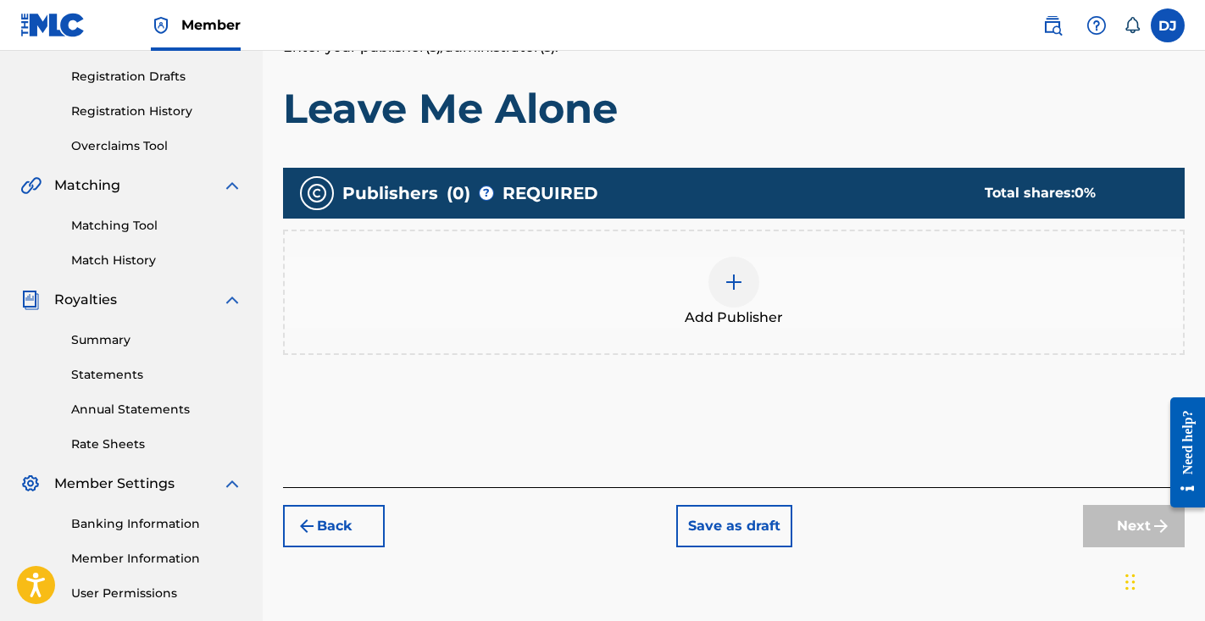
click at [774, 314] on span "Add Publisher" at bounding box center [734, 318] width 98 height 20
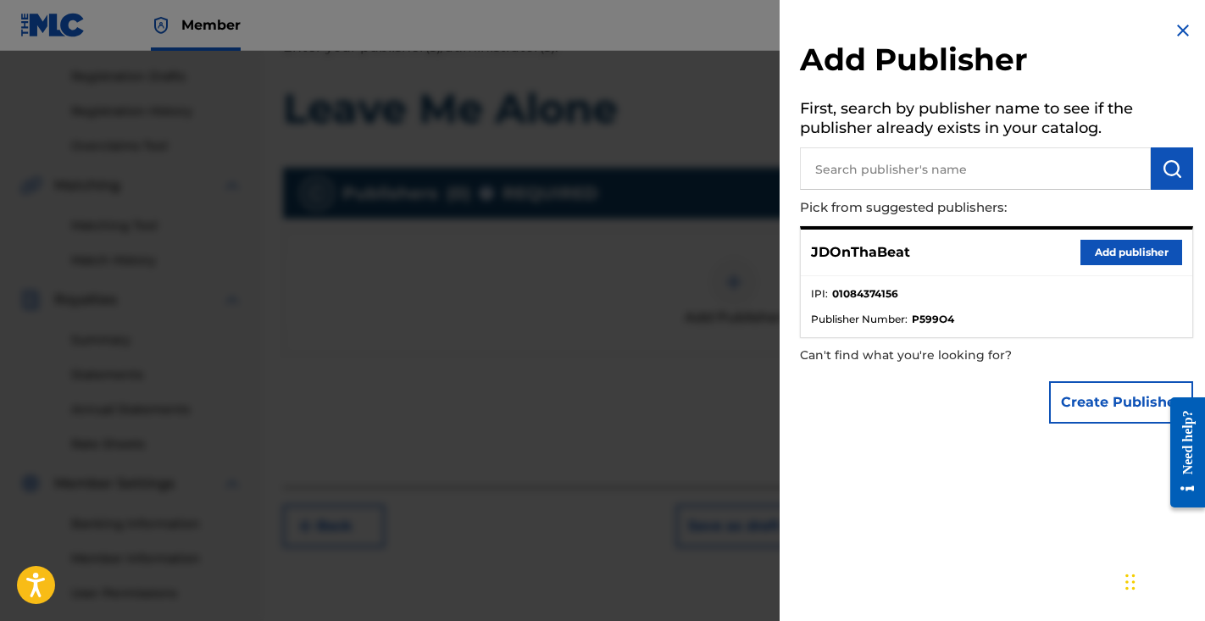
click at [1160, 243] on button "Add publisher" at bounding box center [1132, 252] width 102 height 25
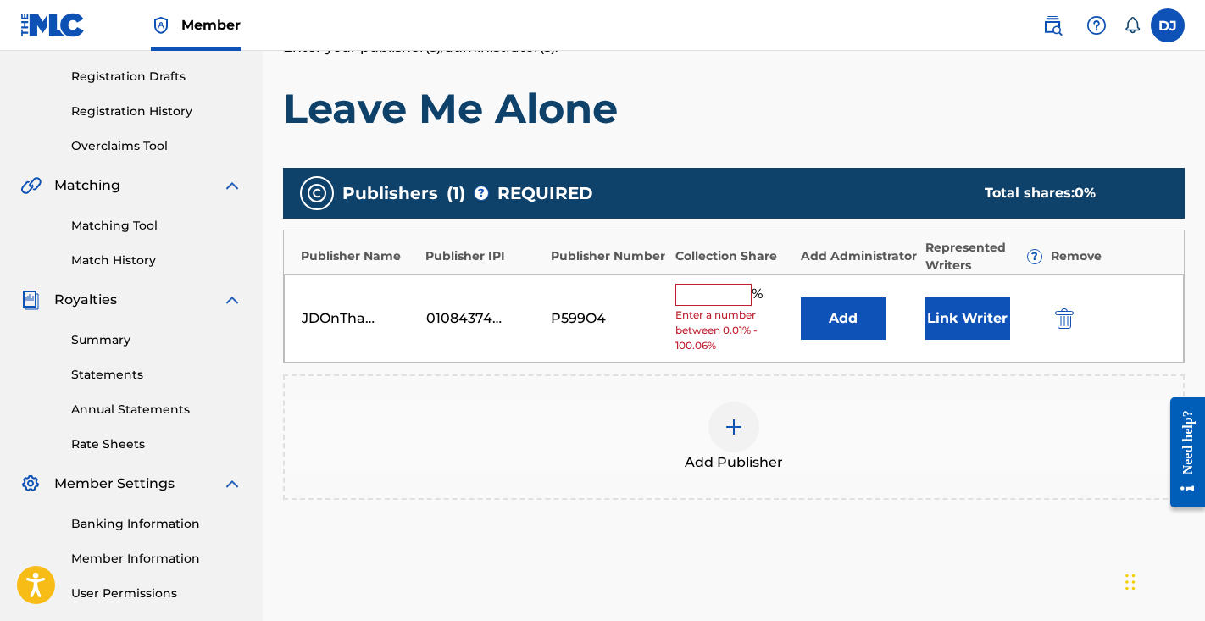
click at [988, 320] on button "Link Writer" at bounding box center [968, 319] width 85 height 42
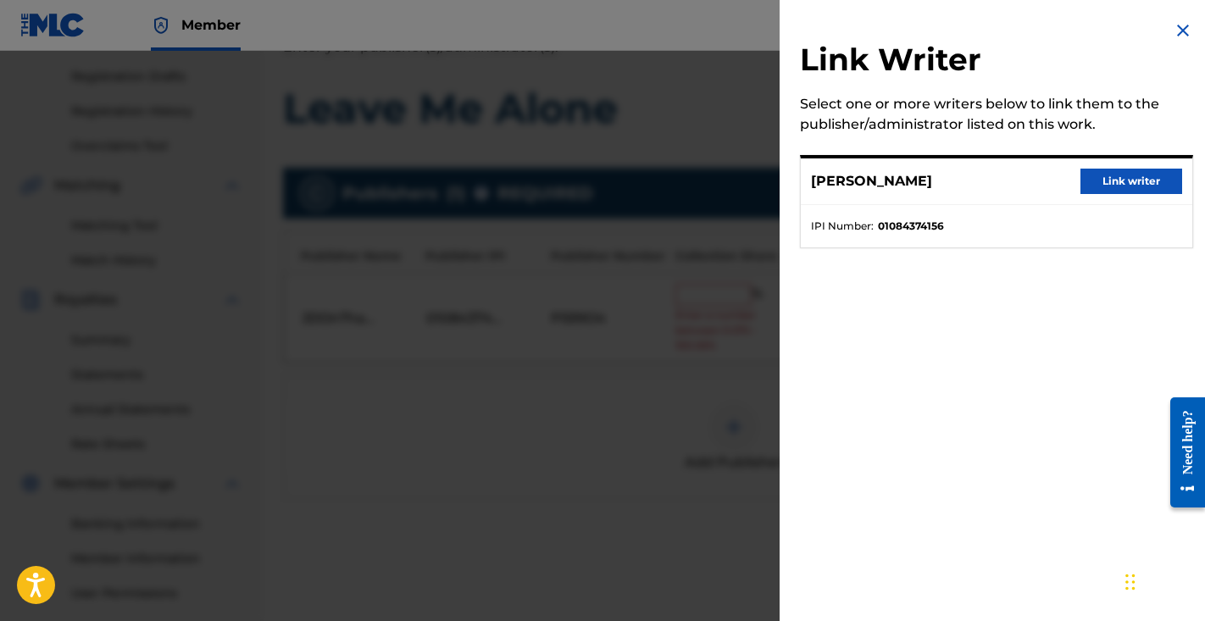
click at [1131, 189] on button "Link writer" at bounding box center [1132, 181] width 102 height 25
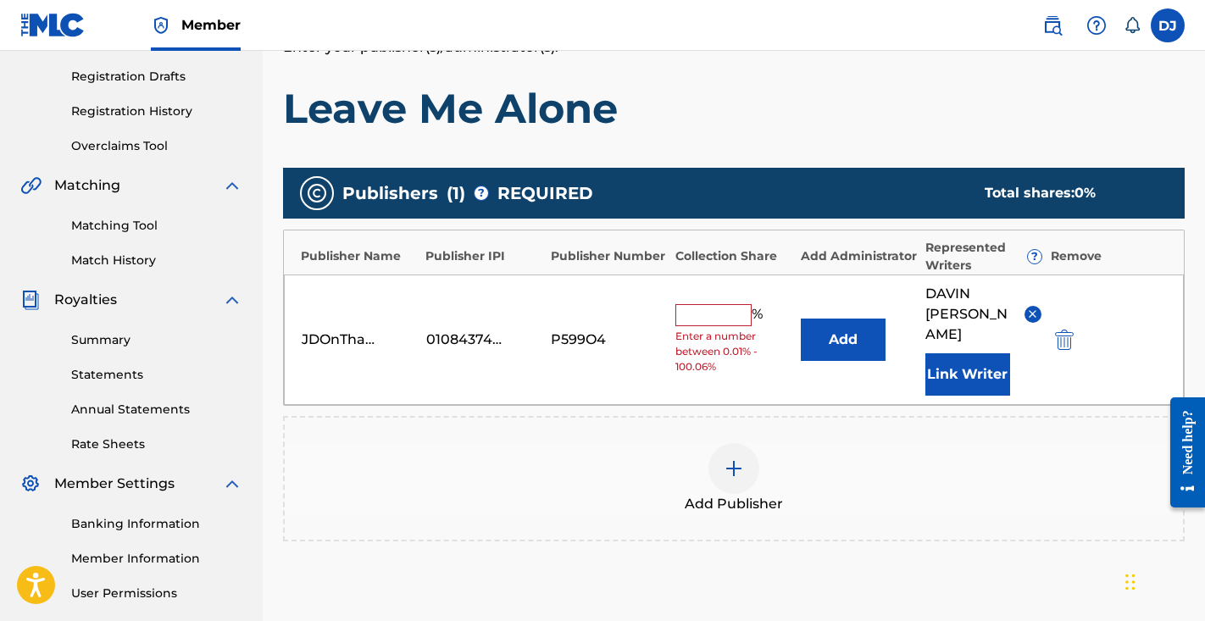
click at [707, 307] on input "text" at bounding box center [714, 315] width 76 height 22
click at [709, 304] on input "text" at bounding box center [714, 315] width 76 height 22
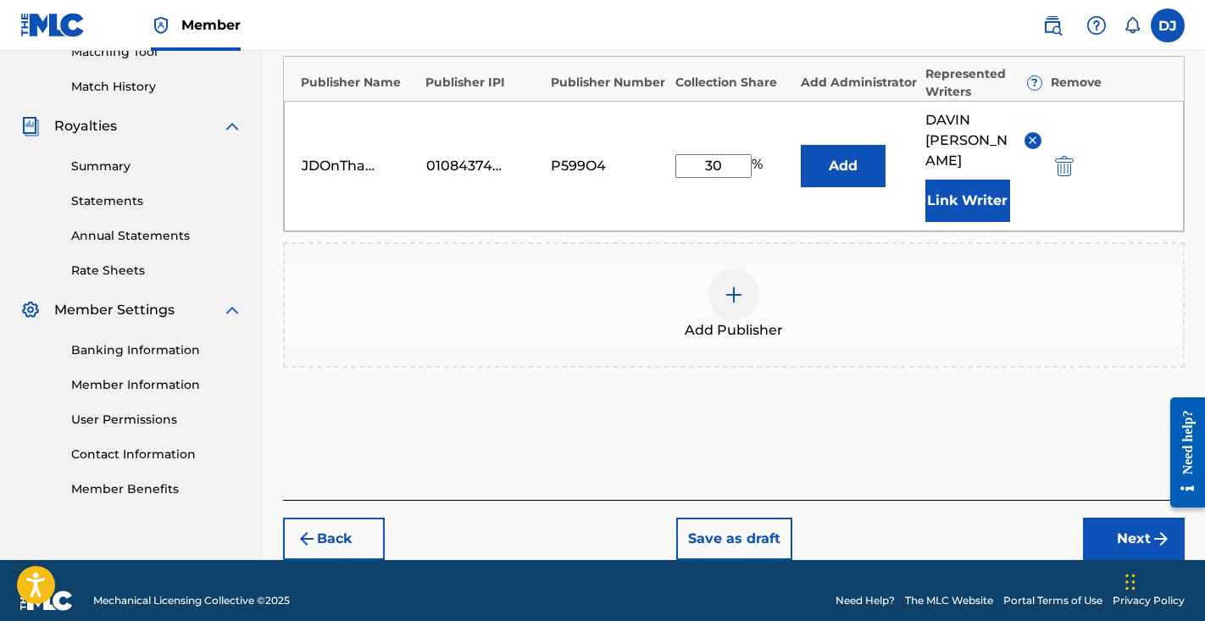
type input "30"
click at [1133, 519] on button "Next" at bounding box center [1134, 539] width 102 height 42
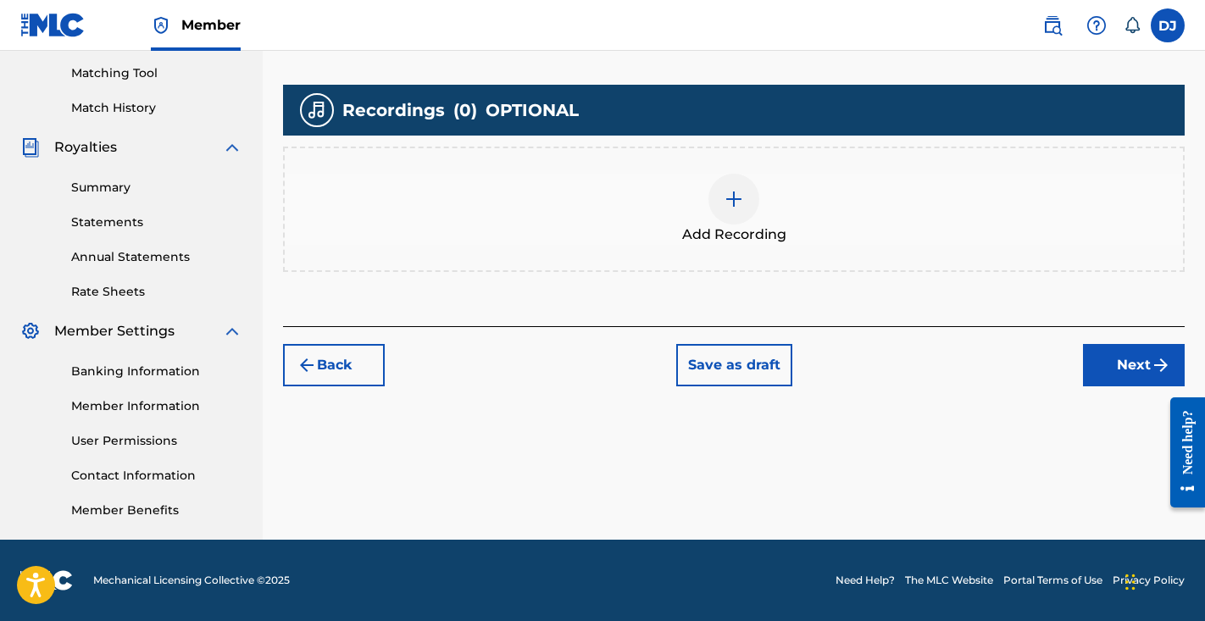
click at [819, 255] on div "Add Recording" at bounding box center [734, 209] width 902 height 125
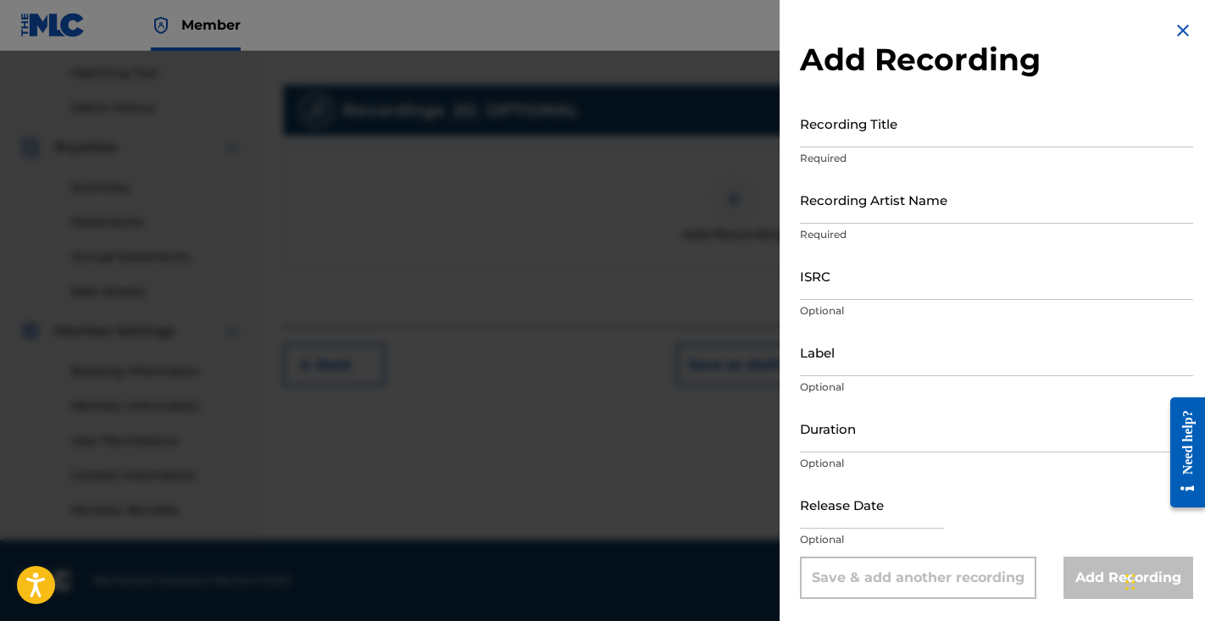
click at [839, 292] on input "ISRC" at bounding box center [996, 276] width 393 height 48
paste input "QZMEM2494576"
type input "QZMEM2494576"
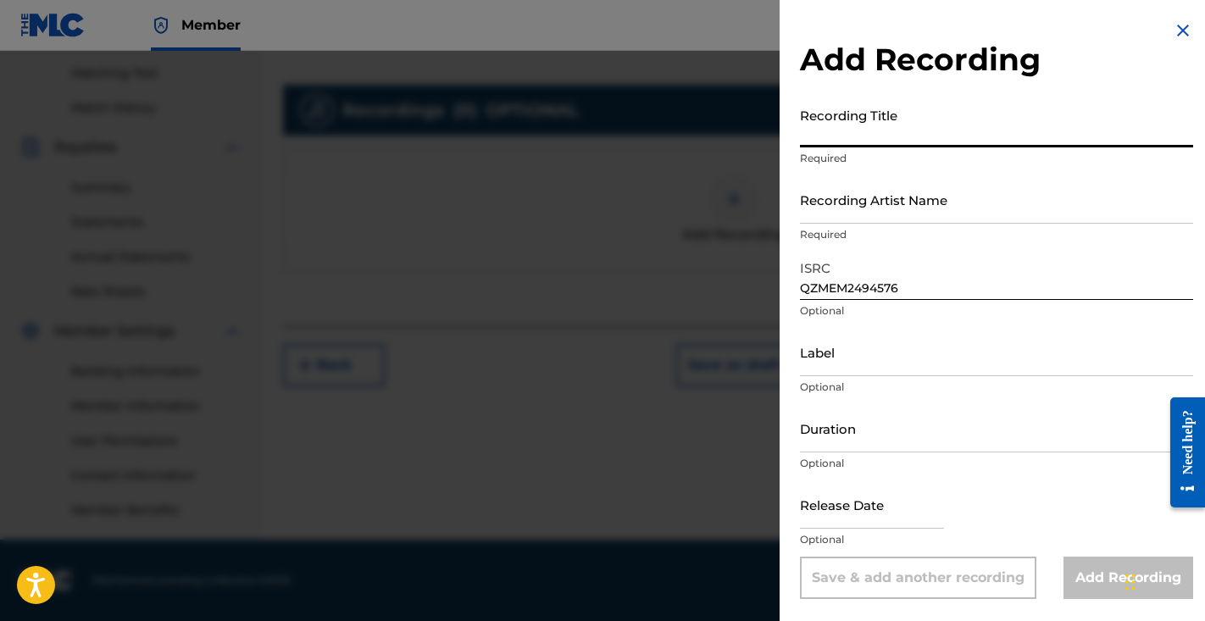
click at [906, 131] on input "Recording Title" at bounding box center [996, 123] width 393 height 48
type input "Leave Me Alone"
click at [938, 214] on input "Recording Artist Name" at bounding box center [996, 199] width 393 height 48
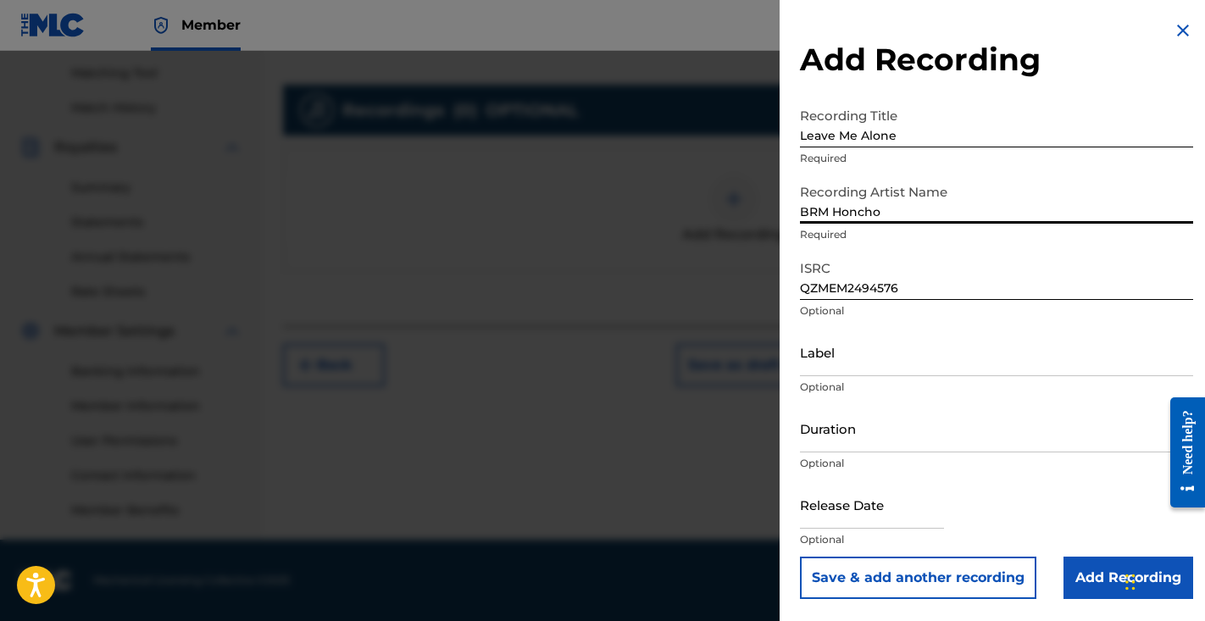
type input "BRM Honcho"
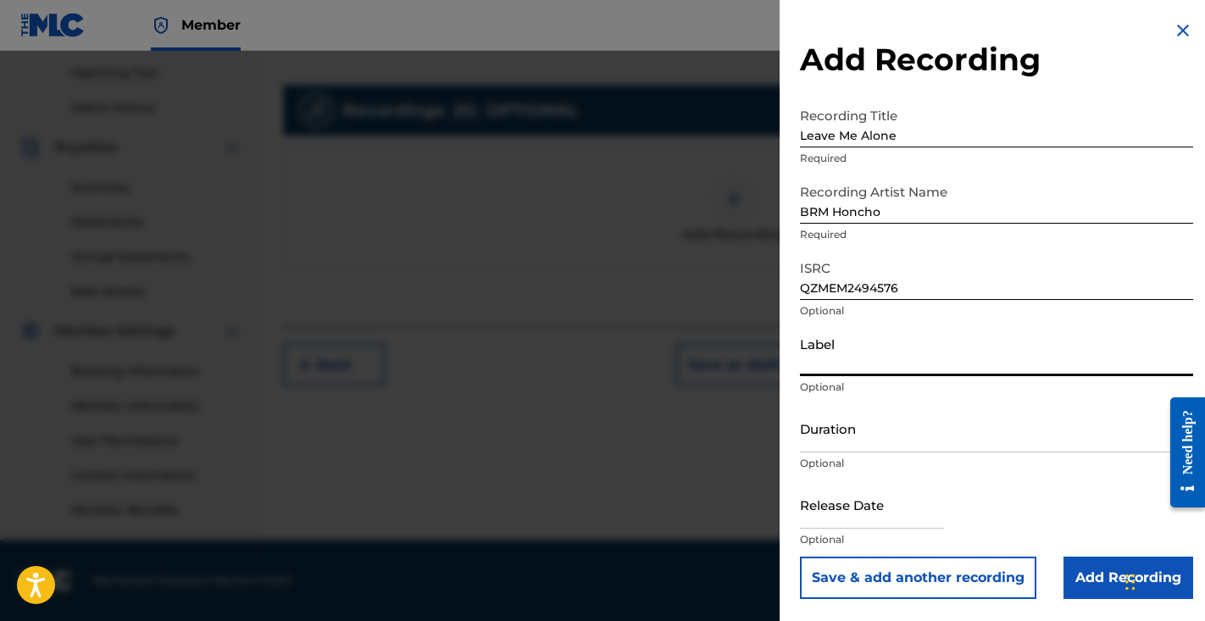
click at [892, 349] on input "Label" at bounding box center [996, 352] width 393 height 48
type input "BRM"
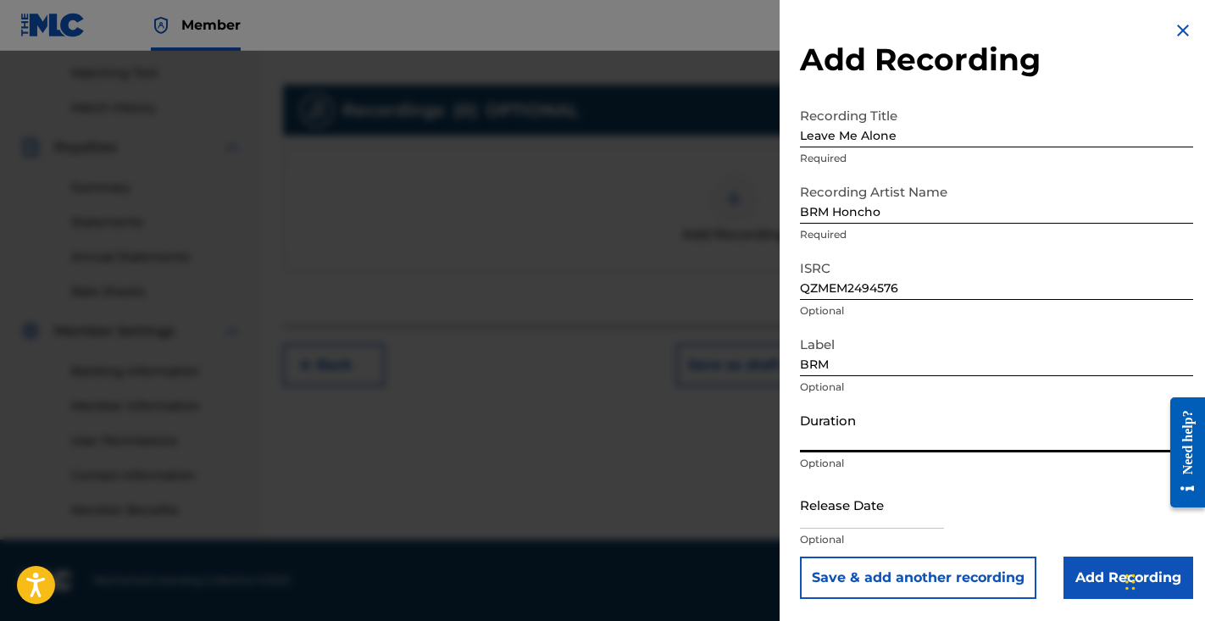
click at [871, 422] on input "Duration" at bounding box center [996, 428] width 393 height 48
type input "02:49"
click at [870, 501] on input "text" at bounding box center [872, 505] width 144 height 48
select select "7"
select select "2025"
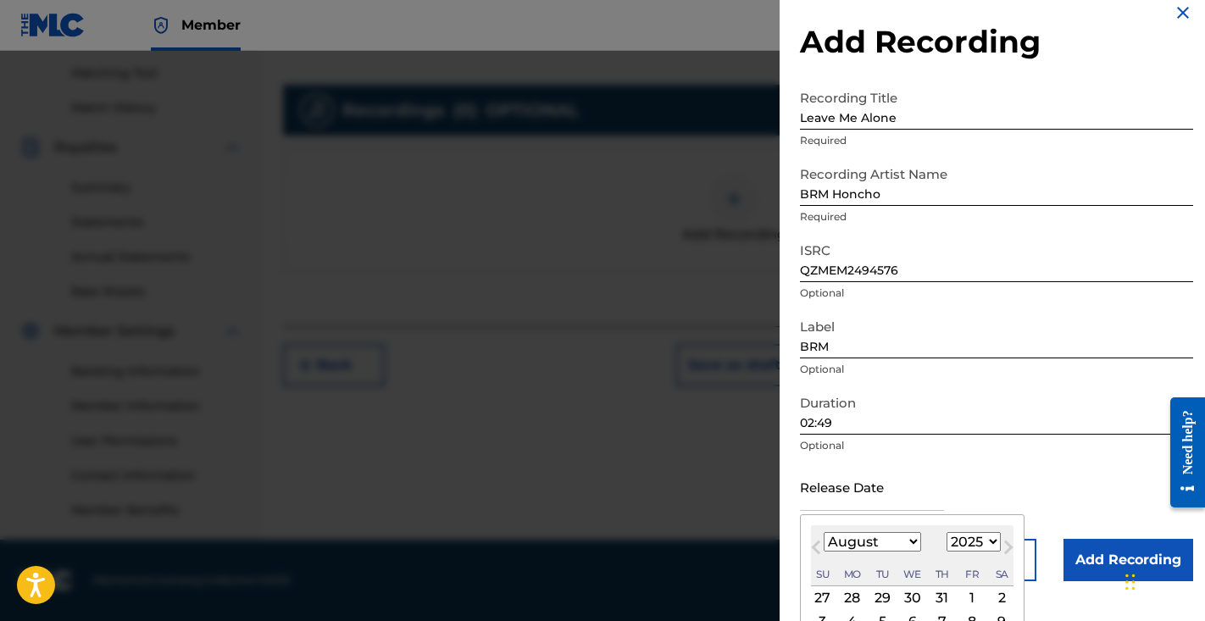
scroll to position [47, 0]
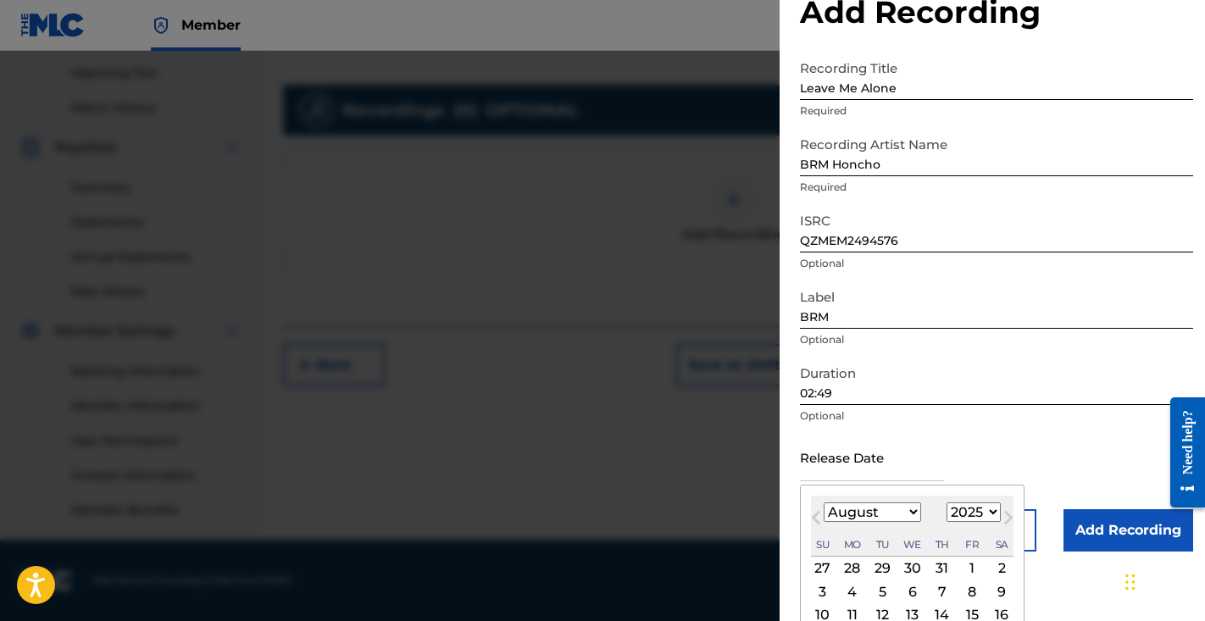
select select "5"
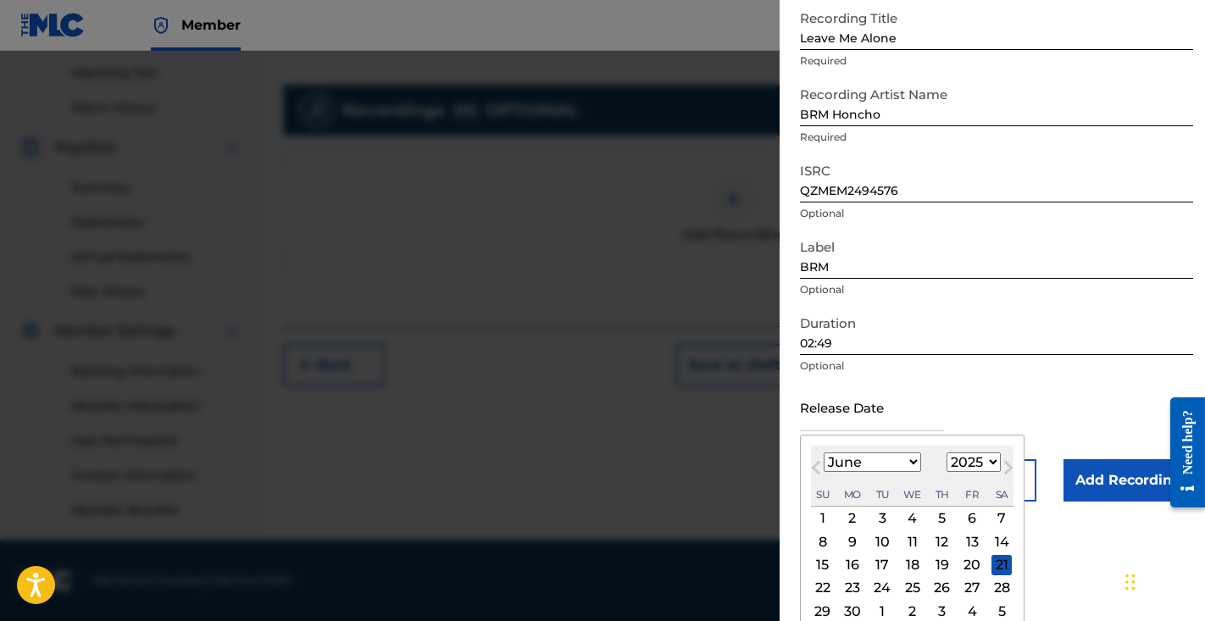
scroll to position [98, 0]
click at [938, 543] on div "12" at bounding box center [942, 541] width 20 height 20
type input "June 12 2025"
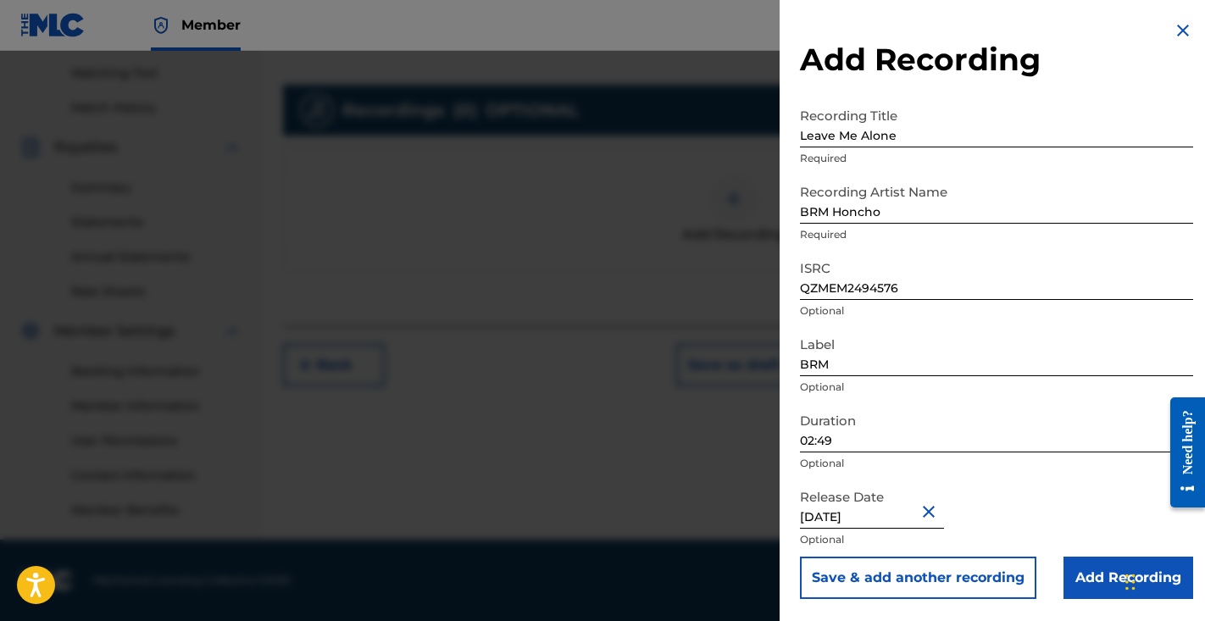
click at [899, 524] on input "June 12 2025" at bounding box center [872, 505] width 144 height 48
select select "5"
select select "2025"
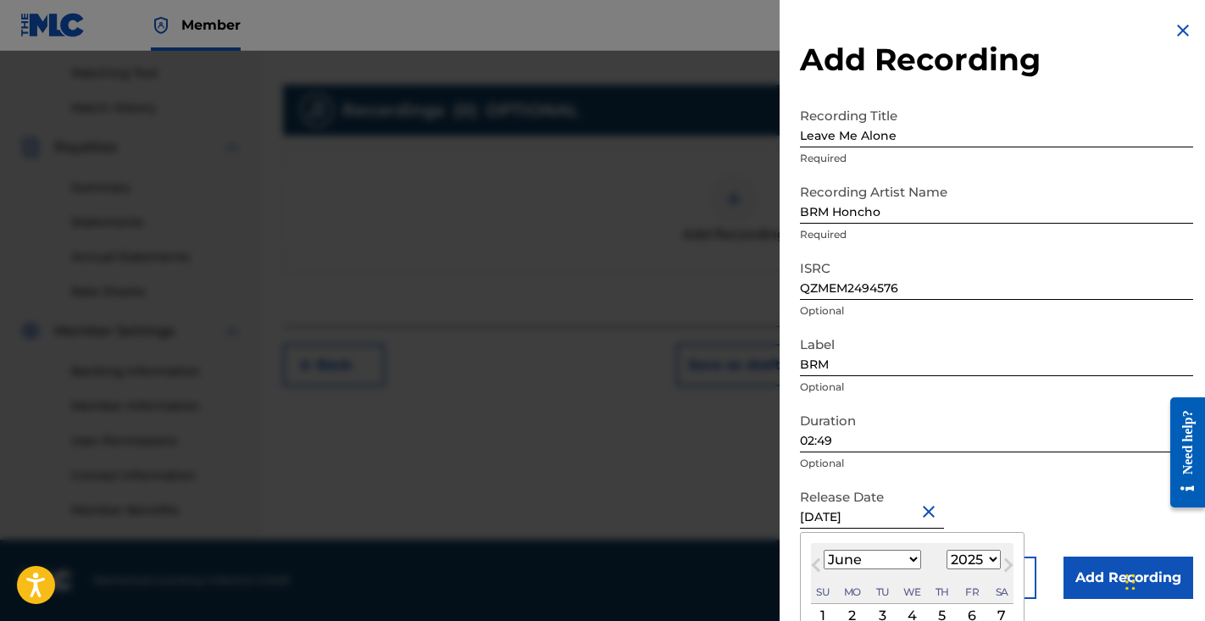
select select "4"
select select "2024"
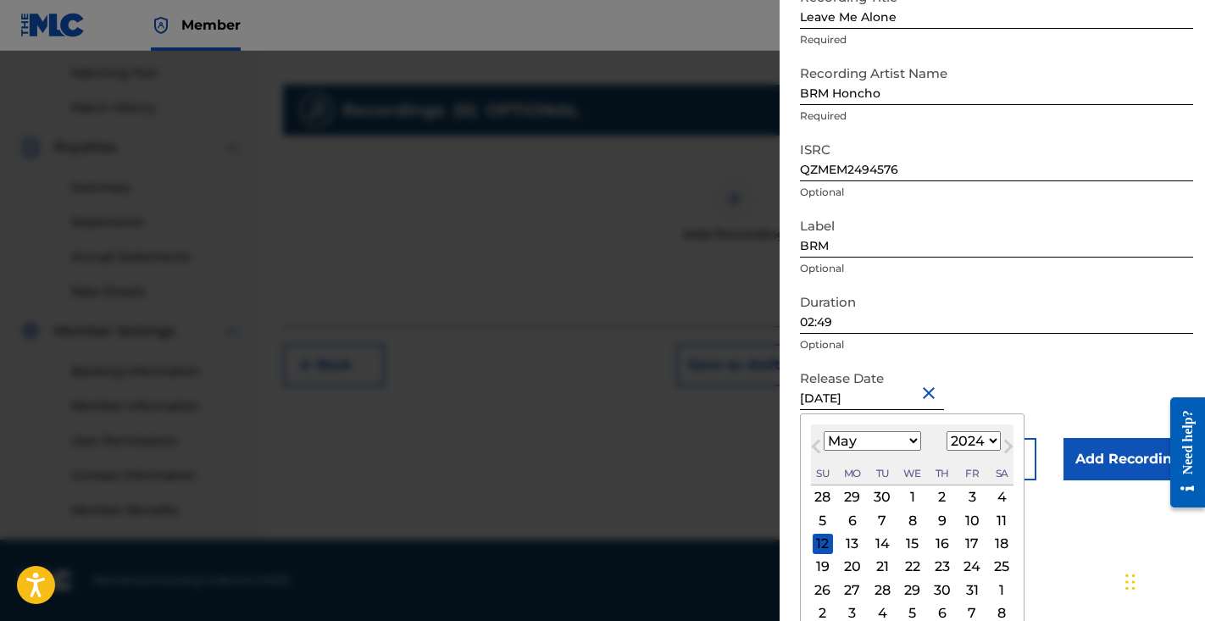
scroll to position [129, 0]
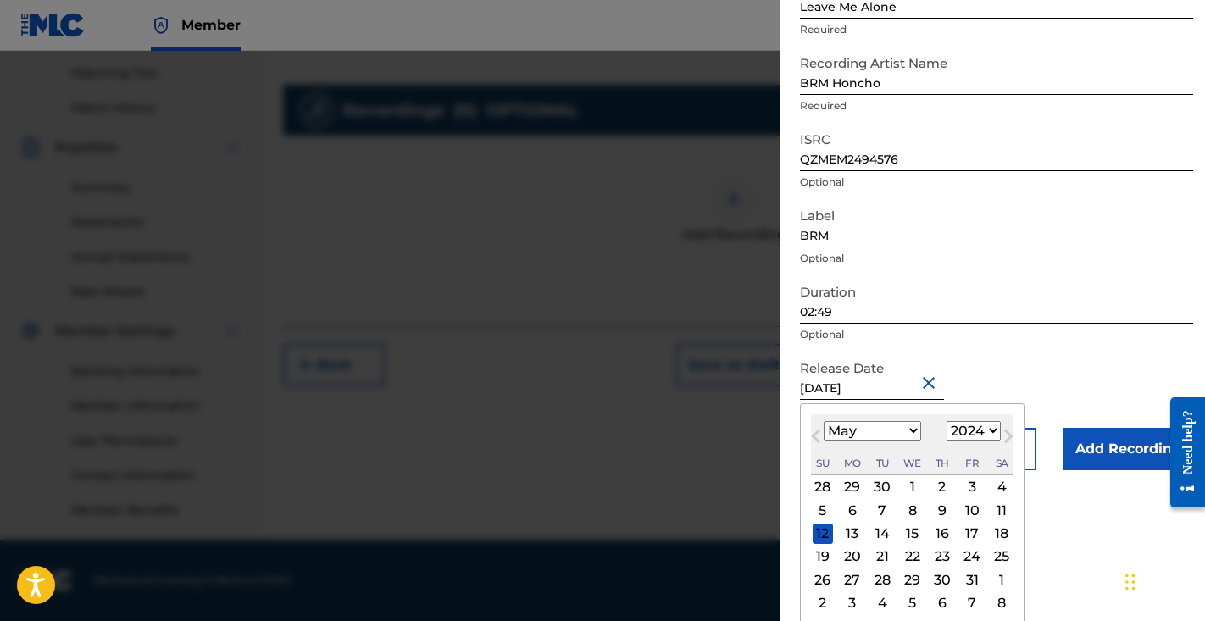
click at [932, 534] on div "16" at bounding box center [942, 534] width 20 height 20
type input "May 16 2024"
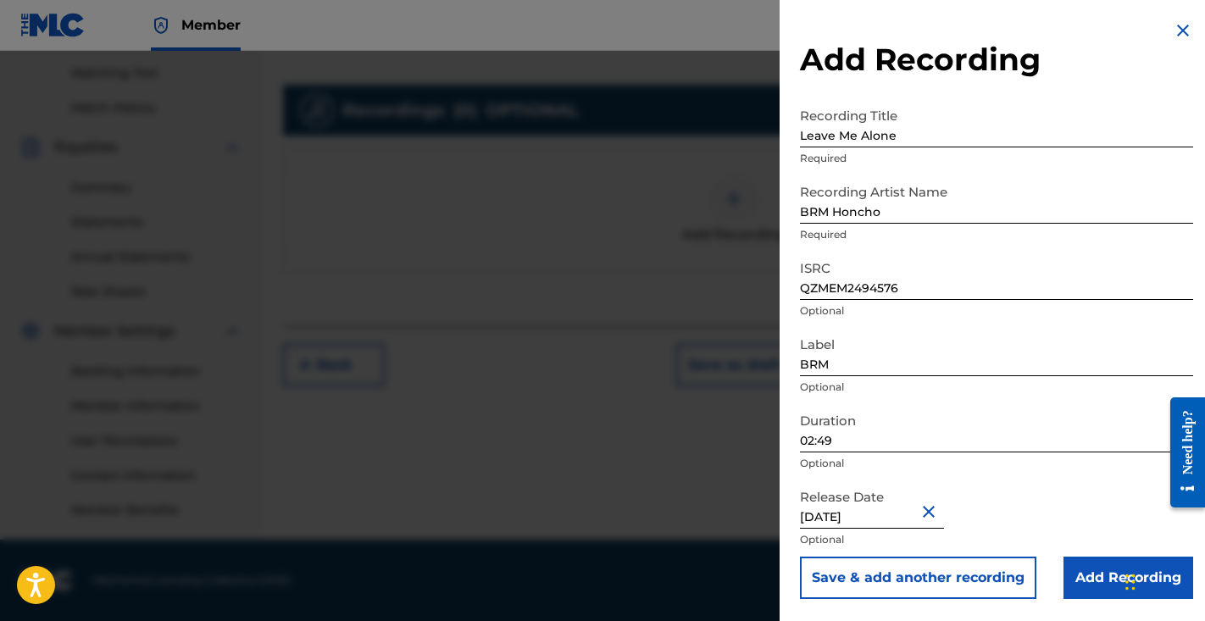
scroll to position [0, 0]
select select "4"
select select "2024"
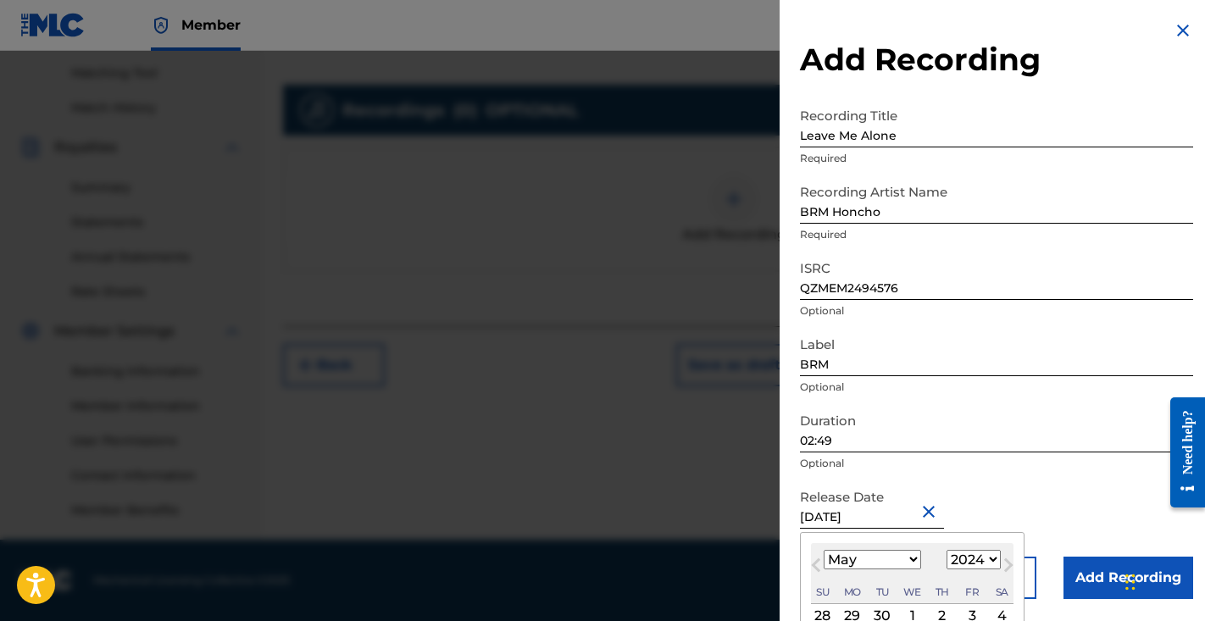
click at [839, 514] on input "May 16 2024" at bounding box center [872, 505] width 144 height 48
type input "May 15 2024"
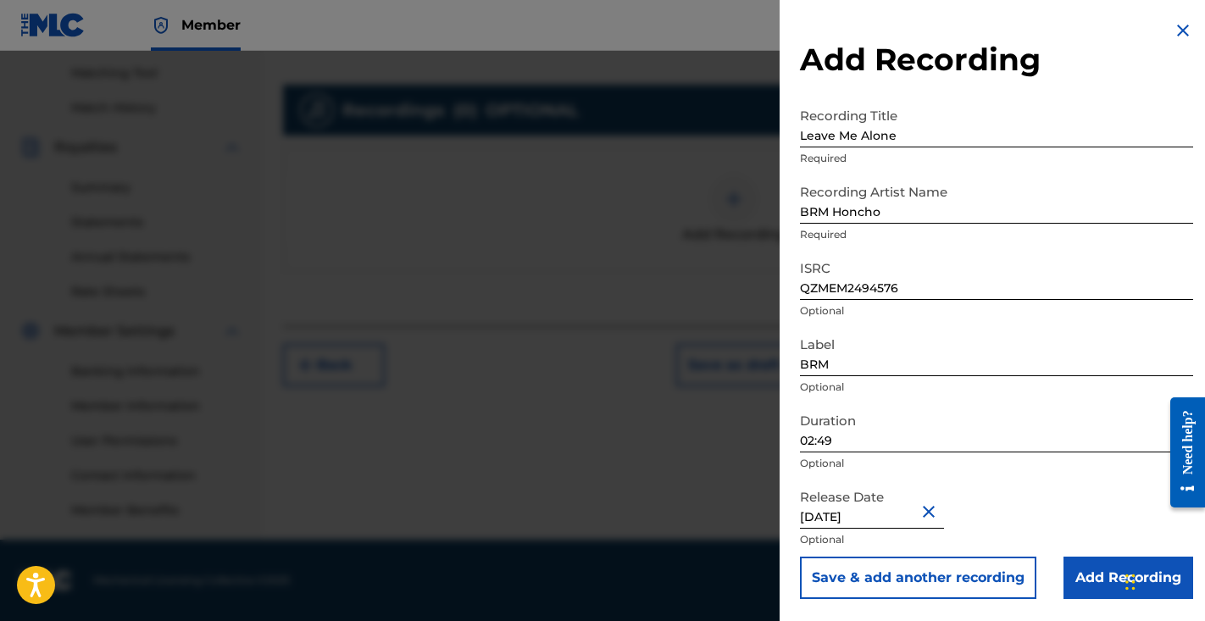
click at [1108, 574] on input "Add Recording" at bounding box center [1129, 578] width 130 height 42
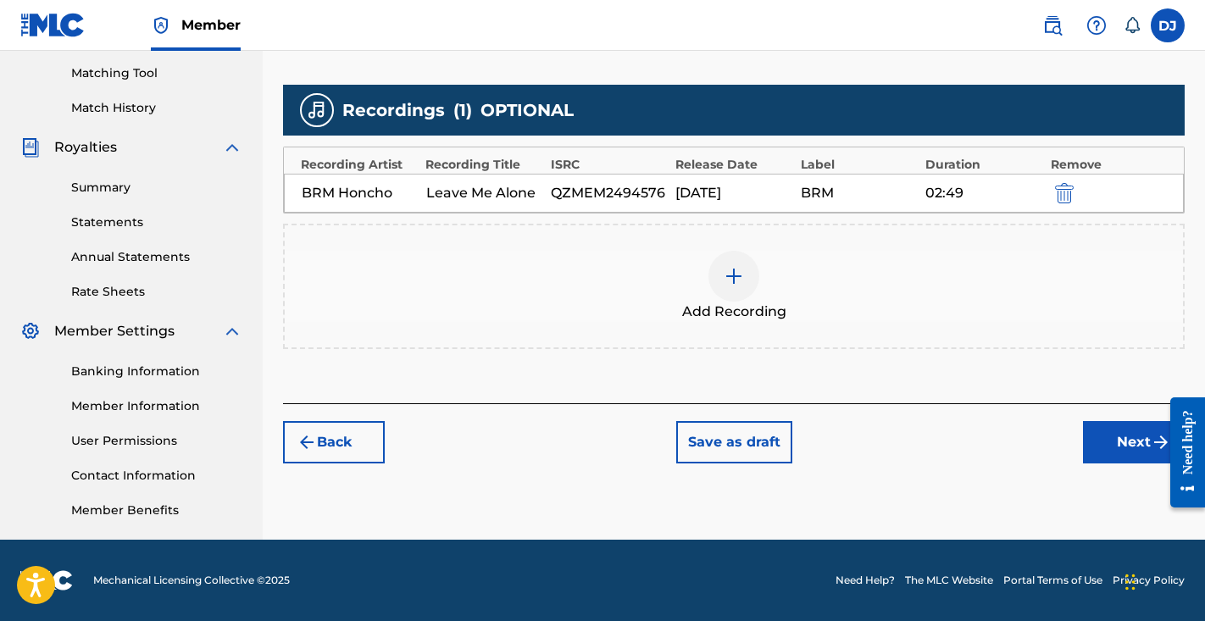
click at [1116, 427] on button "Next" at bounding box center [1134, 442] width 102 height 42
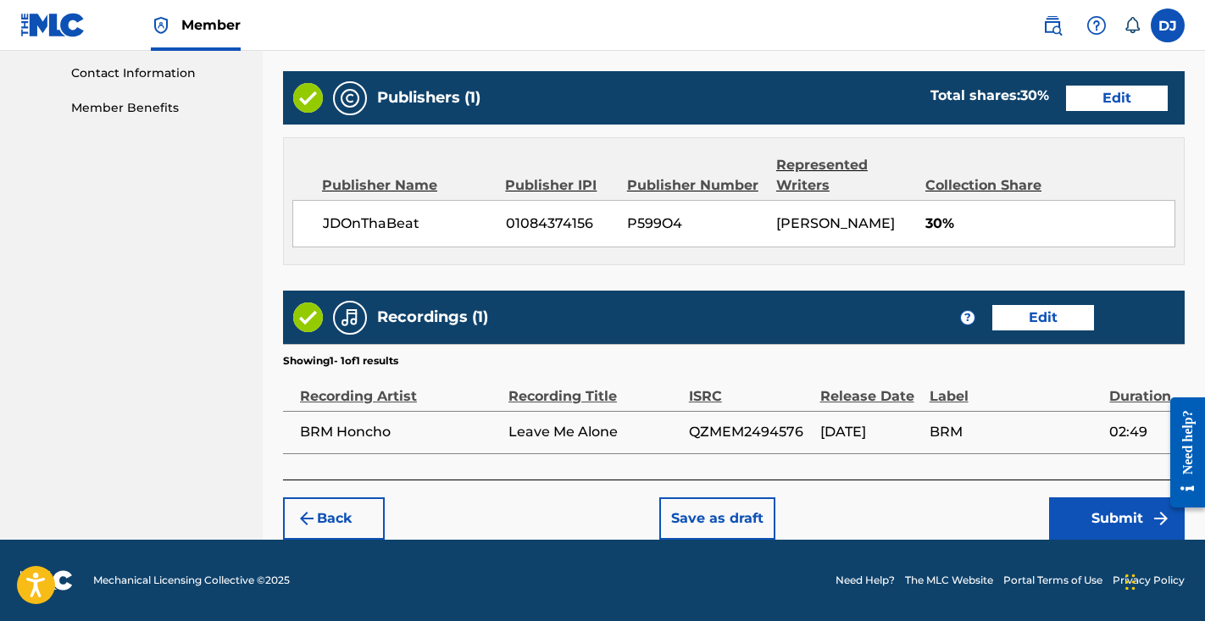
scroll to position [832, 0]
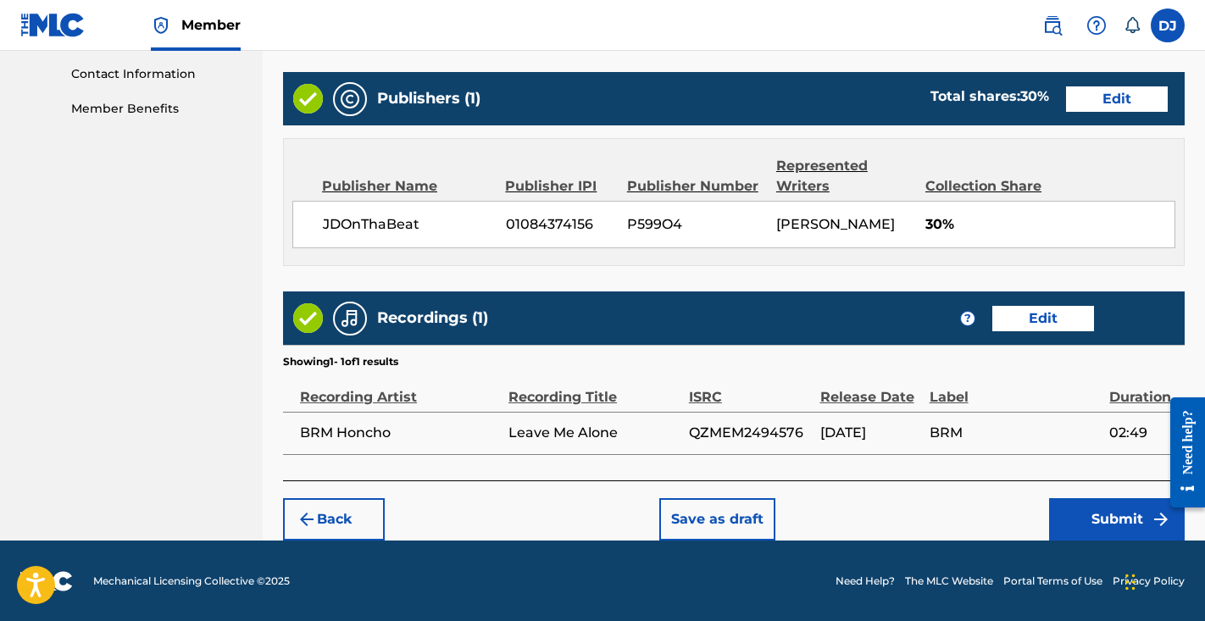
click at [1085, 498] on button "Submit" at bounding box center [1117, 519] width 136 height 42
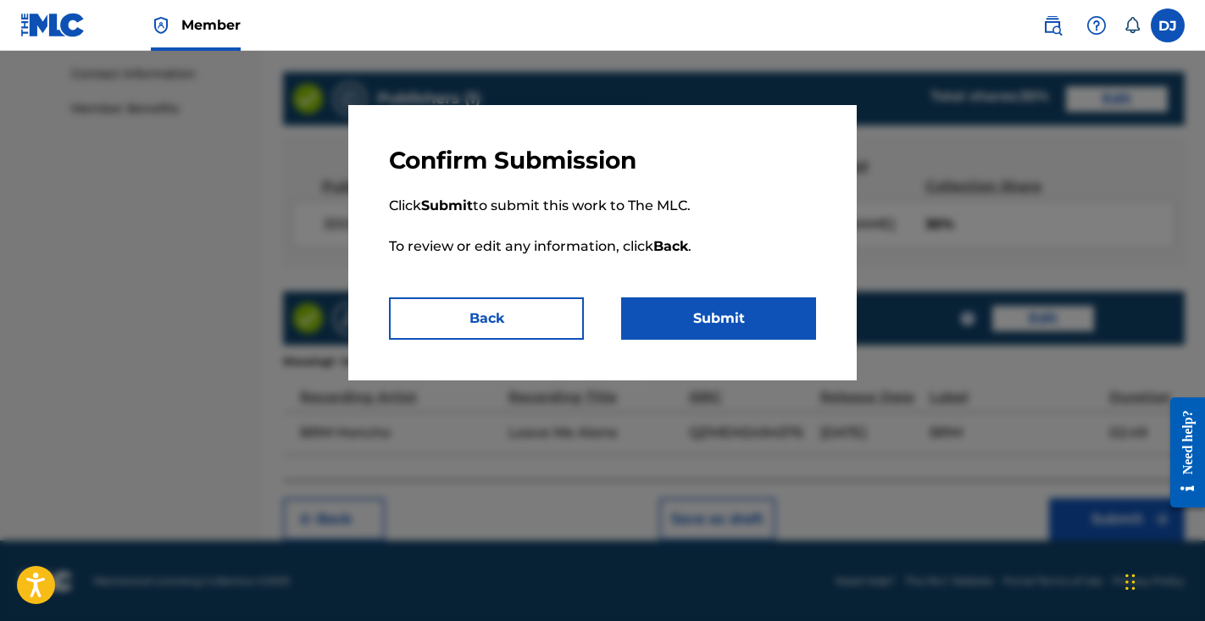
click at [690, 313] on button "Submit" at bounding box center [718, 319] width 195 height 42
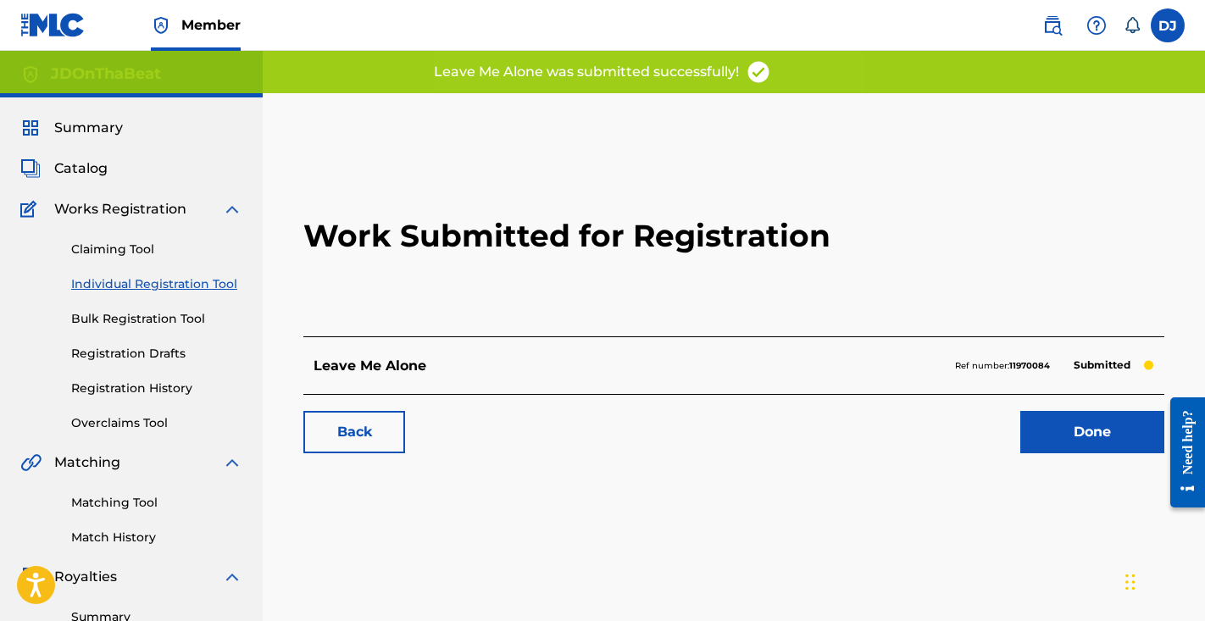
click at [1067, 418] on link "Done" at bounding box center [1093, 432] width 144 height 42
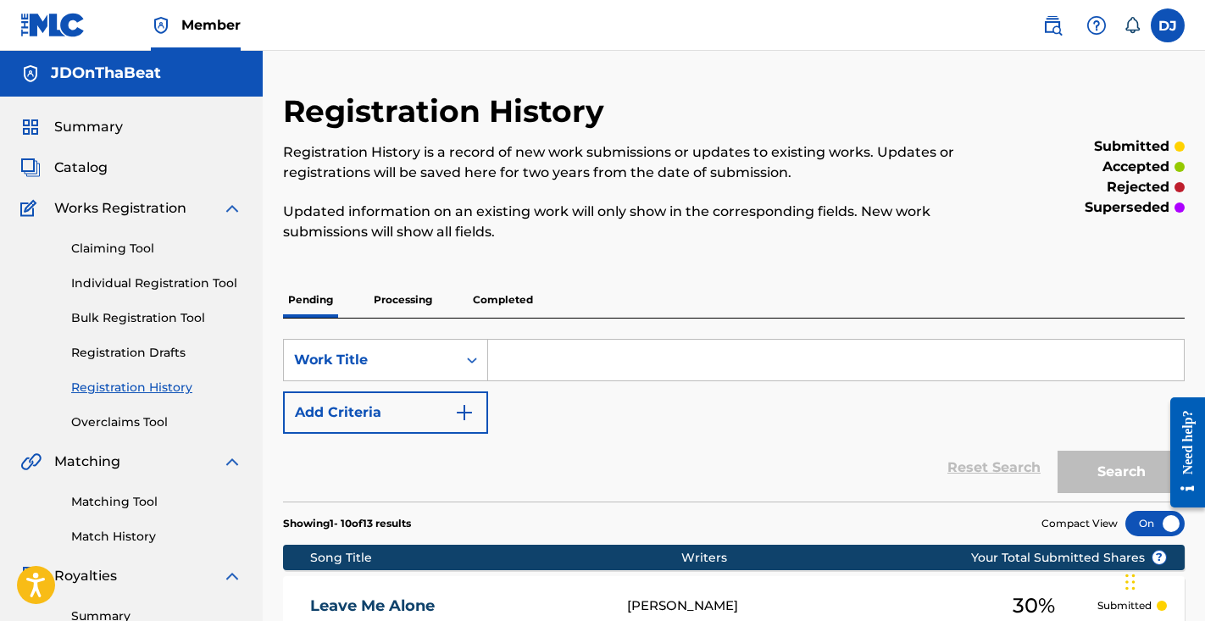
scroll to position [53, 0]
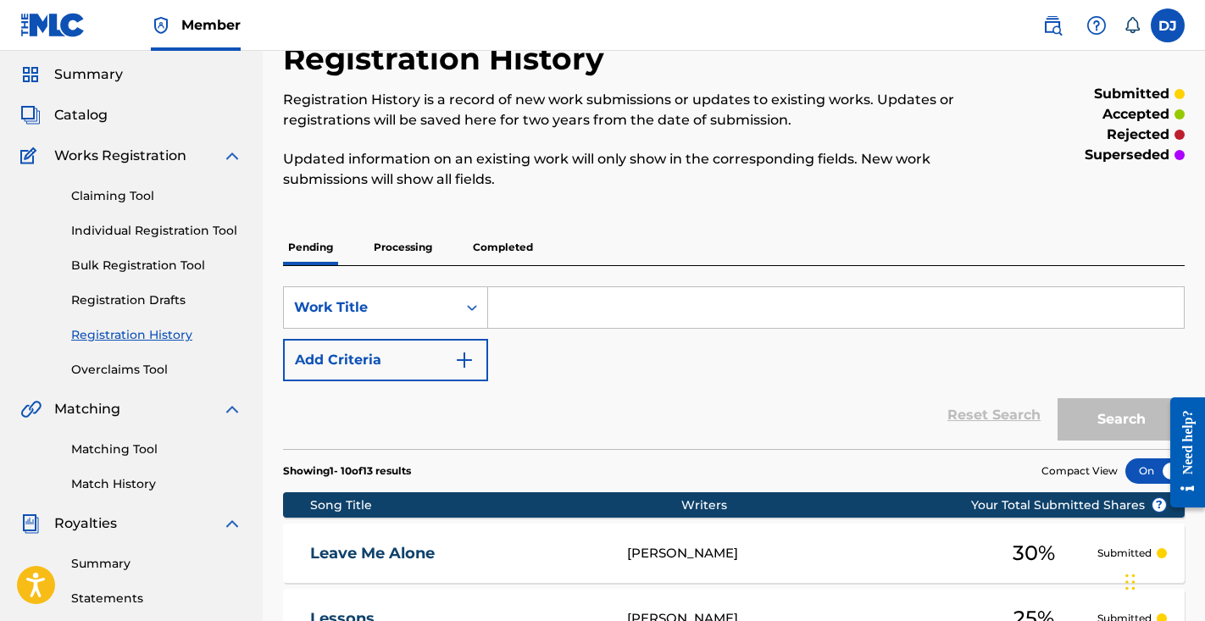
click at [233, 236] on link "Individual Registration Tool" at bounding box center [156, 231] width 171 height 18
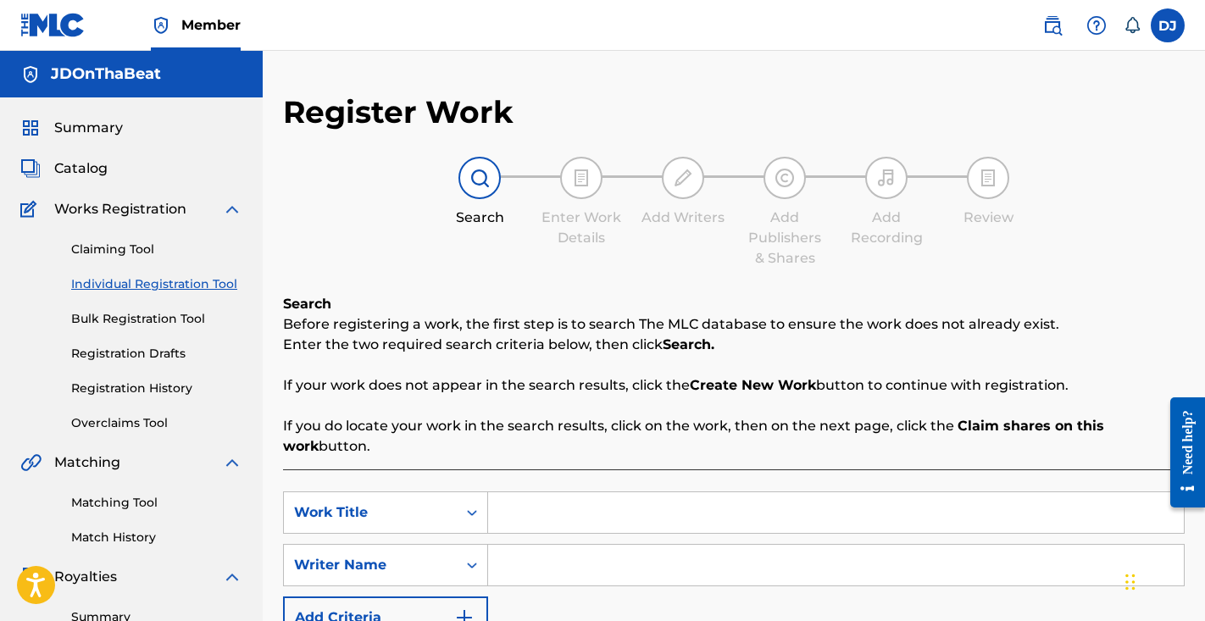
click at [546, 518] on input "Search Form" at bounding box center [836, 512] width 696 height 41
click at [537, 556] on input "Search Form" at bounding box center [836, 565] width 696 height 41
click at [539, 516] on input "3:30" at bounding box center [836, 512] width 696 height 41
type input "3:30am"
click at [554, 548] on input "Search Form" at bounding box center [836, 565] width 696 height 41
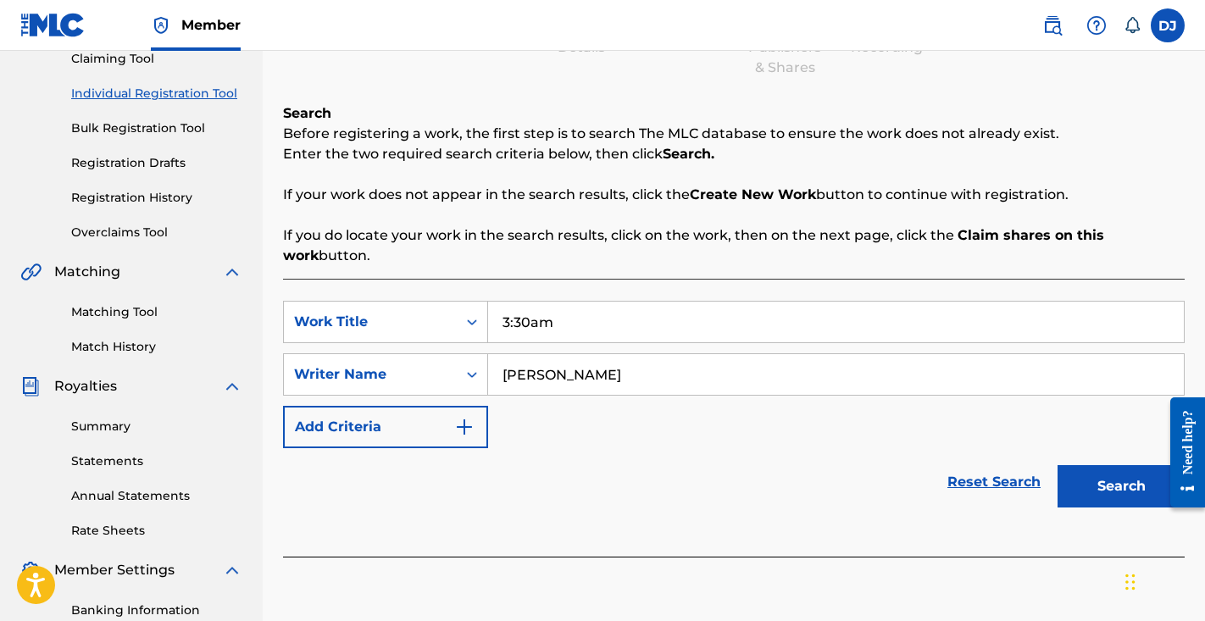
scroll to position [325, 0]
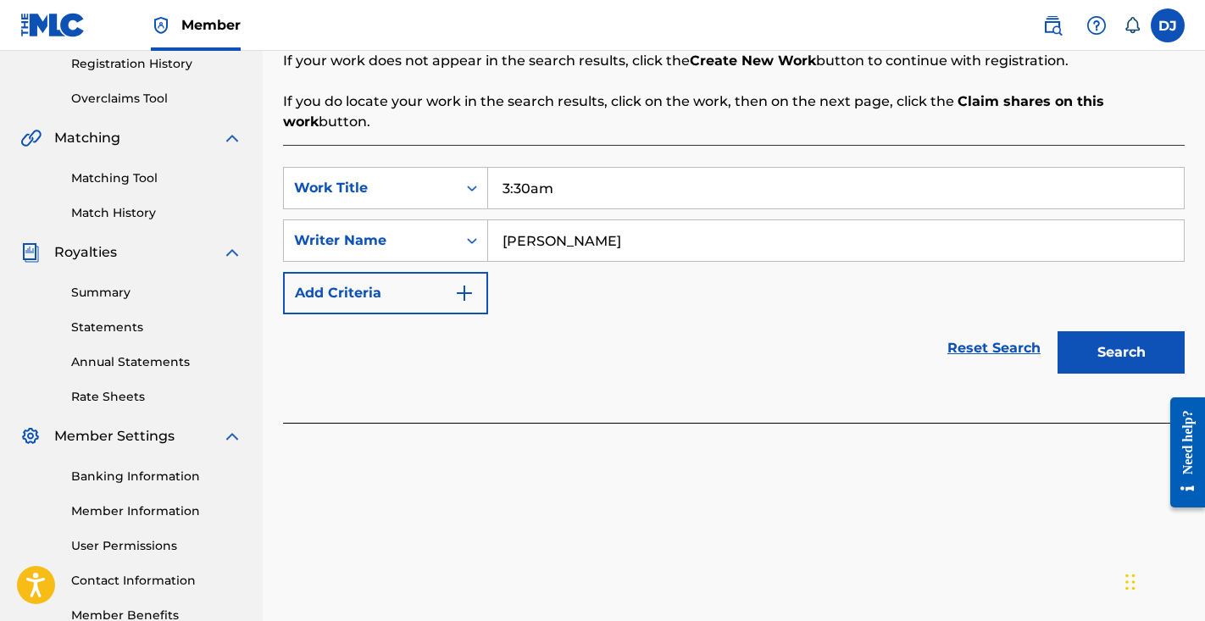
type input "Charles Ferguson"
click at [1103, 367] on button "Search" at bounding box center [1121, 352] width 127 height 42
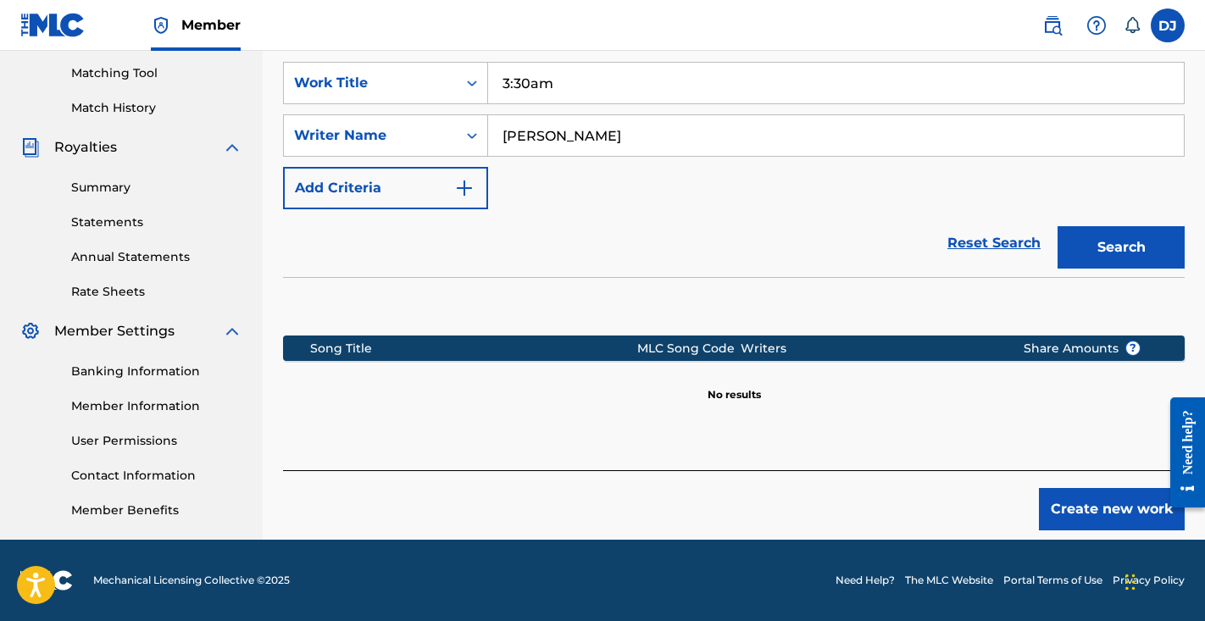
scroll to position [430, 0]
click at [1142, 513] on button "Create new work" at bounding box center [1112, 509] width 146 height 42
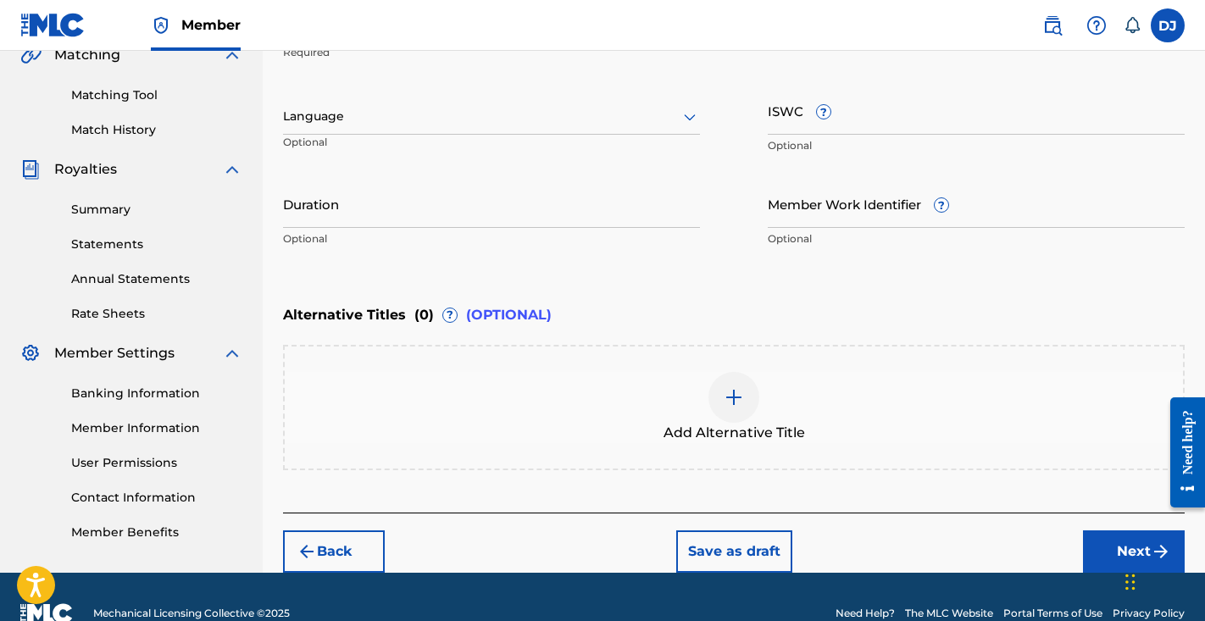
scroll to position [381, 0]
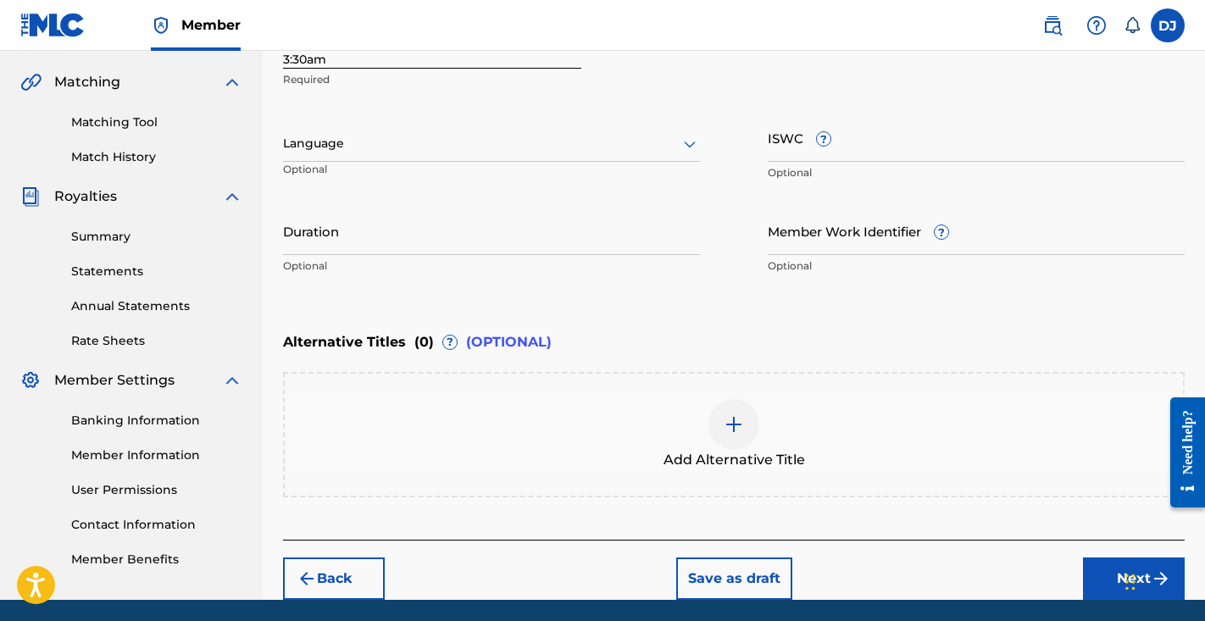
click at [496, 218] on input "Duration" at bounding box center [491, 231] width 417 height 48
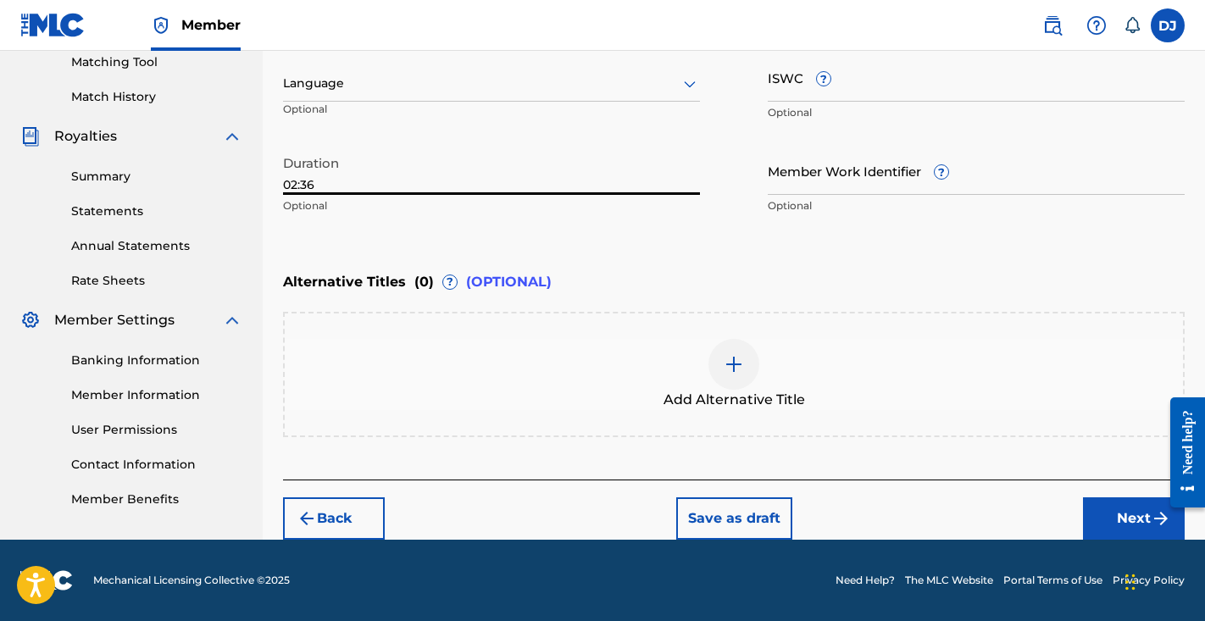
type input "02:36"
click at [1118, 516] on button "Next" at bounding box center [1134, 519] width 102 height 42
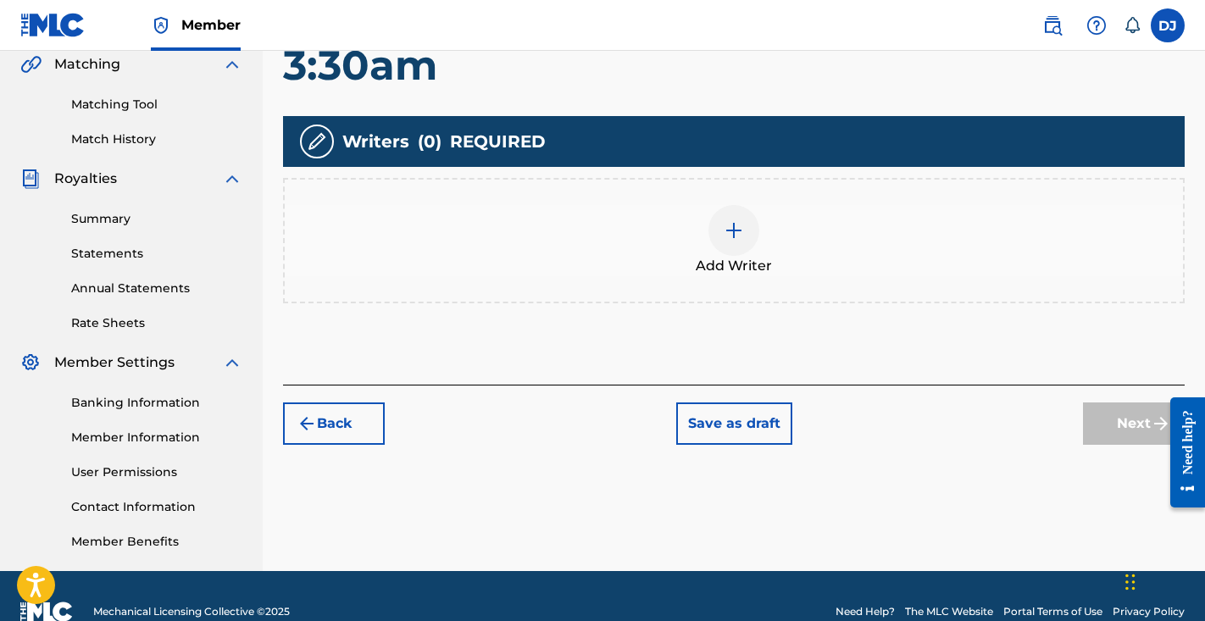
scroll to position [333, 0]
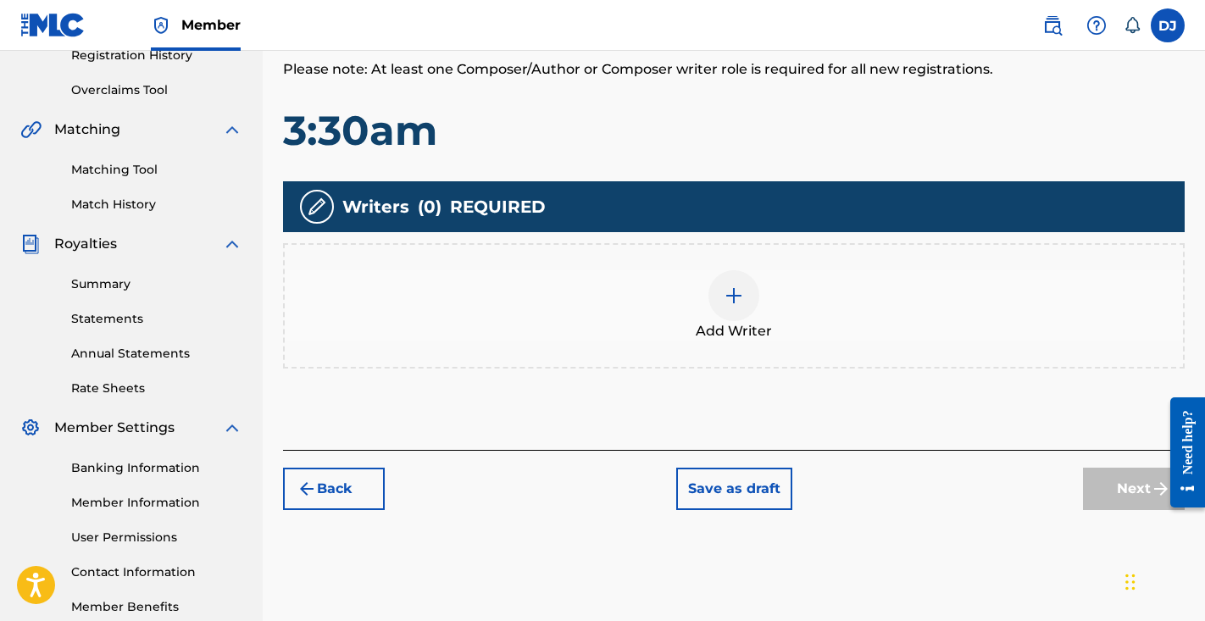
click at [747, 317] on div at bounding box center [734, 295] width 51 height 51
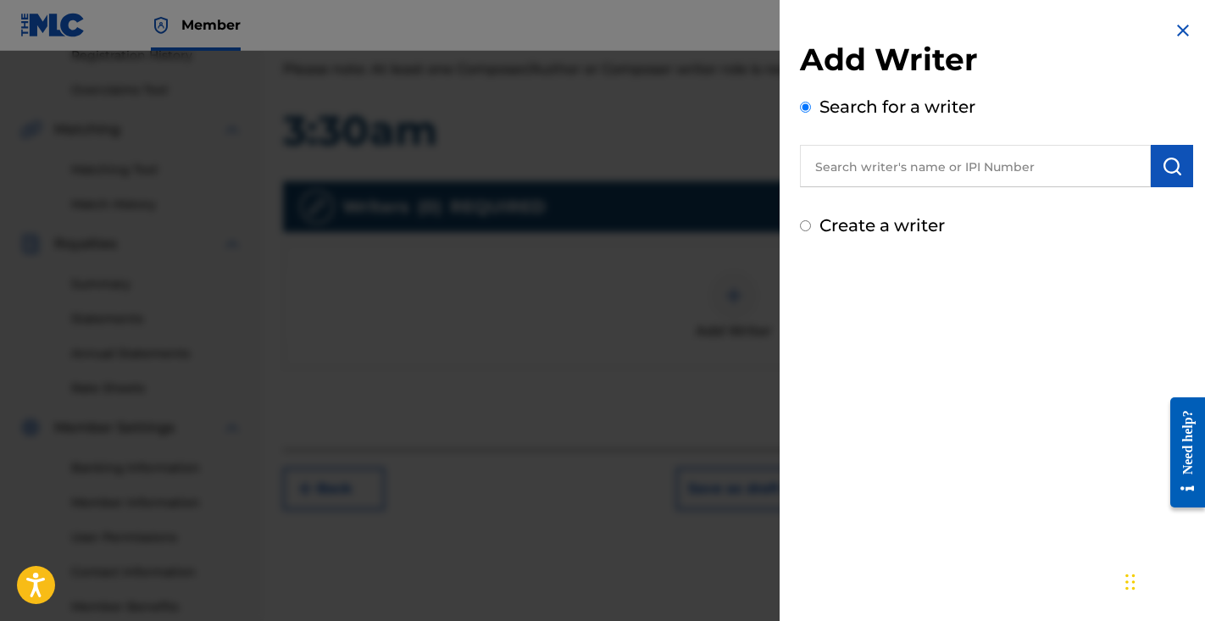
click at [888, 166] on input "text" at bounding box center [975, 166] width 351 height 42
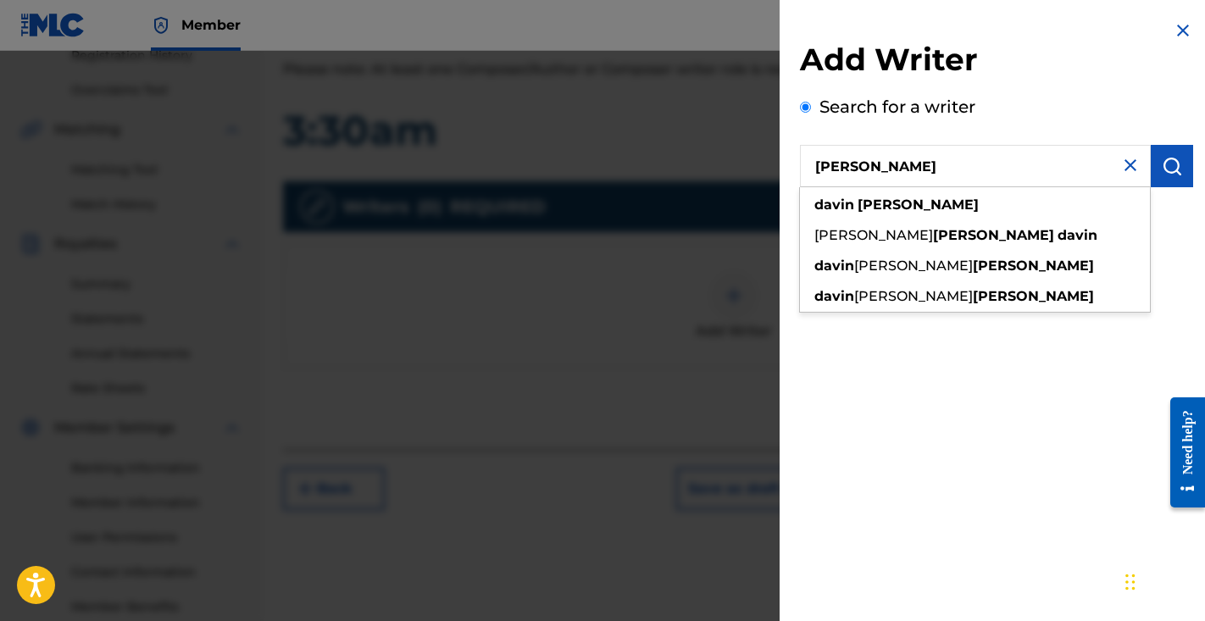
type input "Davin Jackson"
drag, startPoint x: 899, startPoint y: 167, endPoint x: 1171, endPoint y: 170, distance: 273.0
click at [1171, 171] on img "submit" at bounding box center [1172, 166] width 20 height 20
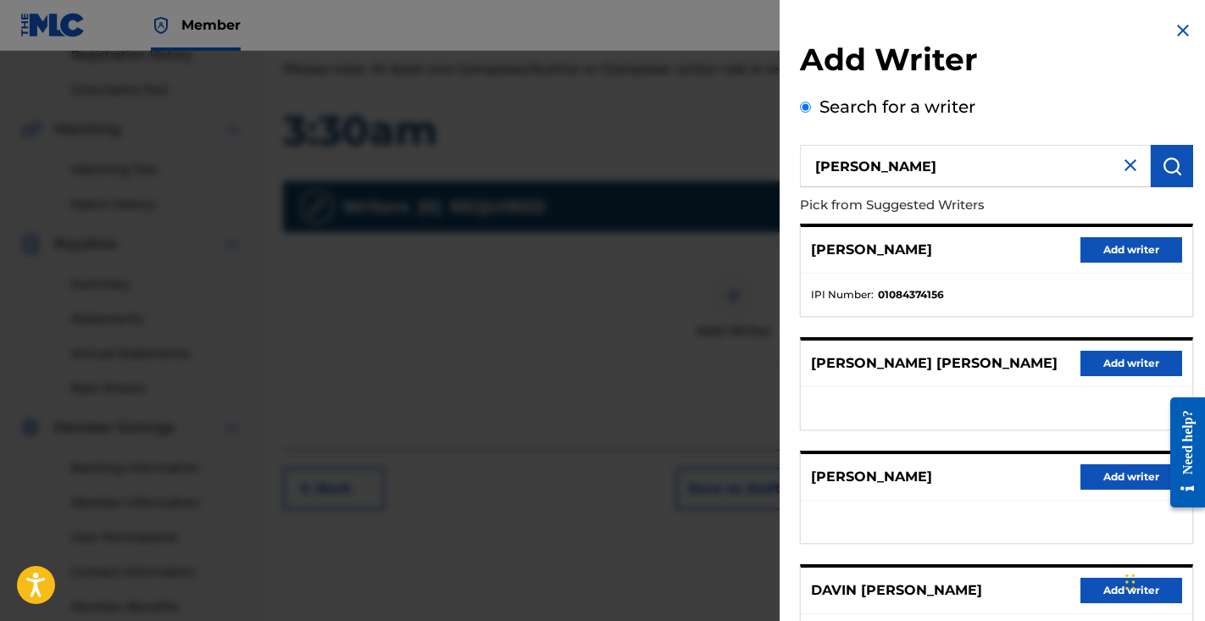
click at [1089, 242] on button "Add writer" at bounding box center [1132, 249] width 102 height 25
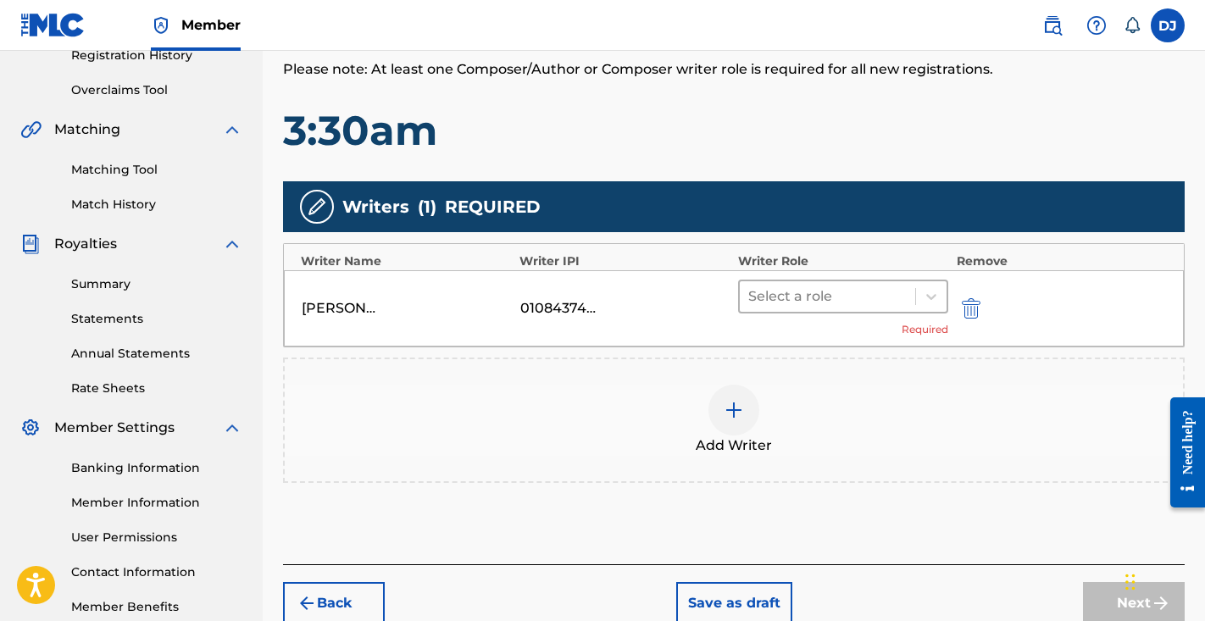
click at [871, 303] on div at bounding box center [827, 297] width 159 height 24
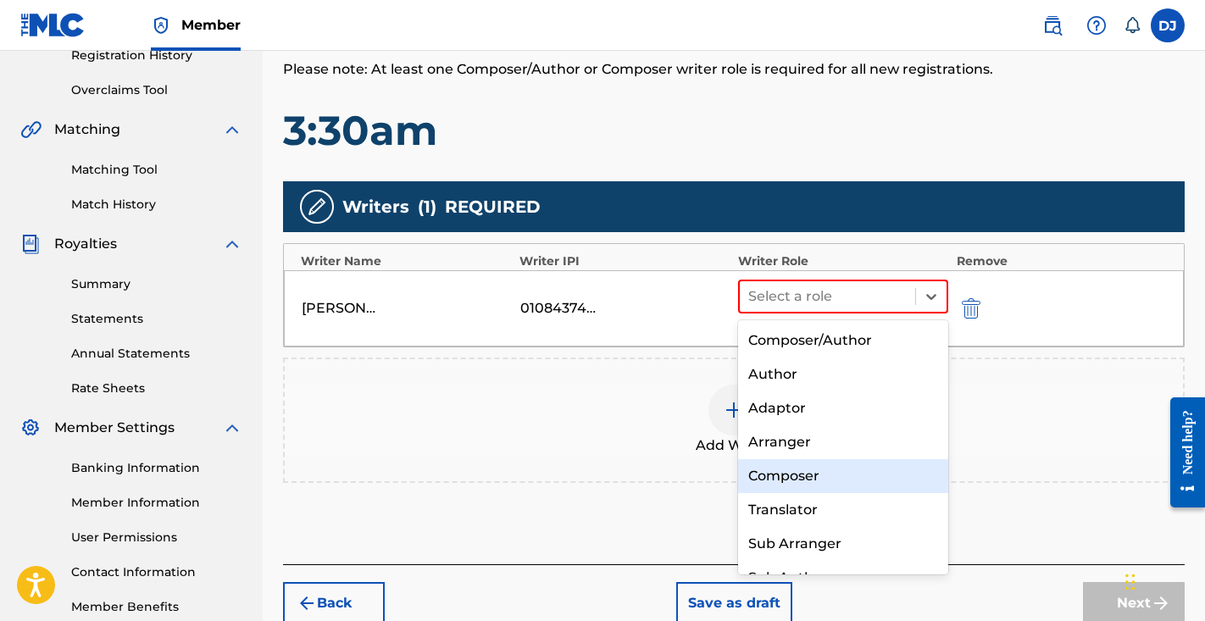
click at [811, 468] on div "Composer" at bounding box center [843, 476] width 210 height 34
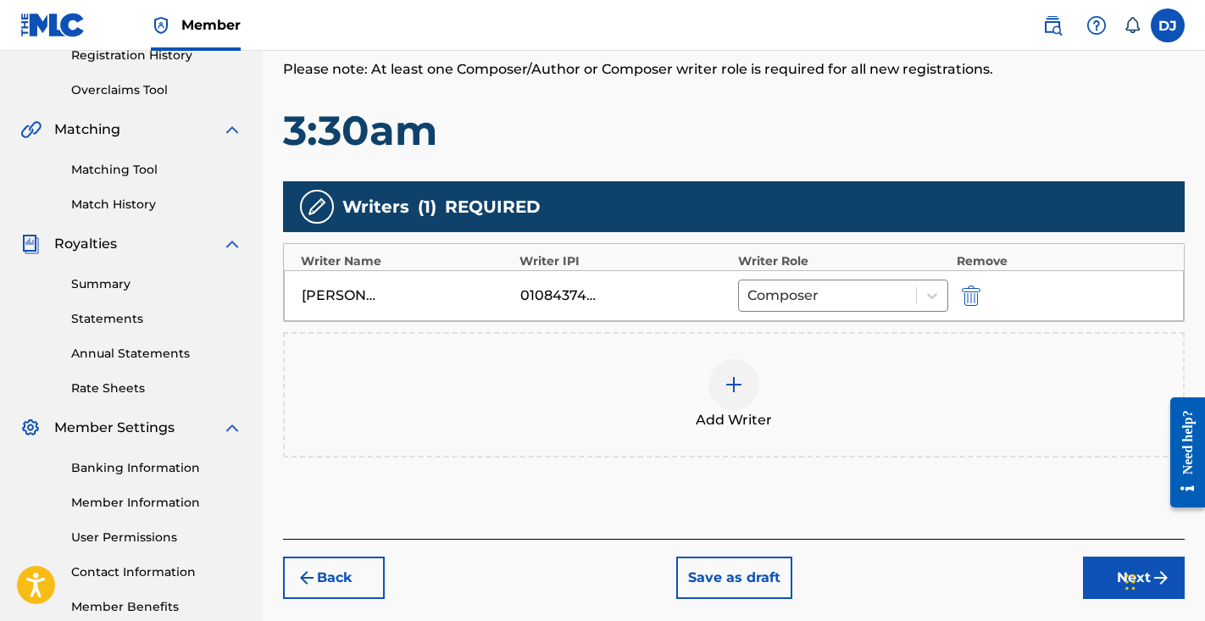
click at [737, 395] on div at bounding box center [734, 384] width 51 height 51
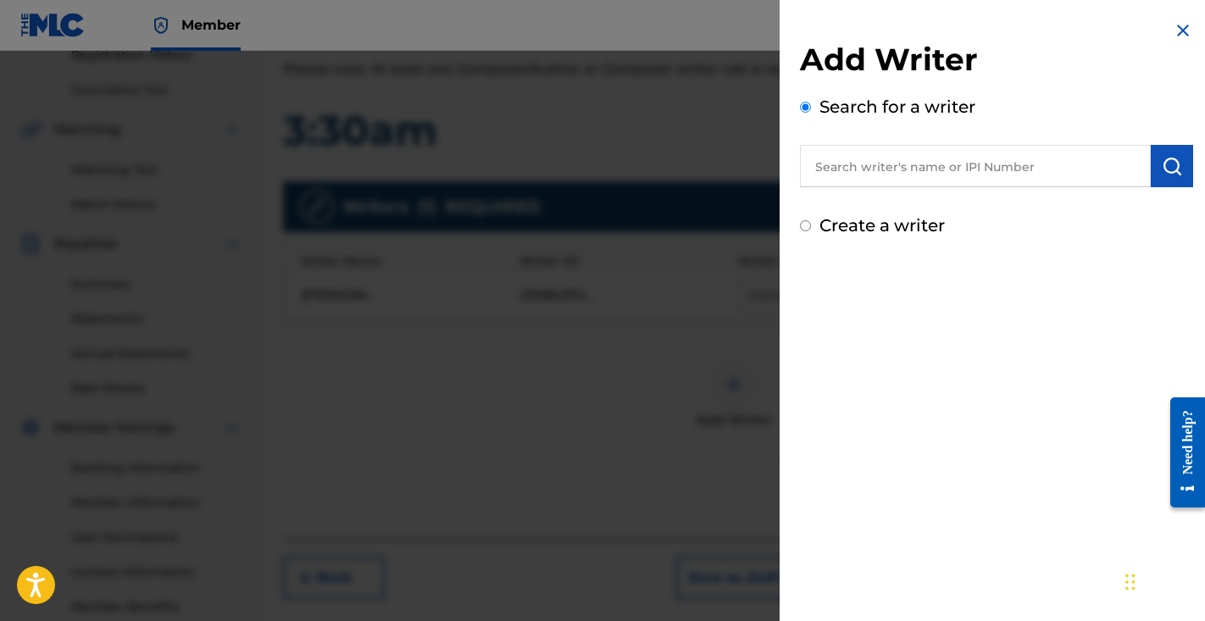
click at [1173, 16] on div "Add Writer Search for a writer Create a writer" at bounding box center [997, 129] width 434 height 259
click at [1179, 29] on img at bounding box center [1183, 30] width 20 height 20
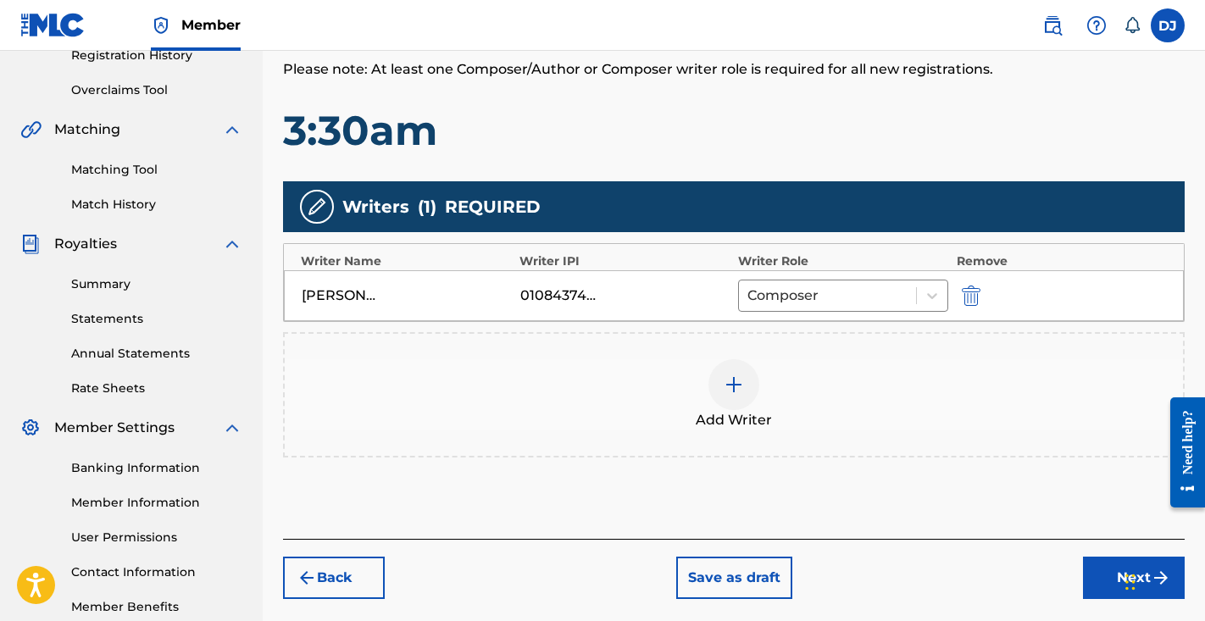
click at [1104, 577] on button "Next" at bounding box center [1134, 578] width 102 height 42
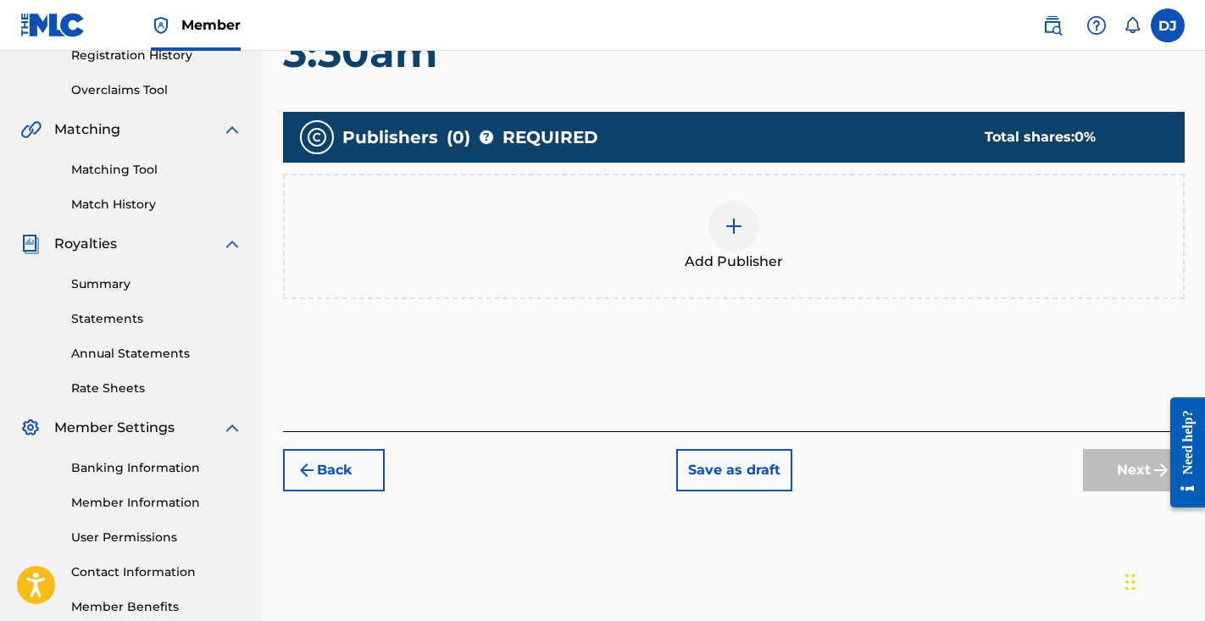
scroll to position [76, 0]
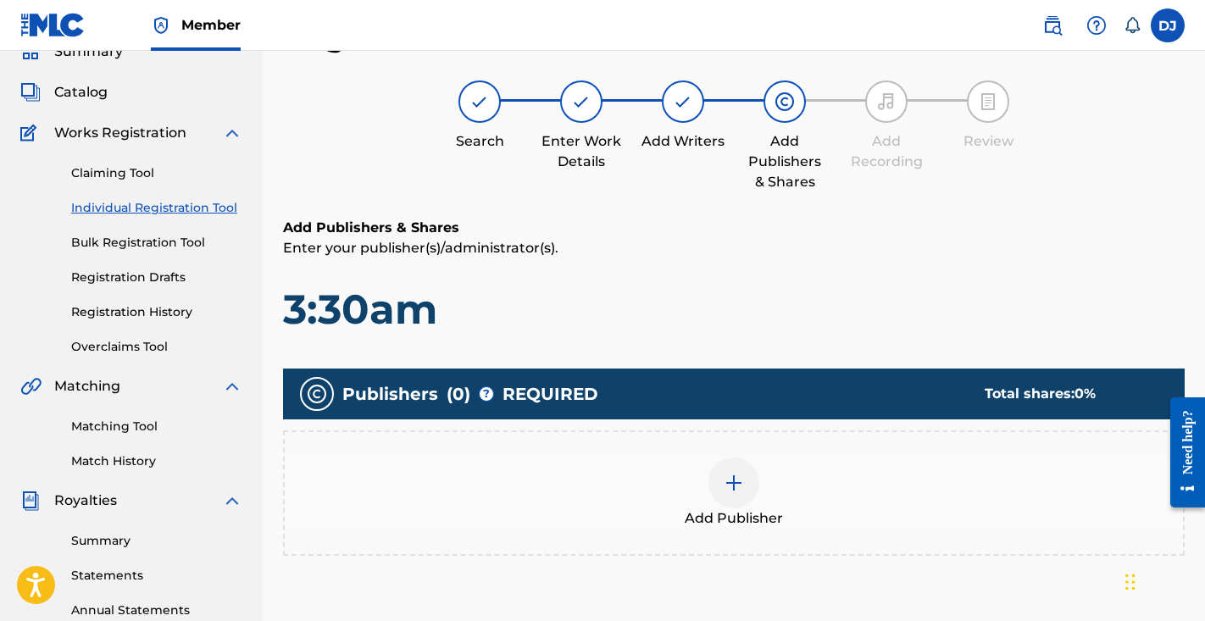
click at [785, 569] on div "Publishers ( 0 ) ? REQUIRED Total shares: 0 % Add Publisher" at bounding box center [734, 471] width 902 height 204
click at [765, 499] on div "Add Publisher" at bounding box center [734, 493] width 899 height 71
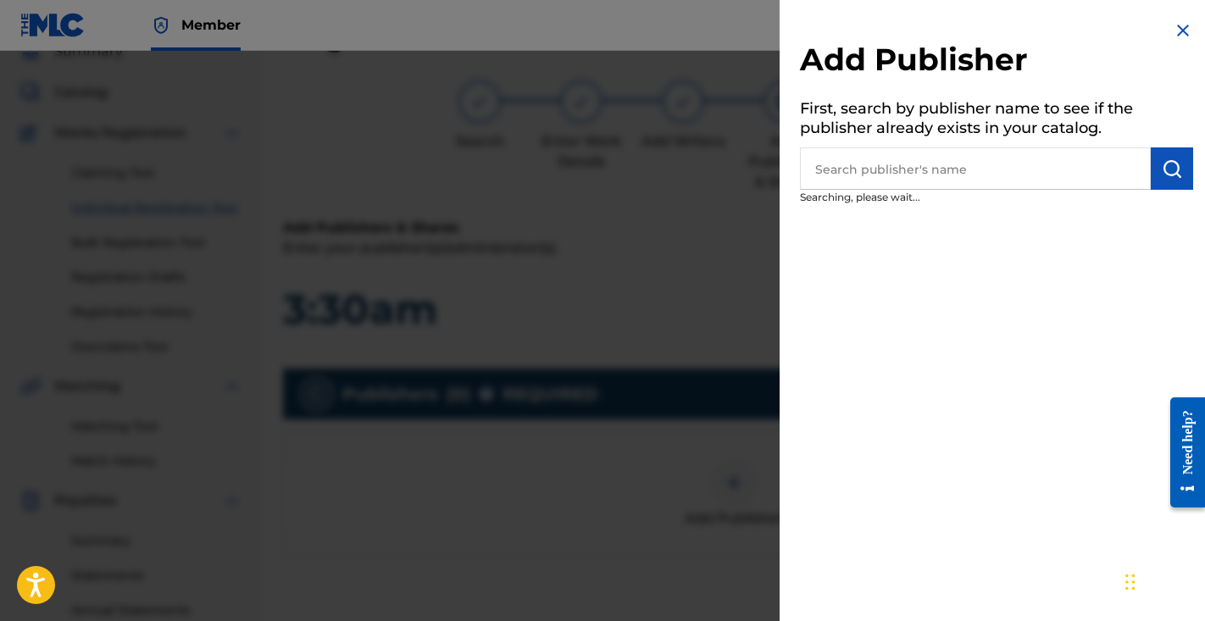
click at [913, 186] on input "text" at bounding box center [975, 168] width 351 height 42
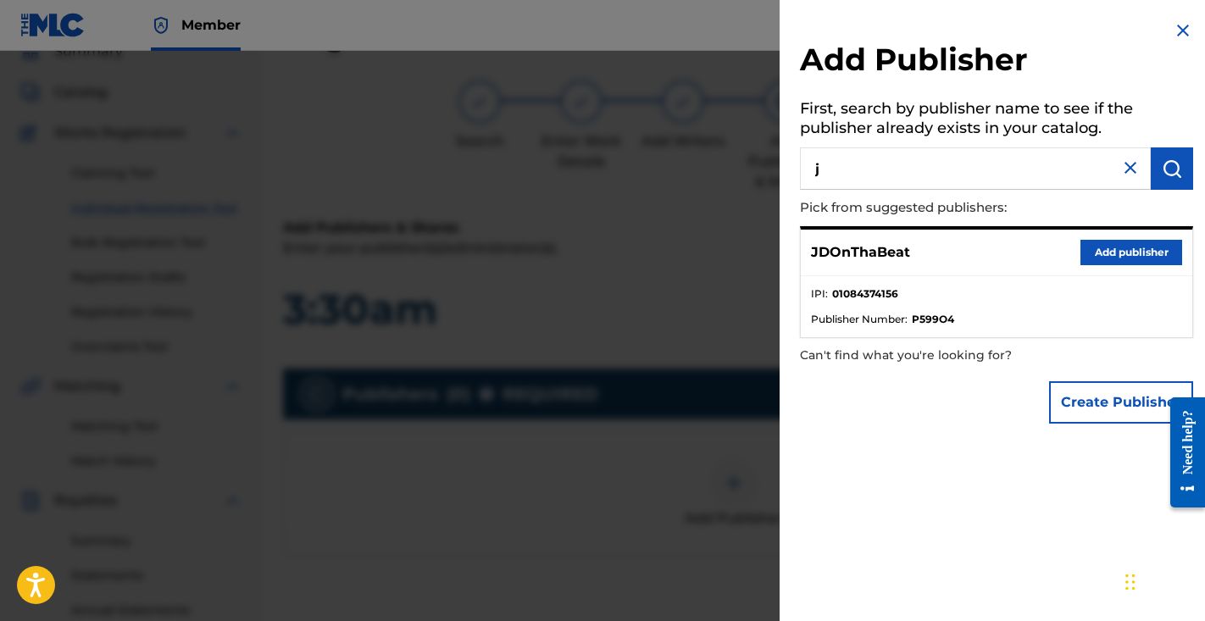
type input "j"
click at [1093, 255] on button "Add publisher" at bounding box center [1132, 252] width 102 height 25
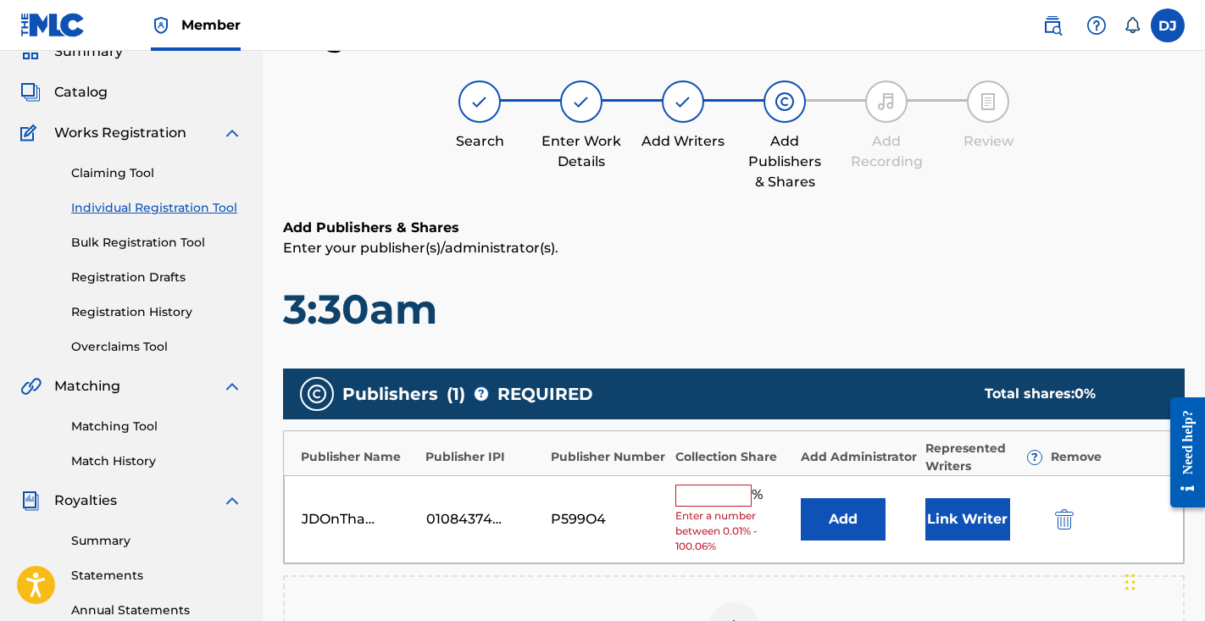
click at [987, 517] on button "Link Writer" at bounding box center [968, 519] width 85 height 42
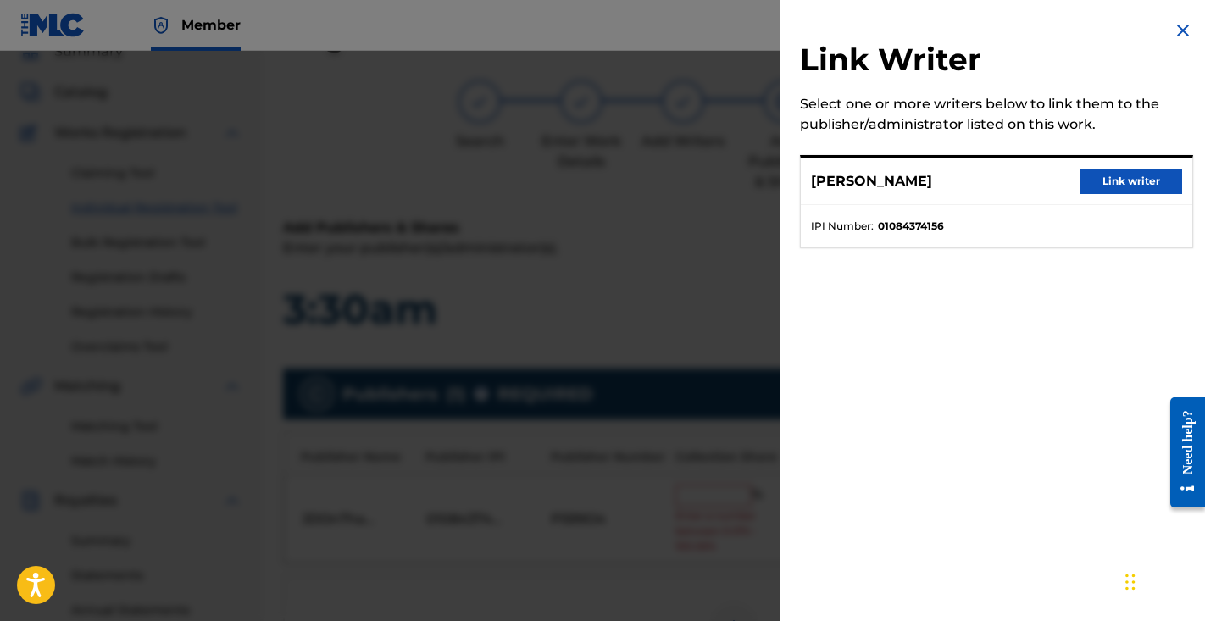
click at [1099, 180] on button "Link writer" at bounding box center [1132, 181] width 102 height 25
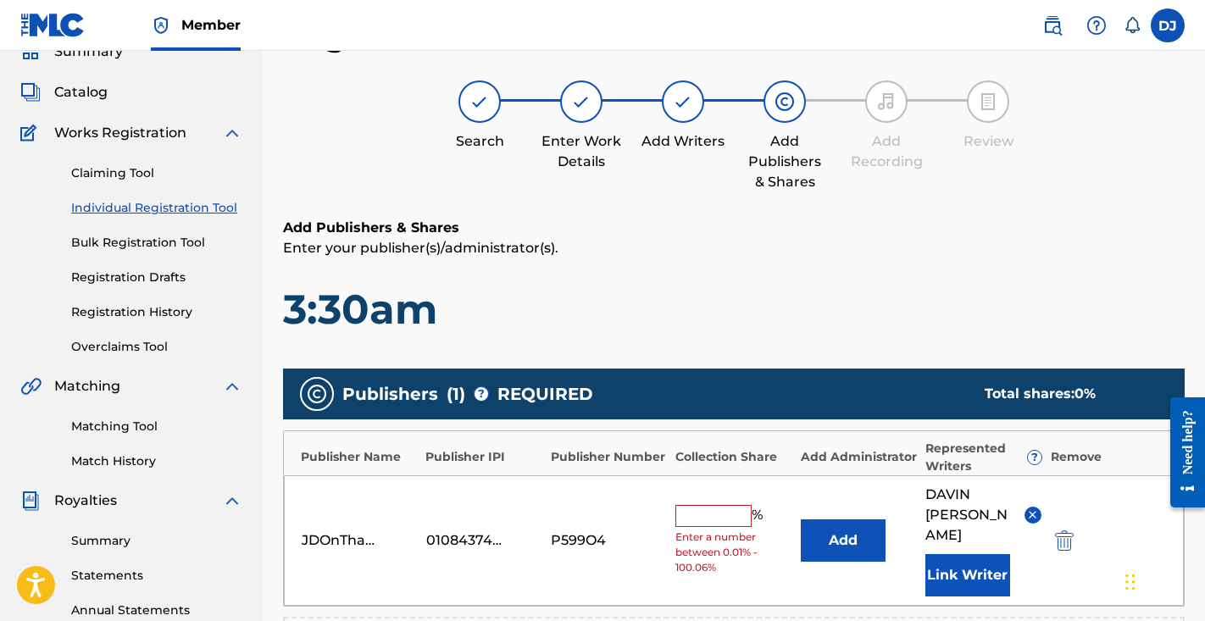
click at [698, 505] on input "text" at bounding box center [714, 516] width 76 height 22
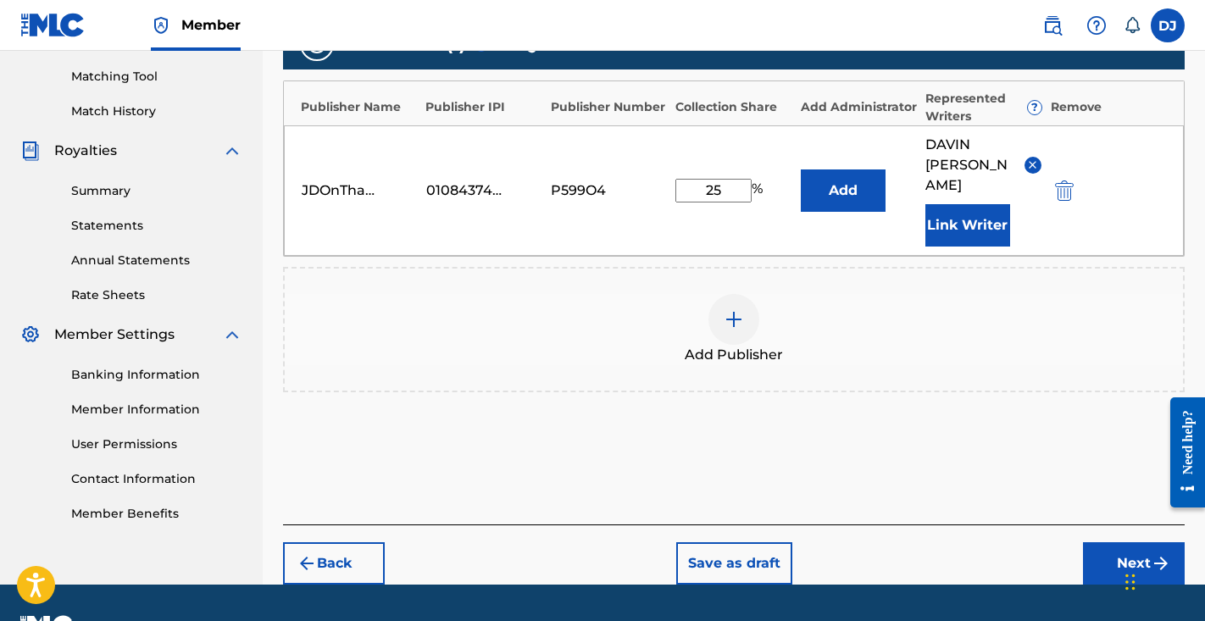
scroll to position [451, 0]
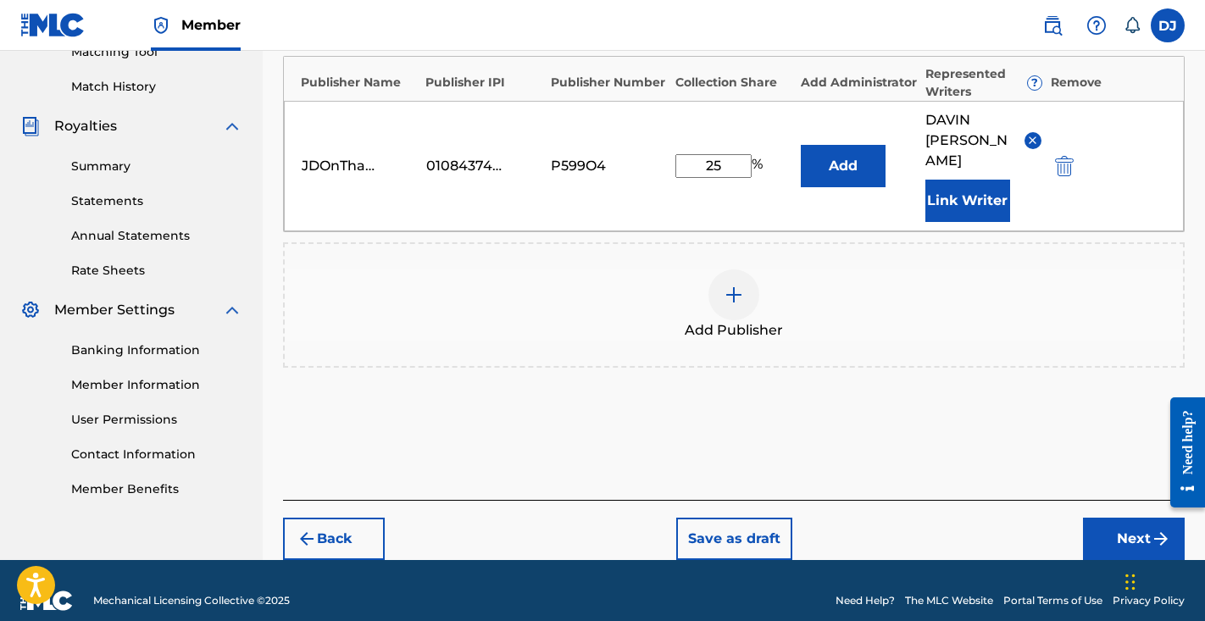
type input "25"
click at [1105, 518] on button "Next" at bounding box center [1134, 539] width 102 height 42
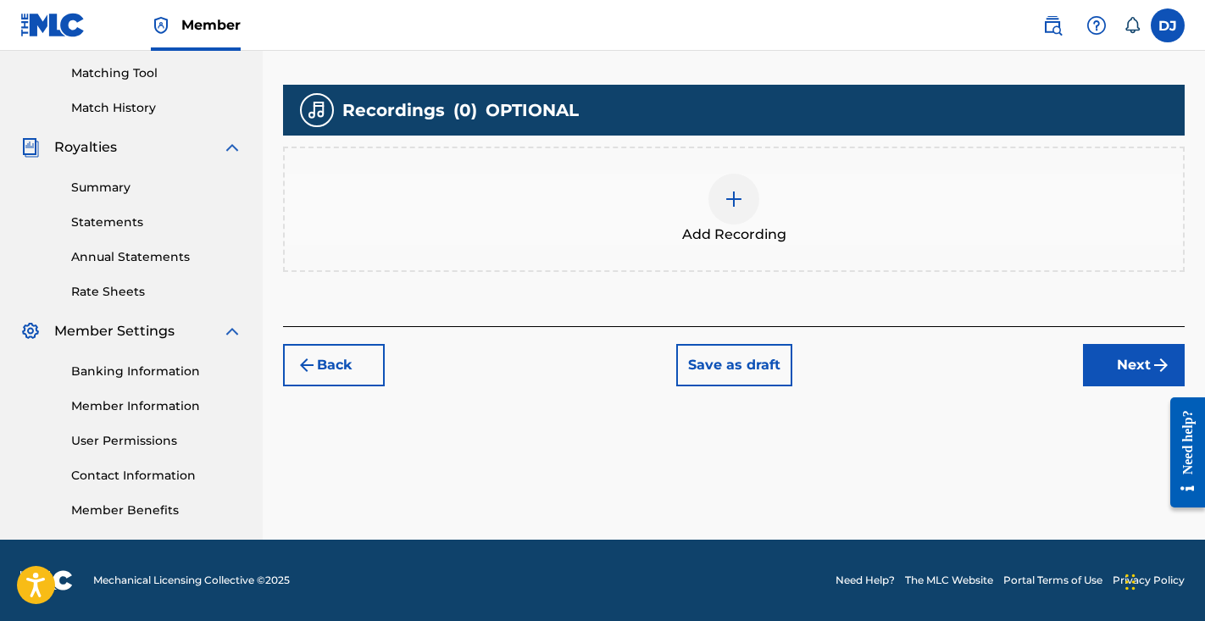
scroll to position [430, 0]
click at [720, 195] on div at bounding box center [734, 199] width 51 height 51
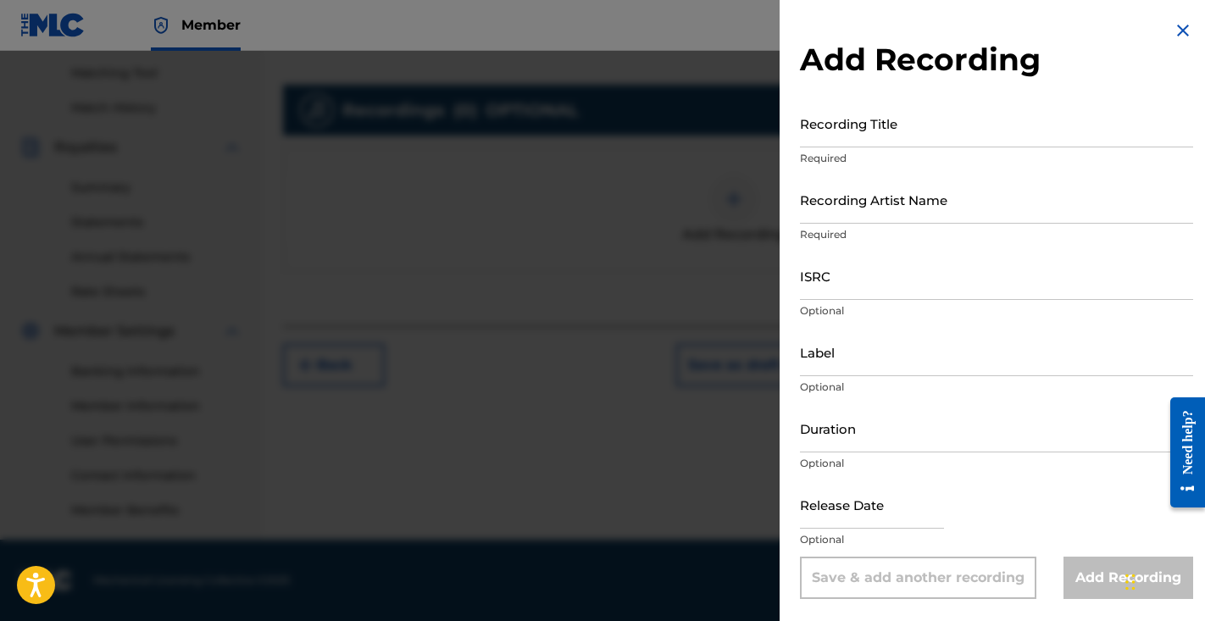
click at [858, 134] on input "Recording Title" at bounding box center [996, 123] width 393 height 48
type input "3:30am"
click at [871, 199] on input "Recording Artist Name" at bounding box center [996, 199] width 393 height 48
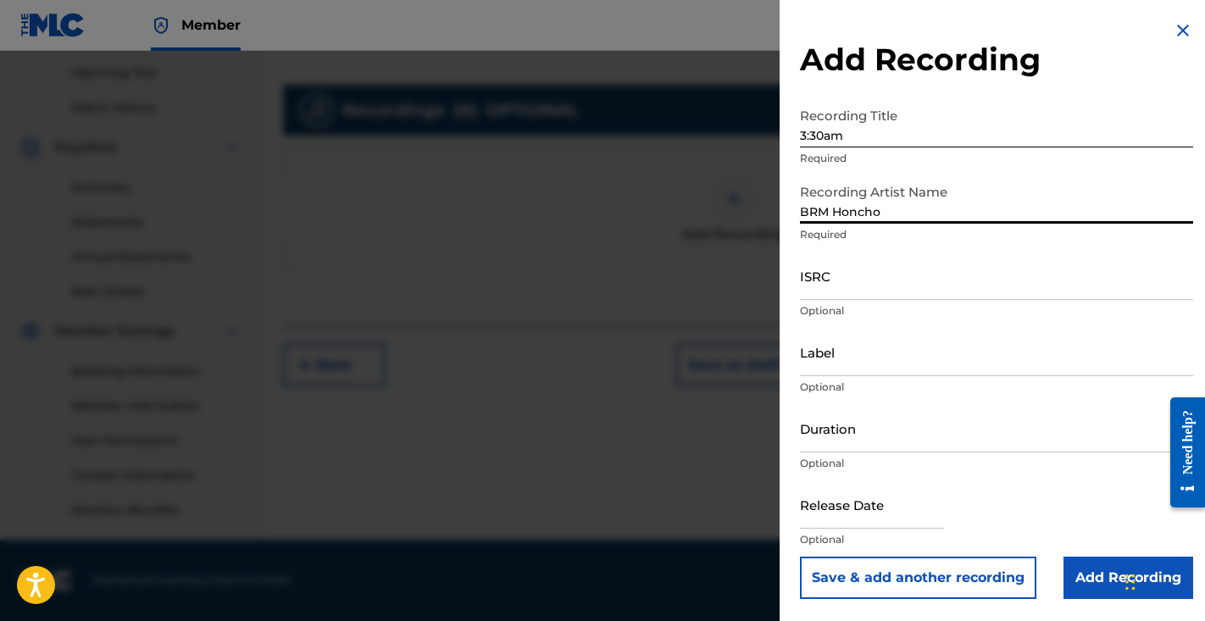
type input "BRM Honcho"
click at [863, 292] on input "ISRC" at bounding box center [996, 276] width 393 height 48
paste input "https://open.spotify.com/track/4ym3pAKCnlU8IUagtZyqrM?si=9839e3caa28f42c1"
type input "https://open.spotify.com/track/4ym3pAKCnlU8IUagtZyqrM?si=9839e3caa28f42c1"
paste input "QZMWW2535955"
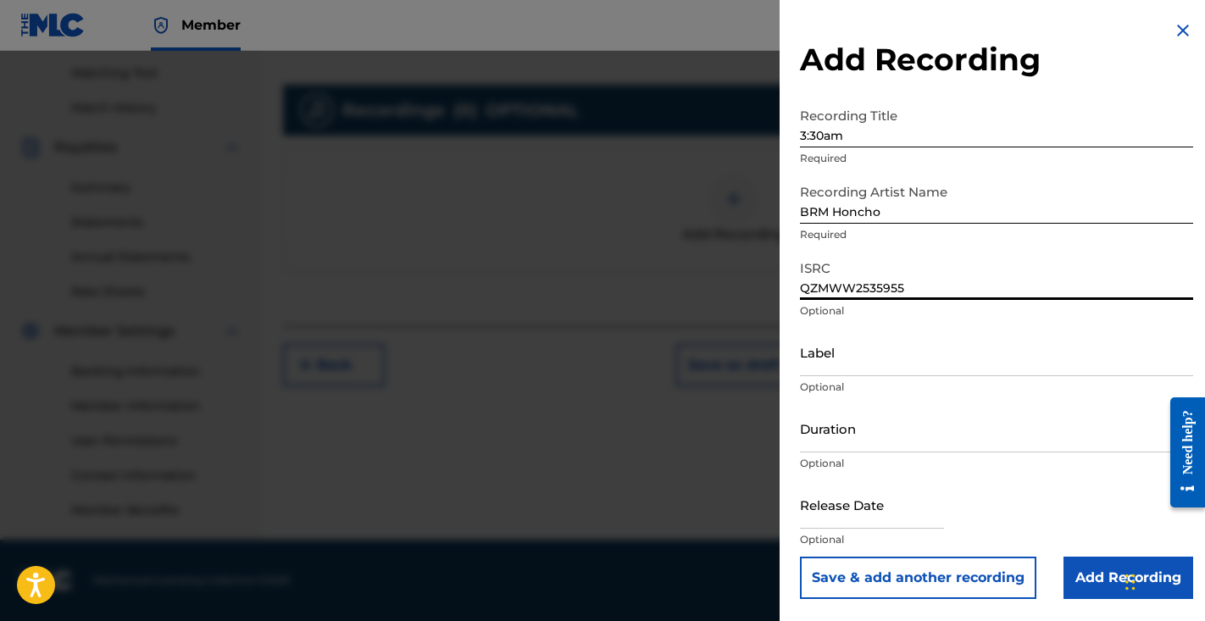
type input "QZMWW2535955"
click at [871, 377] on div "Label Optional" at bounding box center [996, 366] width 393 height 76
click at [882, 363] on input "Label" at bounding box center [996, 352] width 393 height 48
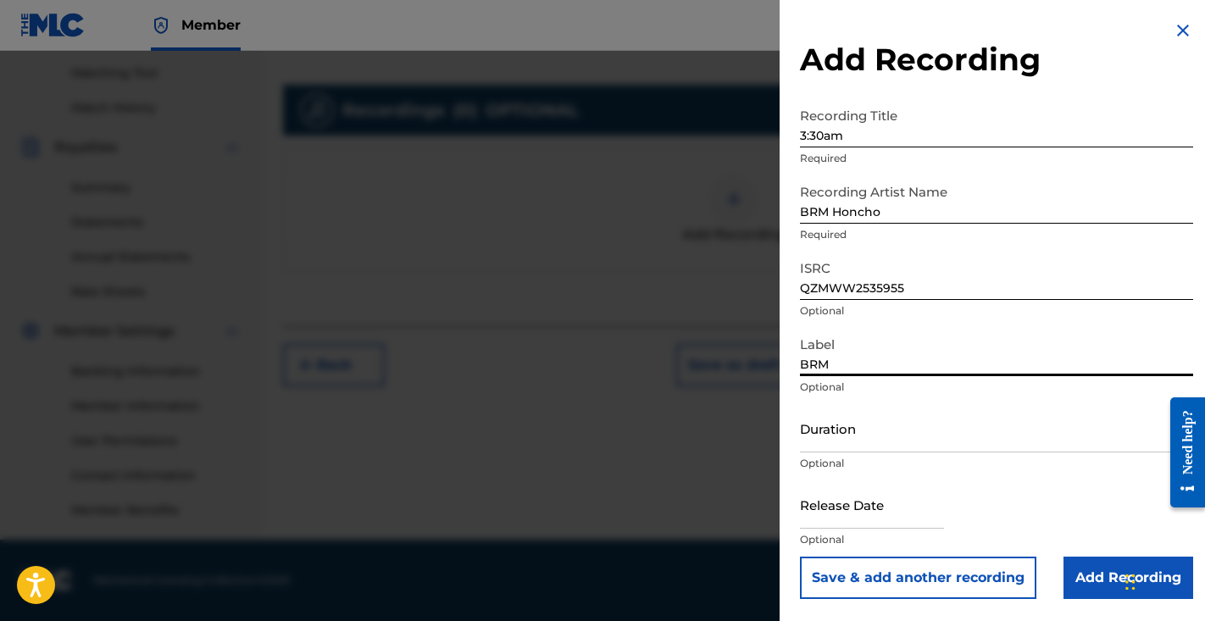
type input "BRM"
click at [869, 416] on input "Duration" at bounding box center [996, 428] width 393 height 48
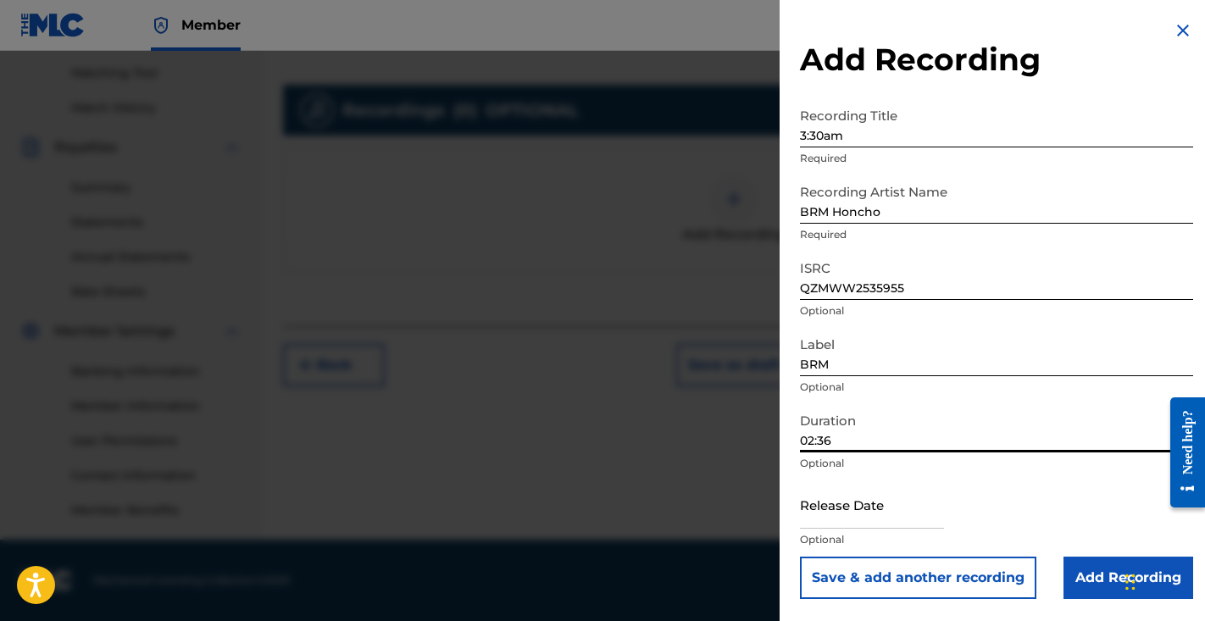
type input "02:36"
click at [846, 508] on input "text" at bounding box center [872, 505] width 144 height 48
select select "7"
select select "2025"
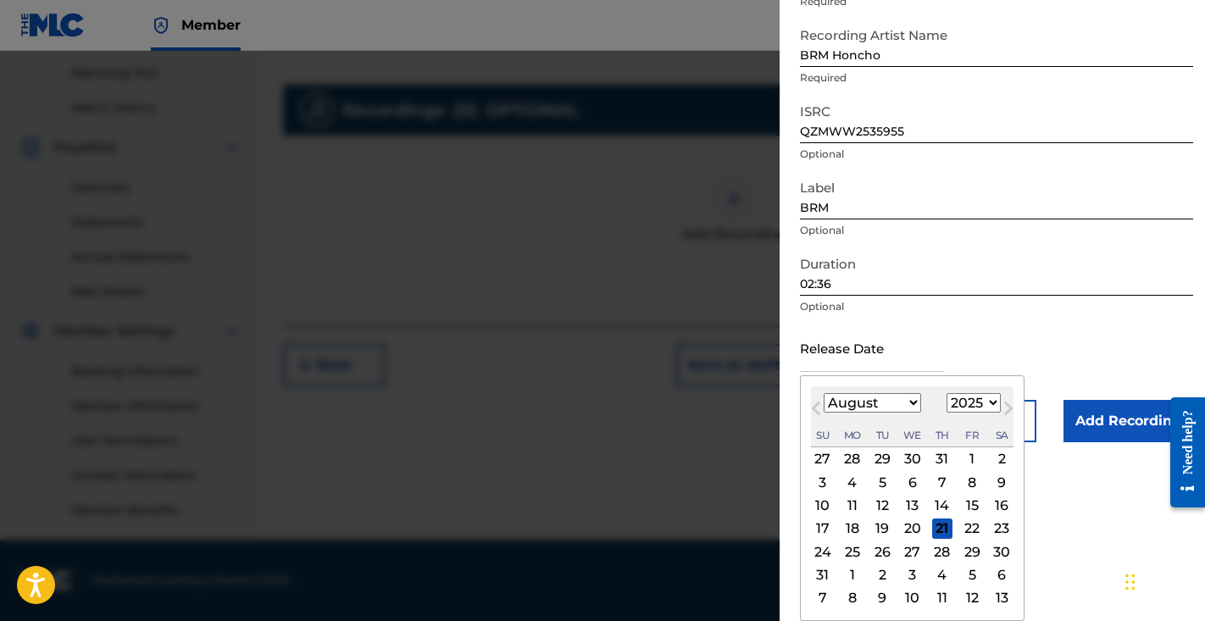
scroll to position [157, 0]
click at [830, 554] on div "24" at bounding box center [823, 552] width 20 height 20
type input "August 24 2025"
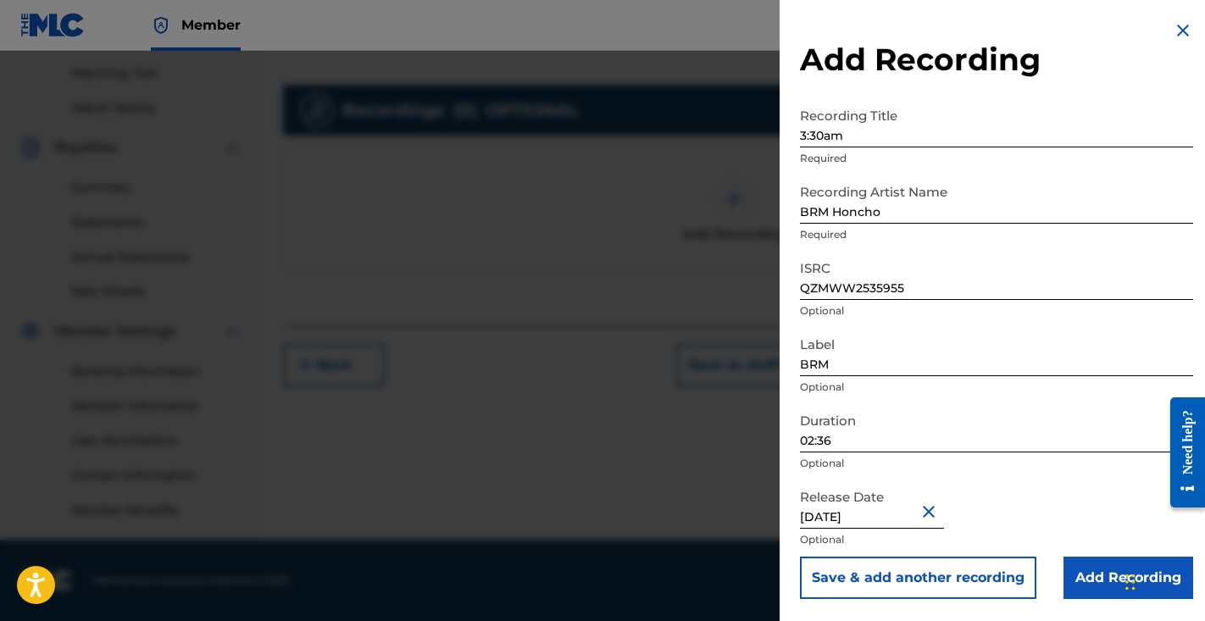
click at [892, 523] on input "August 24 2025" at bounding box center [872, 505] width 144 height 48
select select "7"
select select "2025"
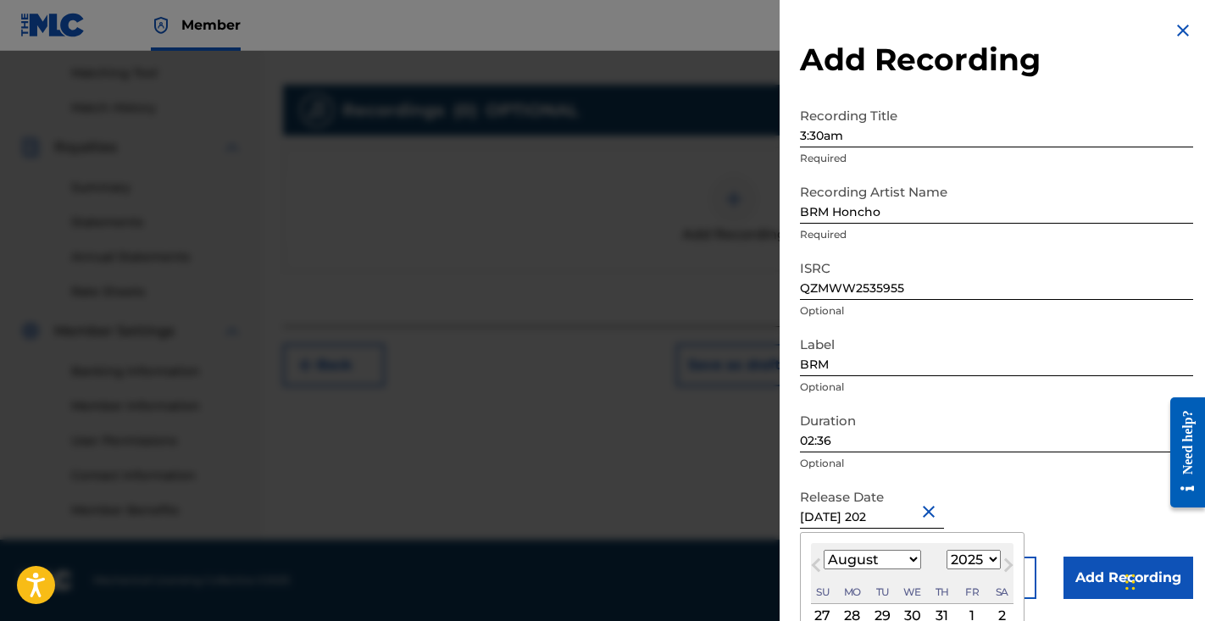
type input "August 24 2023"
select select "2023"
click at [831, 515] on input "August 24 2023" at bounding box center [872, 505] width 144 height 48
type input "August 24 2023"
select select "3"
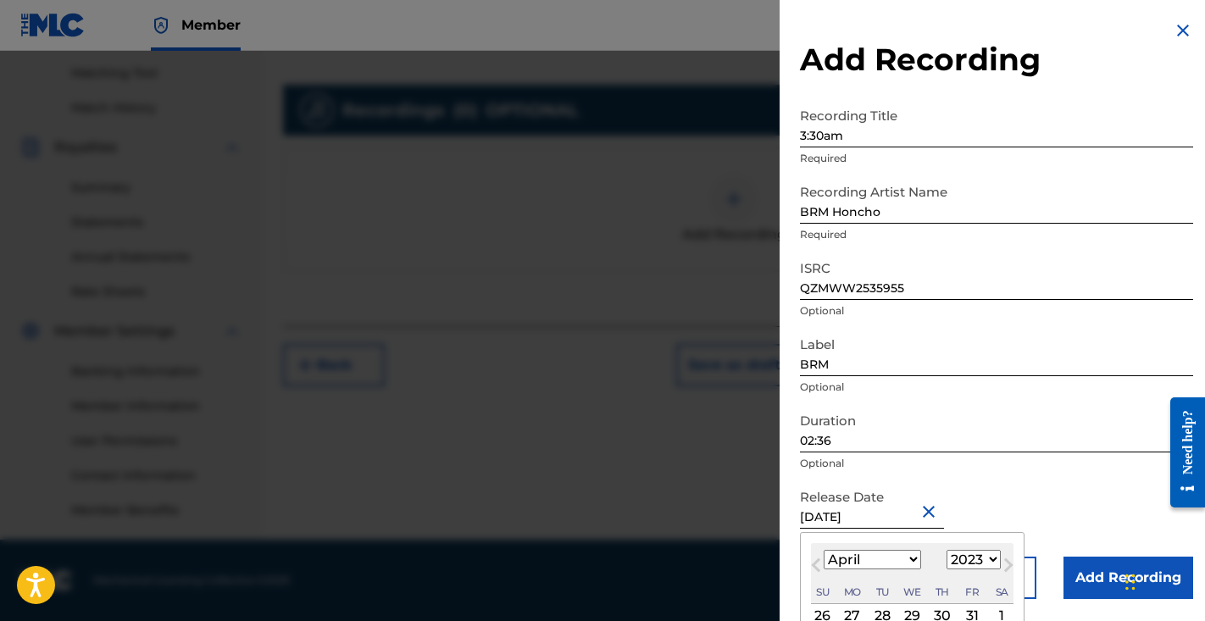
click at [899, 514] on input "August 24 2023" at bounding box center [872, 505] width 144 height 48
type input "August 24 2025"
select select "7"
select select "2025"
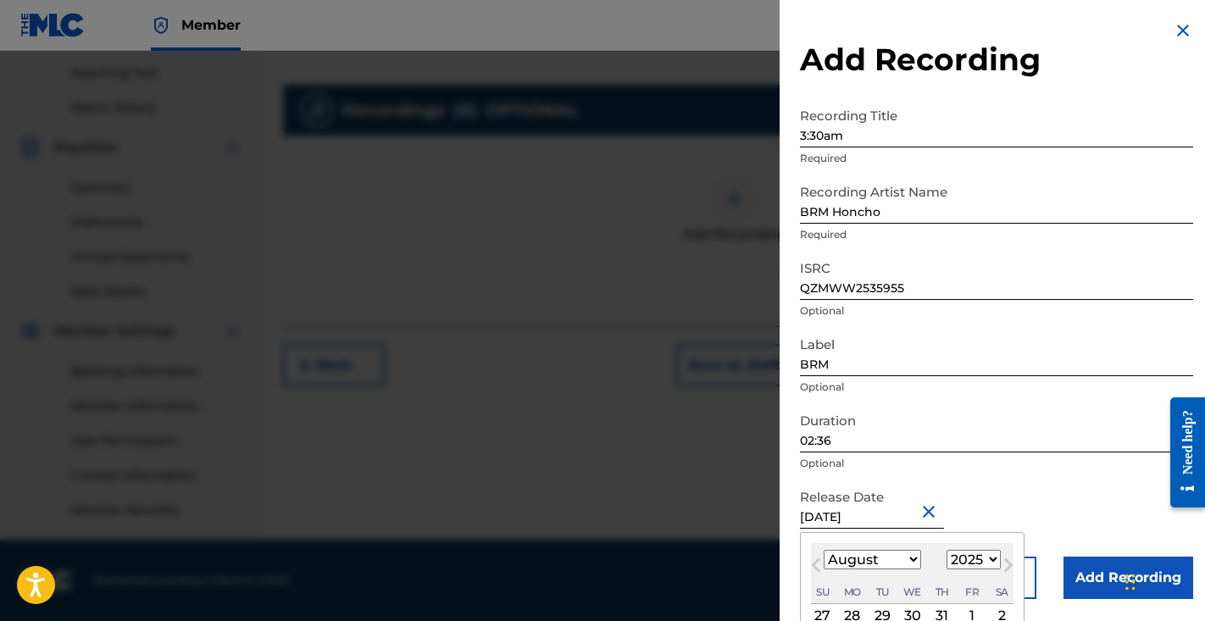
type input "August 24 2025"
select select "3"
click at [836, 516] on input "August 24 2025" at bounding box center [872, 505] width 144 height 48
click at [844, 516] on input "August 24 2025" at bounding box center [872, 505] width 144 height 48
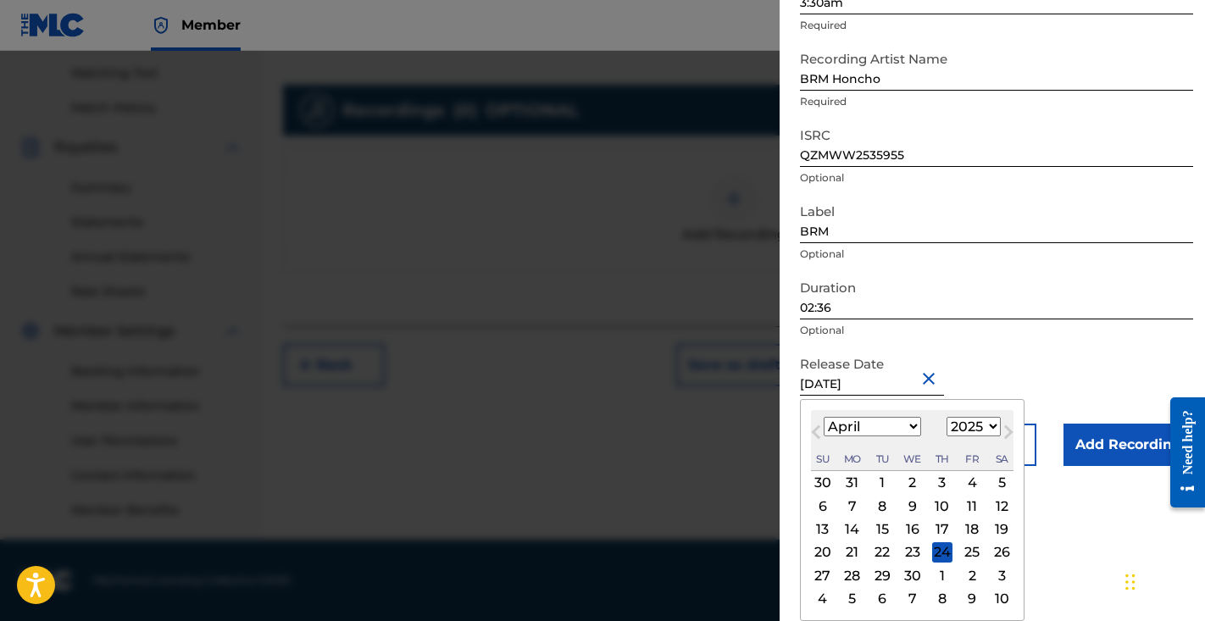
click at [941, 553] on div "24" at bounding box center [942, 553] width 20 height 20
type input "April 24 2025"
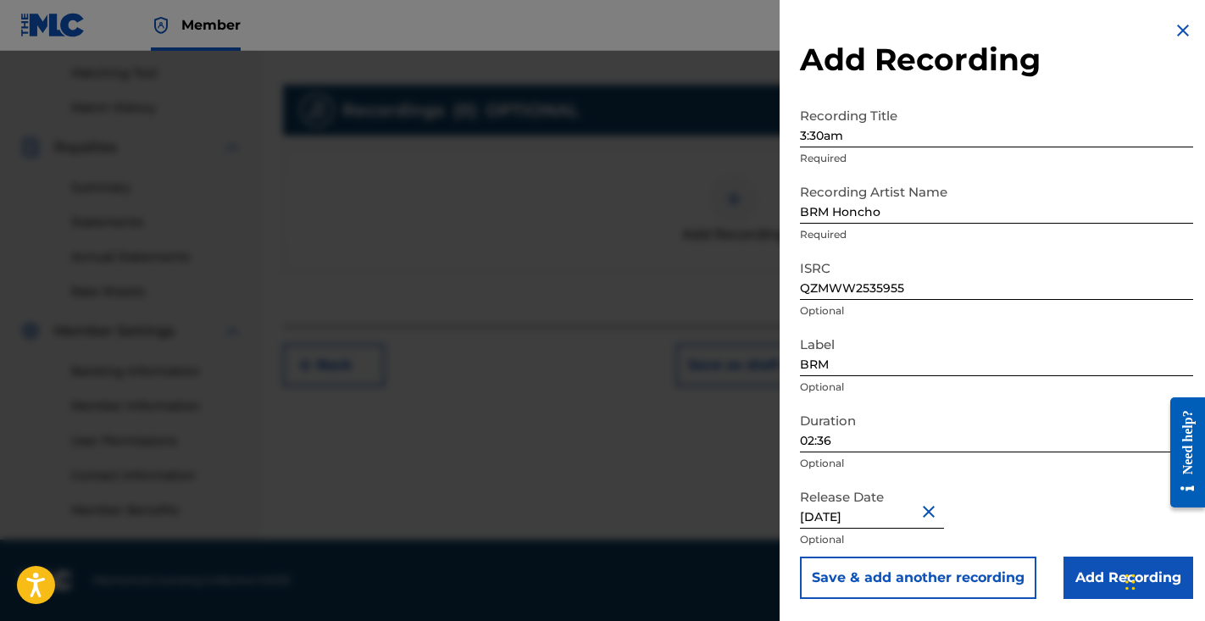
click at [1095, 563] on input "Add Recording" at bounding box center [1129, 578] width 130 height 42
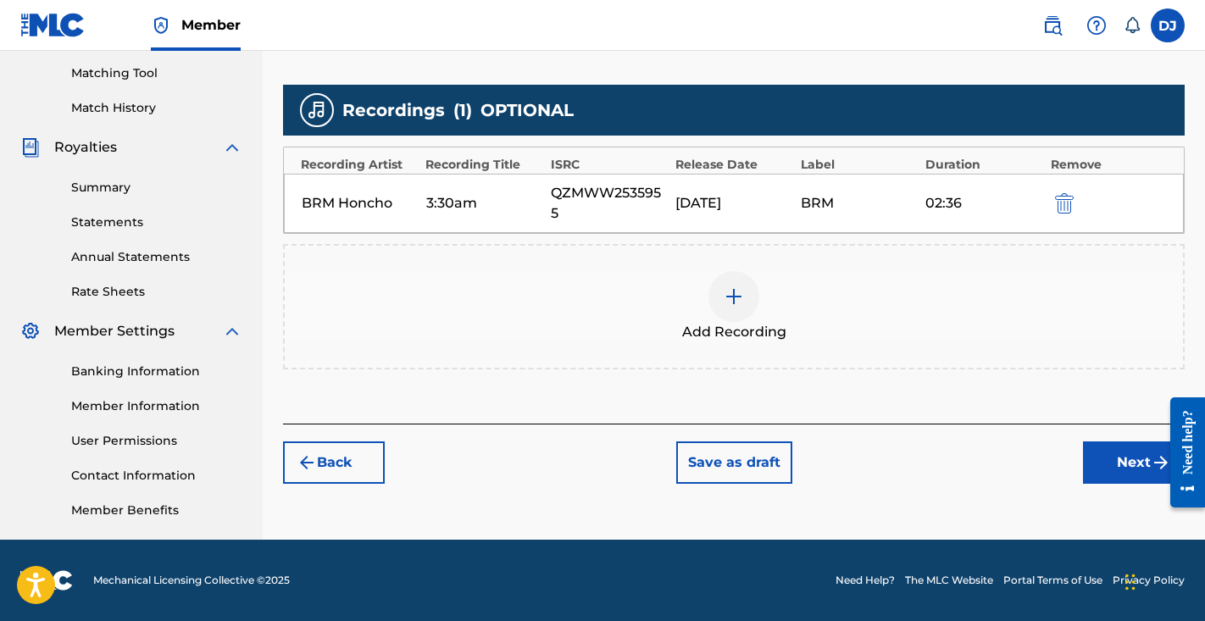
click at [1094, 469] on button "Next" at bounding box center [1134, 463] width 102 height 42
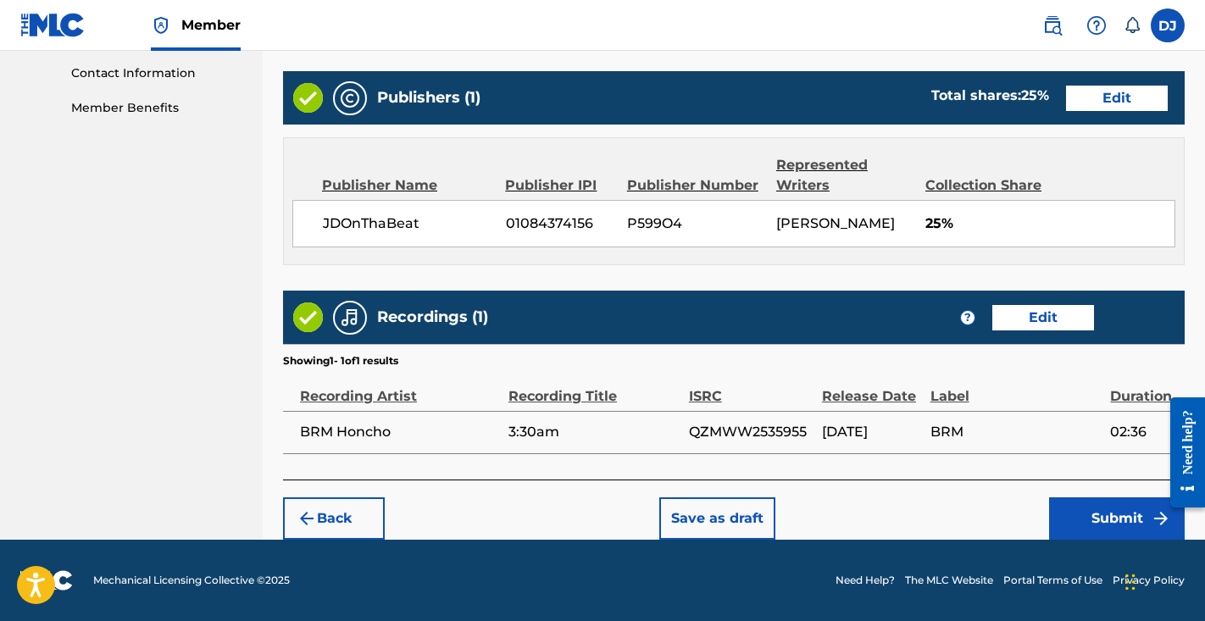
scroll to position [832, 0]
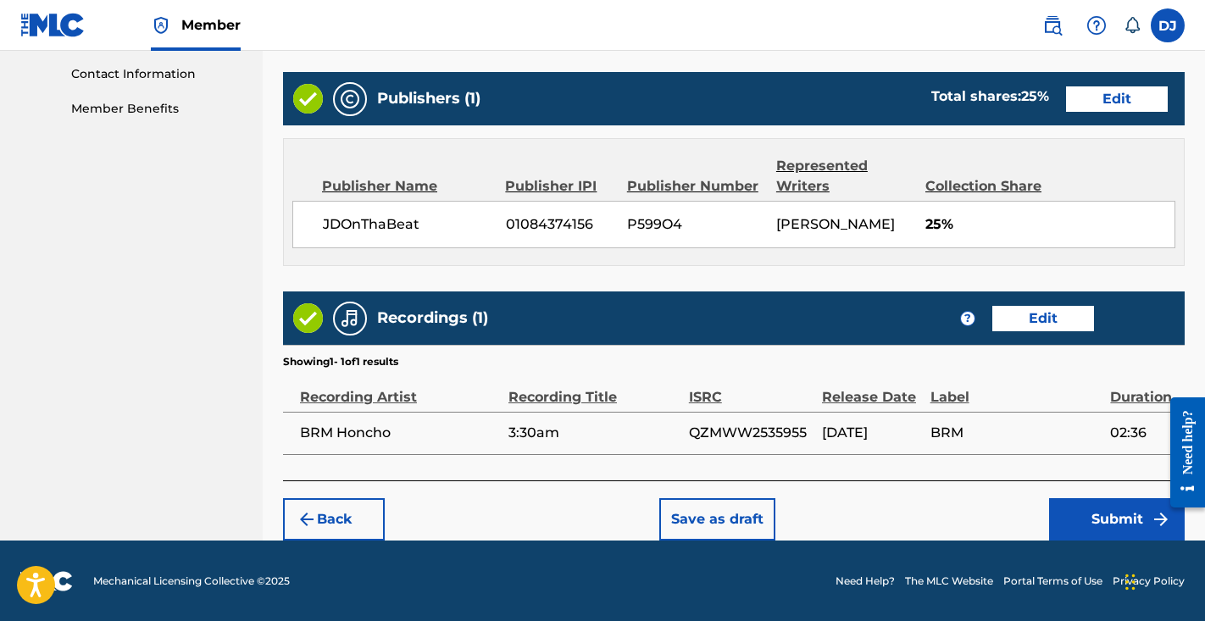
click at [1121, 517] on button "Submit" at bounding box center [1117, 519] width 136 height 42
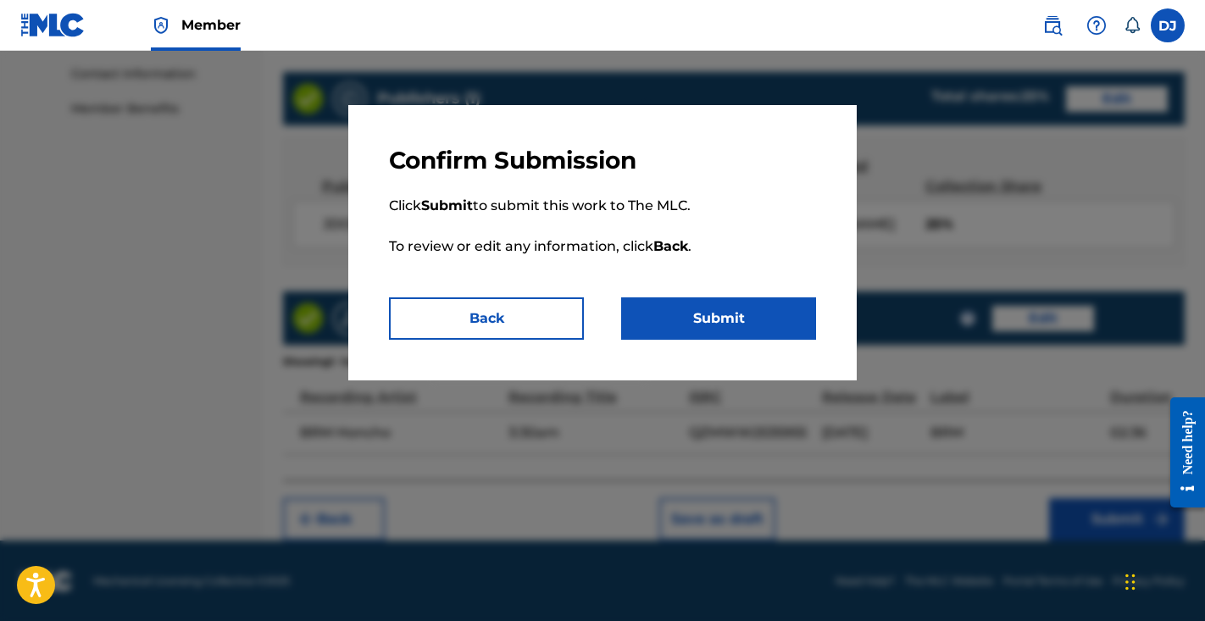
click at [710, 314] on button "Submit" at bounding box center [718, 319] width 195 height 42
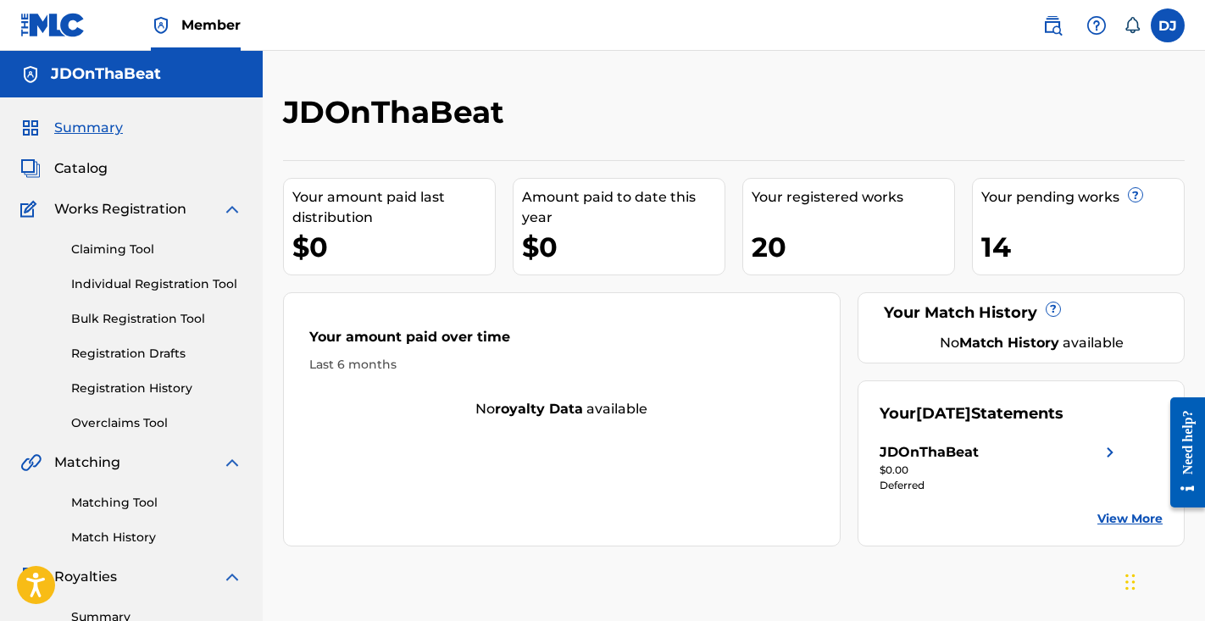
scroll to position [147, 0]
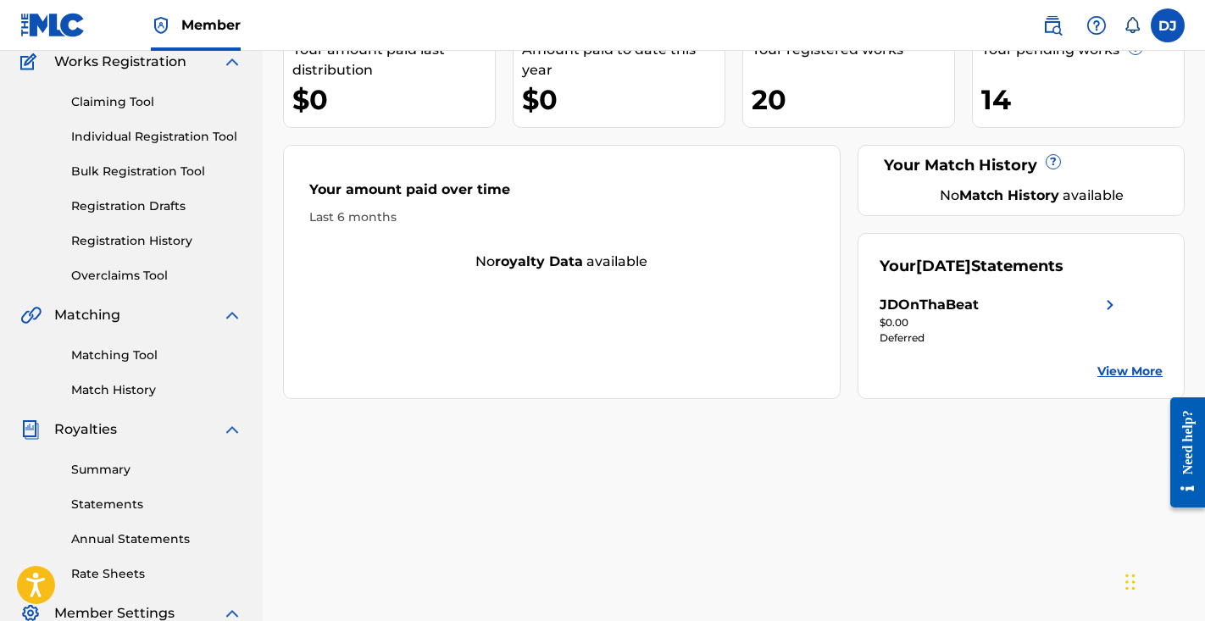
click at [1139, 366] on link "View More" at bounding box center [1130, 372] width 65 height 18
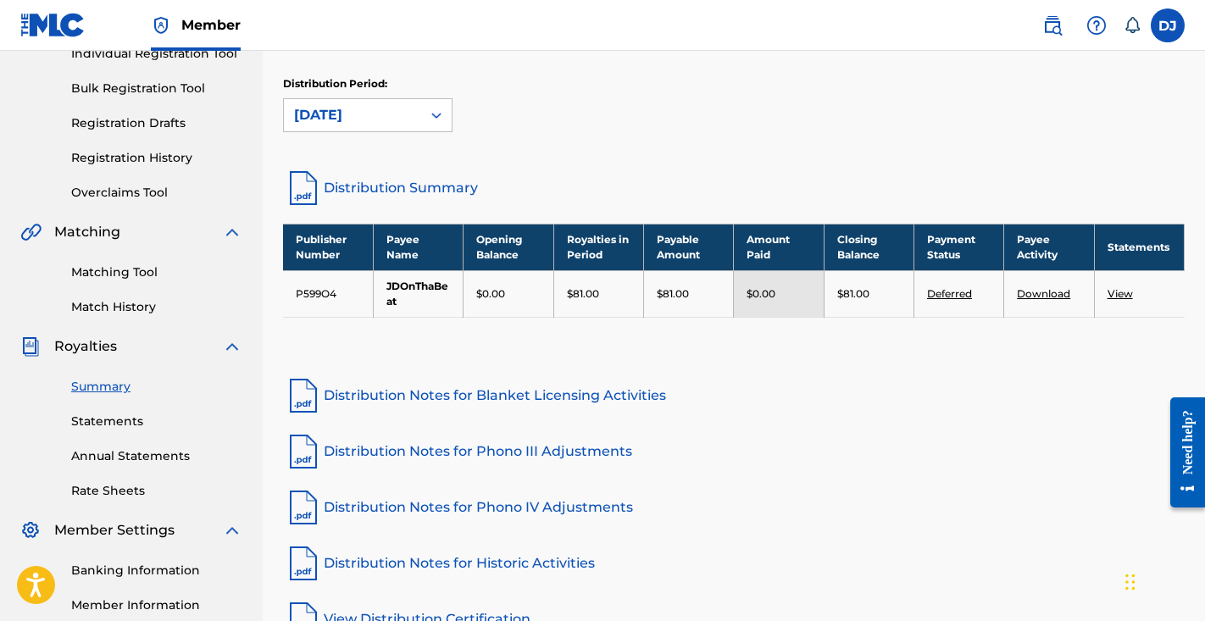
scroll to position [222, 0]
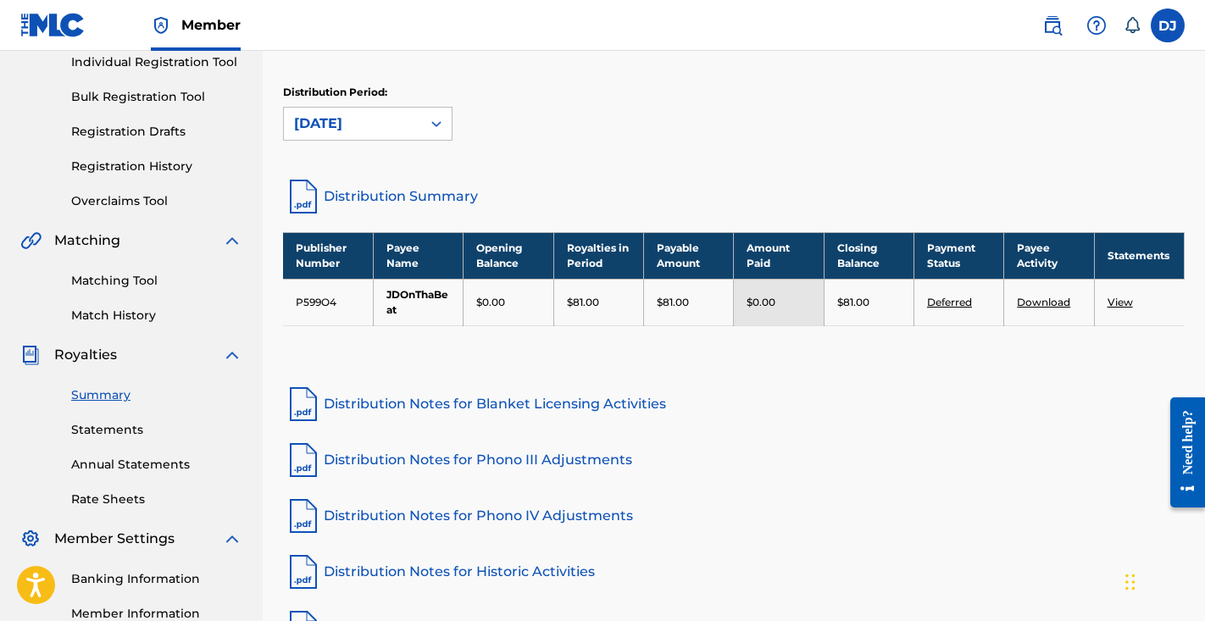
click at [1127, 306] on link "View" at bounding box center [1120, 302] width 25 height 13
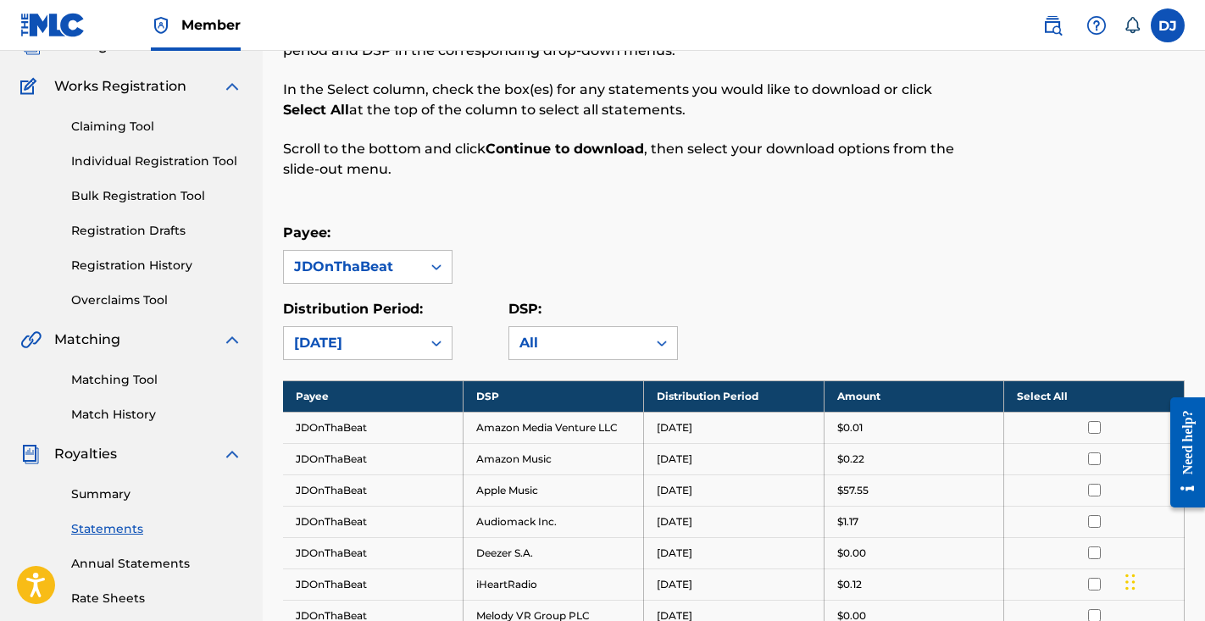
scroll to position [120, 0]
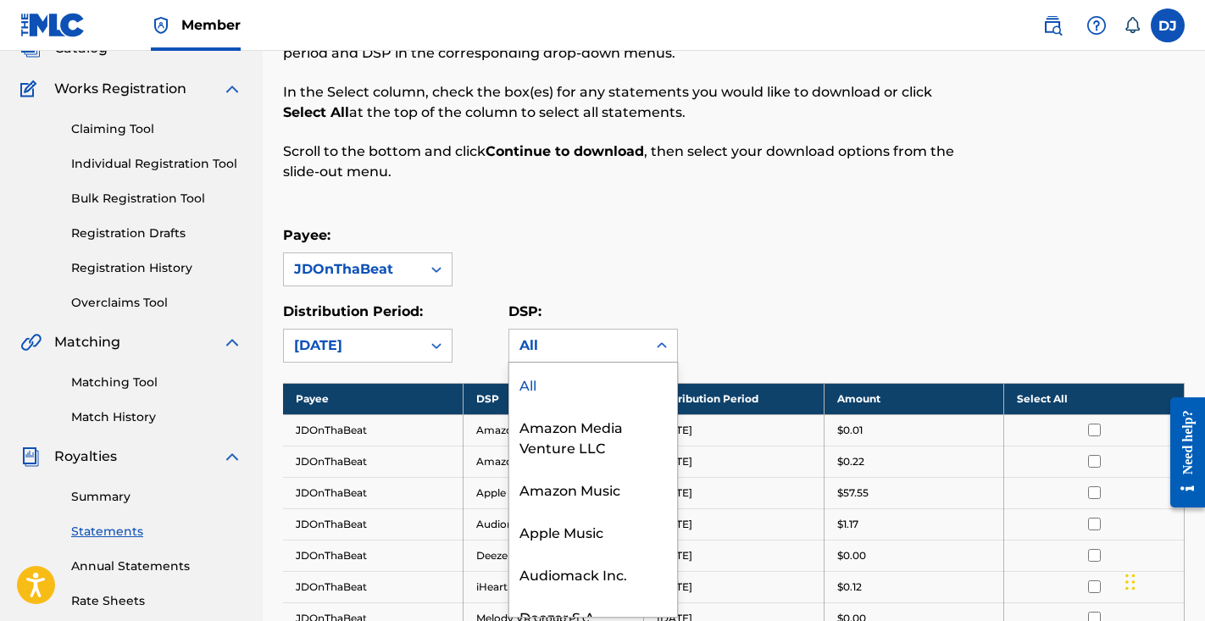
click at [615, 348] on div "All" at bounding box center [578, 346] width 117 height 20
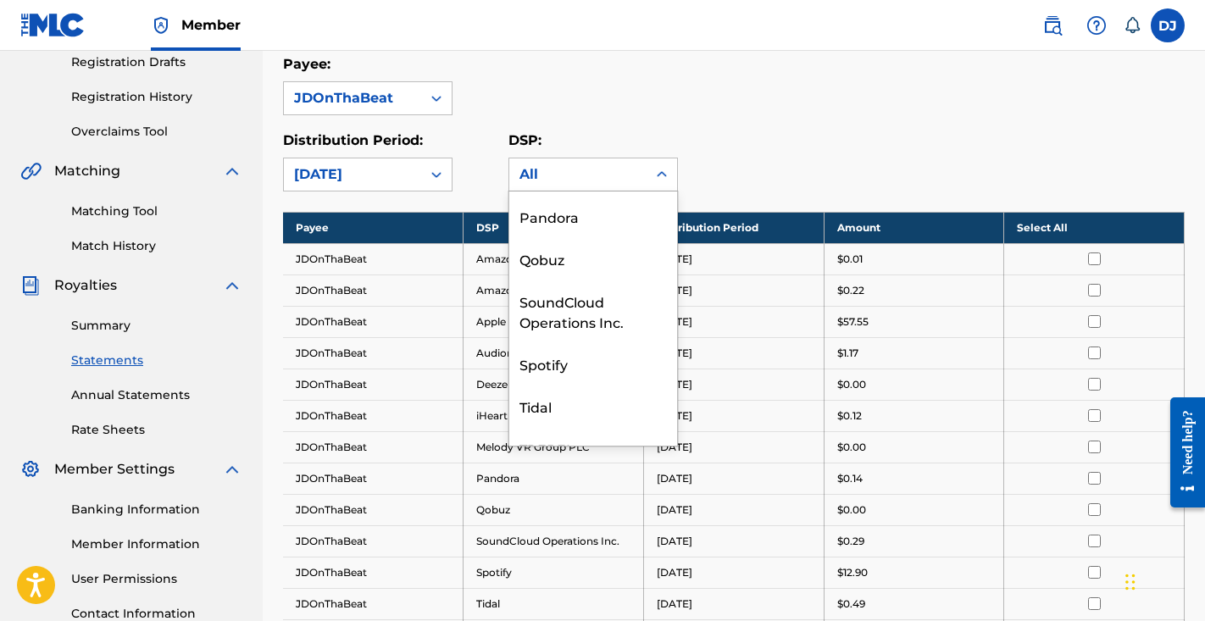
scroll to position [442, 0]
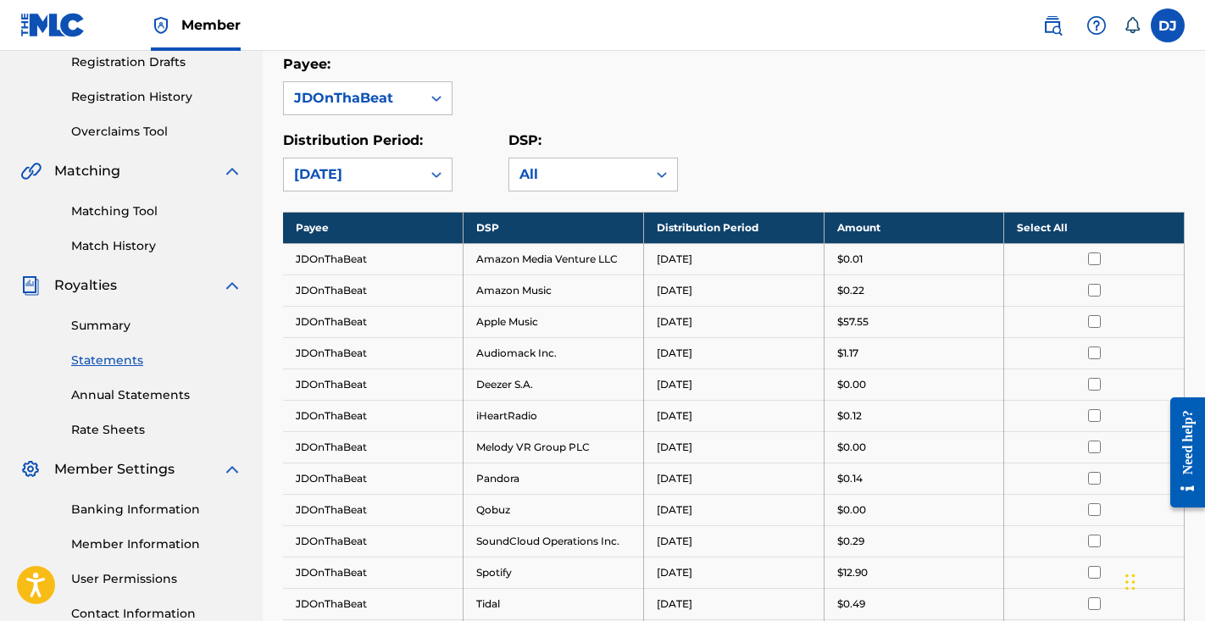
click at [779, 134] on div "Distribution Period: [DATE] DSP: All" at bounding box center [734, 161] width 902 height 61
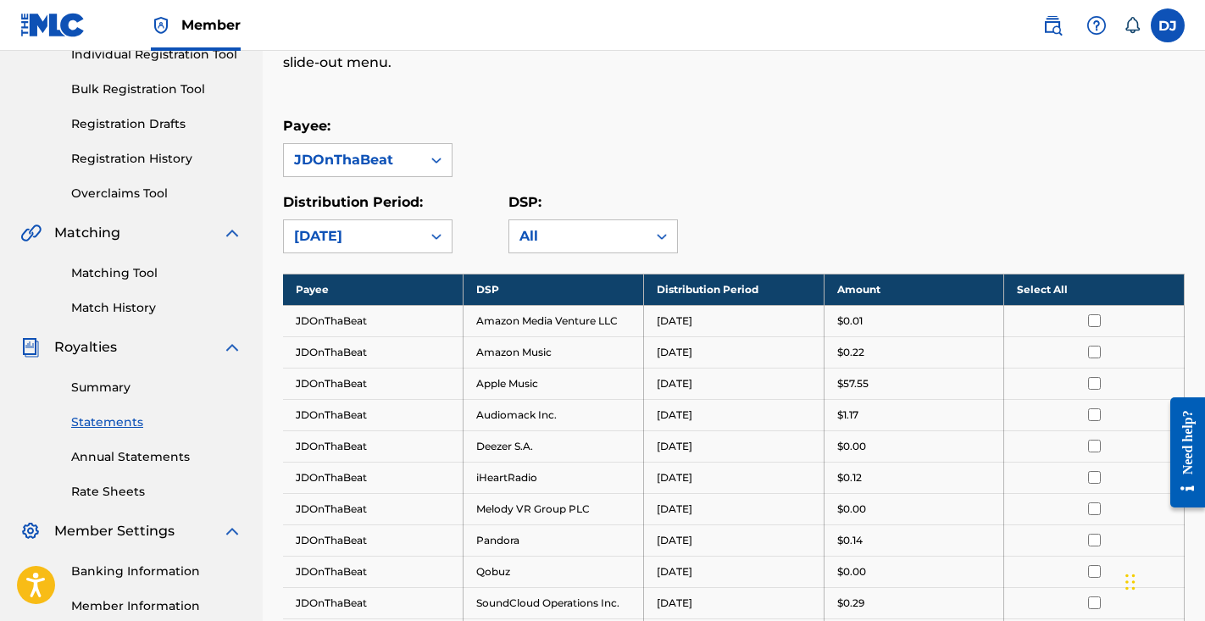
scroll to position [205, 0]
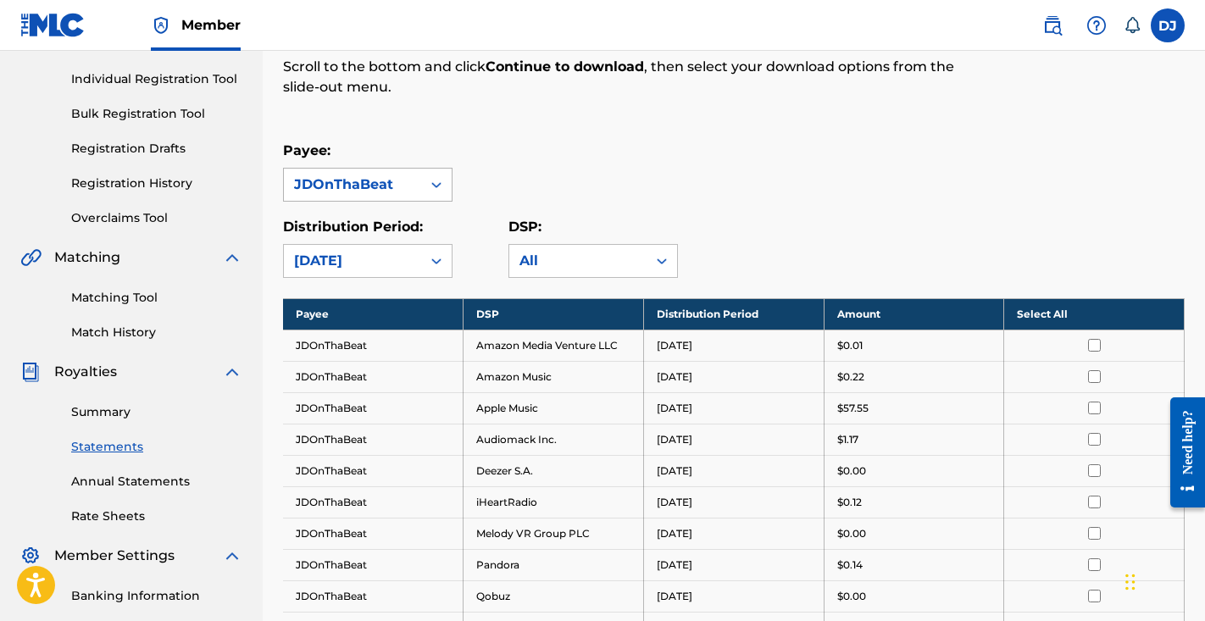
click at [406, 179] on div "JDOnThaBeat" at bounding box center [352, 185] width 117 height 20
click at [420, 259] on div "[DATE]" at bounding box center [352, 261] width 137 height 32
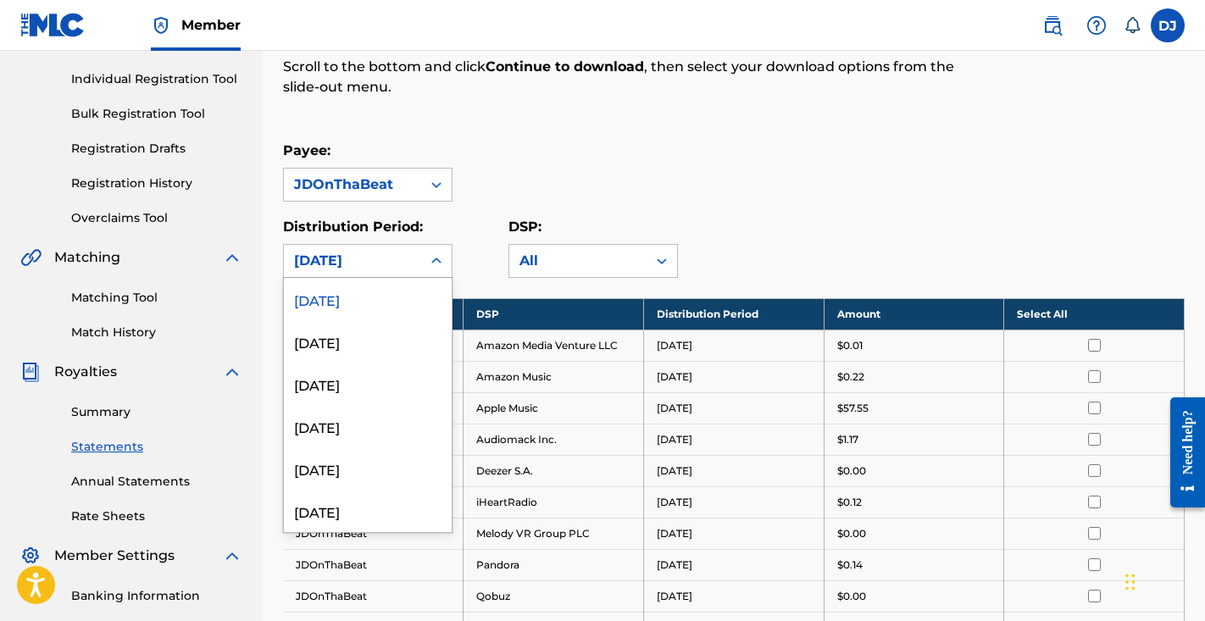
click at [378, 321] on div "[DATE]" at bounding box center [368, 341] width 168 height 42
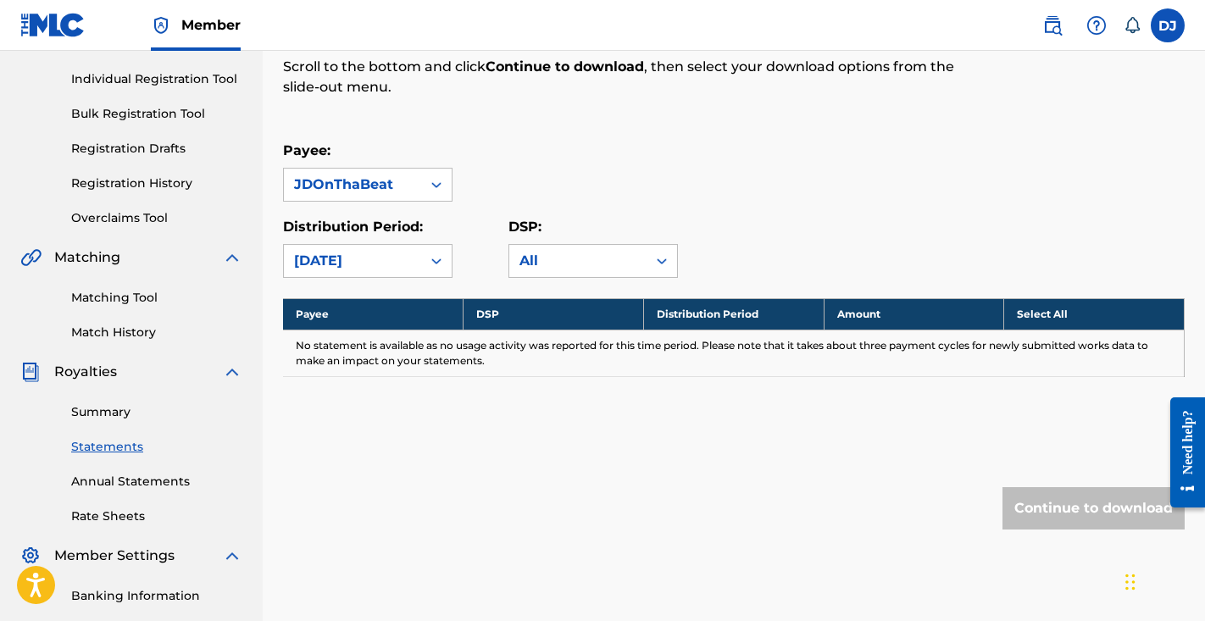
click at [409, 267] on div "[DATE]" at bounding box center [352, 261] width 117 height 20
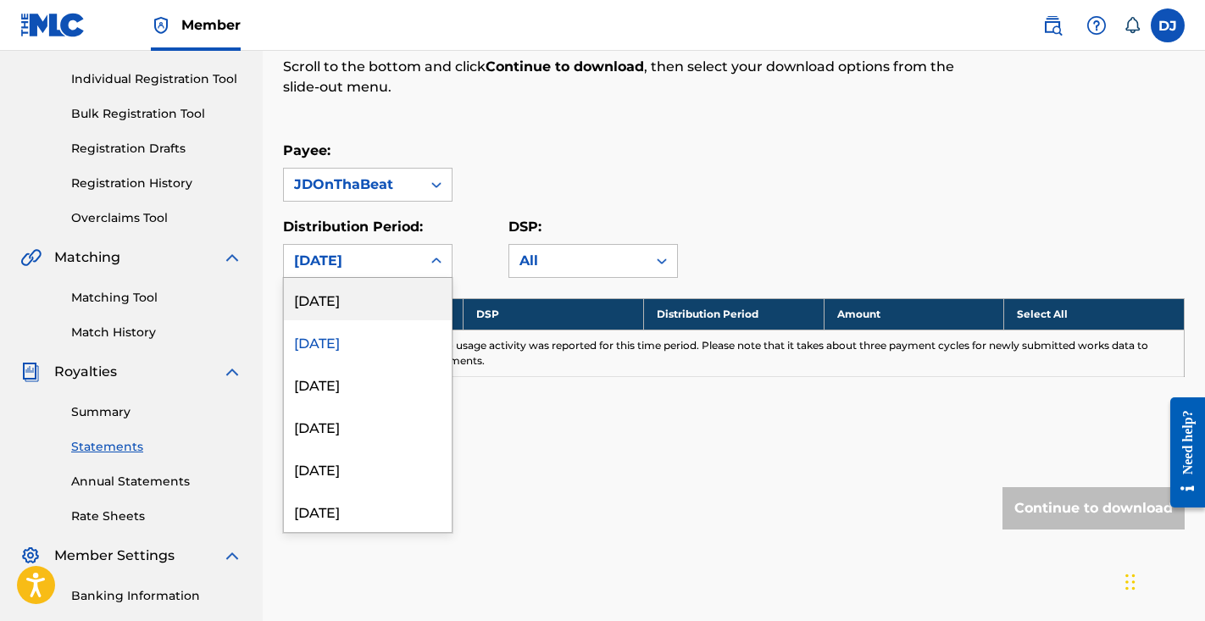
click at [402, 292] on div "[DATE]" at bounding box center [368, 299] width 168 height 42
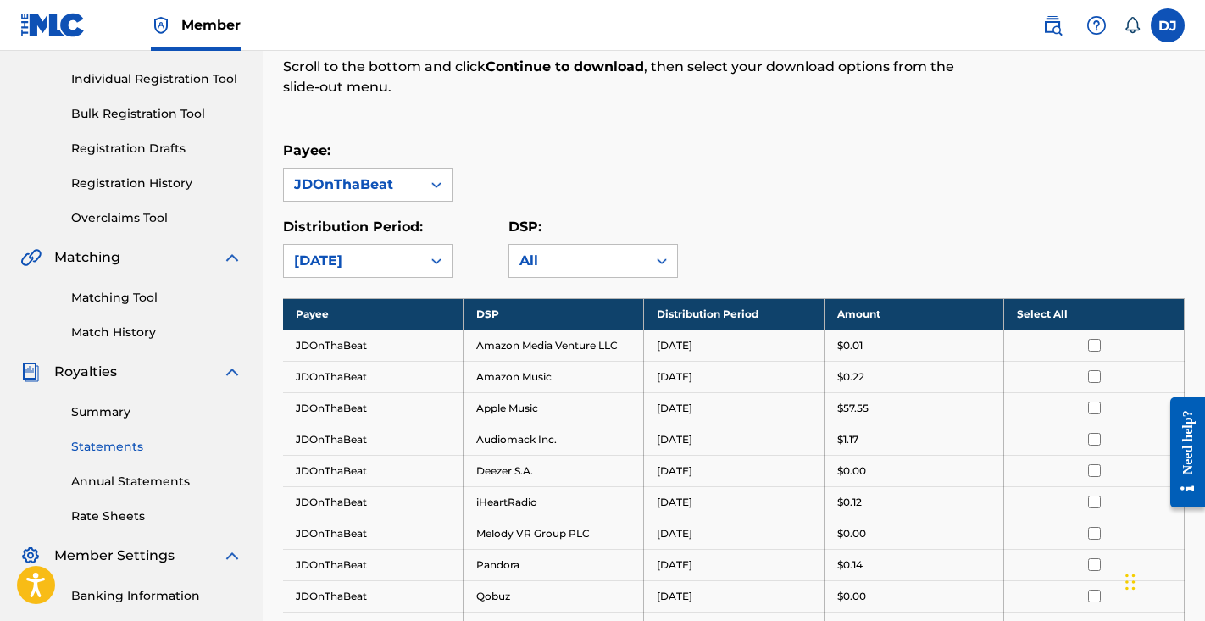
click at [674, 184] on div "Payee: JDOnThaBeat" at bounding box center [734, 171] width 902 height 61
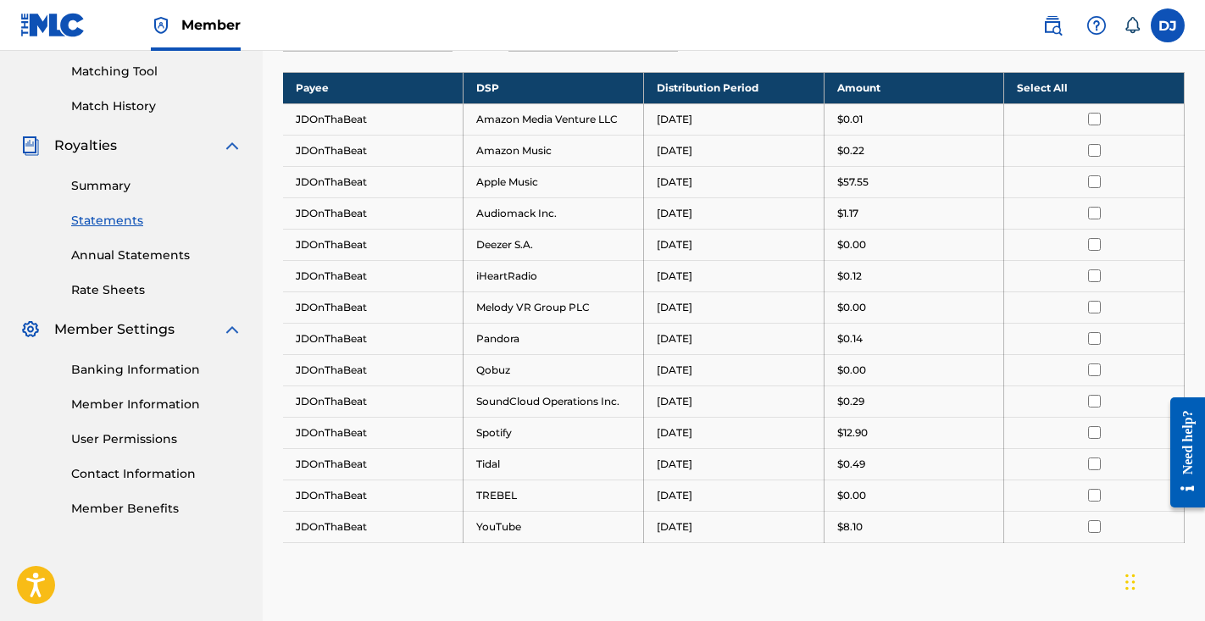
scroll to position [434, 0]
